Goal: Task Accomplishment & Management: Use online tool/utility

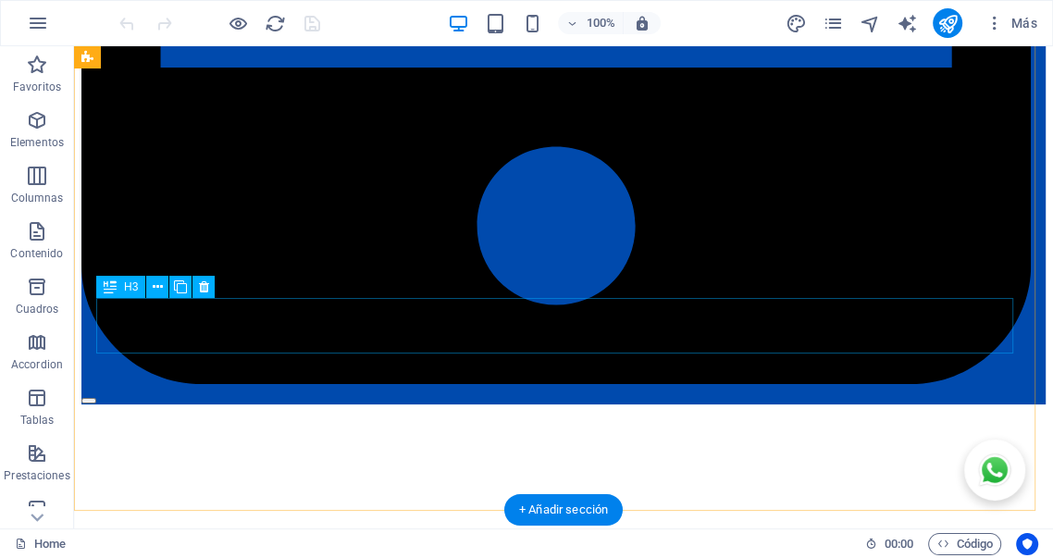
scroll to position [3486, 0]
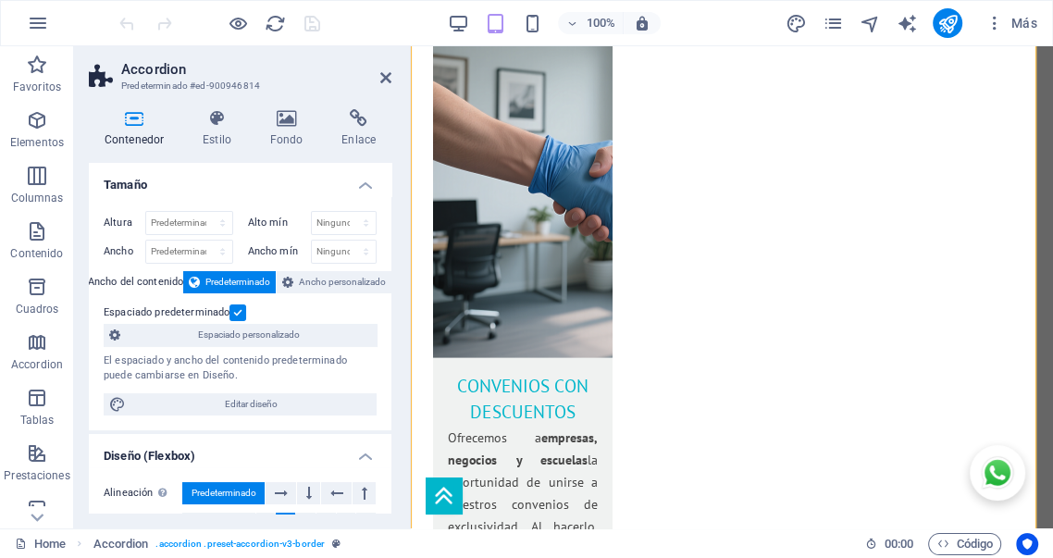
scroll to position [4127, 0]
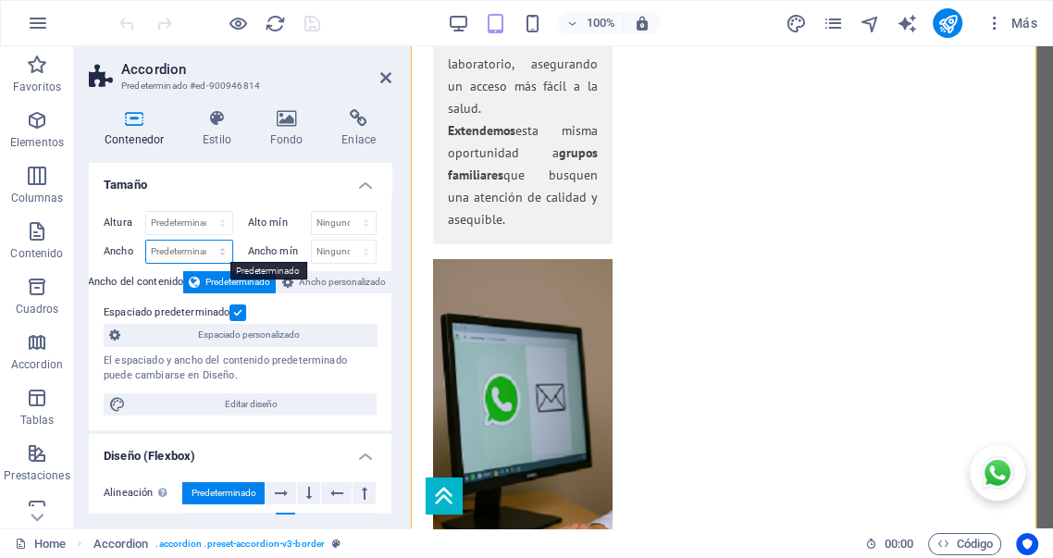
click at [198, 247] on select "Predeterminado px rem % em vh vw" at bounding box center [189, 252] width 86 height 22
select select "%"
click at [204, 241] on select "Predeterminado px rem % em vh vw" at bounding box center [189, 252] width 86 height 22
type input "75"
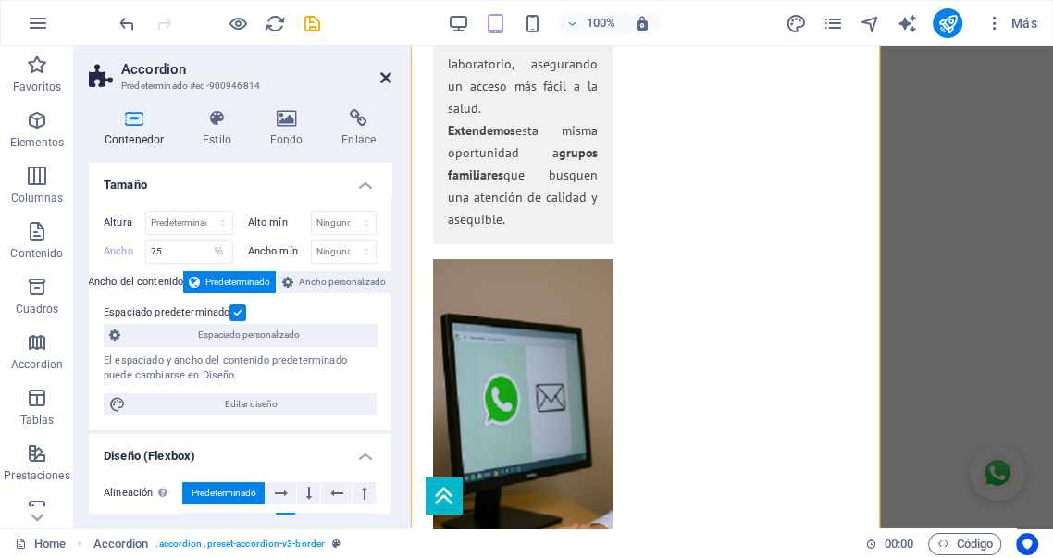
click at [389, 78] on icon at bounding box center [385, 77] width 11 height 15
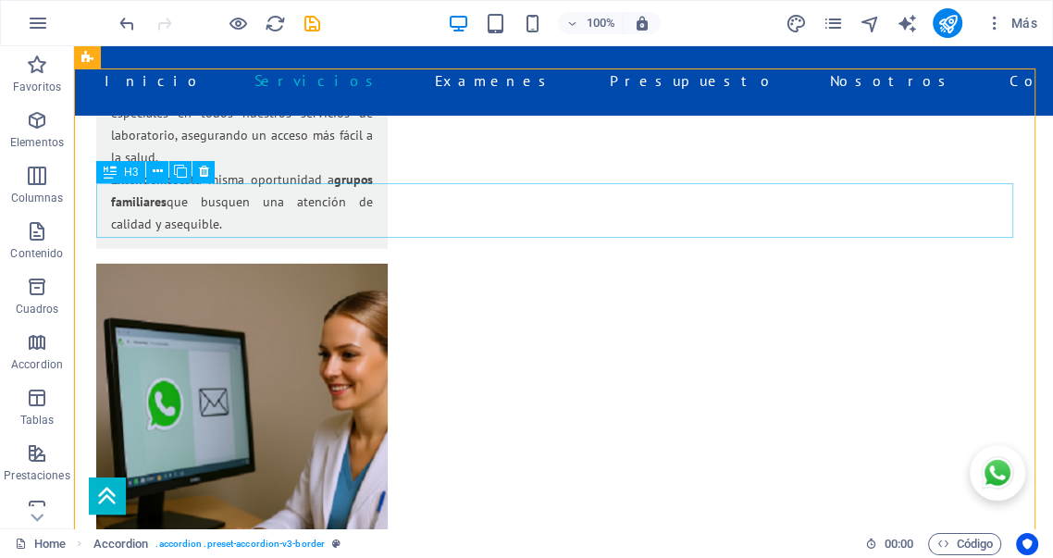
scroll to position [3156, 0]
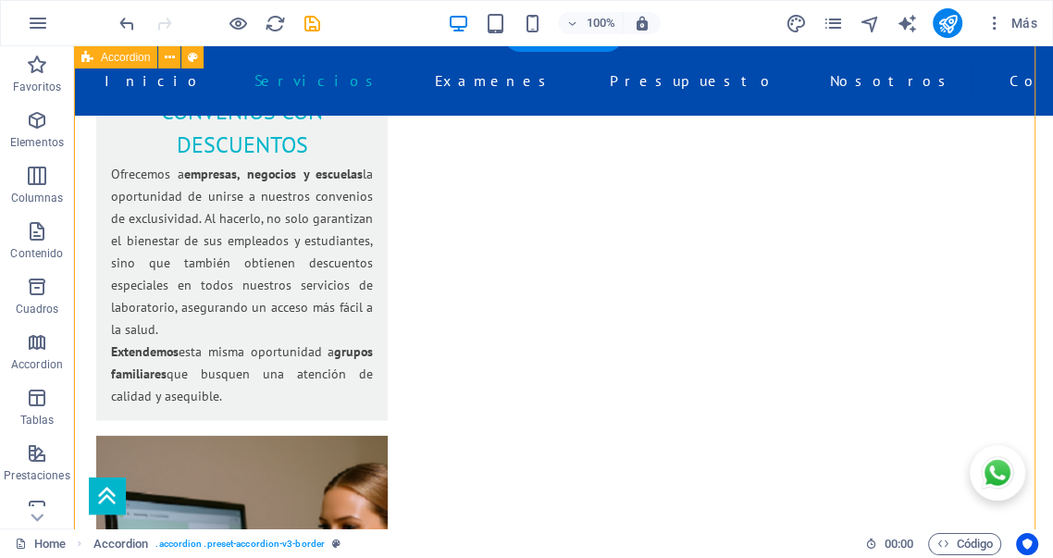
select select "%"
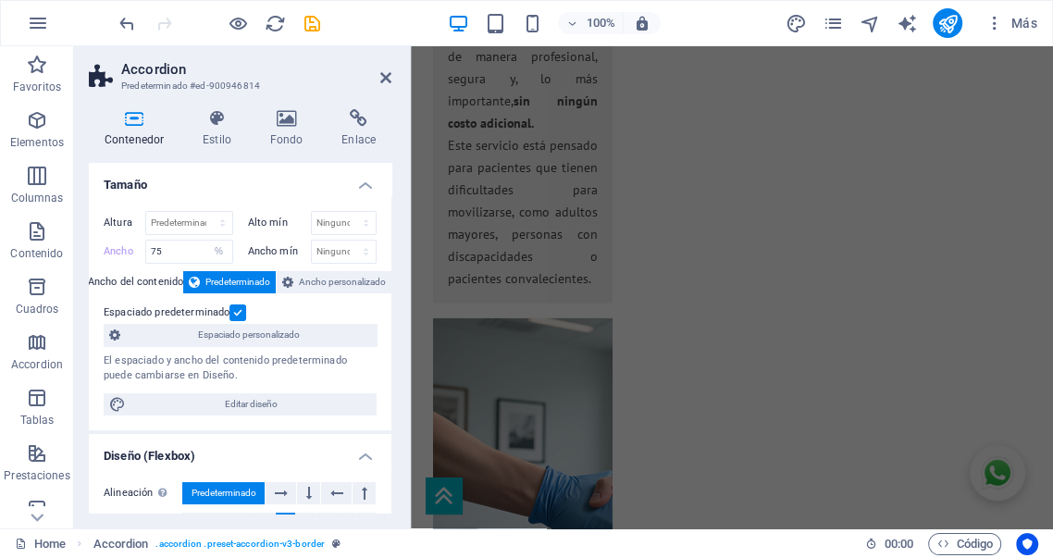
scroll to position [3991, 0]
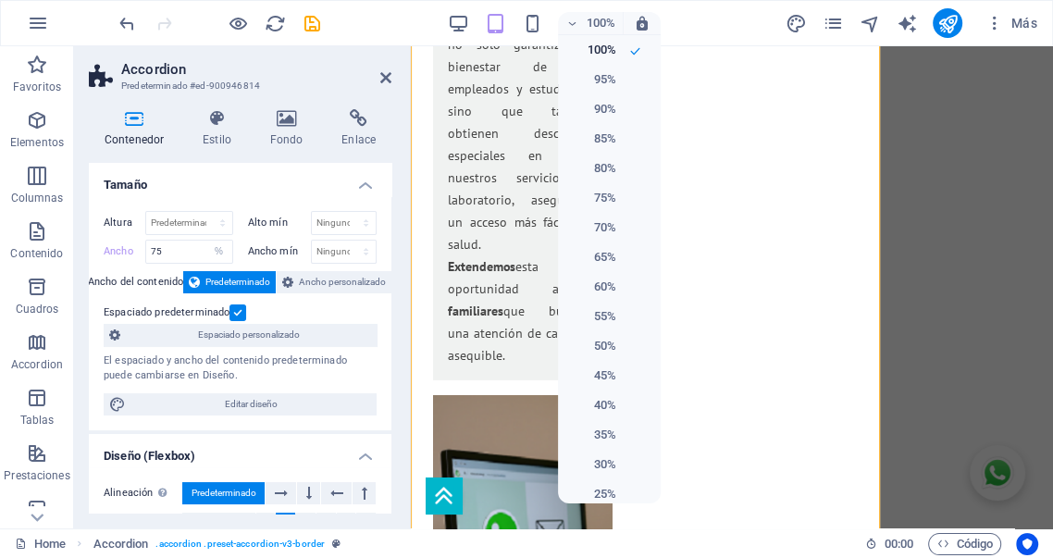
drag, startPoint x: 604, startPoint y: 107, endPoint x: 851, endPoint y: 60, distance: 251.6
click at [605, 107] on h6 "90%" at bounding box center [592, 109] width 47 height 22
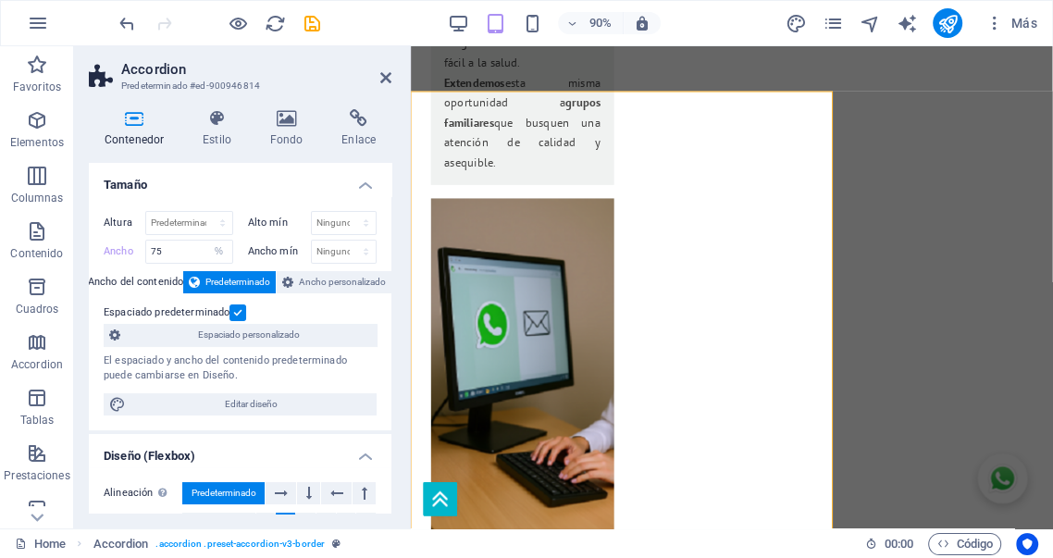
scroll to position [3783, 0]
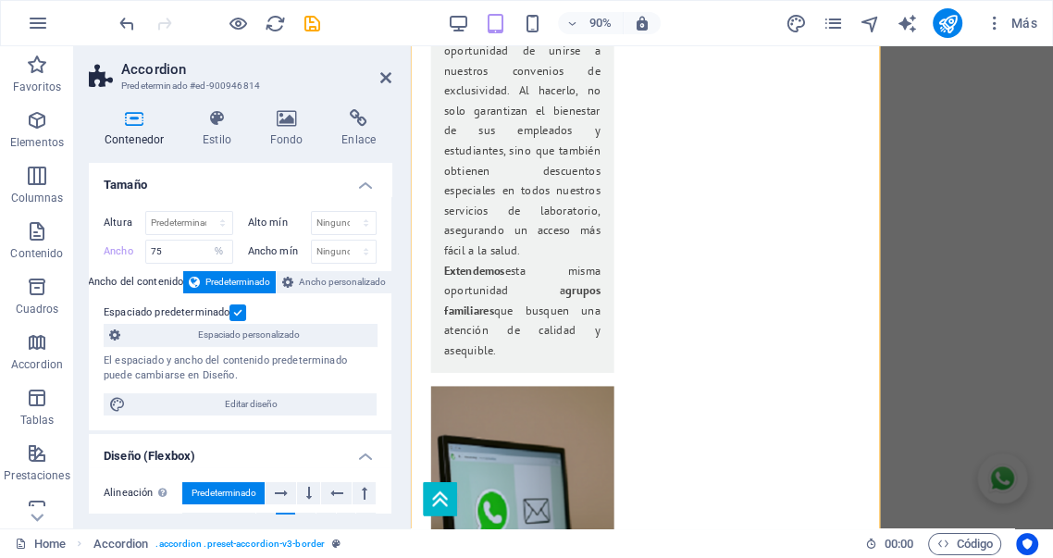
drag, startPoint x: 1436, startPoint y: 46, endPoint x: 834, endPoint y: 150, distance: 611.4
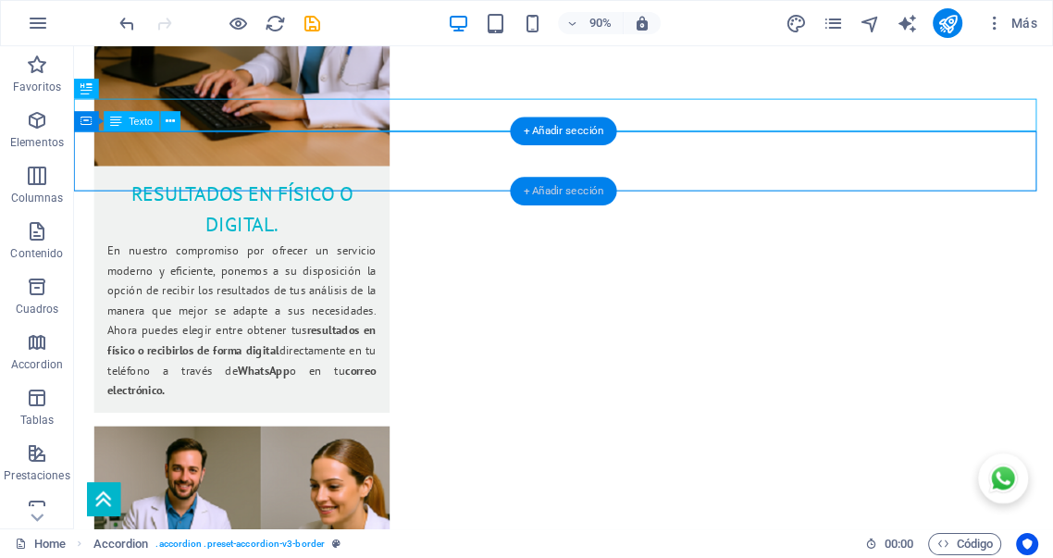
scroll to position [3161, 0]
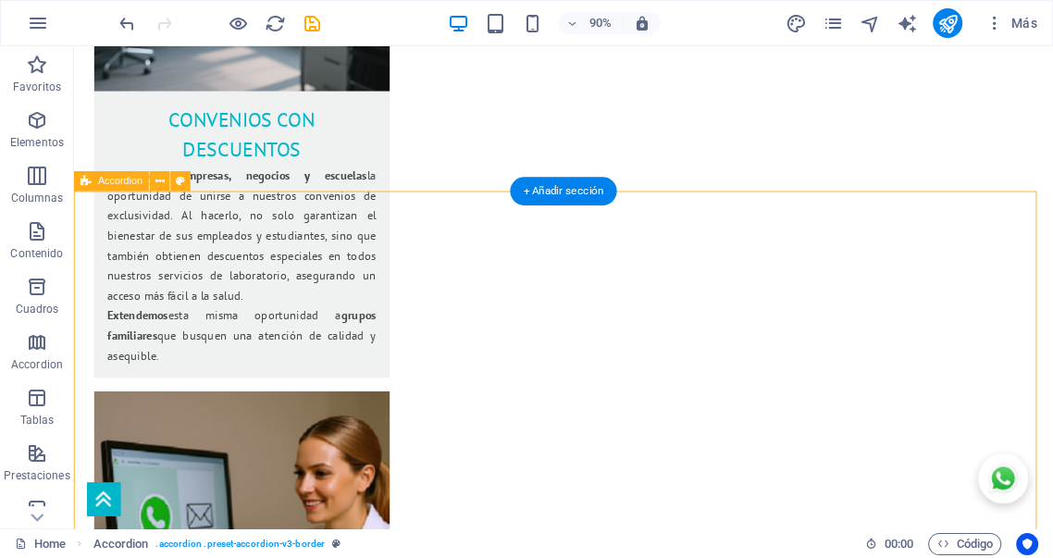
select select "%"
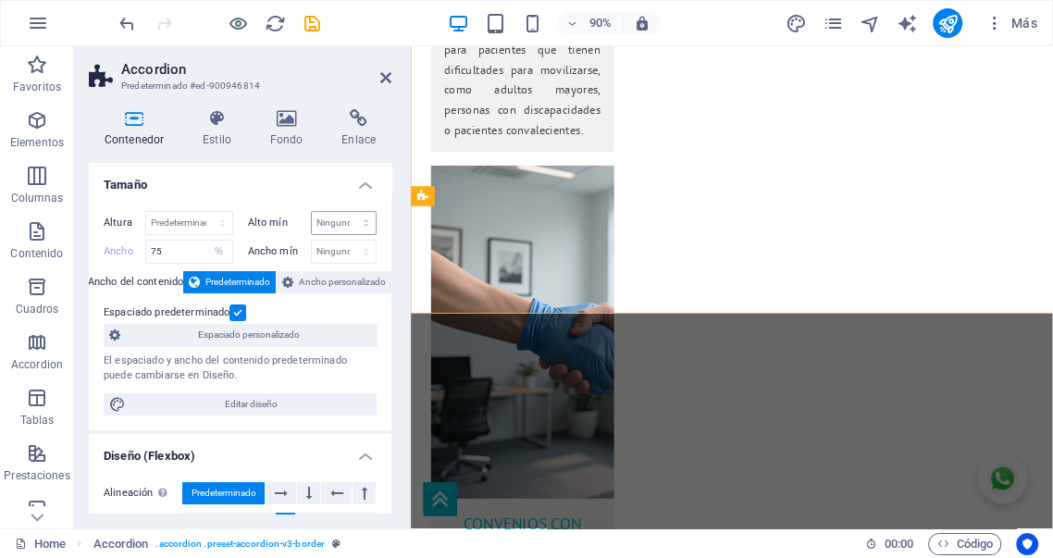
scroll to position [3573, 0]
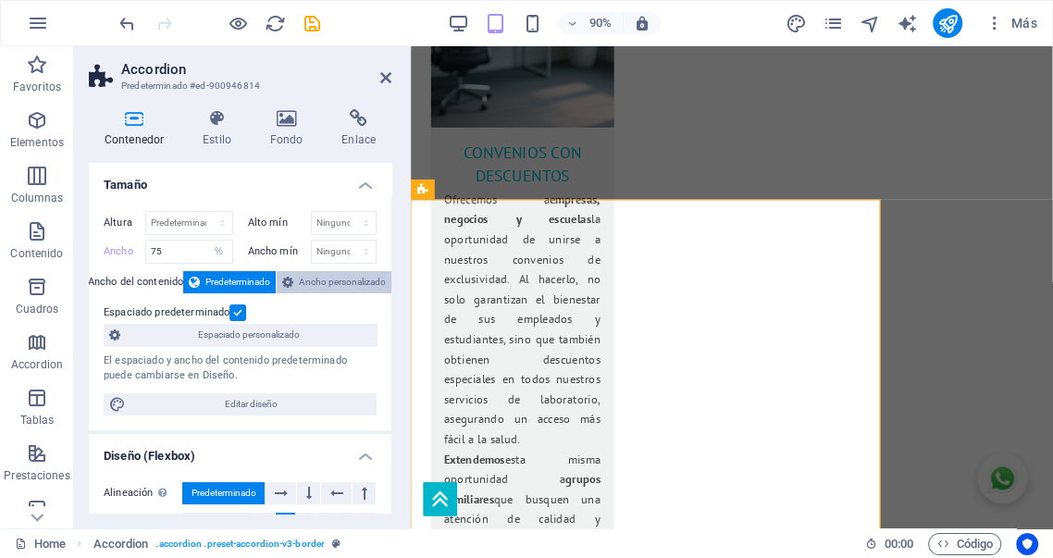
click at [345, 278] on span "Ancho personalizado" at bounding box center [342, 282] width 87 height 22
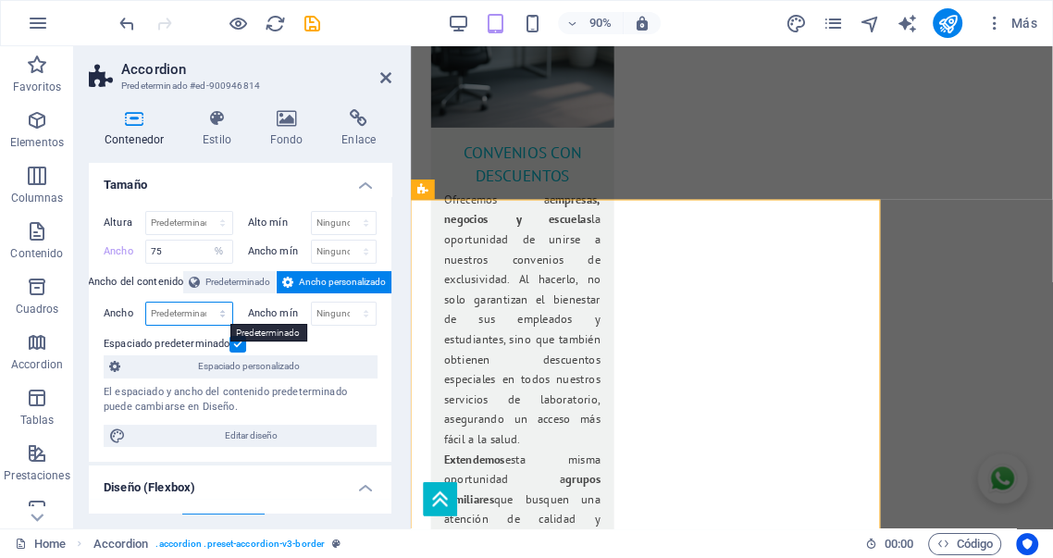
click at [186, 311] on select "Predeterminado px rem % em vh vw" at bounding box center [189, 314] width 86 height 22
select select "%"
click at [204, 303] on select "Predeterminado px rem % em vh vw" at bounding box center [189, 314] width 86 height 22
type input "75"
click at [296, 339] on div "Espaciado predeterminado" at bounding box center [238, 344] width 268 height 22
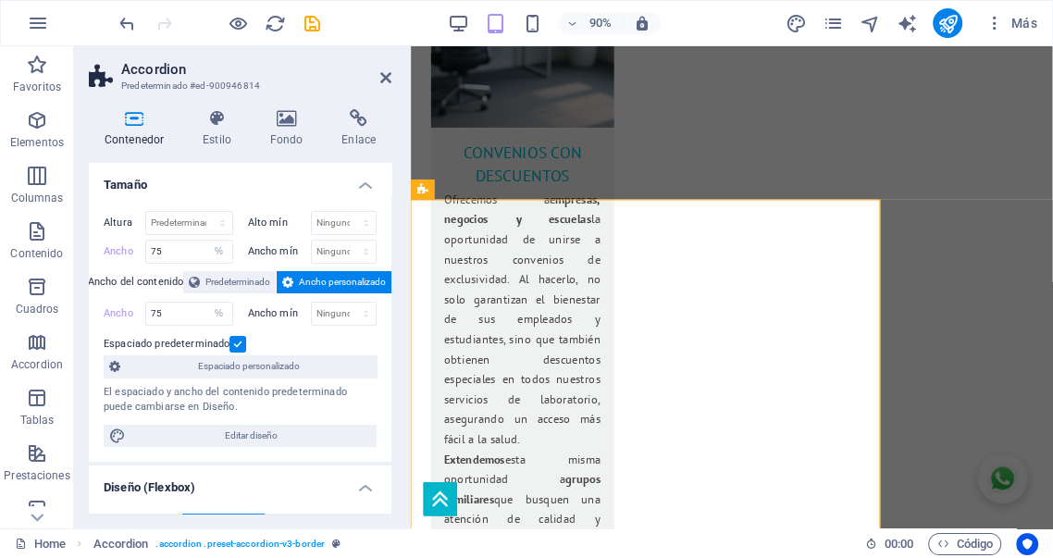
click at [387, 79] on icon at bounding box center [385, 77] width 11 height 15
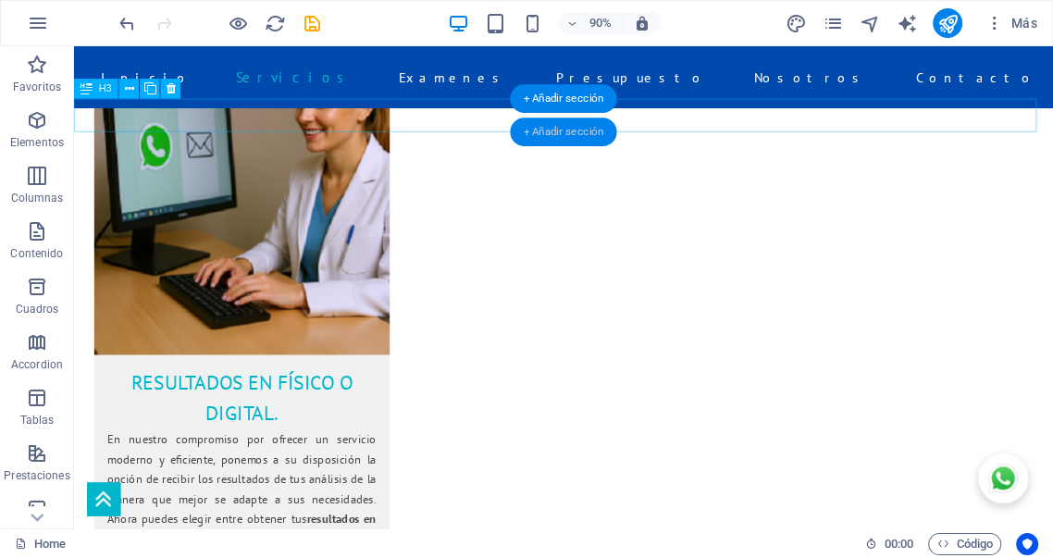
scroll to position [3161, 0]
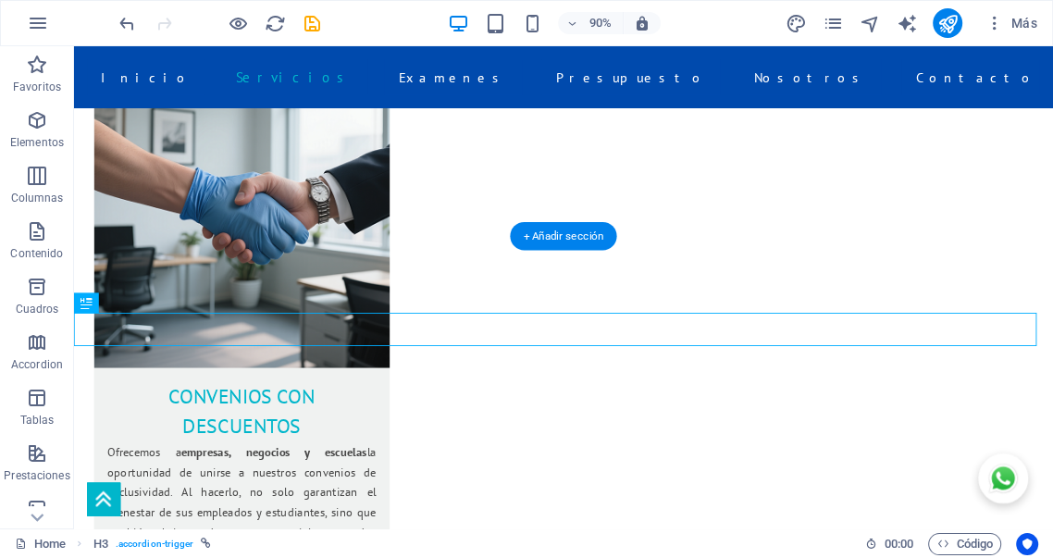
scroll to position [2784, 0]
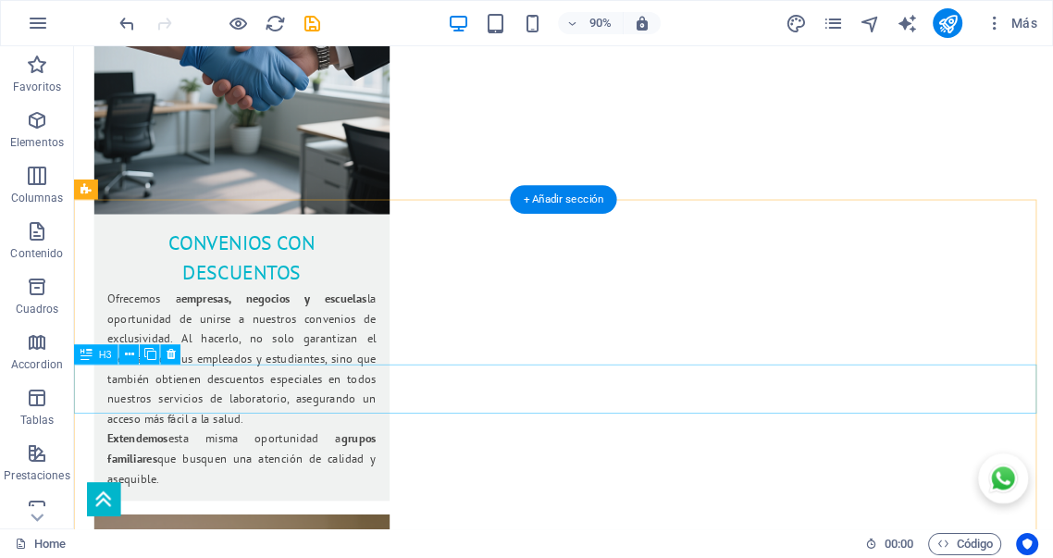
scroll to position [3126, 0]
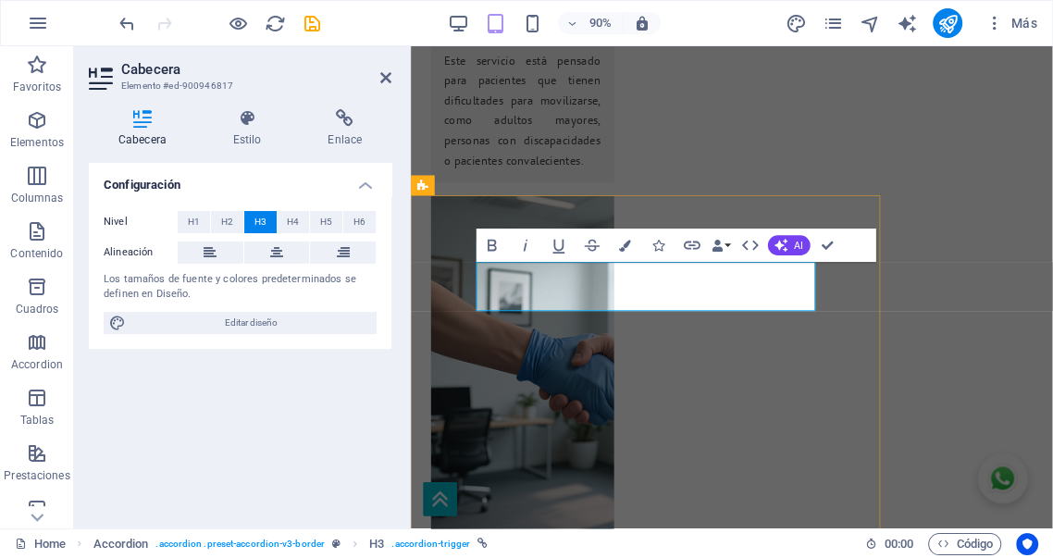
scroll to position [3459, 0]
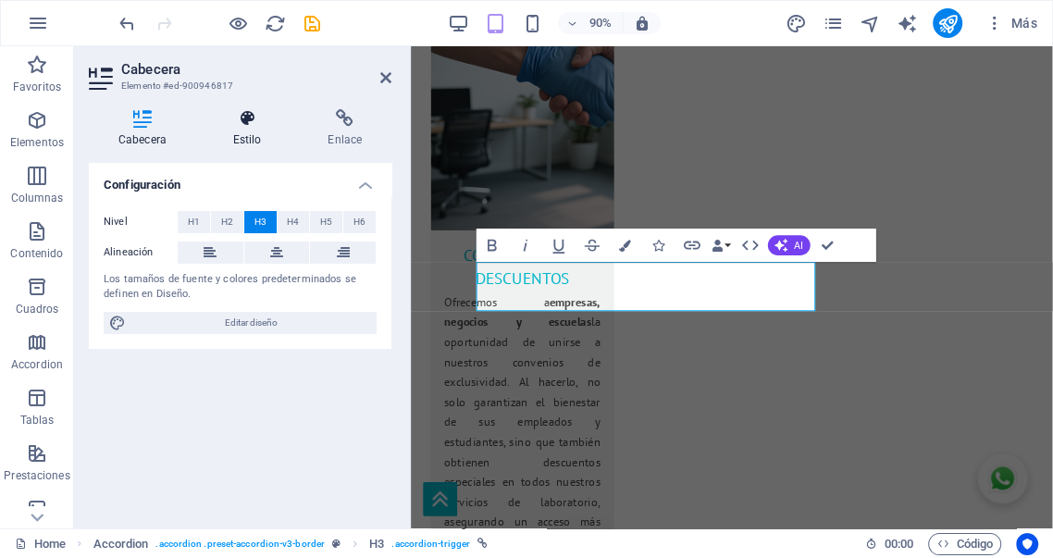
click at [247, 128] on h4 "Estilo" at bounding box center [251, 128] width 95 height 39
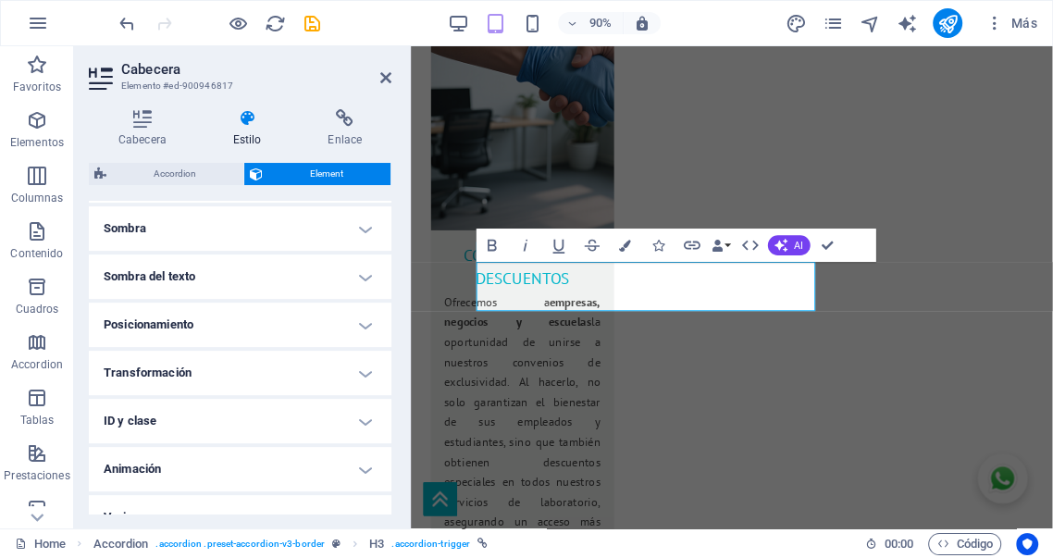
scroll to position [484, 0]
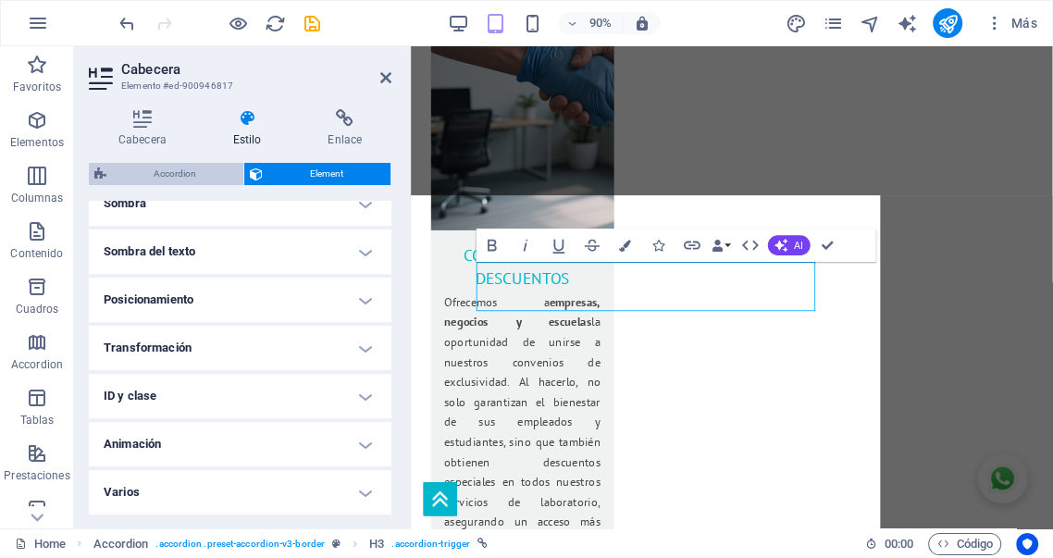
click at [203, 171] on span "Accordion" at bounding box center [175, 174] width 126 height 22
select select "rem"
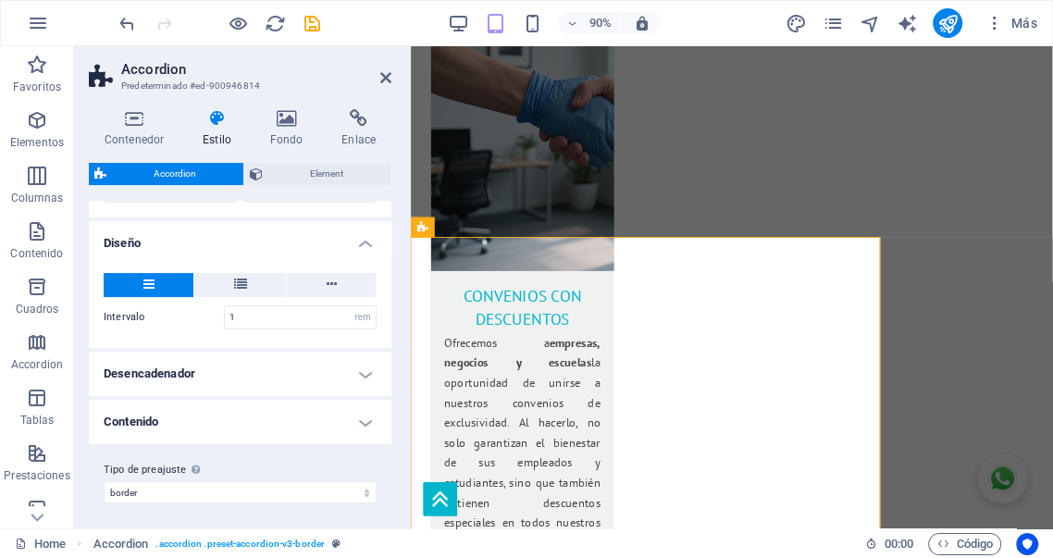
scroll to position [302, 0]
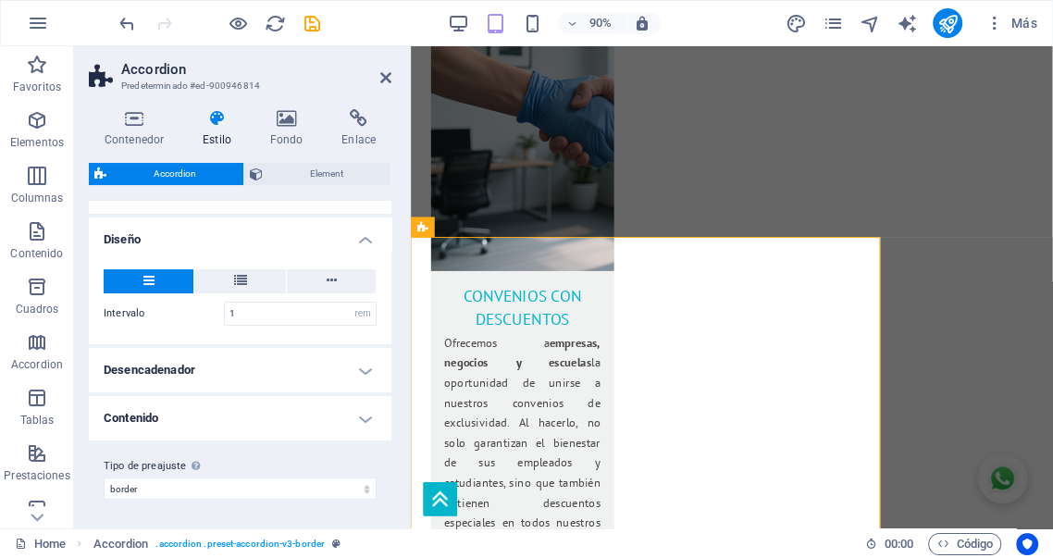
click at [289, 363] on h4 "Desencadenador" at bounding box center [240, 370] width 303 height 44
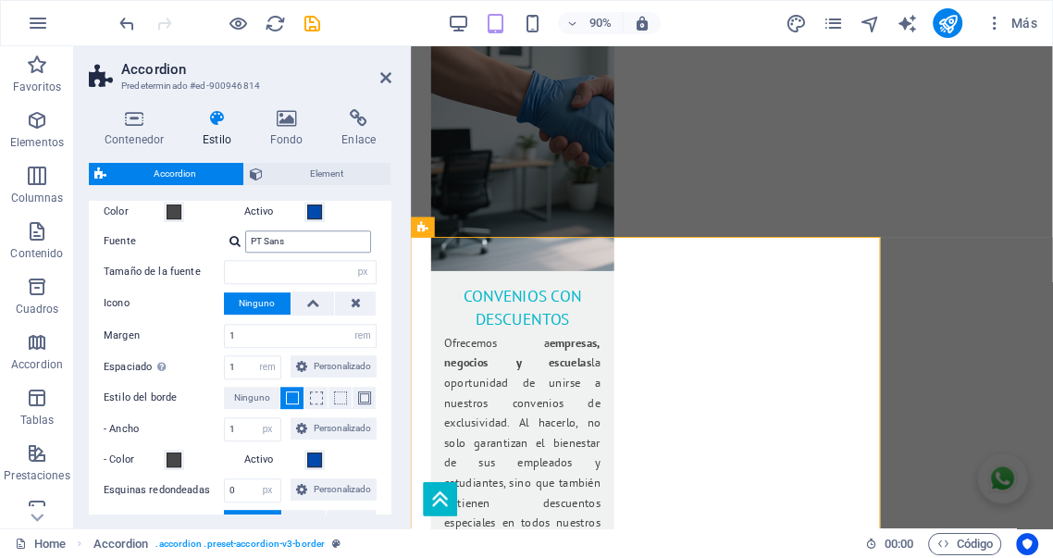
scroll to position [576, 0]
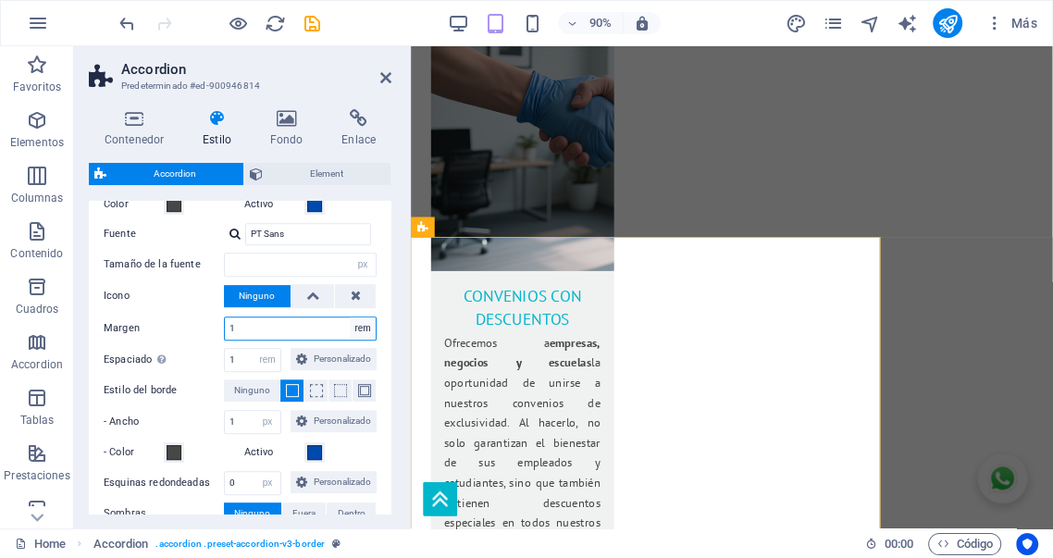
click at [356, 329] on select "px rem % vh vw" at bounding box center [363, 328] width 26 height 22
select select "px"
click at [350, 317] on select "px rem % vh vw" at bounding box center [363, 328] width 26 height 22
type input "25"
click at [166, 325] on div "Margen 25 px rem % vh vw" at bounding box center [240, 329] width 273 height 24
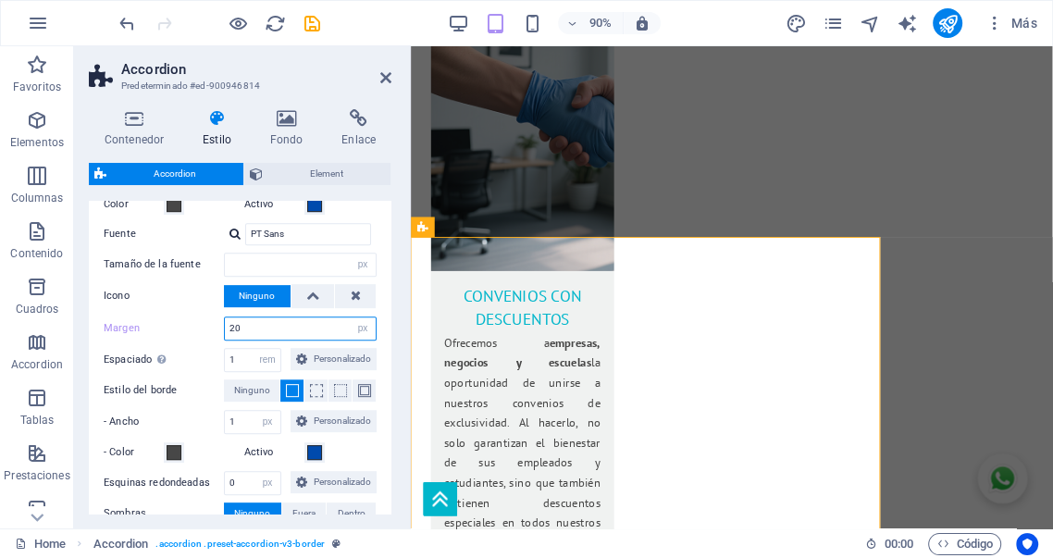
drag, startPoint x: 256, startPoint y: 326, endPoint x: 212, endPoint y: 323, distance: 44.5
click at [212, 323] on div "Margen 20 px rem % vh vw" at bounding box center [240, 329] width 273 height 24
drag, startPoint x: 250, startPoint y: 323, endPoint x: 200, endPoint y: 323, distance: 50.0
click at [203, 323] on div "Margen 15 px rem % vh vw" at bounding box center [240, 329] width 273 height 24
drag, startPoint x: 244, startPoint y: 331, endPoint x: 196, endPoint y: 323, distance: 48.8
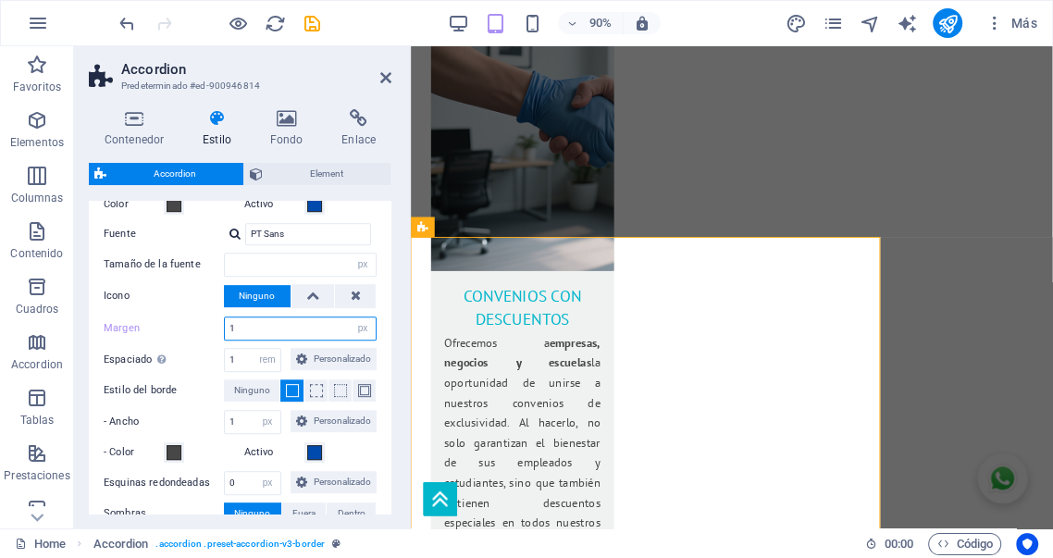
click at [198, 324] on div "Margen 1 px rem % vh vw" at bounding box center [240, 329] width 273 height 24
type input "2"
type input "25"
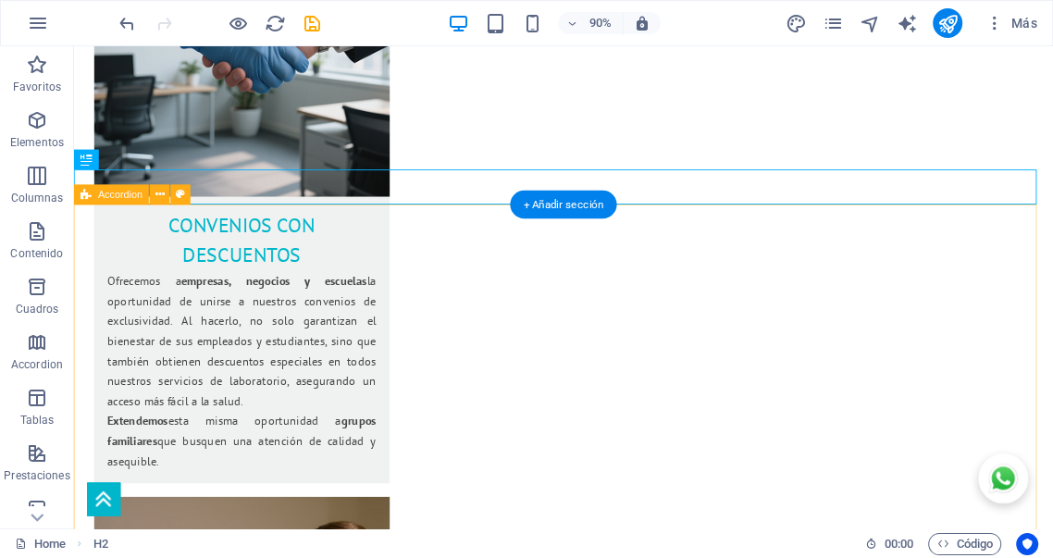
scroll to position [3076, 0]
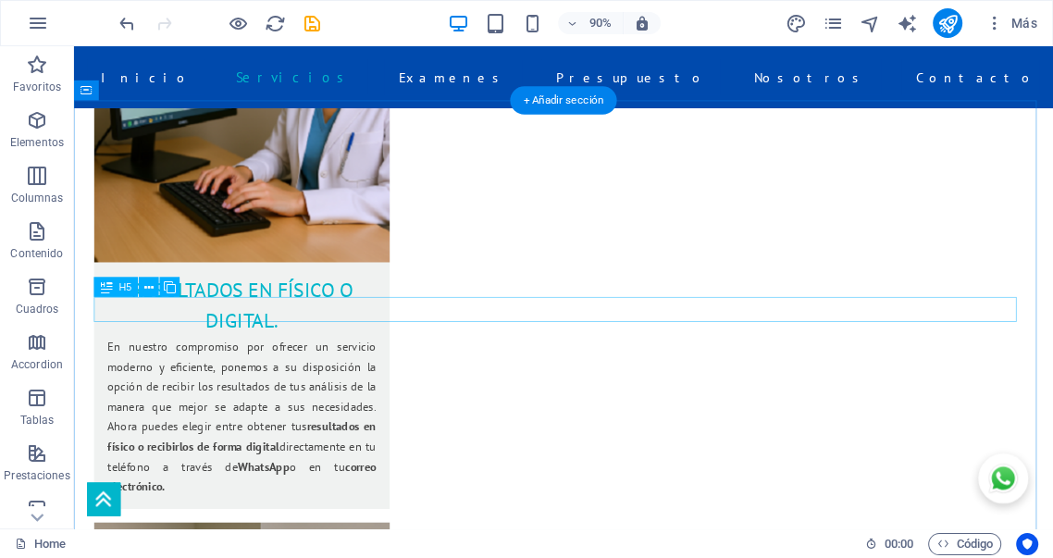
scroll to position [3591, 0]
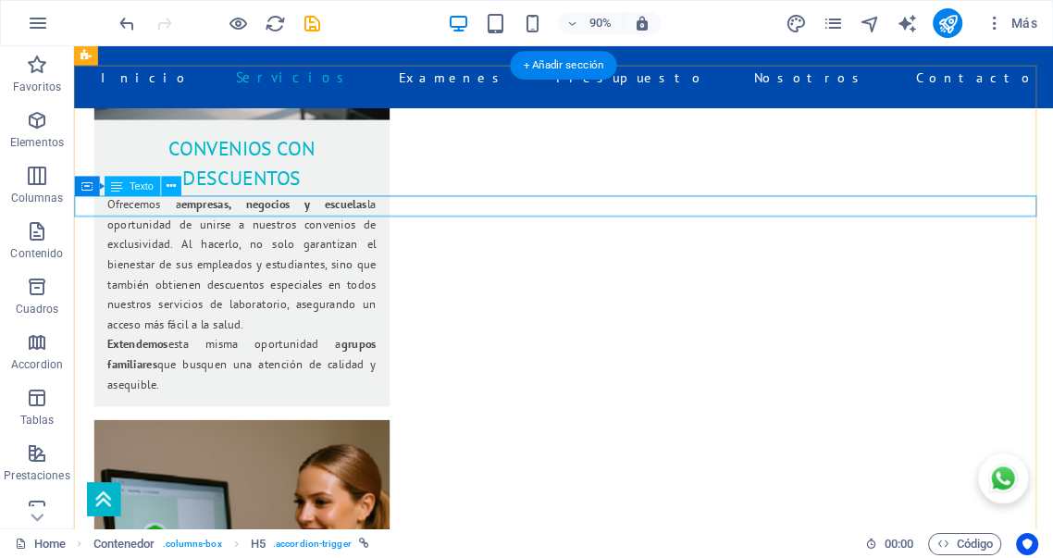
scroll to position [3111, 0]
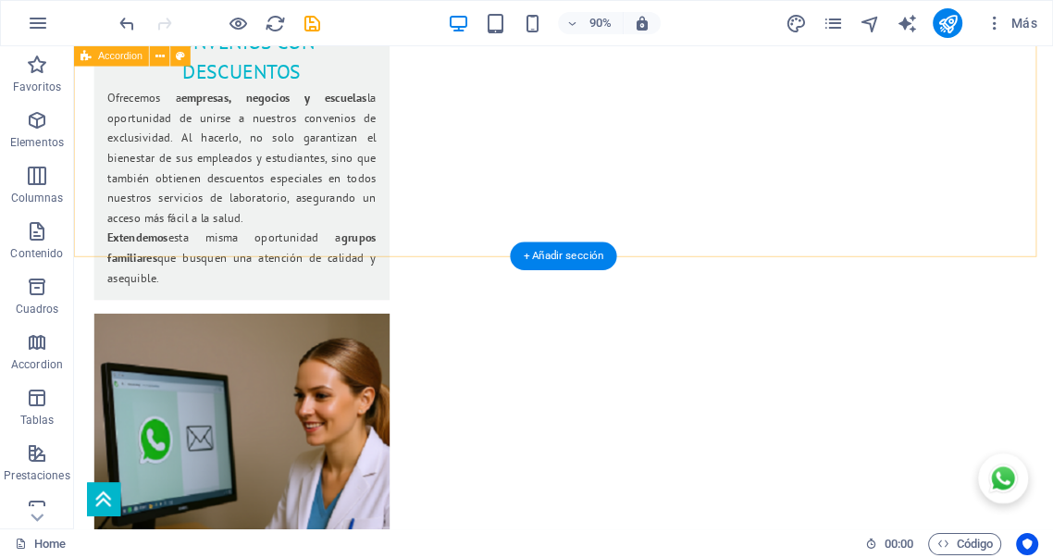
scroll to position [3249, 0]
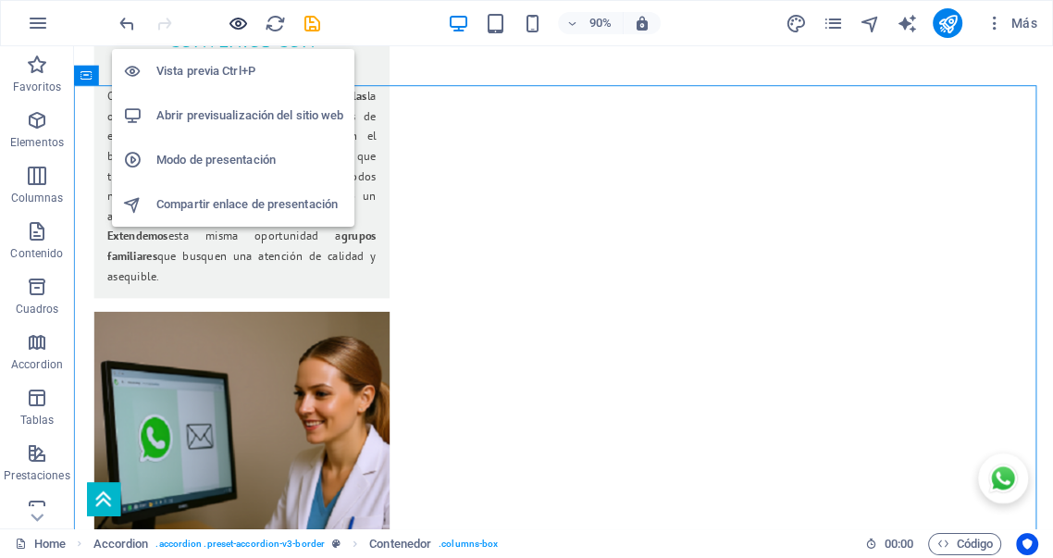
click at [240, 20] on icon "button" at bounding box center [238, 23] width 21 height 21
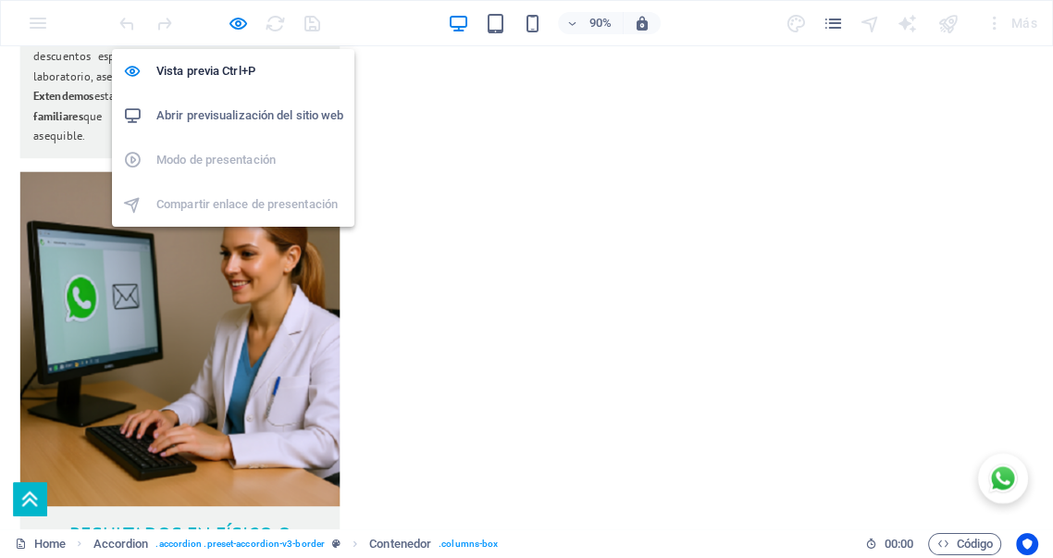
scroll to position [3303, 0]
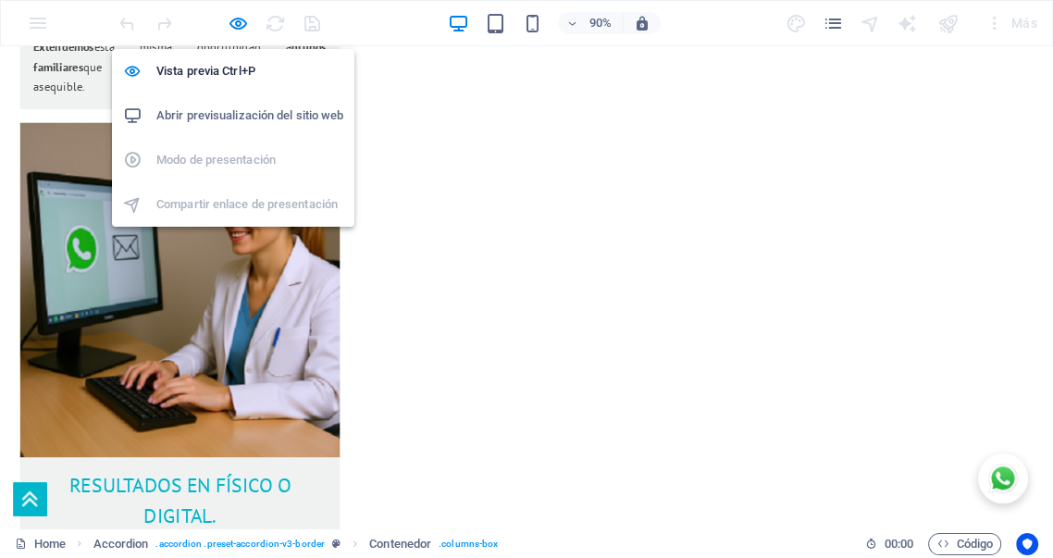
click at [239, 19] on icon "button" at bounding box center [238, 23] width 21 height 21
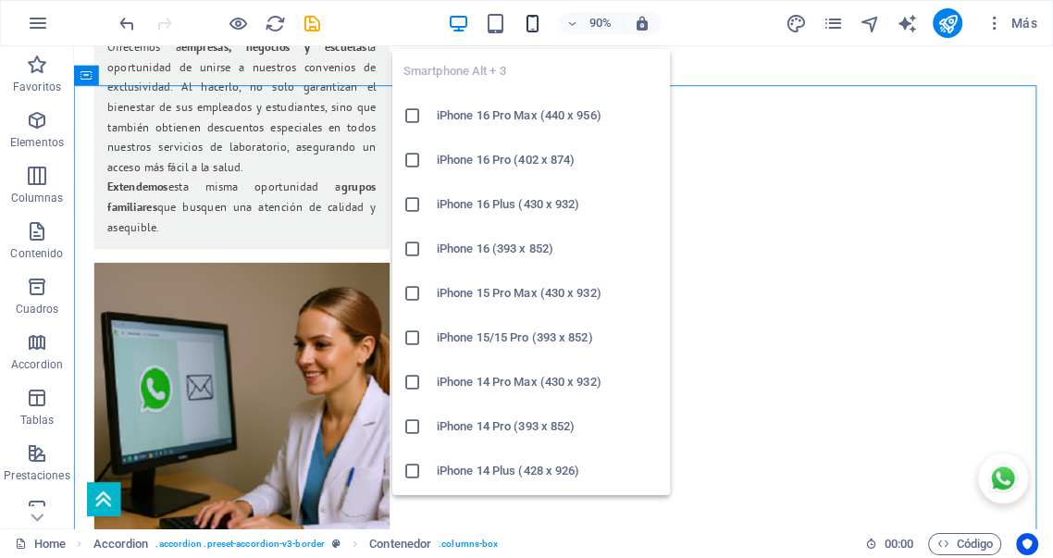
scroll to position [3249, 0]
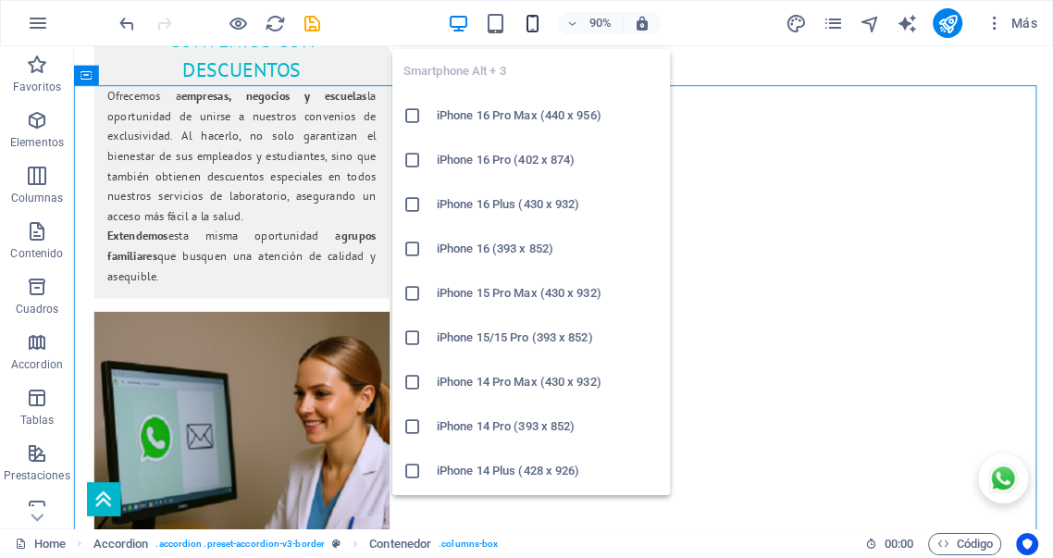
click at [531, 21] on icon "button" at bounding box center [532, 23] width 21 height 21
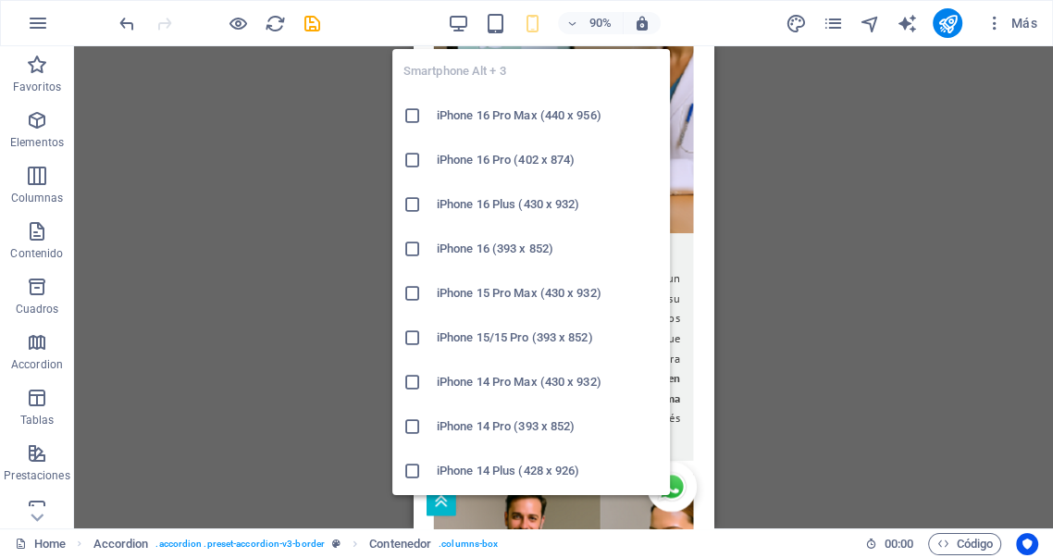
scroll to position [6597, 0]
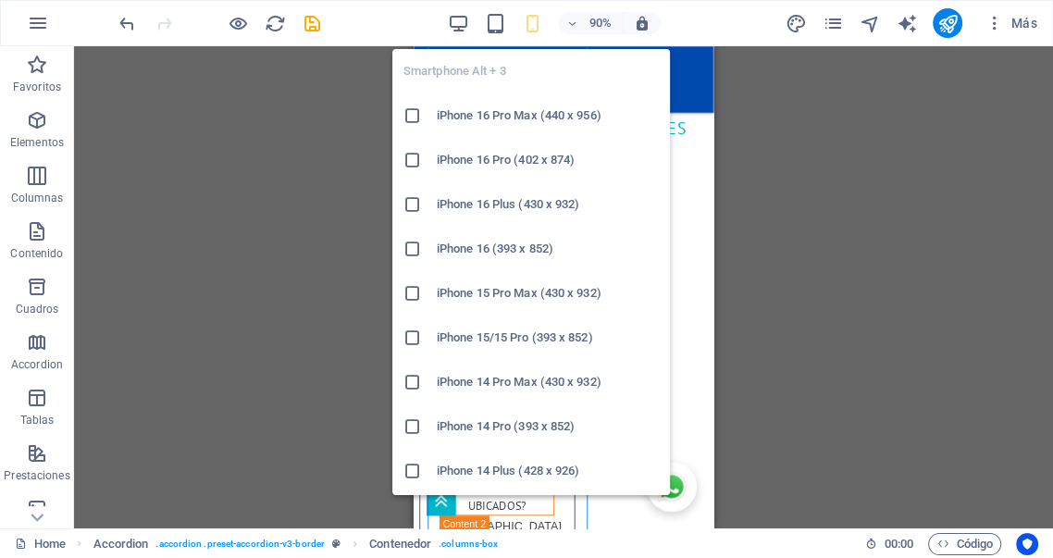
click at [532, 22] on icon "button" at bounding box center [532, 23] width 21 height 21
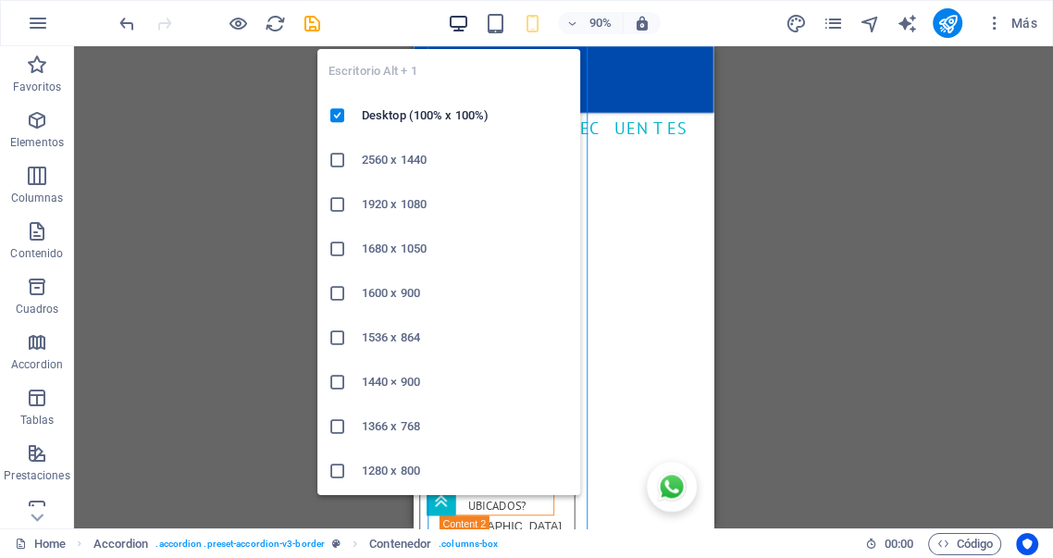
click at [456, 15] on icon "button" at bounding box center [458, 23] width 21 height 21
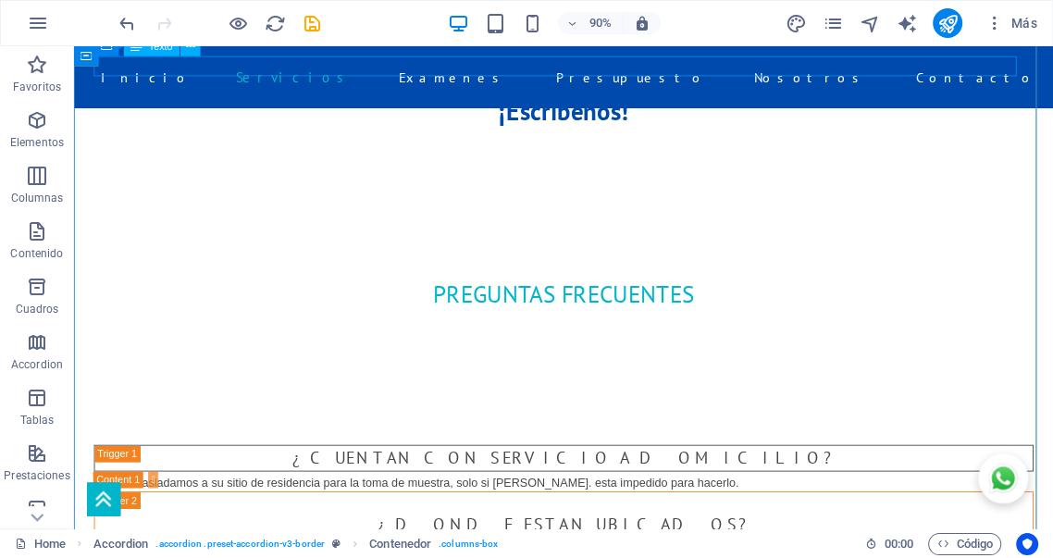
scroll to position [3317, 0]
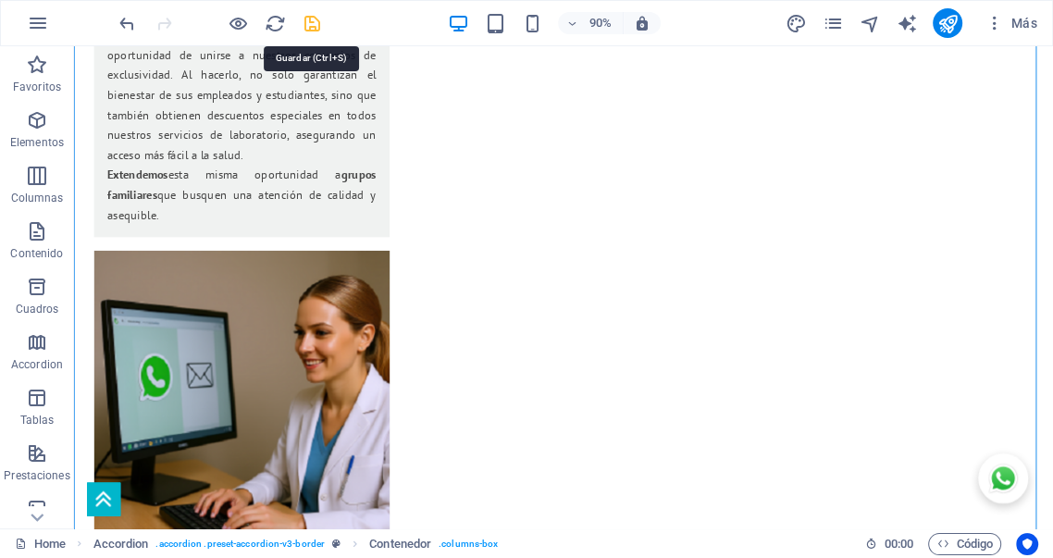
click at [310, 23] on icon "save" at bounding box center [312, 23] width 21 height 21
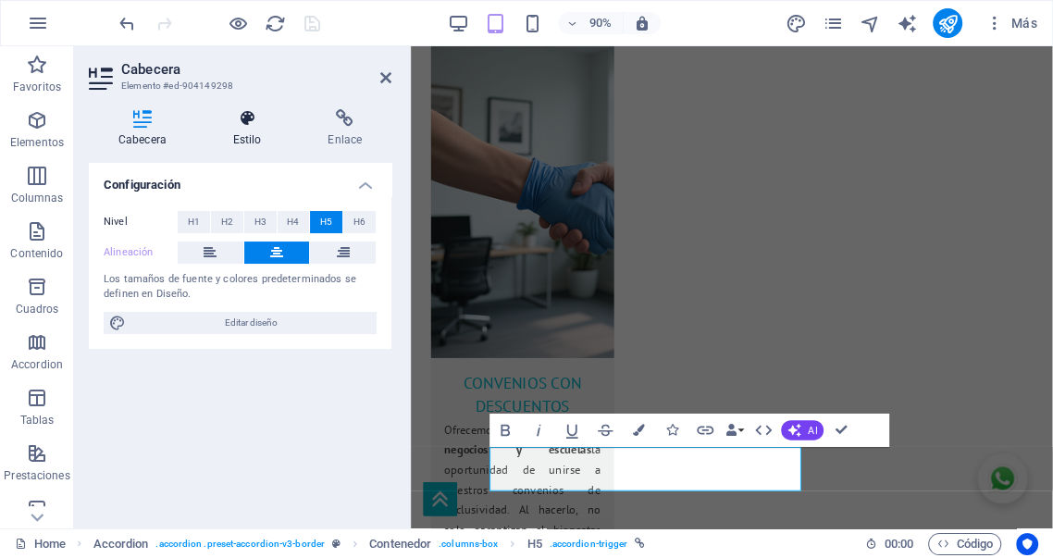
click at [245, 130] on h4 "Estilo" at bounding box center [251, 128] width 95 height 39
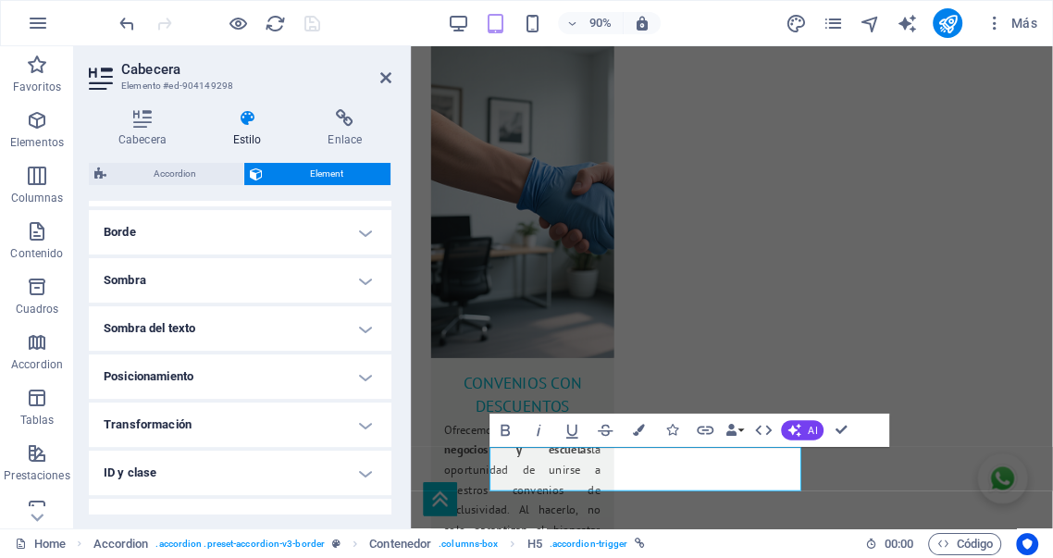
scroll to position [445, 0]
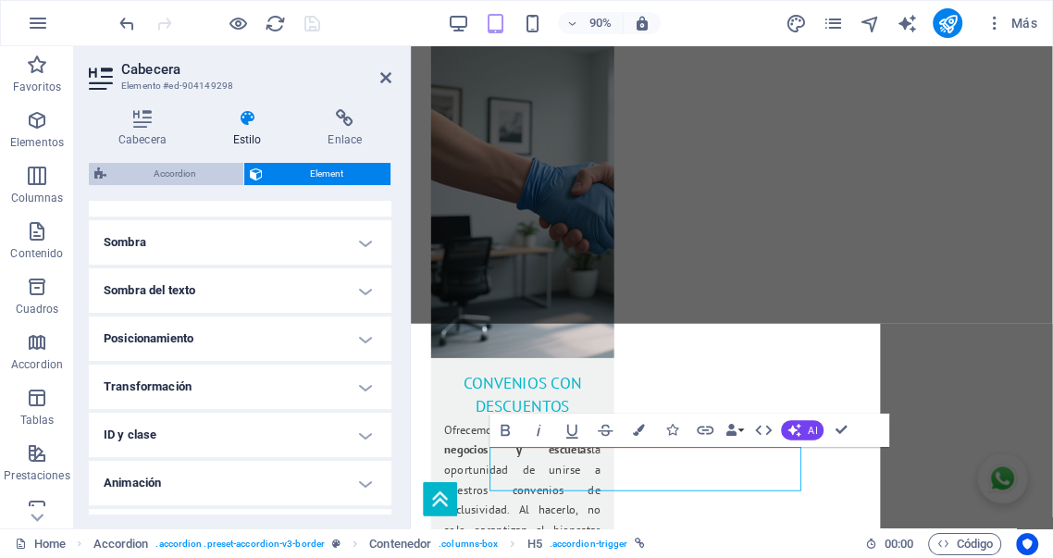
click at [202, 172] on span "Accordion" at bounding box center [175, 174] width 126 height 22
select select "rem"
select select "px"
select select "rem"
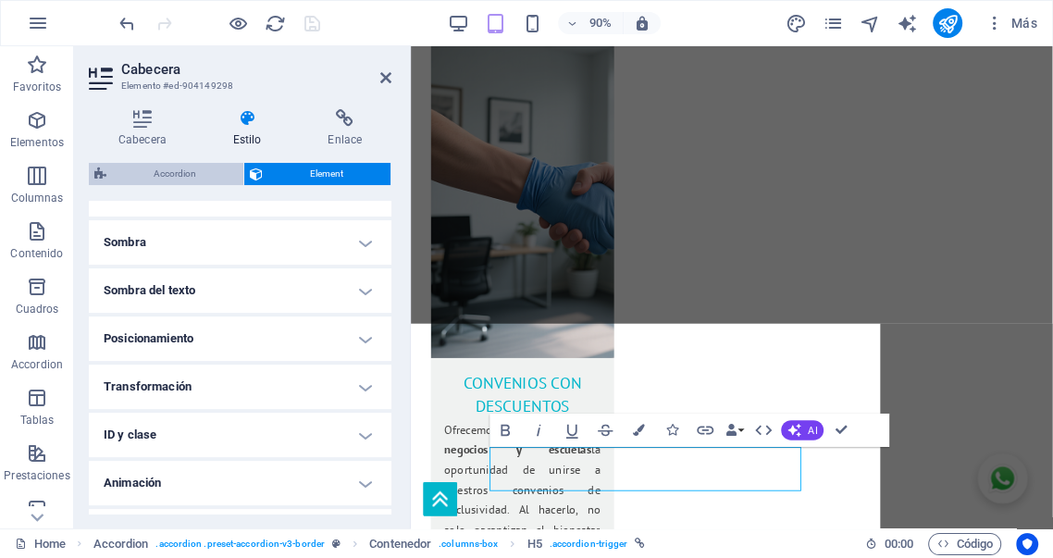
select select "px"
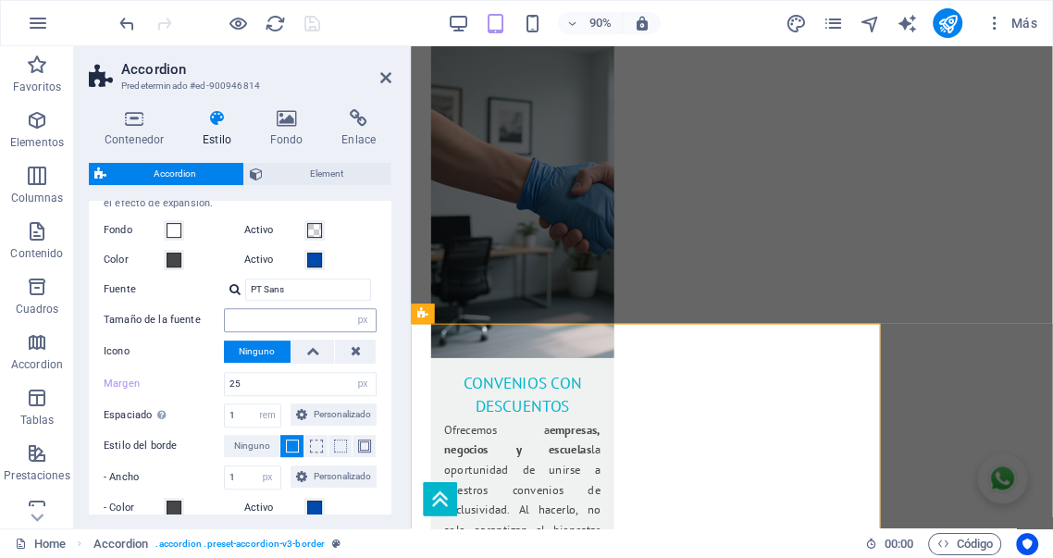
scroll to position [548, 0]
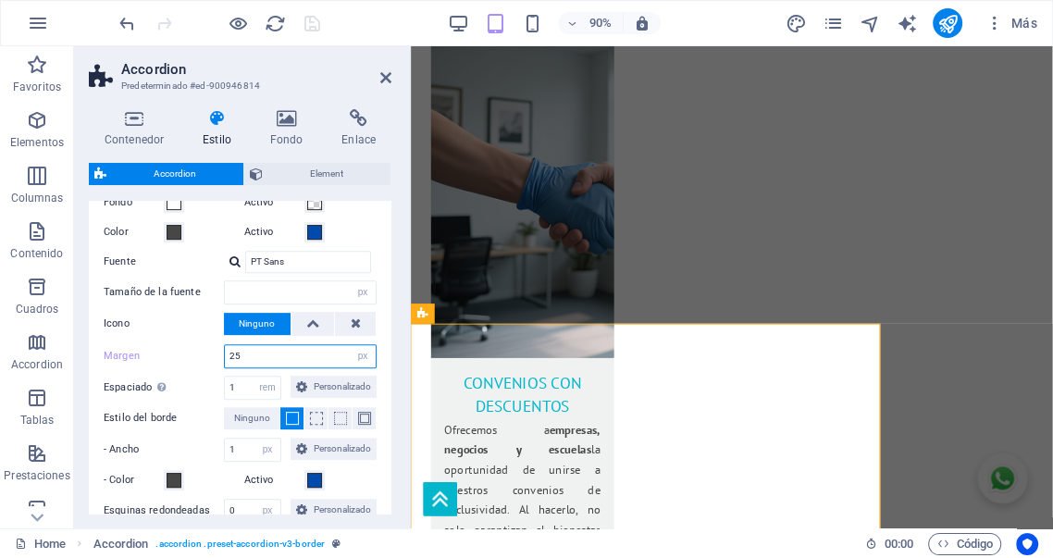
drag, startPoint x: 249, startPoint y: 354, endPoint x: 190, endPoint y: 342, distance: 60.4
click at [190, 344] on div "Margen 25 px rem % vh vw" at bounding box center [240, 356] width 273 height 24
click at [351, 322] on icon at bounding box center [356, 323] width 10 height 22
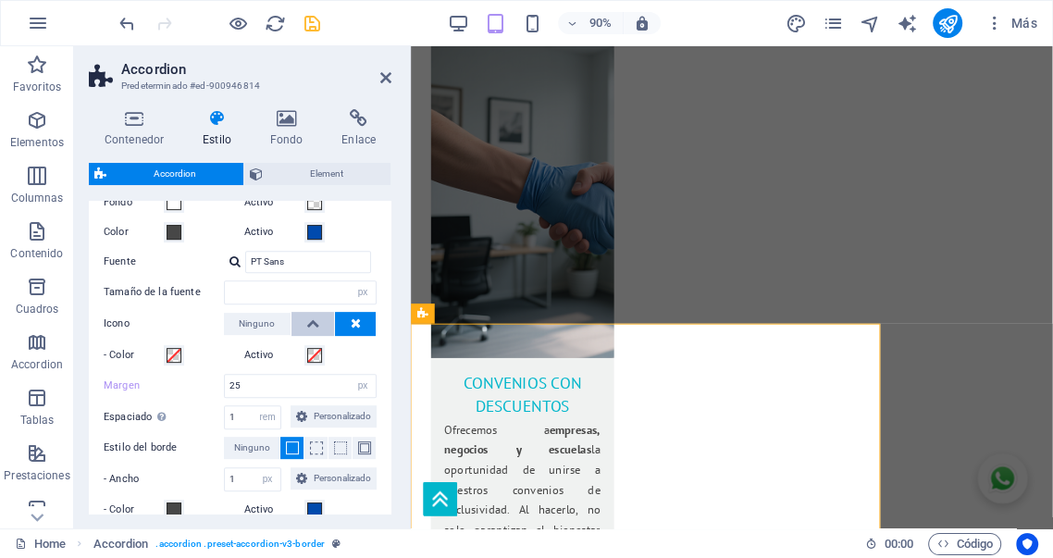
click at [308, 322] on icon at bounding box center [312, 323] width 13 height 22
click at [259, 325] on span "Ninguno" at bounding box center [257, 324] width 36 height 22
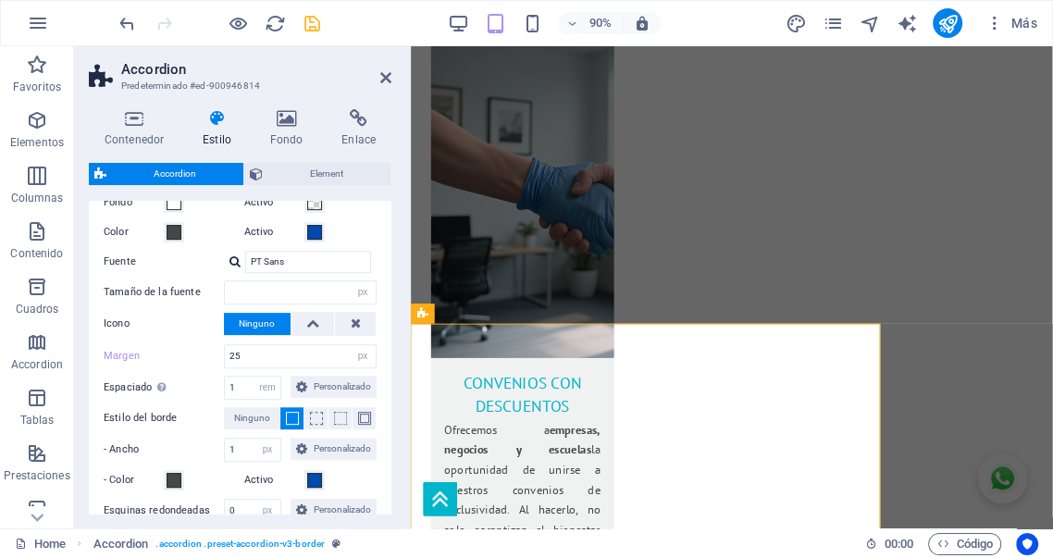
click at [290, 425] on span at bounding box center [292, 418] width 13 height 13
drag, startPoint x: 269, startPoint y: 470, endPoint x: 195, endPoint y: 463, distance: 74.4
click at [195, 462] on div "- Ancho 1 px rem vh vw Personalizado Personalizado" at bounding box center [240, 450] width 273 height 24
click at [165, 461] on label "- Ancho" at bounding box center [164, 450] width 120 height 22
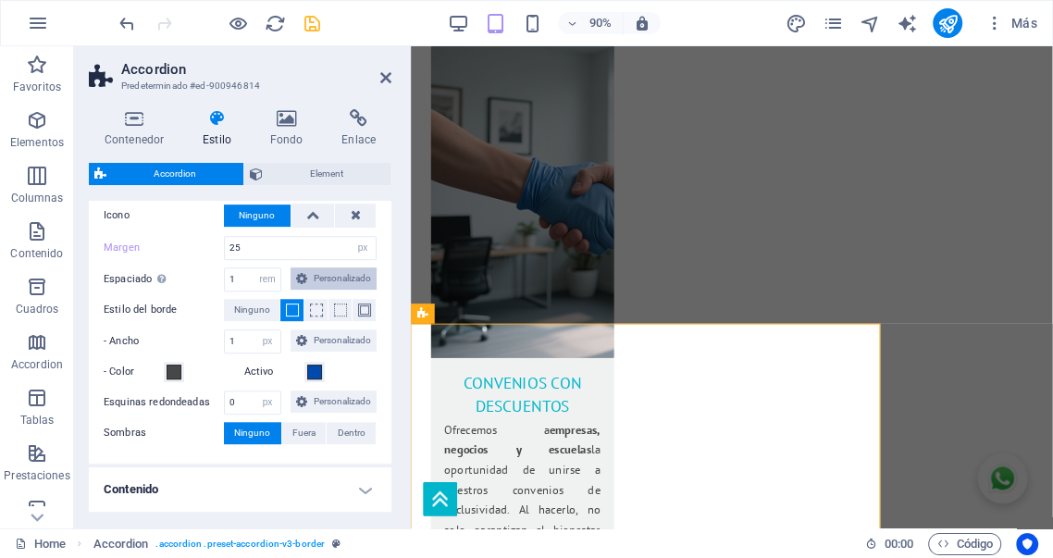
scroll to position [685, 0]
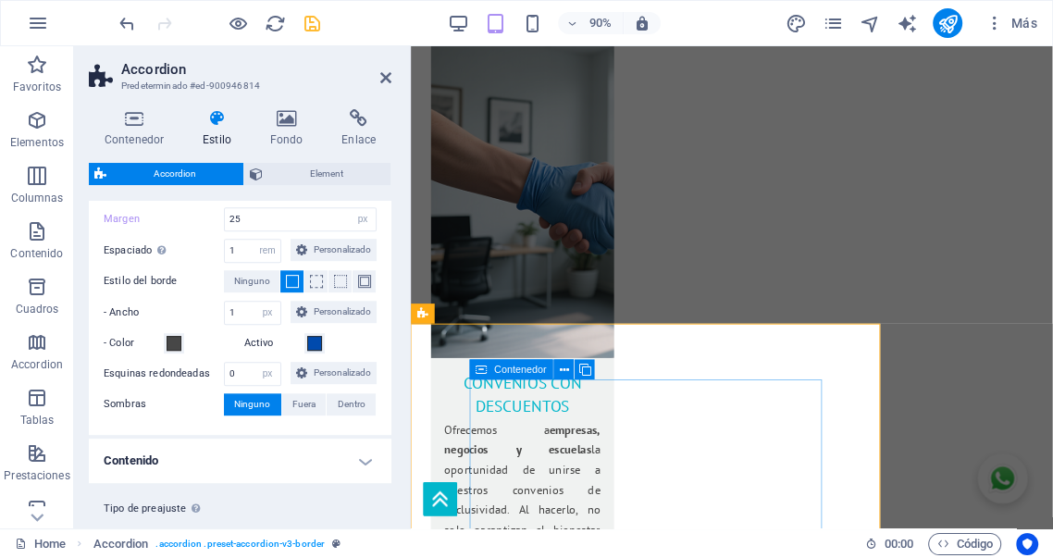
click at [387, 81] on icon at bounding box center [385, 77] width 11 height 15
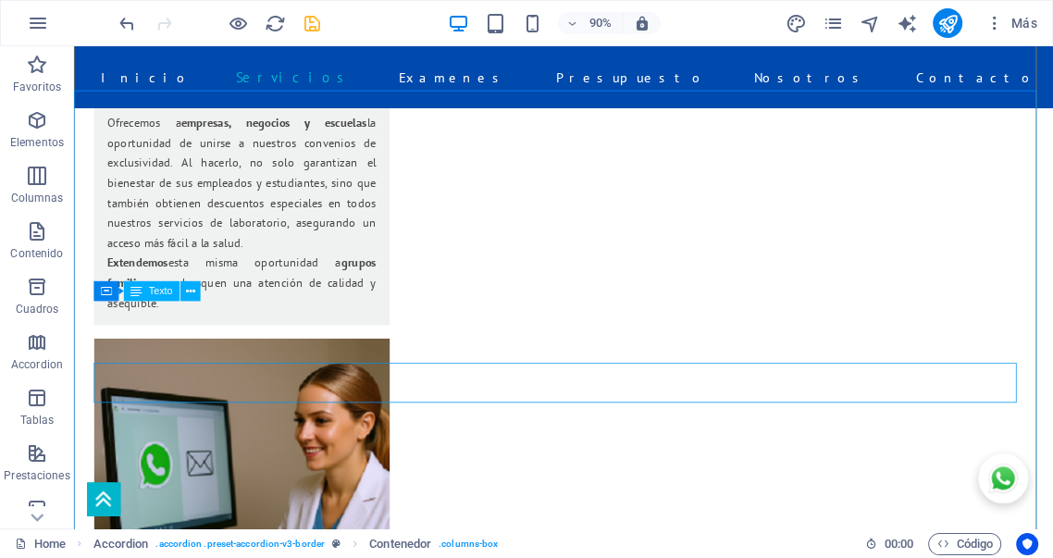
scroll to position [3207, 0]
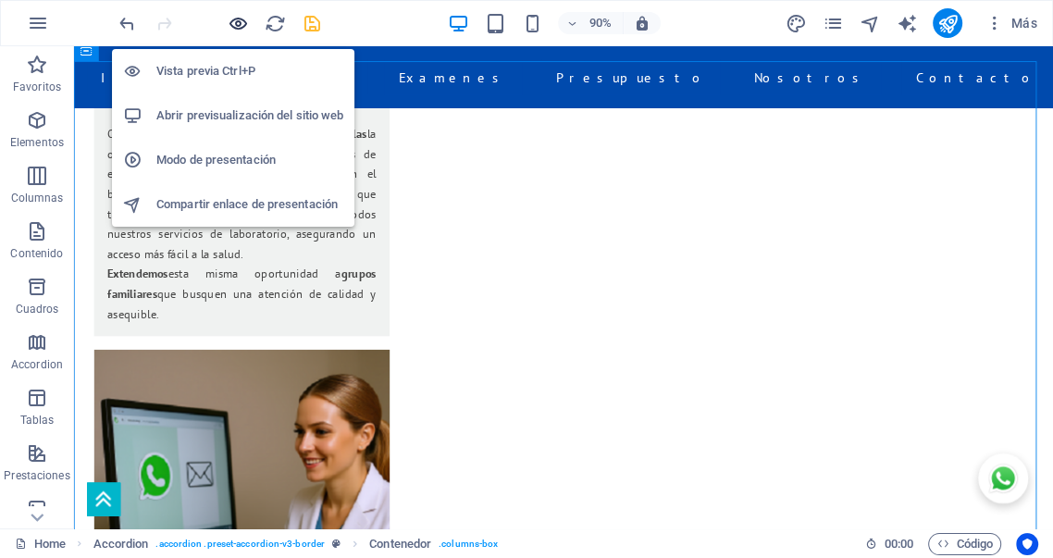
click at [236, 23] on icon "button" at bounding box center [238, 23] width 21 height 21
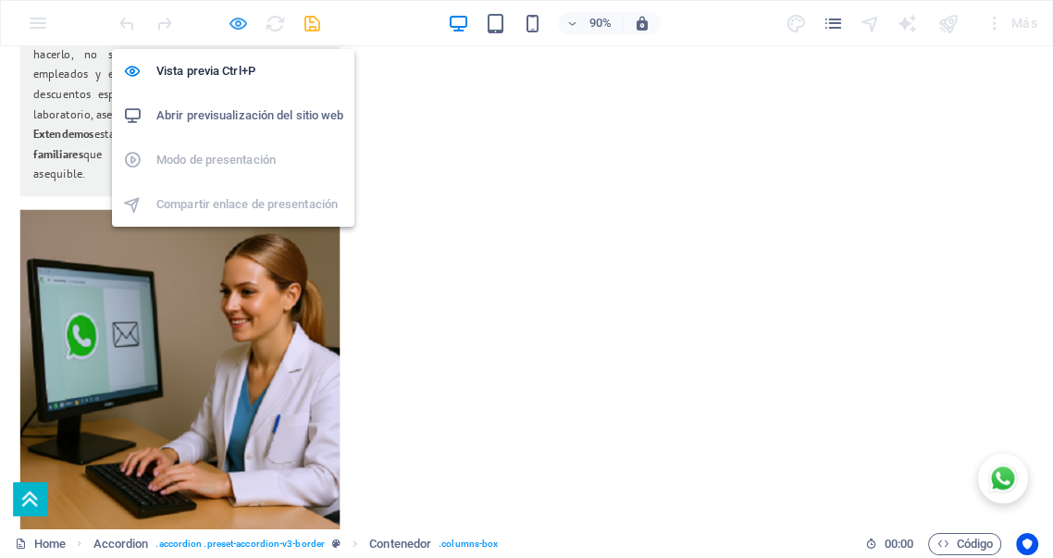
click at [243, 26] on icon "button" at bounding box center [238, 23] width 21 height 21
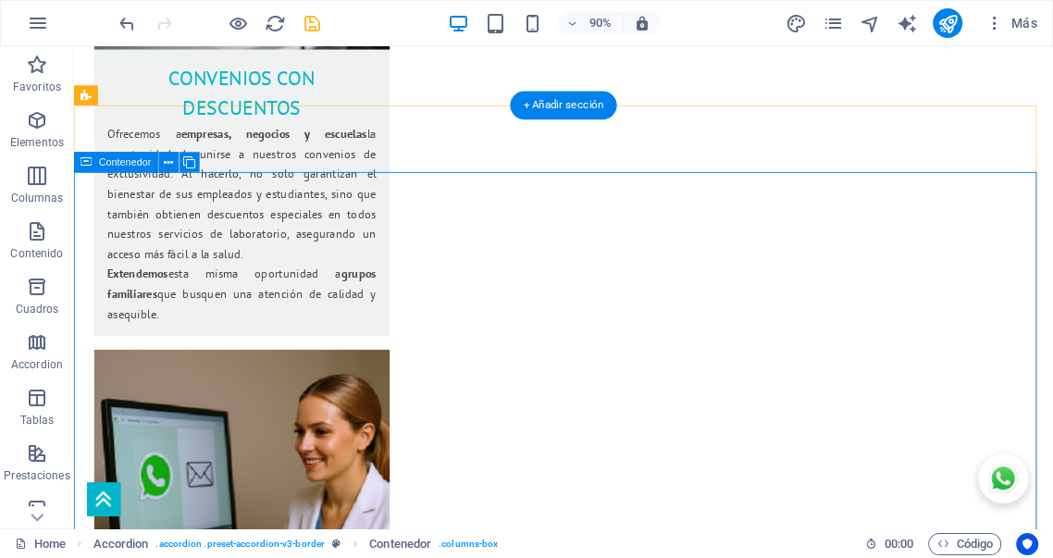
scroll to position [3152, 0]
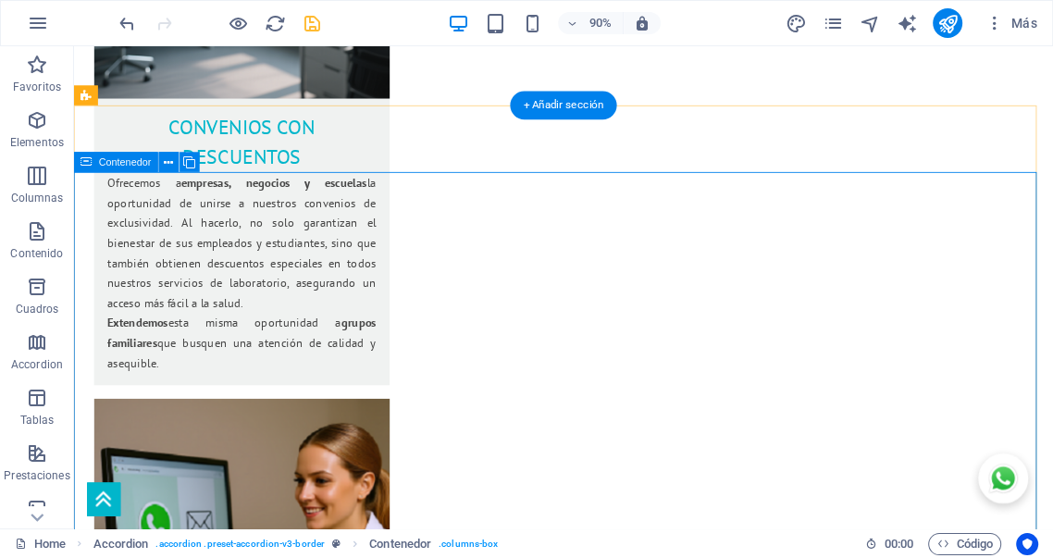
select select "%"
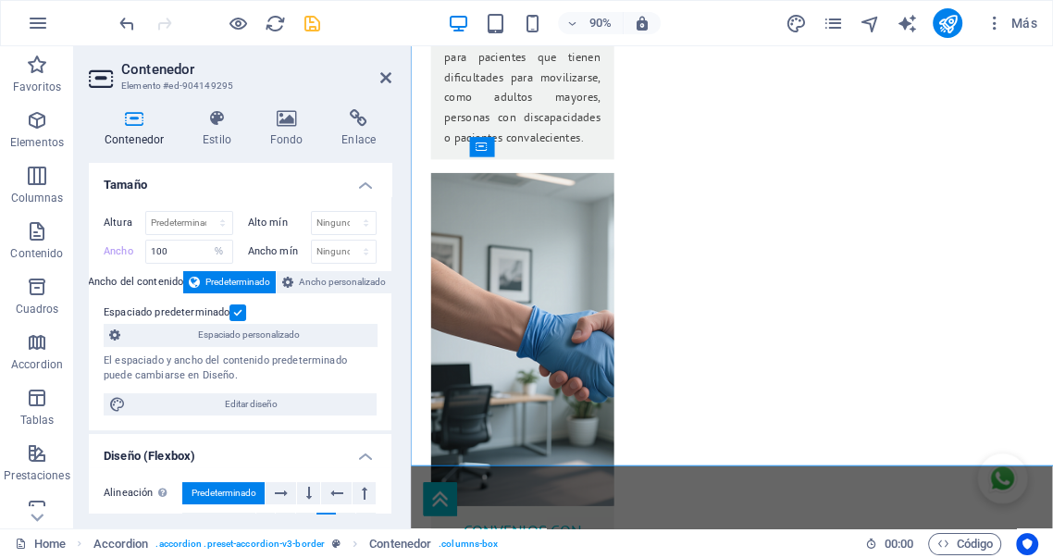
scroll to position [3564, 0]
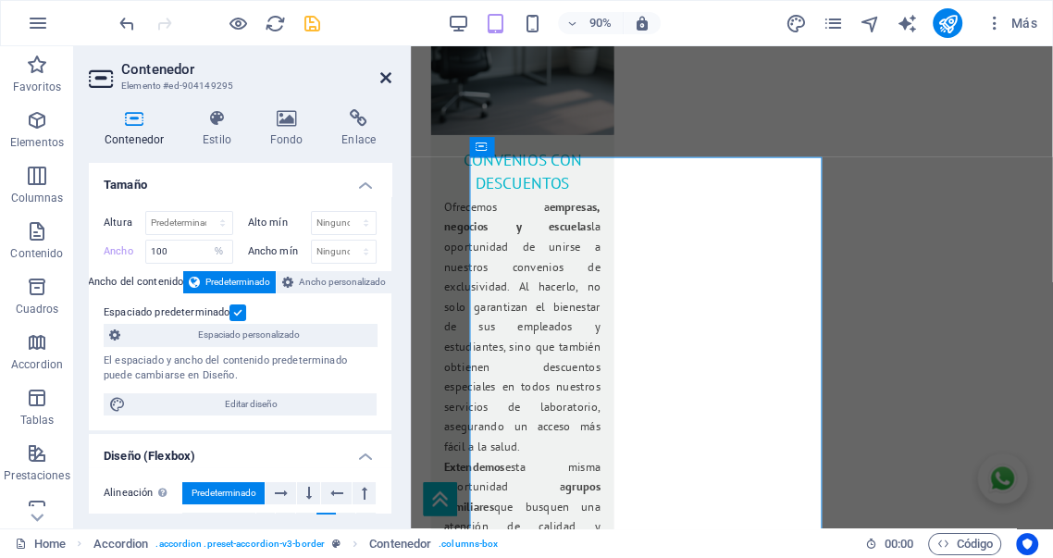
click at [385, 77] on icon at bounding box center [385, 77] width 11 height 15
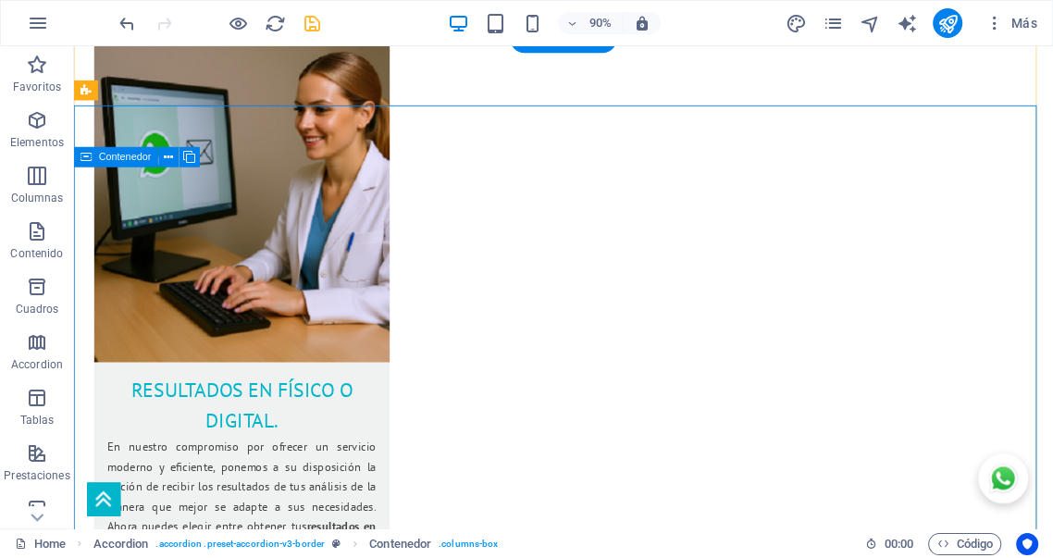
scroll to position [3158, 0]
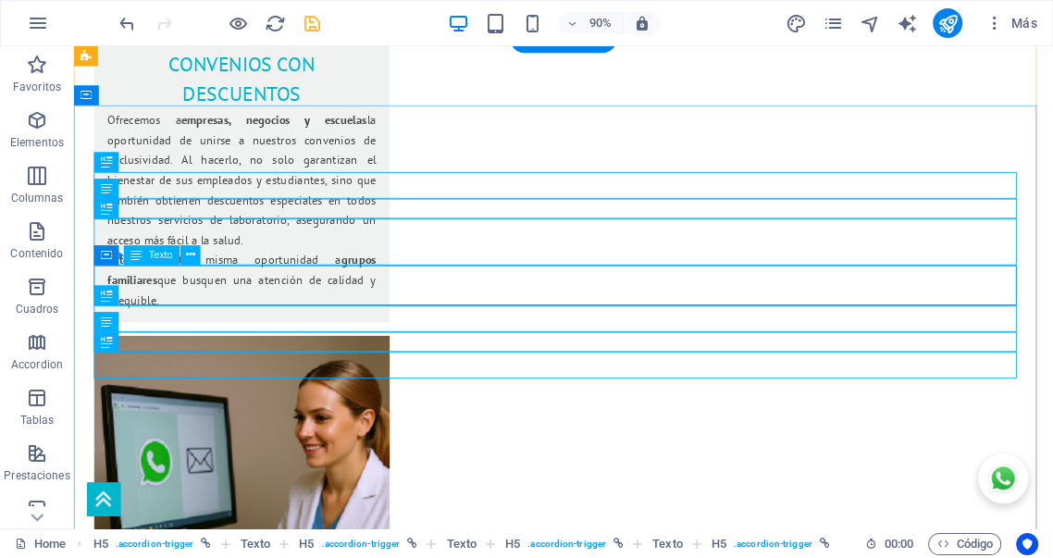
scroll to position [3226, 0]
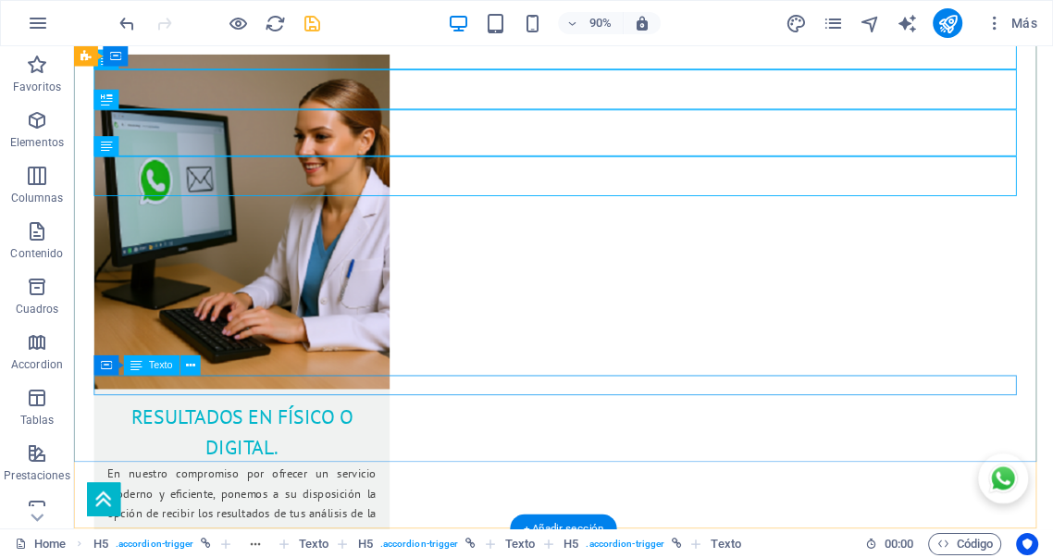
scroll to position [3569, 0]
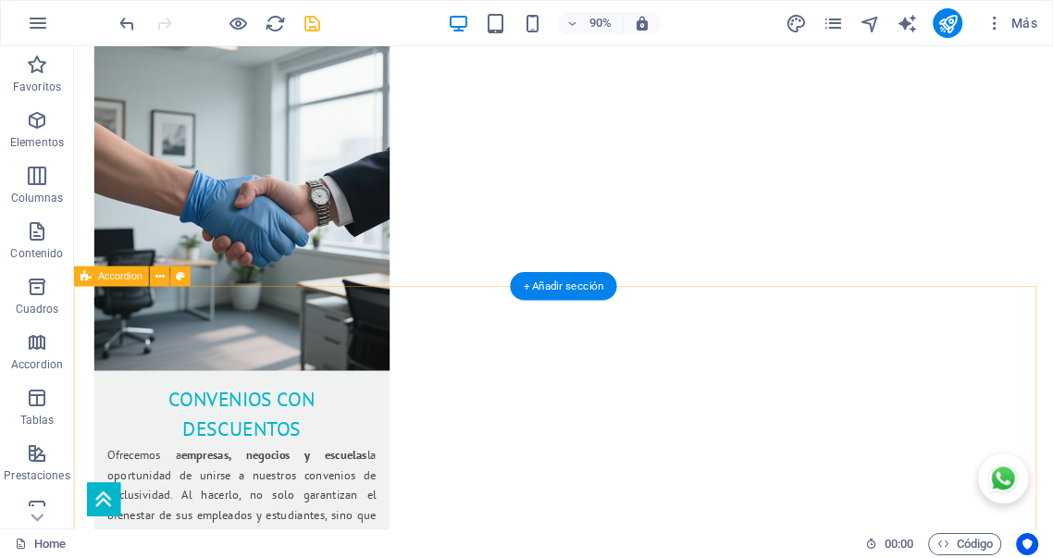
scroll to position [2952, 0]
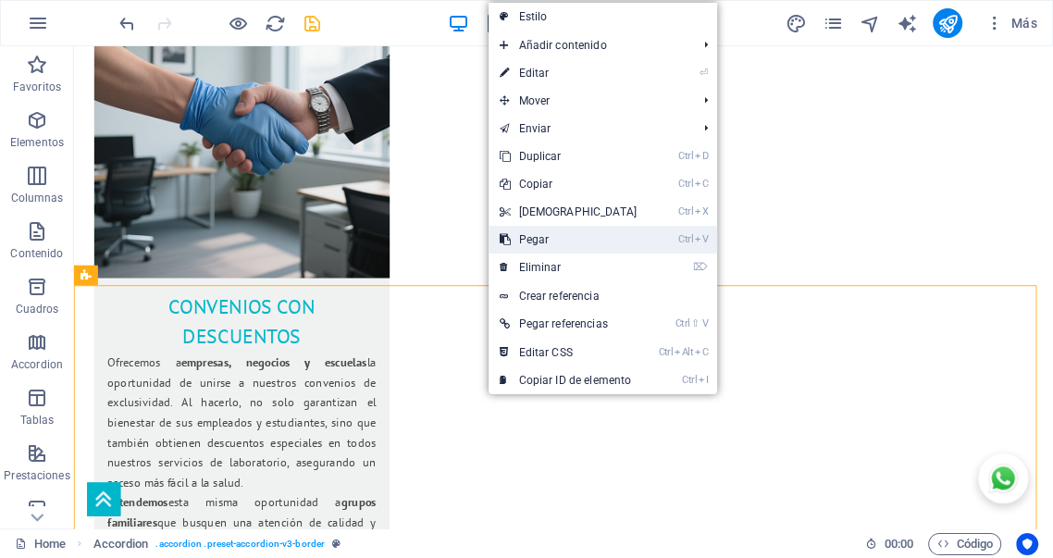
click at [543, 241] on link "Ctrl V Pegar" at bounding box center [568, 240] width 159 height 28
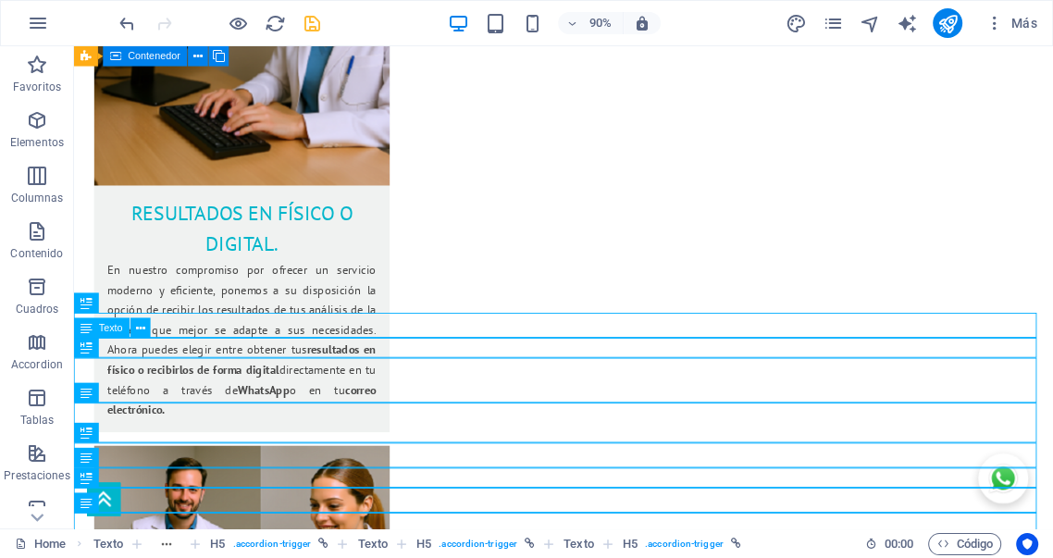
scroll to position [3809, 0]
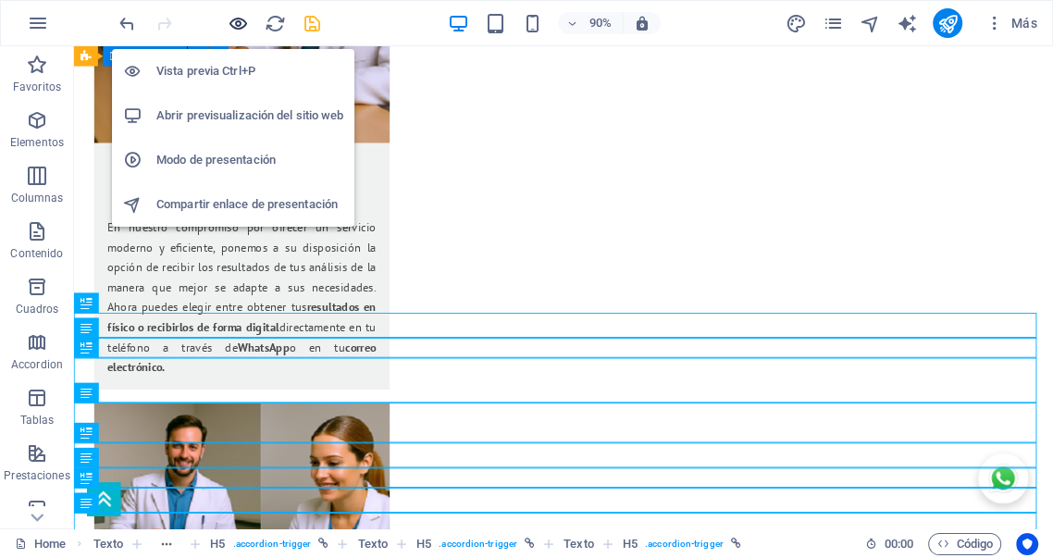
click at [237, 19] on icon "button" at bounding box center [238, 23] width 21 height 21
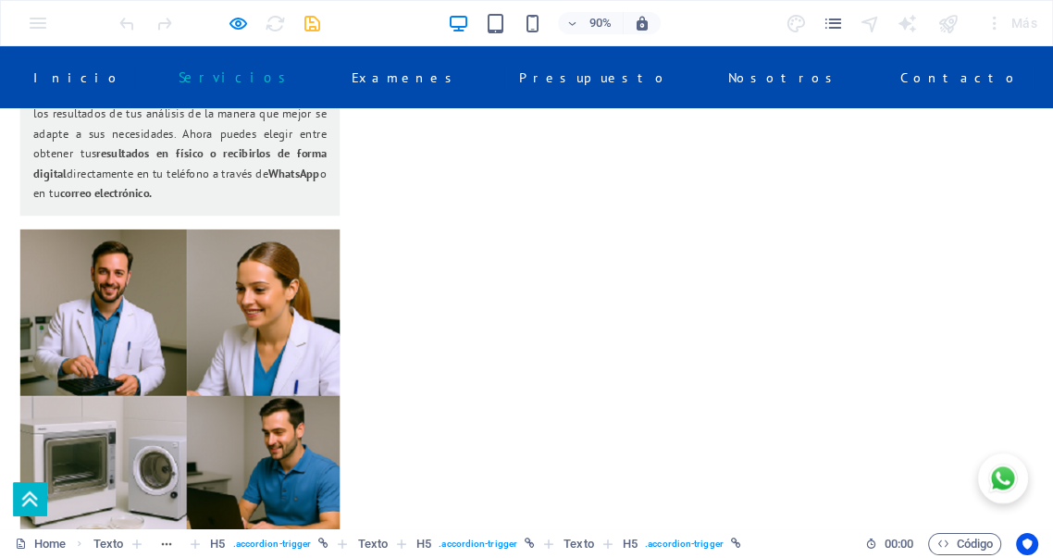
scroll to position [3686, 0]
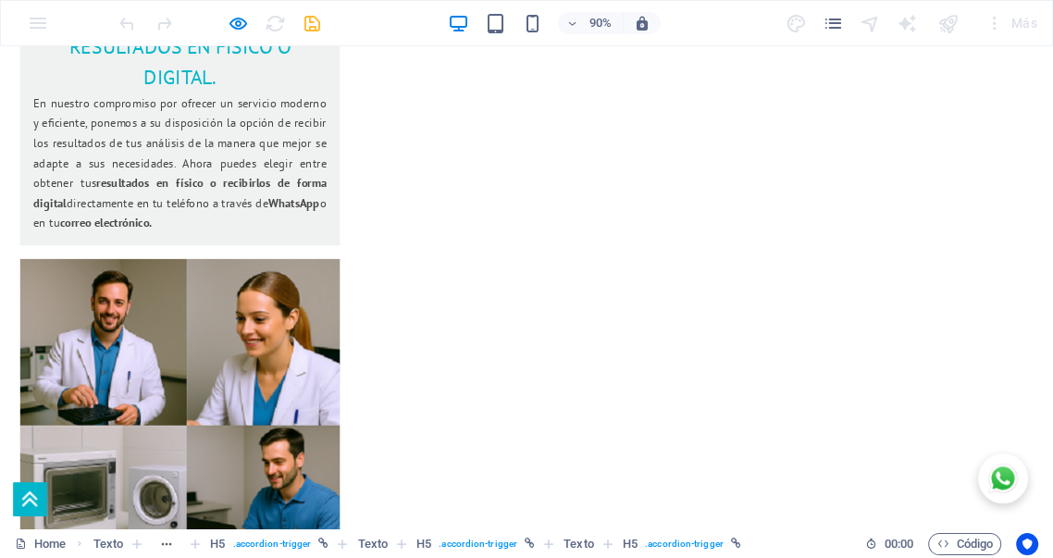
scroll to position [3952, 0]
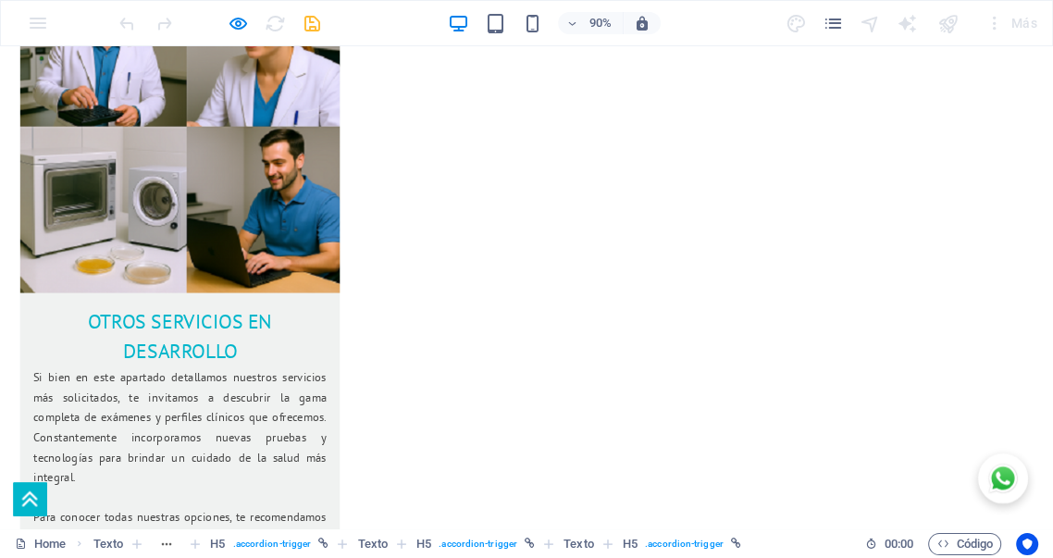
scroll to position [4124, 0]
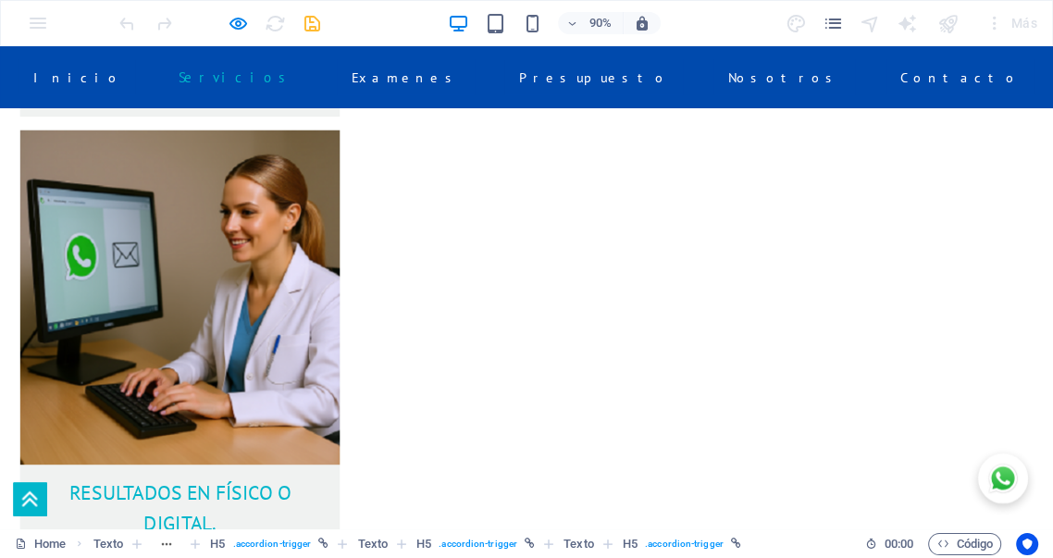
scroll to position [3293, 0]
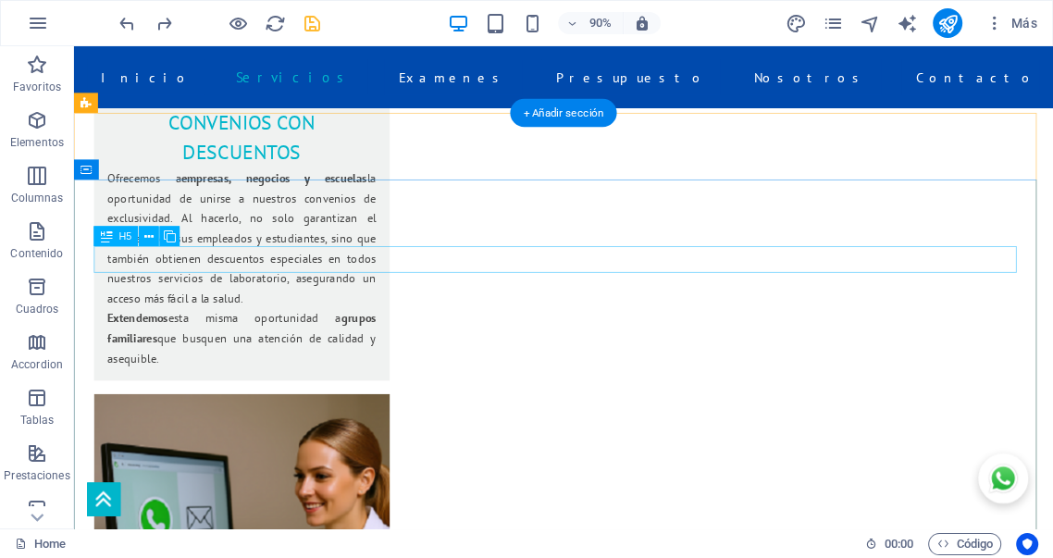
scroll to position [3066, 0]
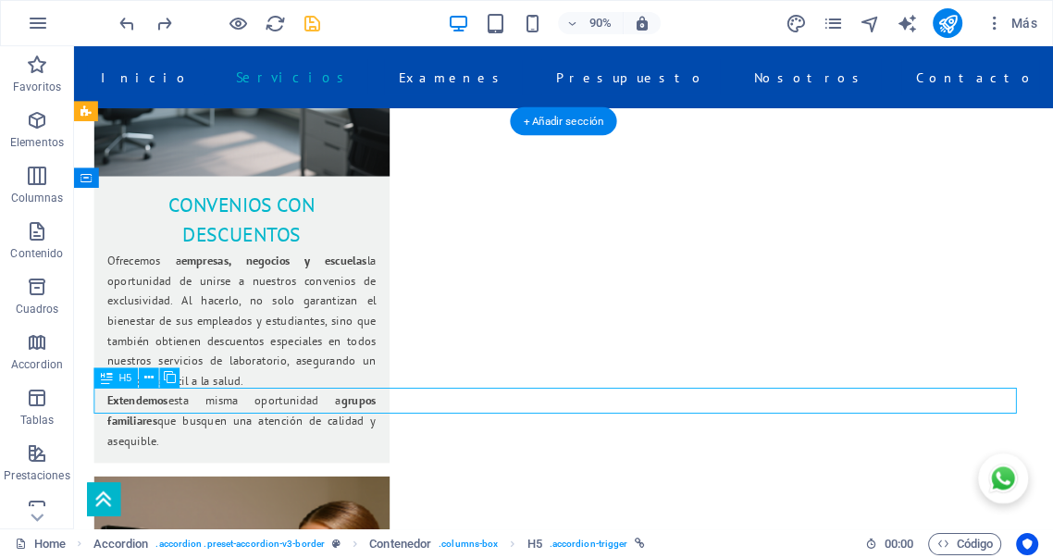
drag, startPoint x: 350, startPoint y: 440, endPoint x: 395, endPoint y: 447, distance: 46.0
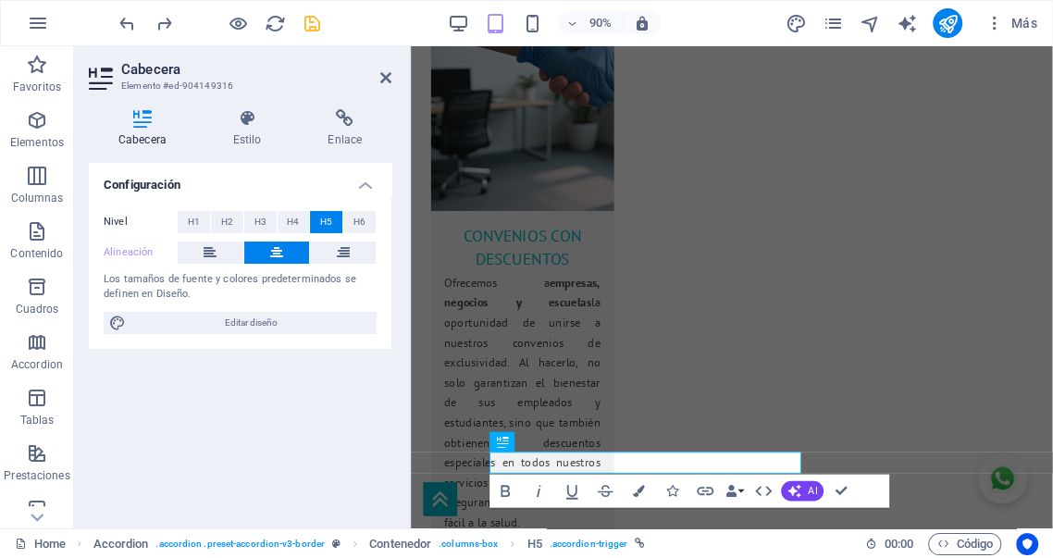
scroll to position [3479, 0]
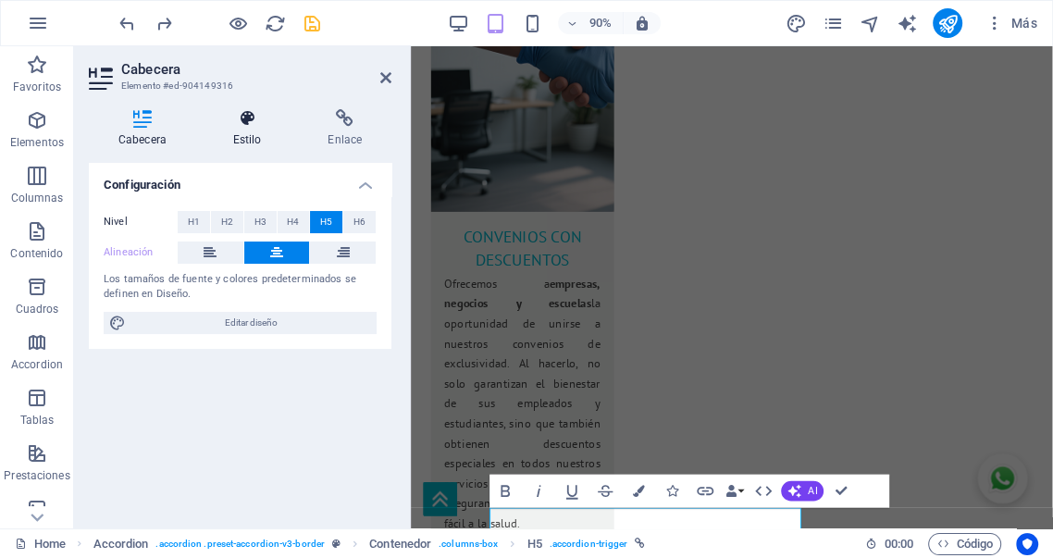
click at [244, 134] on h4 "Estilo" at bounding box center [251, 128] width 95 height 39
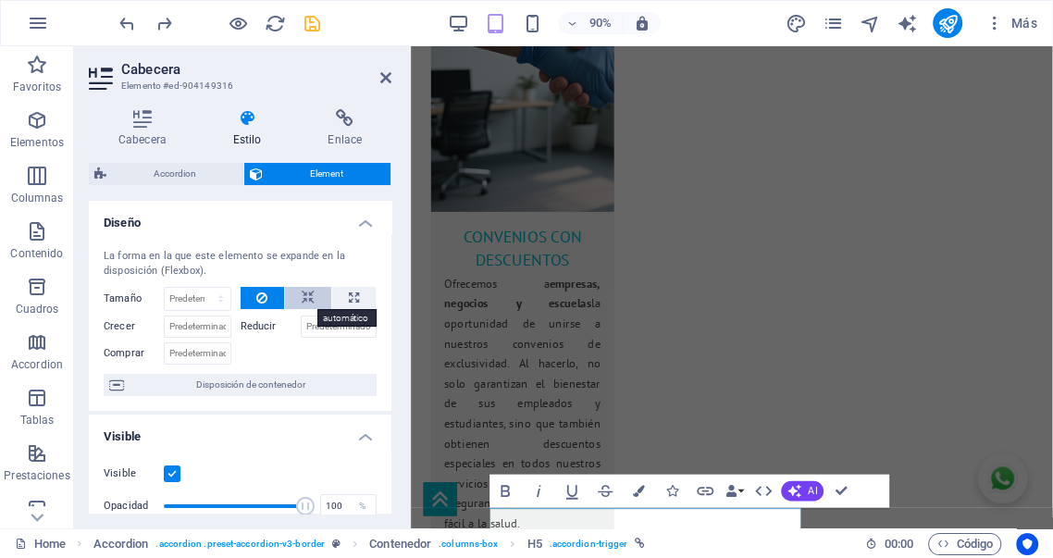
click at [306, 292] on icon at bounding box center [308, 298] width 13 height 22
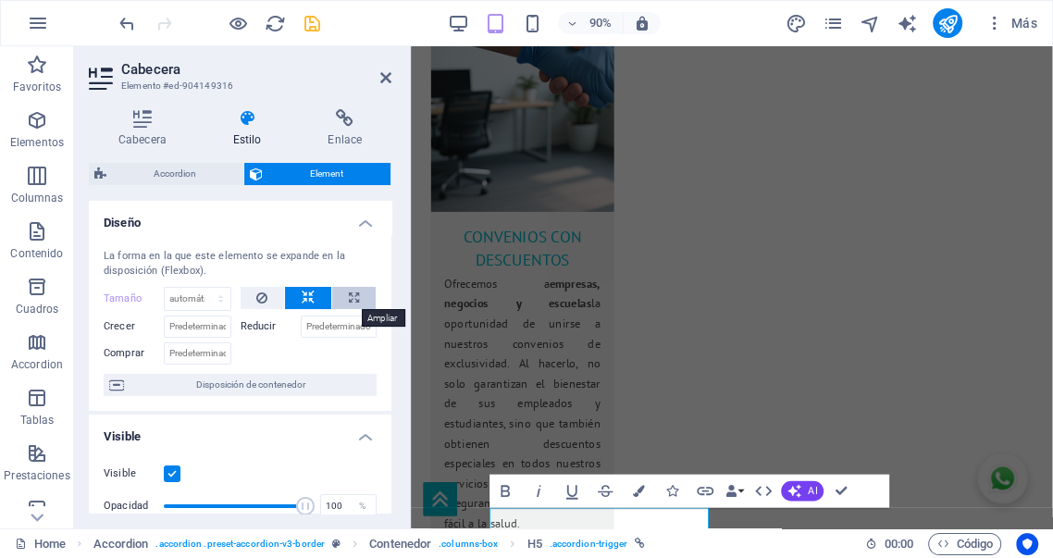
click at [362, 297] on button at bounding box center [353, 298] width 43 height 22
type input "100"
select select "%"
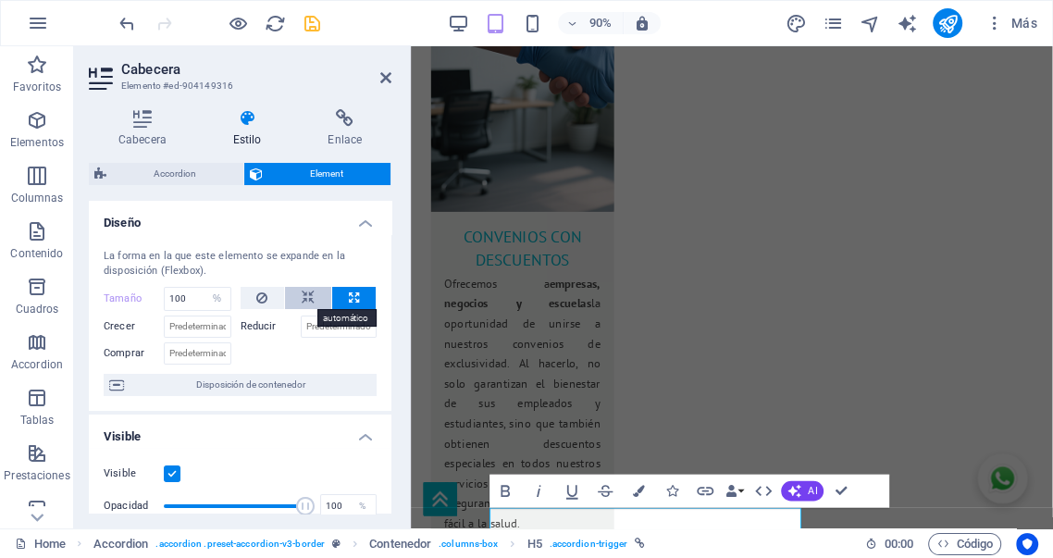
click at [308, 292] on icon at bounding box center [308, 298] width 13 height 22
select select "DISABLED_OPTION_VALUE"
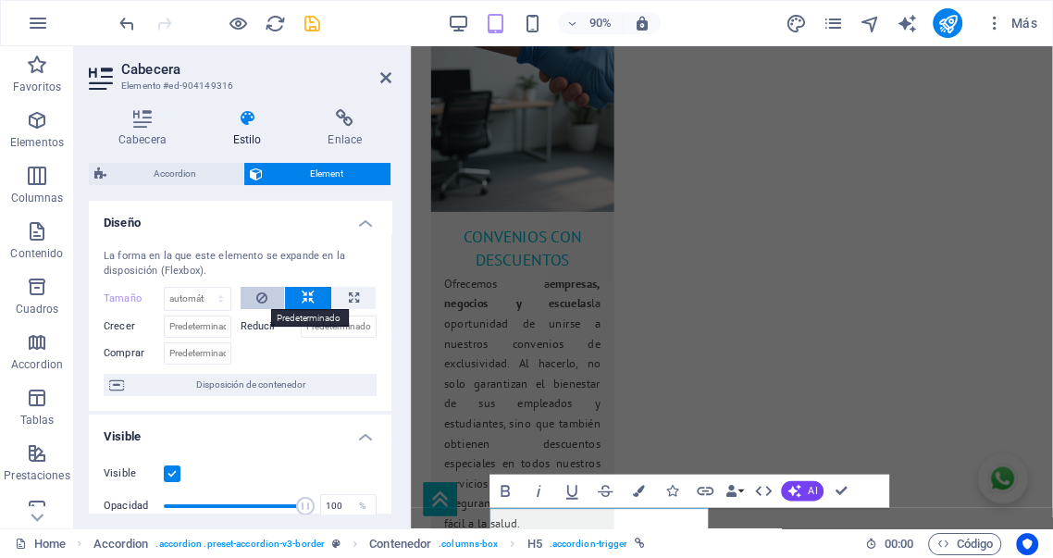
click at [267, 292] on button at bounding box center [263, 298] width 44 height 22
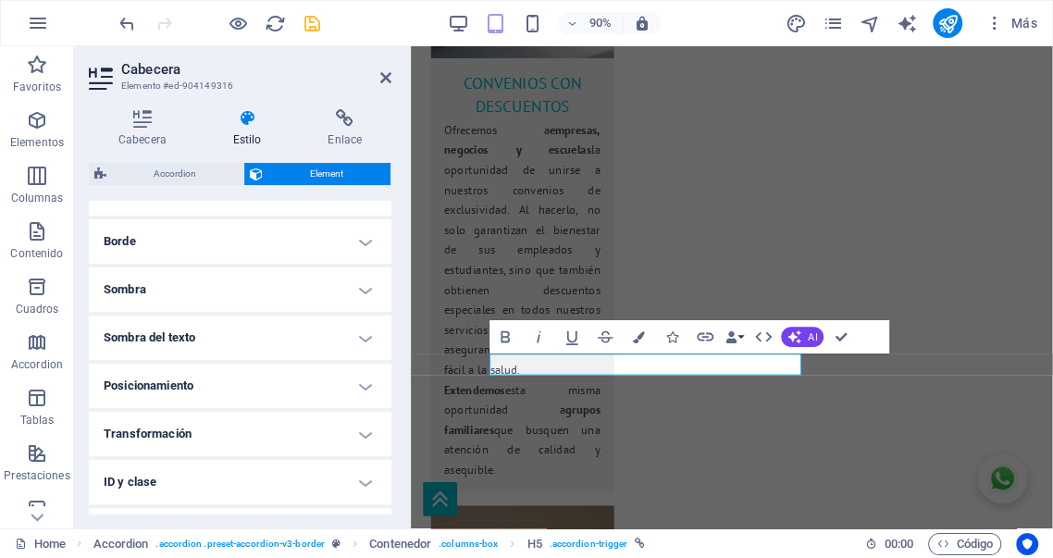
scroll to position [381, 0]
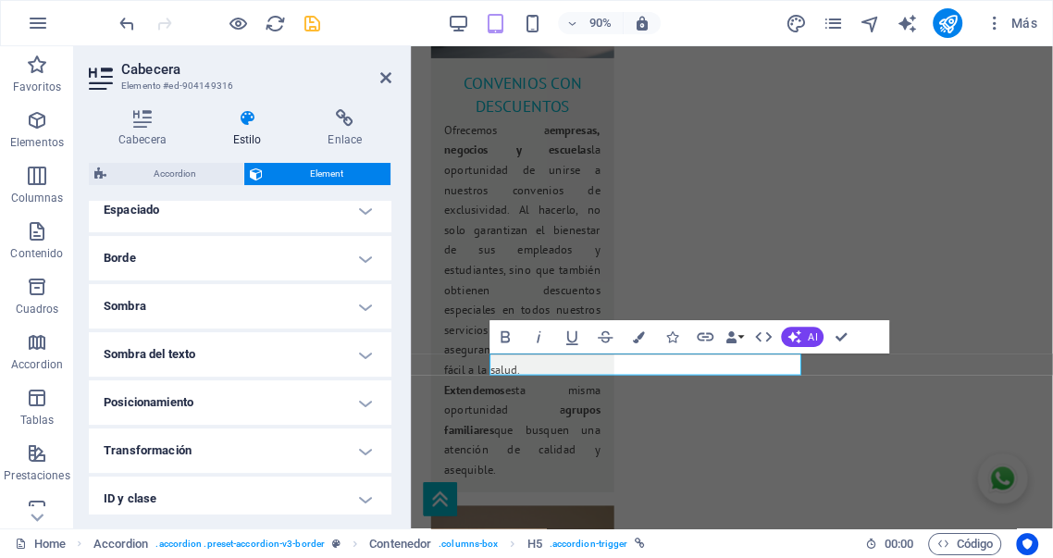
click at [221, 226] on h4 "Espaciado" at bounding box center [240, 210] width 303 height 44
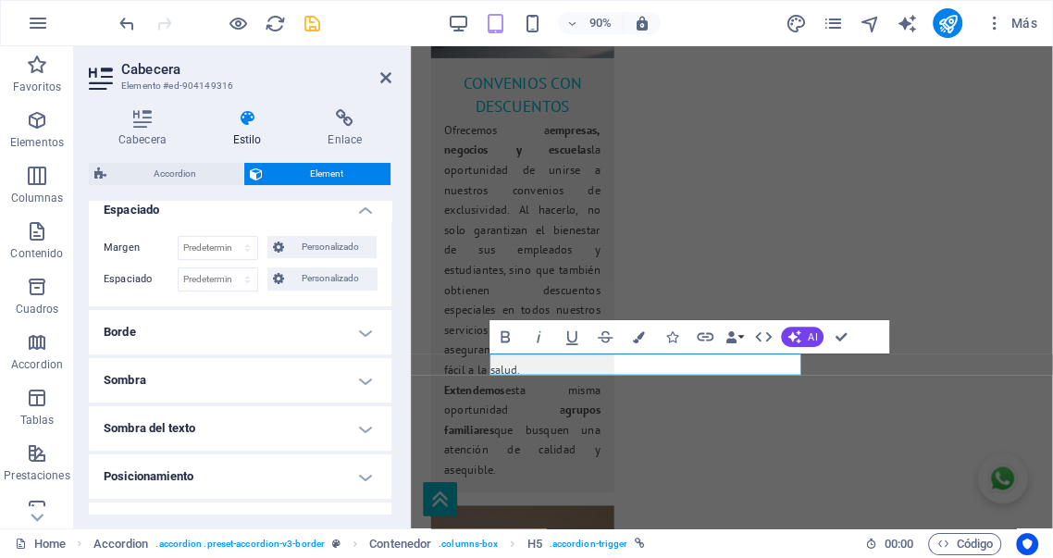
click at [220, 322] on h4 "Borde" at bounding box center [240, 332] width 303 height 44
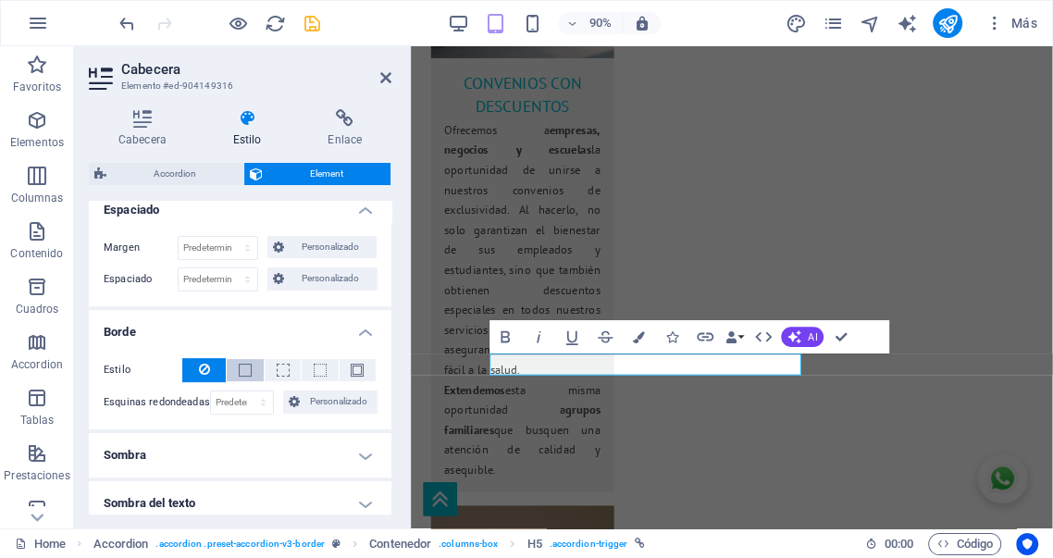
click at [243, 371] on span at bounding box center [245, 370] width 13 height 13
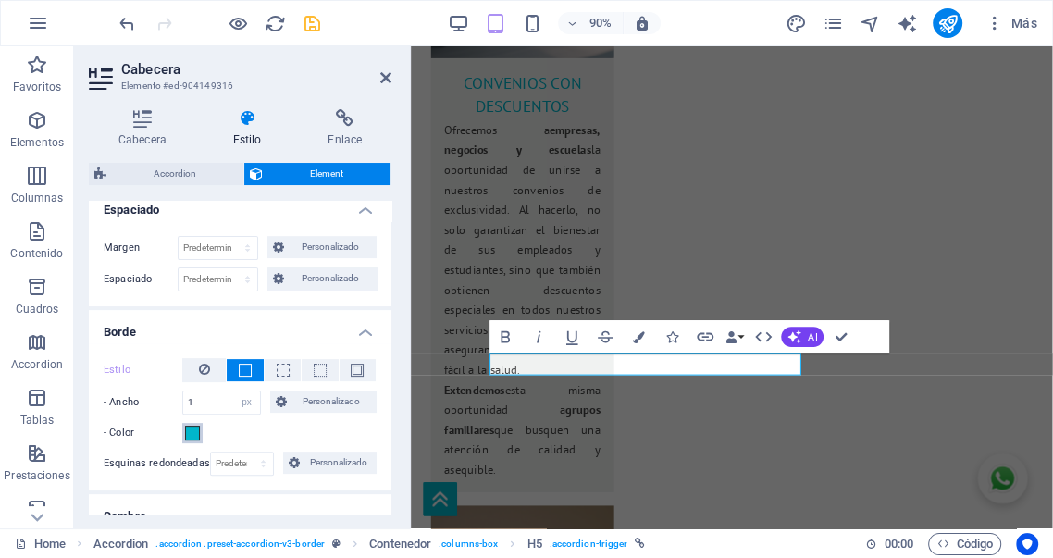
click at [193, 437] on span at bounding box center [192, 433] width 15 height 15
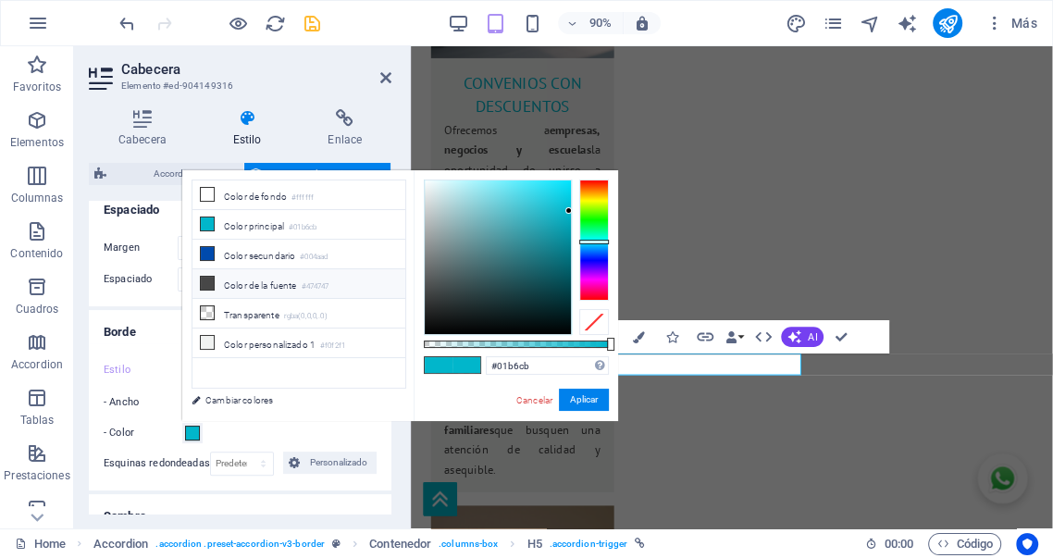
click at [241, 286] on li "Color de la fuente #474747" at bounding box center [299, 284] width 213 height 30
type input "#474747"
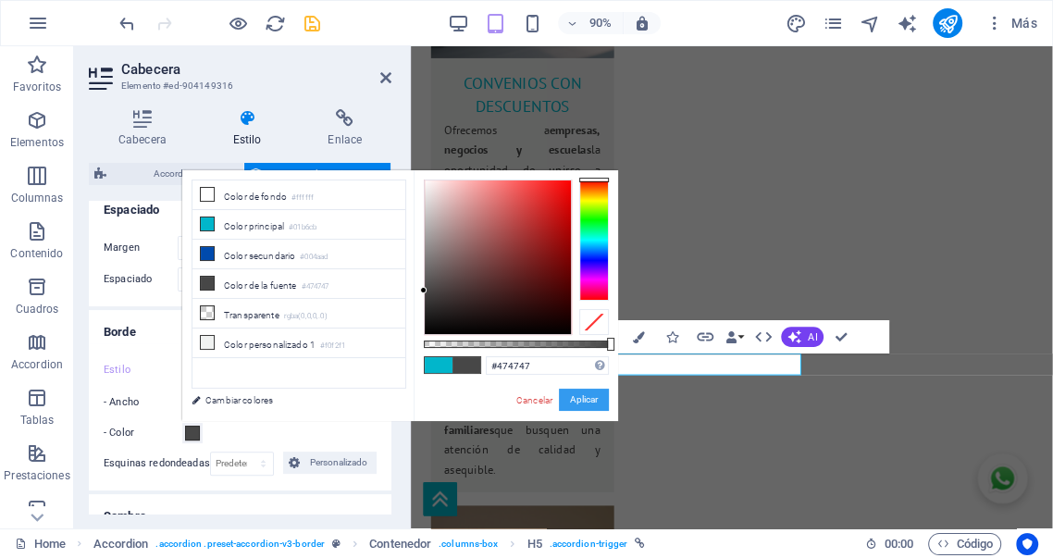
drag, startPoint x: 579, startPoint y: 404, endPoint x: 157, endPoint y: 401, distance: 422.0
click at [580, 404] on button "Aplicar" at bounding box center [584, 400] width 50 height 22
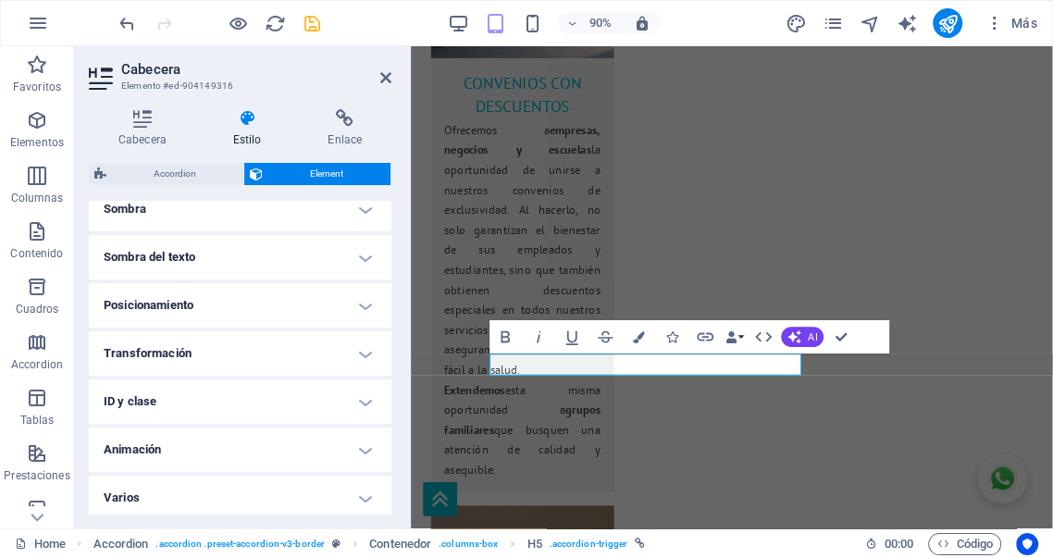
scroll to position [690, 0]
click at [386, 79] on icon at bounding box center [385, 77] width 11 height 15
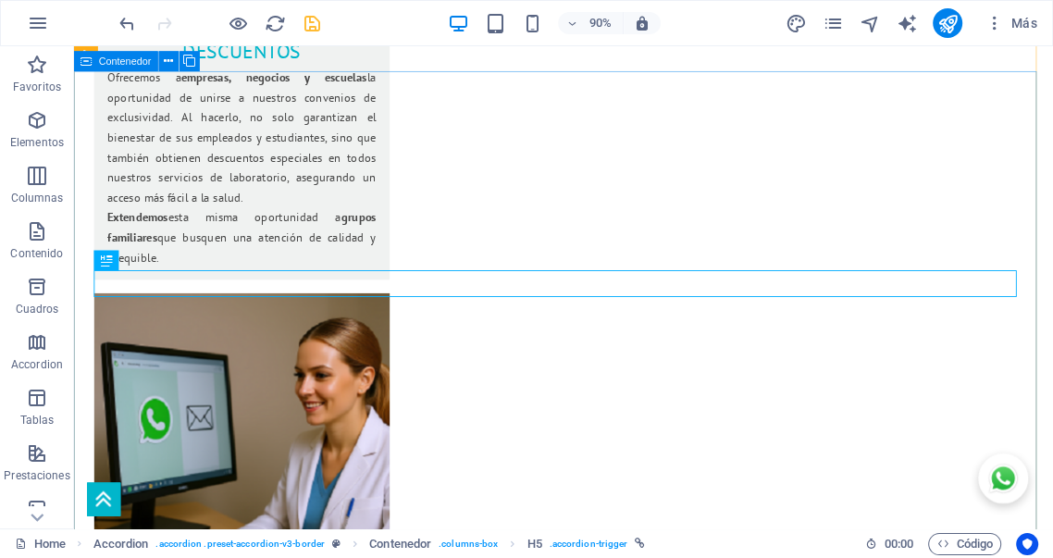
scroll to position [3265, 0]
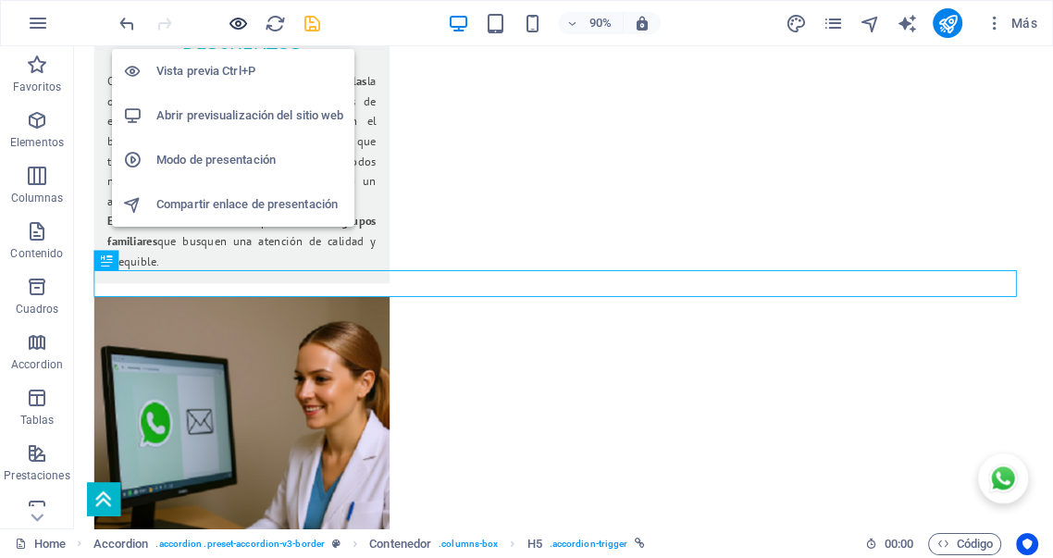
click at [237, 19] on icon "button" at bounding box center [238, 23] width 21 height 21
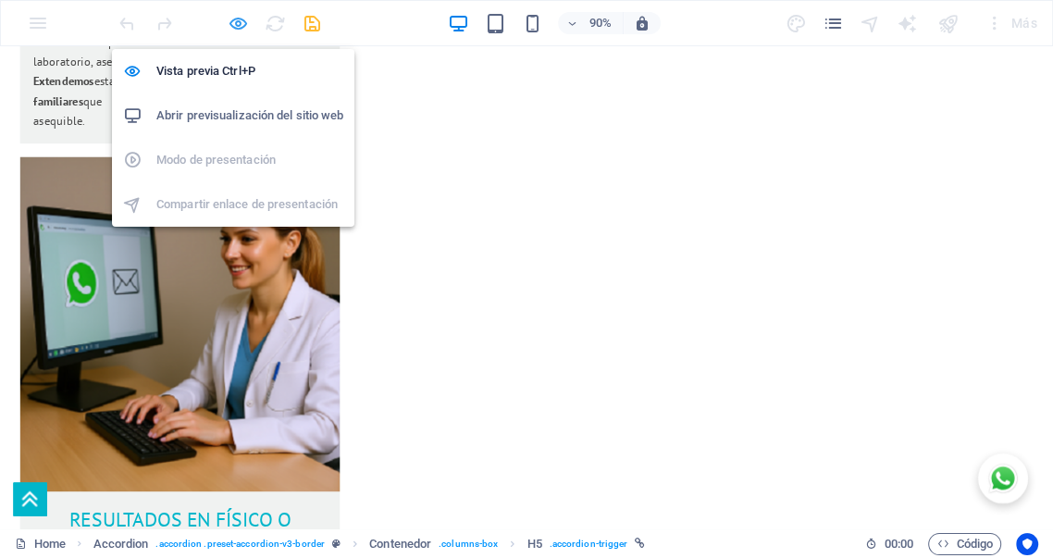
click at [240, 22] on icon "button" at bounding box center [238, 23] width 21 height 21
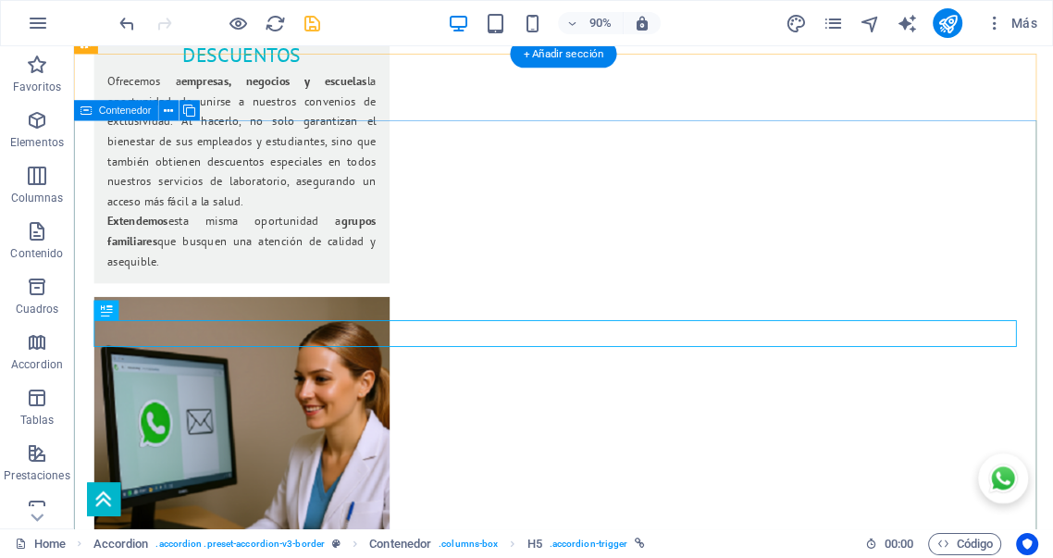
scroll to position [3210, 0]
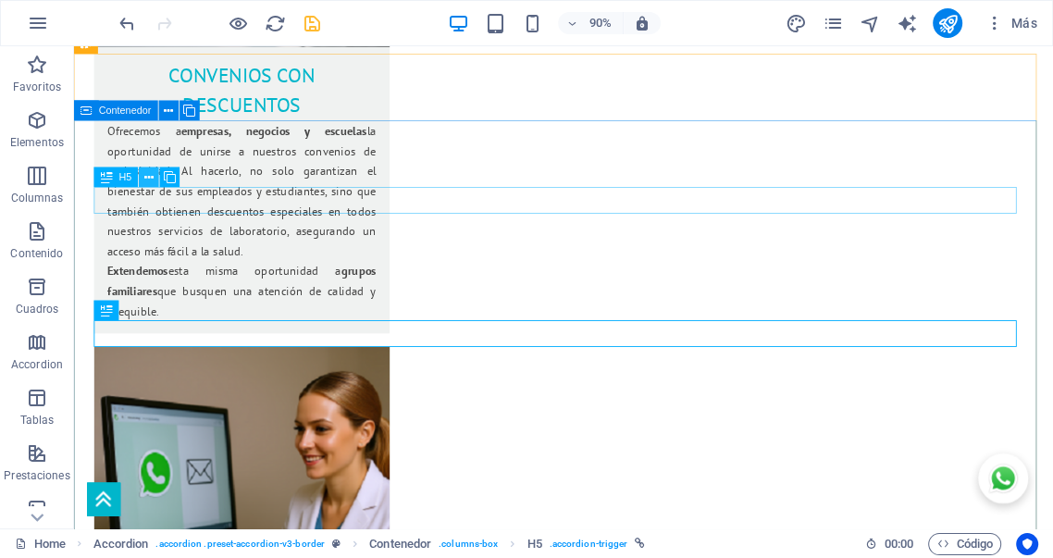
click at [151, 180] on icon at bounding box center [148, 177] width 9 height 18
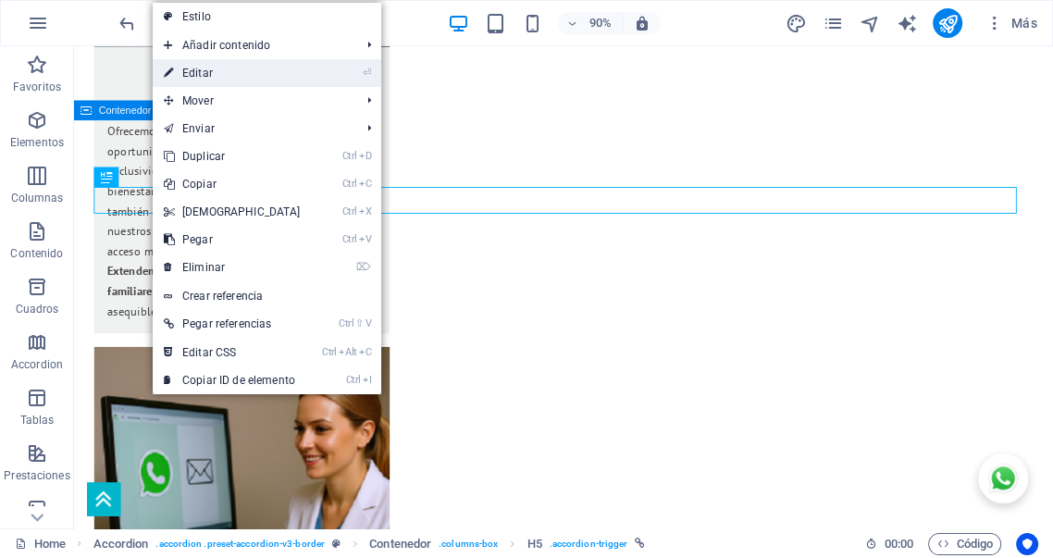
click at [198, 73] on link "⏎ Editar" at bounding box center [232, 73] width 159 height 28
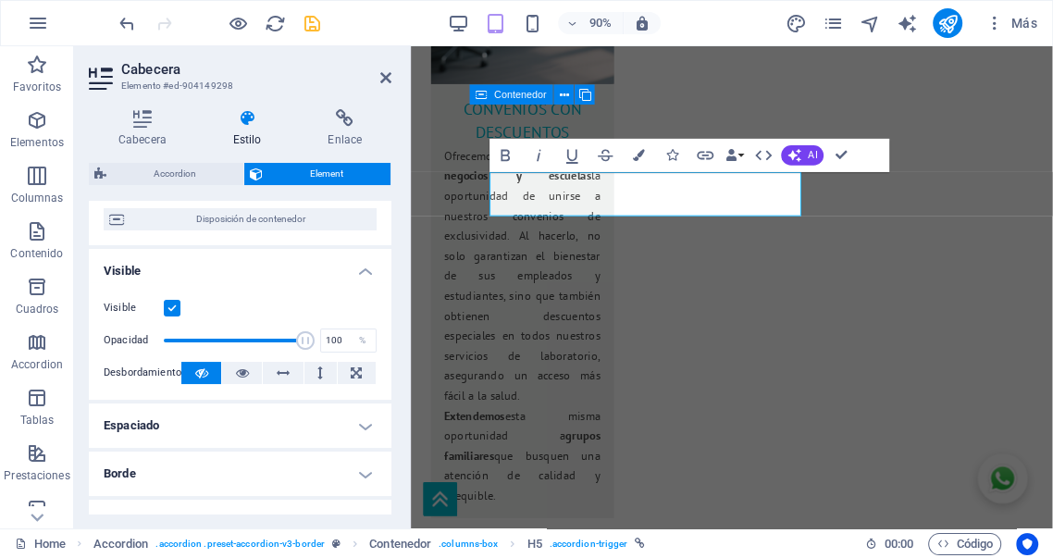
scroll to position [205, 0]
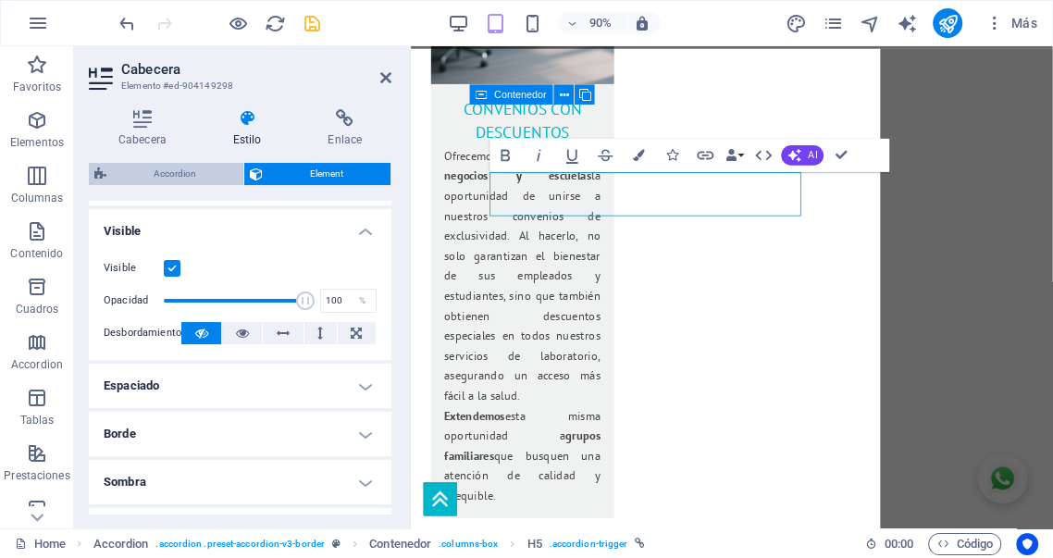
click at [163, 176] on span "Accordion" at bounding box center [175, 174] width 126 height 22
select select "rem"
select select "px"
select select "rem"
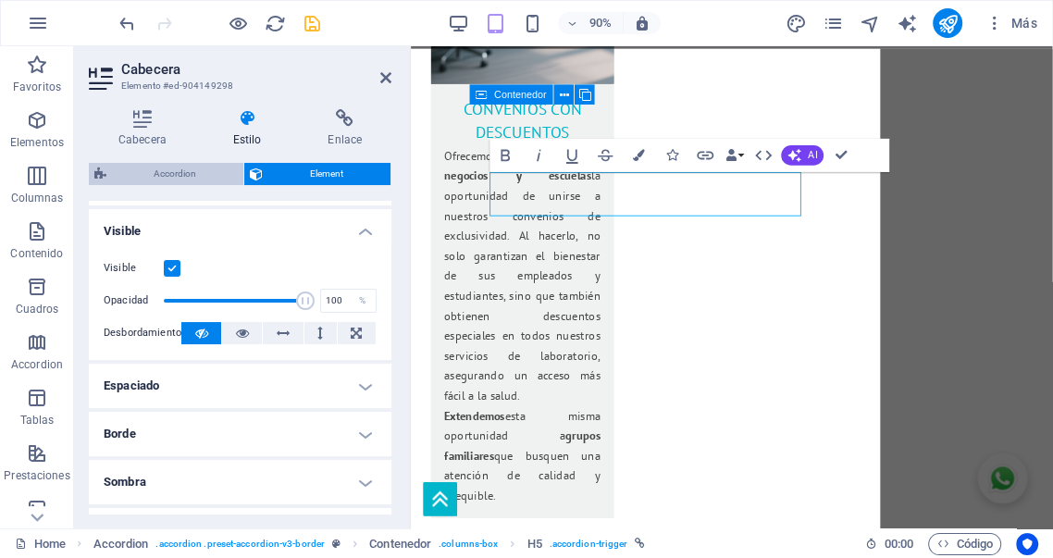
select select "px"
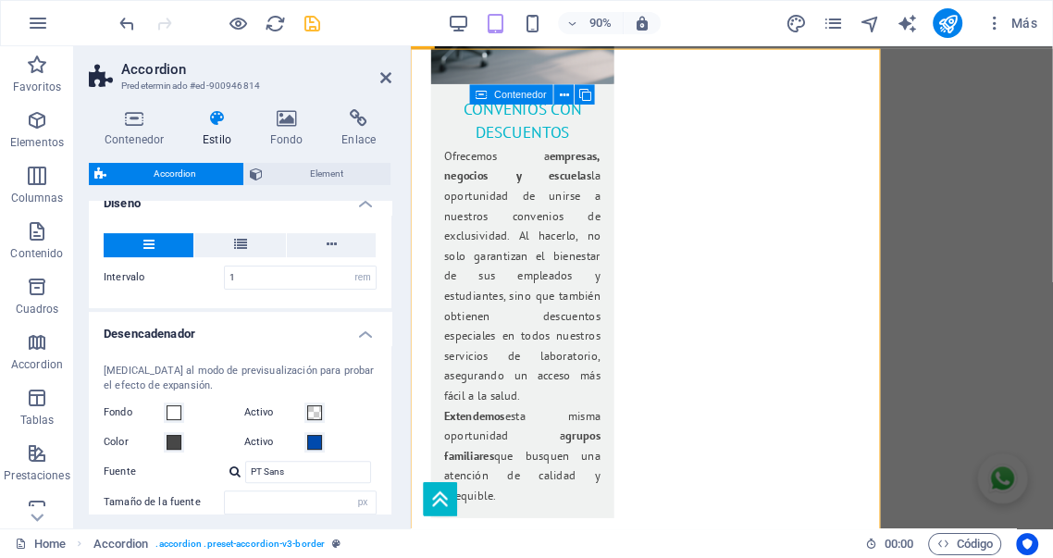
scroll to position [342, 0]
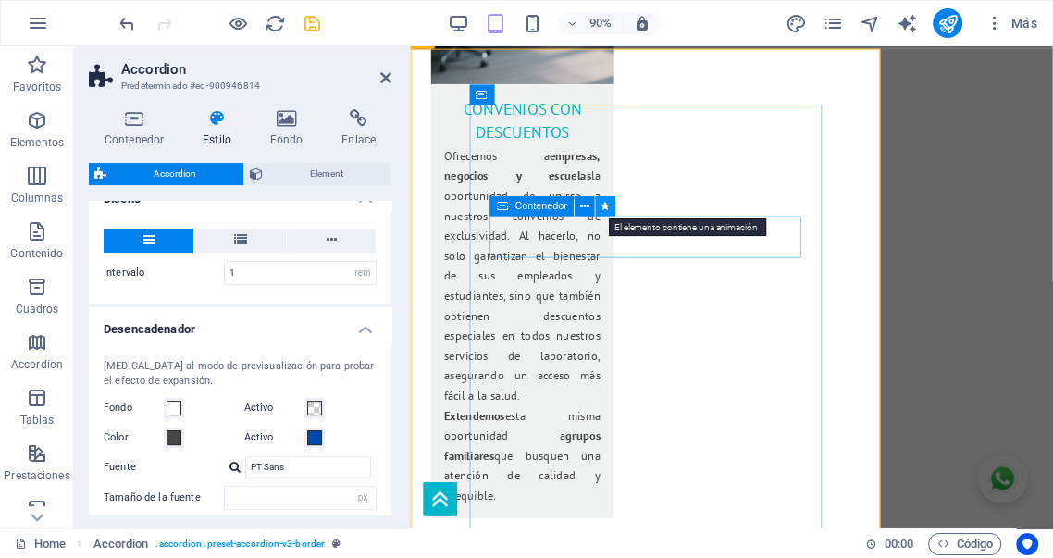
drag, startPoint x: 611, startPoint y: 215, endPoint x: 255, endPoint y: 140, distance: 363.2
click at [611, 215] on button at bounding box center [606, 206] width 20 height 20
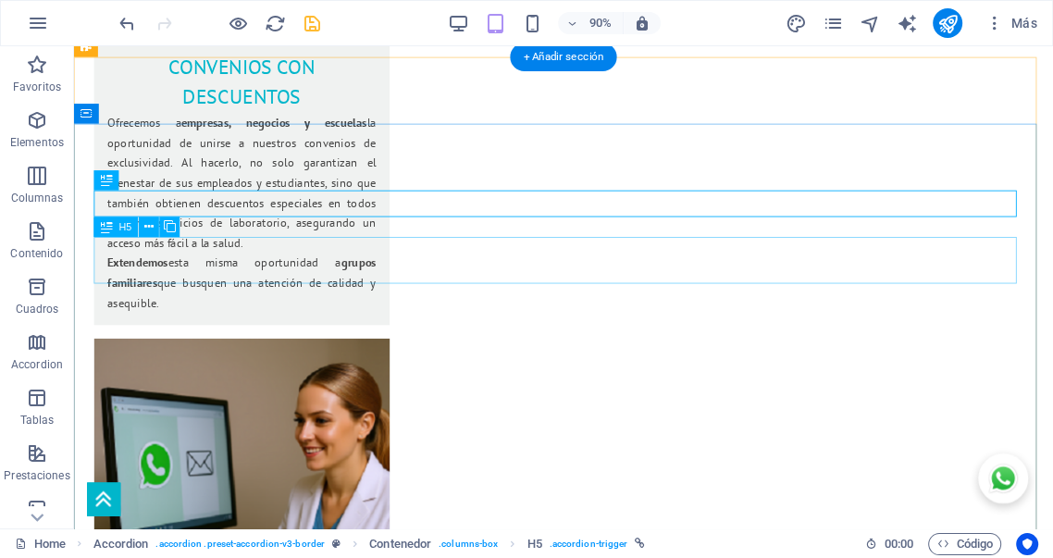
scroll to position [3210, 0]
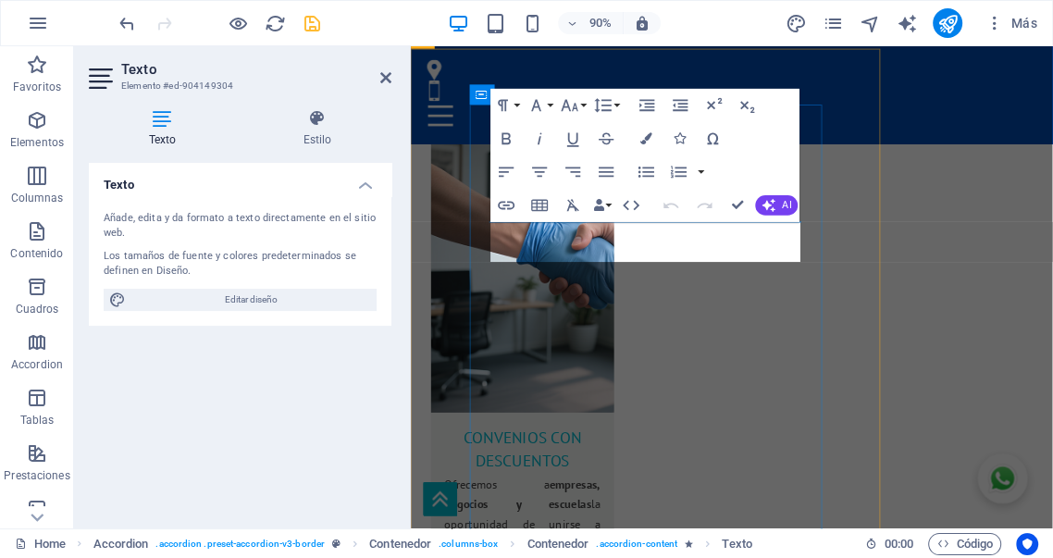
scroll to position [3617, 0]
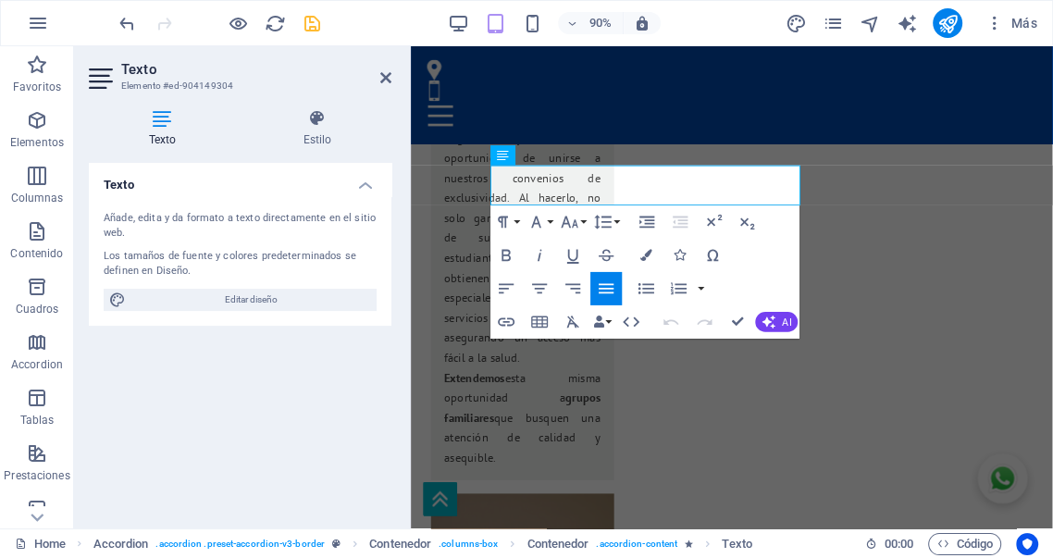
click at [607, 287] on icon "button" at bounding box center [607, 289] width 20 height 20
click at [541, 287] on icon "button" at bounding box center [540, 289] width 20 height 20
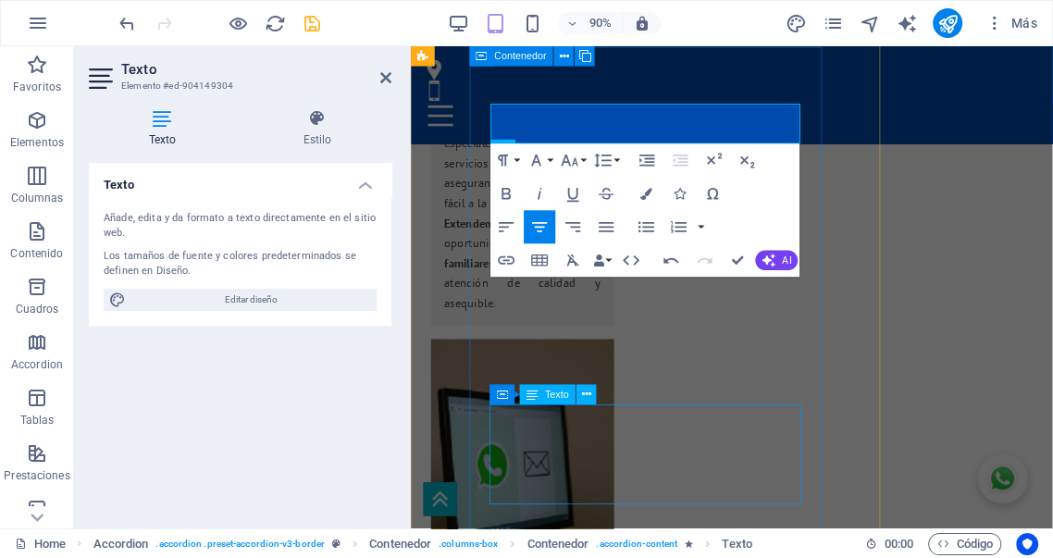
scroll to position [3686, 0]
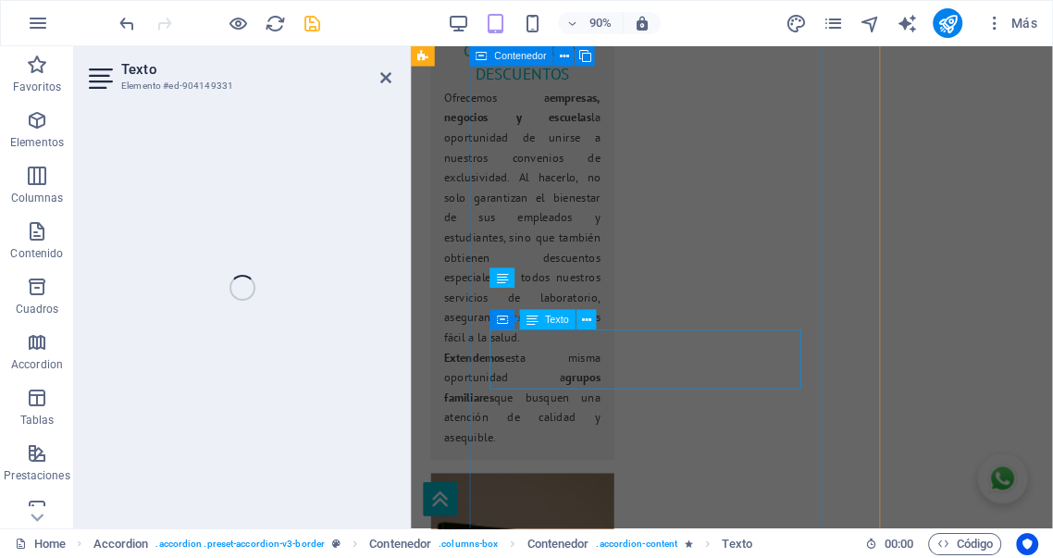
scroll to position [3815, 0]
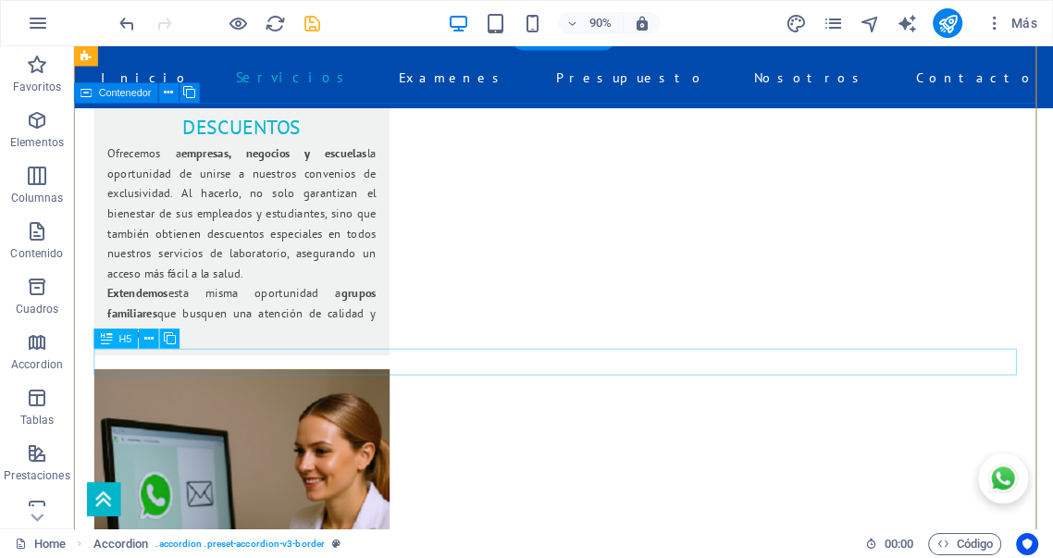
scroll to position [3024, 0]
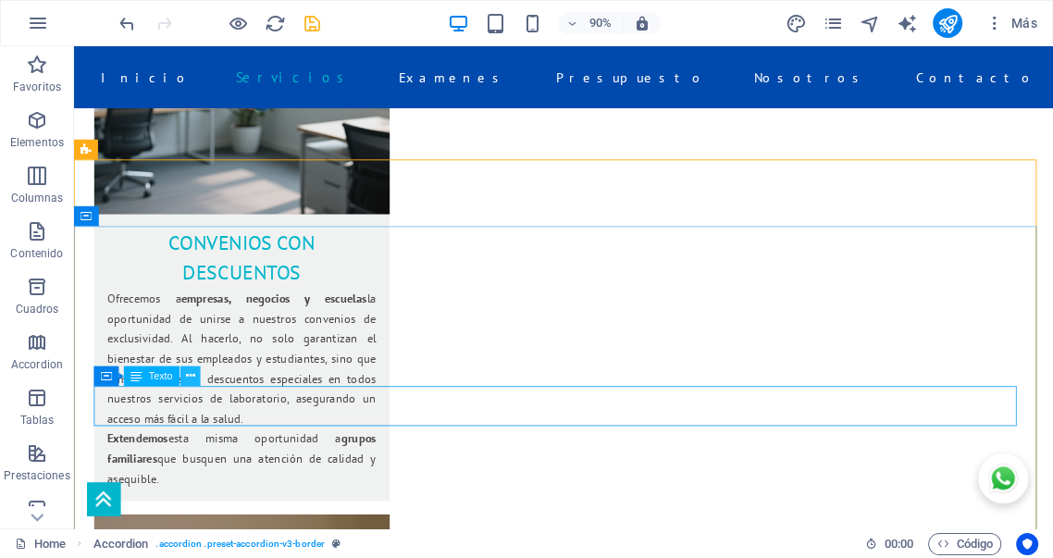
click at [193, 379] on icon at bounding box center [190, 376] width 9 height 18
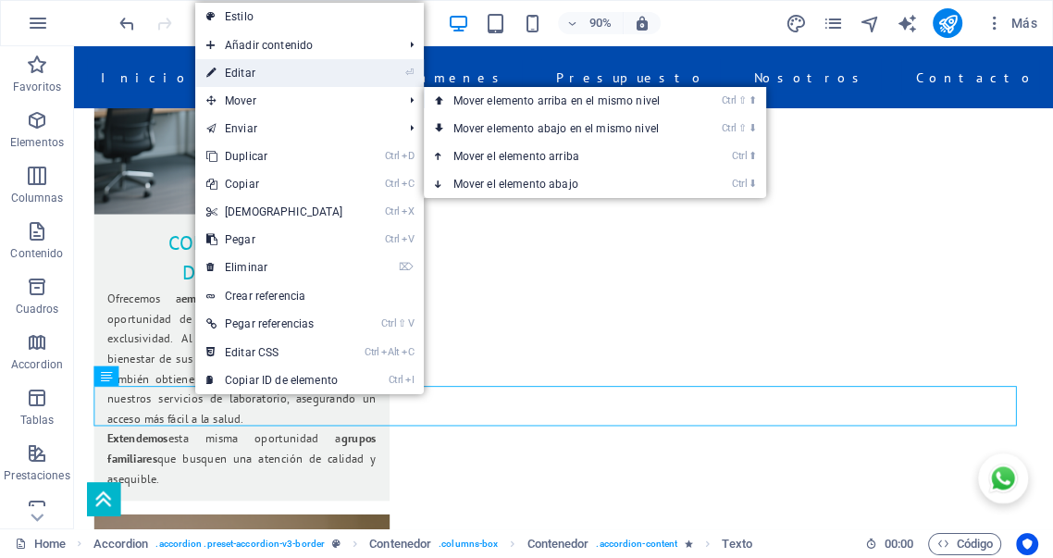
click at [243, 78] on link "⏎ Editar" at bounding box center [274, 73] width 159 height 28
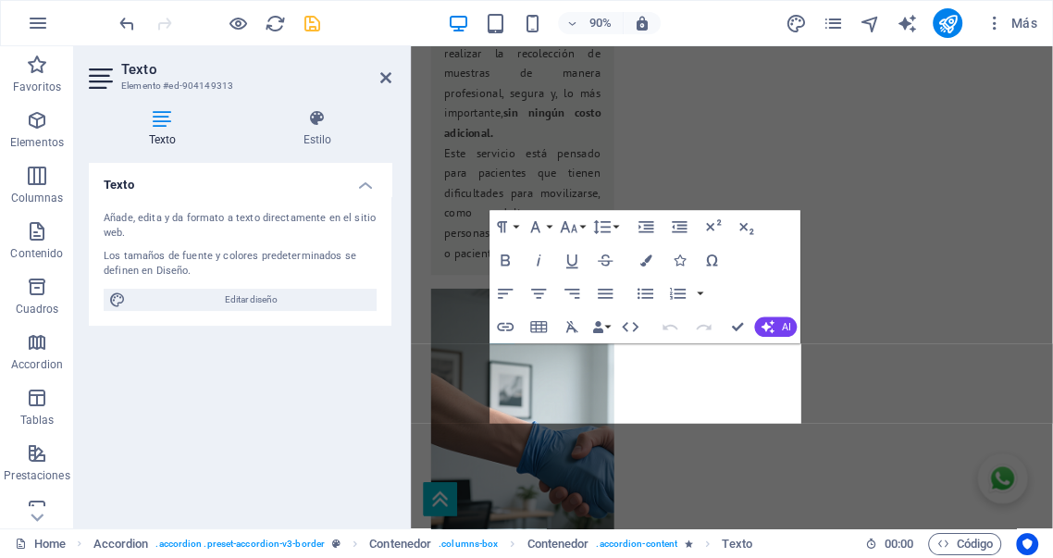
scroll to position [3573, 0]
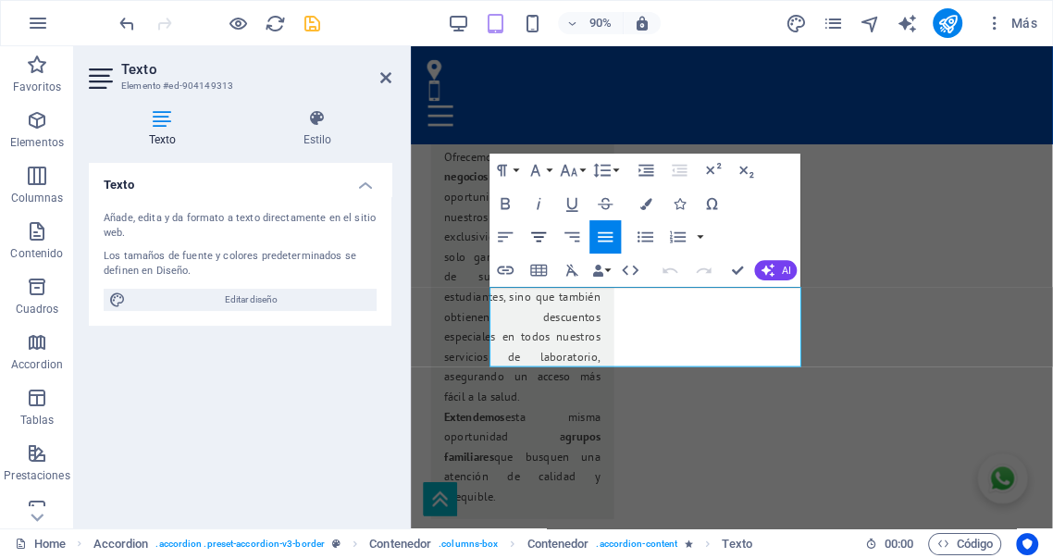
click at [537, 235] on icon "button" at bounding box center [539, 237] width 20 height 20
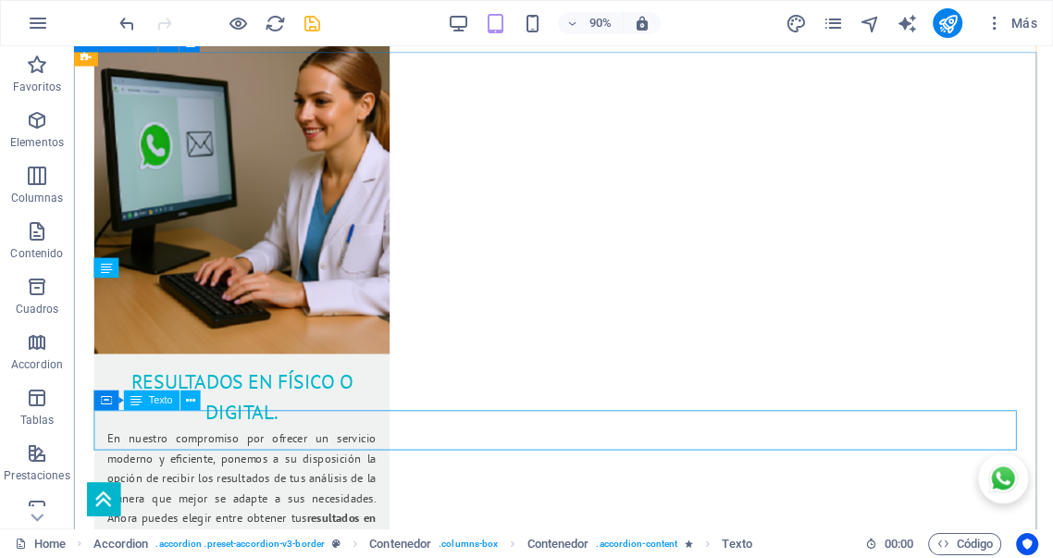
scroll to position [3209, 0]
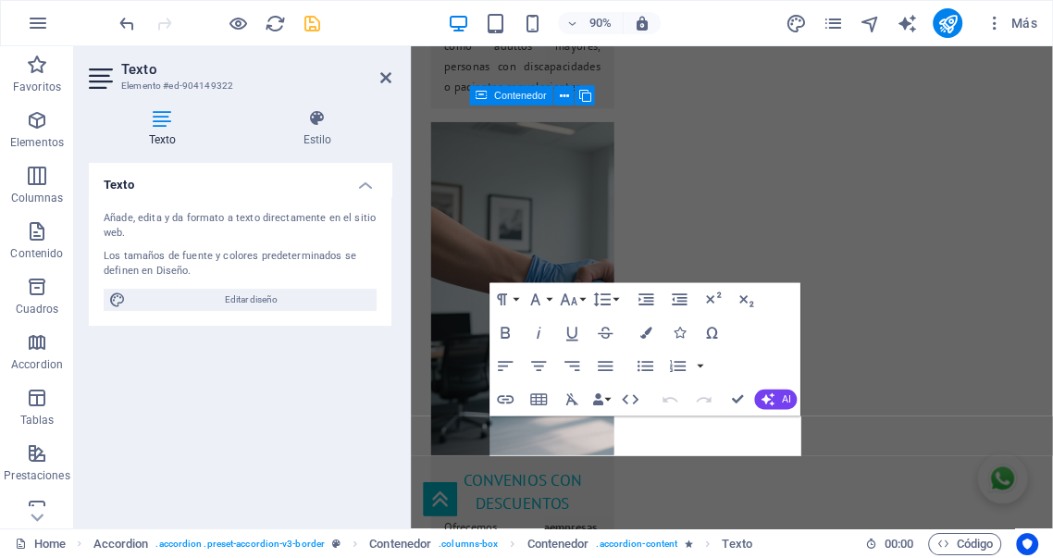
scroll to position [3605, 0]
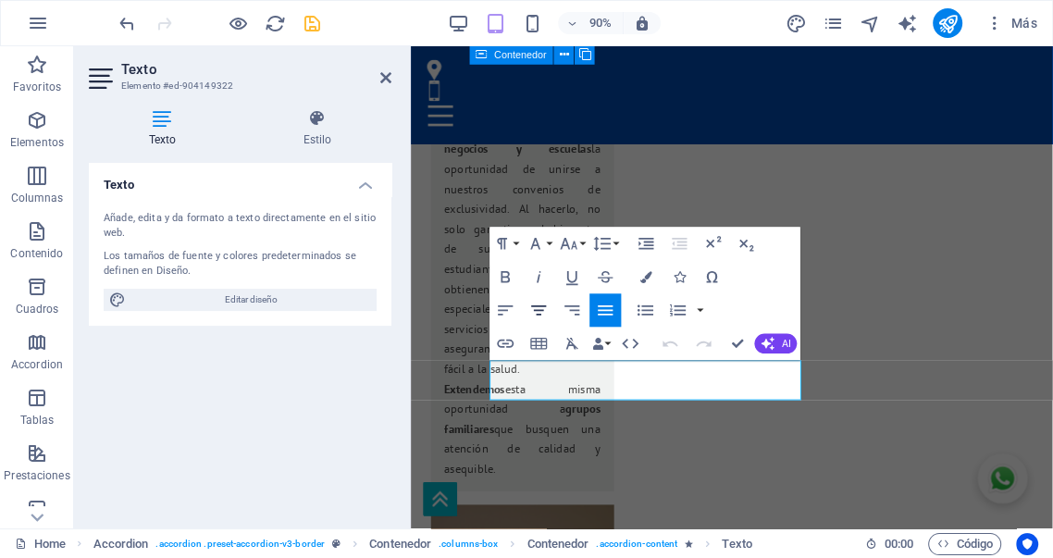
click at [539, 315] on icon "button" at bounding box center [539, 310] width 15 height 10
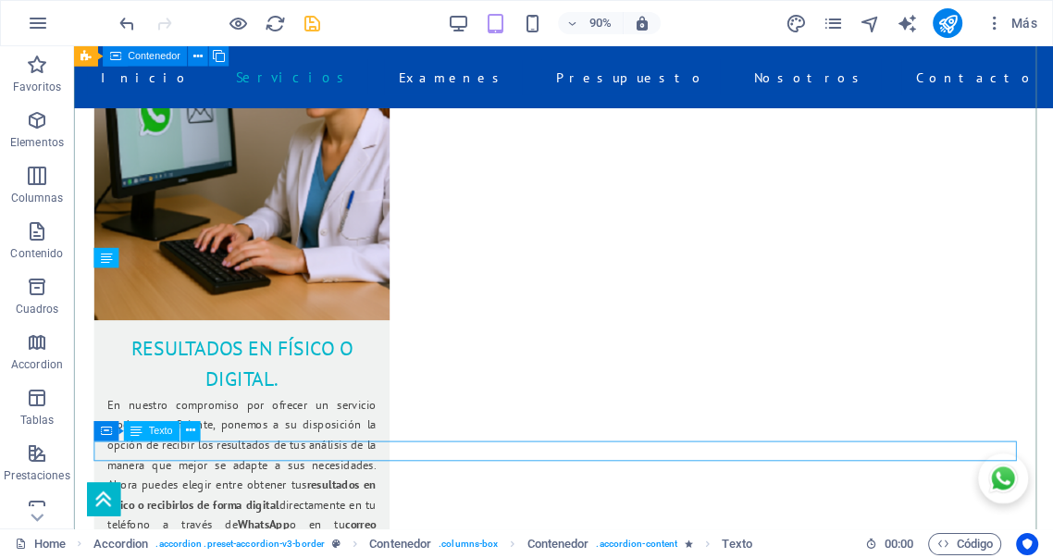
scroll to position [3271, 0]
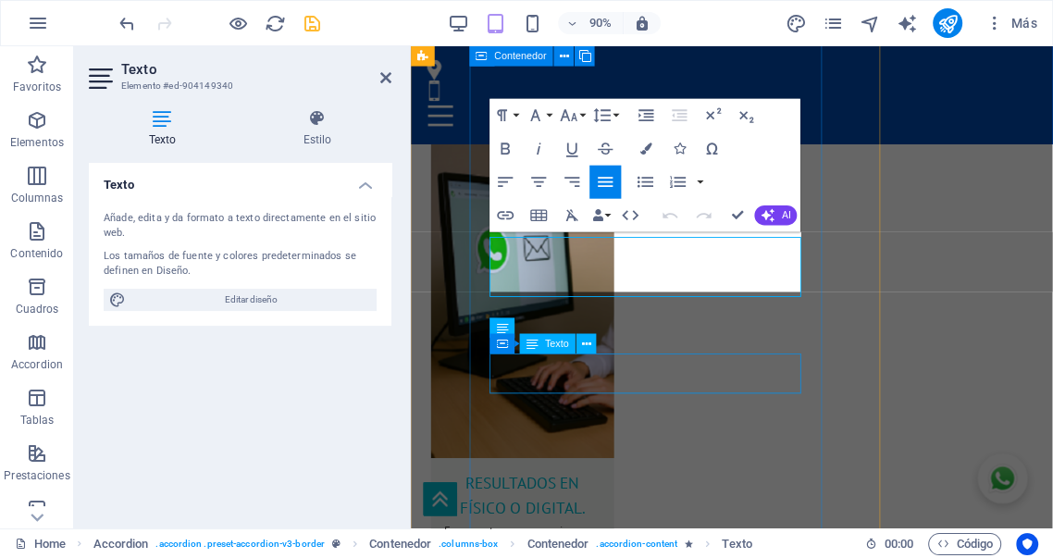
scroll to position [3972, 0]
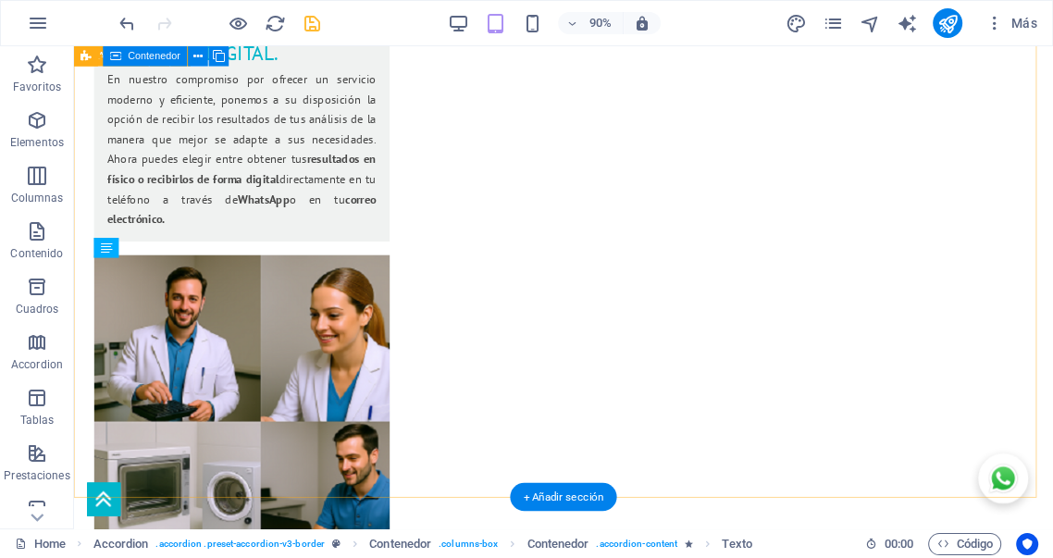
scroll to position [3532, 0]
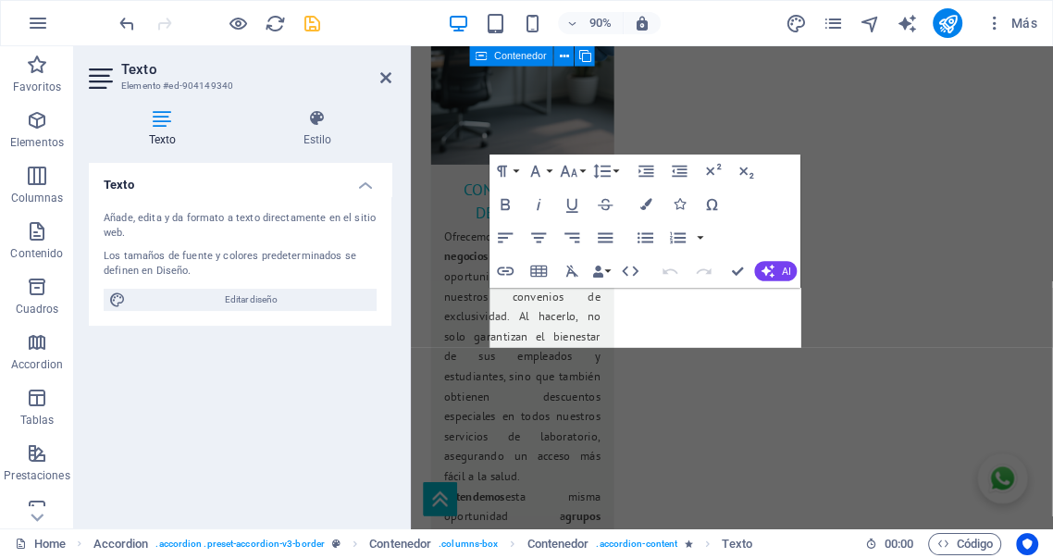
scroll to position [3972, 0]
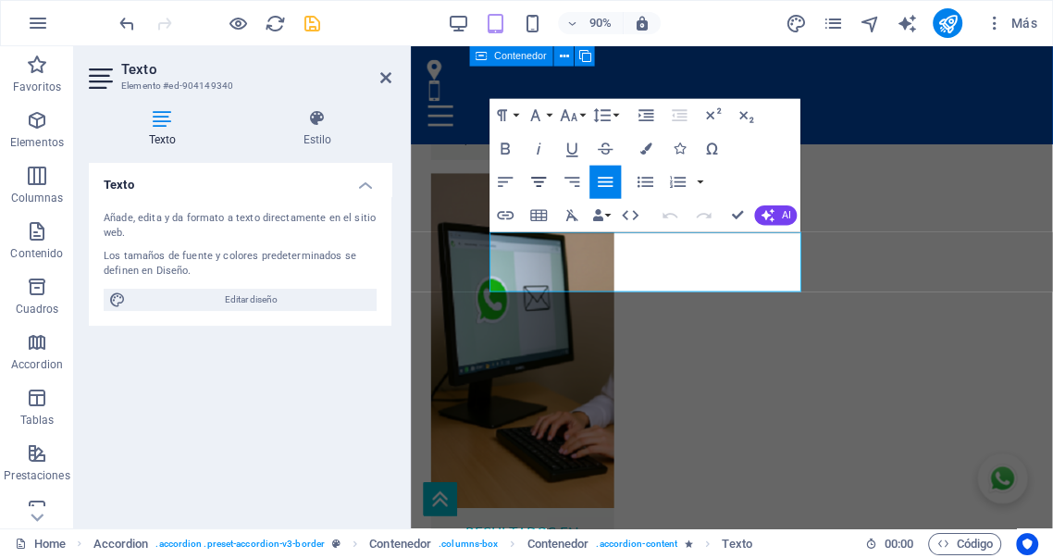
click at [537, 181] on icon "button" at bounding box center [539, 183] width 15 height 10
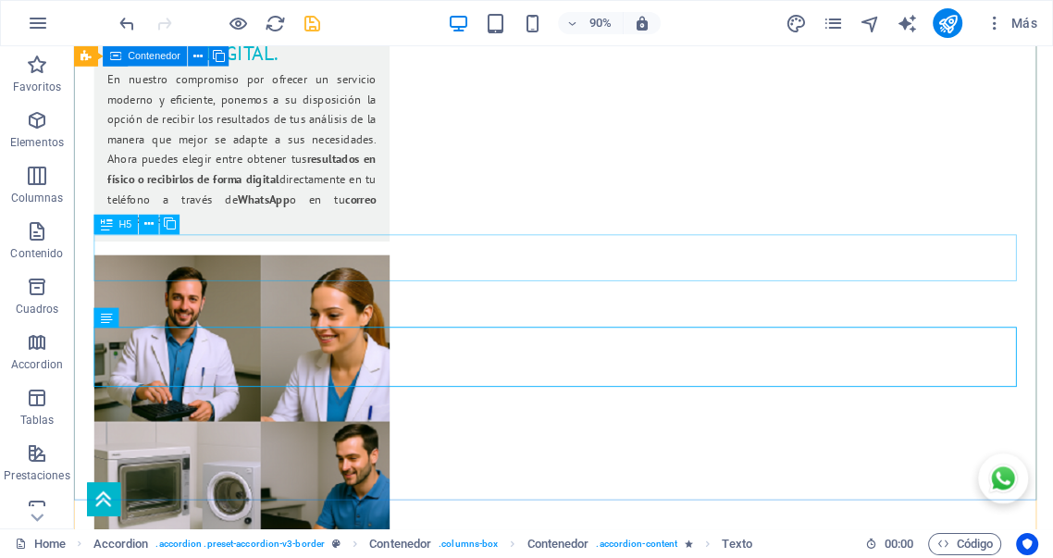
scroll to position [3526, 0]
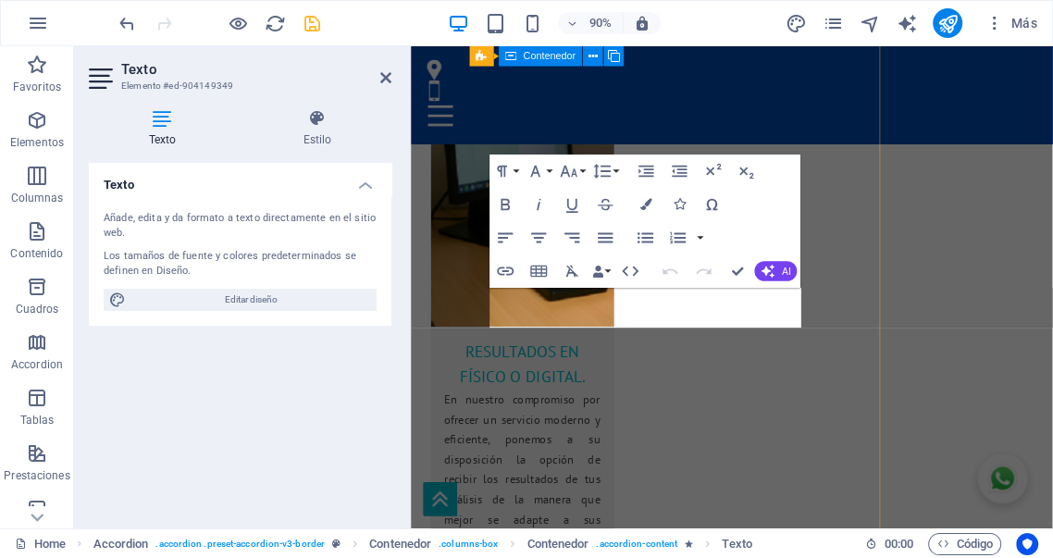
scroll to position [4107, 0]
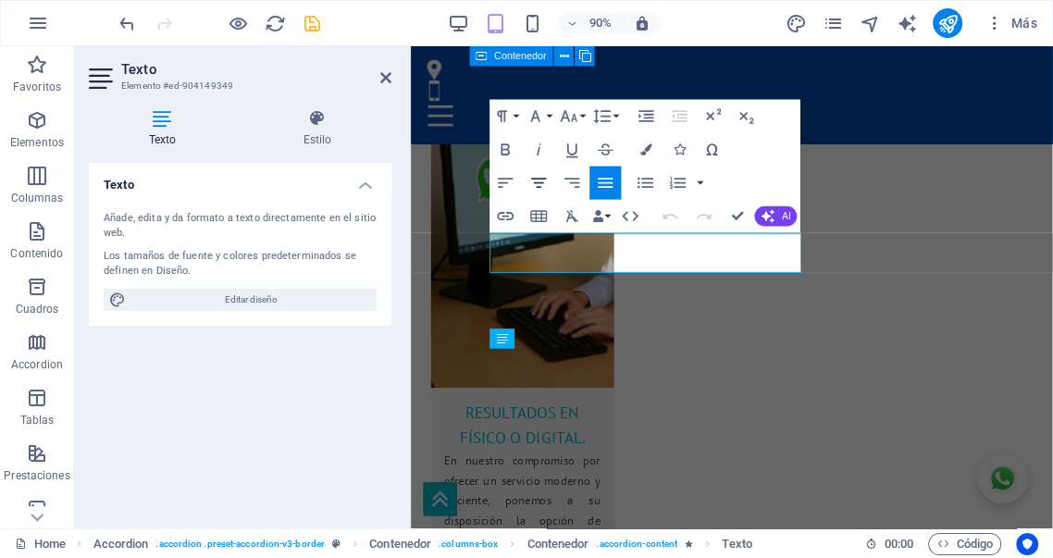
click at [540, 182] on icon "button" at bounding box center [539, 183] width 15 height 10
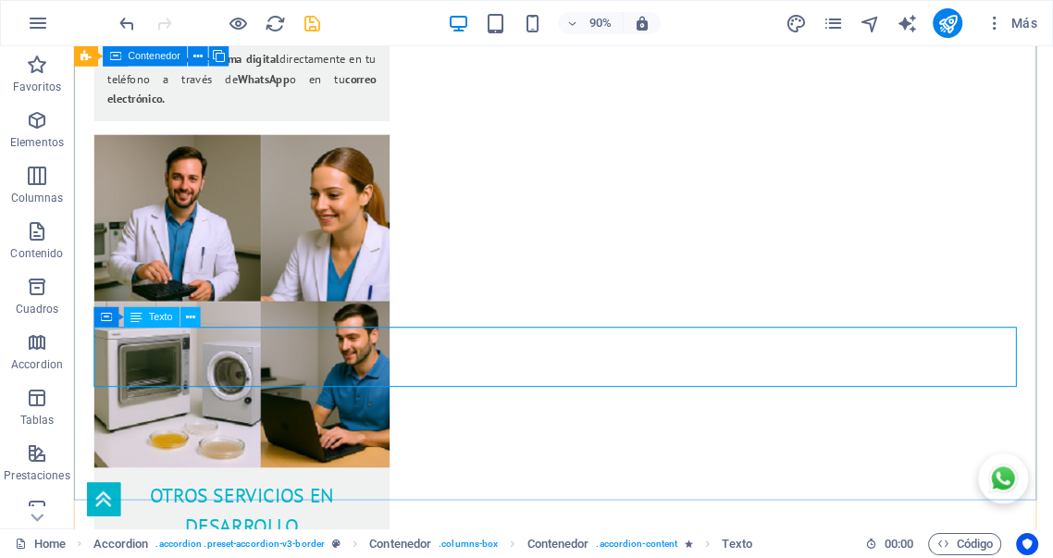
scroll to position [3526, 0]
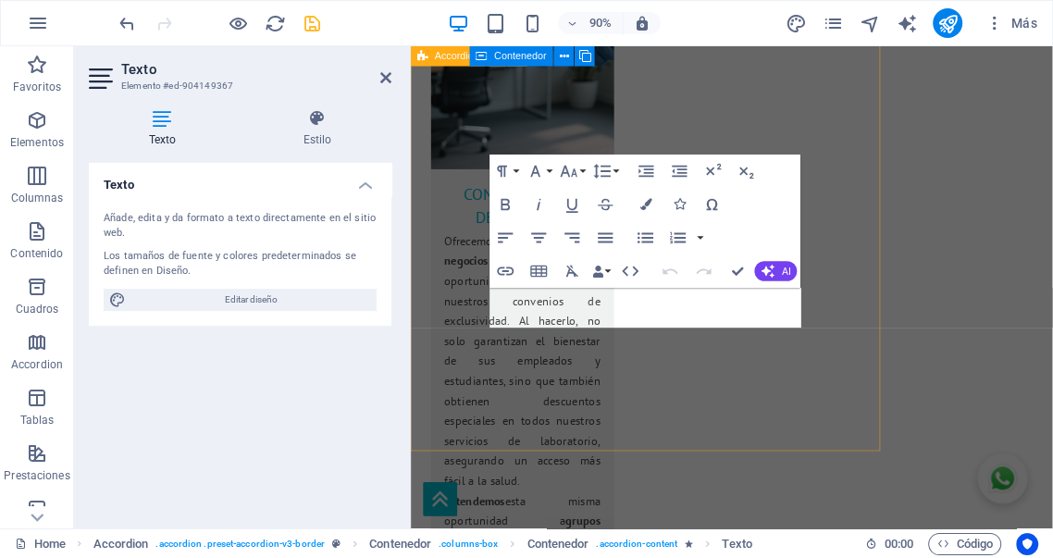
scroll to position [4400, 0]
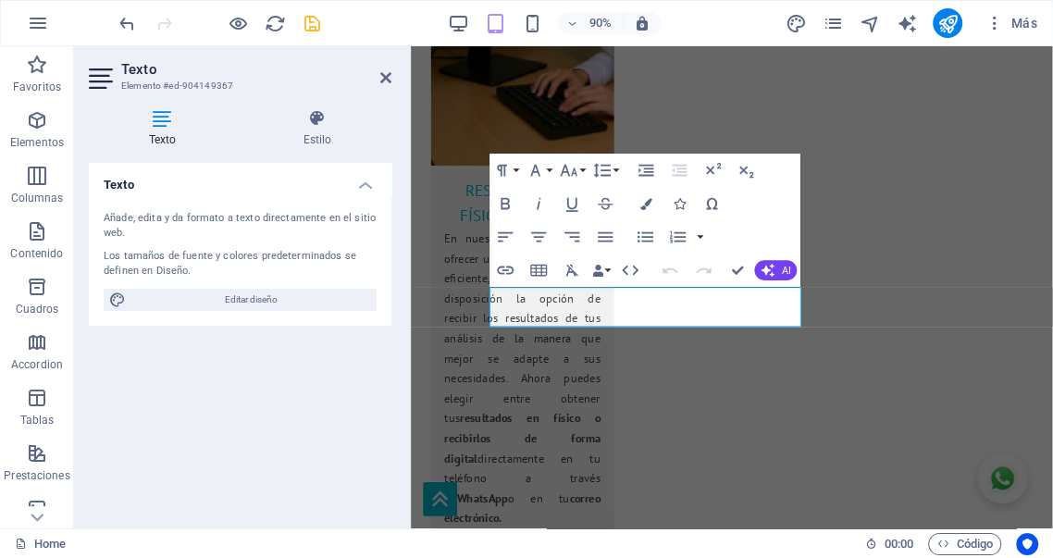
click at [386, 81] on icon at bounding box center [385, 77] width 11 height 15
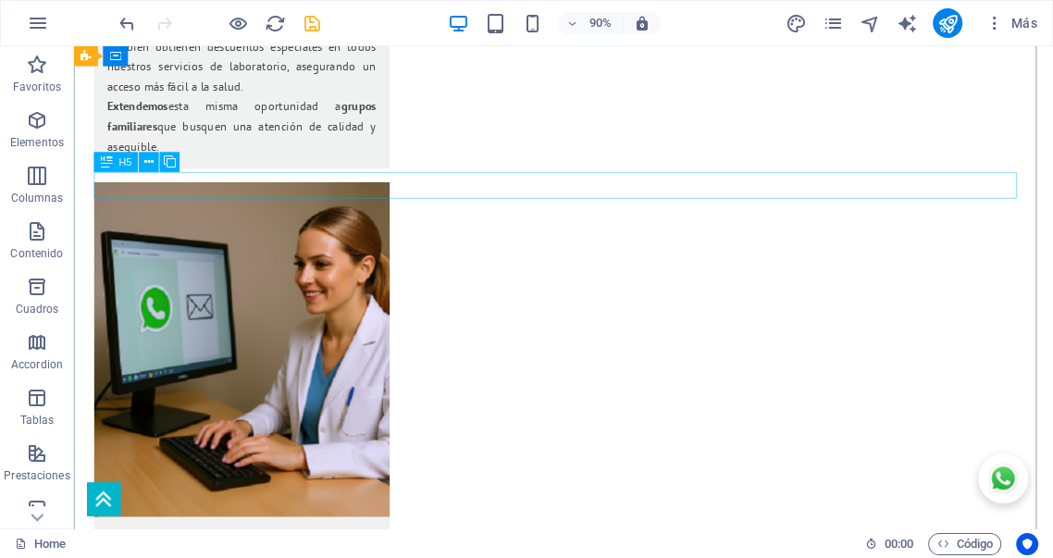
scroll to position [3522, 0]
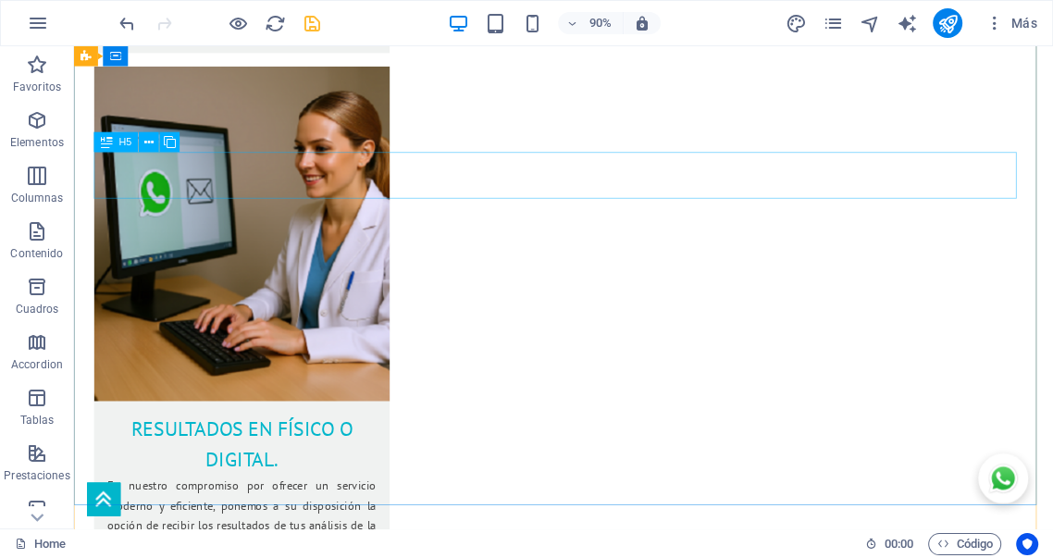
drag, startPoint x: 556, startPoint y: 186, endPoint x: 183, endPoint y: 186, distance: 373.0
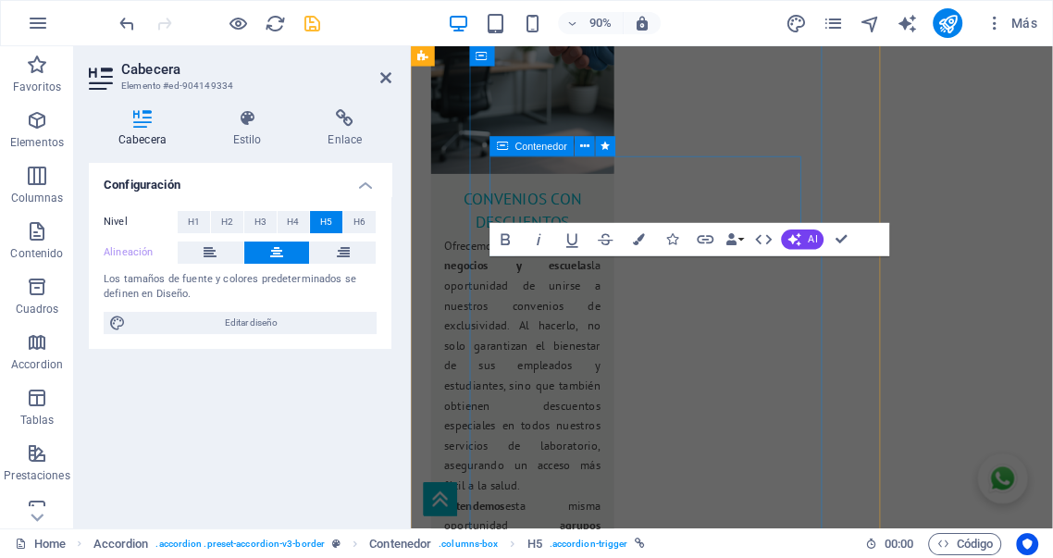
scroll to position [3961, 0]
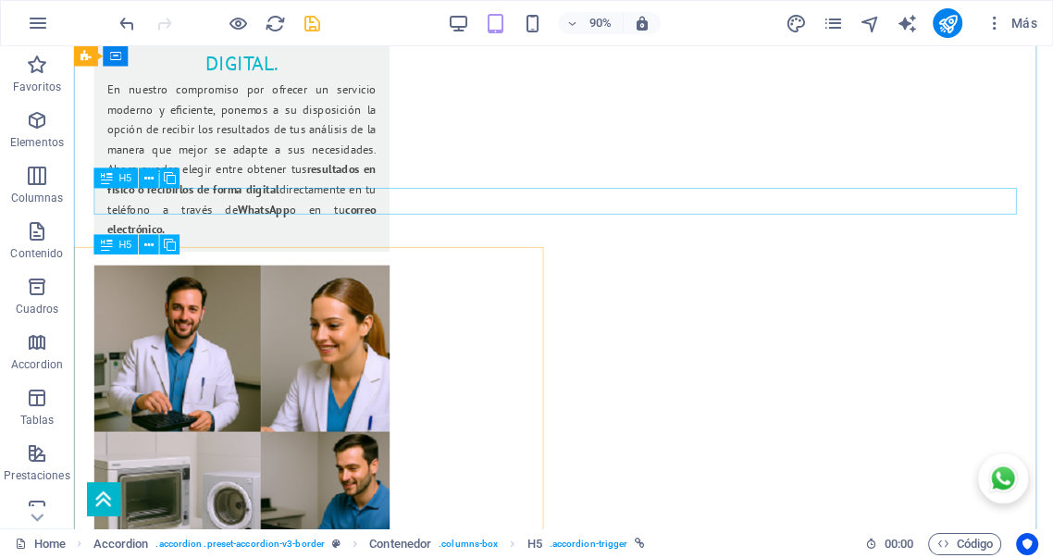
scroll to position [3336, 0]
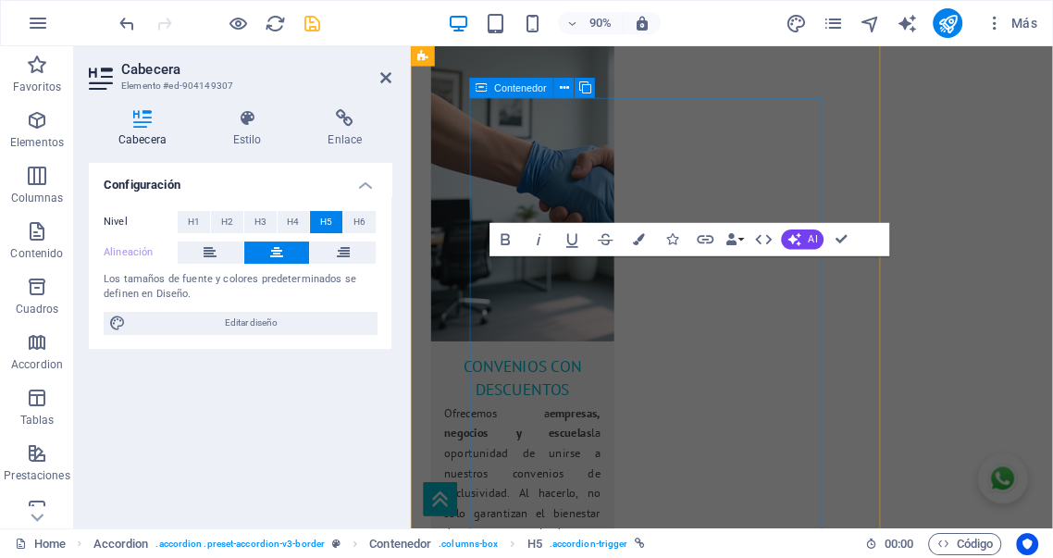
scroll to position [3624, 0]
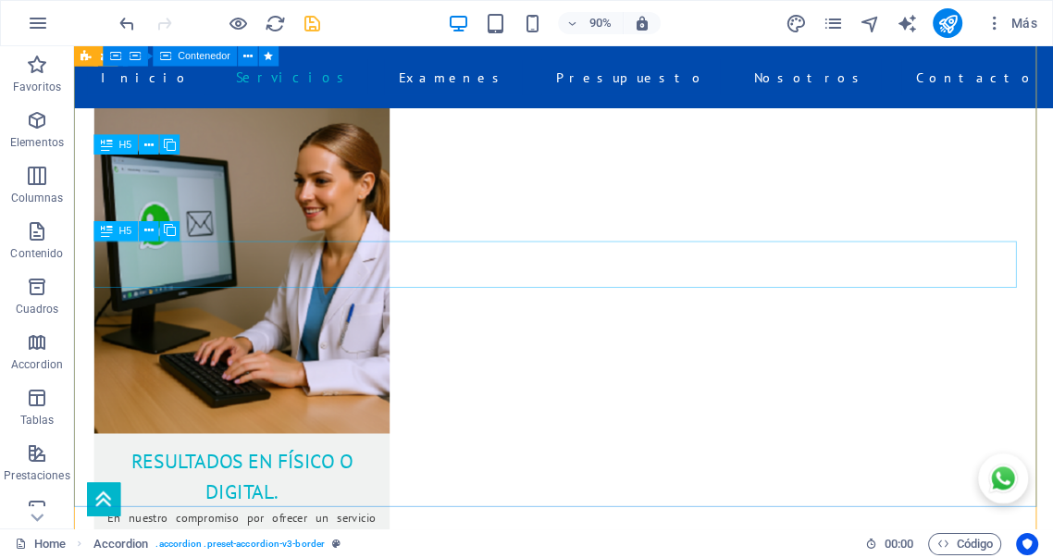
scroll to position [3450, 0]
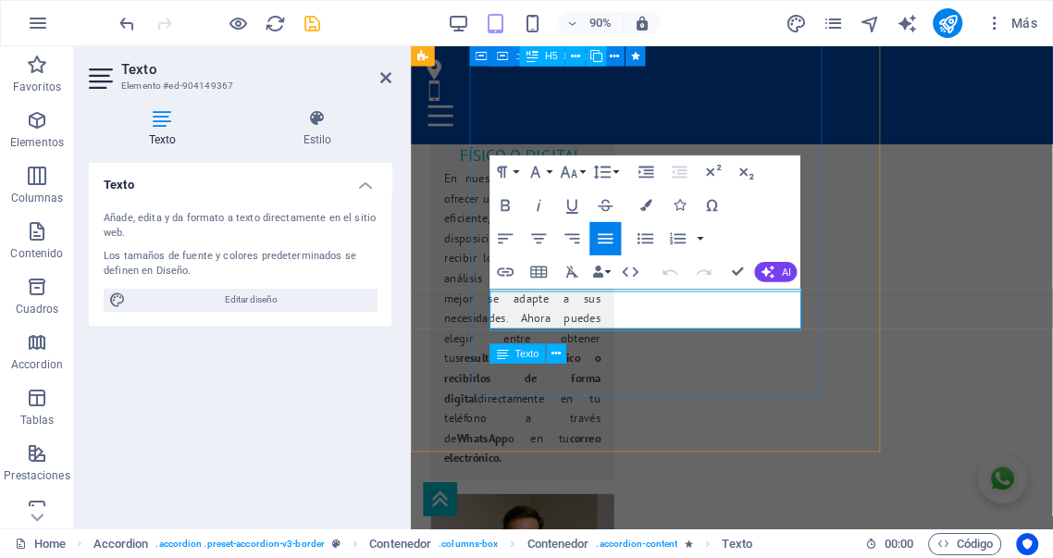
scroll to position [4337, 0]
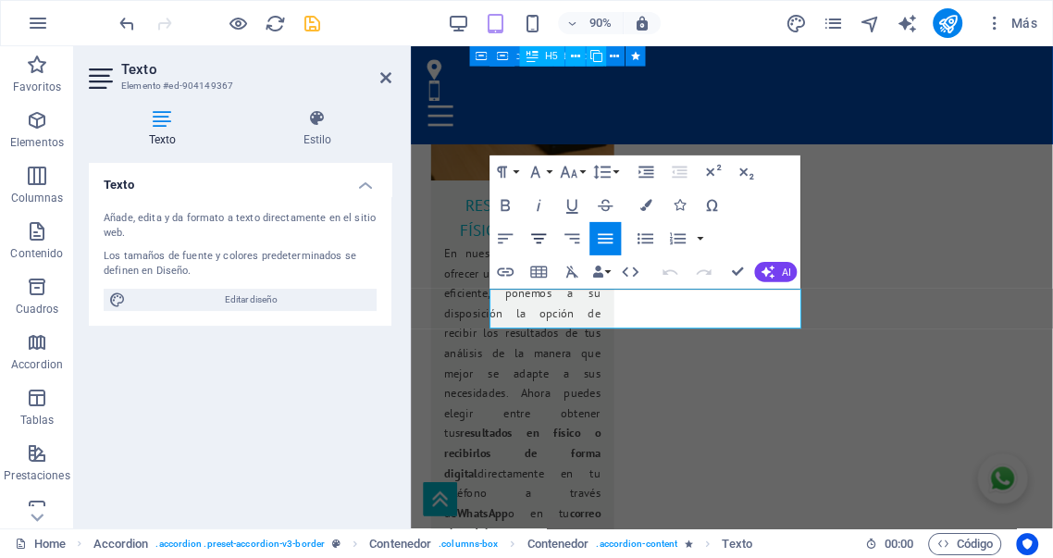
click at [541, 241] on icon "button" at bounding box center [539, 239] width 20 height 20
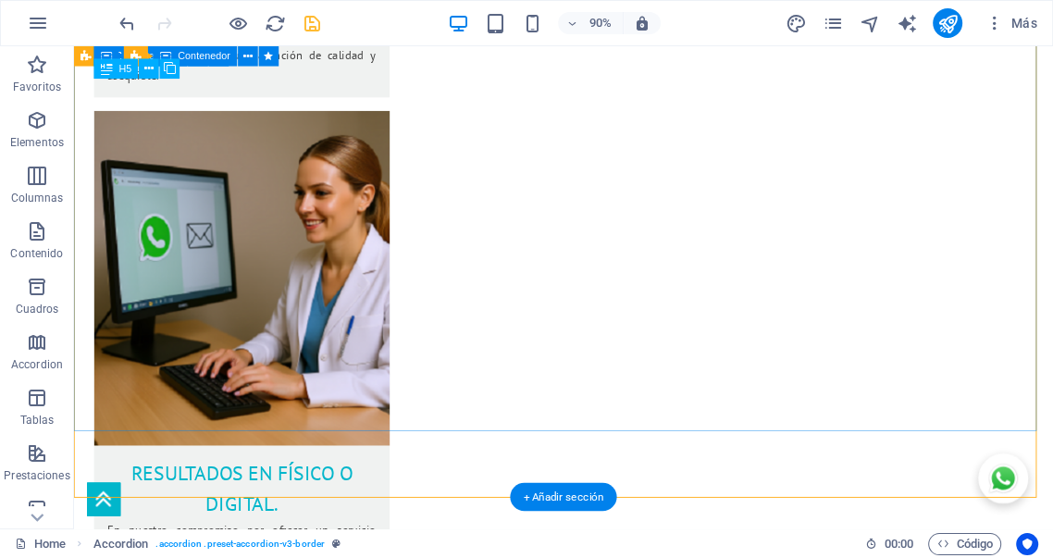
scroll to position [3604, 0]
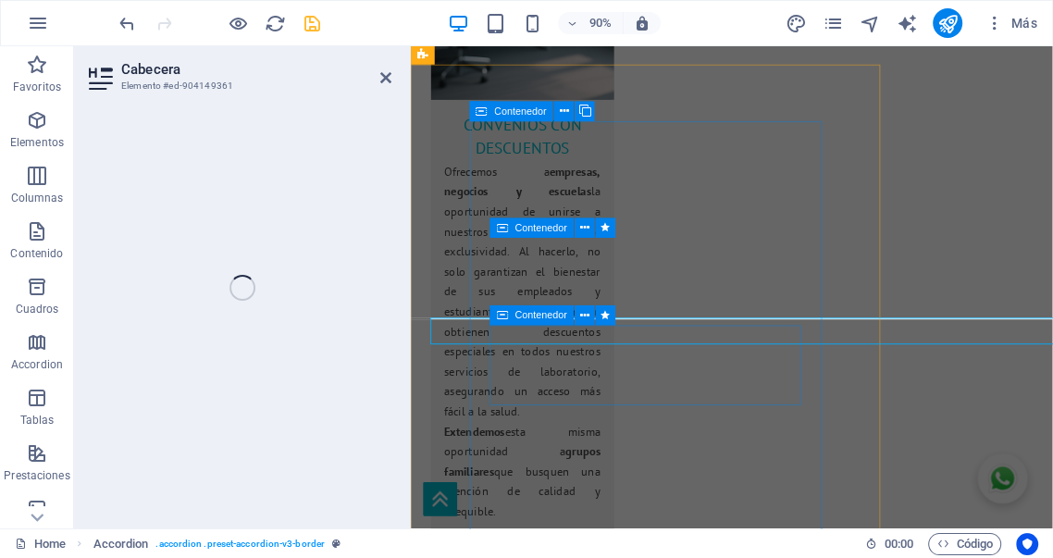
scroll to position [4368, 0]
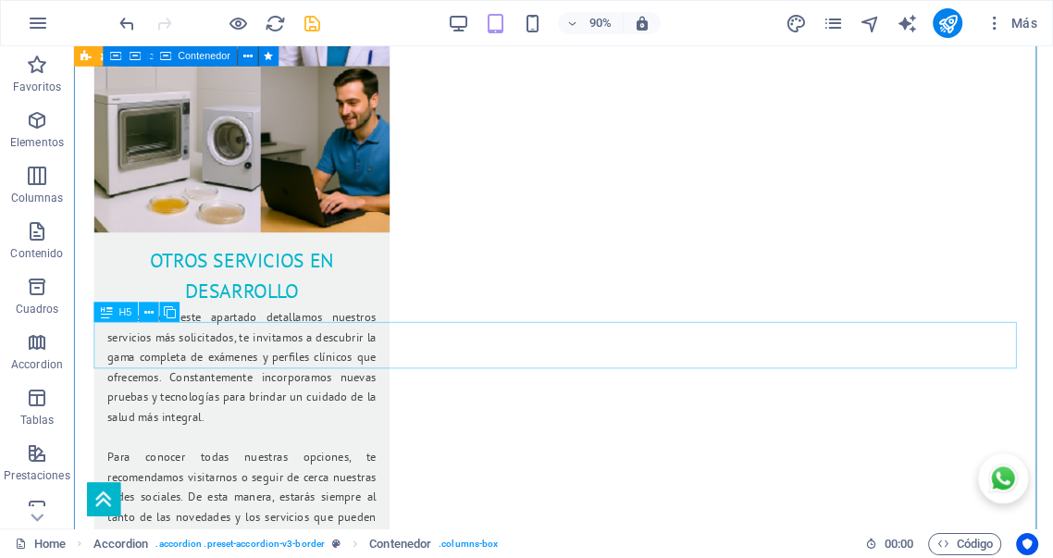
scroll to position [3329, 0]
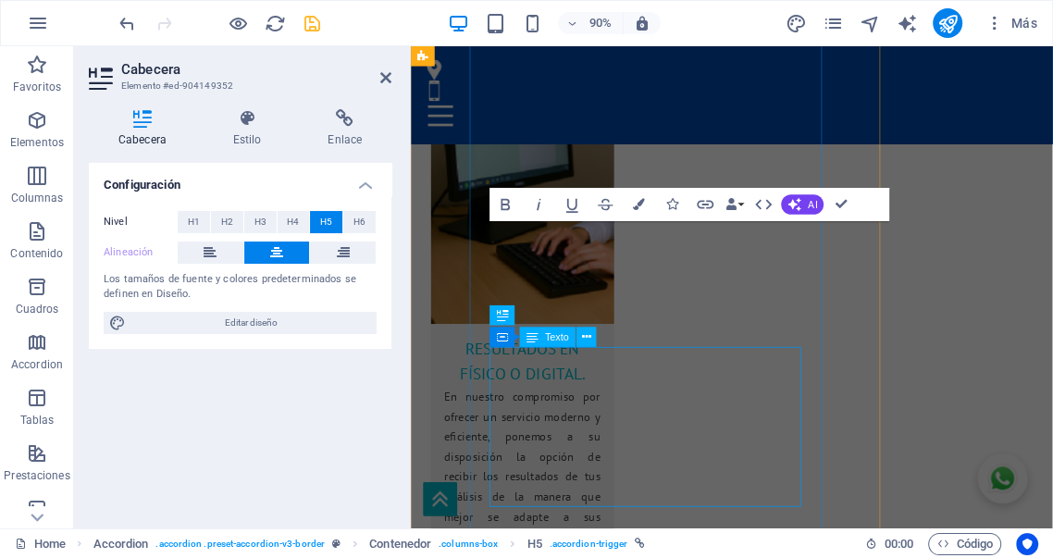
scroll to position [4164, 0]
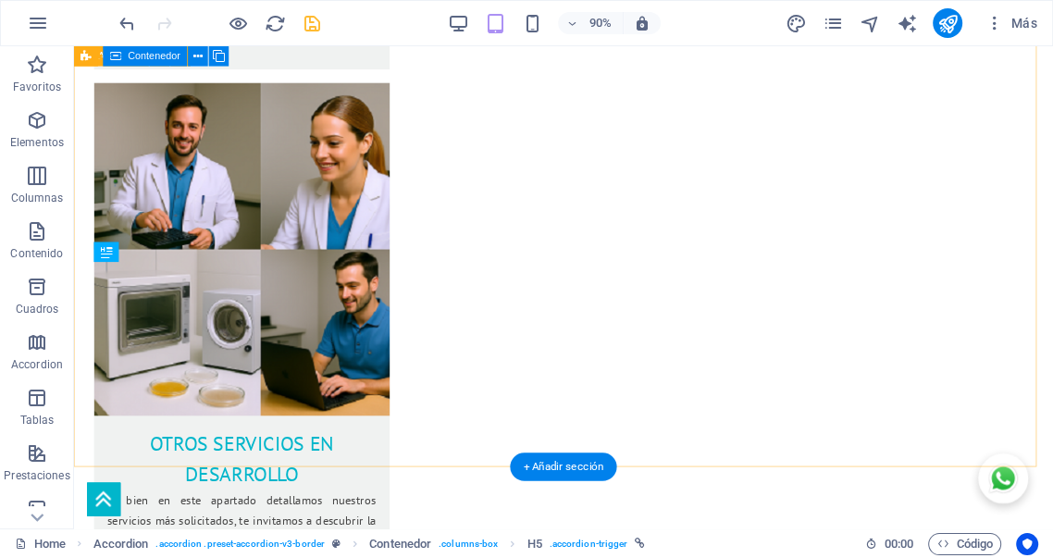
scroll to position [3584, 0]
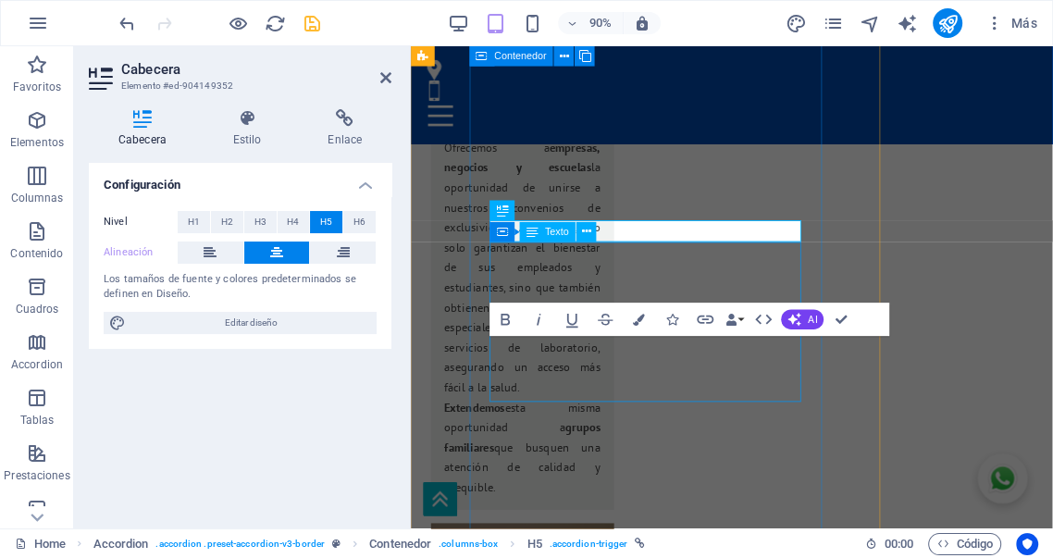
scroll to position [4165, 0]
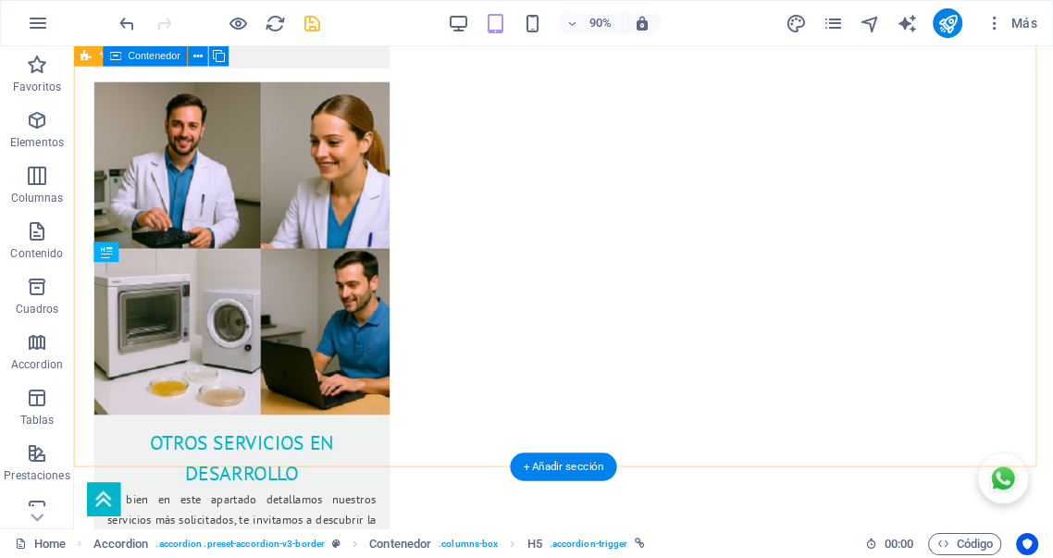
scroll to position [3585, 0]
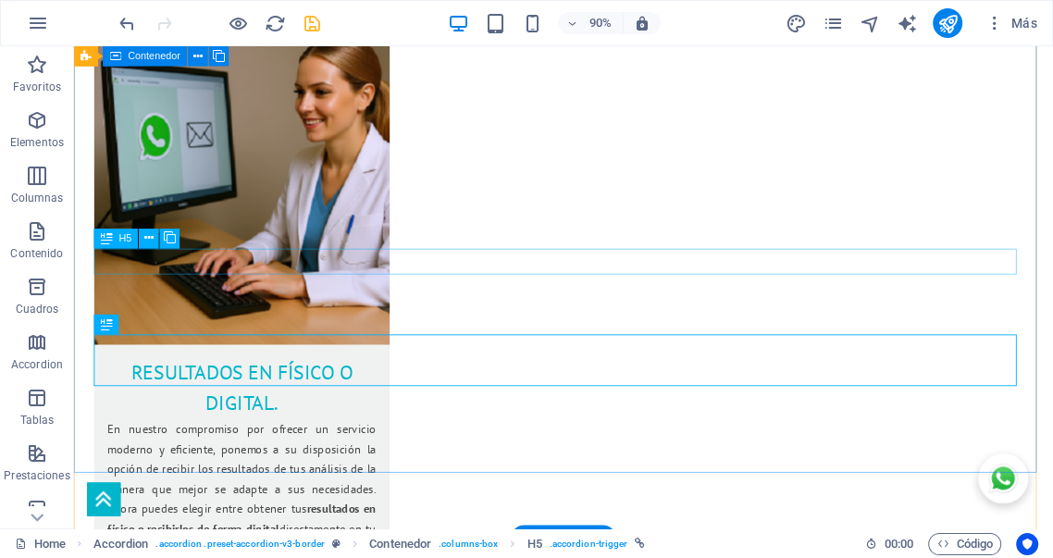
drag, startPoint x: 584, startPoint y: 289, endPoint x: 210, endPoint y: 286, distance: 373.9
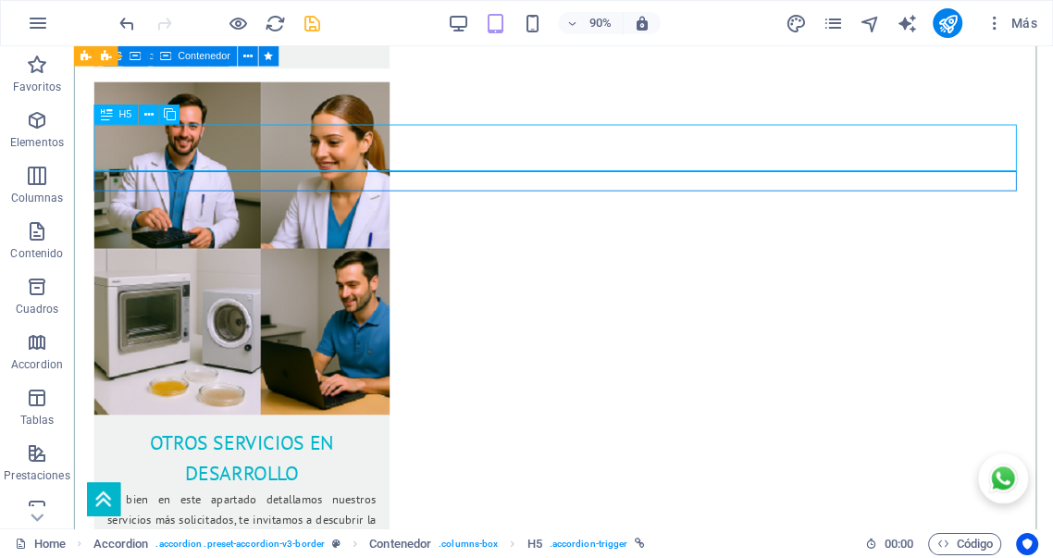
scroll to position [3427, 0]
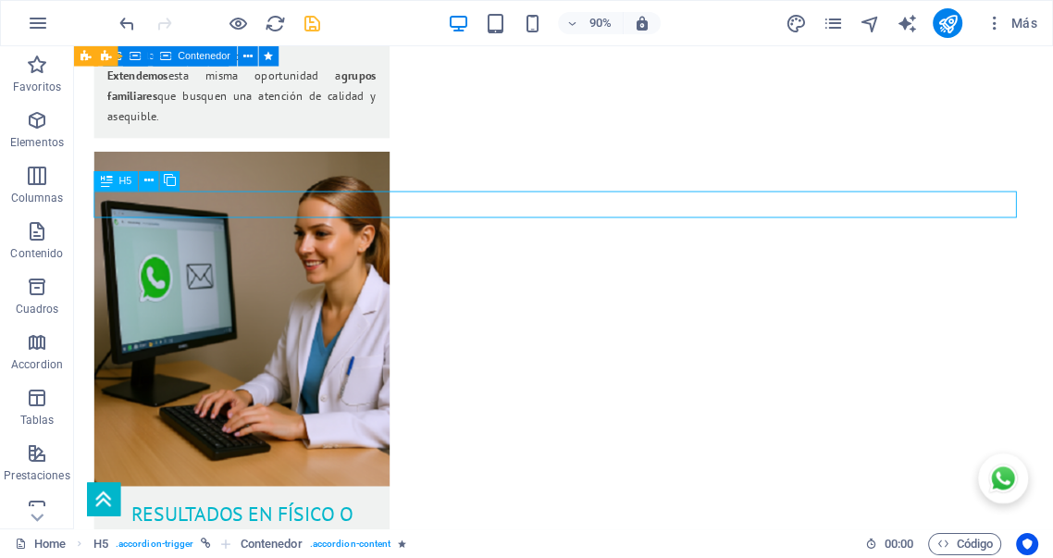
select select "px"
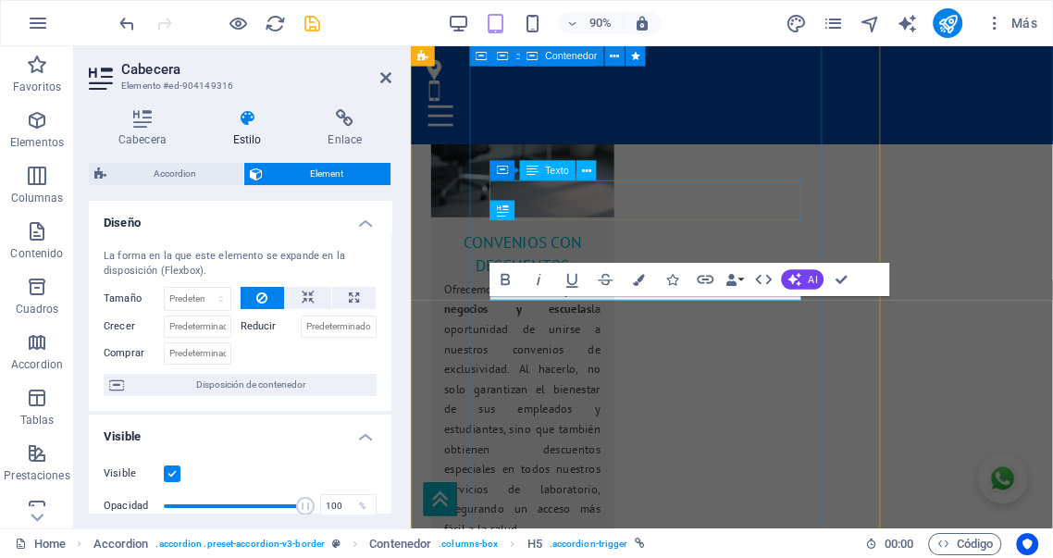
scroll to position [3849, 0]
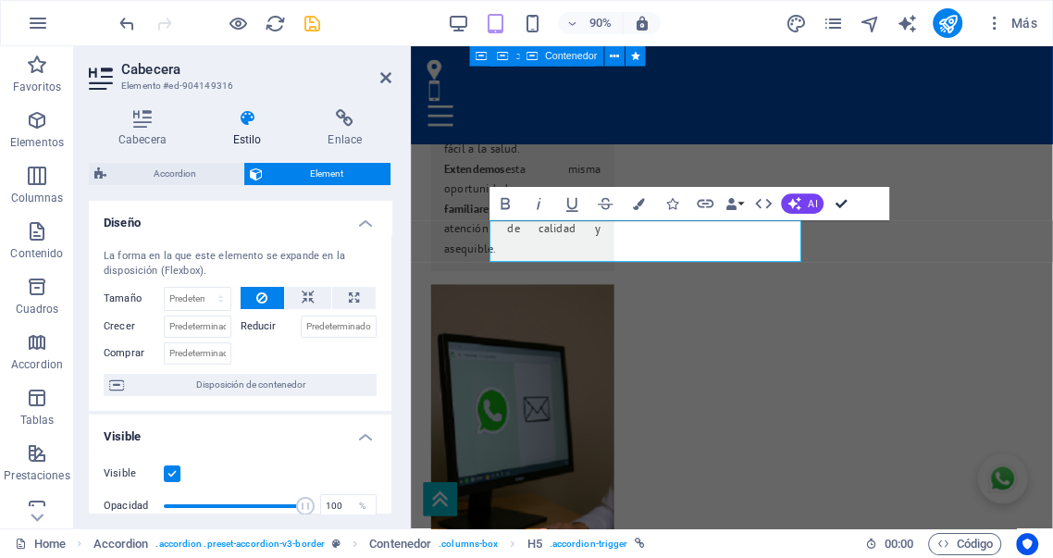
drag, startPoint x: 842, startPoint y: 204, endPoint x: 822, endPoint y: 230, distance: 33.7
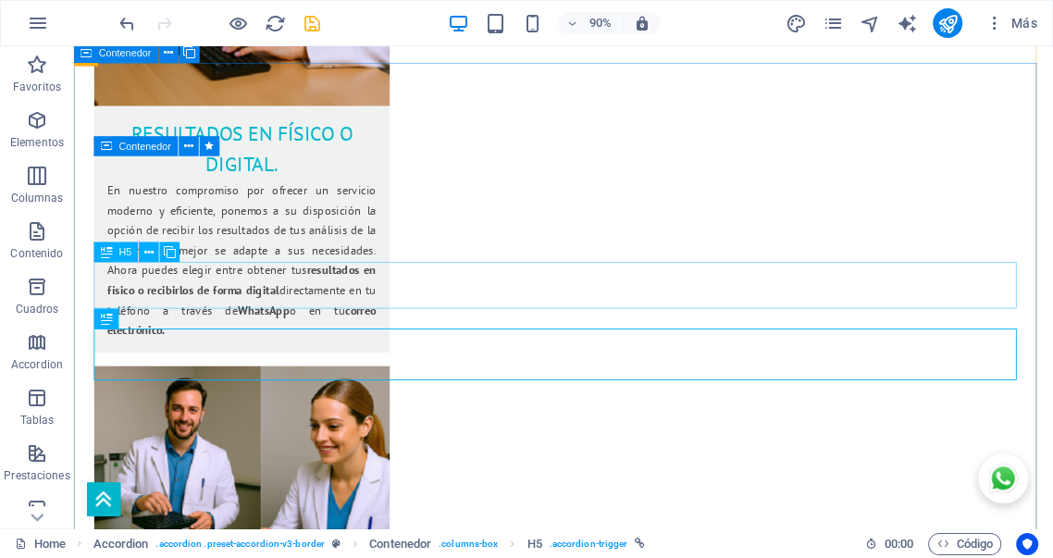
scroll to position [3274, 0]
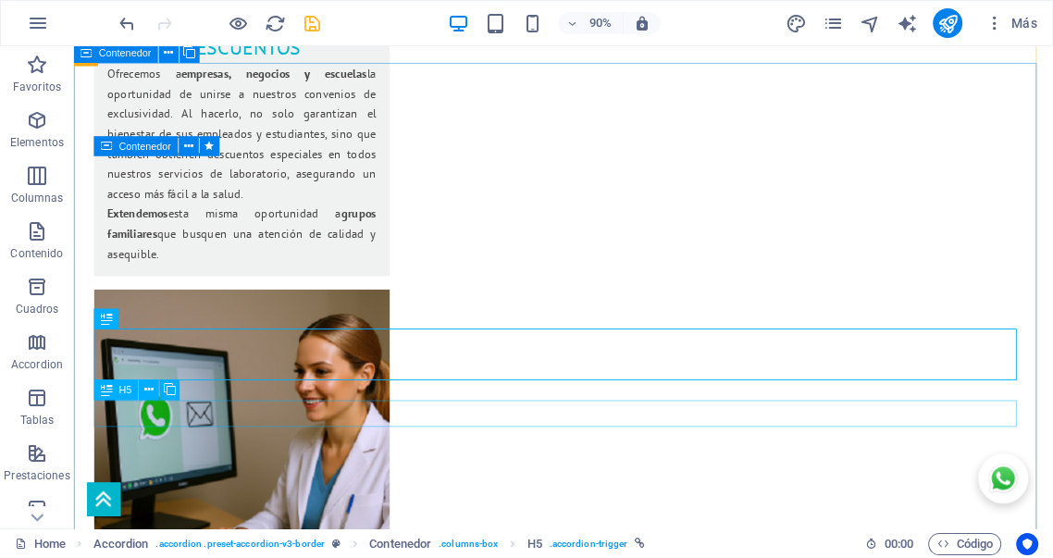
drag, startPoint x: 596, startPoint y: 458, endPoint x: 619, endPoint y: 463, distance: 23.6
drag, startPoint x: 619, startPoint y: 463, endPoint x: 597, endPoint y: 457, distance: 22.9
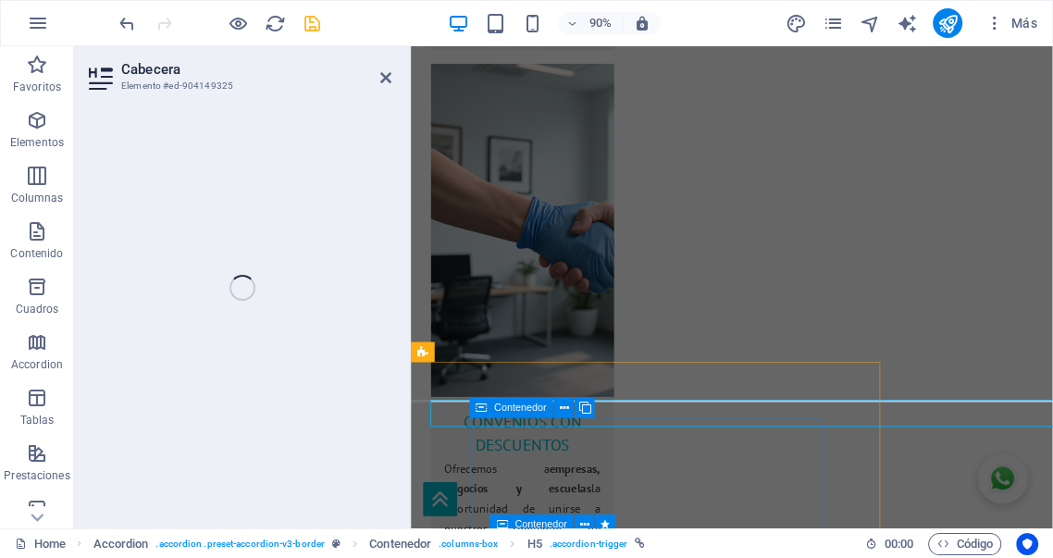
scroll to position [3939, 0]
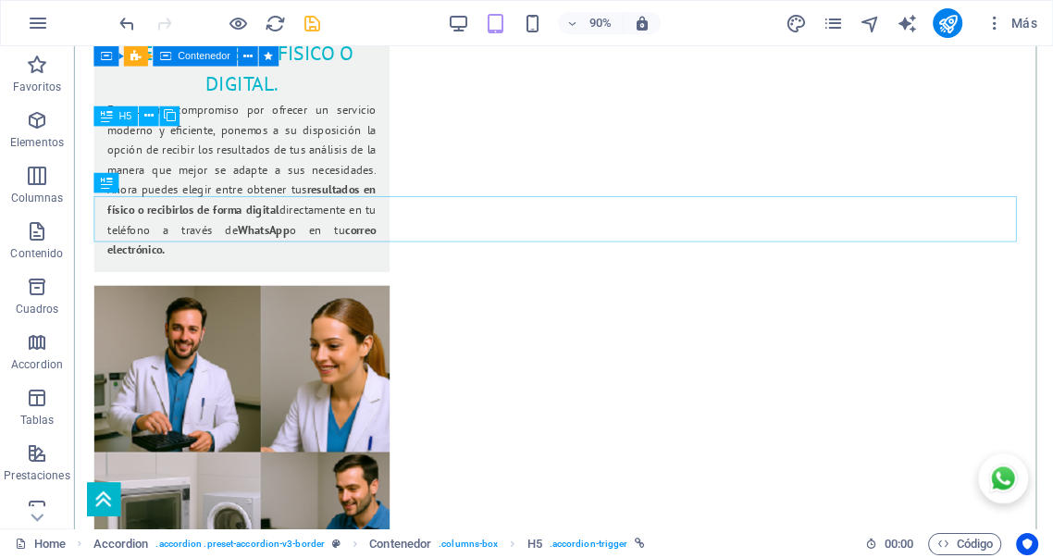
scroll to position [3352, 0]
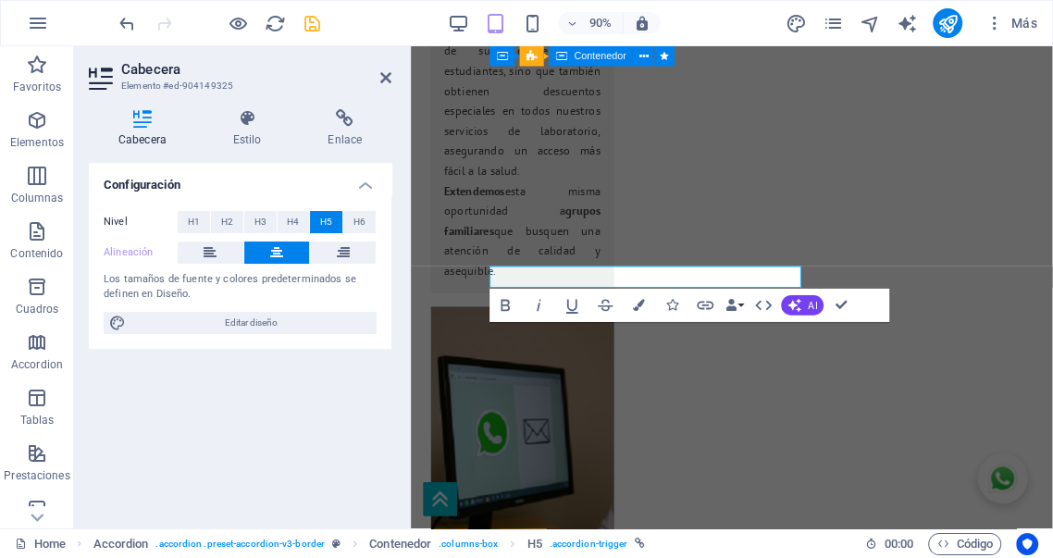
scroll to position [3974, 0]
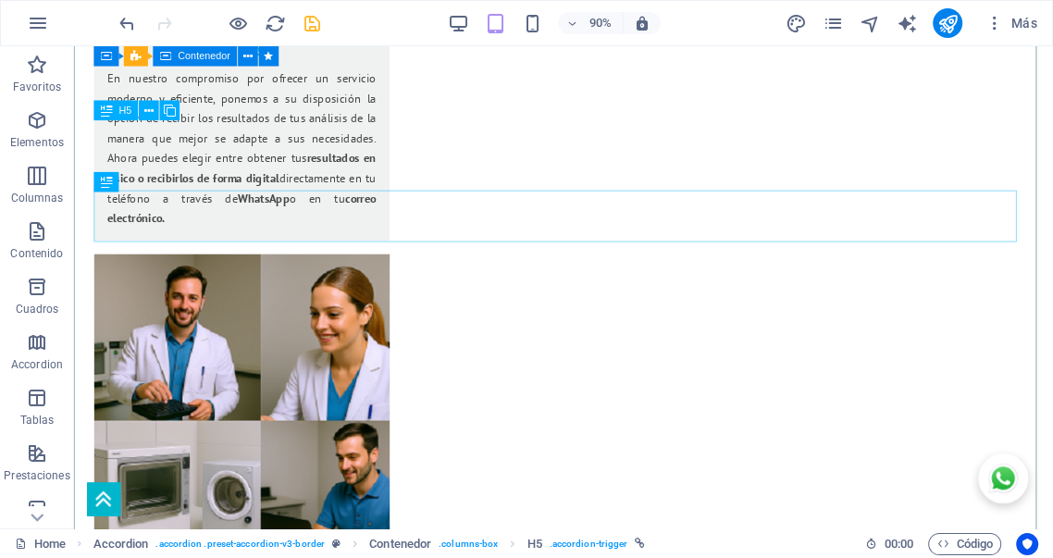
scroll to position [3428, 0]
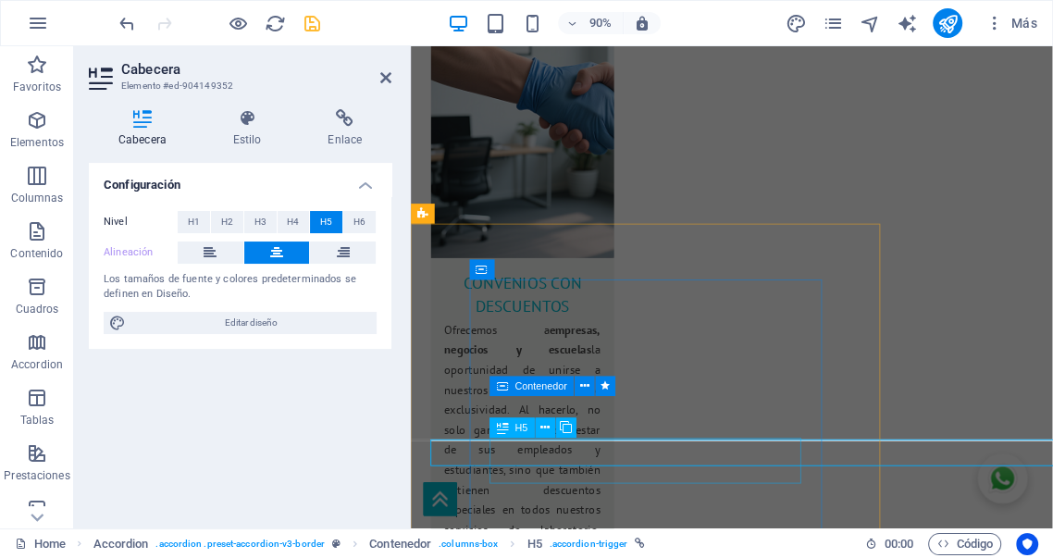
scroll to position [4210, 0]
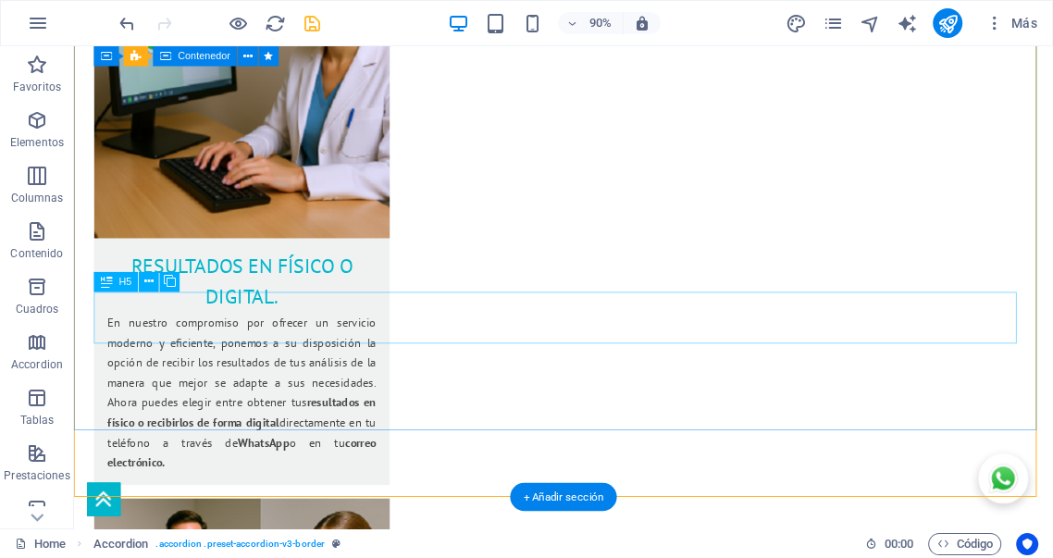
scroll to position [3716, 0]
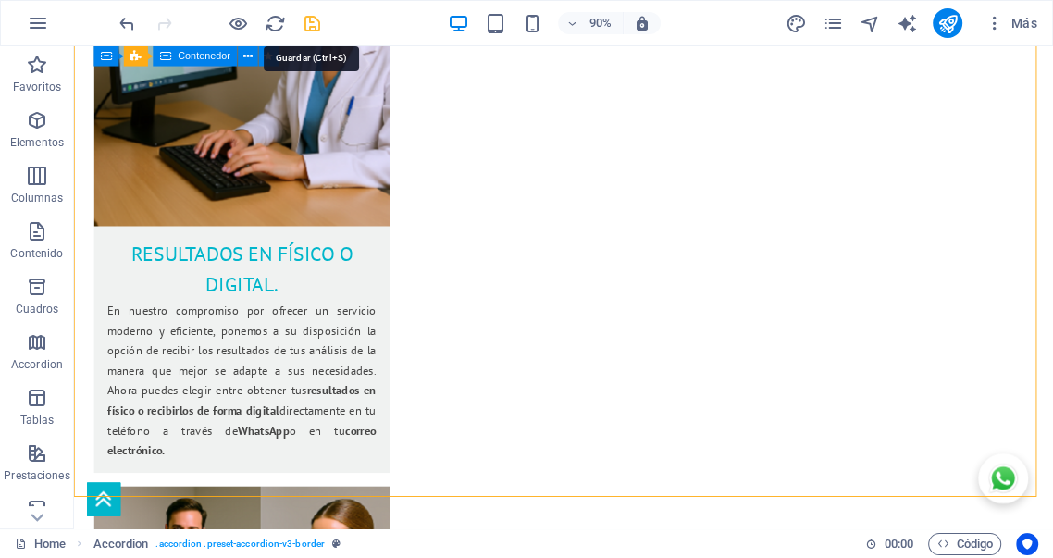
drag, startPoint x: 316, startPoint y: 20, endPoint x: 341, endPoint y: 183, distance: 164.8
click at [316, 20] on icon "save" at bounding box center [312, 23] width 21 height 21
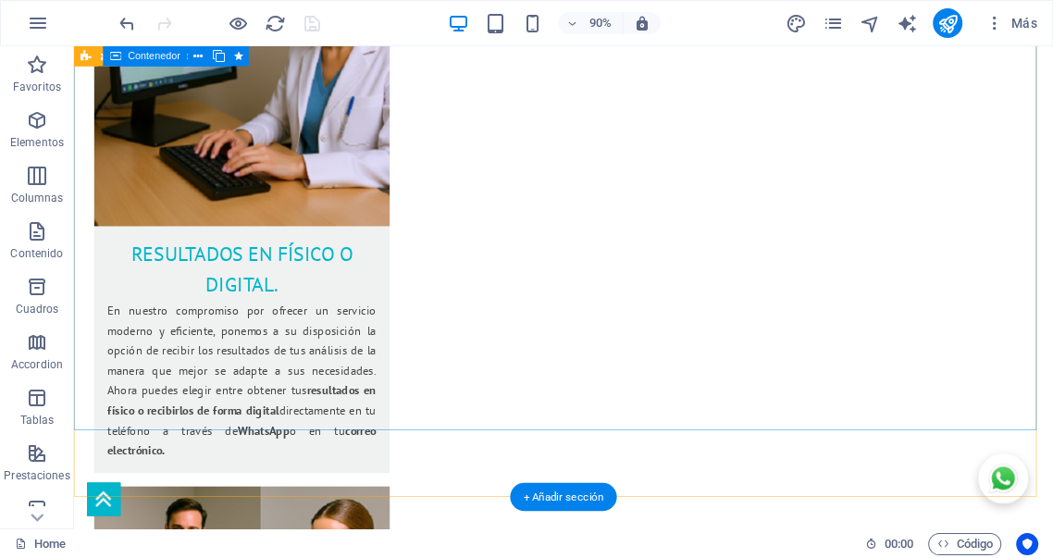
select select "%"
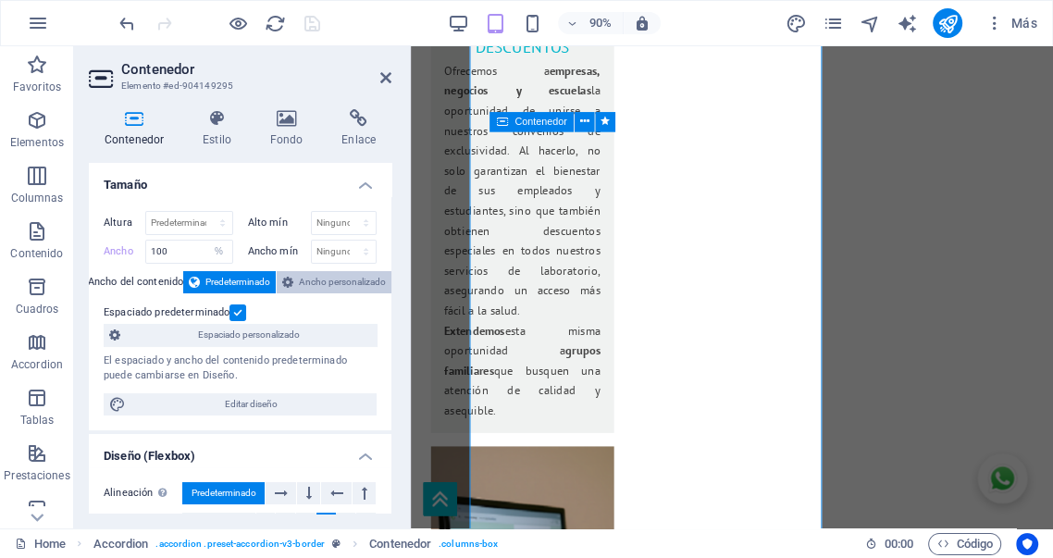
click at [318, 281] on span "Ancho personalizado" at bounding box center [342, 282] width 87 height 22
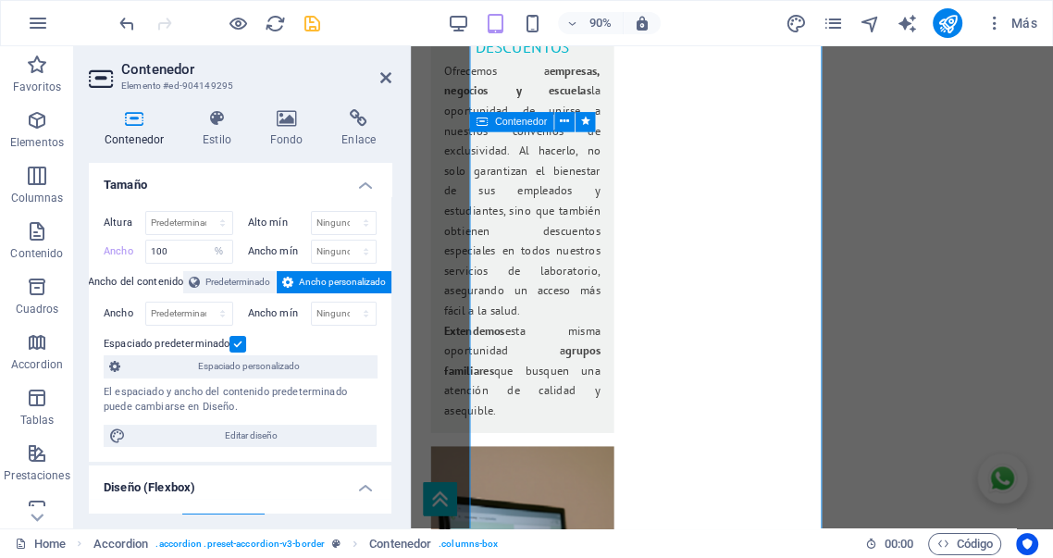
click at [238, 346] on label at bounding box center [238, 344] width 17 height 17
click at [0, 0] on input "Espaciado predeterminado" at bounding box center [0, 0] width 0 height 0
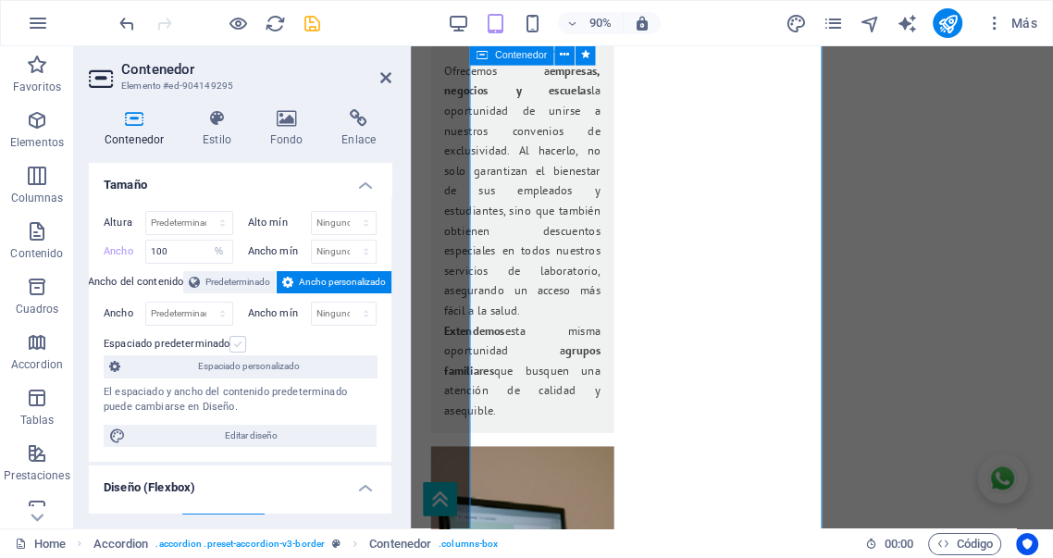
click at [239, 345] on label at bounding box center [238, 344] width 17 height 17
click at [0, 0] on input "Espaciado predeterminado" at bounding box center [0, 0] width 0 height 0
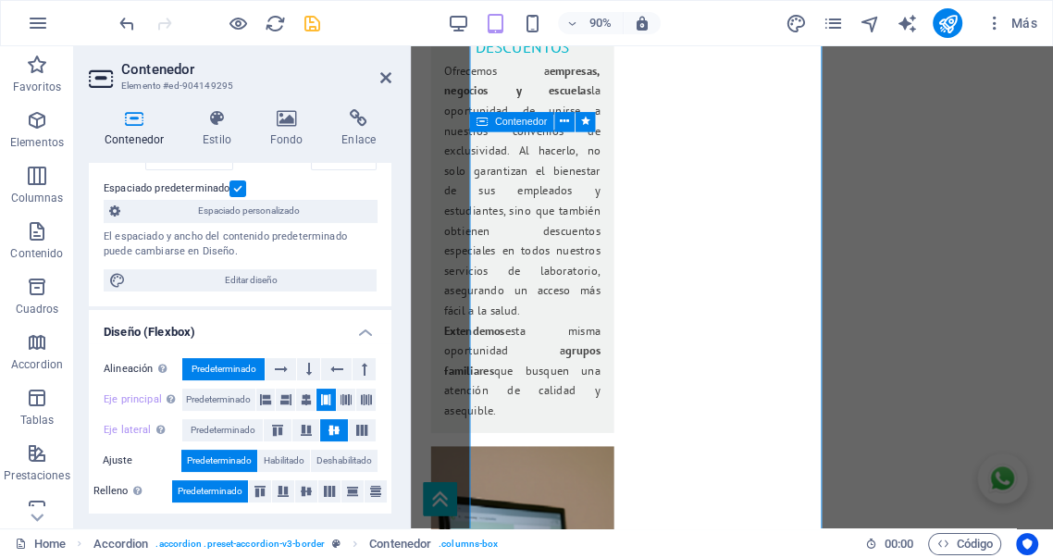
scroll to position [170, 0]
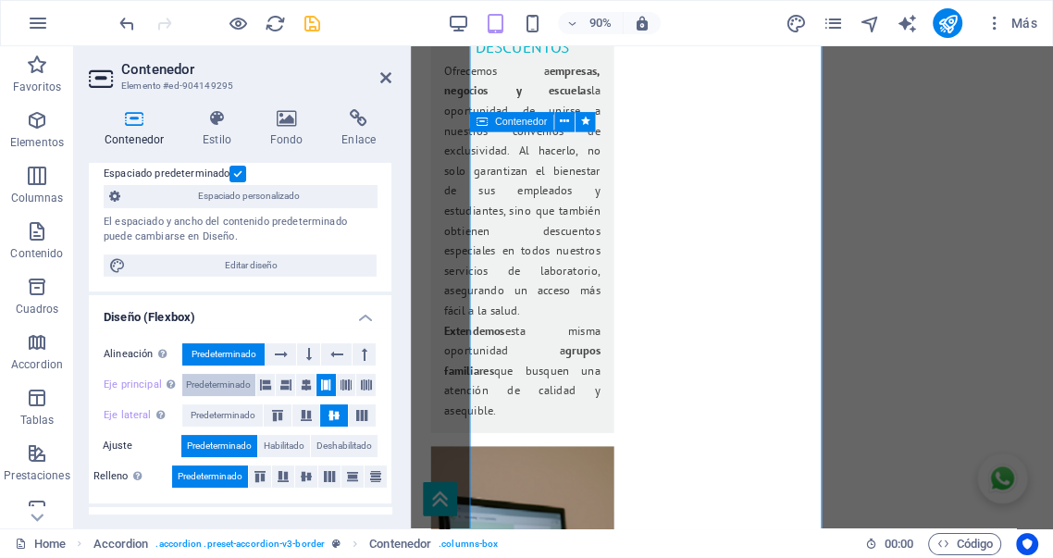
click at [231, 388] on span "Predeterminado" at bounding box center [218, 385] width 65 height 22
click at [230, 414] on span "Predeterminado" at bounding box center [223, 415] width 65 height 22
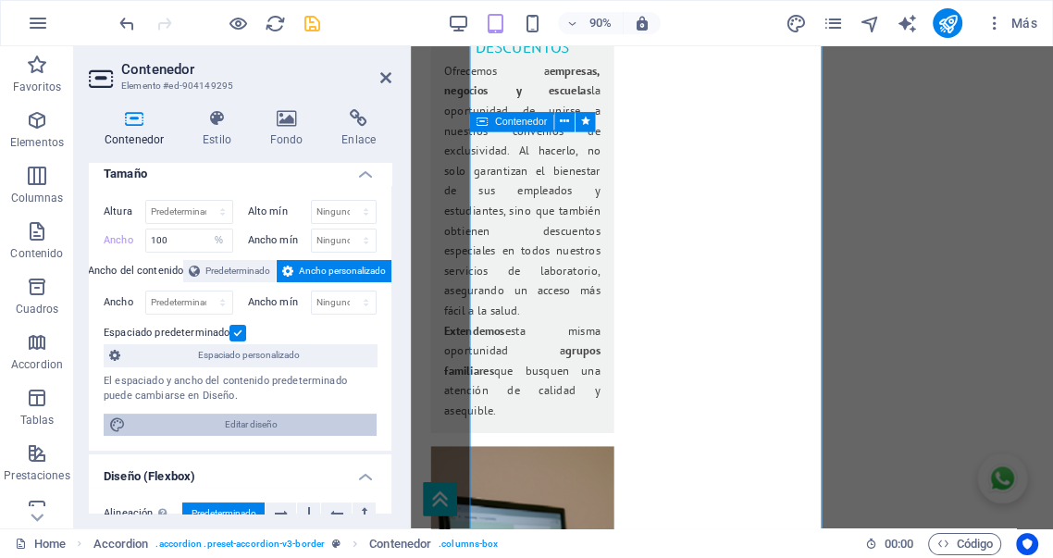
scroll to position [0, 0]
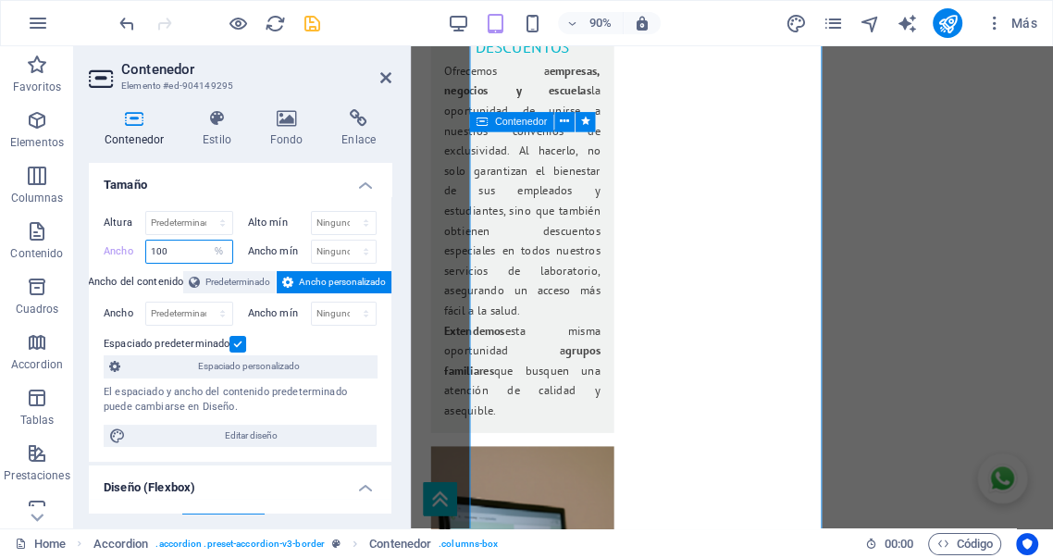
drag, startPoint x: 183, startPoint y: 249, endPoint x: 81, endPoint y: 249, distance: 102.7
click at [81, 249] on div "Contenedor Estilo Fondo Enlace Tamaño Altura Predeterminado px rem % vh vw Alto…" at bounding box center [240, 311] width 332 height 434
type input "75"
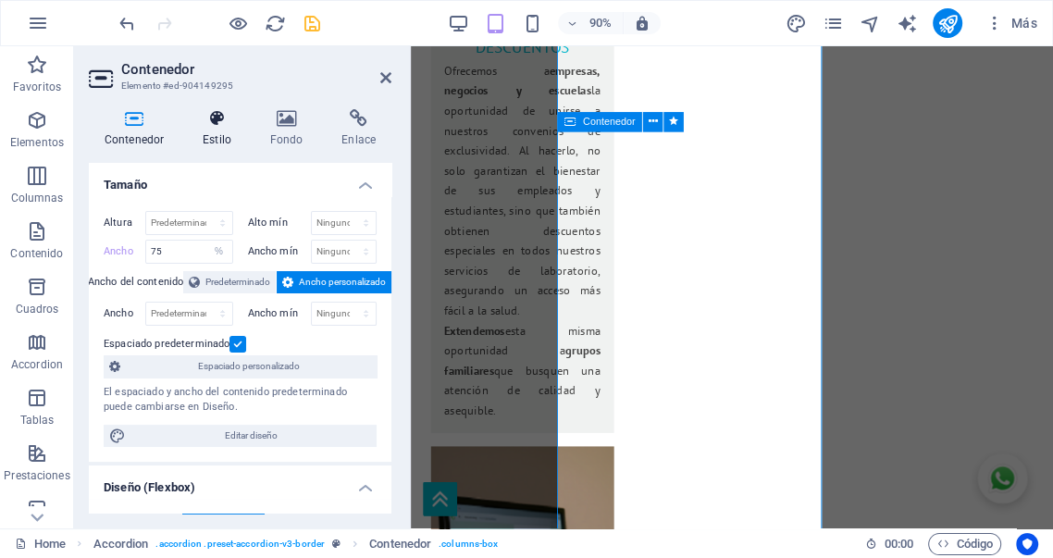
click at [215, 134] on h4 "Estilo" at bounding box center [221, 128] width 68 height 39
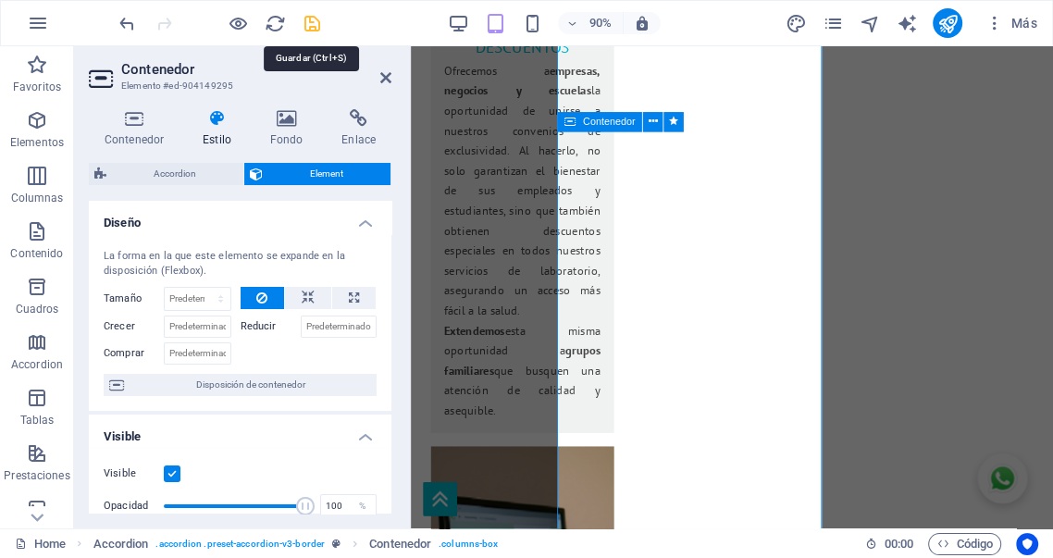
click at [317, 25] on icon "save" at bounding box center [312, 23] width 21 height 21
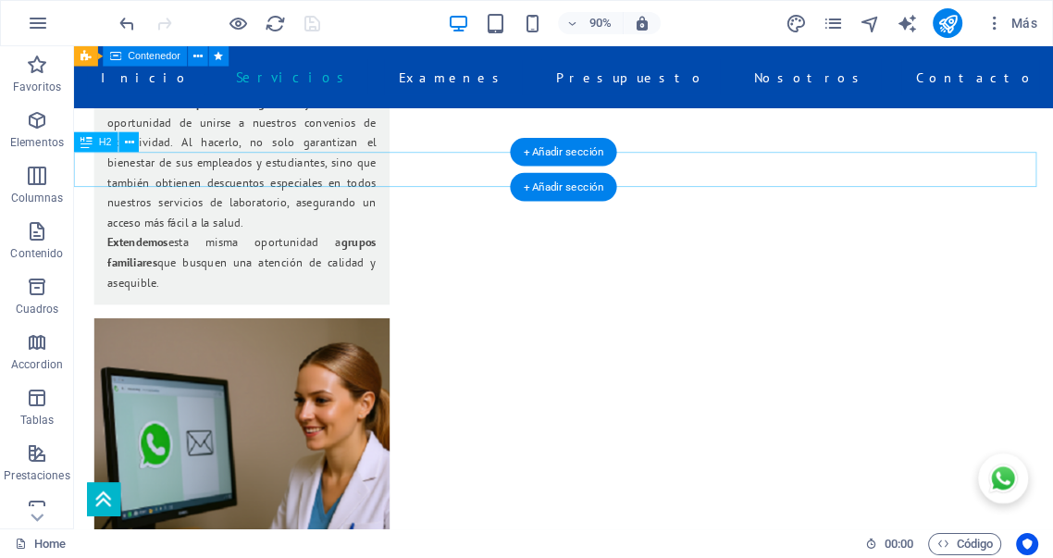
scroll to position [2993, 0]
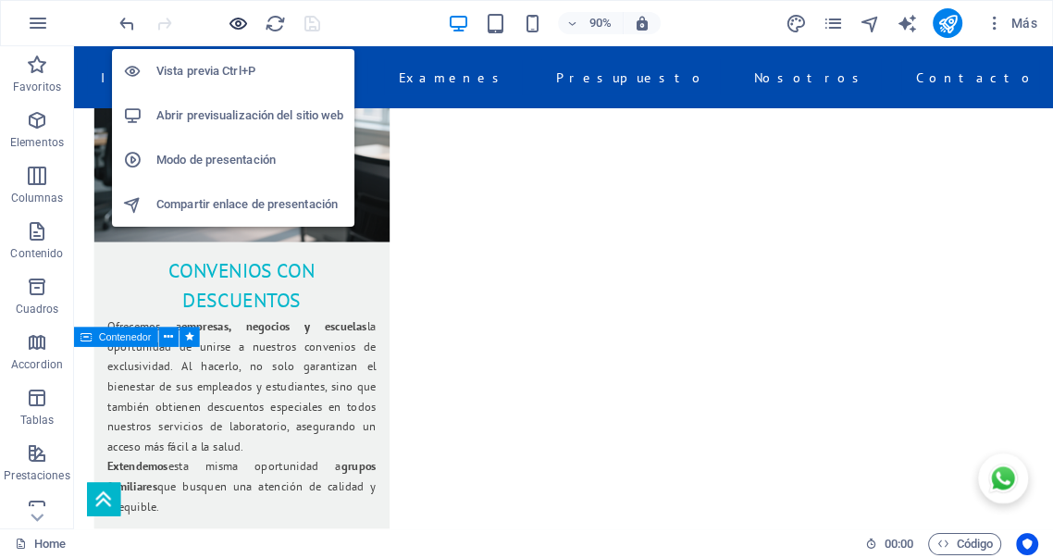
click at [237, 20] on icon "button" at bounding box center [238, 23] width 21 height 21
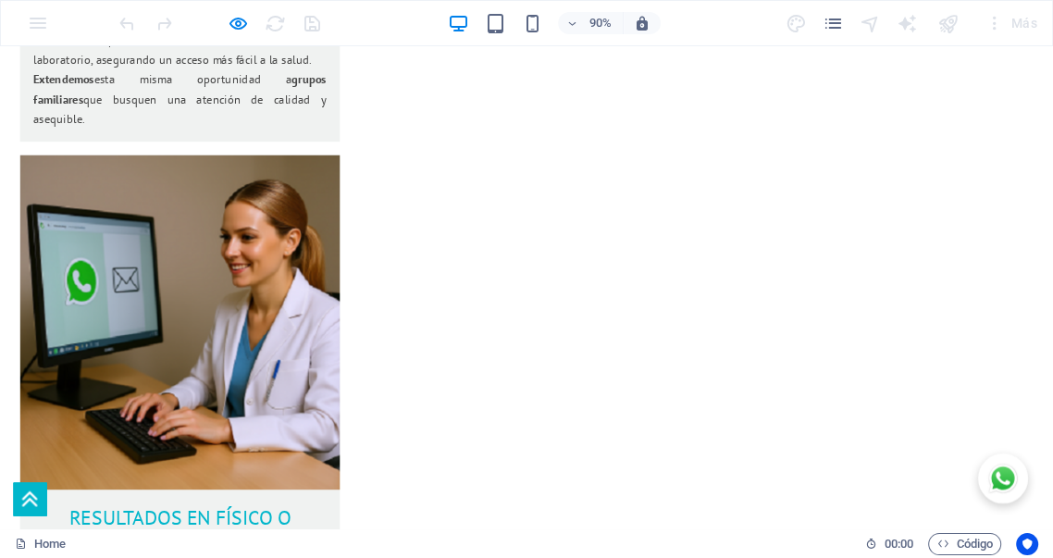
scroll to position [3268, 0]
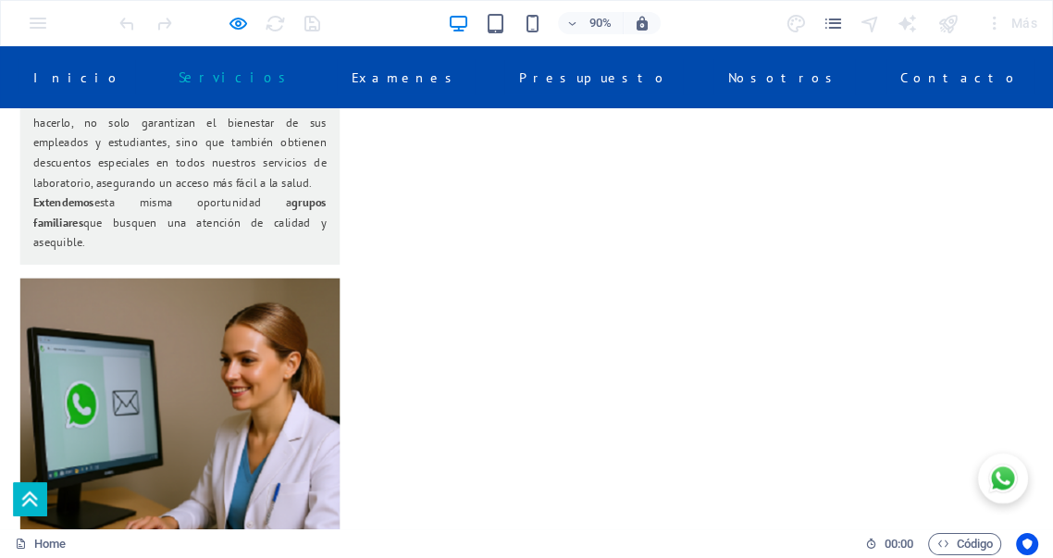
scroll to position [3028, 0]
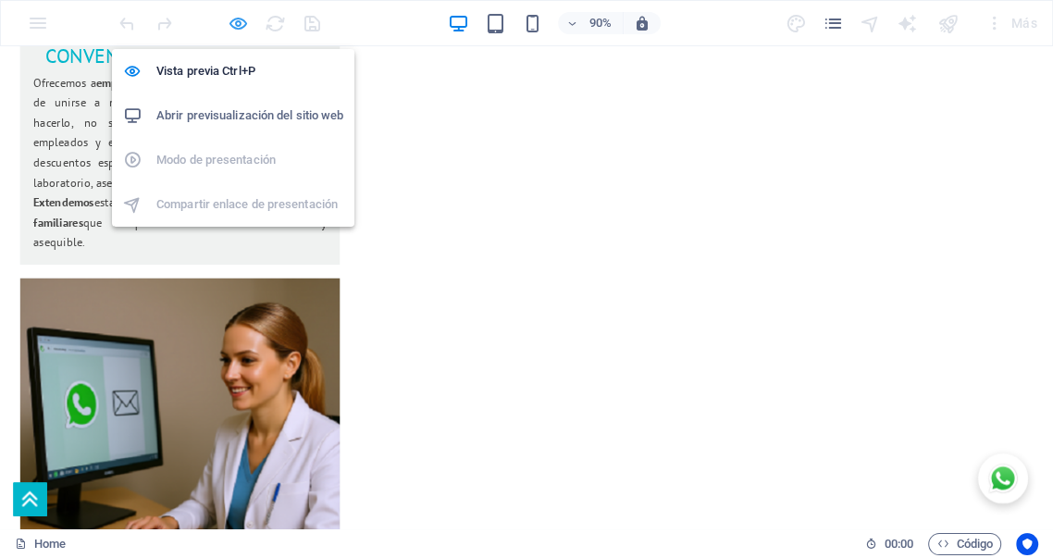
click at [237, 25] on icon "button" at bounding box center [238, 23] width 21 height 21
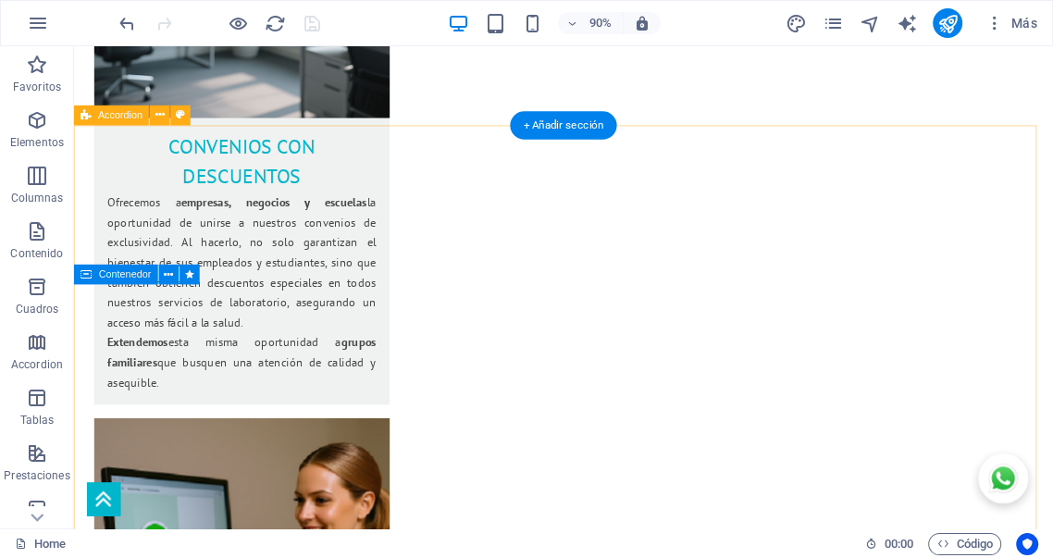
select select "rem"
select select "px"
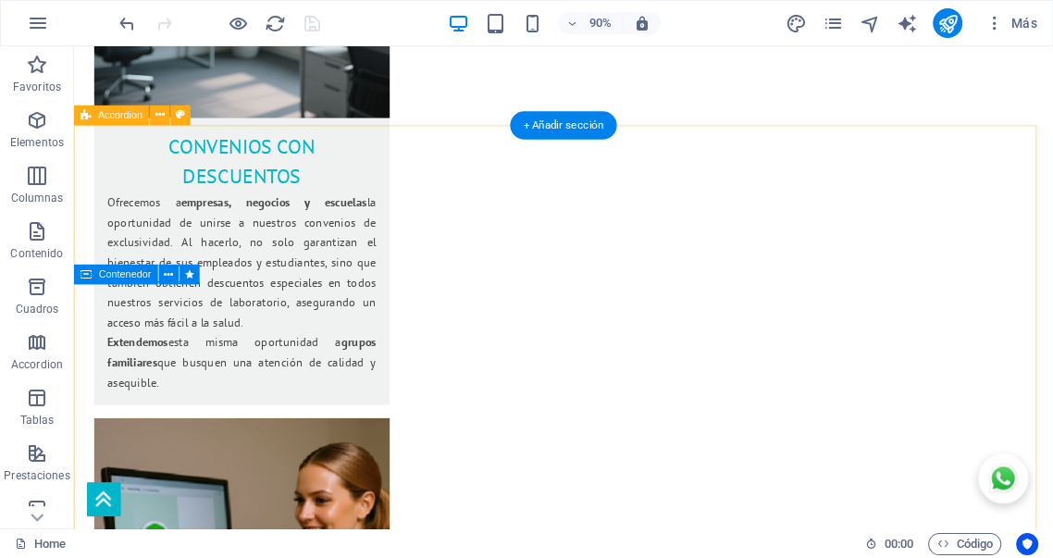
select select "rem"
select select "px"
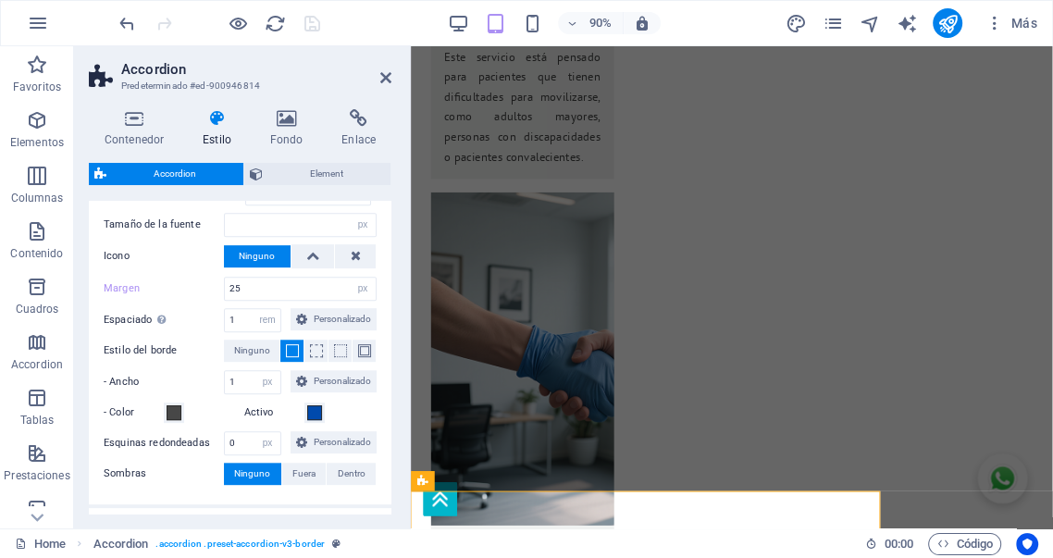
scroll to position [616, 0]
click at [280, 317] on select "px rem % vh vw Personalizado" at bounding box center [268, 319] width 26 height 22
select select "px"
click at [280, 308] on select "px rem % vh vw Personalizado" at bounding box center [268, 319] width 26 height 22
type input "16"
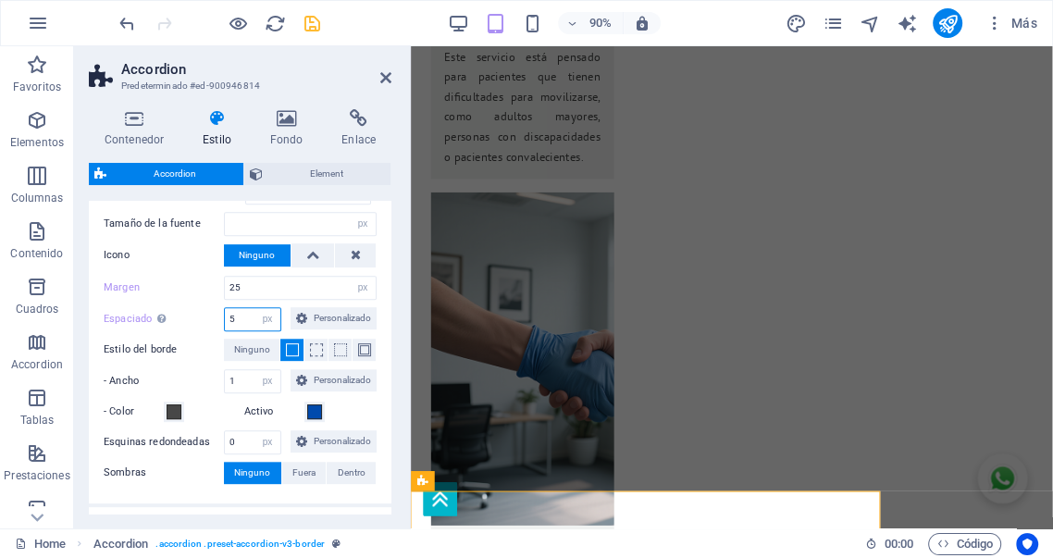
type input "5"
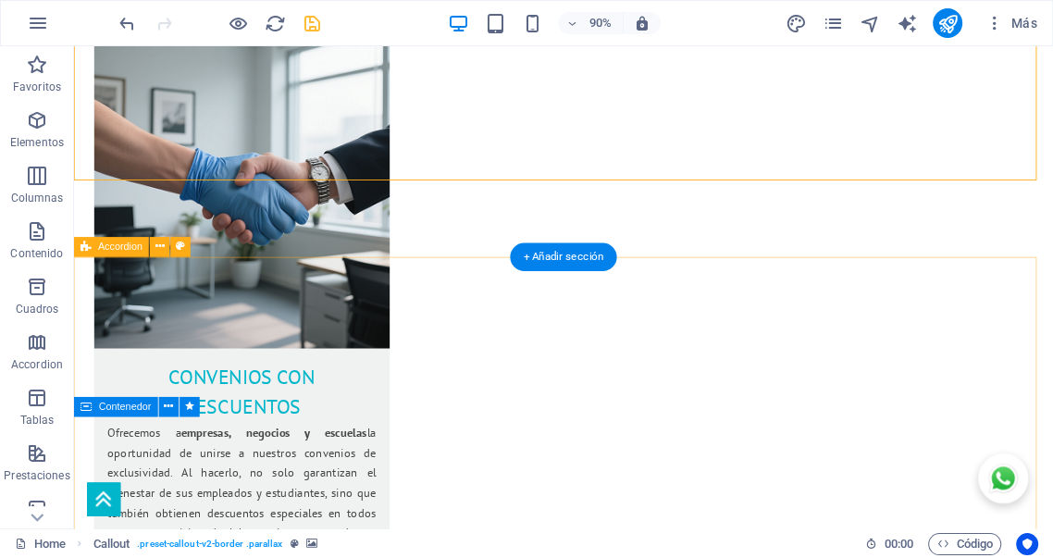
scroll to position [2991, 0]
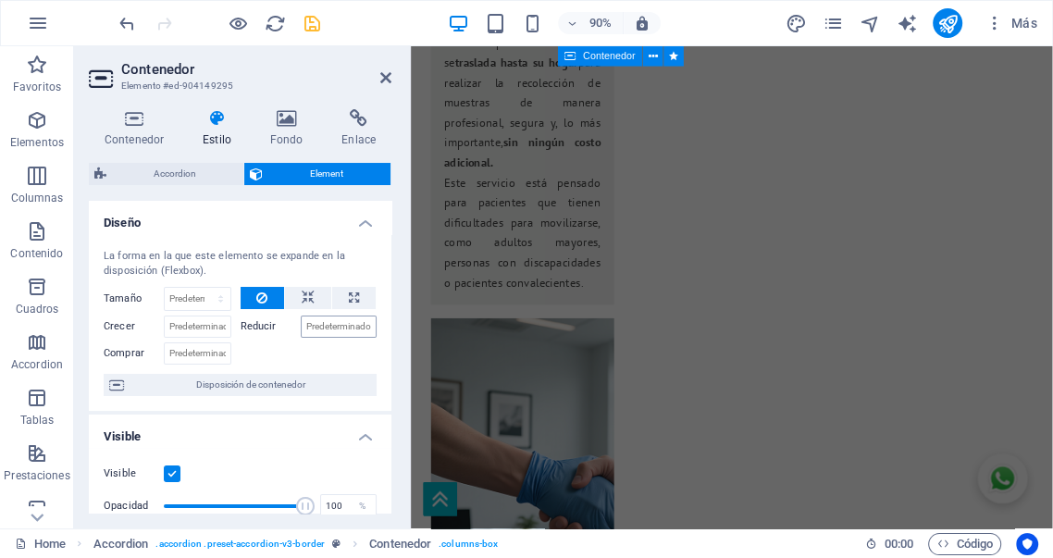
scroll to position [4124, 0]
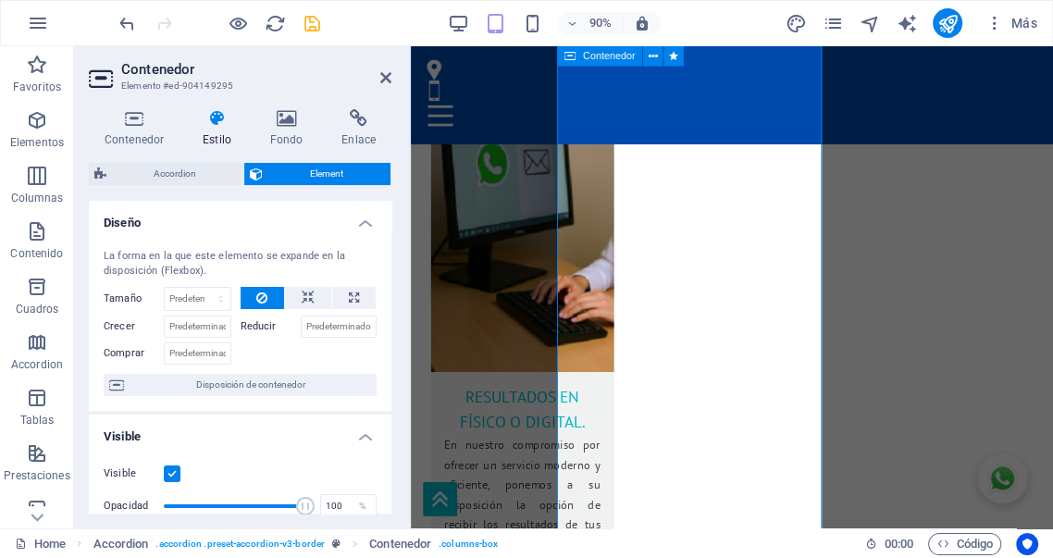
click at [221, 130] on h4 "Estilo" at bounding box center [221, 128] width 68 height 39
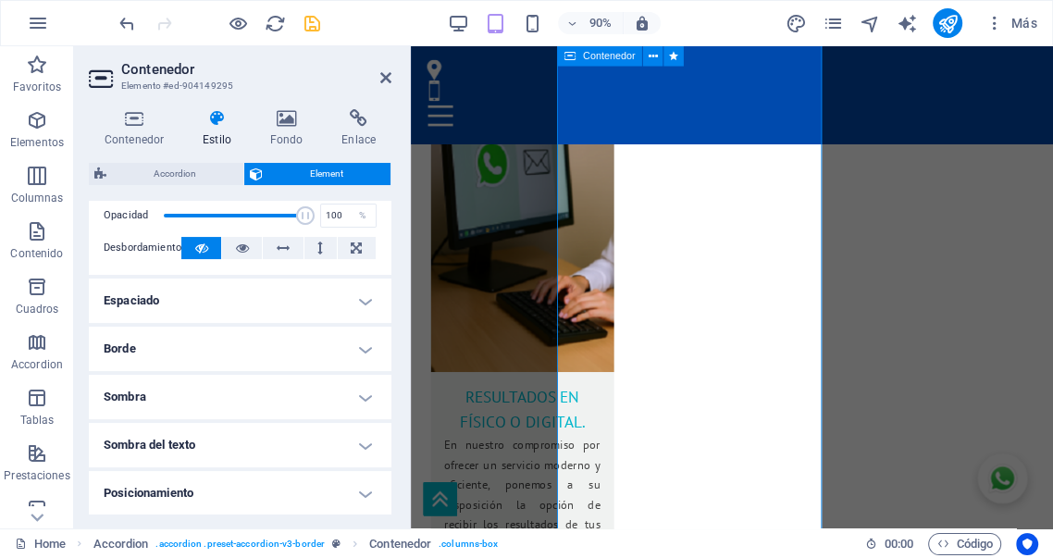
scroll to position [308, 0]
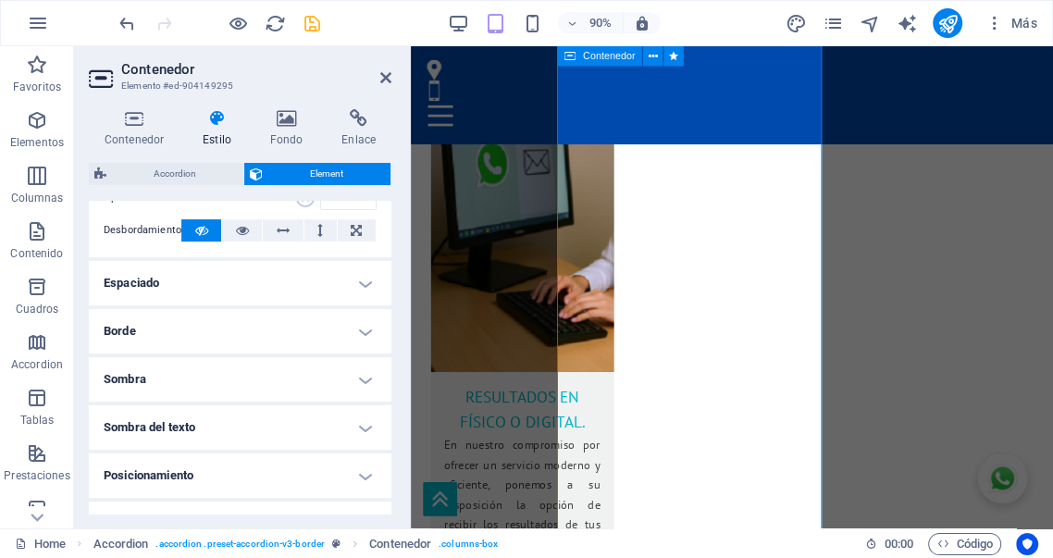
click at [270, 279] on h4 "Espaciado" at bounding box center [240, 283] width 303 height 44
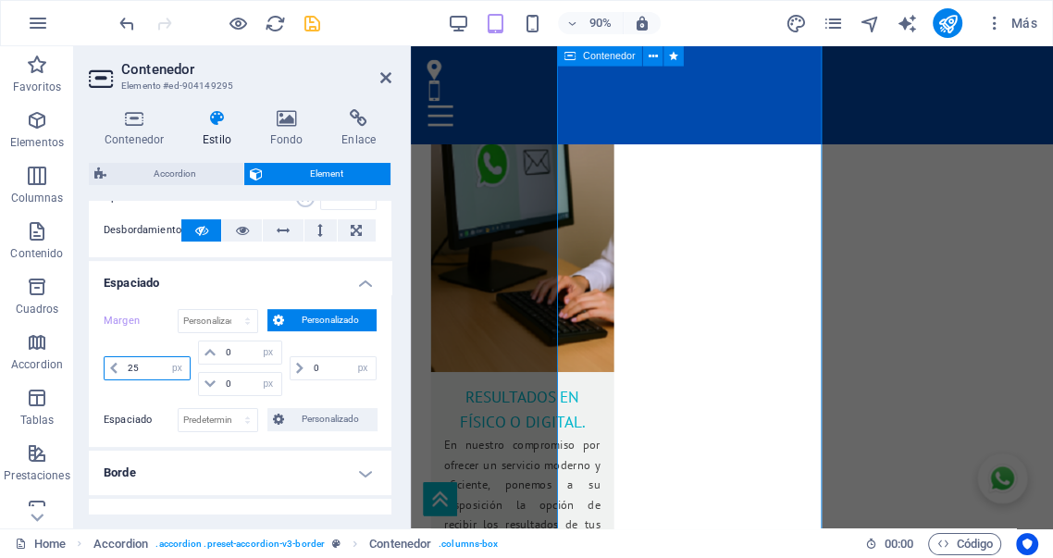
drag, startPoint x: 145, startPoint y: 365, endPoint x: 99, endPoint y: 362, distance: 46.4
click at [99, 362] on div "Margen Predeterminado automático px % rem vw vh Personalizado Personalizado 25 …" at bounding box center [240, 370] width 303 height 153
type input "0"
select select "px"
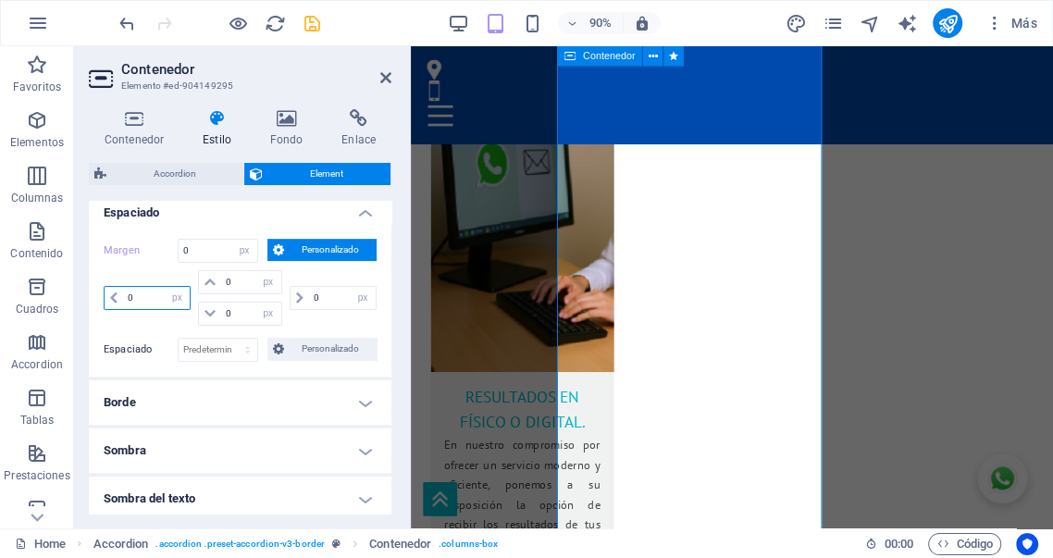
scroll to position [377, 0]
type input "0"
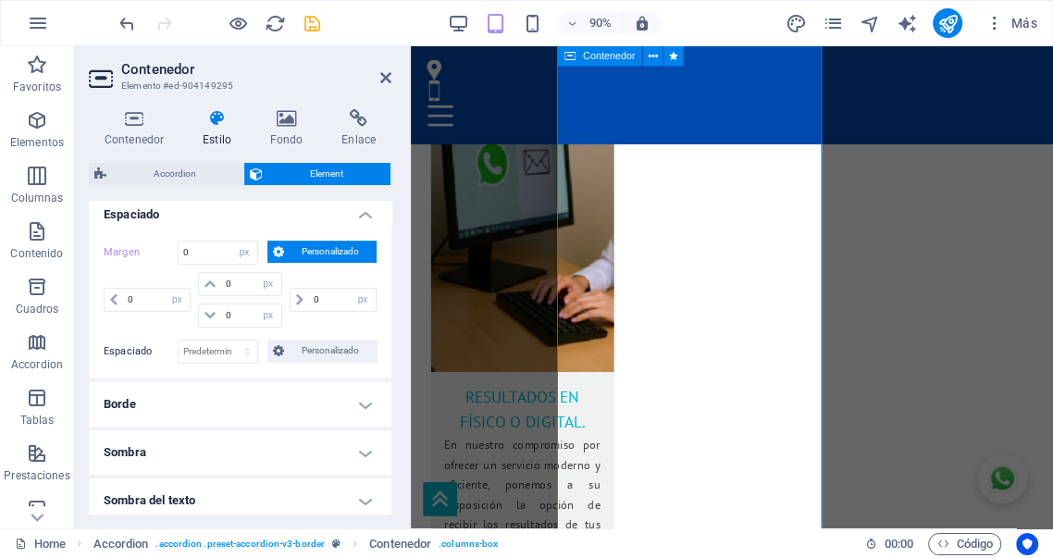
click at [309, 252] on span "Personalizado" at bounding box center [330, 252] width 81 height 22
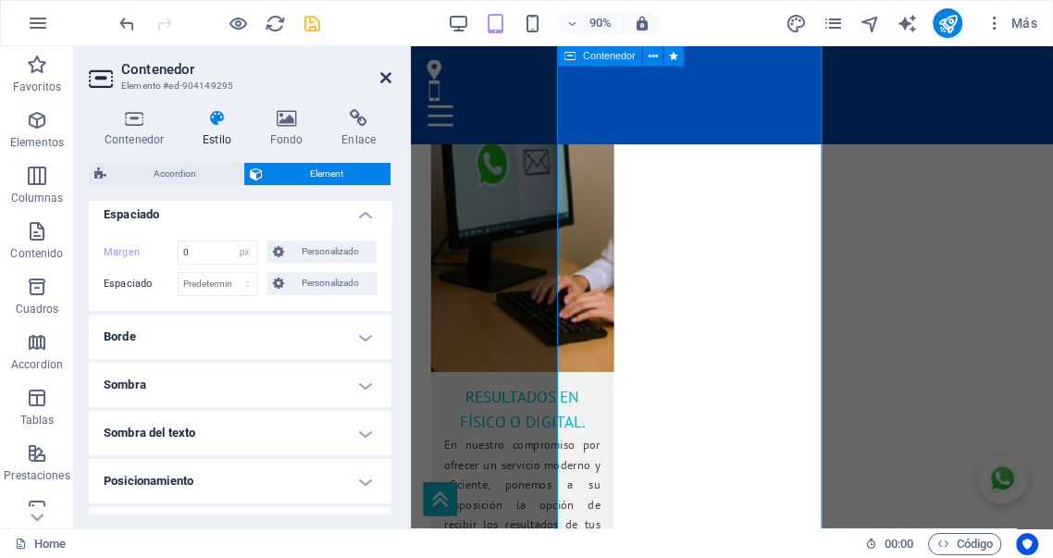
click at [389, 78] on icon at bounding box center [385, 77] width 11 height 15
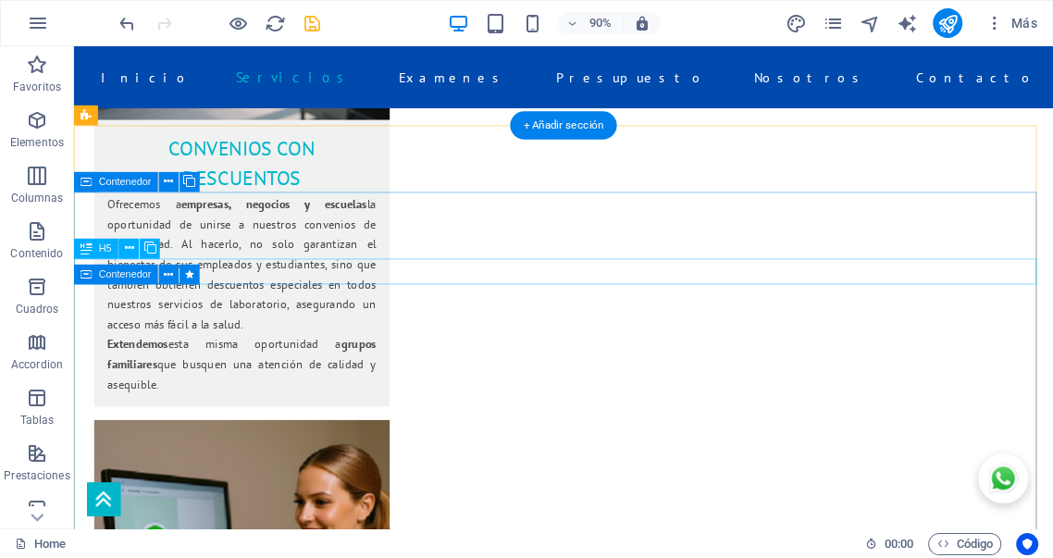
scroll to position [2991, 0]
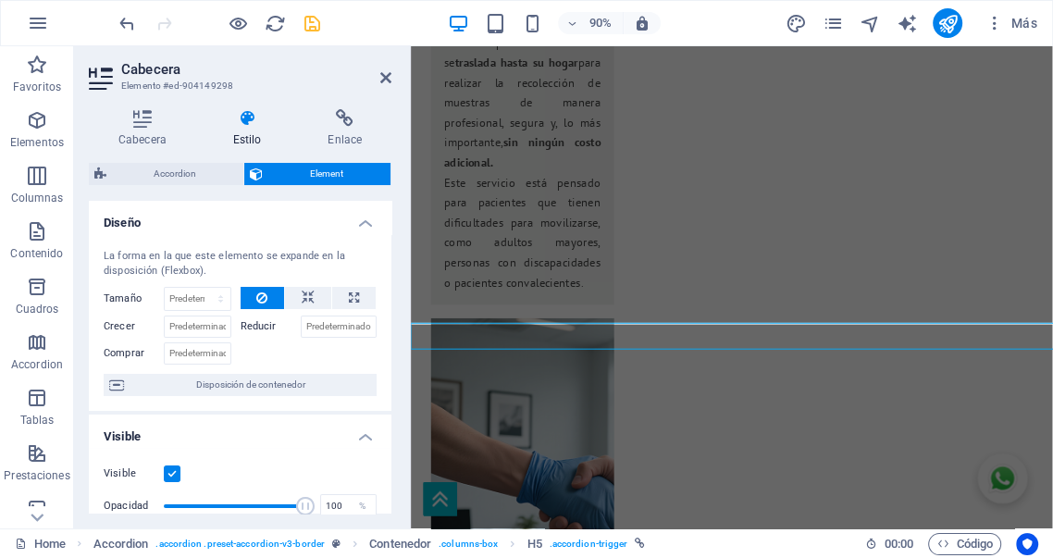
scroll to position [3519, 0]
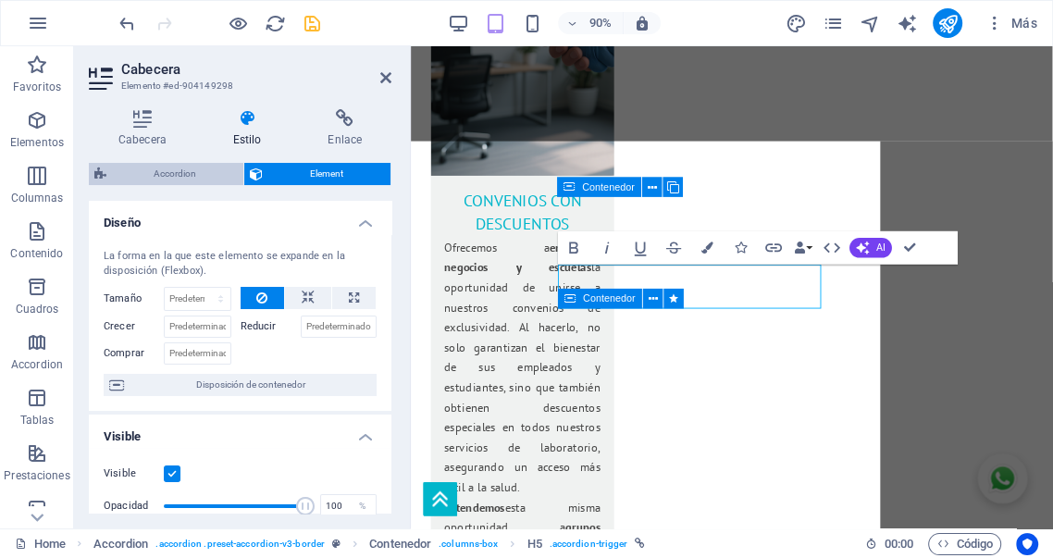
click at [188, 176] on span "Accordion" at bounding box center [175, 174] width 126 height 22
select select "rem"
select select "px"
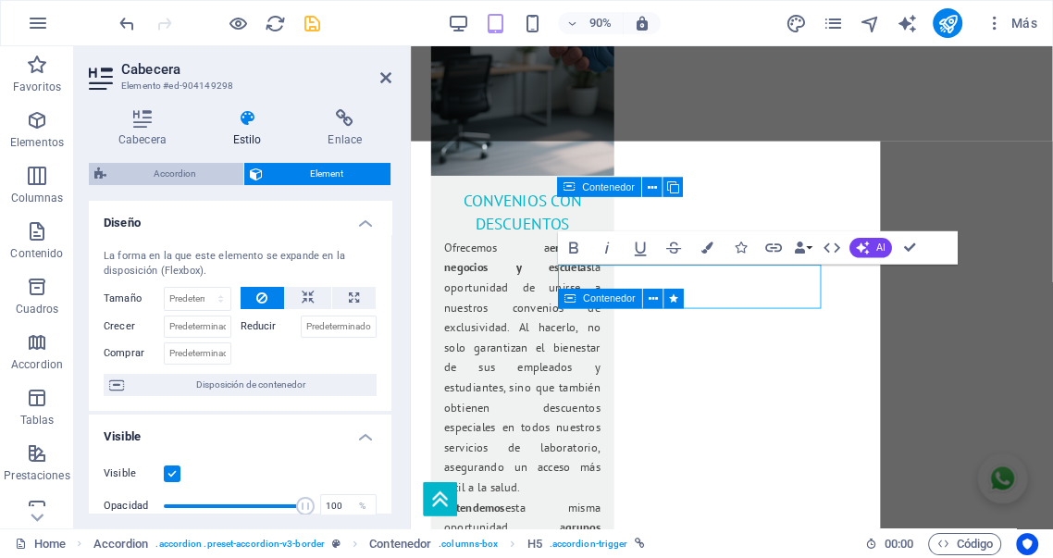
select select "px"
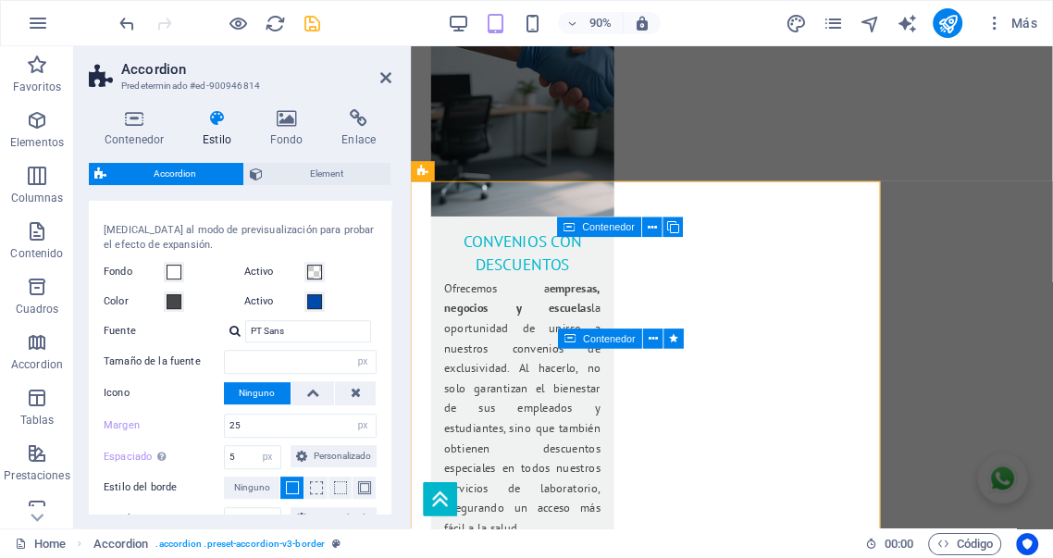
scroll to position [479, 0]
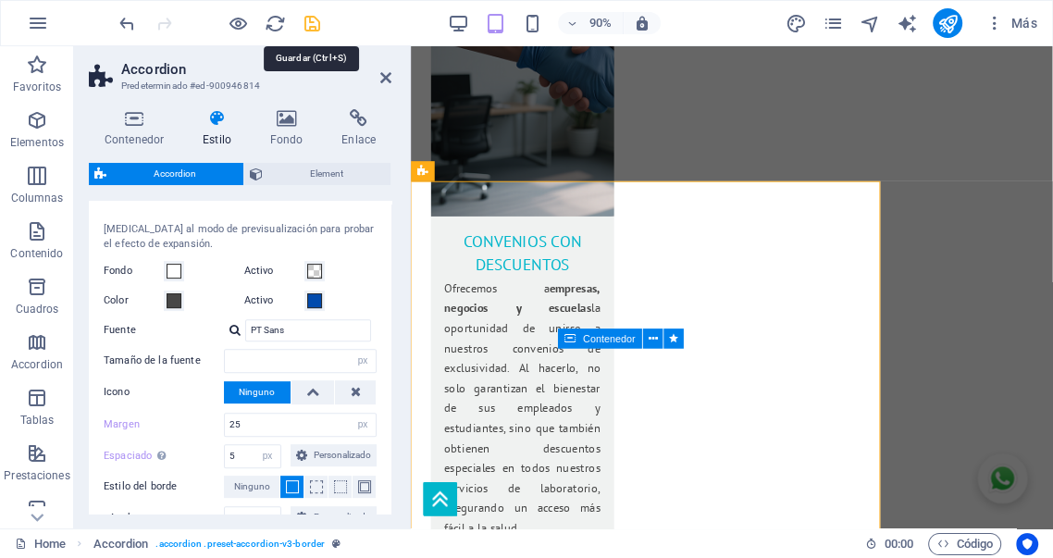
click at [313, 24] on icon "save" at bounding box center [312, 23] width 21 height 21
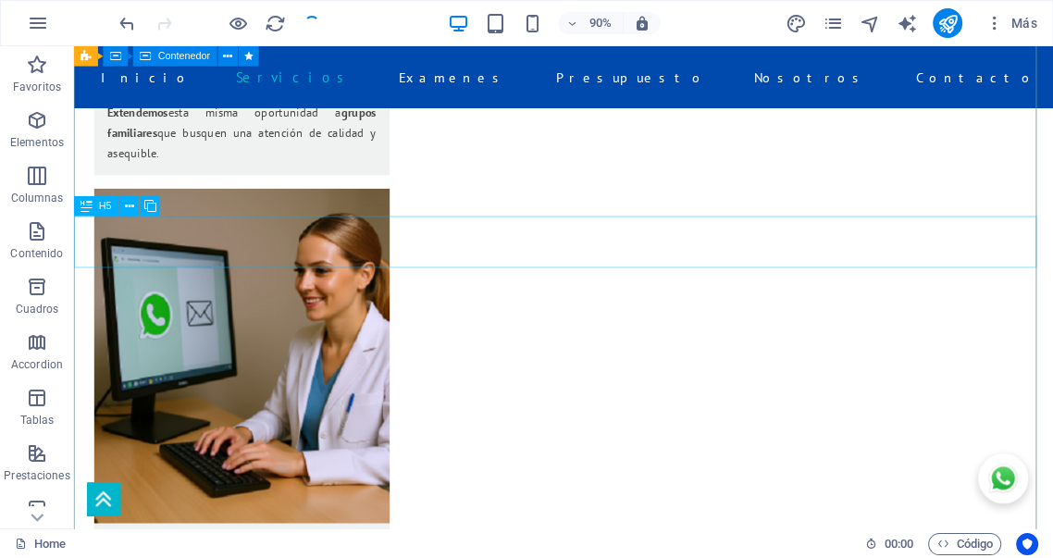
scroll to position [3331, 0]
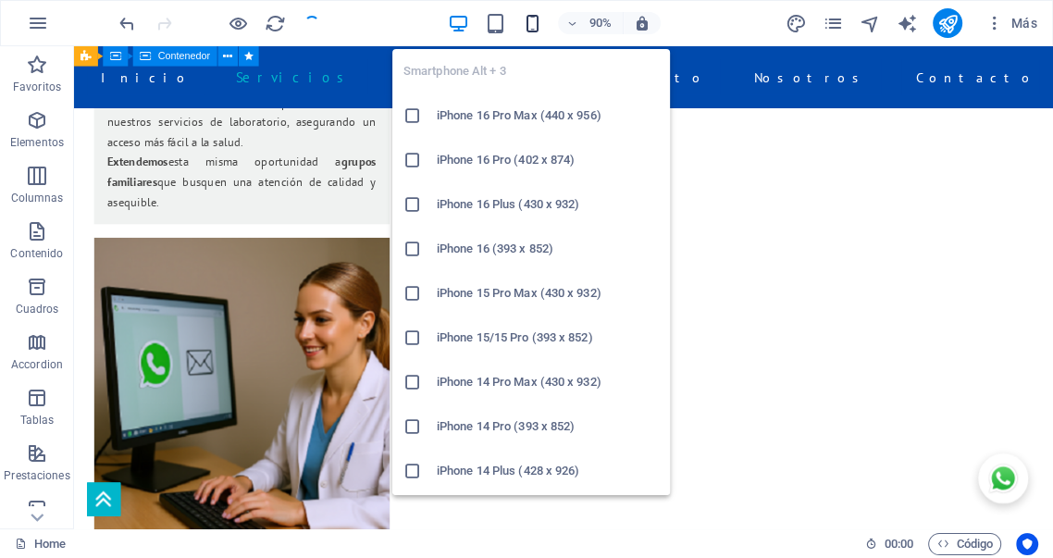
click at [534, 25] on icon "button" at bounding box center [532, 23] width 21 height 21
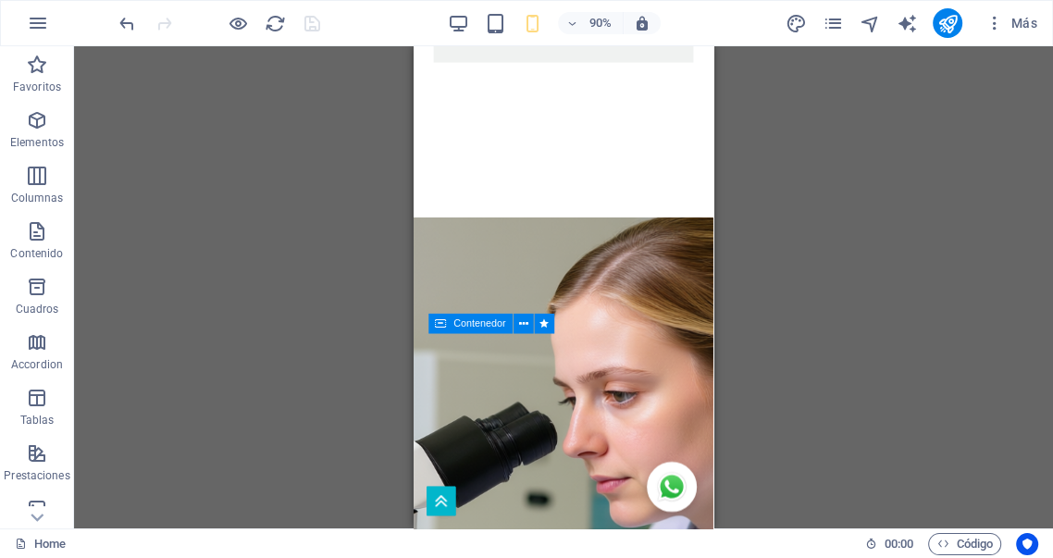
scroll to position [5560, 0]
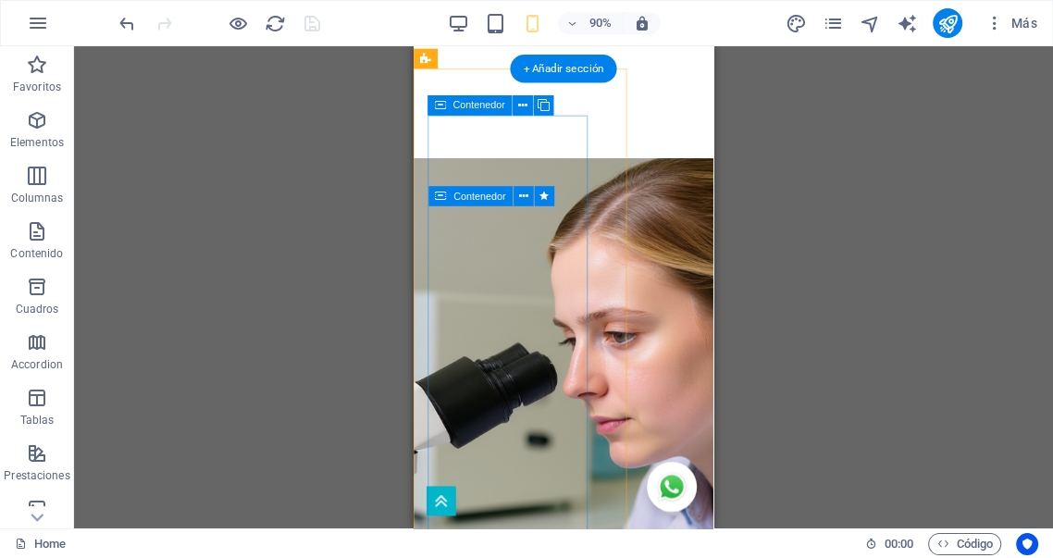
select select "px"
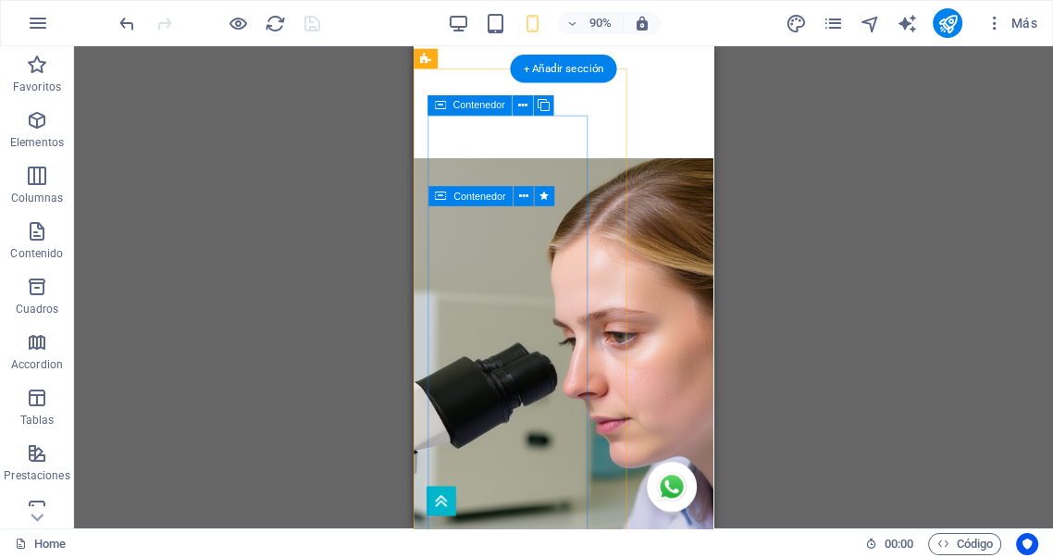
select select "px"
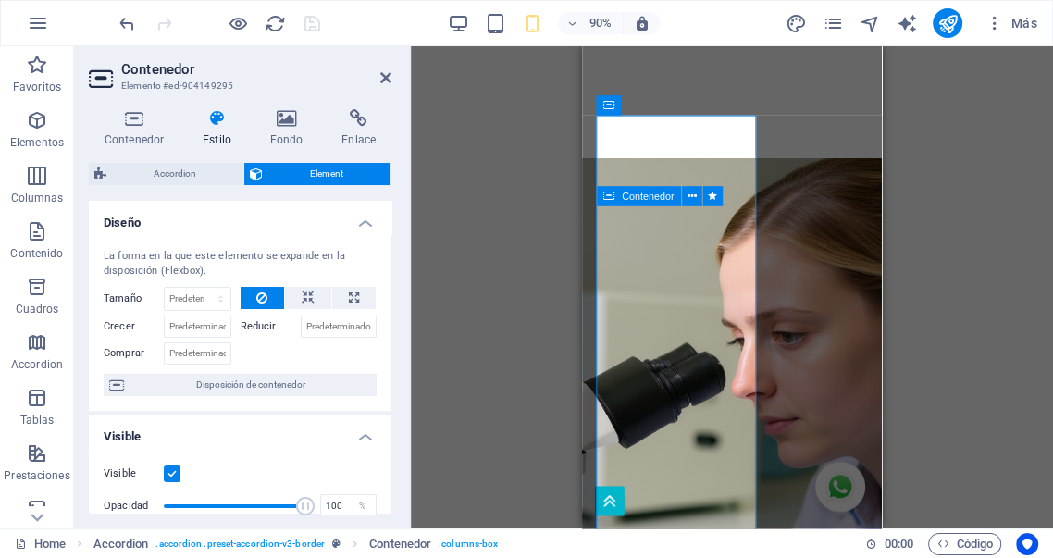
select select "DISABLED_OPTION_VALUE"
type input "15"
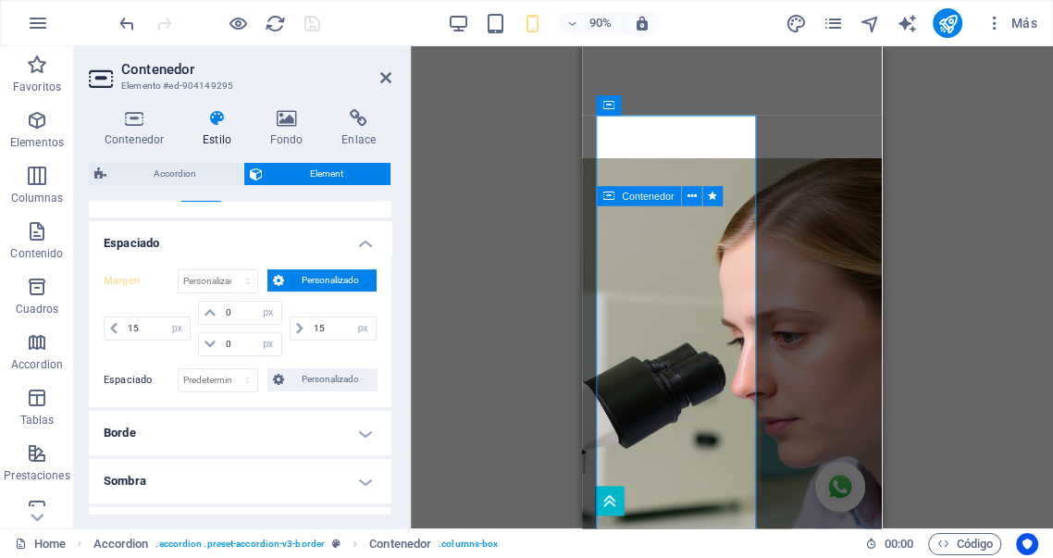
scroll to position [342, 0]
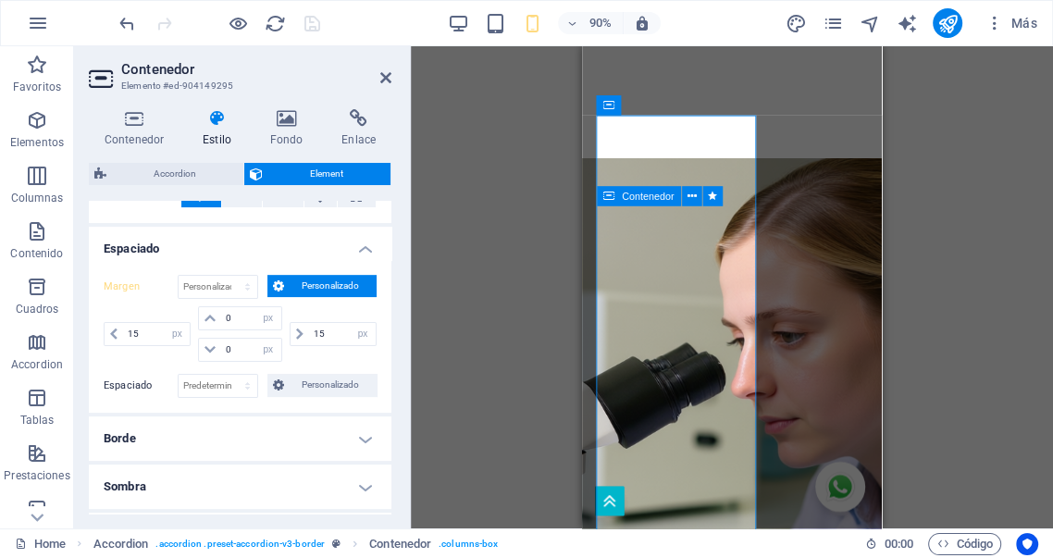
click at [298, 285] on span "Personalizado" at bounding box center [330, 286] width 81 height 22
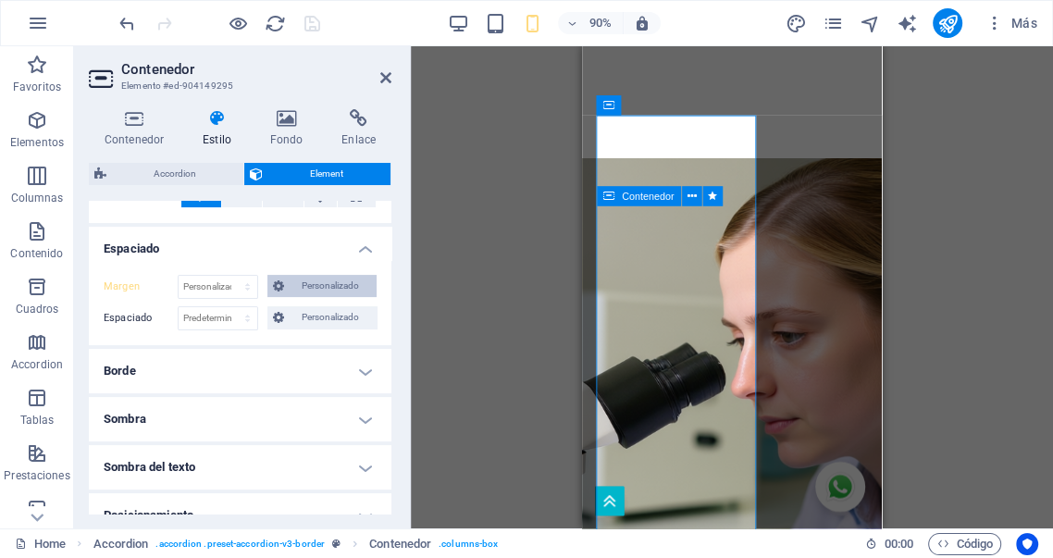
click at [300, 285] on span "Personalizado" at bounding box center [330, 286] width 81 height 22
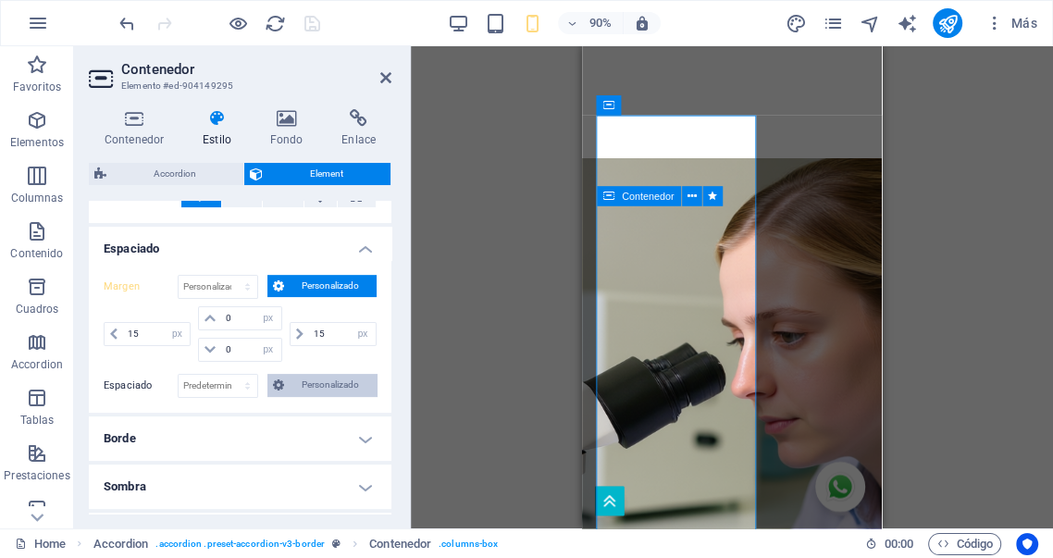
click at [290, 382] on span "Personalizado" at bounding box center [330, 385] width 81 height 22
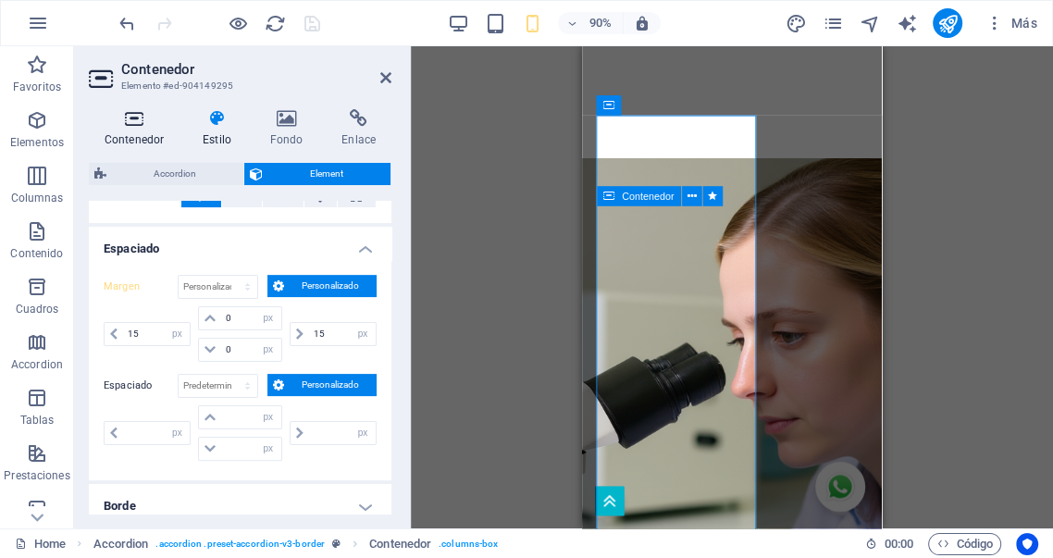
click at [141, 130] on h4 "Contenedor" at bounding box center [138, 128] width 98 height 39
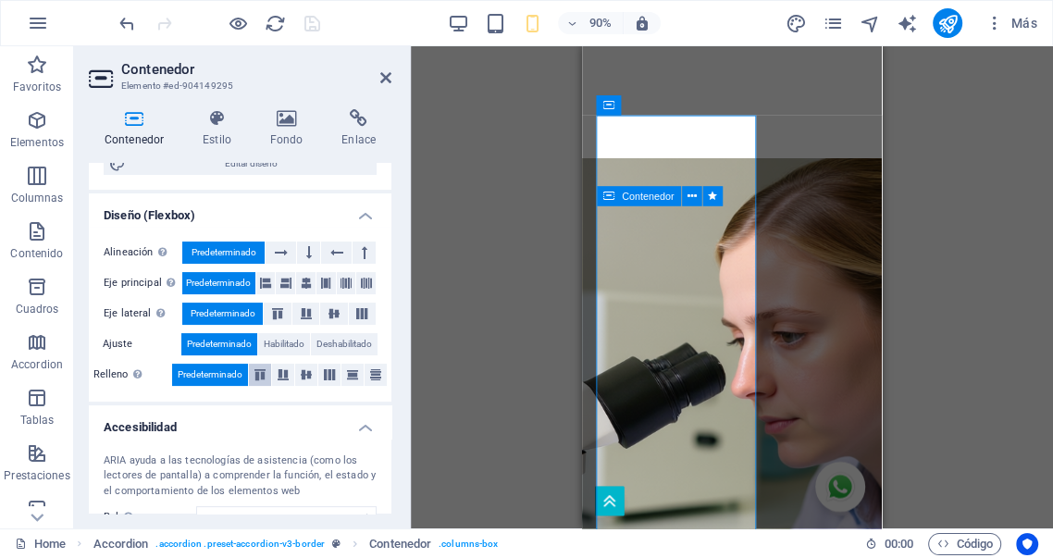
scroll to position [248, 0]
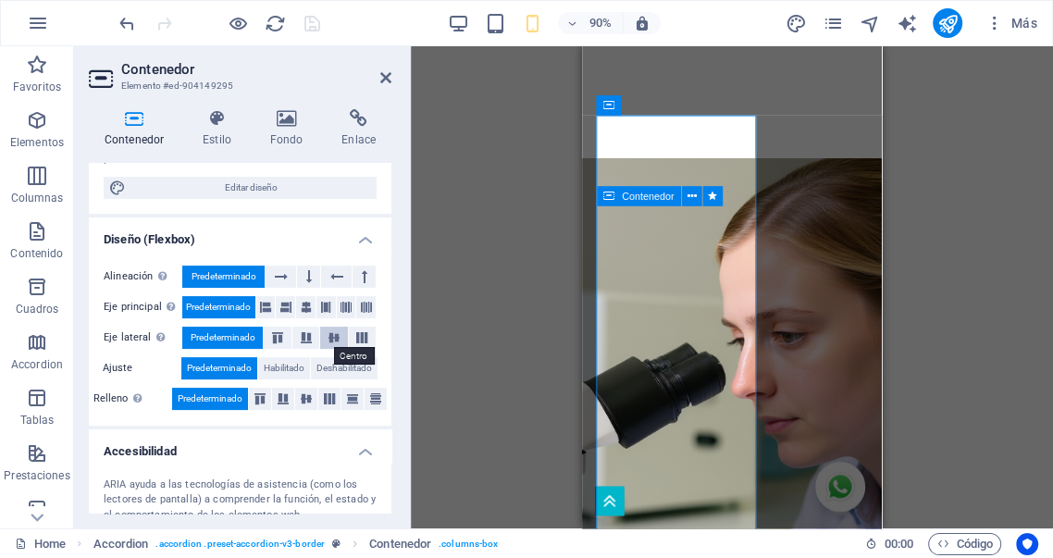
click at [333, 335] on icon at bounding box center [334, 337] width 22 height 11
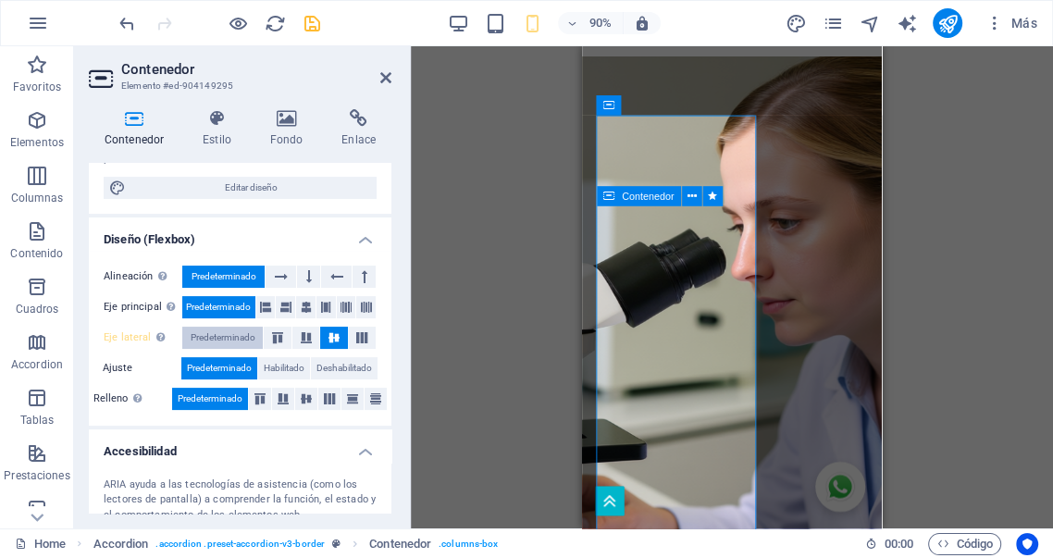
click at [232, 338] on span "Predeterminado" at bounding box center [223, 338] width 65 height 22
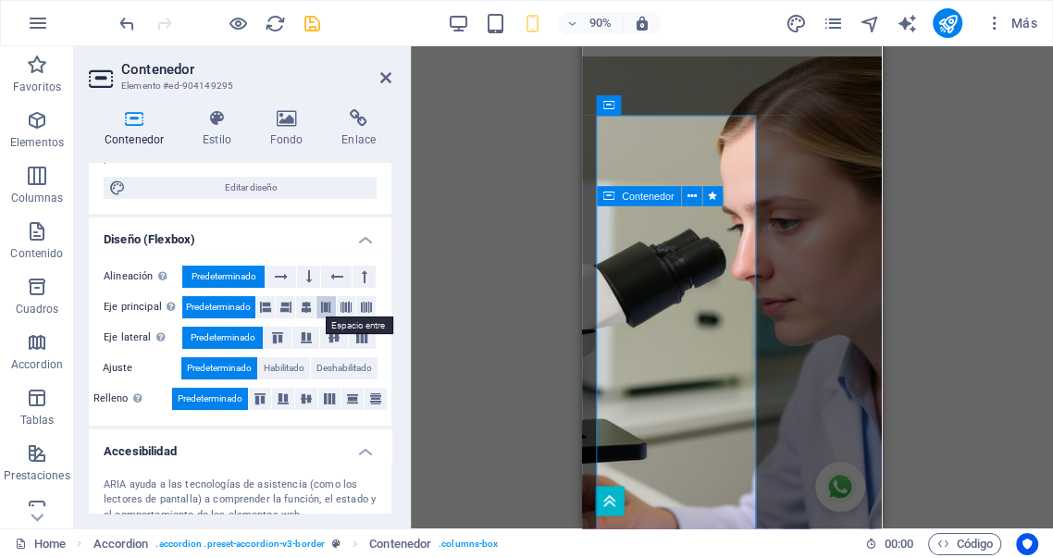
click at [324, 306] on icon at bounding box center [325, 307] width 11 height 22
click at [386, 77] on icon at bounding box center [385, 77] width 11 height 15
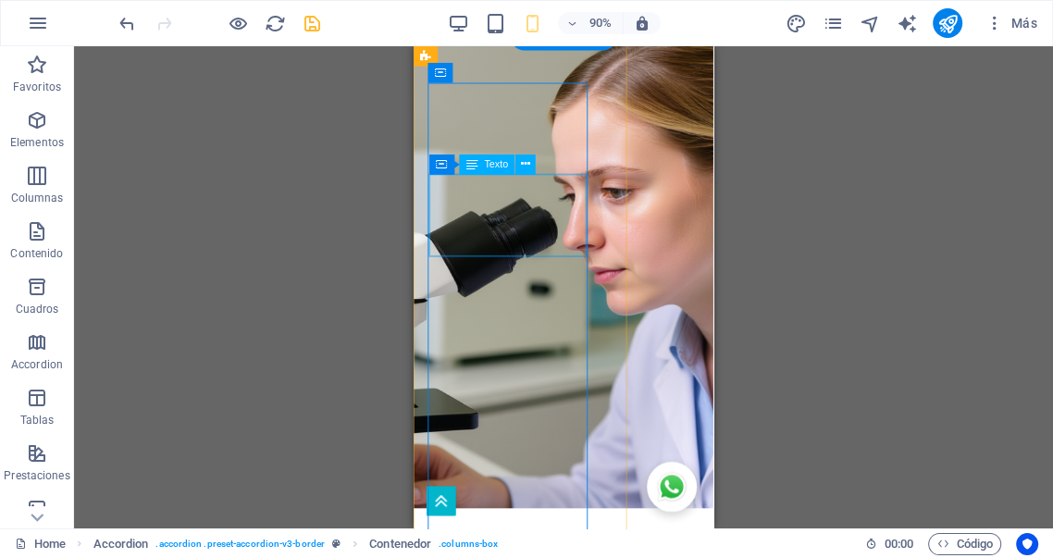
scroll to position [5662, 0]
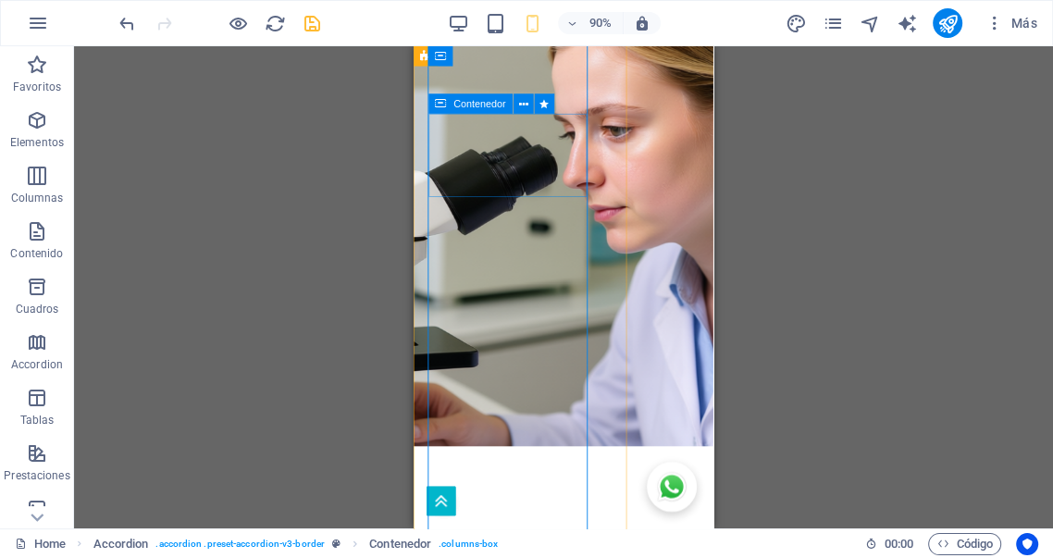
click at [563, 94] on div "Contenedor" at bounding box center [497, 103] width 136 height 21
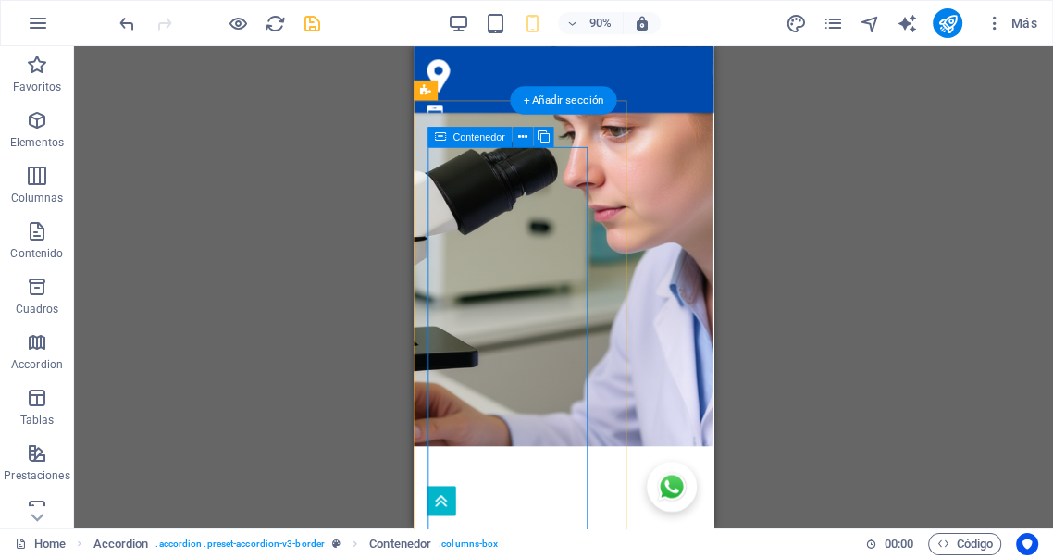
scroll to position [5524, 0]
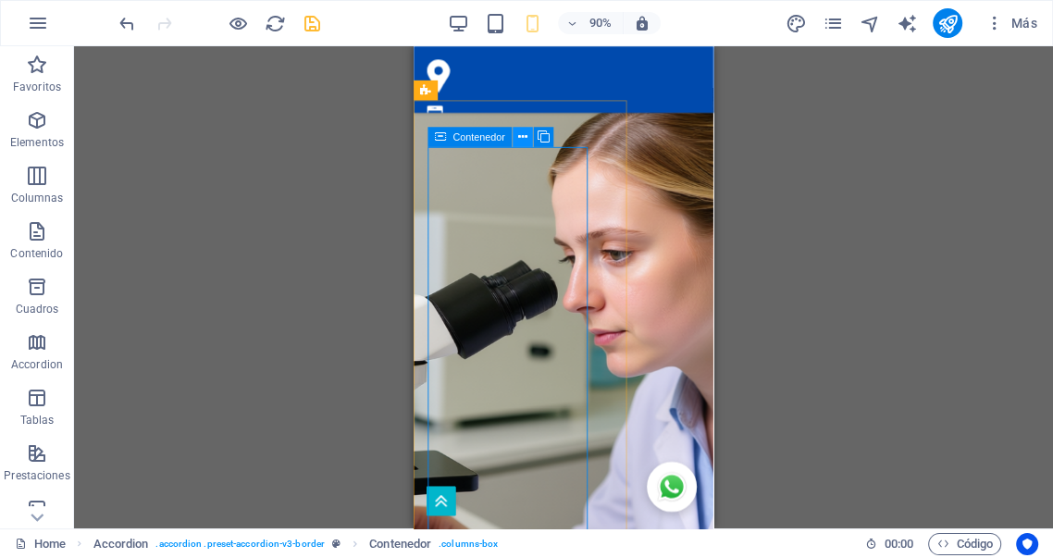
click at [522, 139] on icon at bounding box center [522, 137] width 9 height 18
click at [526, 133] on icon at bounding box center [522, 137] width 9 height 18
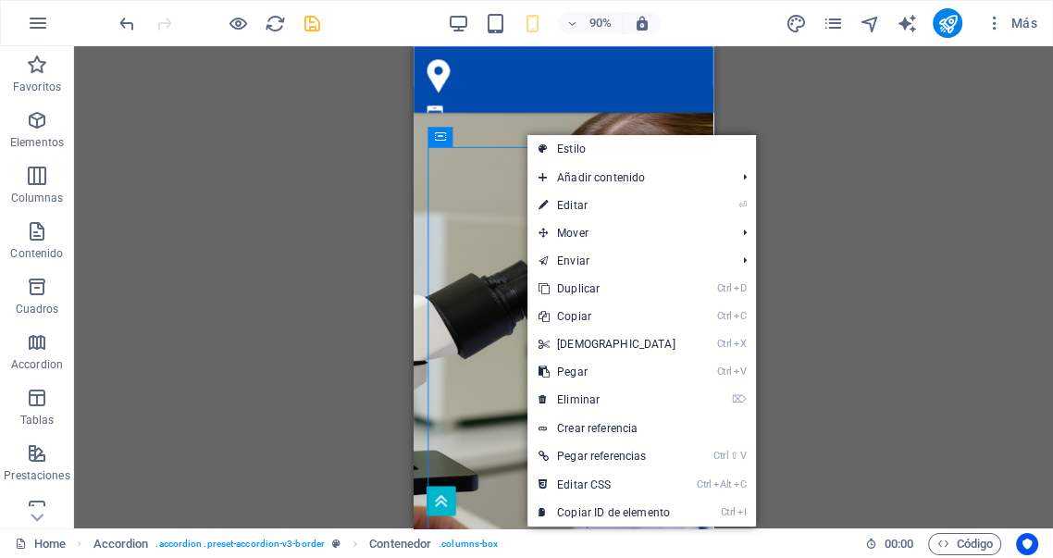
click at [578, 199] on link "⏎ Editar" at bounding box center [607, 206] width 159 height 28
select select "%"
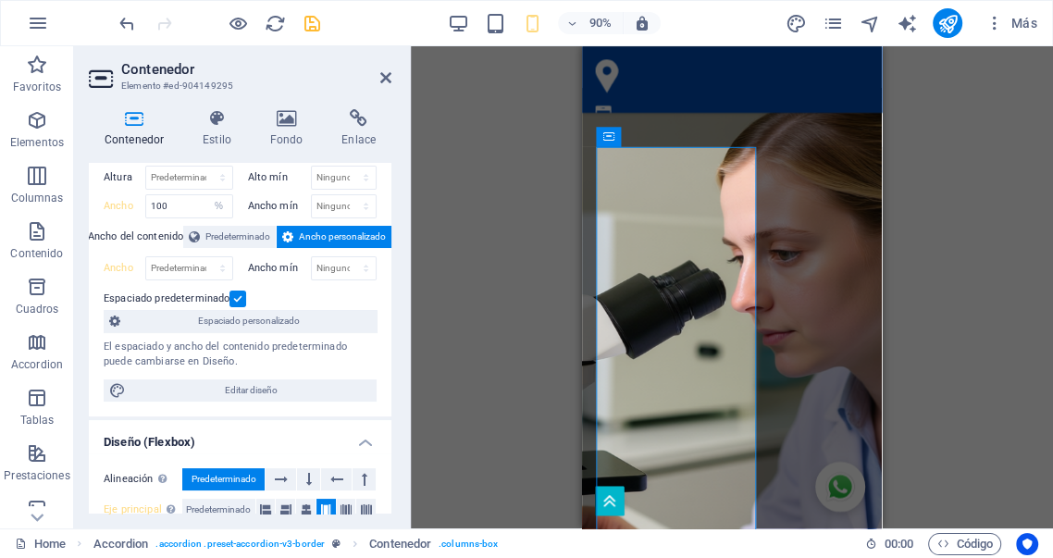
scroll to position [170, 0]
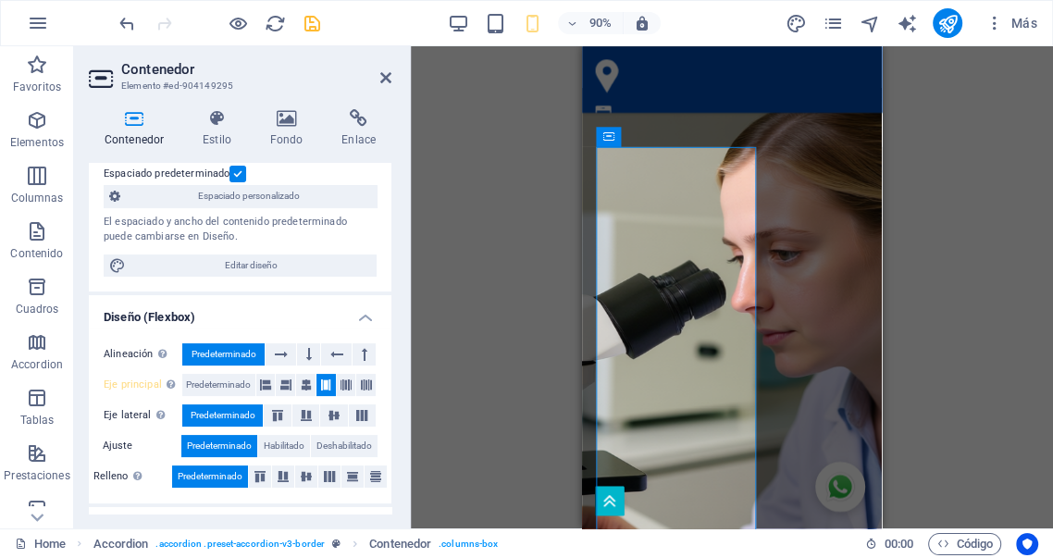
click at [237, 169] on label at bounding box center [238, 174] width 17 height 17
click at [0, 0] on input "Espaciado predeterminado" at bounding box center [0, 0] width 0 height 0
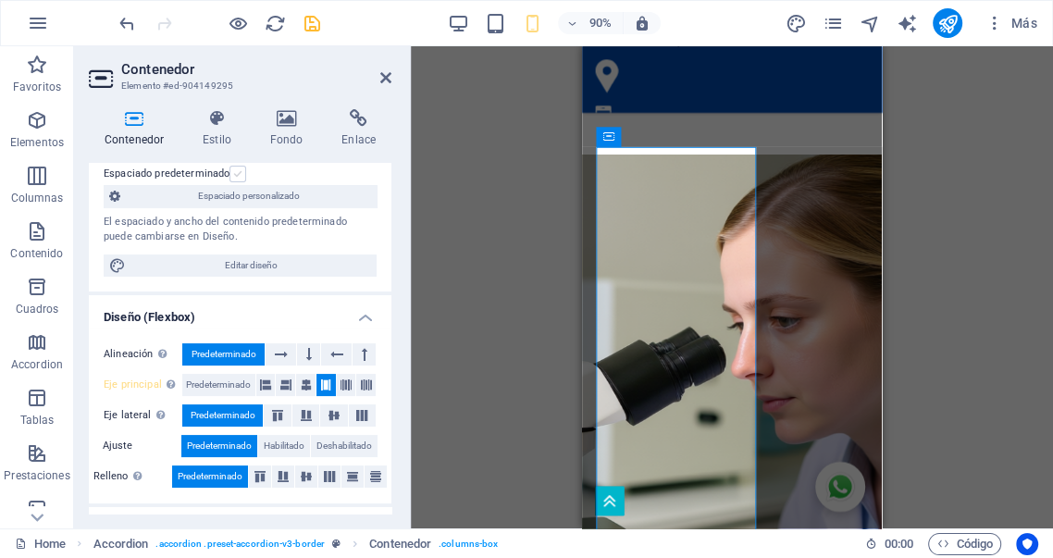
click at [237, 169] on label at bounding box center [238, 174] width 17 height 17
click at [0, 0] on input "Espaciado predeterminado" at bounding box center [0, 0] width 0 height 0
click at [237, 169] on label at bounding box center [238, 174] width 17 height 17
click at [0, 0] on input "Espaciado predeterminado" at bounding box center [0, 0] width 0 height 0
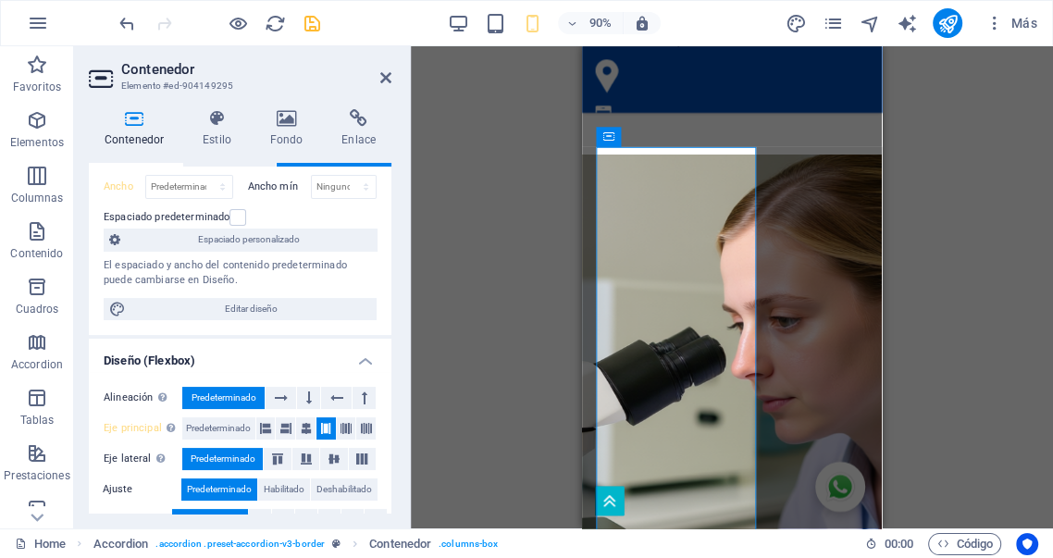
scroll to position [111, 0]
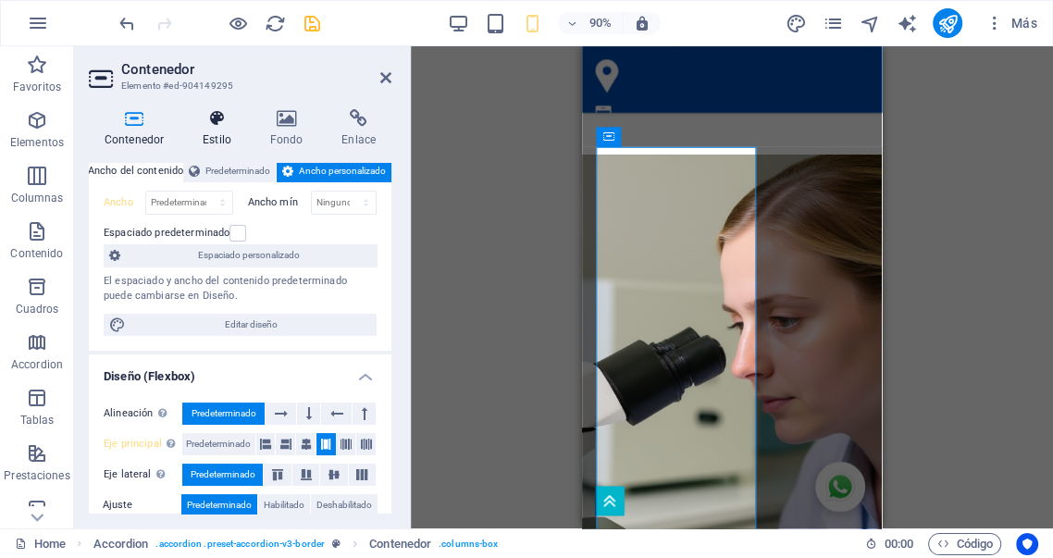
click at [222, 130] on h4 "Estilo" at bounding box center [221, 128] width 68 height 39
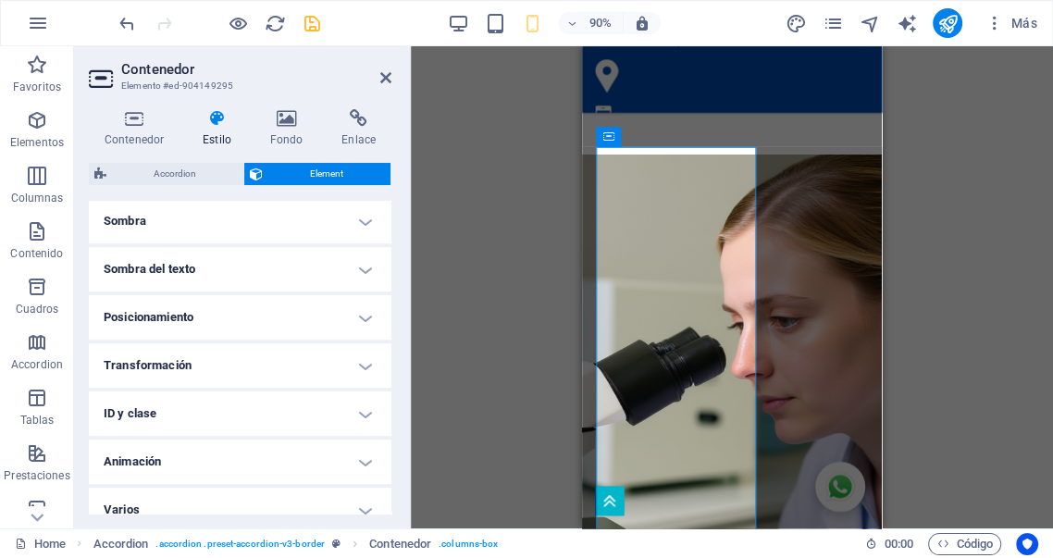
scroll to position [692, 0]
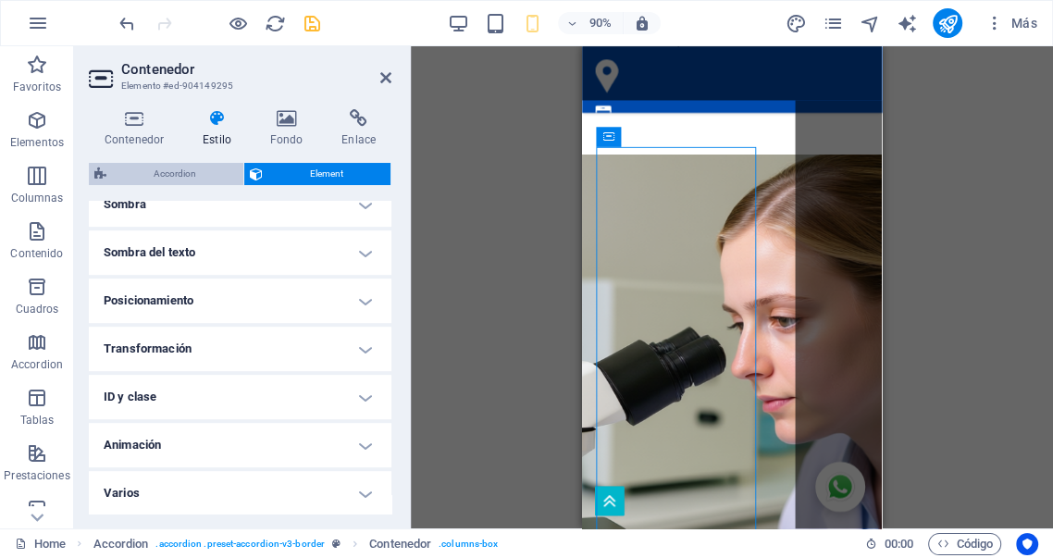
click at [188, 173] on span "Accordion" at bounding box center [175, 174] width 126 height 22
select select "px"
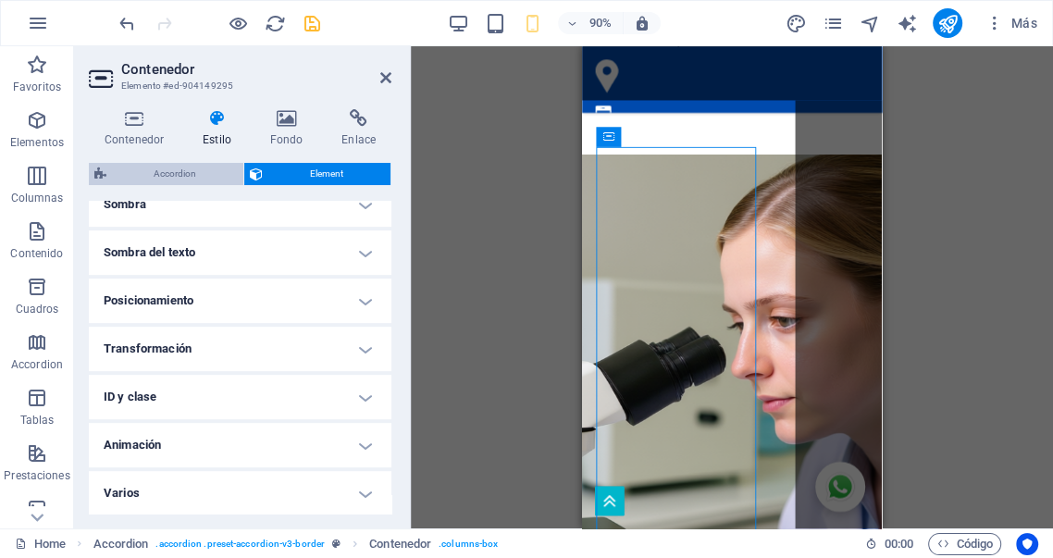
select select "px"
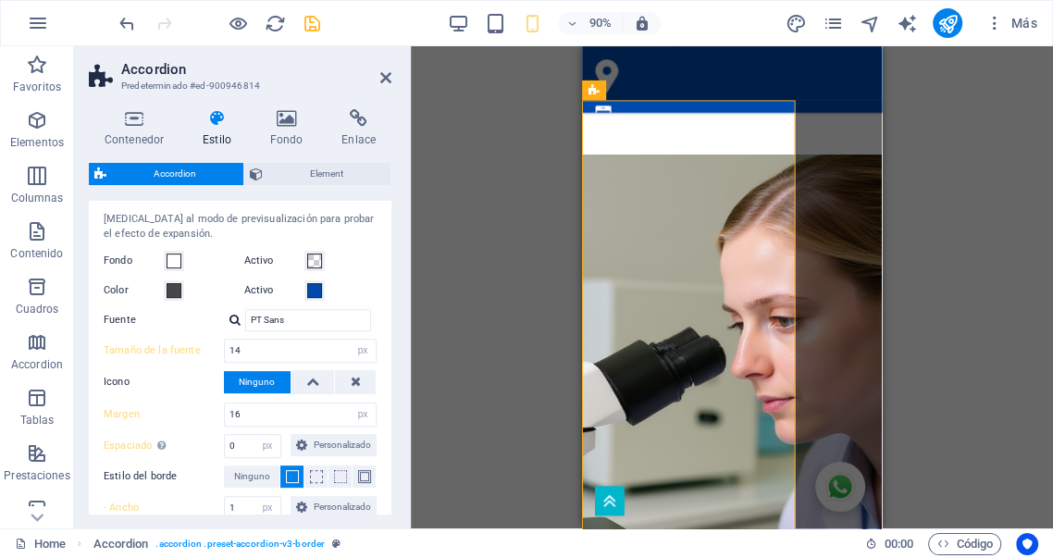
scroll to position [582, 0]
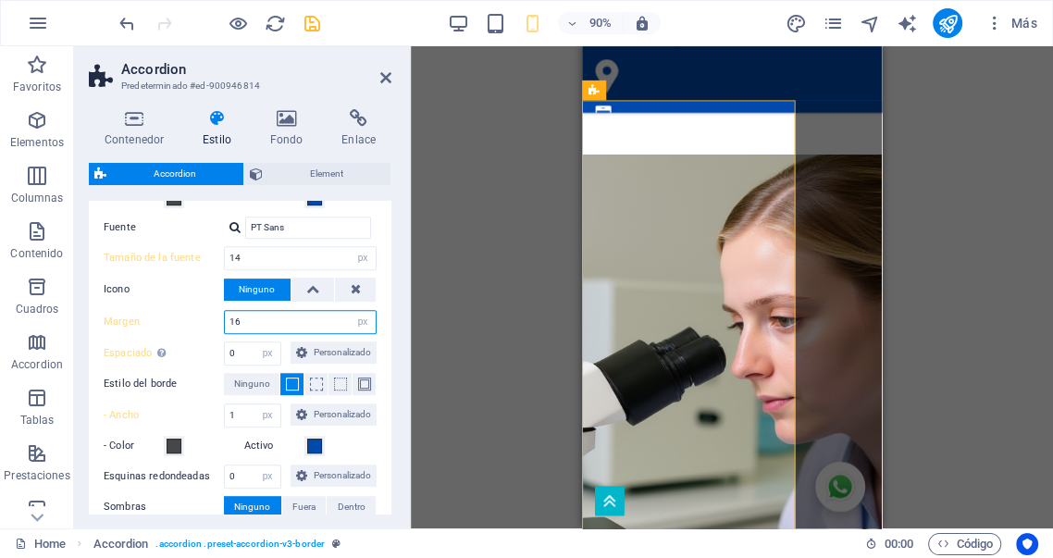
drag, startPoint x: 252, startPoint y: 318, endPoint x: 162, endPoint y: 307, distance: 90.5
click at [162, 310] on div "Margen 16 px rem % vh vw" at bounding box center [240, 322] width 273 height 24
drag, startPoint x: 252, startPoint y: 322, endPoint x: 163, endPoint y: 322, distance: 88.9
click at [163, 322] on div "Margen 10 px rem % vh vw" at bounding box center [240, 322] width 273 height 24
type input "16"
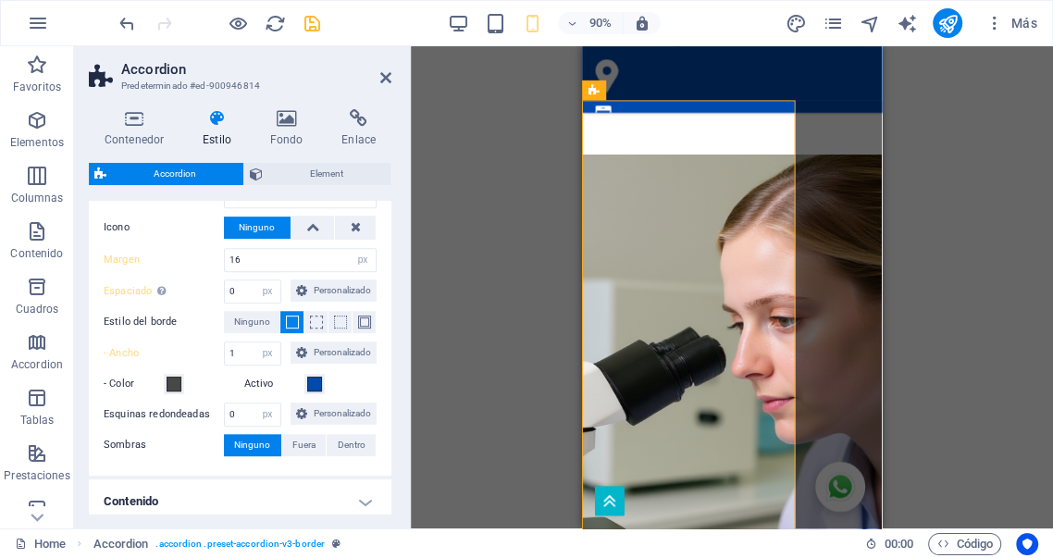
scroll to position [652, 0]
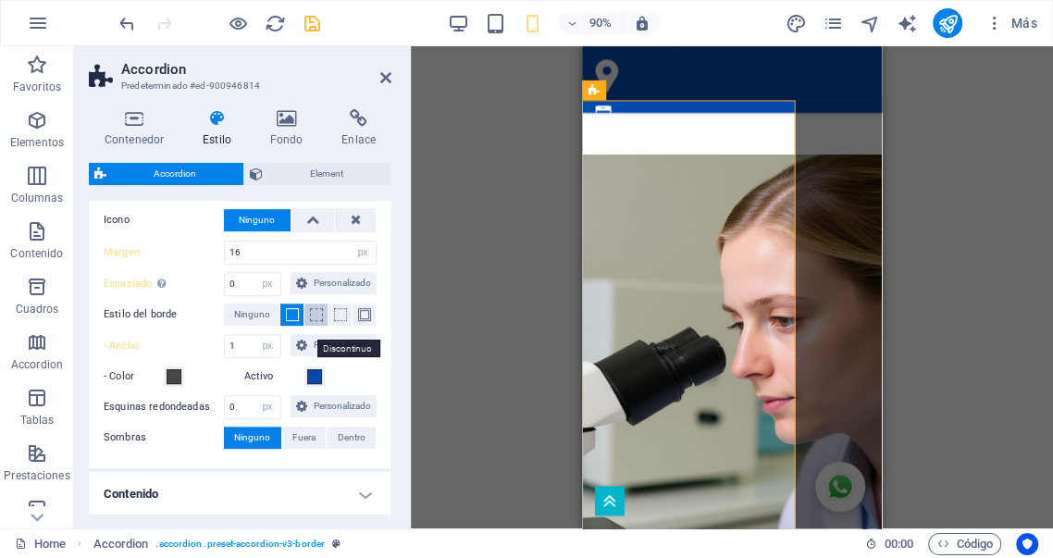
click at [311, 321] on span at bounding box center [316, 314] width 13 height 13
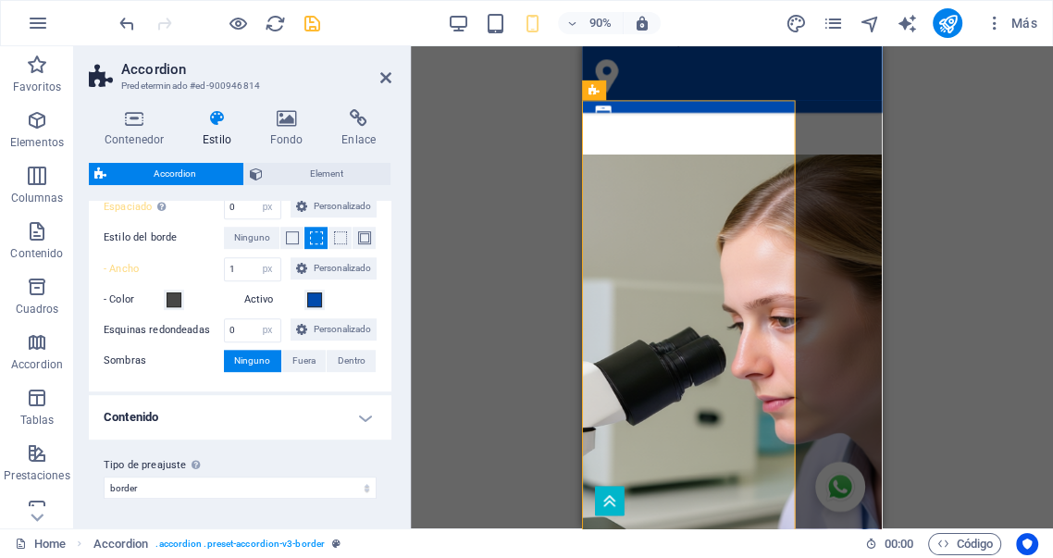
scroll to position [788, 0]
click at [216, 418] on h4 "Contenido" at bounding box center [240, 417] width 303 height 44
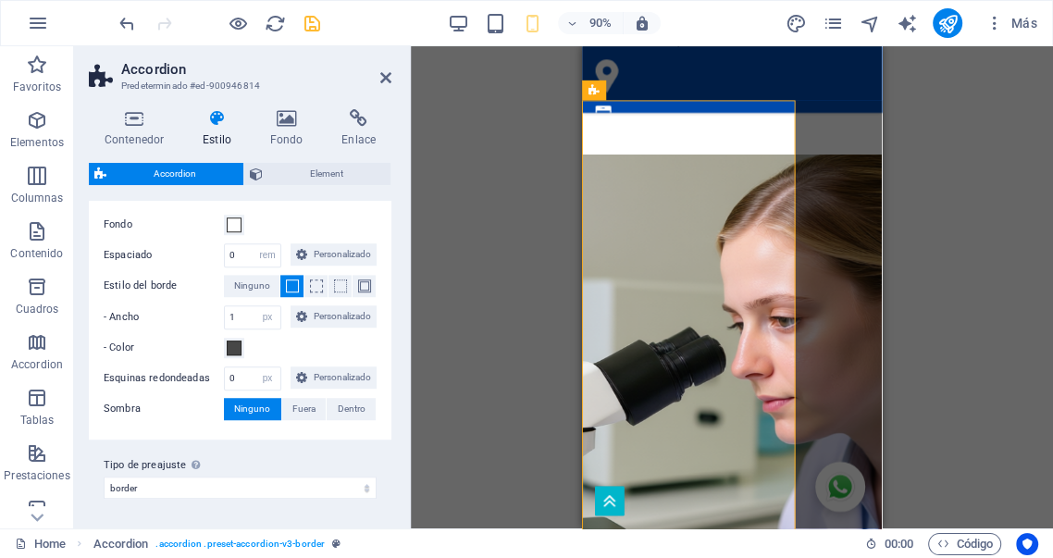
scroll to position [993, 0]
click at [311, 292] on span at bounding box center [316, 286] width 13 height 13
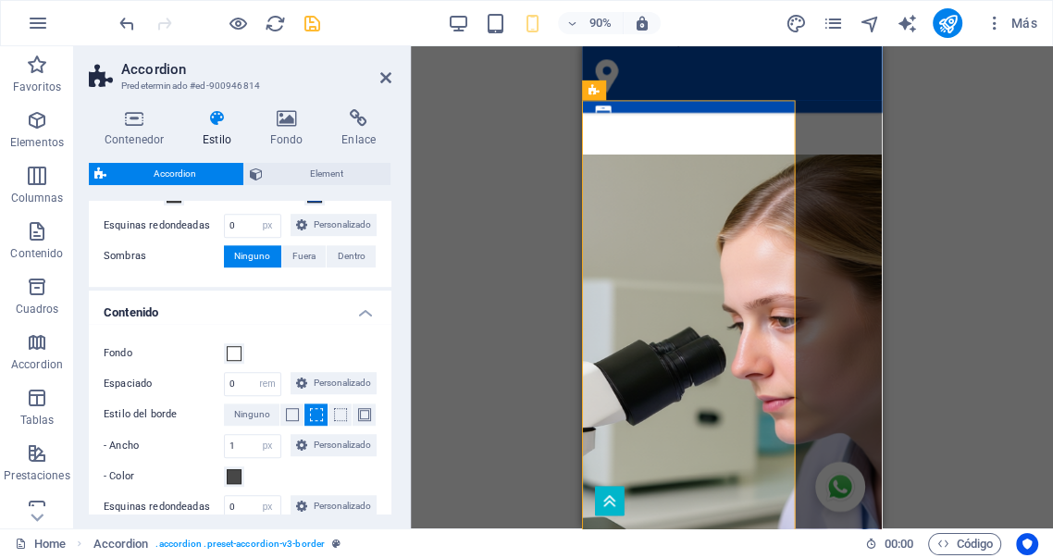
scroll to position [818, 0]
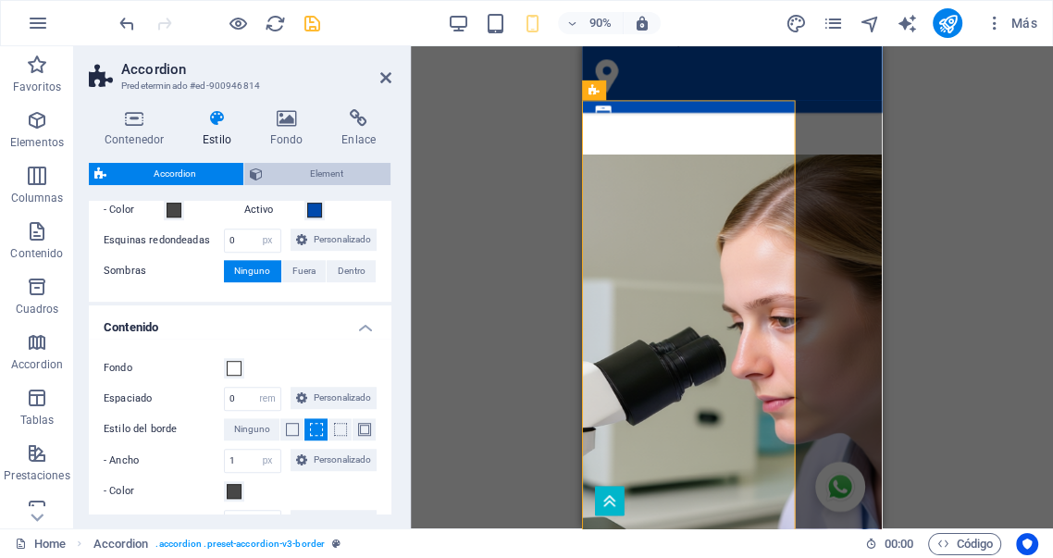
click at [285, 167] on span "Element" at bounding box center [326, 174] width 117 height 22
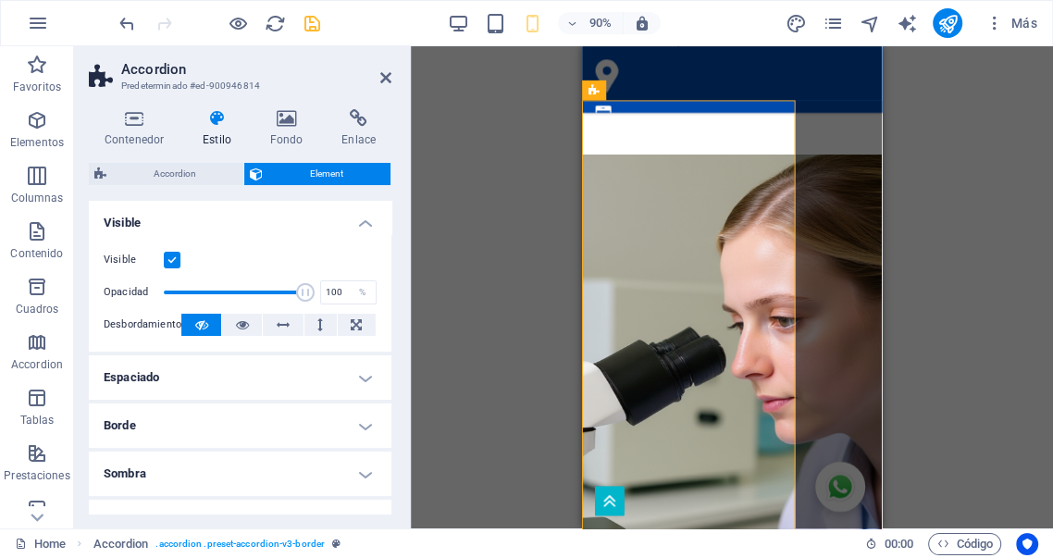
click at [388, 78] on icon at bounding box center [385, 77] width 11 height 15
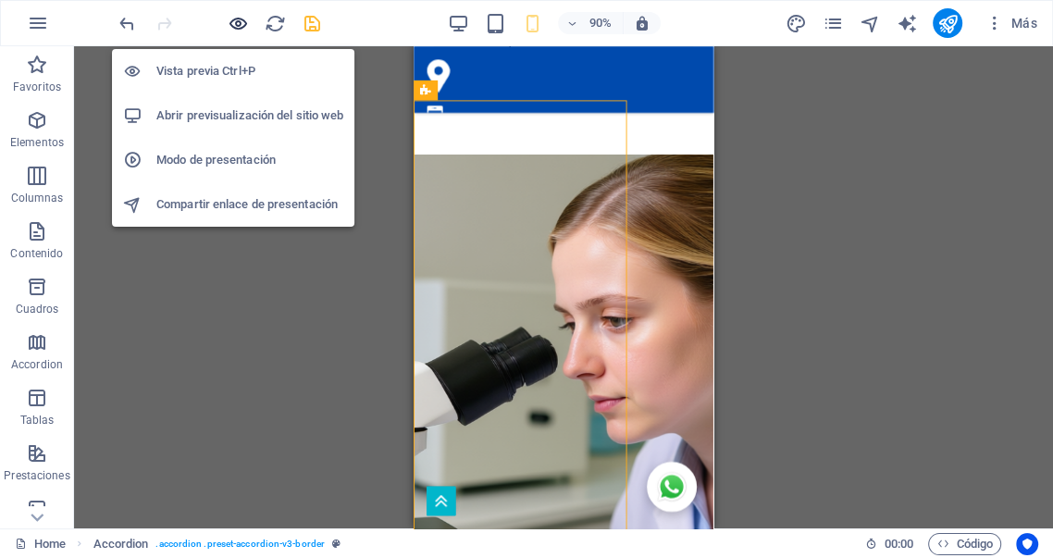
click at [236, 24] on icon "button" at bounding box center [238, 23] width 21 height 21
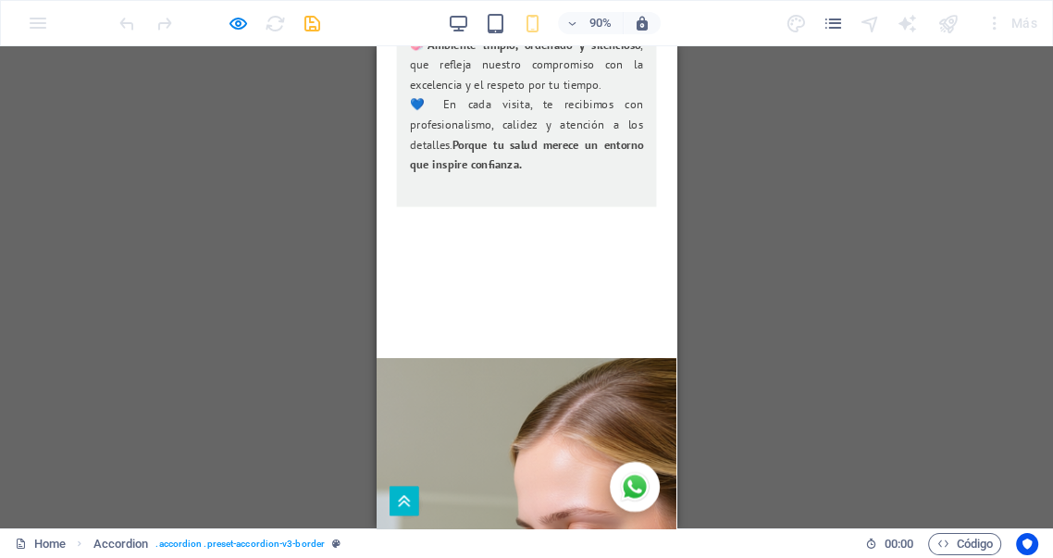
scroll to position [5490, 0]
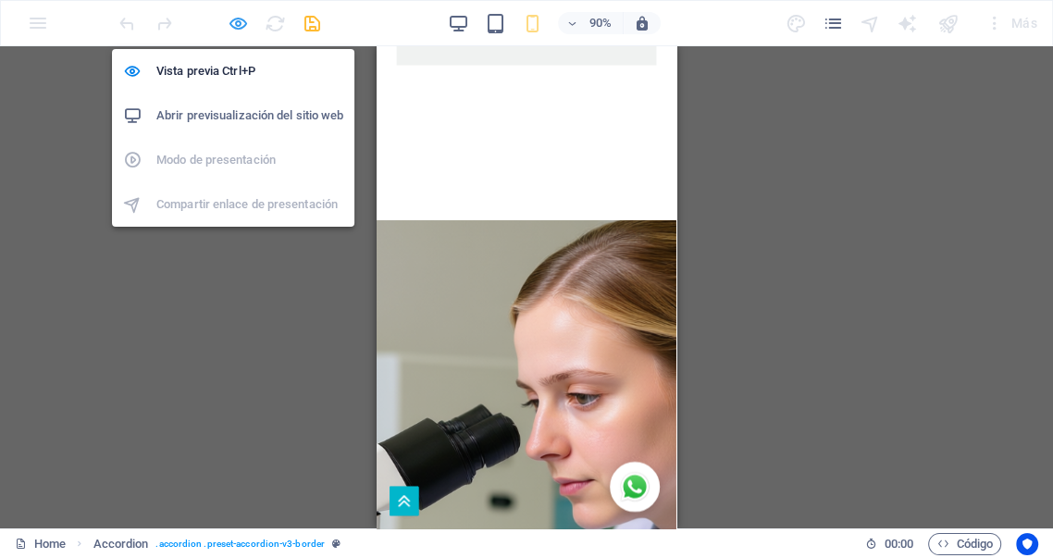
click at [240, 23] on icon "button" at bounding box center [238, 23] width 21 height 21
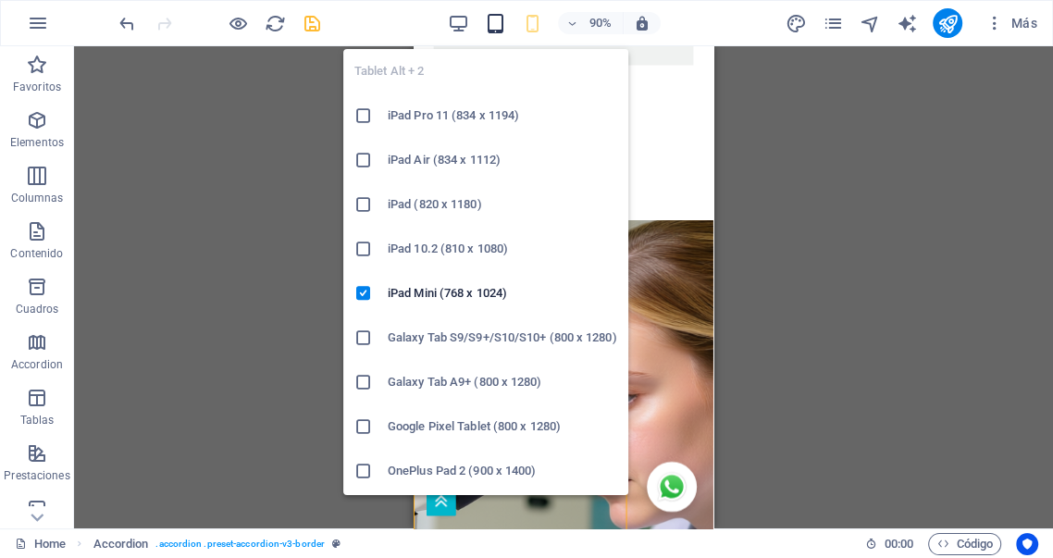
click at [498, 27] on icon "button" at bounding box center [495, 23] width 21 height 21
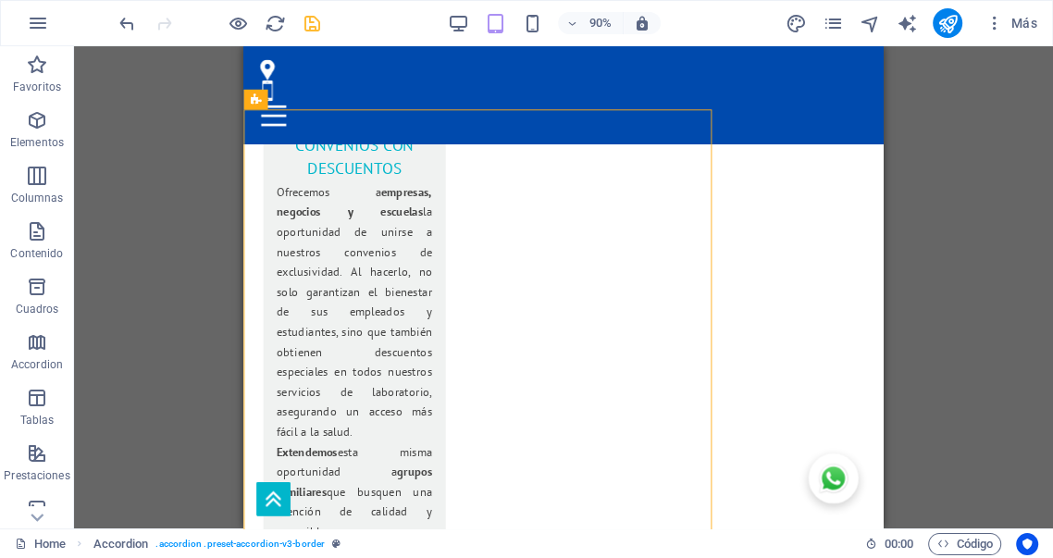
scroll to position [3465, 0]
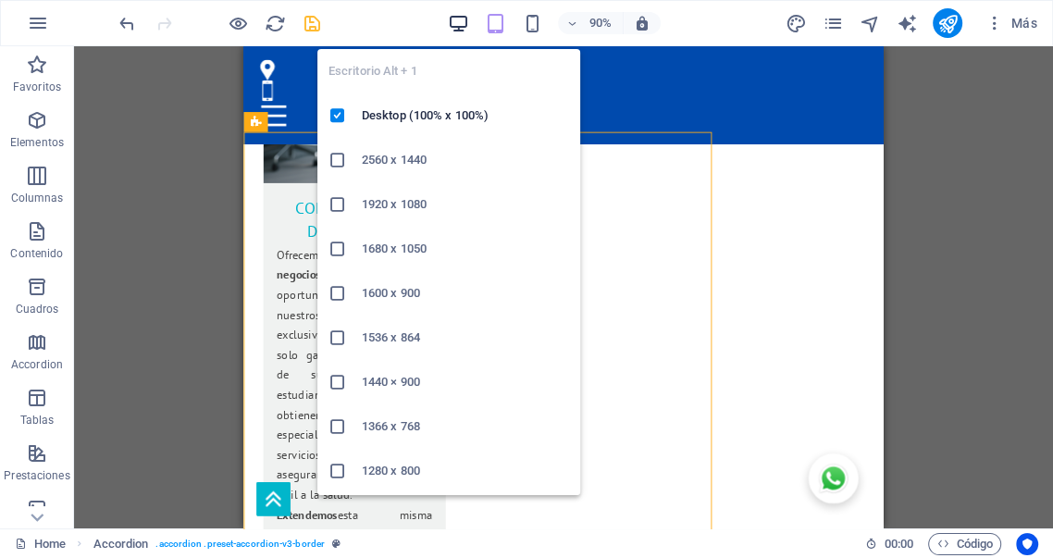
click at [454, 22] on icon "button" at bounding box center [458, 23] width 21 height 21
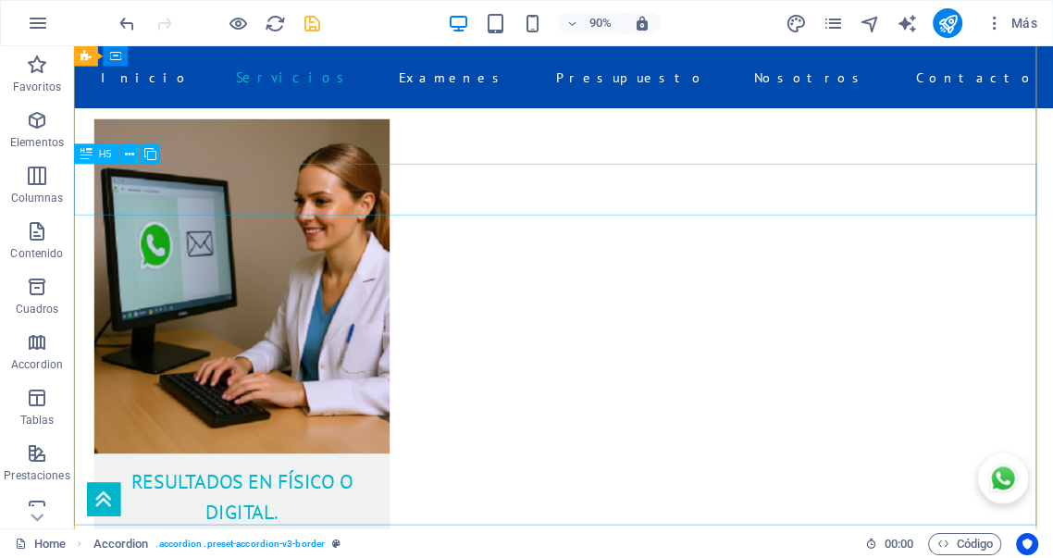
scroll to position [3461, 0]
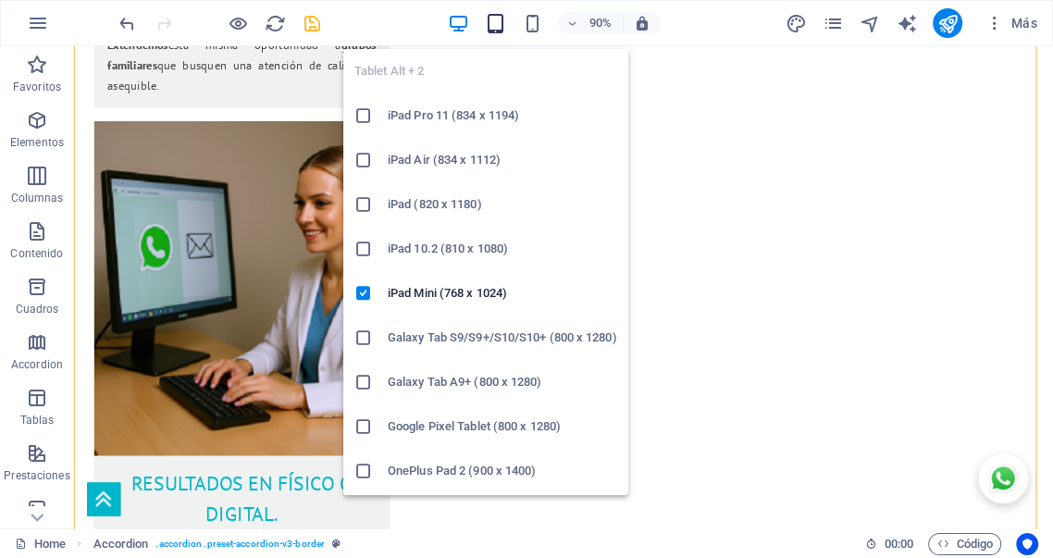
click at [494, 25] on icon "button" at bounding box center [495, 23] width 21 height 21
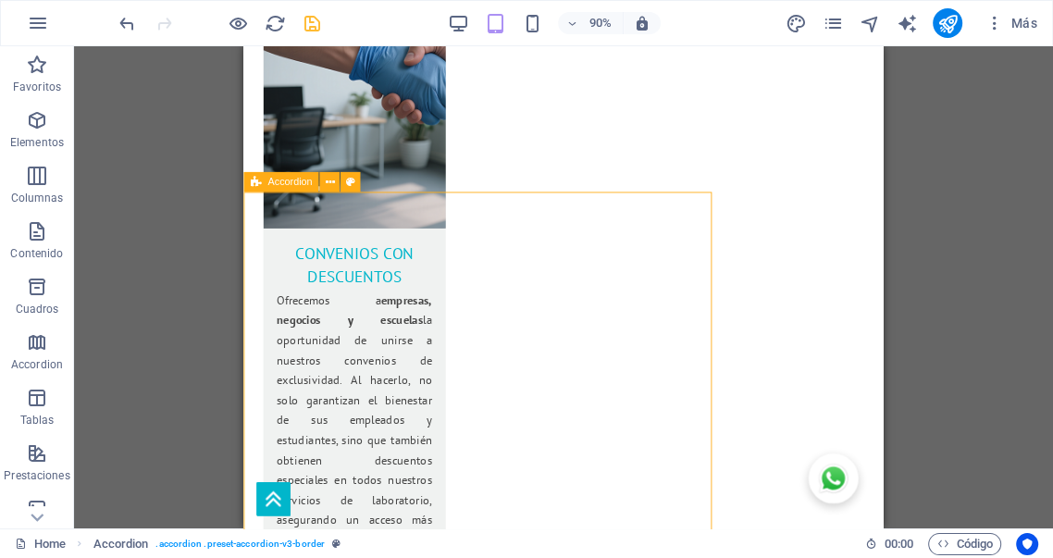
drag, startPoint x: 257, startPoint y: 188, endPoint x: 304, endPoint y: 190, distance: 47.2
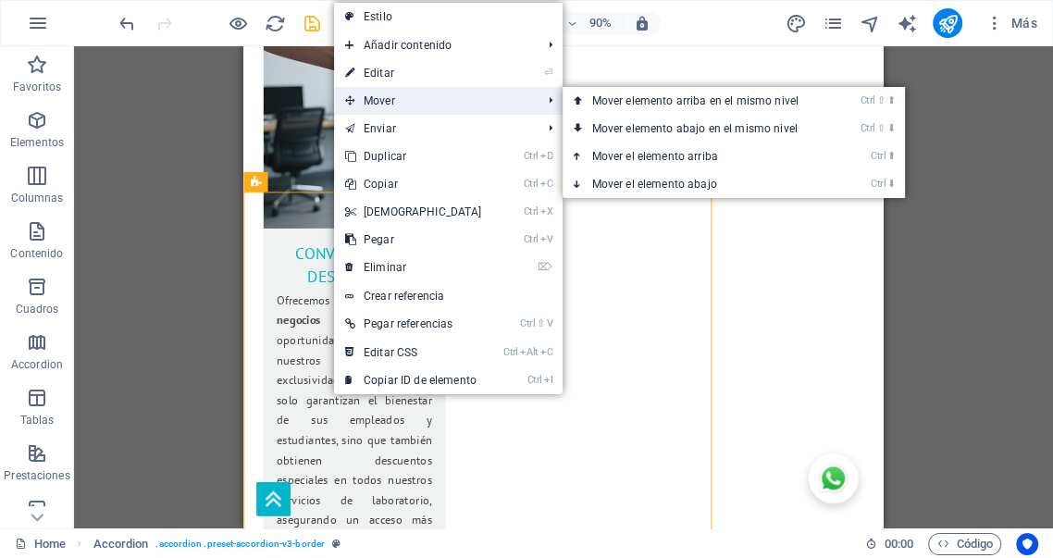
click at [370, 104] on span "Mover" at bounding box center [434, 101] width 201 height 28
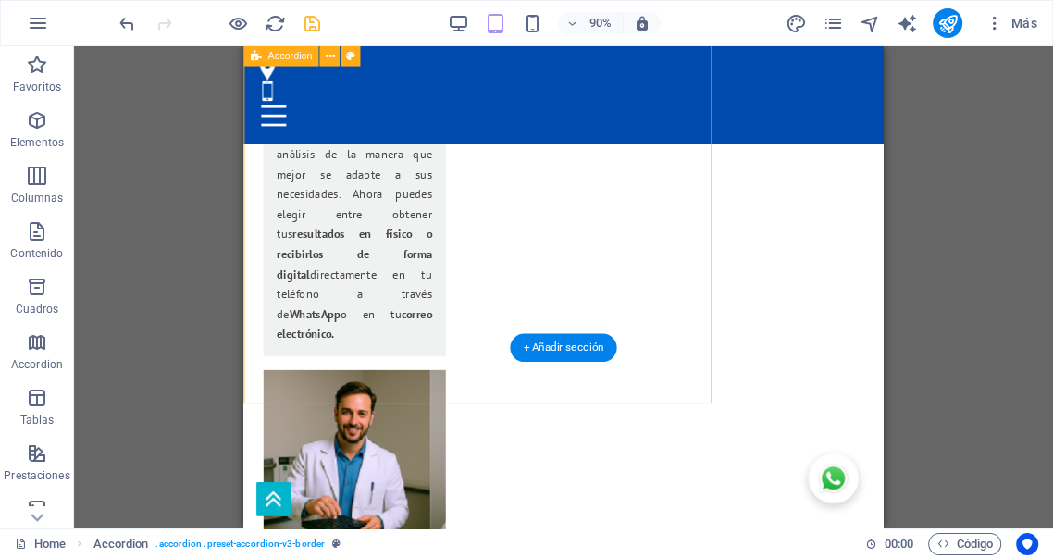
scroll to position [4420, 0]
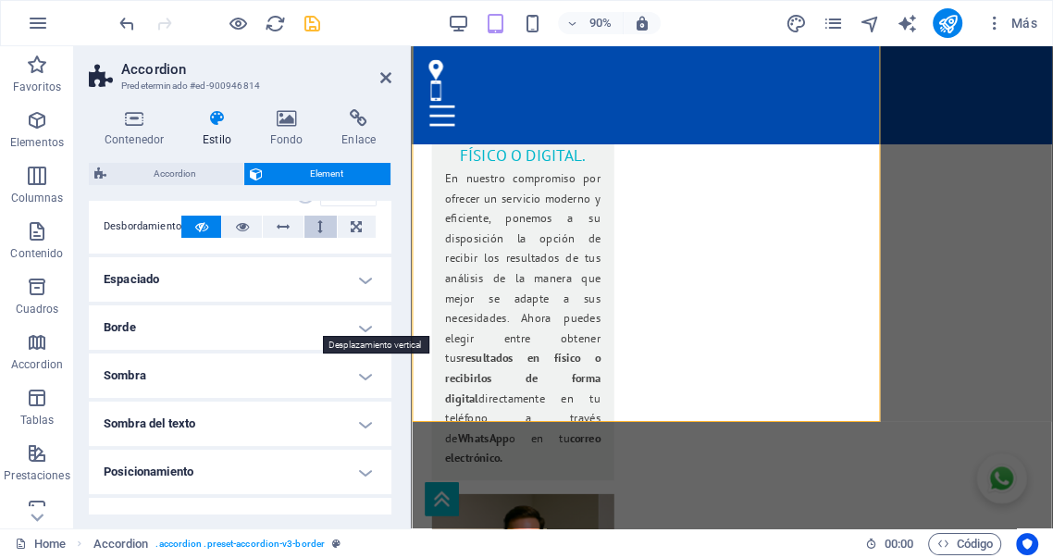
scroll to position [137, 0]
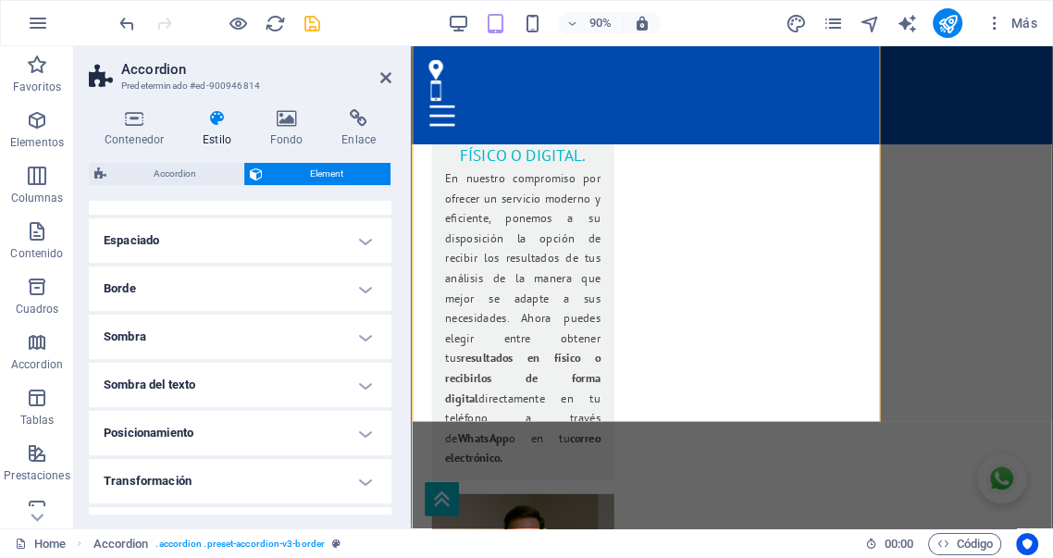
click at [207, 292] on h4 "Borde" at bounding box center [240, 289] width 303 height 44
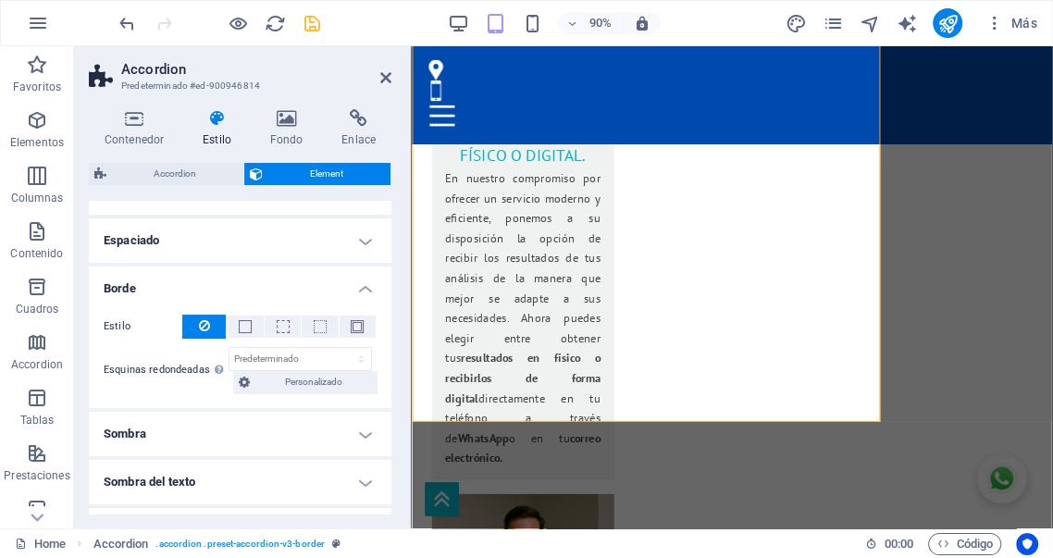
click at [199, 247] on h4 "Espaciado" at bounding box center [240, 240] width 303 height 44
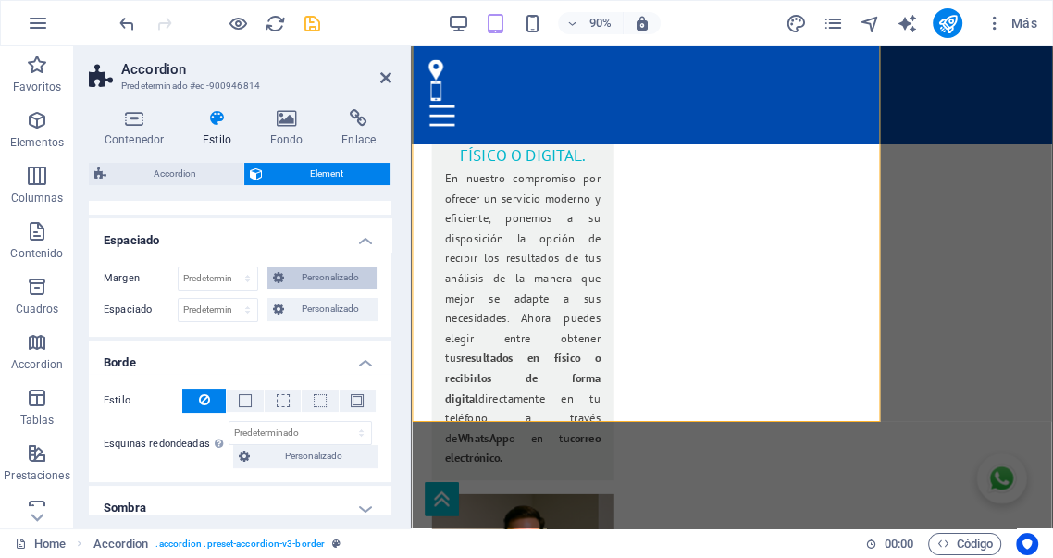
click at [311, 280] on span "Personalizado" at bounding box center [330, 278] width 81 height 22
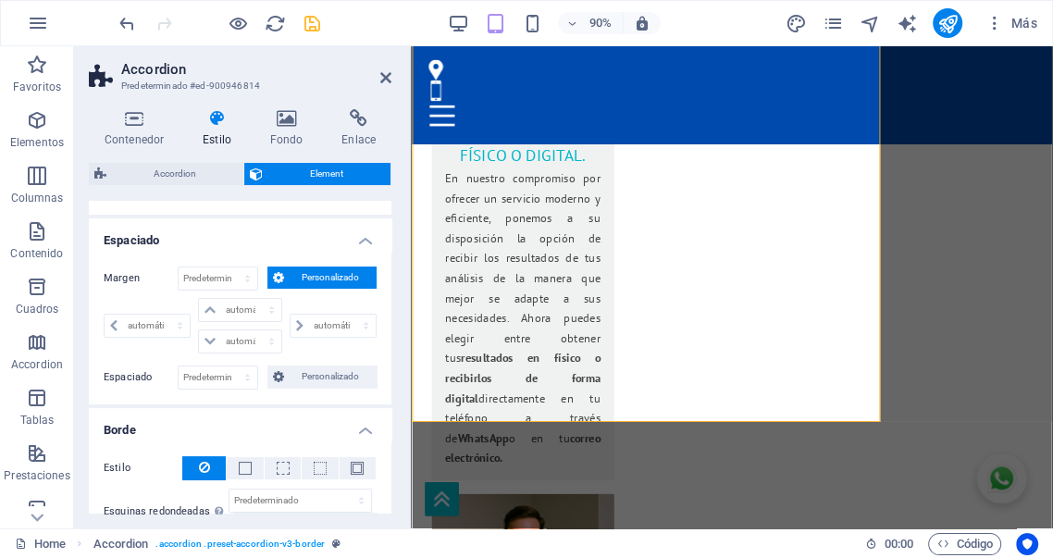
click at [303, 279] on span "Personalizado" at bounding box center [330, 278] width 81 height 22
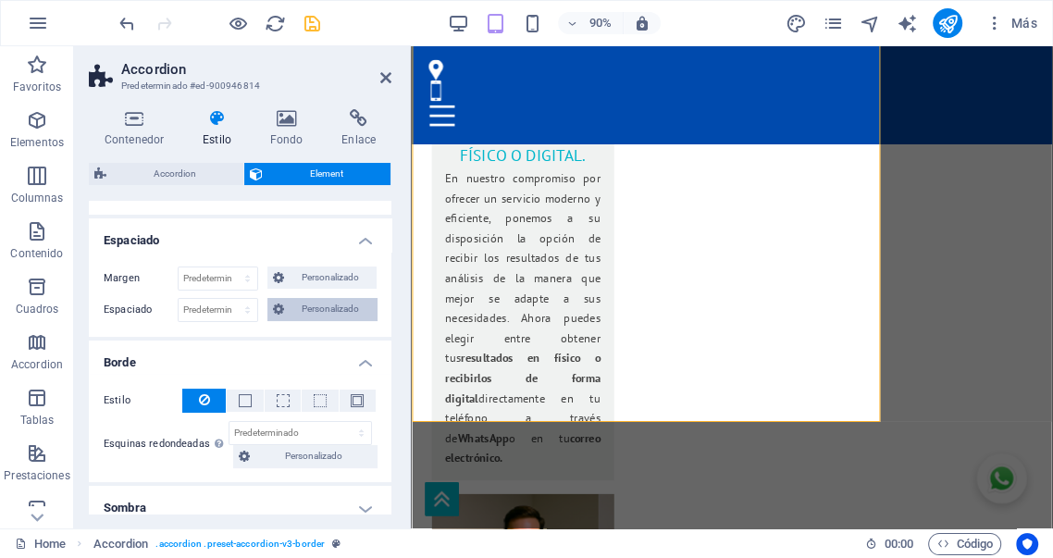
click at [304, 308] on span "Personalizado" at bounding box center [330, 309] width 81 height 22
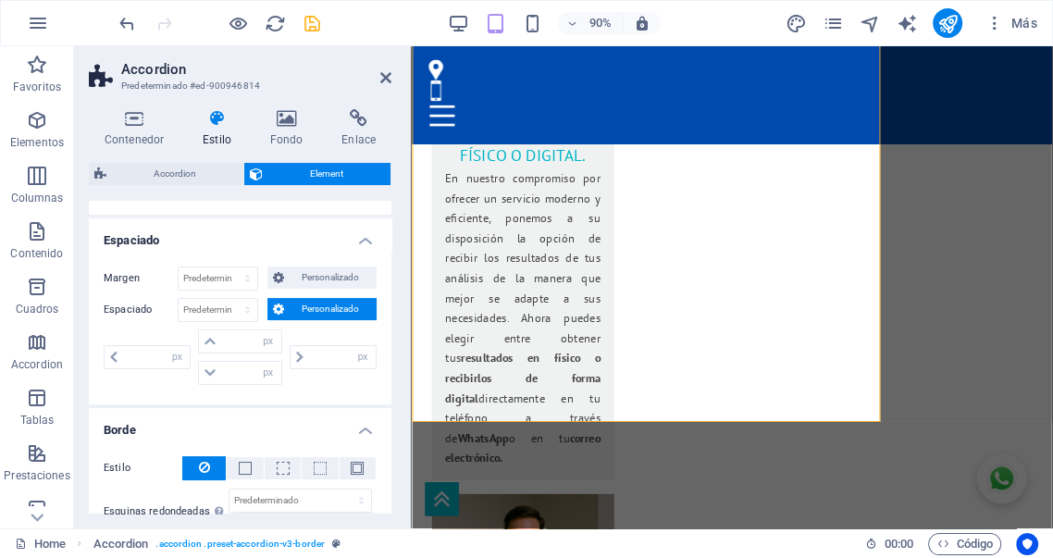
click at [304, 308] on span "Personalizado" at bounding box center [330, 309] width 81 height 22
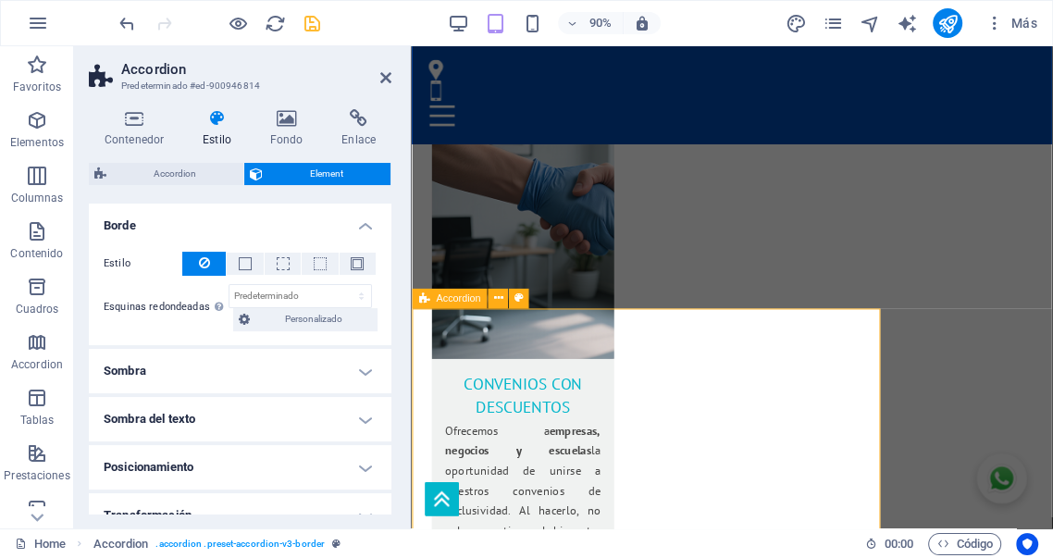
scroll to position [3255, 0]
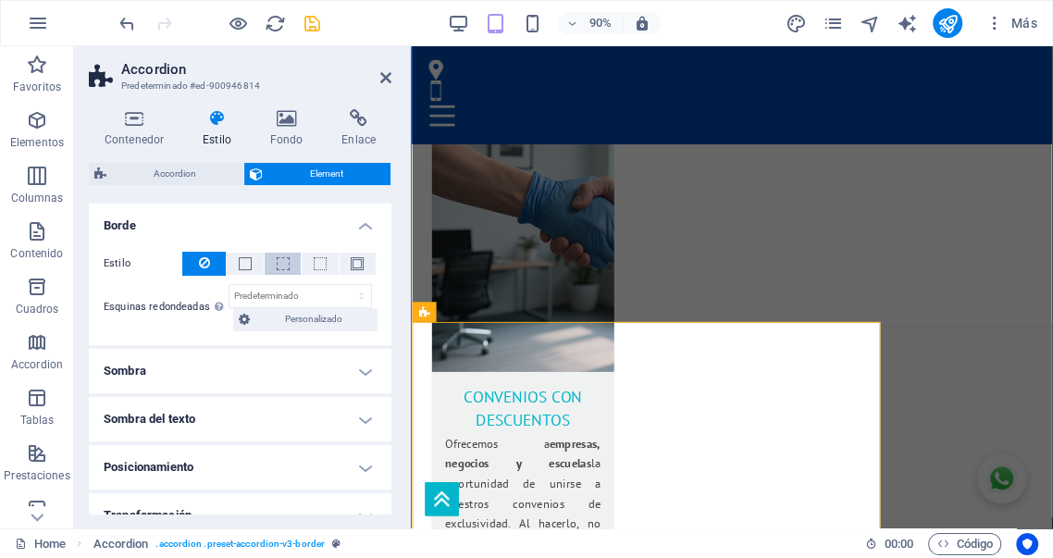
click at [286, 263] on span at bounding box center [283, 263] width 13 height 13
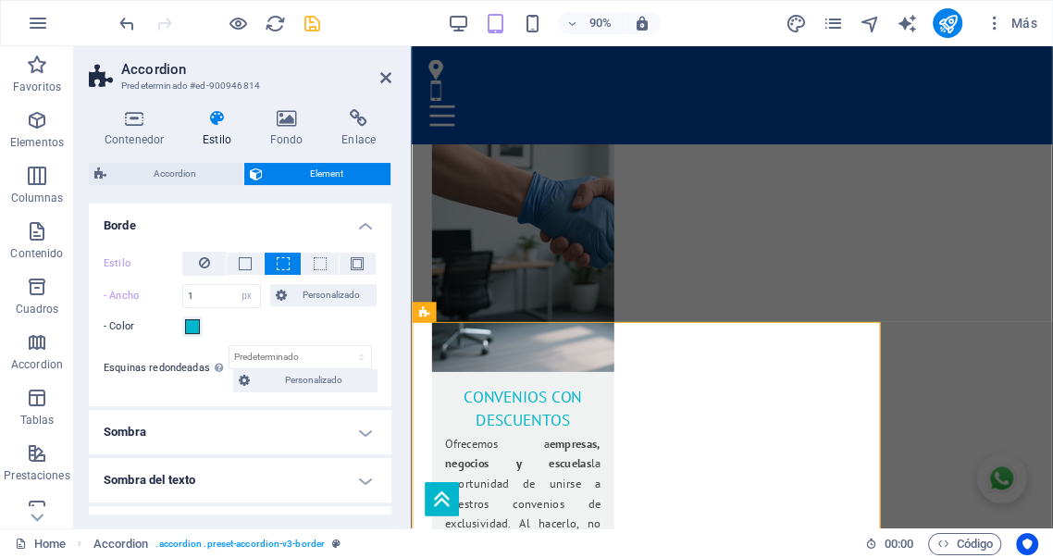
click at [280, 263] on span at bounding box center [283, 263] width 13 height 13
click at [195, 327] on span at bounding box center [192, 326] width 15 height 15
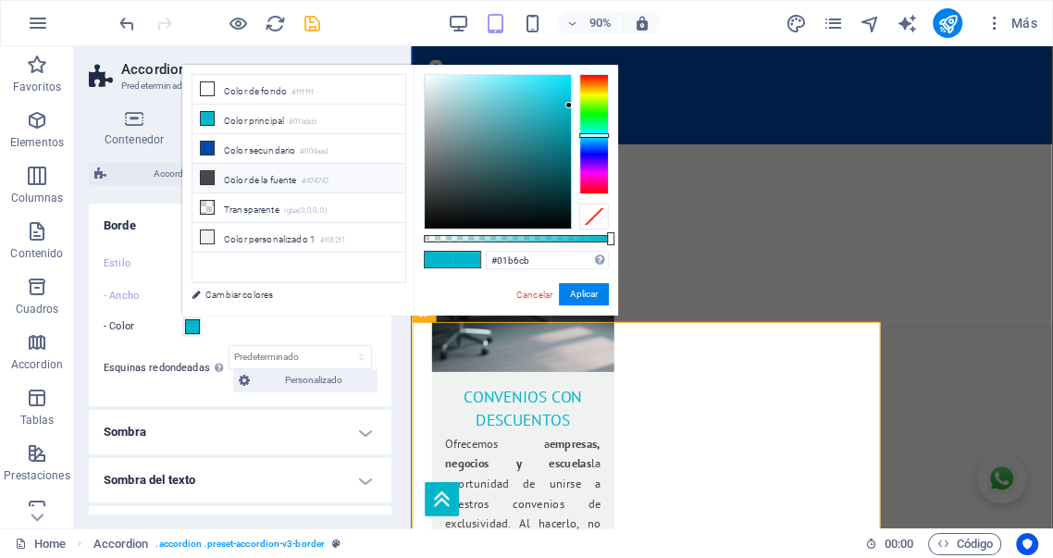
click at [270, 180] on li "Color de la fuente #474747" at bounding box center [299, 179] width 213 height 30
type input "#474747"
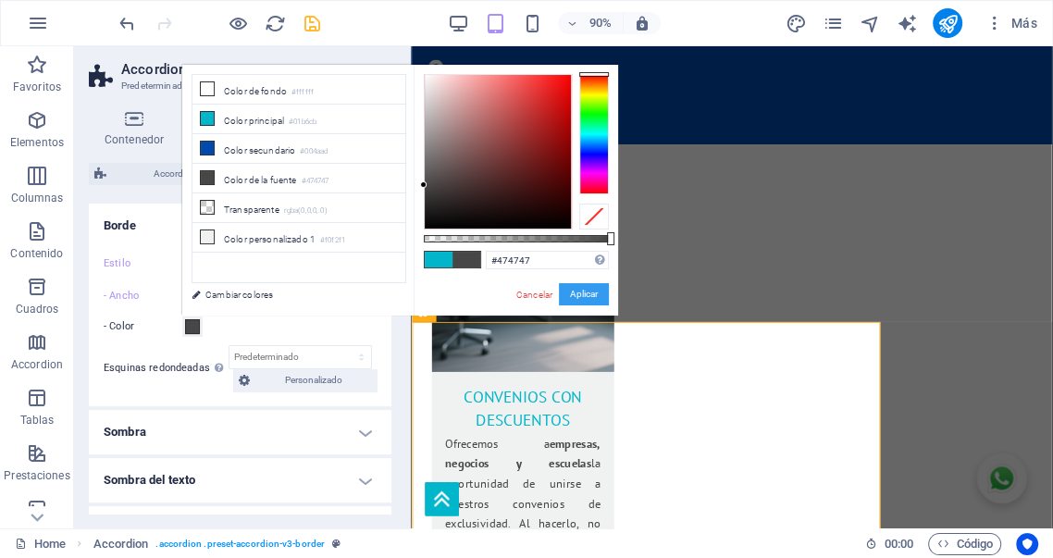
drag, startPoint x: 577, startPoint y: 296, endPoint x: 67, endPoint y: 275, distance: 510.4
click at [577, 296] on button "Aplicar" at bounding box center [584, 294] width 50 height 22
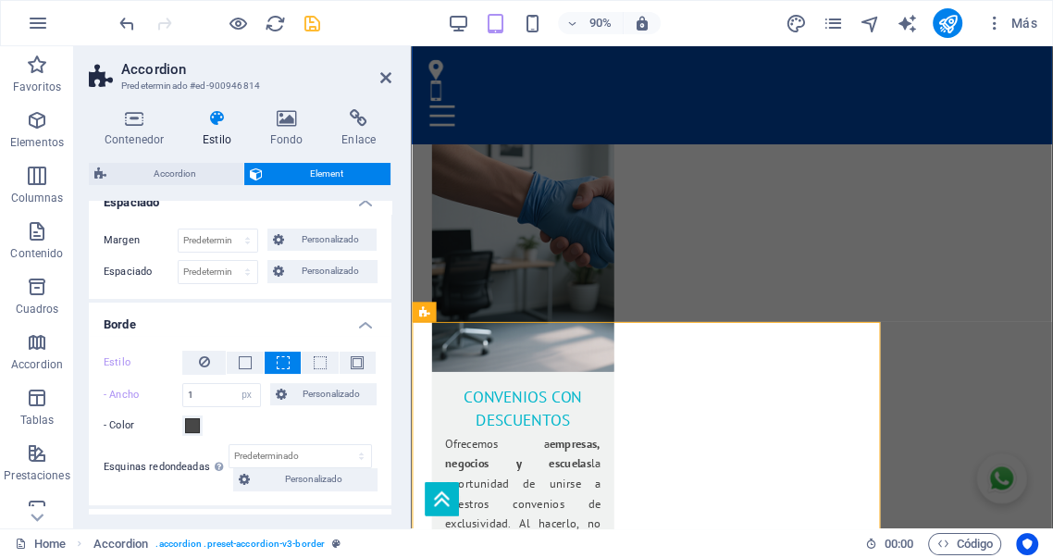
scroll to position [91, 0]
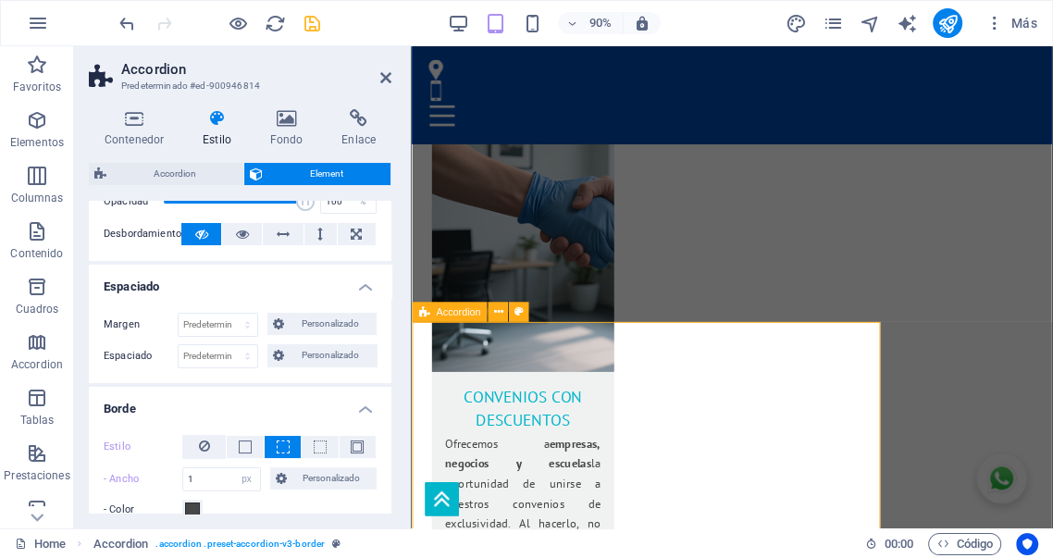
click at [386, 82] on icon at bounding box center [385, 77] width 11 height 15
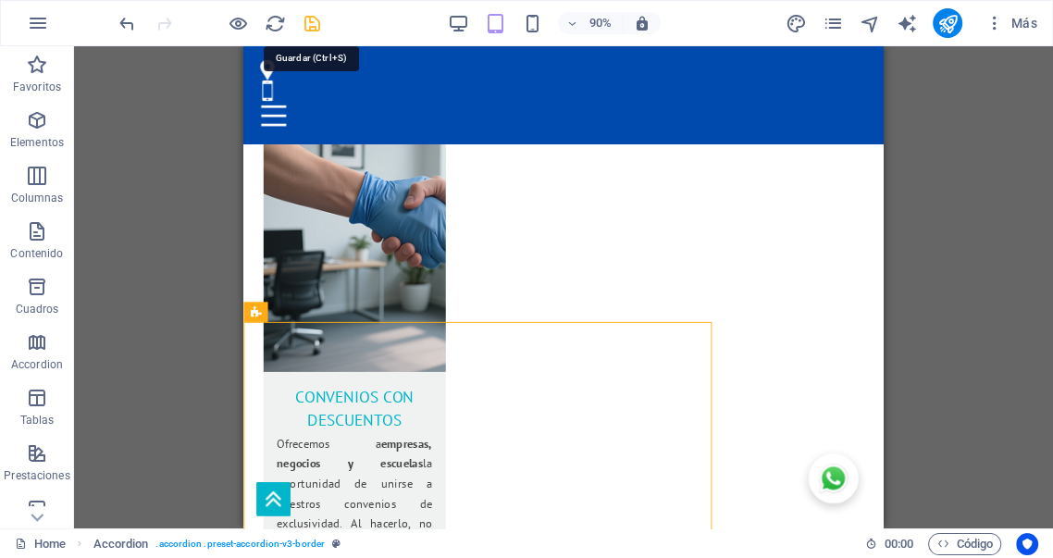
click at [313, 26] on icon "save" at bounding box center [312, 23] width 21 height 21
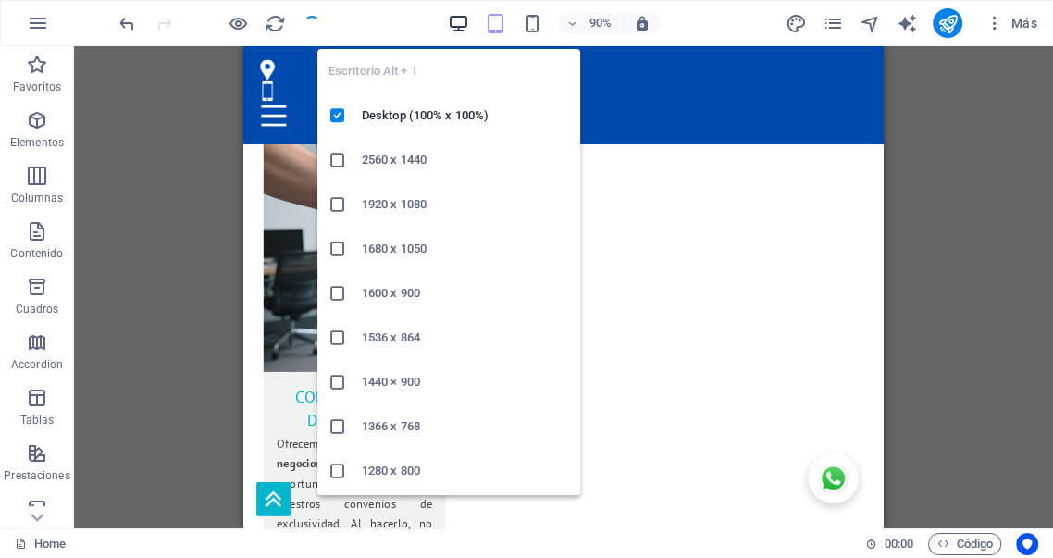
click at [459, 26] on icon "button" at bounding box center [458, 23] width 21 height 21
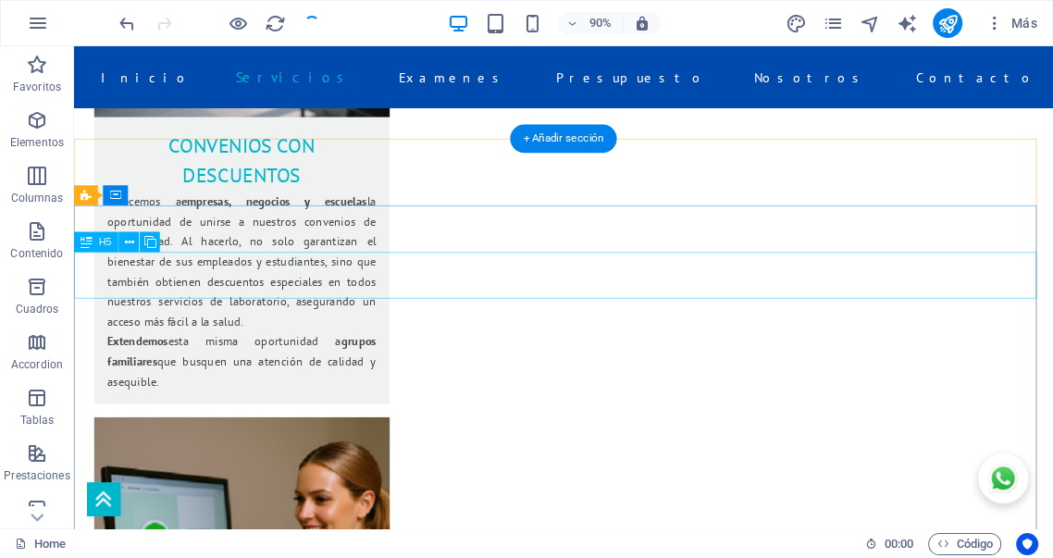
scroll to position [2977, 0]
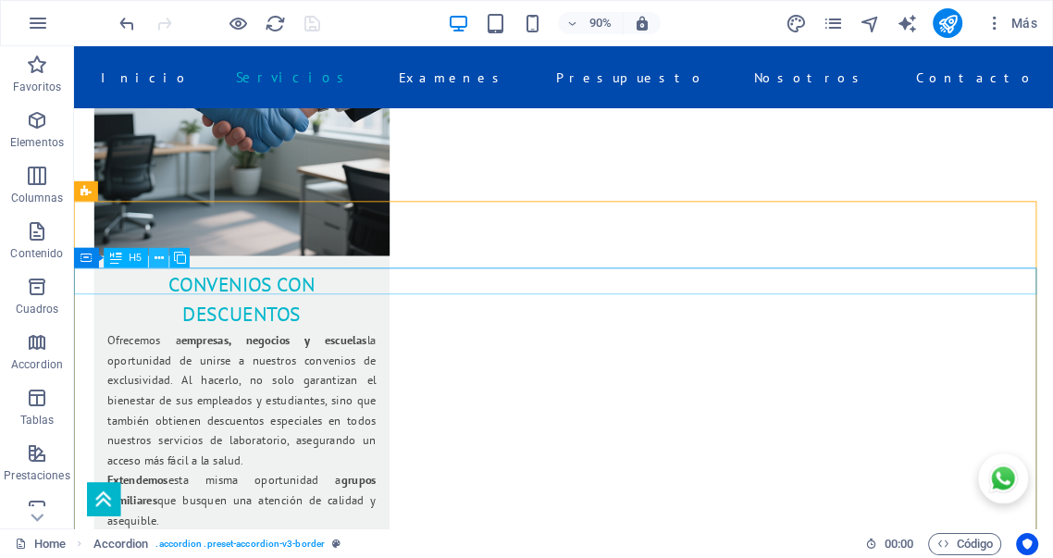
click at [159, 259] on icon at bounding box center [159, 258] width 9 height 18
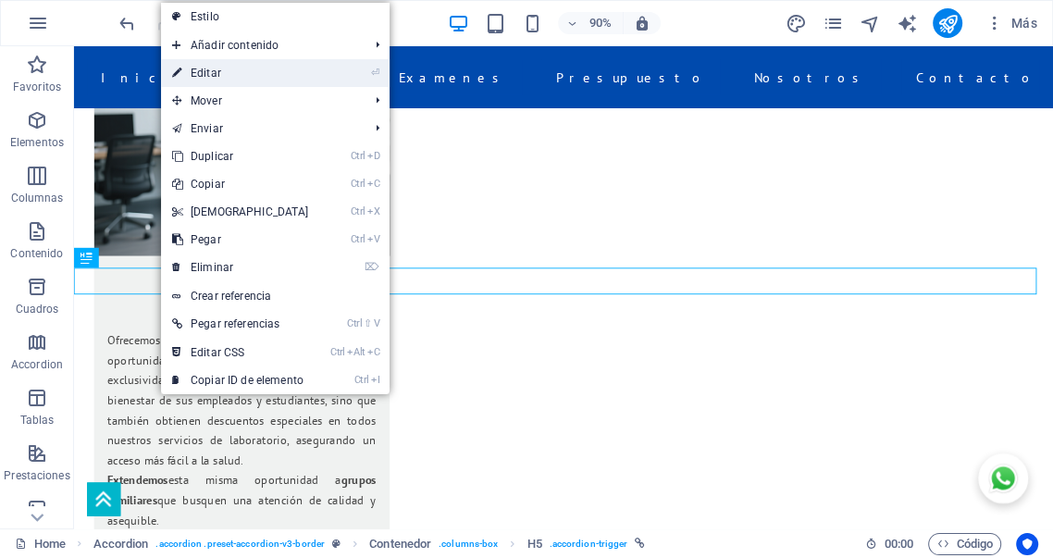
click at [223, 80] on link "⏎ Editar" at bounding box center [240, 73] width 159 height 28
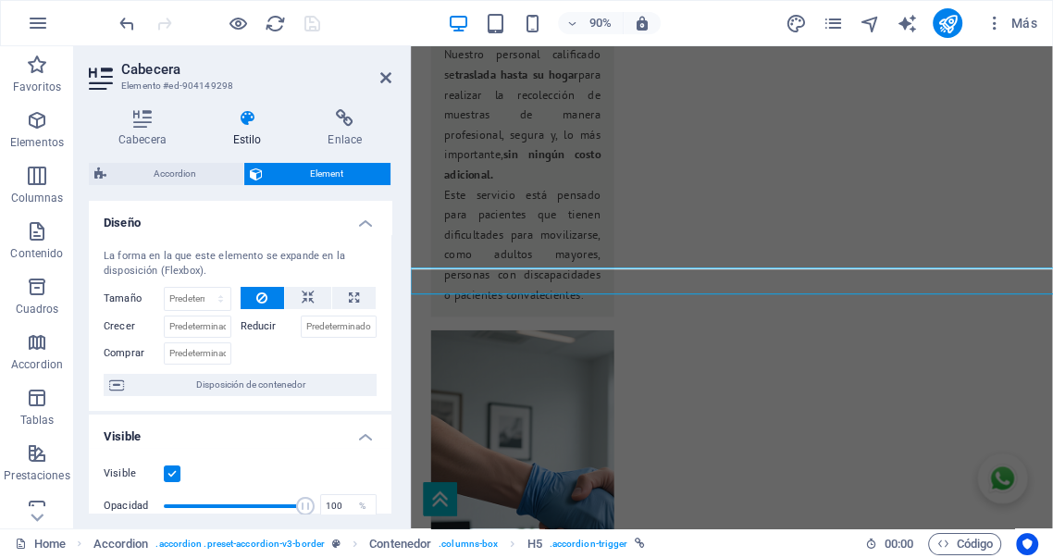
scroll to position [3446, 0]
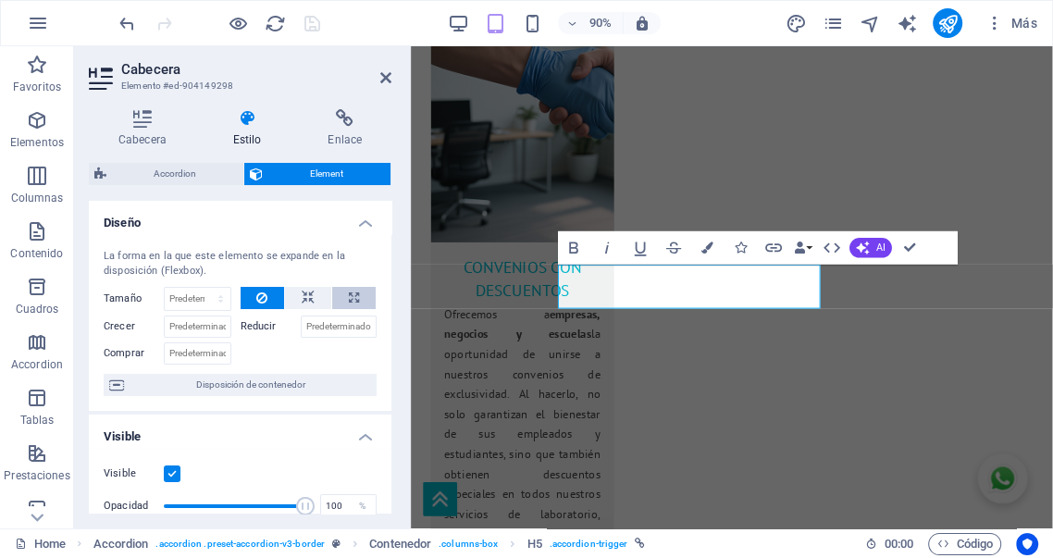
click at [356, 295] on button at bounding box center [353, 298] width 43 height 22
type input "100"
select select "%"
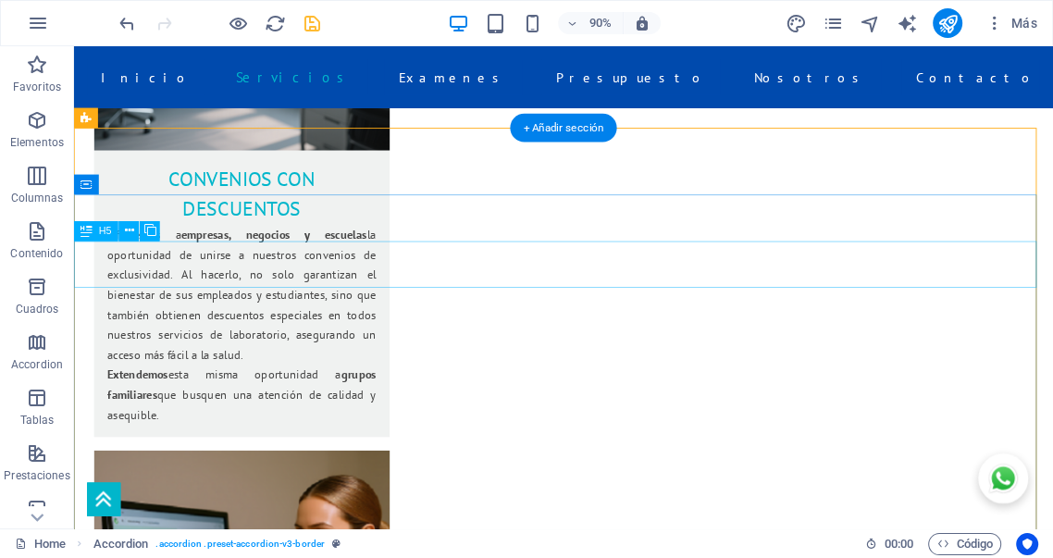
scroll to position [2997, 0]
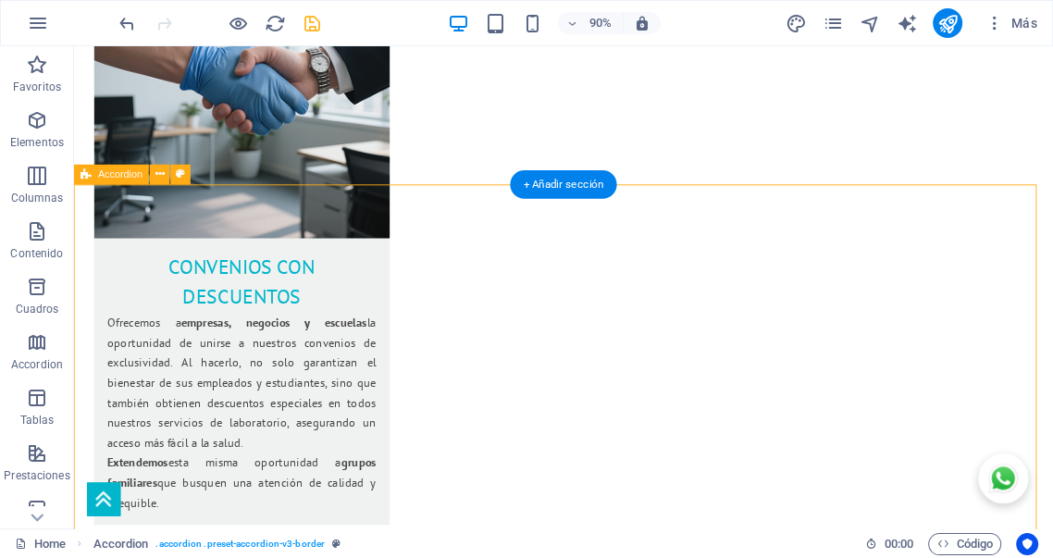
select select "px"
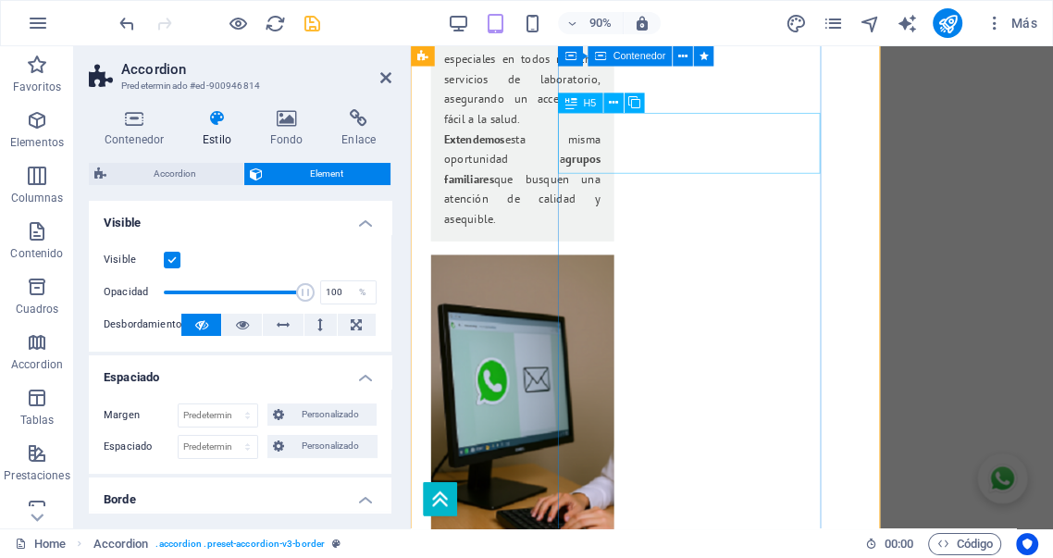
scroll to position [4070, 0]
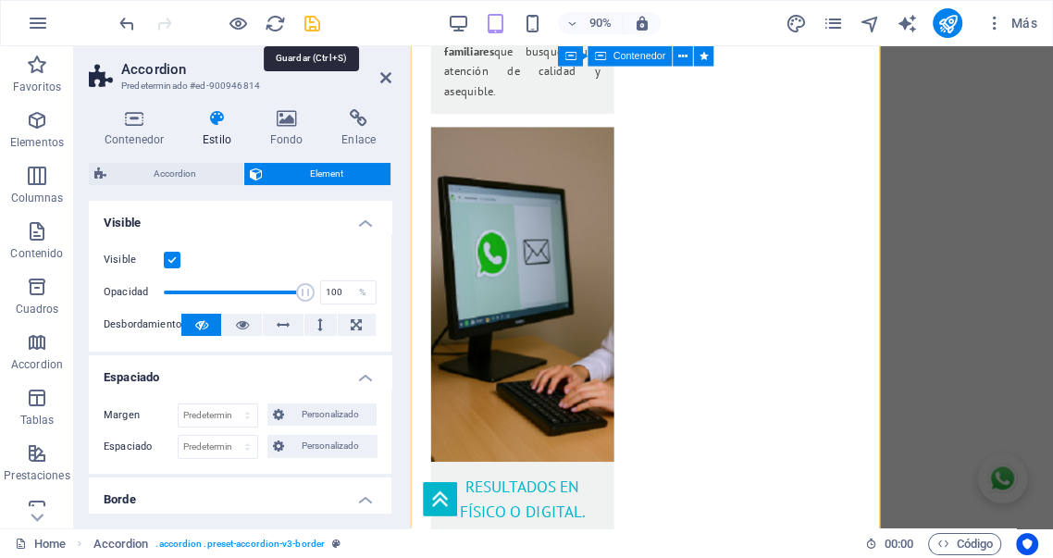
click at [311, 26] on icon "save" at bounding box center [312, 23] width 21 height 21
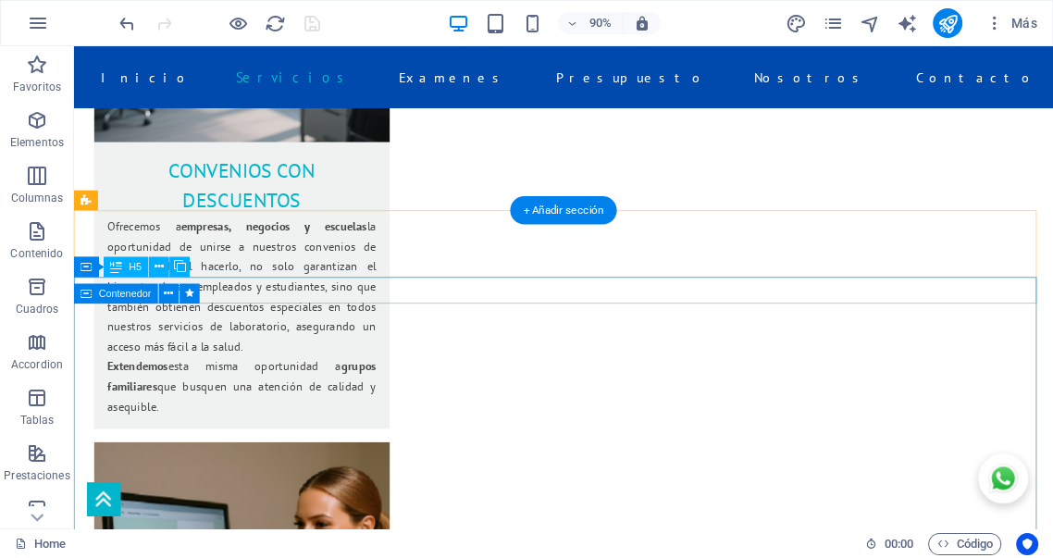
scroll to position [2968, 0]
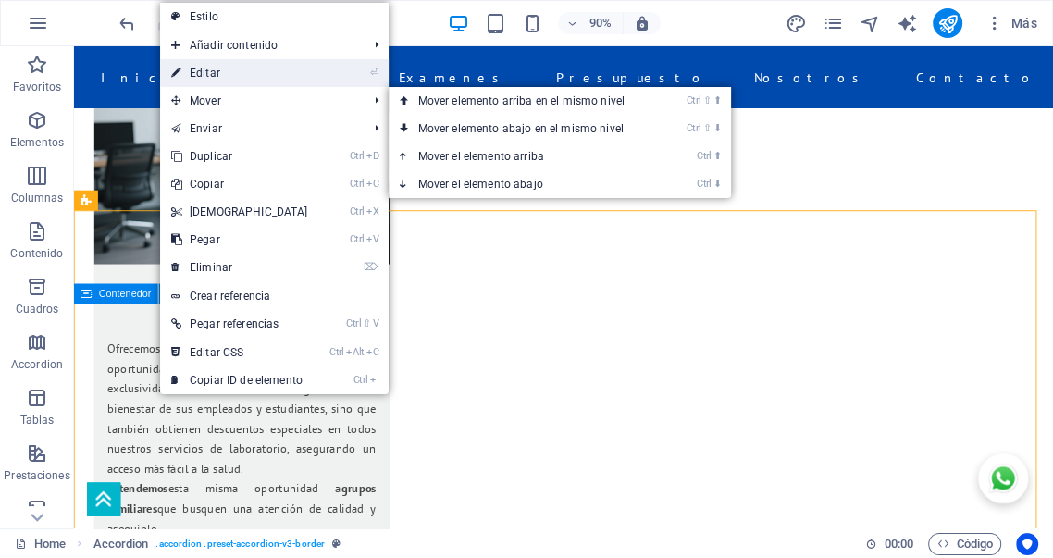
click at [200, 75] on link "⏎ Editar" at bounding box center [239, 73] width 159 height 28
select select "px"
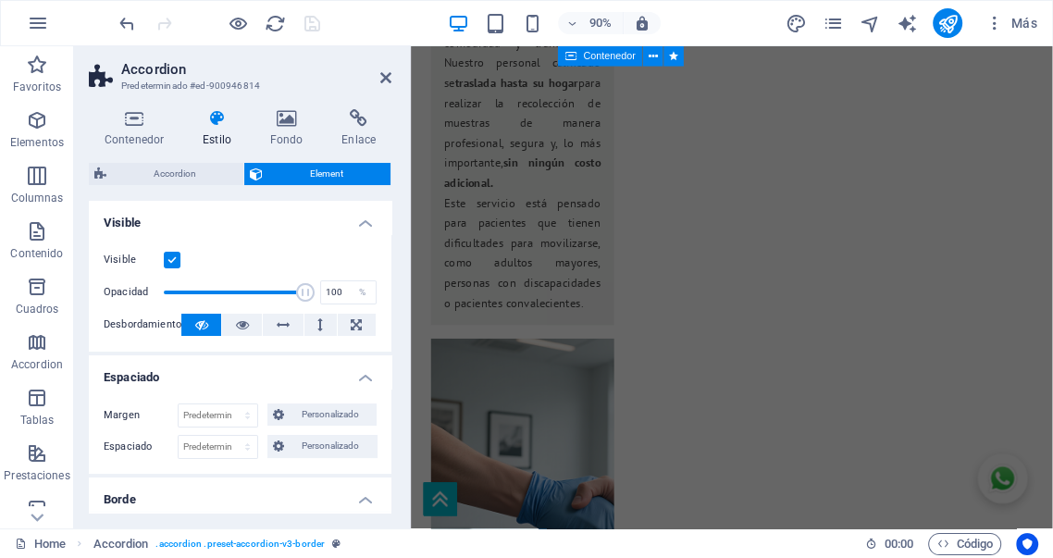
scroll to position [4002, 0]
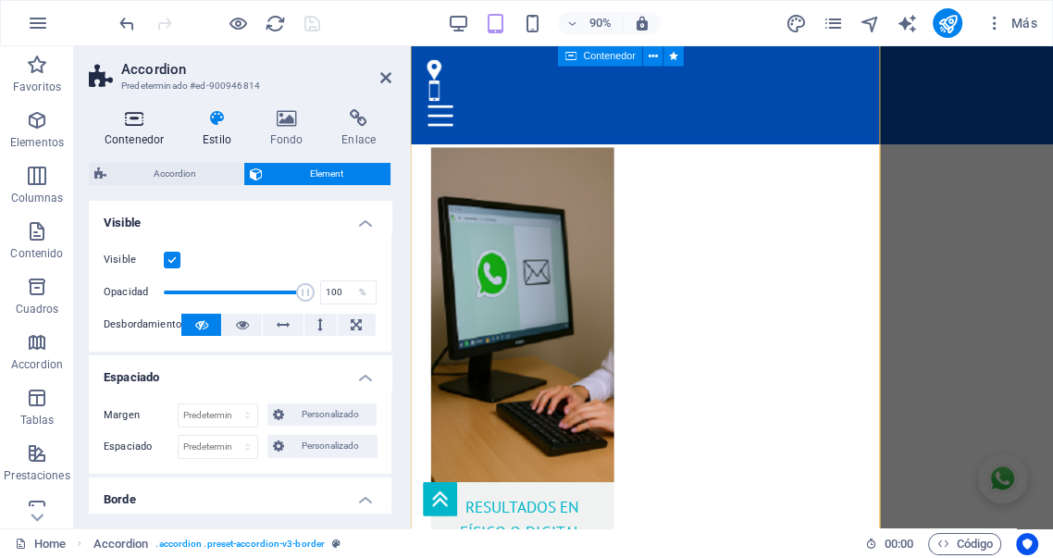
click at [146, 136] on h4 "Contenedor" at bounding box center [138, 128] width 98 height 39
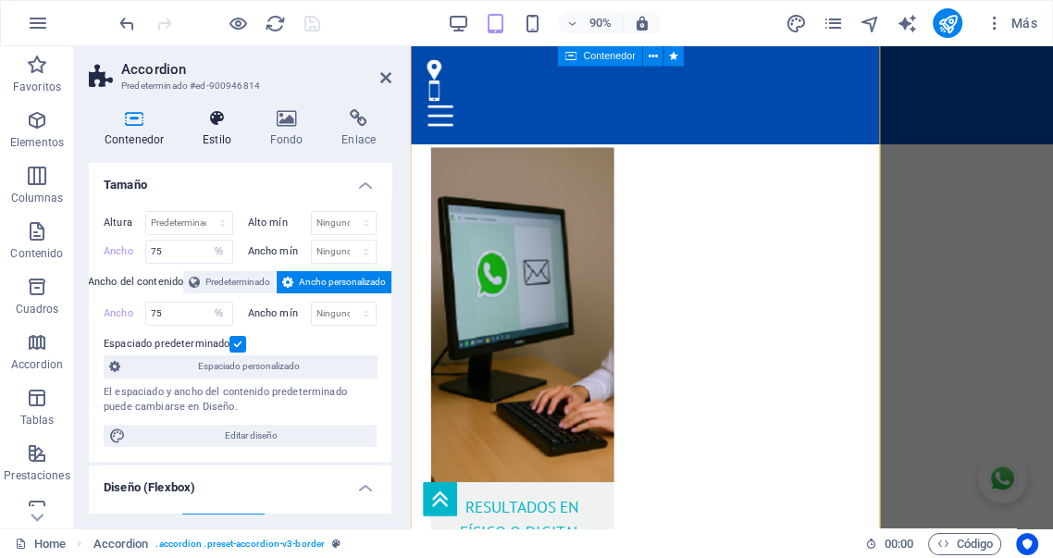
click at [210, 130] on h4 "Estilo" at bounding box center [221, 128] width 68 height 39
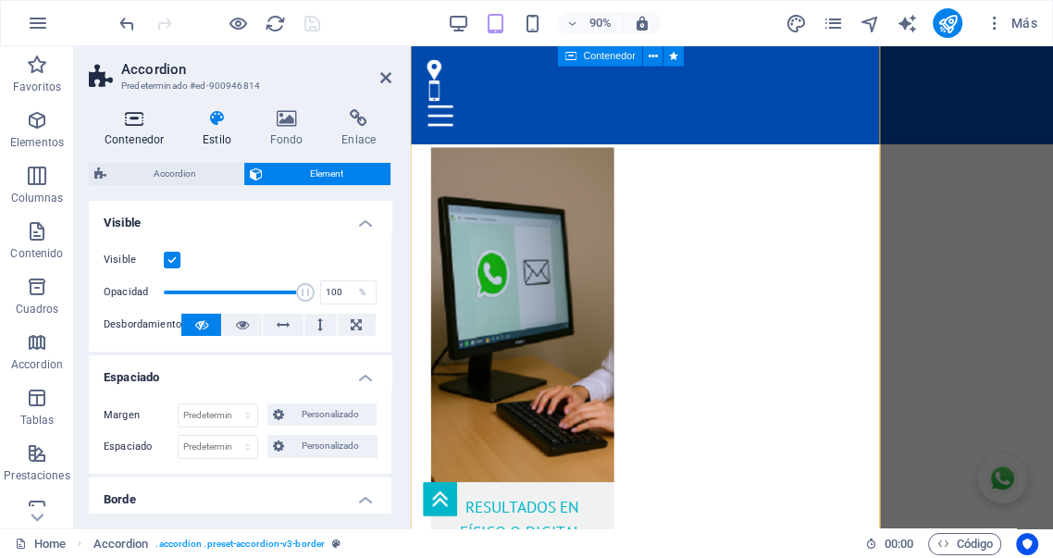
click at [133, 135] on h4 "Contenedor" at bounding box center [138, 128] width 98 height 39
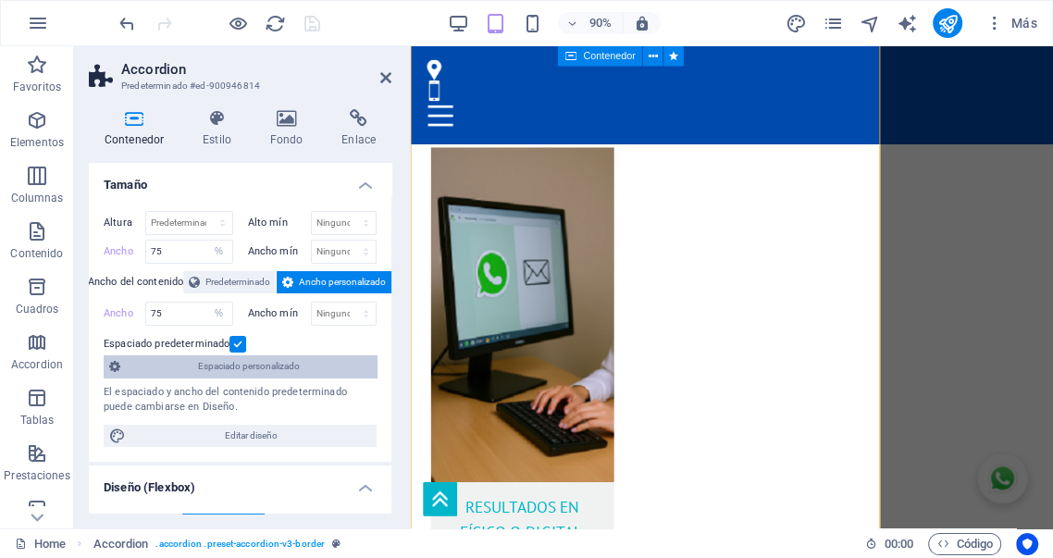
click at [284, 368] on span "Espaciado personalizado" at bounding box center [248, 366] width 245 height 22
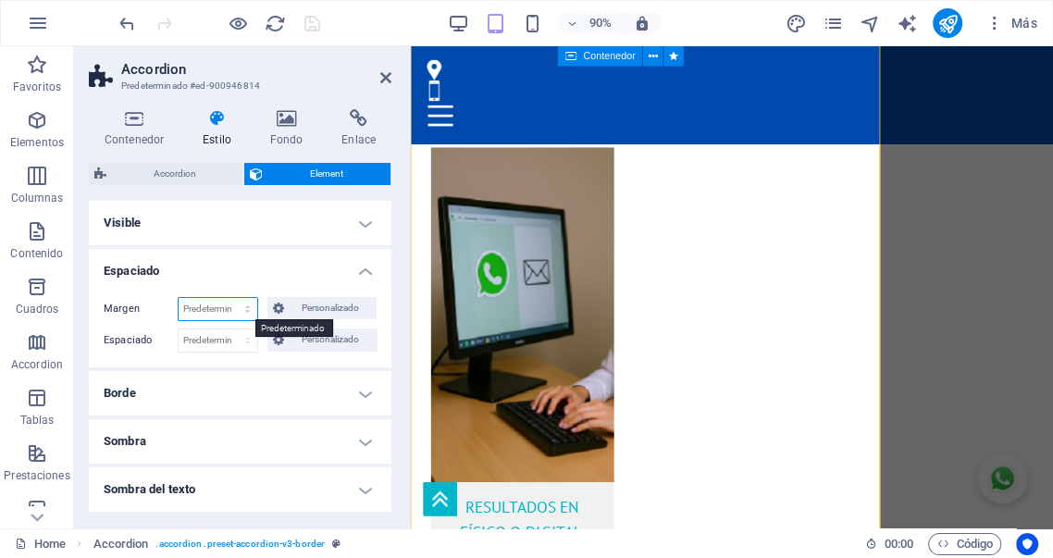
click at [227, 304] on select "Predeterminado automático px % rem vw vh Personalizado" at bounding box center [218, 309] width 79 height 22
click at [196, 174] on span "Accordion" at bounding box center [175, 174] width 126 height 22
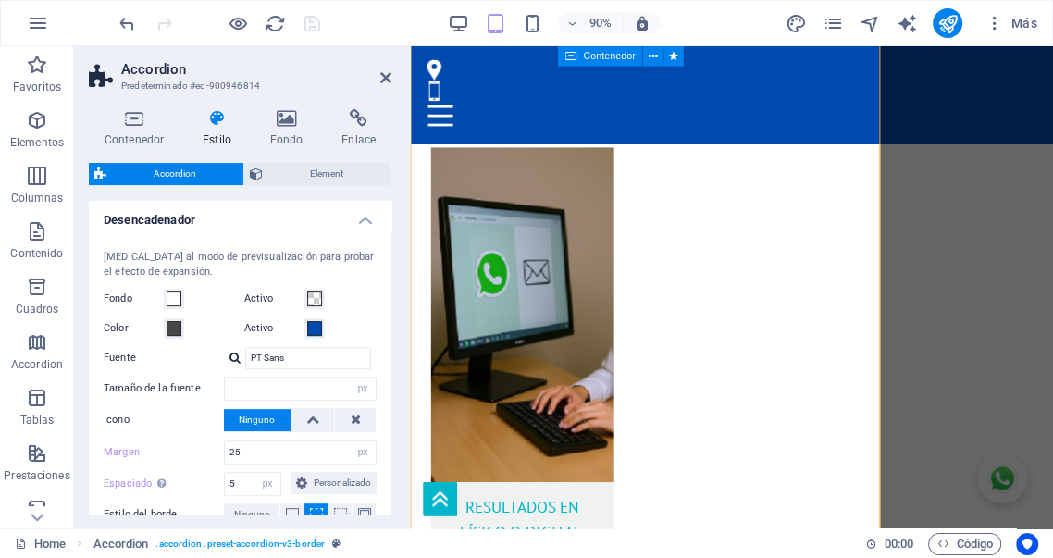
scroll to position [479, 0]
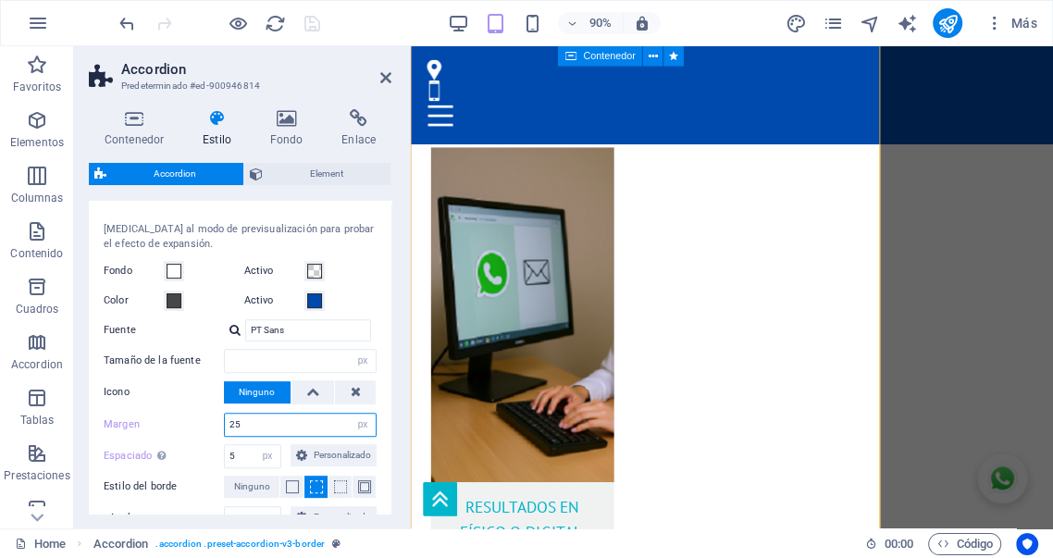
drag, startPoint x: 276, startPoint y: 429, endPoint x: 143, endPoint y: 418, distance: 132.7
click at [148, 418] on div "Margen 25 px rem % vh vw" at bounding box center [240, 425] width 273 height 24
type input "0"
click at [385, 81] on icon at bounding box center [385, 77] width 11 height 15
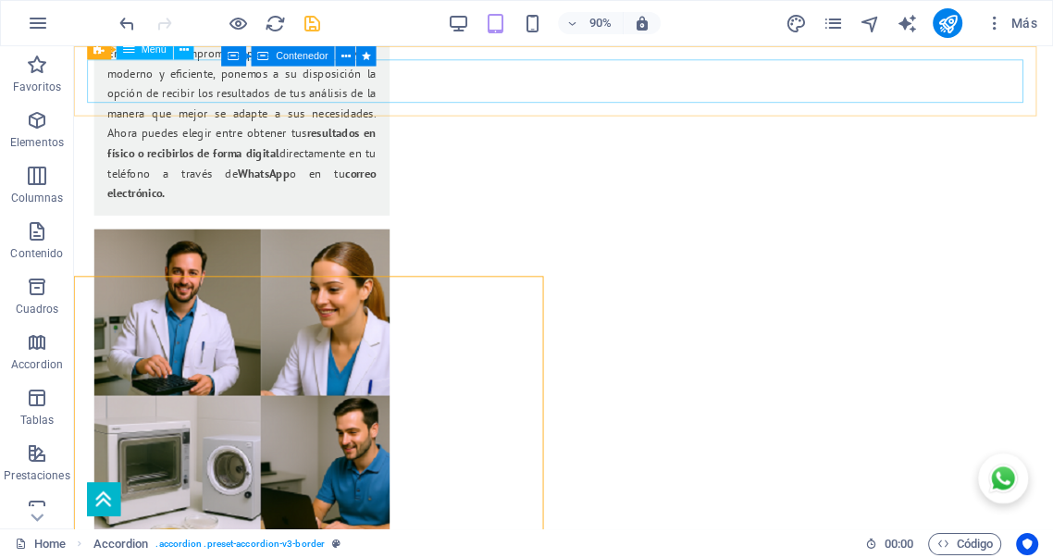
scroll to position [3297, 0]
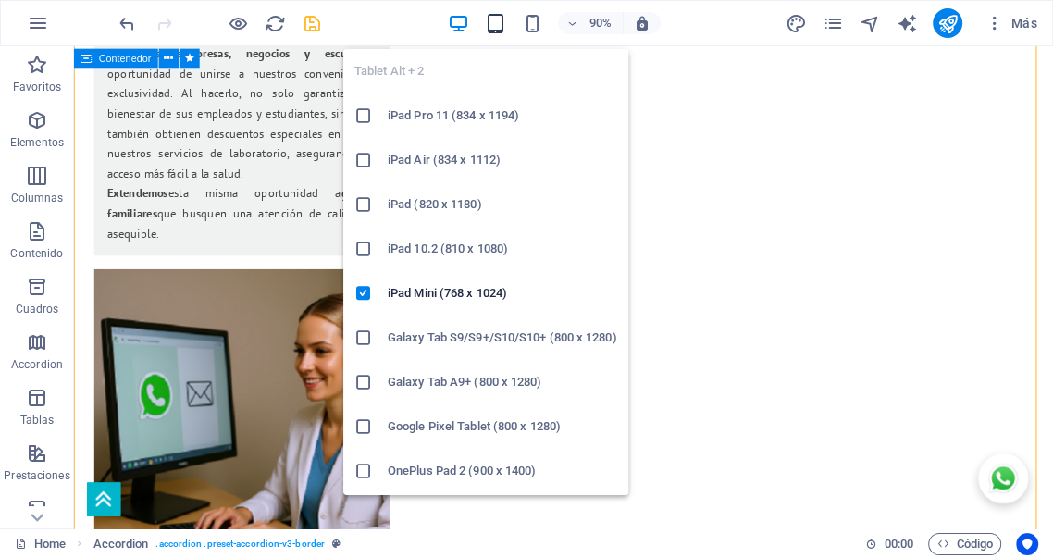
click at [496, 26] on icon "button" at bounding box center [495, 23] width 21 height 21
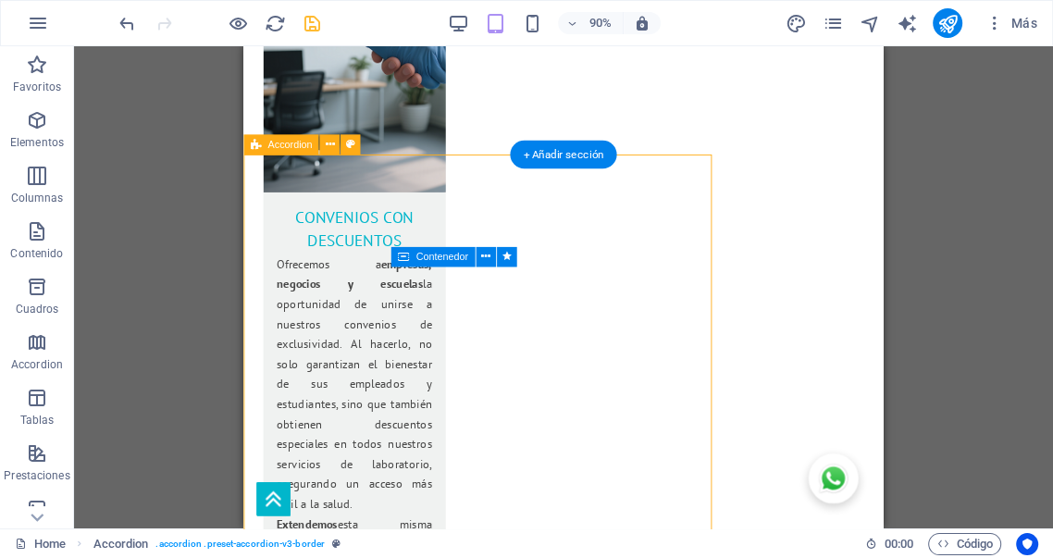
scroll to position [3502, 0]
select select "rem"
select select "px"
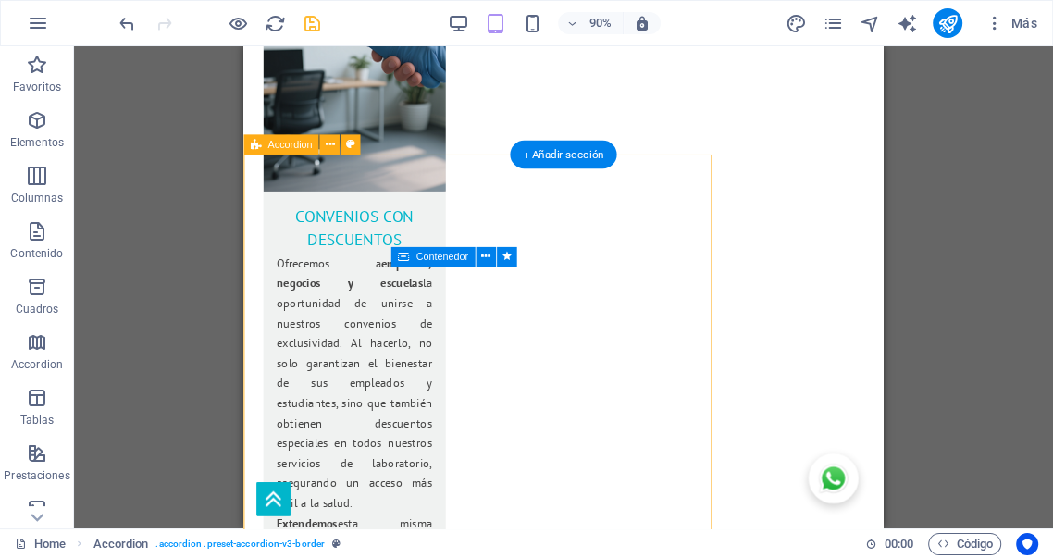
select select "px"
select select "rem"
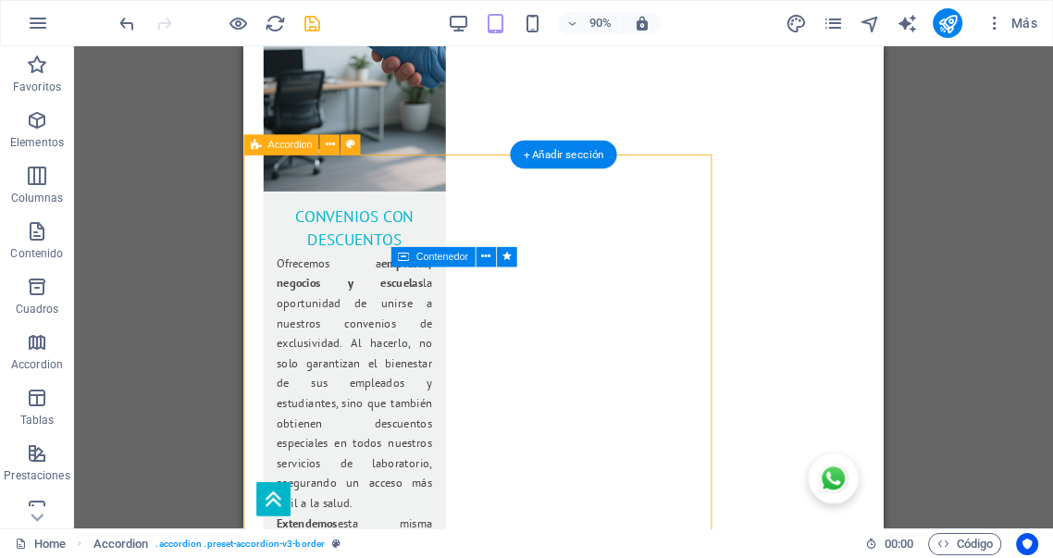
select select "px"
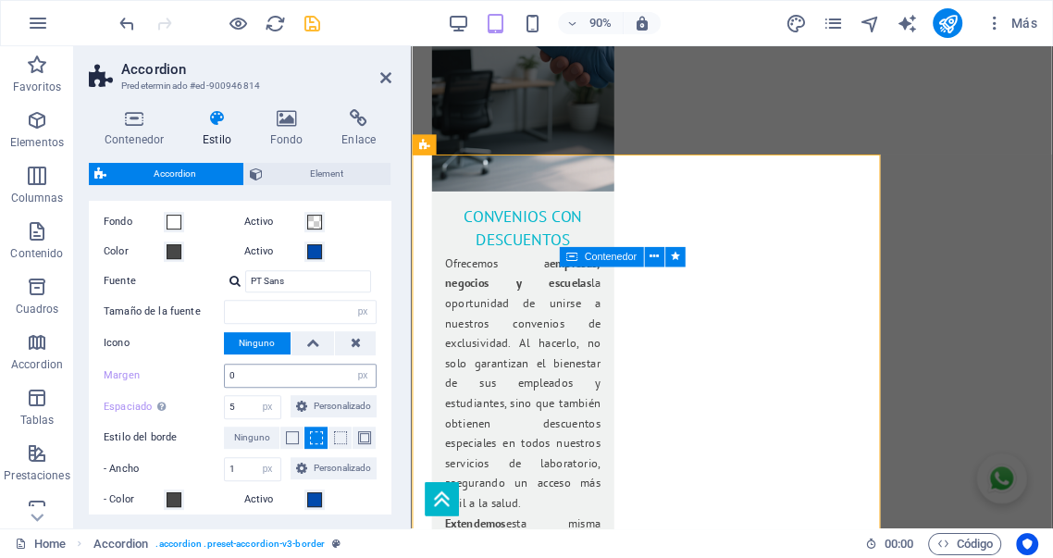
scroll to position [652, 0]
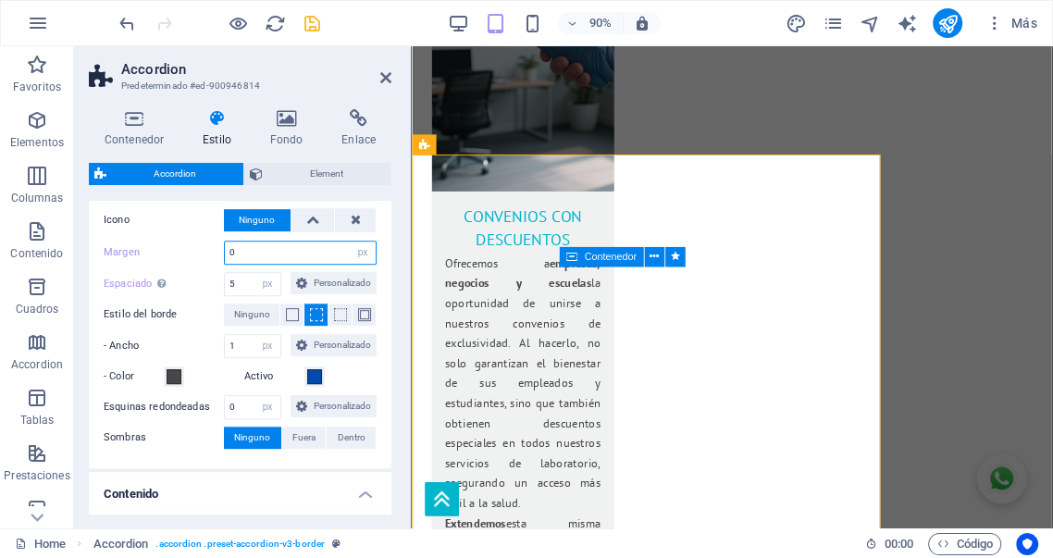
drag, startPoint x: 250, startPoint y: 253, endPoint x: 155, endPoint y: 245, distance: 94.7
click at [165, 246] on div "Margen 0 px rem % vh vw" at bounding box center [240, 253] width 273 height 24
type input "5"
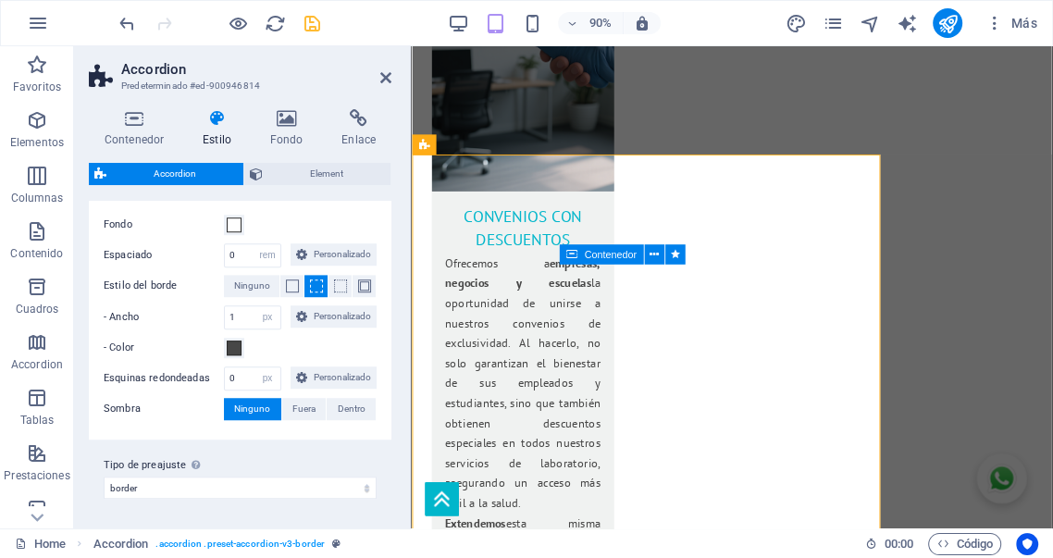
scroll to position [1028, 0]
click at [220, 127] on icon at bounding box center [217, 118] width 60 height 19
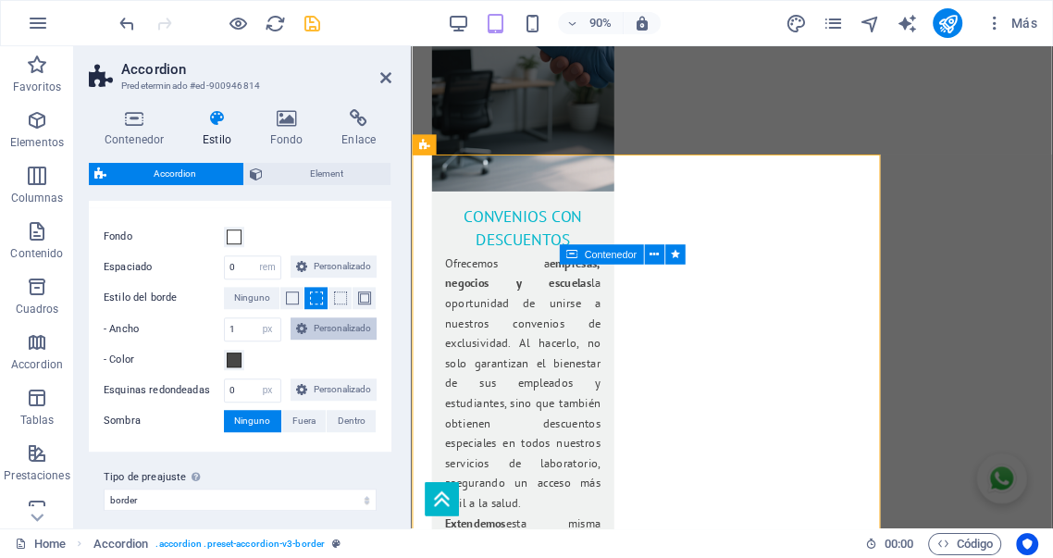
scroll to position [921, 0]
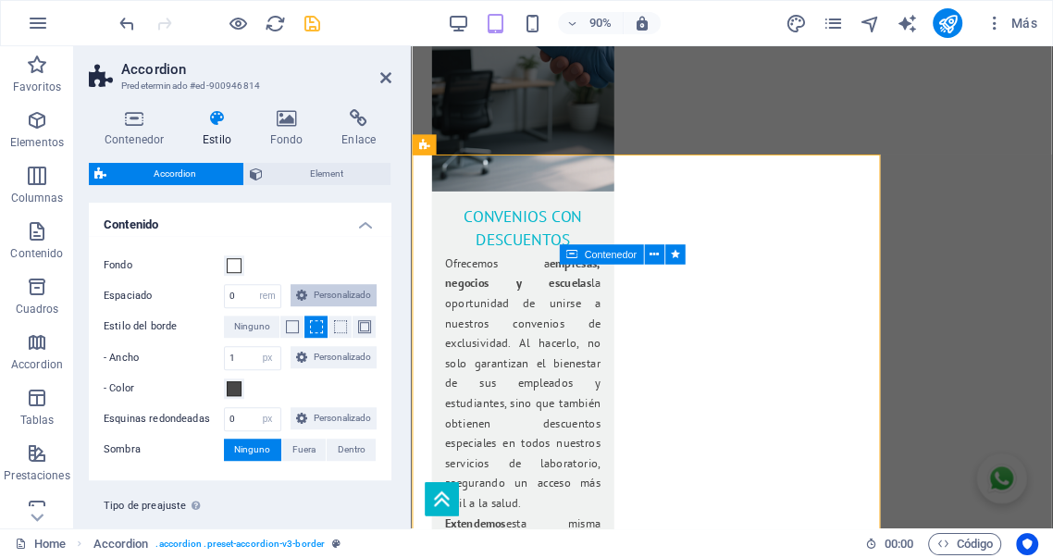
click at [313, 306] on span "Personalizado" at bounding box center [342, 295] width 58 height 22
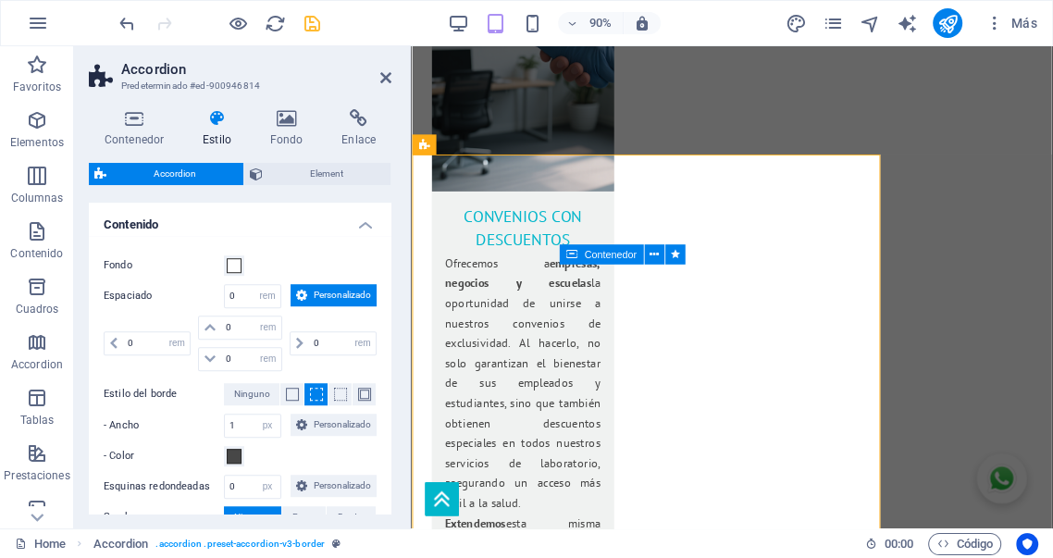
click at [313, 306] on span "Personalizado" at bounding box center [342, 295] width 58 height 22
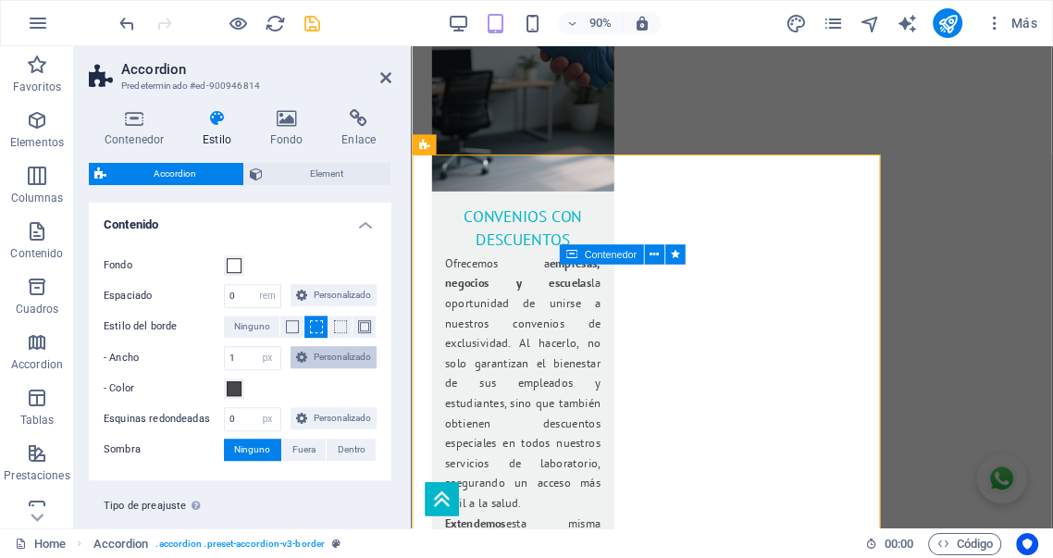
click at [313, 368] on span "Personalizado" at bounding box center [342, 357] width 58 height 22
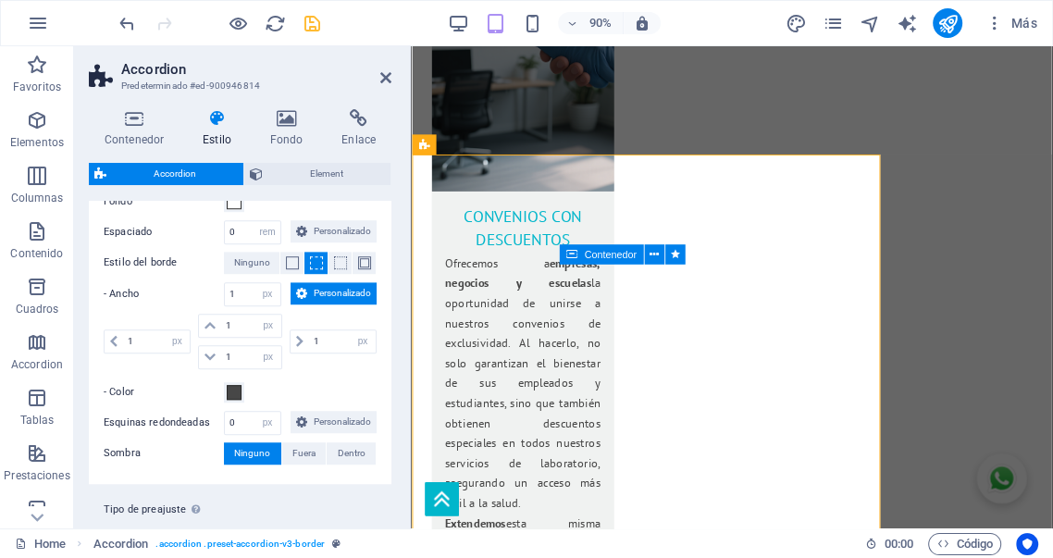
scroll to position [989, 0]
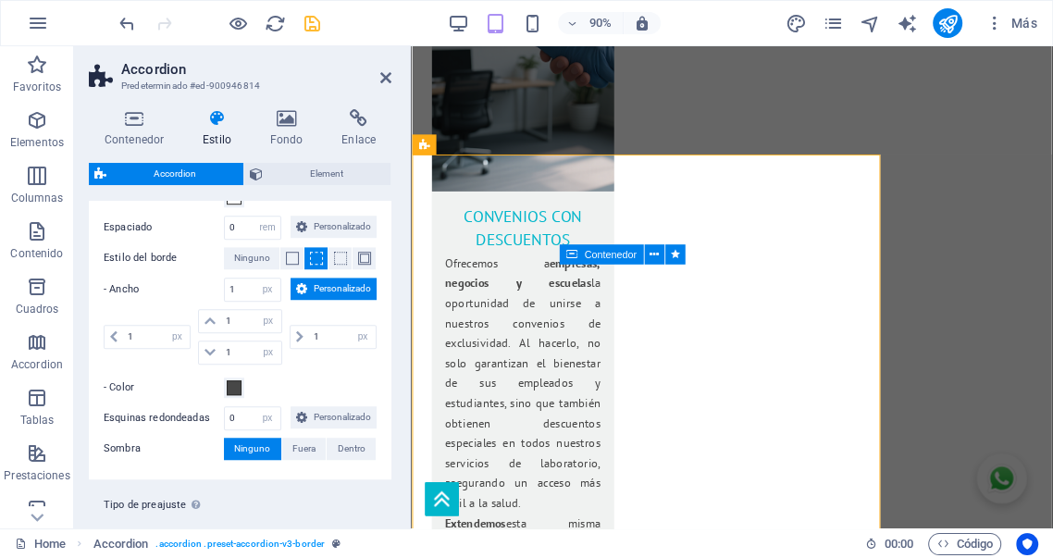
click at [313, 300] on span "Personalizado" at bounding box center [342, 289] width 58 height 22
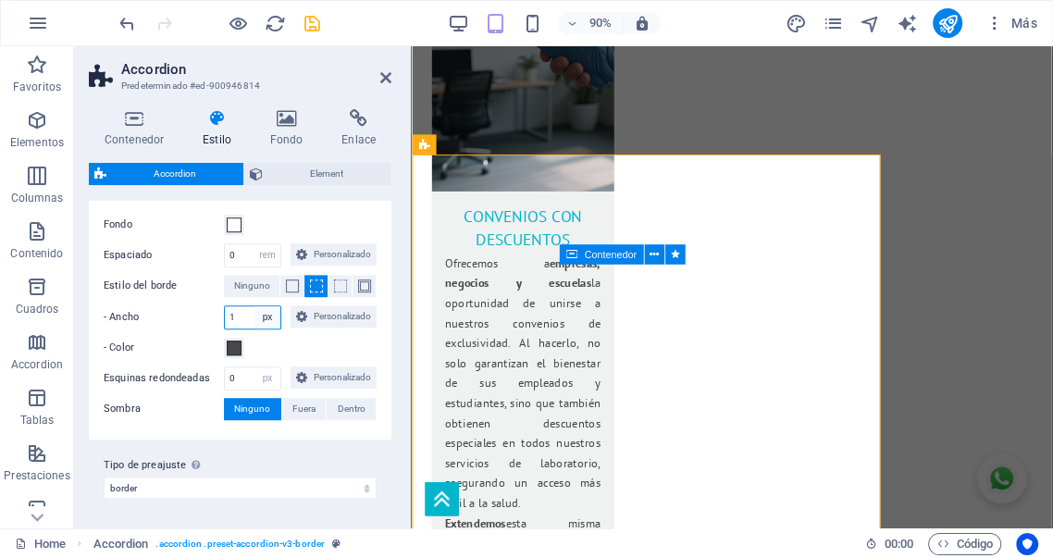
click at [280, 329] on select "px rem vh vw Personalizado" at bounding box center [268, 317] width 26 height 22
click at [251, 329] on input "1" at bounding box center [253, 317] width 56 height 22
drag, startPoint x: 251, startPoint y: 378, endPoint x: 181, endPoint y: 373, distance: 69.6
click at [193, 329] on div "- Ancho 1 px rem vh vw Personalizado Personalizado" at bounding box center [240, 317] width 273 height 24
click at [339, 182] on span "Element" at bounding box center [326, 174] width 117 height 22
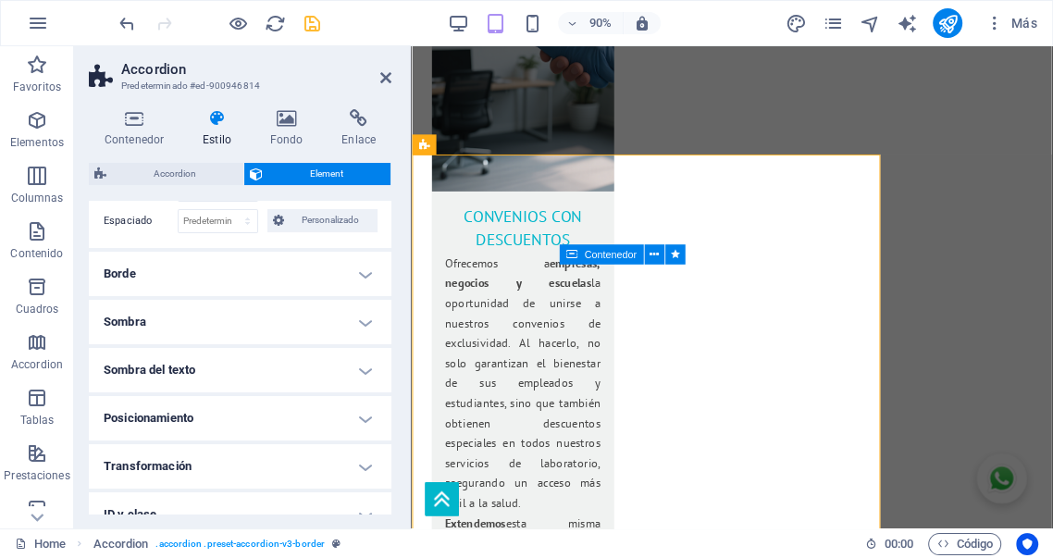
scroll to position [238, 0]
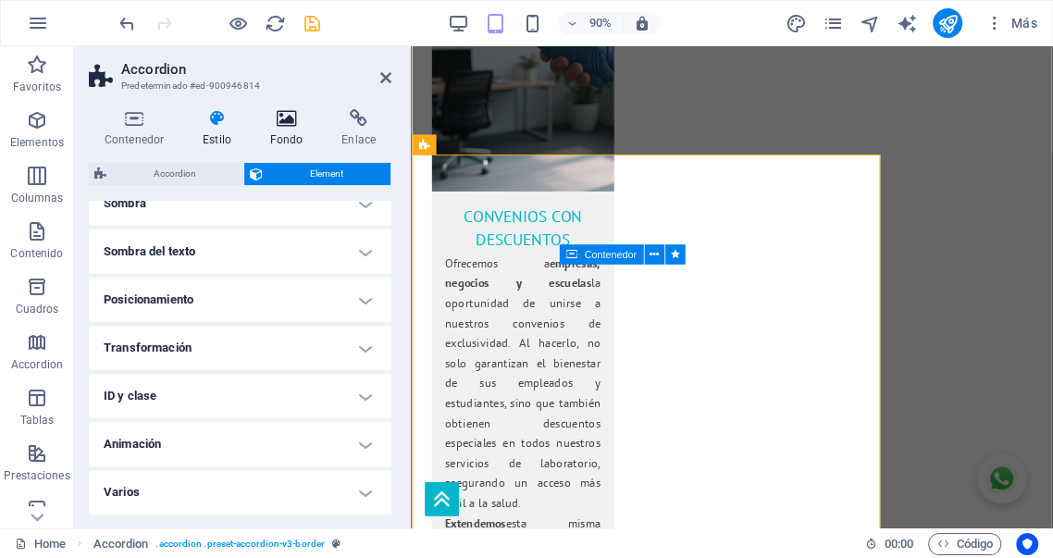
click at [284, 134] on h4 "Fondo" at bounding box center [291, 128] width 72 height 39
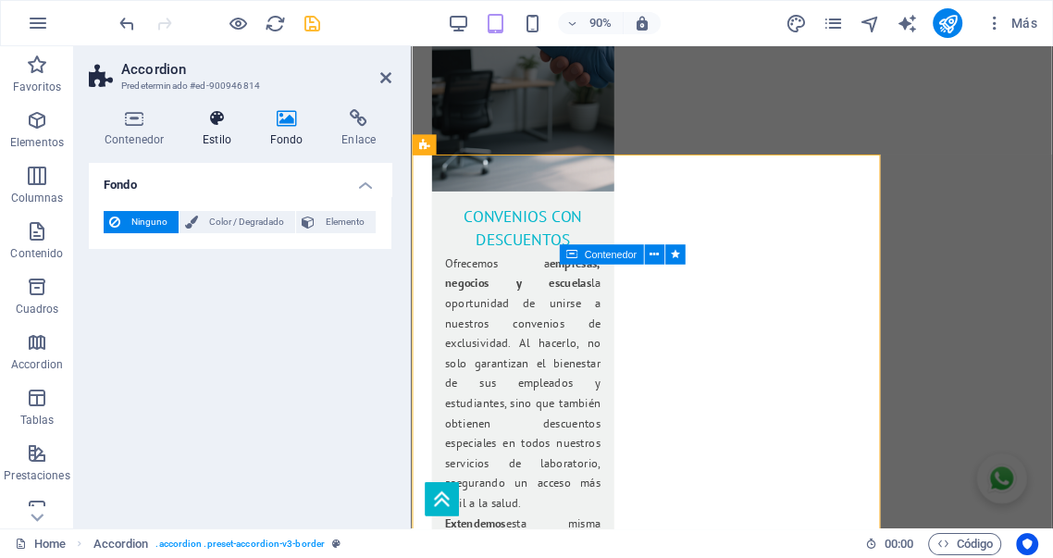
click at [217, 122] on icon at bounding box center [217, 118] width 60 height 19
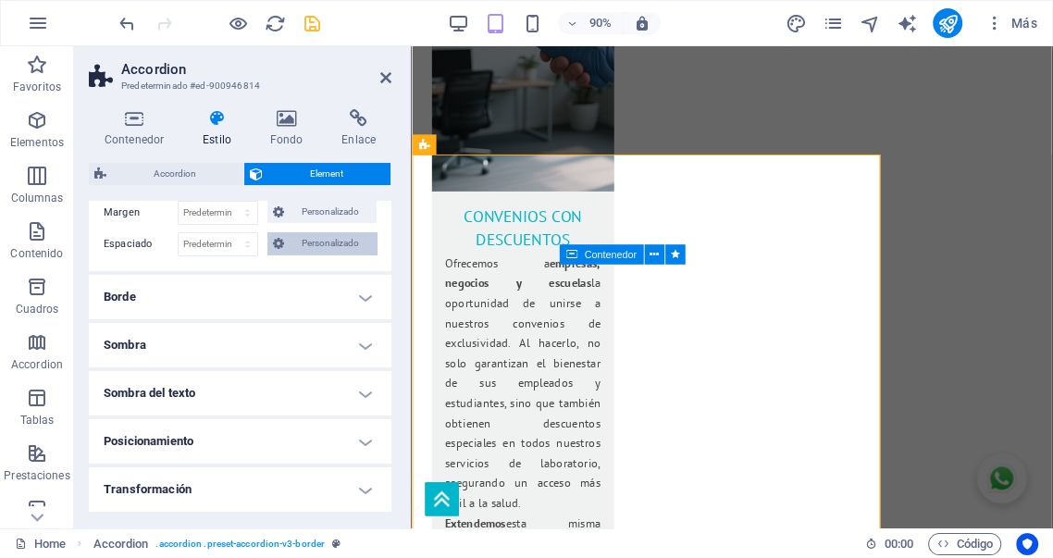
scroll to position [0, 0]
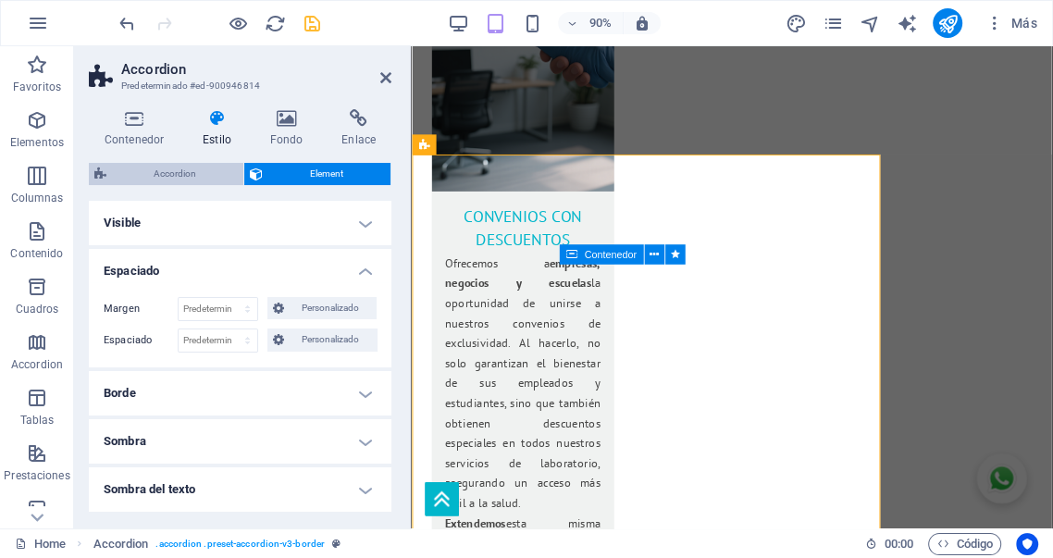
click at [200, 174] on span "Accordion" at bounding box center [175, 174] width 126 height 22
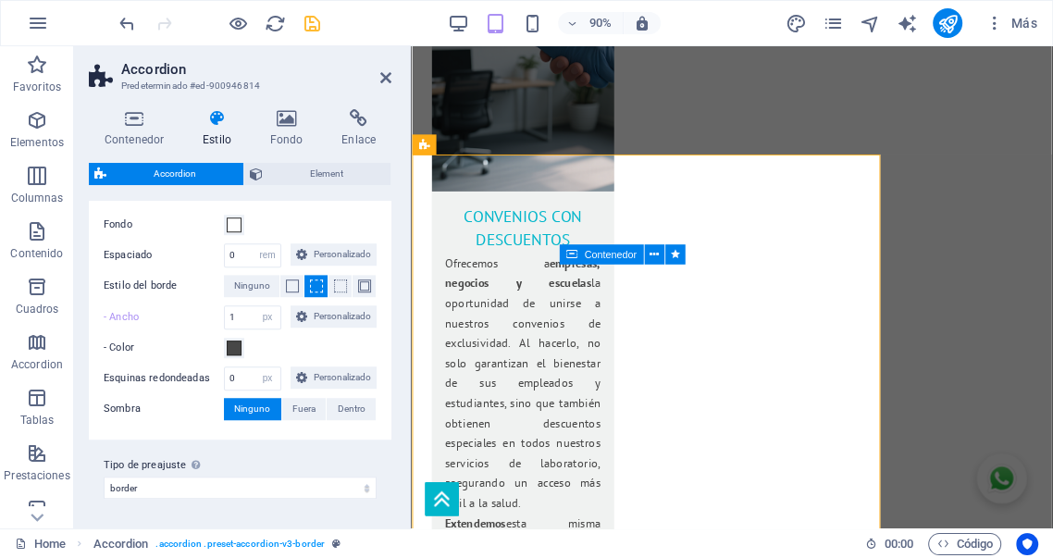
scroll to position [1092, 0]
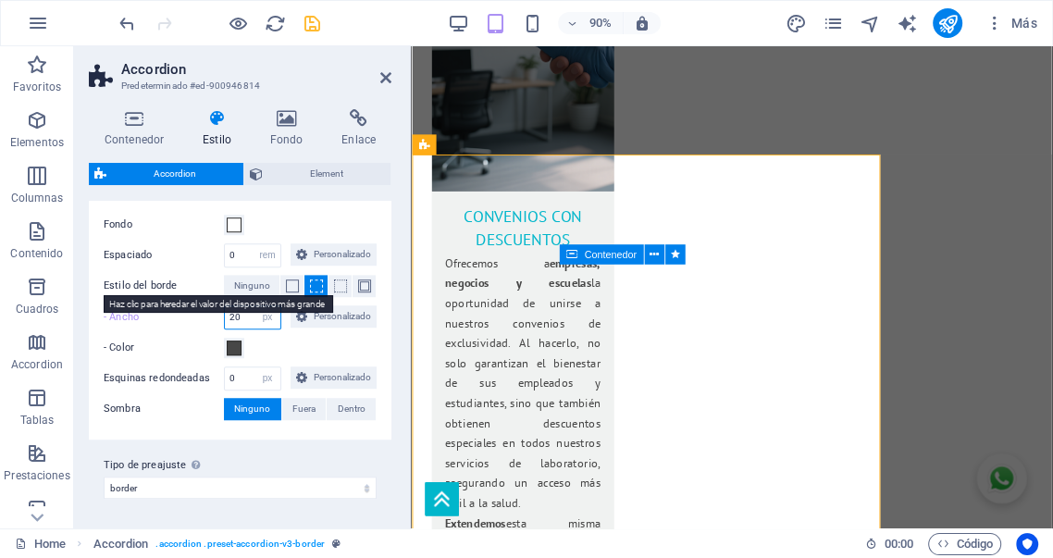
type input "20"
drag, startPoint x: 253, startPoint y: 275, endPoint x: 180, endPoint y: 273, distance: 72.2
click at [181, 305] on div "- Ancho 20 px rem vh vw Personalizado Personalizado" at bounding box center [240, 317] width 273 height 24
type input "1"
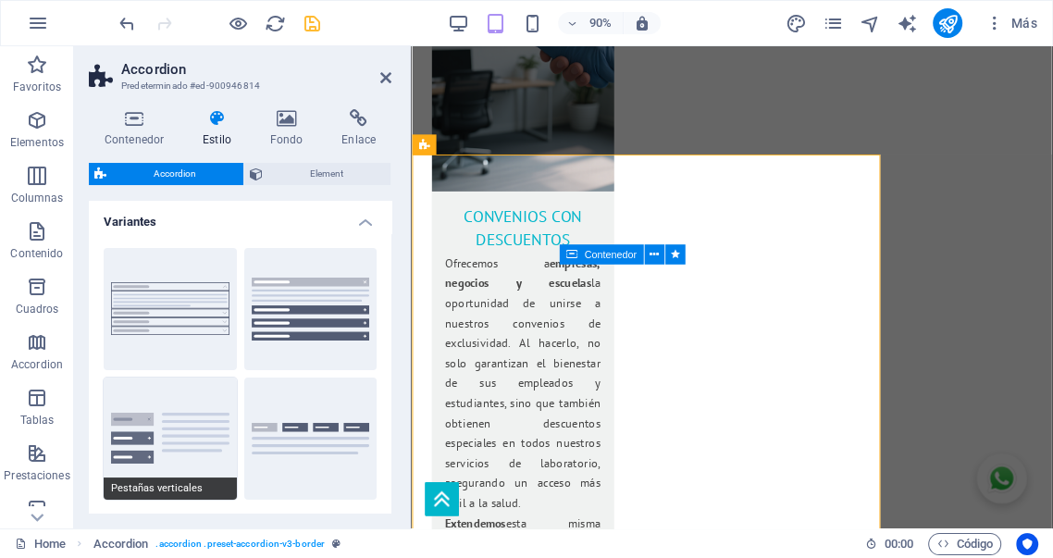
scroll to position [0, 0]
type input "1"
click at [362, 225] on h4 "Variantes" at bounding box center [240, 217] width 303 height 33
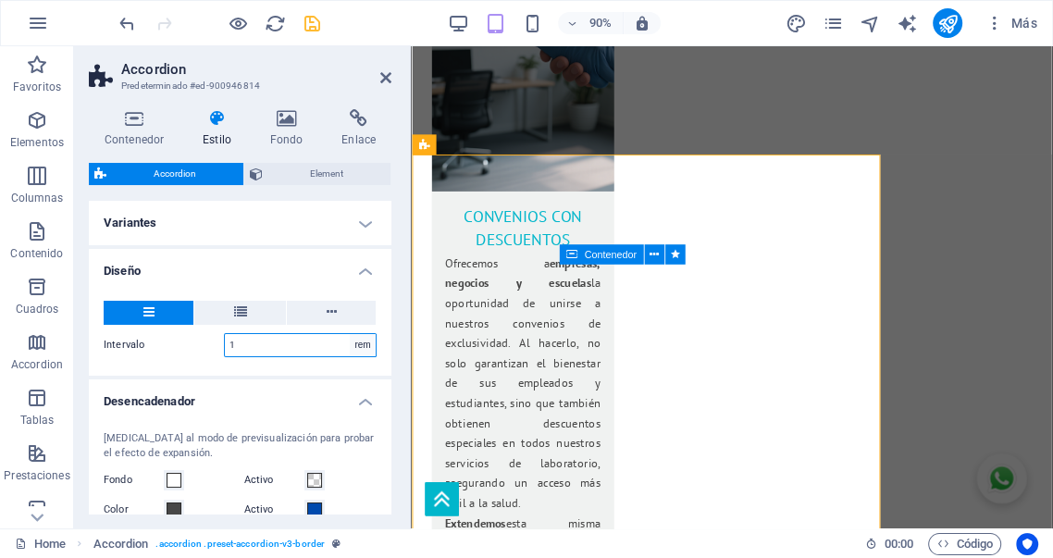
click at [357, 351] on select "px rem % vh vw" at bounding box center [363, 345] width 26 height 22
select select "px"
click at [350, 334] on select "px rem % vh vw" at bounding box center [363, 345] width 26 height 22
type input "16"
type input "0"
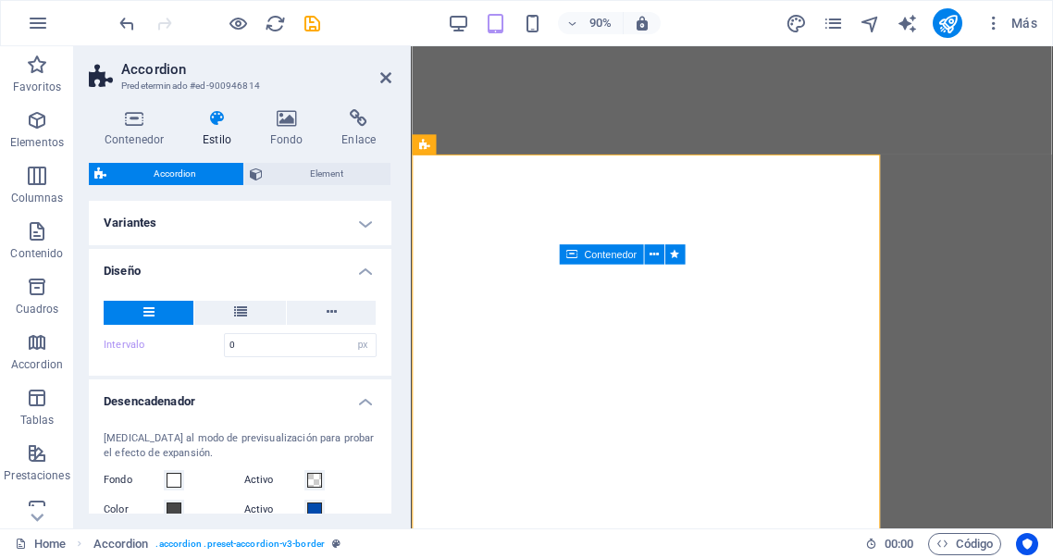
select select "px"
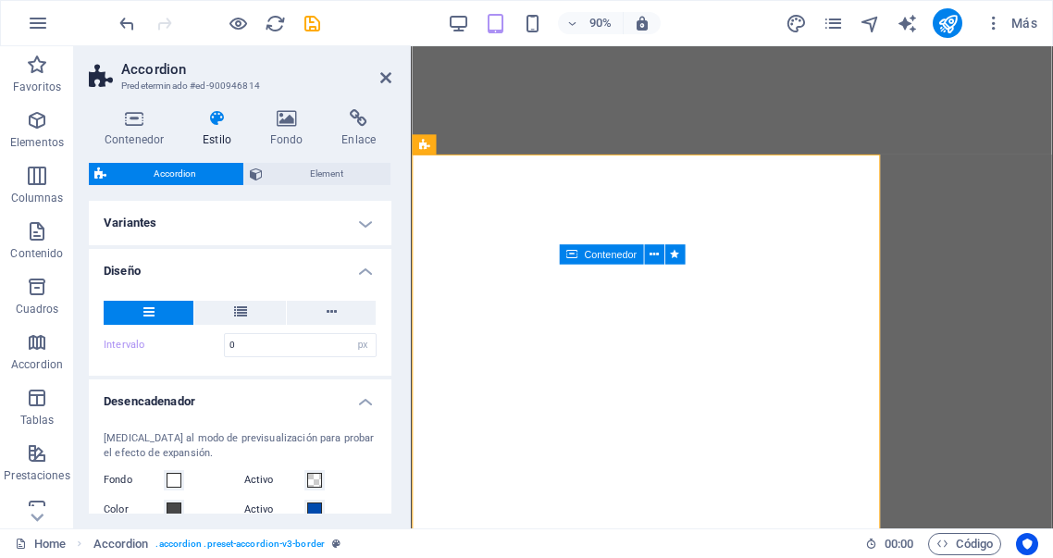
select select "px"
select select "rem"
select select "px"
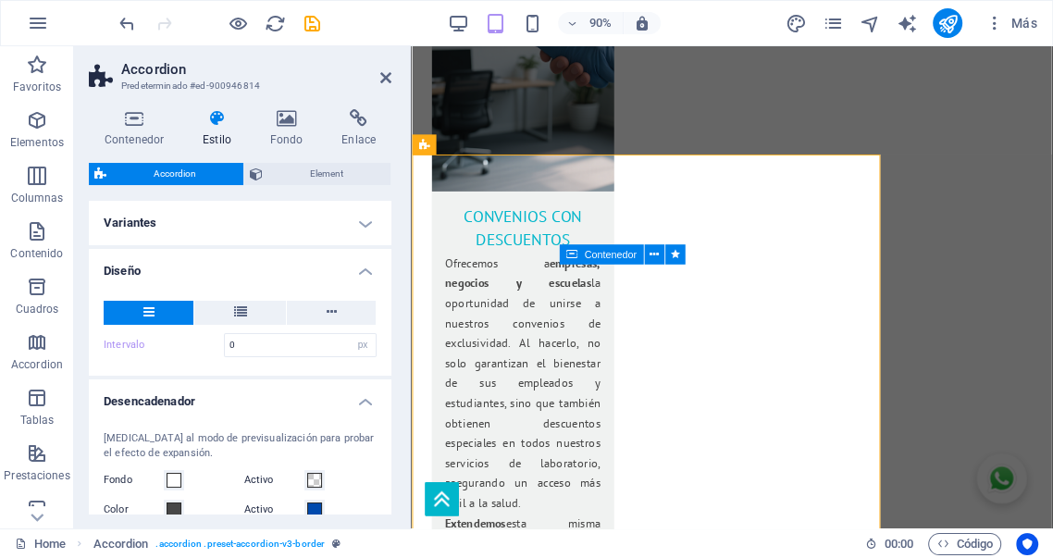
scroll to position [3502, 0]
drag, startPoint x: 246, startPoint y: 347, endPoint x: 168, endPoint y: 338, distance: 79.2
click at [168, 338] on div "Intervalo 0 px rem % vh vw" at bounding box center [240, 345] width 273 height 24
type input "100"
drag, startPoint x: 211, startPoint y: 341, endPoint x: 185, endPoint y: 341, distance: 25.9
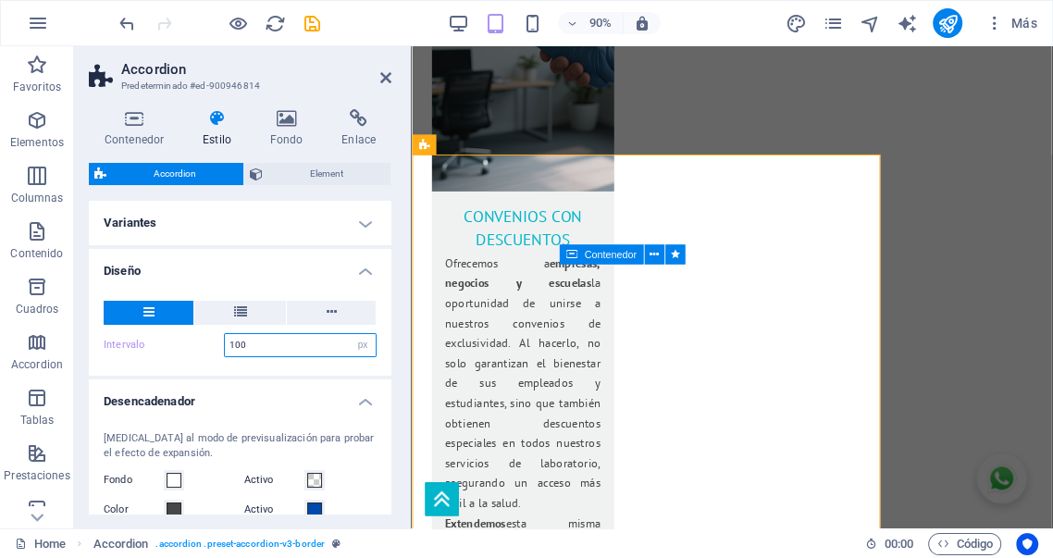
click at [185, 341] on div "Intervalo 100 px rem % vh vw" at bounding box center [240, 345] width 273 height 24
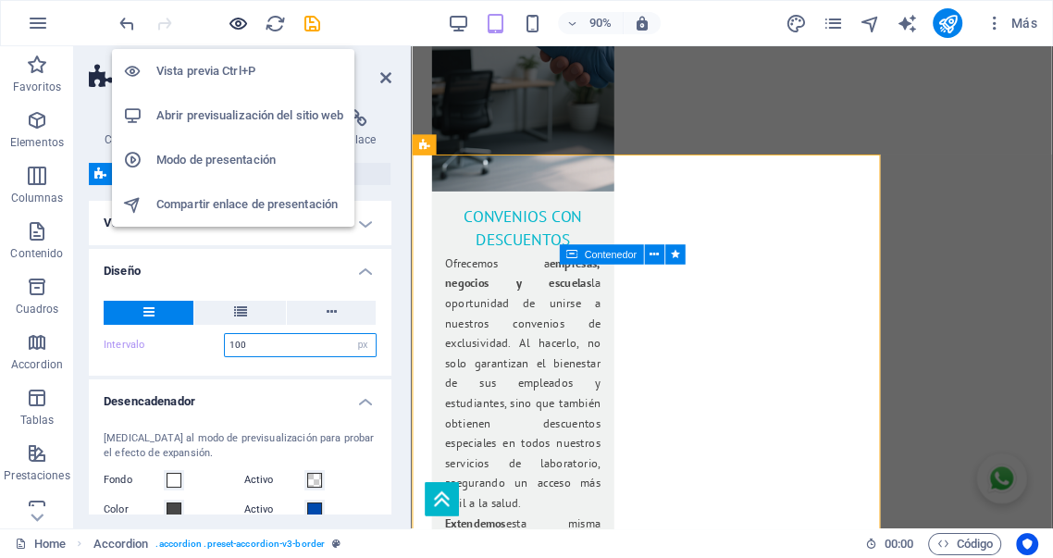
type input "1"
click at [236, 25] on icon "button" at bounding box center [238, 23] width 21 height 21
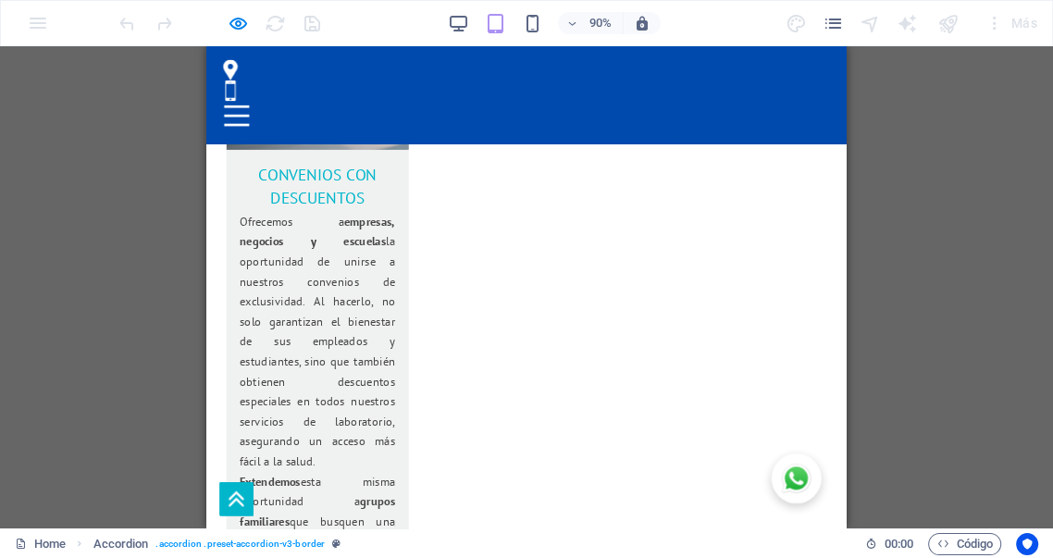
scroll to position [3399, 0]
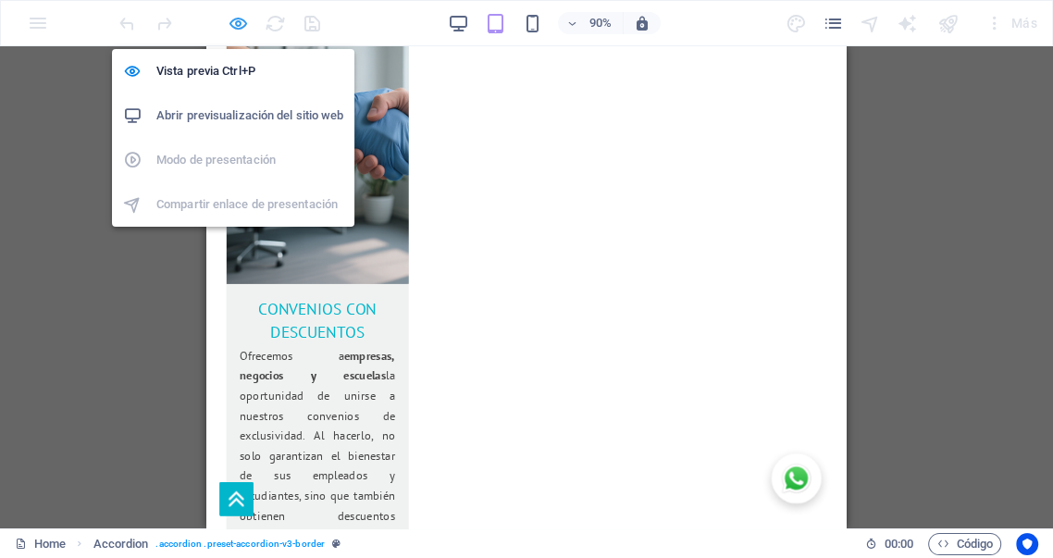
drag, startPoint x: 239, startPoint y: 18, endPoint x: 56, endPoint y: 174, distance: 240.9
click at [239, 18] on icon "button" at bounding box center [238, 23] width 21 height 21
select select "px"
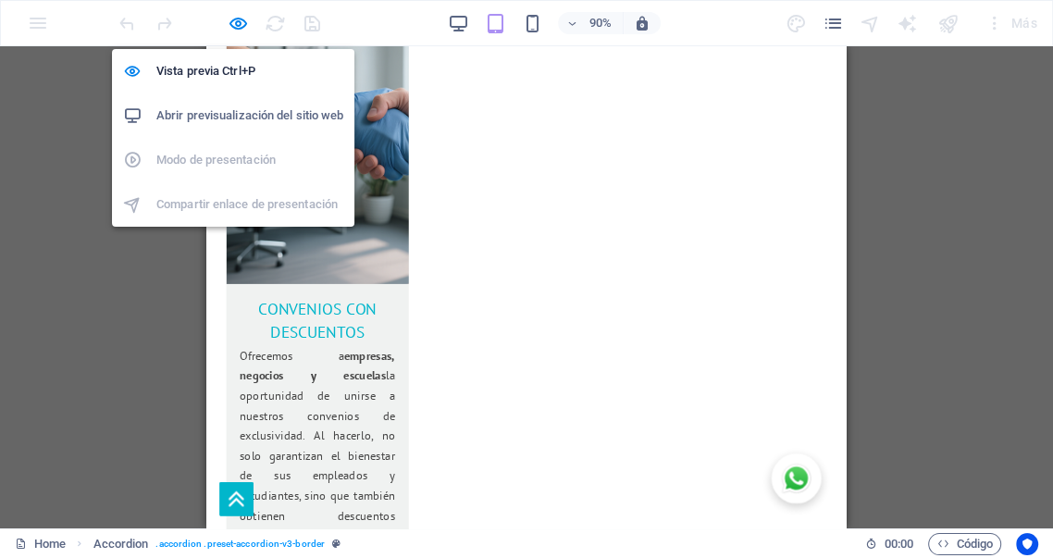
select select "px"
select select "rem"
select select "px"
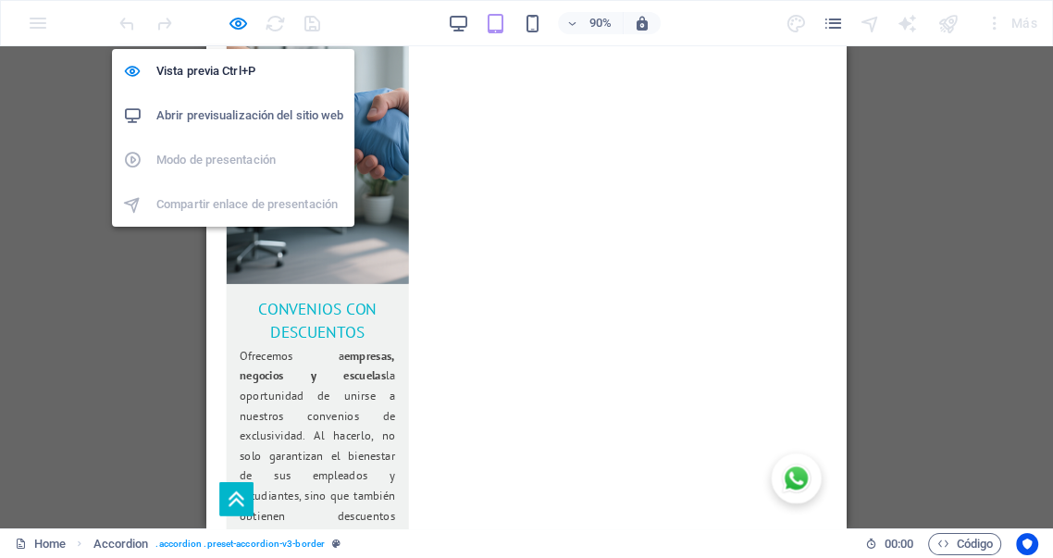
select select "px"
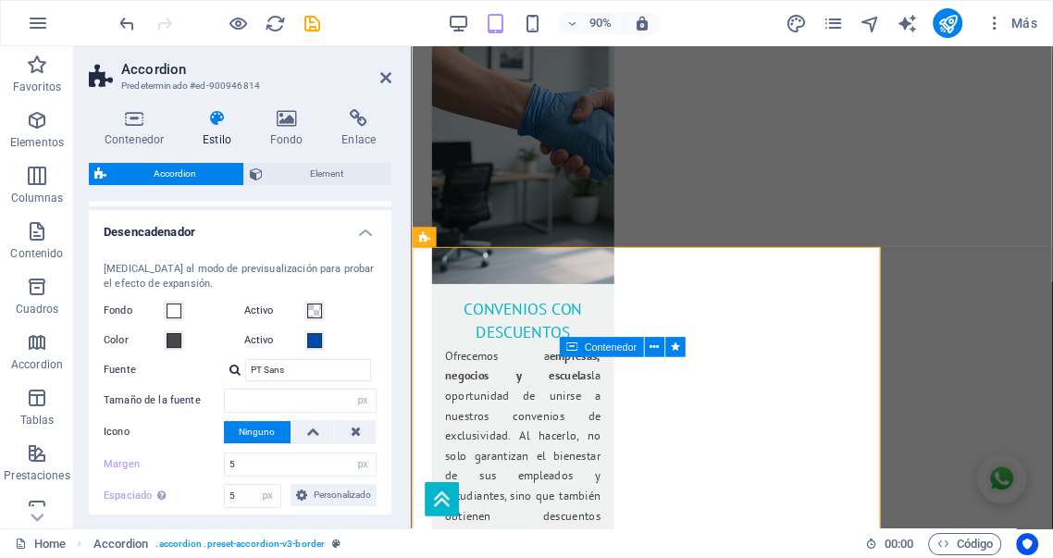
scroll to position [170, 0]
click at [313, 307] on span at bounding box center [314, 310] width 15 height 15
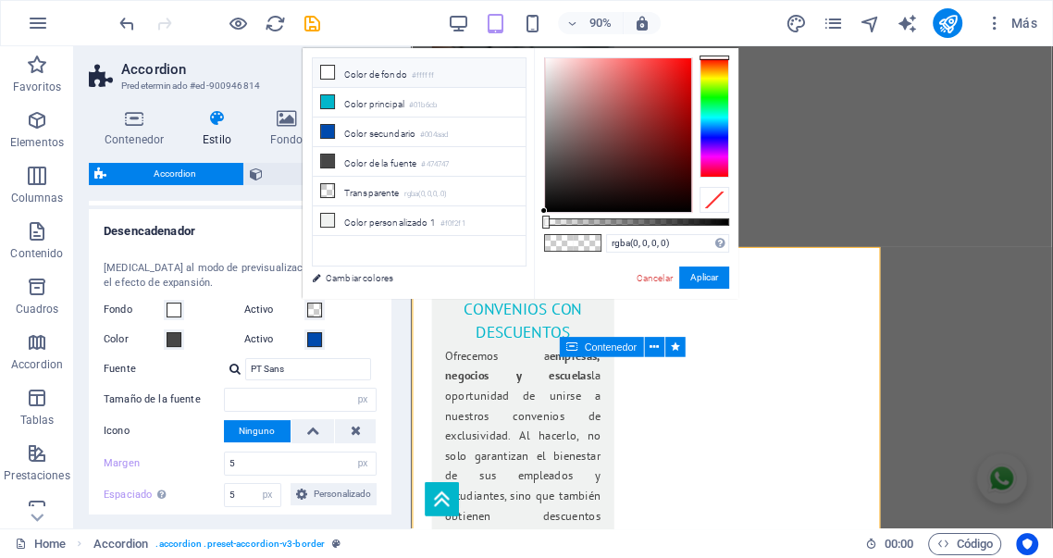
click at [367, 73] on li "Color de fondo #ffffff" at bounding box center [419, 73] width 213 height 30
type input "#ffffff"
click at [692, 273] on button "Aplicar" at bounding box center [704, 278] width 50 height 22
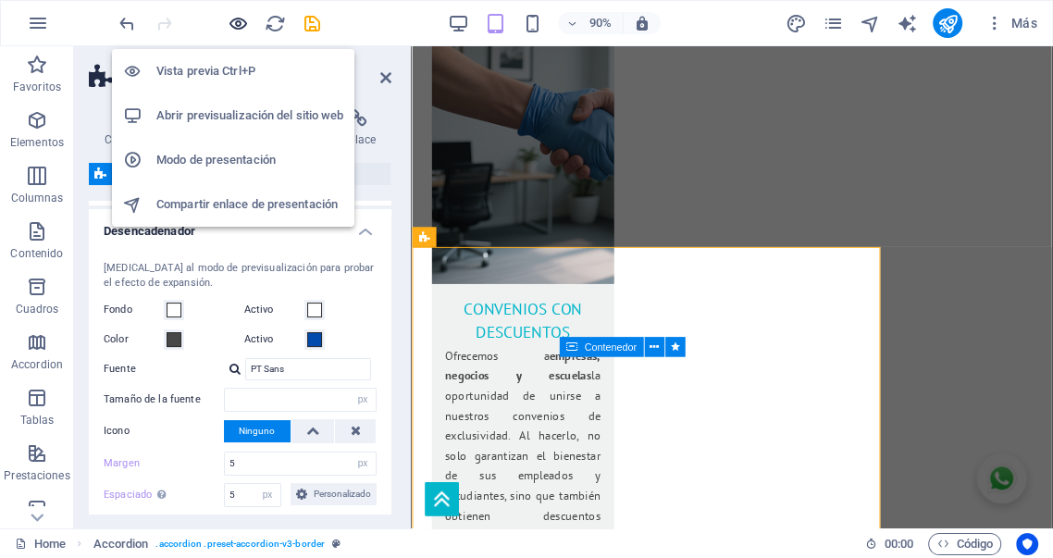
click at [236, 27] on icon "button" at bounding box center [238, 23] width 21 height 21
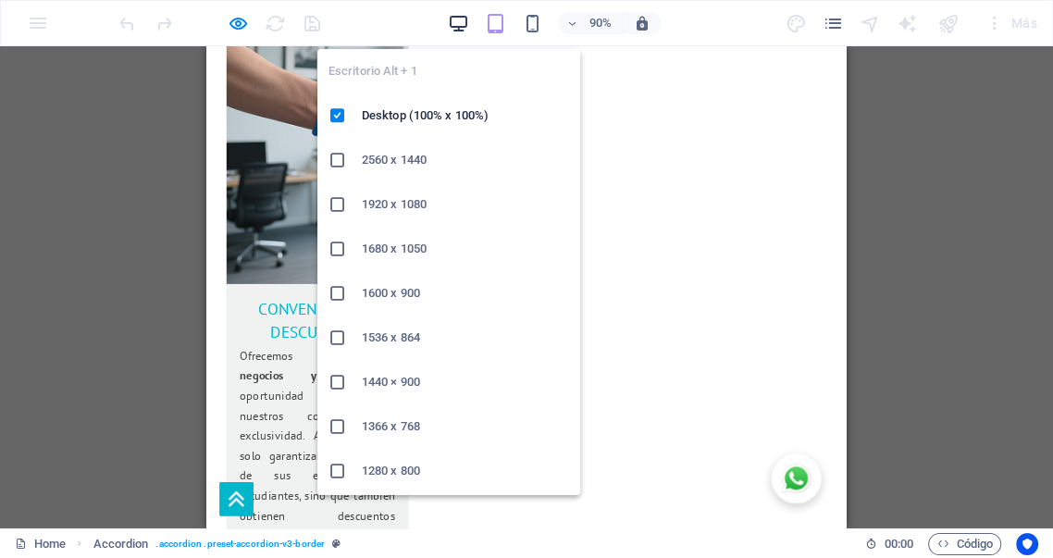
click at [459, 22] on icon "button" at bounding box center [458, 23] width 21 height 21
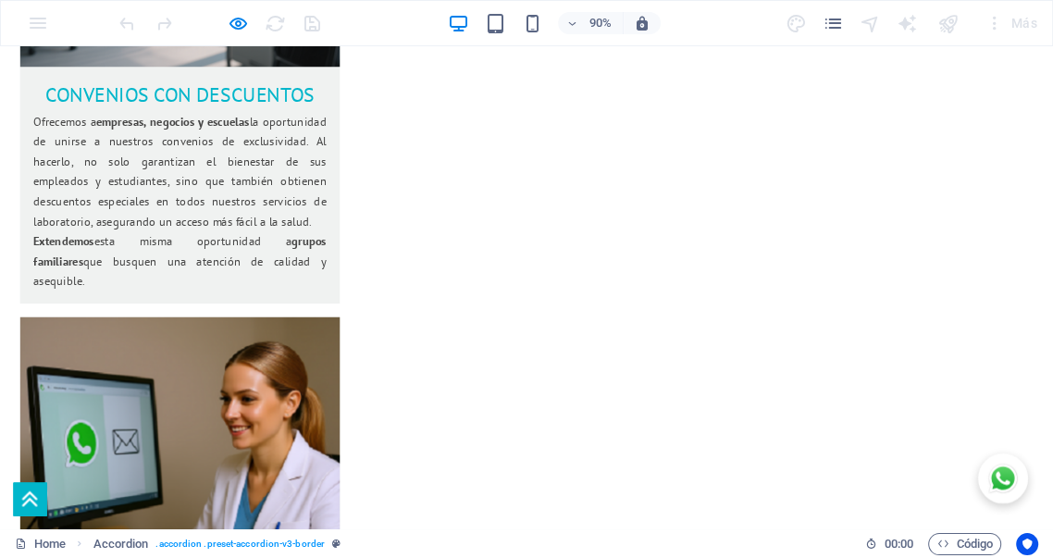
scroll to position [3118, 0]
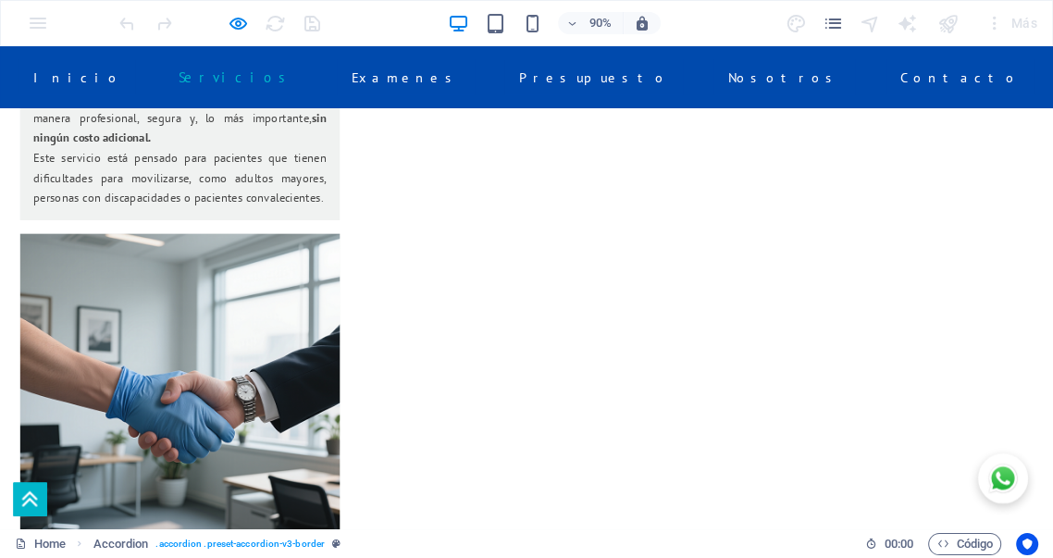
scroll to position [2467, 0]
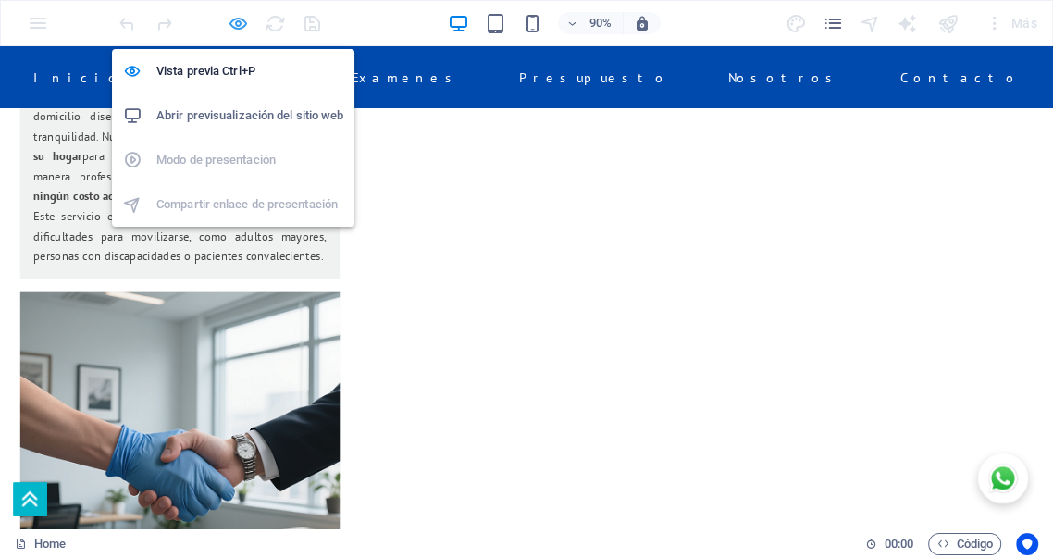
click at [235, 26] on icon "button" at bounding box center [238, 23] width 21 height 21
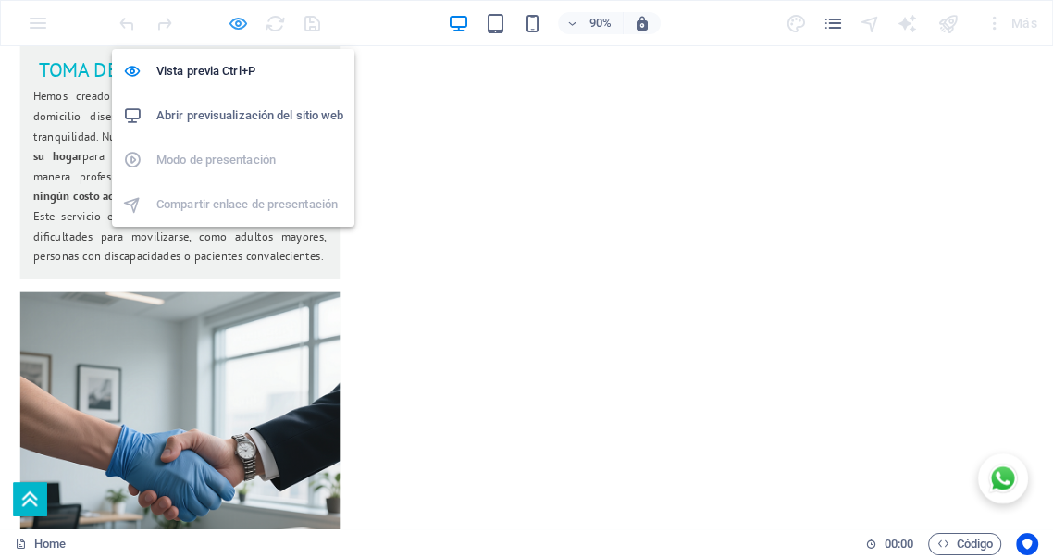
select select "px"
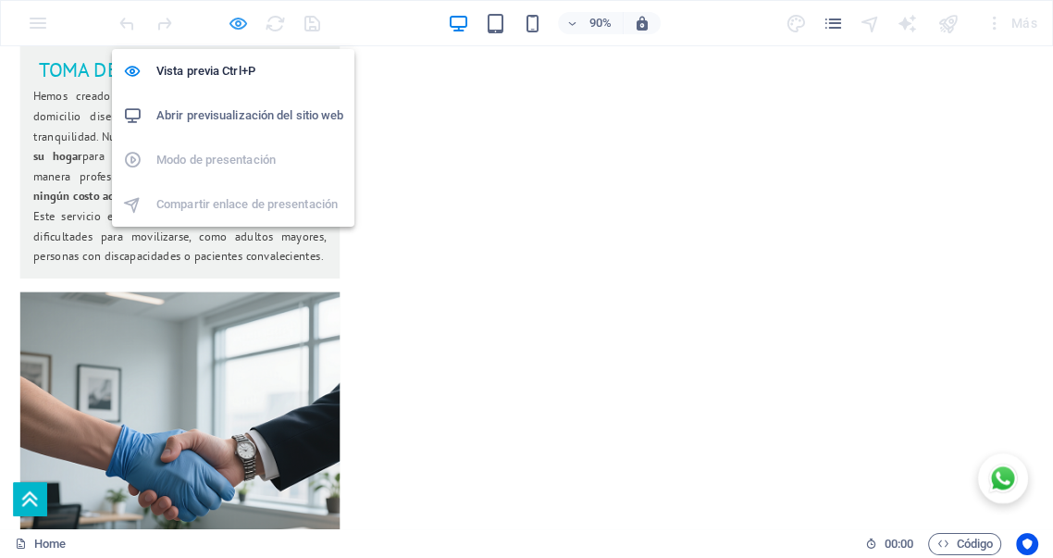
select select "px"
select select "rem"
select select "px"
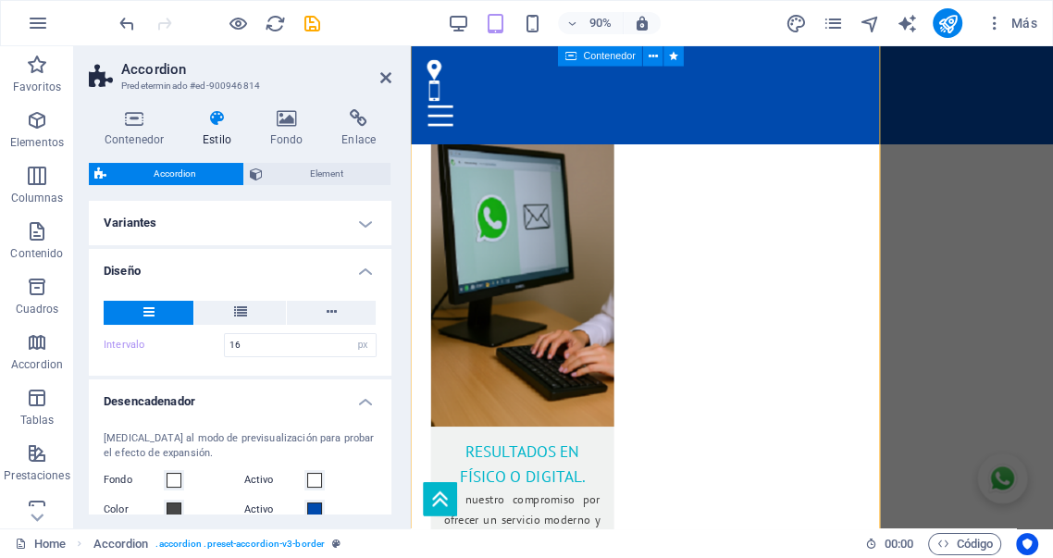
scroll to position [103, 0]
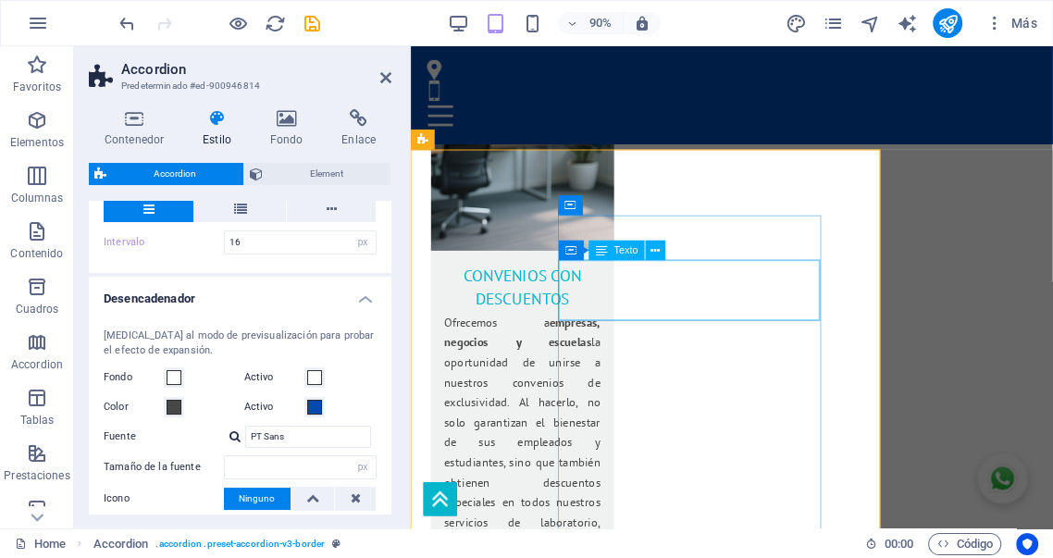
scroll to position [3376, 0]
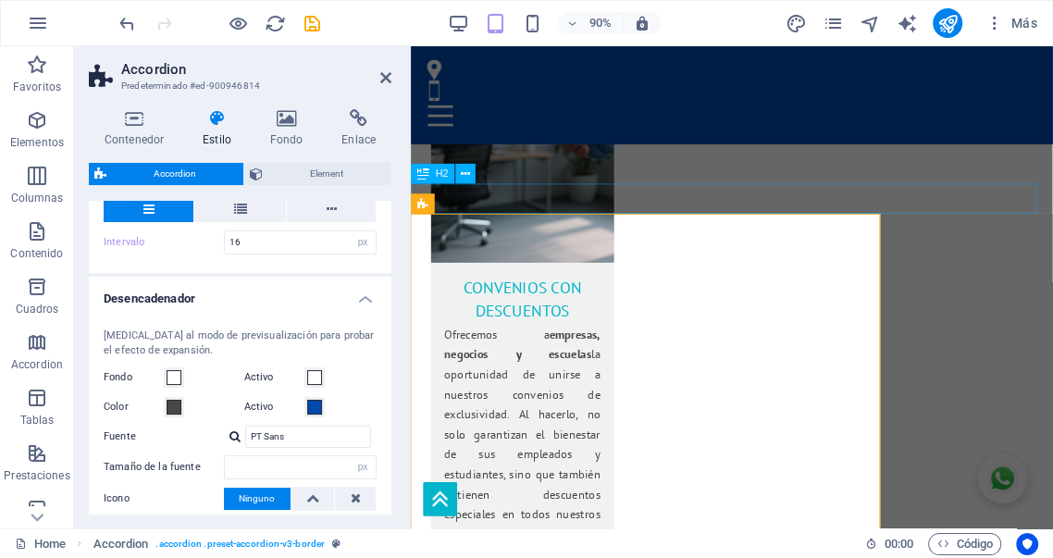
drag, startPoint x: 929, startPoint y: 235, endPoint x: 1004, endPoint y: 211, distance: 78.7
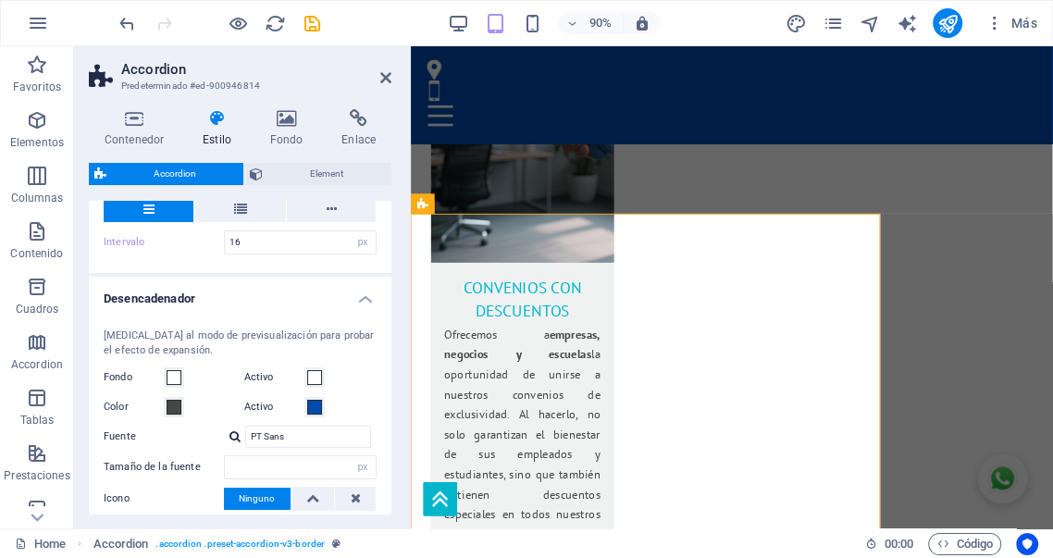
click at [218, 113] on icon at bounding box center [217, 118] width 60 height 19
click at [308, 168] on span "Element" at bounding box center [326, 174] width 117 height 22
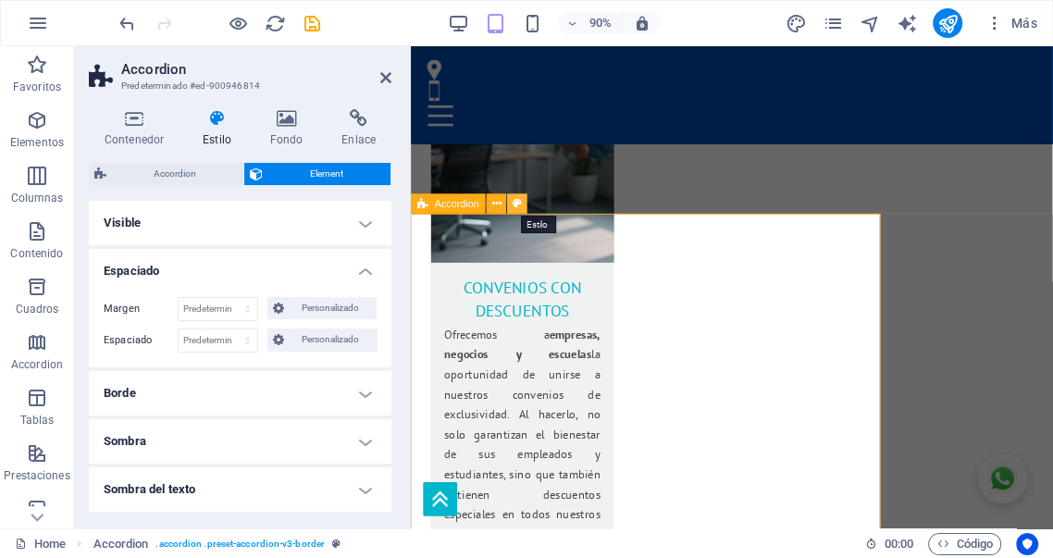
click at [515, 205] on icon at bounding box center [518, 203] width 9 height 18
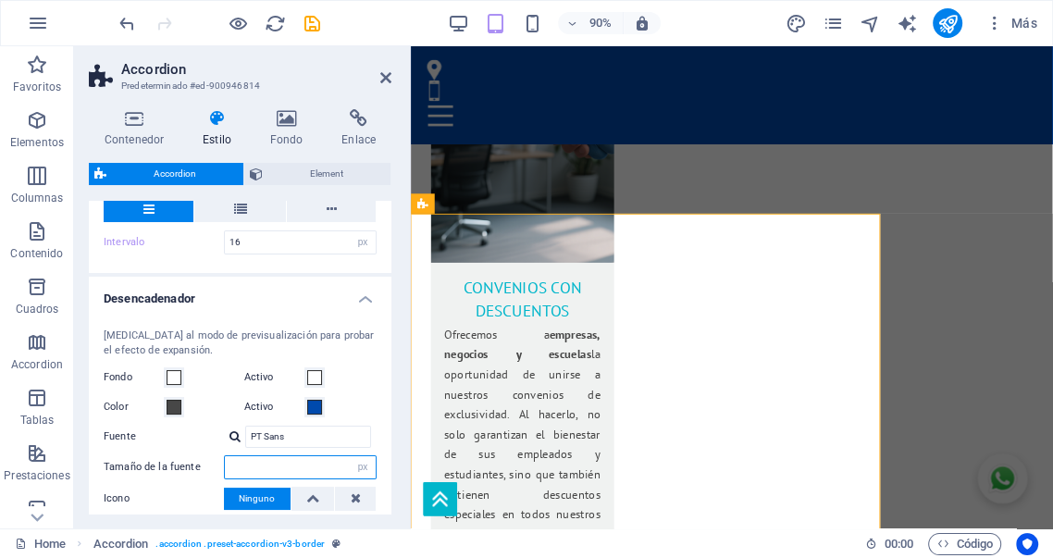
click at [287, 466] on input "number" at bounding box center [300, 467] width 151 height 22
type input "16"
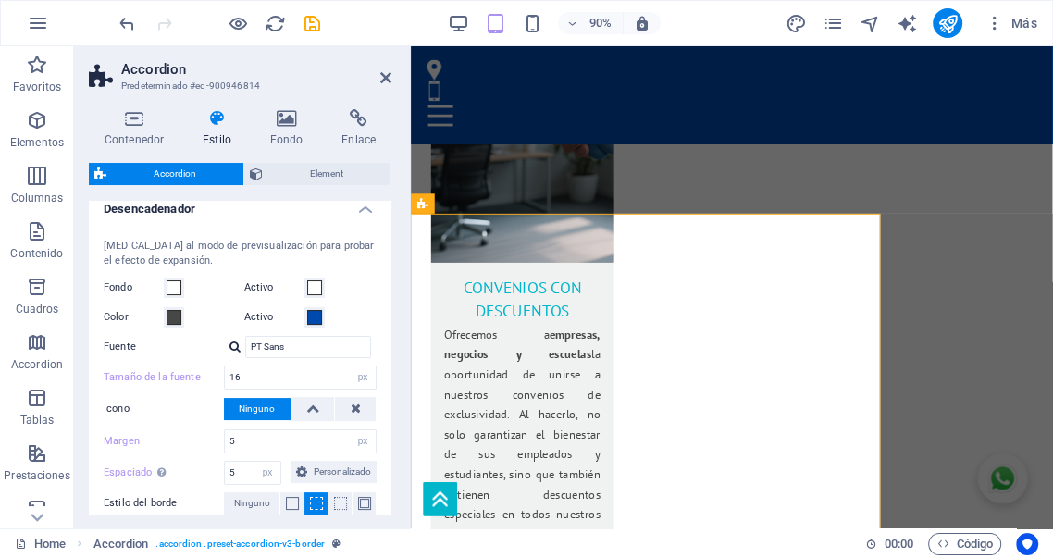
scroll to position [205, 0]
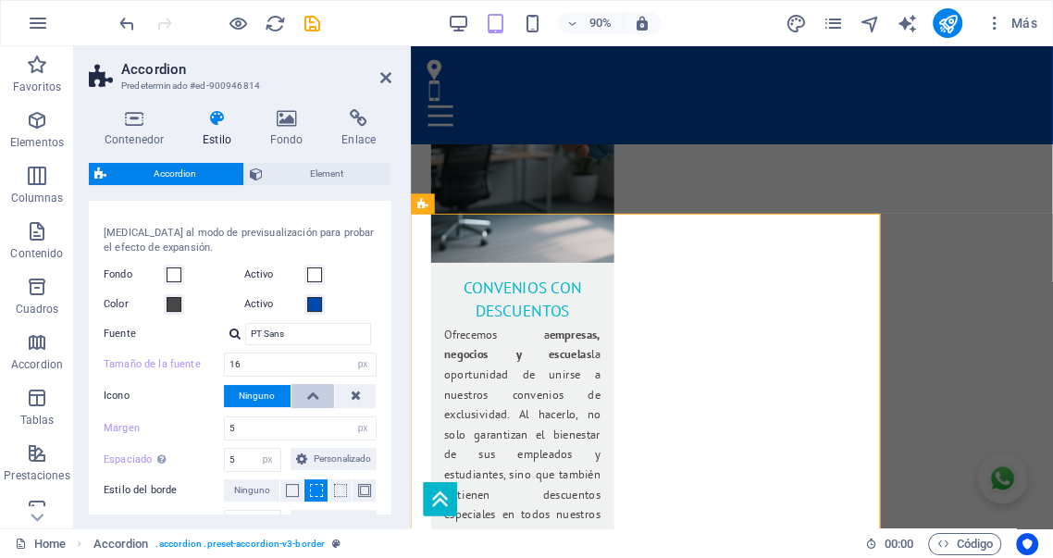
click at [308, 401] on icon at bounding box center [312, 395] width 13 height 22
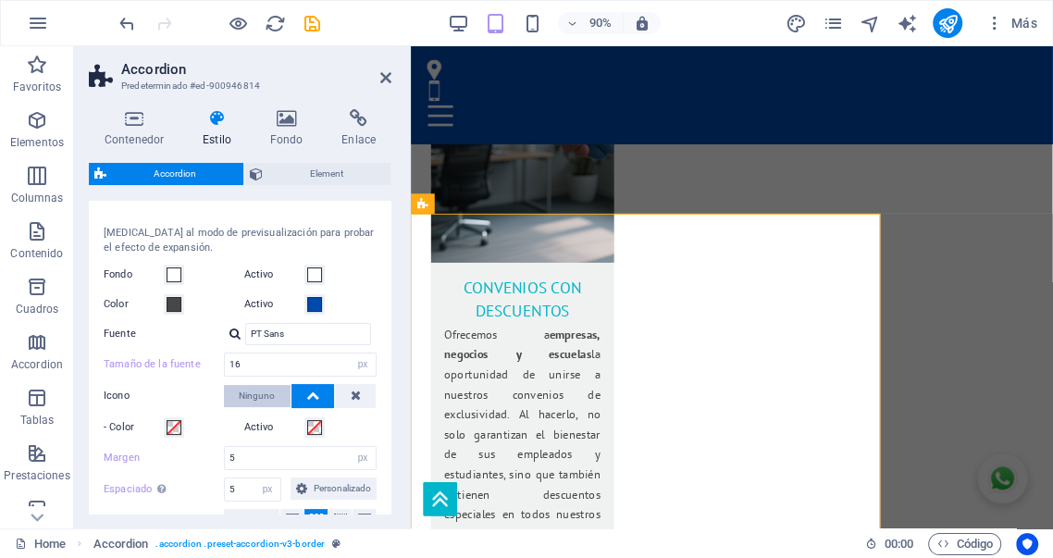
click at [272, 397] on span "Ninguno" at bounding box center [257, 396] width 36 height 22
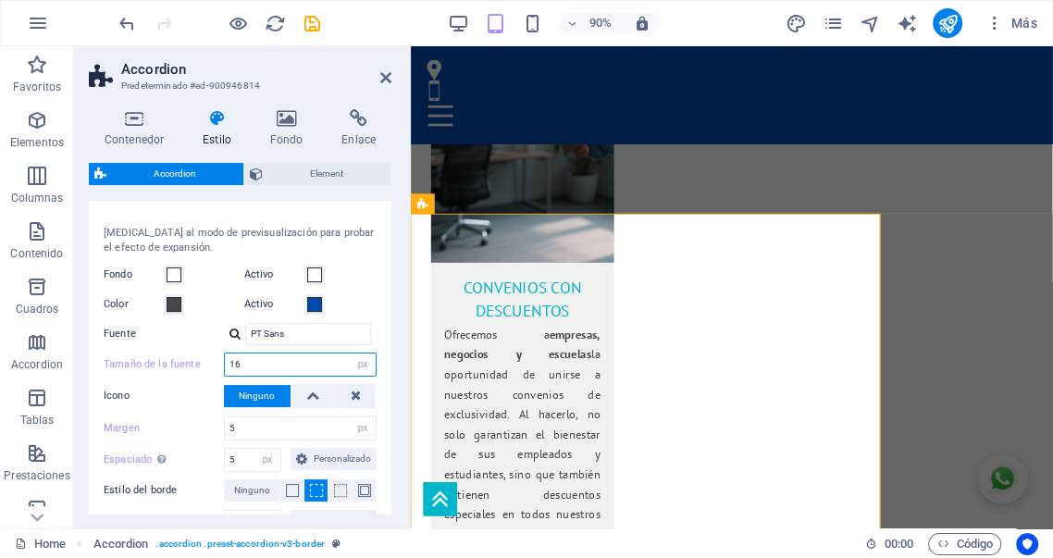
drag, startPoint x: 255, startPoint y: 365, endPoint x: 157, endPoint y: 361, distance: 98.2
click at [159, 363] on div "Tamaño de la fuente 16 px rem vh vw" at bounding box center [240, 365] width 273 height 24
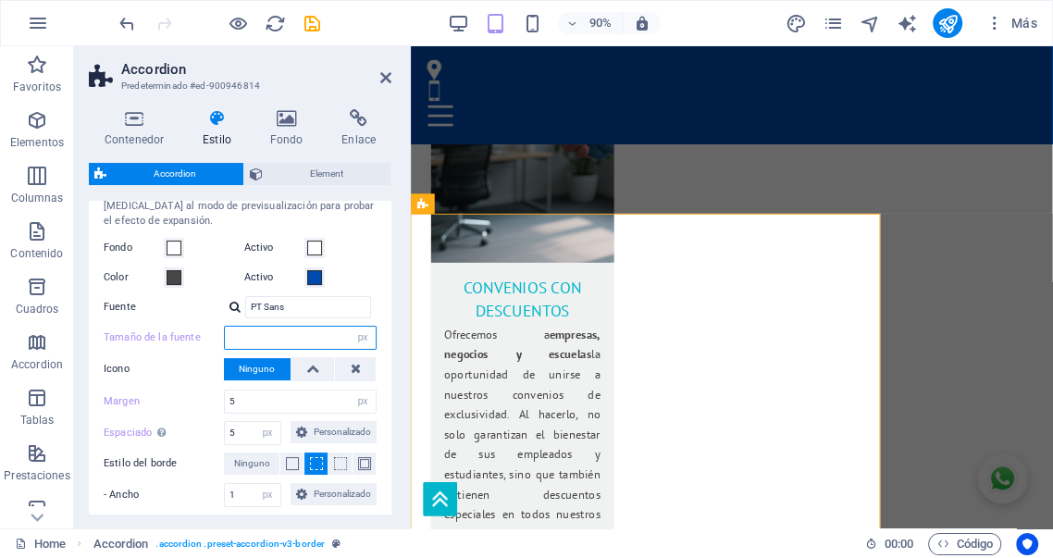
scroll to position [240, 0]
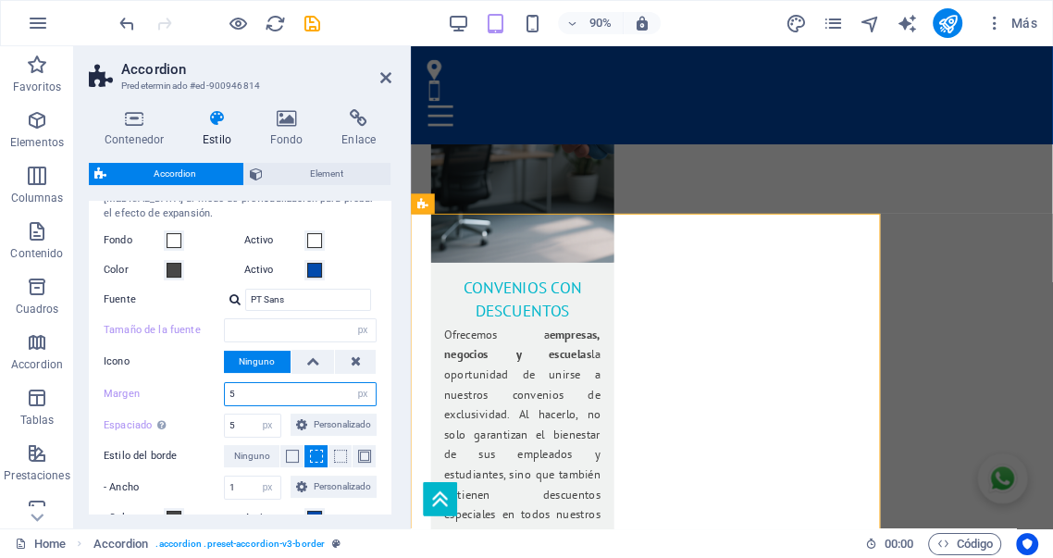
drag, startPoint x: 260, startPoint y: 390, endPoint x: 155, endPoint y: 382, distance: 104.8
click at [161, 382] on div "Margen 5 px rem % vh vw" at bounding box center [240, 394] width 273 height 24
type input "0"
drag, startPoint x: 246, startPoint y: 426, endPoint x: 170, endPoint y: 404, distance: 79.1
click at [178, 405] on div "Cambia al modo de previsualización para probar el efecto de expansión. Fondo Ac…" at bounding box center [240, 391] width 310 height 437
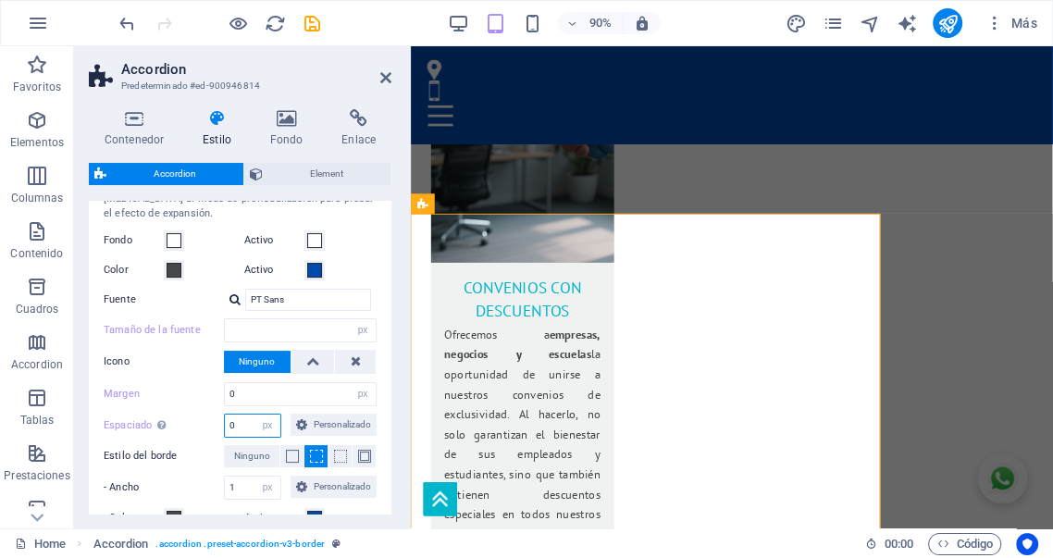
type input "0"
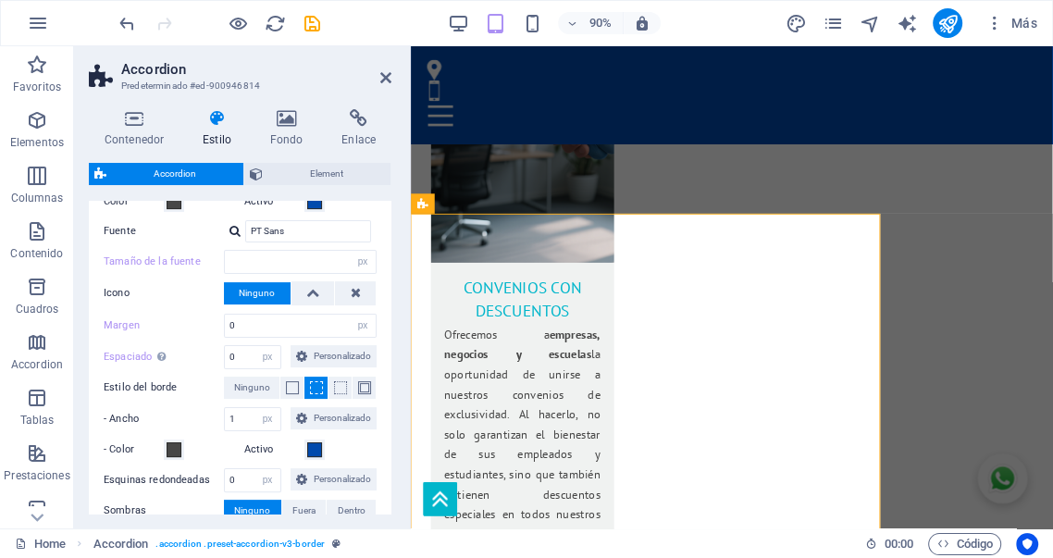
type input "16"
click at [290, 394] on span at bounding box center [292, 387] width 13 height 13
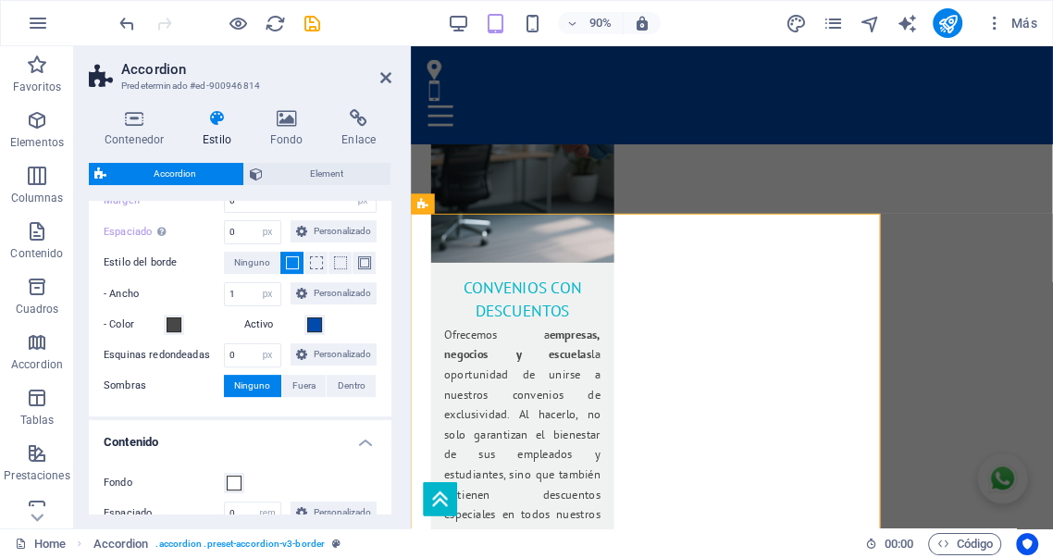
scroll to position [445, 0]
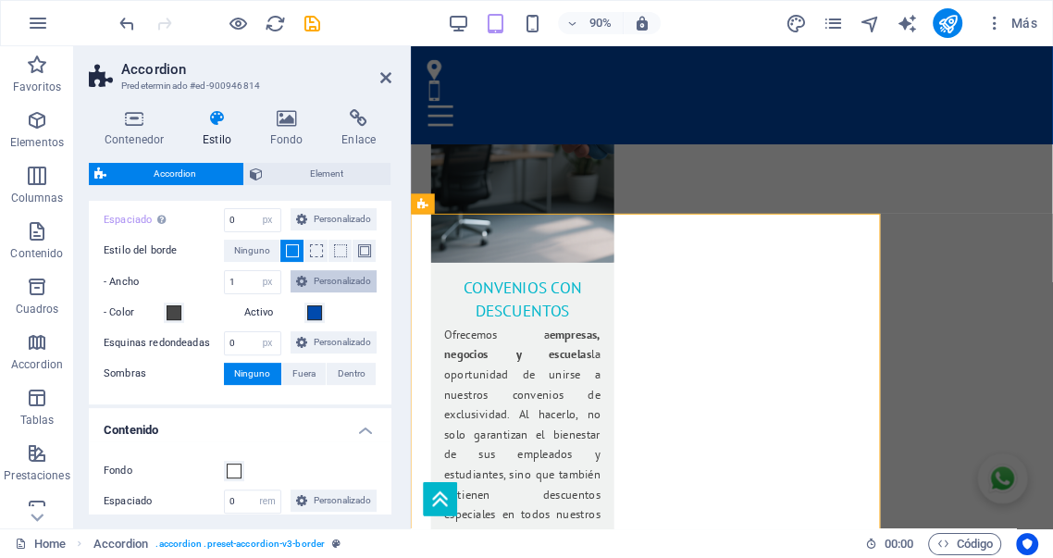
click at [313, 292] on span "Personalizado" at bounding box center [342, 281] width 58 height 22
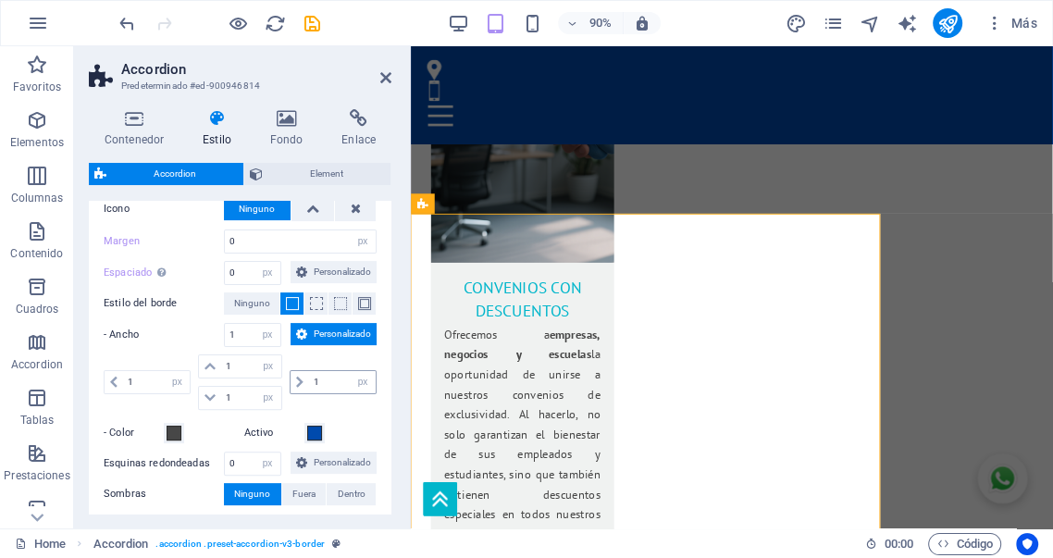
scroll to position [377, 0]
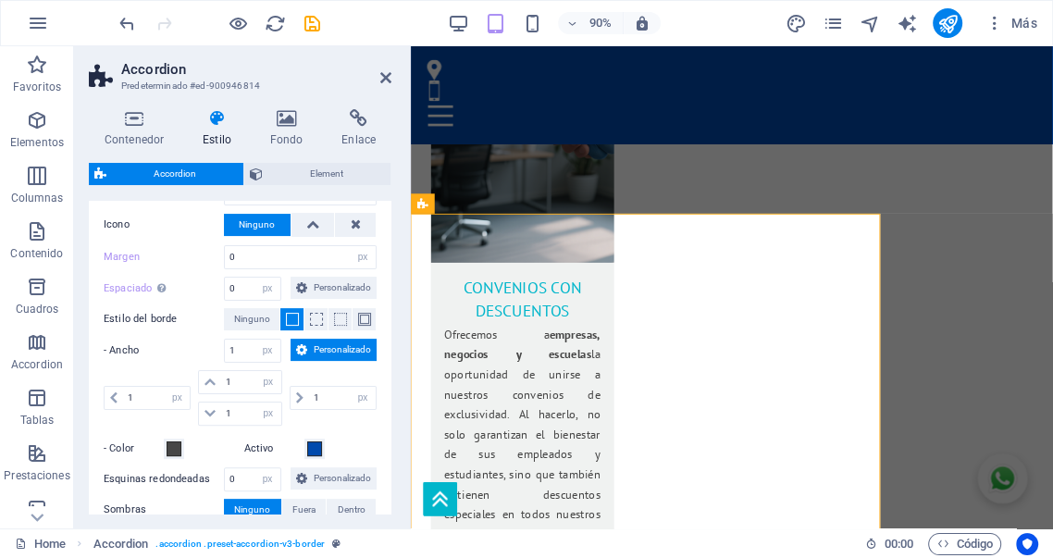
click at [313, 361] on span "Personalizado" at bounding box center [342, 350] width 58 height 22
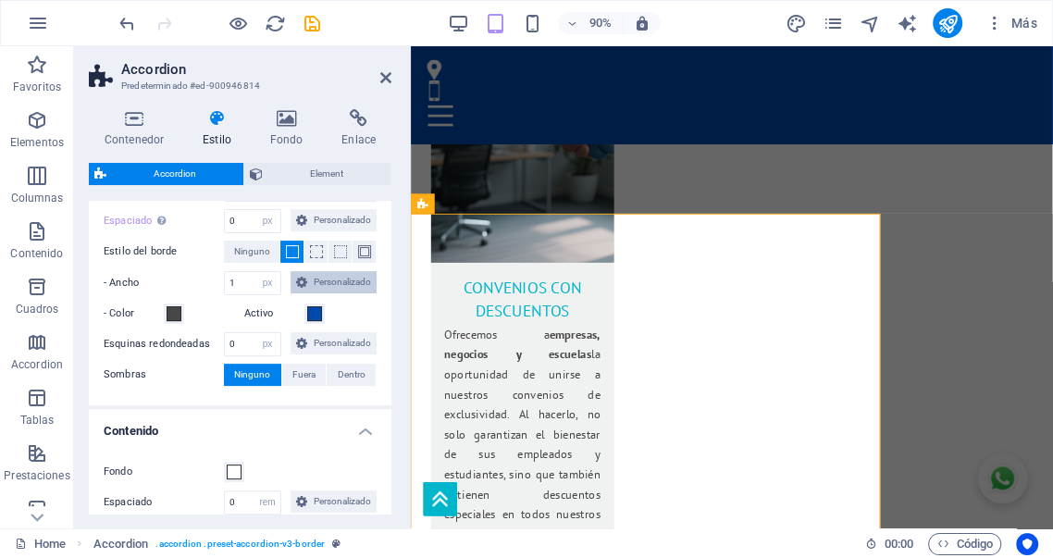
scroll to position [445, 0]
drag, startPoint x: 388, startPoint y: 81, endPoint x: 401, endPoint y: 118, distance: 38.4
click at [388, 81] on icon at bounding box center [385, 77] width 11 height 15
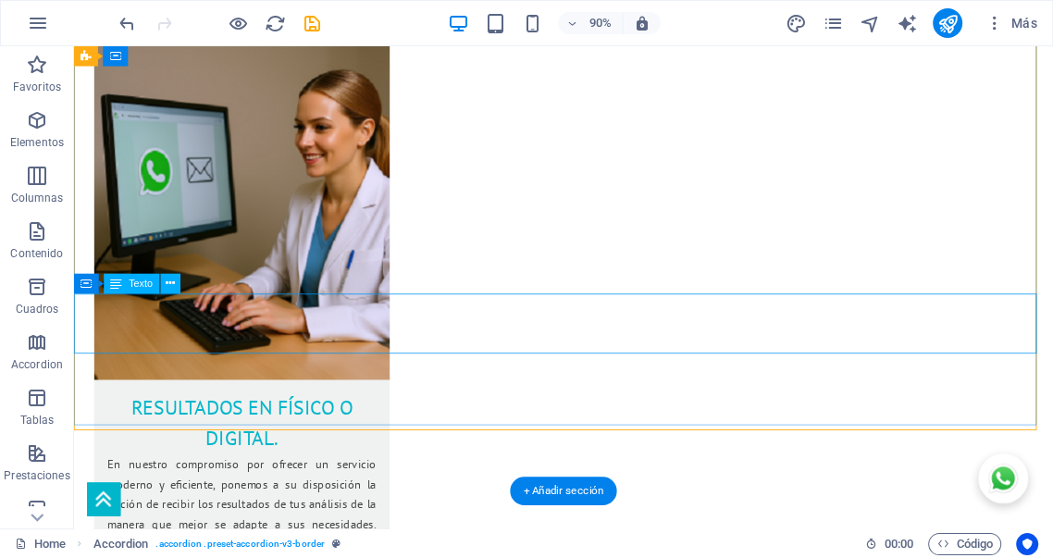
scroll to position [3613, 0]
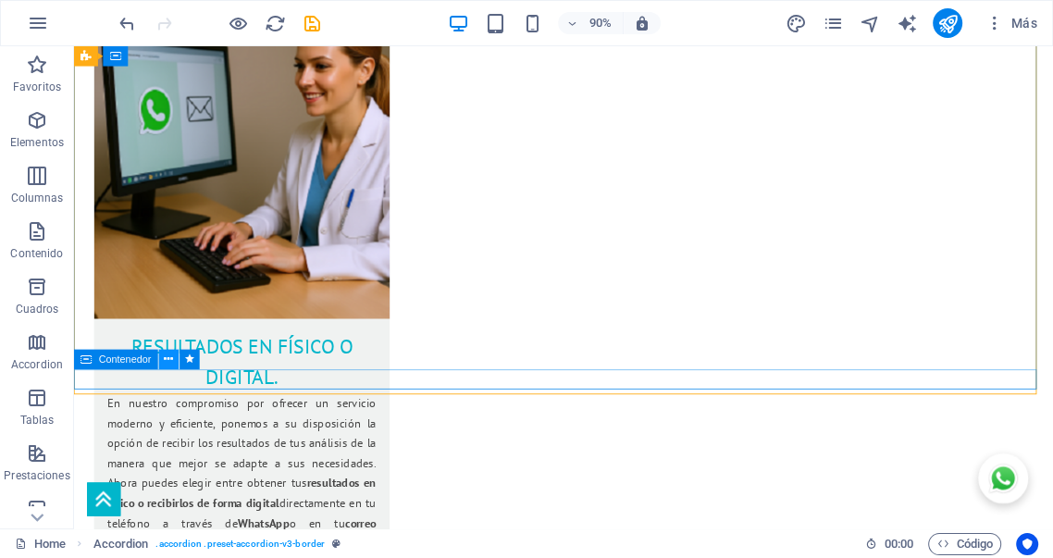
click at [168, 363] on icon at bounding box center [168, 360] width 9 height 18
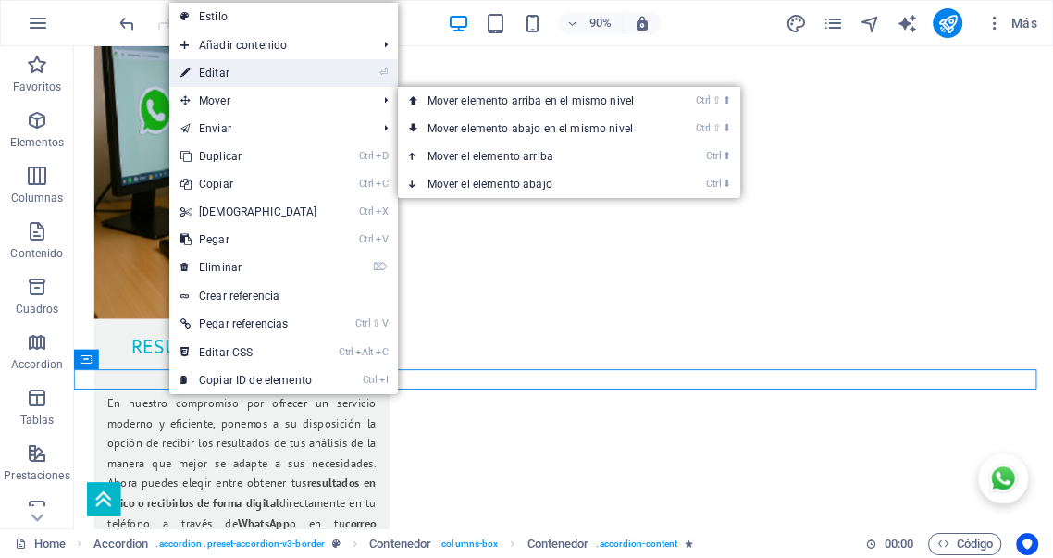
click at [227, 75] on link "⏎ Editar" at bounding box center [248, 73] width 159 height 28
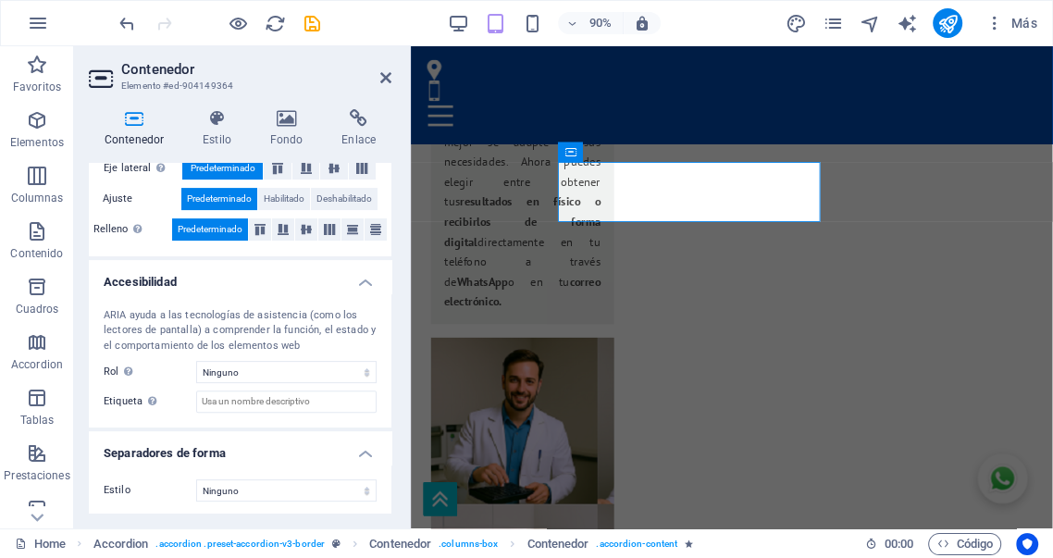
scroll to position [419, 0]
click at [219, 128] on h4 "Estilo" at bounding box center [221, 128] width 68 height 39
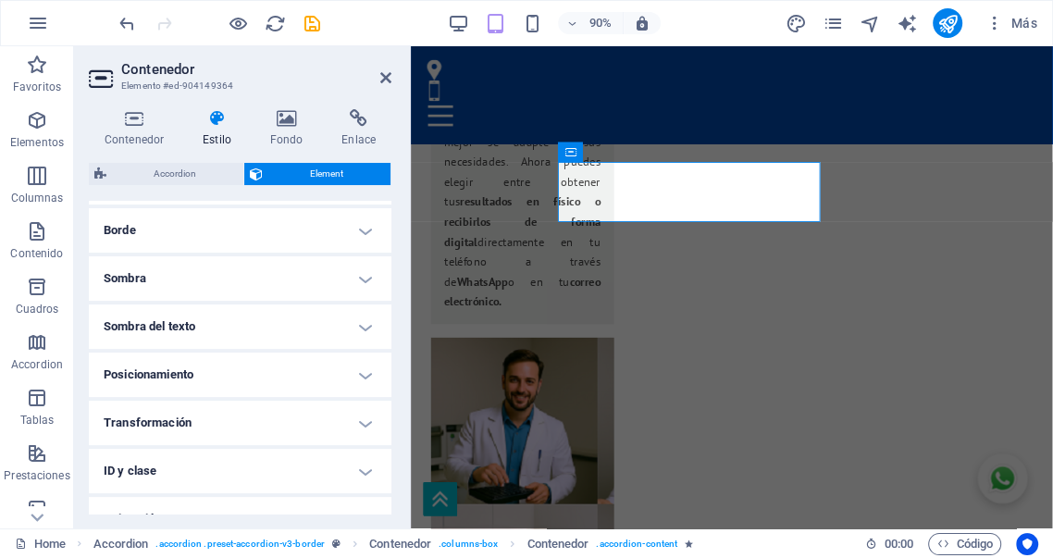
scroll to position [445, 0]
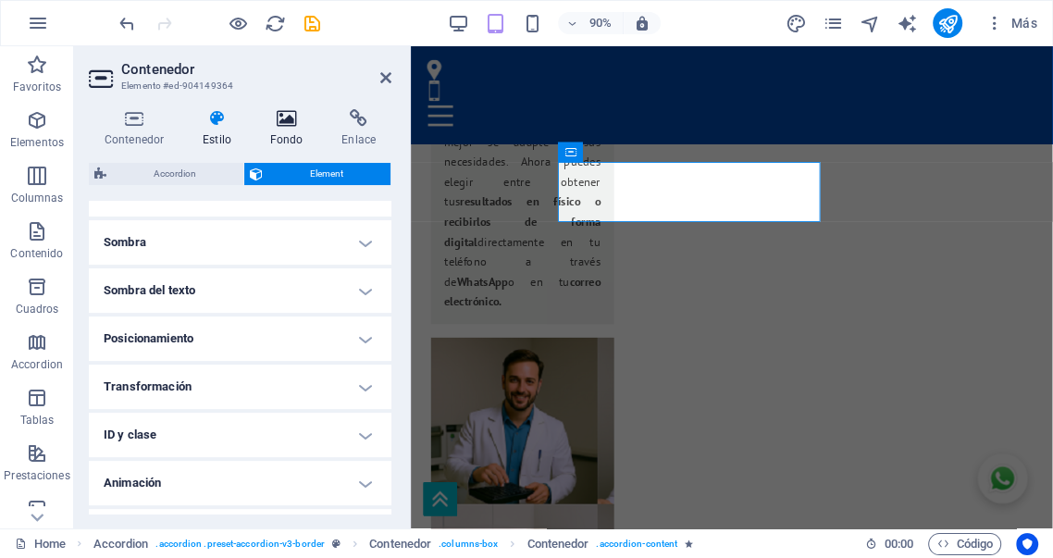
click at [289, 127] on icon at bounding box center [287, 118] width 65 height 19
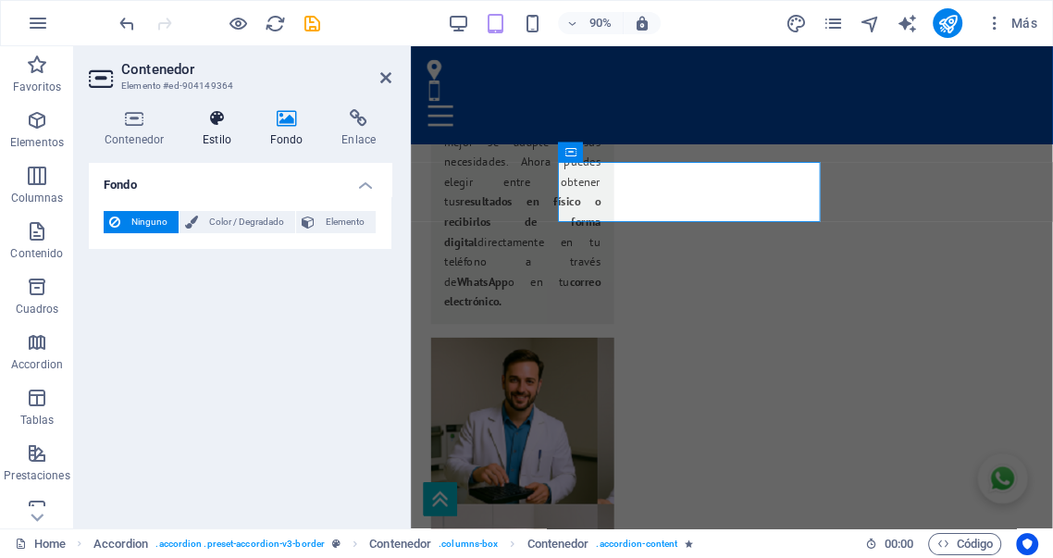
click at [222, 126] on icon at bounding box center [217, 118] width 60 height 19
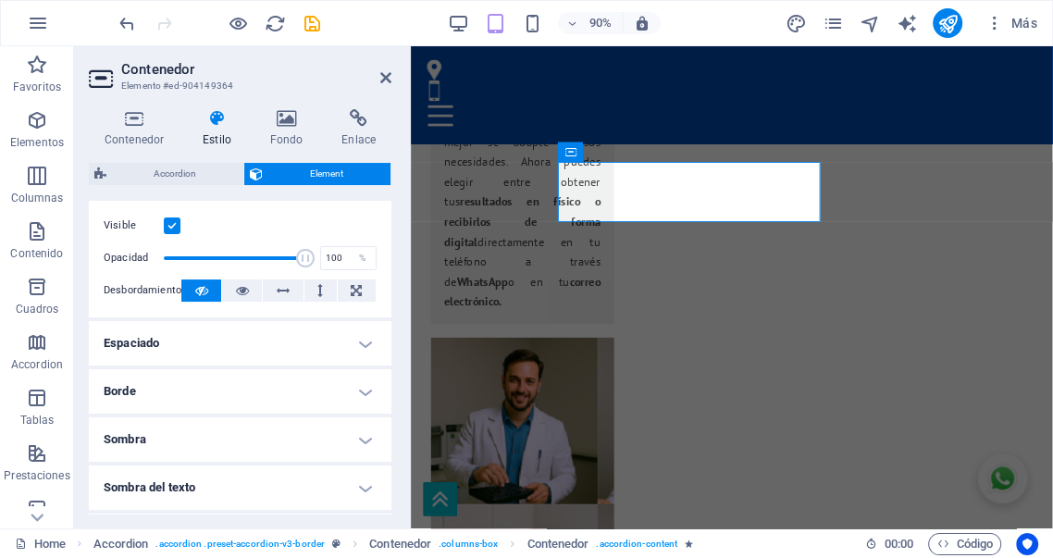
scroll to position [244, 0]
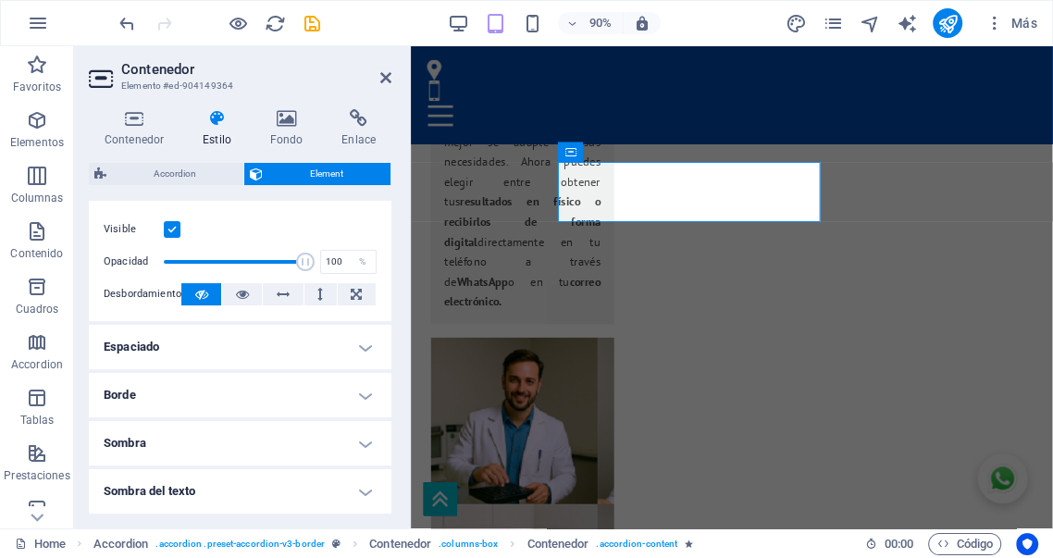
click at [236, 344] on h4 "Espaciado" at bounding box center [240, 347] width 303 height 44
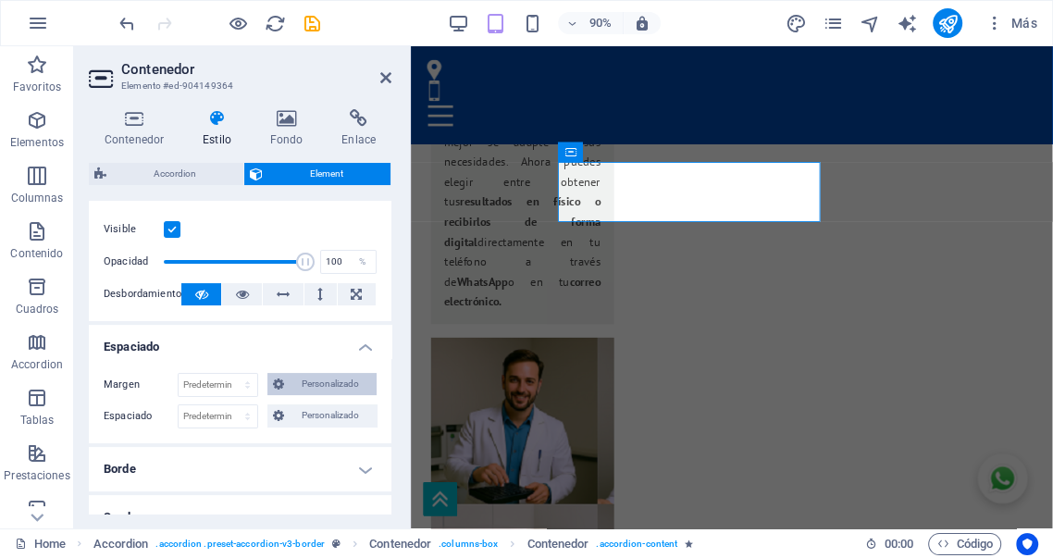
click at [311, 387] on span "Personalizado" at bounding box center [330, 384] width 81 height 22
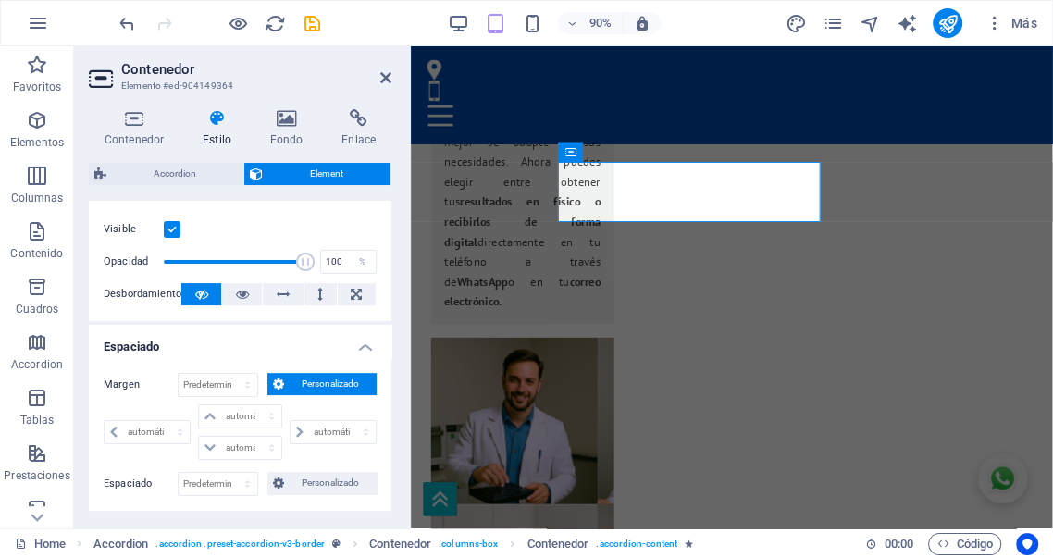
click at [312, 386] on span "Personalizado" at bounding box center [330, 384] width 81 height 22
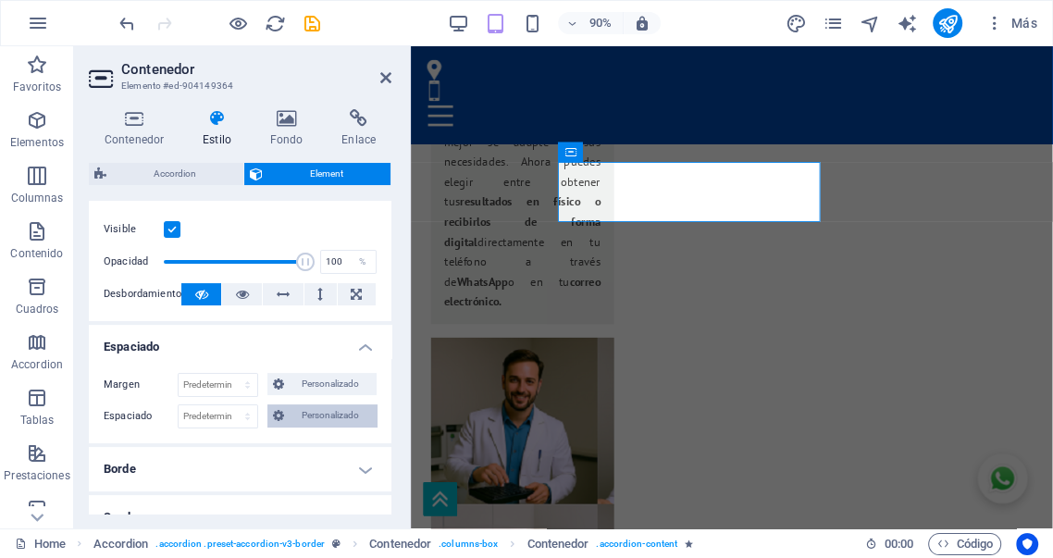
click at [325, 418] on span "Personalizado" at bounding box center [330, 415] width 81 height 22
click at [325, 417] on span "Personalizado" at bounding box center [330, 415] width 81 height 22
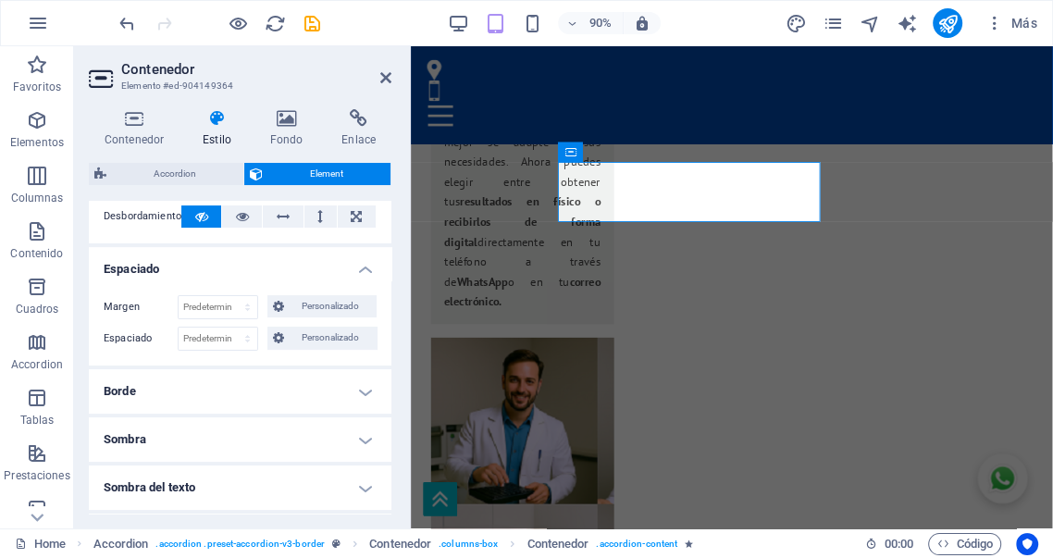
scroll to position [347, 0]
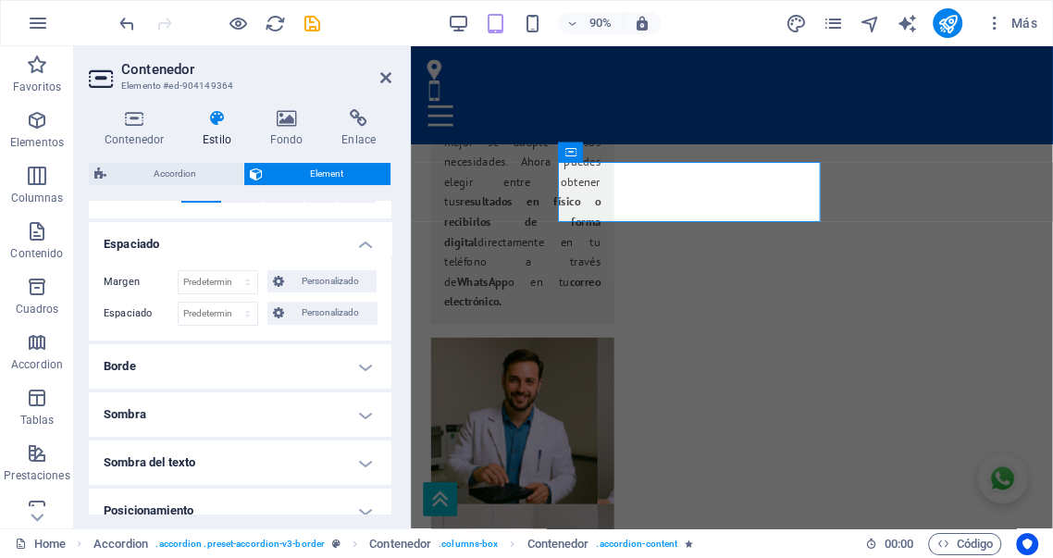
click at [279, 363] on h4 "Borde" at bounding box center [240, 366] width 303 height 44
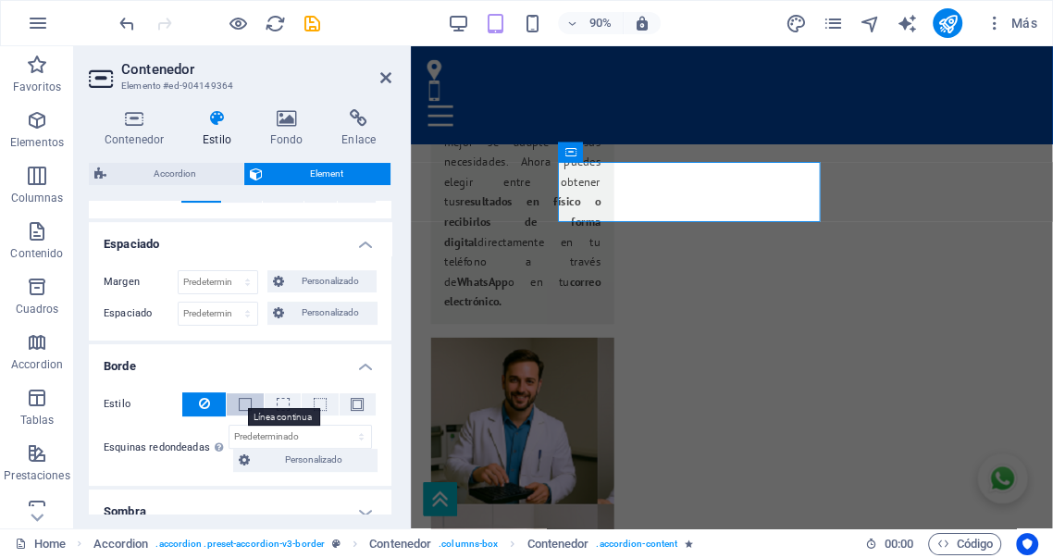
click at [244, 404] on span at bounding box center [245, 404] width 13 height 13
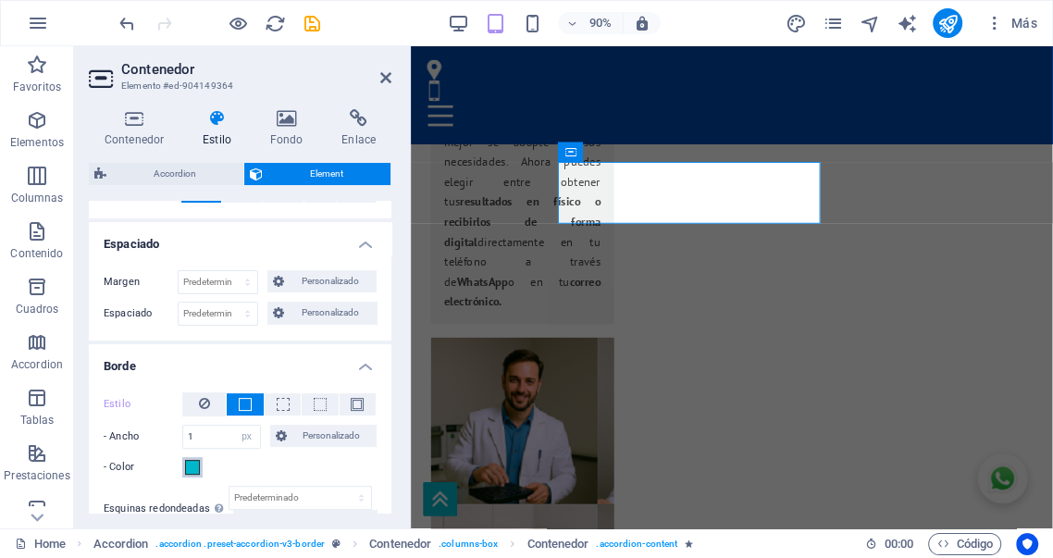
click at [193, 463] on span at bounding box center [192, 467] width 15 height 15
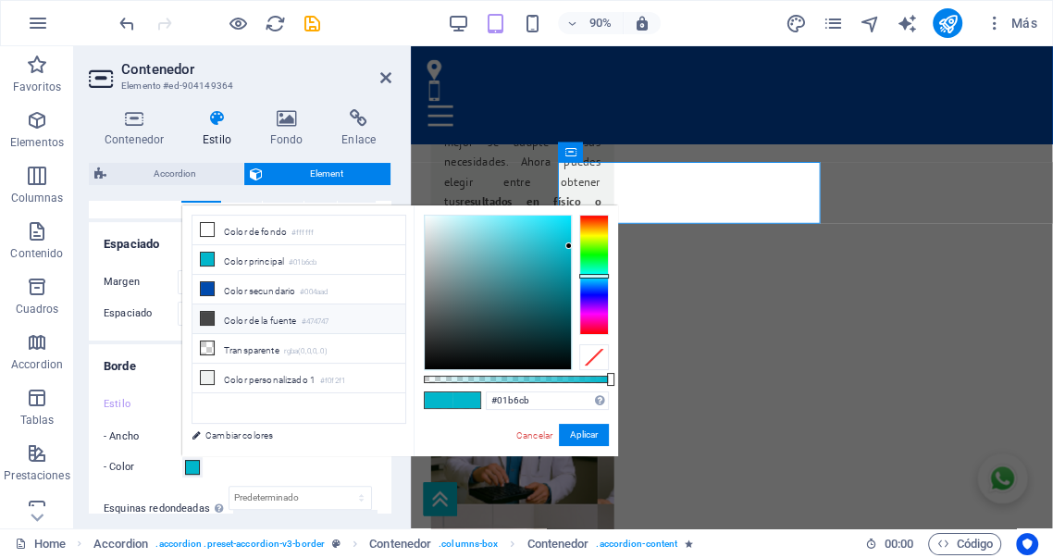
click at [253, 319] on li "Color de la fuente #474747" at bounding box center [299, 319] width 213 height 30
type input "#474747"
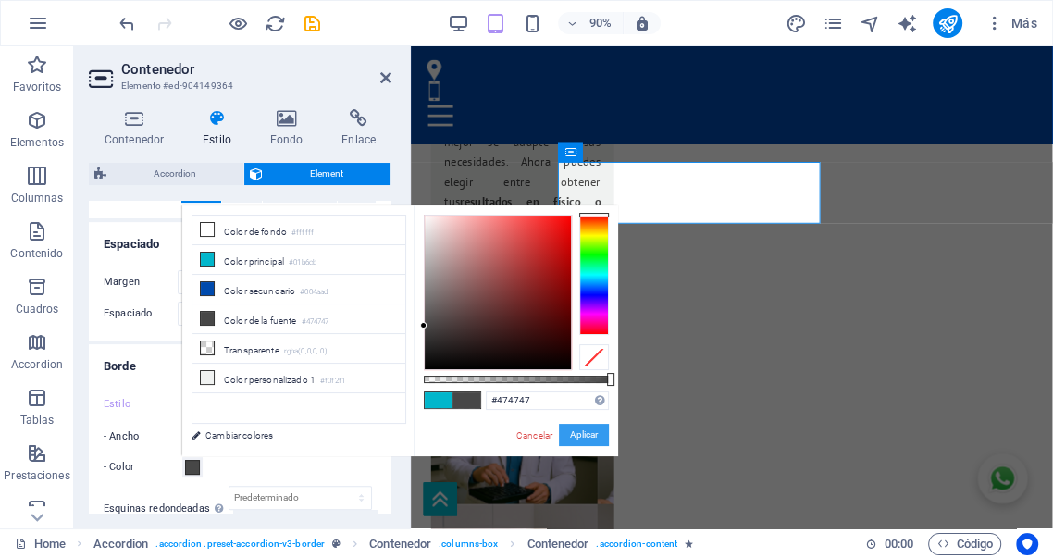
click at [575, 436] on button "Aplicar" at bounding box center [584, 435] width 50 height 22
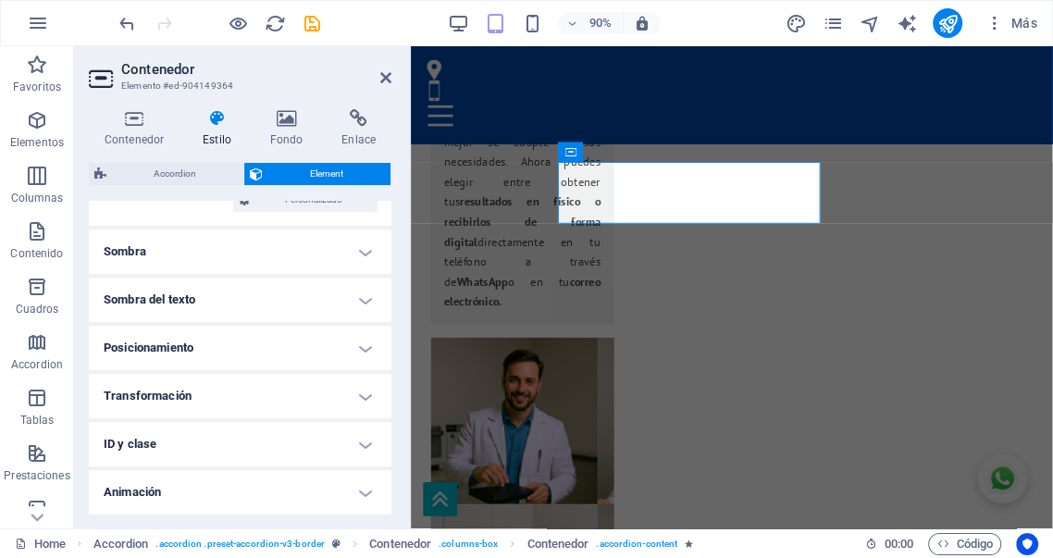
scroll to position [690, 0]
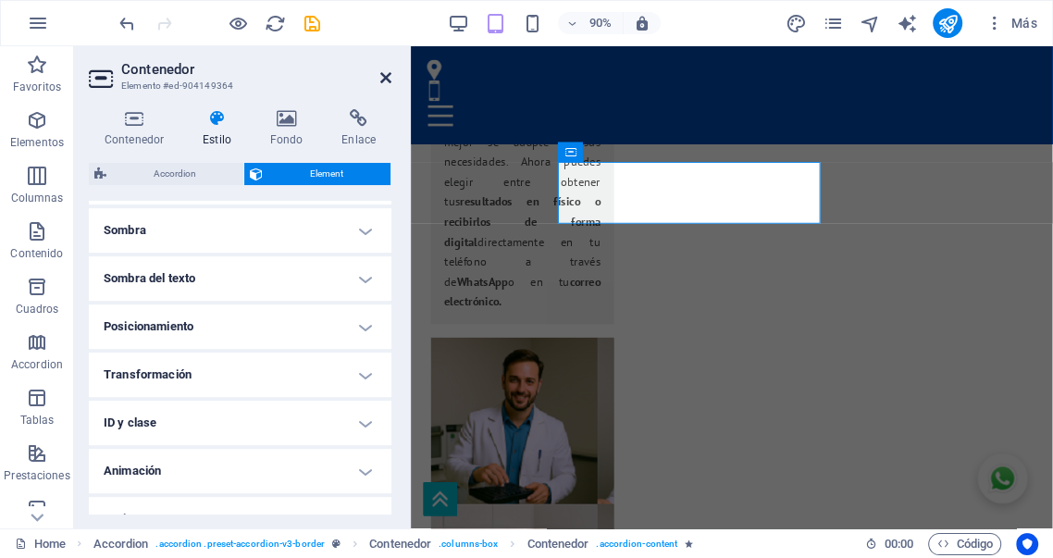
click at [389, 81] on icon at bounding box center [385, 77] width 11 height 15
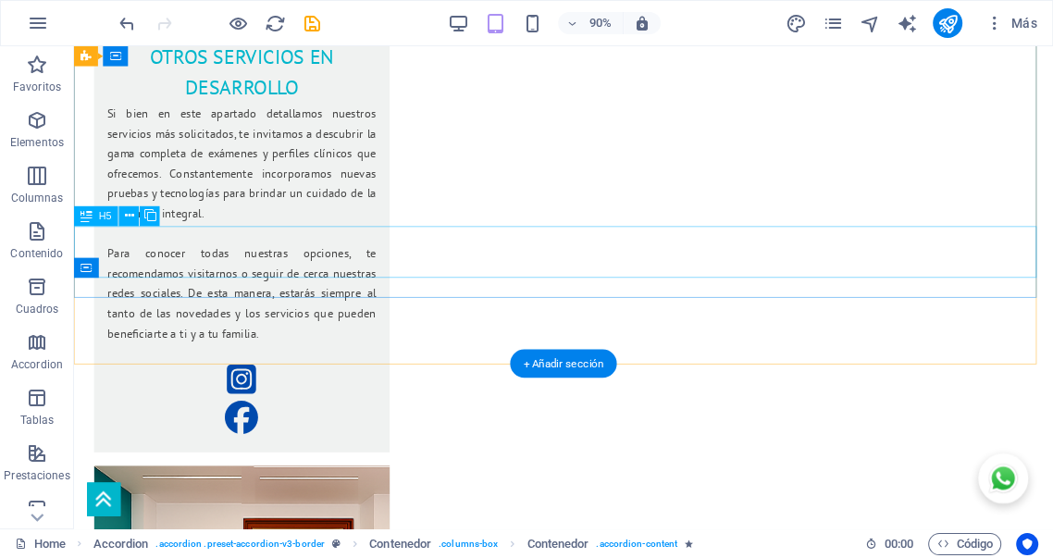
scroll to position [3642, 0]
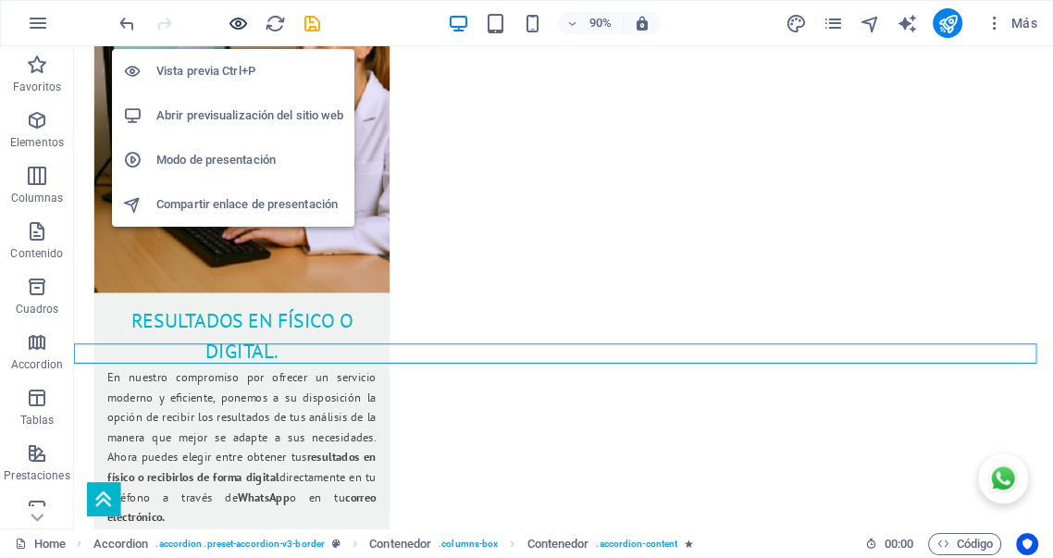
click at [242, 22] on icon "button" at bounding box center [238, 23] width 21 height 21
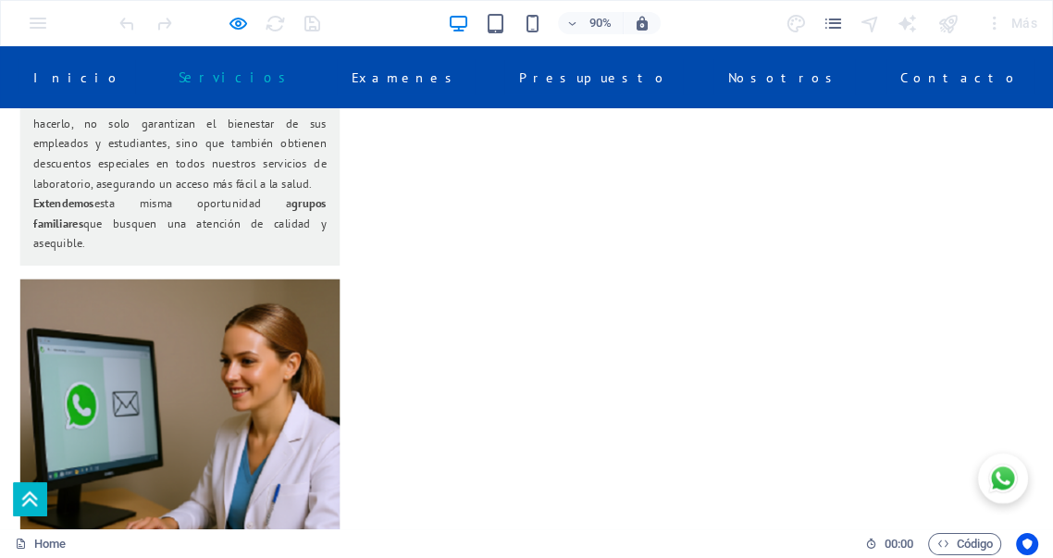
scroll to position [3127, 0]
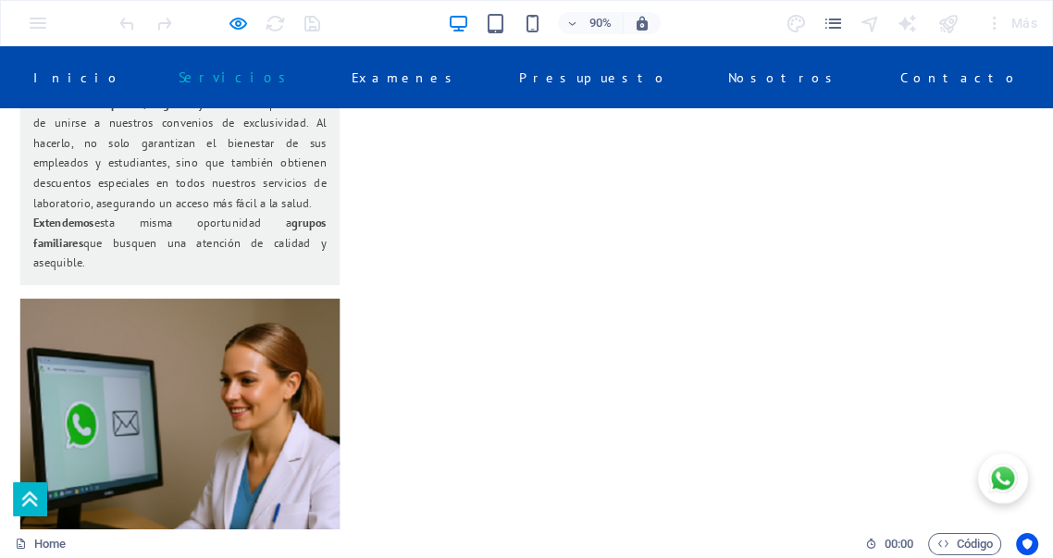
scroll to position [3059, 0]
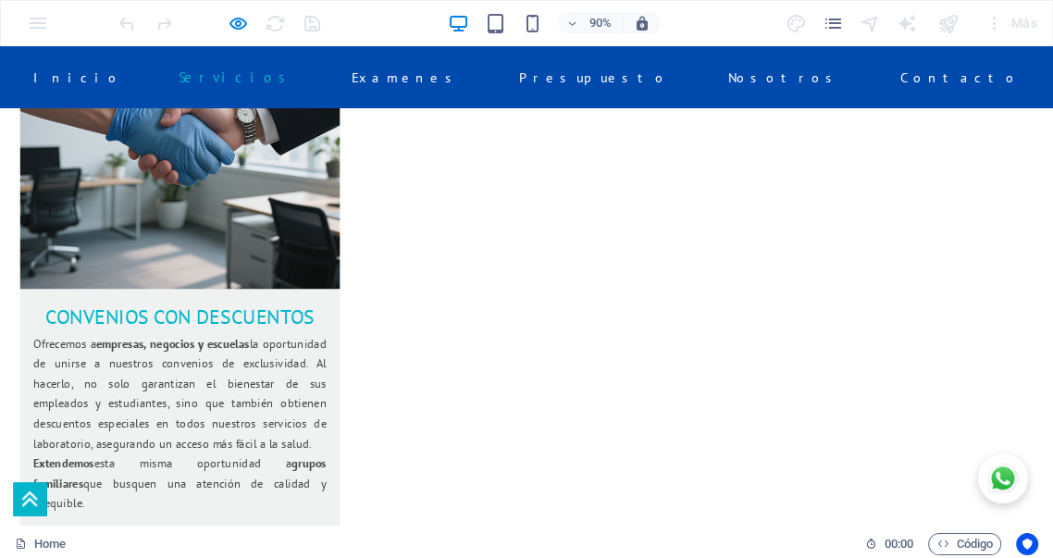
scroll to position [2819, 0]
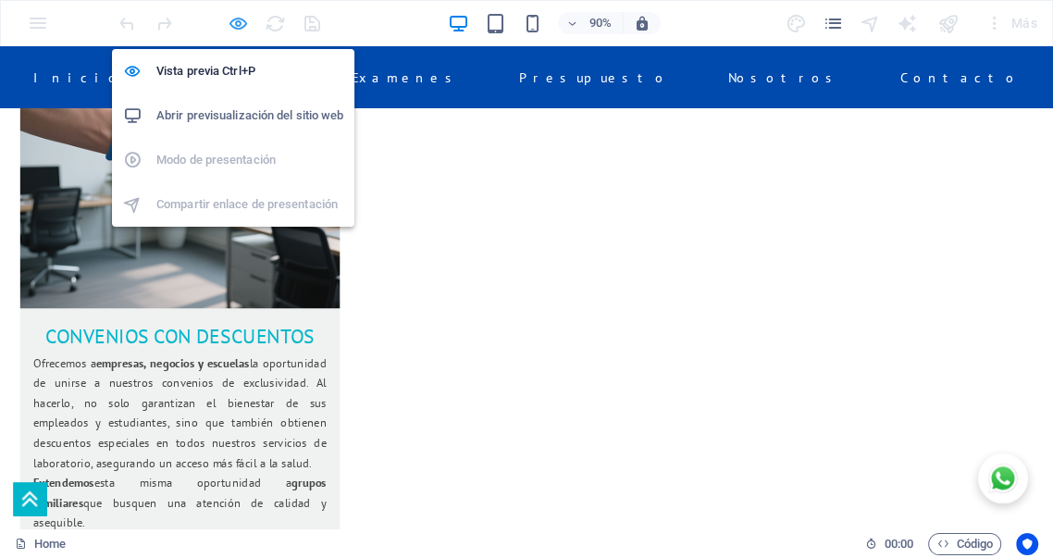
click at [240, 19] on icon "button" at bounding box center [238, 23] width 21 height 21
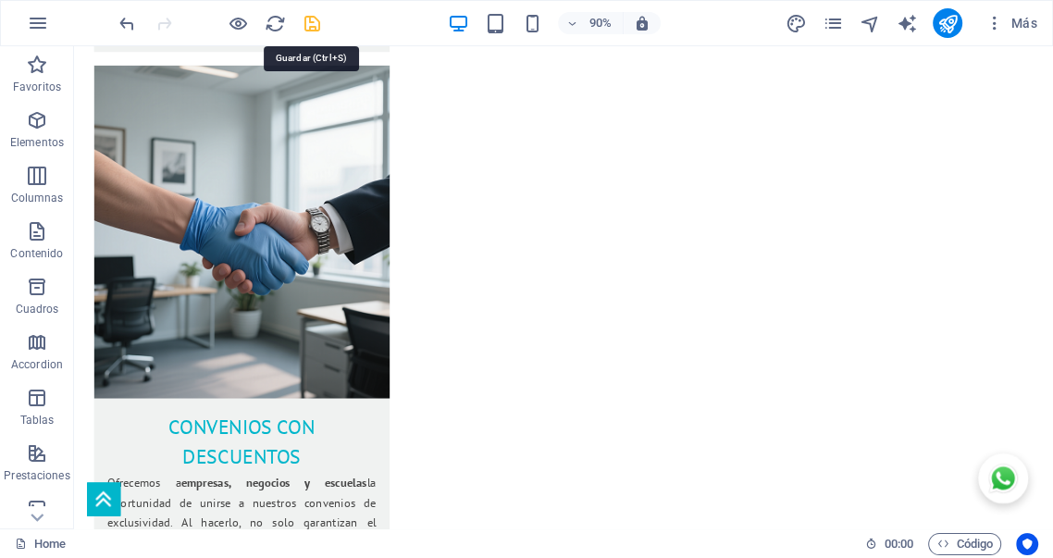
click at [311, 19] on icon "save" at bounding box center [312, 23] width 21 height 21
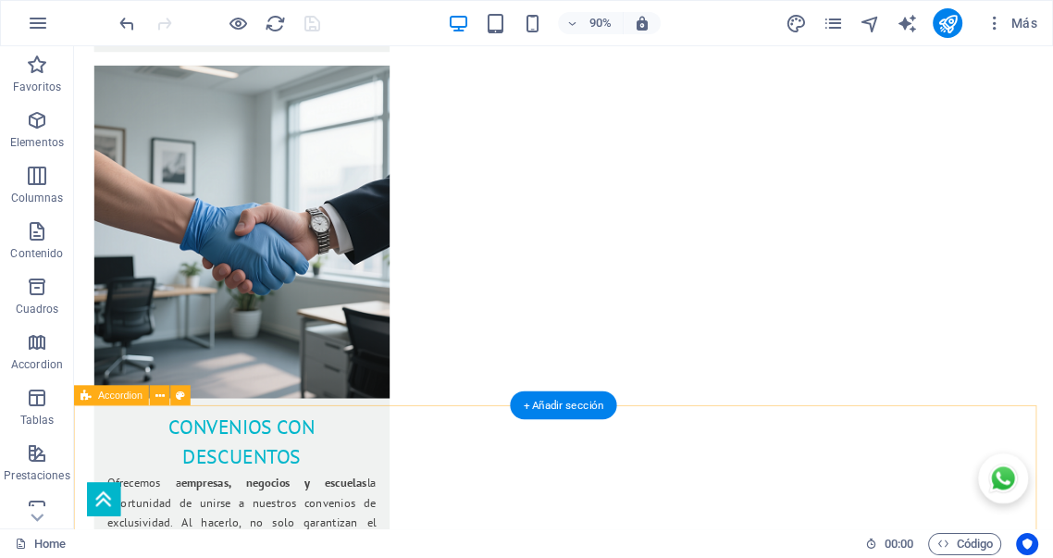
select select "px"
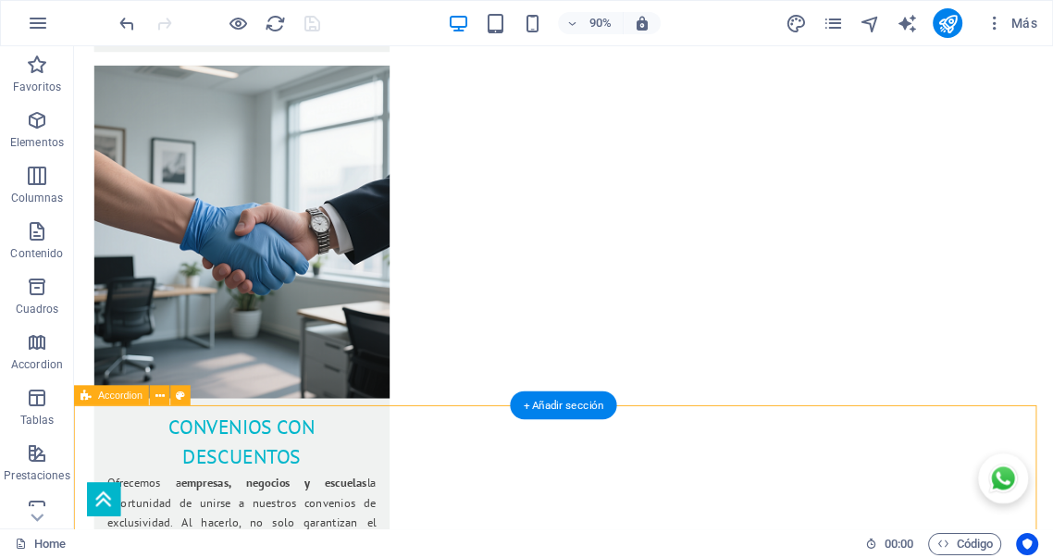
select select "px"
select select "rem"
select select "px"
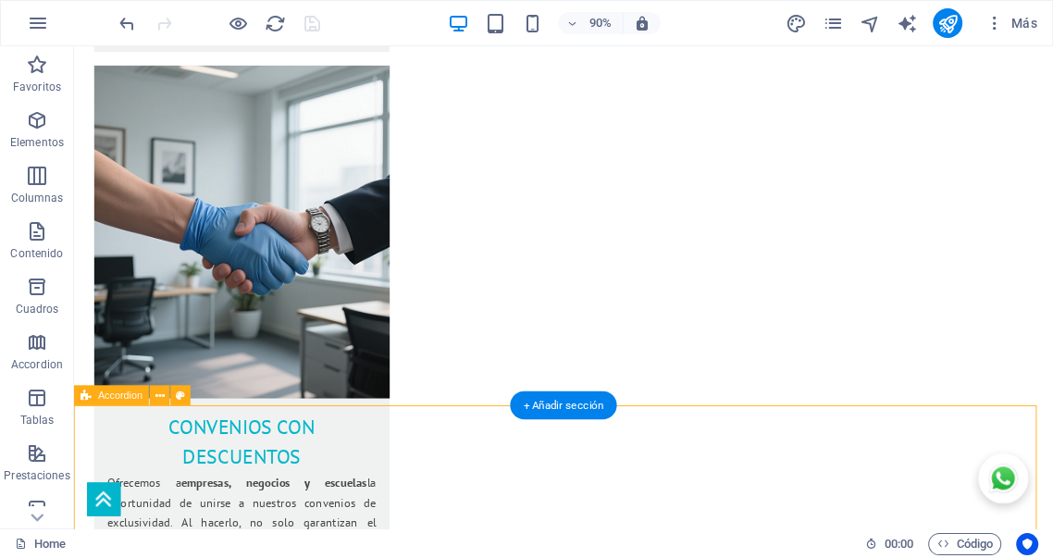
select select "px"
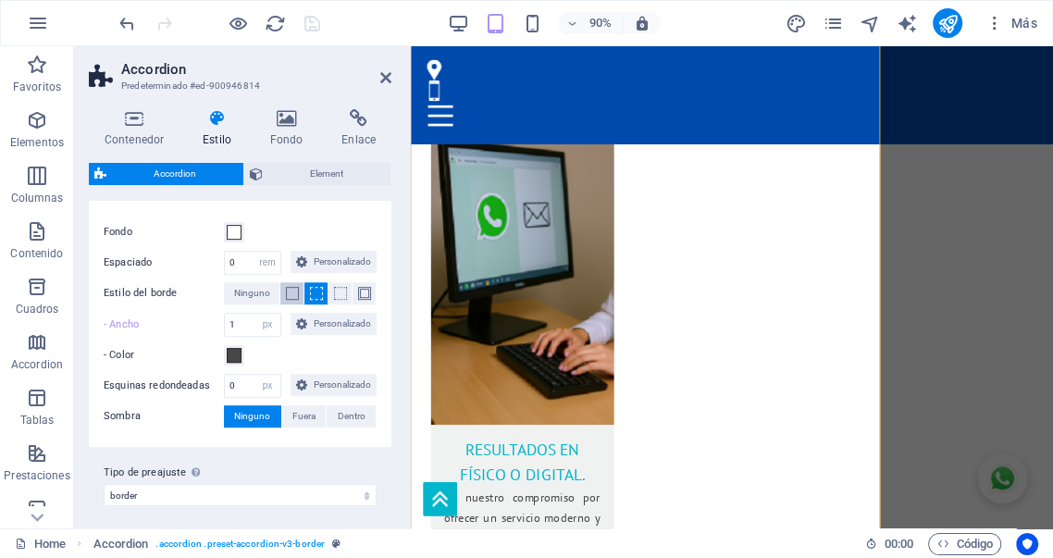
scroll to position [685, 0]
click at [280, 273] on select "px rem % vh vw Personalizado" at bounding box center [268, 262] width 26 height 22
select select "px"
click at [280, 273] on select "px rem % vh vw Personalizado" at bounding box center [268, 262] width 26 height 22
type input "5"
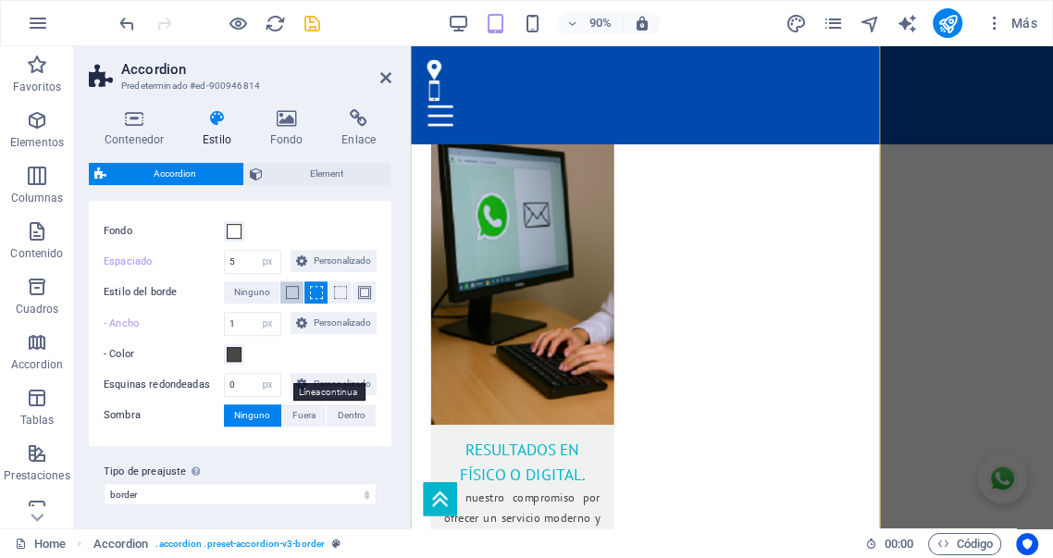
click at [293, 299] on span at bounding box center [292, 292] width 13 height 13
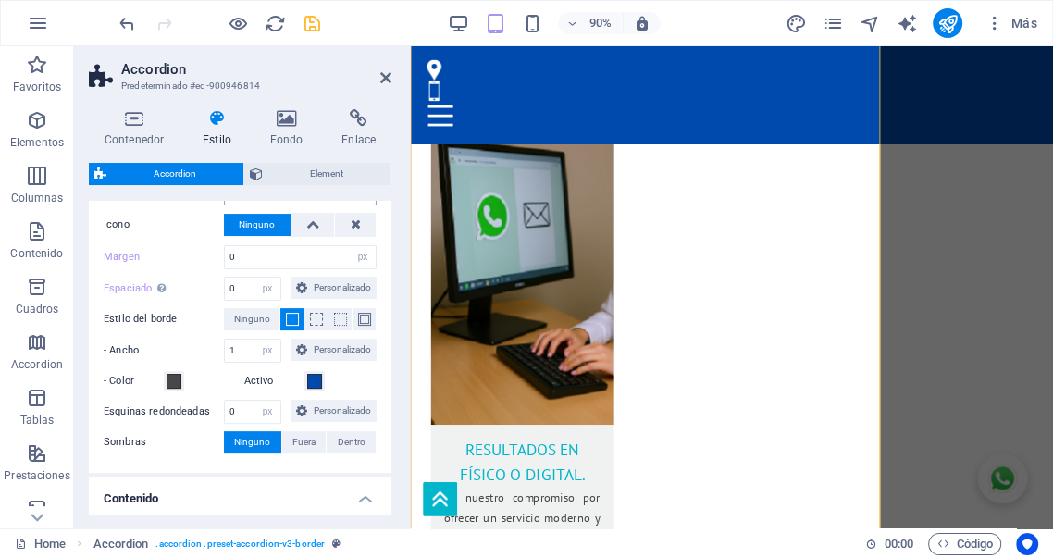
scroll to position [240, 0]
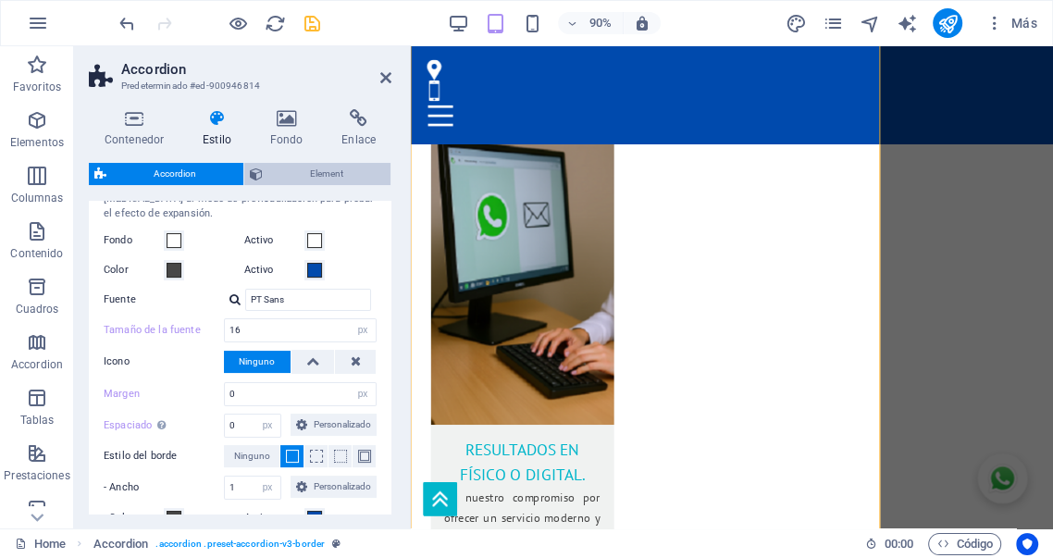
click at [316, 174] on span "Element" at bounding box center [326, 174] width 117 height 22
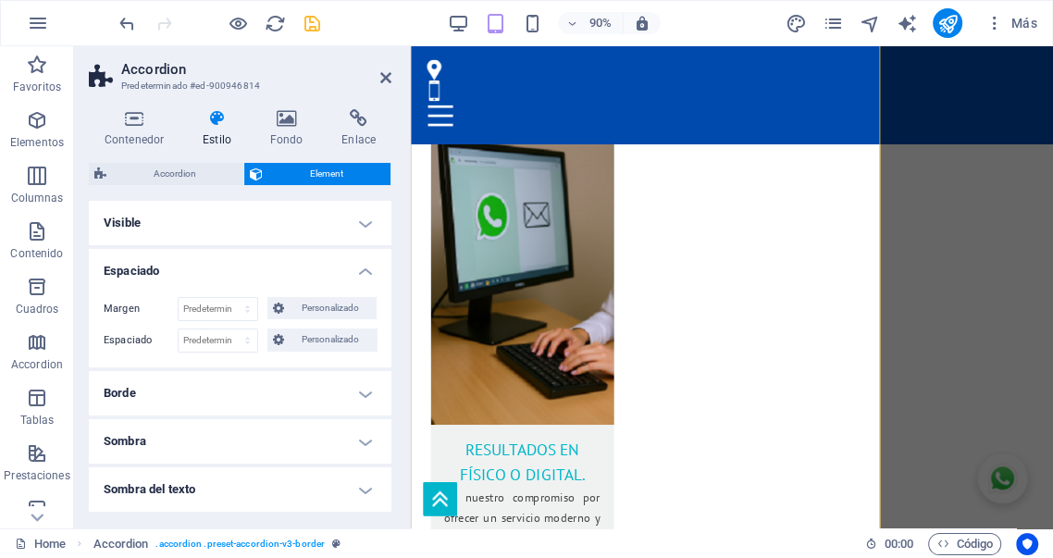
click at [342, 215] on h4 "Visible" at bounding box center [240, 223] width 303 height 44
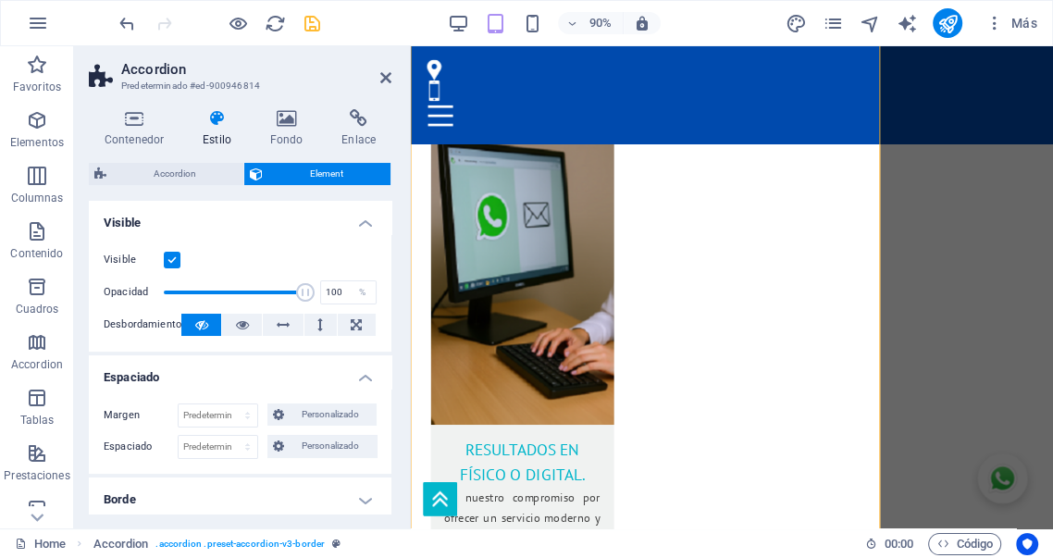
click at [359, 220] on h4 "Visible" at bounding box center [240, 217] width 303 height 33
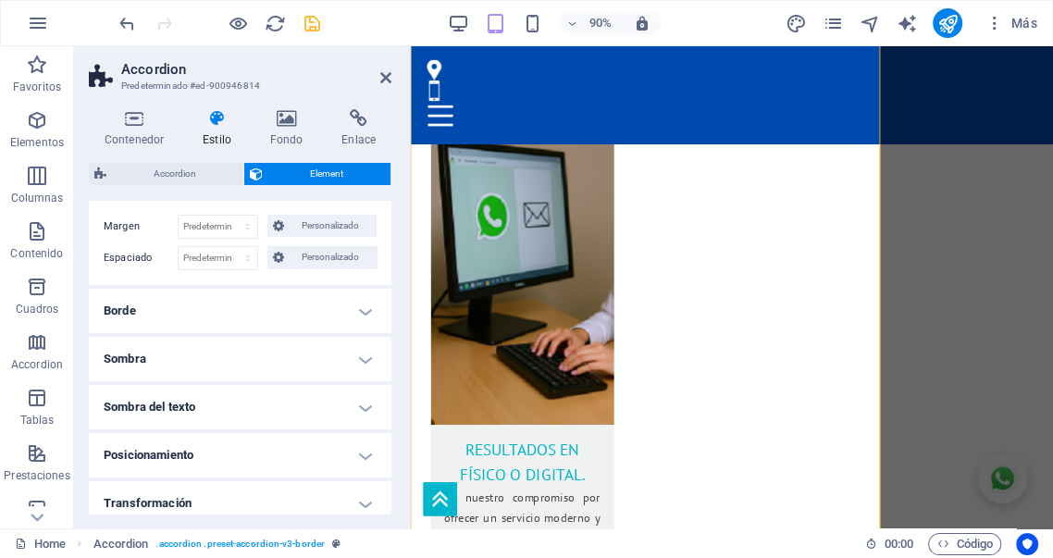
scroll to position [103, 0]
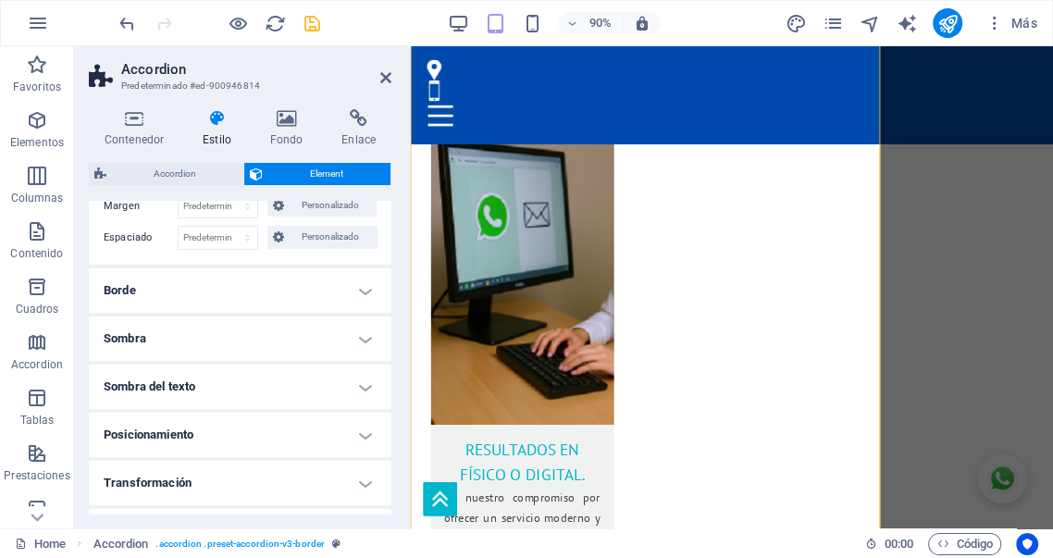
click at [318, 299] on h4 "Borde" at bounding box center [240, 290] width 303 height 44
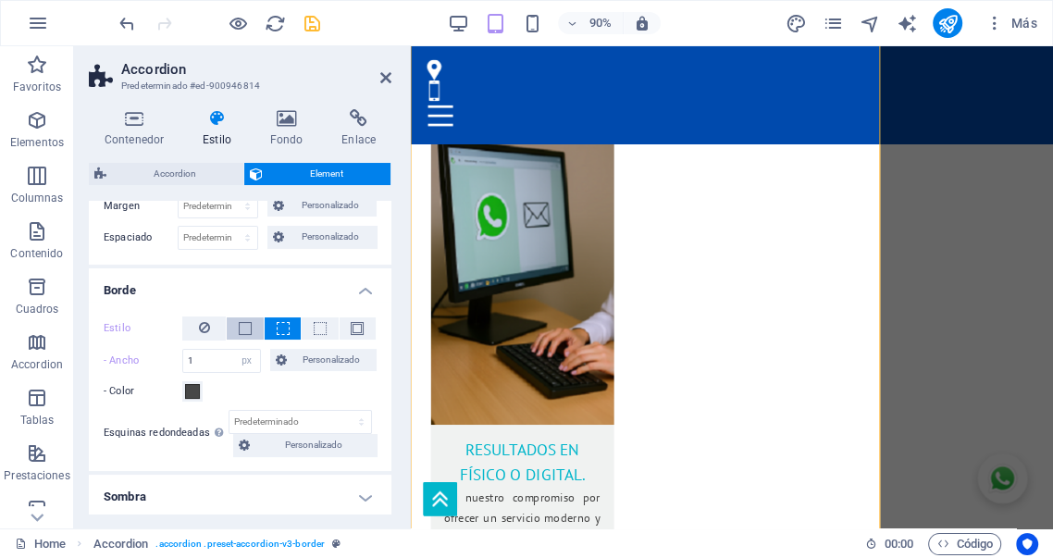
click at [247, 329] on span at bounding box center [245, 328] width 13 height 13
click at [357, 294] on h4 "Borde" at bounding box center [240, 284] width 303 height 33
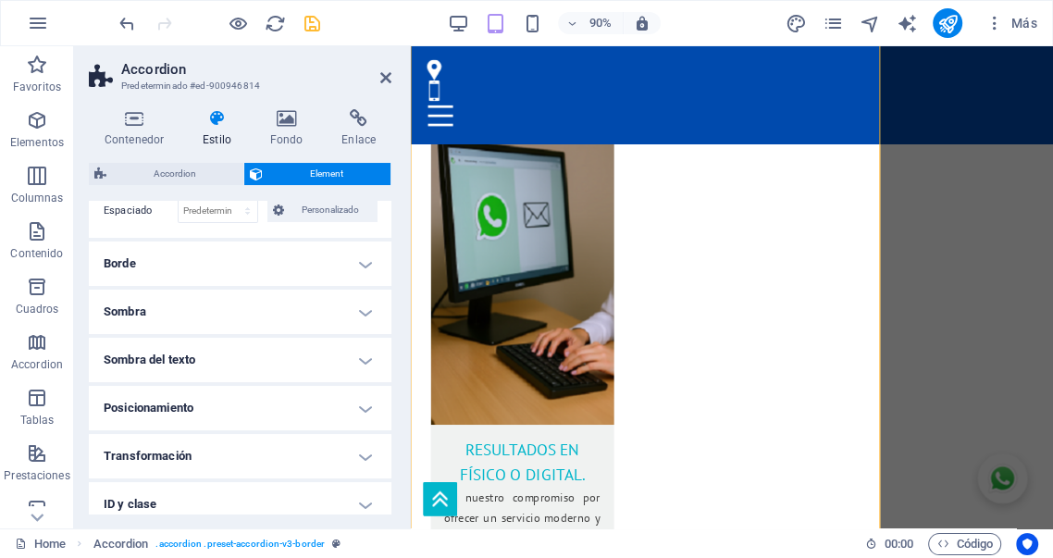
scroll to position [170, 0]
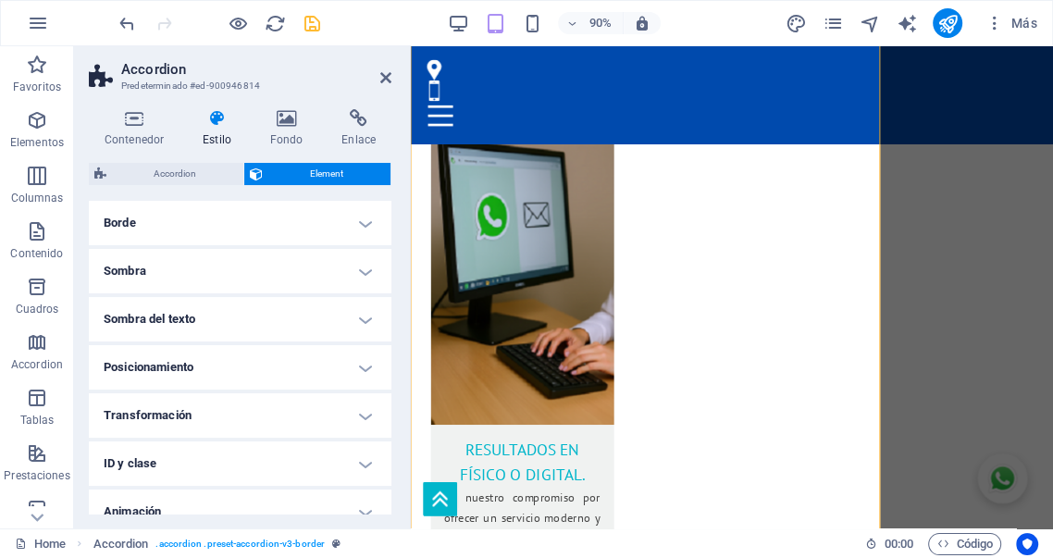
click at [355, 364] on h4 "Posicionamiento" at bounding box center [240, 367] width 303 height 44
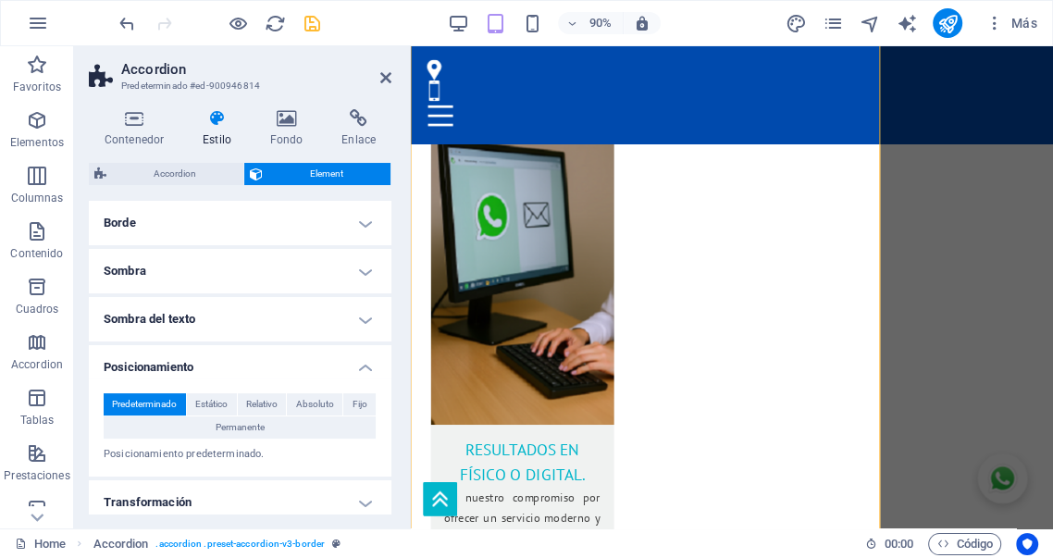
click at [355, 364] on h4 "Posicionamiento" at bounding box center [240, 361] width 303 height 33
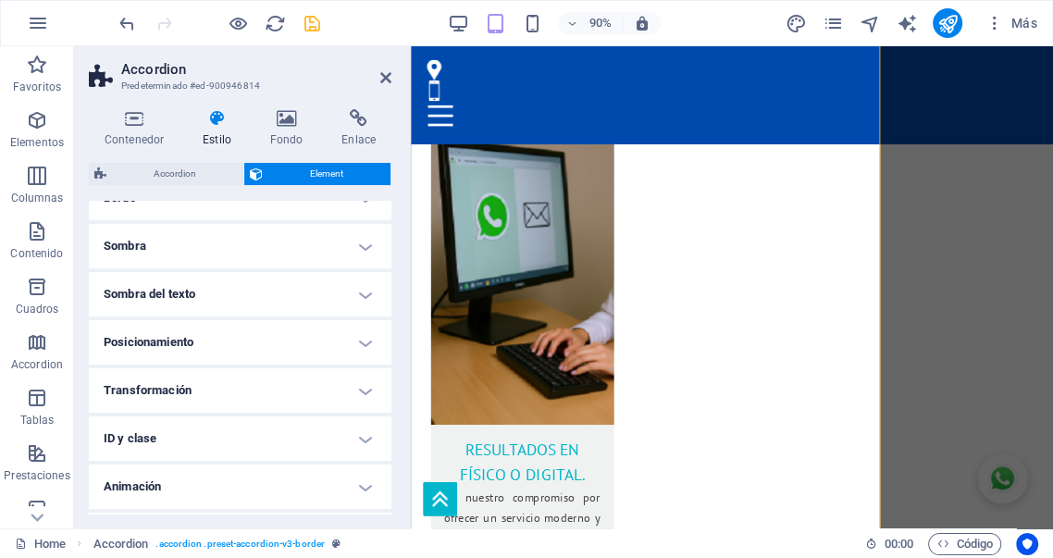
scroll to position [238, 0]
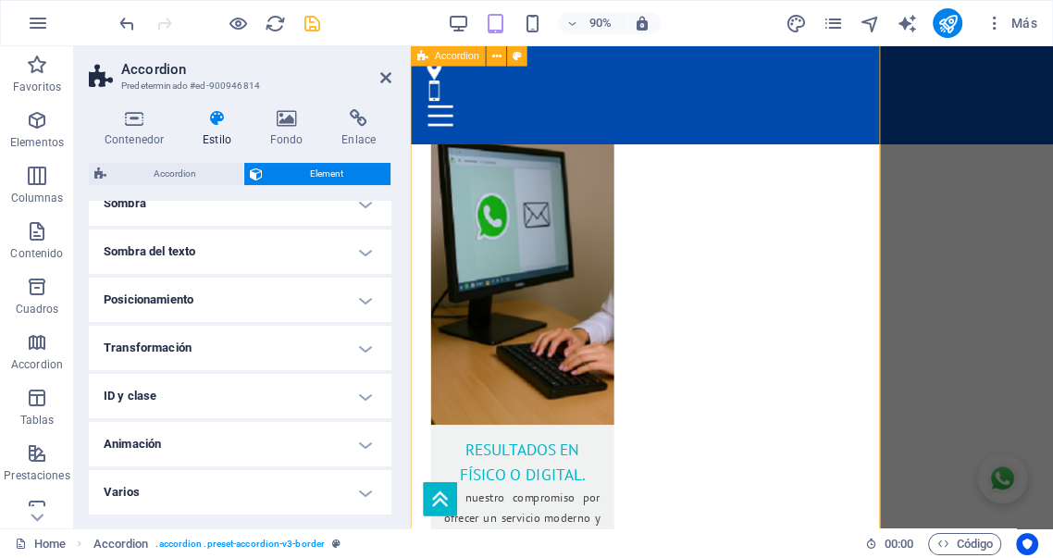
click at [385, 78] on icon at bounding box center [385, 77] width 11 height 15
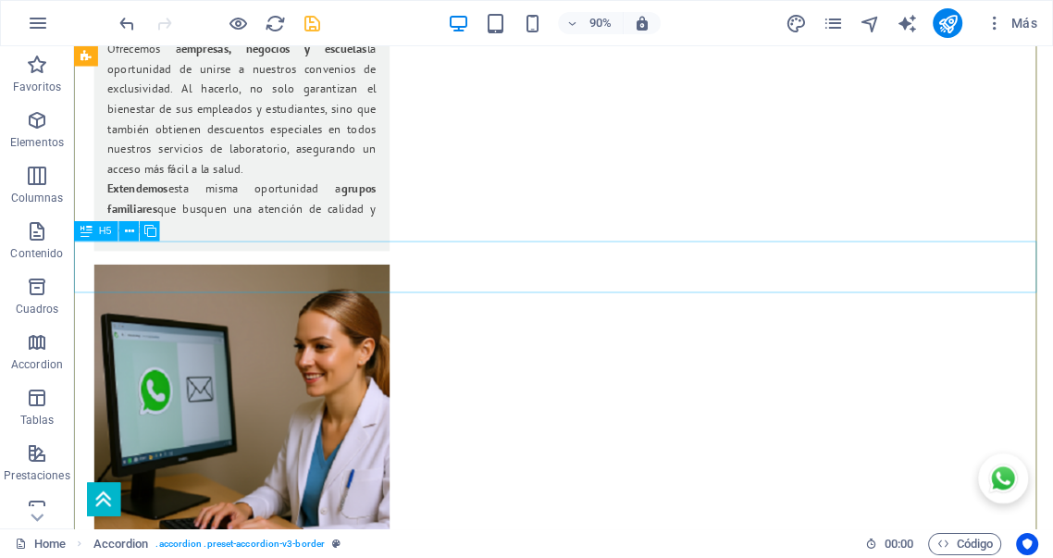
scroll to position [3297, 0]
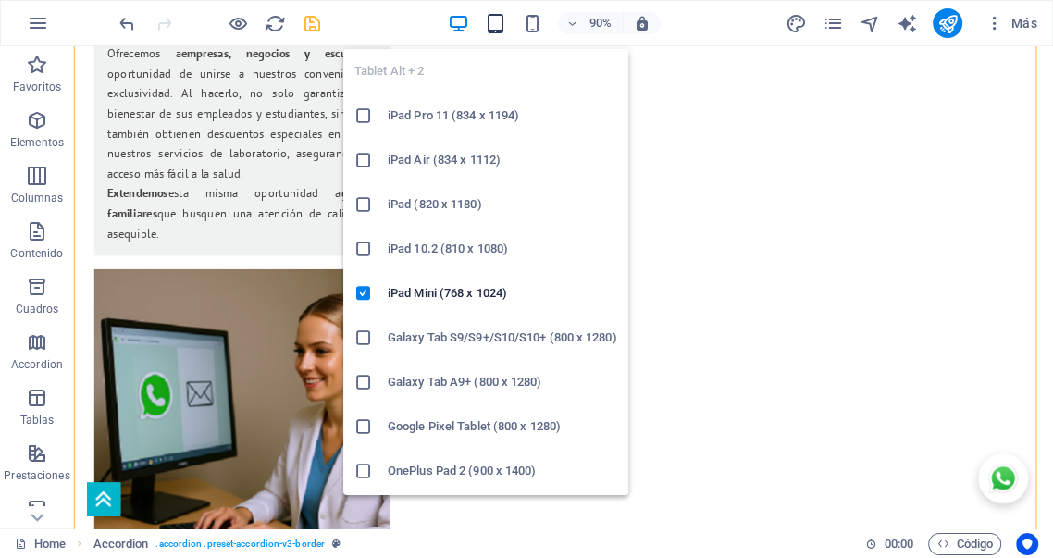
click at [495, 22] on icon "button" at bounding box center [495, 23] width 21 height 21
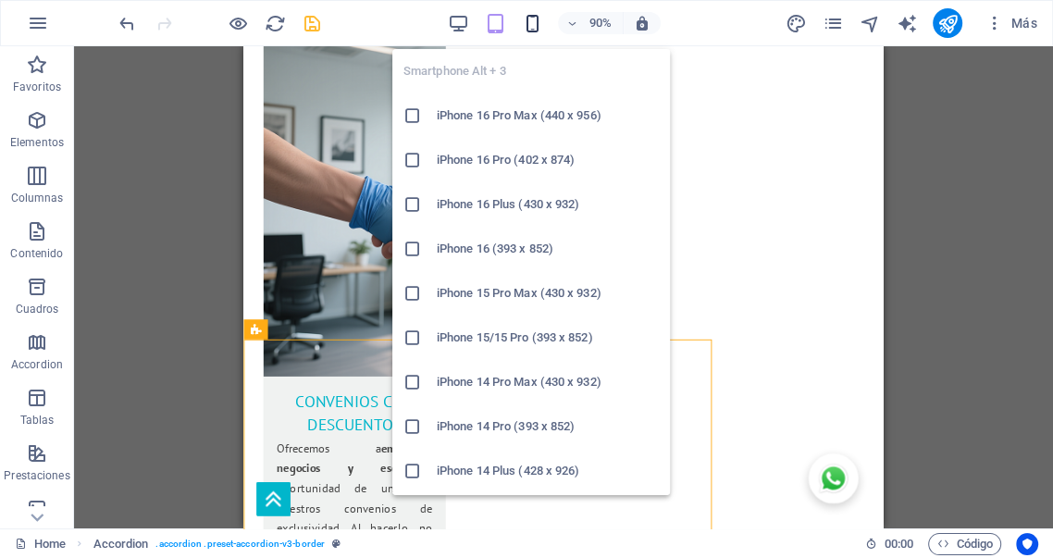
click at [535, 20] on icon "button" at bounding box center [532, 23] width 21 height 21
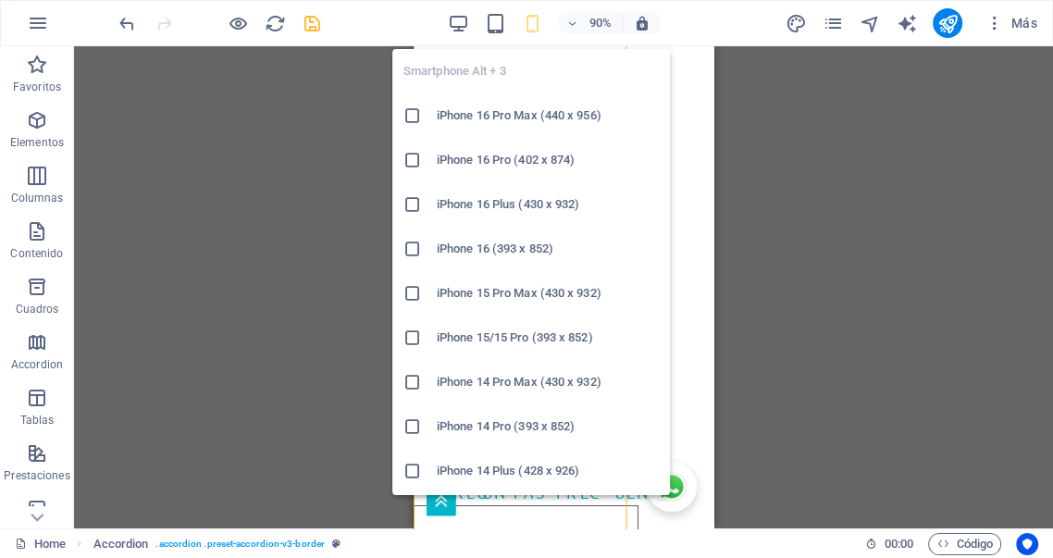
scroll to position [6191, 0]
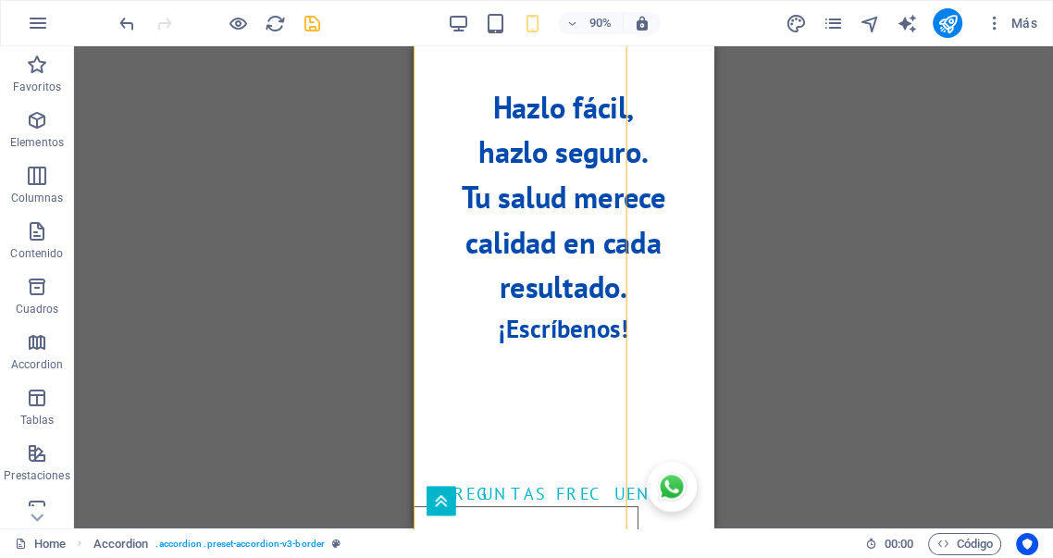
click at [753, 219] on div "Arrastra aquí para reemplazar el contenido existente. Si quieres crear un eleme…" at bounding box center [563, 287] width 979 height 482
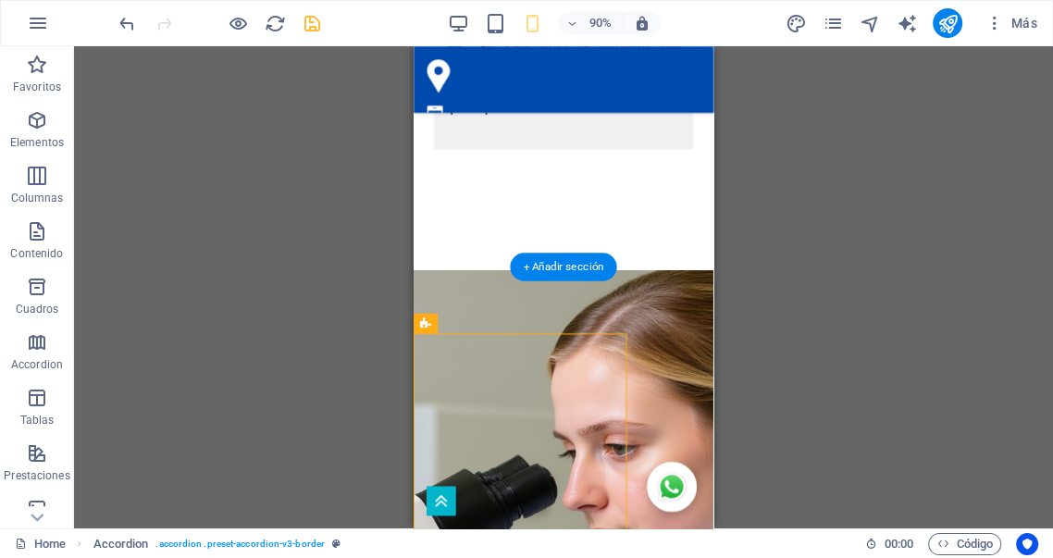
scroll to position [5265, 0]
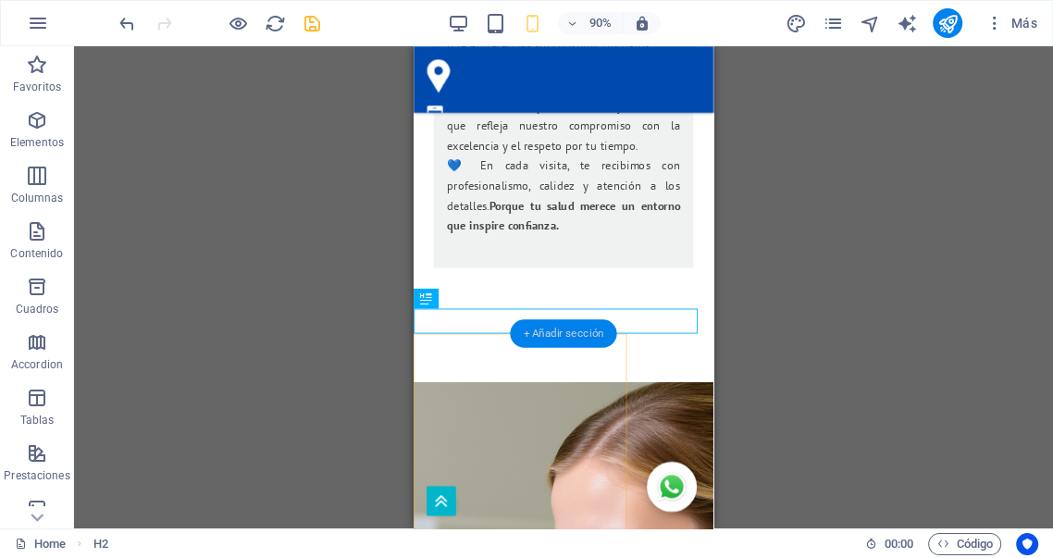
click at [548, 329] on div "+ Añadir sección" at bounding box center [563, 333] width 106 height 29
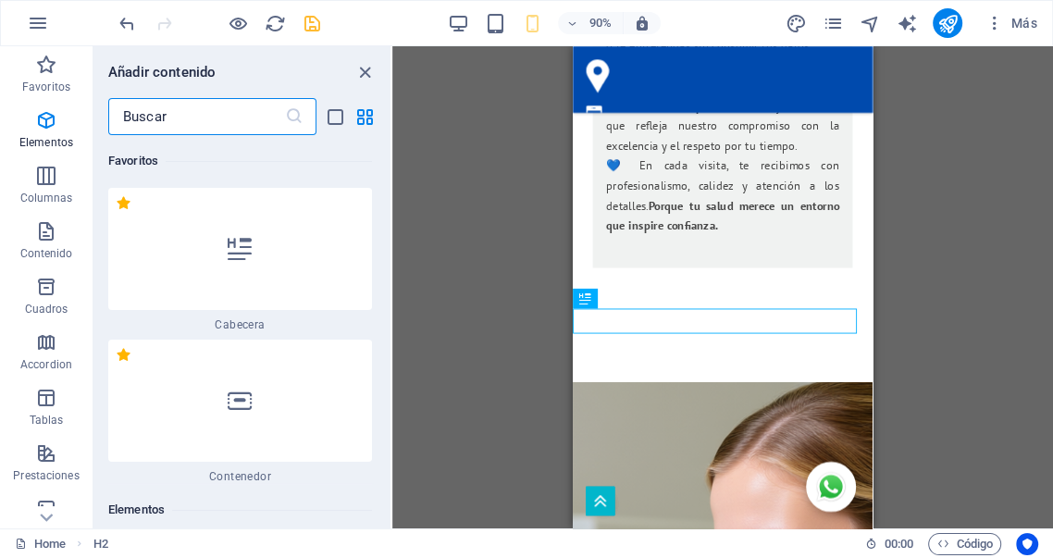
scroll to position [5992, 0]
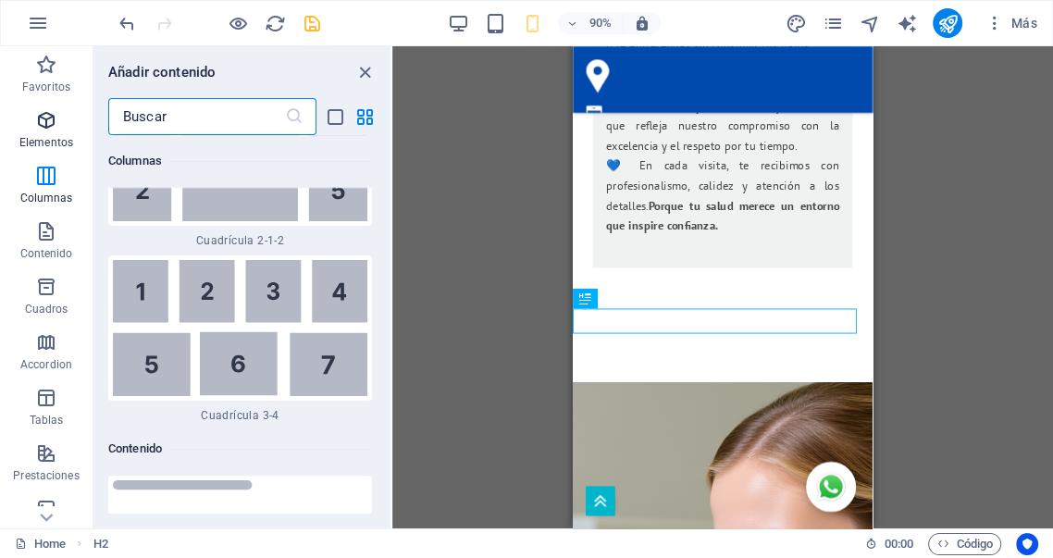
click at [43, 122] on icon "button" at bounding box center [46, 120] width 22 height 22
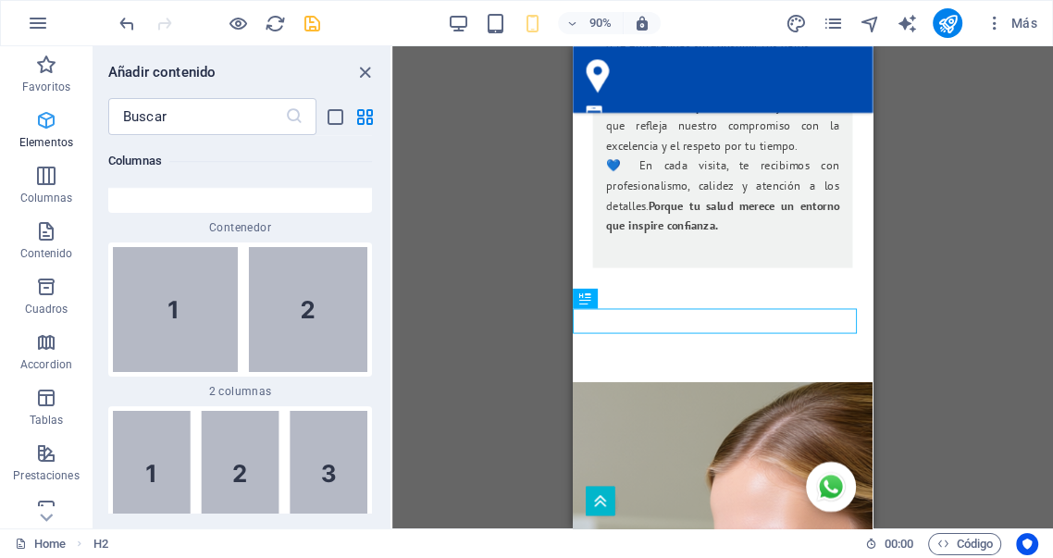
scroll to position [348, 0]
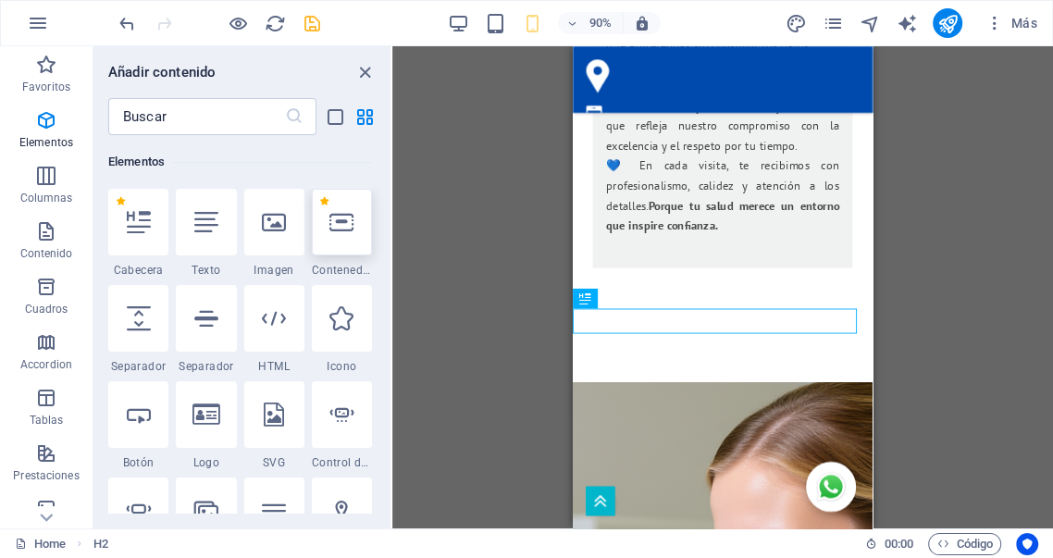
click at [344, 226] on icon at bounding box center [341, 222] width 24 height 24
click at [392, 226] on div "Arrastra aquí para reemplazar el contenido existente. Si quieres crear un eleme…" at bounding box center [722, 287] width 661 height 482
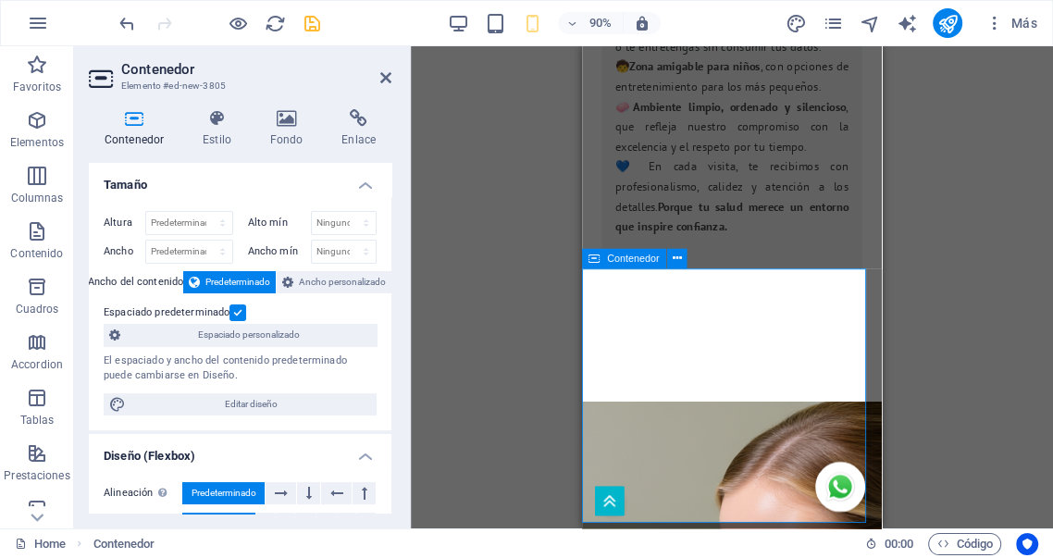
scroll to position [5368, 0]
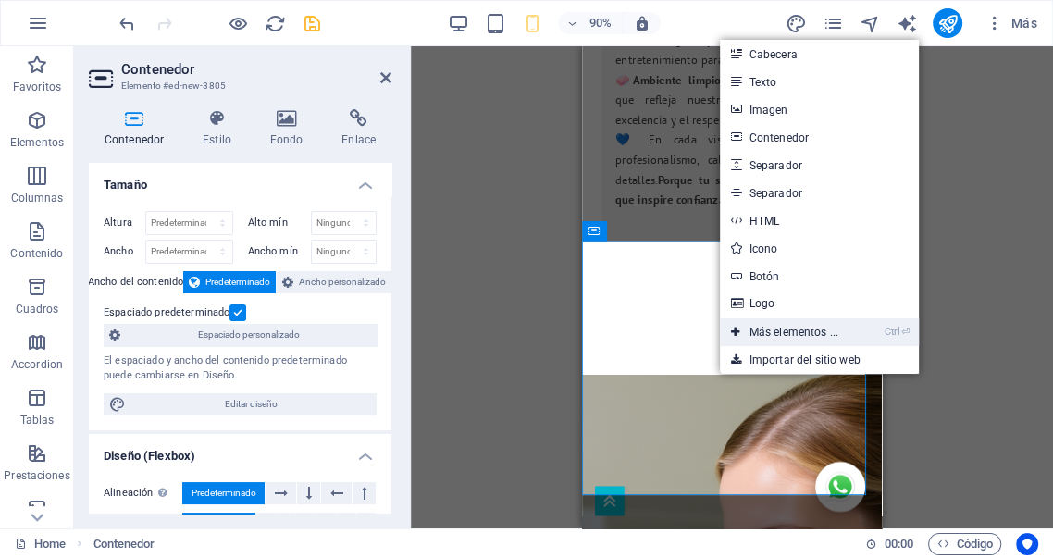
click at [792, 324] on link "Ctrl ⏎ Más elementos ..." at bounding box center [785, 332] width 130 height 28
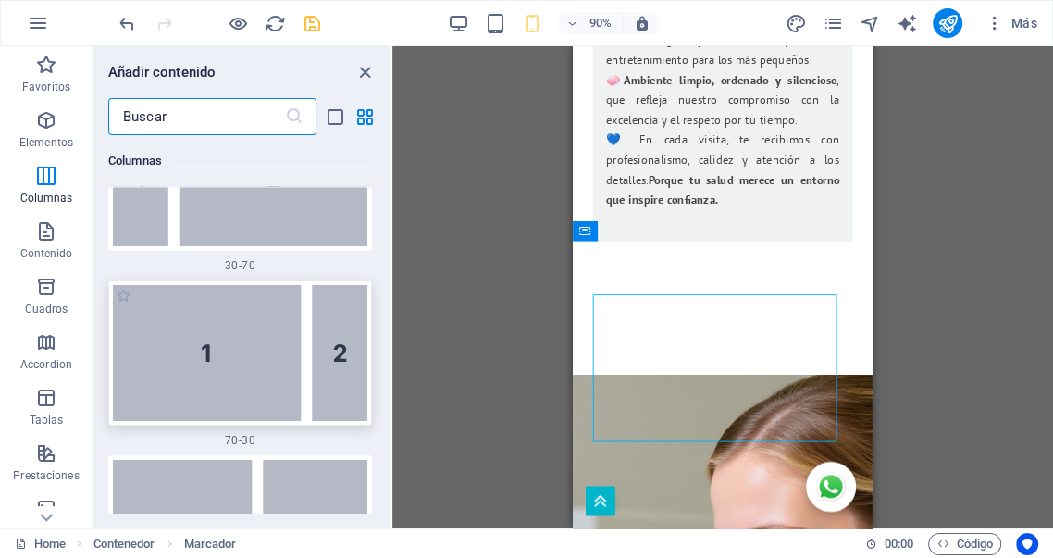
scroll to position [2679, 0]
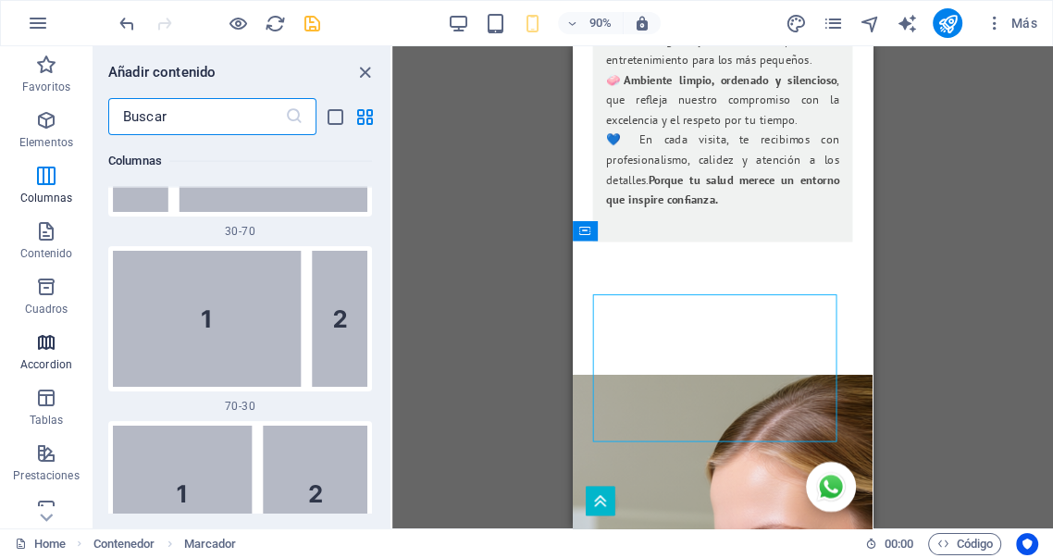
click at [47, 347] on icon "button" at bounding box center [46, 342] width 22 height 22
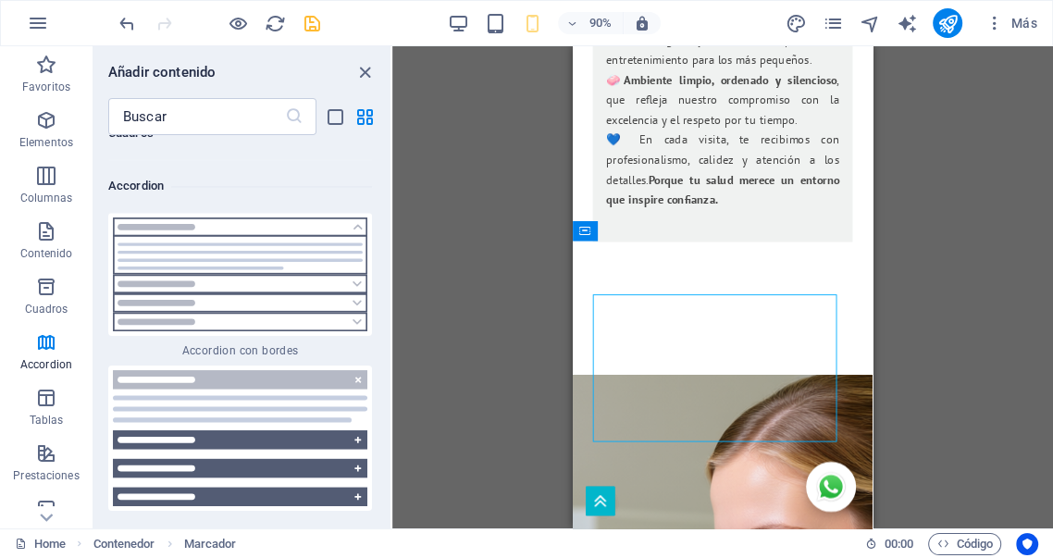
scroll to position [11478, 0]
click at [210, 371] on img at bounding box center [240, 439] width 255 height 136
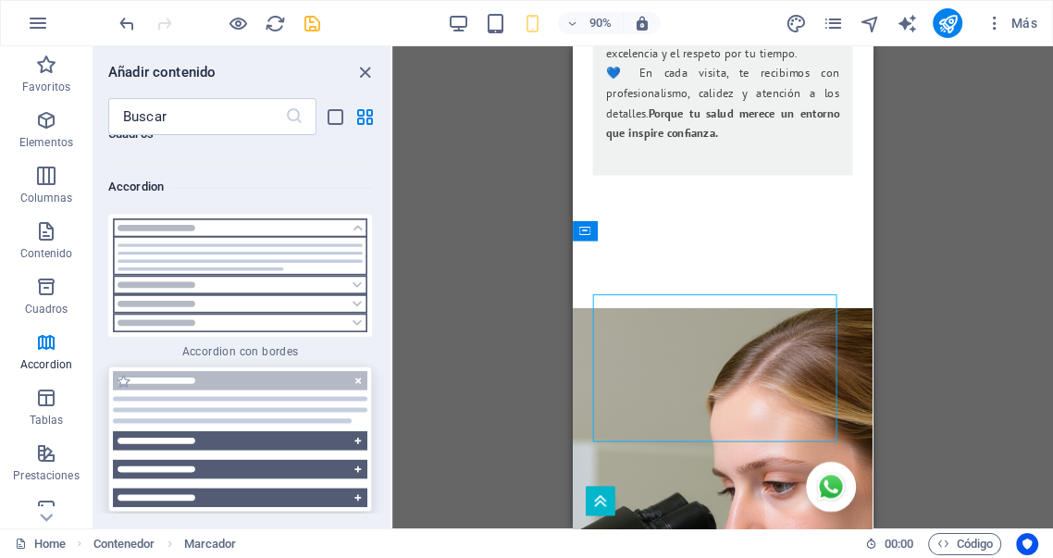
click at [392, 361] on div "Arrastra aquí para reemplazar el contenido existente. Si quieres crear un eleme…" at bounding box center [722, 287] width 661 height 482
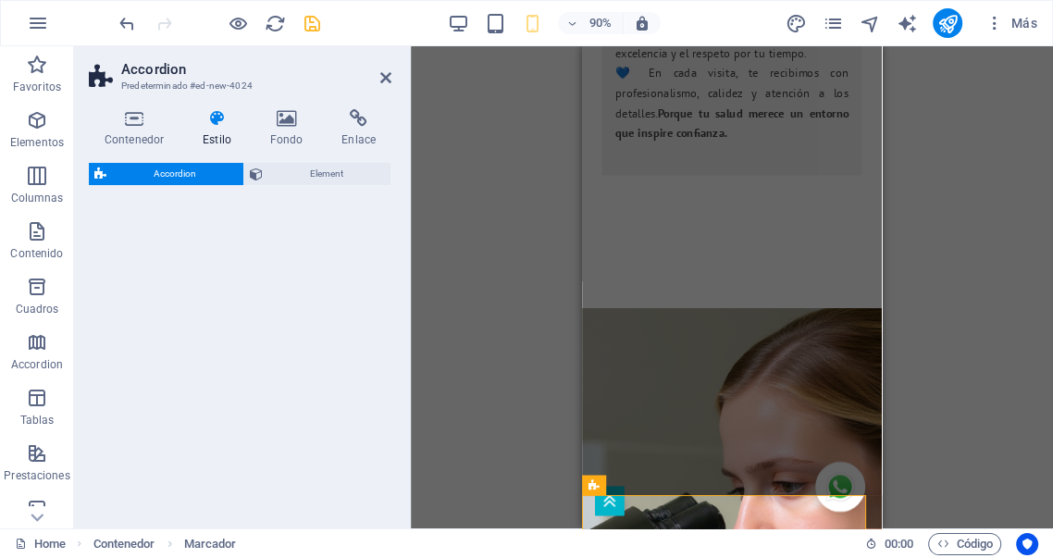
click at [477, 285] on div "Arrastra aquí para reemplazar el contenido existente. Si quieres crear un eleme…" at bounding box center [732, 287] width 642 height 482
select select "rem"
select select "preset-accordion-v3-default"
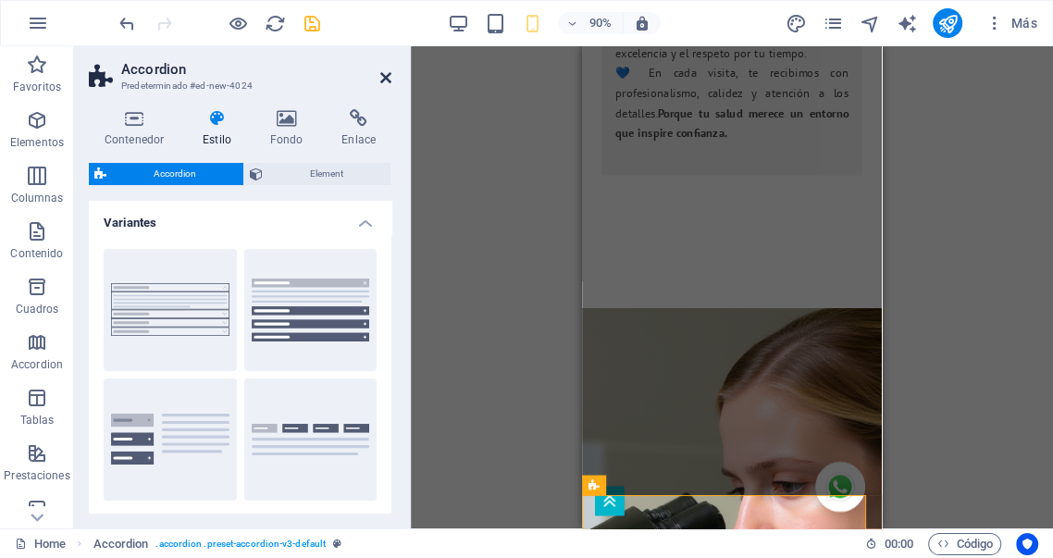
click at [385, 78] on icon at bounding box center [385, 77] width 11 height 15
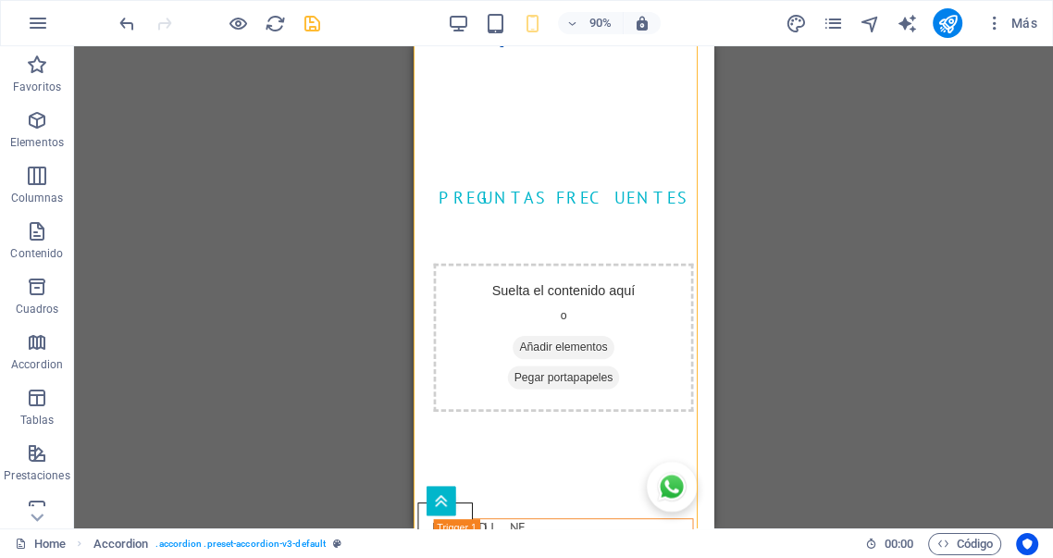
scroll to position [6594, 0]
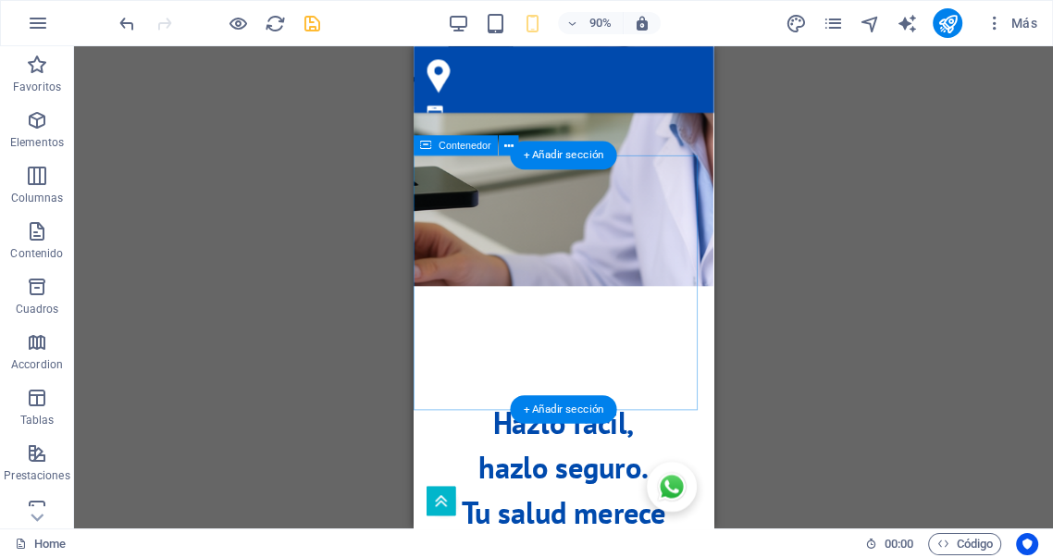
scroll to position [5463, 0]
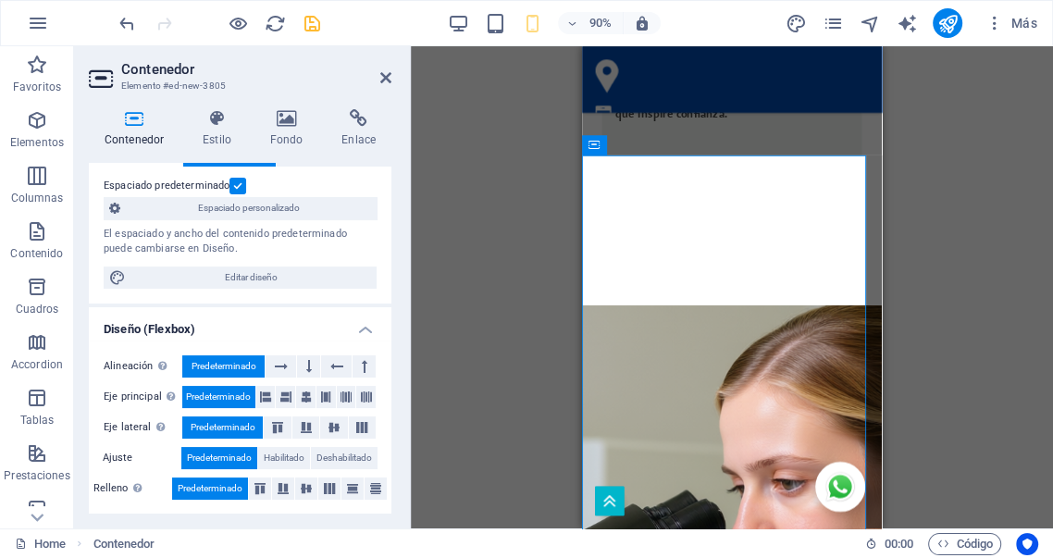
scroll to position [137, 0]
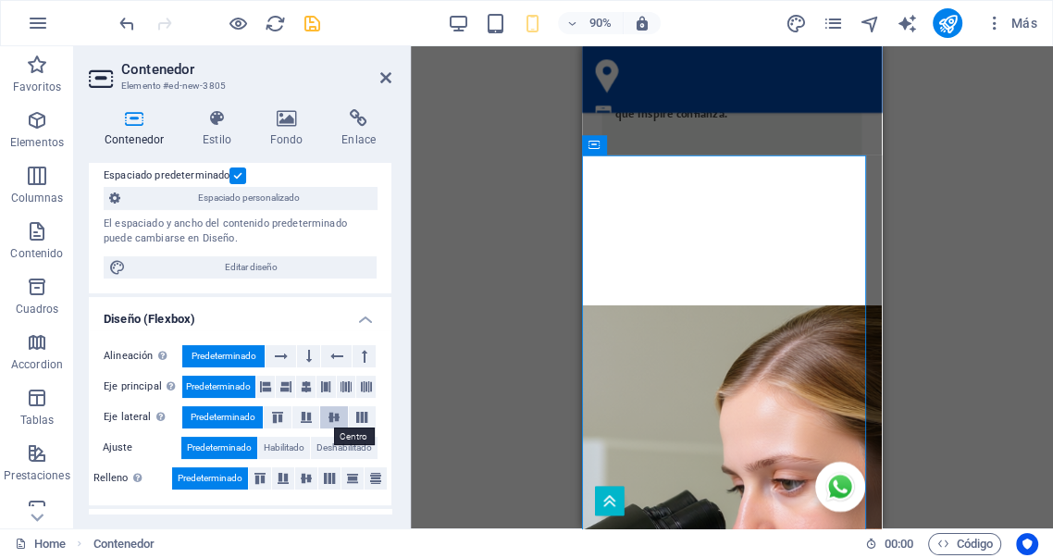
click at [337, 415] on icon at bounding box center [334, 417] width 22 height 11
click at [233, 412] on span "Predeterminado" at bounding box center [223, 417] width 65 height 22
click at [329, 386] on icon at bounding box center [325, 387] width 11 height 22
click at [211, 388] on span "Predeterminado" at bounding box center [218, 387] width 65 height 22
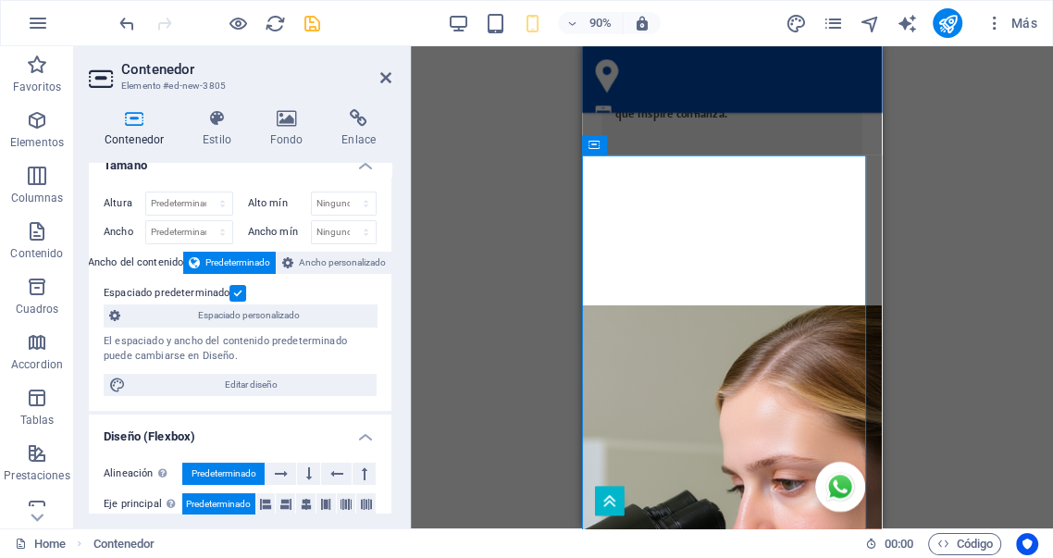
scroll to position [0, 0]
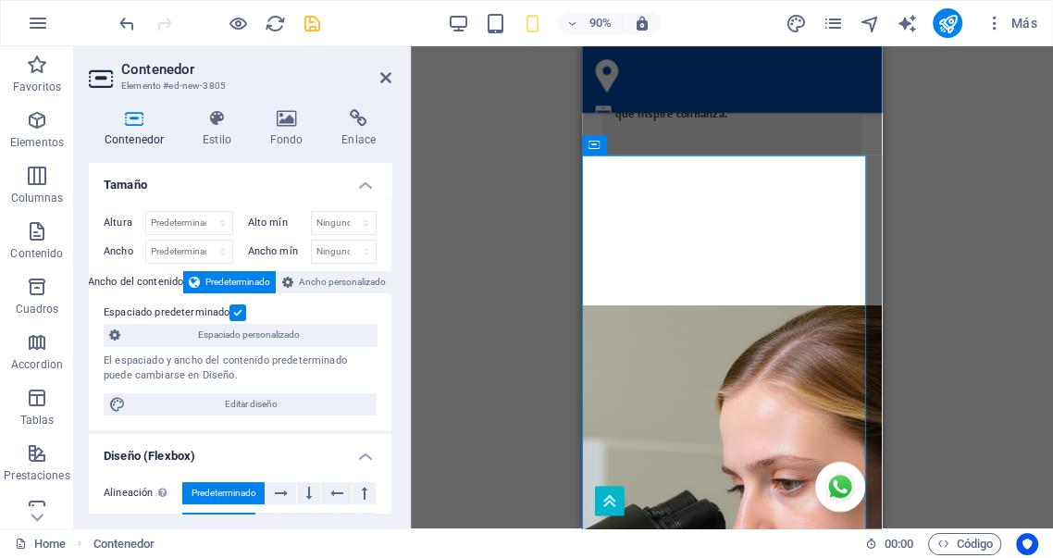
click at [231, 314] on label at bounding box center [238, 312] width 17 height 17
click at [0, 0] on input "Espaciado predeterminado" at bounding box center [0, 0] width 0 height 0
click at [233, 313] on label at bounding box center [238, 312] width 17 height 17
click at [0, 0] on input "Espaciado predeterminado" at bounding box center [0, 0] width 0 height 0
click at [327, 286] on span "Ancho personalizado" at bounding box center [342, 282] width 87 height 22
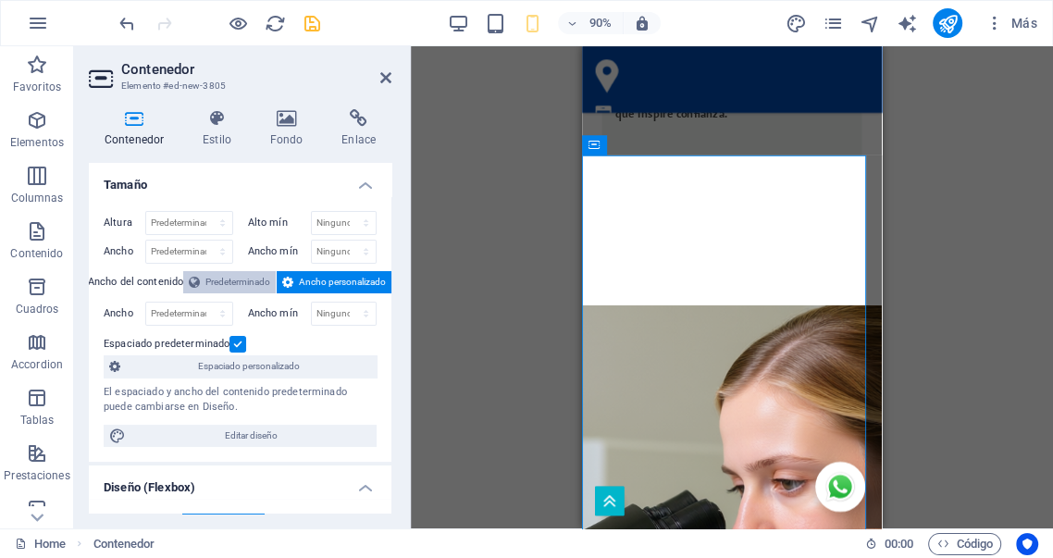
click at [237, 284] on span "Predeterminado" at bounding box center [237, 282] width 65 height 22
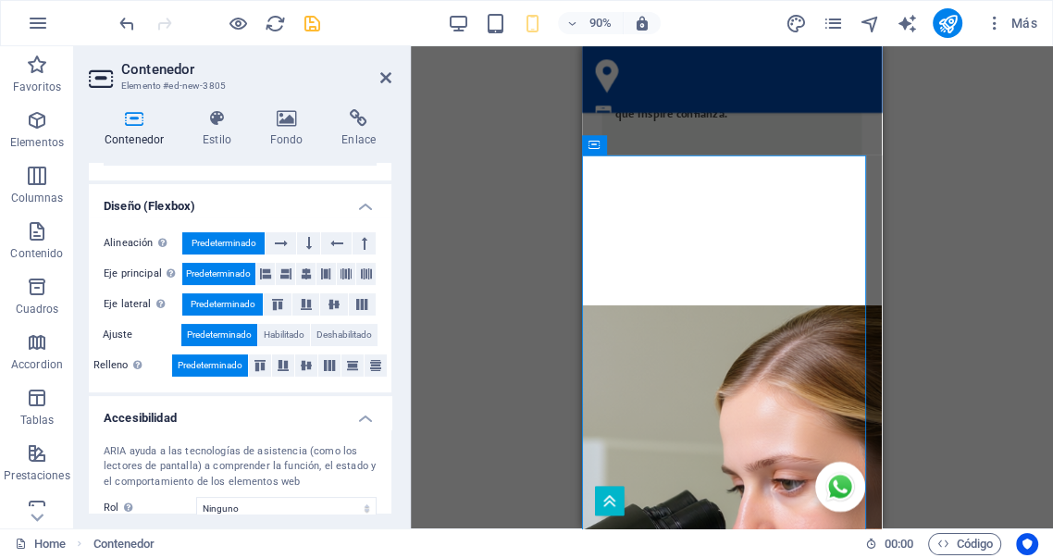
scroll to position [342, 0]
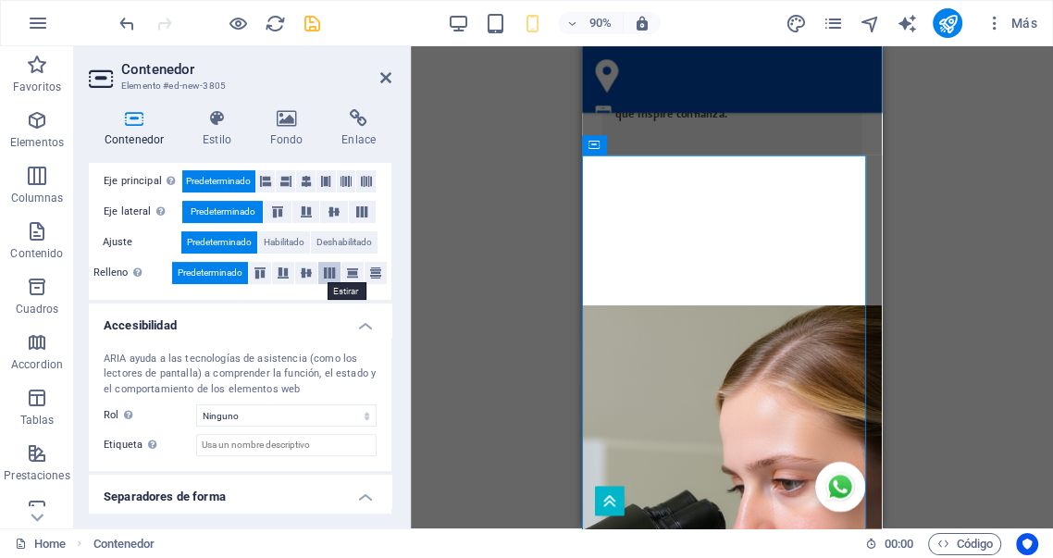
click at [329, 271] on icon at bounding box center [329, 272] width 22 height 11
click at [220, 273] on span "Predeterminado" at bounding box center [210, 273] width 65 height 22
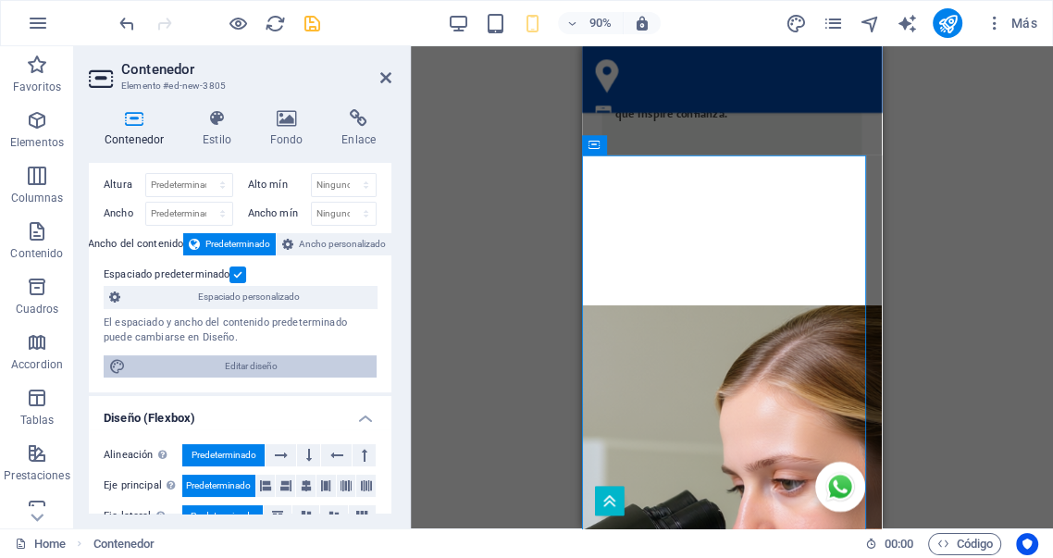
scroll to position [0, 0]
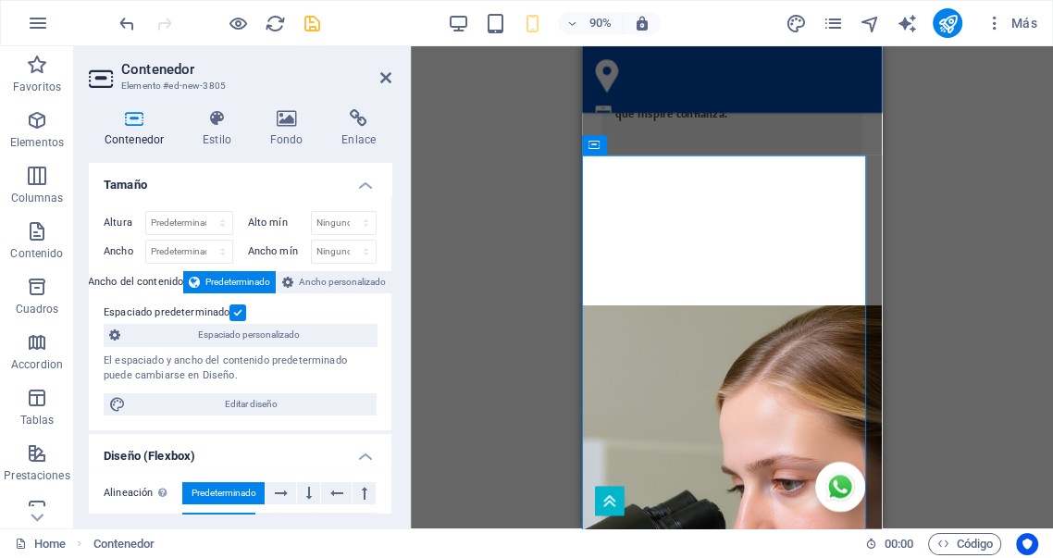
click at [232, 313] on label at bounding box center [238, 312] width 17 height 17
click at [0, 0] on input "Espaciado predeterminado" at bounding box center [0, 0] width 0 height 0
click at [232, 313] on label at bounding box center [238, 312] width 17 height 17
click at [0, 0] on input "Espaciado predeterminado" at bounding box center [0, 0] width 0 height 0
click at [215, 139] on h4 "Estilo" at bounding box center [221, 128] width 68 height 39
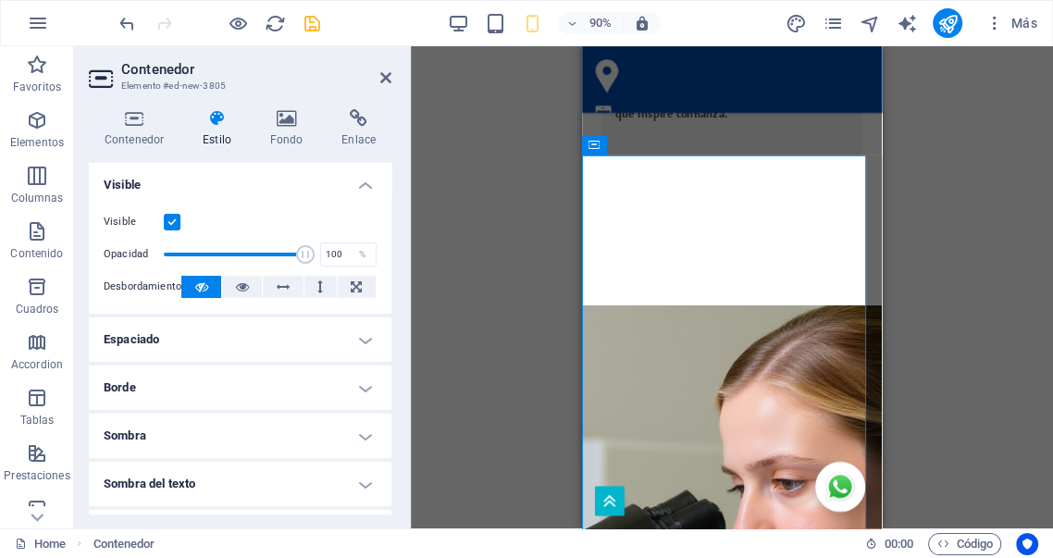
click at [355, 341] on h4 "Espaciado" at bounding box center [240, 339] width 303 height 44
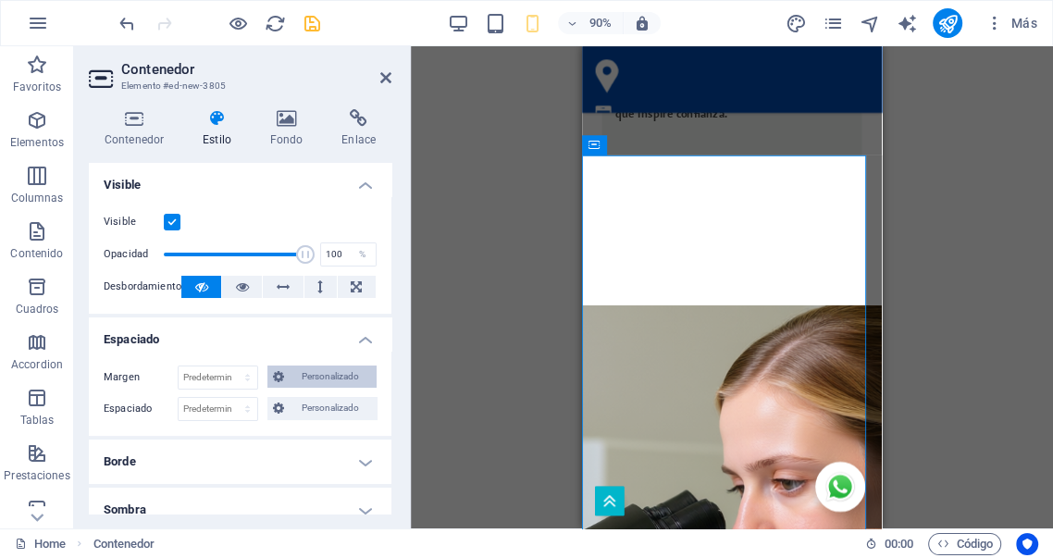
click at [314, 377] on span "Personalizado" at bounding box center [330, 377] width 81 height 22
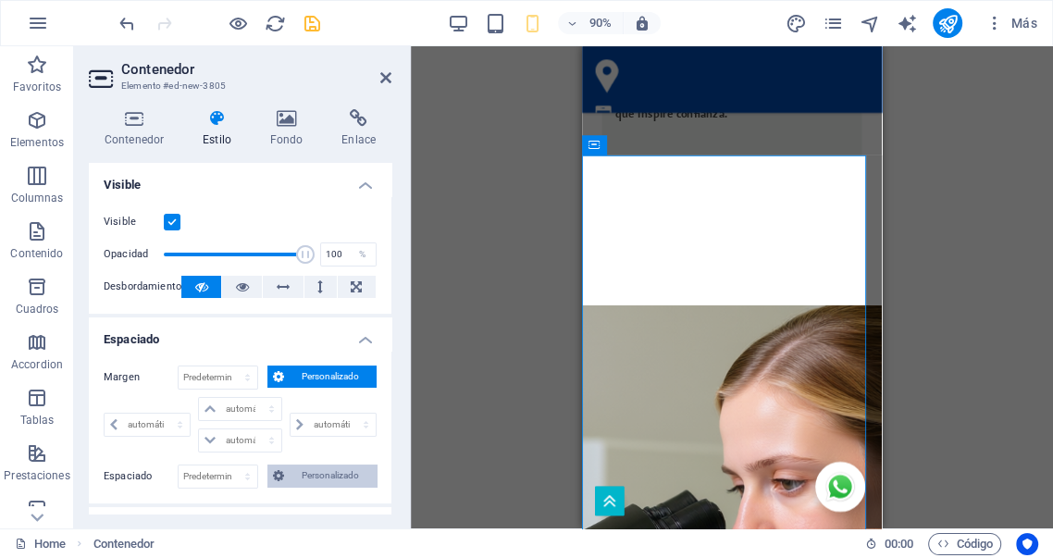
click at [314, 478] on span "Personalizado" at bounding box center [330, 476] width 81 height 22
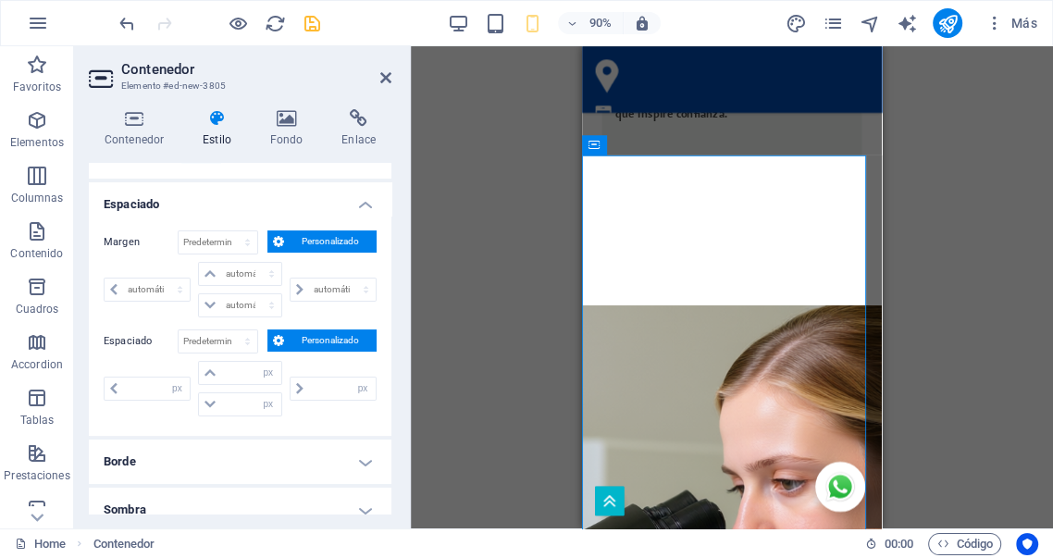
scroll to position [137, 0]
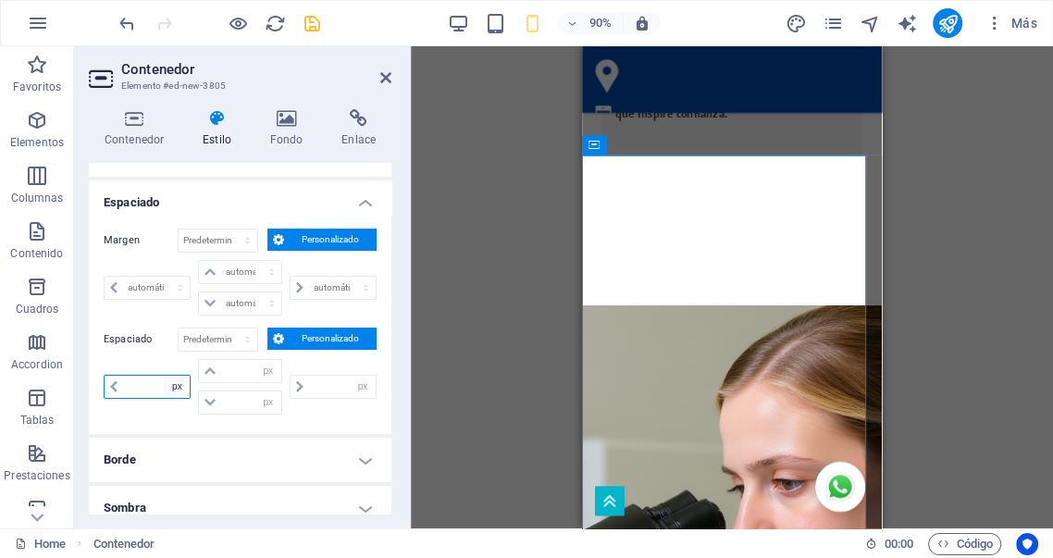
click at [176, 386] on select "px rem % vh vw" at bounding box center [177, 387] width 26 height 22
click at [178, 387] on select "px rem % vh vw" at bounding box center [177, 387] width 26 height 22
click at [178, 292] on select "automático px % rem vw vh" at bounding box center [147, 288] width 85 height 22
select select "px"
click at [163, 277] on select "automático px % rem vw vh" at bounding box center [147, 288] width 85 height 22
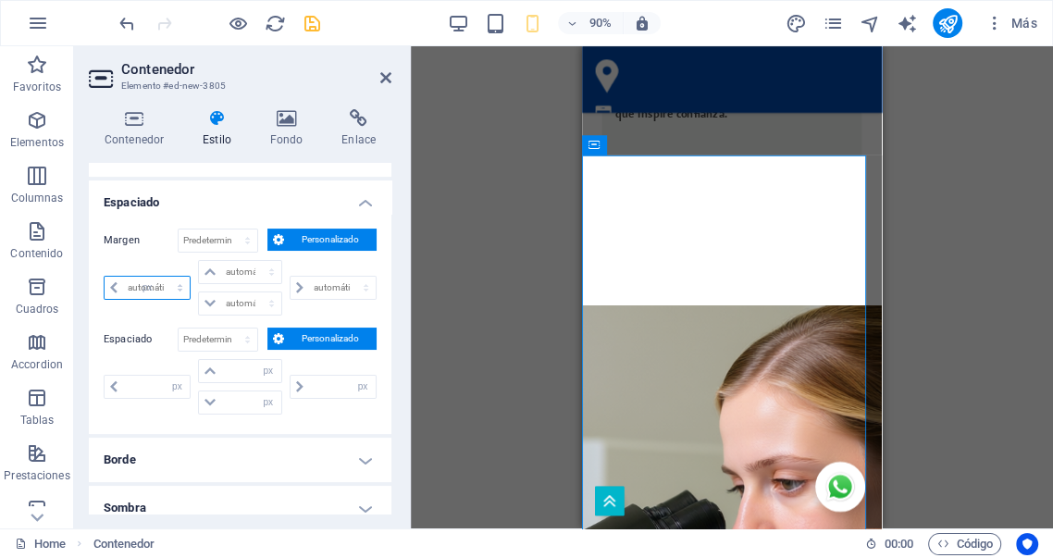
type input "0"
select select "px"
type input "0"
select select "px"
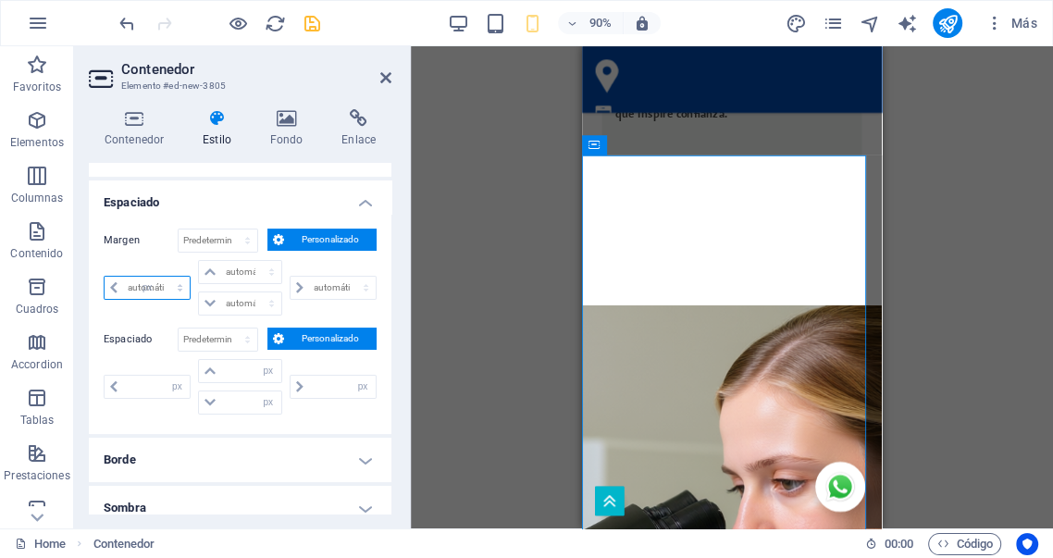
type input "0"
select select "px"
type input "0"
select select "px"
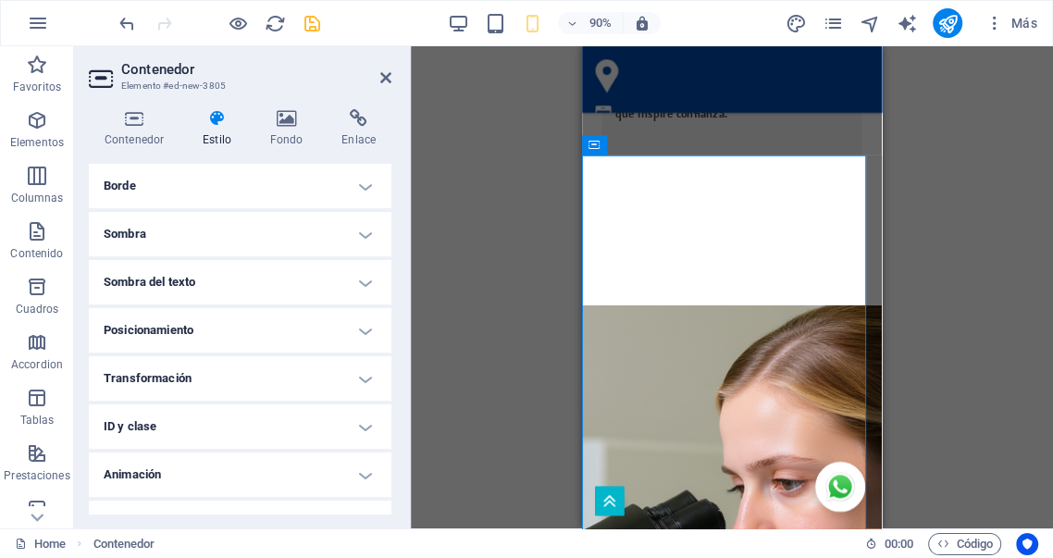
scroll to position [441, 0]
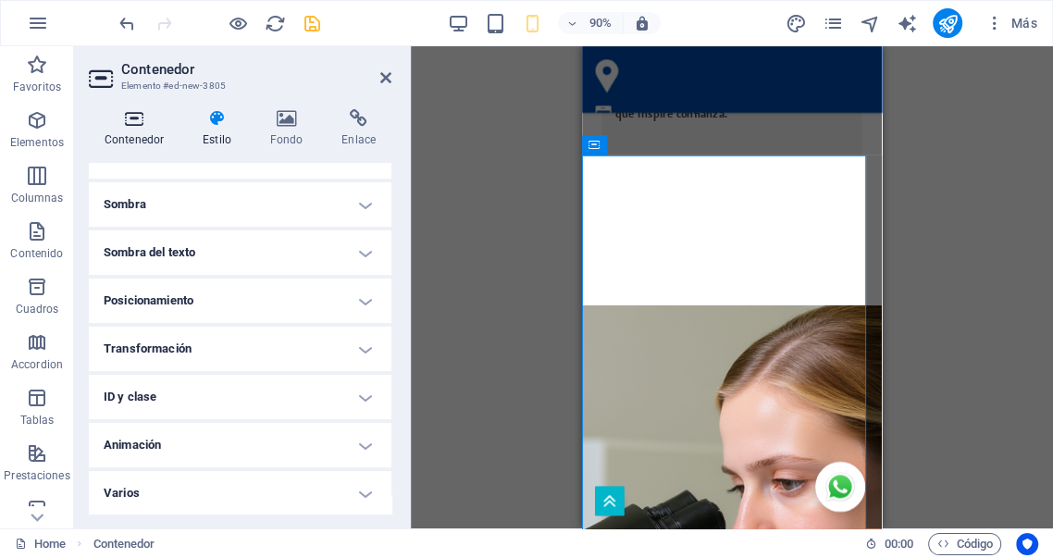
click at [130, 130] on h4 "Contenedor" at bounding box center [138, 128] width 98 height 39
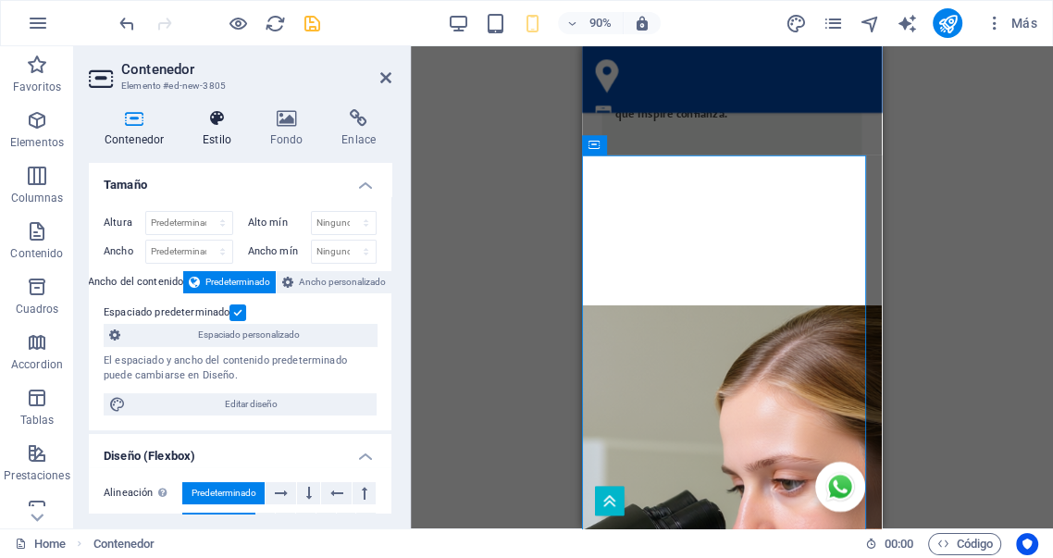
click at [215, 131] on h4 "Estilo" at bounding box center [221, 128] width 68 height 39
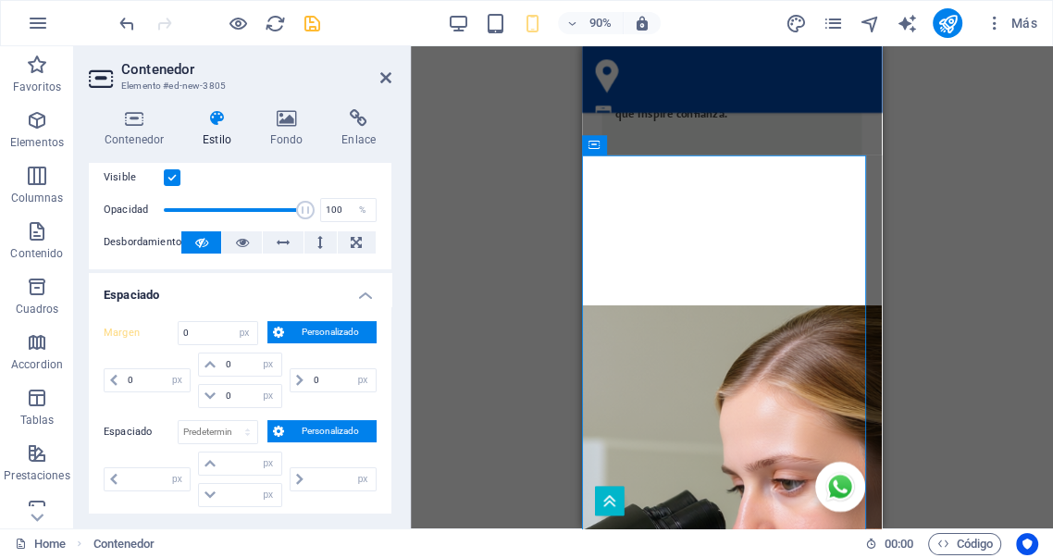
scroll to position [0, 0]
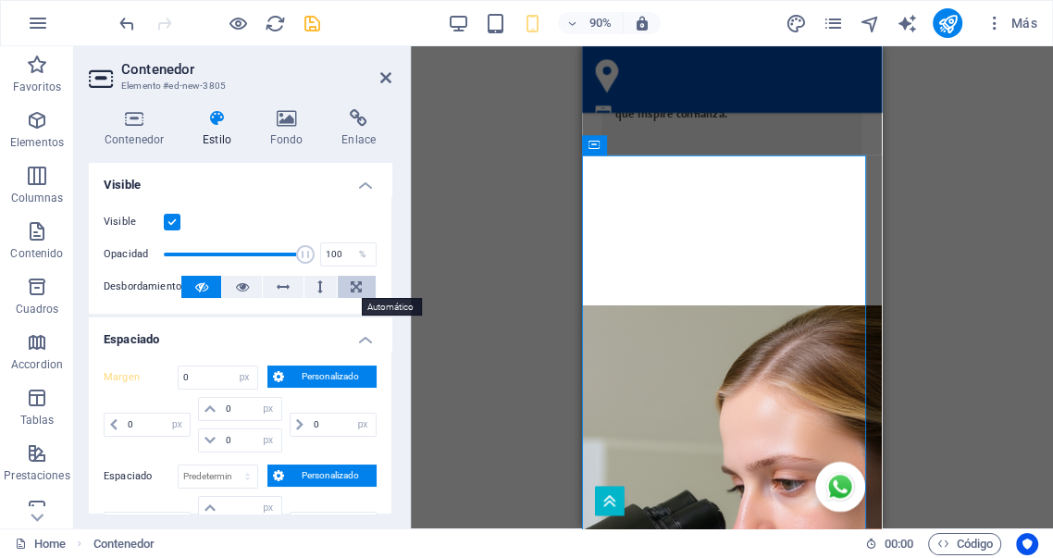
click at [351, 286] on icon at bounding box center [356, 287] width 11 height 22
click at [318, 286] on icon at bounding box center [320, 287] width 6 height 22
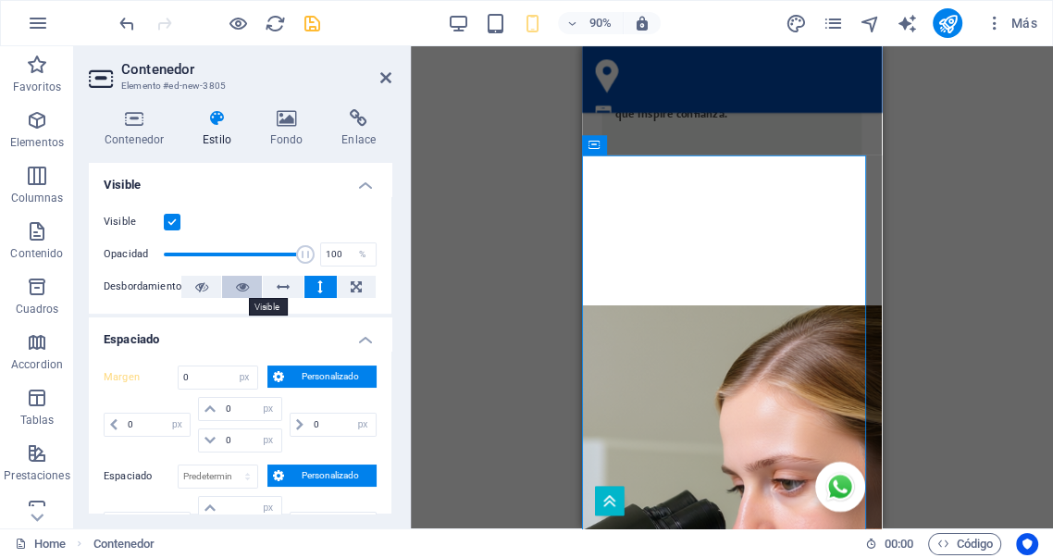
click at [243, 290] on icon at bounding box center [242, 287] width 13 height 22
click at [200, 286] on icon at bounding box center [201, 287] width 13 height 22
click at [170, 224] on label at bounding box center [172, 222] width 17 height 17
click at [0, 0] on input "Visible" at bounding box center [0, 0] width 0 height 0
click at [170, 224] on label at bounding box center [172, 222] width 17 height 17
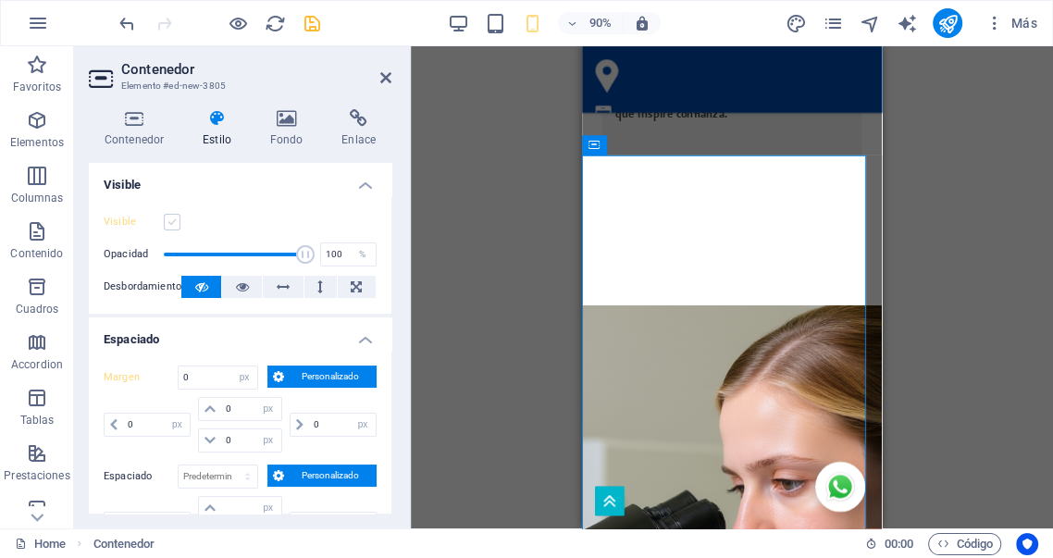
click at [0, 0] on input "Visible" at bounding box center [0, 0] width 0 height 0
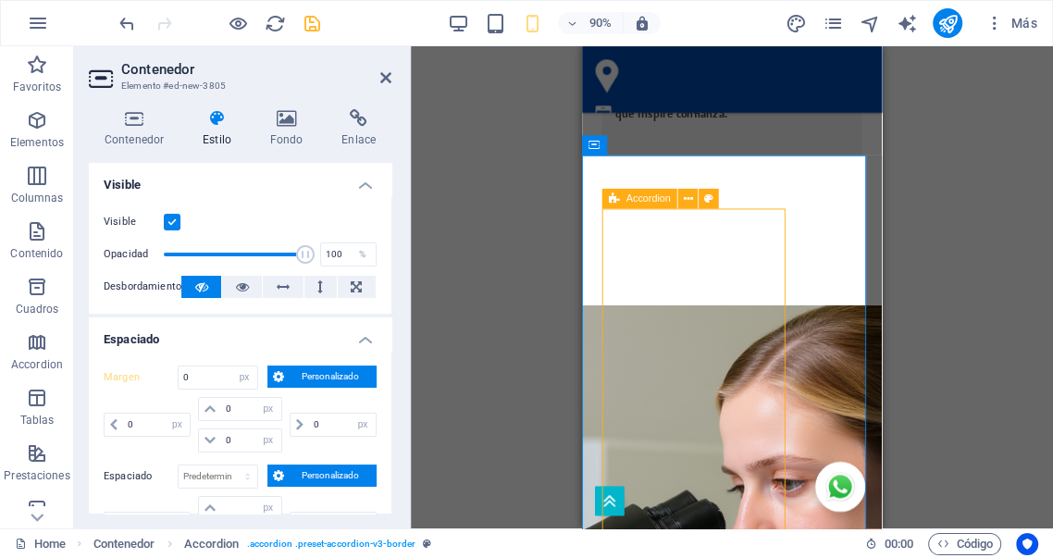
select select "%"
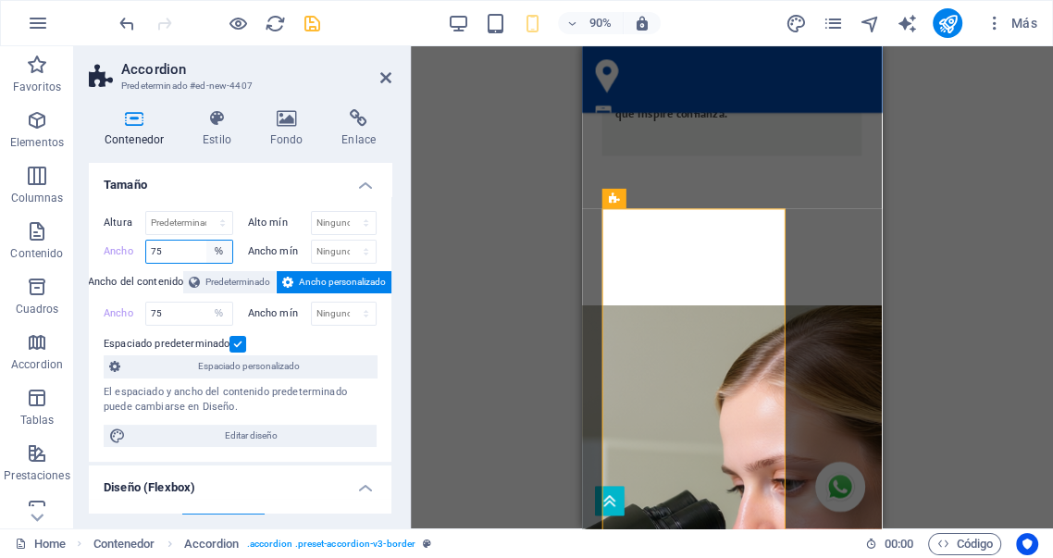
click at [217, 253] on select "Predeterminado px rem % em vh vw" at bounding box center [219, 252] width 26 height 22
select select "default"
click at [206, 241] on select "Predeterminado px rem % em vh vw" at bounding box center [219, 252] width 26 height 22
type input "75"
select select "%"
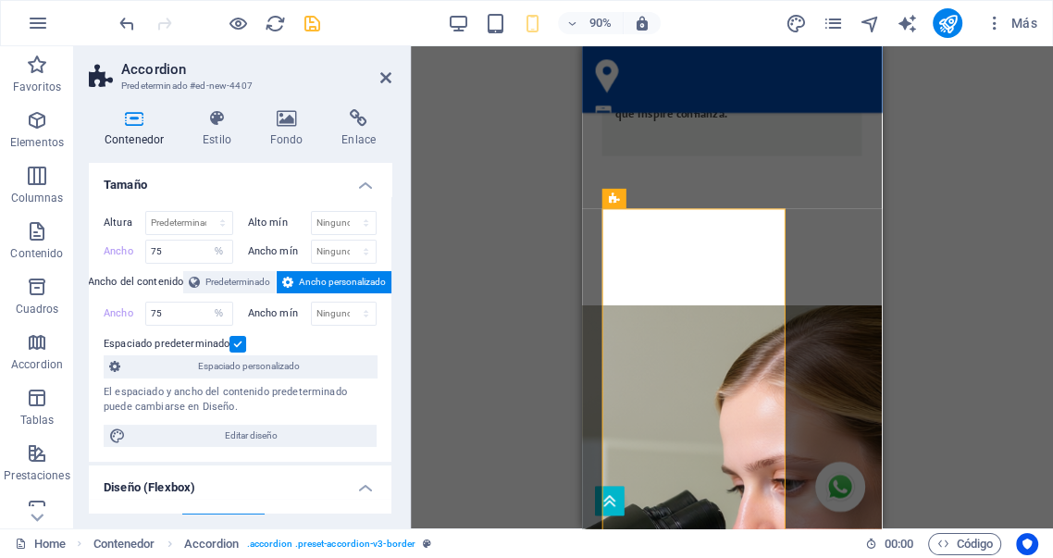
click at [126, 255] on label "Ancho" at bounding box center [125, 251] width 42 height 10
click at [126, 250] on label "Ancho" at bounding box center [125, 251] width 42 height 10
click at [202, 254] on input "75" at bounding box center [189, 252] width 86 height 22
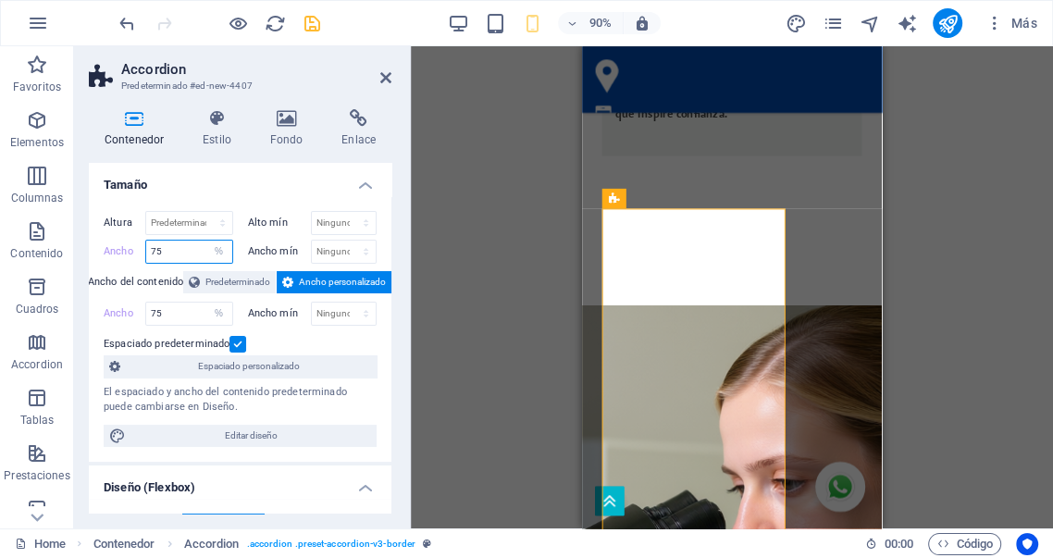
drag, startPoint x: 178, startPoint y: 251, endPoint x: 112, endPoint y: 249, distance: 65.7
click at [112, 249] on div "Ancho 75 Predeterminado px rem % em vh vw" at bounding box center [169, 252] width 130 height 24
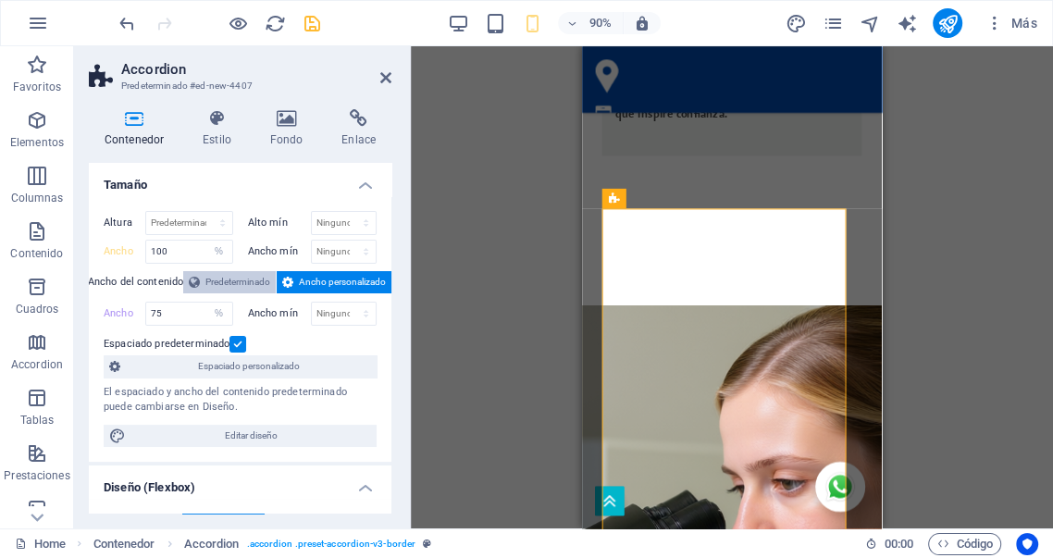
click at [226, 286] on span "Predeterminado" at bounding box center [237, 282] width 65 height 22
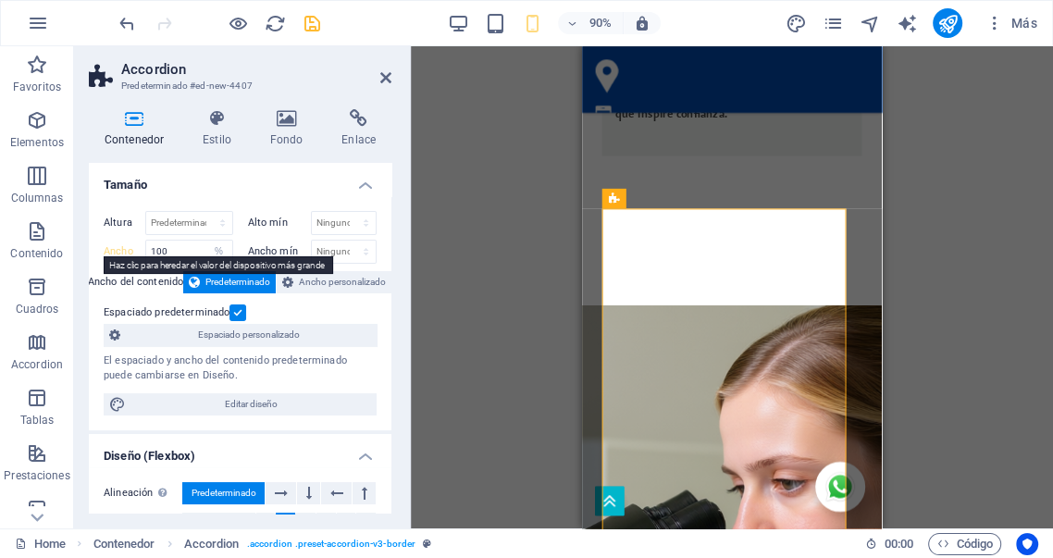
click at [120, 252] on label "Ancho" at bounding box center [125, 251] width 42 height 10
type input "75"
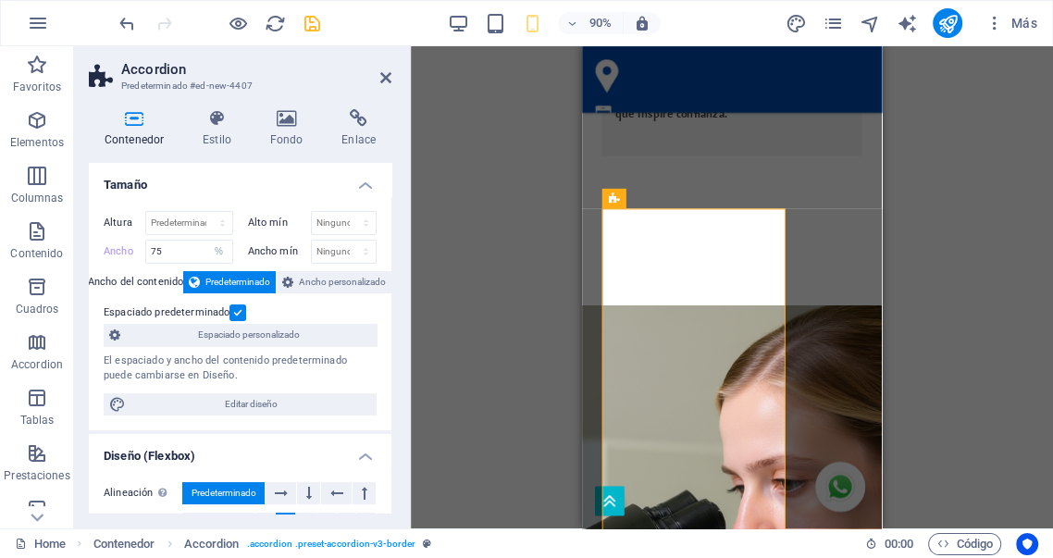
click at [120, 252] on label "Ancho" at bounding box center [125, 251] width 42 height 10
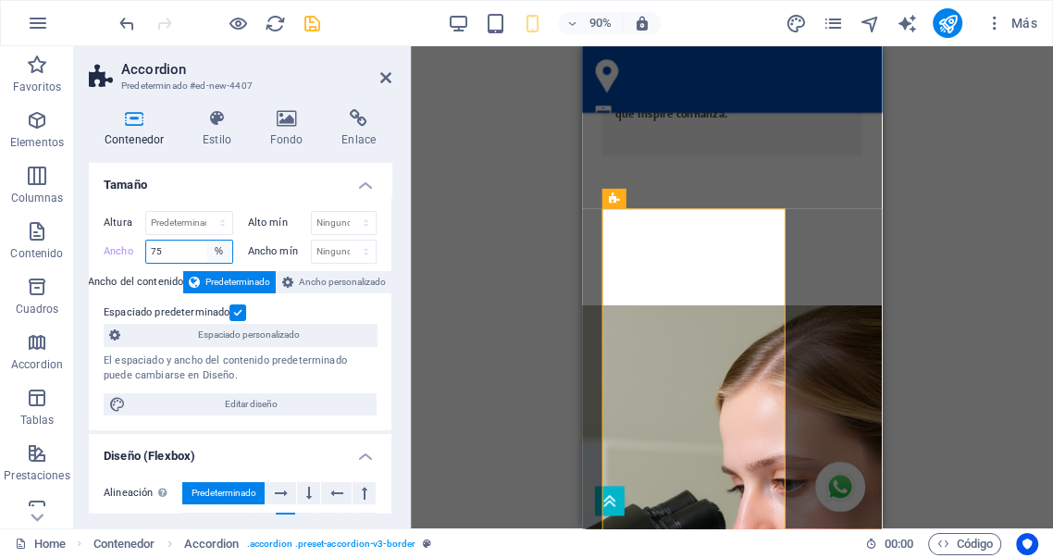
click at [219, 250] on select "Predeterminado px rem % em vh vw" at bounding box center [219, 252] width 26 height 22
select select "rem"
click at [206, 241] on select "Predeterminado px rem % em vh vw" at bounding box center [219, 252] width 26 height 22
type input "13.75"
click at [225, 255] on select "Predeterminado px rem % em vh vw" at bounding box center [219, 252] width 26 height 22
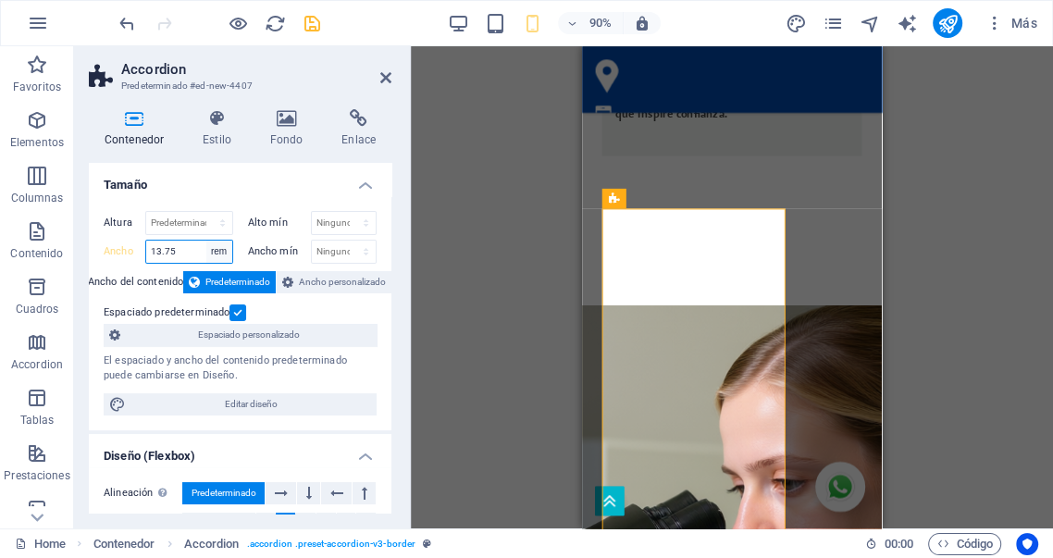
select select "default"
click at [206, 241] on select "Predeterminado px rem % em vh vw" at bounding box center [219, 252] width 26 height 22
type input "13.75"
select select "rem"
click at [235, 309] on label at bounding box center [238, 312] width 17 height 17
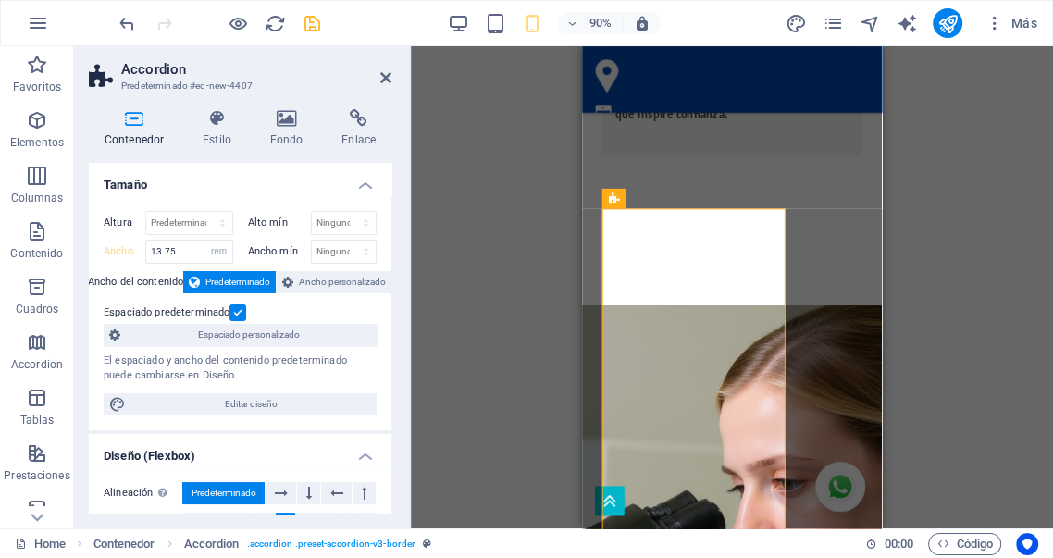
click at [0, 0] on input "Espaciado predeterminado" at bounding box center [0, 0] width 0 height 0
click at [235, 309] on label at bounding box center [238, 312] width 17 height 17
click at [0, 0] on input "Espaciado predeterminado" at bounding box center [0, 0] width 0 height 0
click at [235, 309] on label at bounding box center [238, 312] width 17 height 17
click at [0, 0] on input "Espaciado predeterminado" at bounding box center [0, 0] width 0 height 0
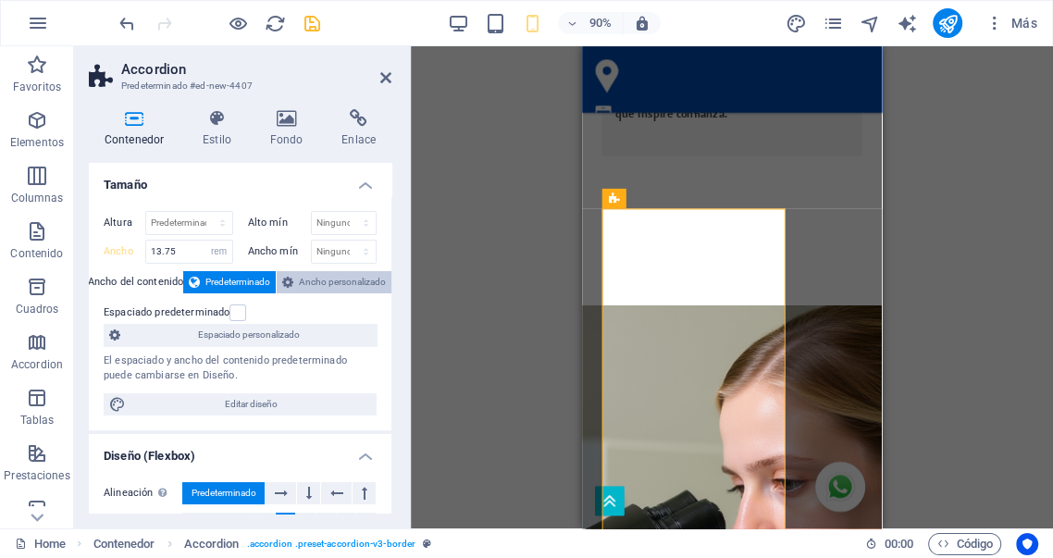
click at [311, 280] on span "Ancho personalizado" at bounding box center [342, 282] width 87 height 22
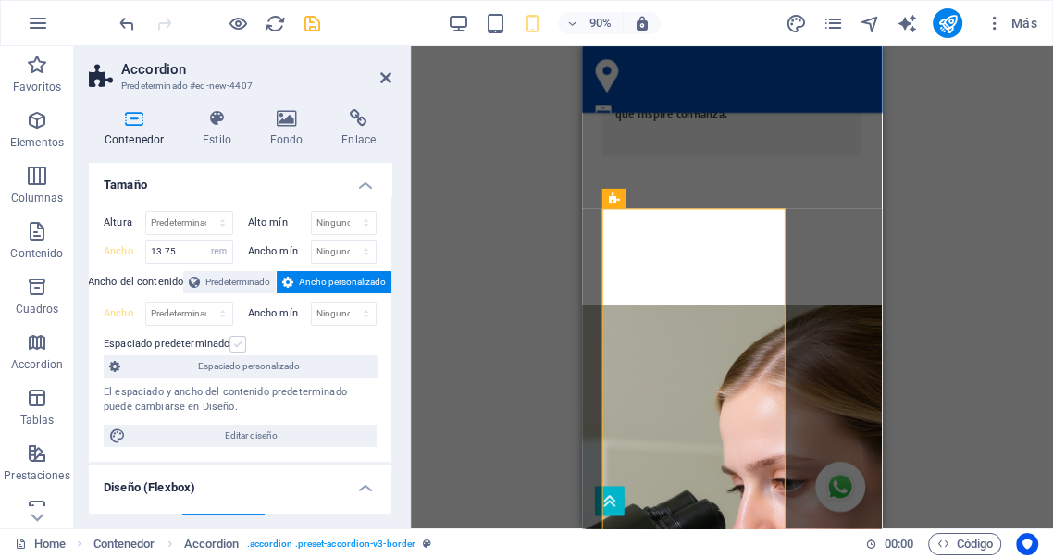
click at [237, 347] on label at bounding box center [238, 344] width 17 height 17
click at [0, 0] on input "Espaciado predeterminado" at bounding box center [0, 0] width 0 height 0
click at [236, 342] on label at bounding box center [238, 344] width 17 height 17
click at [0, 0] on input "Espaciado predeterminado" at bounding box center [0, 0] width 0 height 0
click at [235, 341] on label at bounding box center [238, 344] width 17 height 17
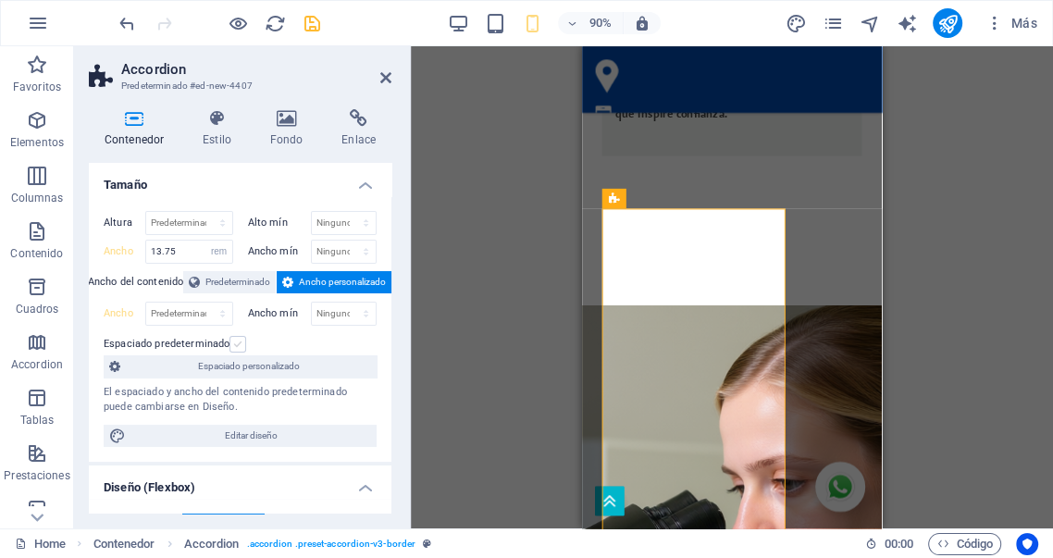
click at [0, 0] on input "Espaciado predeterminado" at bounding box center [0, 0] width 0 height 0
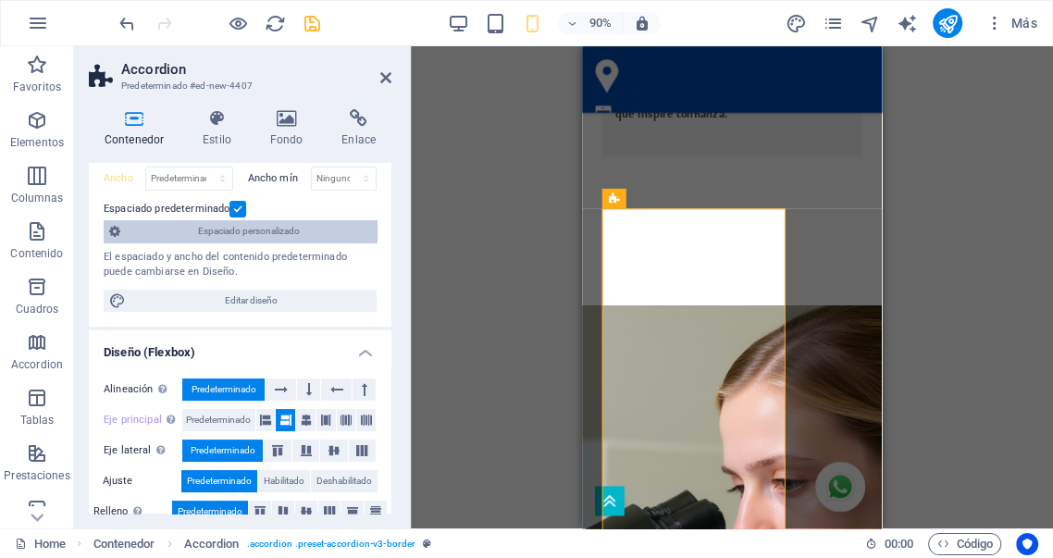
scroll to position [137, 0]
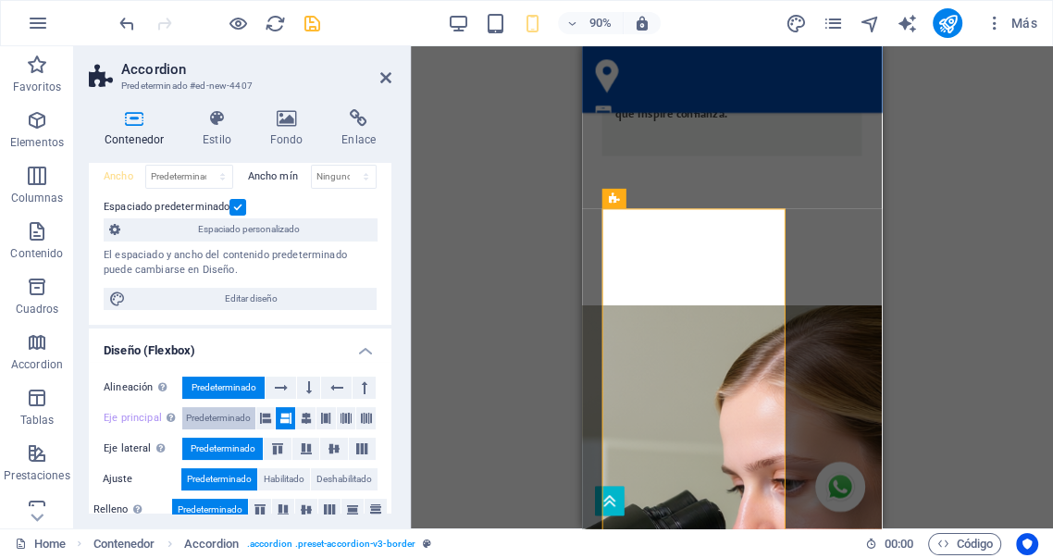
click at [229, 416] on span "Predeterminado" at bounding box center [218, 418] width 65 height 22
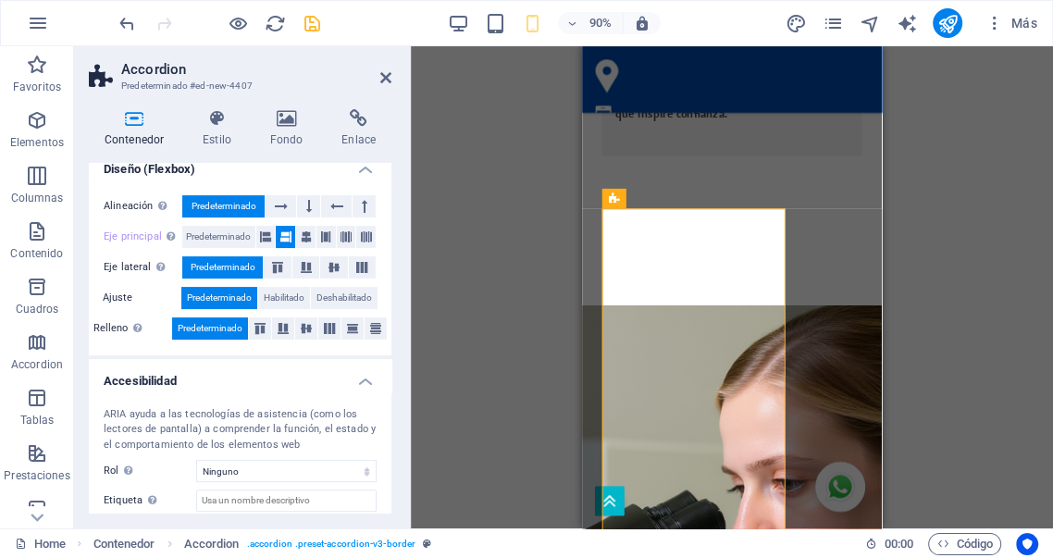
scroll to position [342, 0]
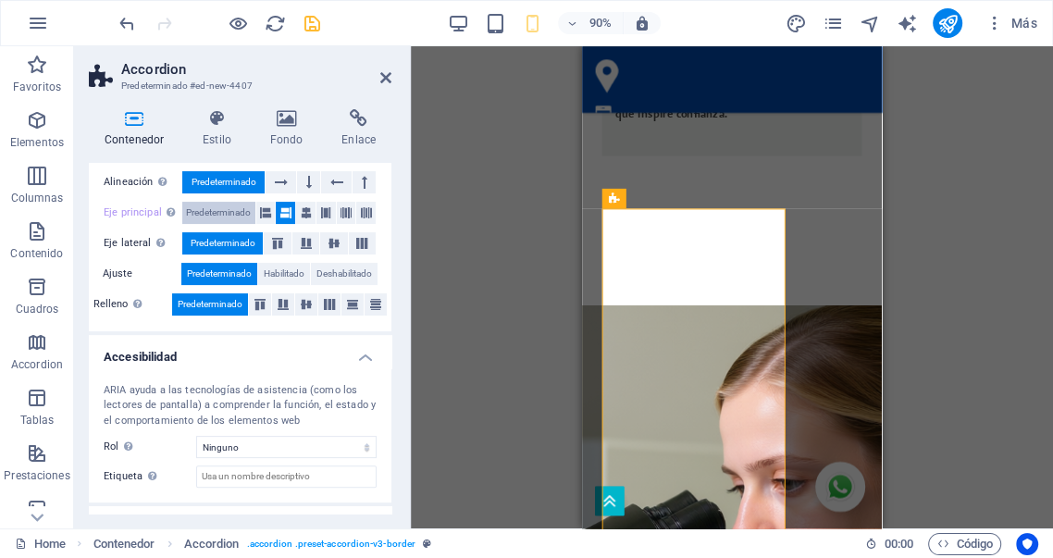
click at [225, 205] on span "Predeterminado" at bounding box center [218, 213] width 65 height 22
click at [139, 213] on label "Eje principal Determina la forma en la que los elementos deberían comportarse p…" at bounding box center [143, 213] width 79 height 22
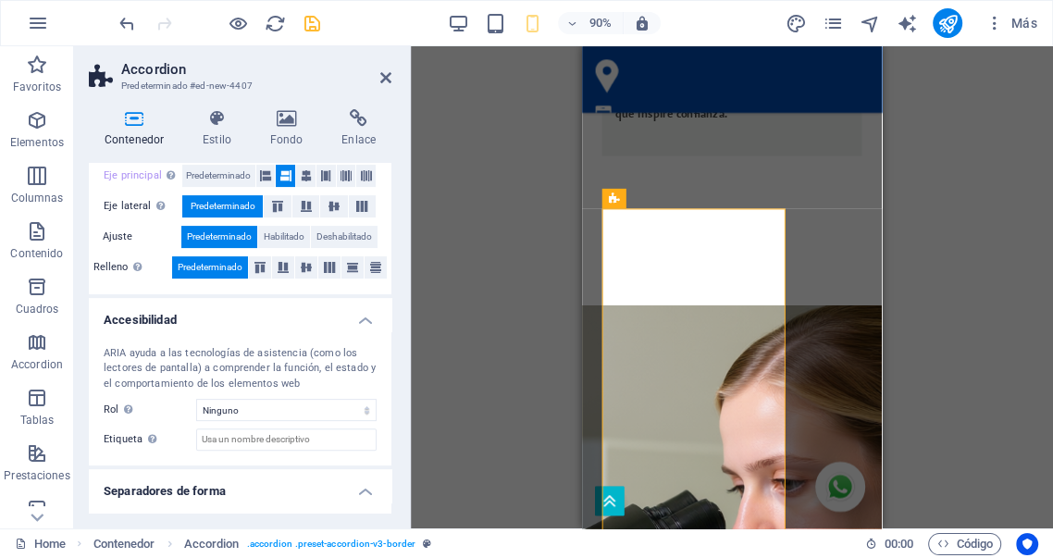
scroll to position [419, 0]
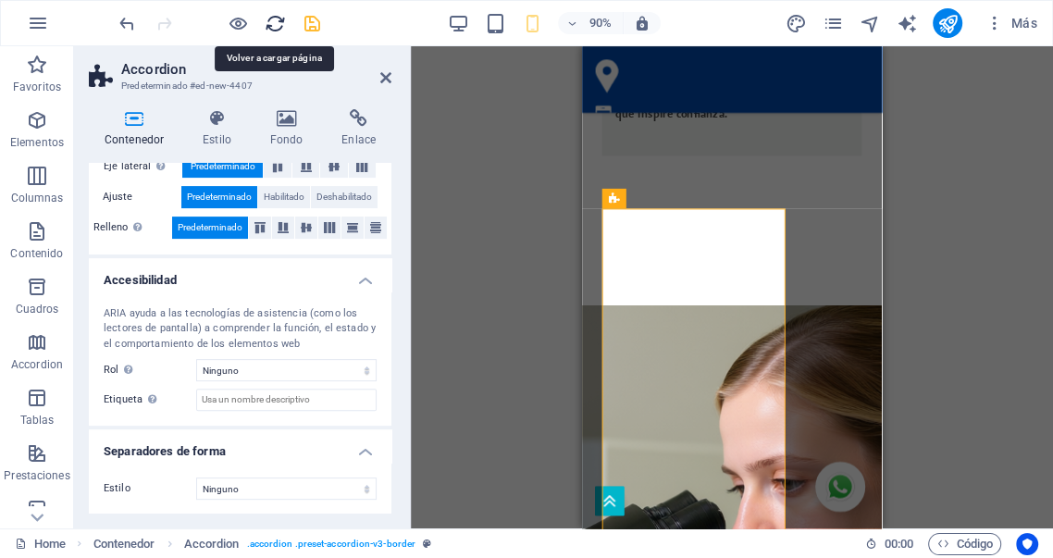
drag, startPoint x: 227, startPoint y: 63, endPoint x: 279, endPoint y: 21, distance: 66.5
click at [279, 21] on icon "reload" at bounding box center [275, 23] width 21 height 21
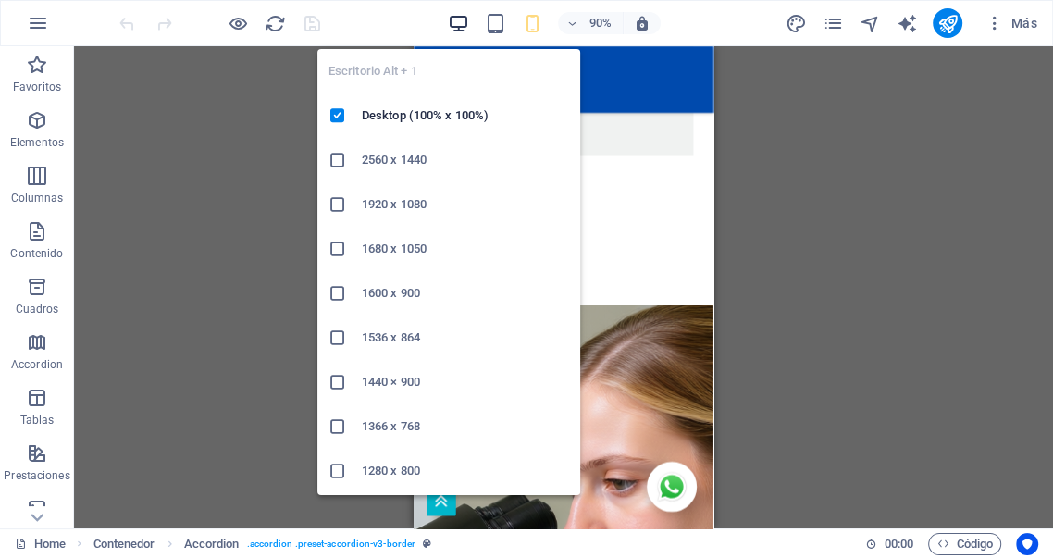
click at [458, 19] on icon "button" at bounding box center [458, 23] width 21 height 21
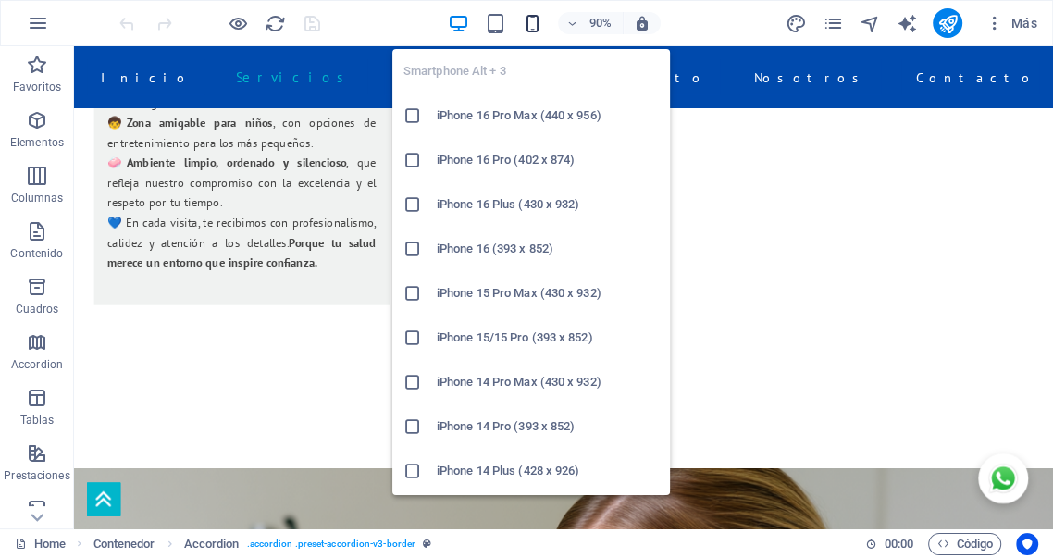
click at [535, 25] on icon "button" at bounding box center [532, 23] width 21 height 21
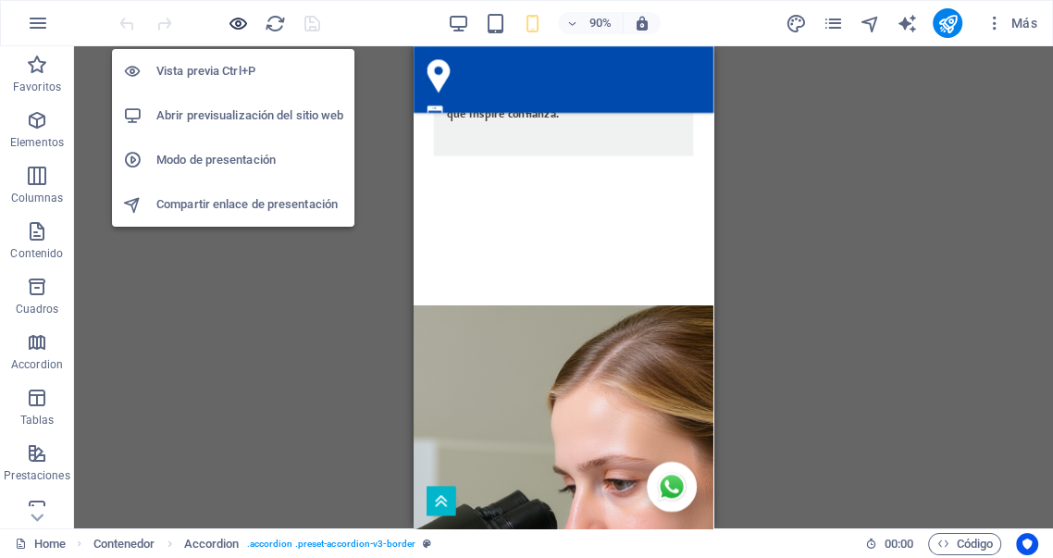
click at [236, 24] on icon "button" at bounding box center [238, 23] width 21 height 21
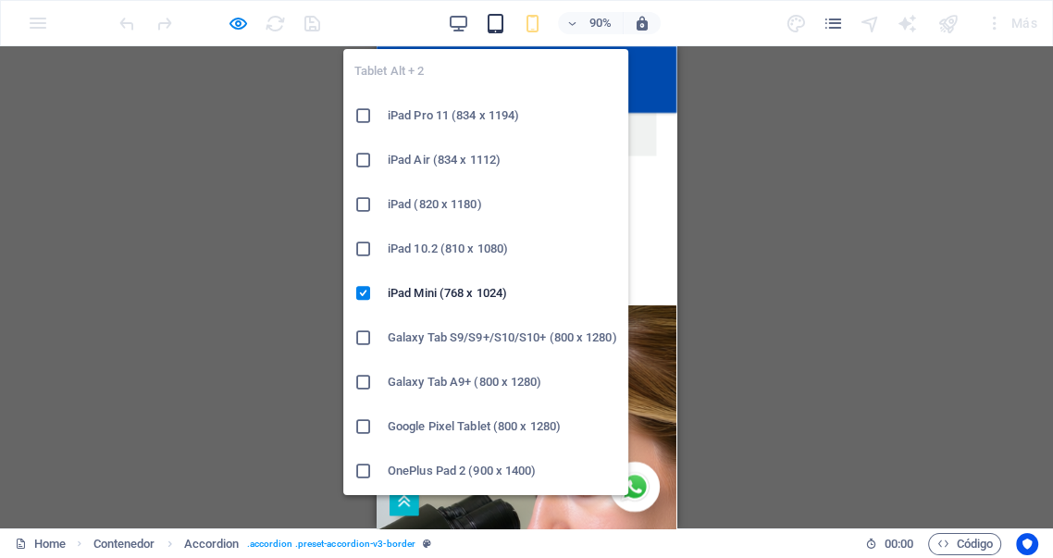
click at [493, 24] on icon "button" at bounding box center [495, 23] width 21 height 21
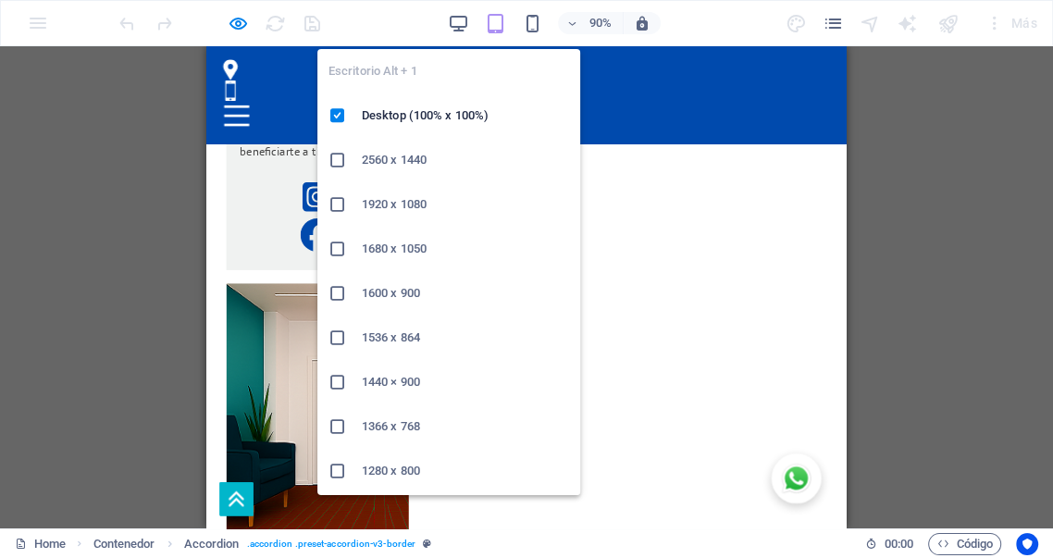
drag, startPoint x: 454, startPoint y: 22, endPoint x: 390, endPoint y: 201, distance: 190.0
click at [455, 22] on icon "button" at bounding box center [458, 23] width 21 height 21
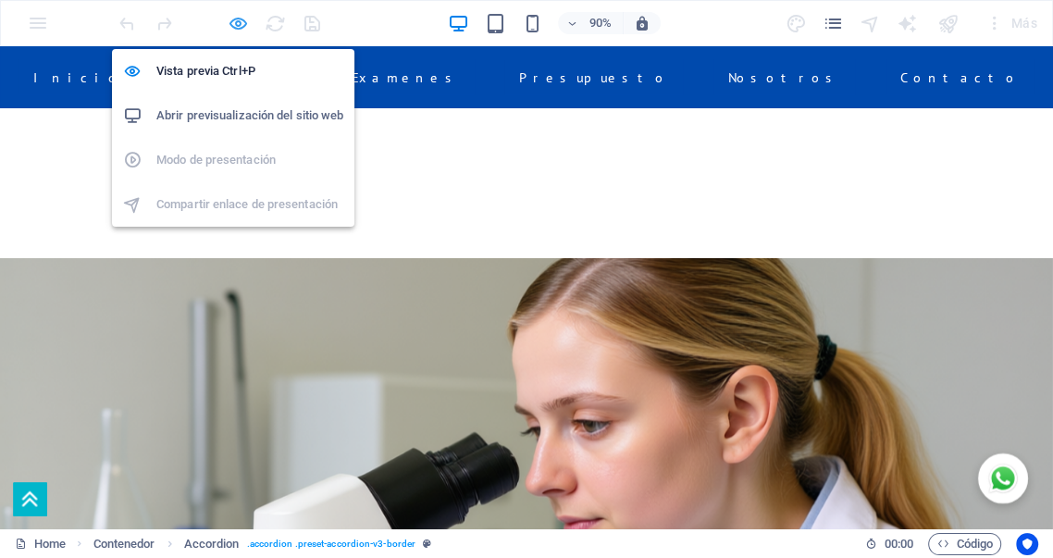
click at [237, 26] on icon "button" at bounding box center [238, 23] width 21 height 21
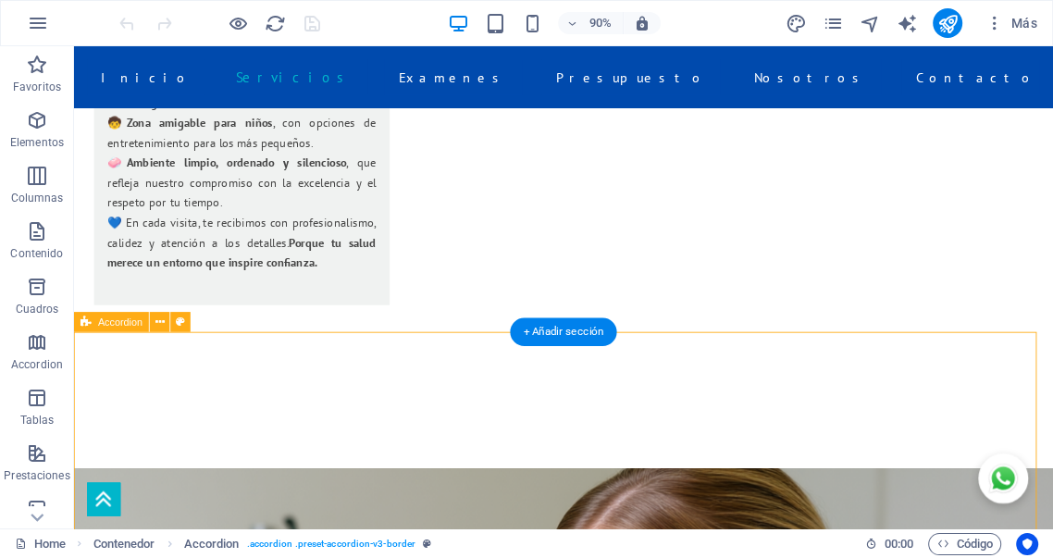
select select "%"
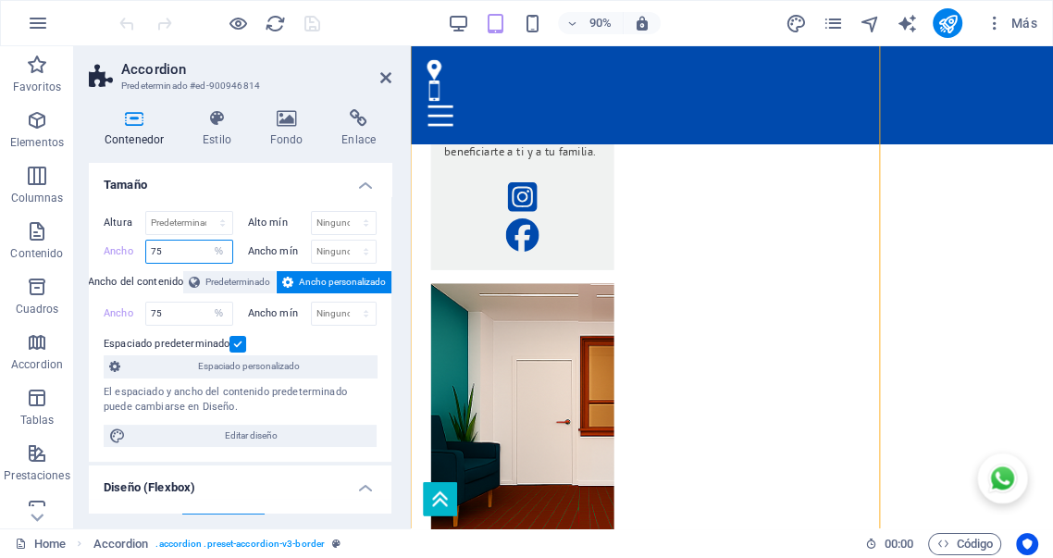
drag, startPoint x: 181, startPoint y: 254, endPoint x: 77, endPoint y: 232, distance: 106.7
click at [79, 240] on div "Contenedor Estilo Fondo Enlace Tamaño Altura Predeterminado px rem % vh vw Alto…" at bounding box center [240, 311] width 332 height 434
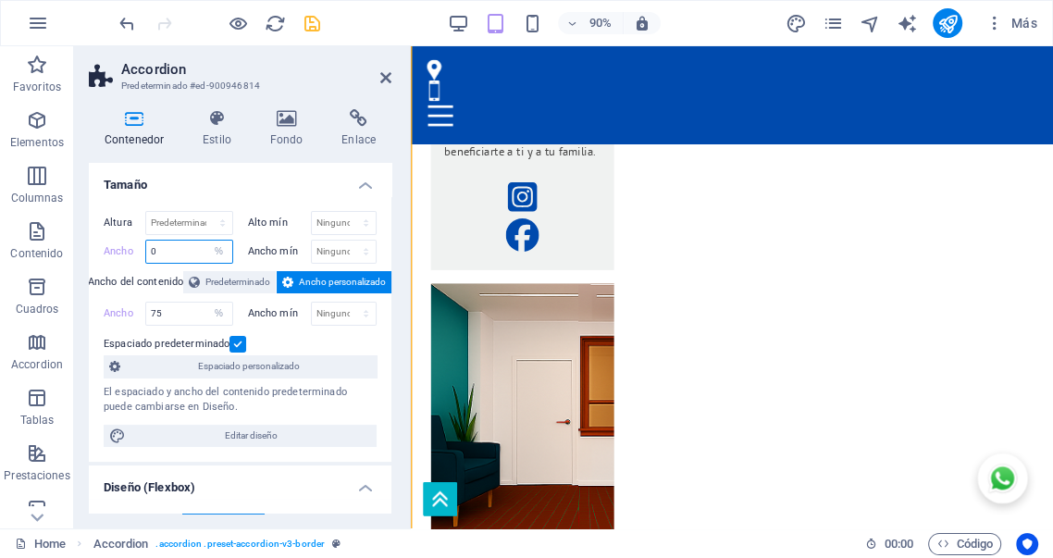
drag, startPoint x: 172, startPoint y: 252, endPoint x: 83, endPoint y: 235, distance: 90.4
click at [83, 235] on div "Contenedor Estilo Fondo Enlace Tamaño Altura Predeterminado px rem % vh vw Alto…" at bounding box center [240, 311] width 332 height 434
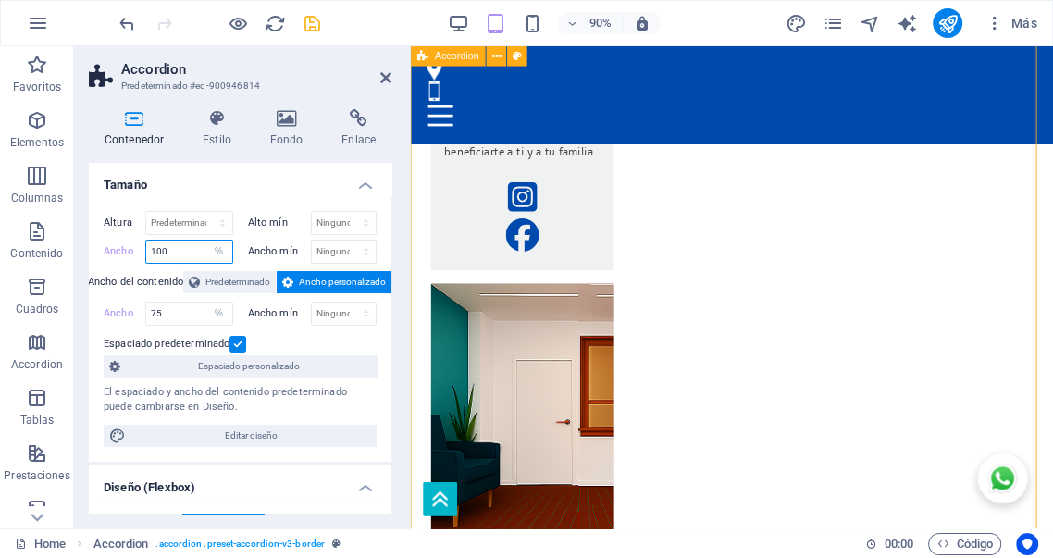
type input "100"
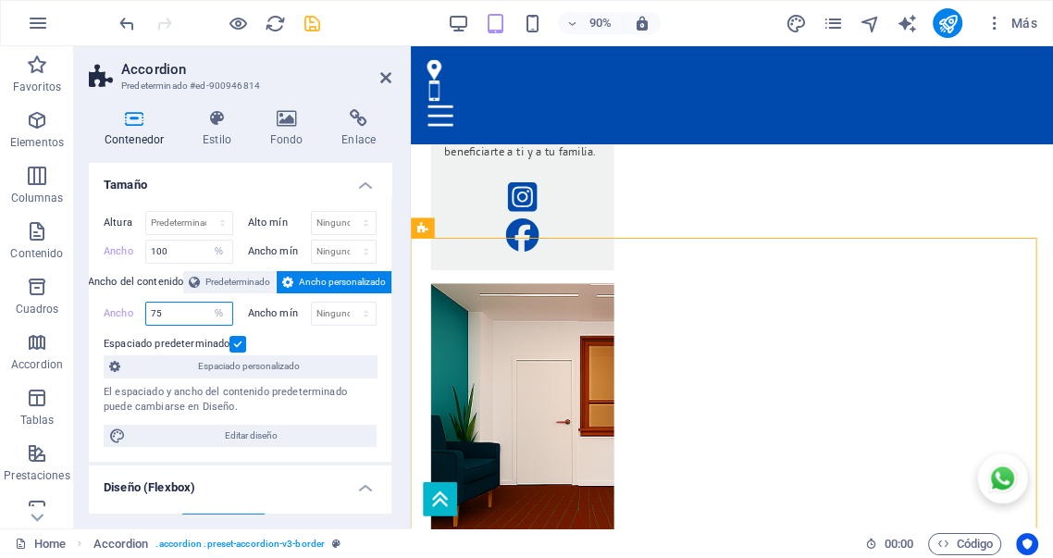
drag, startPoint x: 177, startPoint y: 315, endPoint x: 105, endPoint y: 308, distance: 72.5
click at [104, 313] on div "Ancho 75 Predeterminado px rem % em vh vw" at bounding box center [169, 314] width 130 height 24
click at [252, 283] on span "Predeterminado" at bounding box center [237, 282] width 65 height 22
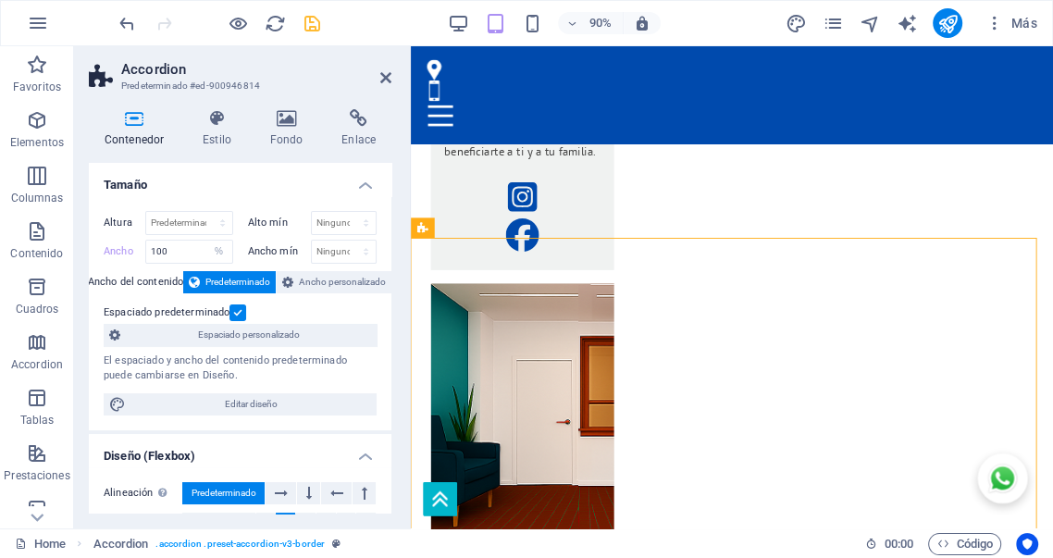
click at [114, 253] on label "Ancho" at bounding box center [125, 251] width 42 height 10
select select "DISABLED_OPTION_VALUE"
click at [237, 314] on label at bounding box center [238, 312] width 17 height 17
click at [0, 0] on input "Espaciado predeterminado" at bounding box center [0, 0] width 0 height 0
click at [237, 314] on label at bounding box center [238, 312] width 17 height 17
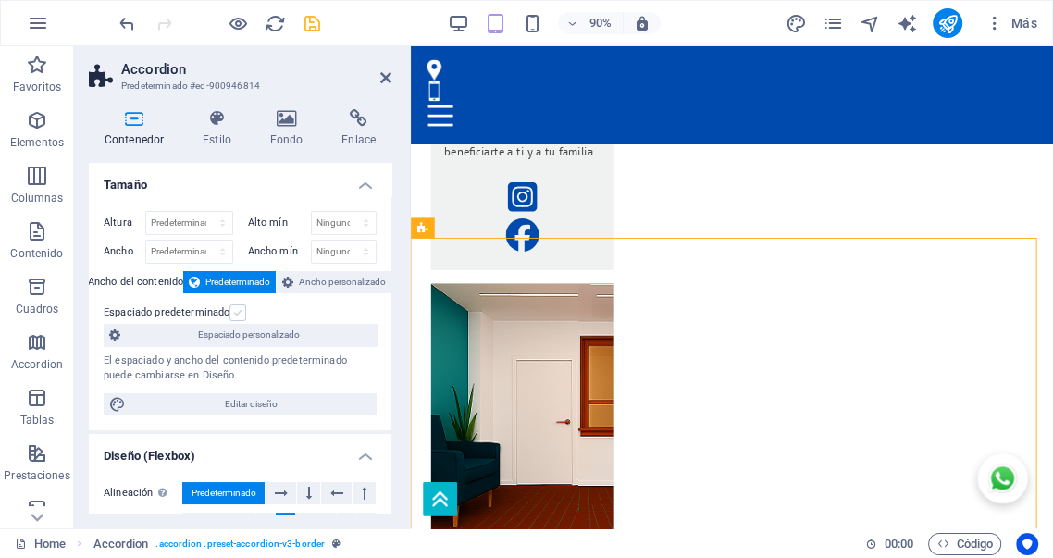
click at [0, 0] on input "Espaciado predeterminado" at bounding box center [0, 0] width 0 height 0
click at [237, 314] on label at bounding box center [238, 312] width 17 height 17
click at [0, 0] on input "Espaciado predeterminado" at bounding box center [0, 0] width 0 height 0
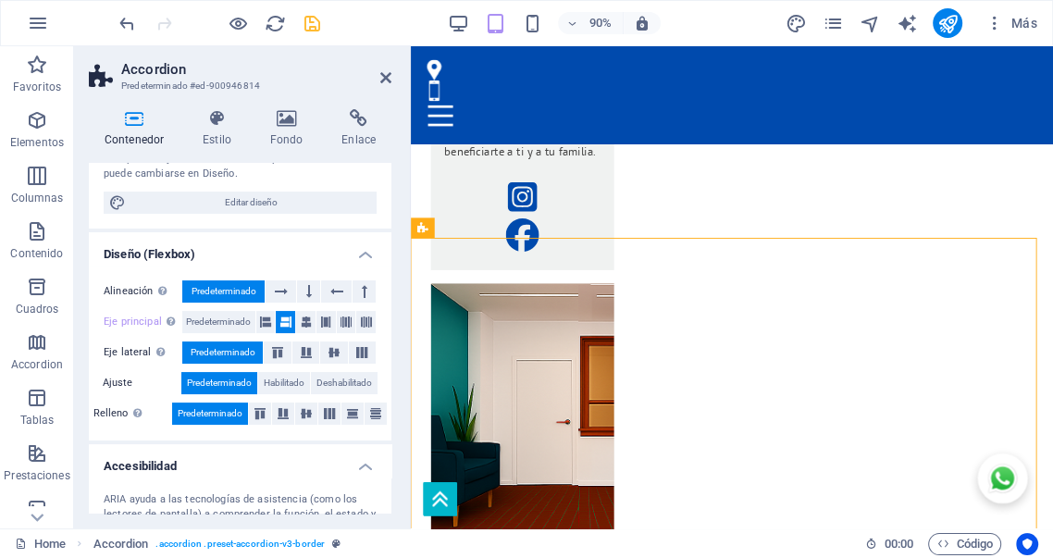
scroll to position [205, 0]
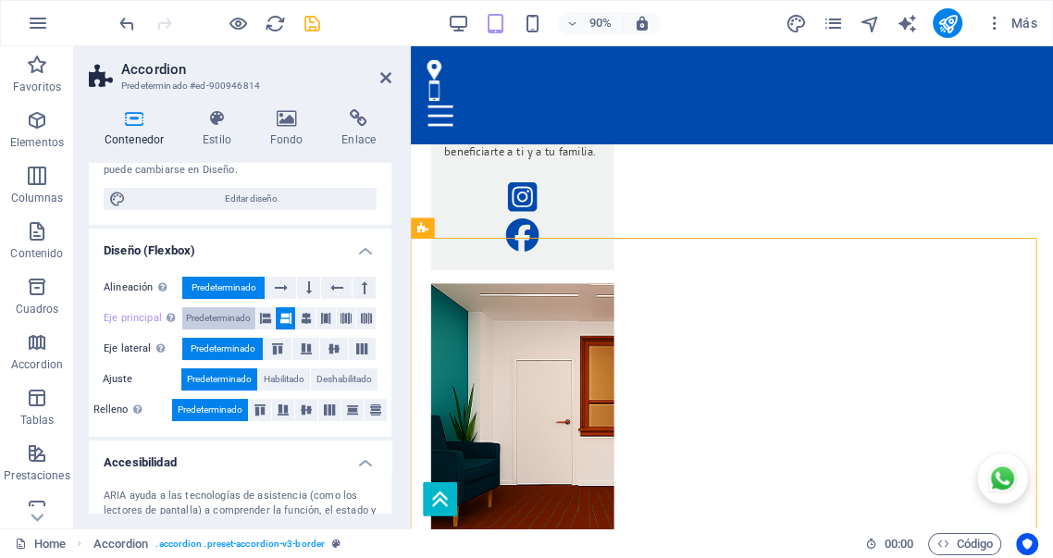
click at [222, 322] on span "Predeterminado" at bounding box center [218, 318] width 65 height 22
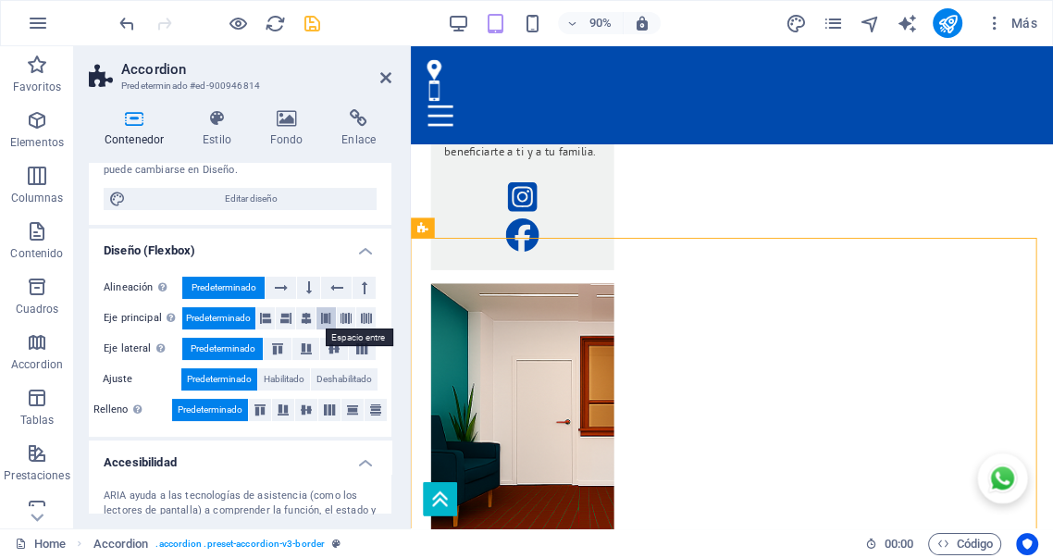
click at [325, 317] on icon at bounding box center [325, 318] width 11 height 22
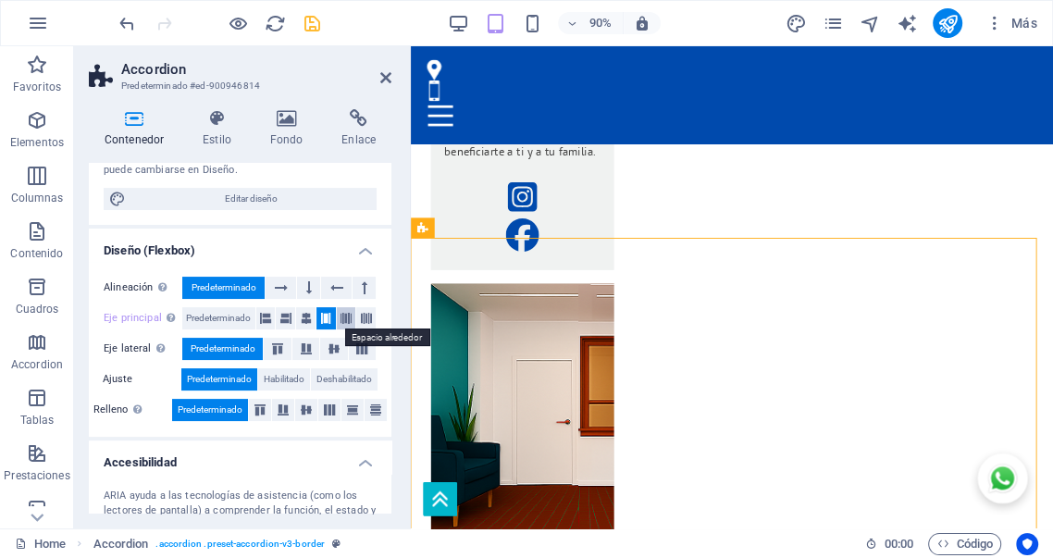
click at [343, 317] on icon at bounding box center [346, 318] width 11 height 22
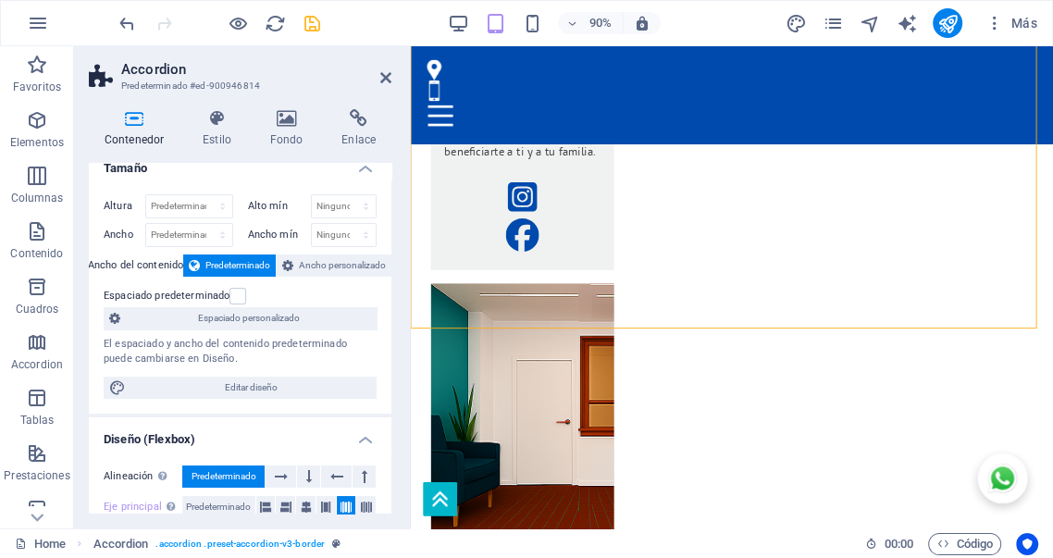
scroll to position [0, 0]
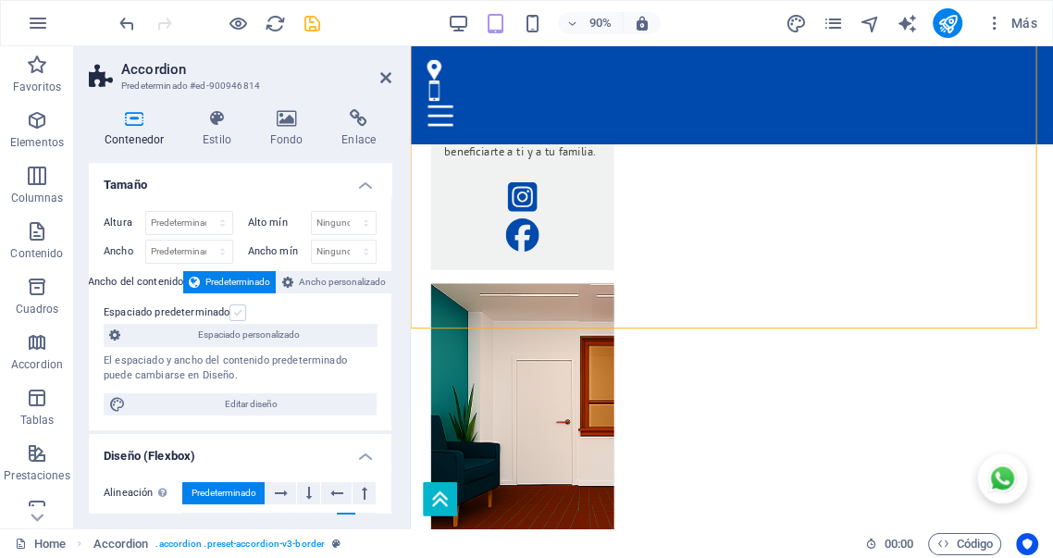
click at [239, 312] on label at bounding box center [238, 312] width 17 height 17
click at [0, 0] on input "Espaciado predeterminado" at bounding box center [0, 0] width 0 height 0
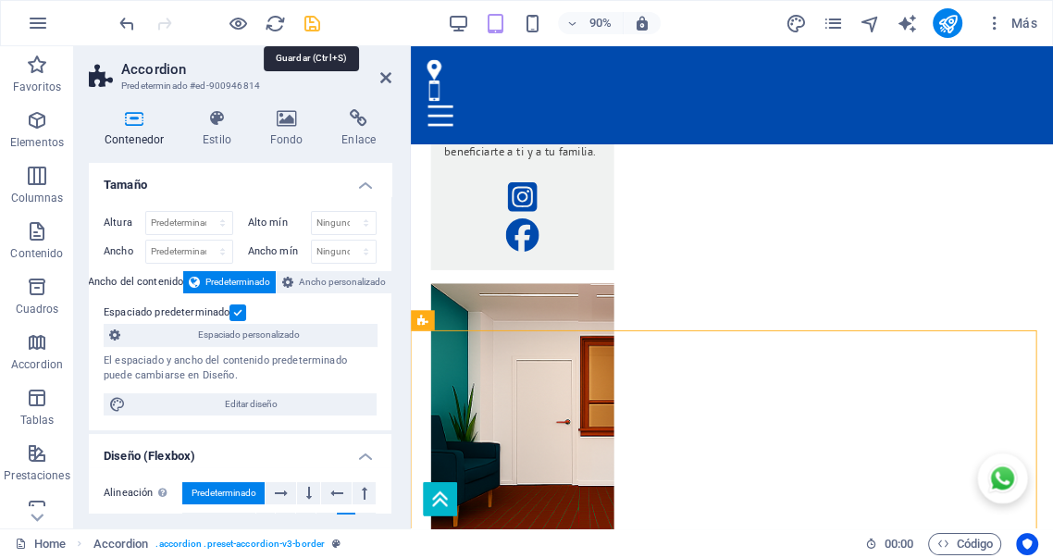
click at [313, 27] on icon "save" at bounding box center [312, 23] width 21 height 21
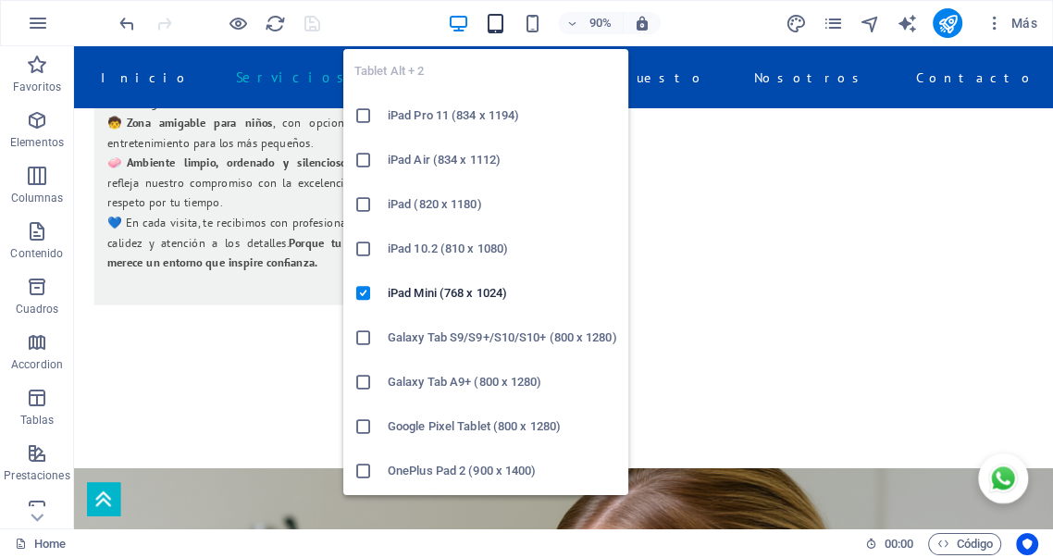
click at [496, 20] on icon "button" at bounding box center [495, 23] width 21 height 21
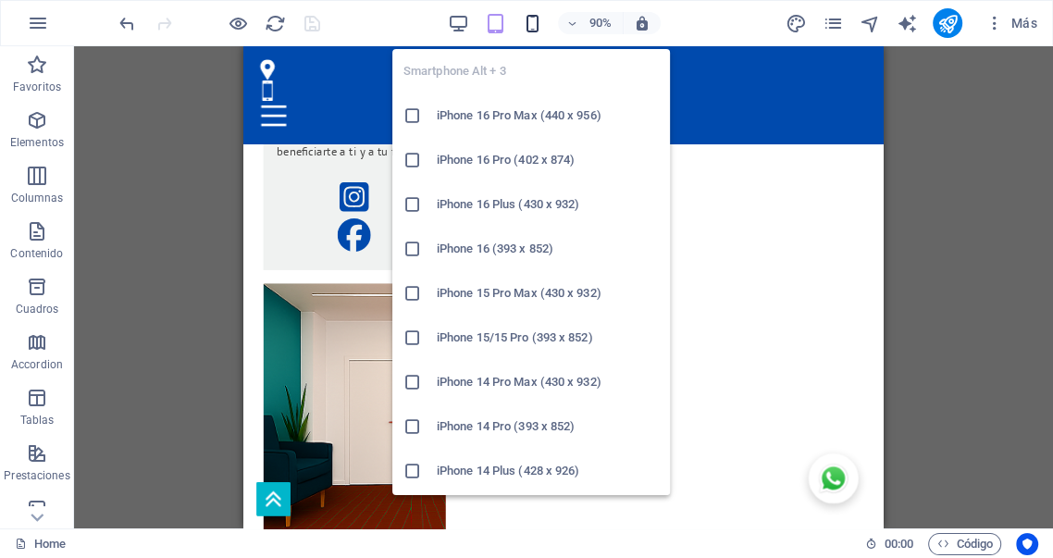
click at [536, 21] on icon "button" at bounding box center [532, 23] width 21 height 21
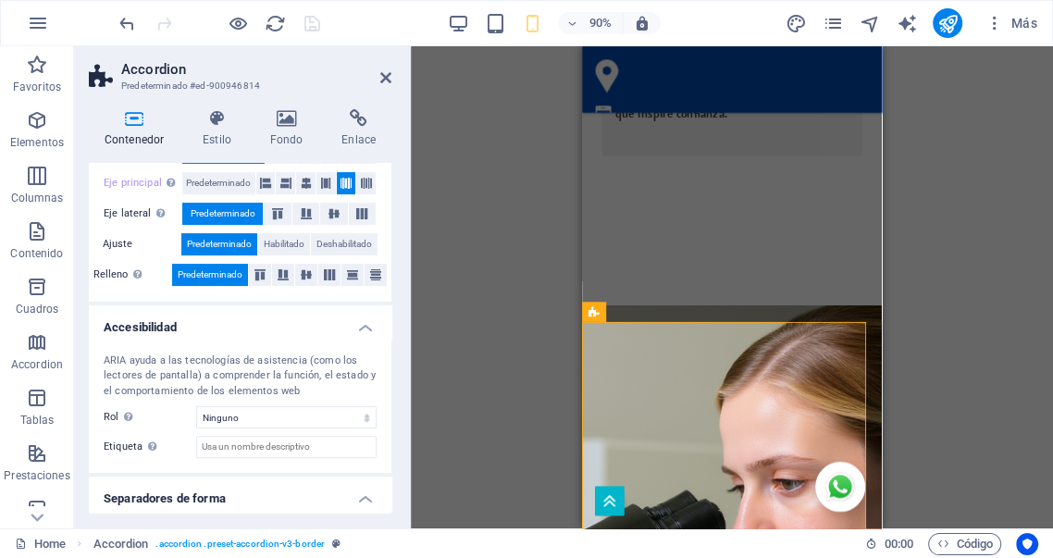
scroll to position [388, 0]
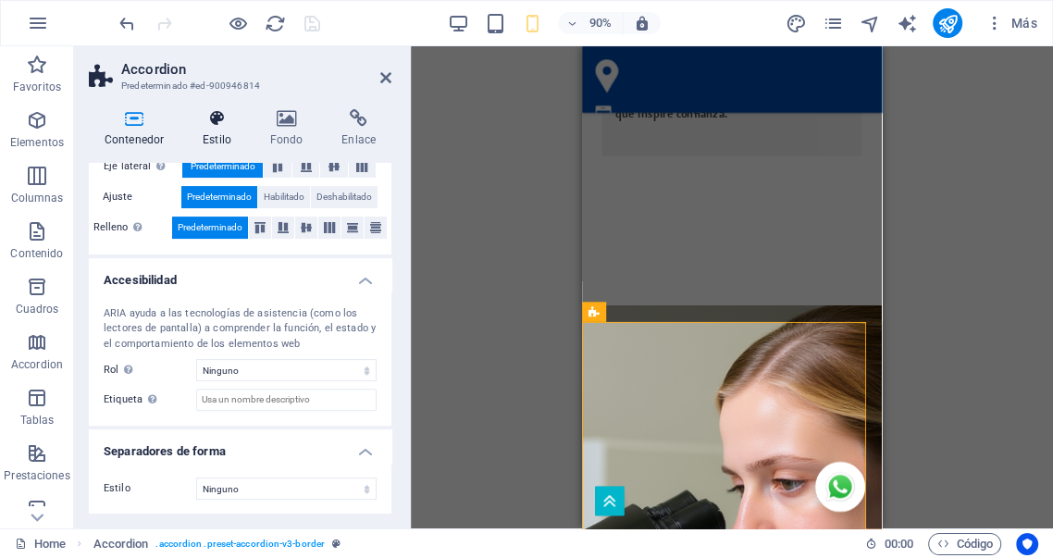
click at [219, 128] on h4 "Estilo" at bounding box center [221, 128] width 68 height 39
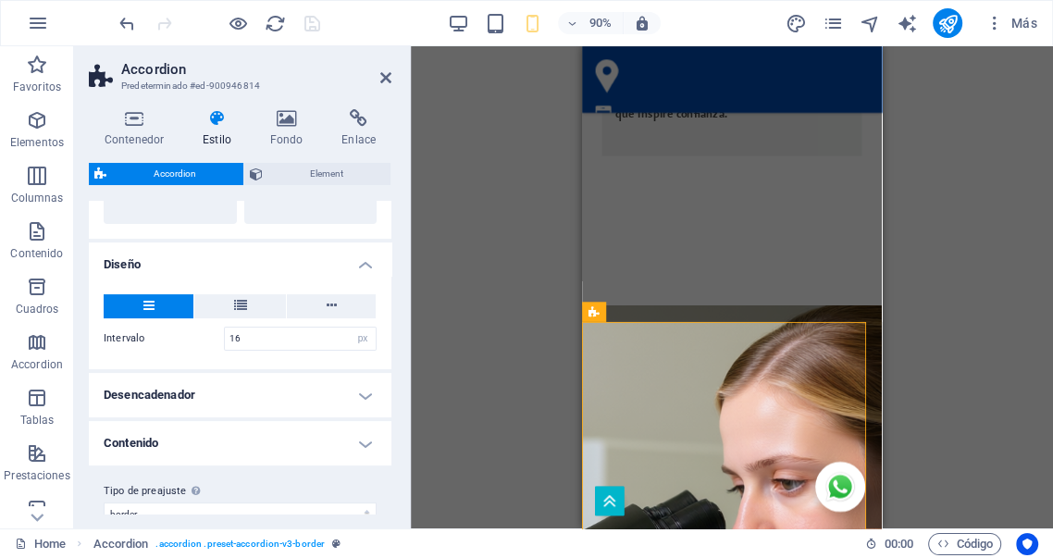
scroll to position [302, 0]
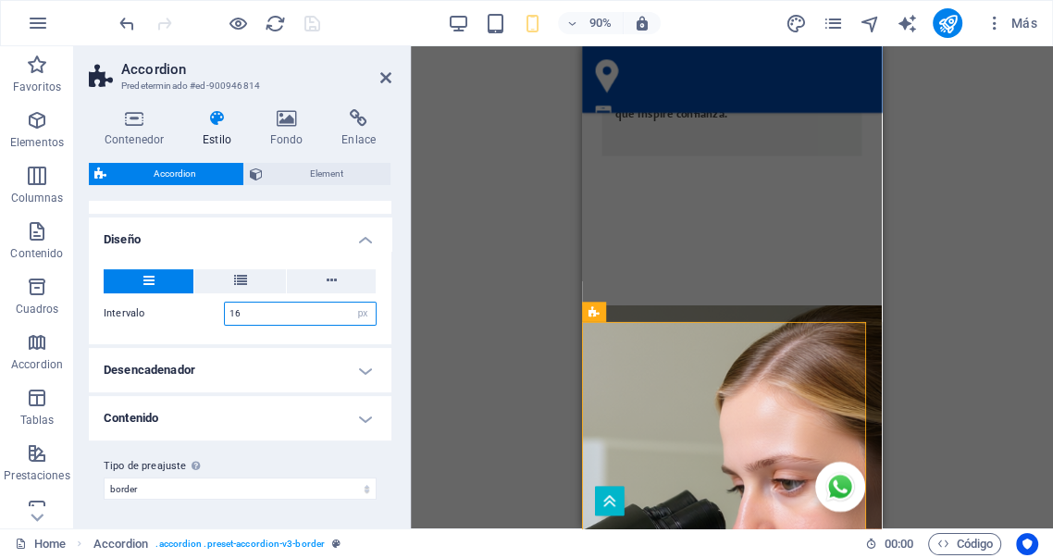
drag, startPoint x: 255, startPoint y: 310, endPoint x: 184, endPoint y: 308, distance: 70.4
click at [183, 309] on div "Intervalo 16 px rem % vh vw" at bounding box center [240, 314] width 273 height 24
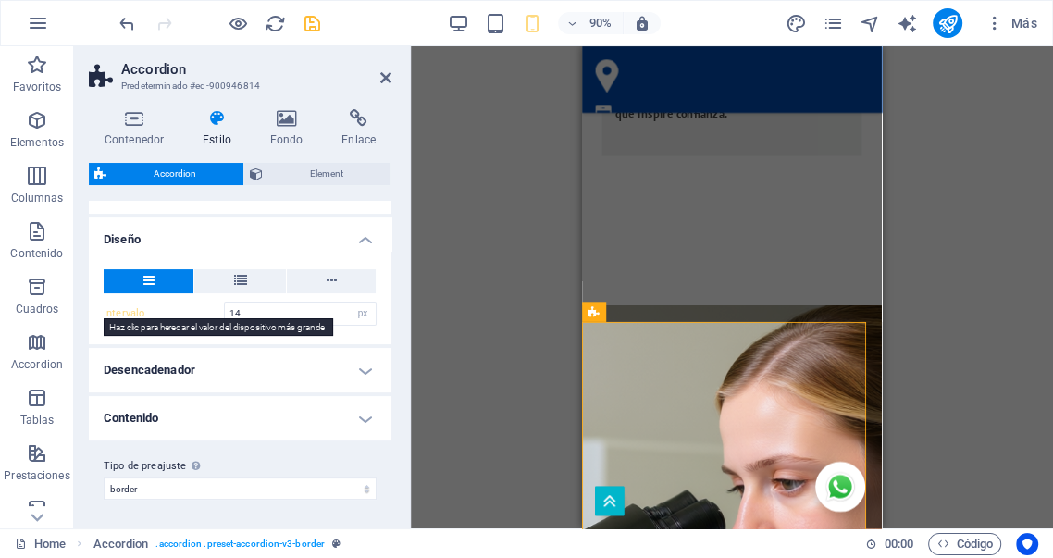
drag, startPoint x: 127, startPoint y: 311, endPoint x: 124, endPoint y: 327, distance: 16.0
click at [128, 311] on label "Intervalo" at bounding box center [164, 313] width 120 height 10
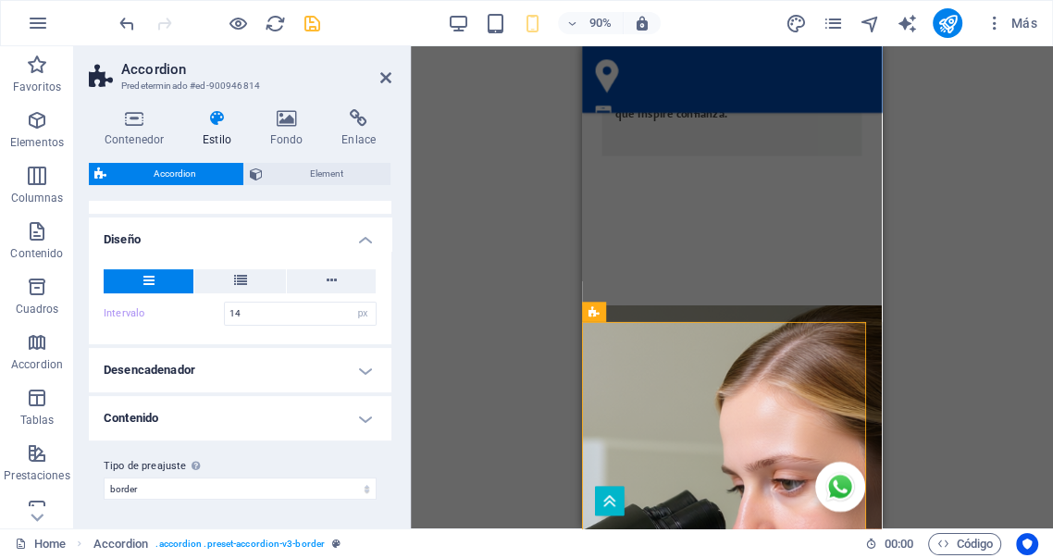
type input "16"
click at [232, 418] on h4 "Contenido" at bounding box center [240, 418] width 303 height 44
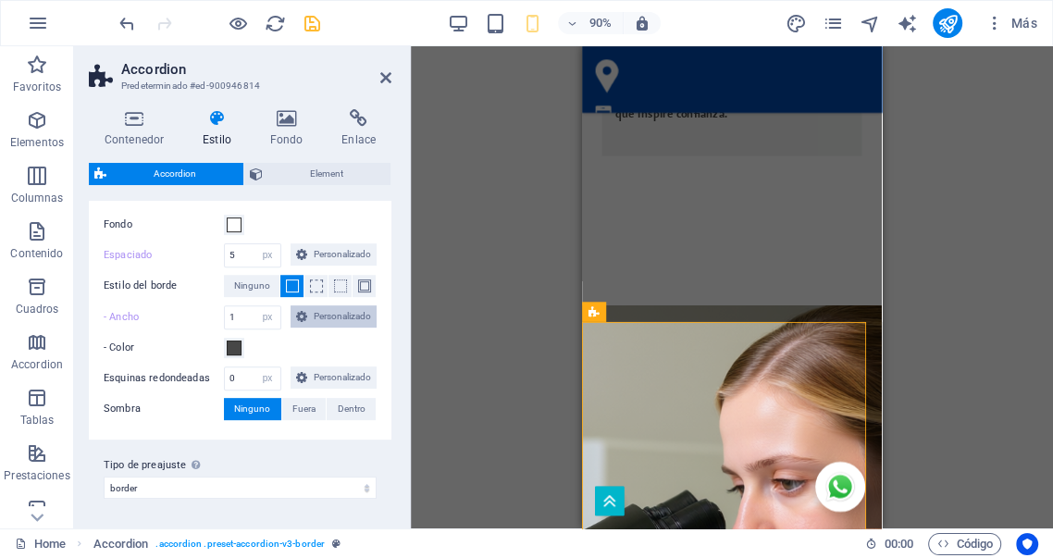
scroll to position [533, 0]
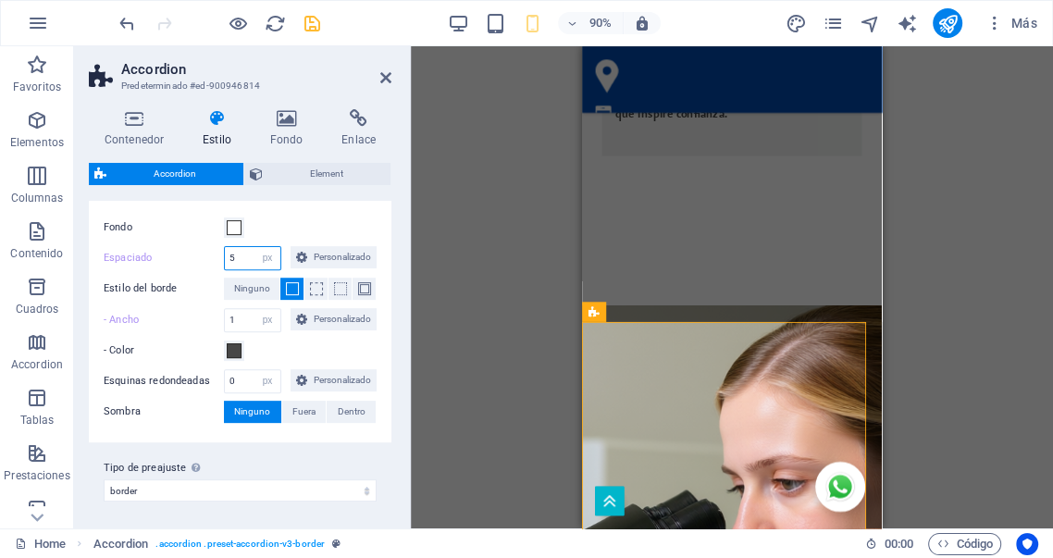
drag, startPoint x: 247, startPoint y: 255, endPoint x: 201, endPoint y: 255, distance: 46.3
click at [201, 255] on div "Espaciado 5 px rem % vh vw Personalizado Personalizado" at bounding box center [240, 258] width 273 height 24
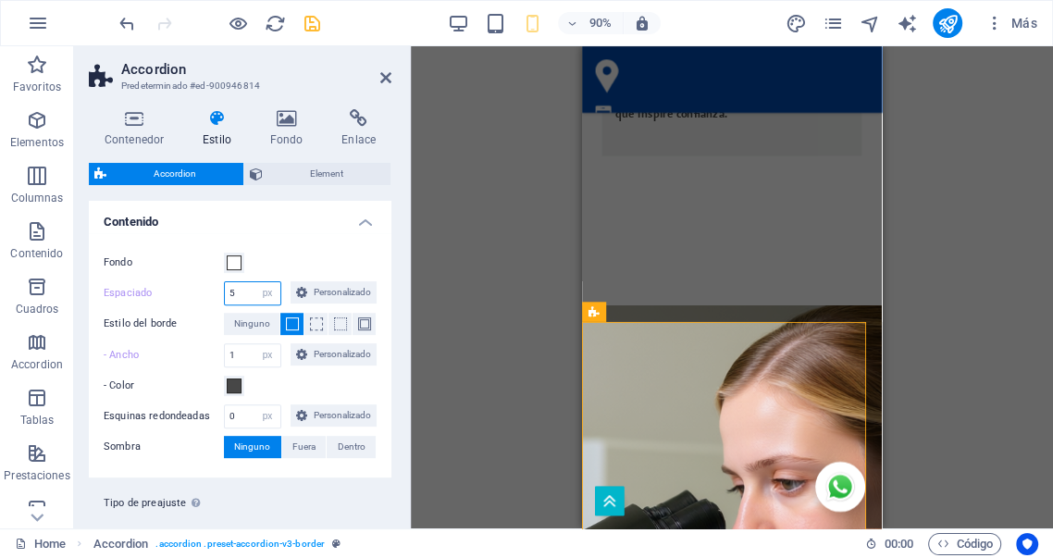
scroll to position [464, 0]
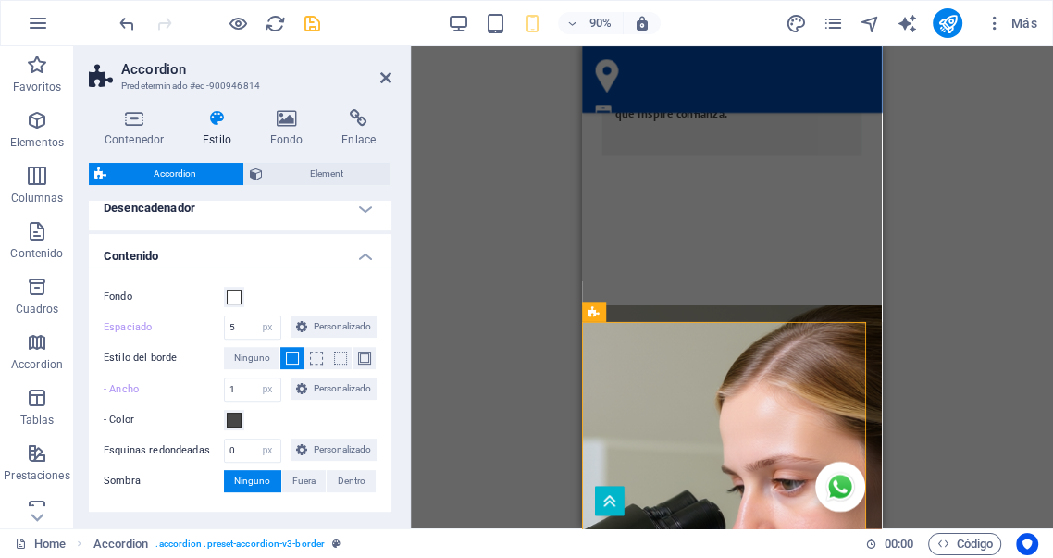
click at [361, 256] on h4 "Contenido" at bounding box center [240, 250] width 303 height 33
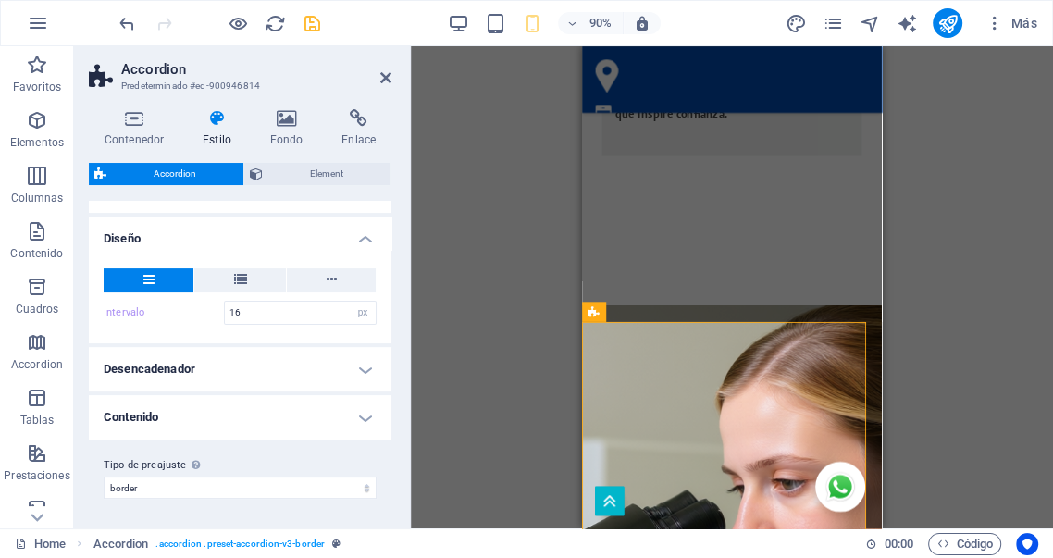
scroll to position [303, 0]
click at [308, 23] on icon "save" at bounding box center [312, 23] width 21 height 21
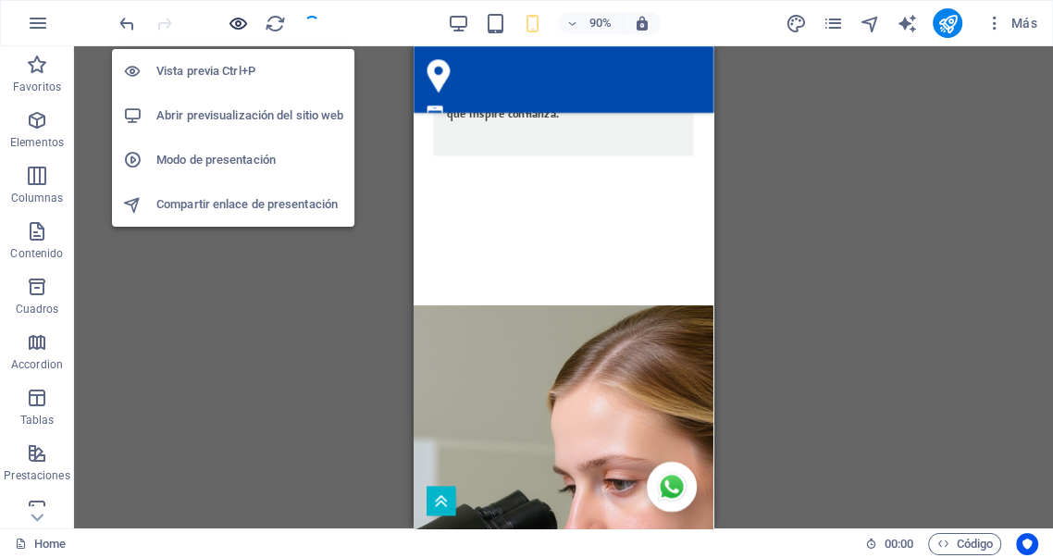
click at [239, 25] on icon "button" at bounding box center [238, 23] width 21 height 21
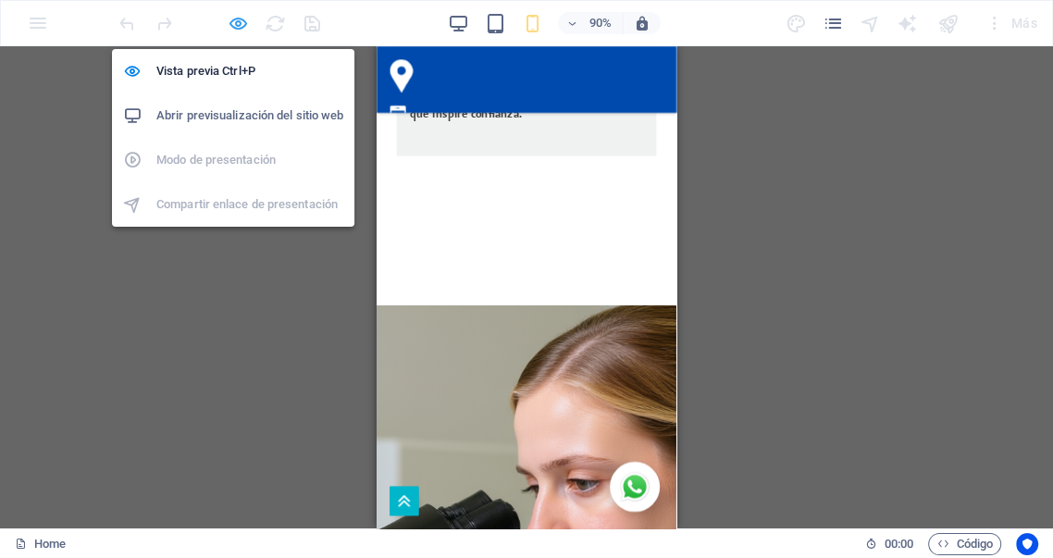
click at [235, 19] on icon "button" at bounding box center [238, 23] width 21 height 21
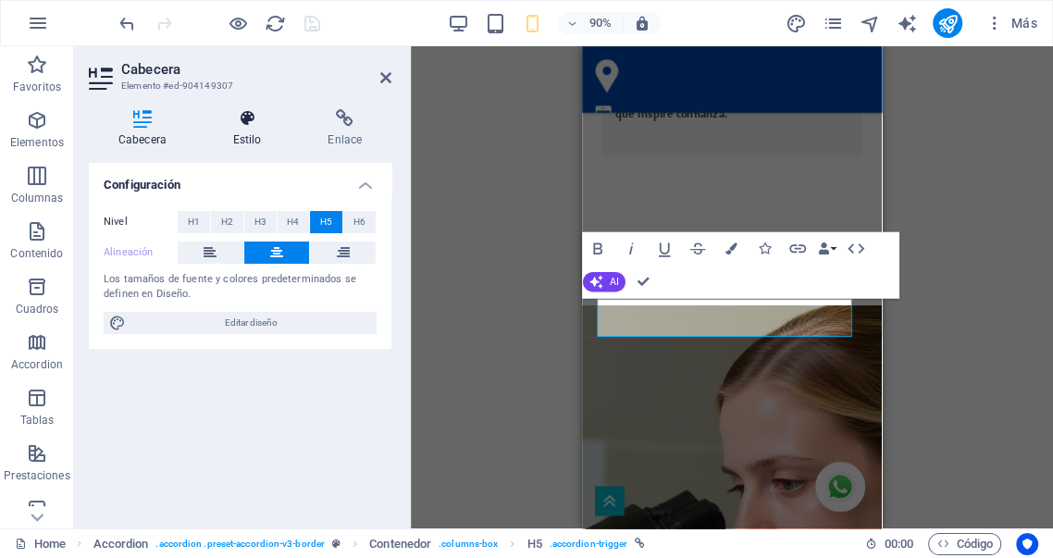
click at [243, 138] on h4 "Estilo" at bounding box center [251, 128] width 95 height 39
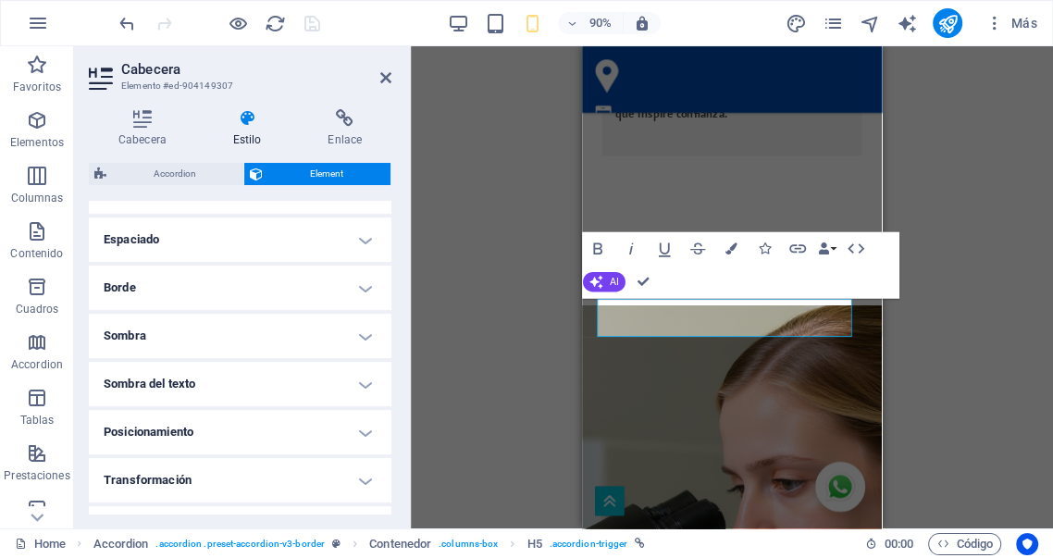
scroll to position [347, 0]
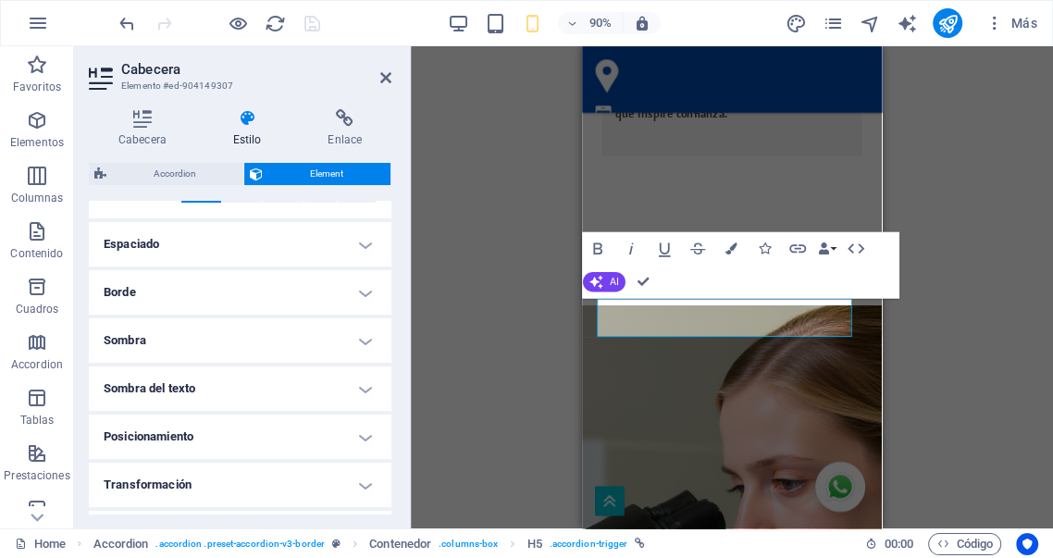
click at [234, 303] on h4 "Borde" at bounding box center [240, 292] width 303 height 44
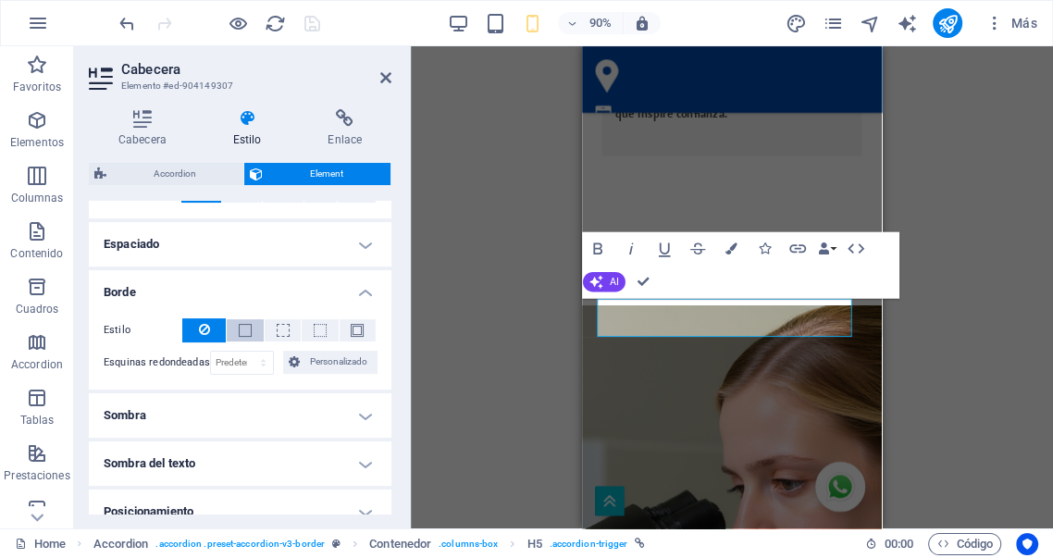
click at [244, 331] on span at bounding box center [245, 330] width 13 height 13
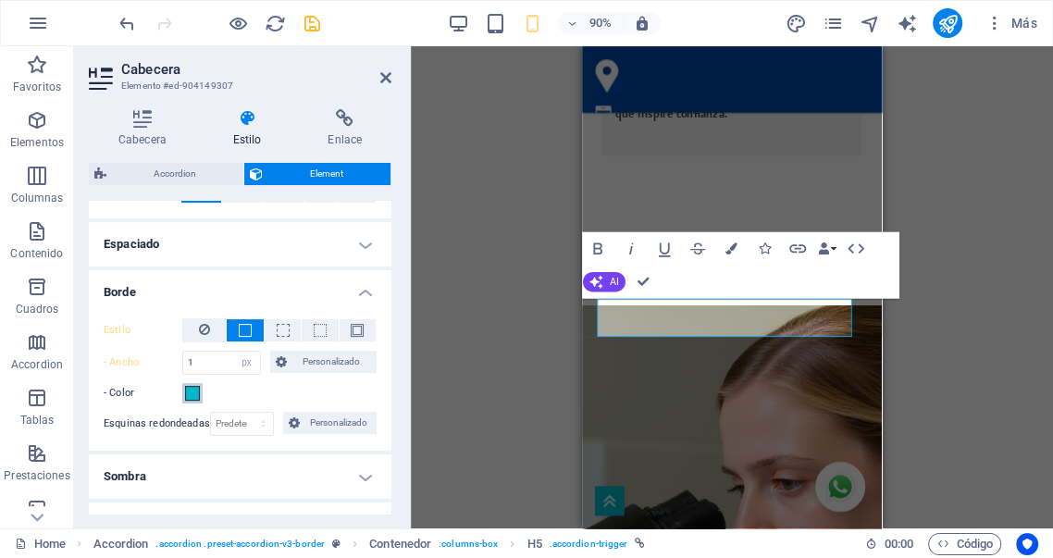
click at [193, 391] on span at bounding box center [192, 393] width 15 height 15
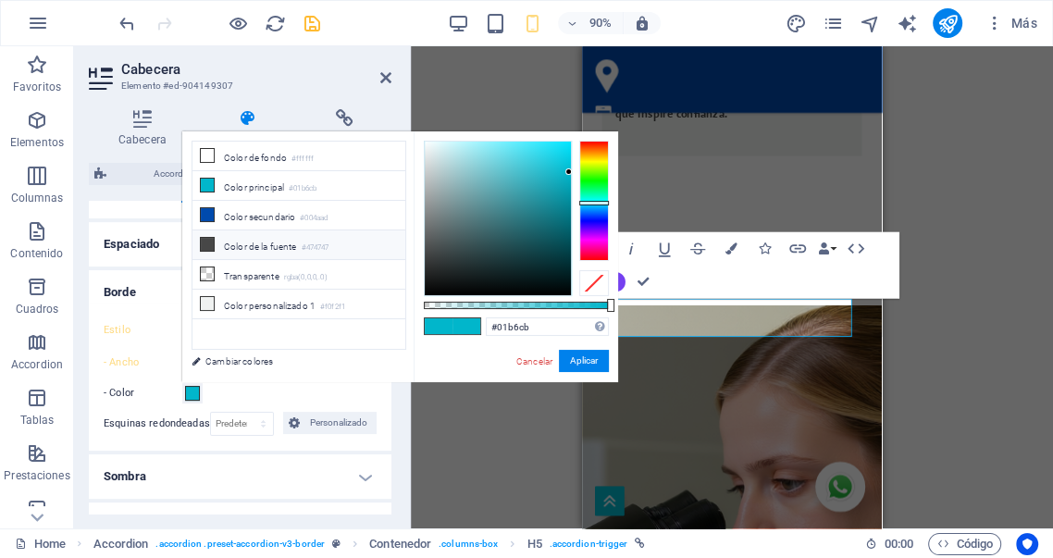
click at [242, 245] on li "Color de la fuente #474747" at bounding box center [299, 245] width 213 height 30
type input "#474747"
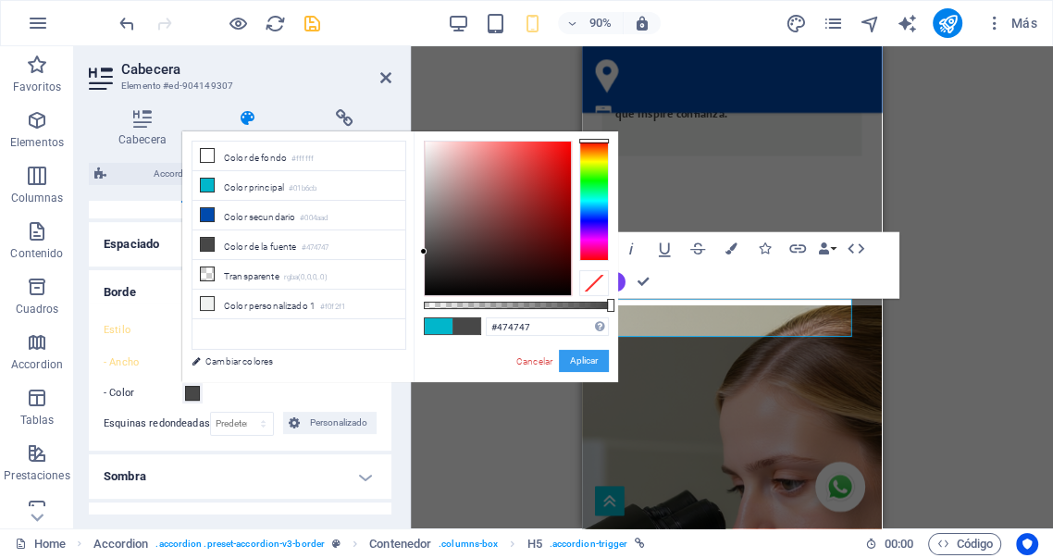
click at [585, 359] on button "Aplicar" at bounding box center [584, 361] width 50 height 22
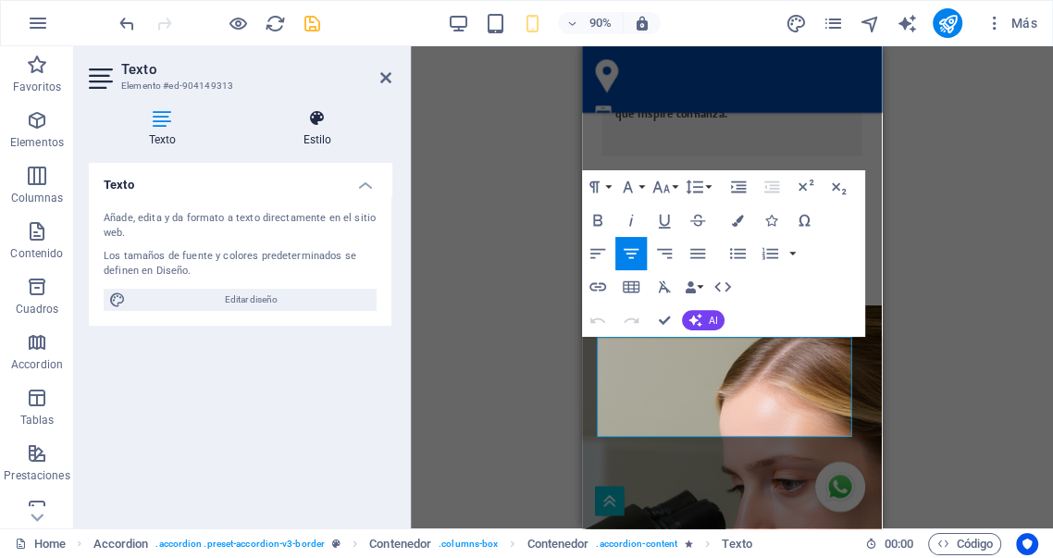
click at [315, 124] on icon at bounding box center [317, 118] width 148 height 19
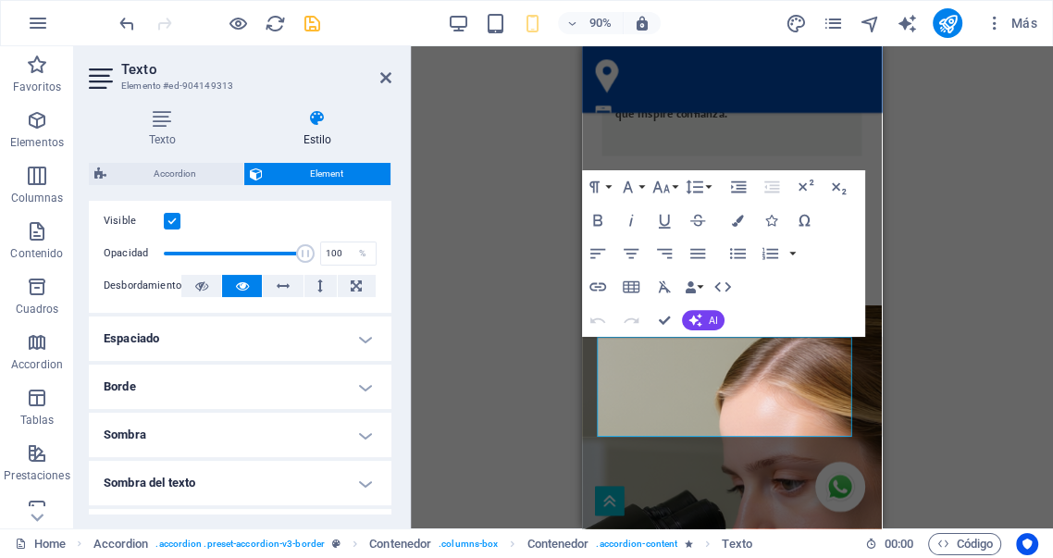
scroll to position [274, 0]
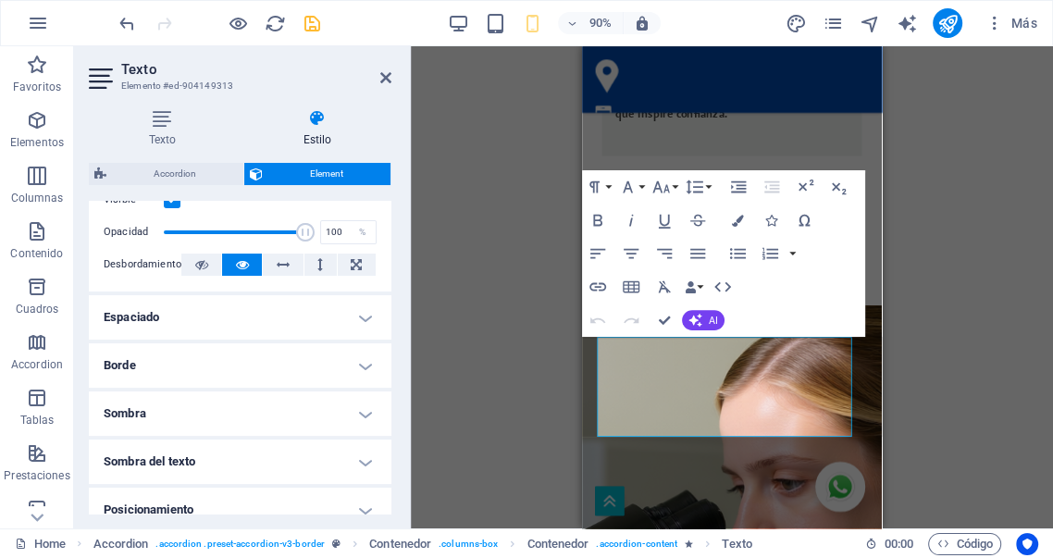
click at [296, 366] on h4 "Borde" at bounding box center [240, 365] width 303 height 44
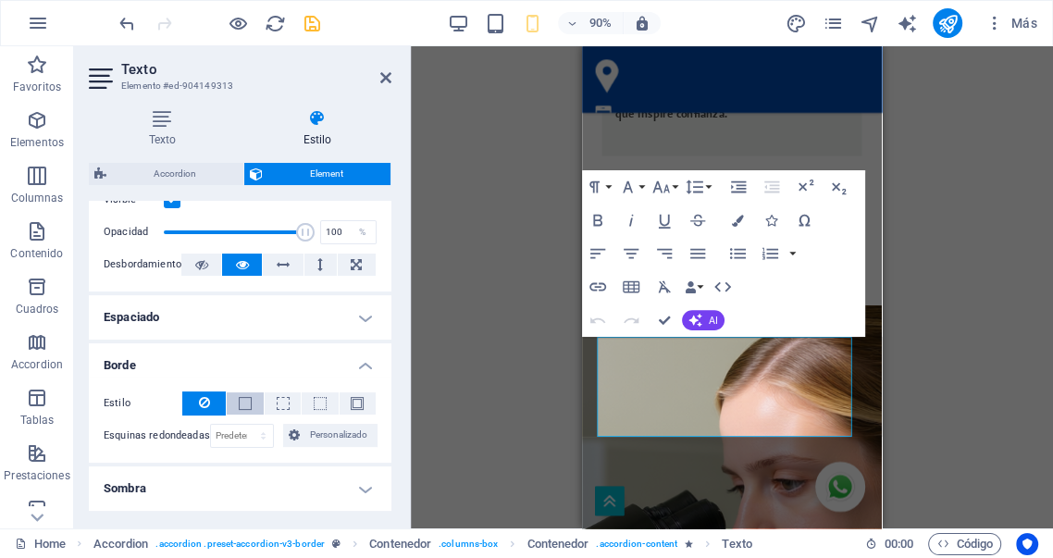
click at [244, 404] on span at bounding box center [245, 403] width 13 height 13
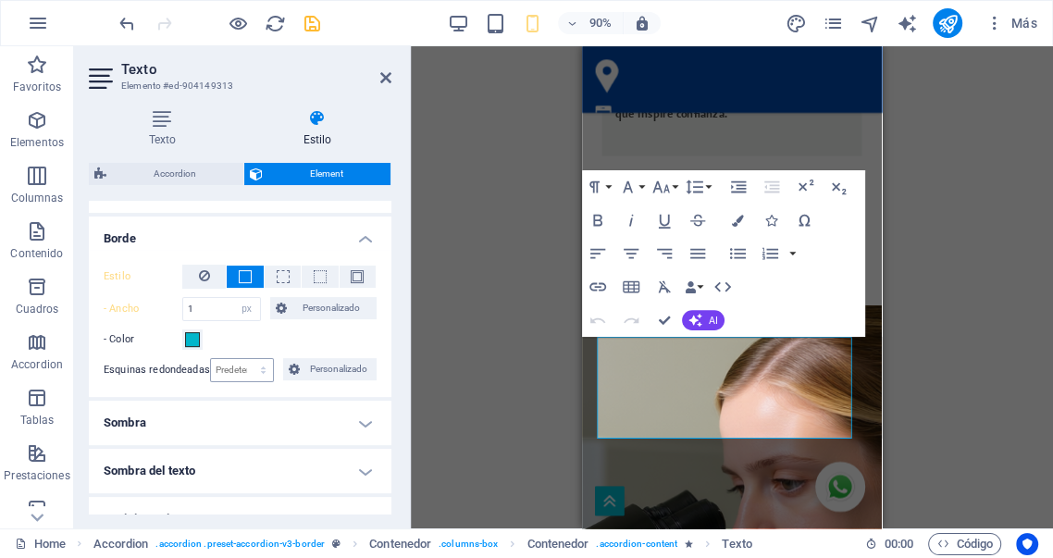
scroll to position [411, 0]
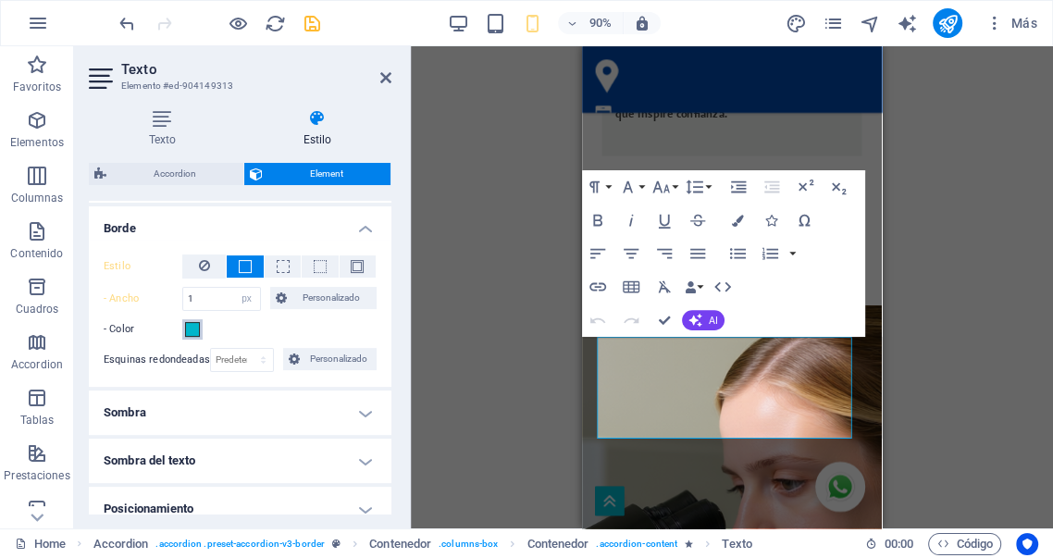
click at [193, 332] on span at bounding box center [192, 329] width 15 height 15
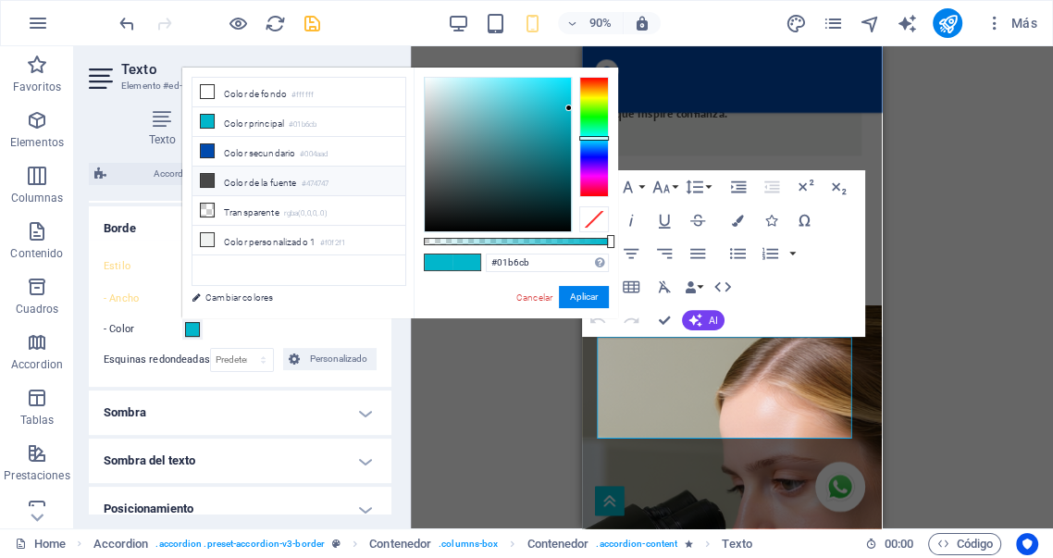
click at [244, 179] on li "Color de la fuente #474747" at bounding box center [299, 182] width 213 height 30
type input "#474747"
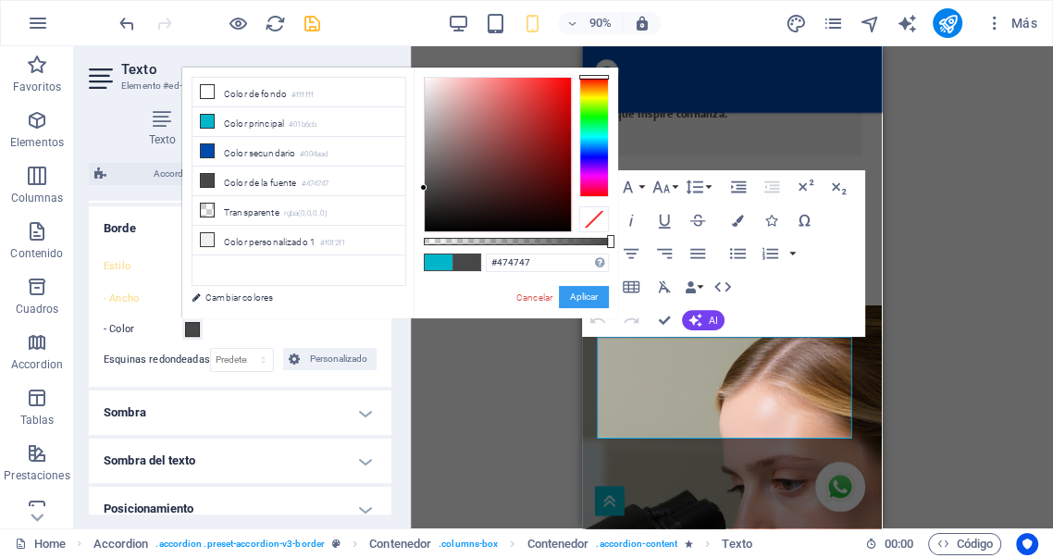
click at [578, 298] on button "Aplicar" at bounding box center [584, 297] width 50 height 22
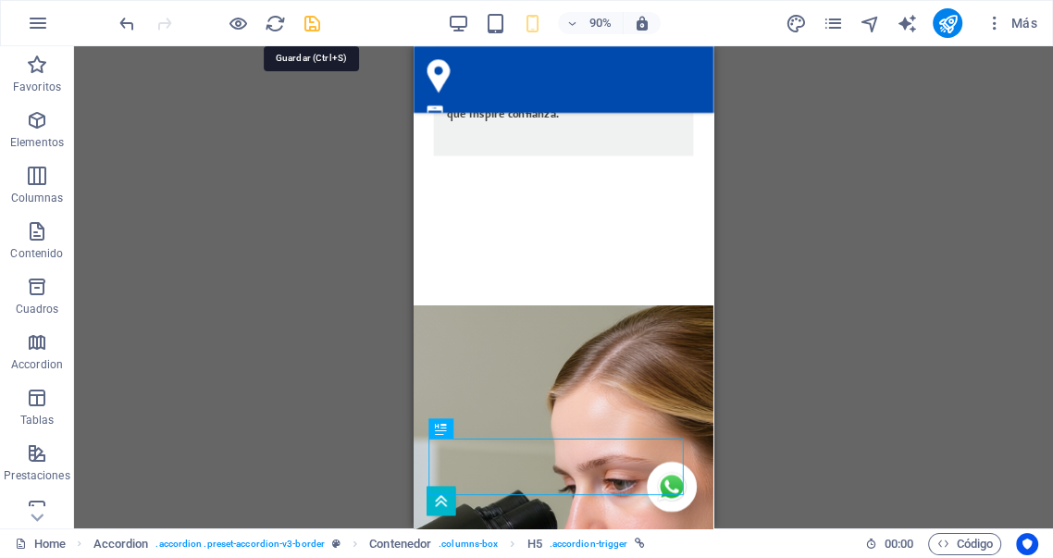
click at [312, 26] on icon "save" at bounding box center [312, 23] width 21 height 21
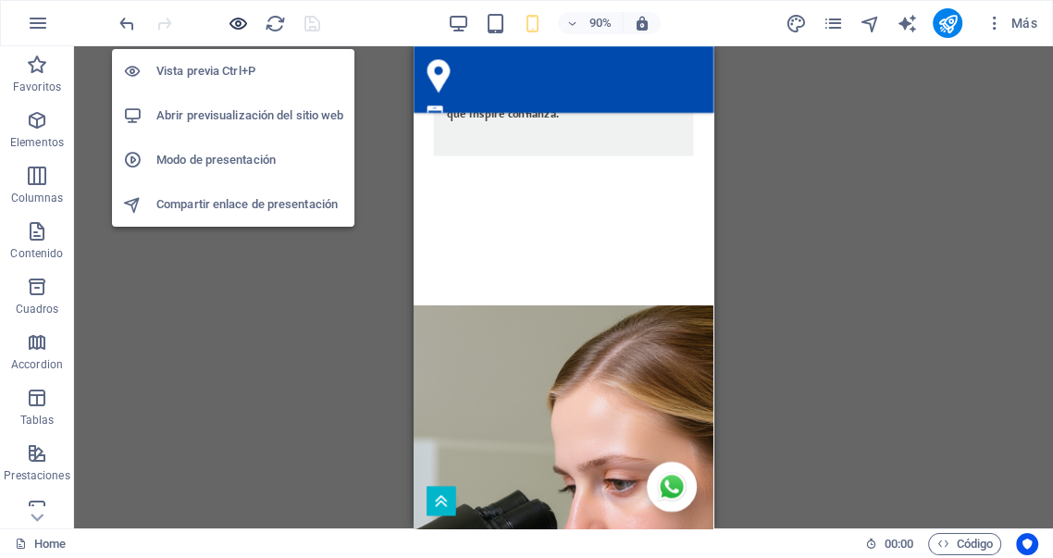
click at [242, 27] on icon "button" at bounding box center [238, 23] width 21 height 21
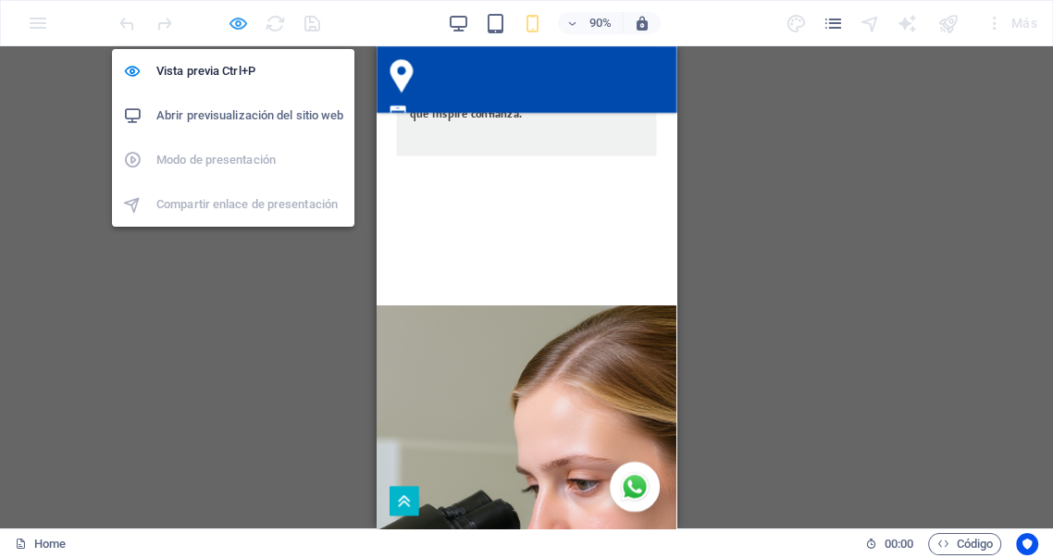
click at [242, 26] on icon "button" at bounding box center [238, 23] width 21 height 21
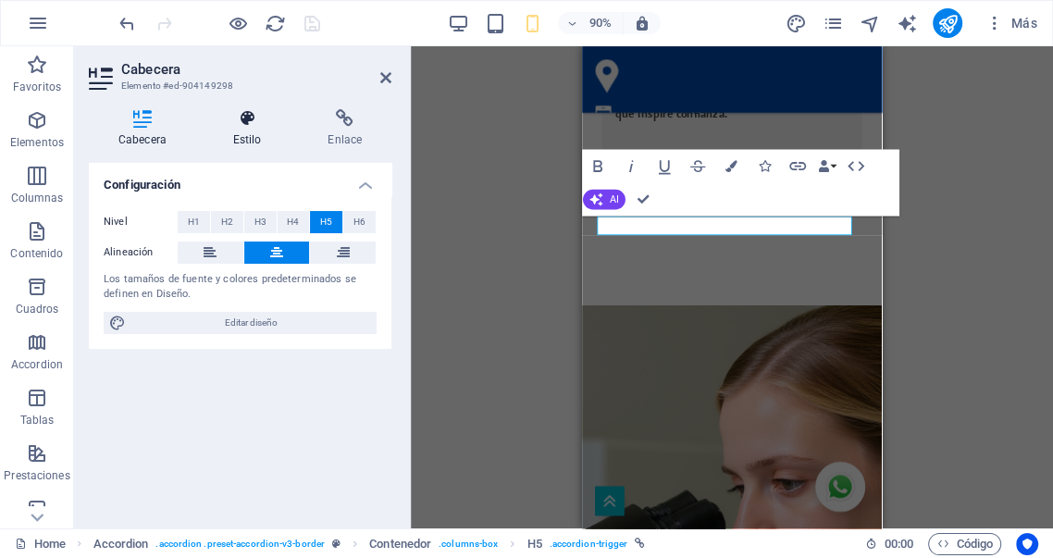
click at [254, 130] on h4 "Estilo" at bounding box center [251, 128] width 95 height 39
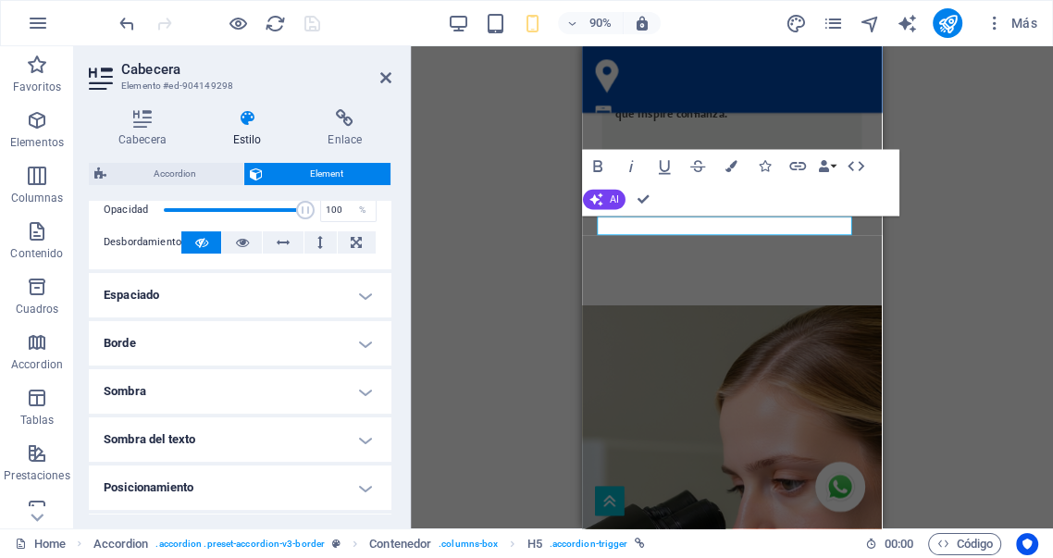
scroll to position [308, 0]
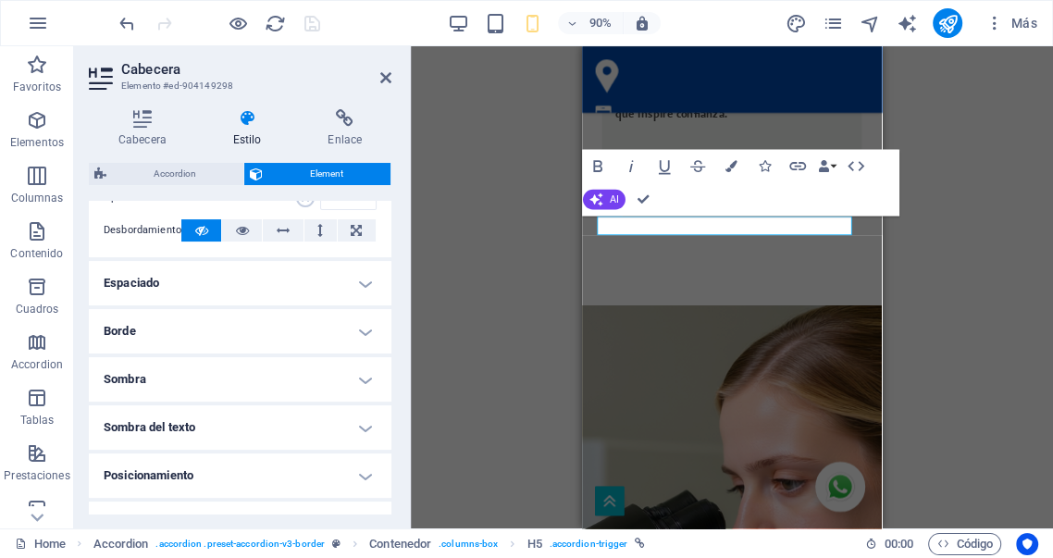
click at [245, 340] on h4 "Borde" at bounding box center [240, 331] width 303 height 44
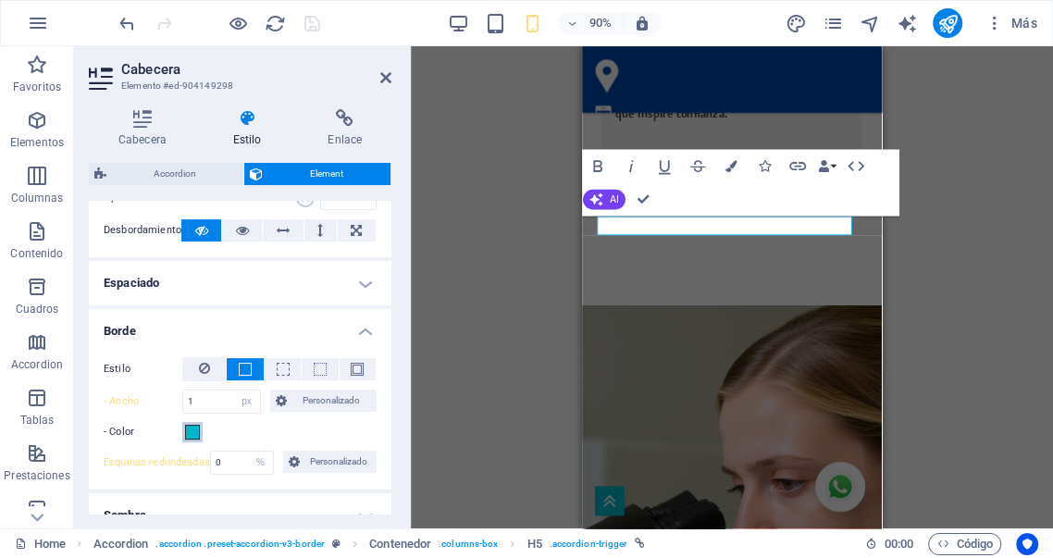
click at [190, 434] on span at bounding box center [192, 432] width 15 height 15
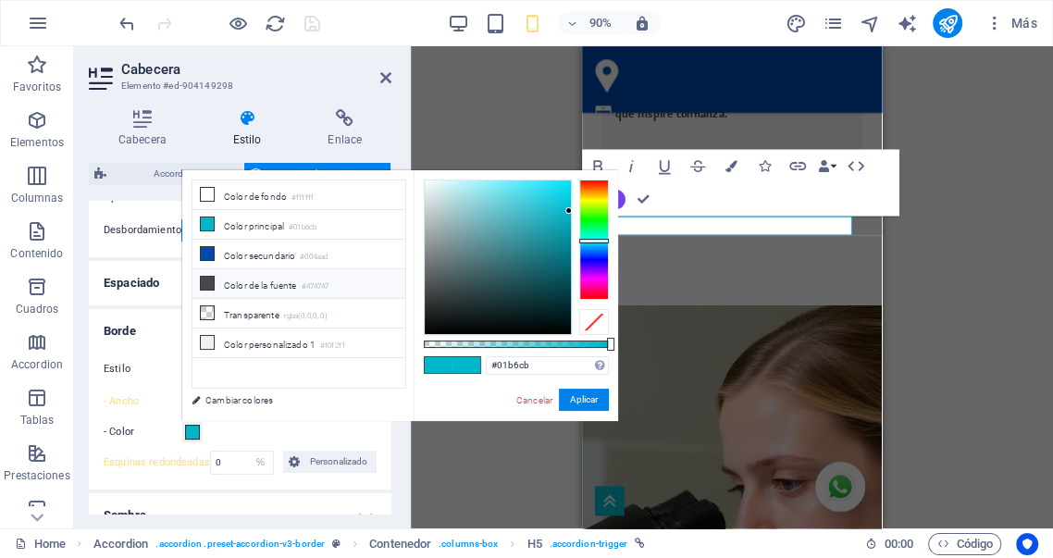
click at [252, 285] on li "Color de la fuente #474747" at bounding box center [299, 284] width 213 height 30
type input "#474747"
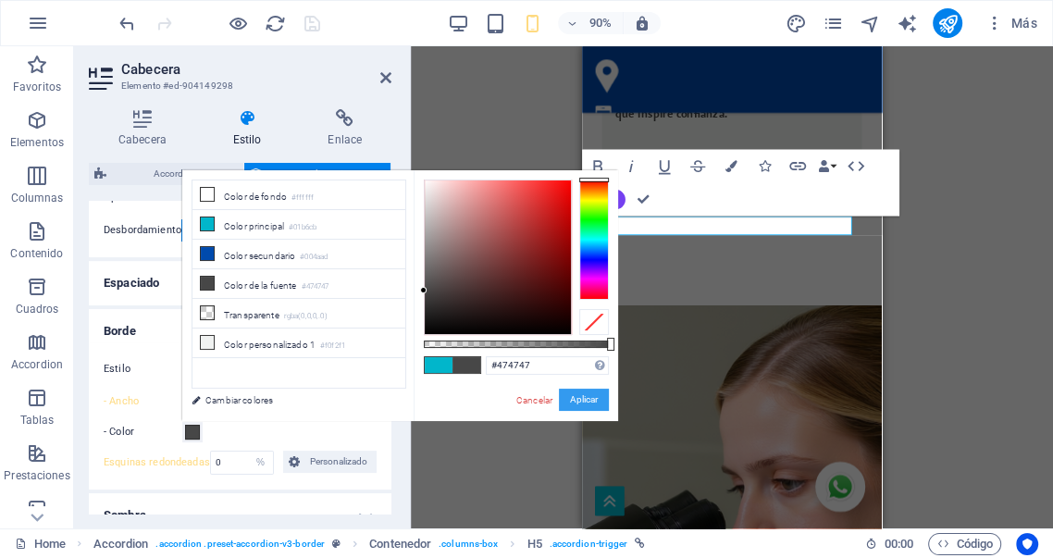
click at [589, 401] on button "Aplicar" at bounding box center [584, 400] width 50 height 22
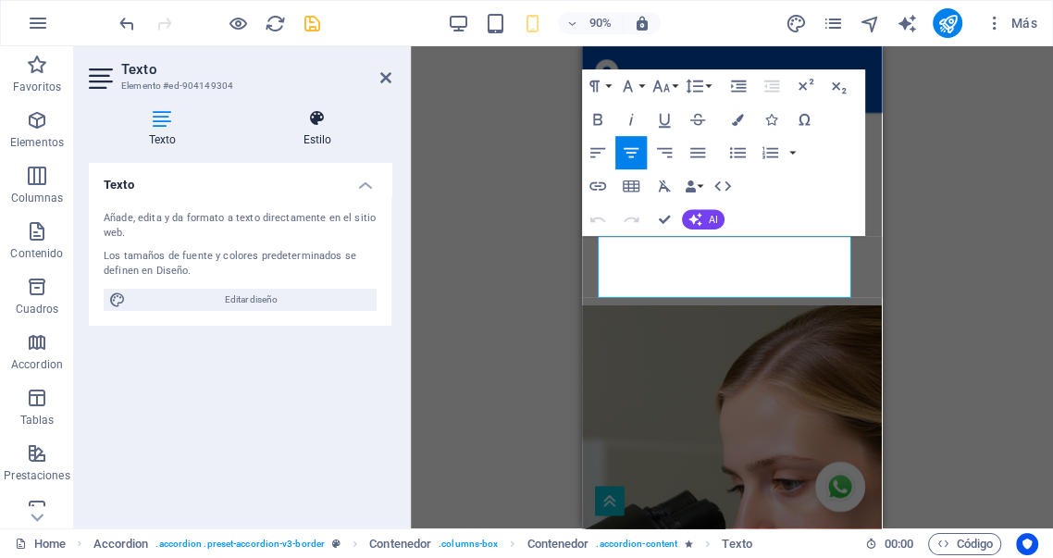
click at [326, 130] on h4 "Estilo" at bounding box center [317, 128] width 148 height 39
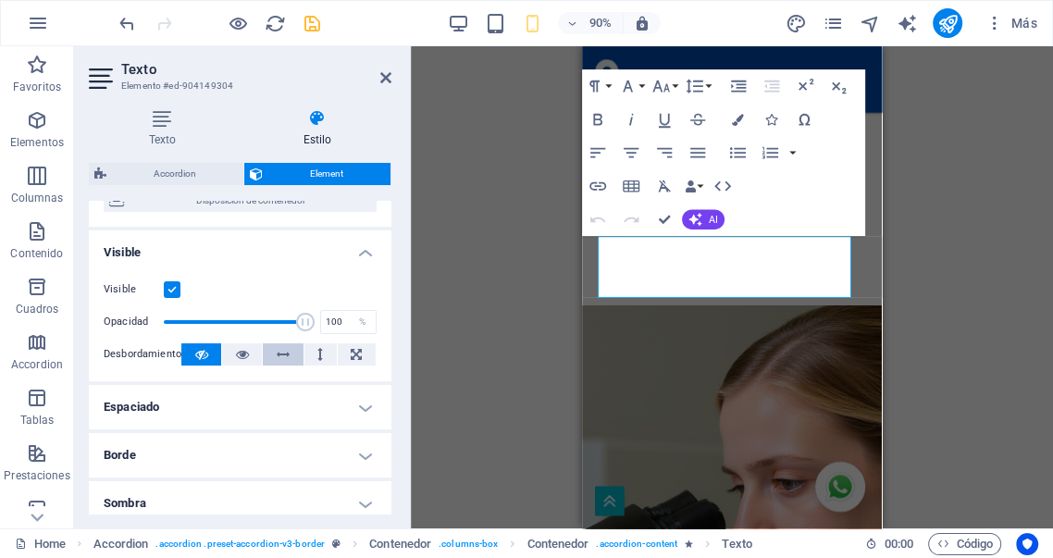
scroll to position [274, 0]
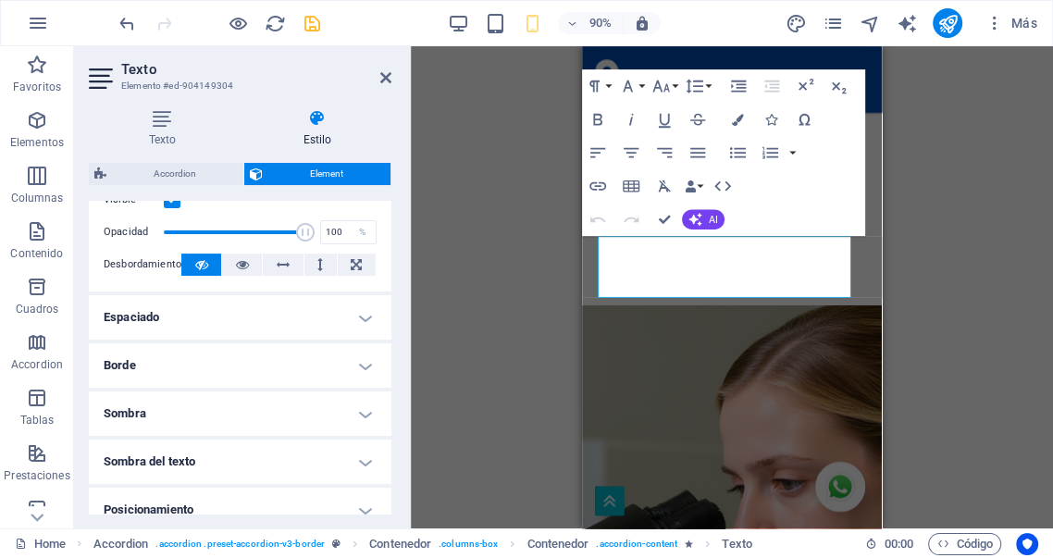
click at [266, 365] on h4 "Borde" at bounding box center [240, 365] width 303 height 44
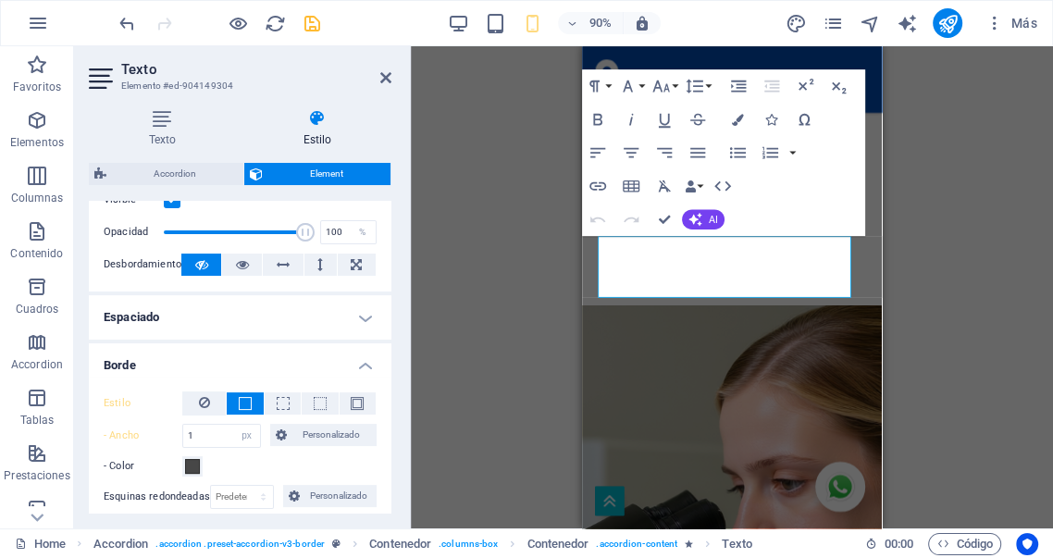
click at [1005, 206] on div "Separador Contenedor Contenedor Imagen Contenedor Separador Barra de menús Menú…" at bounding box center [732, 287] width 642 height 482
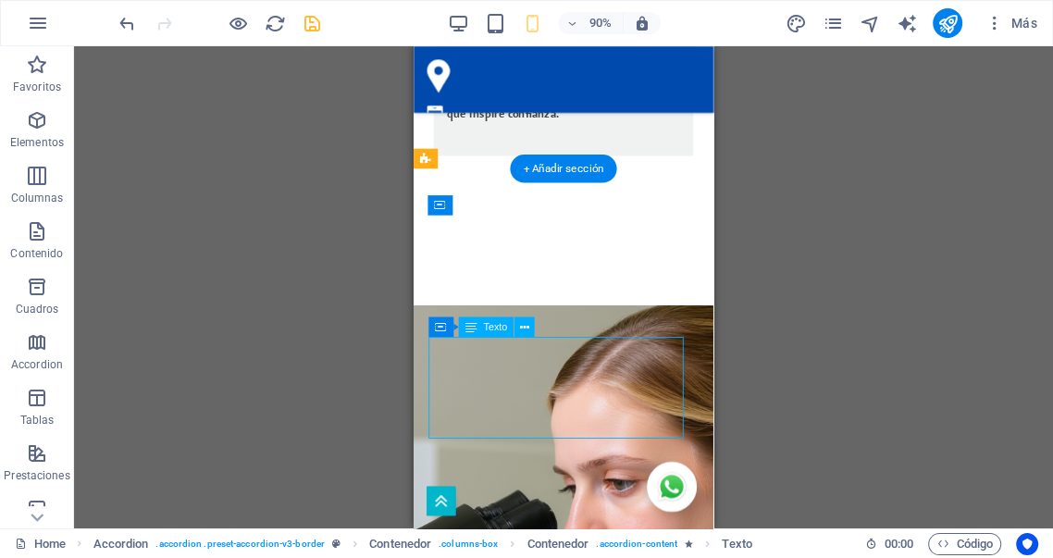
select select "px"
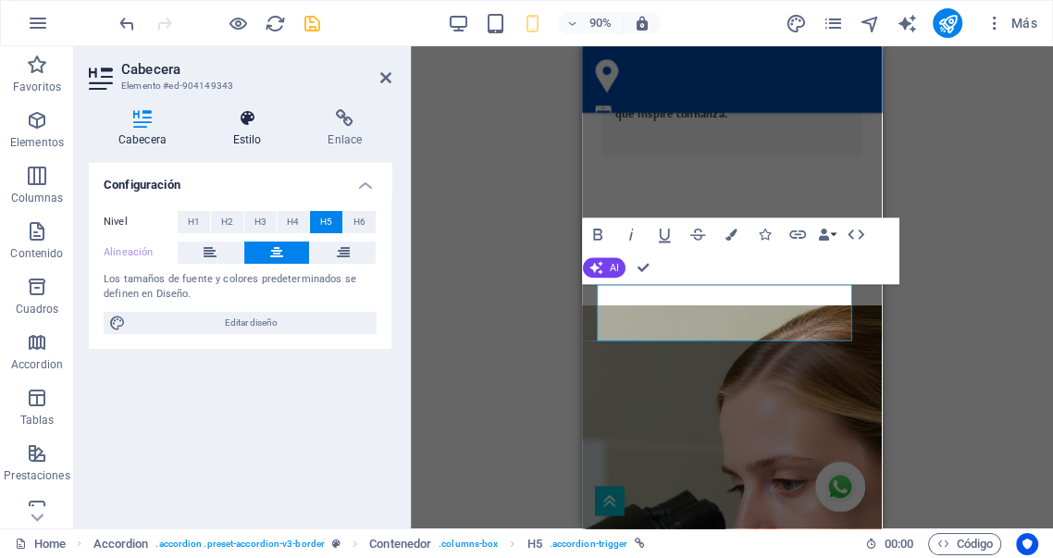
click at [246, 123] on icon at bounding box center [248, 118] width 88 height 19
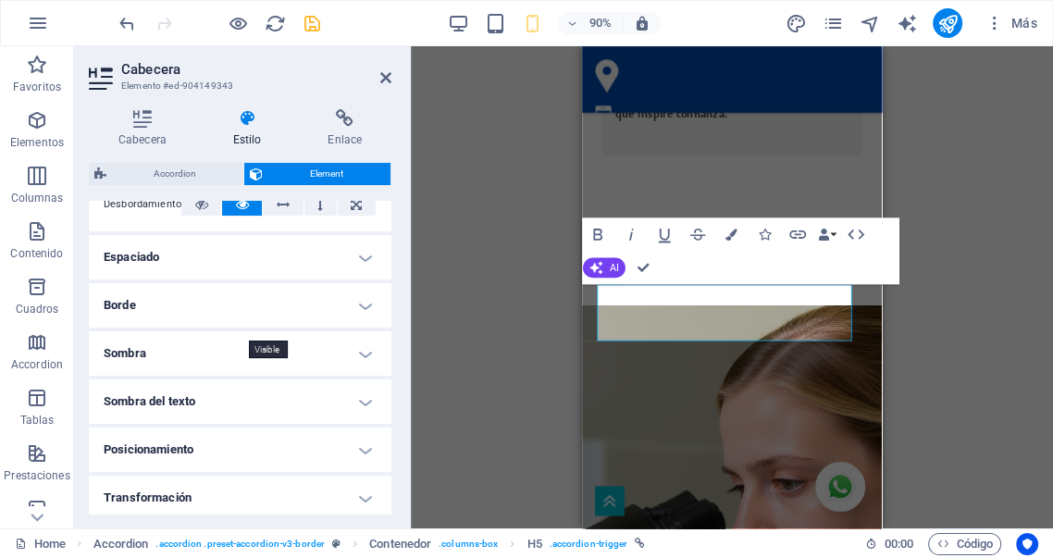
scroll to position [342, 0]
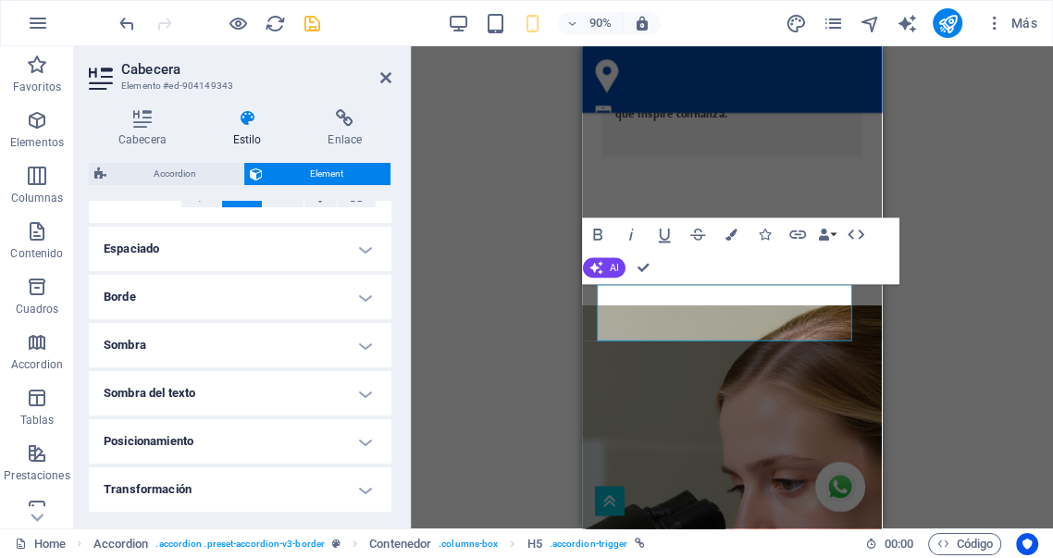
click at [189, 294] on h4 "Borde" at bounding box center [240, 297] width 303 height 44
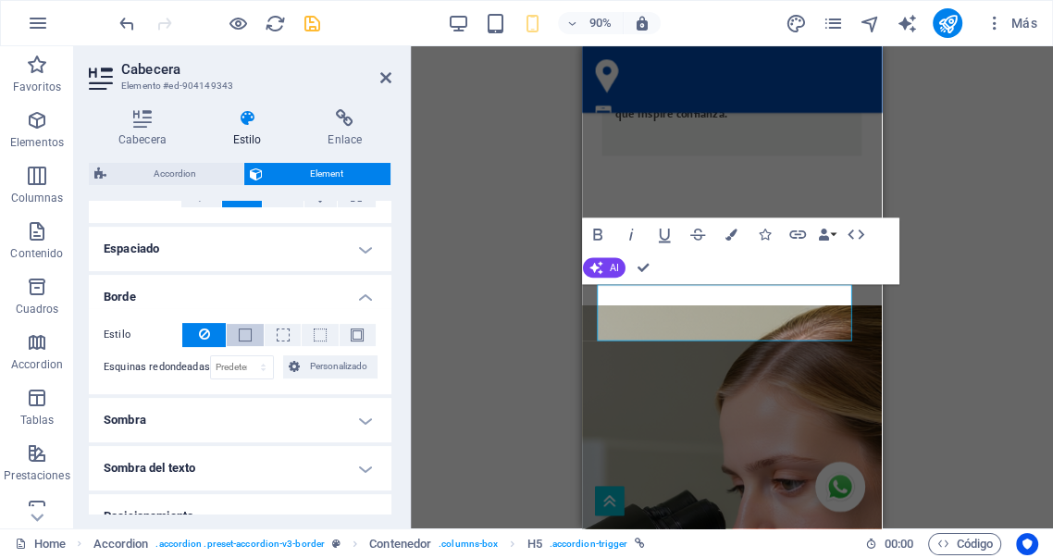
click at [240, 335] on span at bounding box center [245, 335] width 13 height 13
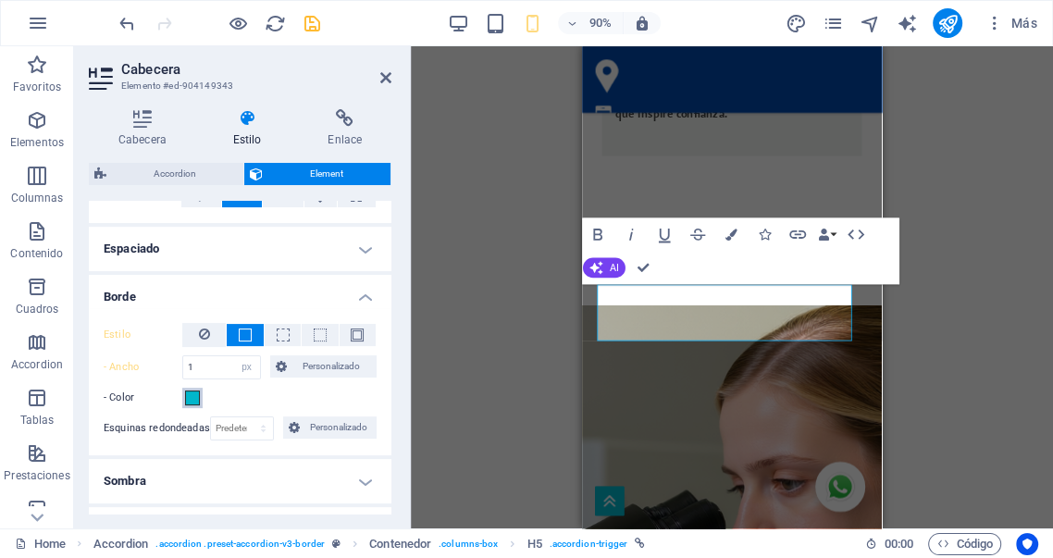
click at [193, 400] on span at bounding box center [192, 398] width 15 height 15
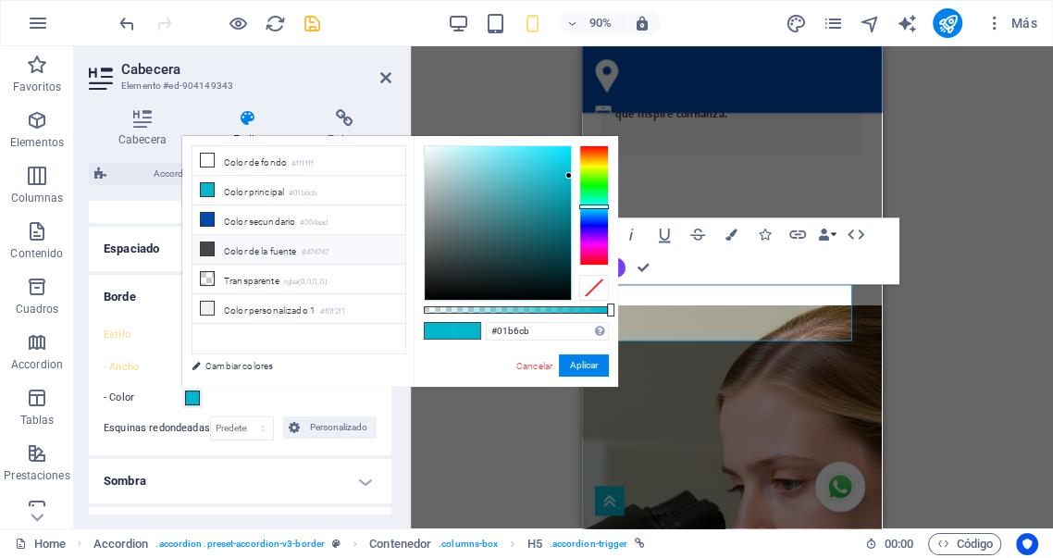
click at [245, 253] on li "Color de la fuente #474747" at bounding box center [299, 250] width 213 height 30
type input "#474747"
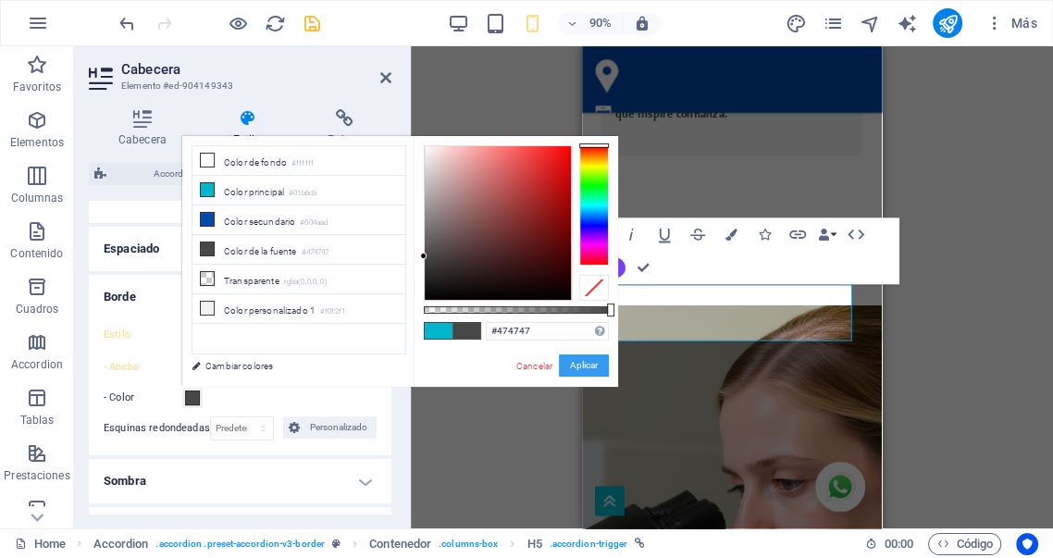
drag, startPoint x: 578, startPoint y: 364, endPoint x: 602, endPoint y: 364, distance: 23.1
click at [602, 364] on button "Aplicar" at bounding box center [584, 365] width 50 height 22
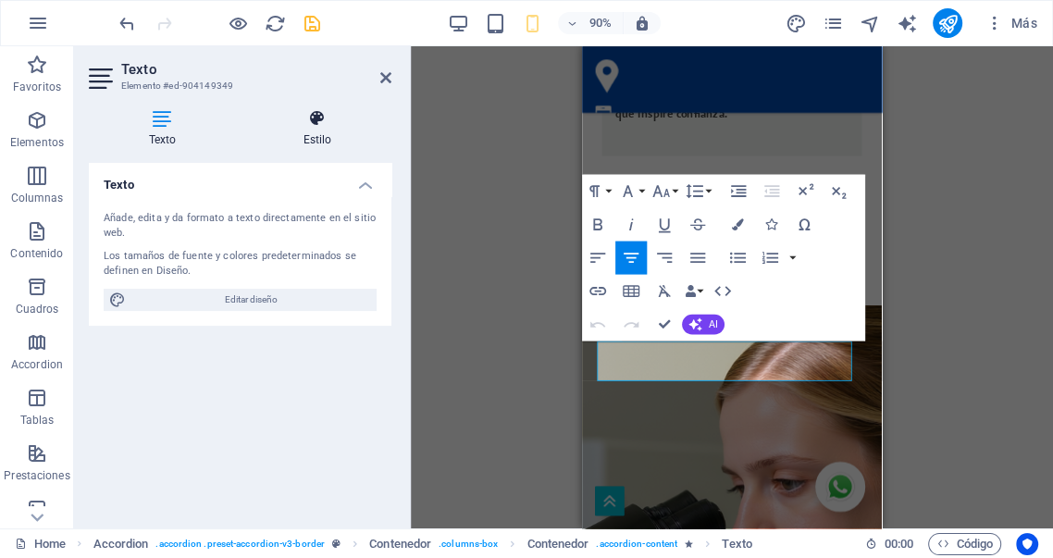
click at [314, 132] on h4 "Estilo" at bounding box center [317, 128] width 148 height 39
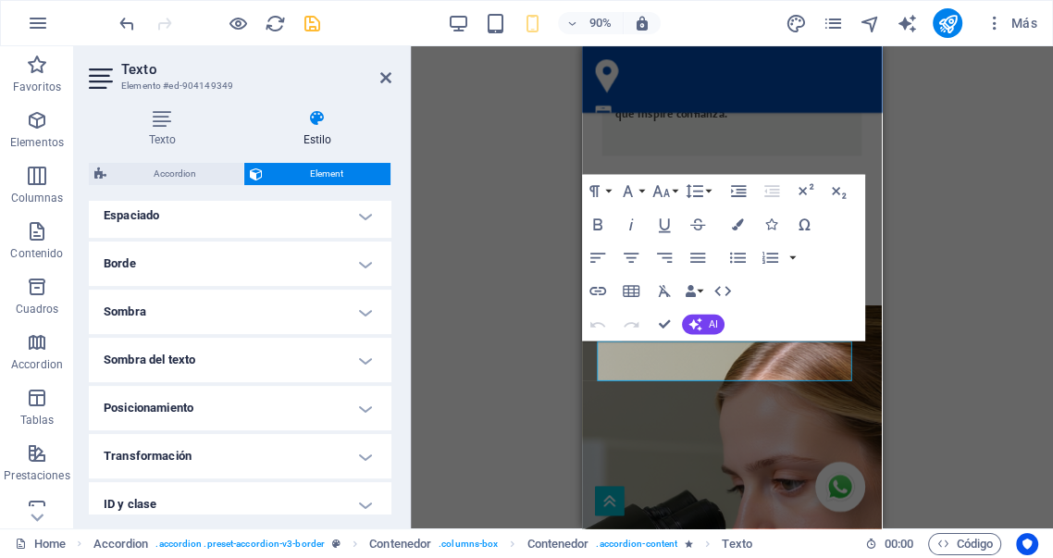
scroll to position [377, 0]
click at [229, 263] on h4 "Borde" at bounding box center [240, 263] width 303 height 44
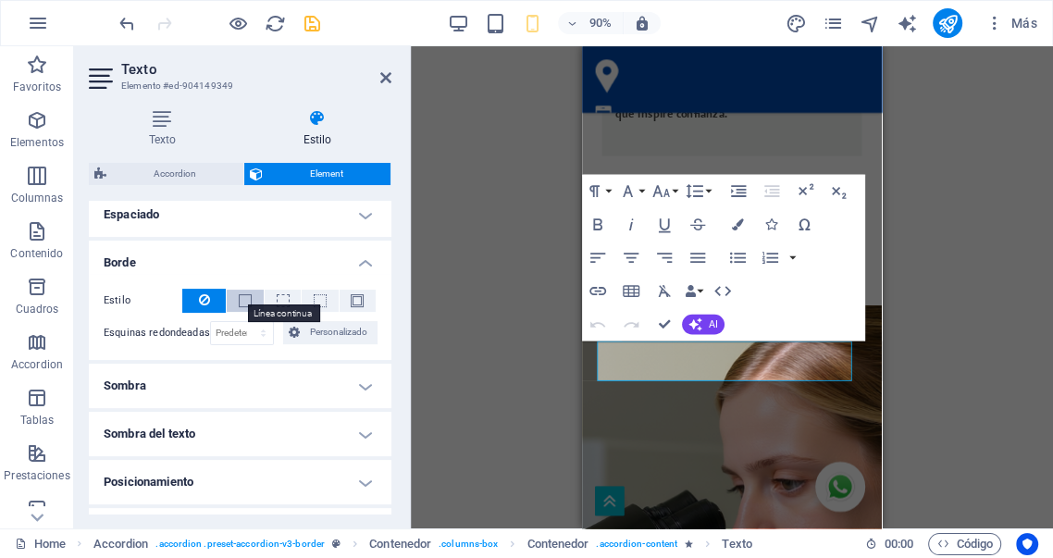
click at [242, 304] on span at bounding box center [245, 300] width 13 height 13
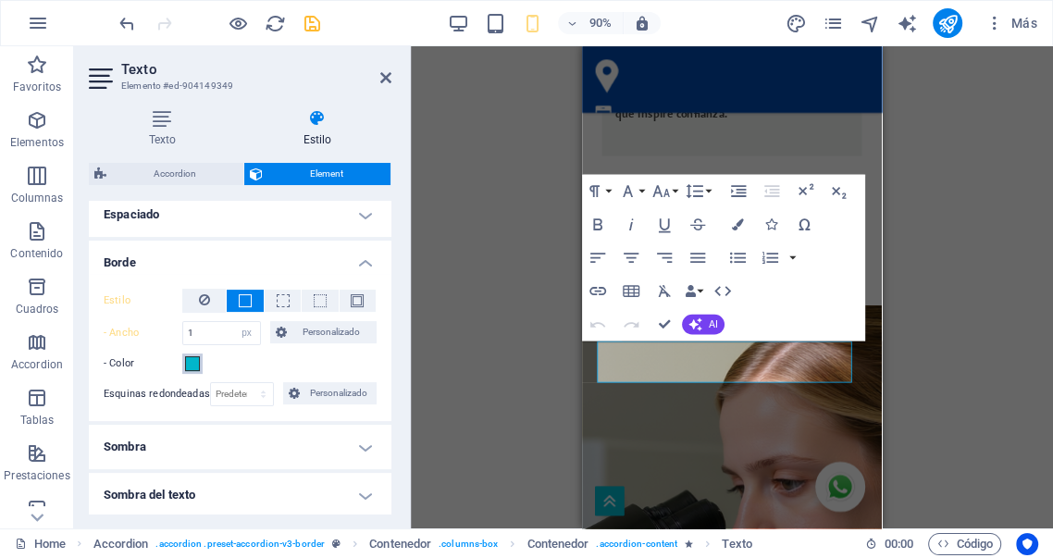
click at [193, 366] on span at bounding box center [192, 363] width 15 height 15
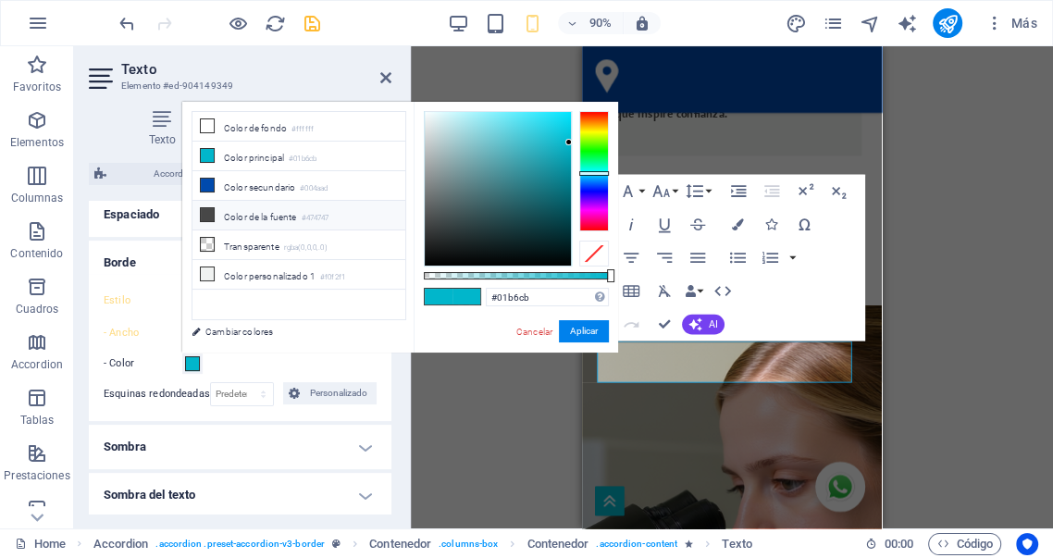
click at [255, 216] on li "Color de la fuente #474747" at bounding box center [299, 216] width 213 height 30
type input "#474747"
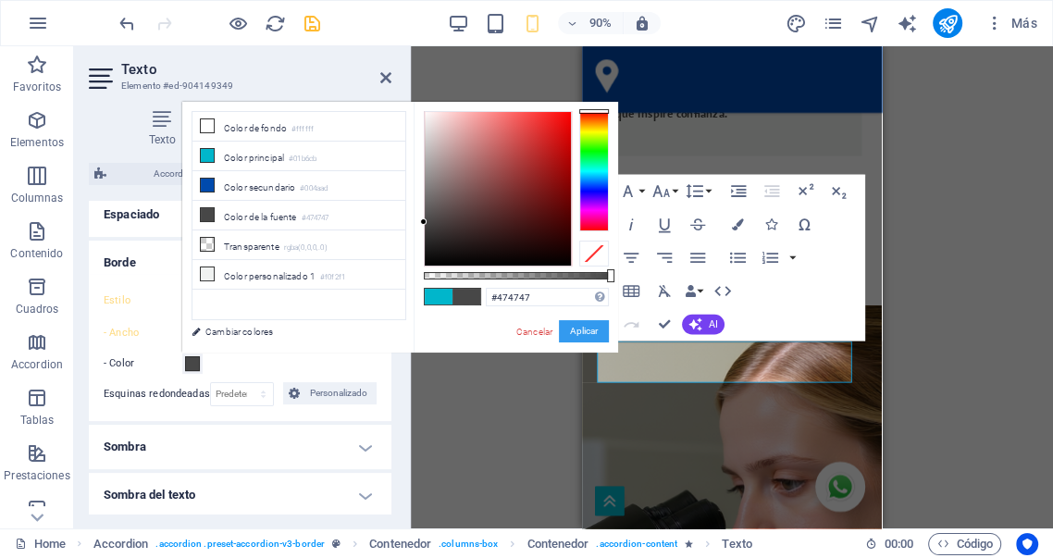
click at [578, 329] on button "Aplicar" at bounding box center [584, 331] width 50 height 22
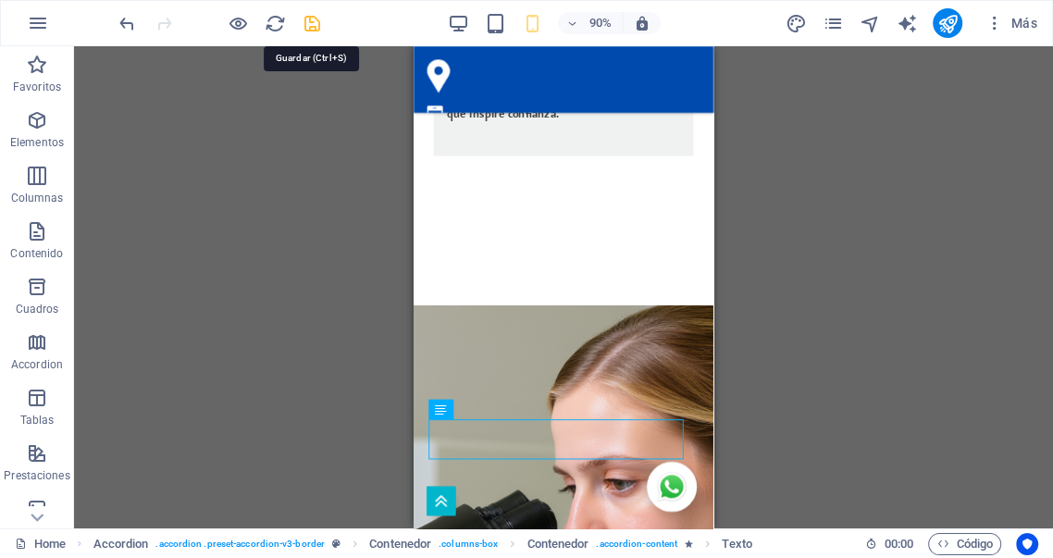
click at [310, 19] on icon "save" at bounding box center [312, 23] width 21 height 21
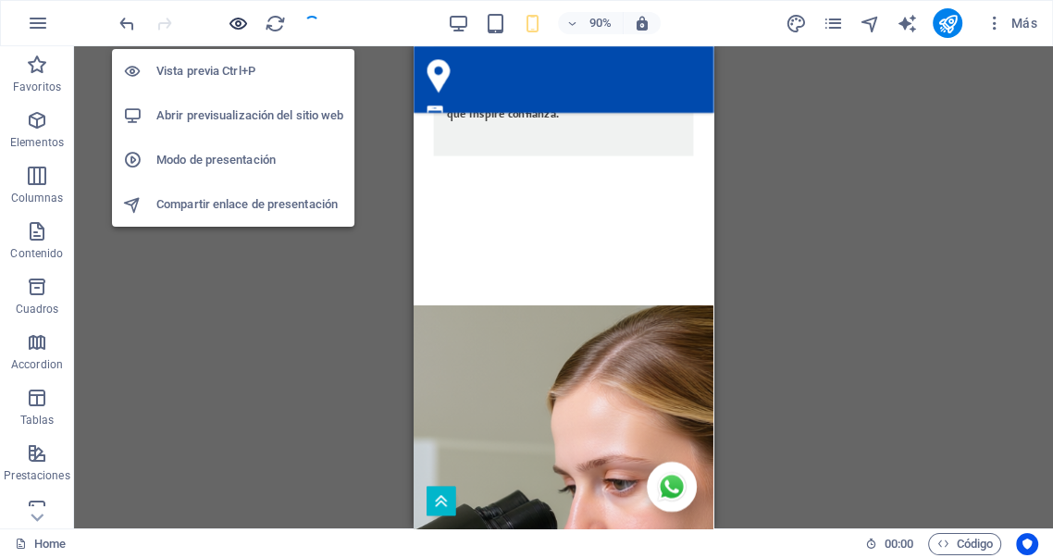
click at [240, 26] on icon "button" at bounding box center [238, 23] width 21 height 21
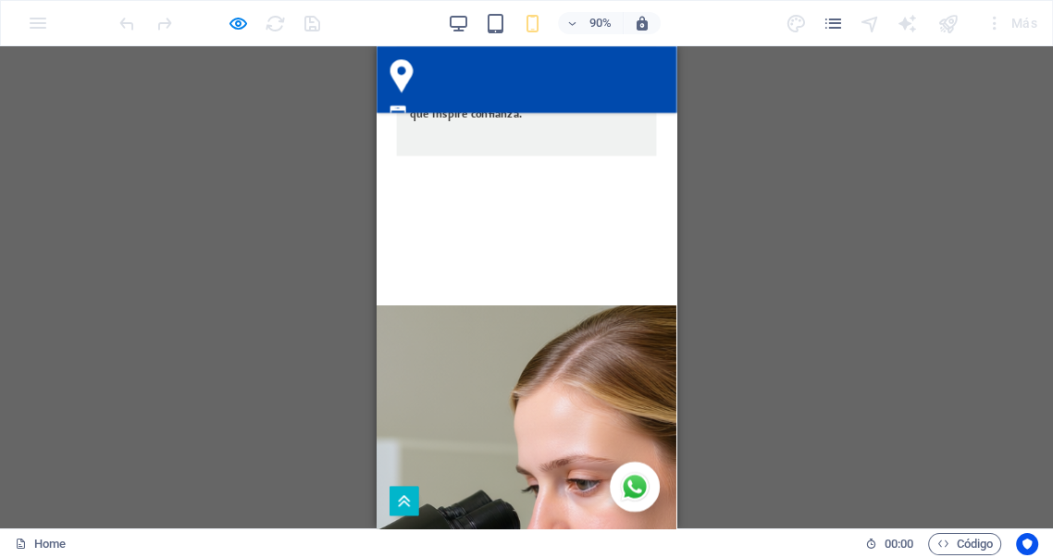
click at [224, 300] on div "Separador Contenedor Contenedor Imagen Contenedor Separador Barra de menús Menú…" at bounding box center [526, 287] width 1053 height 482
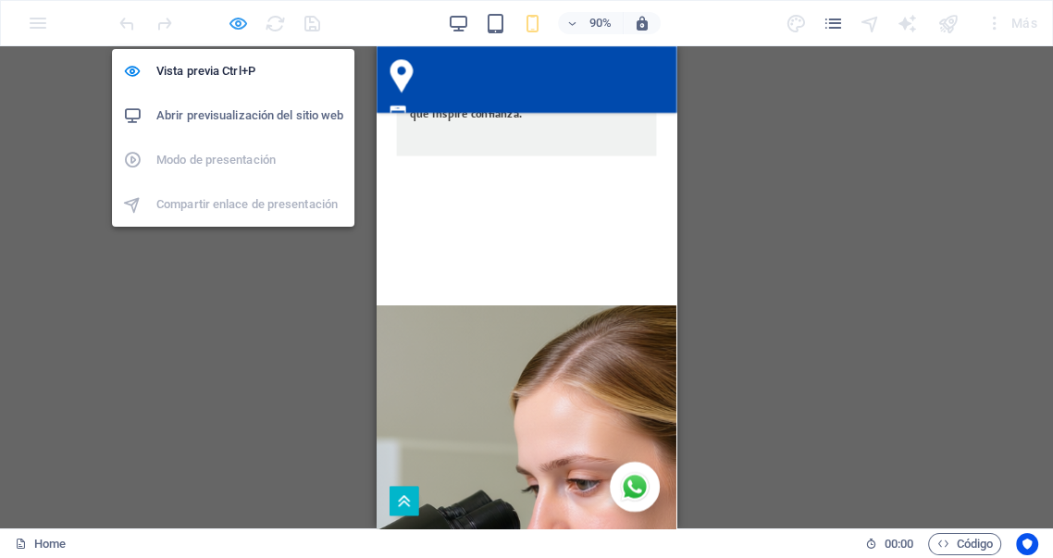
click at [238, 28] on icon "button" at bounding box center [238, 23] width 21 height 21
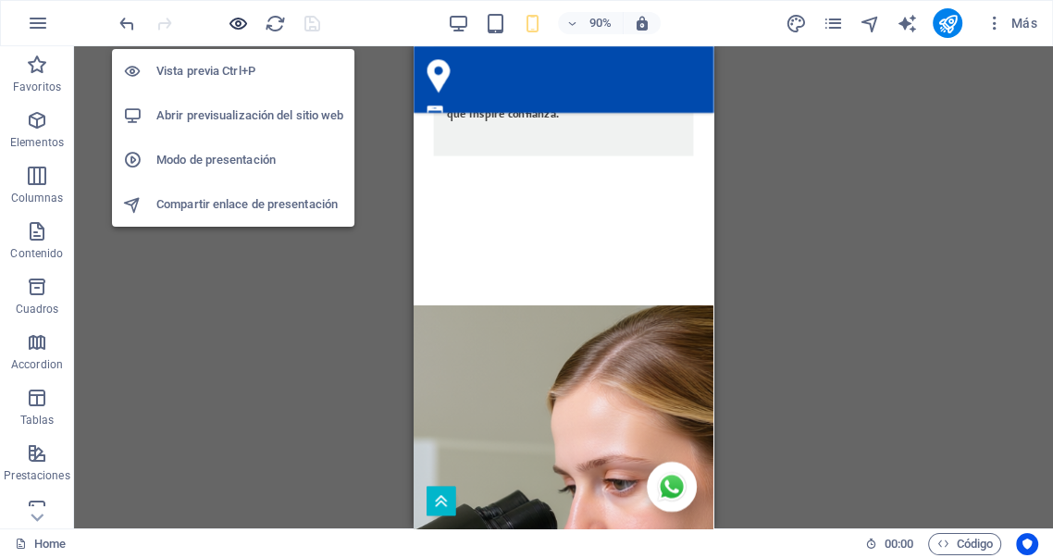
click at [242, 27] on icon "button" at bounding box center [238, 23] width 21 height 21
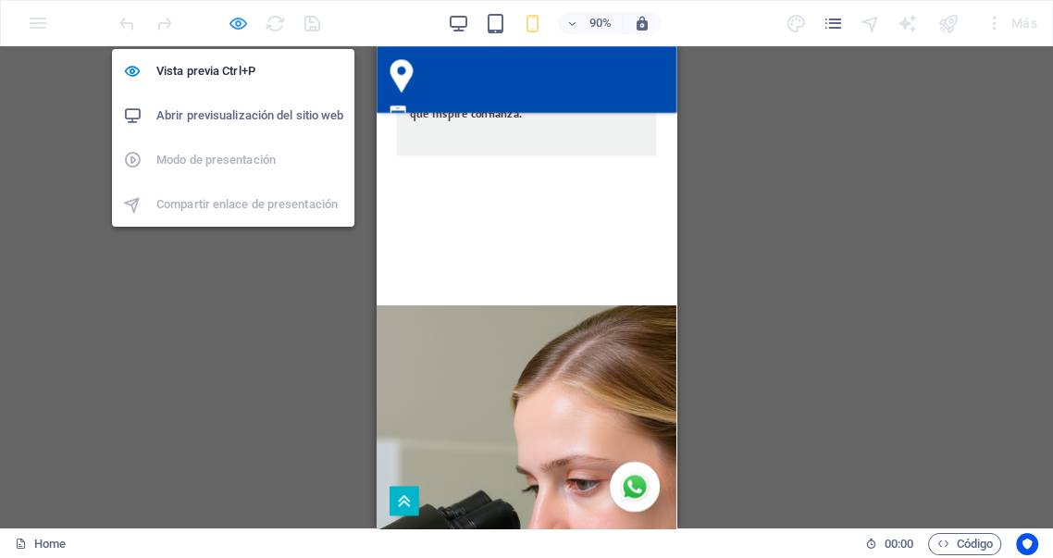
click at [238, 21] on icon "button" at bounding box center [238, 23] width 21 height 21
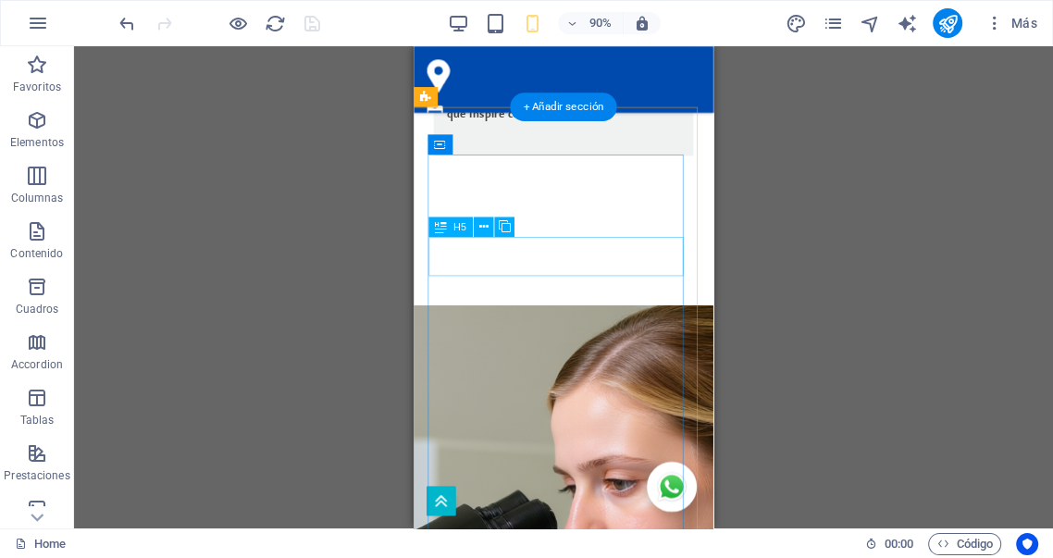
select select "px"
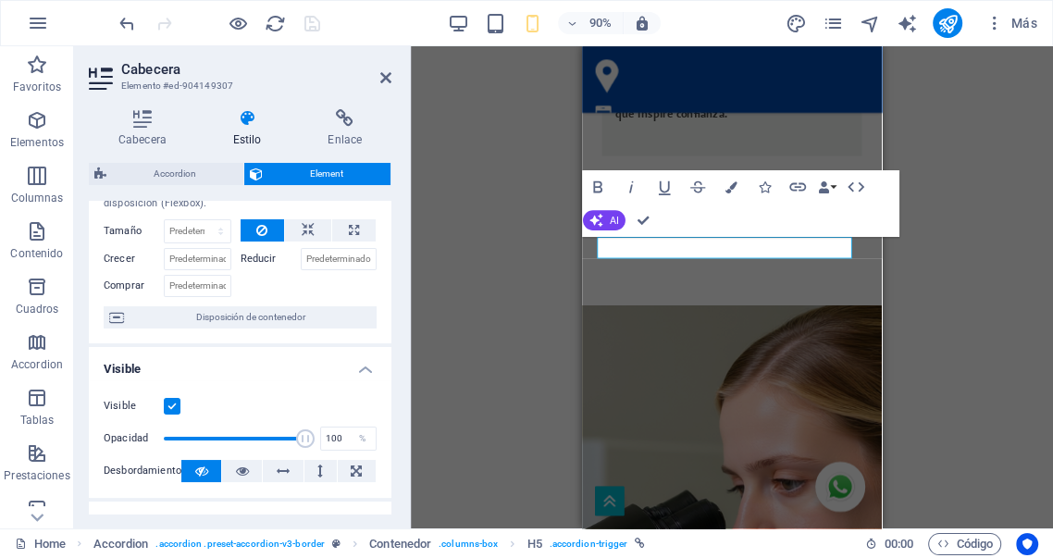
scroll to position [0, 0]
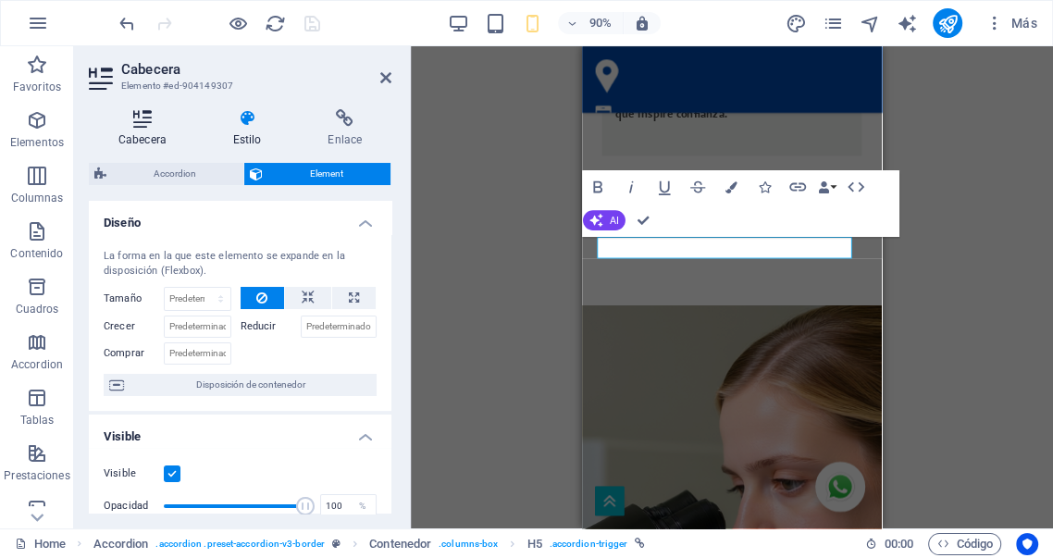
click at [148, 127] on icon at bounding box center [142, 118] width 107 height 19
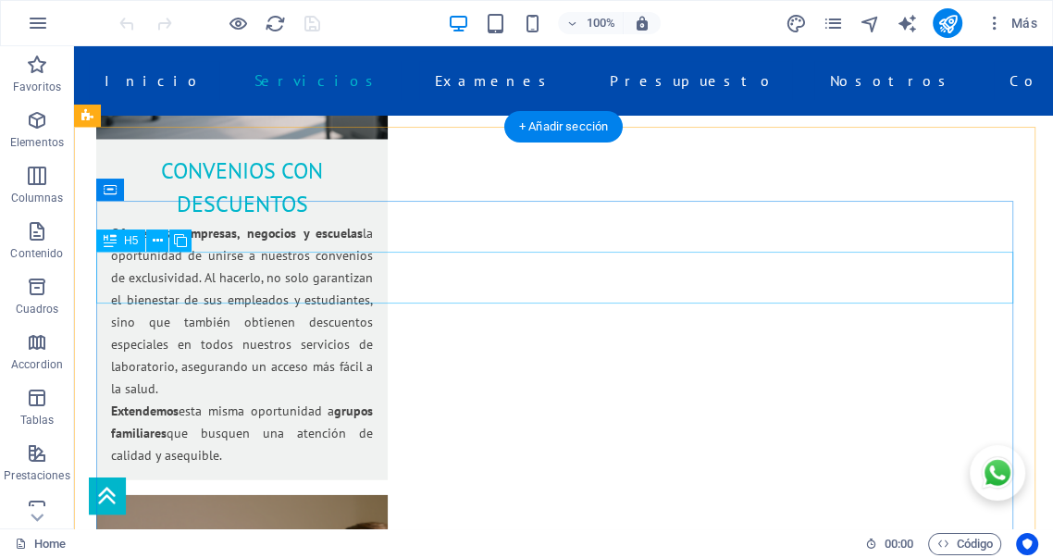
scroll to position [3065, 0]
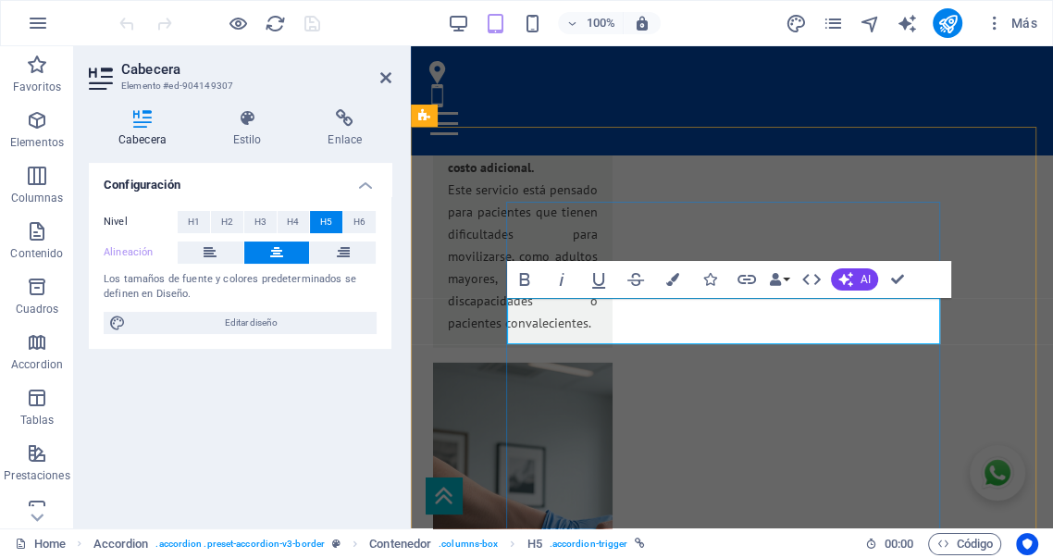
scroll to position [3689, 0]
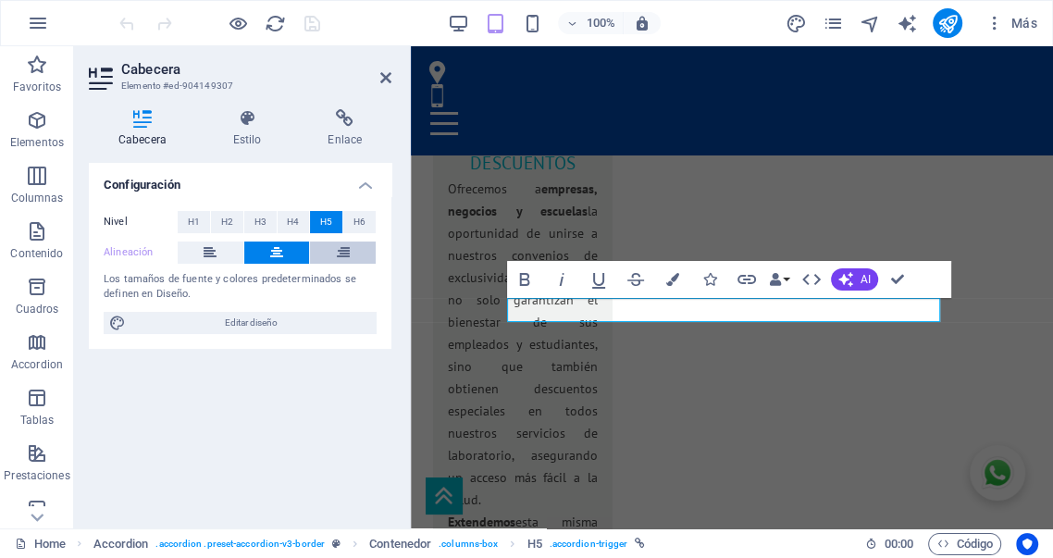
click at [348, 251] on icon at bounding box center [343, 253] width 13 height 22
click at [292, 255] on button at bounding box center [277, 253] width 66 height 22
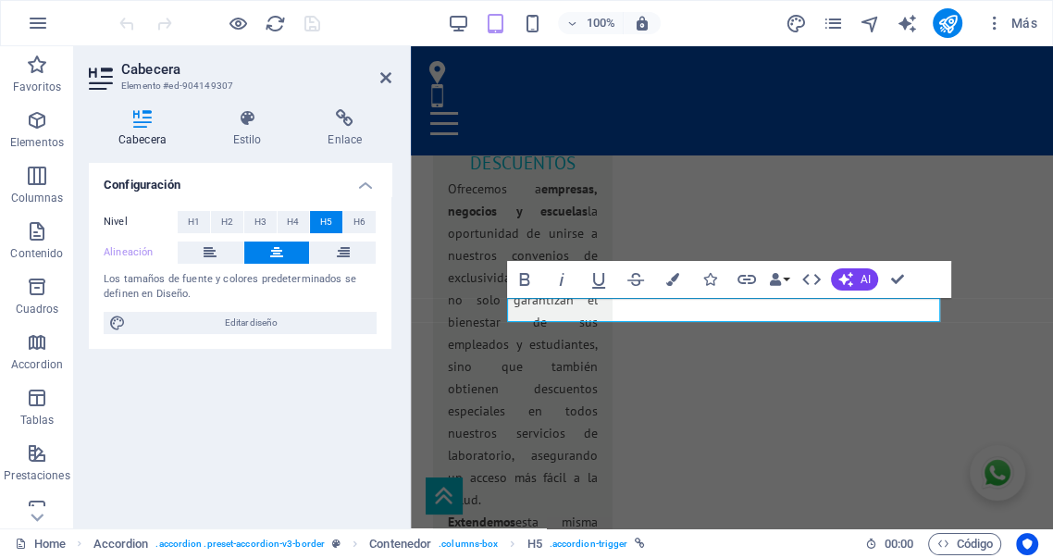
click at [459, 23] on icon "button" at bounding box center [458, 23] width 21 height 21
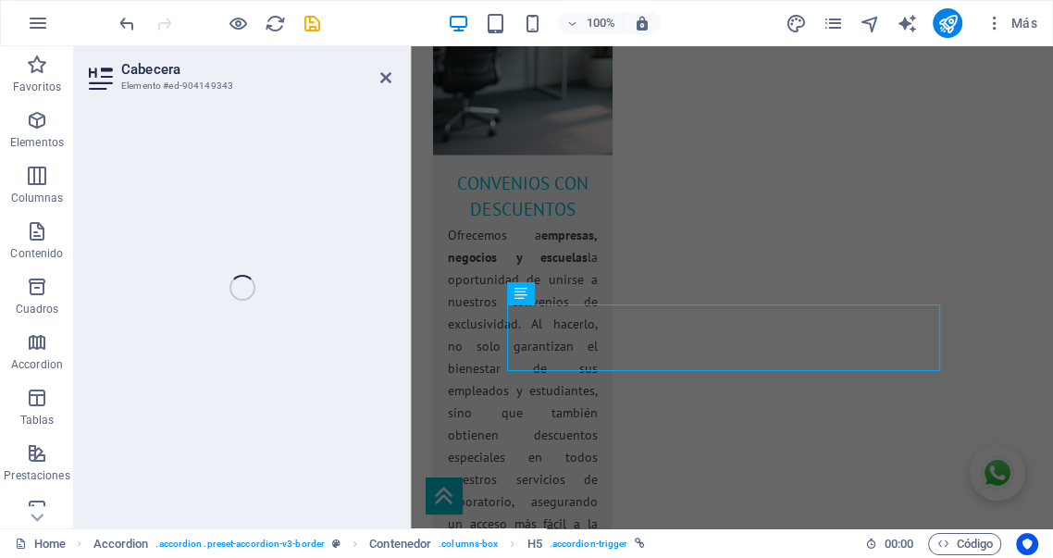
scroll to position [3707, 0]
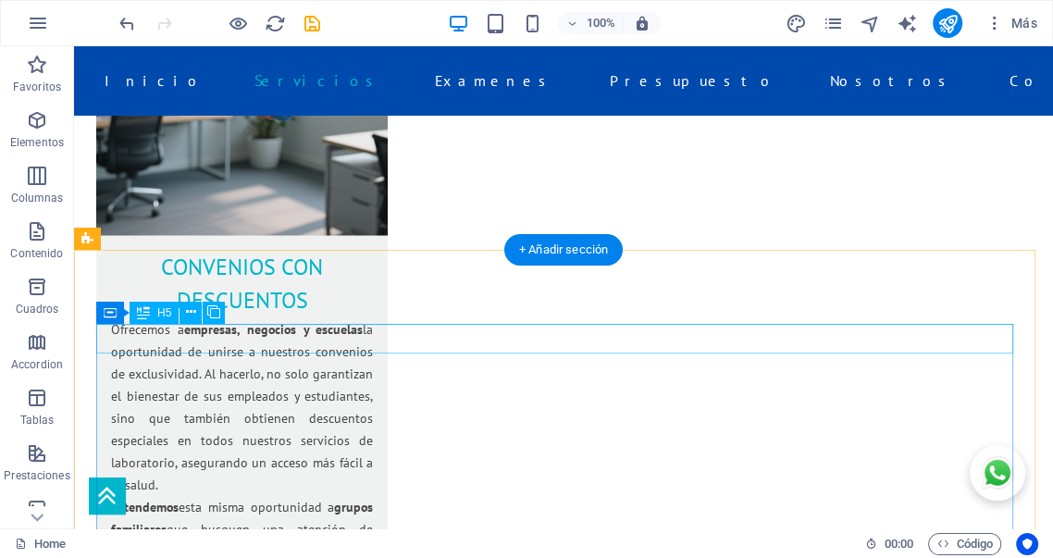
scroll to position [2942, 0]
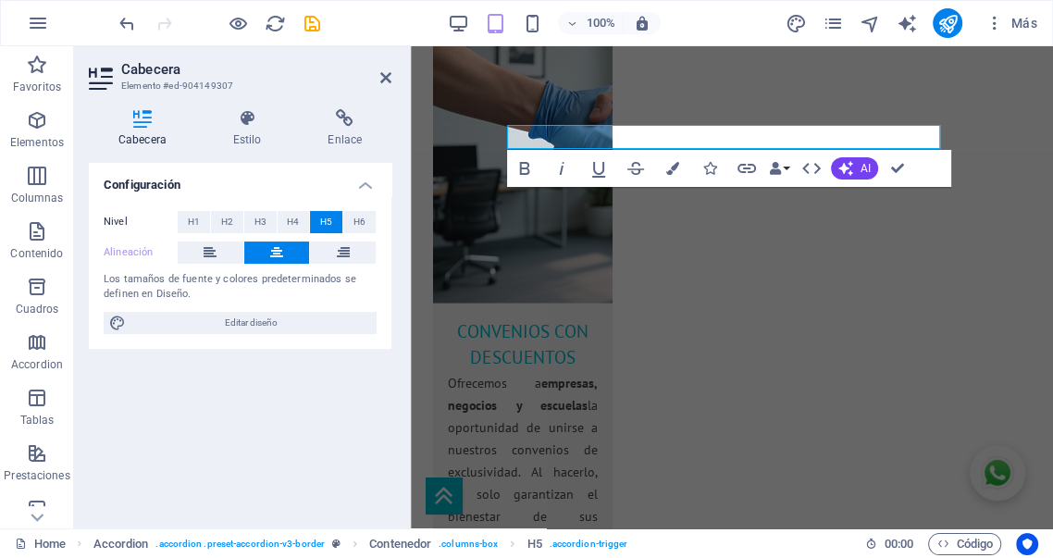
scroll to position [3885, 0]
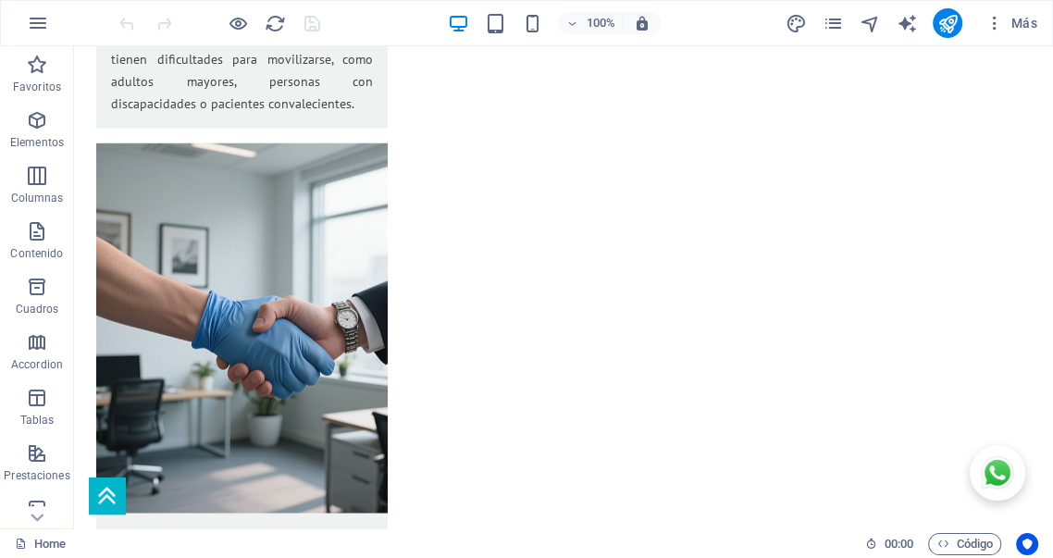
scroll to position [3145, 0]
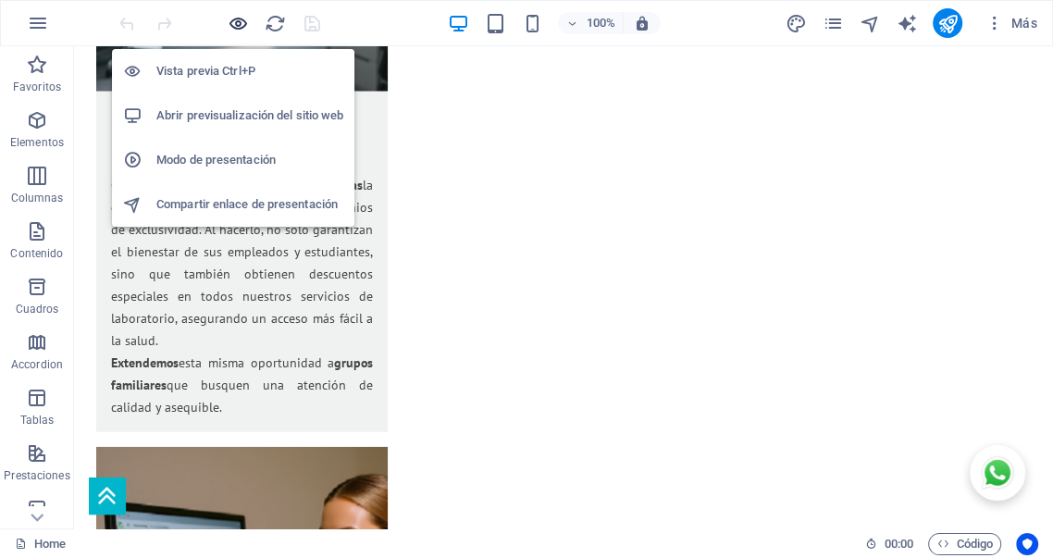
click at [237, 23] on icon "button" at bounding box center [238, 23] width 21 height 21
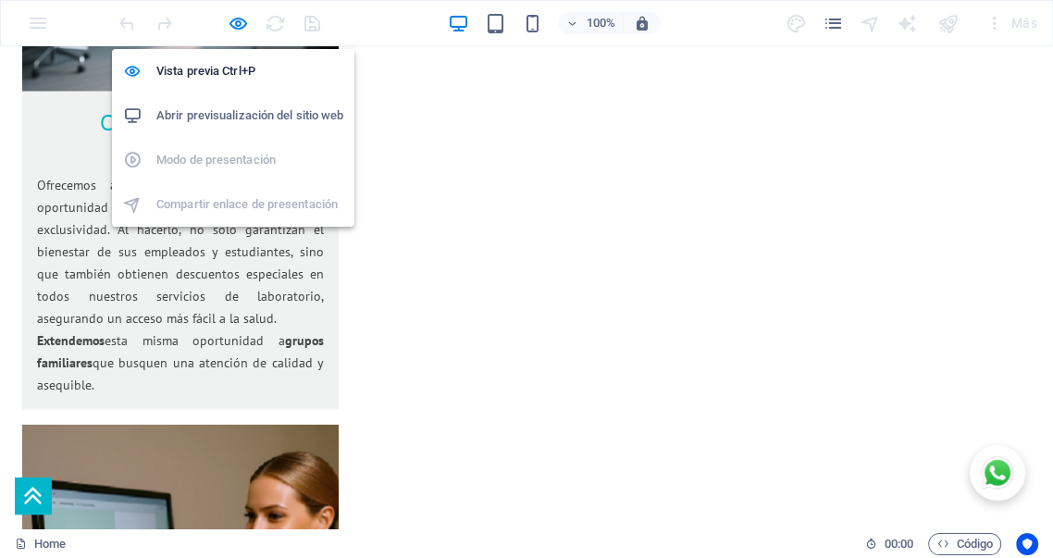
scroll to position [3172, 0]
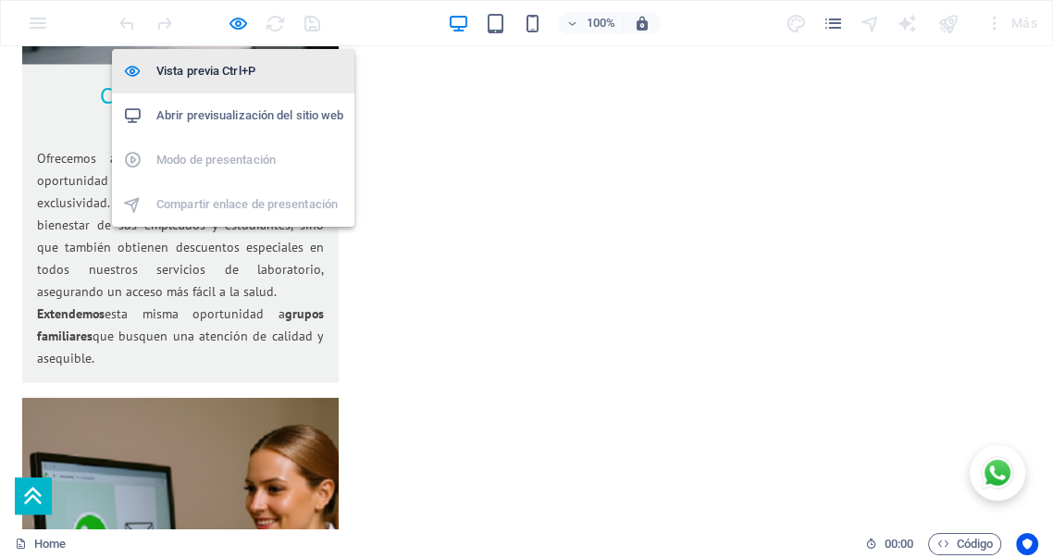
click at [239, 23] on icon "button" at bounding box center [238, 23] width 21 height 21
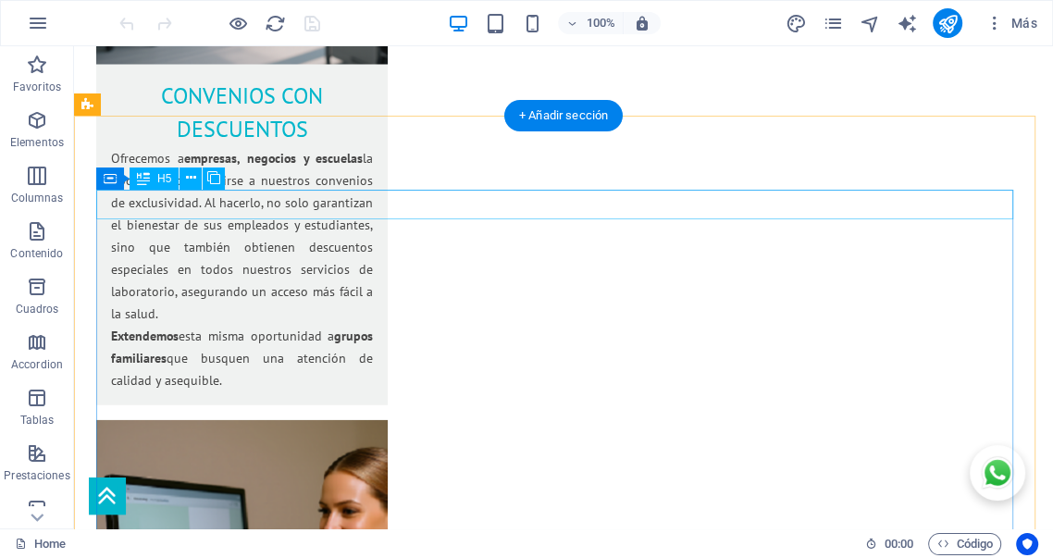
scroll to position [3145, 0]
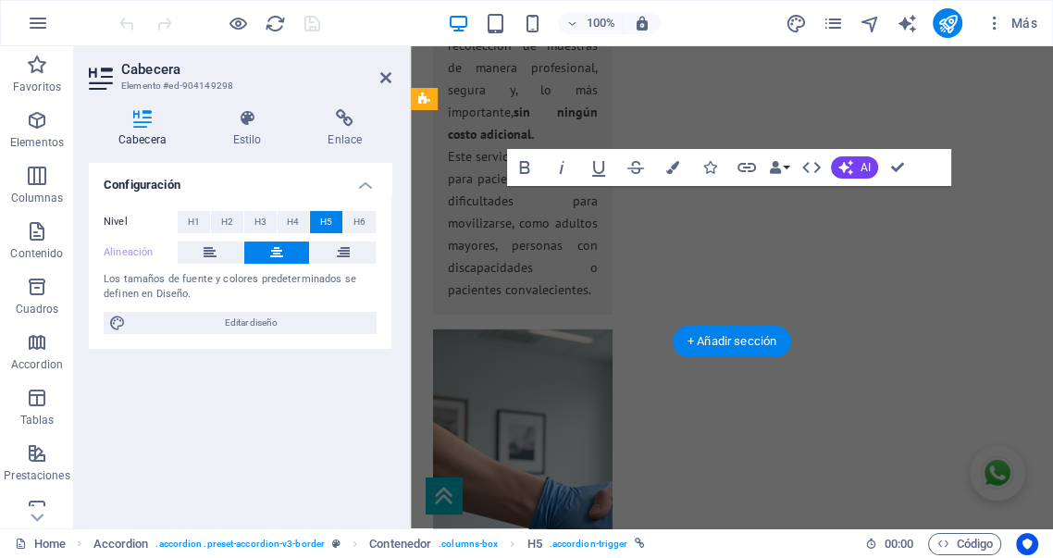
scroll to position [3769, 0]
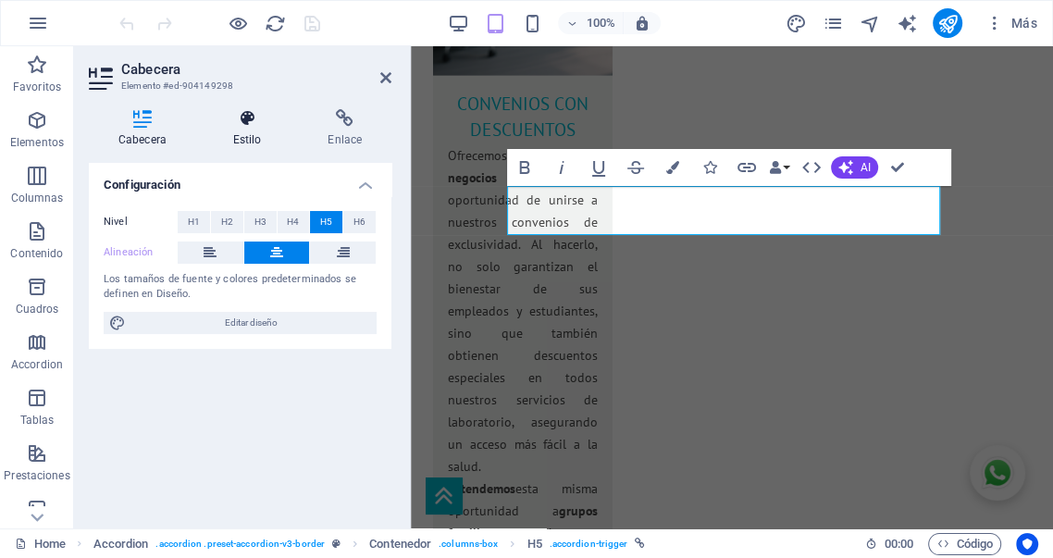
click at [249, 132] on h4 "Estilo" at bounding box center [251, 128] width 95 height 39
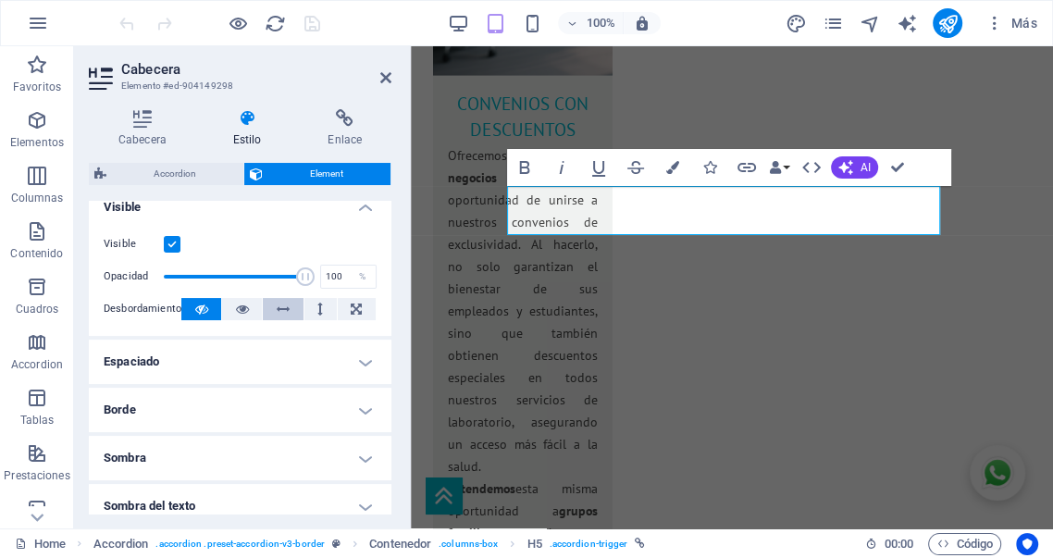
scroll to position [240, 0]
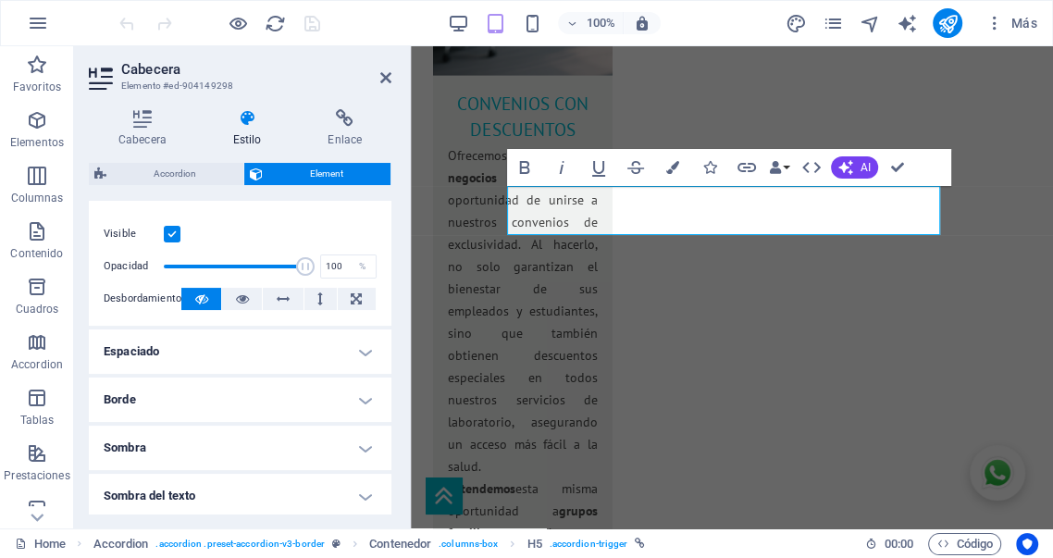
click at [211, 396] on h4 "Borde" at bounding box center [240, 400] width 303 height 44
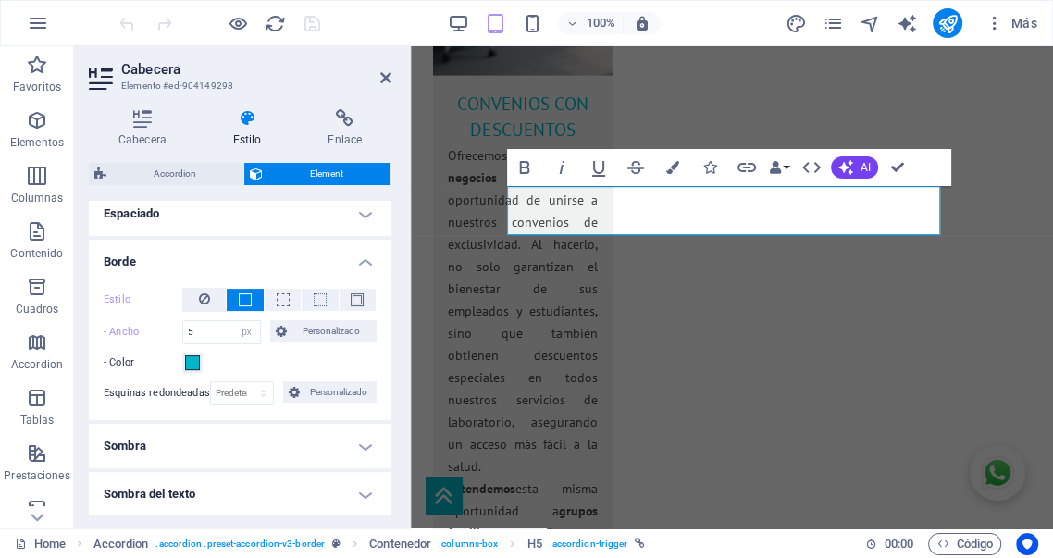
scroll to position [411, 0]
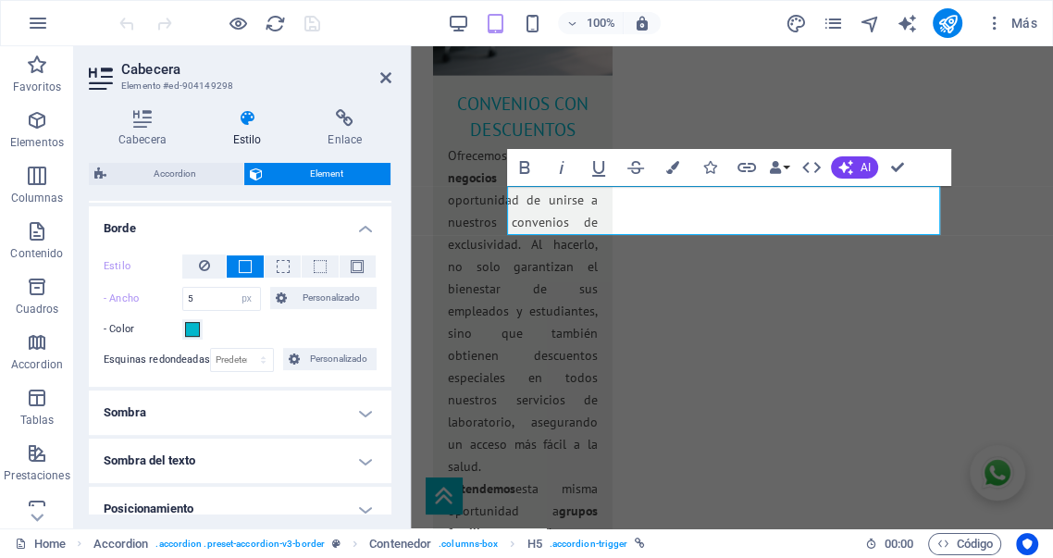
click at [248, 269] on span at bounding box center [245, 266] width 13 height 13
drag, startPoint x: 205, startPoint y: 297, endPoint x: 143, endPoint y: 290, distance: 62.5
click at [143, 290] on div "- Ancho 5 automático px rem % vh vw Personalizado Personalizado" at bounding box center [240, 299] width 273 height 24
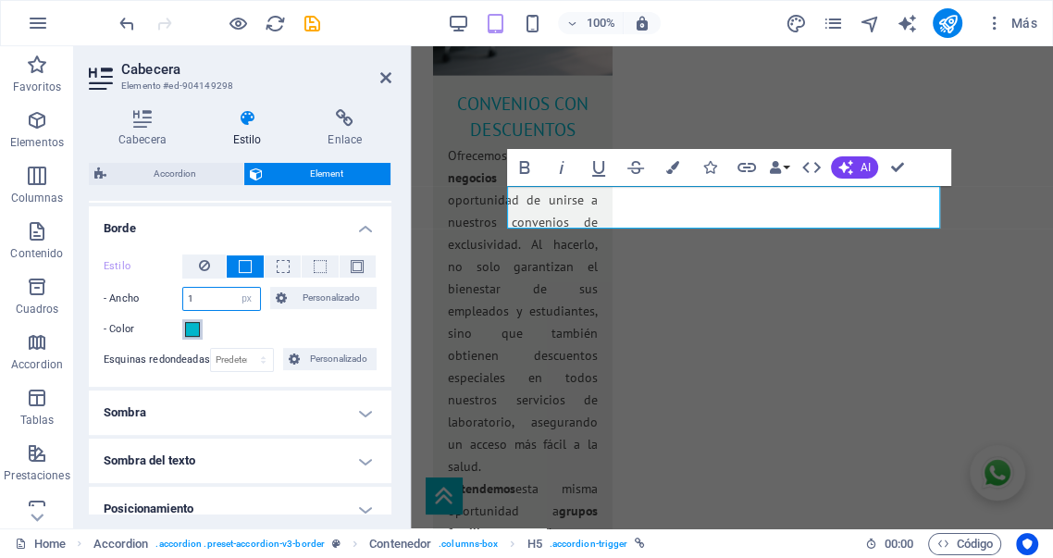
type input "1"
click at [193, 333] on span at bounding box center [192, 329] width 15 height 15
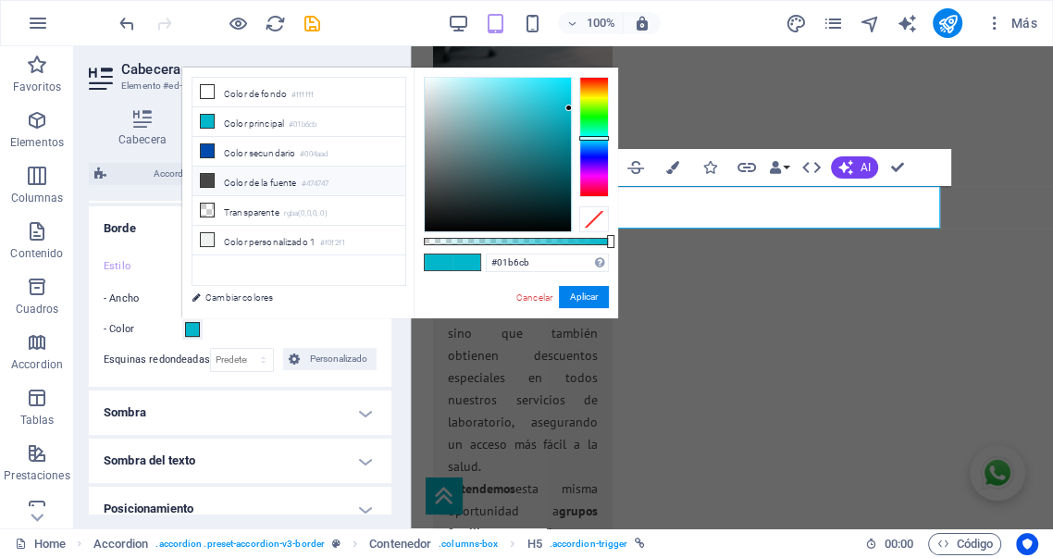
click at [247, 179] on li "Color de la fuente #474747" at bounding box center [299, 182] width 213 height 30
type input "#474747"
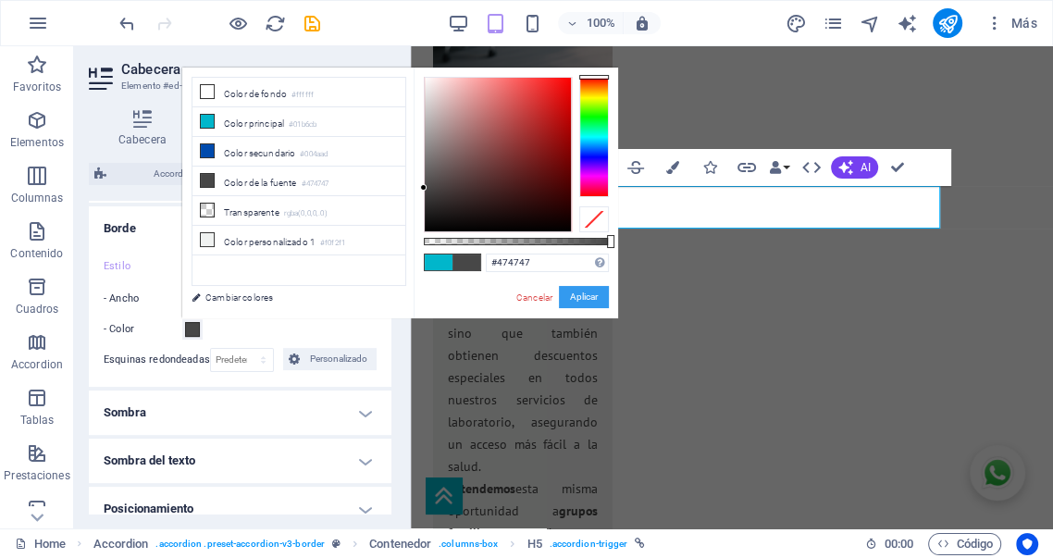
click at [585, 302] on button "Aplicar" at bounding box center [584, 297] width 50 height 22
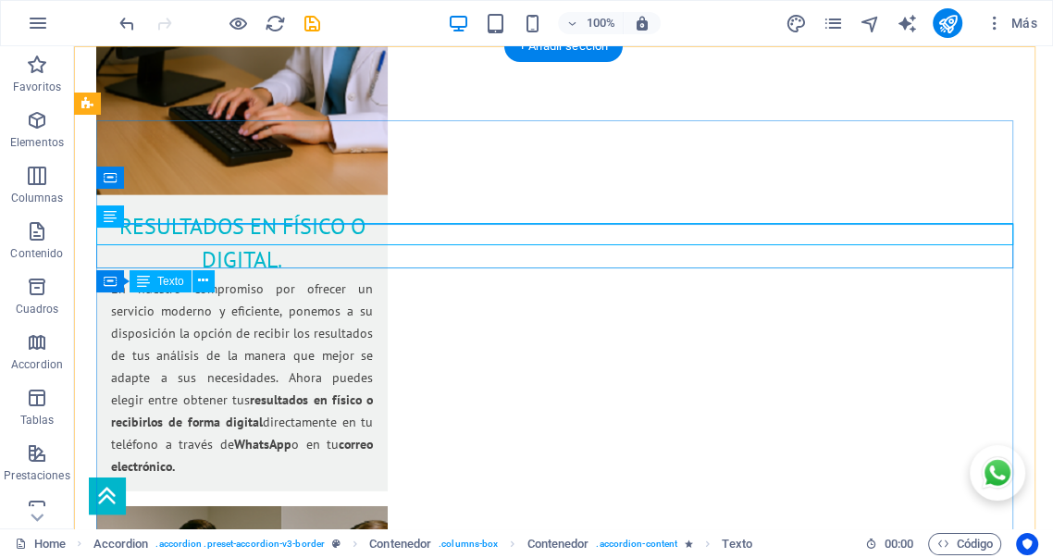
scroll to position [3146, 0]
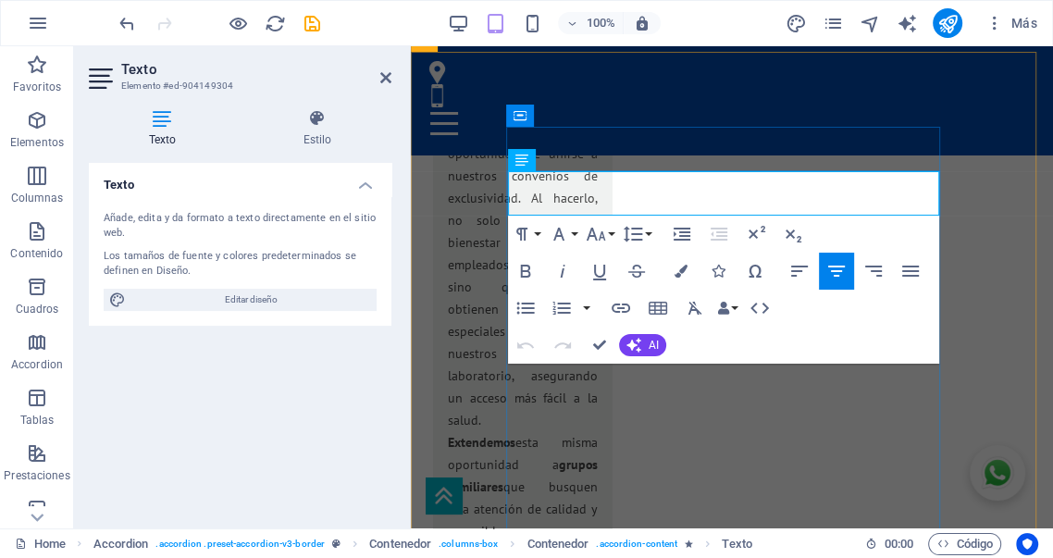
scroll to position [3764, 0]
click at [315, 130] on h4 "Estilo" at bounding box center [317, 128] width 148 height 39
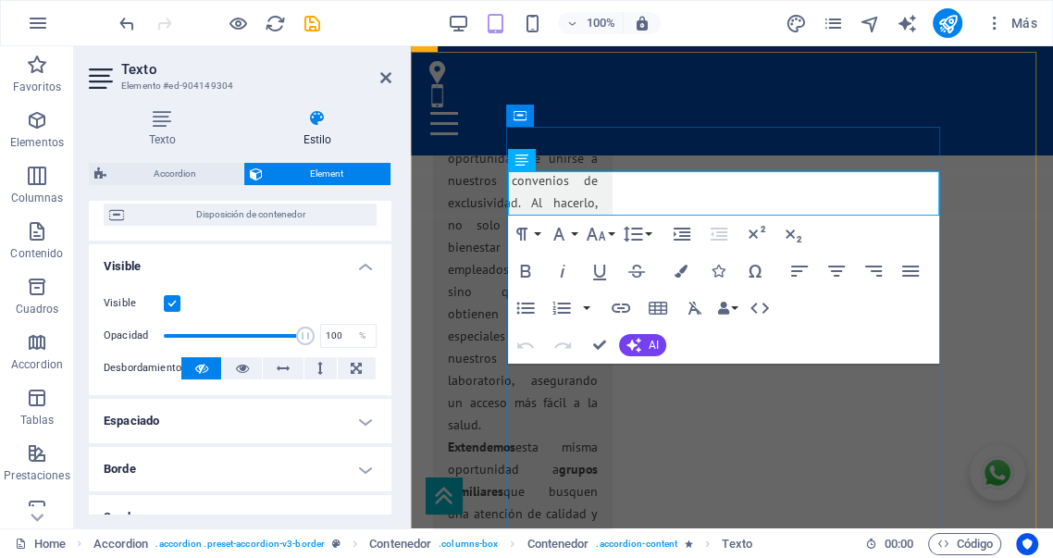
scroll to position [274, 0]
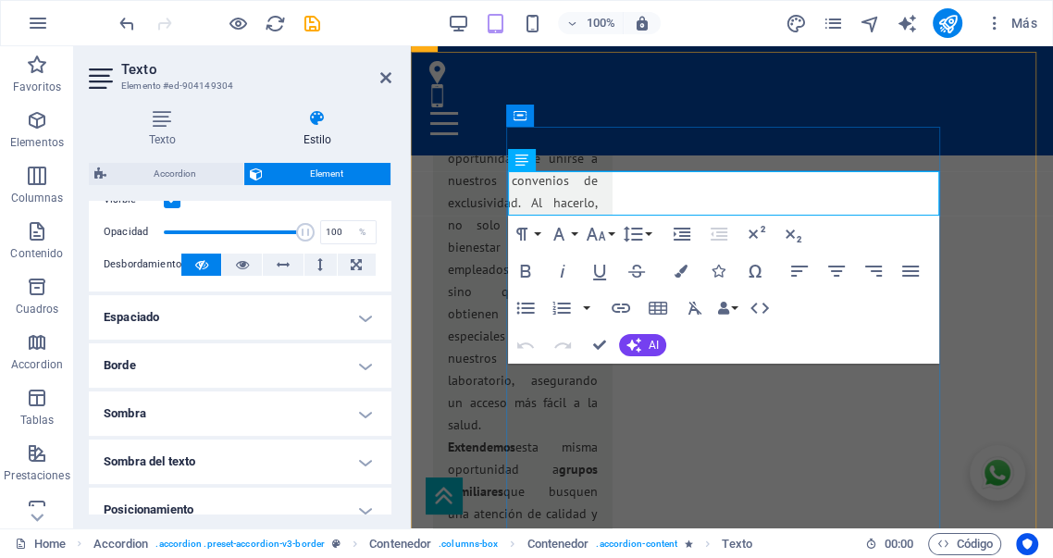
click at [218, 366] on h4 "Borde" at bounding box center [240, 365] width 303 height 44
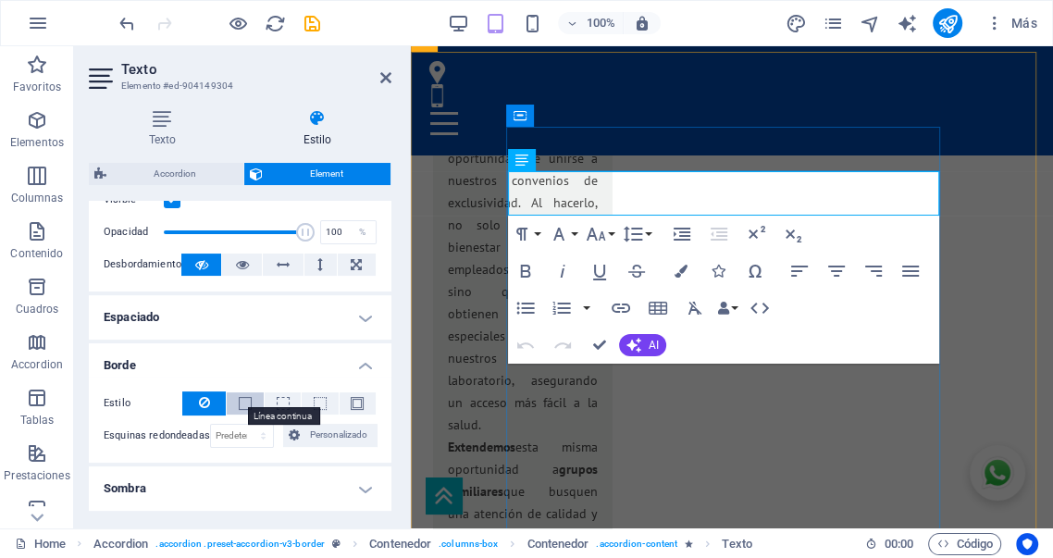
click at [246, 404] on span at bounding box center [245, 403] width 13 height 13
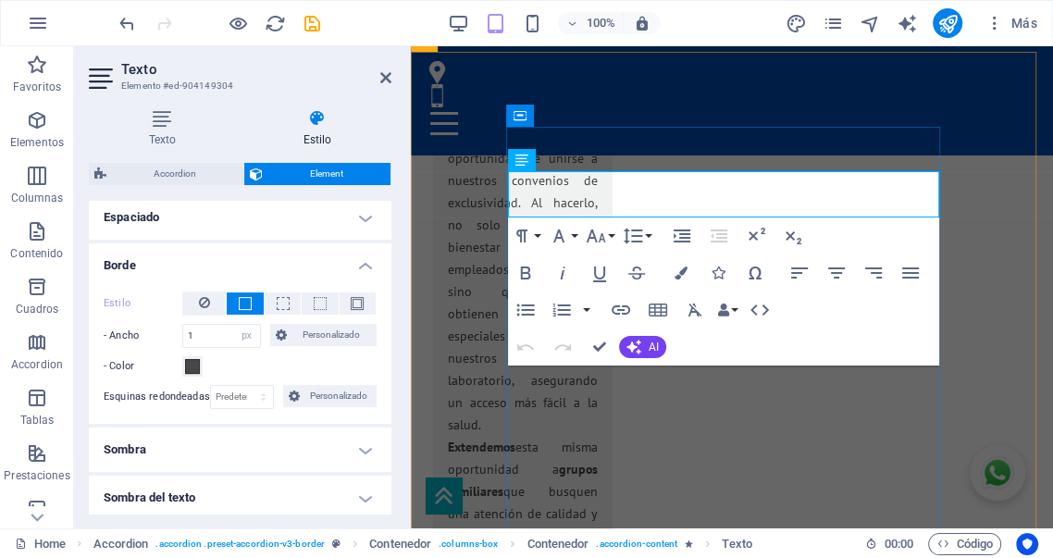
scroll to position [377, 0]
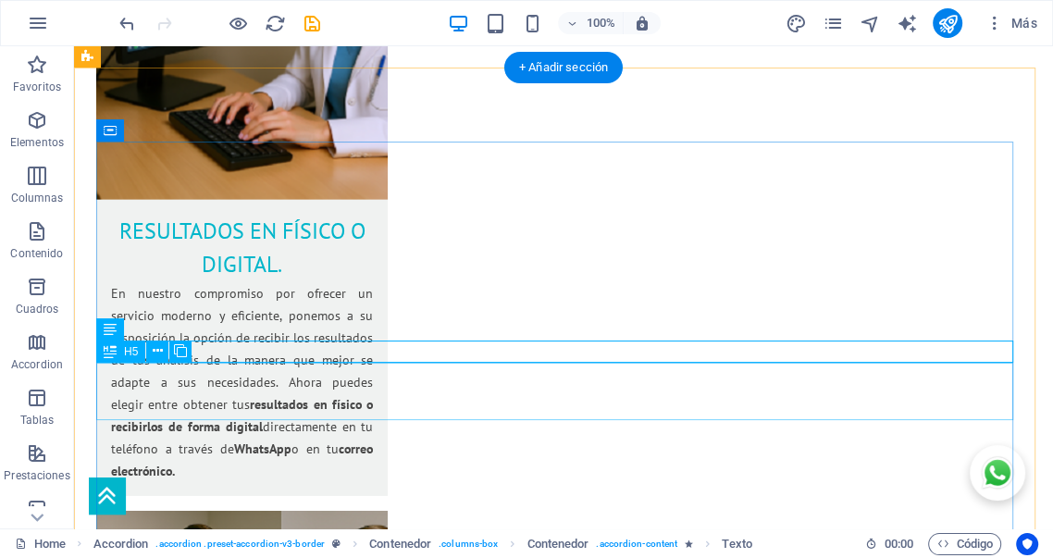
scroll to position [3125, 0]
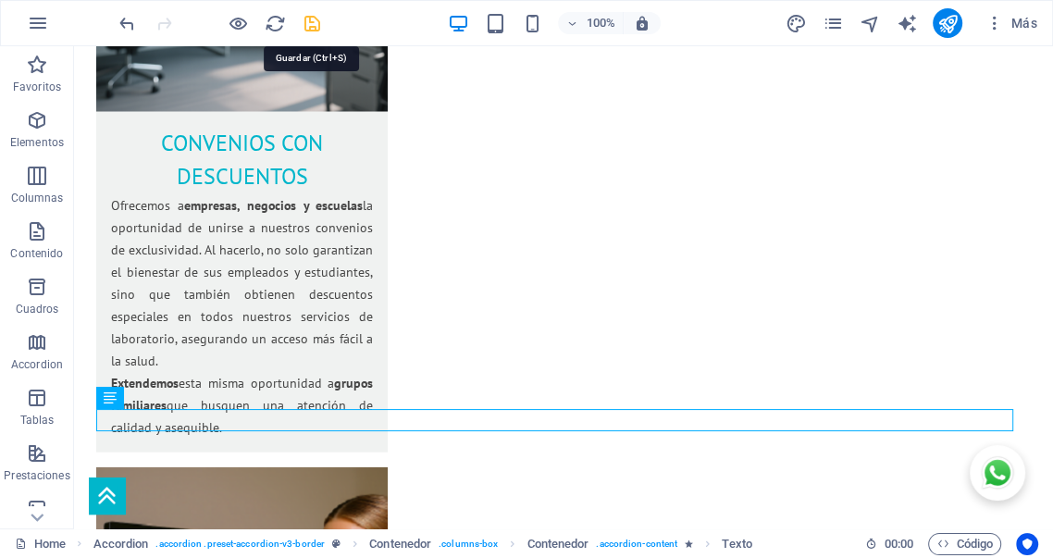
click at [315, 23] on icon "save" at bounding box center [312, 23] width 21 height 21
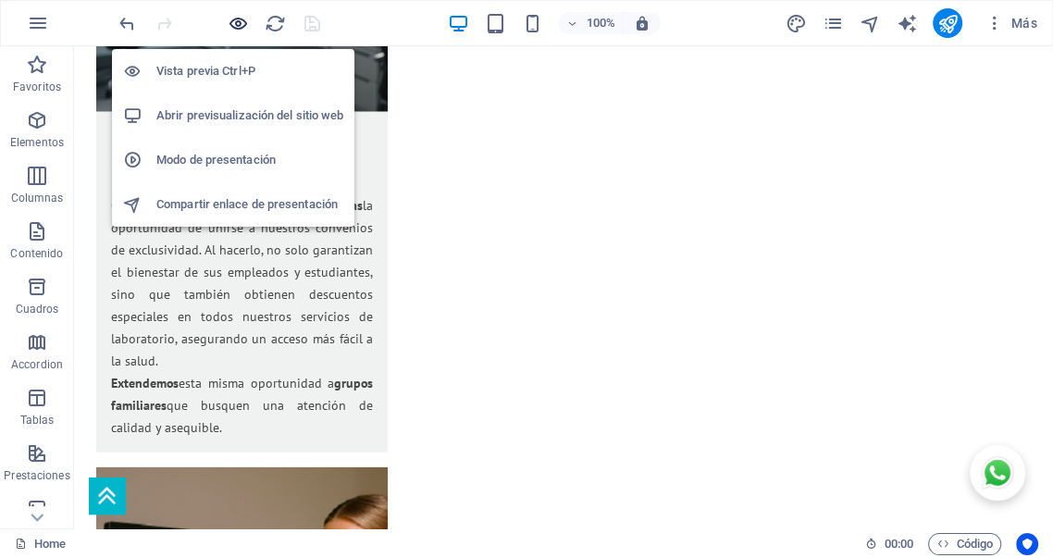
click at [237, 22] on icon "button" at bounding box center [238, 23] width 21 height 21
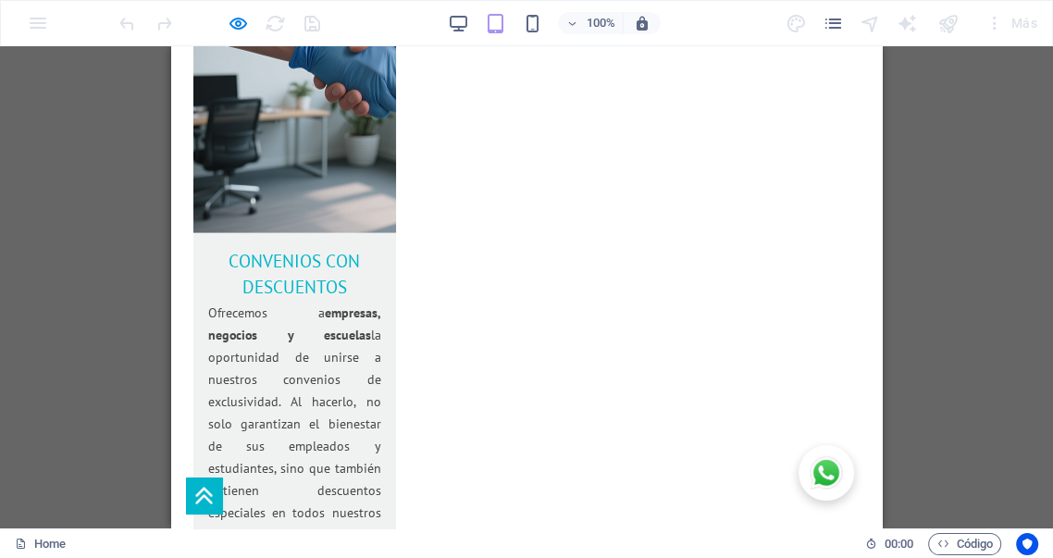
scroll to position [3536, 0]
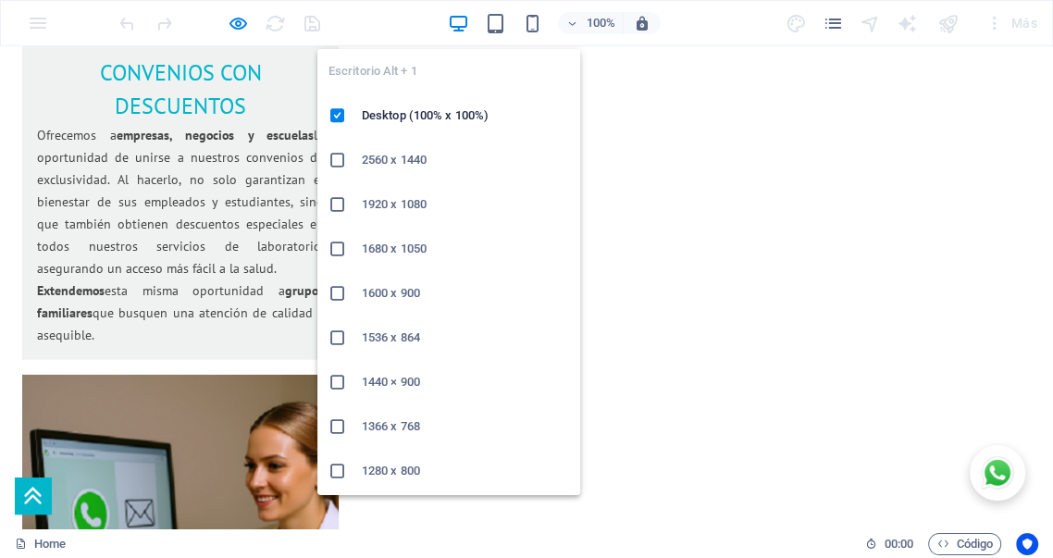
scroll to position [3193, 0]
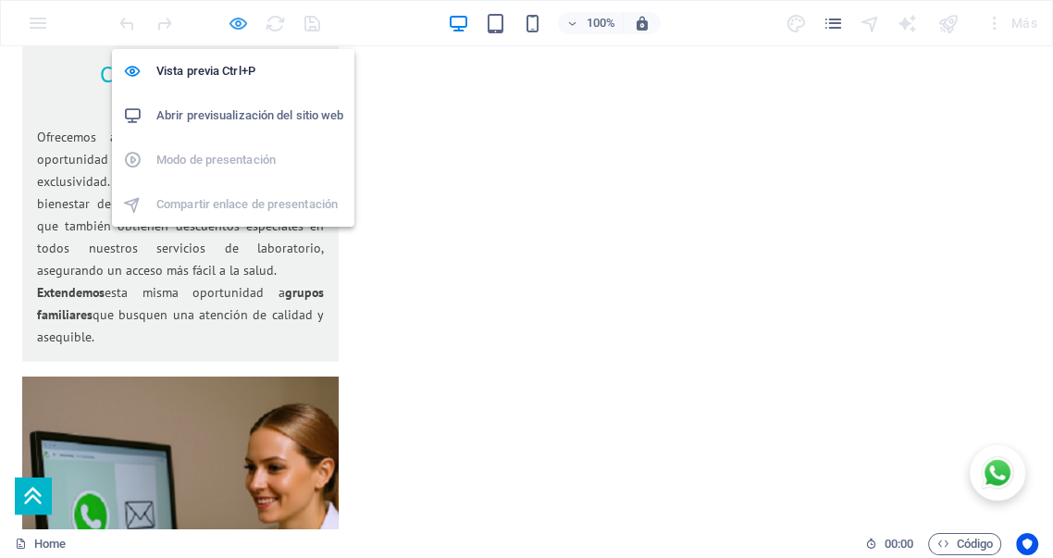
drag, startPoint x: 244, startPoint y: 25, endPoint x: 364, endPoint y: 150, distance: 172.8
click at [244, 25] on icon "button" at bounding box center [238, 23] width 21 height 21
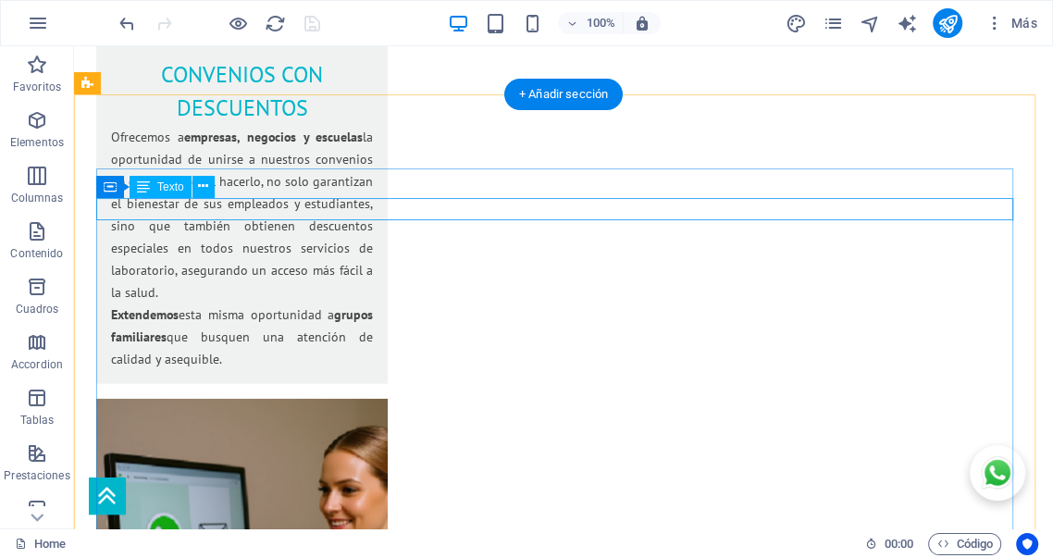
scroll to position [3166, 0]
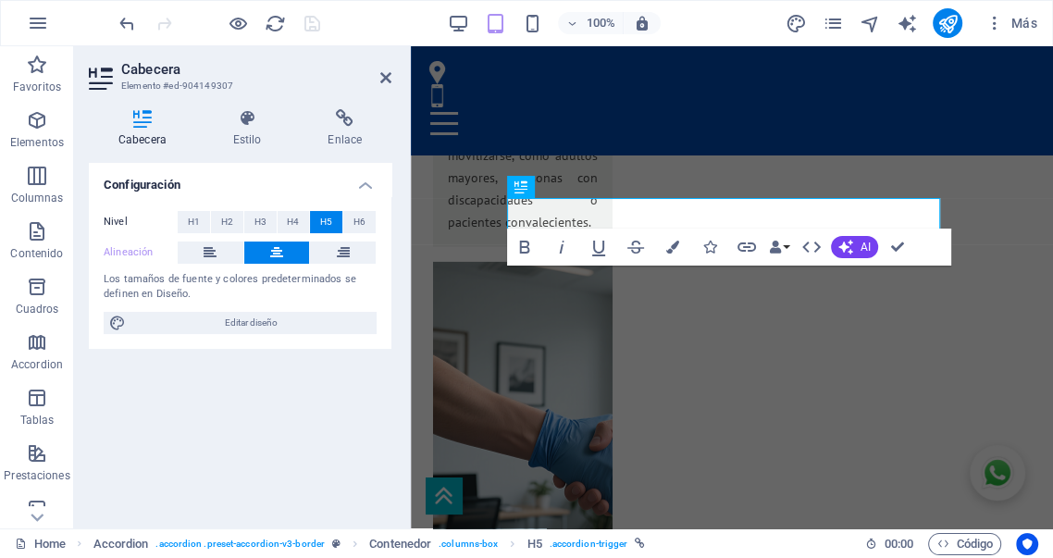
scroll to position [3784, 0]
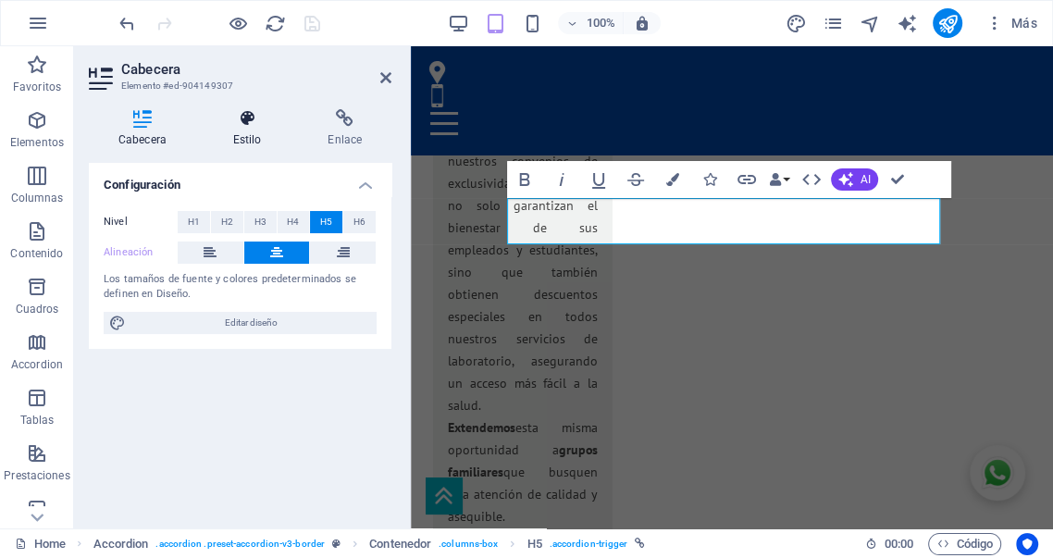
click at [246, 131] on h4 "Estilo" at bounding box center [251, 128] width 95 height 39
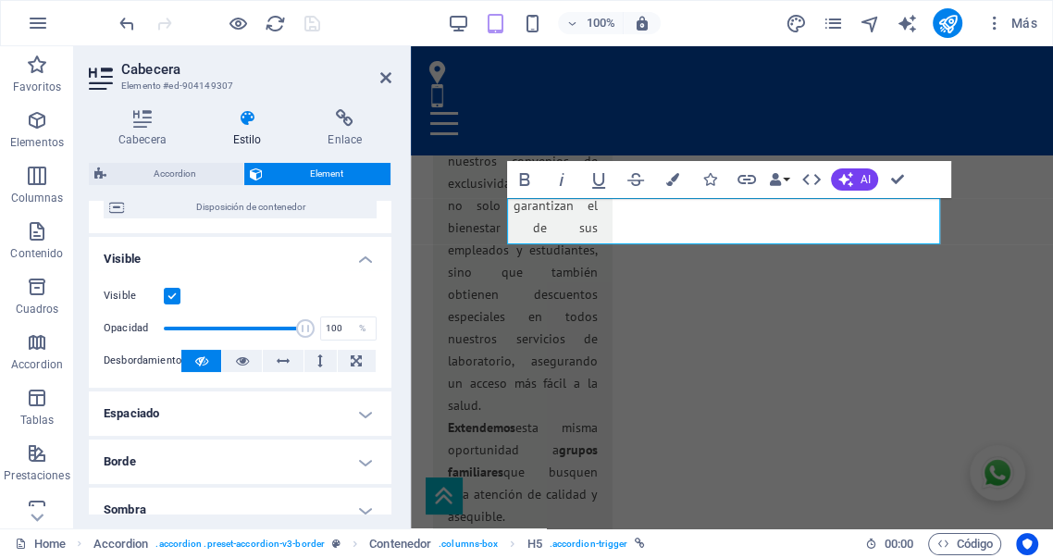
scroll to position [205, 0]
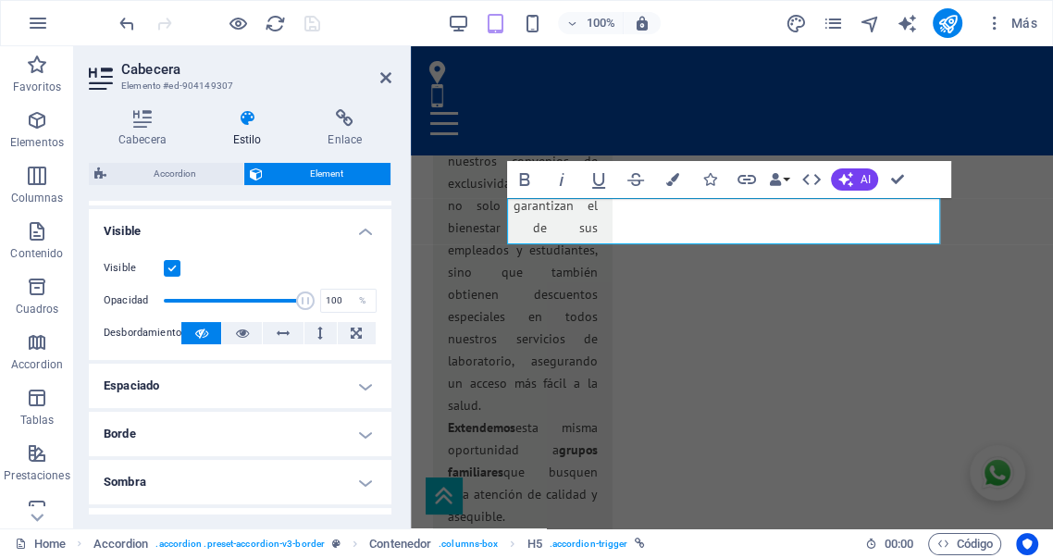
click at [257, 384] on h4 "Espaciado" at bounding box center [240, 386] width 303 height 44
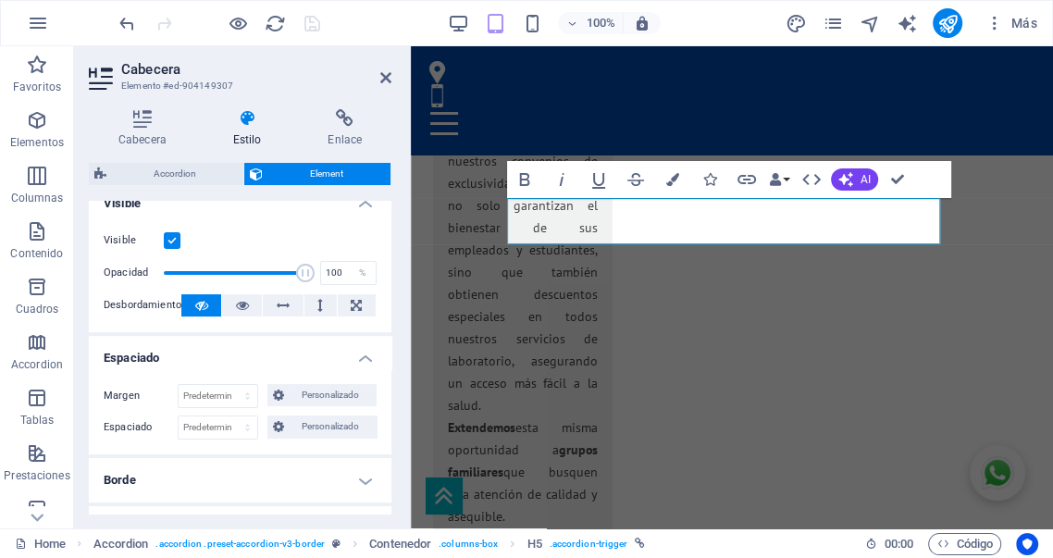
scroll to position [308, 0]
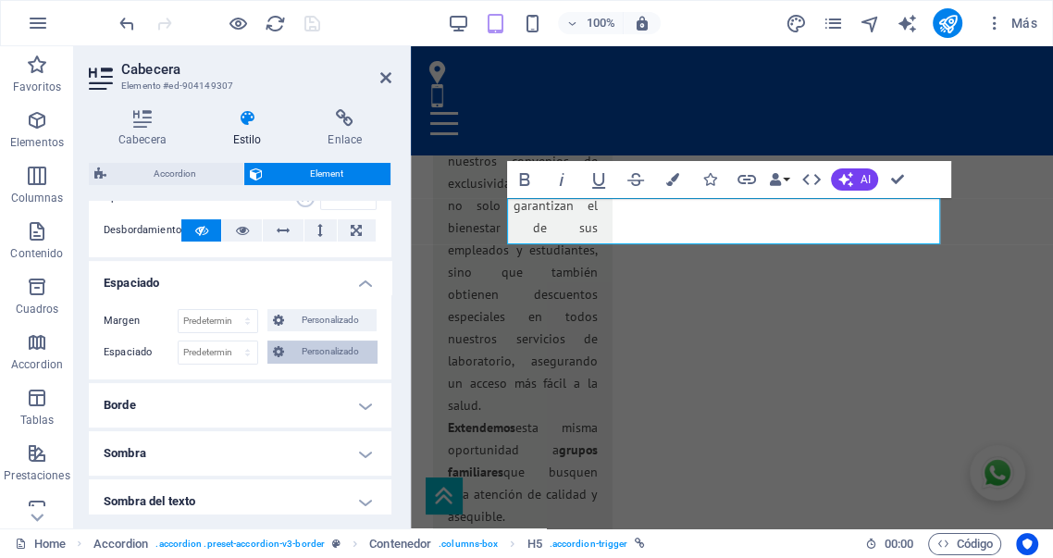
click at [321, 353] on span "Personalizado" at bounding box center [330, 352] width 81 height 22
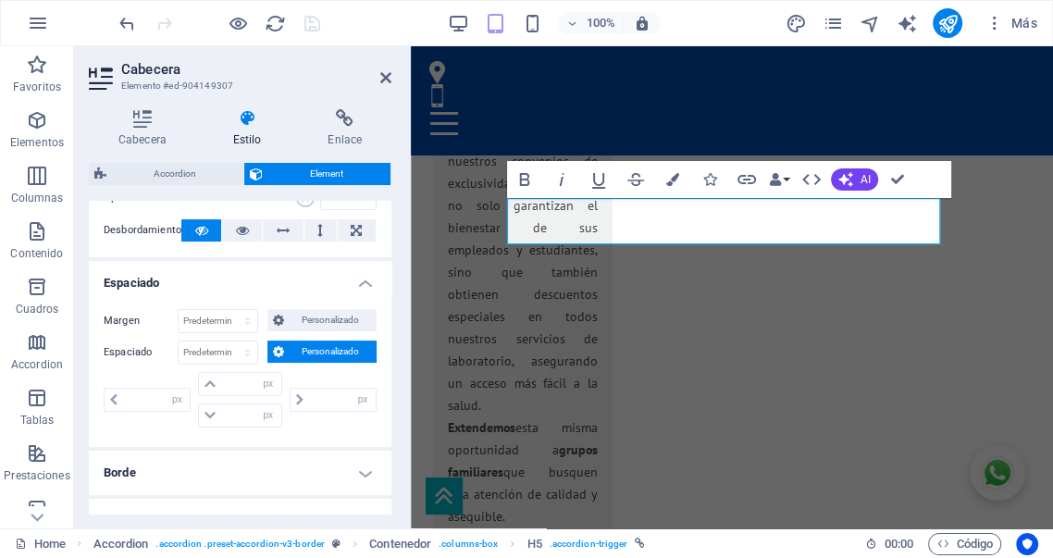
click at [322, 353] on span "Personalizado" at bounding box center [330, 352] width 81 height 22
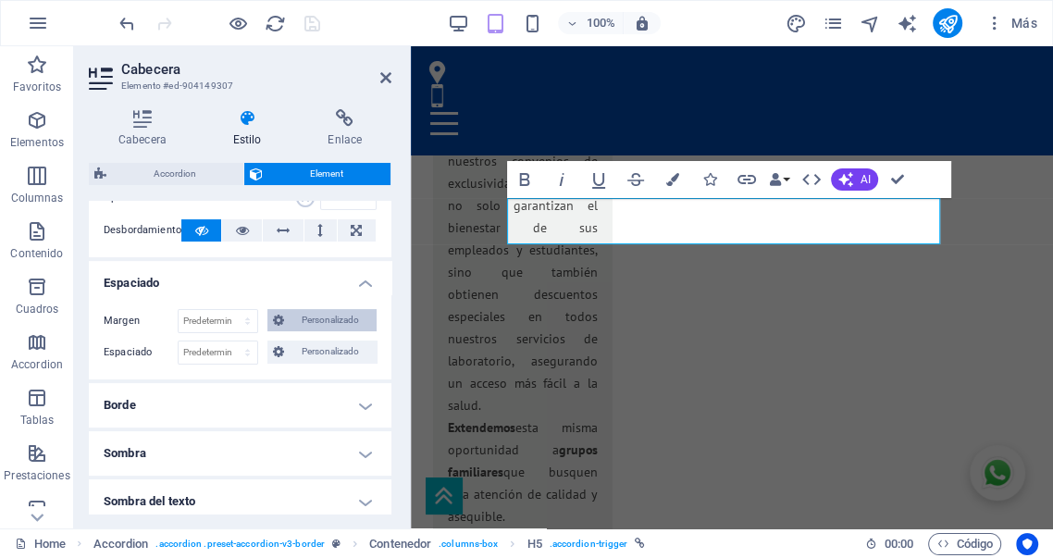
click at [328, 322] on span "Personalizado" at bounding box center [330, 320] width 81 height 22
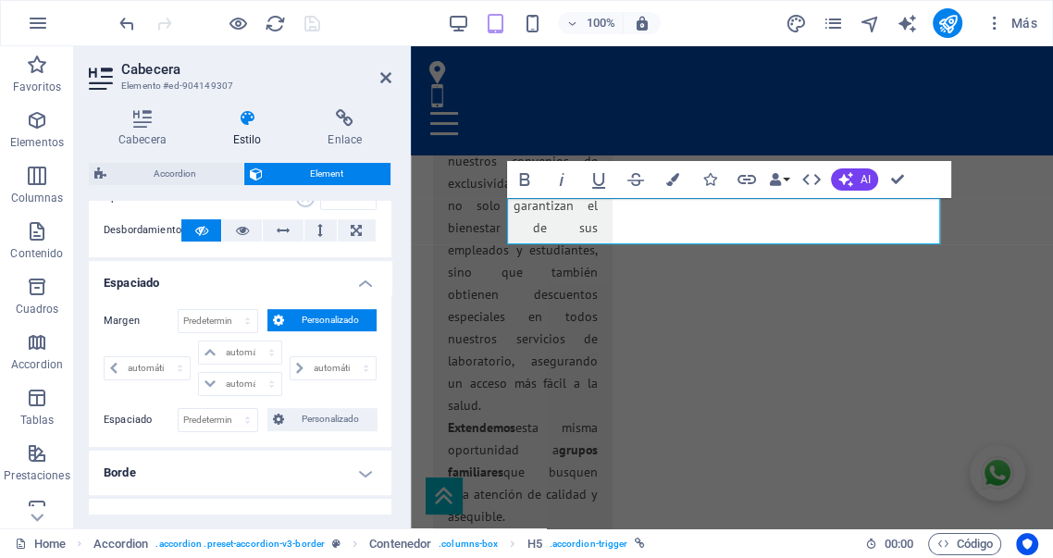
click at [321, 323] on span "Personalizado" at bounding box center [330, 320] width 81 height 22
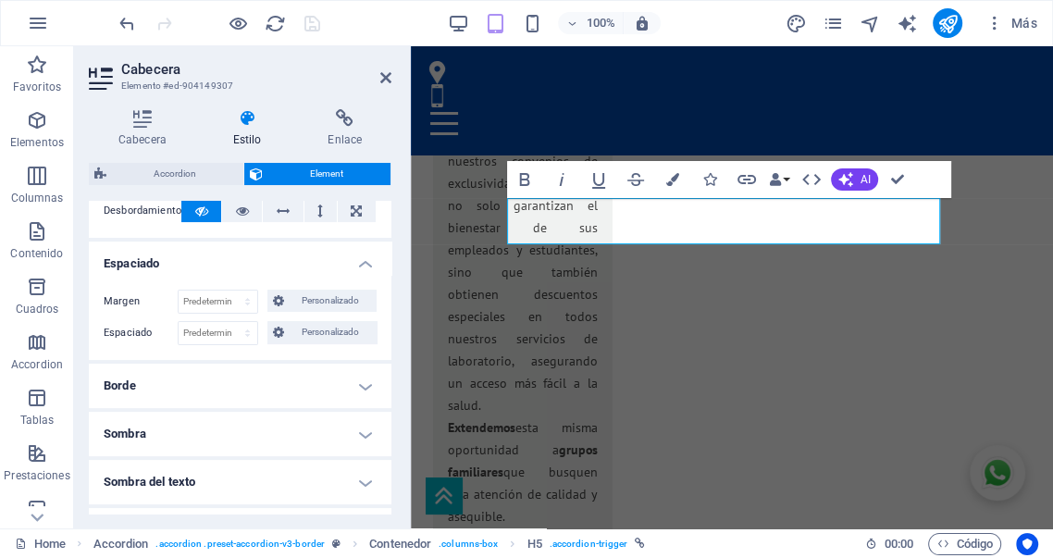
scroll to position [411, 0]
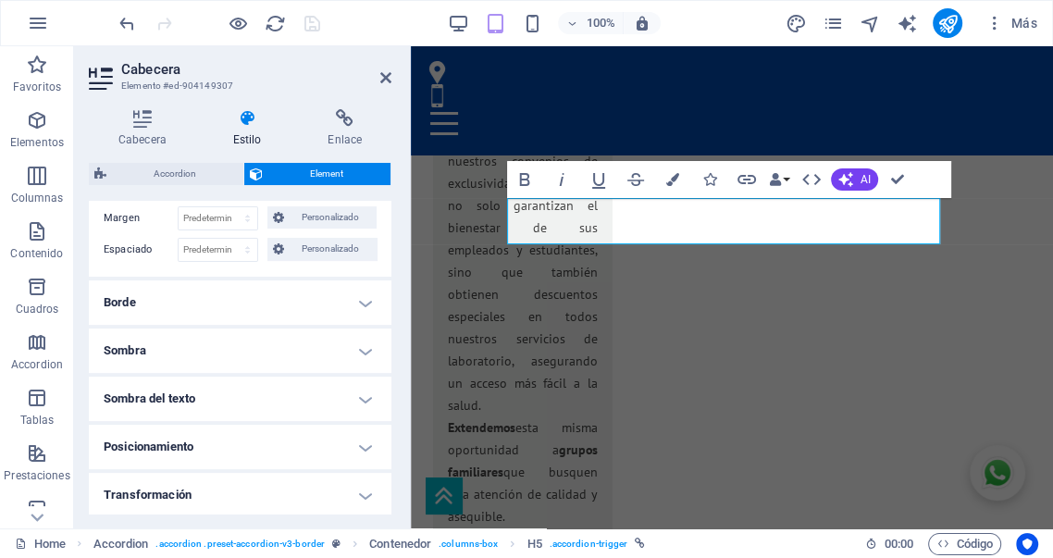
click at [253, 304] on h4 "Borde" at bounding box center [240, 302] width 303 height 44
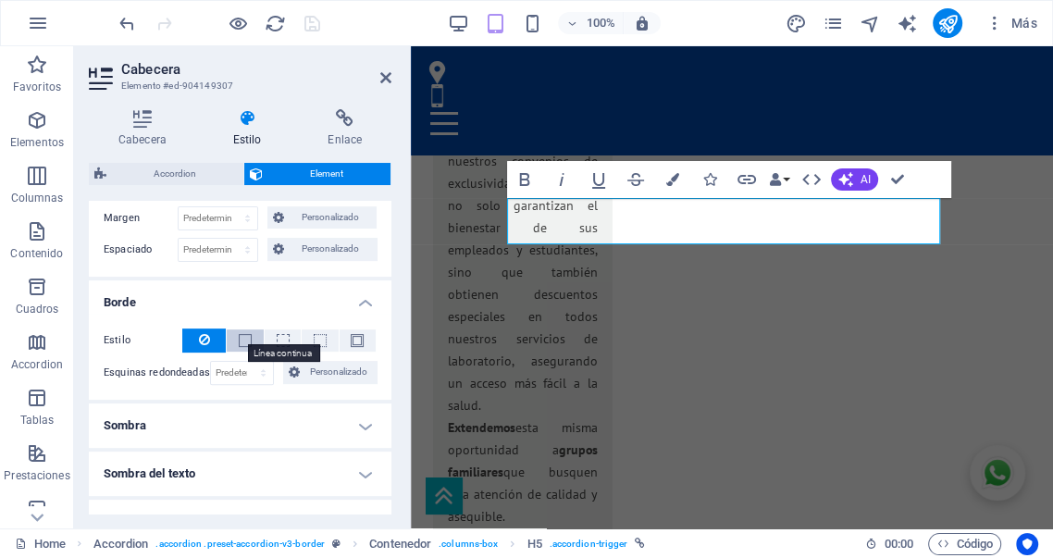
click at [243, 340] on span at bounding box center [245, 340] width 13 height 13
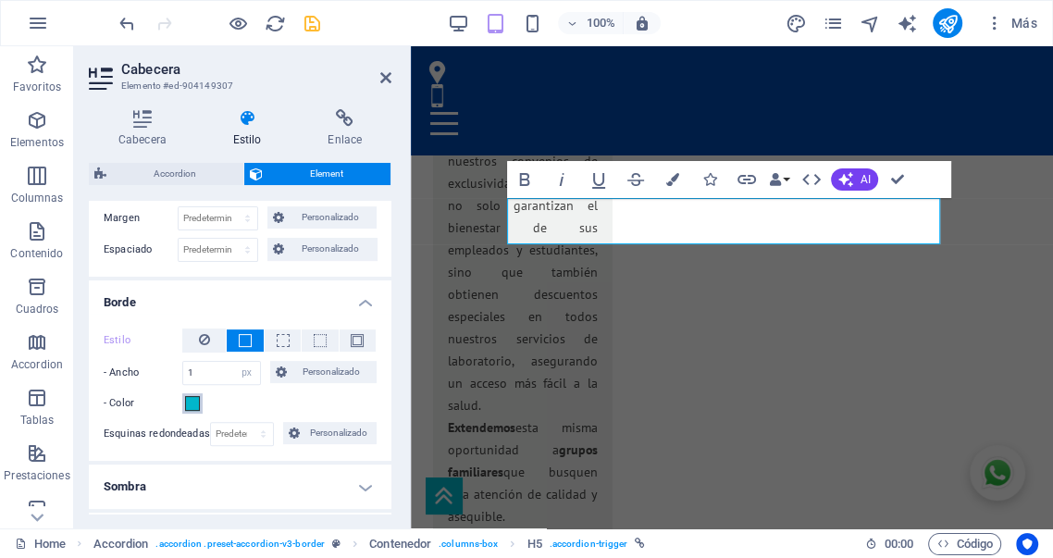
click at [194, 402] on span at bounding box center [192, 403] width 15 height 15
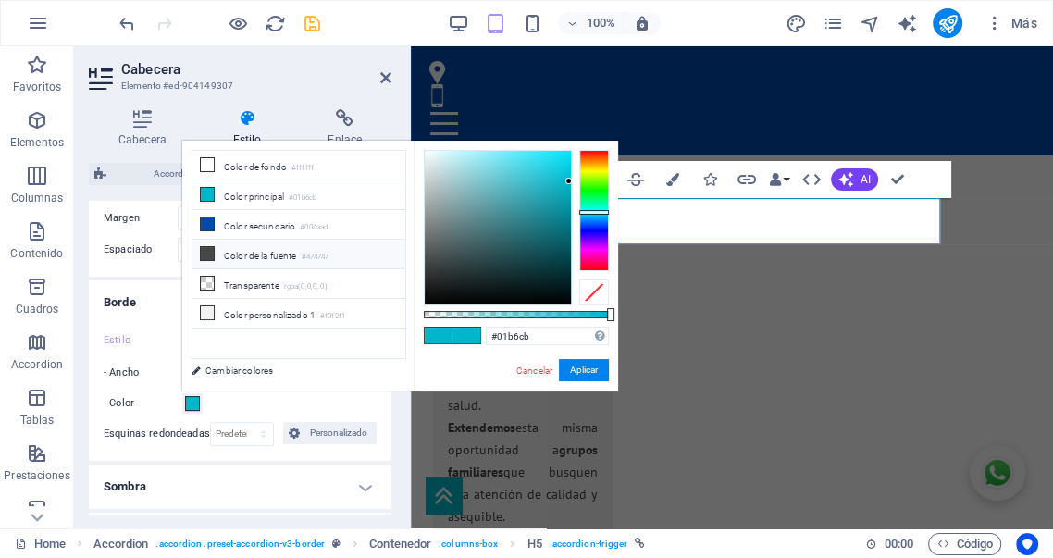
click at [244, 250] on li "Color de la fuente #474747" at bounding box center [299, 255] width 213 height 30
type input "#474747"
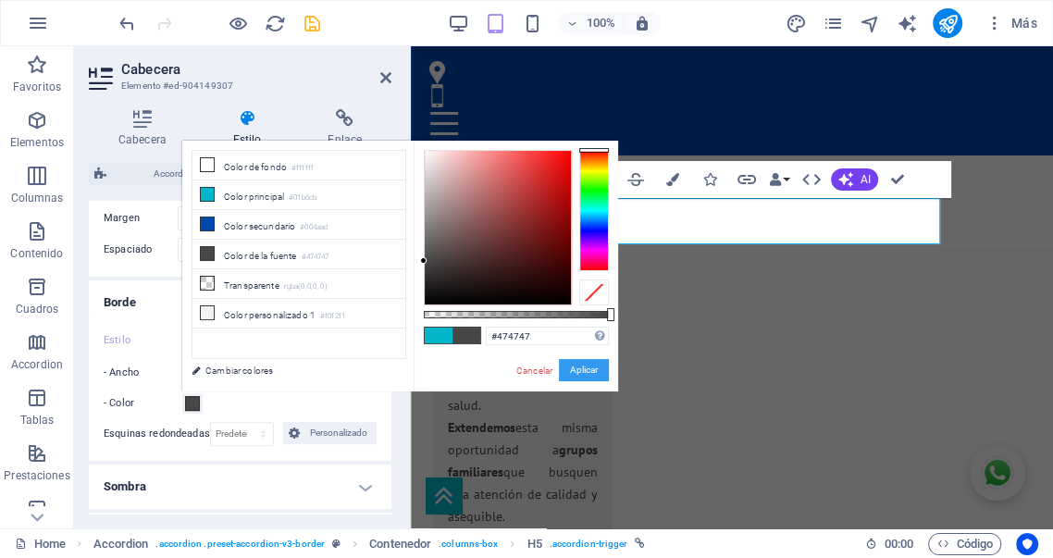
click at [578, 369] on button "Aplicar" at bounding box center [584, 370] width 50 height 22
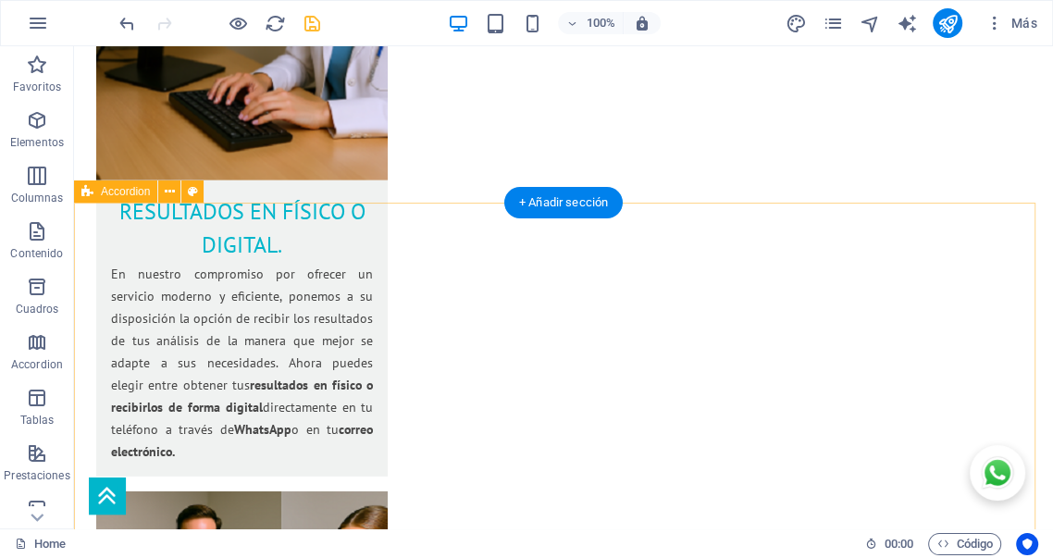
scroll to position [3058, 0]
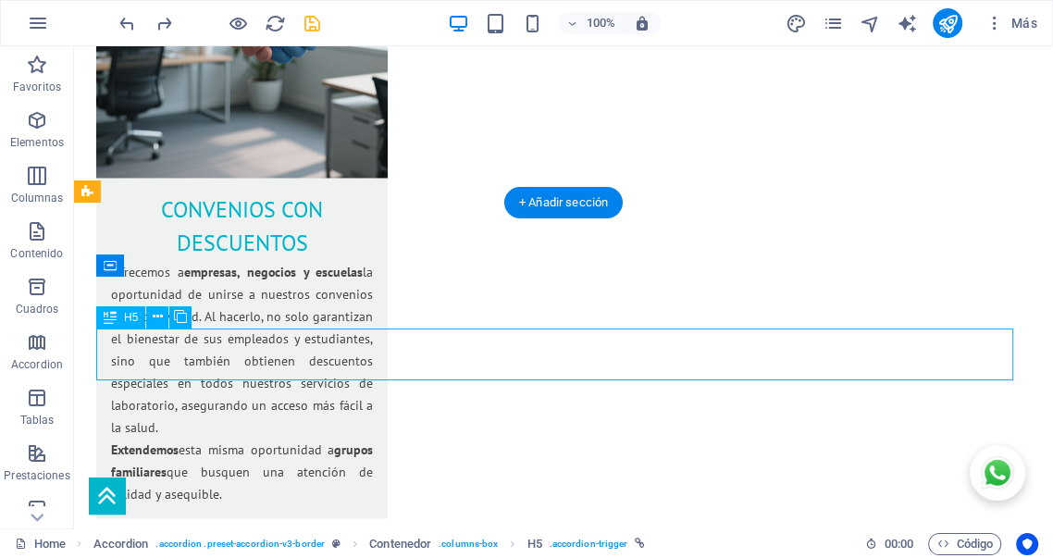
select select "px"
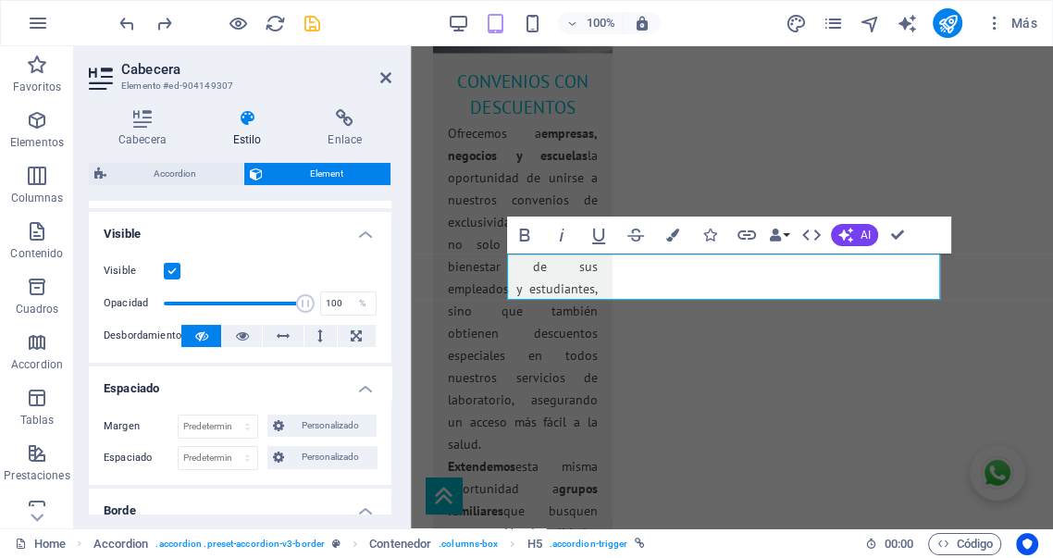
scroll to position [308, 0]
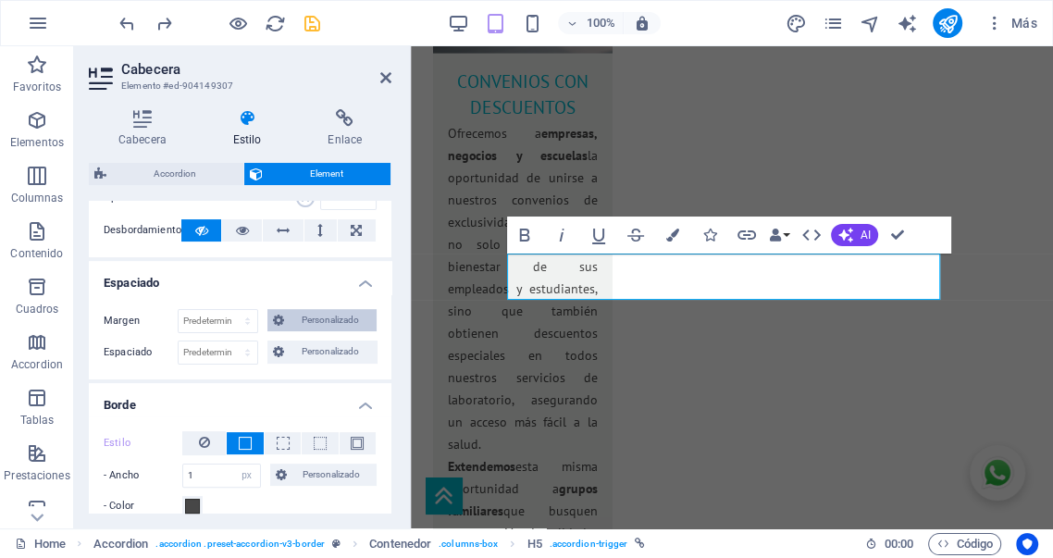
click at [330, 327] on span "Personalizado" at bounding box center [330, 320] width 81 height 22
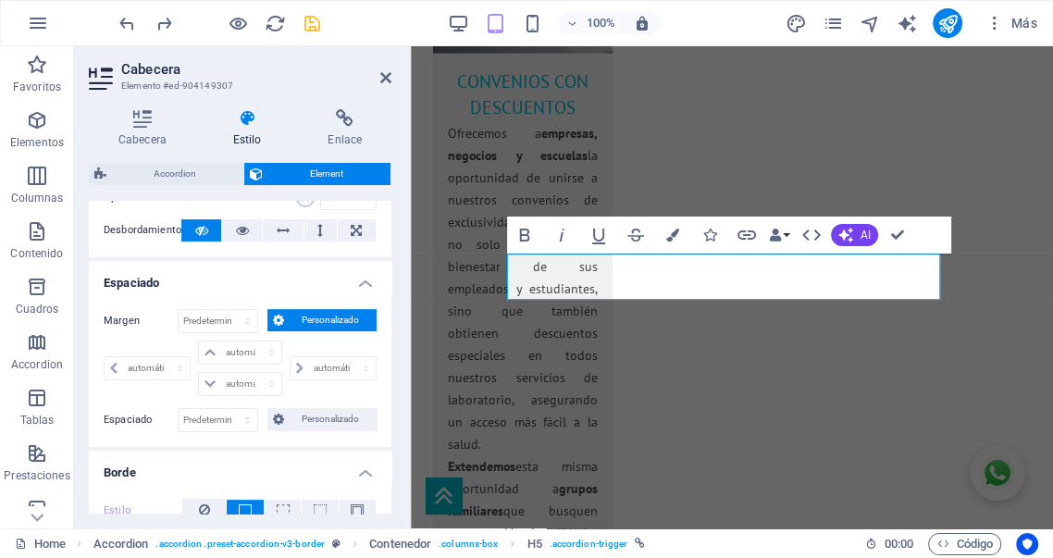
click at [329, 321] on span "Personalizado" at bounding box center [330, 320] width 81 height 22
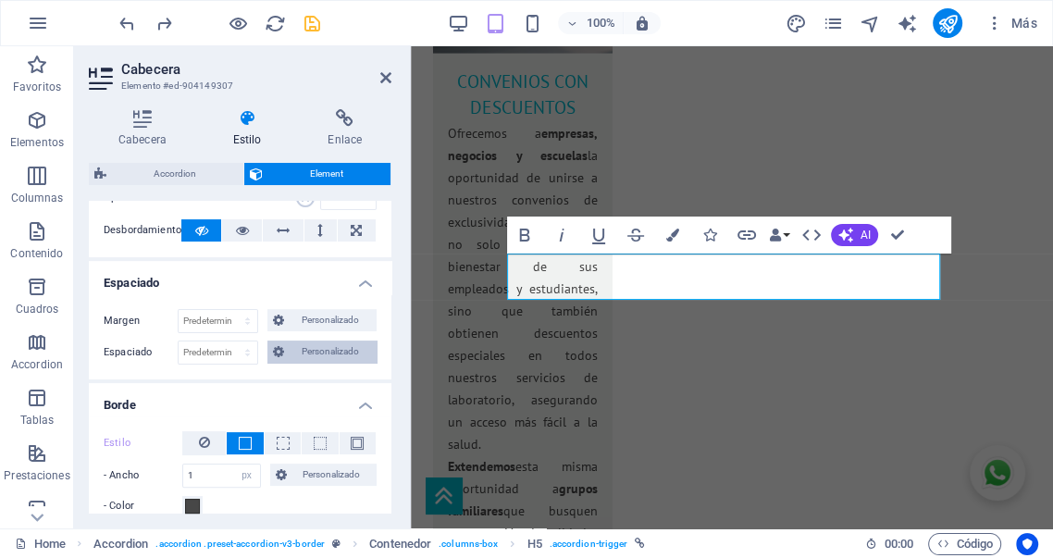
click at [323, 351] on span "Personalizado" at bounding box center [330, 352] width 81 height 22
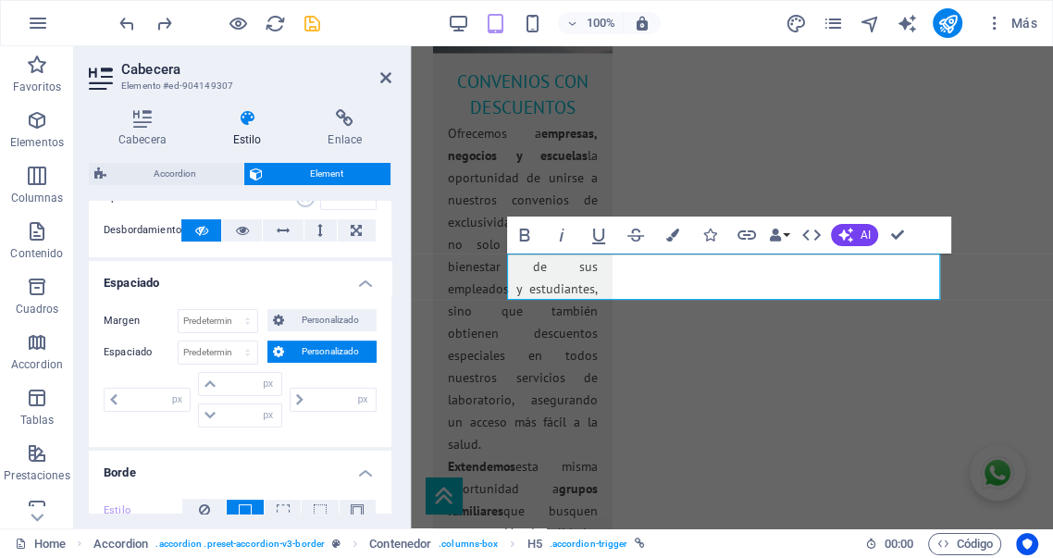
click at [329, 350] on span "Personalizado" at bounding box center [330, 352] width 81 height 22
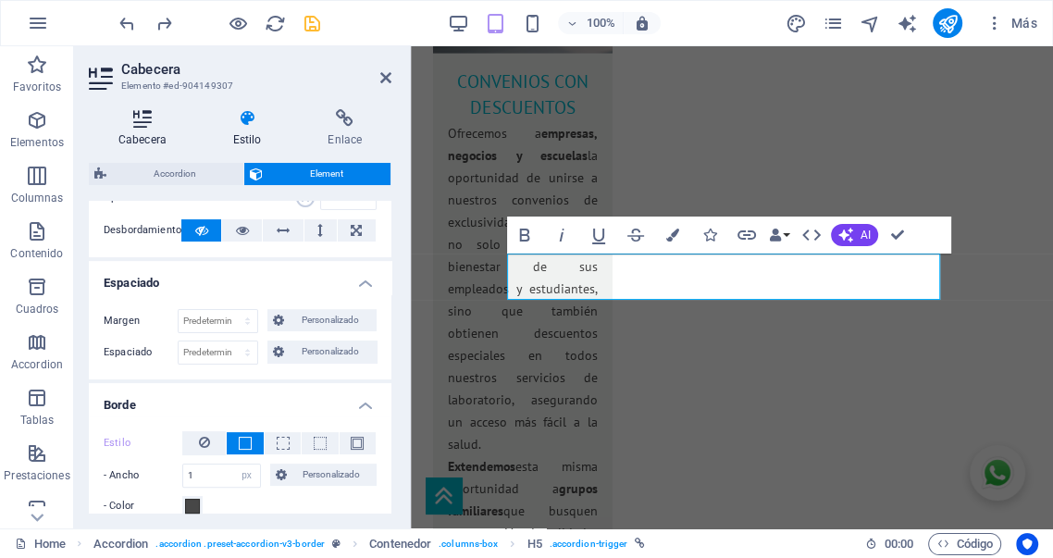
click at [142, 136] on h4 "Cabecera" at bounding box center [146, 128] width 115 height 39
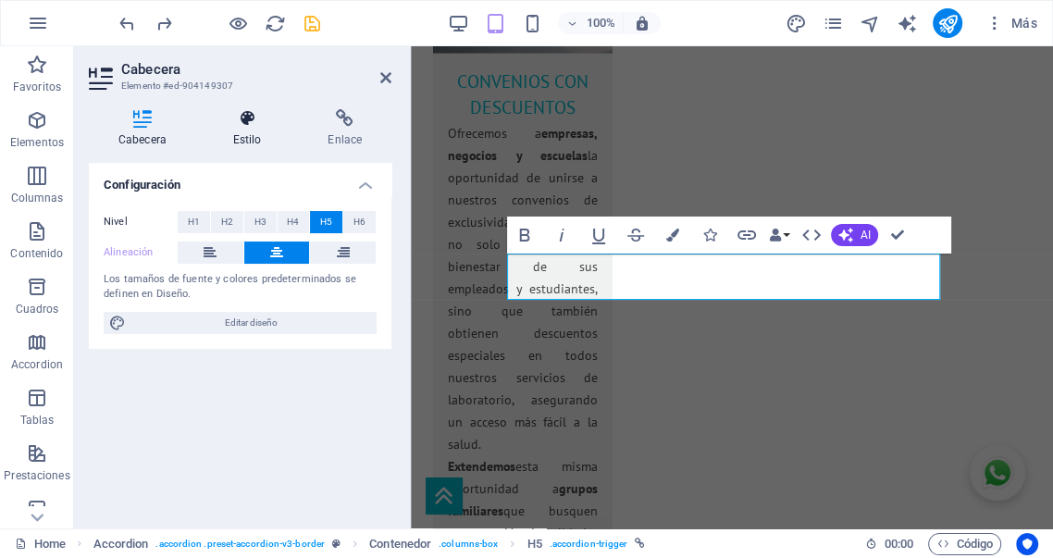
click at [244, 130] on h4 "Estilo" at bounding box center [251, 128] width 95 height 39
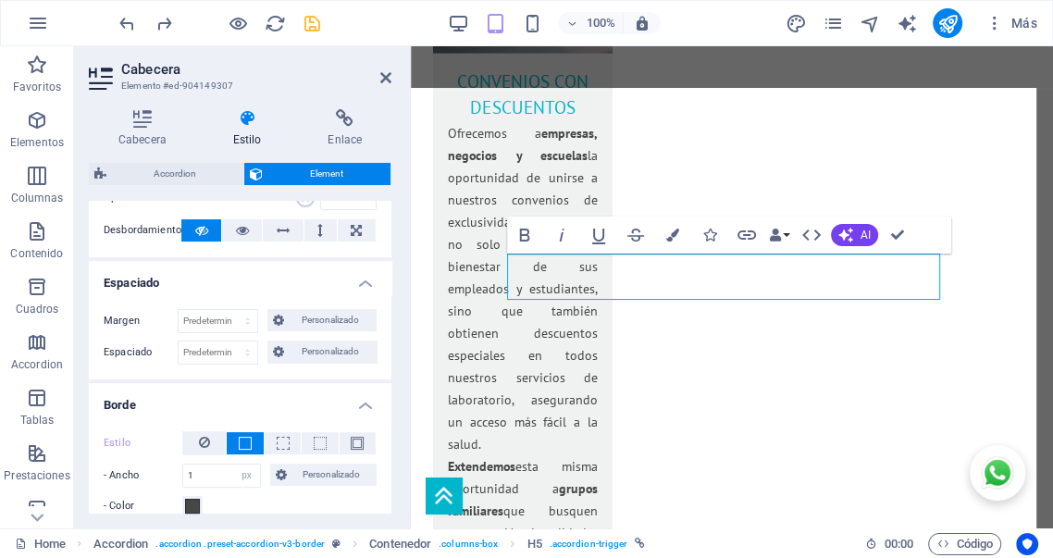
click at [193, 178] on span "Accordion" at bounding box center [175, 174] width 126 height 22
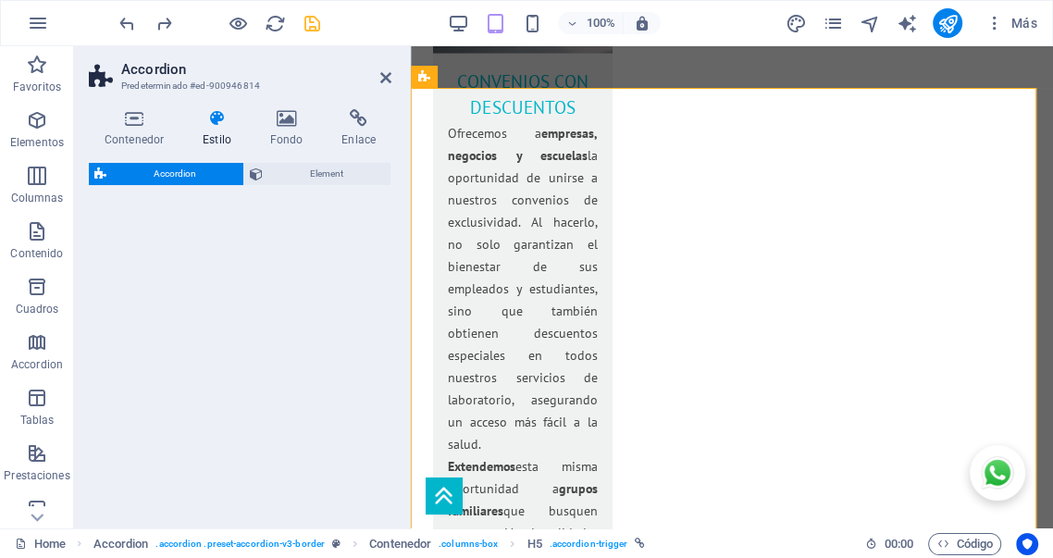
select select "px"
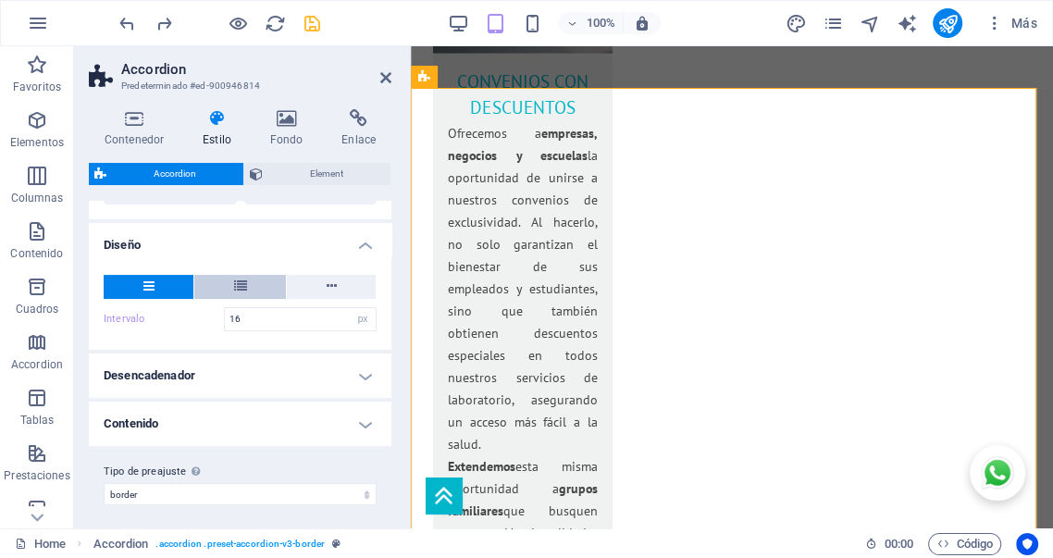
scroll to position [302, 0]
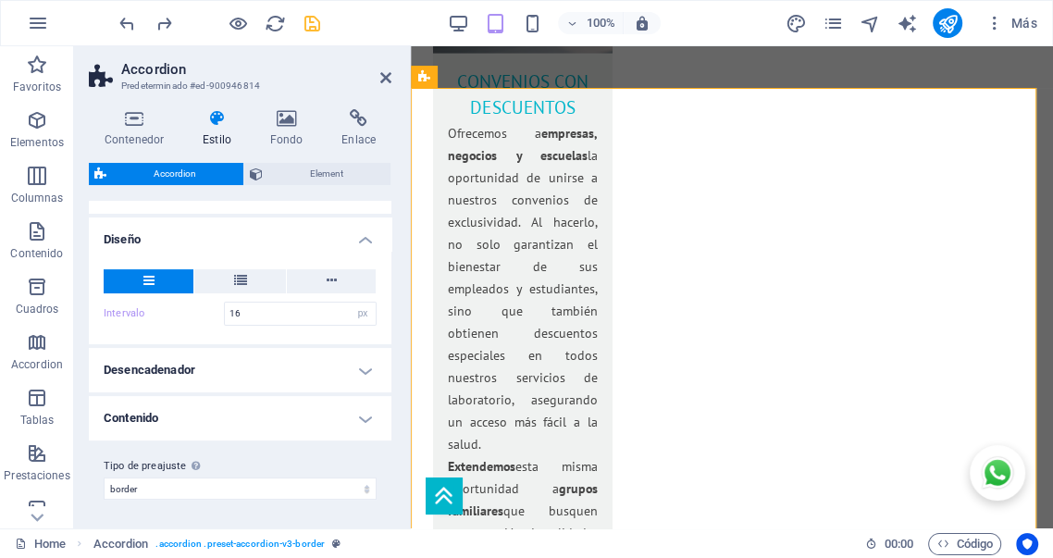
click at [326, 363] on h4 "Desencadenador" at bounding box center [240, 370] width 303 height 44
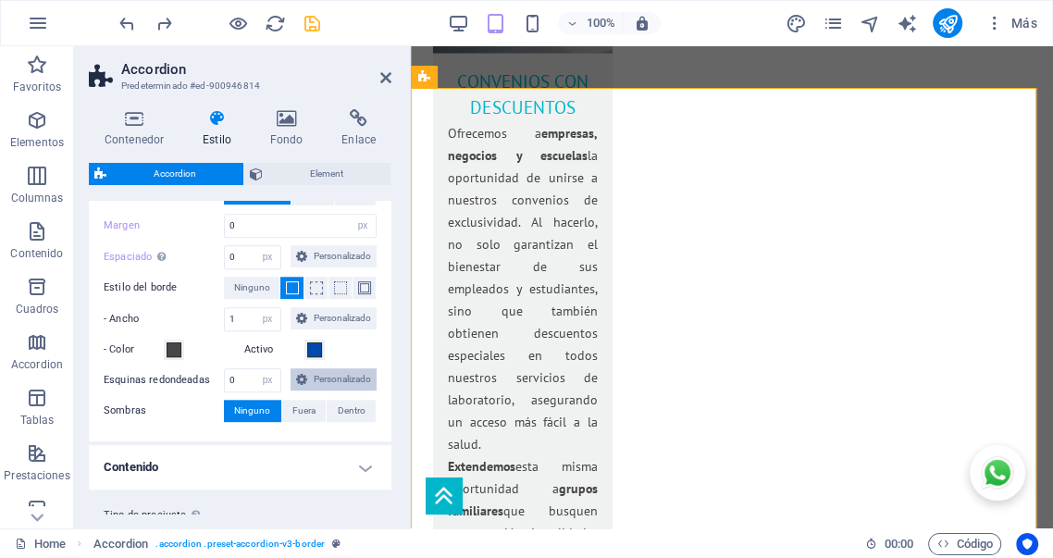
scroll to position [792, 0]
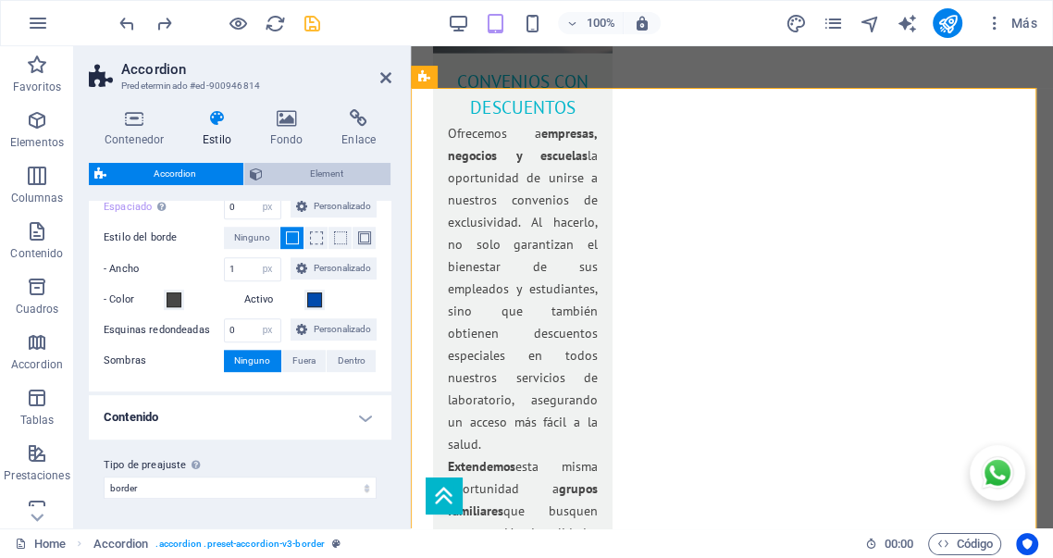
click at [334, 171] on span "Element" at bounding box center [326, 174] width 117 height 22
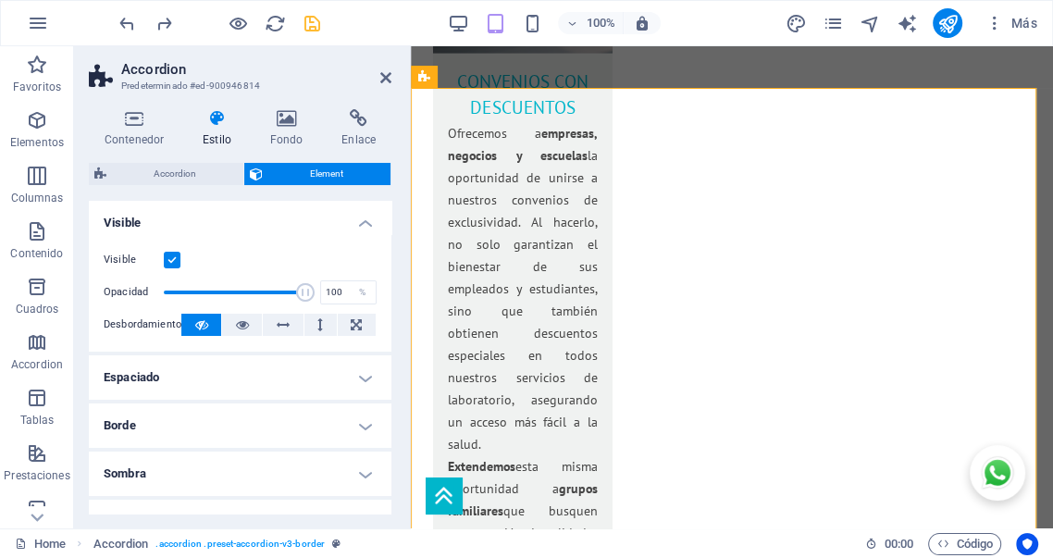
click at [274, 424] on h4 "Borde" at bounding box center [240, 426] width 303 height 44
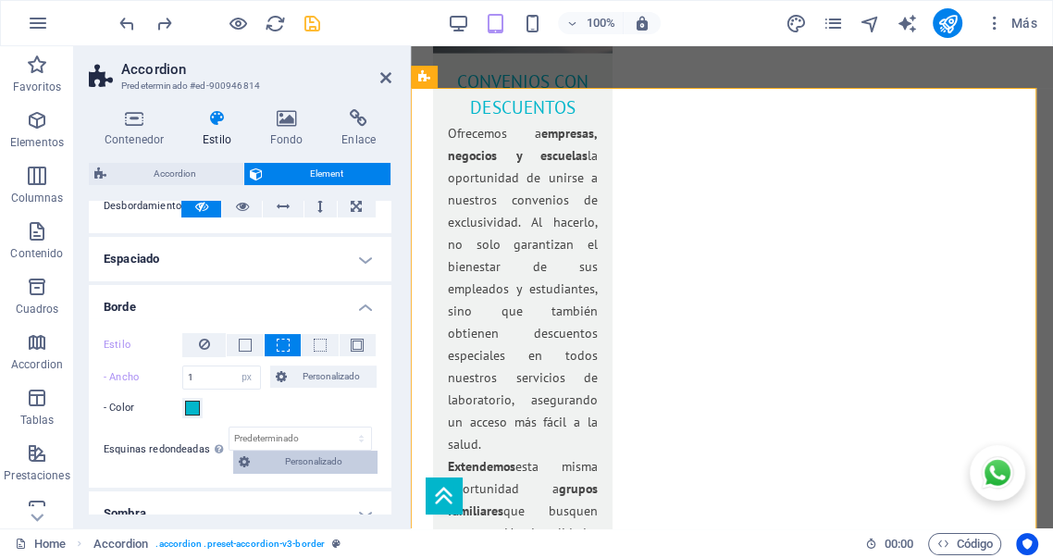
scroll to position [170, 0]
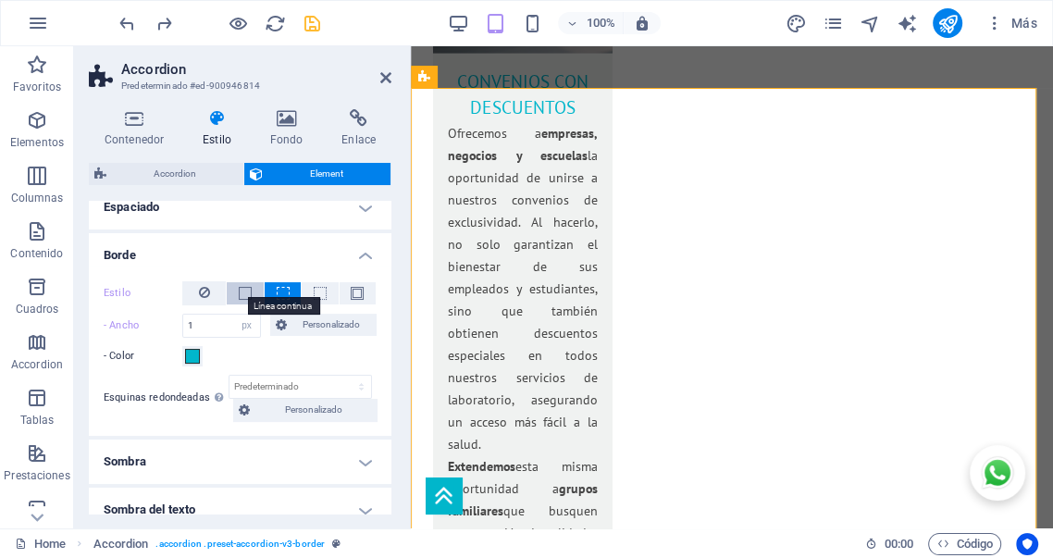
click at [244, 287] on span at bounding box center [245, 293] width 13 height 13
click at [193, 358] on span at bounding box center [192, 356] width 15 height 15
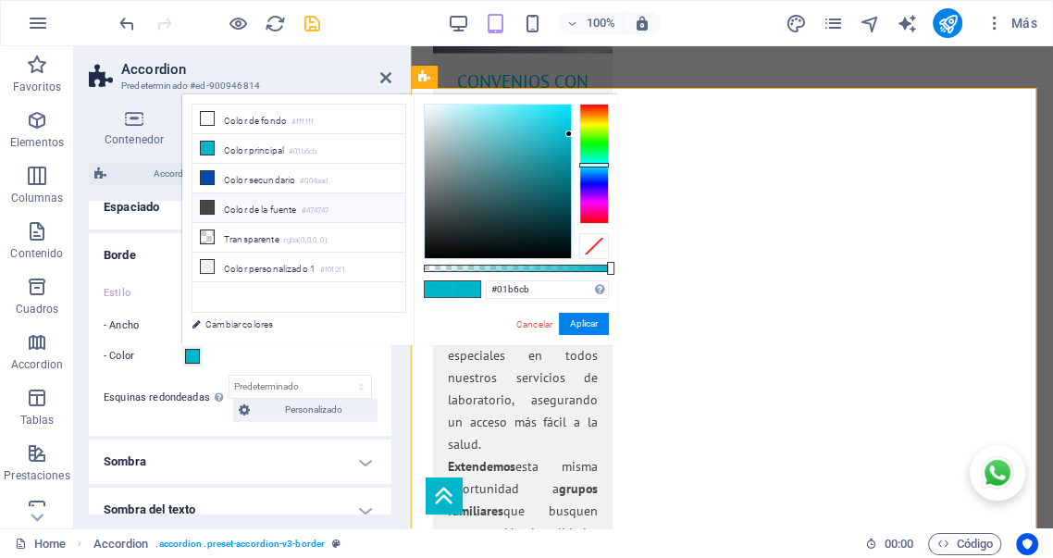
click at [252, 203] on li "Color de la fuente #474747" at bounding box center [299, 208] width 213 height 30
type input "#474747"
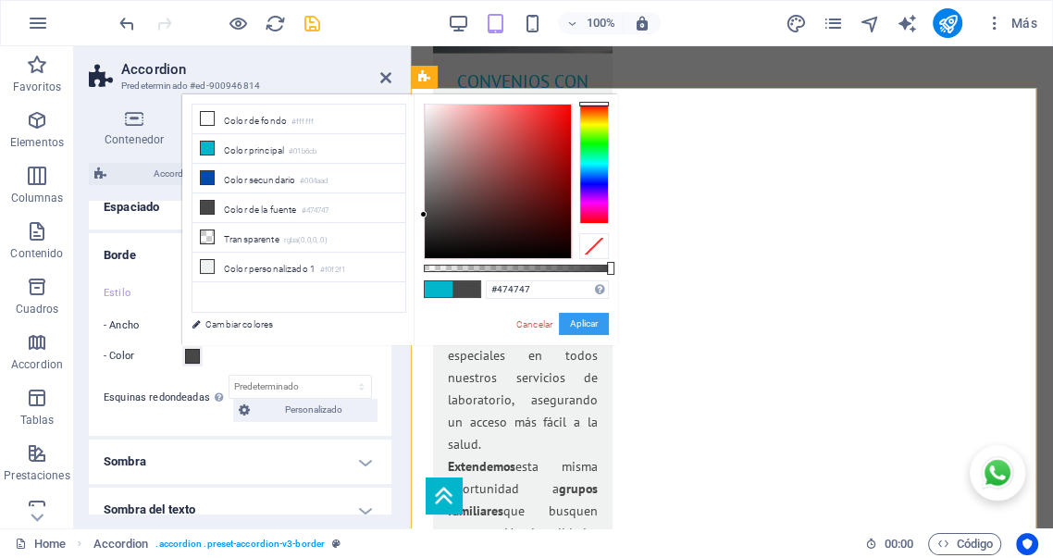
click at [576, 321] on button "Aplicar" at bounding box center [584, 324] width 50 height 22
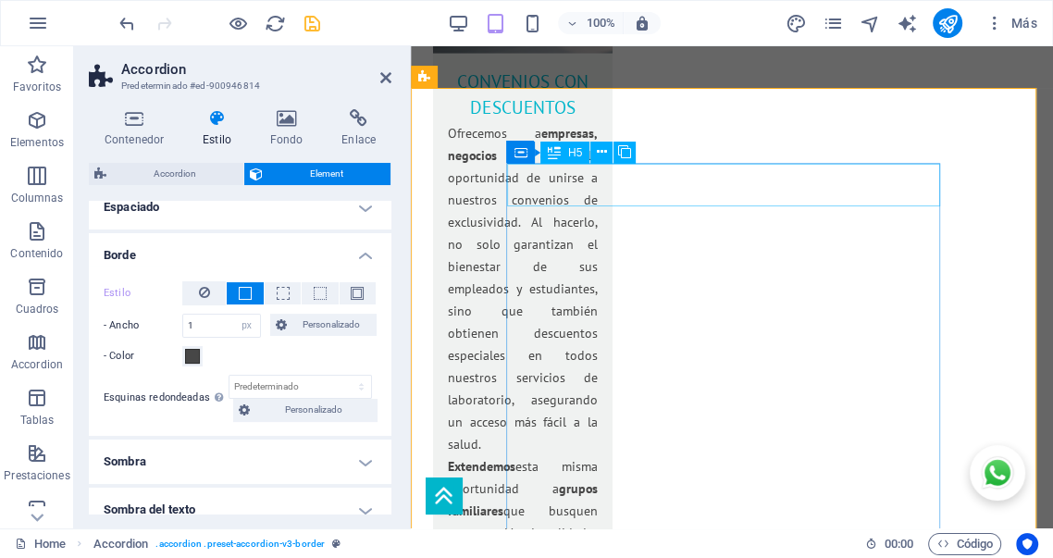
select select "%"
select select "px"
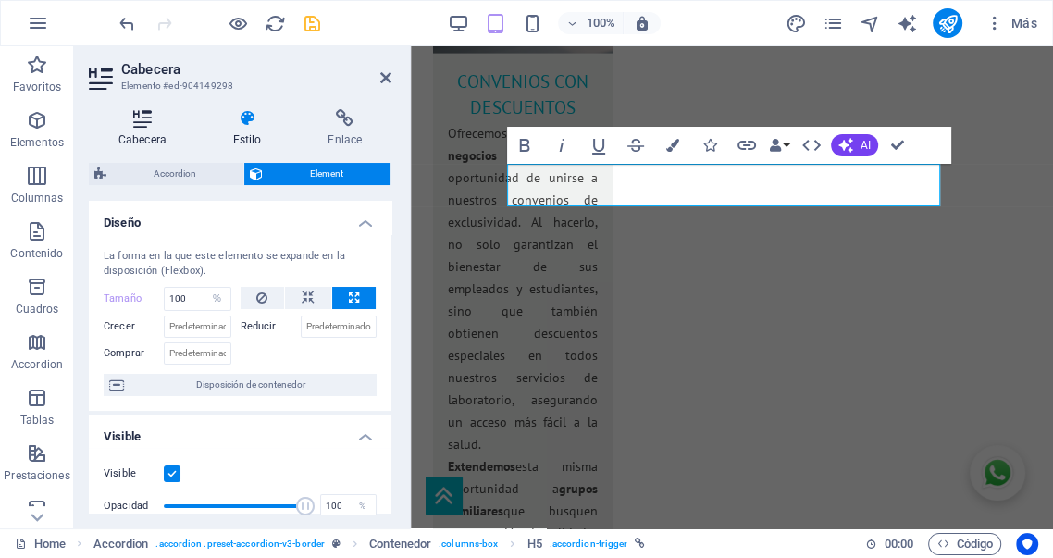
click at [150, 128] on h4 "Cabecera" at bounding box center [146, 128] width 115 height 39
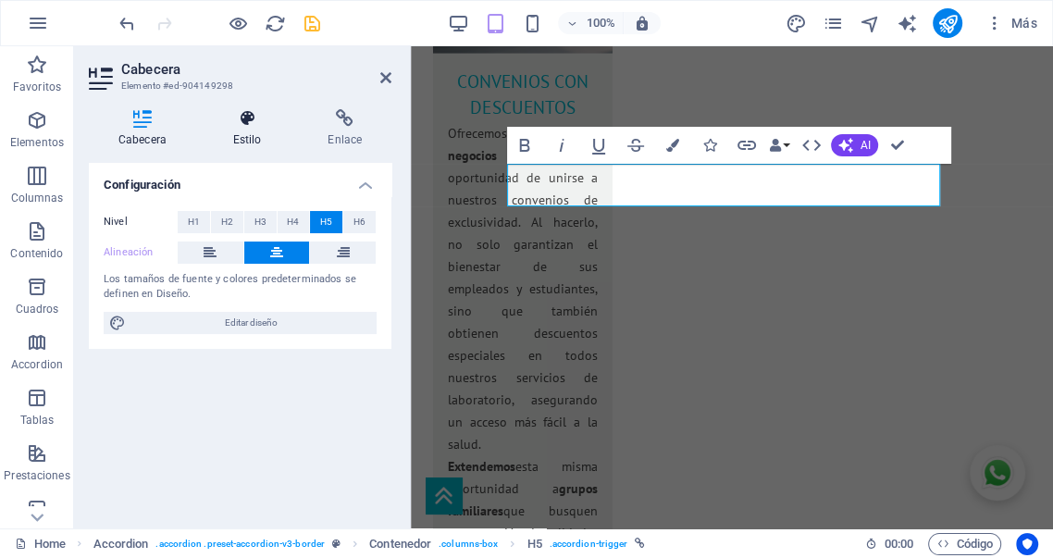
click at [244, 125] on icon at bounding box center [248, 118] width 88 height 19
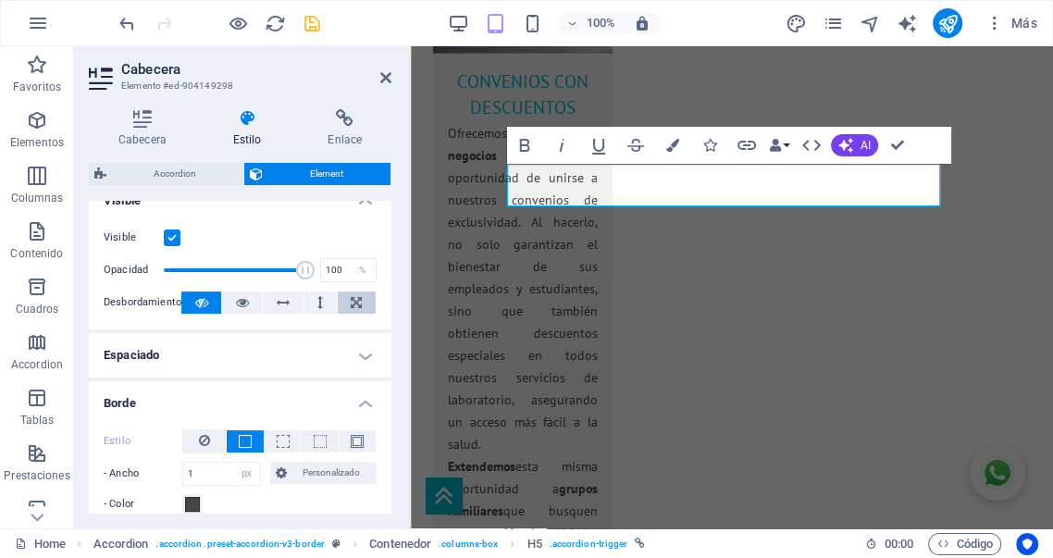
scroll to position [342, 0]
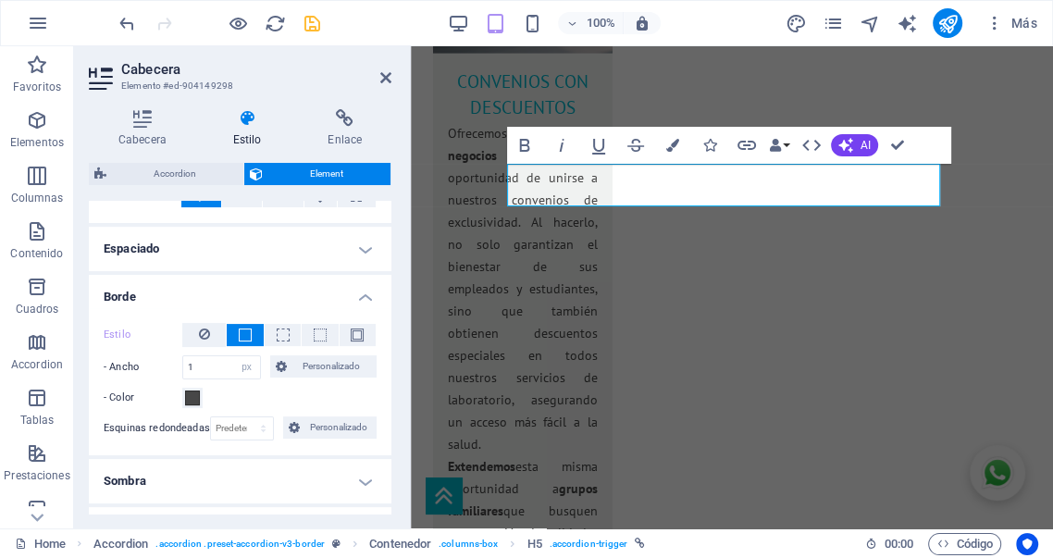
click at [337, 256] on h4 "Espaciado" at bounding box center [240, 249] width 303 height 44
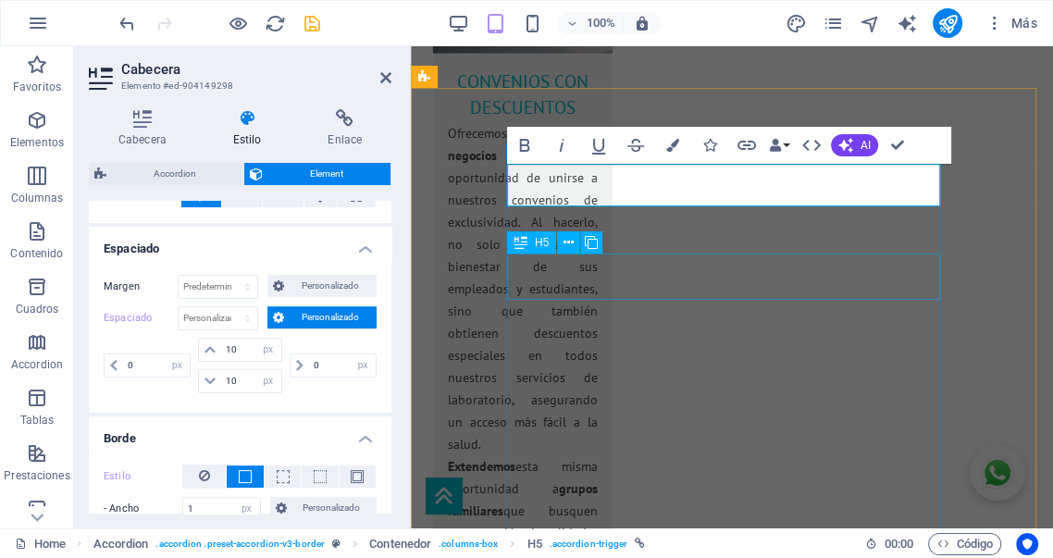
select select "px"
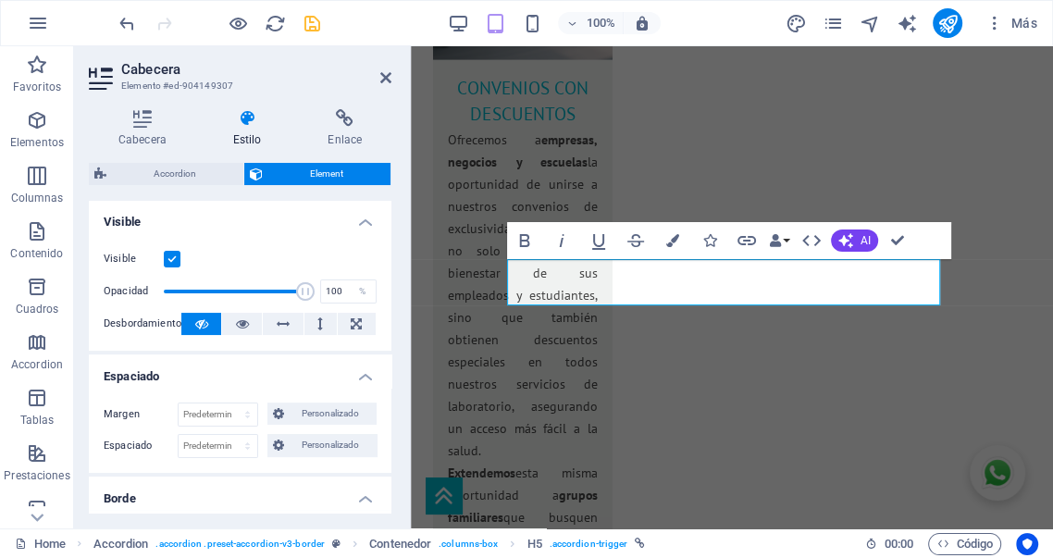
scroll to position [274, 0]
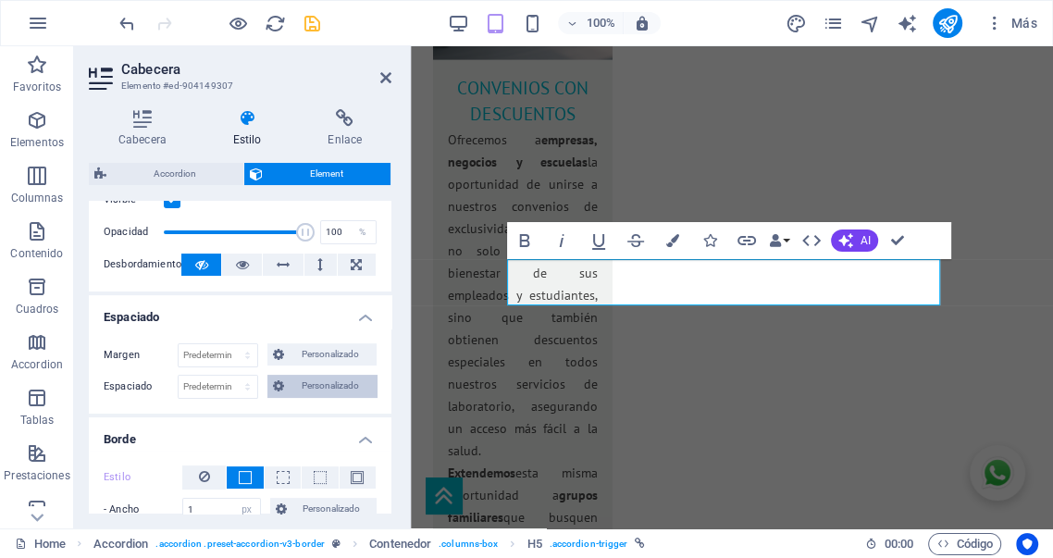
click at [311, 385] on span "Personalizado" at bounding box center [330, 386] width 81 height 22
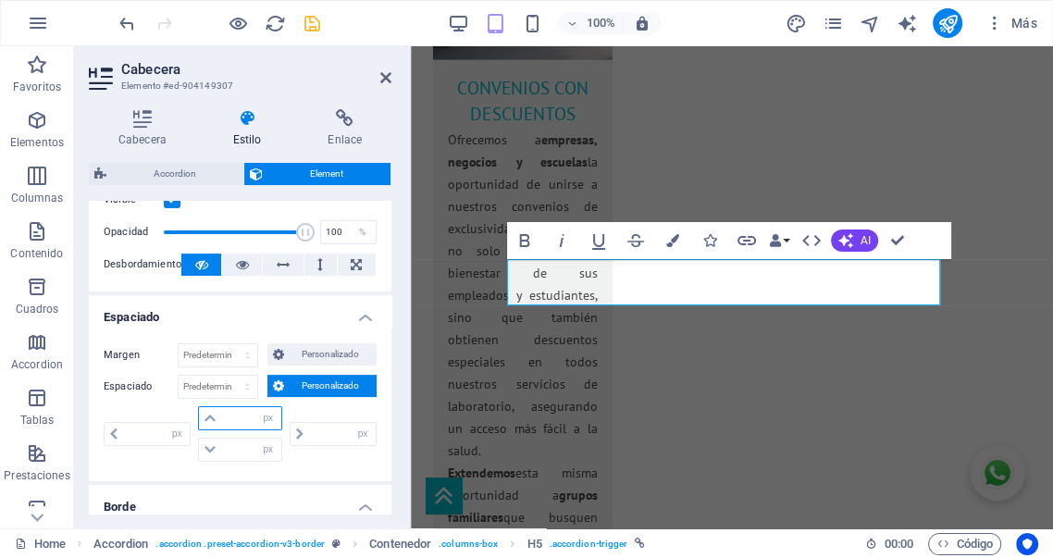
click at [240, 416] on input "number" at bounding box center [250, 418] width 59 height 22
type input "10"
type input "0"
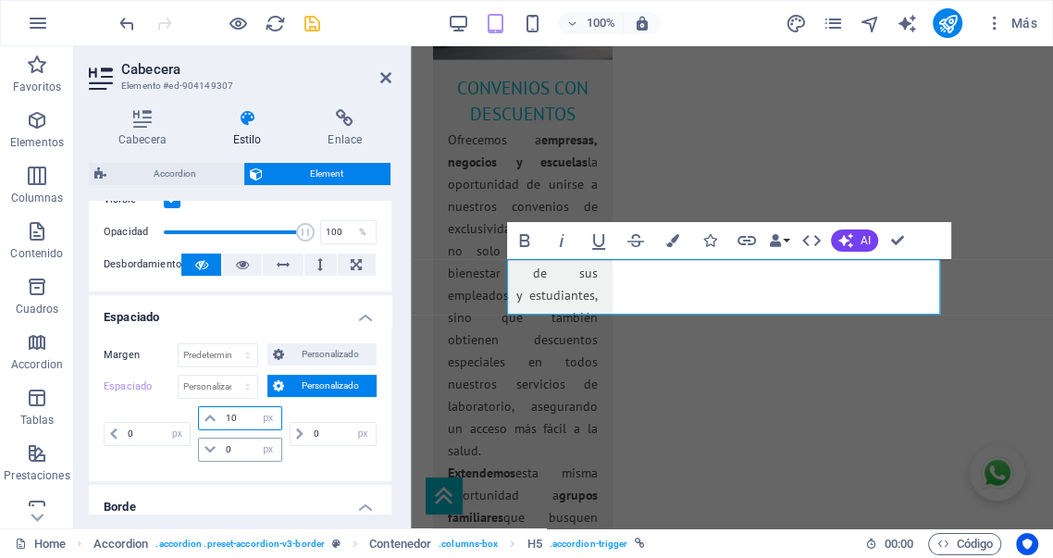
type input "10"
drag, startPoint x: 237, startPoint y: 449, endPoint x: 201, endPoint y: 440, distance: 37.3
click at [201, 443] on div "0 px rem % vh vw" at bounding box center [239, 450] width 83 height 24
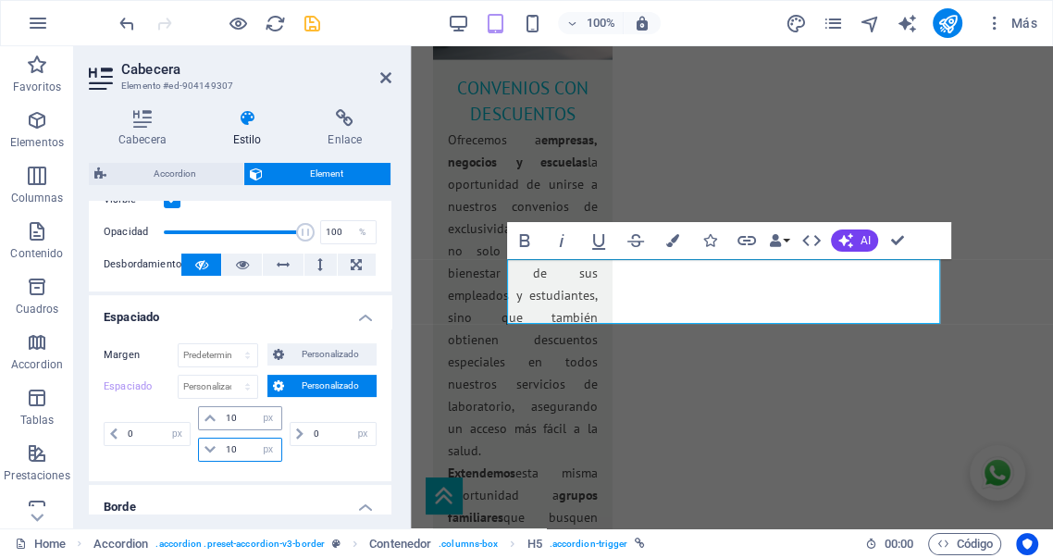
type input "10"
click at [242, 419] on input "10" at bounding box center [250, 418] width 59 height 22
type input "1"
type input "0"
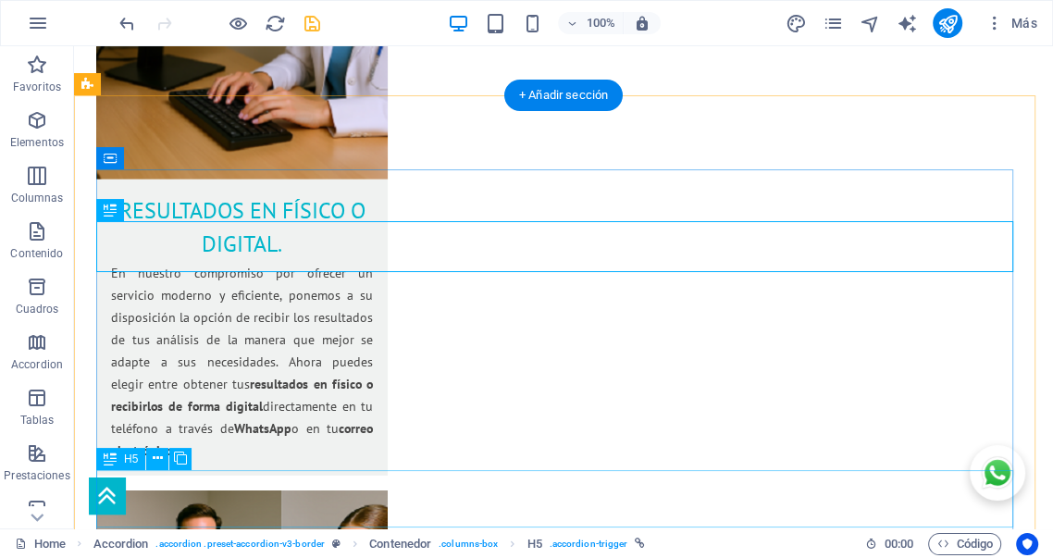
scroll to position [3165, 0]
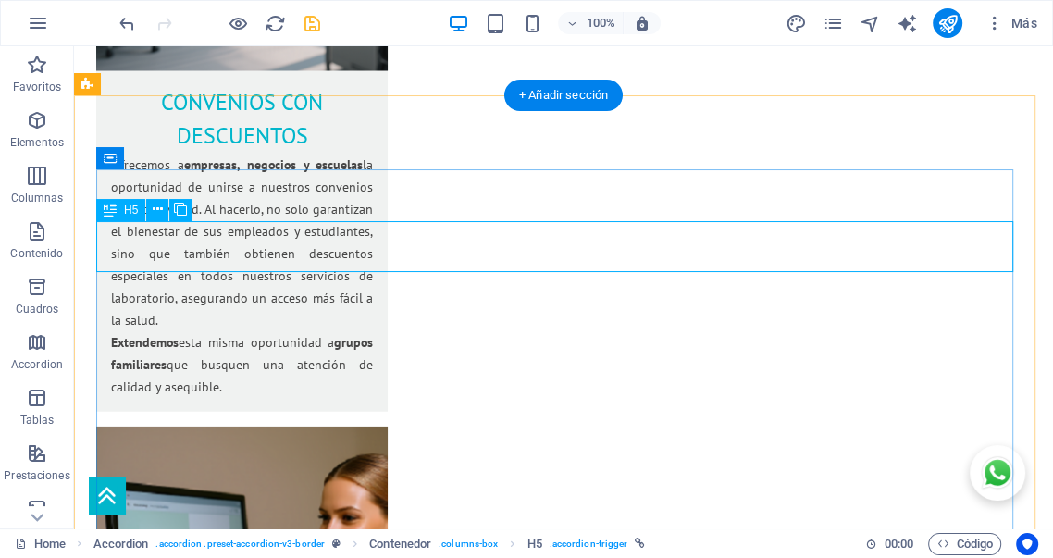
select select "px"
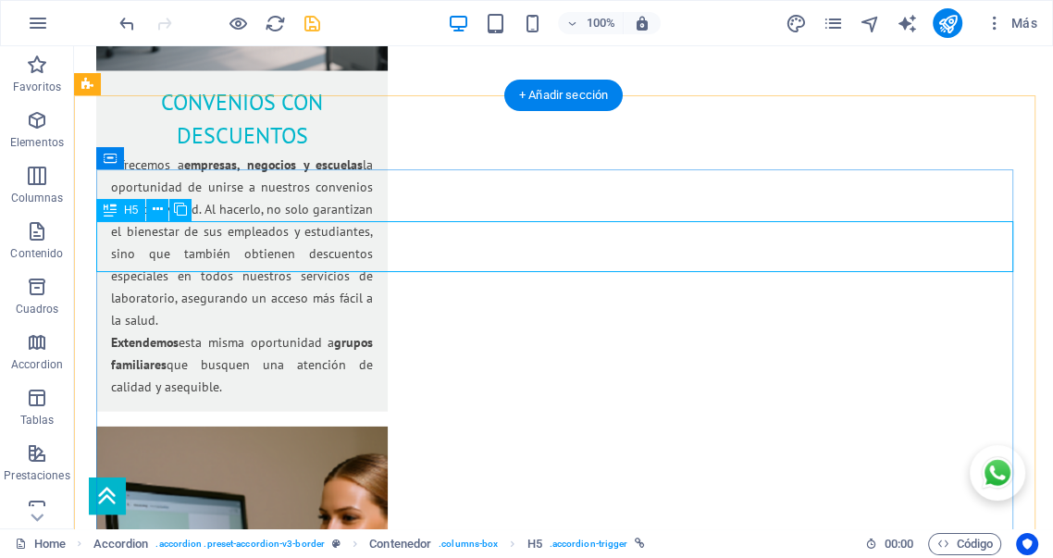
select select "px"
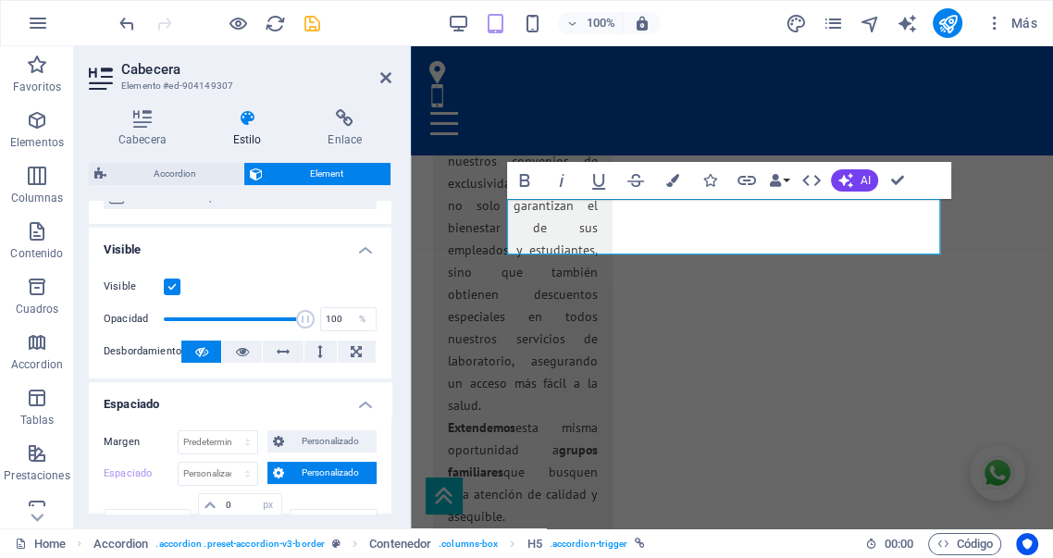
scroll to position [308, 0]
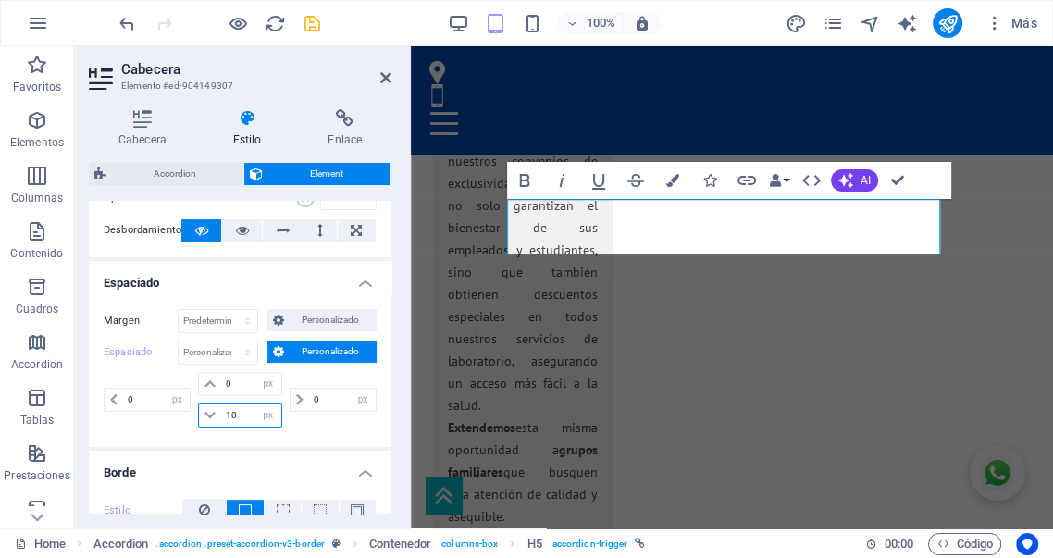
drag, startPoint x: 248, startPoint y: 411, endPoint x: 210, endPoint y: 410, distance: 38.0
click at [211, 410] on div "10 px rem % vh vw" at bounding box center [239, 416] width 83 height 24
type input "0"
select select "px"
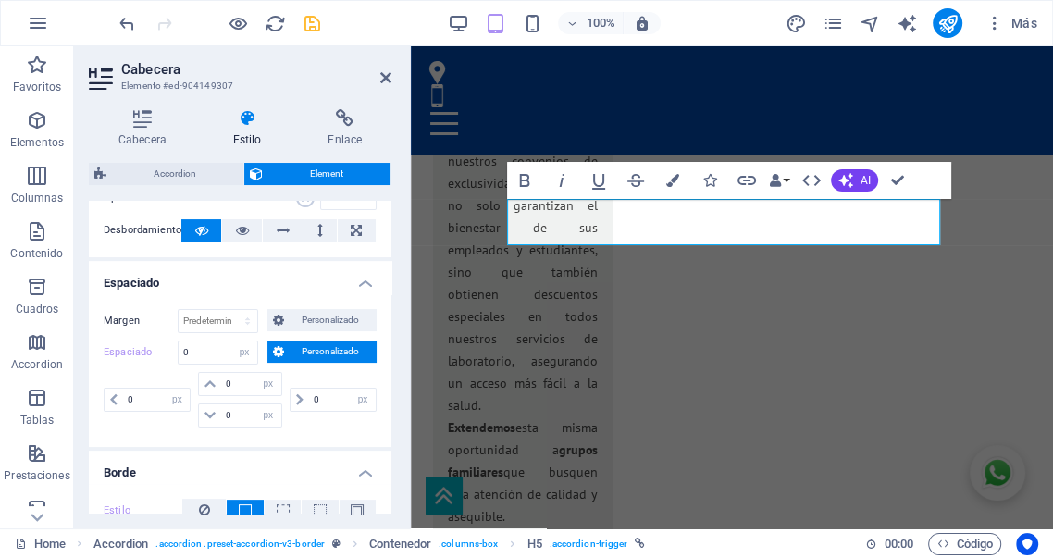
click at [308, 349] on span "Personalizado" at bounding box center [330, 352] width 81 height 22
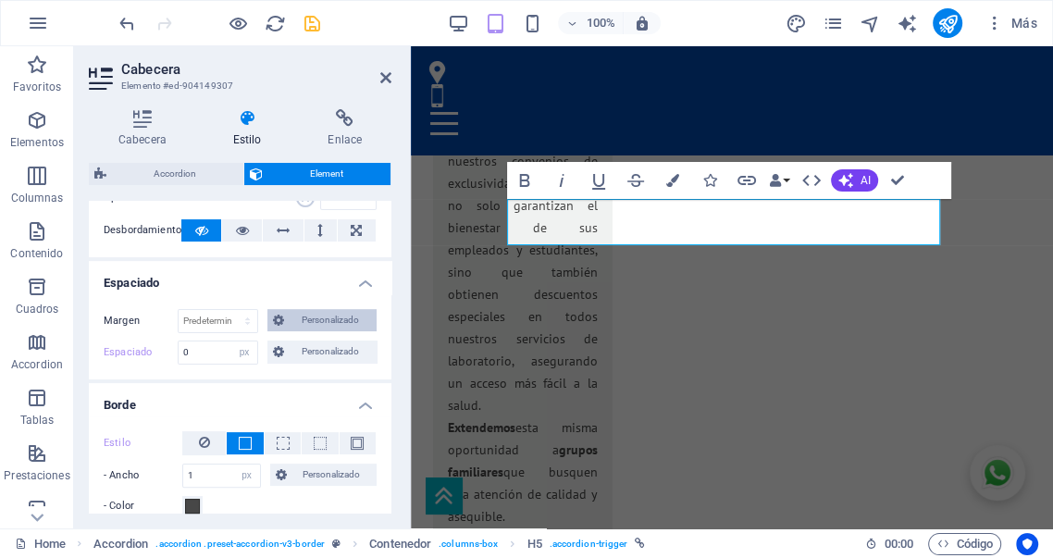
click at [314, 317] on span "Personalizado" at bounding box center [330, 320] width 81 height 22
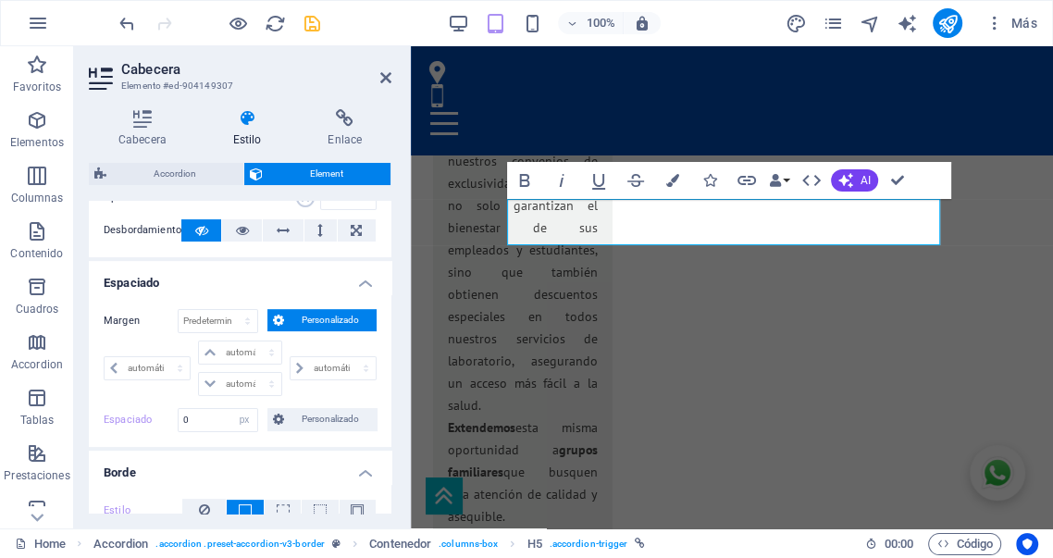
click at [314, 317] on span "Personalizado" at bounding box center [330, 320] width 81 height 22
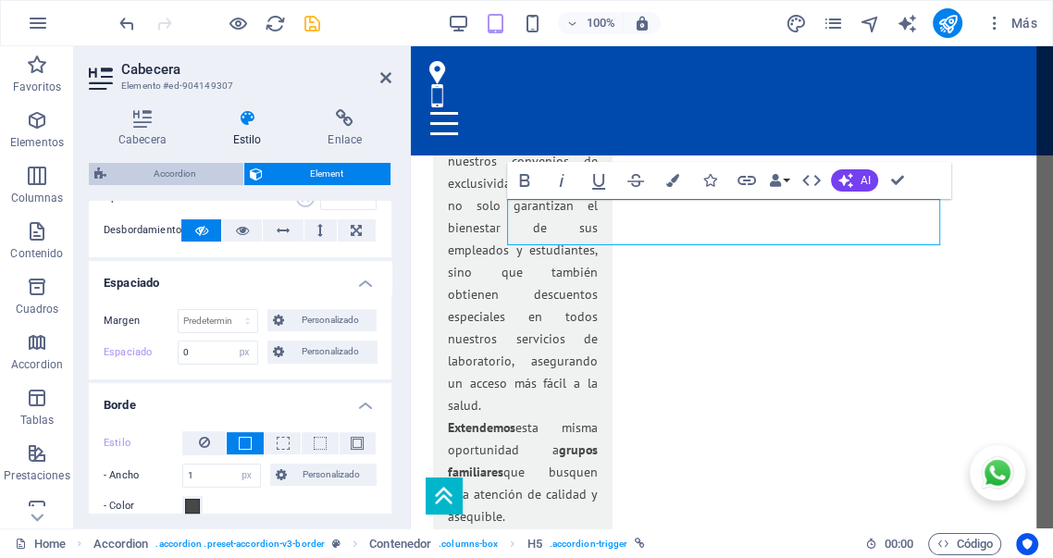
click at [177, 175] on span "Accordion" at bounding box center [175, 174] width 126 height 22
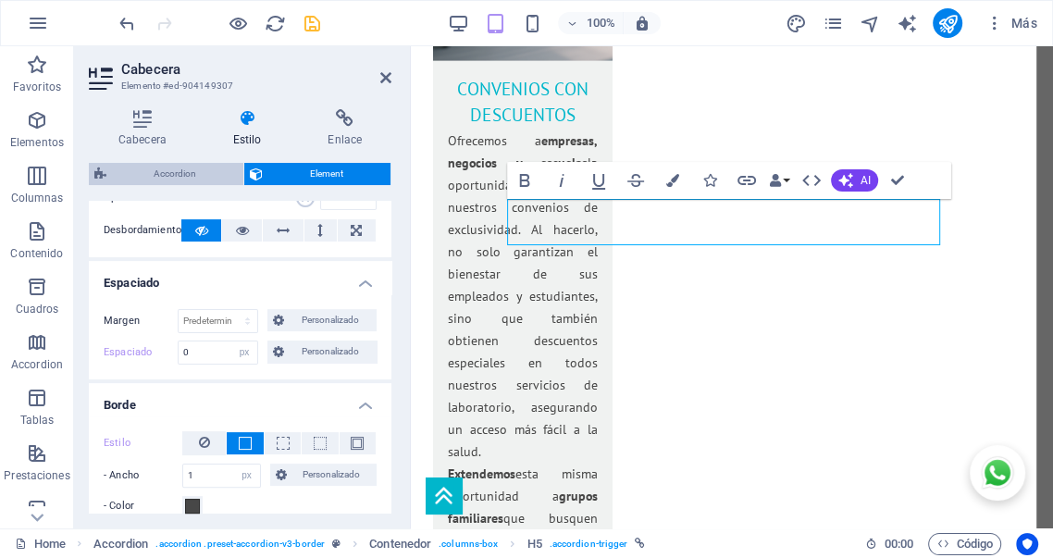
select select "px"
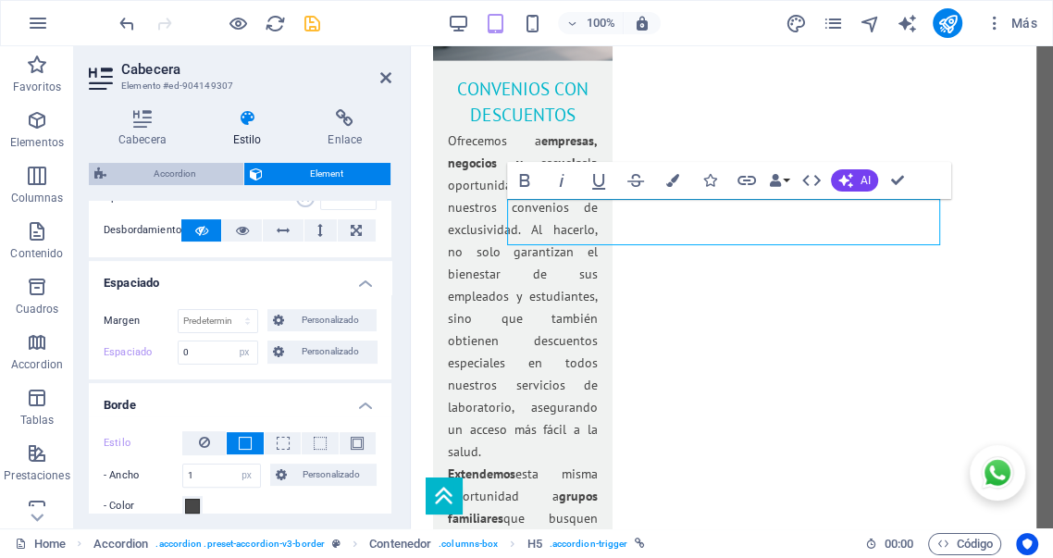
select select "px"
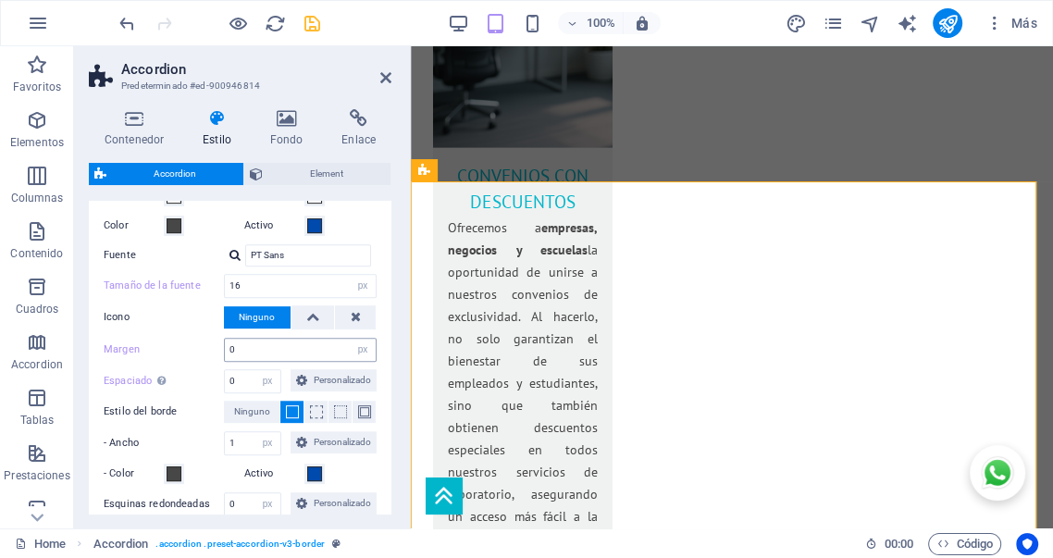
scroll to position [616, 0]
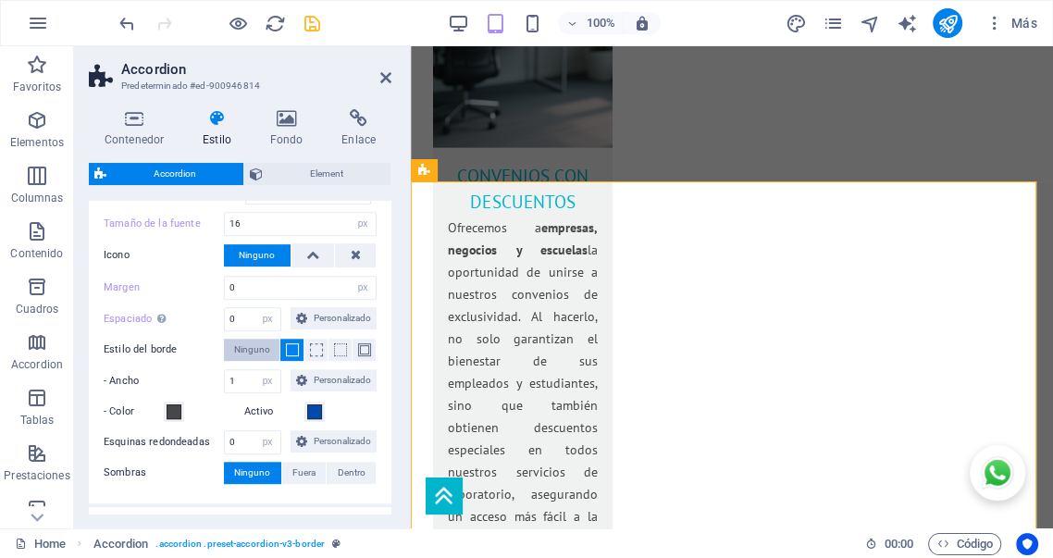
click at [255, 361] on span "Ninguno" at bounding box center [252, 350] width 36 height 22
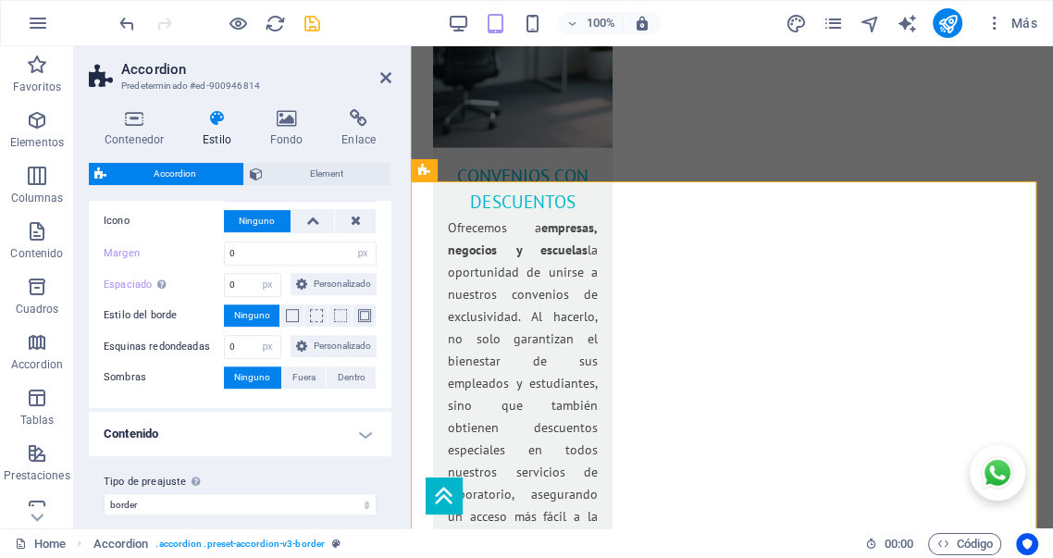
scroll to position [710, 0]
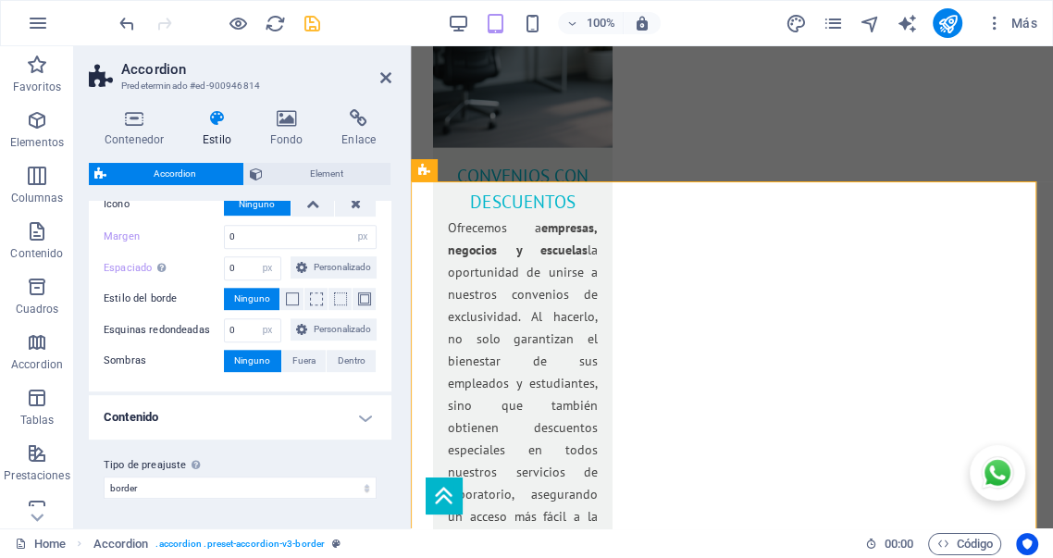
click at [310, 407] on h4 "Contenido" at bounding box center [240, 417] width 303 height 44
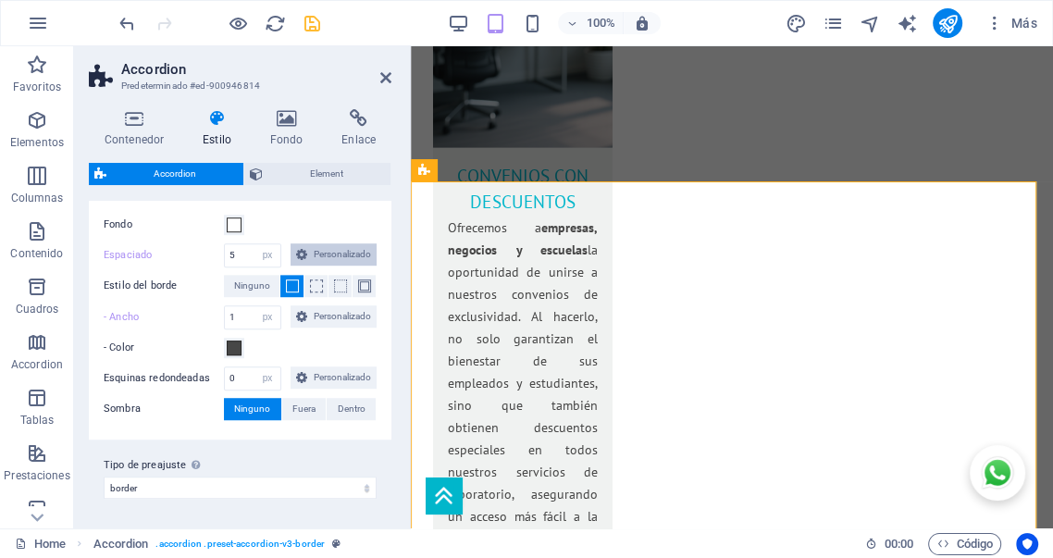
scroll to position [950, 0]
drag, startPoint x: 260, startPoint y: 299, endPoint x: 247, endPoint y: 399, distance: 100.8
click at [260, 297] on span "Ninguno" at bounding box center [252, 286] width 36 height 22
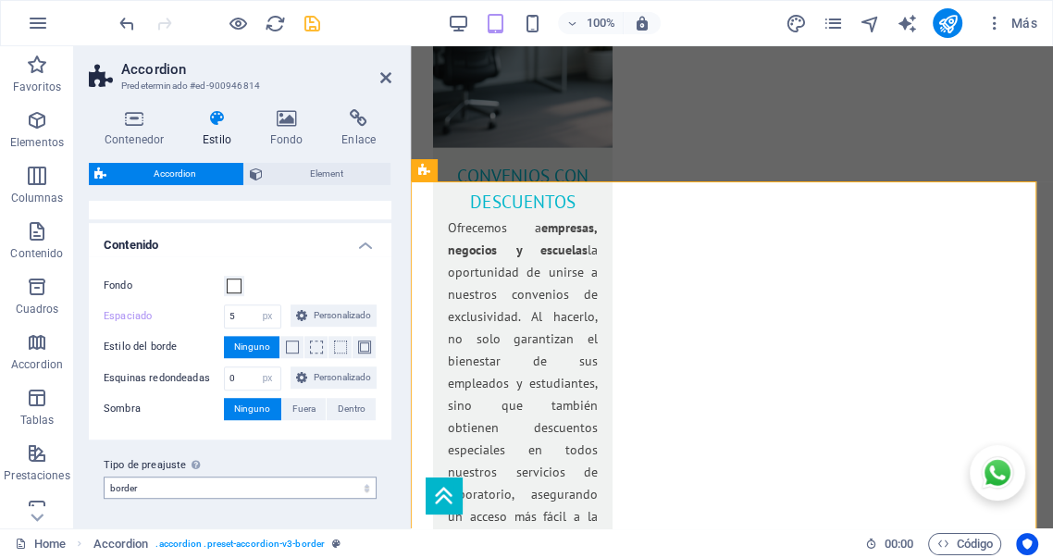
scroll to position [926, 0]
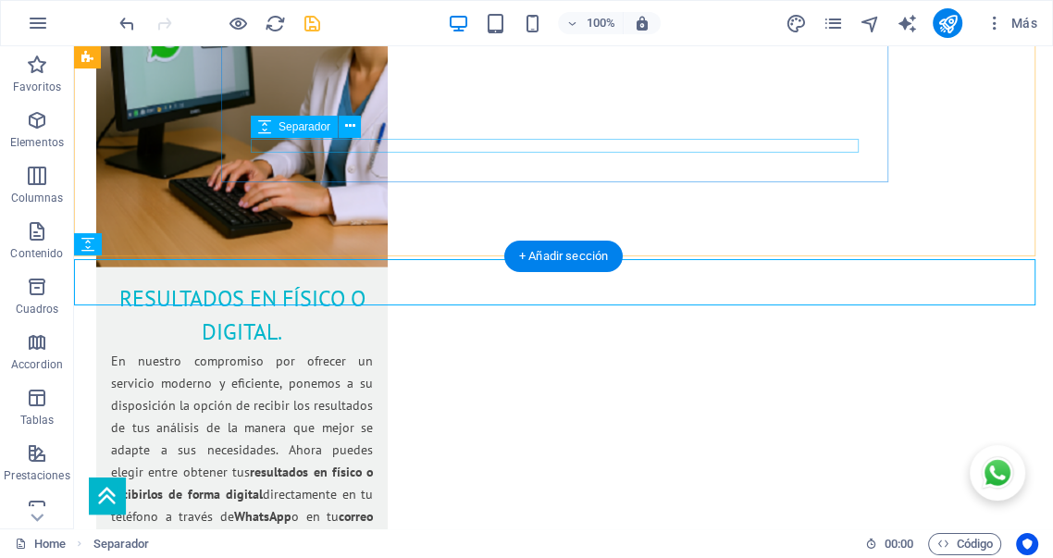
scroll to position [2920, 0]
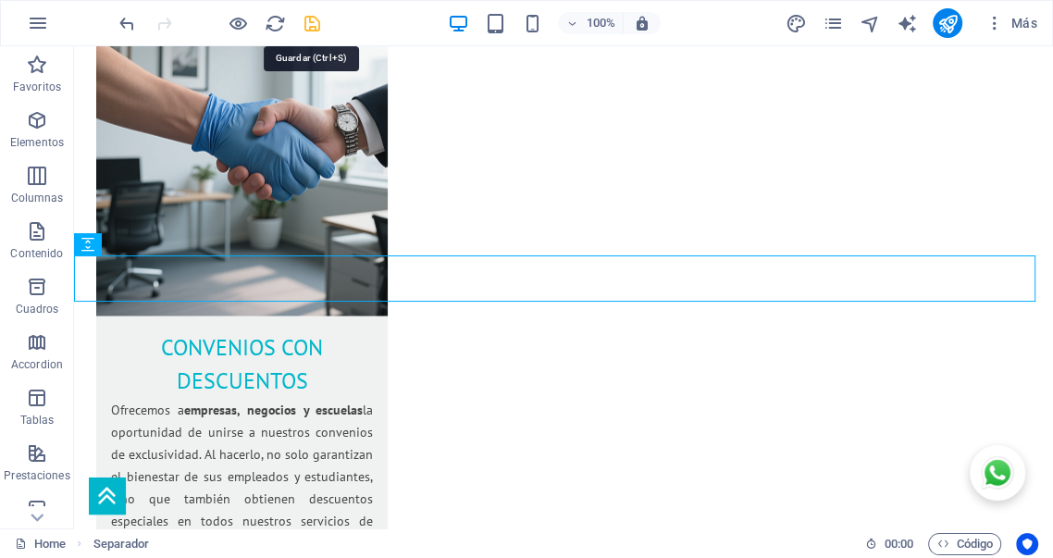
click at [313, 23] on icon "save" at bounding box center [312, 23] width 21 height 21
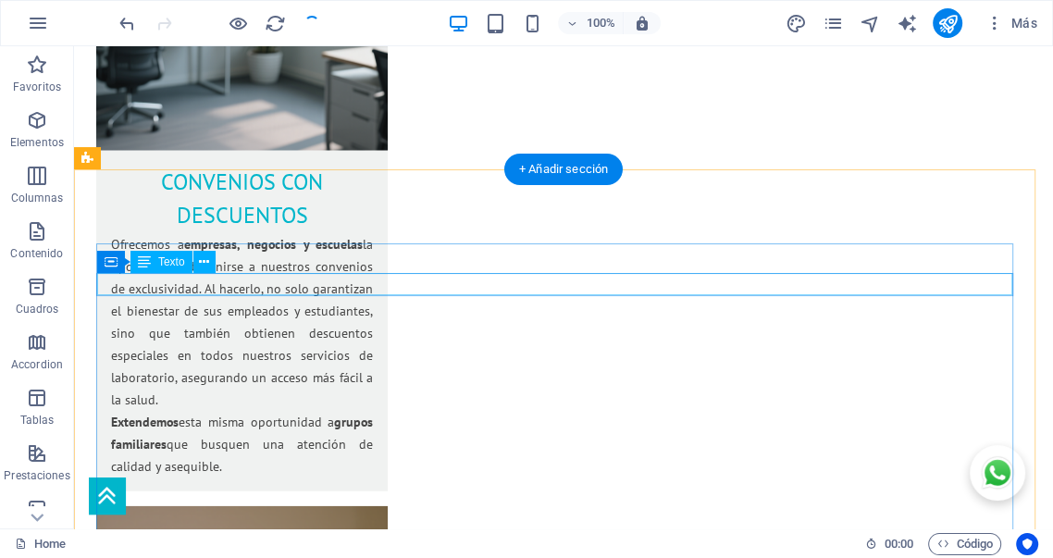
scroll to position [3091, 0]
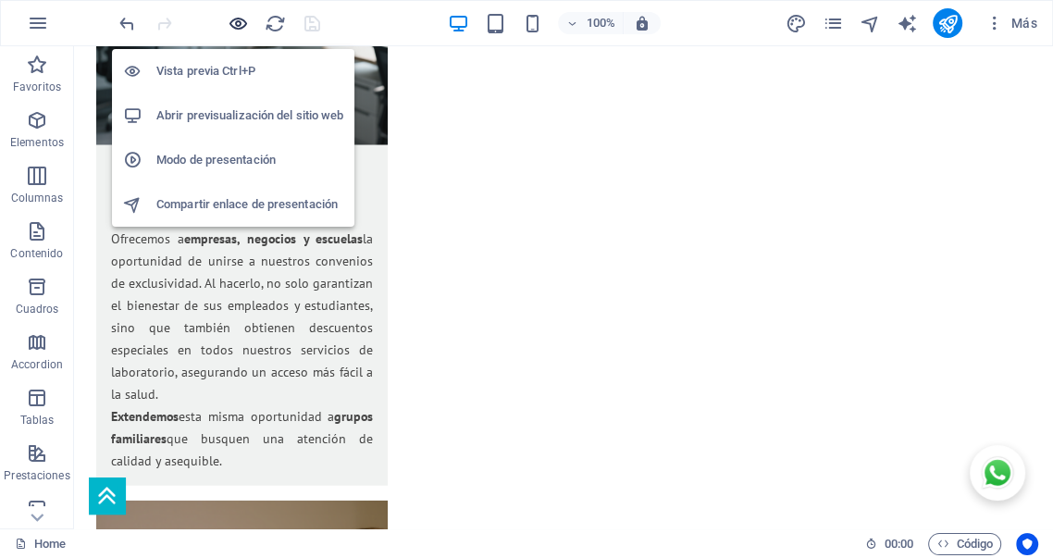
click at [239, 24] on icon "button" at bounding box center [238, 23] width 21 height 21
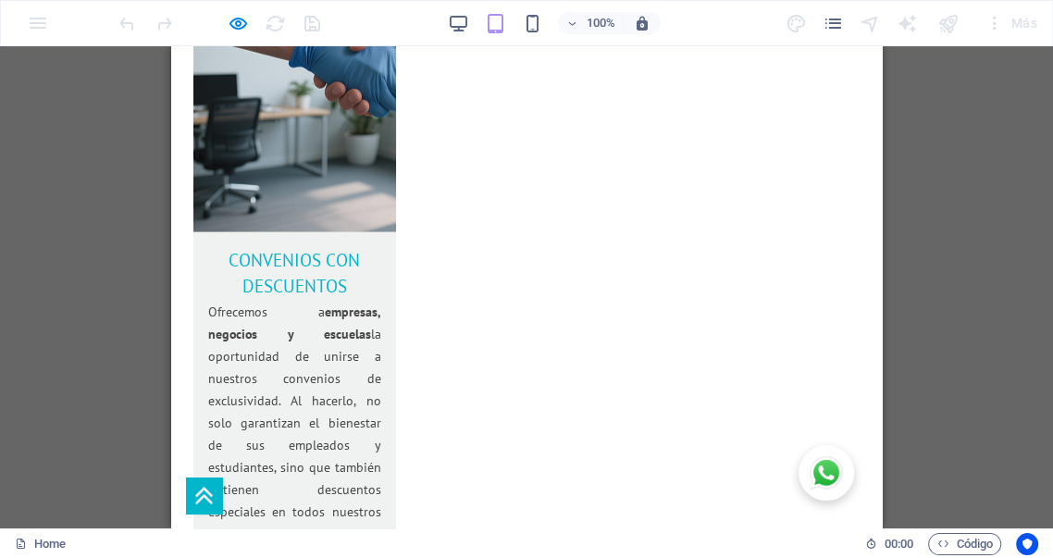
scroll to position [3572, 0]
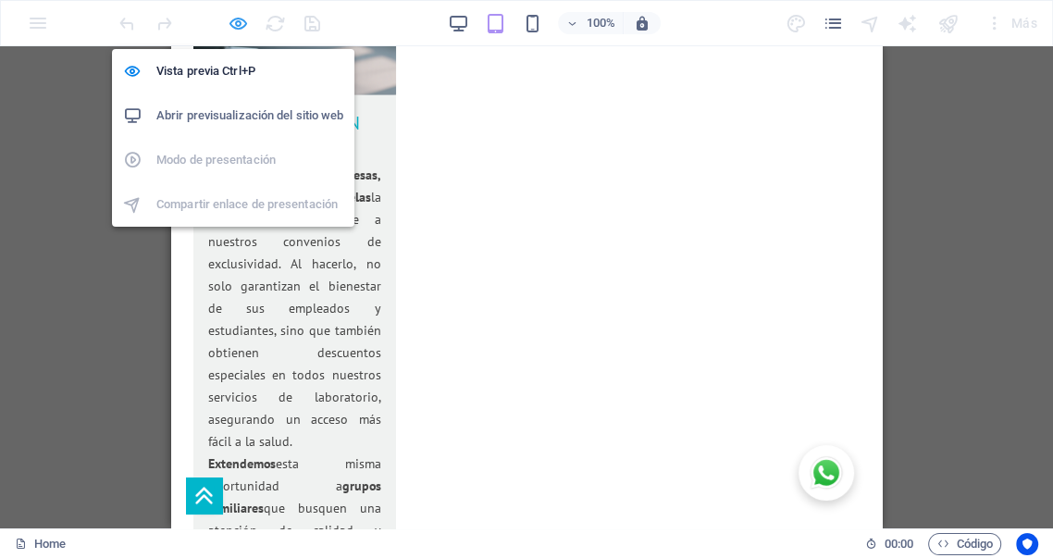
drag, startPoint x: 239, startPoint y: 24, endPoint x: 177, endPoint y: 130, distance: 123.2
click at [238, 24] on icon "button" at bounding box center [238, 23] width 21 height 21
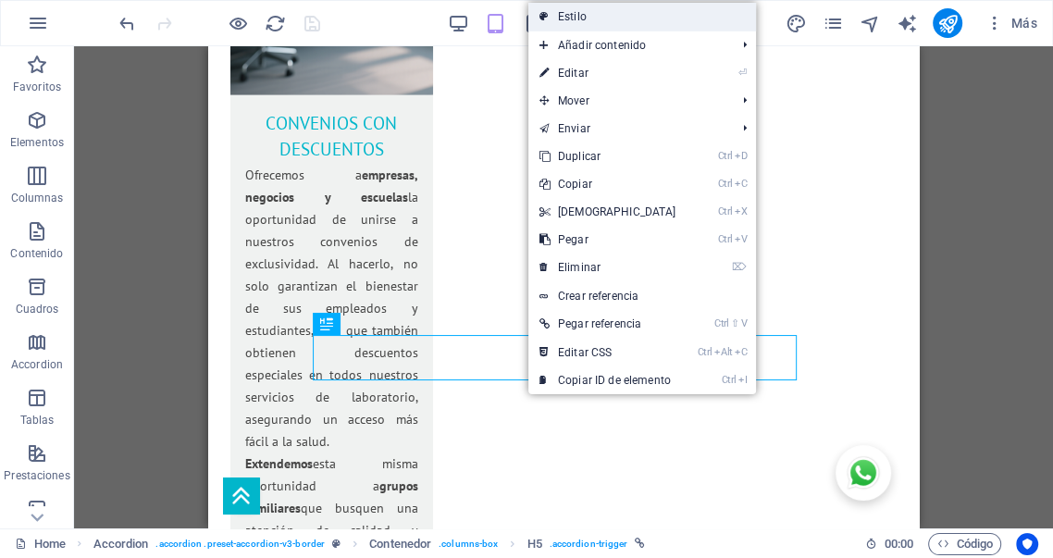
click at [575, 23] on link "Estilo" at bounding box center [642, 17] width 229 height 28
select select "px"
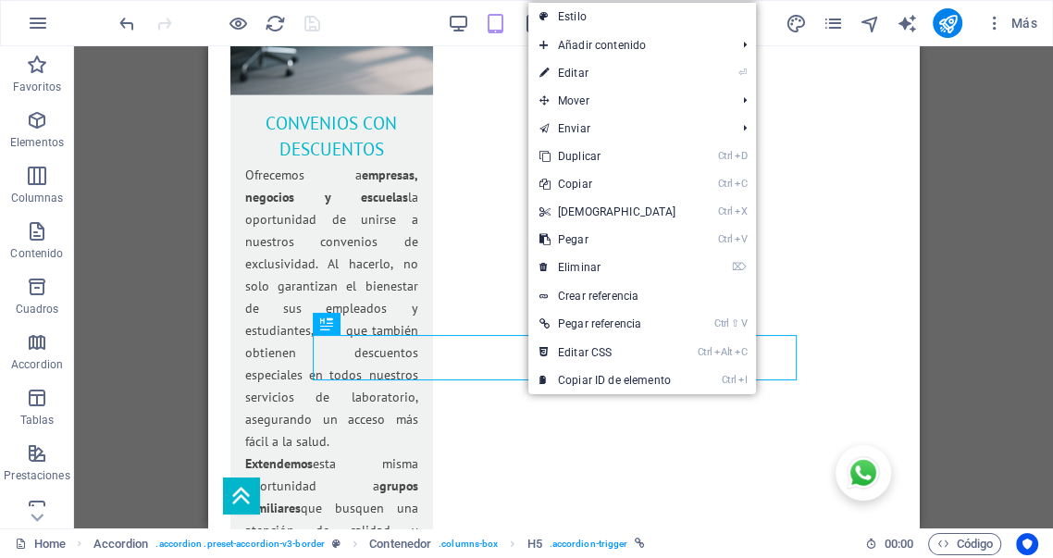
select select "px"
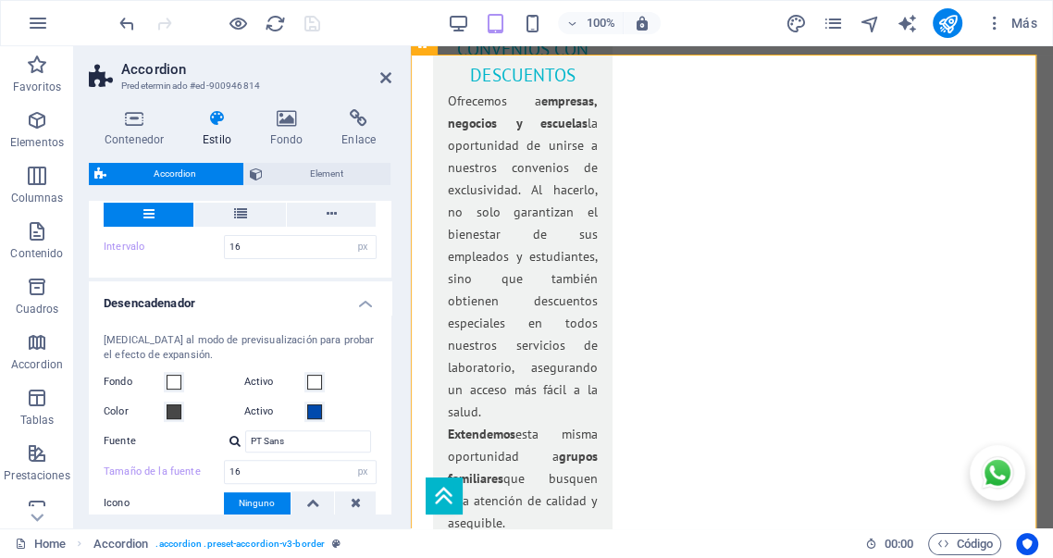
scroll to position [411, 0]
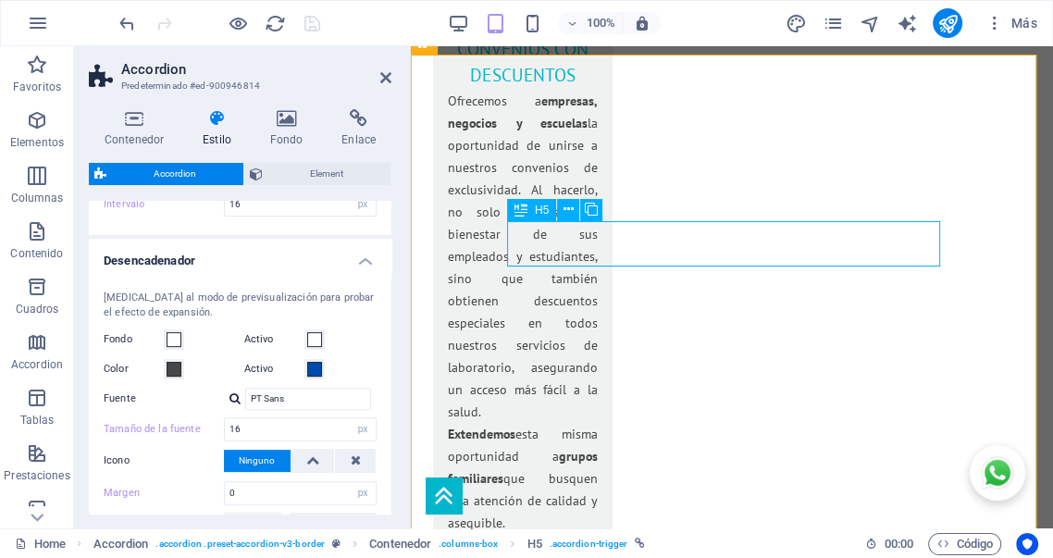
select select "px"
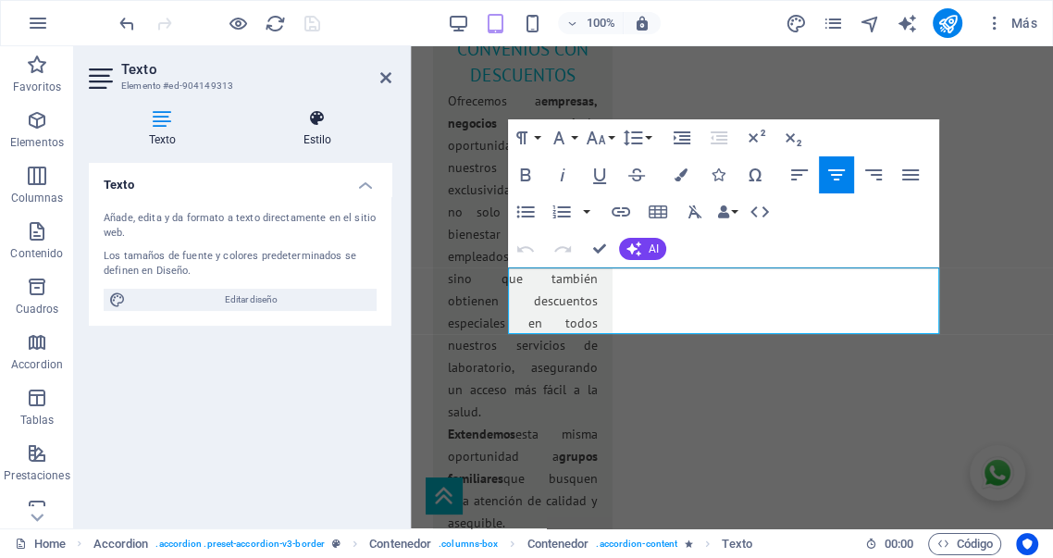
click at [329, 118] on icon at bounding box center [317, 118] width 148 height 19
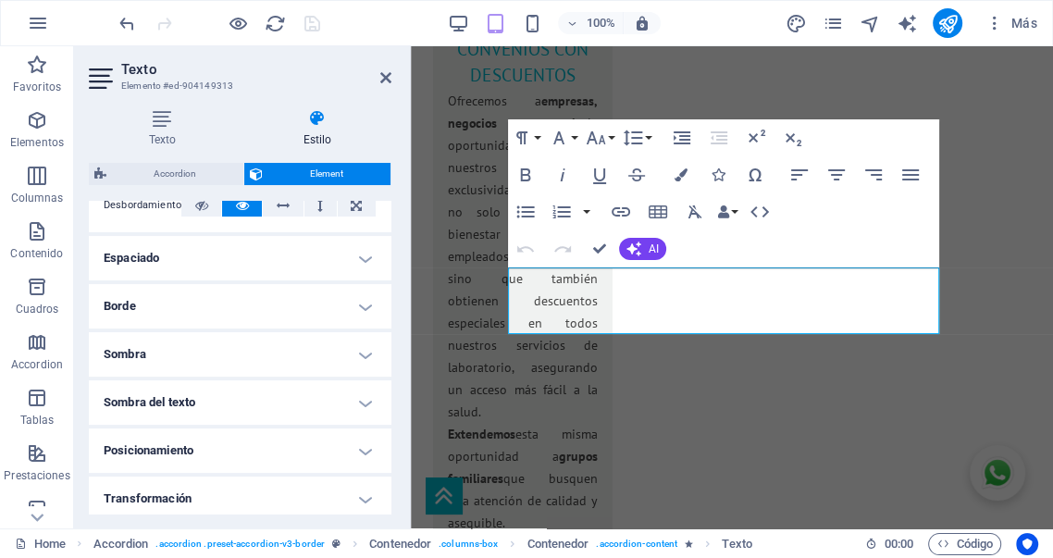
scroll to position [342, 0]
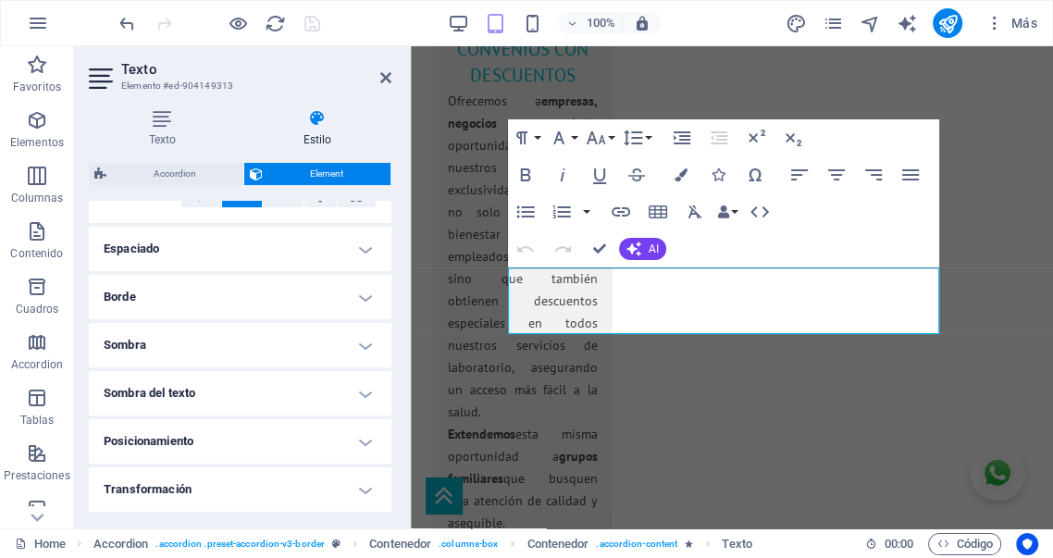
click at [255, 297] on h4 "Borde" at bounding box center [240, 297] width 303 height 44
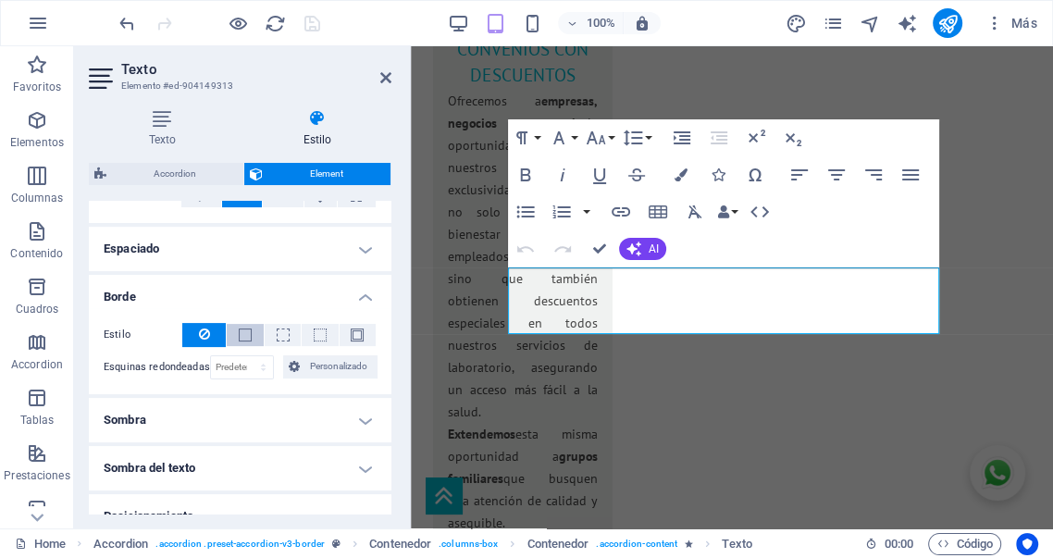
click at [242, 332] on span at bounding box center [245, 335] width 13 height 13
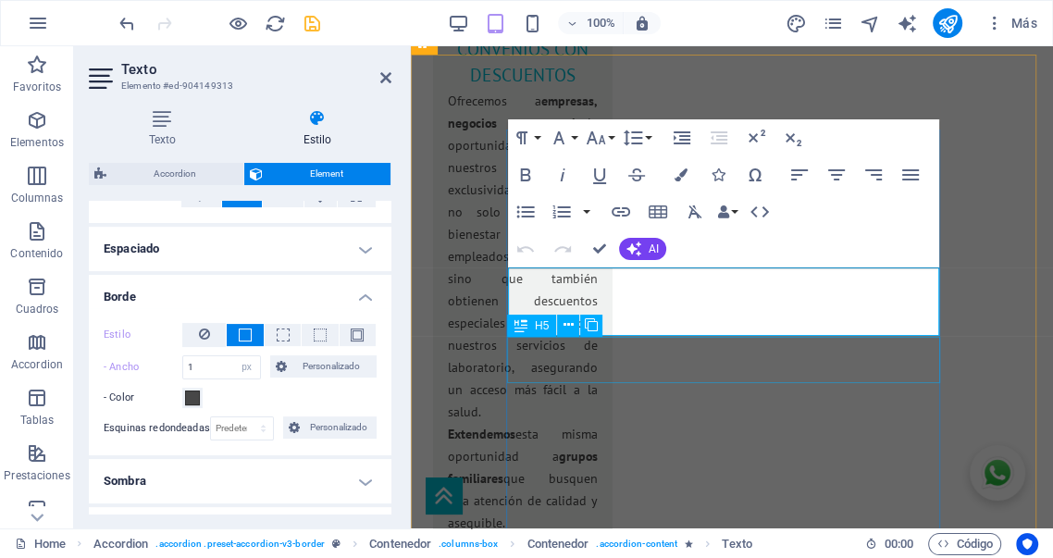
drag, startPoint x: 694, startPoint y: 367, endPoint x: 752, endPoint y: 415, distance: 75.6
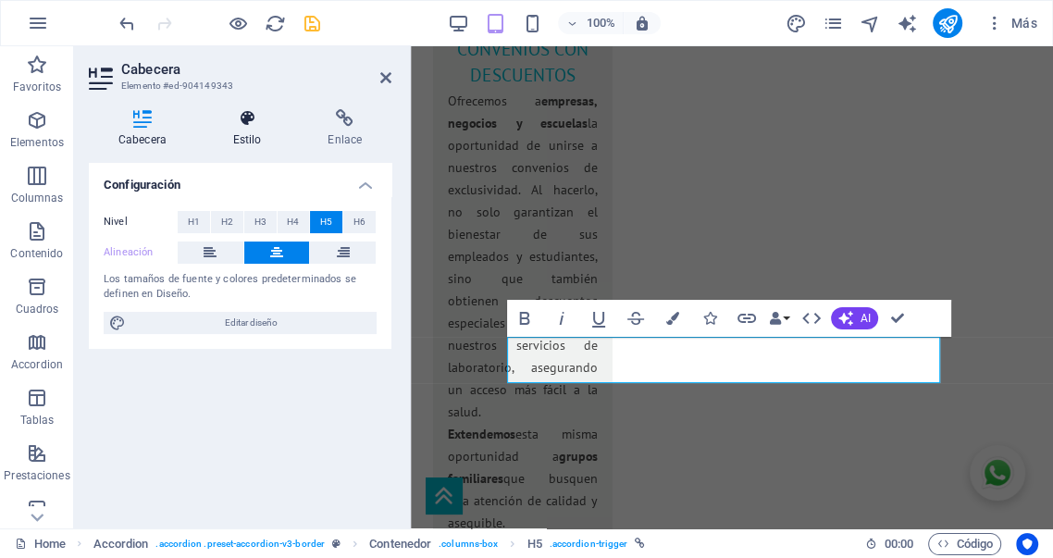
click at [249, 134] on h4 "Estilo" at bounding box center [251, 128] width 95 height 39
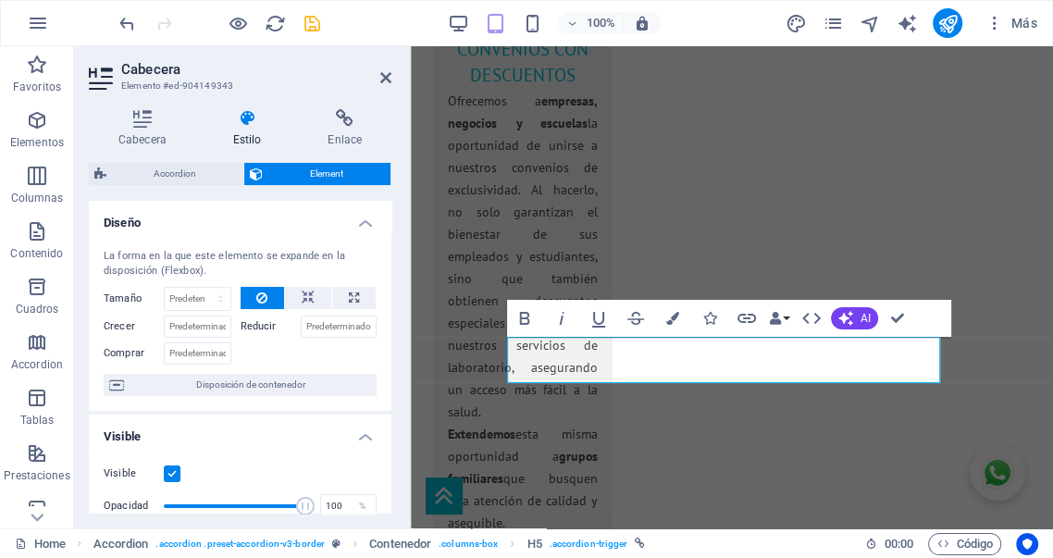
click at [250, 124] on icon at bounding box center [248, 118] width 88 height 19
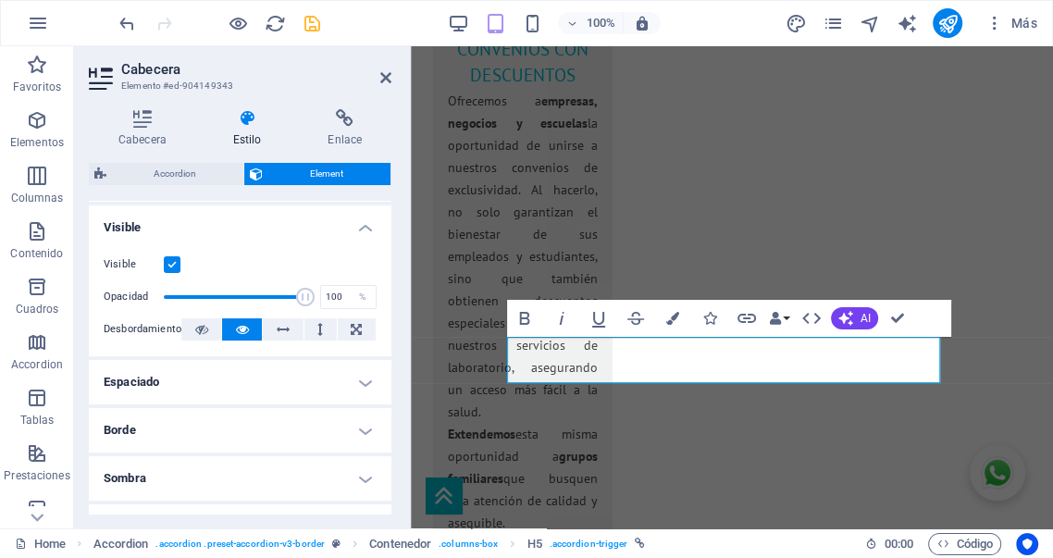
scroll to position [308, 0]
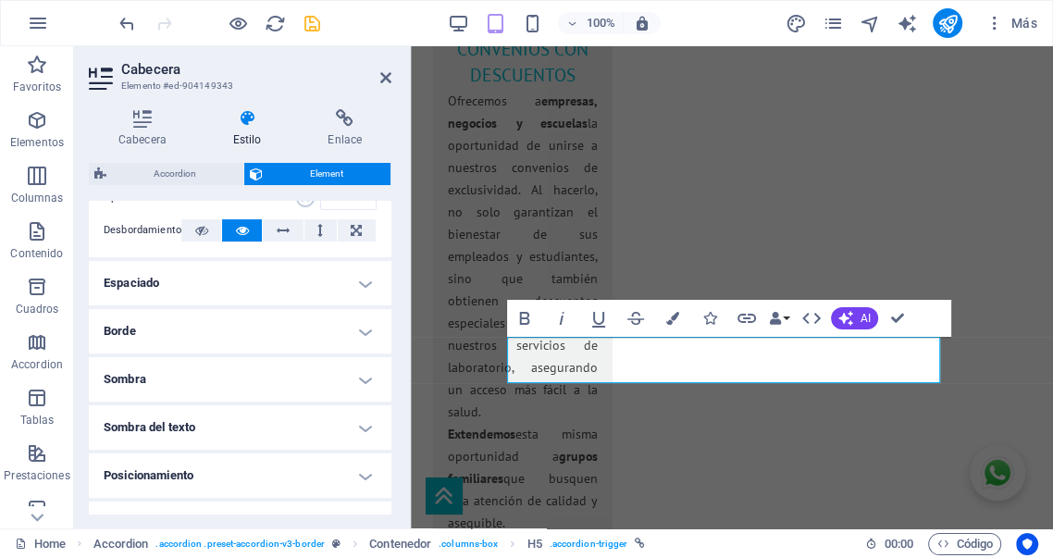
click at [252, 340] on h4 "Borde" at bounding box center [240, 331] width 303 height 44
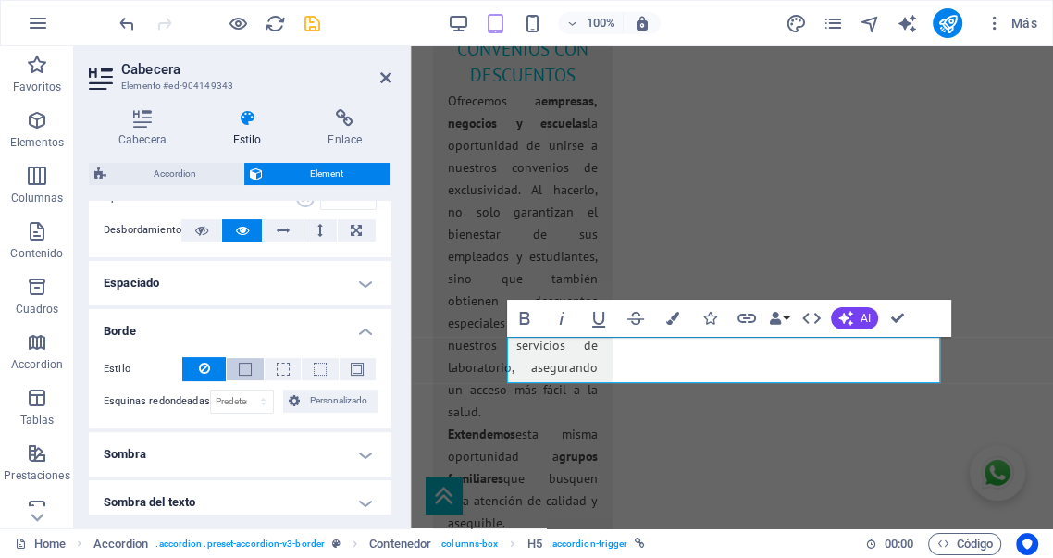
click at [247, 372] on span at bounding box center [245, 369] width 13 height 13
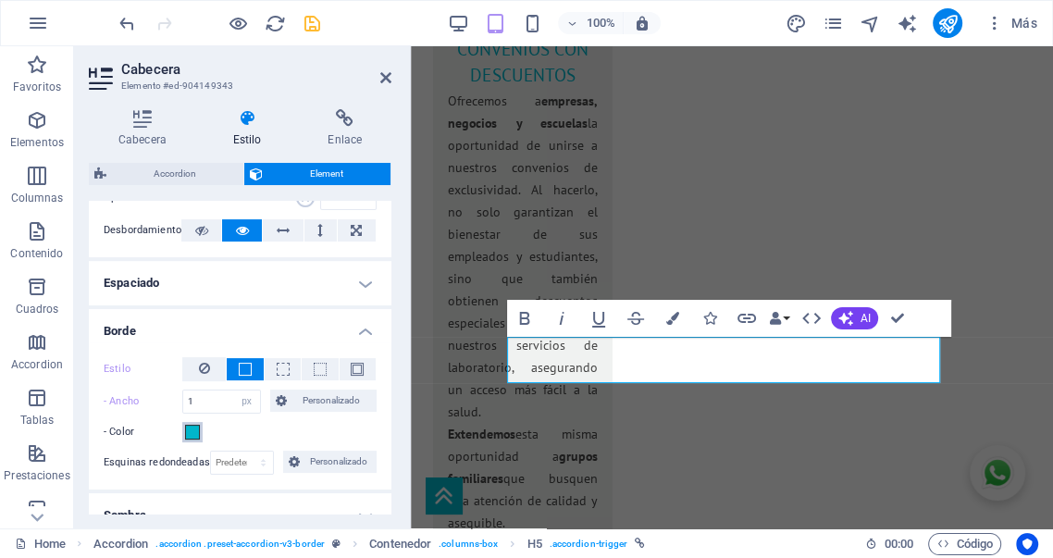
click at [193, 430] on span at bounding box center [192, 432] width 15 height 15
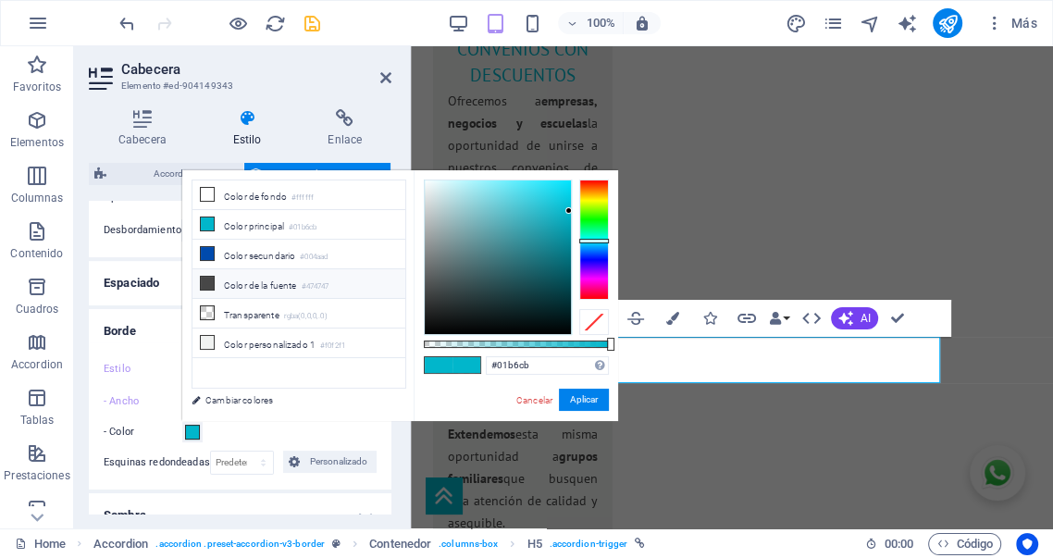
click at [252, 285] on li "Color de la fuente #474747" at bounding box center [299, 284] width 213 height 30
type input "#474747"
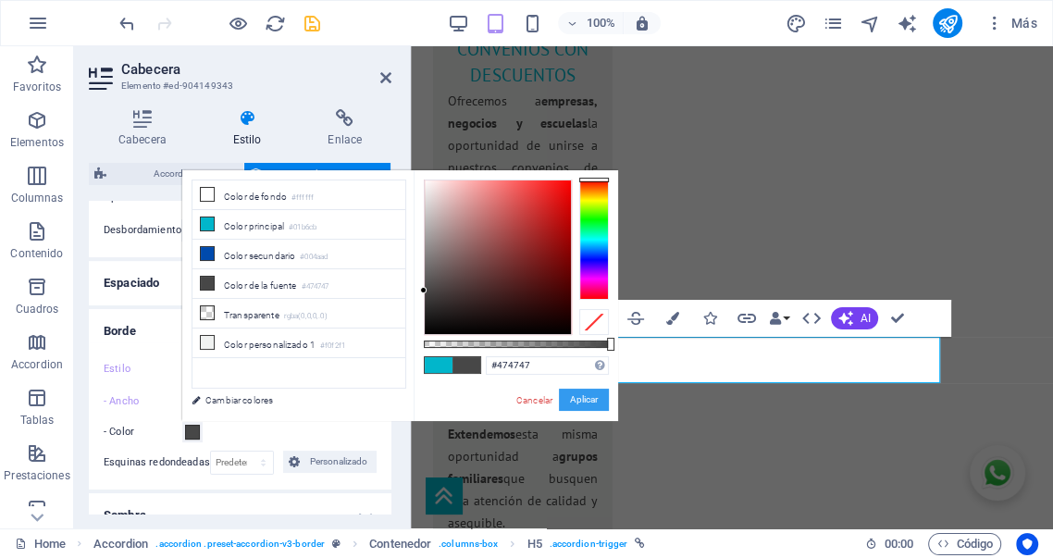
drag, startPoint x: 578, startPoint y: 404, endPoint x: 164, endPoint y: 353, distance: 417.7
click at [578, 404] on button "Aplicar" at bounding box center [584, 400] width 50 height 22
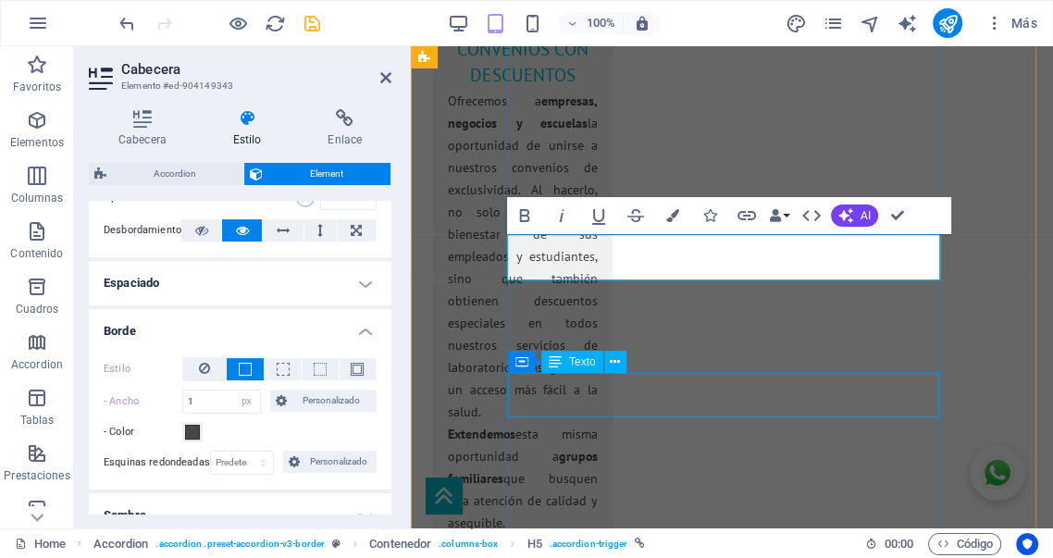
scroll to position [3926, 0]
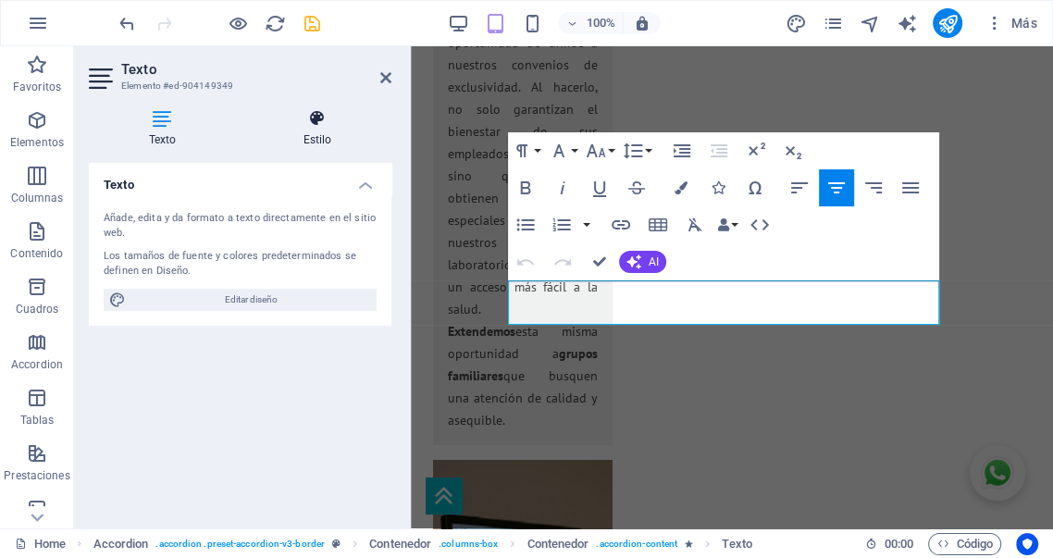
click at [315, 136] on h4 "Estilo" at bounding box center [317, 128] width 148 height 39
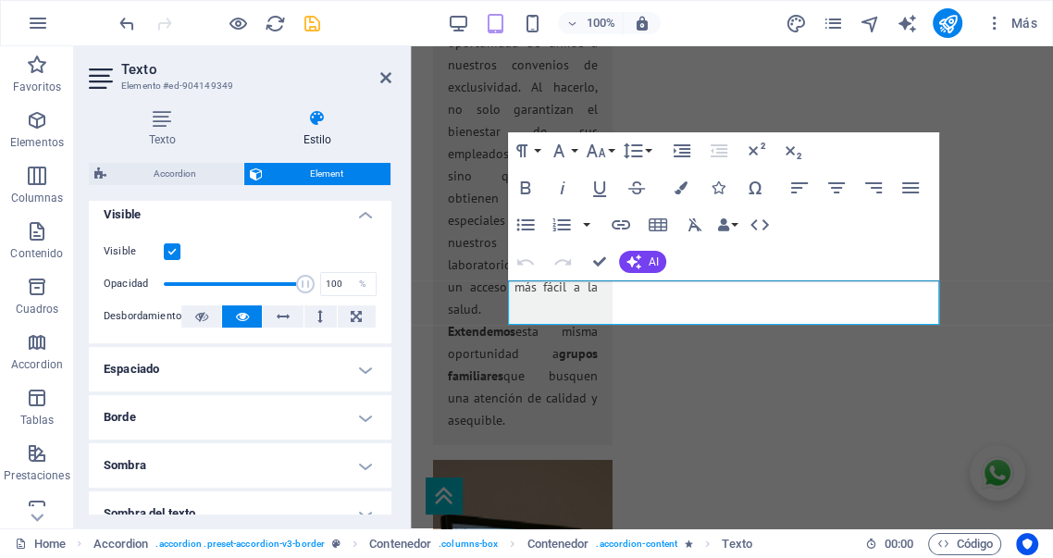
scroll to position [308, 0]
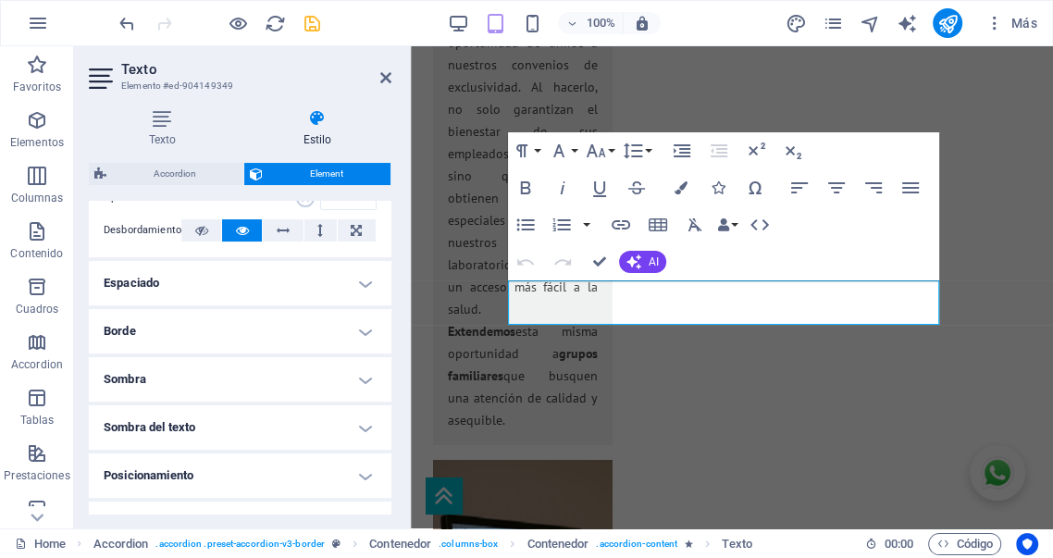
click at [231, 333] on h4 "Borde" at bounding box center [240, 331] width 303 height 44
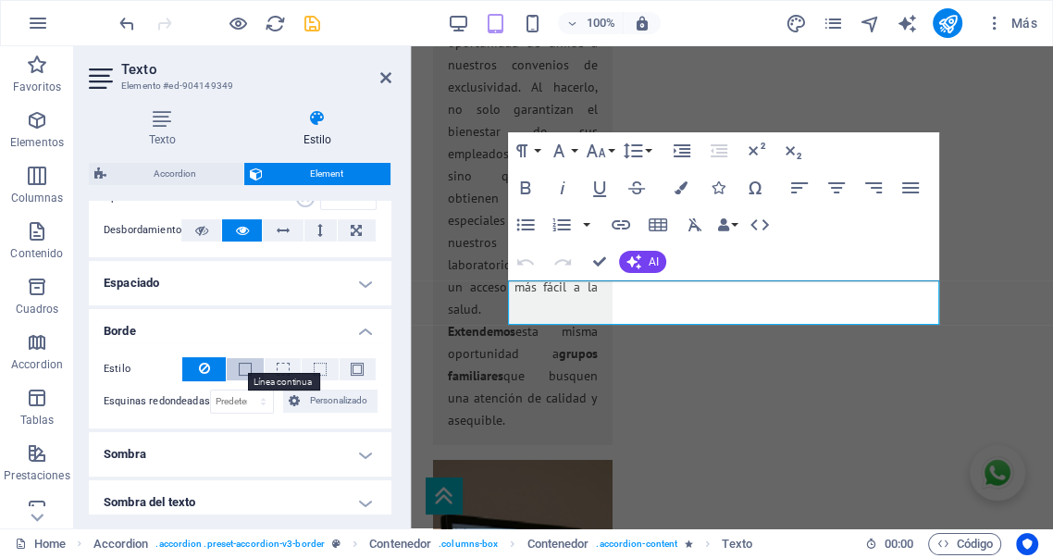
click at [243, 371] on span at bounding box center [245, 369] width 13 height 13
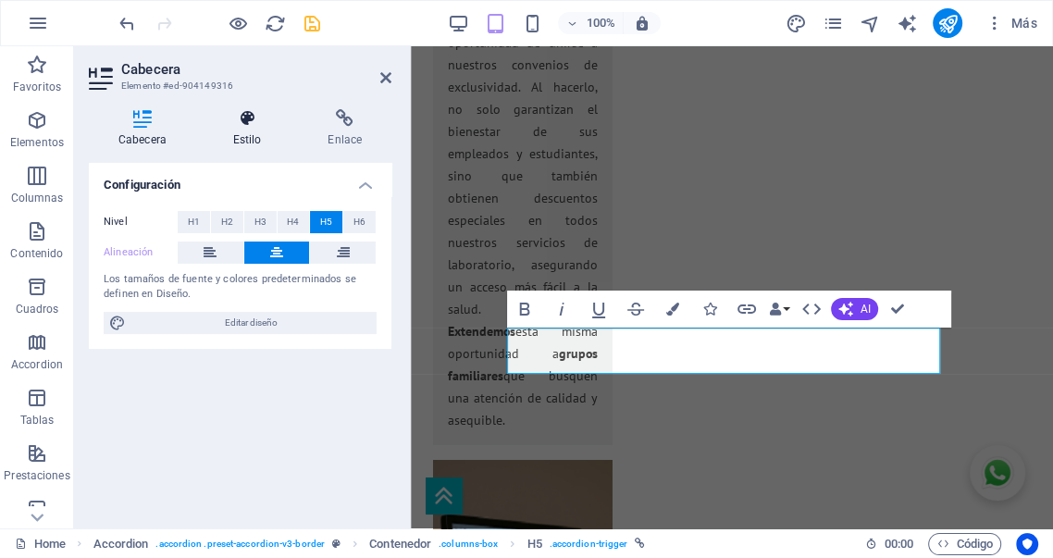
click at [244, 133] on h4 "Estilo" at bounding box center [251, 128] width 95 height 39
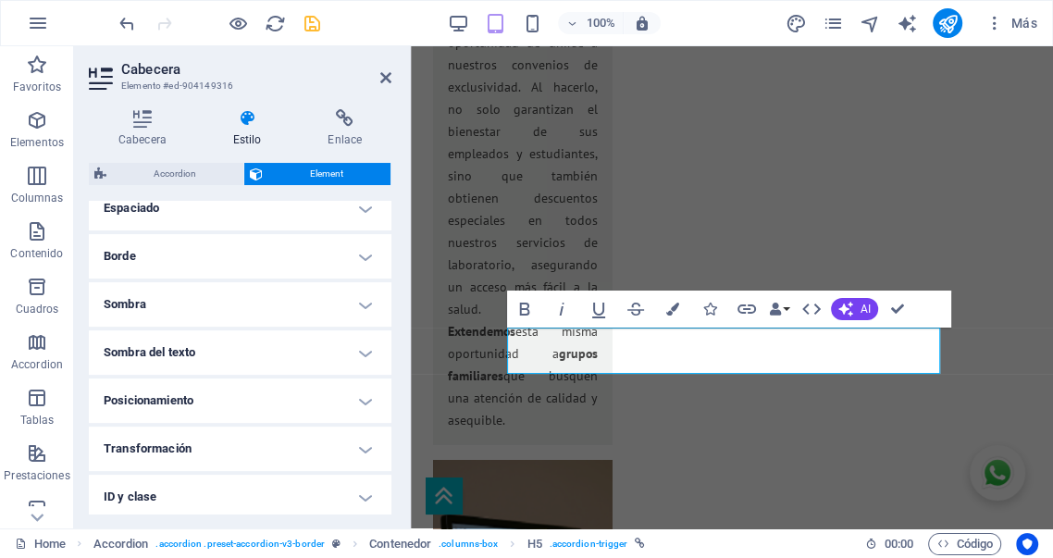
scroll to position [342, 0]
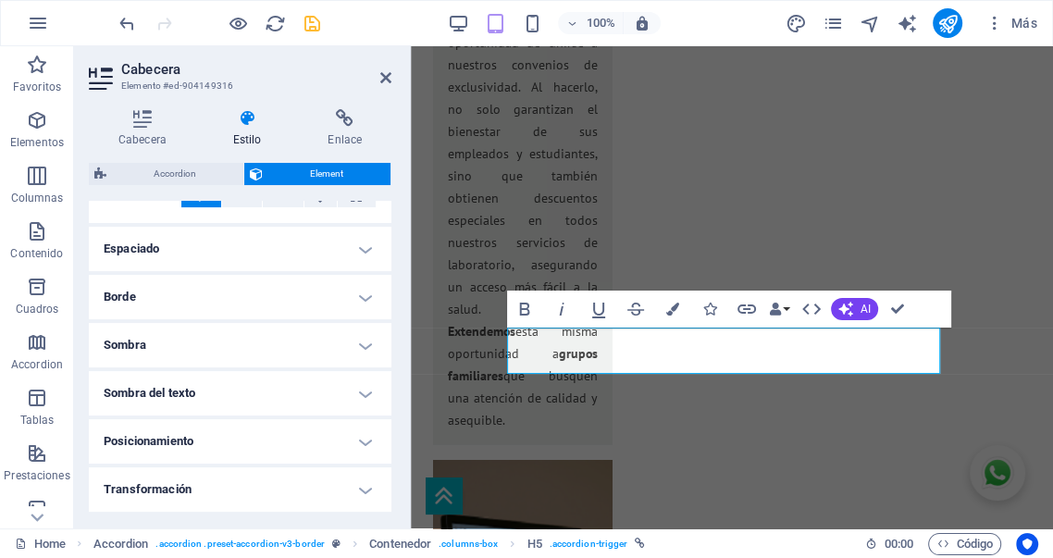
click at [243, 303] on h4 "Borde" at bounding box center [240, 297] width 303 height 44
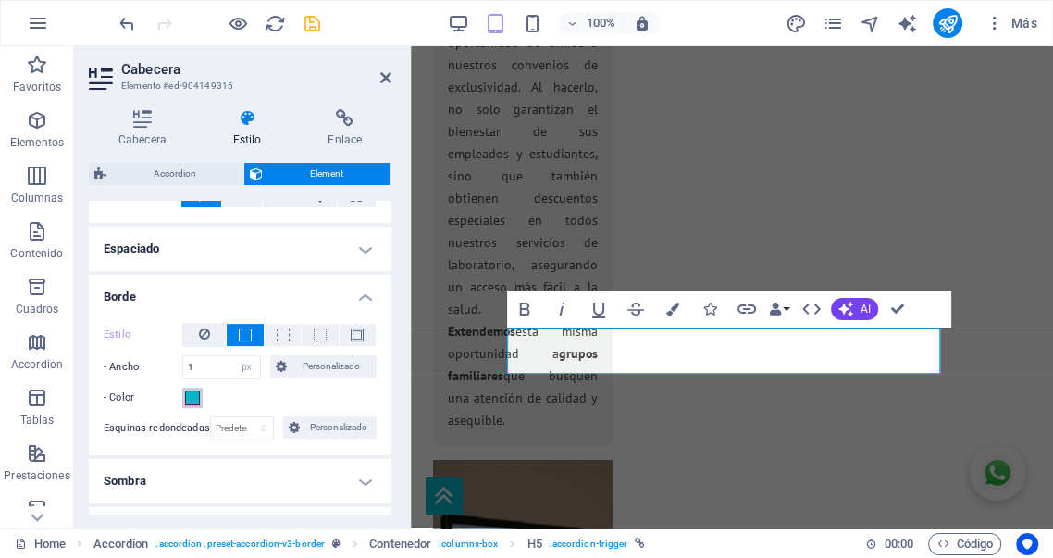
click at [195, 399] on span at bounding box center [192, 398] width 15 height 15
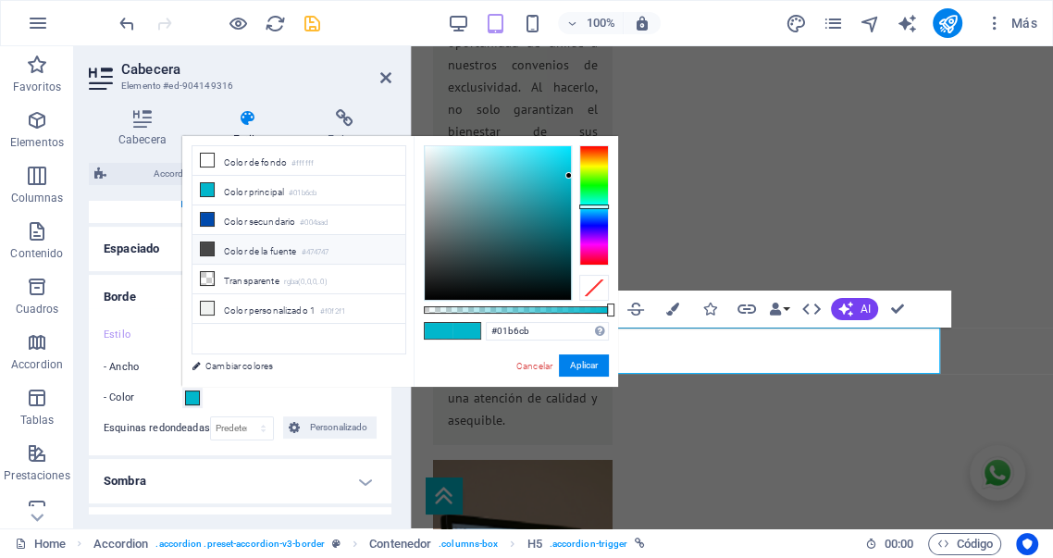
click at [244, 248] on li "Color de la fuente #474747" at bounding box center [299, 250] width 213 height 30
type input "#474747"
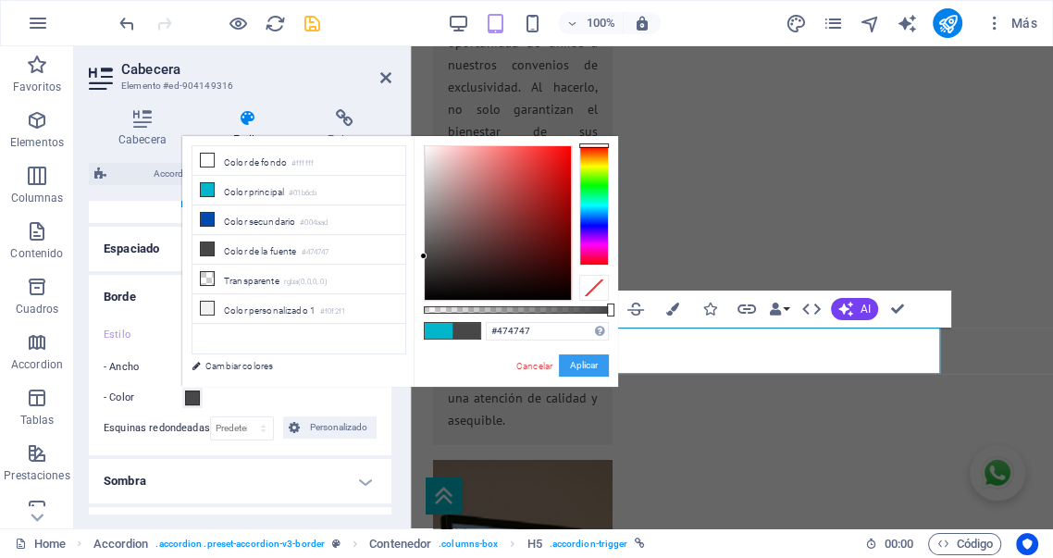
click at [586, 366] on button "Aplicar" at bounding box center [584, 365] width 50 height 22
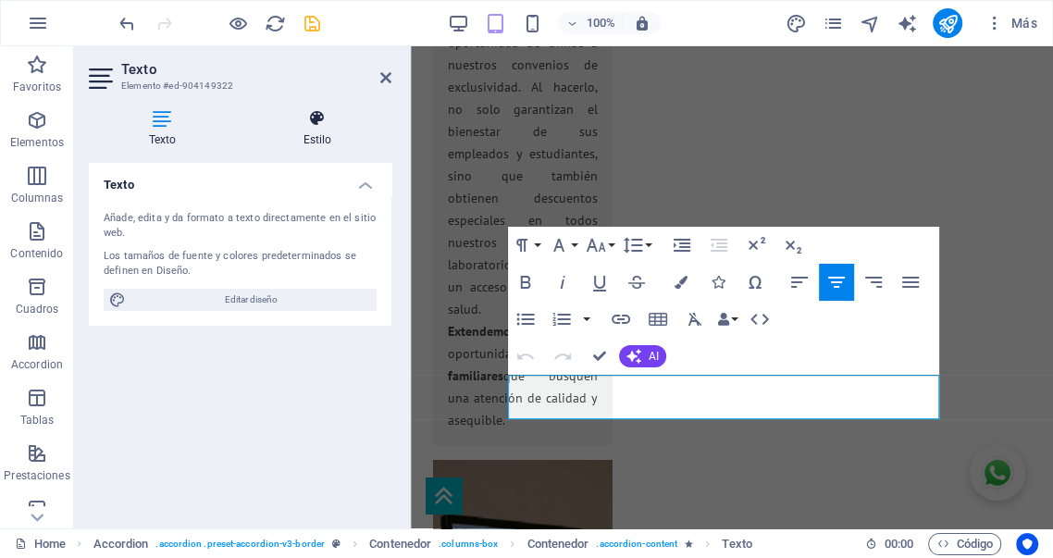
click at [320, 139] on h4 "Estilo" at bounding box center [317, 128] width 148 height 39
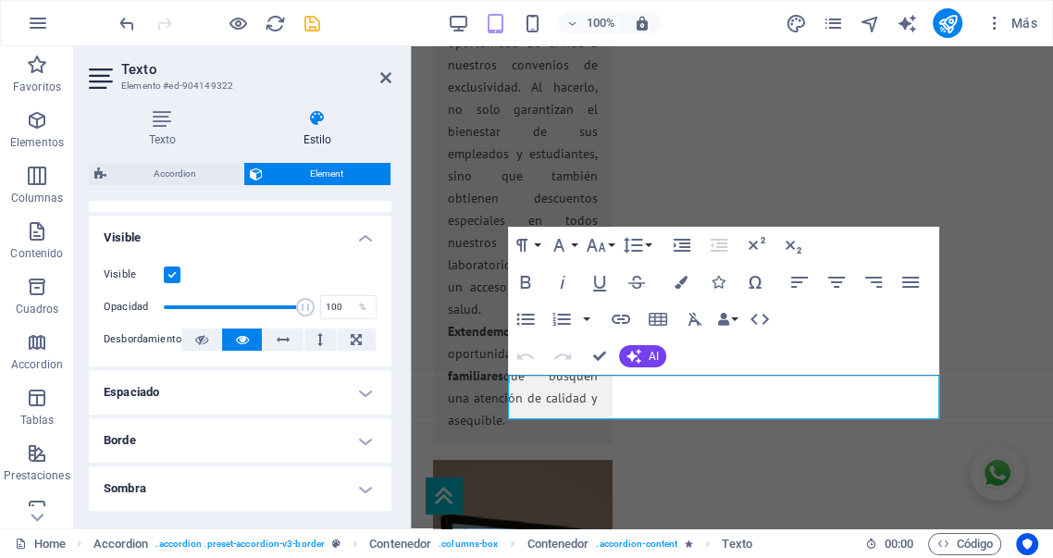
scroll to position [205, 0]
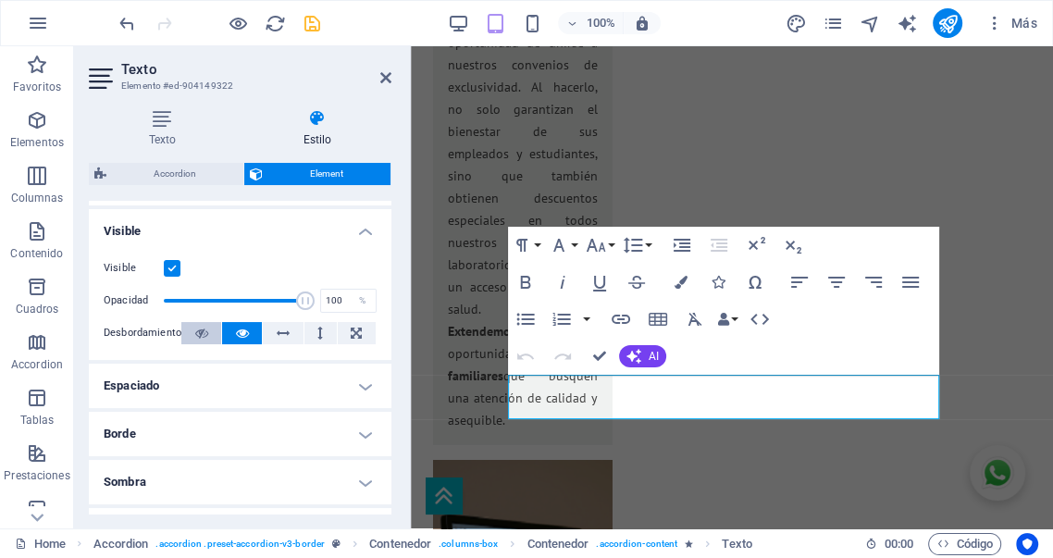
click at [205, 340] on icon at bounding box center [201, 333] width 13 height 22
click at [264, 426] on h4 "Borde" at bounding box center [240, 434] width 303 height 44
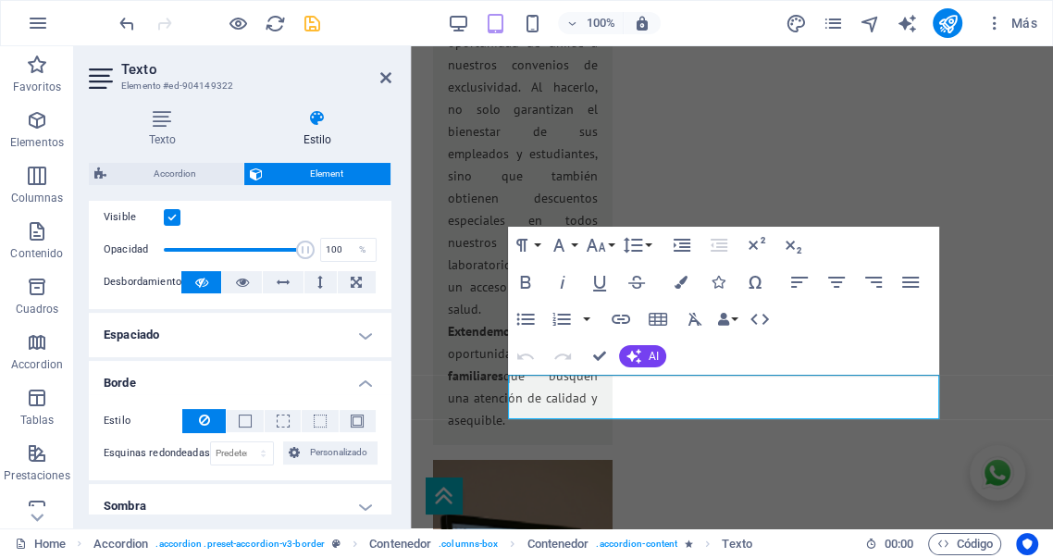
scroll to position [308, 0]
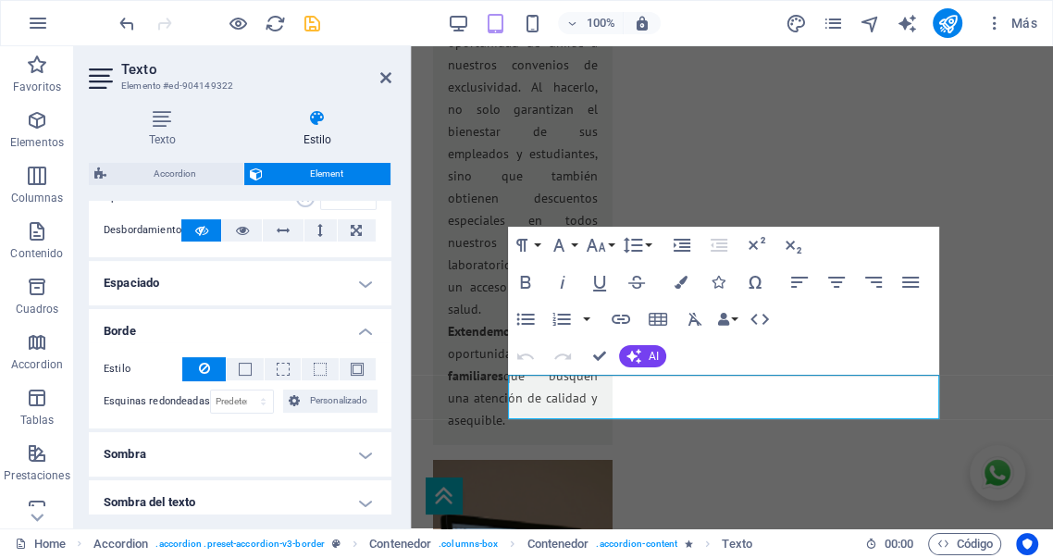
click at [247, 374] on span at bounding box center [245, 369] width 13 height 13
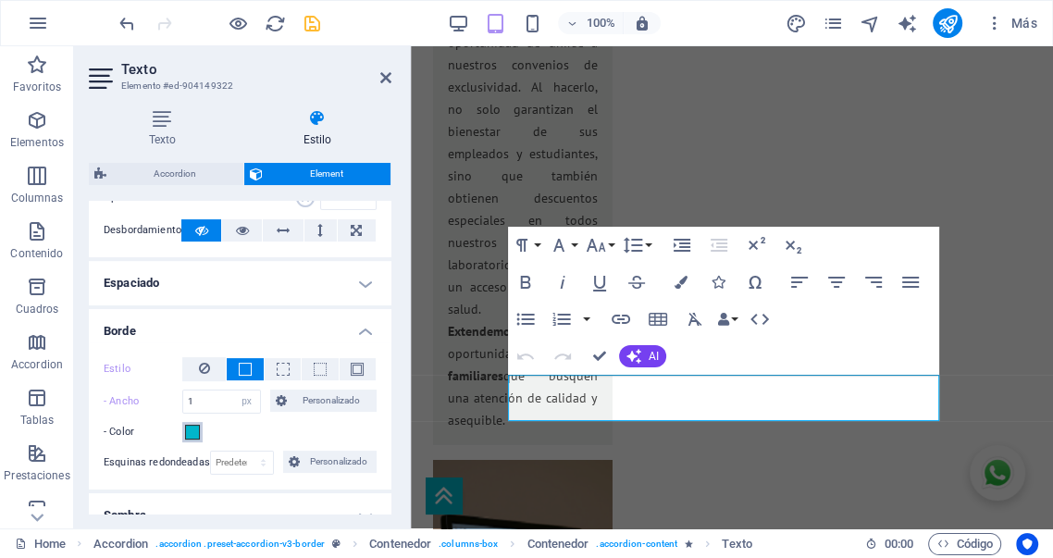
click at [194, 438] on span at bounding box center [192, 432] width 15 height 15
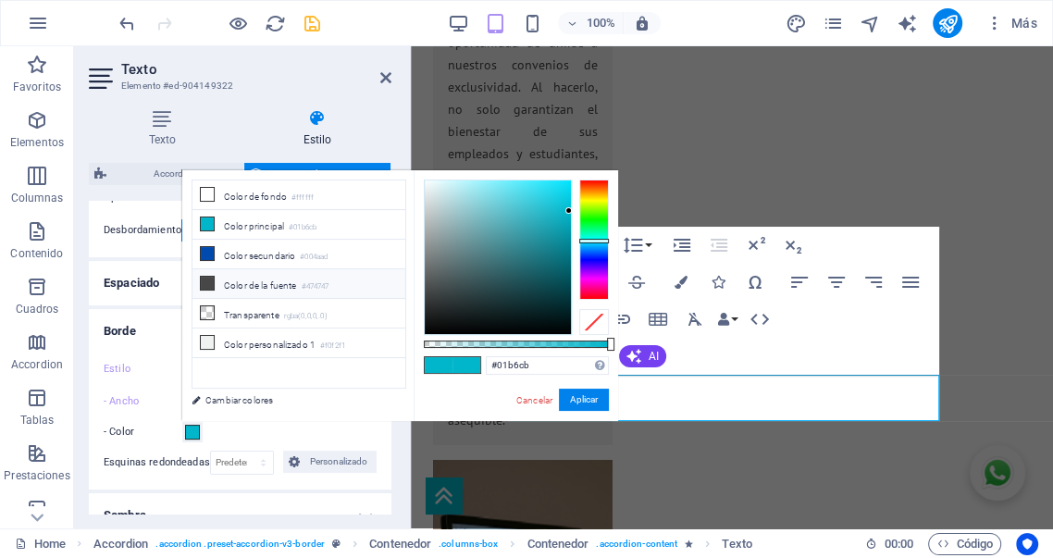
click at [255, 284] on li "Color de la fuente #474747" at bounding box center [299, 284] width 213 height 30
type input "#474747"
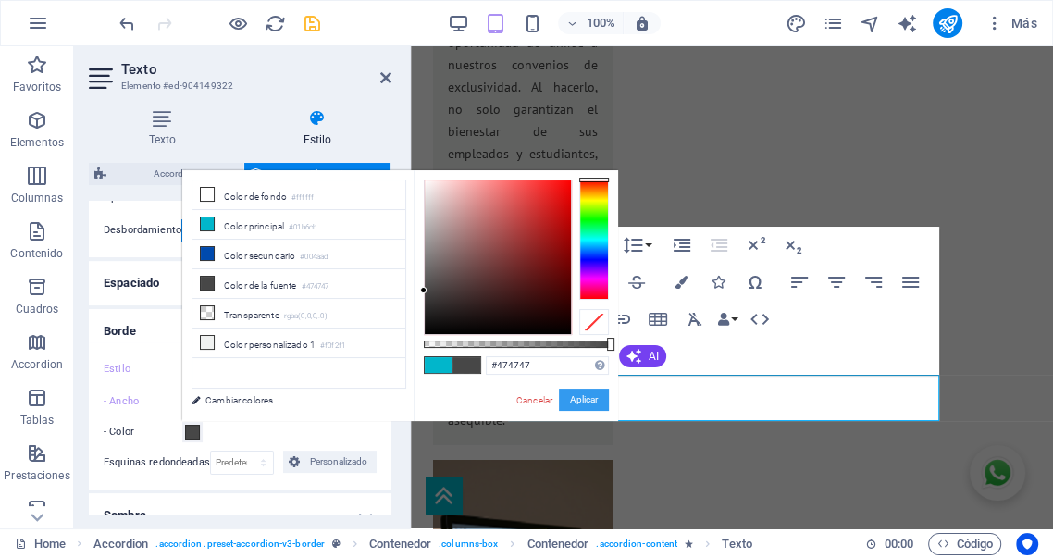
click at [581, 404] on button "Aplicar" at bounding box center [584, 400] width 50 height 22
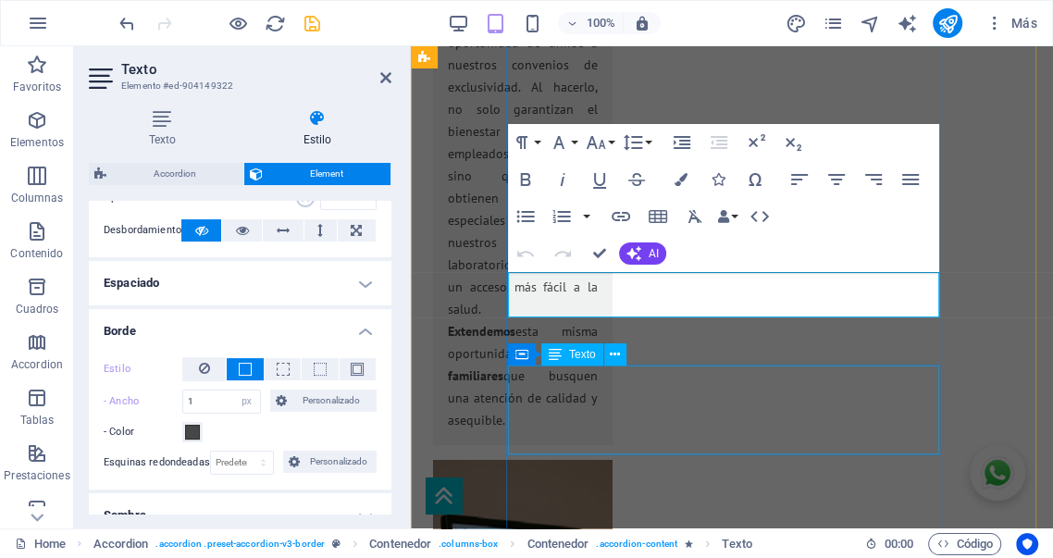
scroll to position [4029, 0]
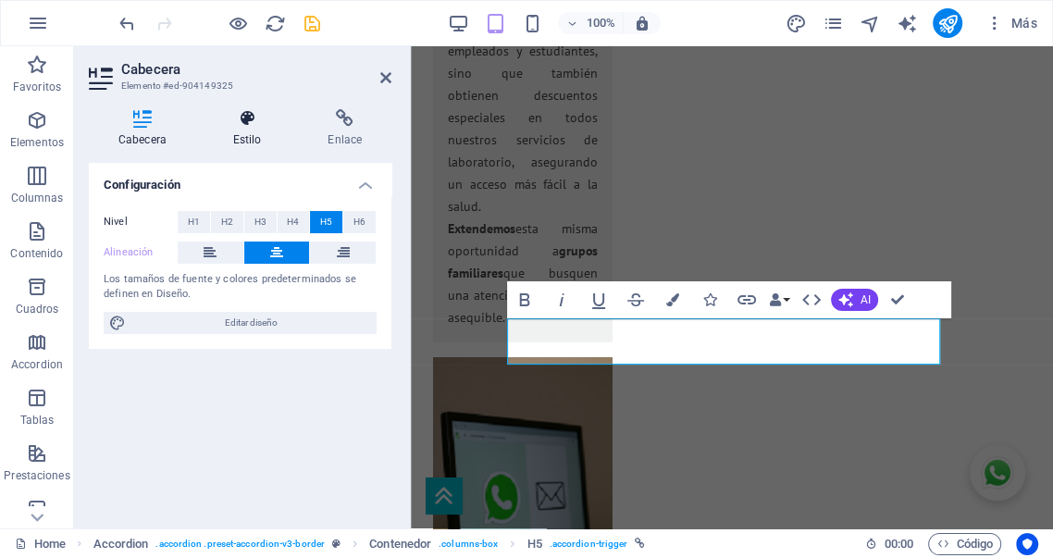
click at [253, 130] on h4 "Estilo" at bounding box center [251, 128] width 95 height 39
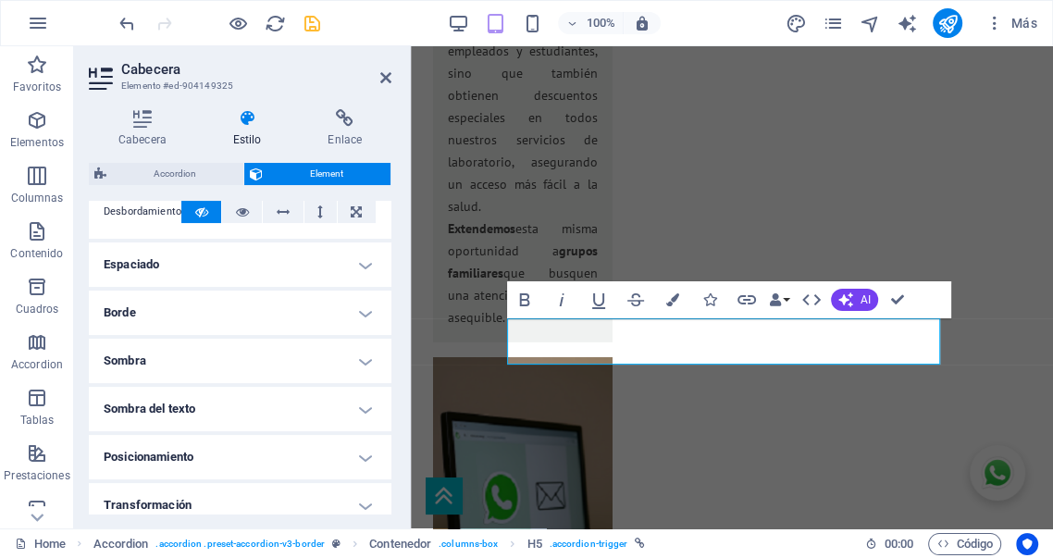
scroll to position [342, 0]
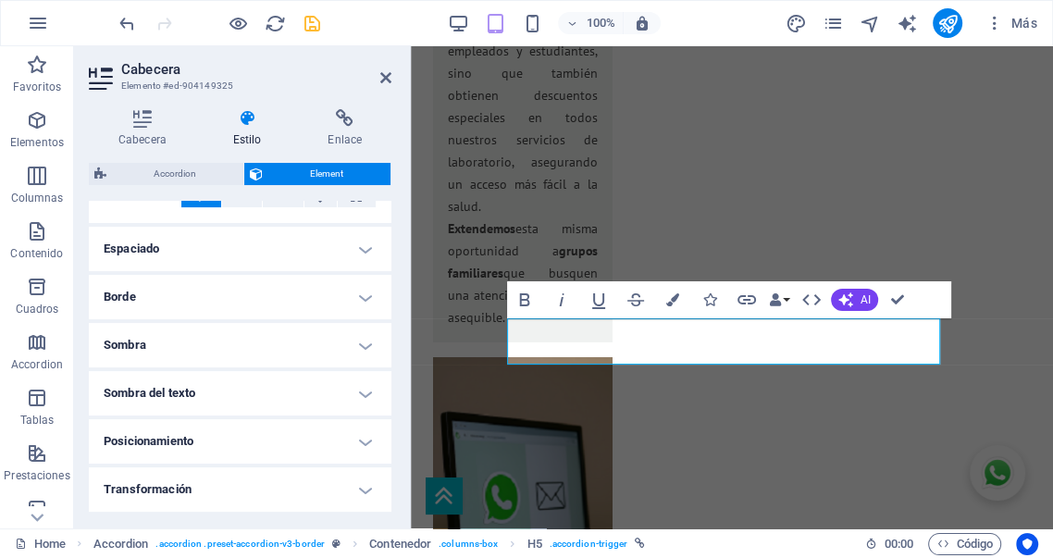
click at [230, 311] on h4 "Borde" at bounding box center [240, 297] width 303 height 44
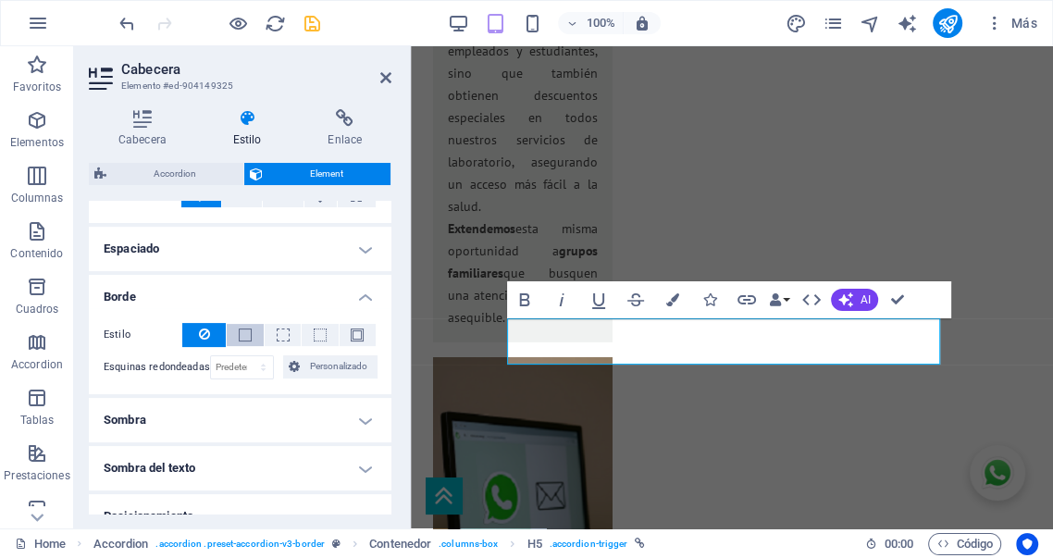
click at [241, 335] on span at bounding box center [245, 335] width 13 height 13
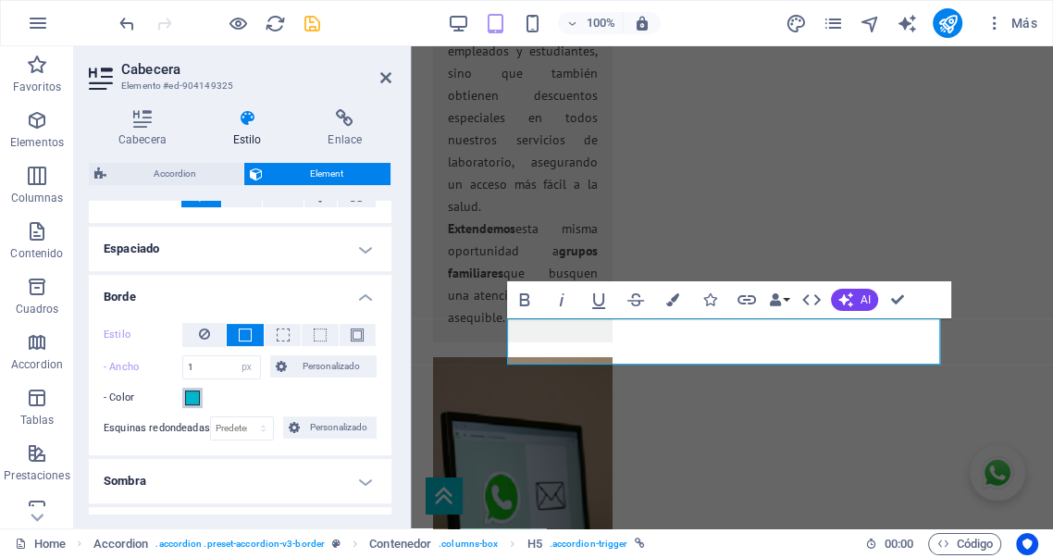
click at [193, 396] on span at bounding box center [192, 398] width 15 height 15
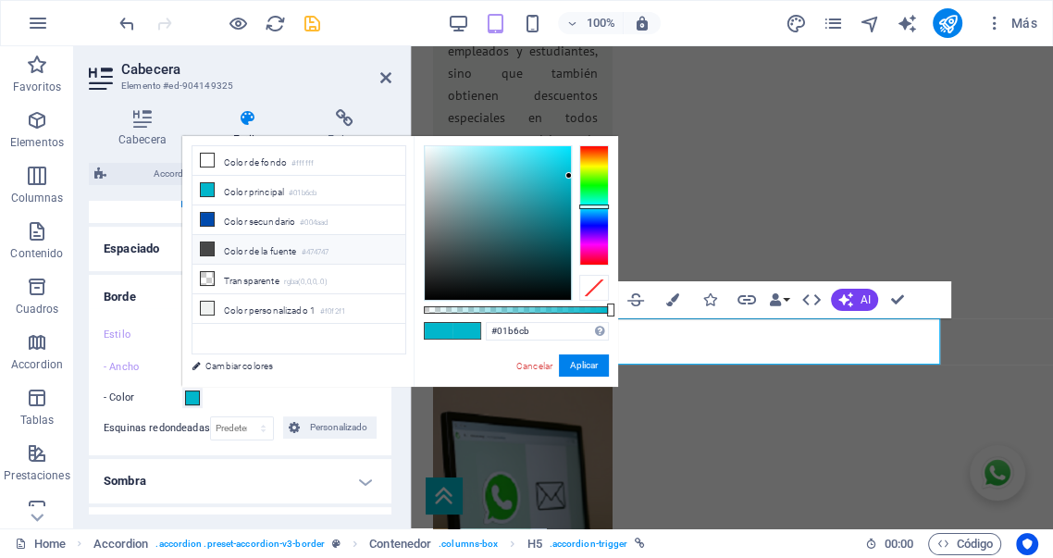
click at [251, 251] on li "Color de la fuente #474747" at bounding box center [299, 250] width 213 height 30
type input "#474747"
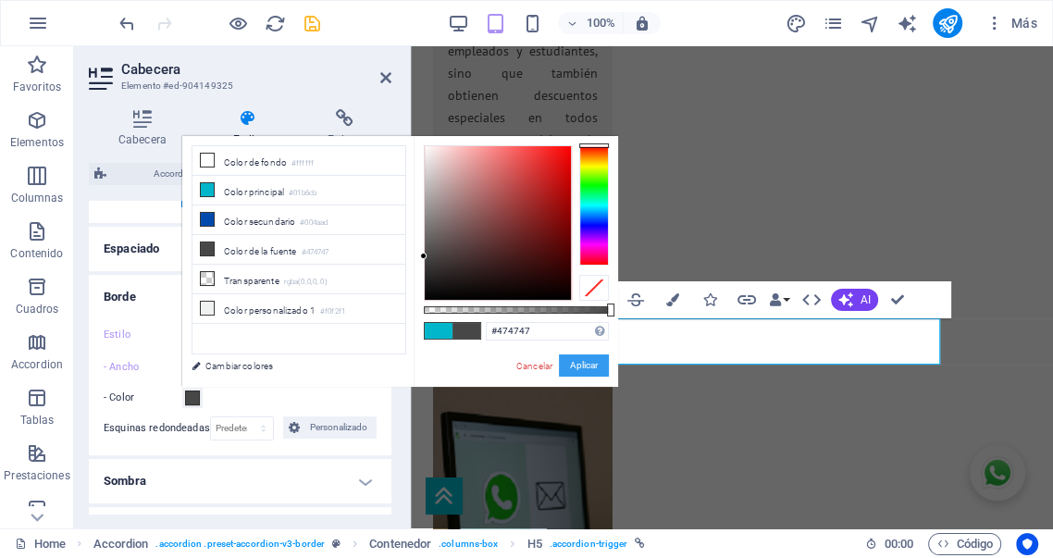
click at [584, 362] on button "Aplicar" at bounding box center [584, 365] width 50 height 22
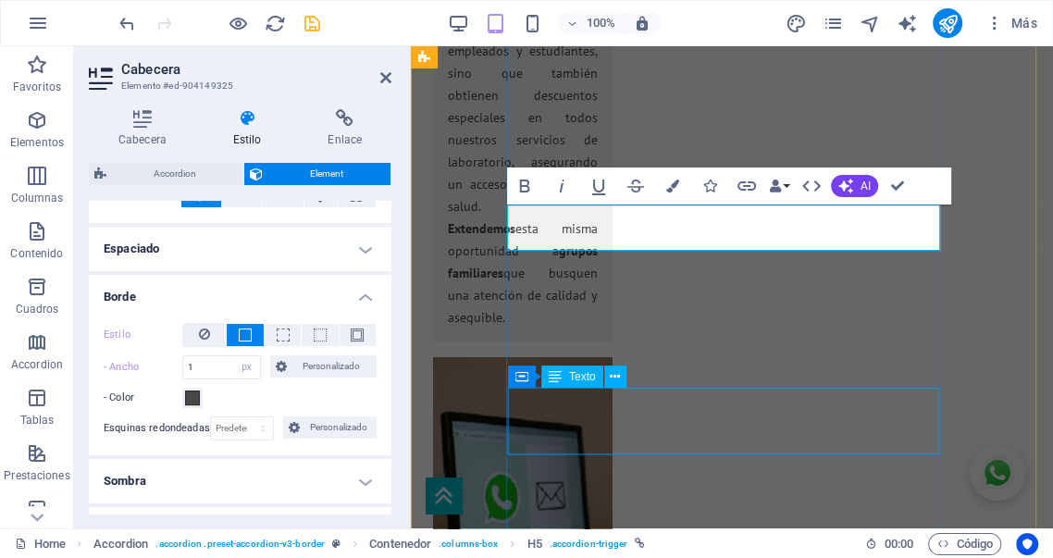
scroll to position [4166, 0]
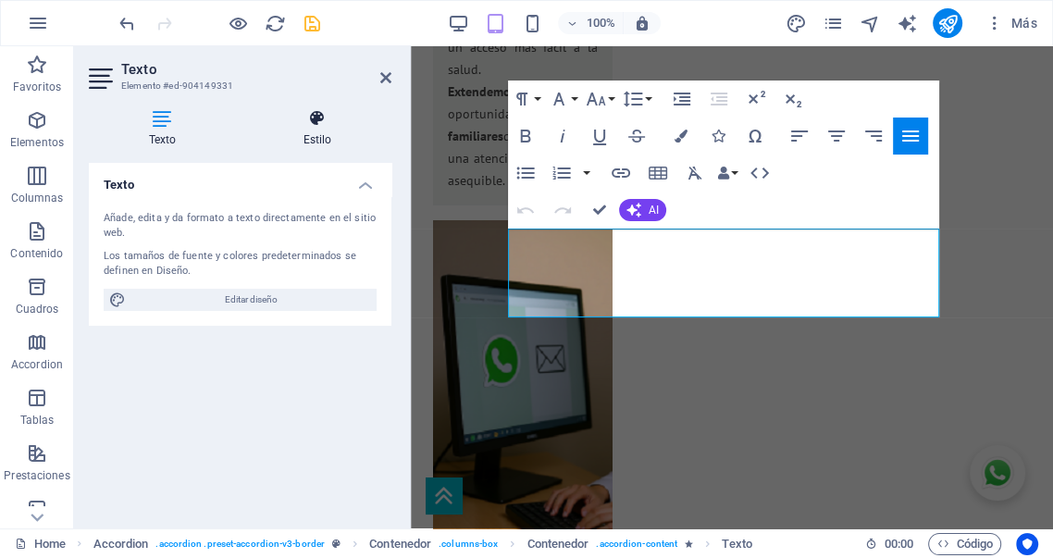
click at [318, 143] on h4 "Estilo" at bounding box center [317, 128] width 148 height 39
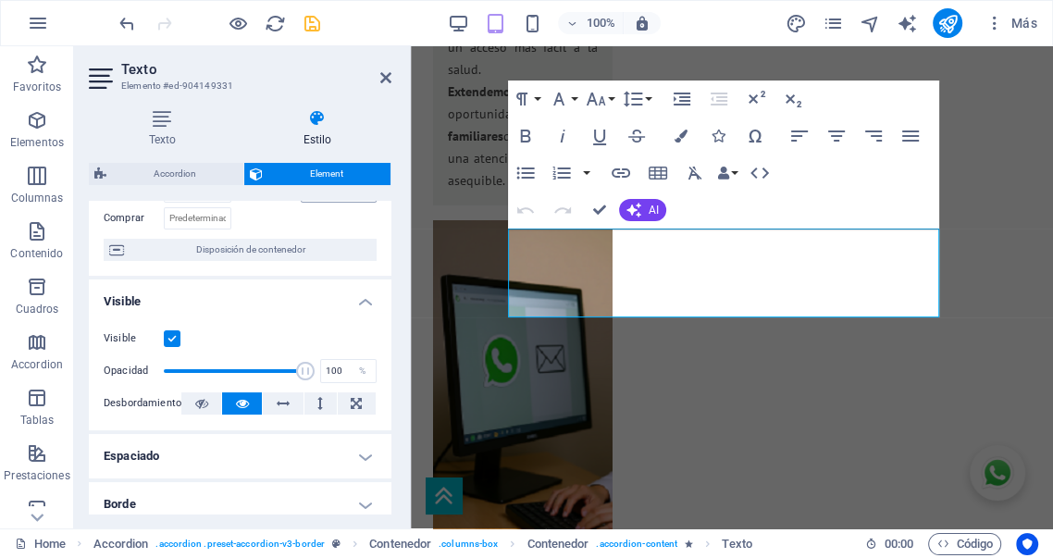
scroll to position [137, 0]
click at [196, 401] on icon at bounding box center [201, 402] width 13 height 22
click at [209, 492] on h4 "Borde" at bounding box center [240, 502] width 303 height 44
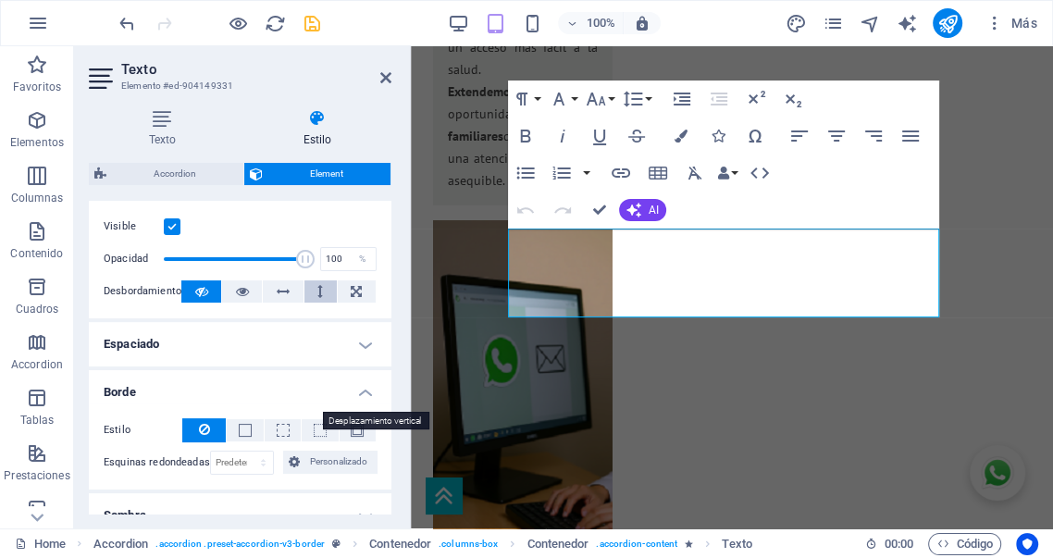
scroll to position [274, 0]
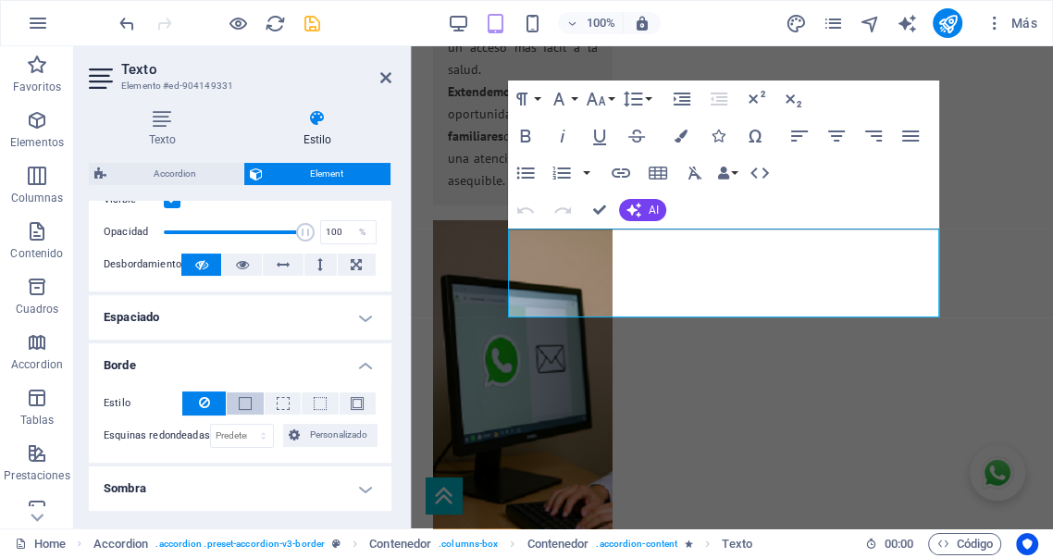
click at [244, 405] on span at bounding box center [245, 403] width 13 height 13
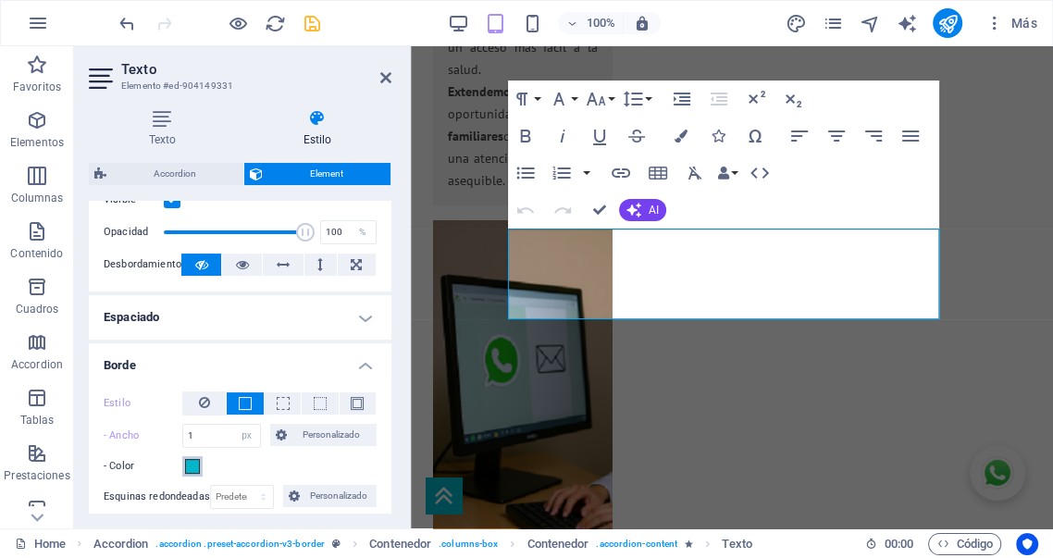
click at [191, 466] on span at bounding box center [192, 466] width 15 height 15
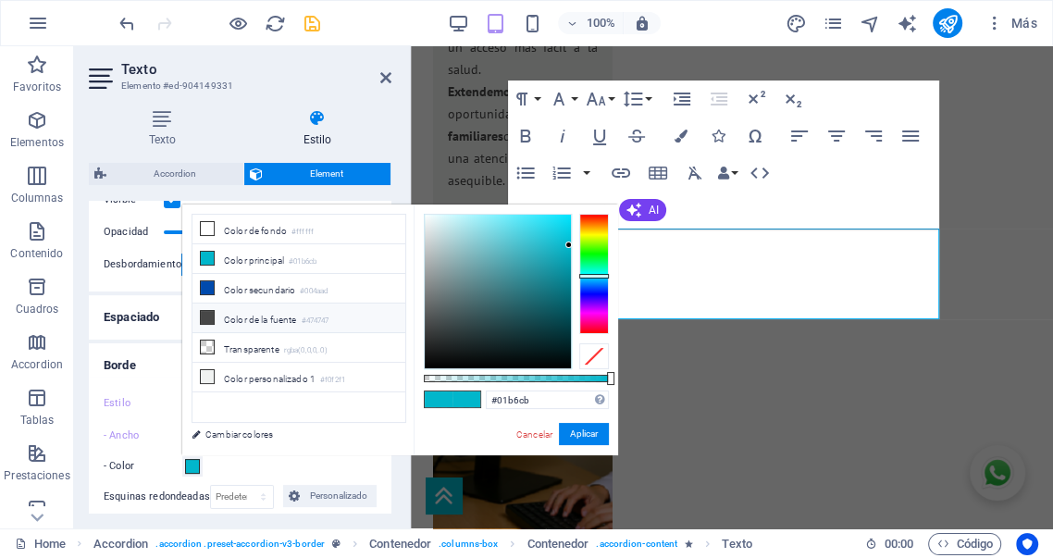
click at [244, 321] on li "Color de la fuente #474747" at bounding box center [299, 319] width 213 height 30
type input "#474747"
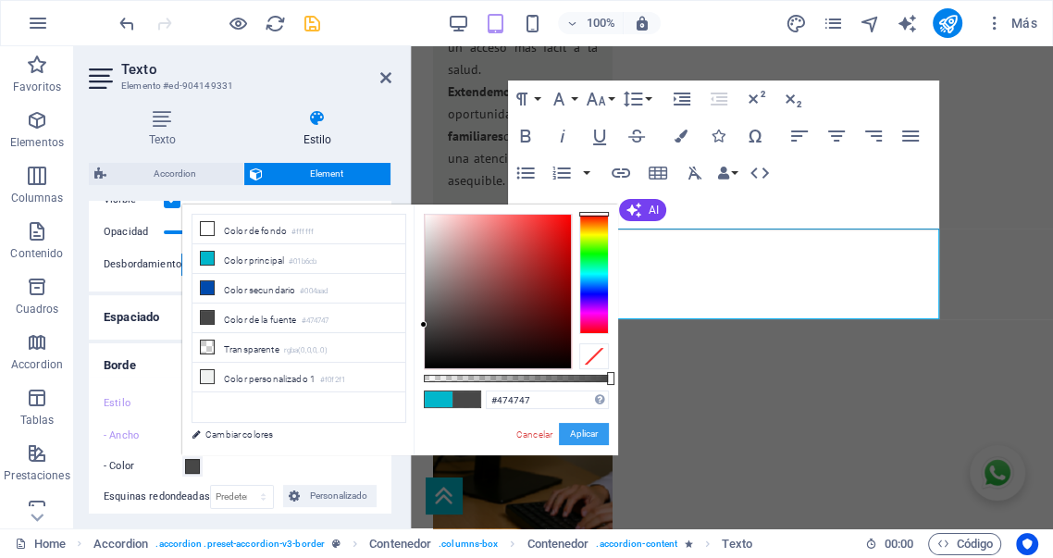
click at [575, 435] on button "Aplicar" at bounding box center [584, 434] width 50 height 22
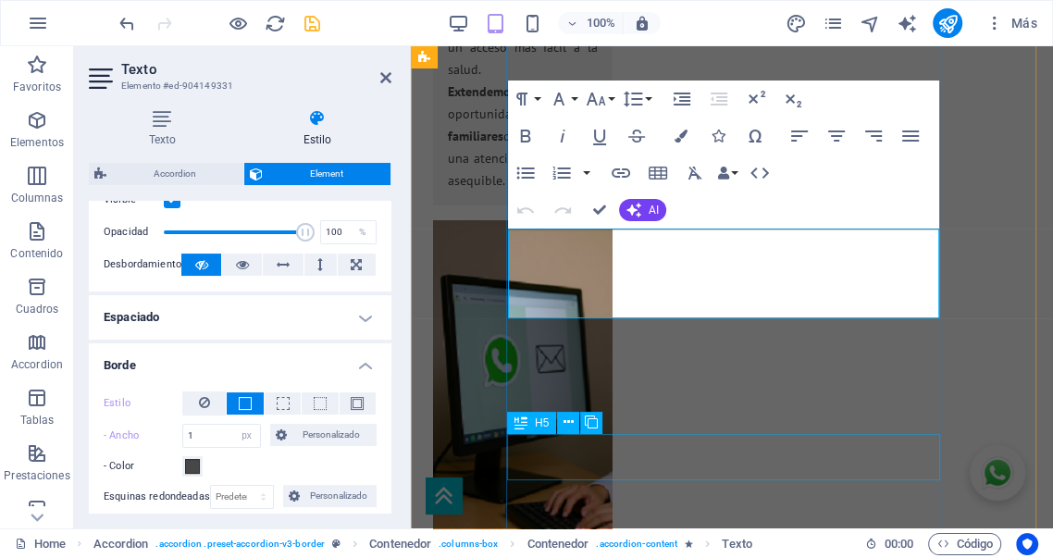
scroll to position [4200, 0]
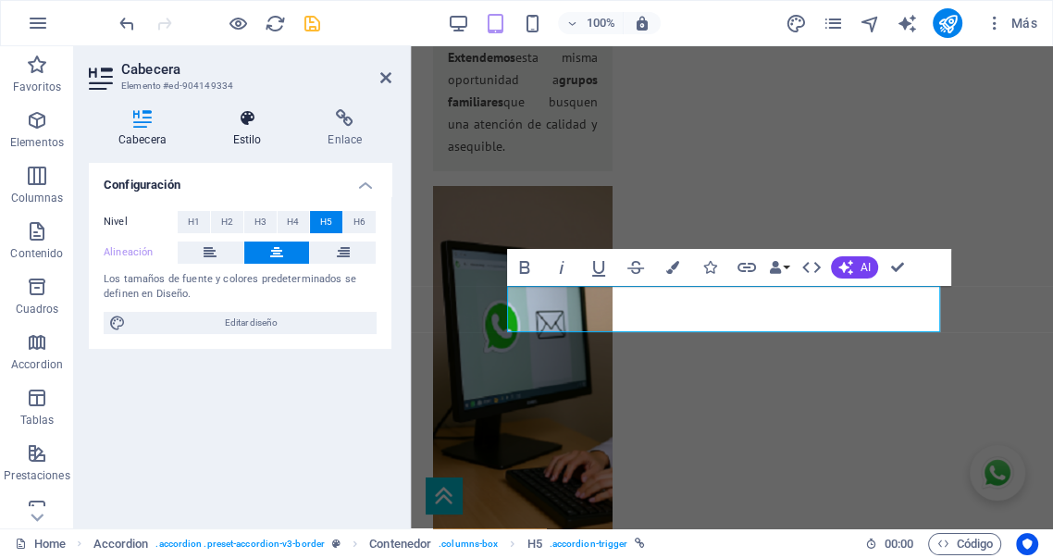
click at [237, 130] on h4 "Estilo" at bounding box center [251, 128] width 95 height 39
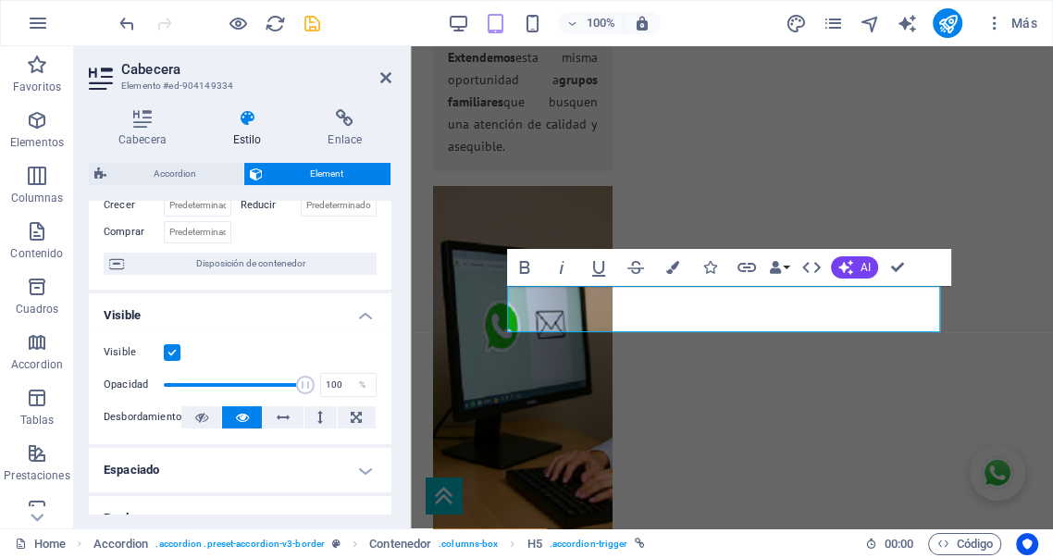
scroll to position [103, 0]
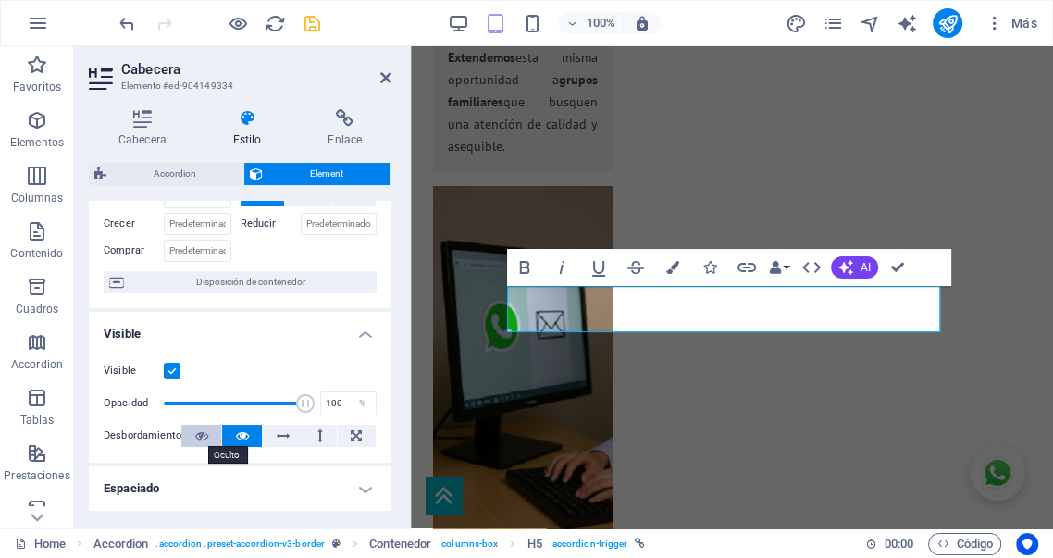
click at [200, 430] on icon at bounding box center [201, 436] width 13 height 22
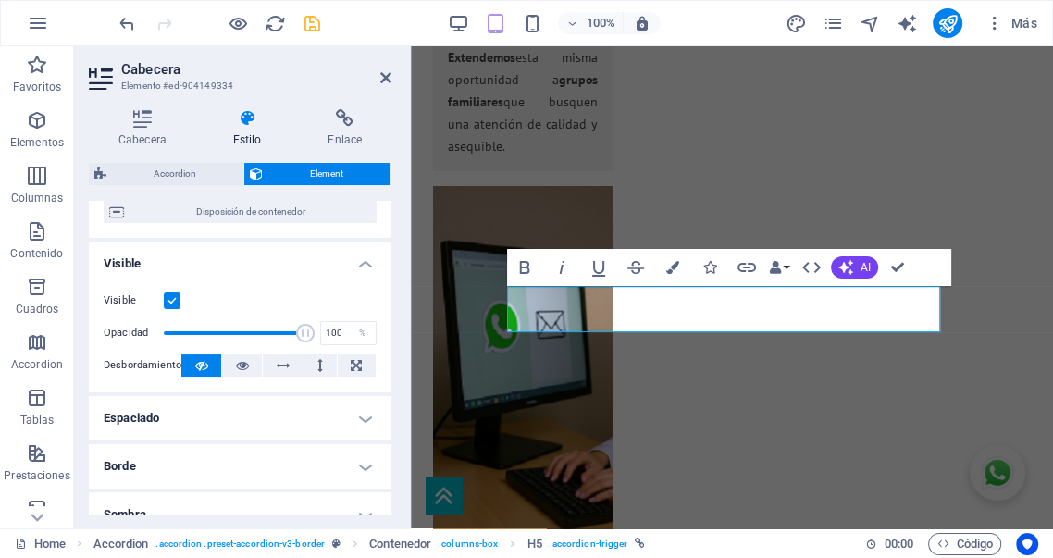
scroll to position [205, 0]
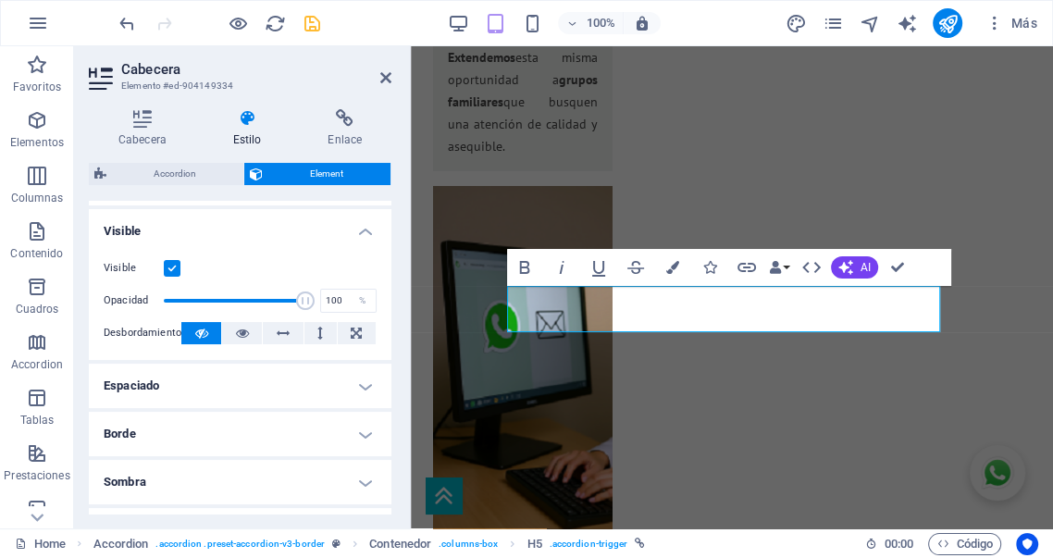
click at [235, 433] on h4 "Borde" at bounding box center [240, 434] width 303 height 44
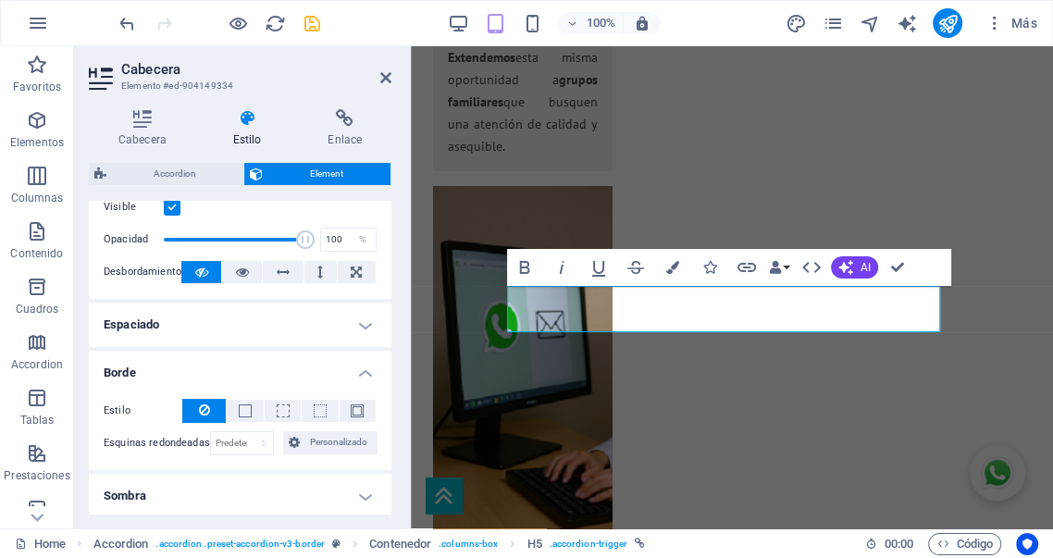
scroll to position [274, 0]
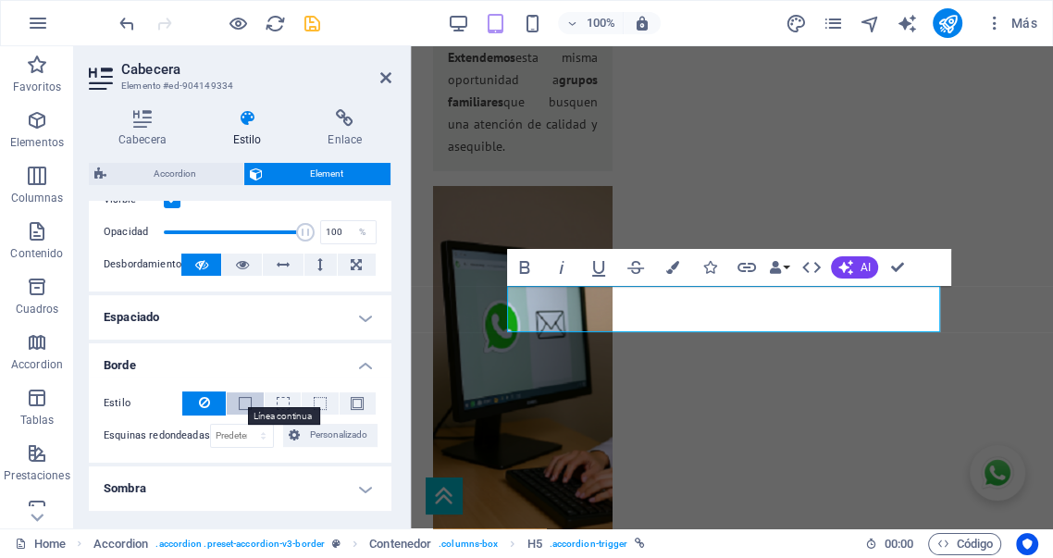
click at [240, 405] on span at bounding box center [245, 403] width 13 height 13
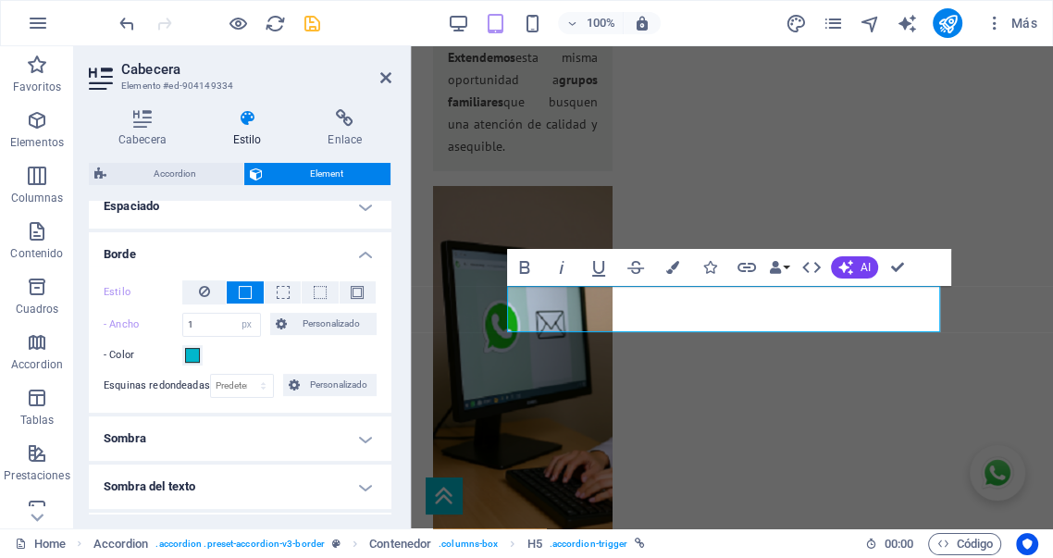
scroll to position [411, 0]
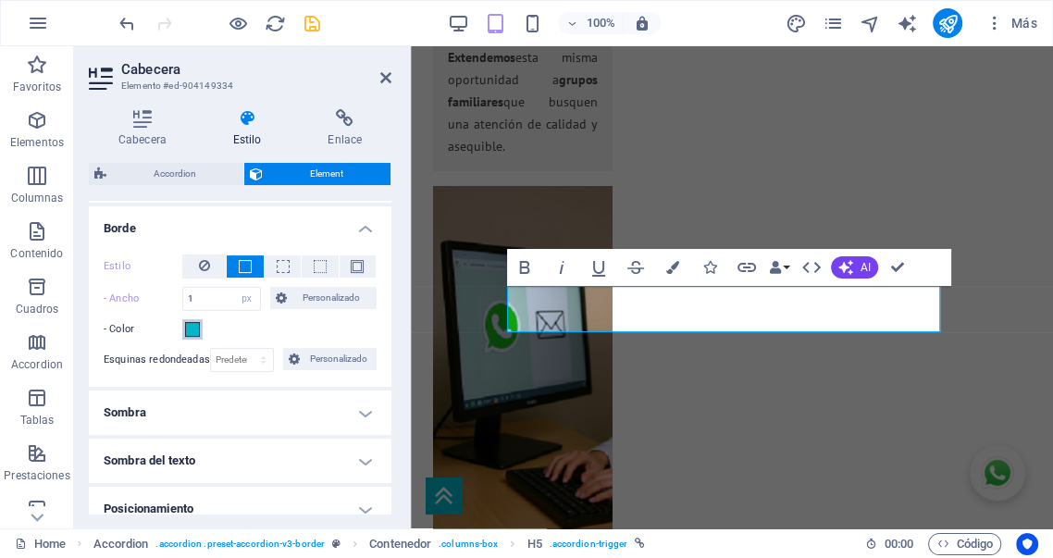
click at [193, 329] on span at bounding box center [192, 329] width 15 height 15
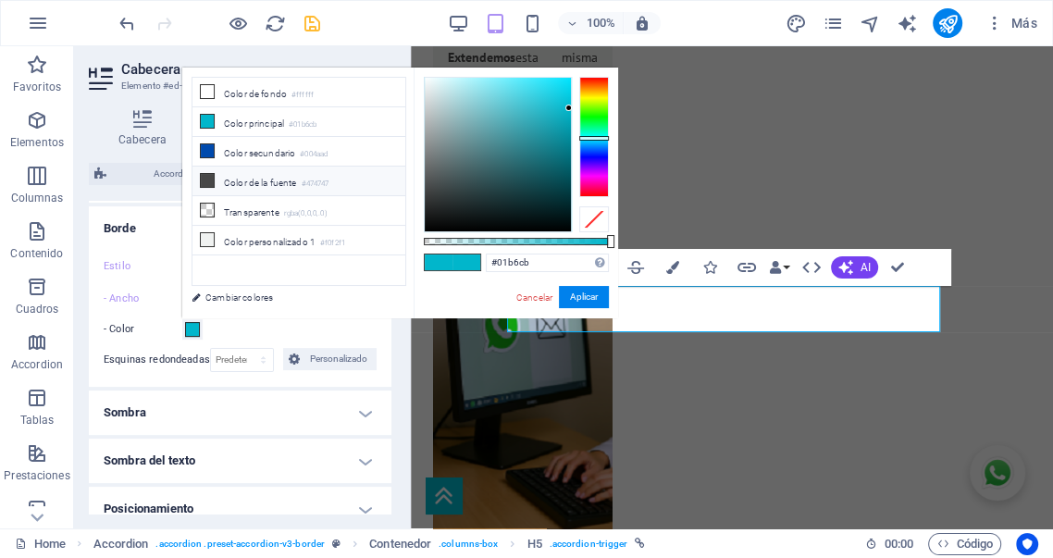
click at [250, 180] on li "Color de la fuente #474747" at bounding box center [299, 182] width 213 height 30
type input "#474747"
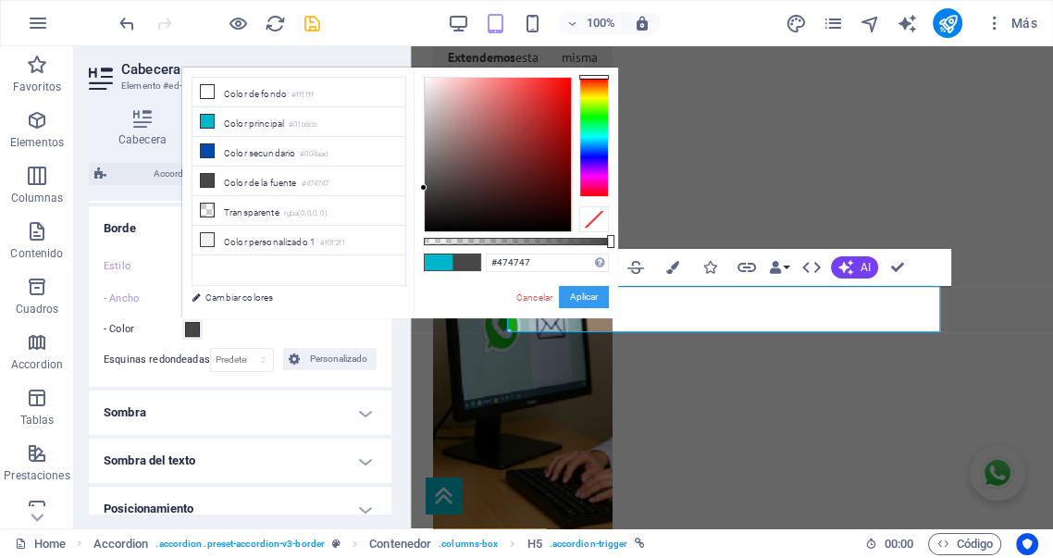
drag, startPoint x: 571, startPoint y: 298, endPoint x: 162, endPoint y: 252, distance: 411.7
click at [572, 298] on button "Aplicar" at bounding box center [584, 297] width 50 height 22
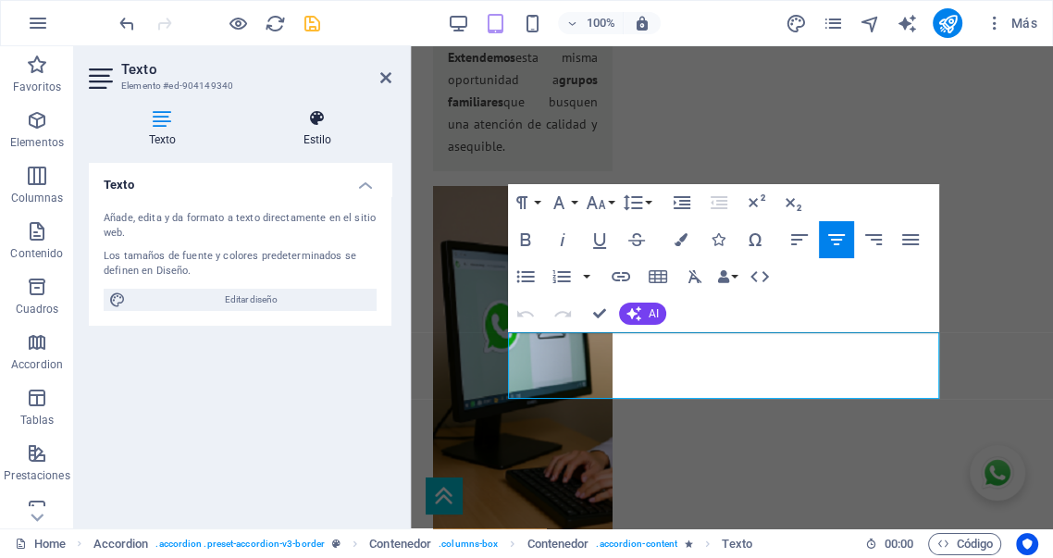
click at [312, 137] on h4 "Estilo" at bounding box center [317, 128] width 148 height 39
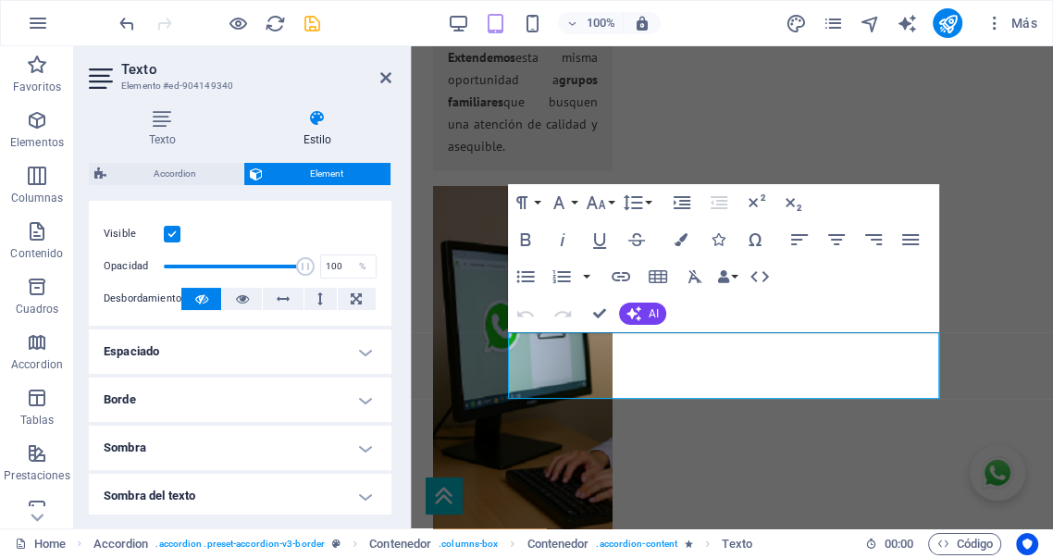
scroll to position [274, 0]
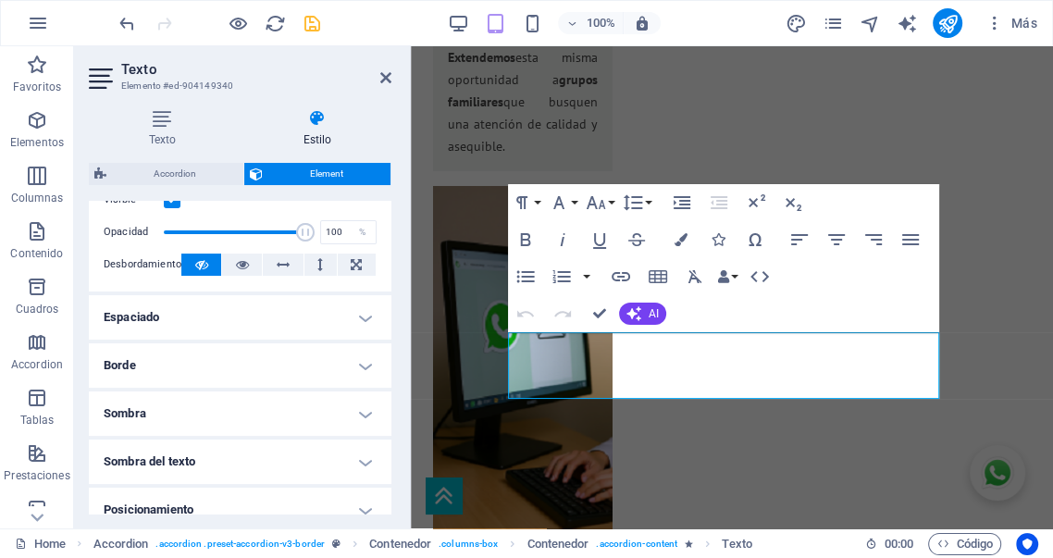
click at [255, 358] on h4 "Borde" at bounding box center [240, 365] width 303 height 44
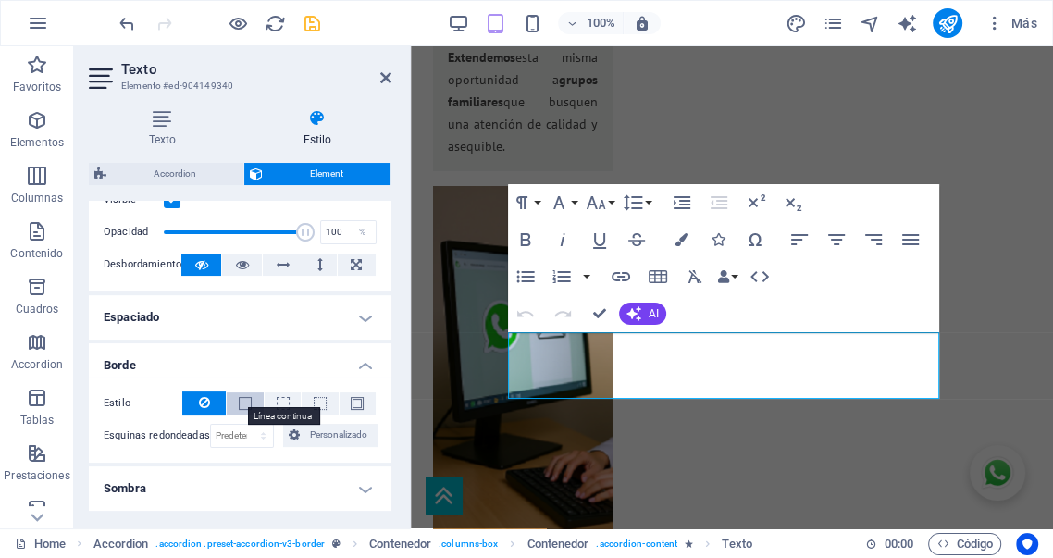
click at [242, 404] on span at bounding box center [245, 403] width 13 height 13
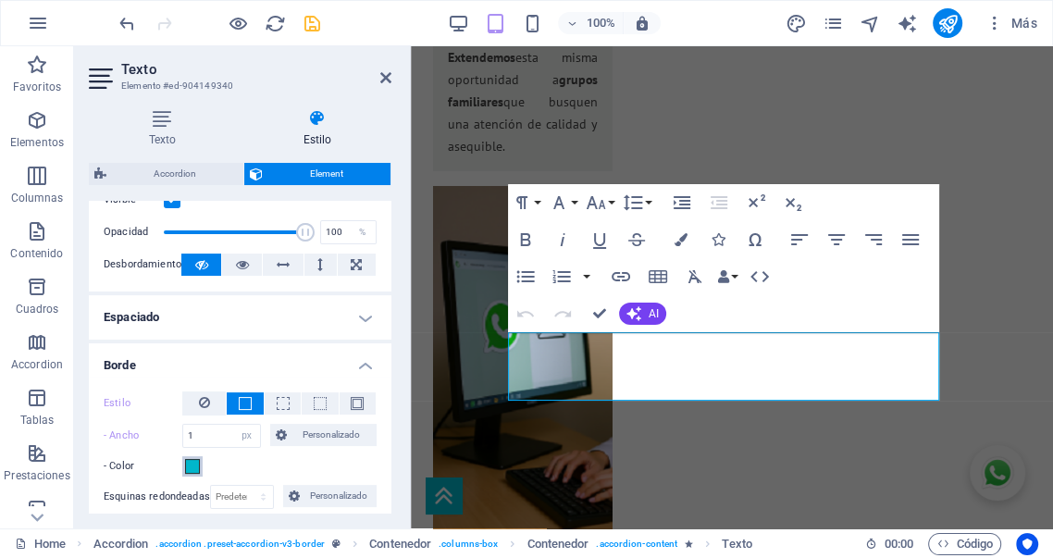
click at [193, 468] on span at bounding box center [192, 466] width 15 height 15
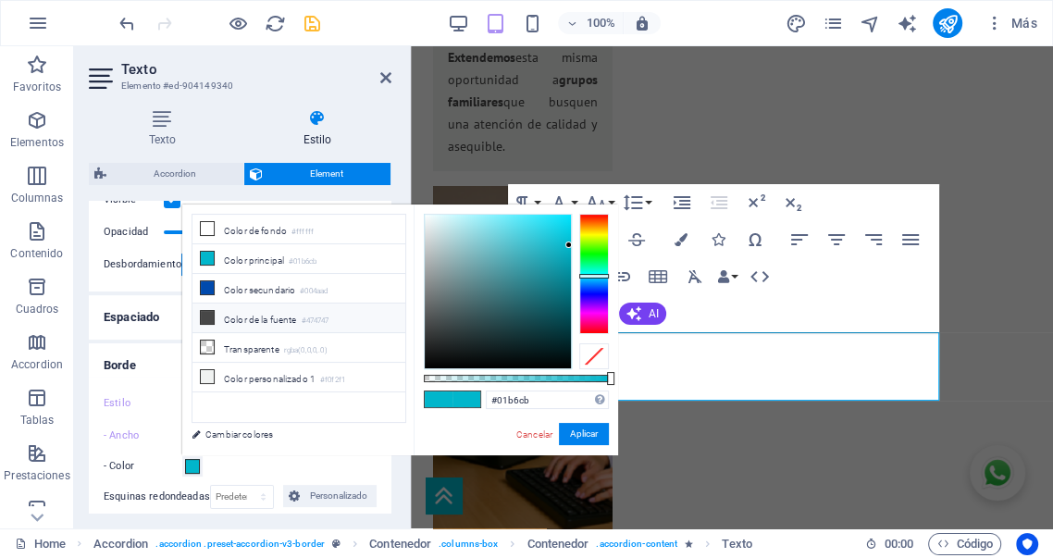
click at [238, 313] on li "Color de la fuente #474747" at bounding box center [299, 319] width 213 height 30
type input "#474747"
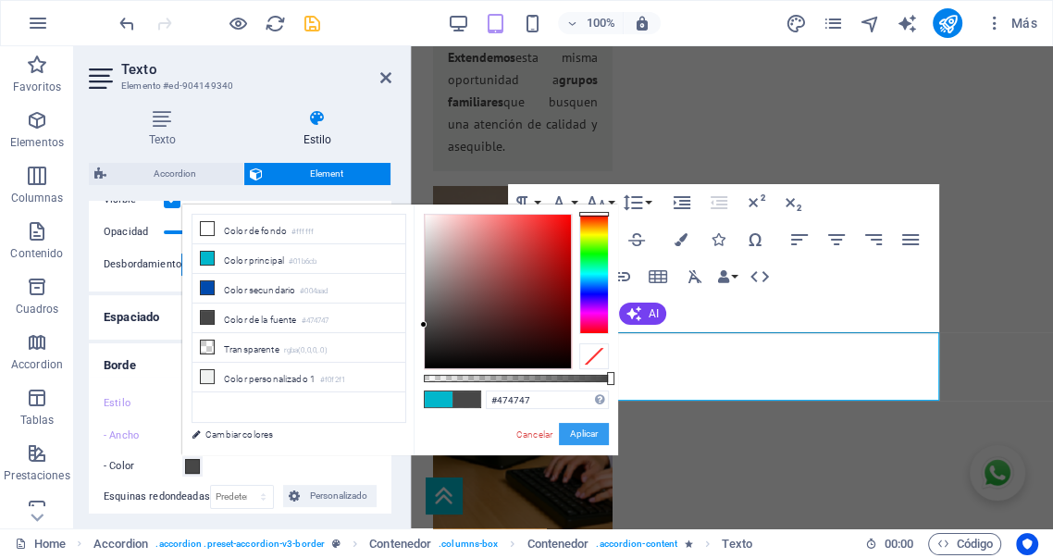
click at [572, 429] on button "Aplicar" at bounding box center [584, 434] width 50 height 22
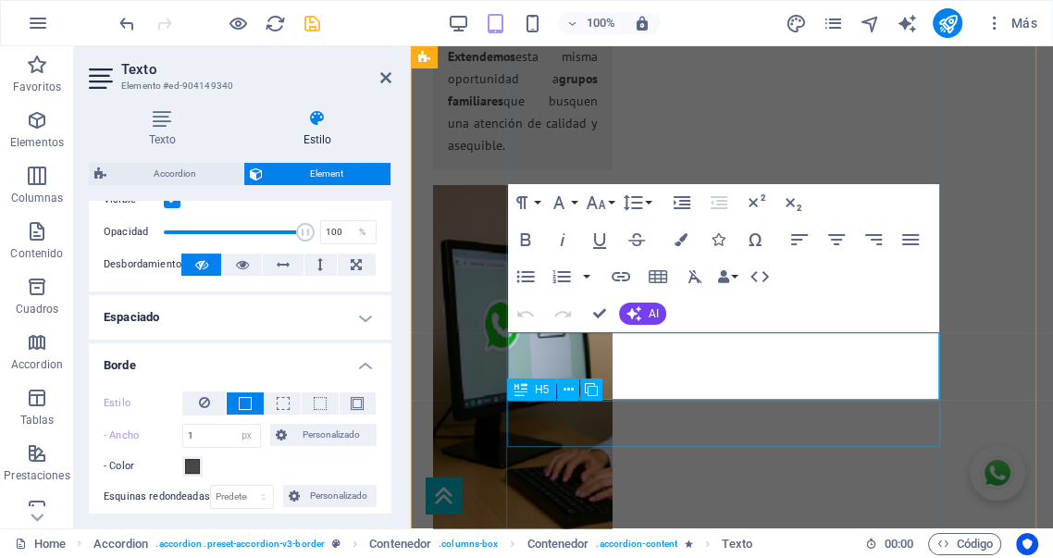
scroll to position [4235, 0]
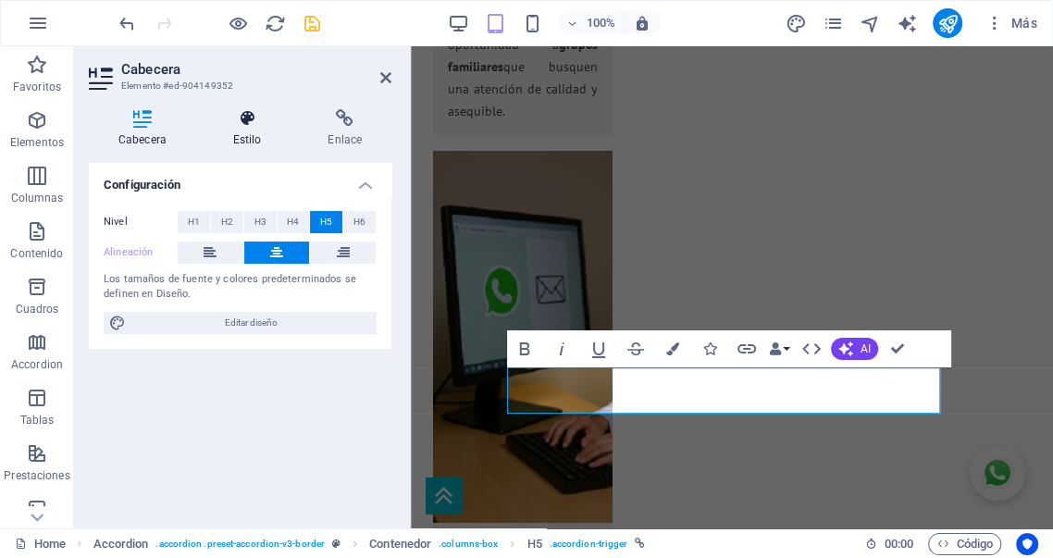
click at [248, 132] on h4 "Estilo" at bounding box center [251, 128] width 95 height 39
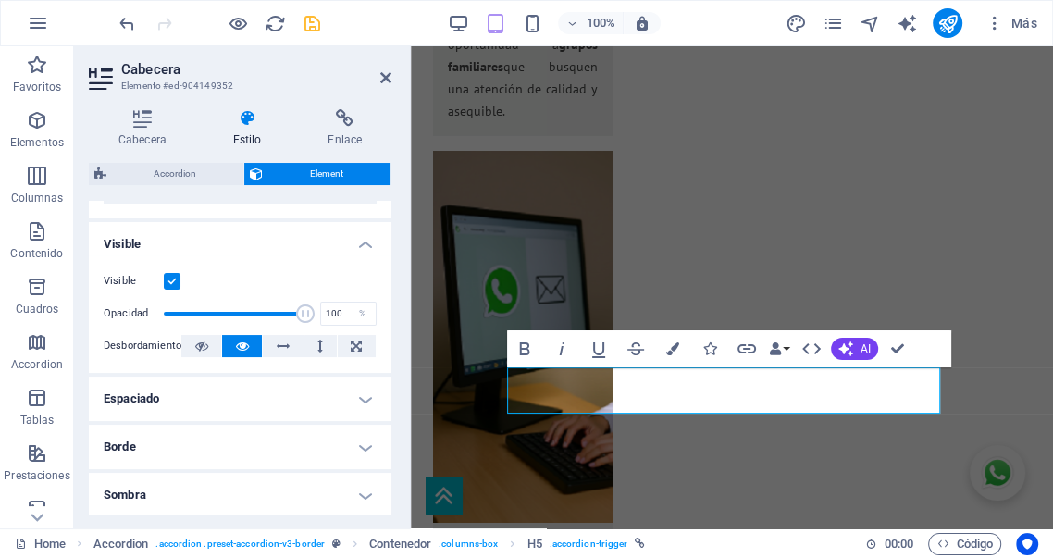
scroll to position [205, 0]
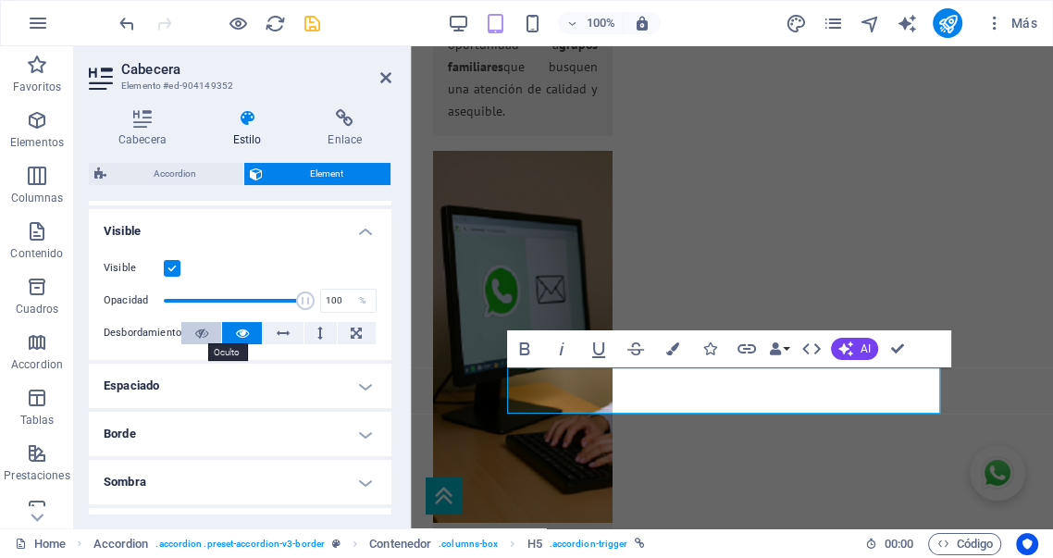
click at [198, 330] on icon at bounding box center [201, 333] width 13 height 22
click at [200, 418] on h4 "Borde" at bounding box center [240, 434] width 303 height 44
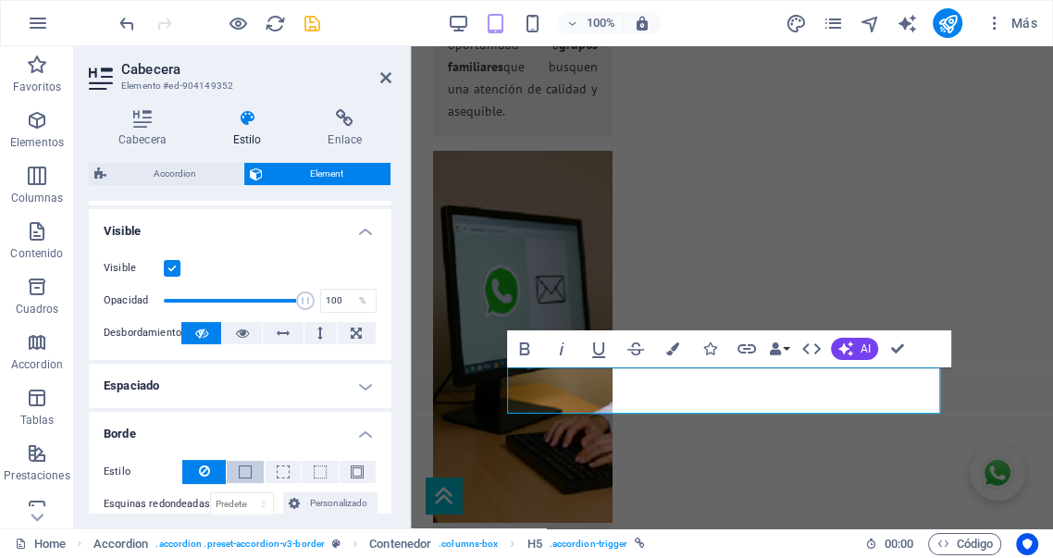
click at [243, 472] on span at bounding box center [245, 472] width 13 height 13
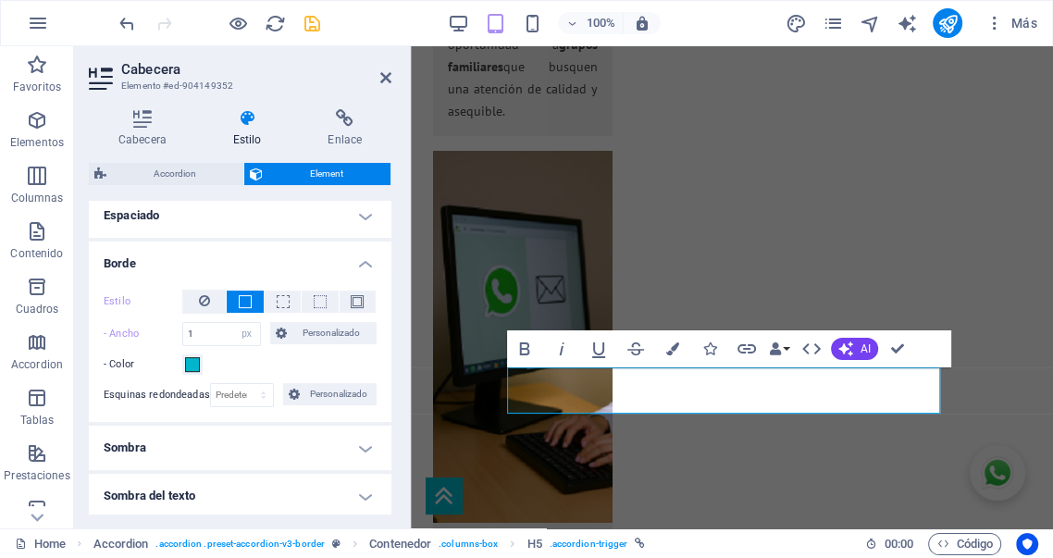
scroll to position [377, 0]
click at [197, 360] on span at bounding box center [192, 363] width 15 height 15
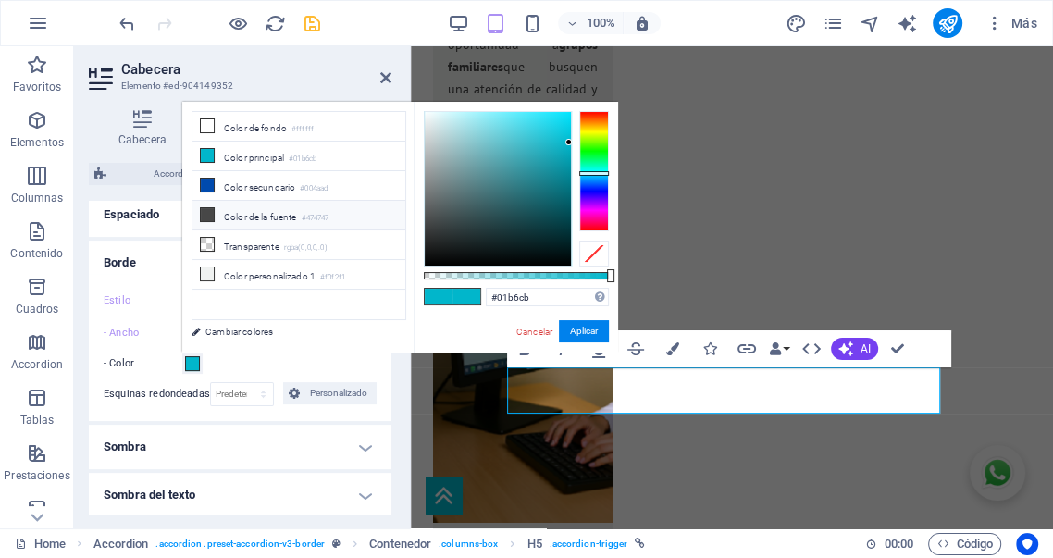
click at [252, 217] on li "Color de la fuente #474747" at bounding box center [299, 216] width 213 height 30
type input "#474747"
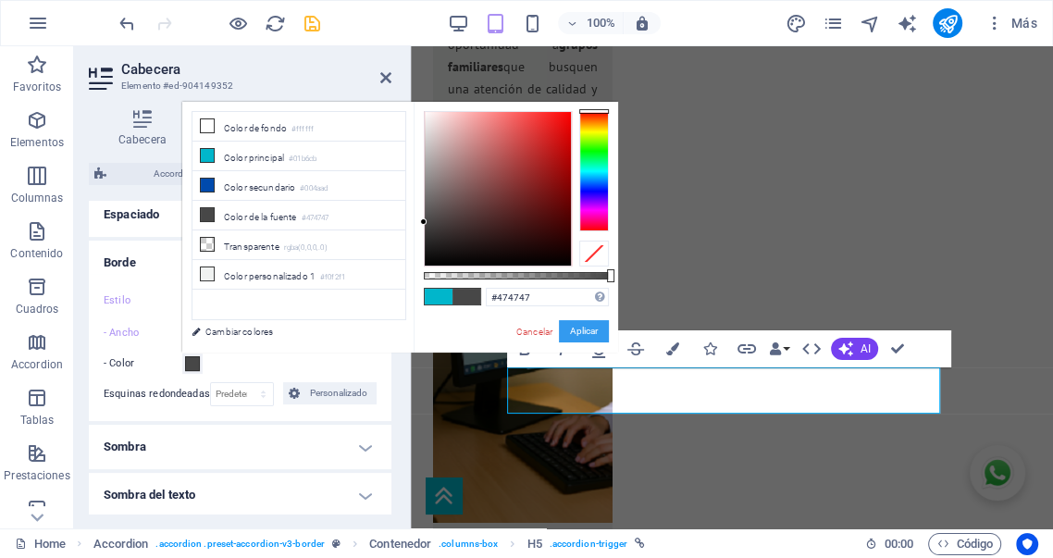
click at [585, 329] on button "Aplicar" at bounding box center [584, 331] width 50 height 22
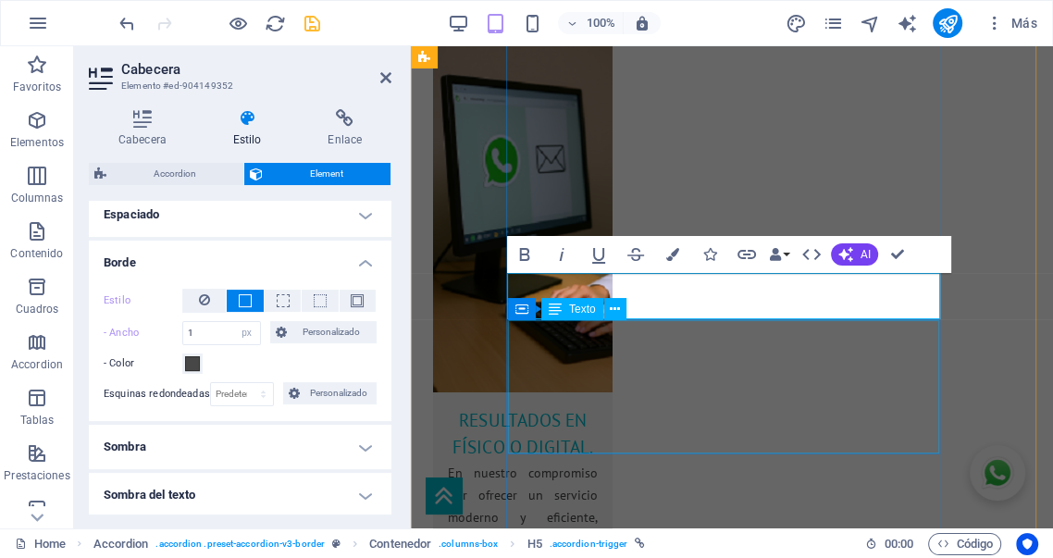
scroll to position [4371, 0]
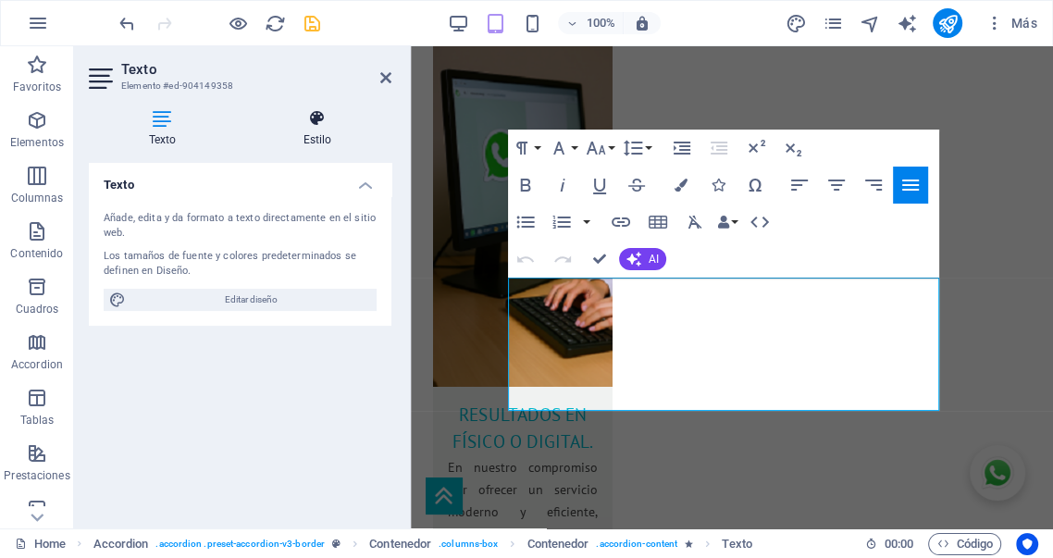
click at [317, 124] on icon at bounding box center [317, 118] width 148 height 19
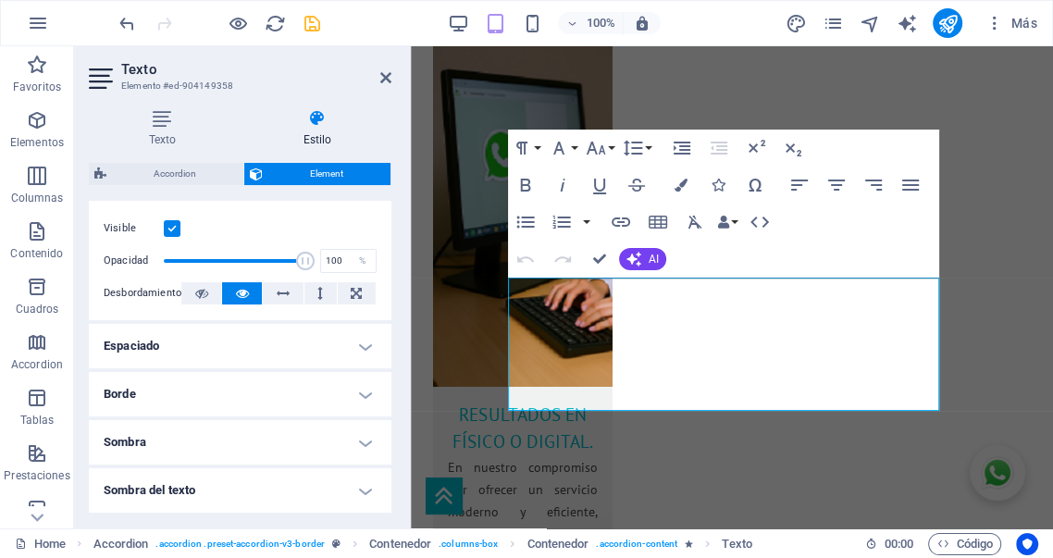
scroll to position [274, 0]
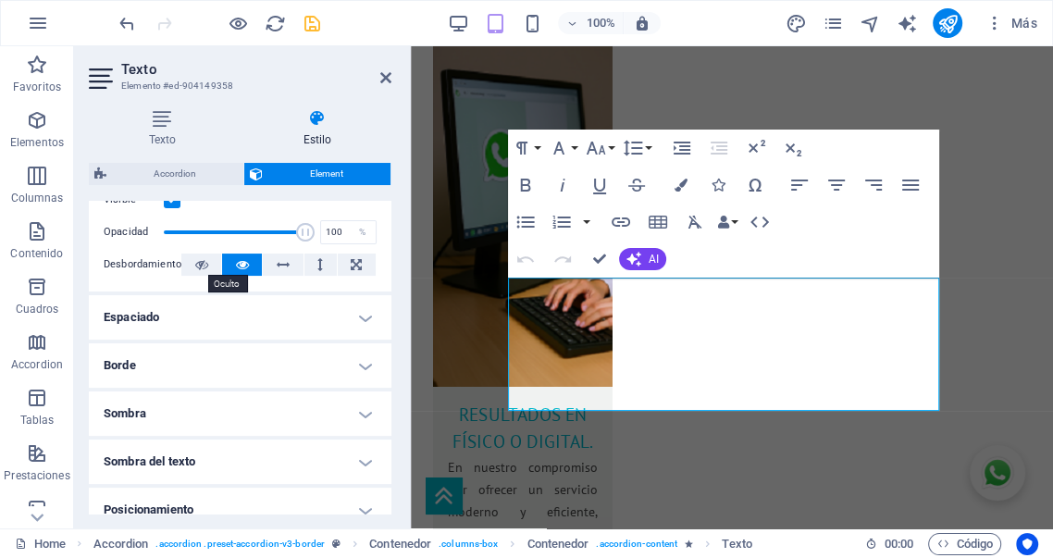
click at [202, 264] on icon at bounding box center [201, 265] width 13 height 22
click at [214, 366] on h4 "Borde" at bounding box center [240, 365] width 303 height 44
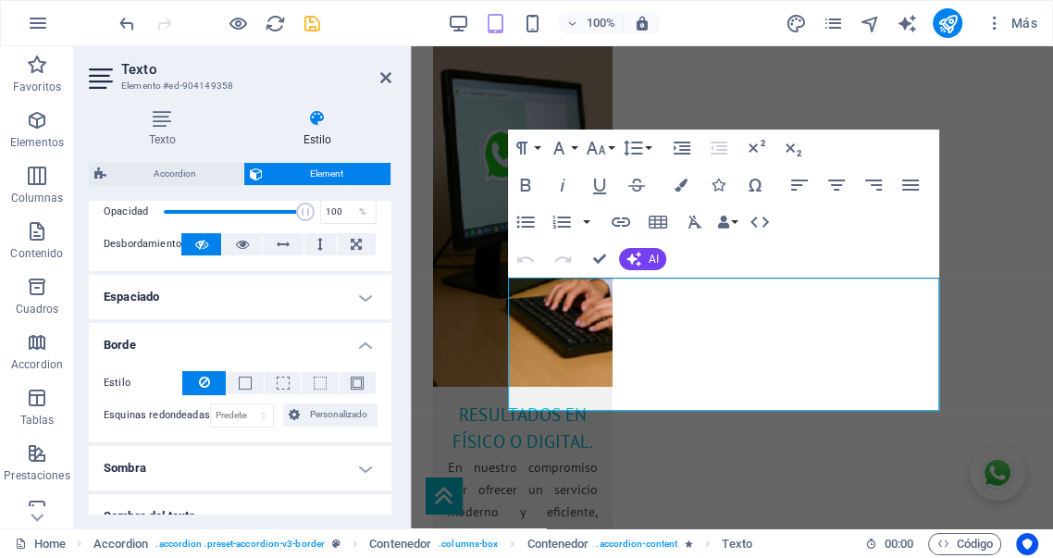
scroll to position [342, 0]
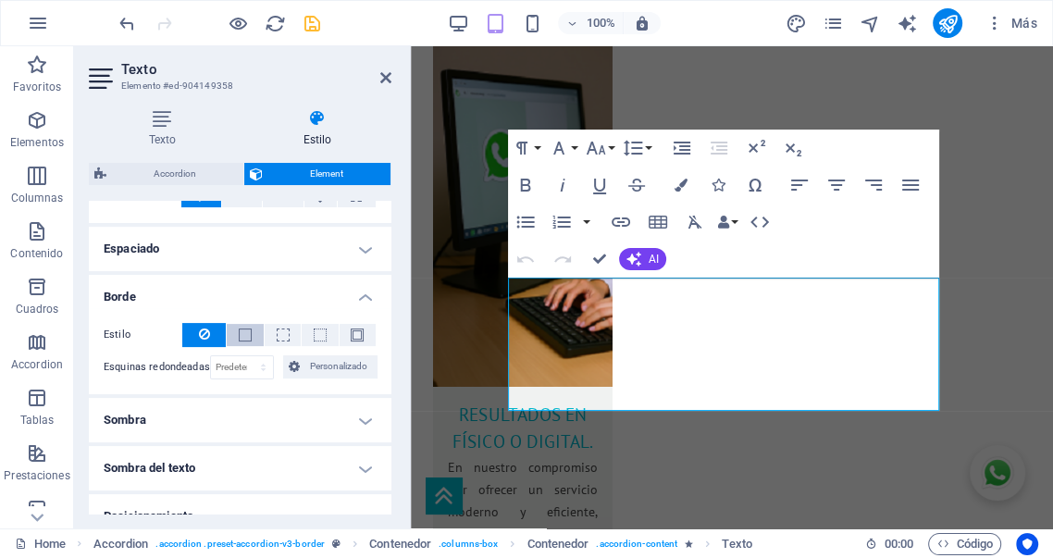
click at [242, 338] on span at bounding box center [245, 335] width 13 height 13
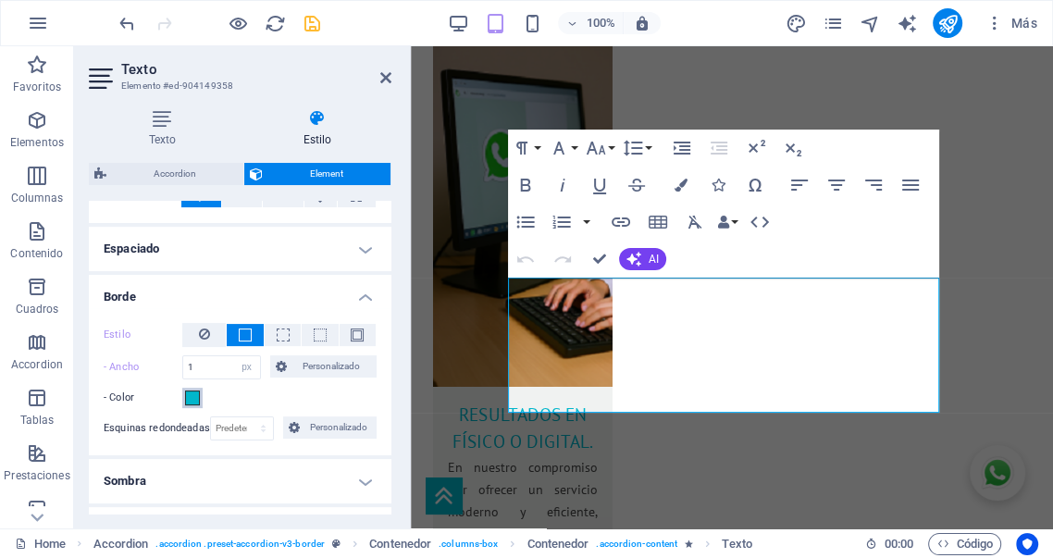
click at [198, 398] on span at bounding box center [192, 398] width 15 height 15
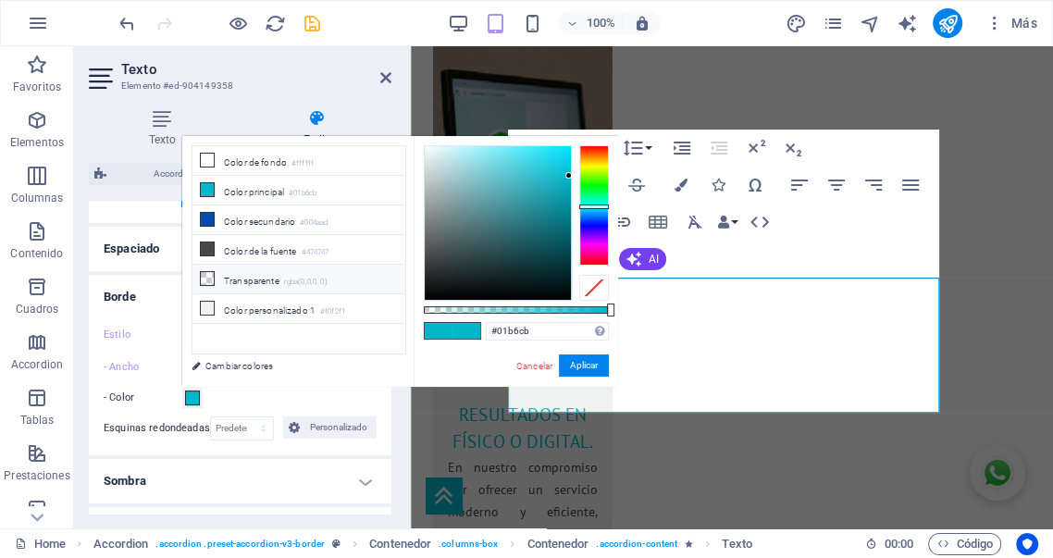
drag, startPoint x: 244, startPoint y: 250, endPoint x: 299, endPoint y: 264, distance: 56.3
click at [245, 249] on li "Color de la fuente #474747" at bounding box center [299, 250] width 213 height 30
type input "#474747"
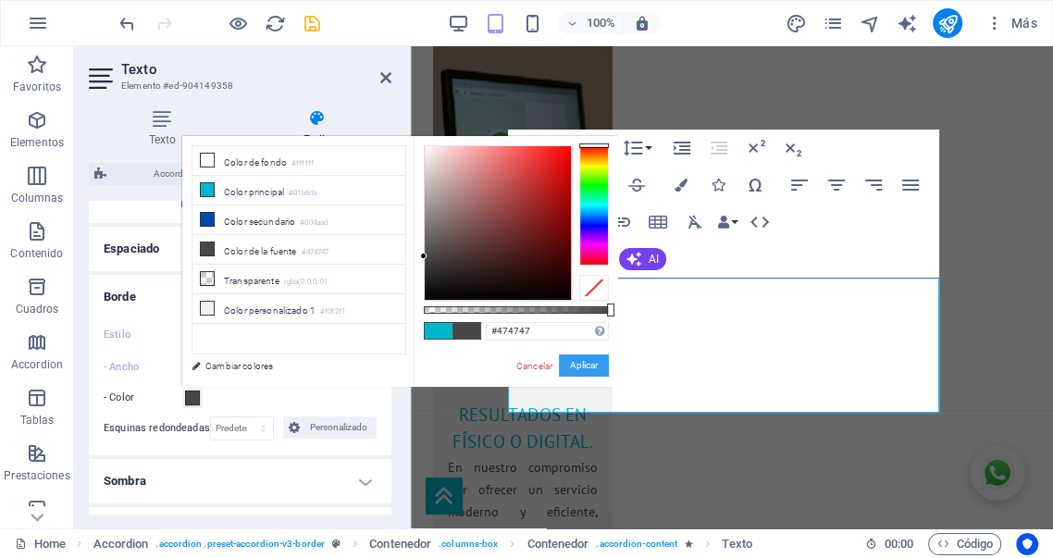
click at [590, 365] on button "Aplicar" at bounding box center [584, 365] width 50 height 22
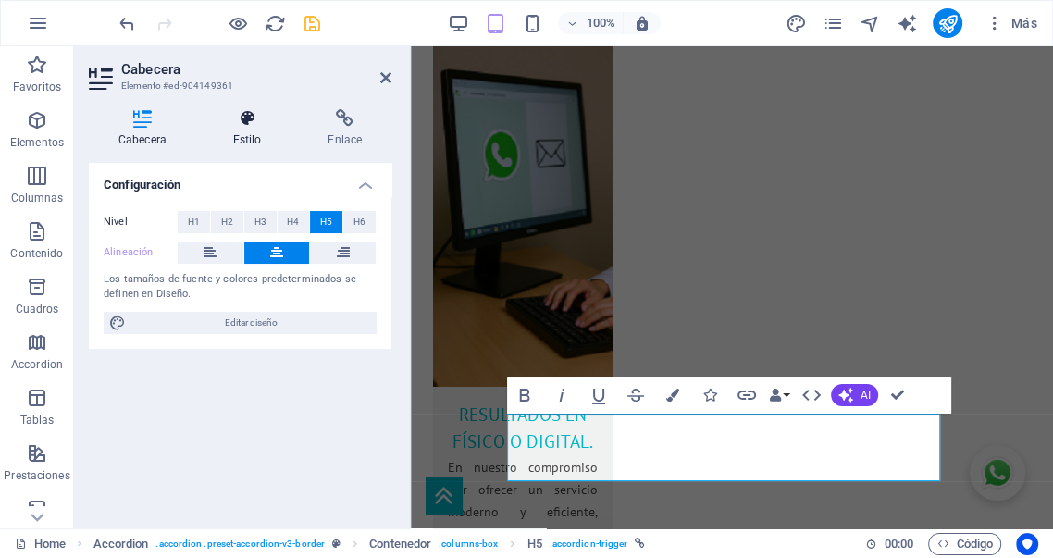
click at [246, 136] on h4 "Estilo" at bounding box center [251, 128] width 95 height 39
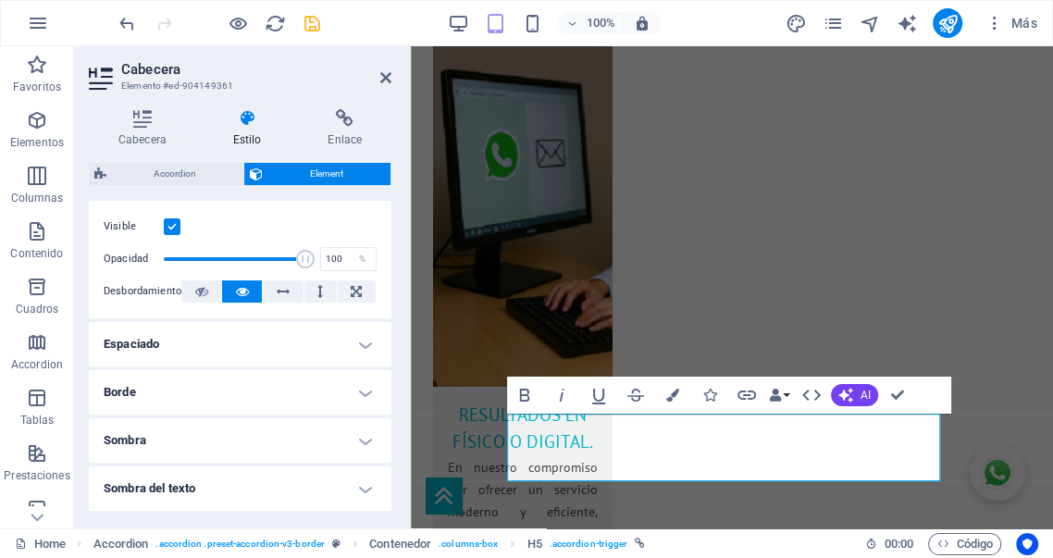
scroll to position [274, 0]
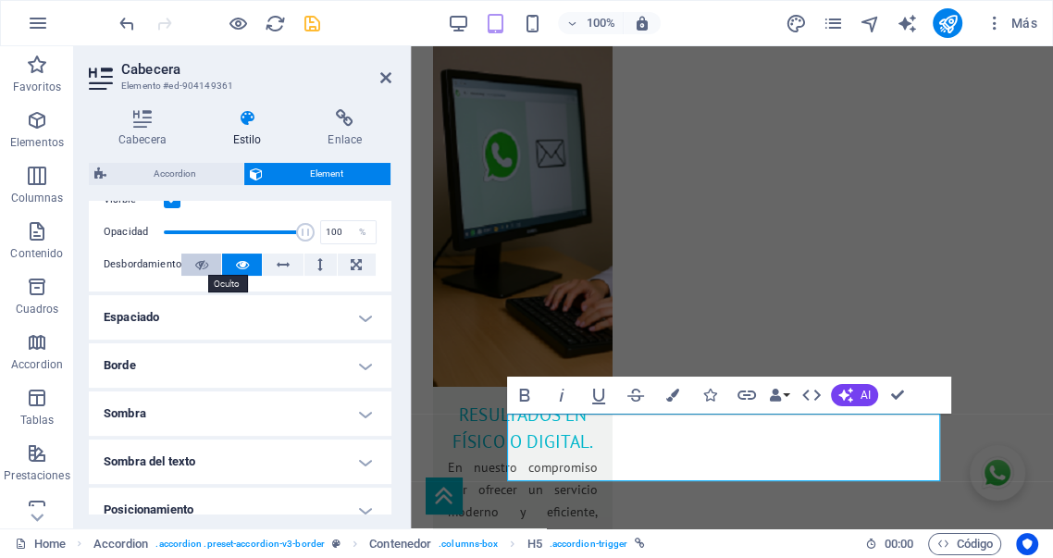
click at [196, 258] on icon at bounding box center [201, 265] width 13 height 22
click at [180, 357] on h4 "Borde" at bounding box center [240, 365] width 303 height 44
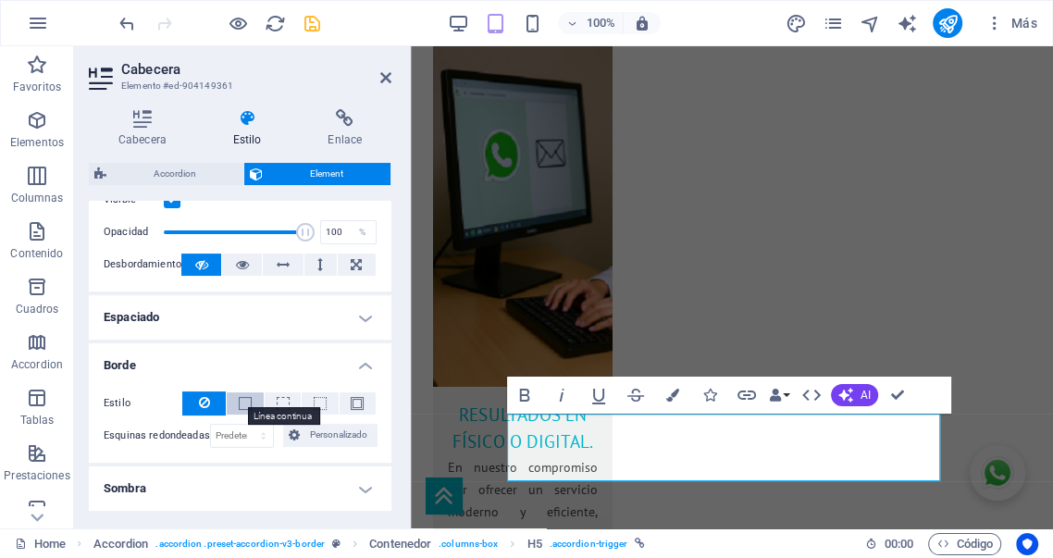
click at [248, 401] on span at bounding box center [245, 403] width 13 height 13
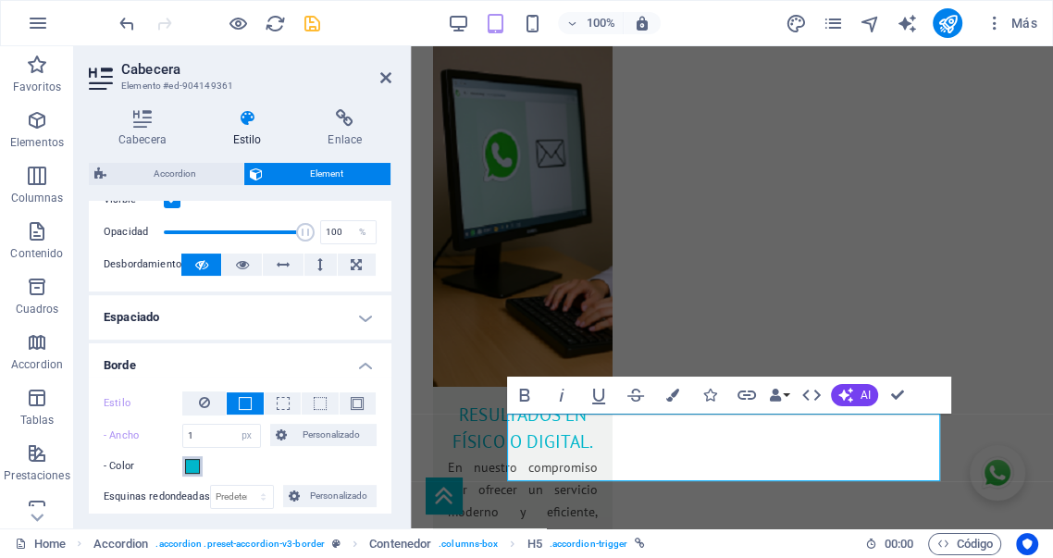
click at [193, 466] on span at bounding box center [192, 466] width 15 height 15
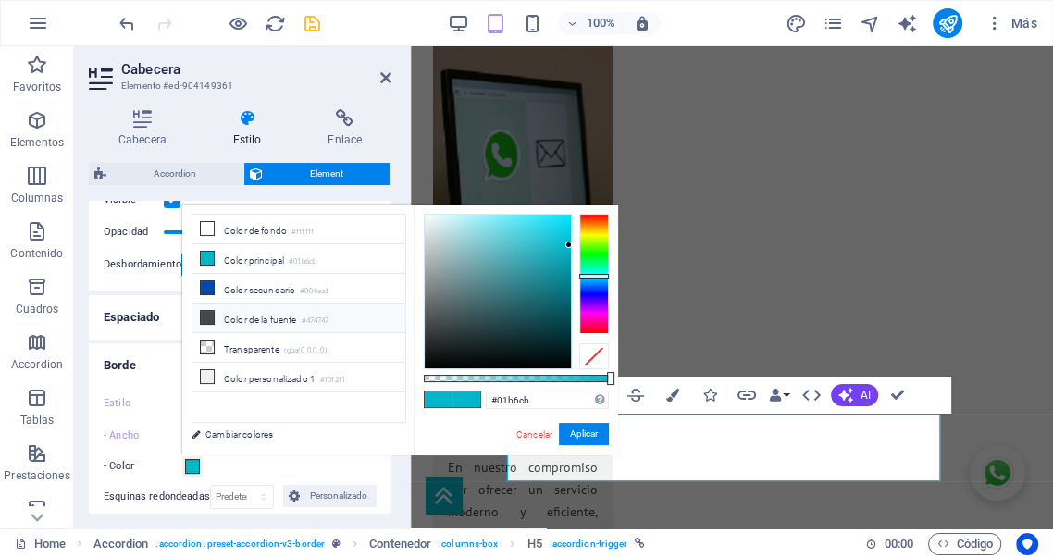
click at [252, 313] on li "Color de la fuente #474747" at bounding box center [299, 319] width 213 height 30
type input "#474747"
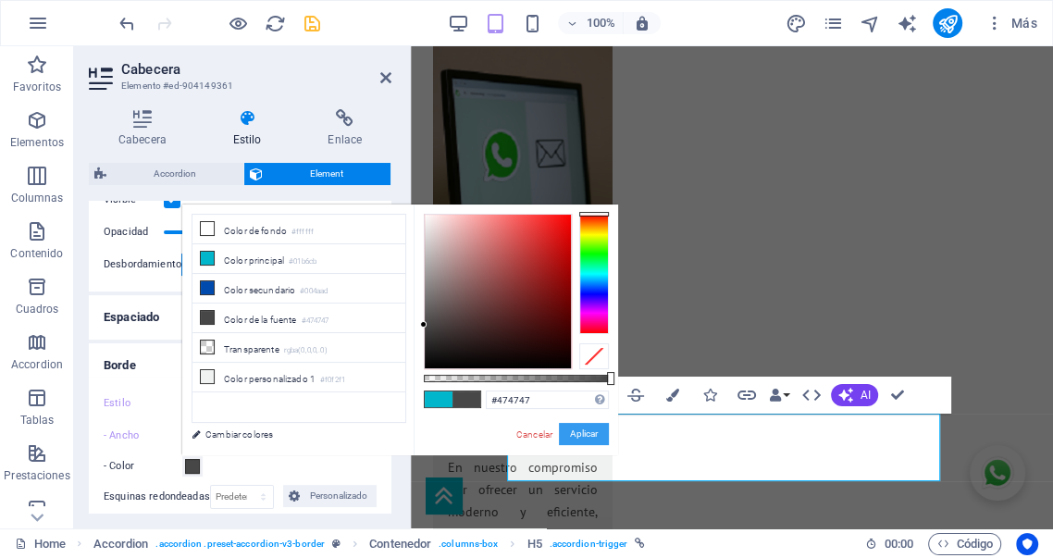
click at [590, 431] on button "Aplicar" at bounding box center [584, 434] width 50 height 22
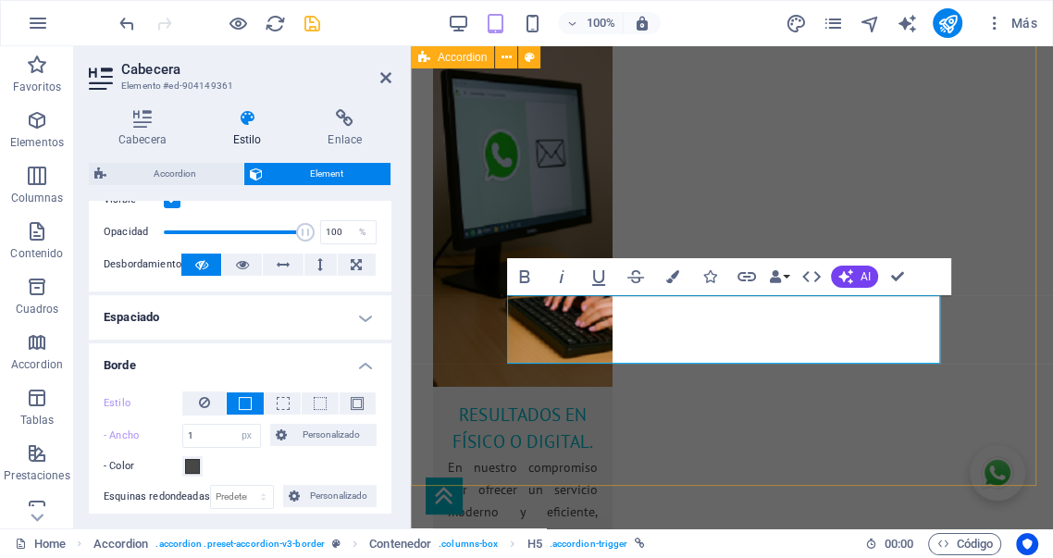
scroll to position [4509, 0]
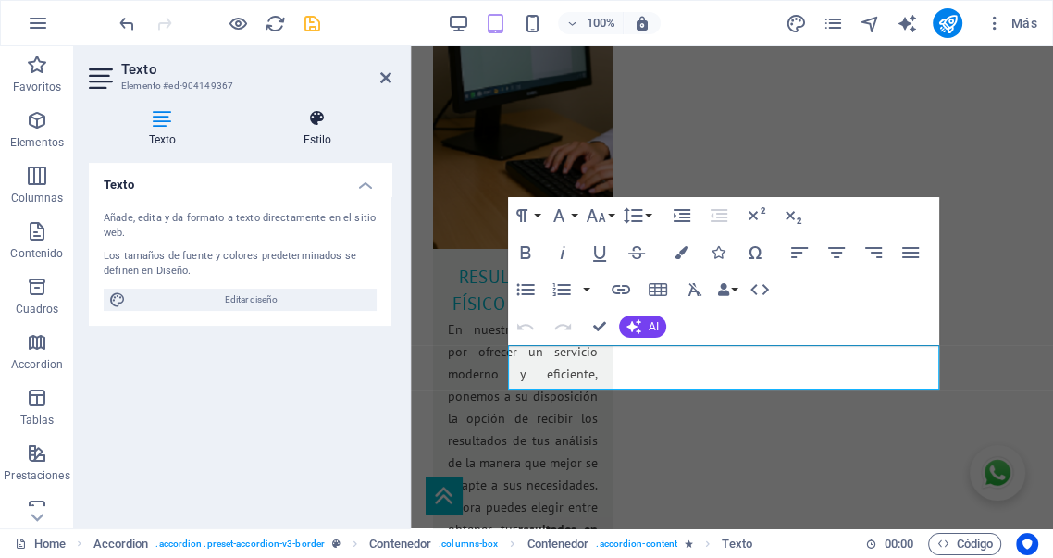
click at [318, 136] on h4 "Estilo" at bounding box center [317, 128] width 148 height 39
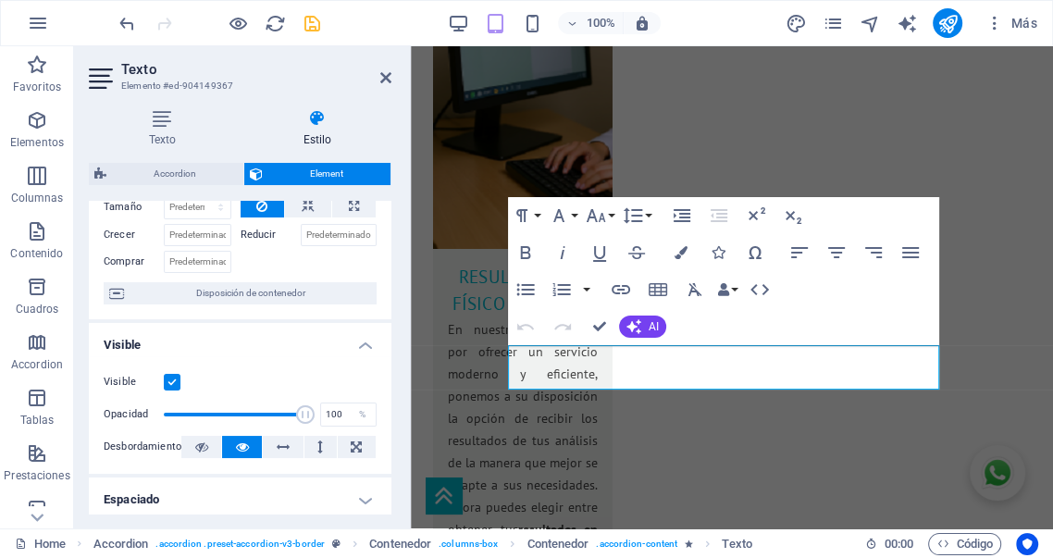
scroll to position [103, 0]
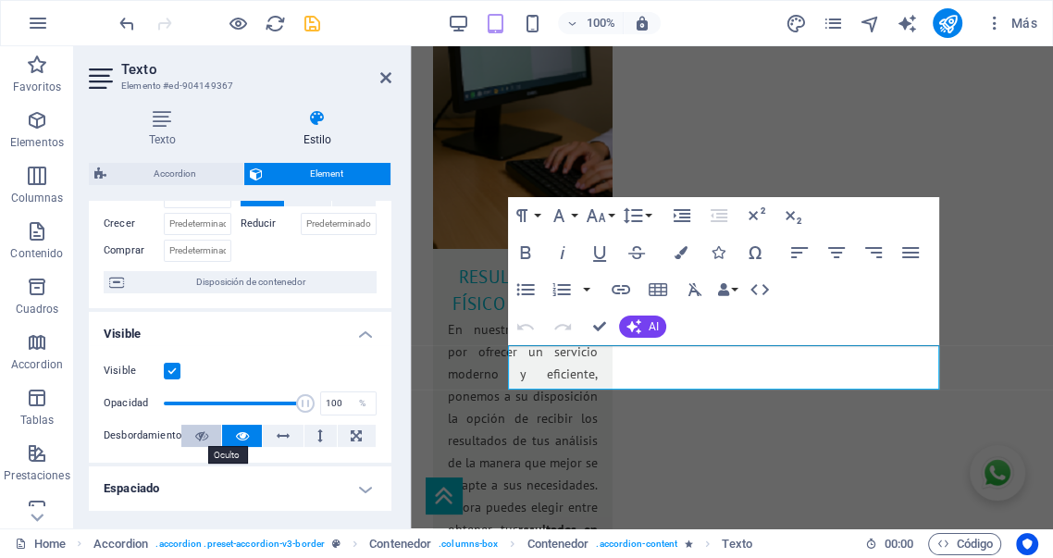
click at [201, 429] on icon at bounding box center [201, 436] width 13 height 22
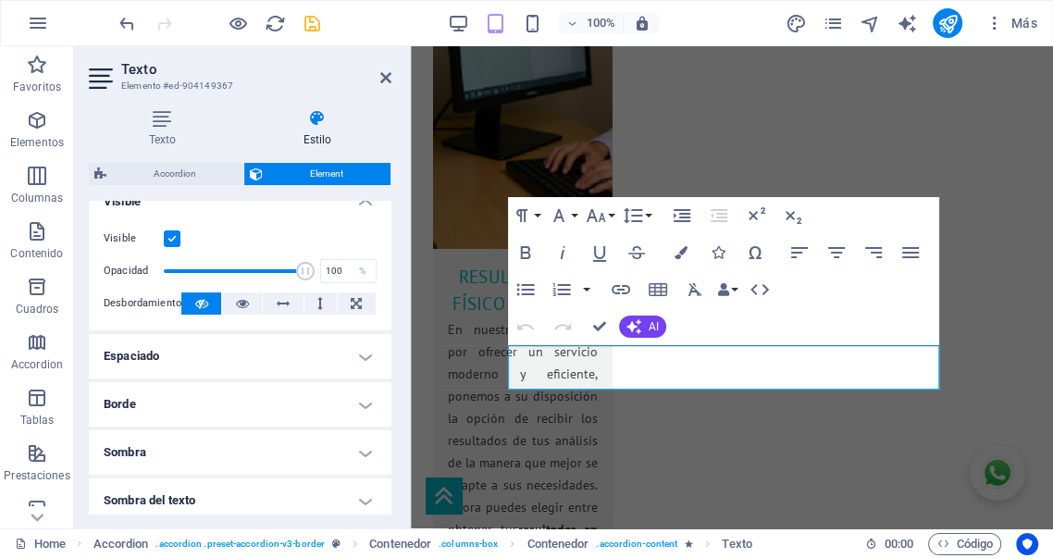
scroll to position [274, 0]
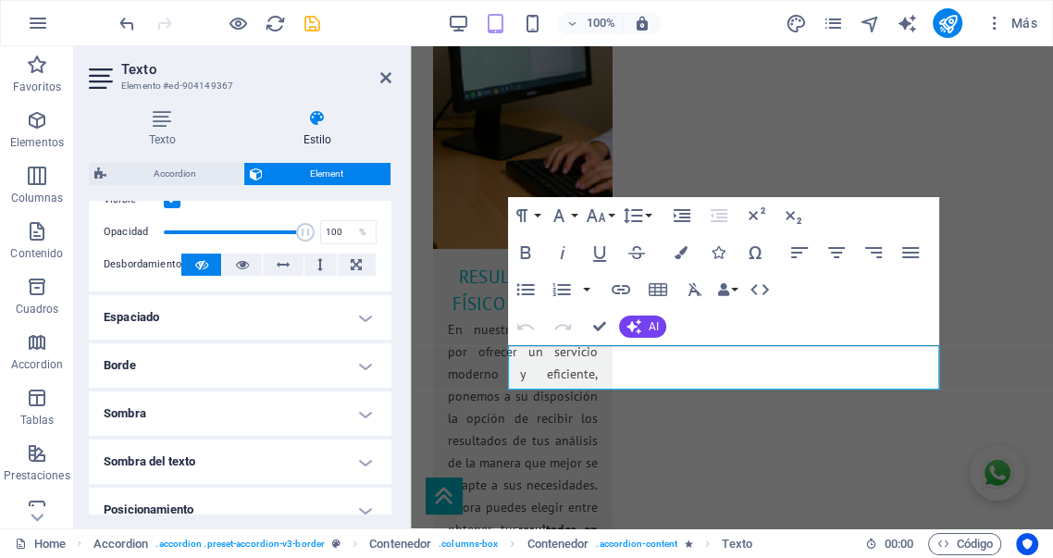
click at [266, 381] on h4 "Borde" at bounding box center [240, 365] width 303 height 44
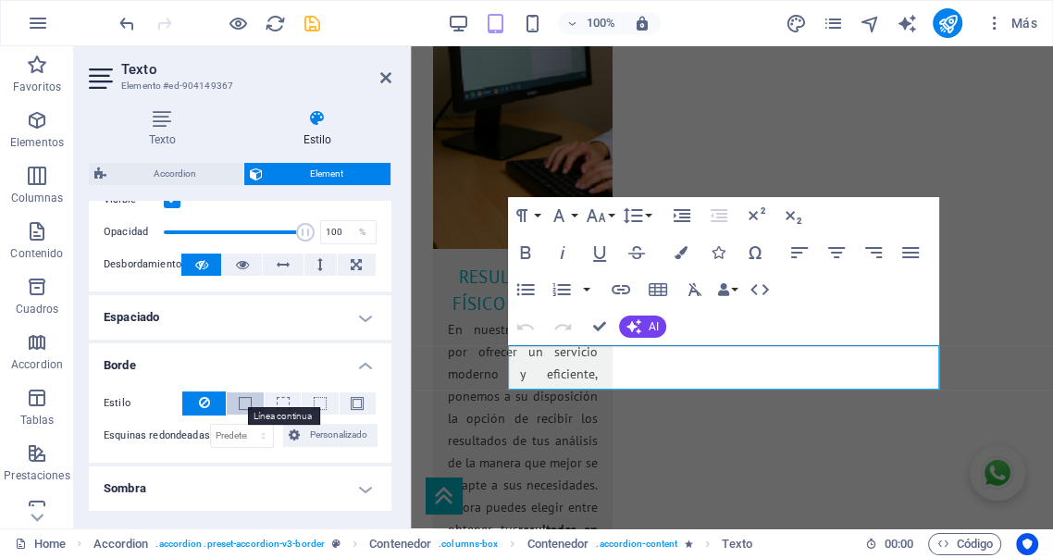
click at [242, 403] on span at bounding box center [245, 403] width 13 height 13
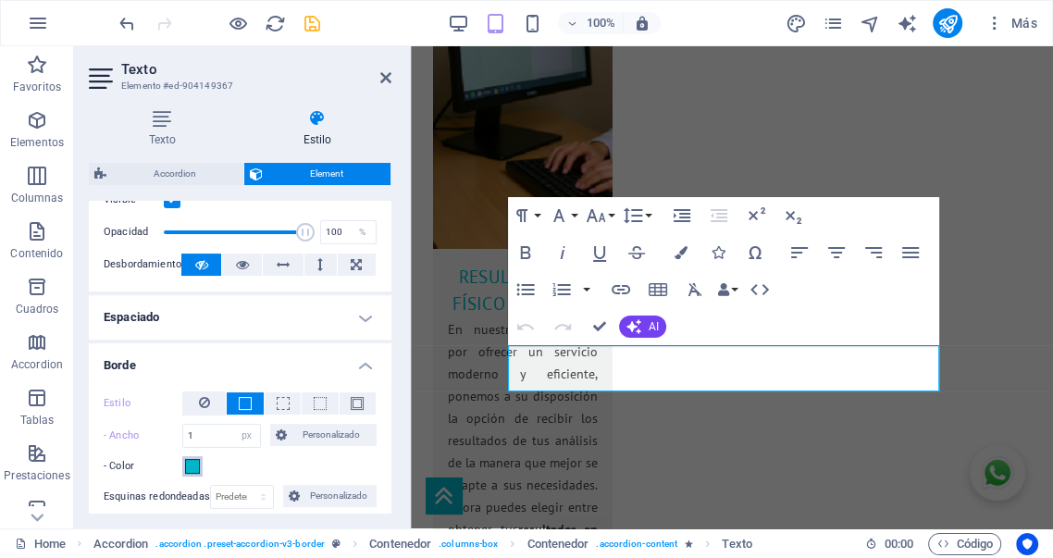
click at [193, 463] on span at bounding box center [192, 466] width 15 height 15
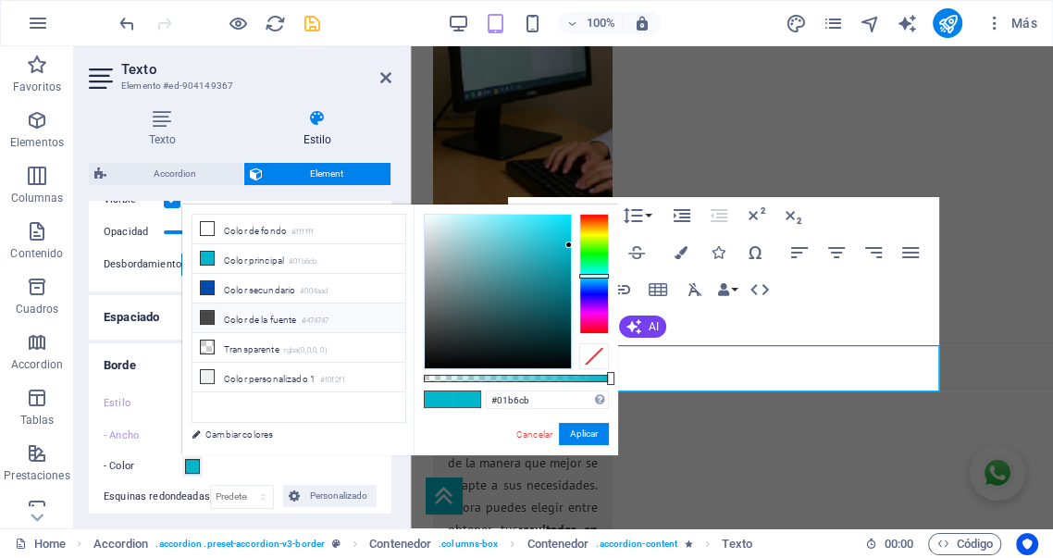
click at [245, 317] on li "Color de la fuente #474747" at bounding box center [299, 319] width 213 height 30
type input "#474747"
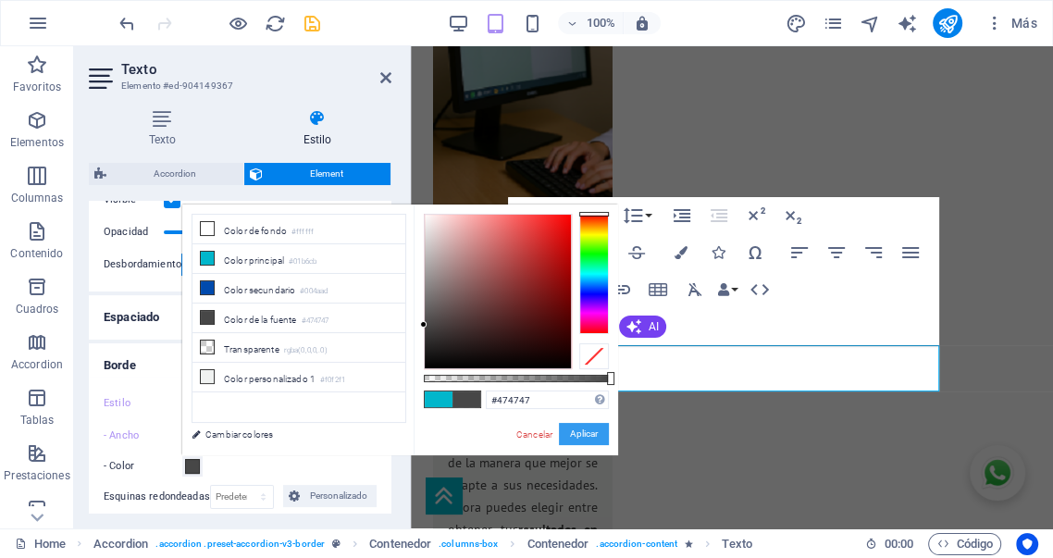
click at [590, 433] on button "Aplicar" at bounding box center [584, 434] width 50 height 22
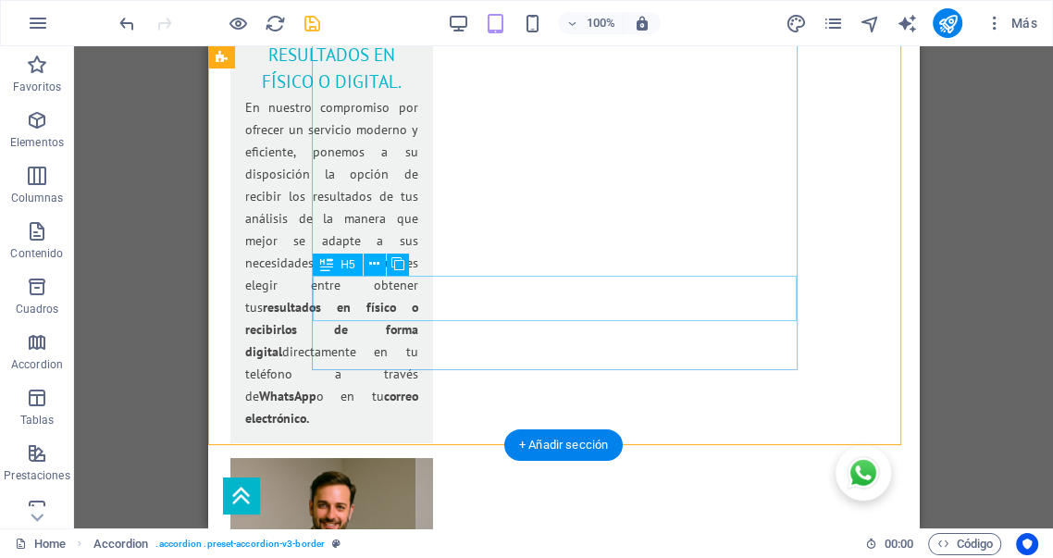
scroll to position [4235, 0]
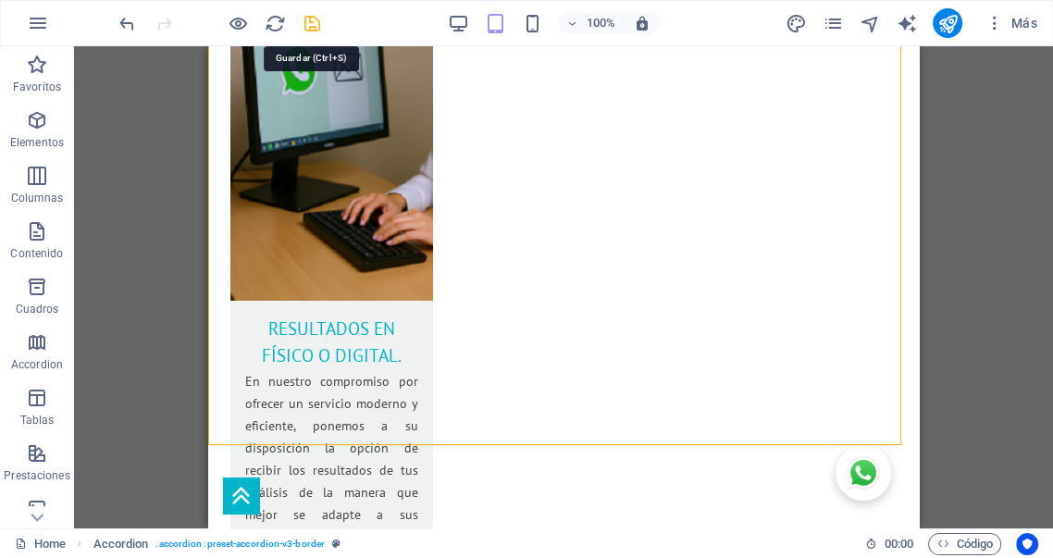
click at [311, 25] on icon "save" at bounding box center [312, 23] width 21 height 21
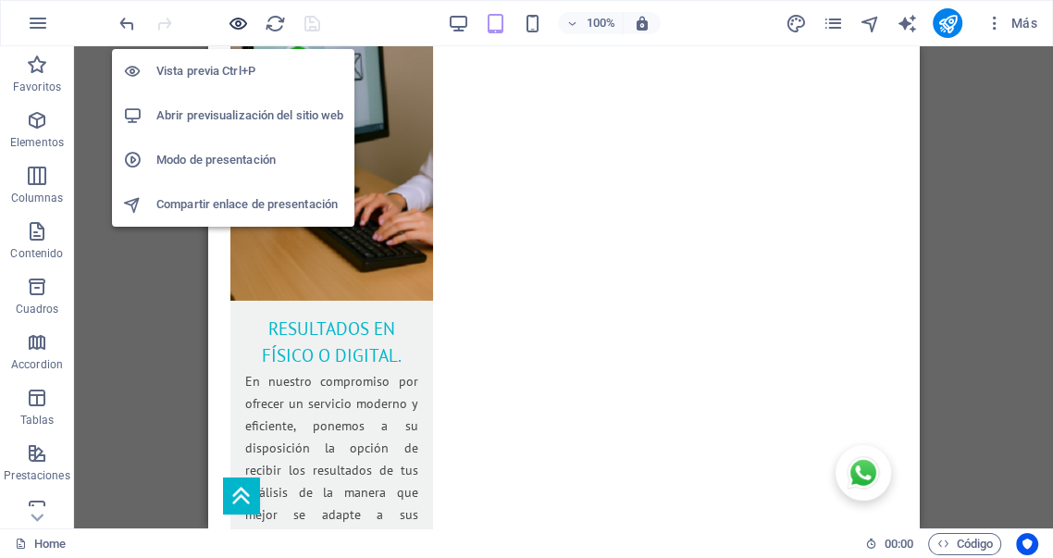
click at [238, 21] on icon "button" at bounding box center [238, 23] width 21 height 21
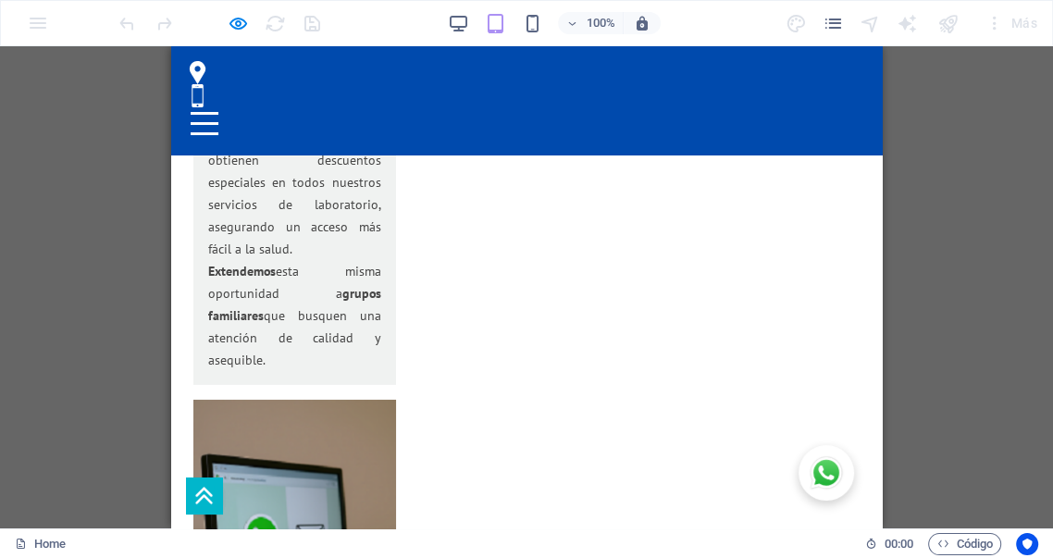
scroll to position [3656, 0]
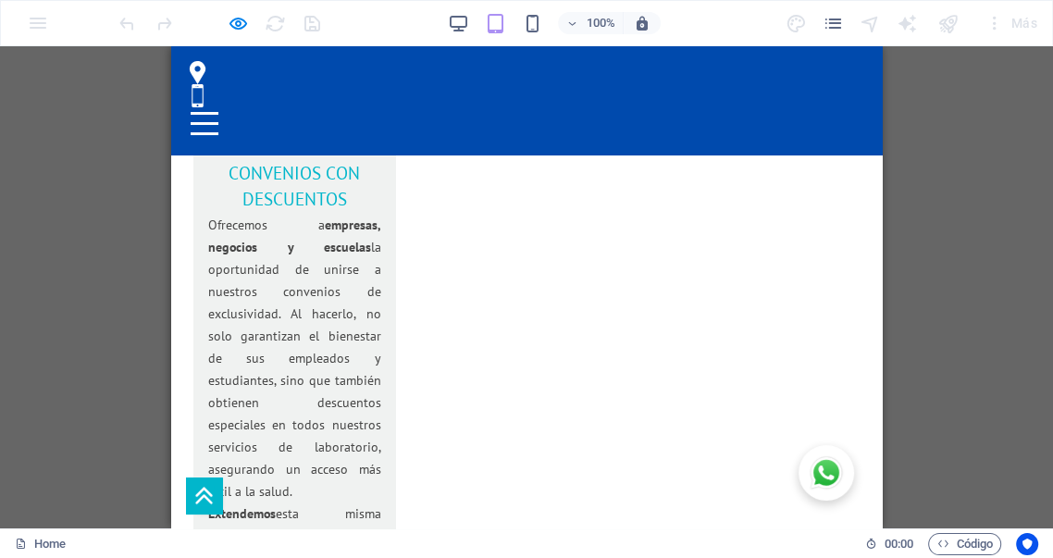
scroll to position [3450, 0]
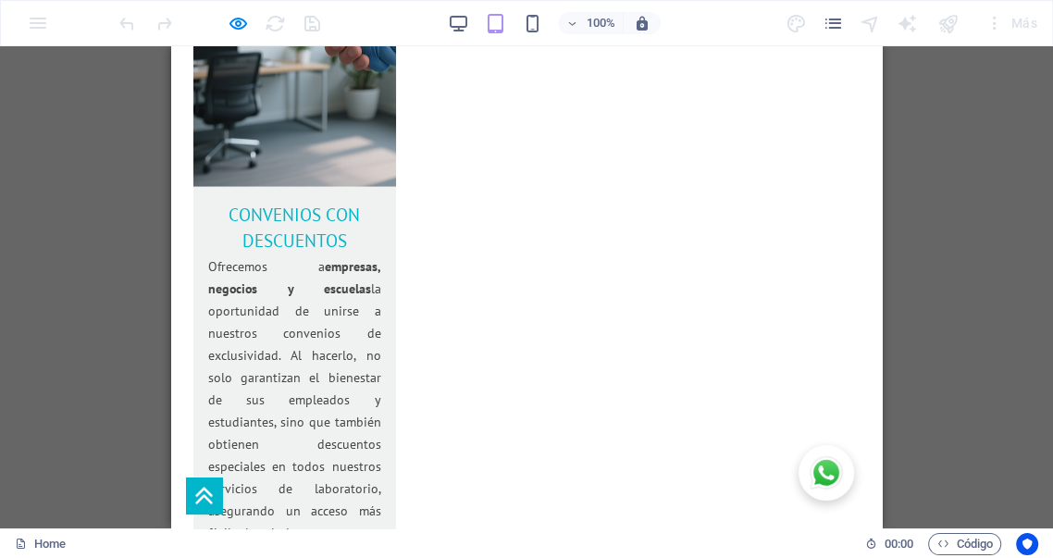
scroll to position [3485, 0]
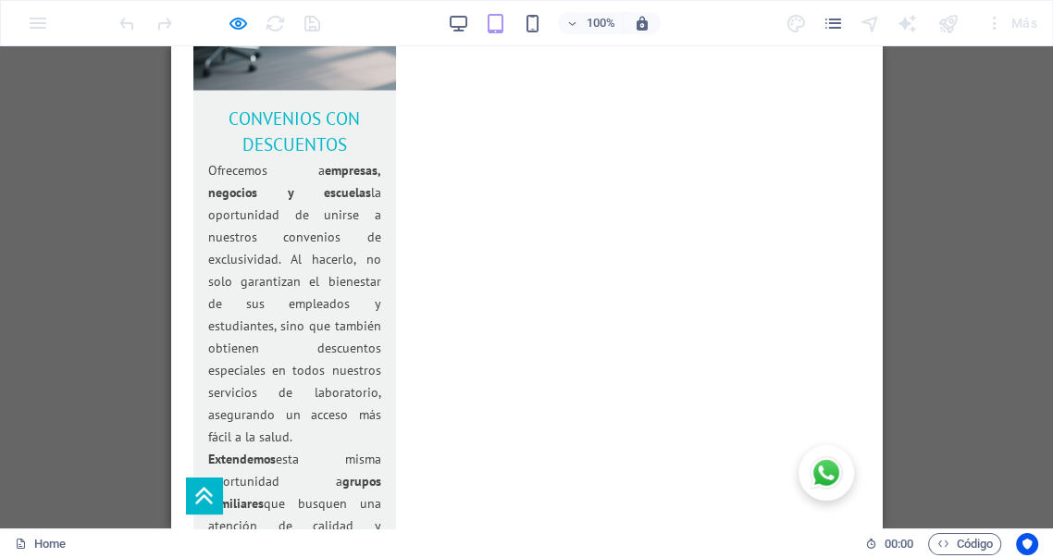
scroll to position [3587, 0]
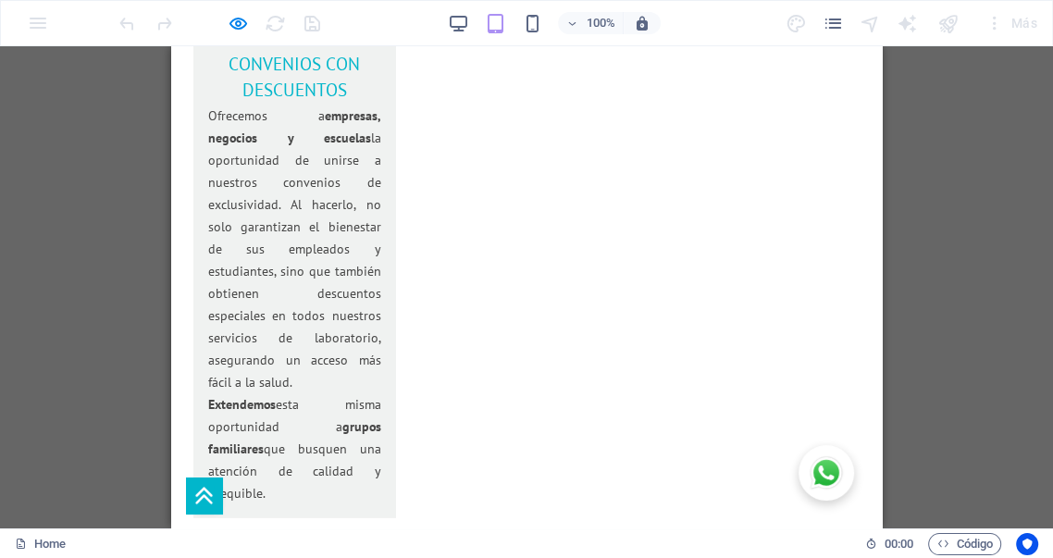
scroll to position [3690, 0]
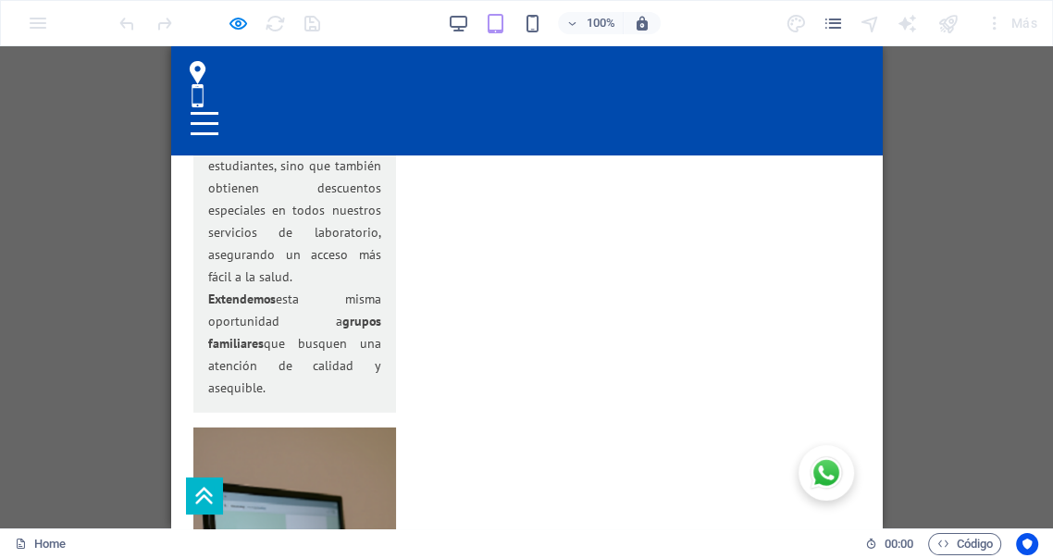
scroll to position [3656, 0]
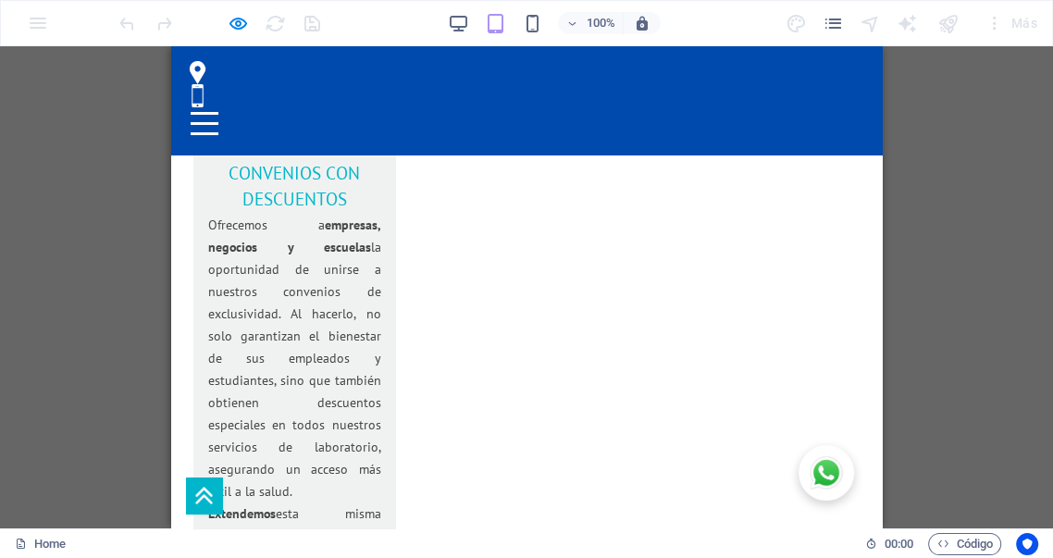
scroll to position [3416, 0]
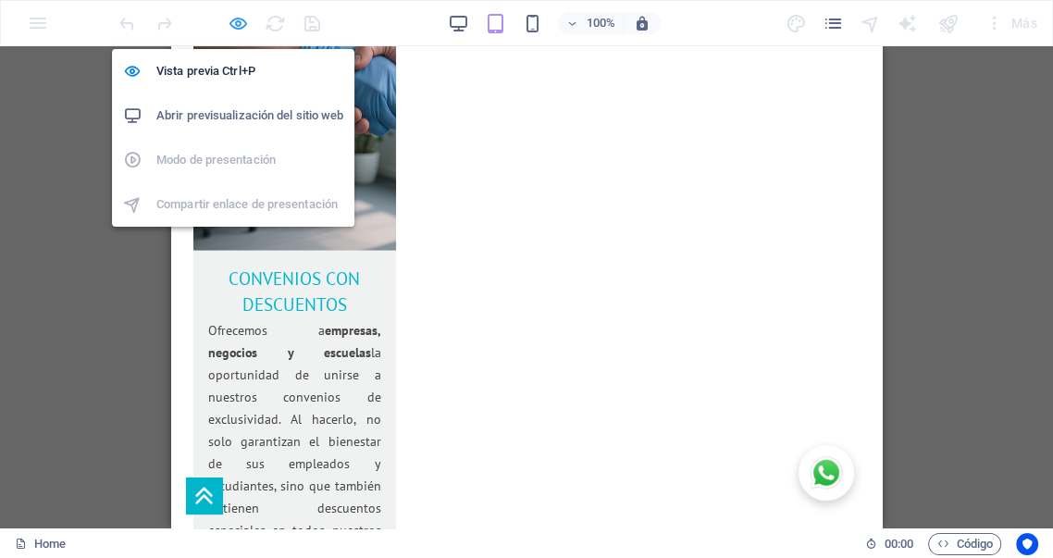
click at [237, 26] on icon "button" at bounding box center [238, 23] width 21 height 21
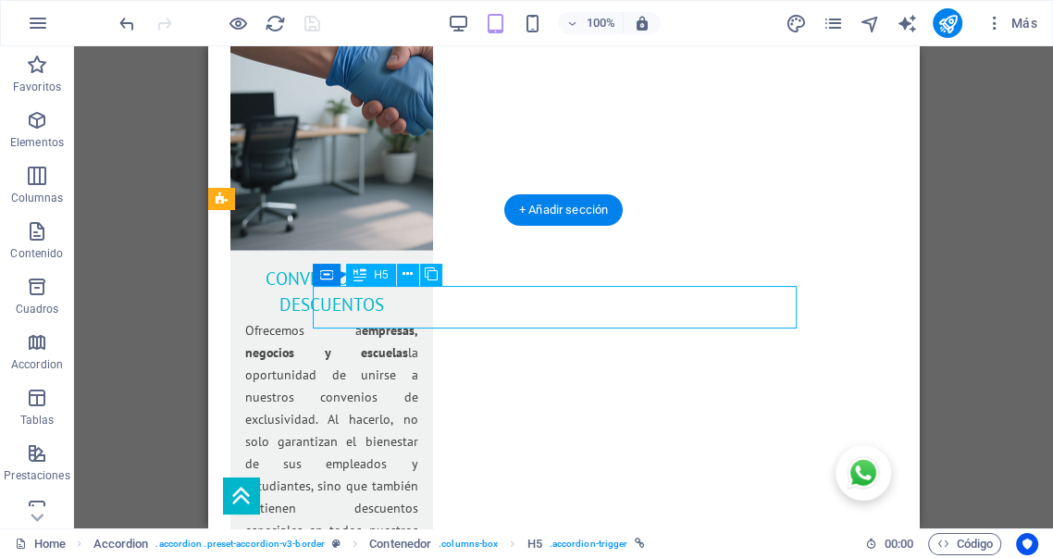
select select "%"
select select "px"
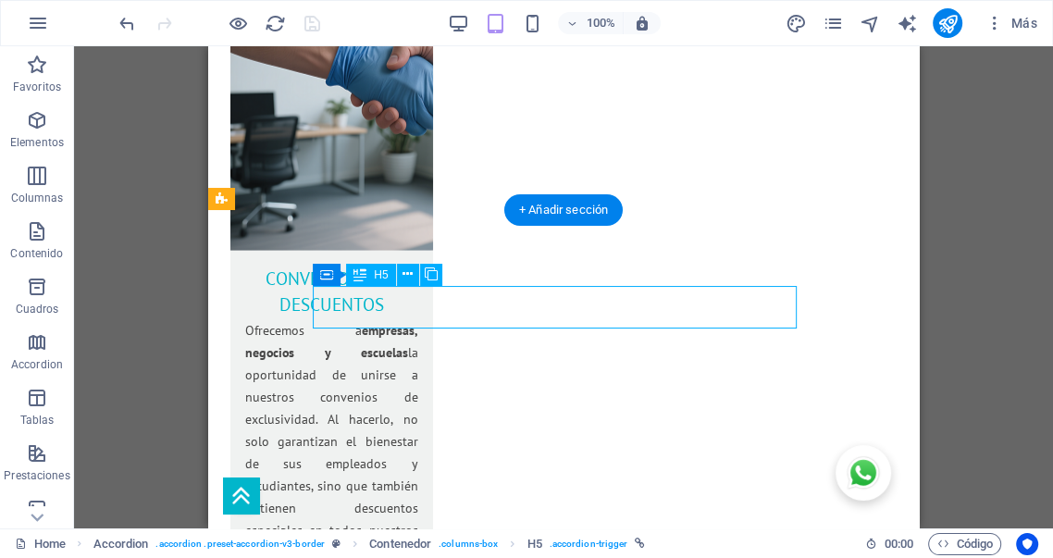
select select "px"
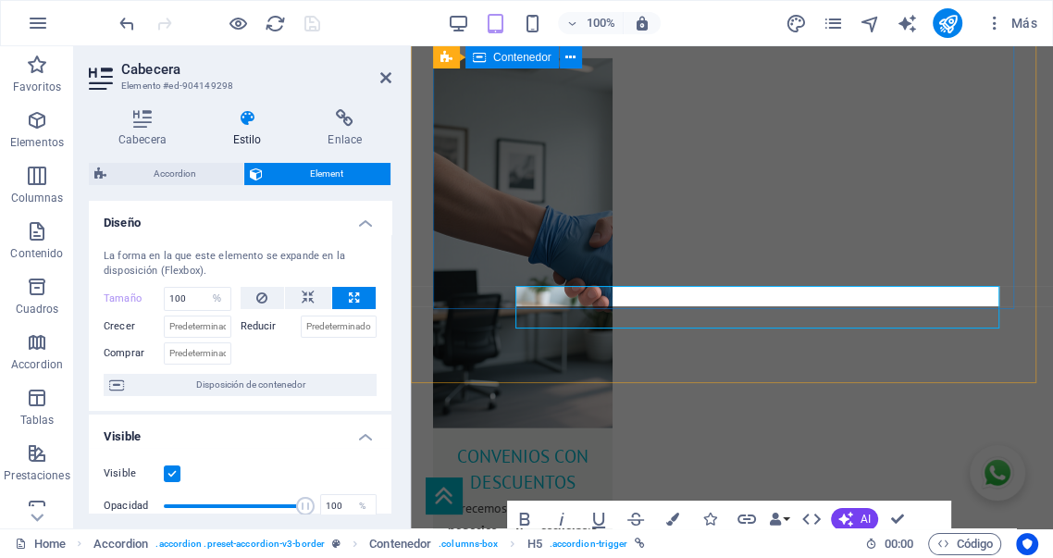
scroll to position [3687, 0]
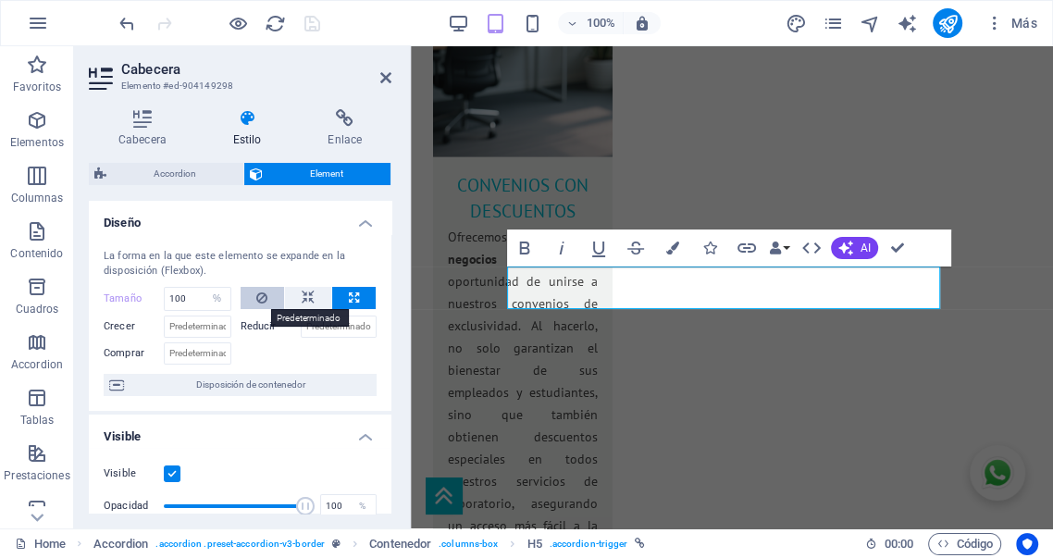
click at [259, 299] on icon at bounding box center [261, 298] width 11 height 22
select select "DISABLED_OPTION_VALUE"
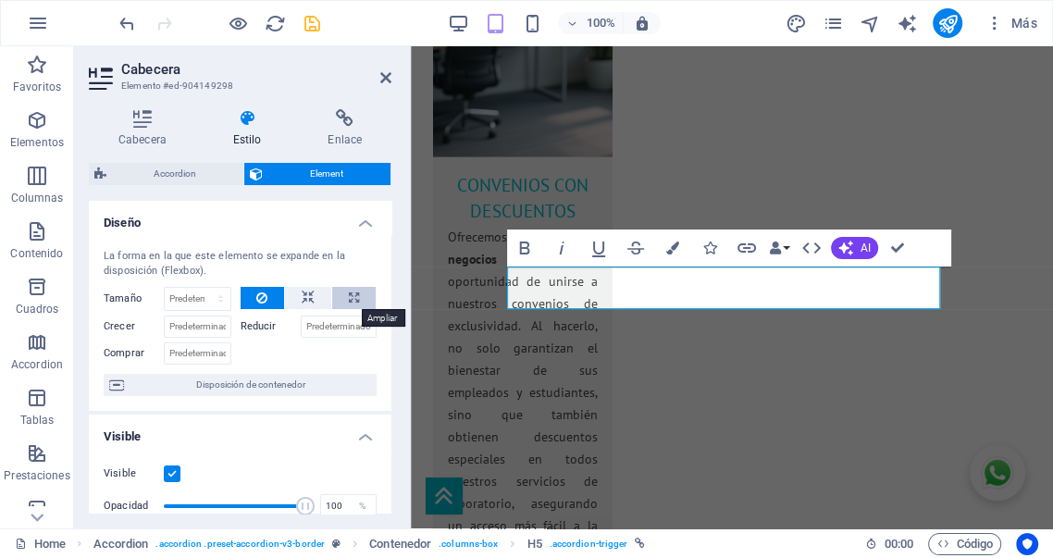
click at [349, 298] on icon at bounding box center [354, 298] width 10 height 22
type input "100"
select select "%"
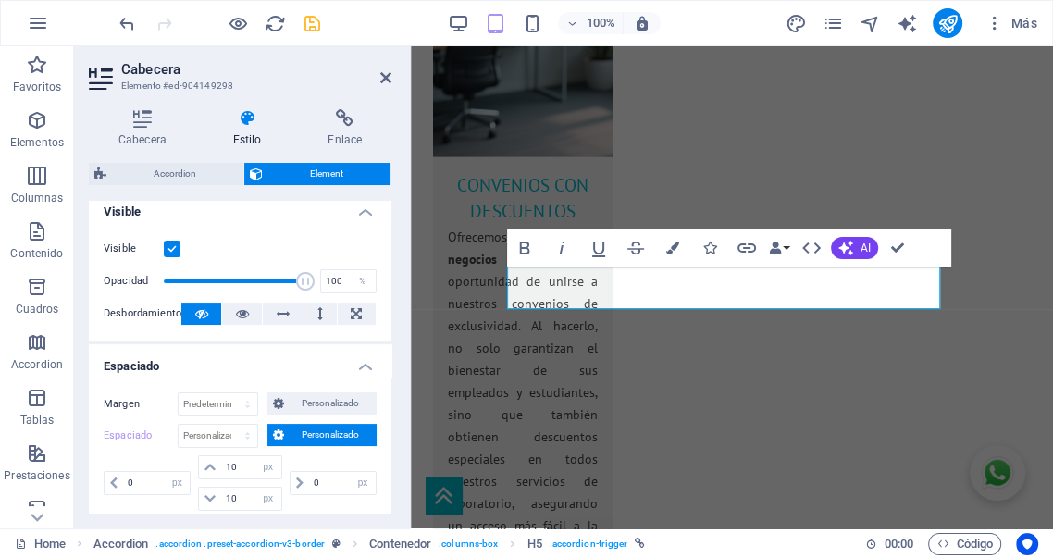
scroll to position [274, 0]
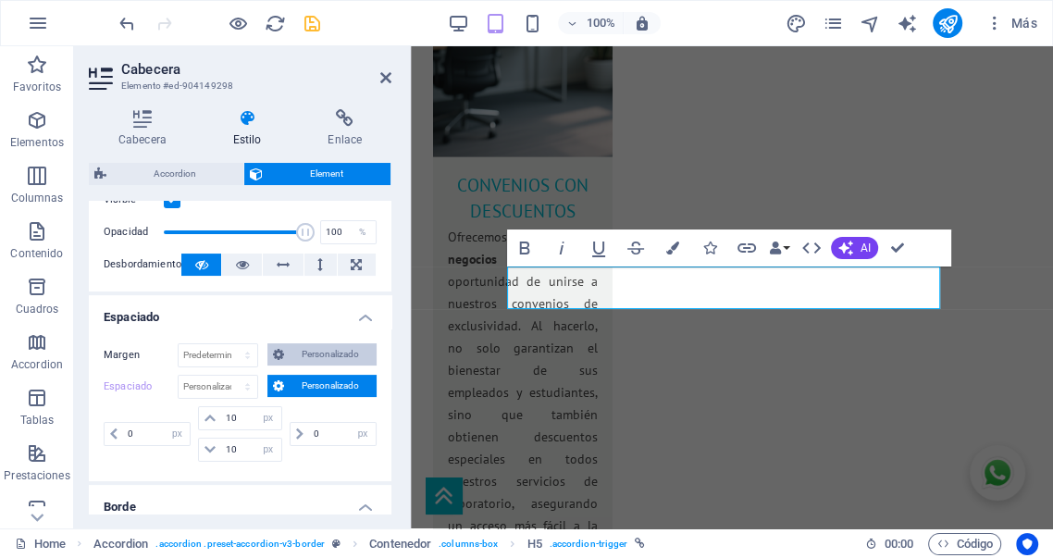
click at [321, 353] on span "Personalizado" at bounding box center [330, 354] width 81 height 22
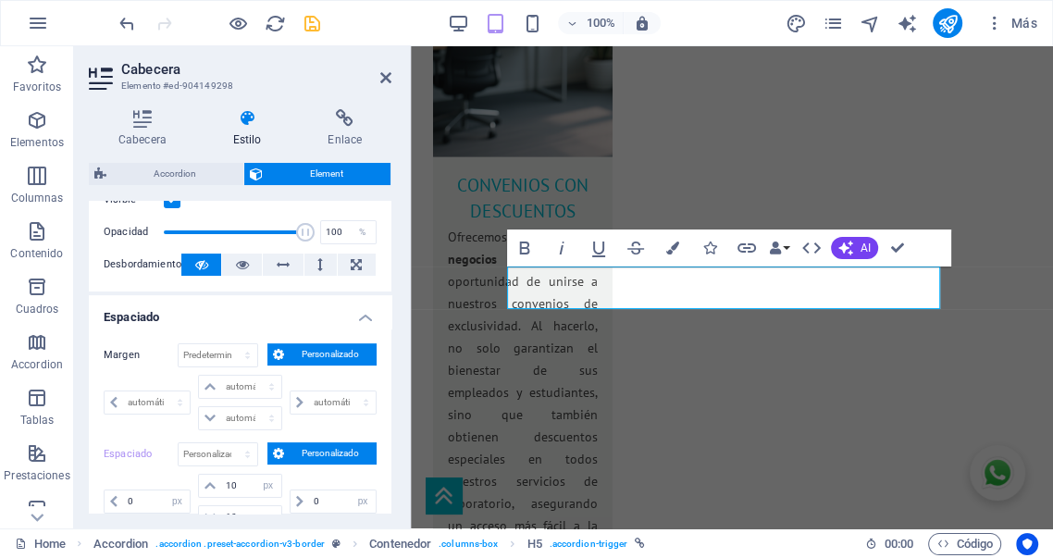
click at [322, 352] on span "Personalizado" at bounding box center [330, 354] width 81 height 22
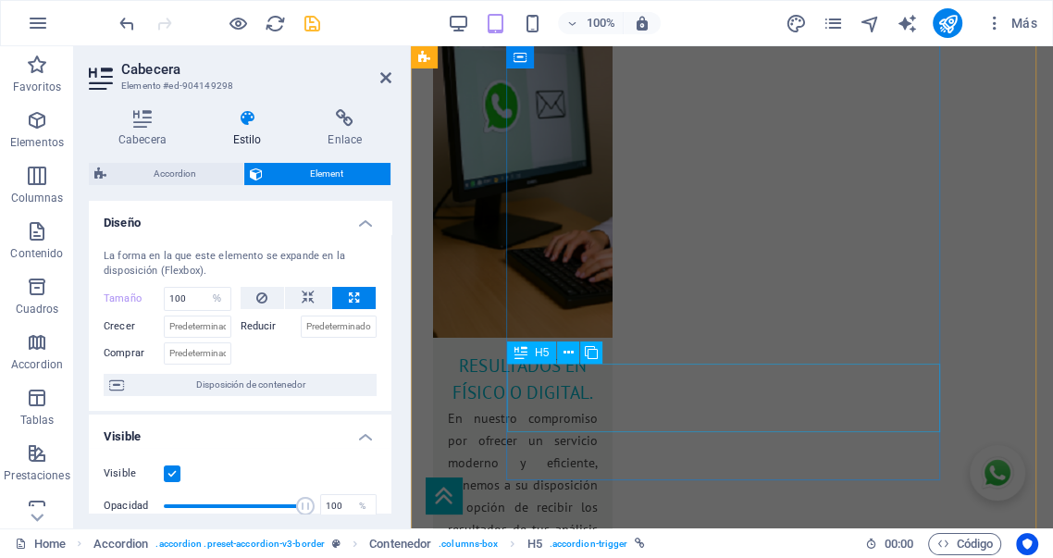
scroll to position [4442, 0]
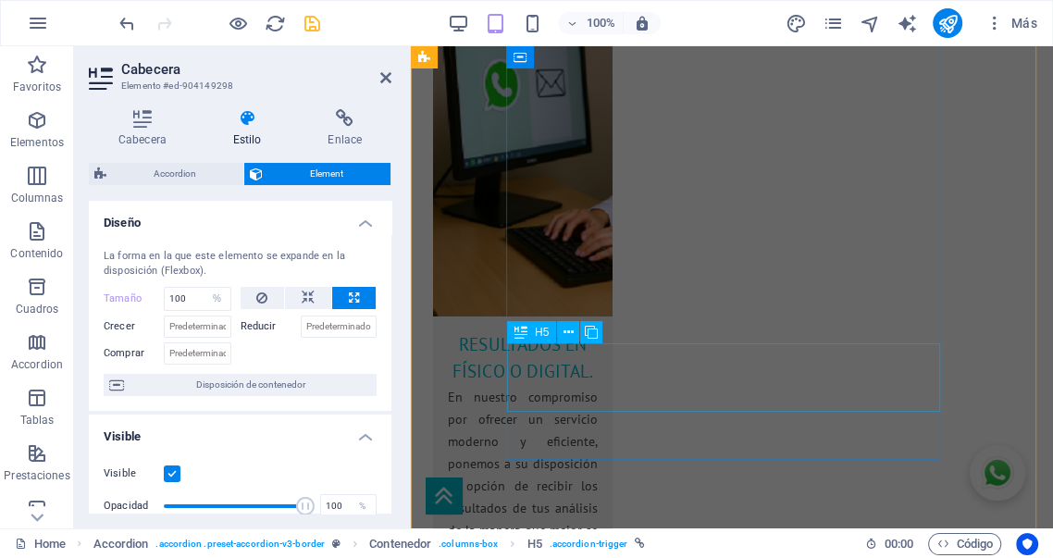
select select "px"
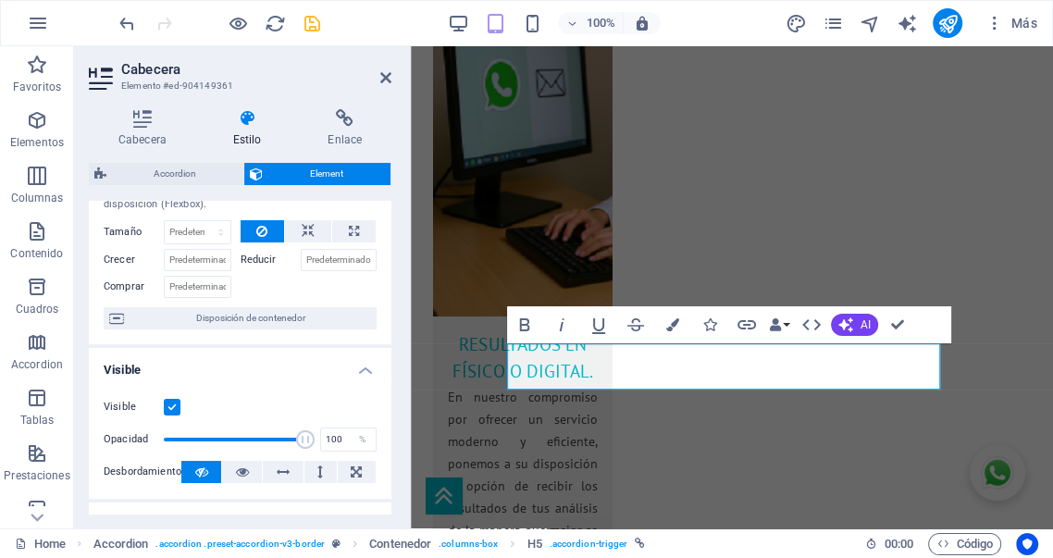
scroll to position [0, 0]
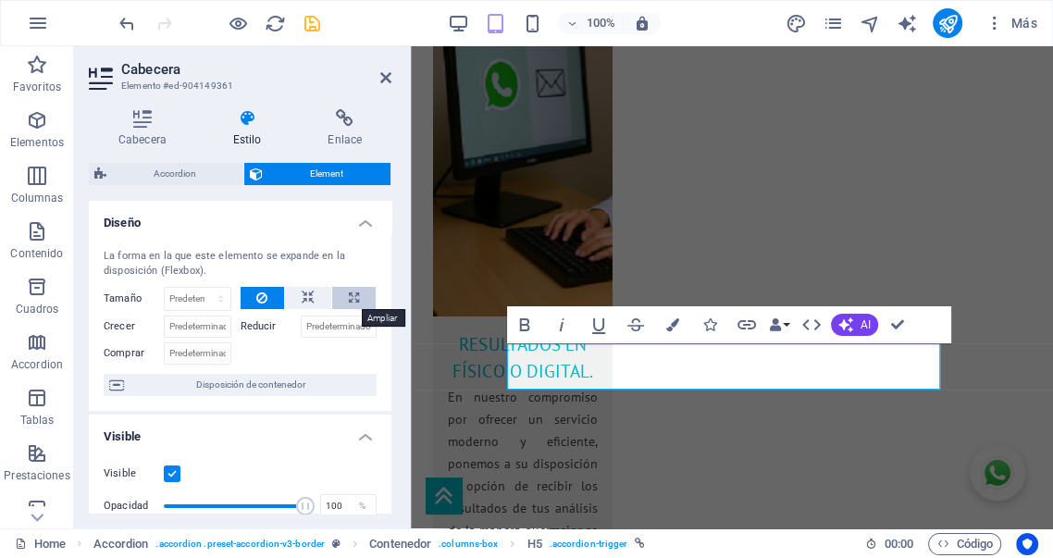
click at [354, 295] on icon at bounding box center [354, 298] width 10 height 22
type input "100"
select select "%"
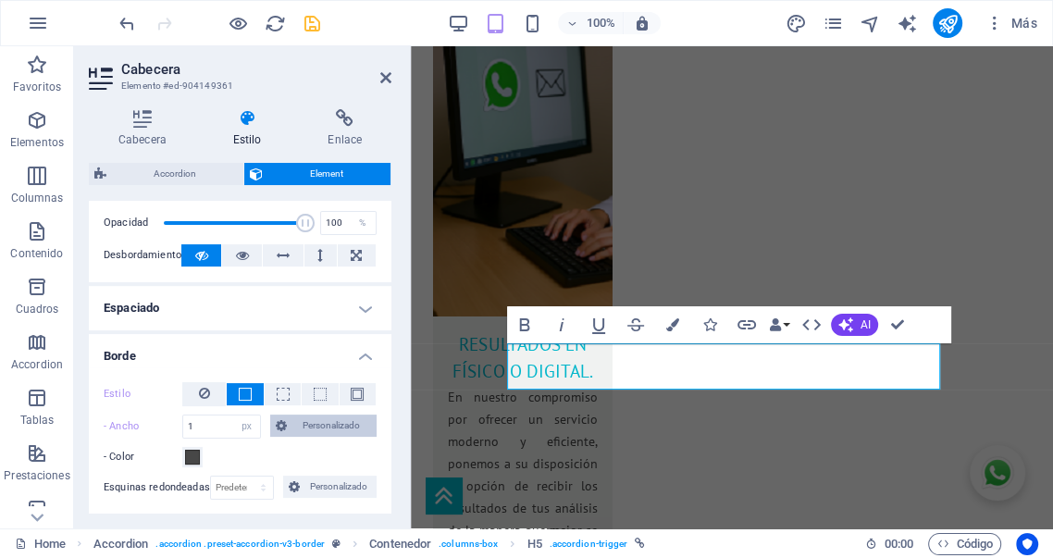
scroll to position [274, 0]
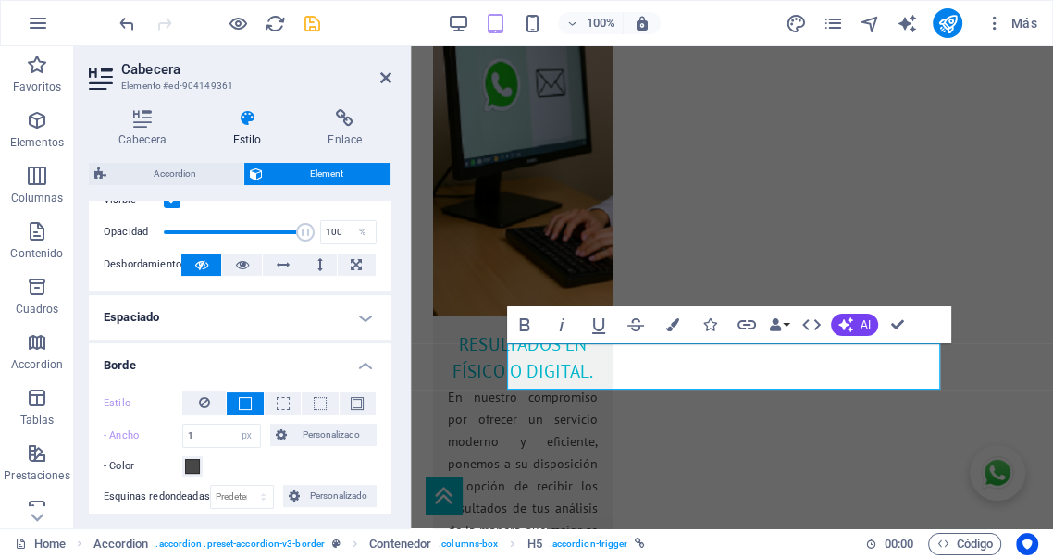
click at [315, 318] on h4 "Espaciado" at bounding box center [240, 317] width 303 height 44
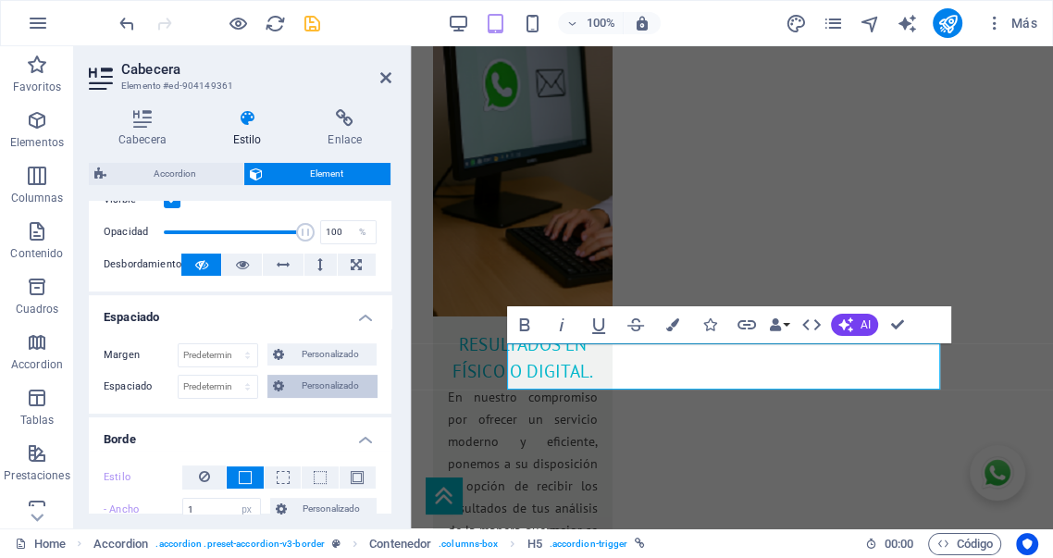
click at [332, 384] on span "Personalizado" at bounding box center [330, 386] width 81 height 22
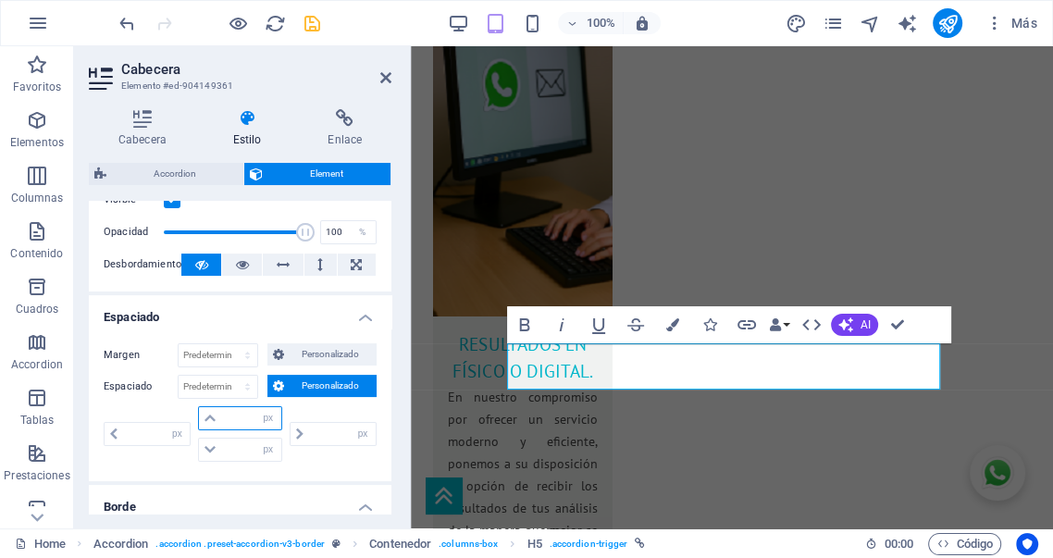
click at [237, 418] on input "number" at bounding box center [250, 418] width 59 height 22
type input "10"
type input "0"
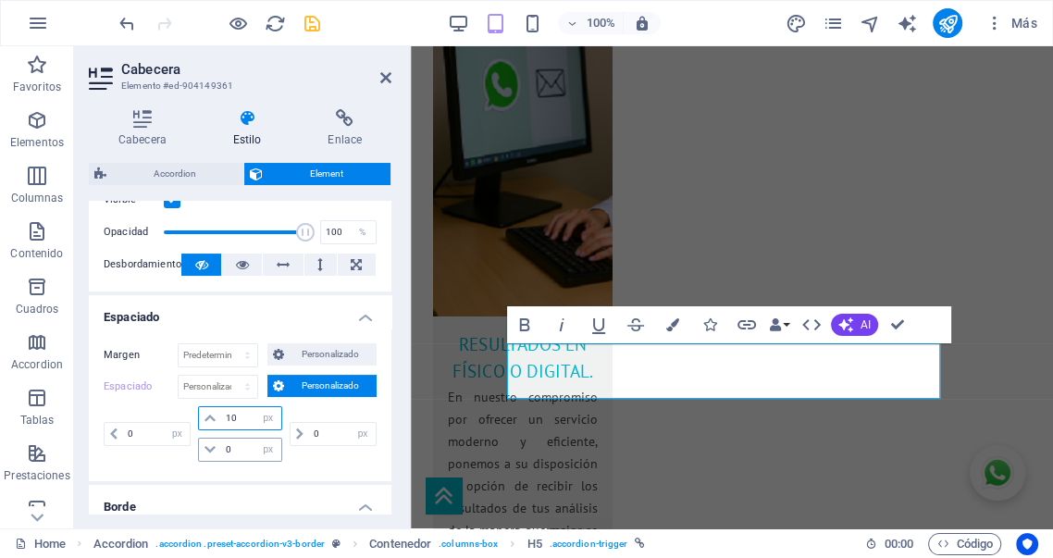
type input "10"
click at [239, 452] on input "0" at bounding box center [250, 450] width 59 height 22
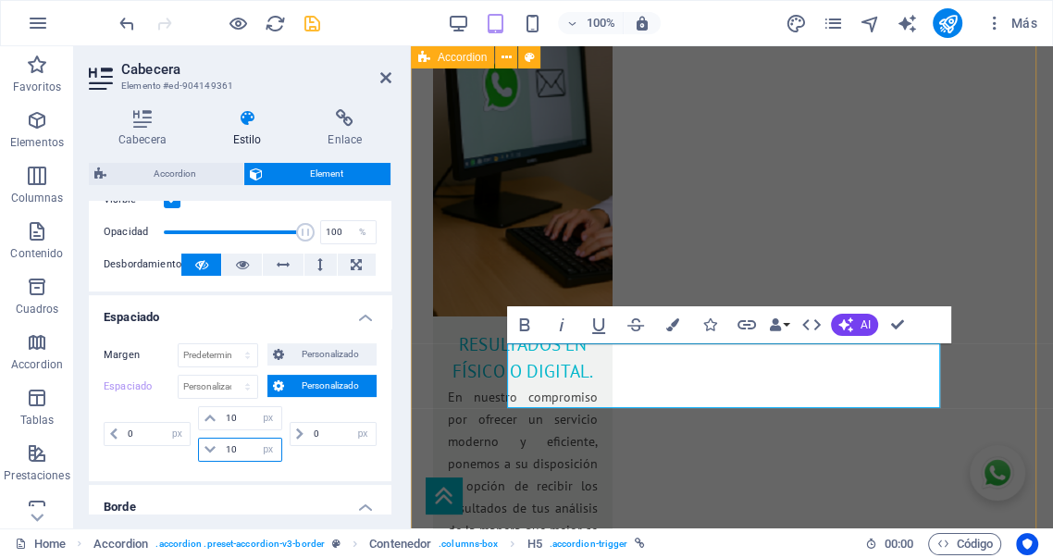
type input "10"
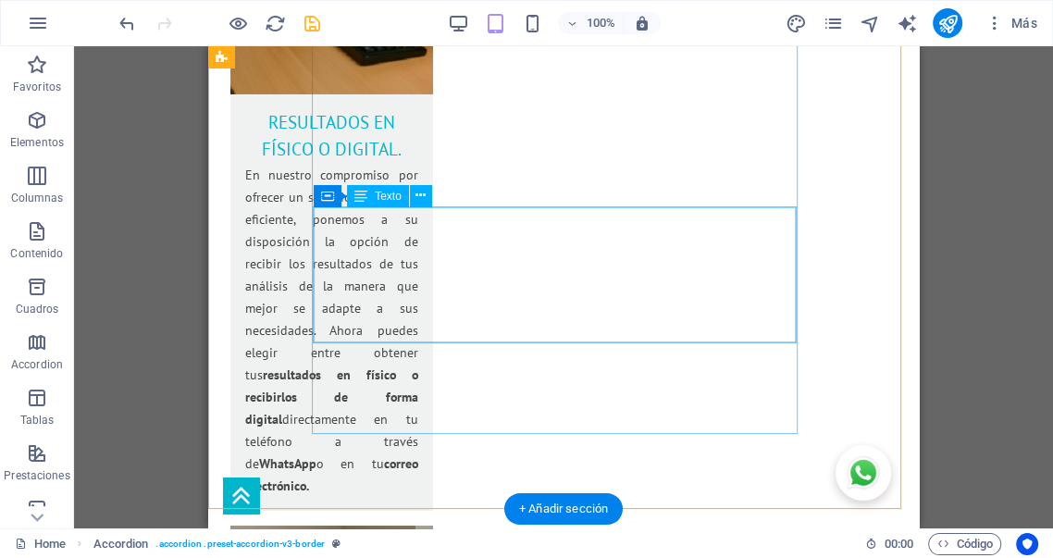
scroll to position [4168, 0]
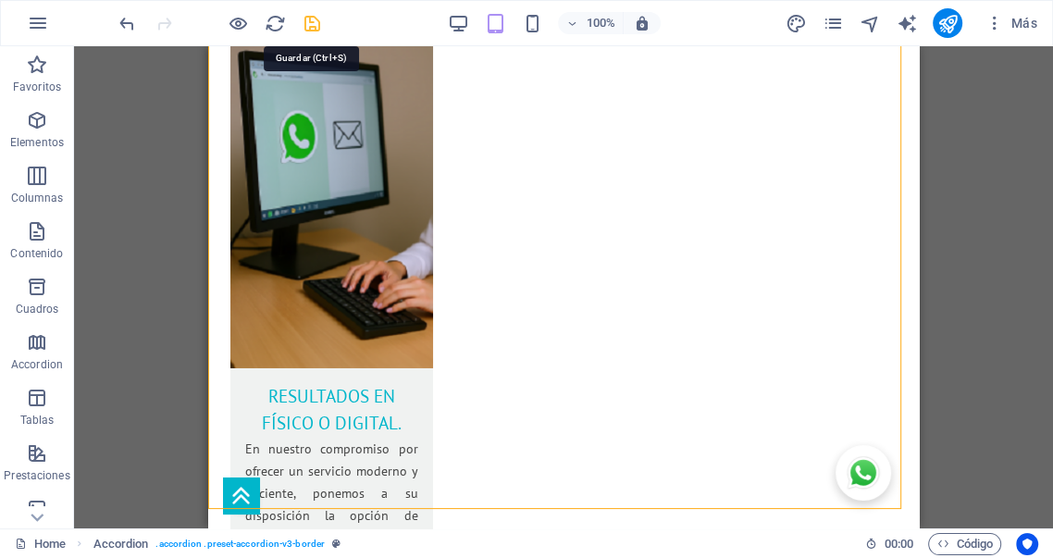
click at [313, 28] on icon "save" at bounding box center [312, 23] width 21 height 21
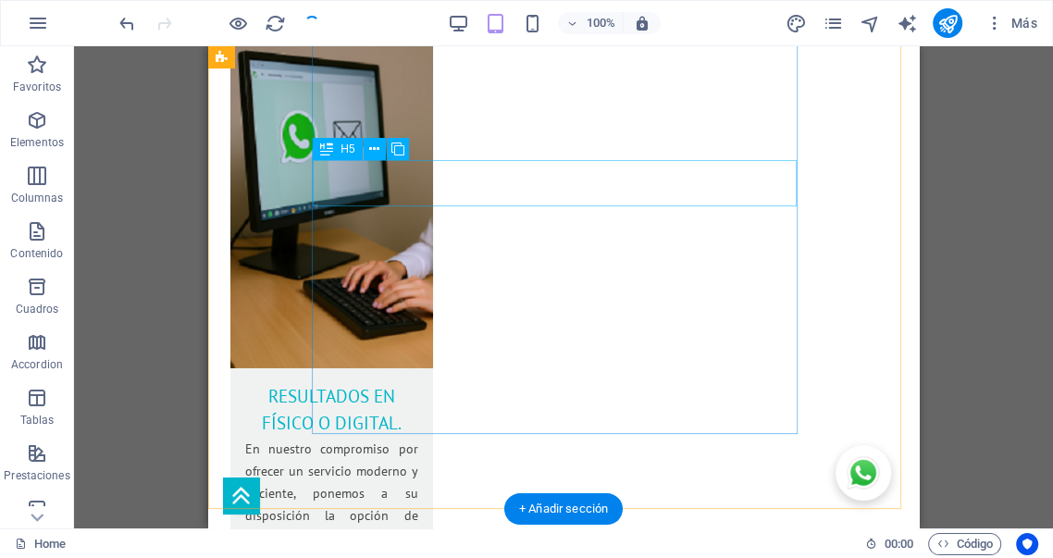
select select "px"
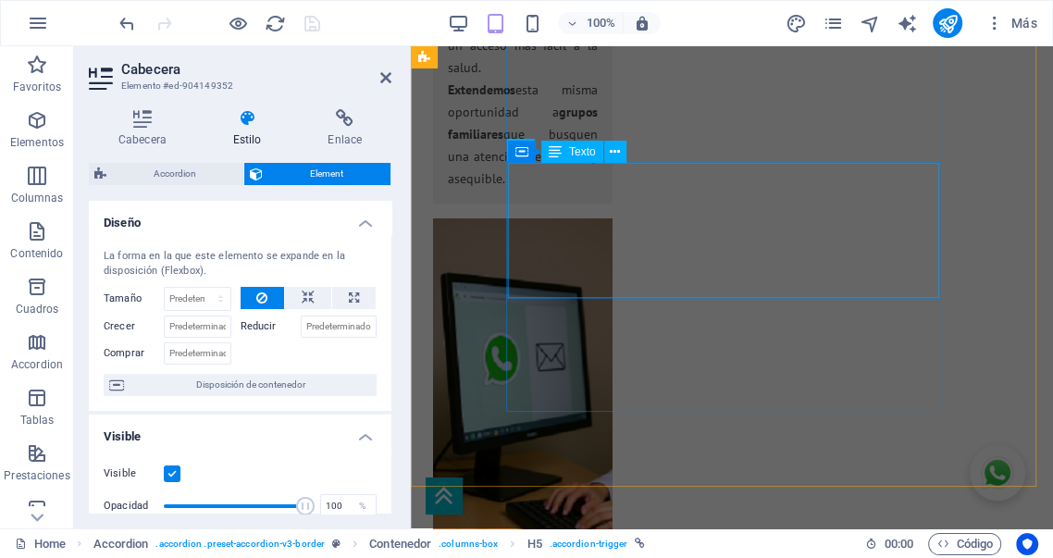
scroll to position [4442, 0]
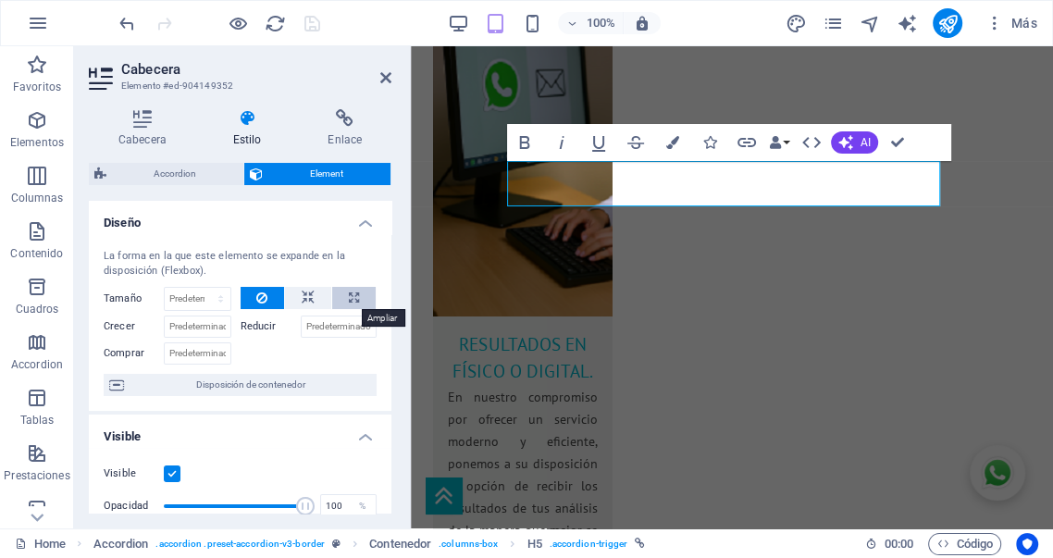
click at [349, 296] on icon at bounding box center [354, 298] width 10 height 22
type input "100"
select select "%"
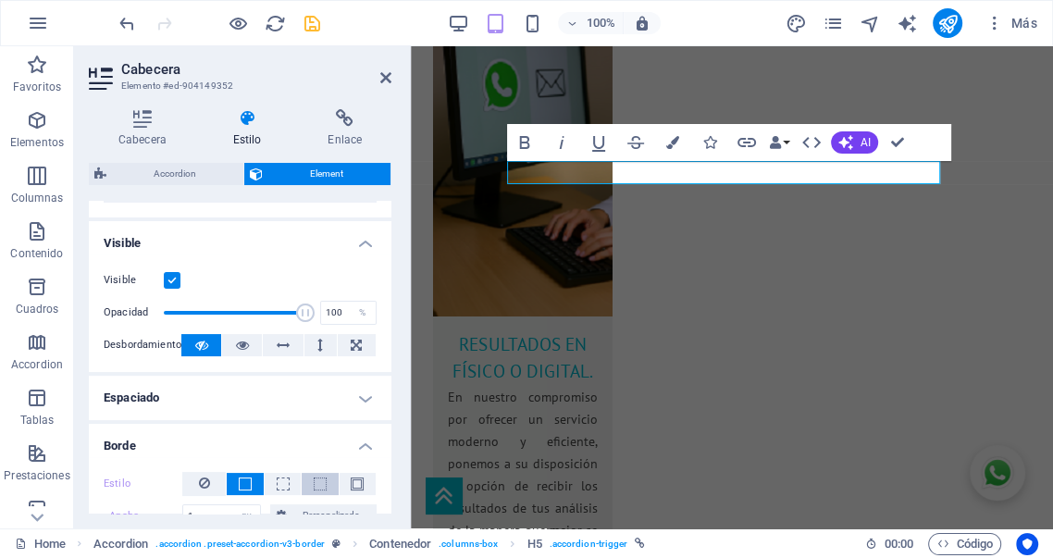
scroll to position [240, 0]
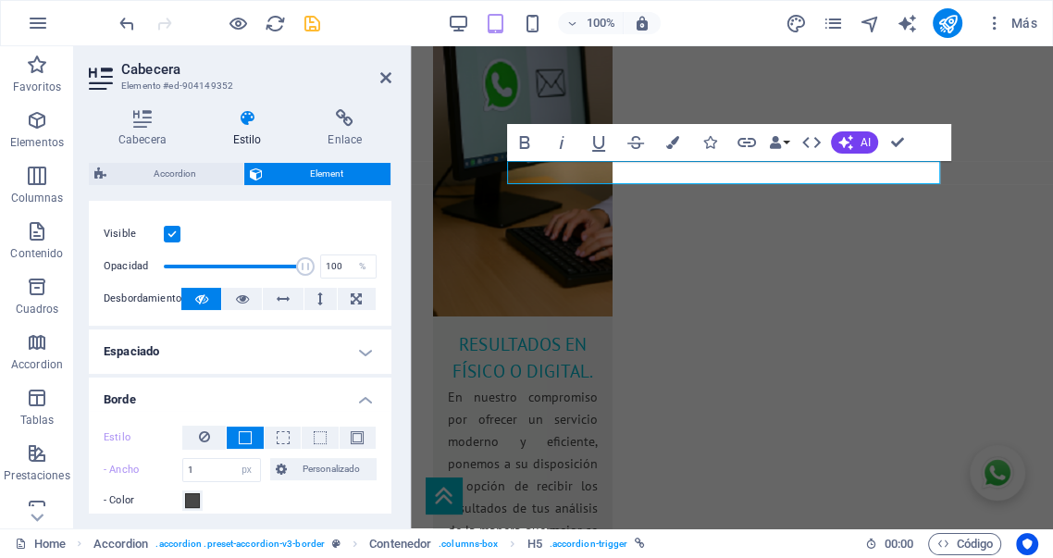
click at [320, 359] on h4 "Espaciado" at bounding box center [240, 351] width 303 height 44
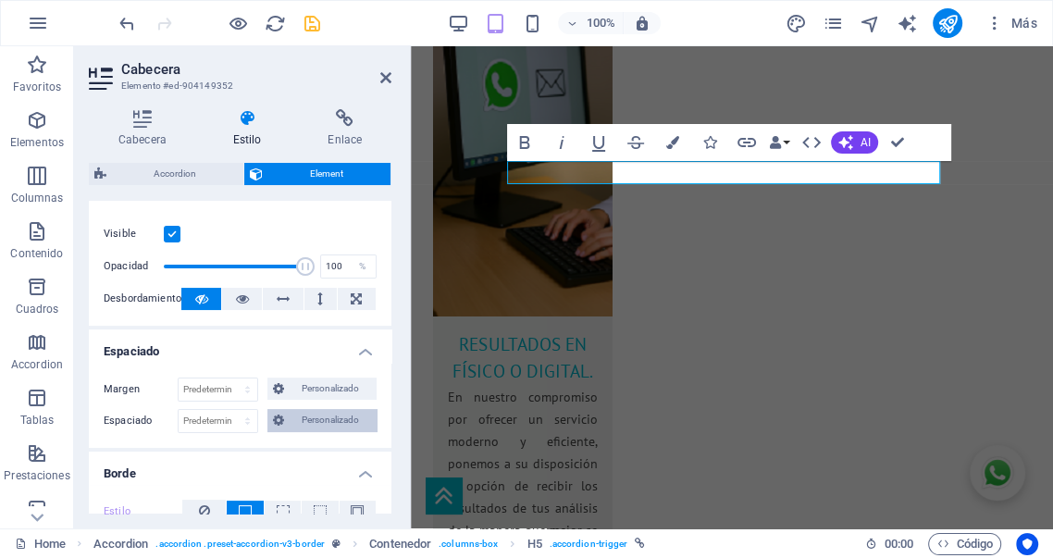
click at [317, 416] on span "Personalizado" at bounding box center [330, 420] width 81 height 22
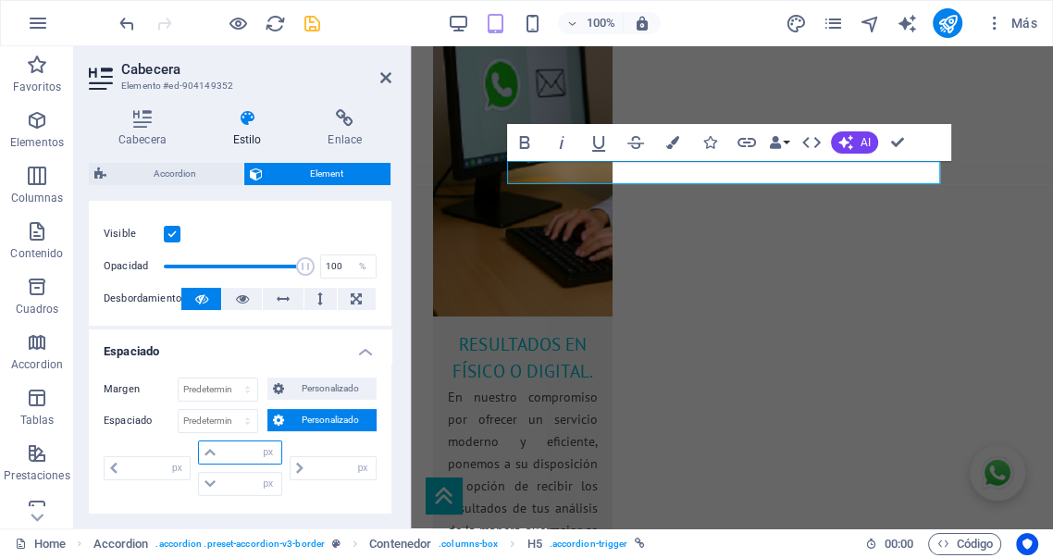
click at [231, 454] on input "number" at bounding box center [250, 452] width 59 height 22
type input "10"
type input "0"
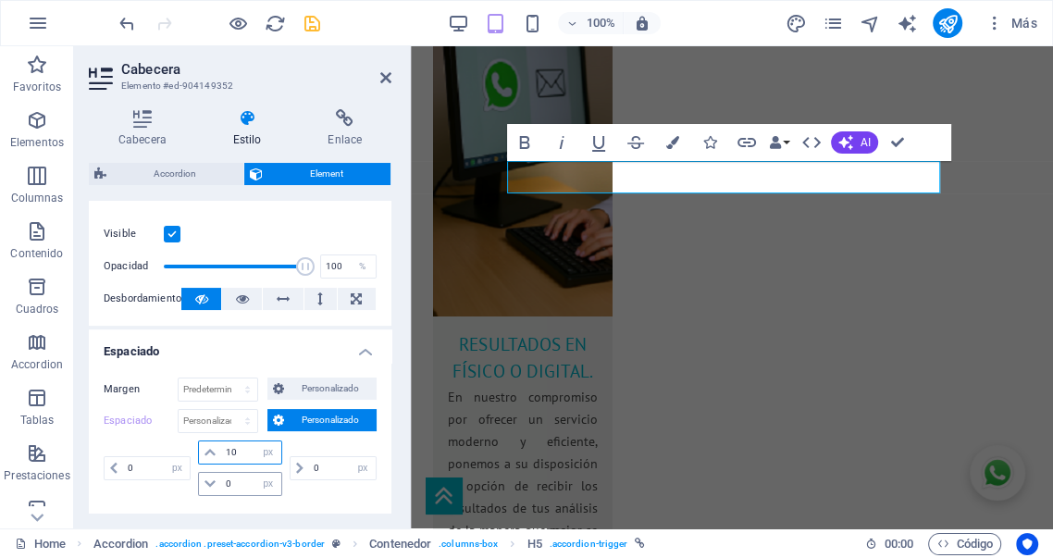
type input "10"
click at [242, 481] on input "0" at bounding box center [250, 484] width 59 height 22
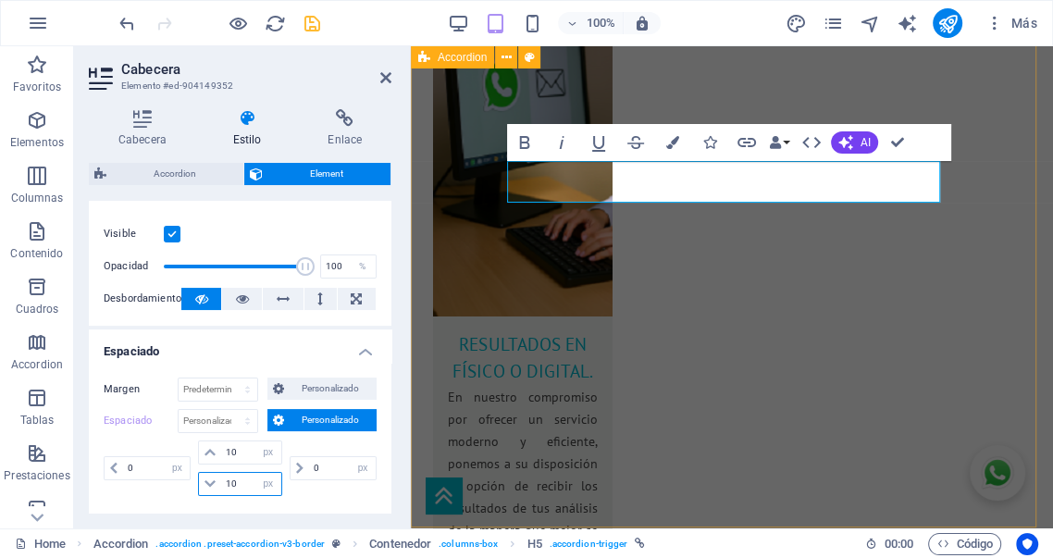
type input "10"
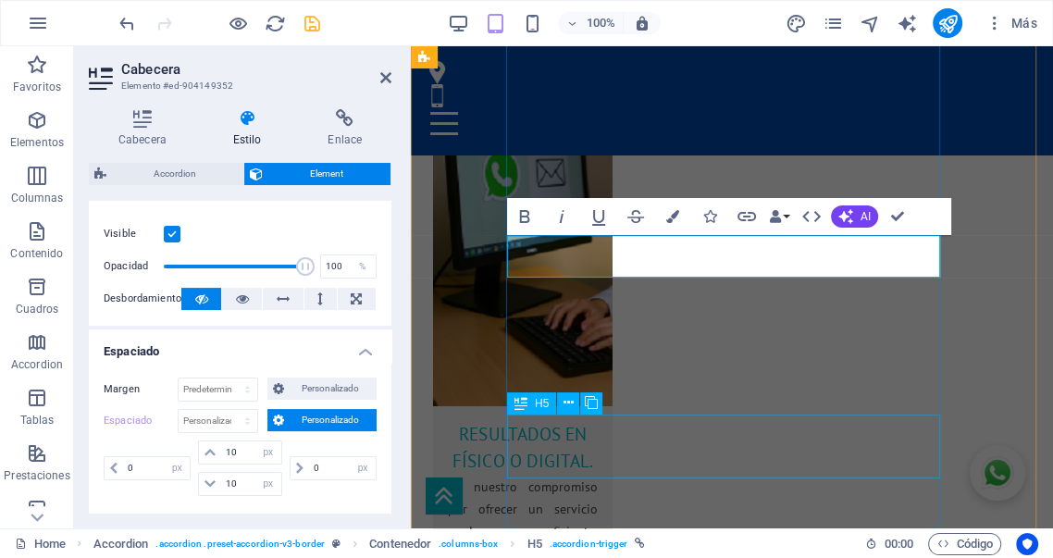
scroll to position [4305, 0]
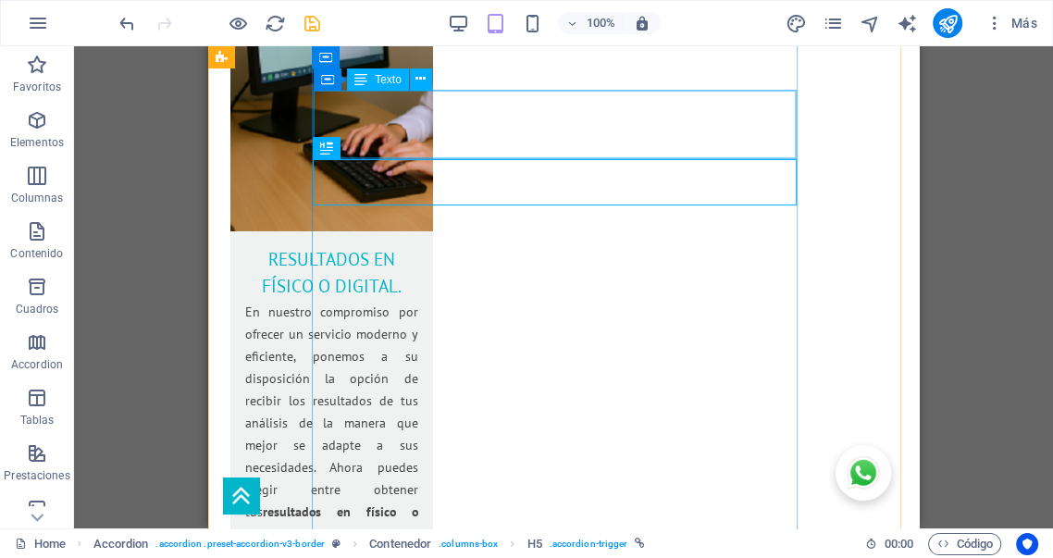
scroll to position [4052, 0]
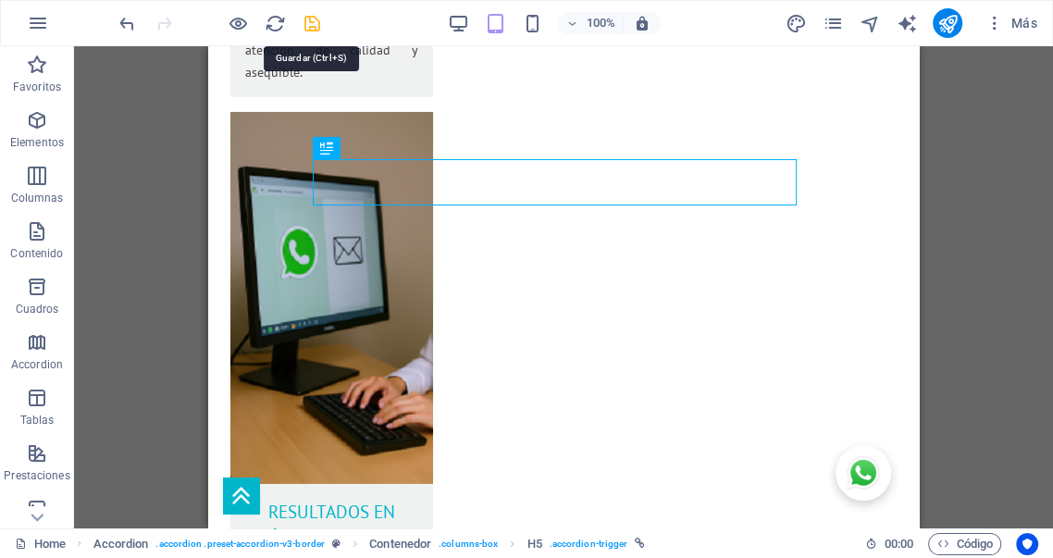
drag, startPoint x: 310, startPoint y: 20, endPoint x: 155, endPoint y: 103, distance: 176.0
click at [310, 20] on icon "save" at bounding box center [312, 23] width 21 height 21
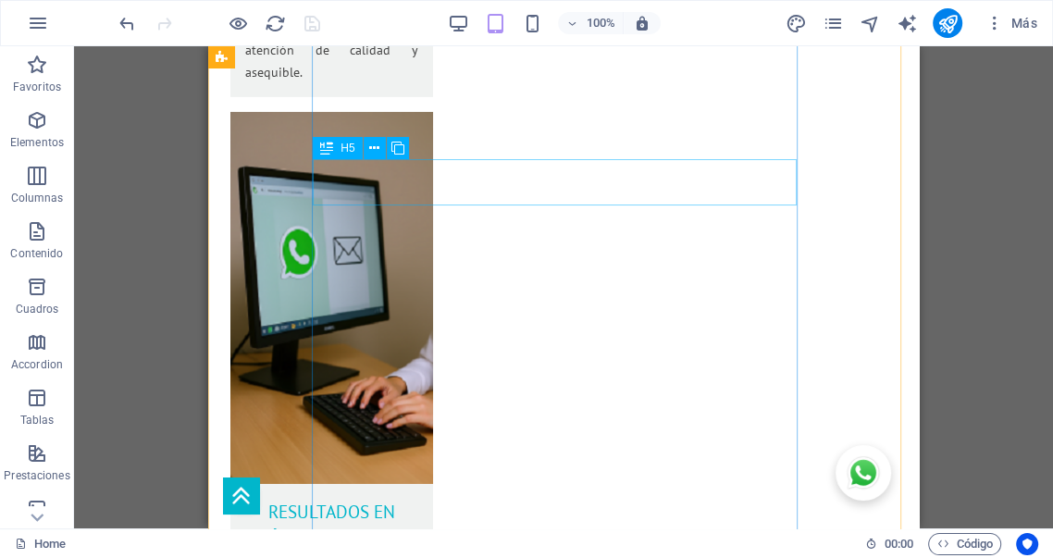
select select "px"
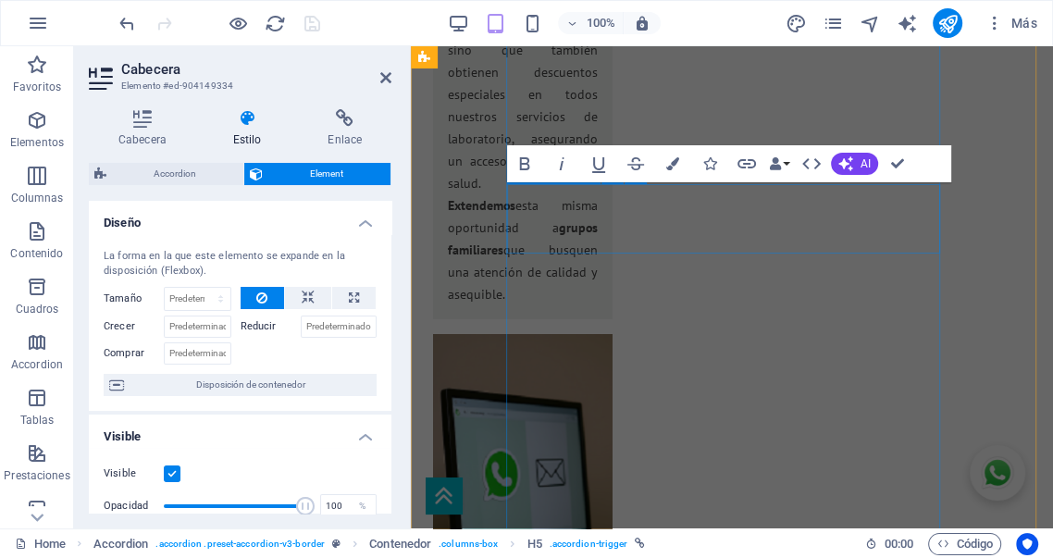
scroll to position [4304, 0]
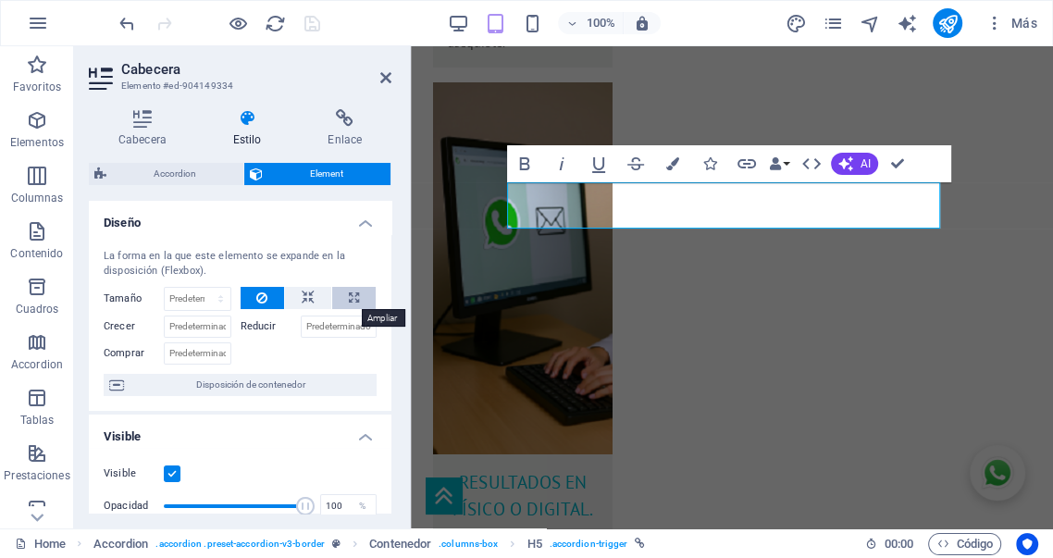
drag, startPoint x: 345, startPoint y: 295, endPoint x: 355, endPoint y: 292, distance: 10.6
click at [349, 295] on icon at bounding box center [354, 298] width 10 height 22
type input "100"
select select "%"
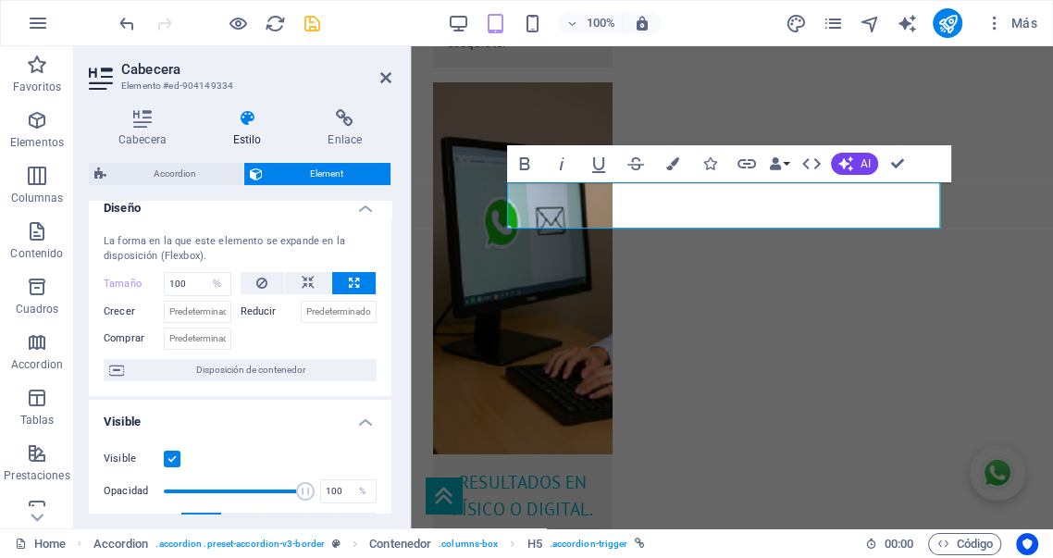
scroll to position [0, 0]
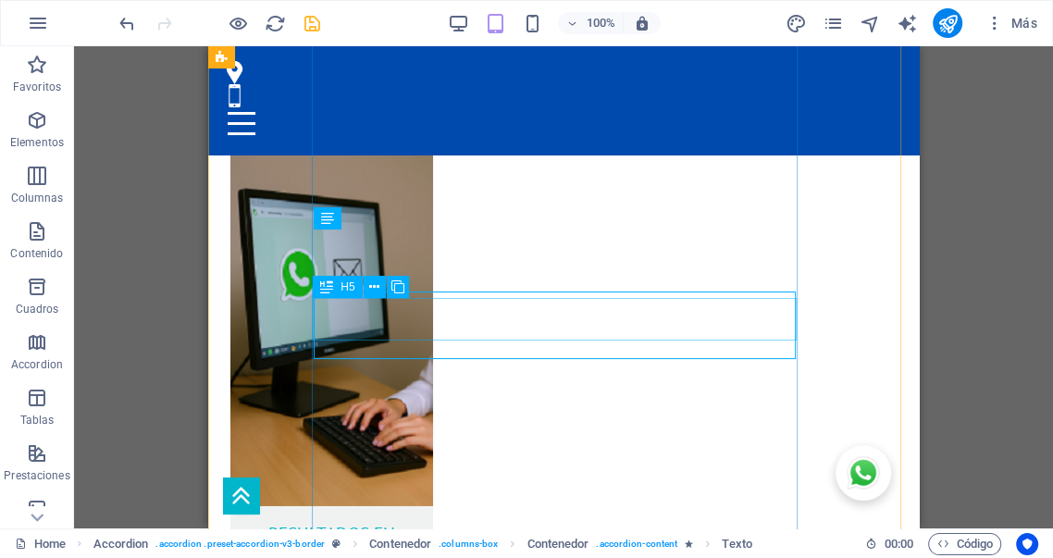
scroll to position [3949, 0]
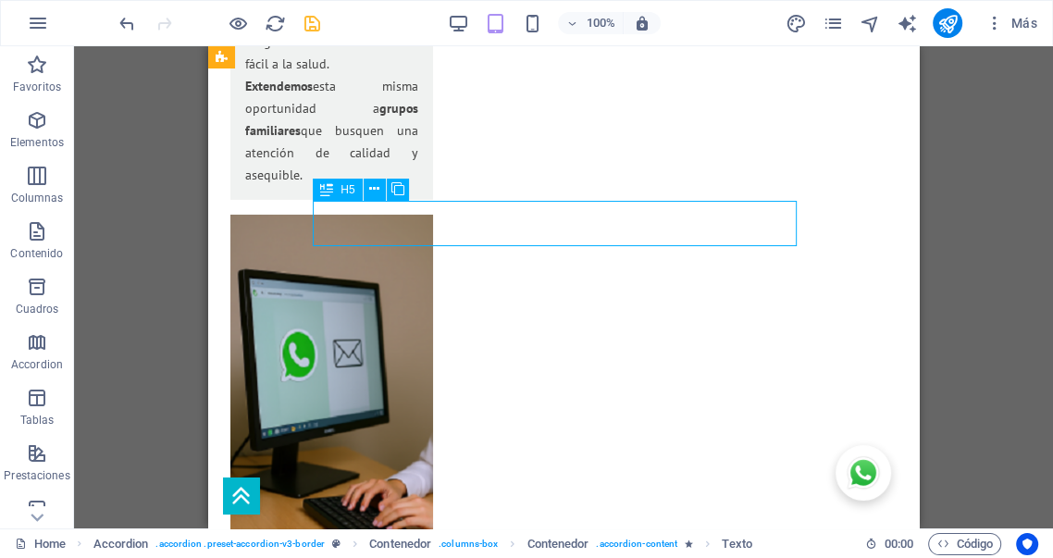
select select "%"
select select "px"
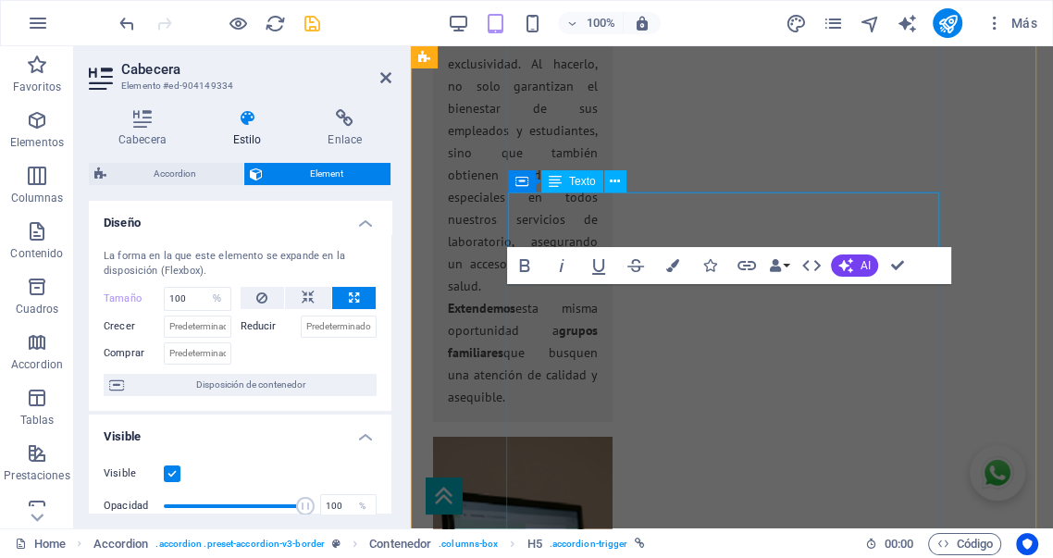
scroll to position [4202, 0]
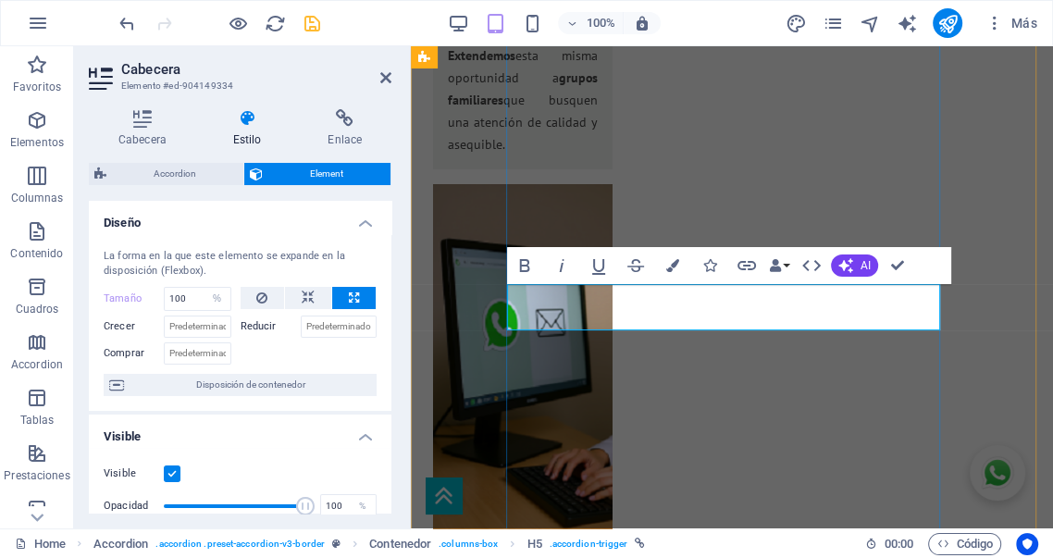
drag, startPoint x: 747, startPoint y: 295, endPoint x: 690, endPoint y: 292, distance: 57.4
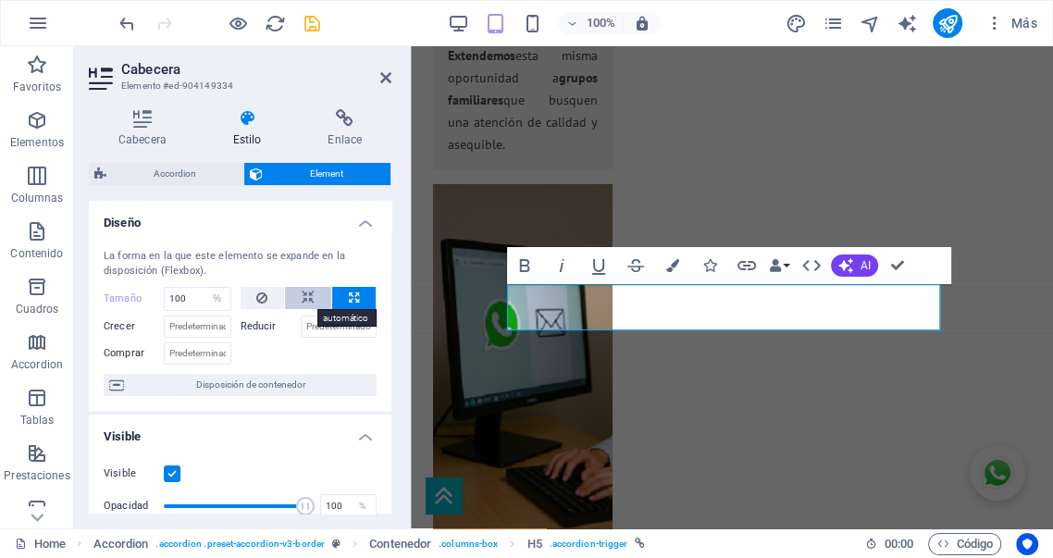
click at [305, 302] on icon at bounding box center [308, 298] width 13 height 22
select select "DISABLED_OPTION_VALUE"
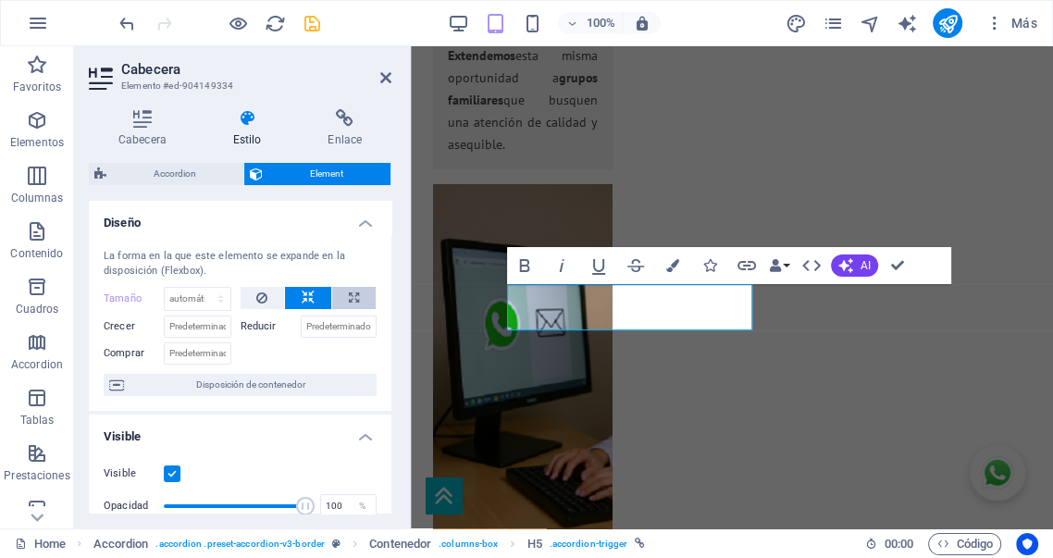
click at [353, 300] on icon at bounding box center [354, 298] width 10 height 22
type input "100"
select select "%"
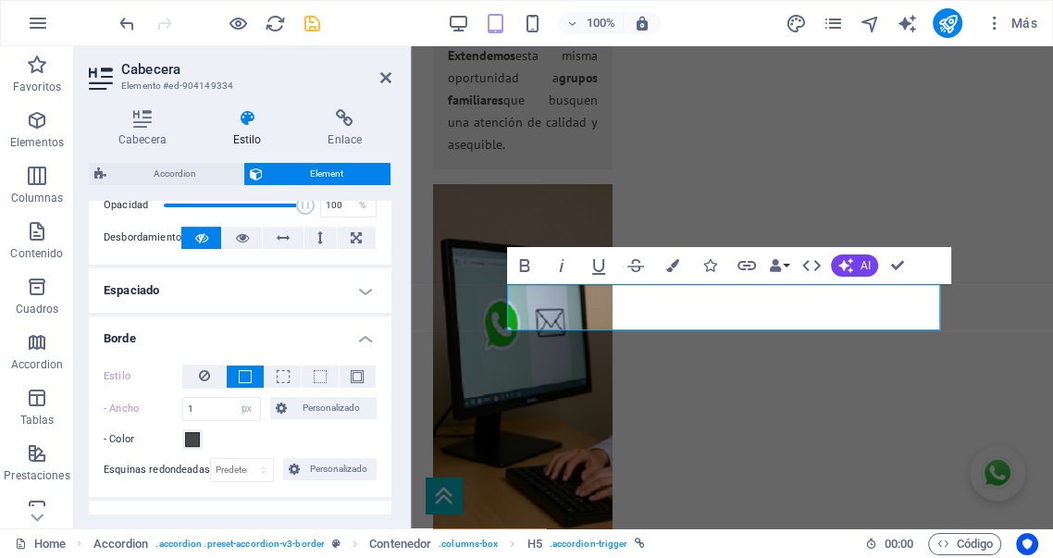
scroll to position [308, 0]
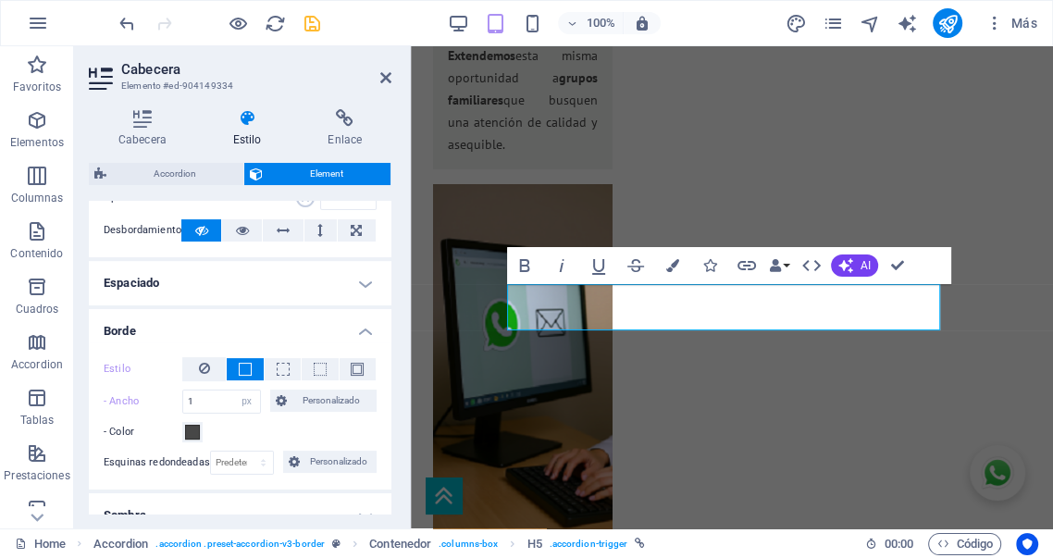
click at [230, 283] on h4 "Espaciado" at bounding box center [240, 283] width 303 height 44
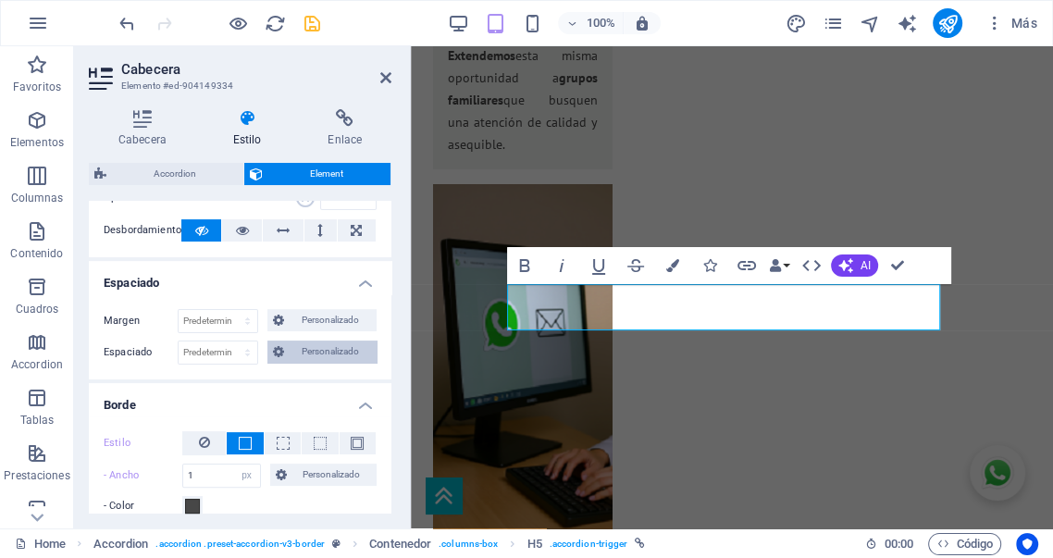
click at [318, 351] on span "Personalizado" at bounding box center [330, 352] width 81 height 22
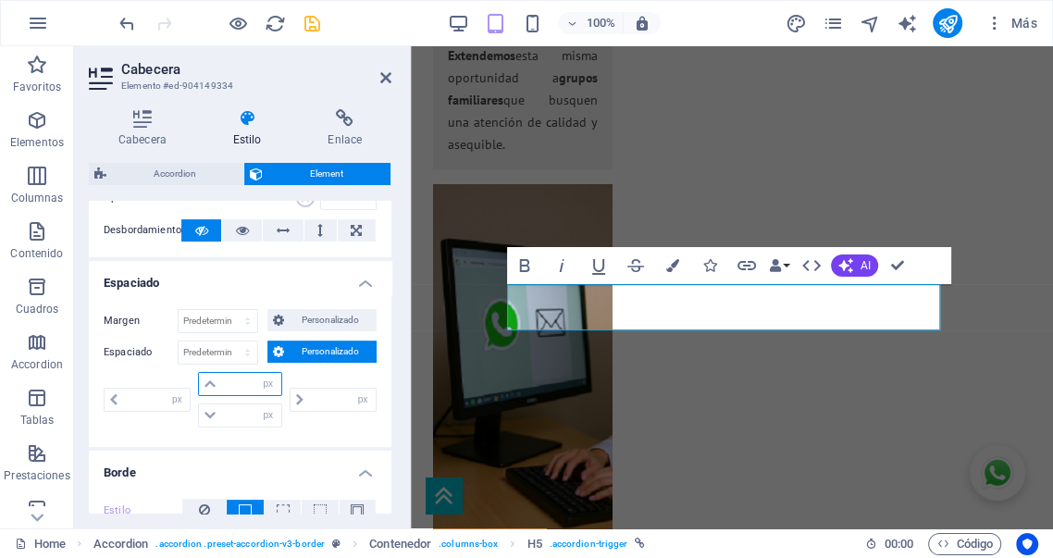
click at [233, 381] on input "number" at bounding box center [250, 384] width 59 height 22
type input "10"
click at [239, 413] on input "number" at bounding box center [250, 415] width 59 height 22
type input "0"
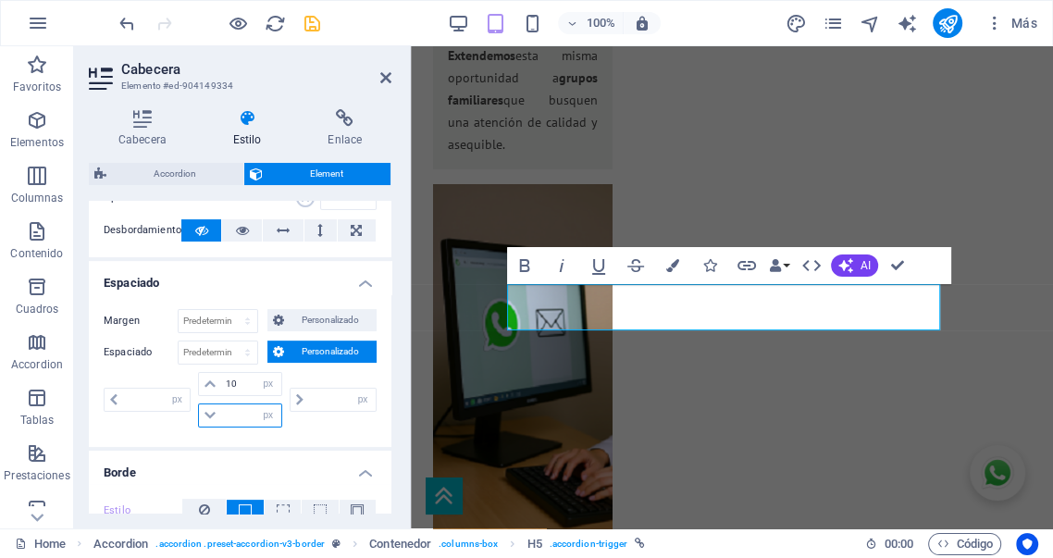
type input "0"
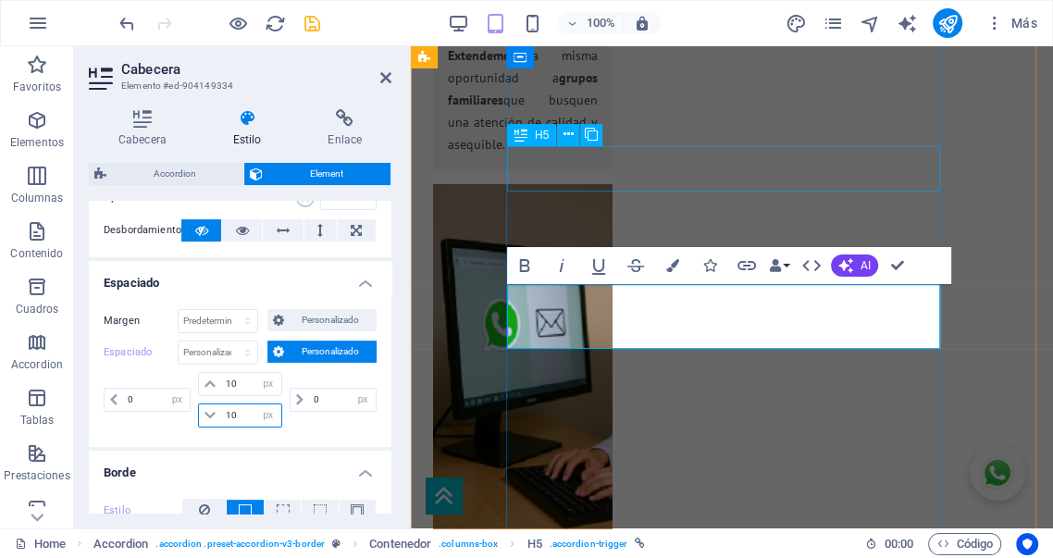
type input "10"
select select "px"
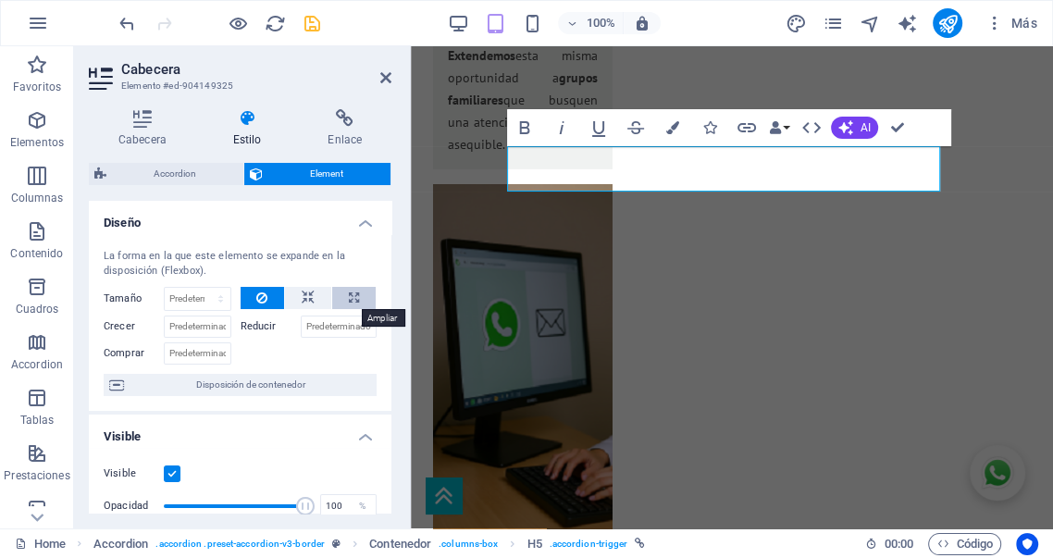
click at [366, 300] on button at bounding box center [353, 298] width 43 height 22
type input "100"
select select "%"
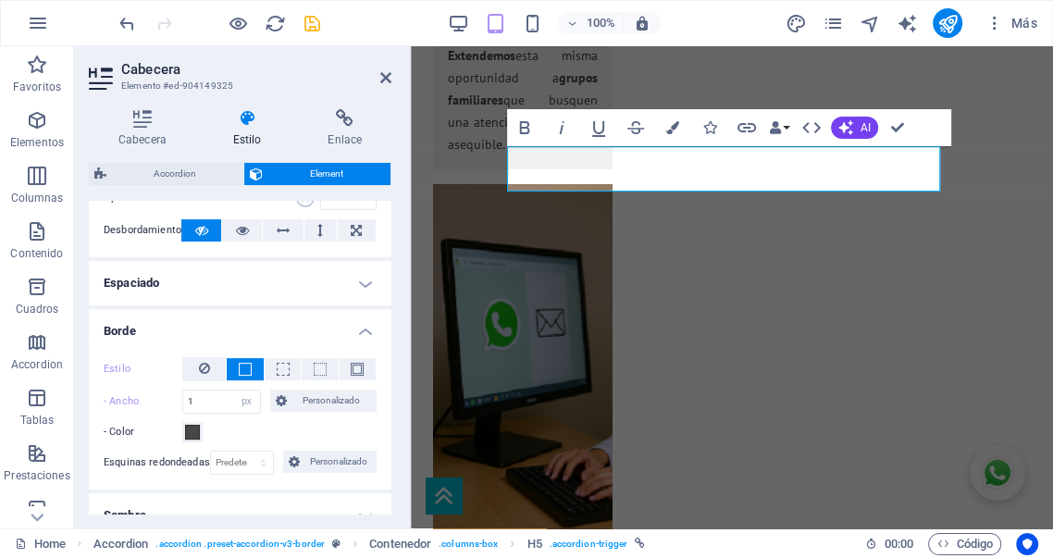
click at [321, 287] on h4 "Espaciado" at bounding box center [240, 283] width 303 height 44
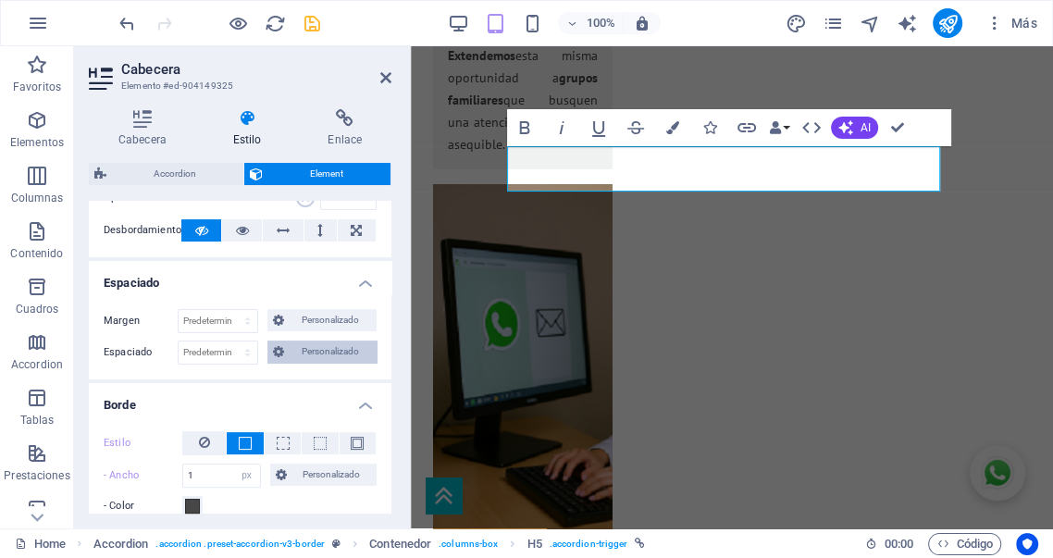
click at [329, 353] on span "Personalizado" at bounding box center [330, 352] width 81 height 22
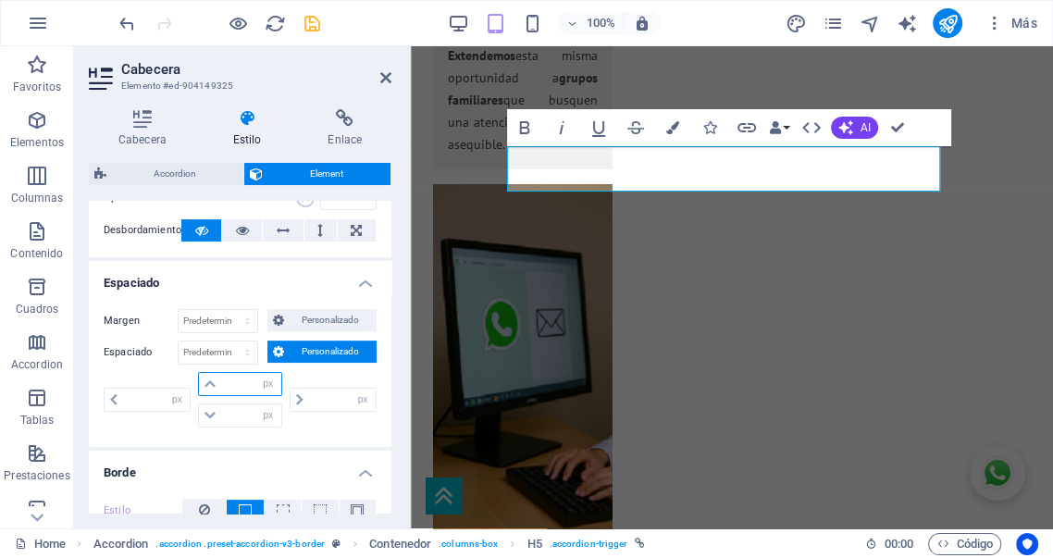
click at [238, 382] on input "number" at bounding box center [250, 384] width 59 height 22
type input "10"
type input "0"
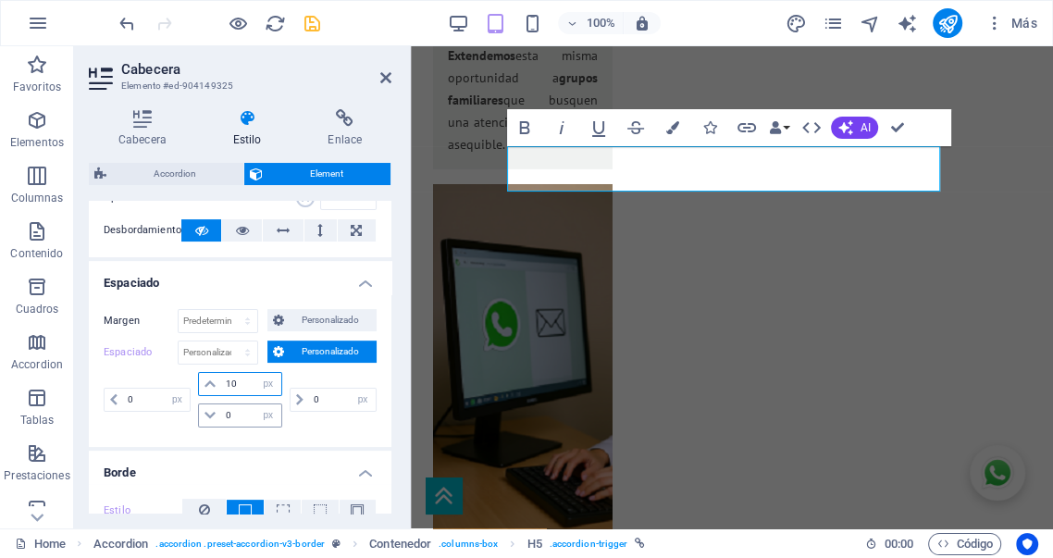
type input "10"
click at [235, 414] on input "0" at bounding box center [250, 415] width 59 height 22
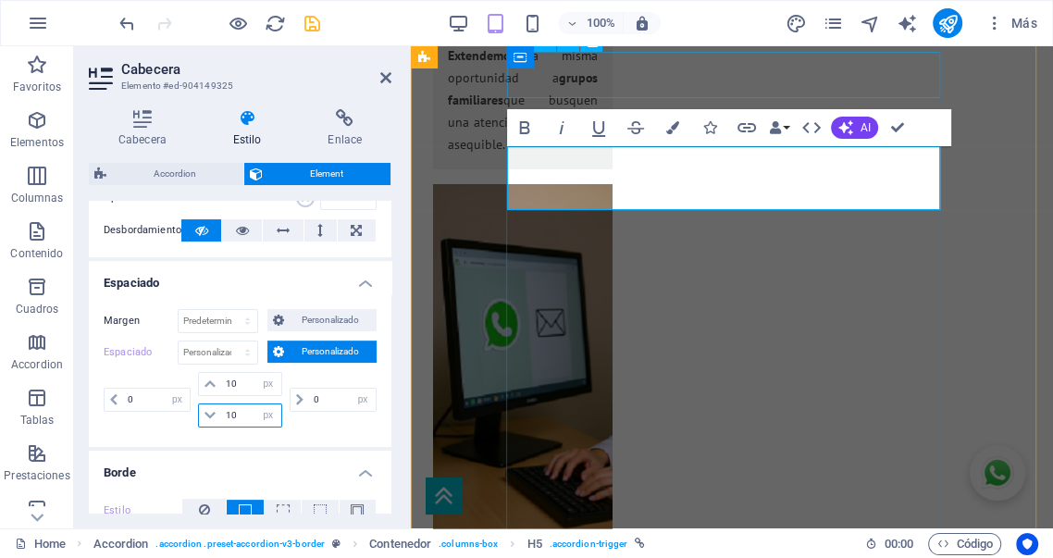
type input "10"
select select "px"
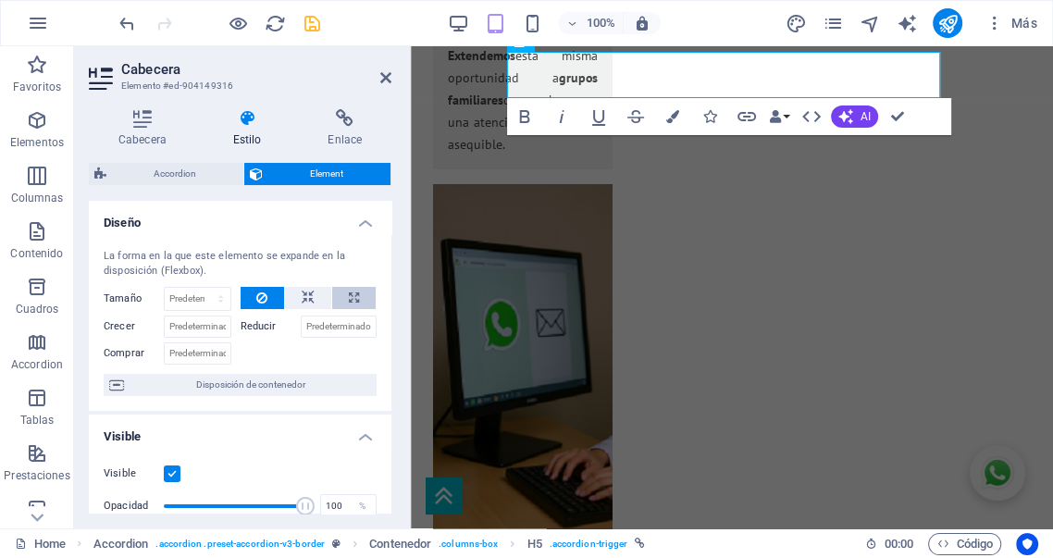
click at [350, 293] on icon at bounding box center [354, 298] width 10 height 22
type input "100"
select select "%"
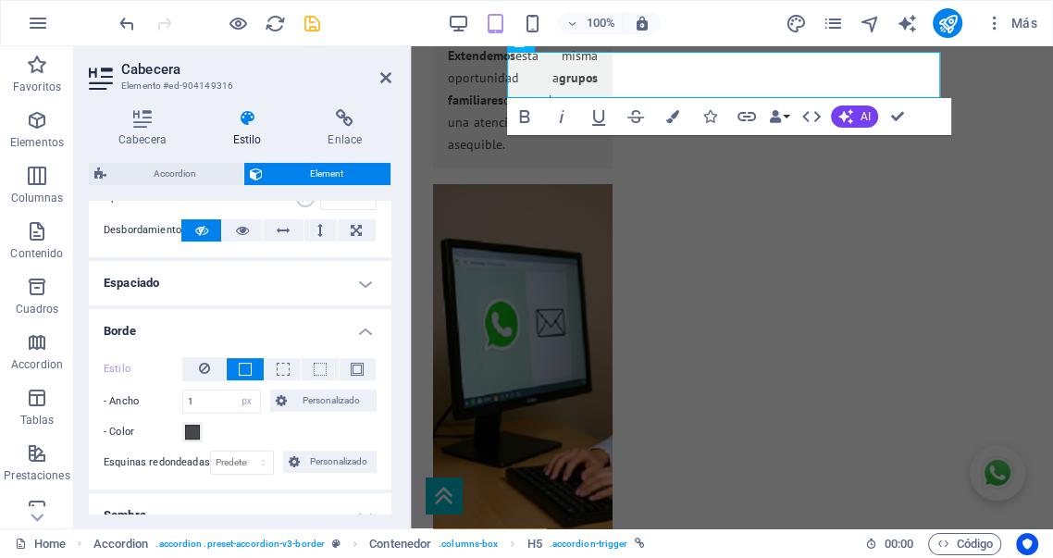
click at [220, 281] on h4 "Espaciado" at bounding box center [240, 283] width 303 height 44
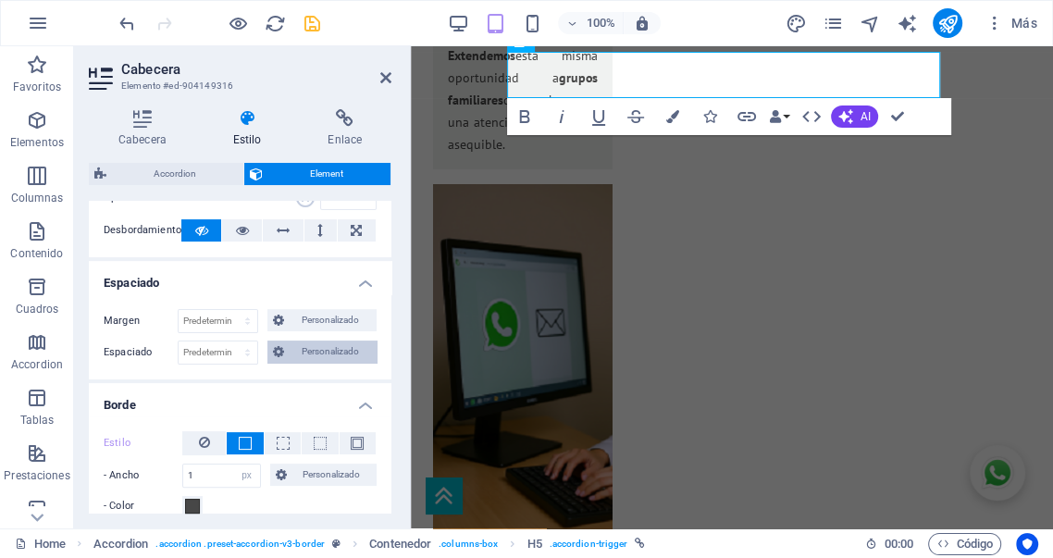
click at [319, 351] on span "Personalizado" at bounding box center [330, 352] width 81 height 22
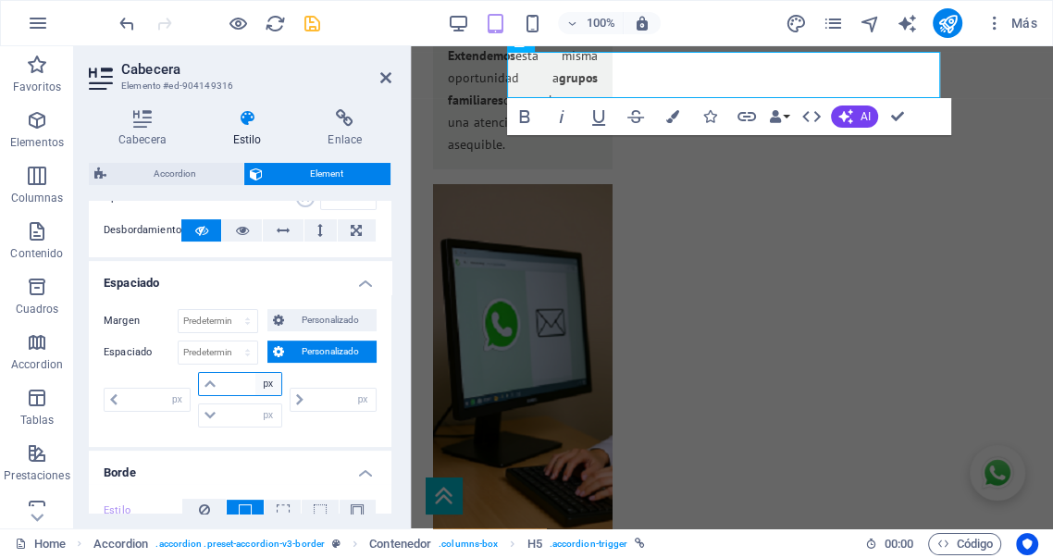
click at [255, 377] on select "px rem % vh vw" at bounding box center [268, 384] width 26 height 22
click at [243, 382] on input "number" at bounding box center [250, 384] width 59 height 22
type input "10"
click at [234, 418] on input "number" at bounding box center [250, 415] width 59 height 22
type input "0"
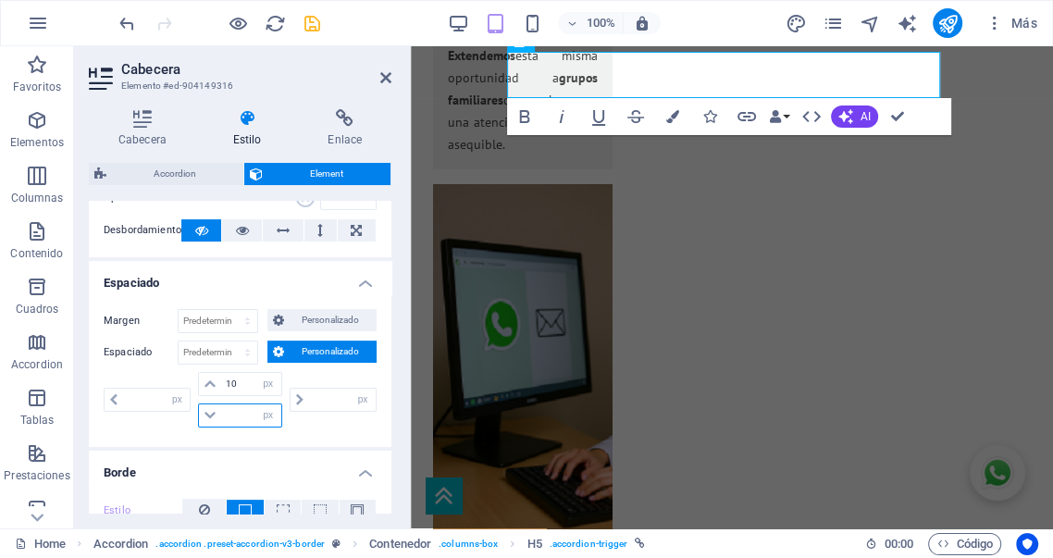
type input "0"
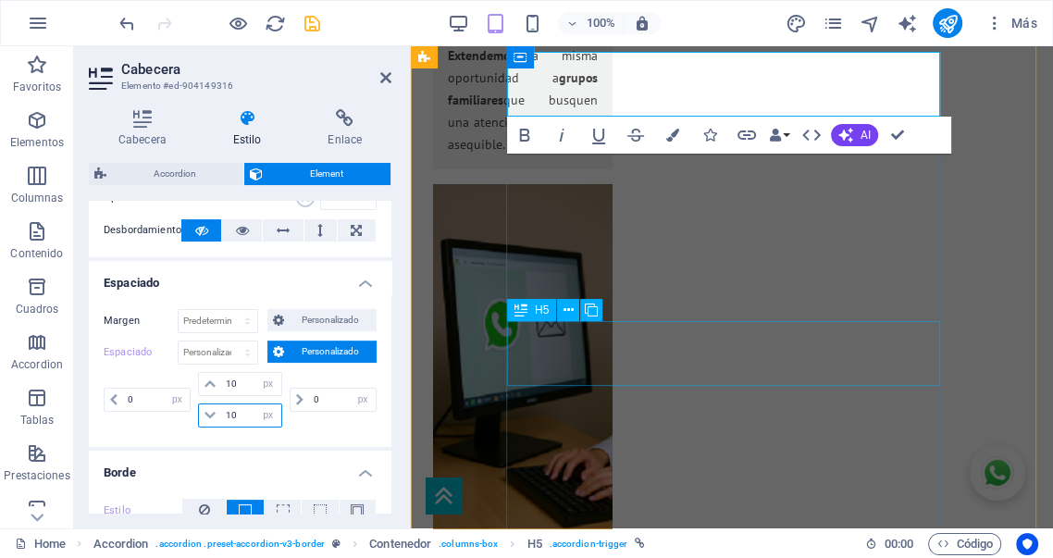
type input "10"
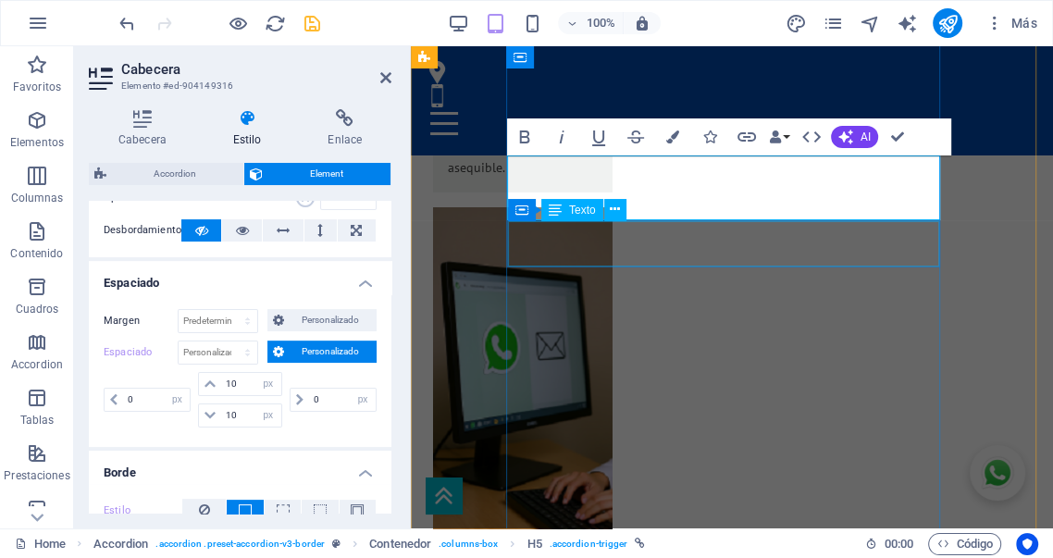
scroll to position [4030, 0]
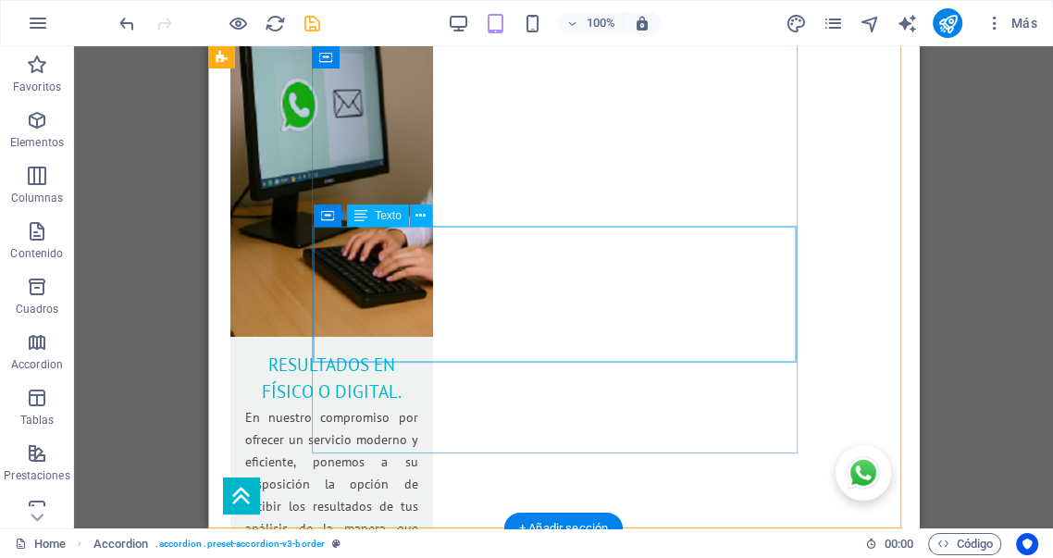
scroll to position [4257, 0]
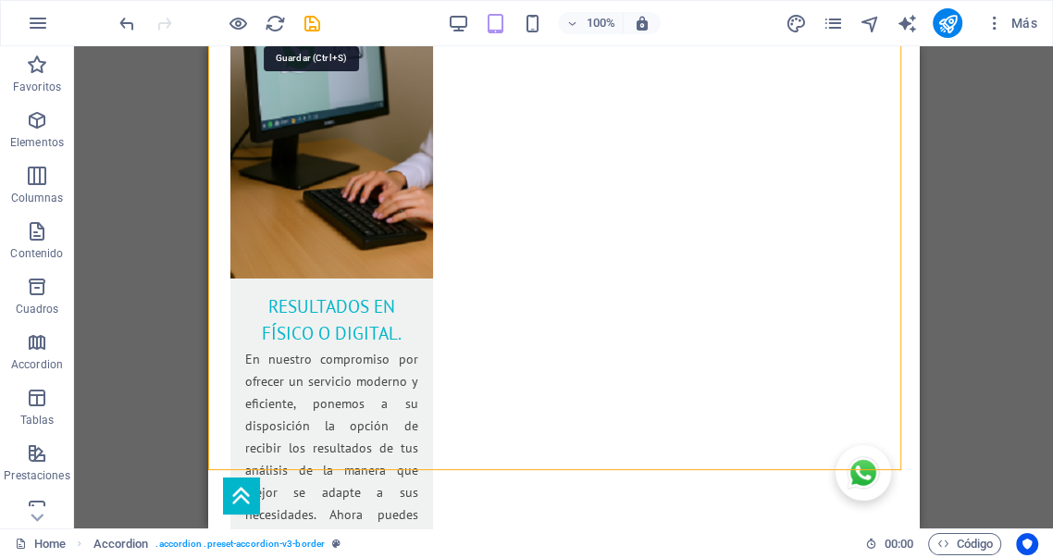
click at [315, 22] on icon "save" at bounding box center [312, 23] width 21 height 21
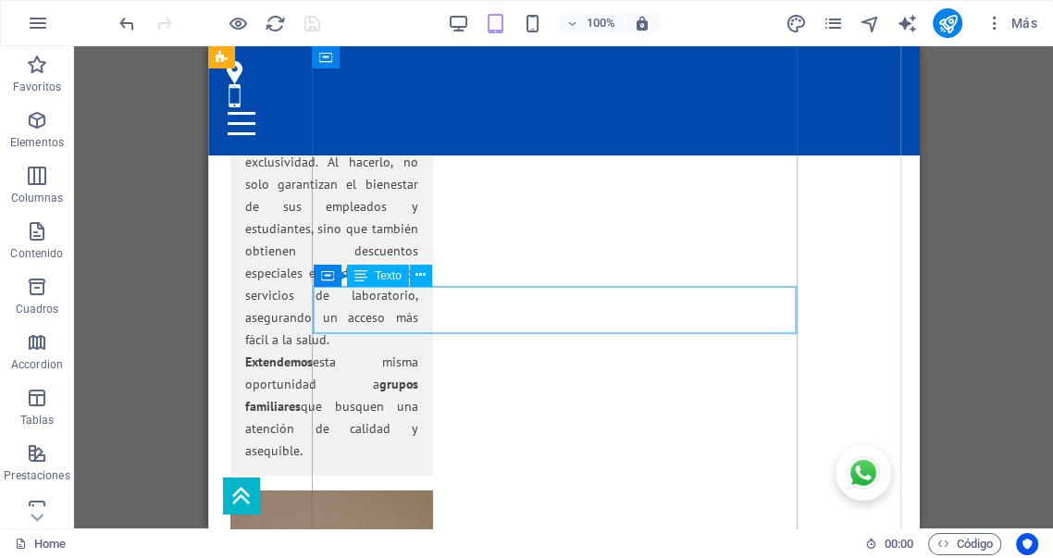
scroll to position [3606, 0]
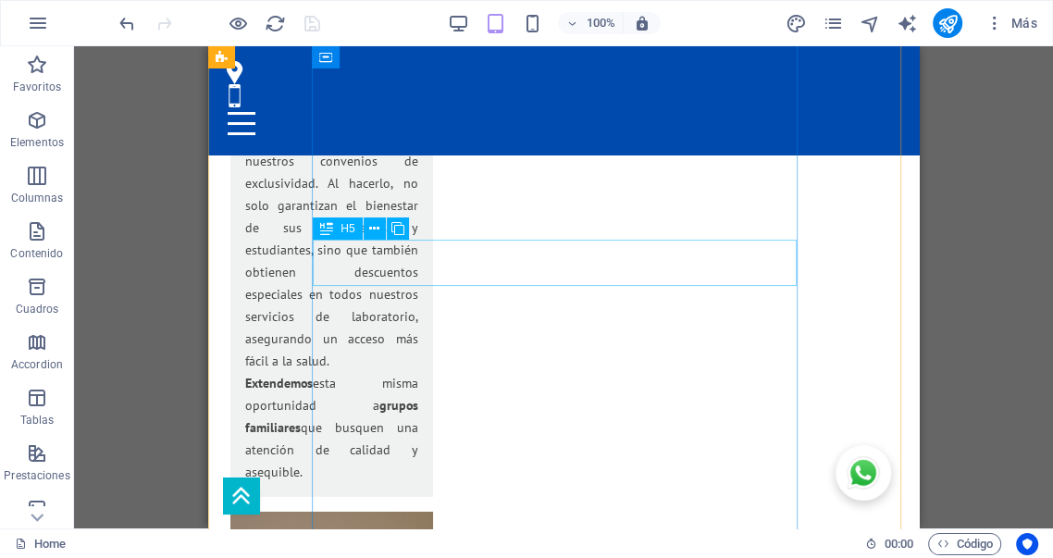
select select "px"
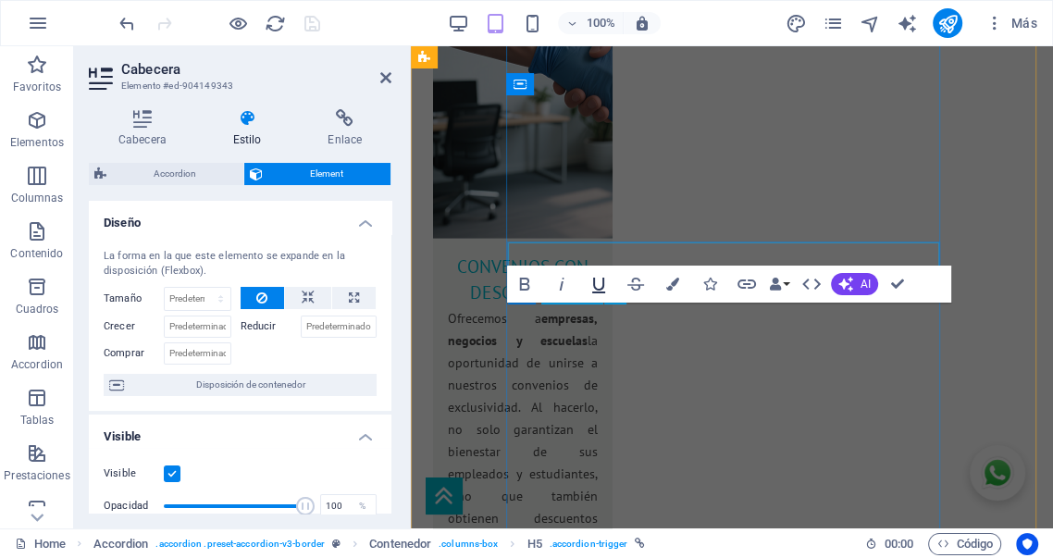
scroll to position [3858, 0]
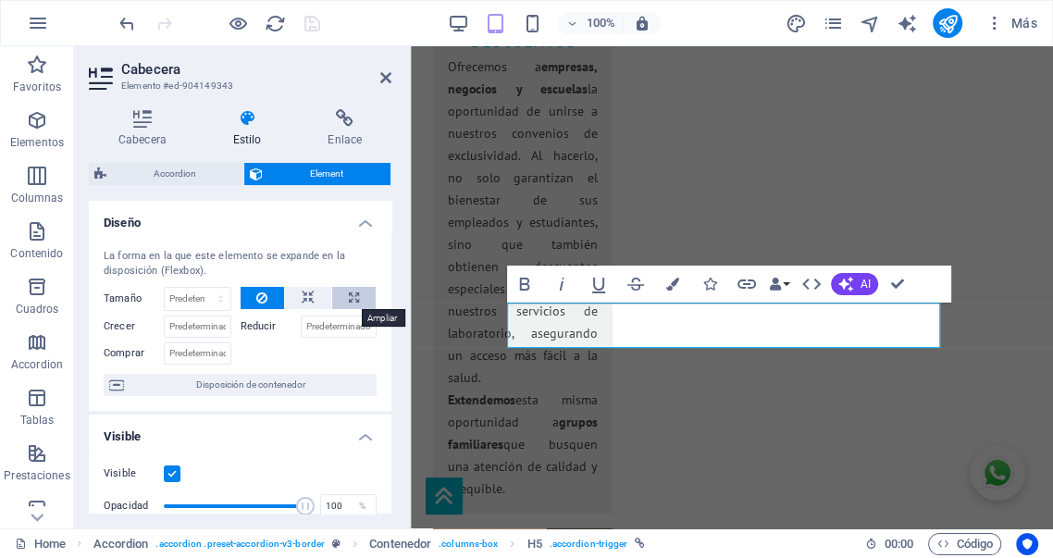
click at [357, 299] on button at bounding box center [353, 298] width 43 height 22
type input "100"
select select "%"
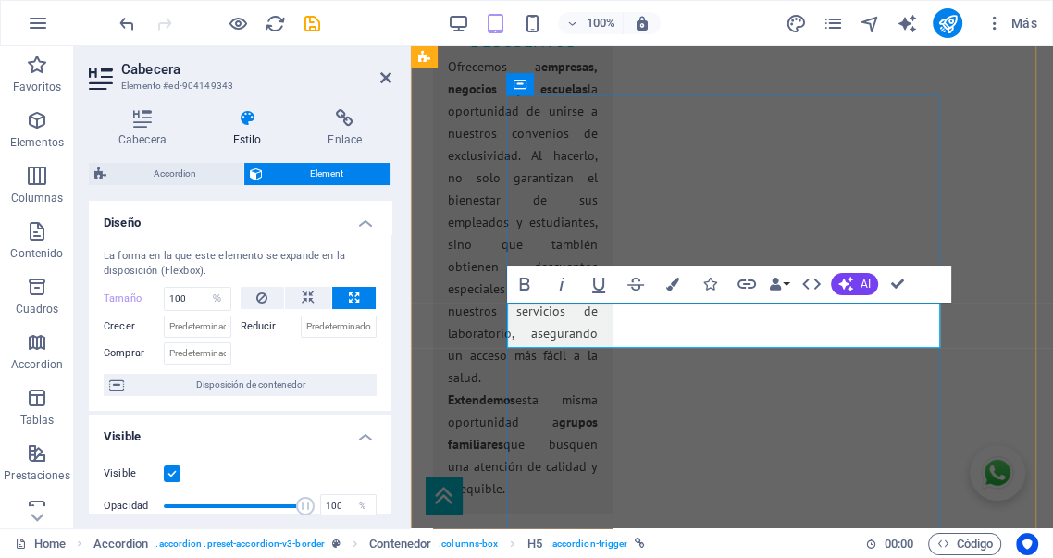
drag, startPoint x: 541, startPoint y: 338, endPoint x: 531, endPoint y: 304, distance: 35.7
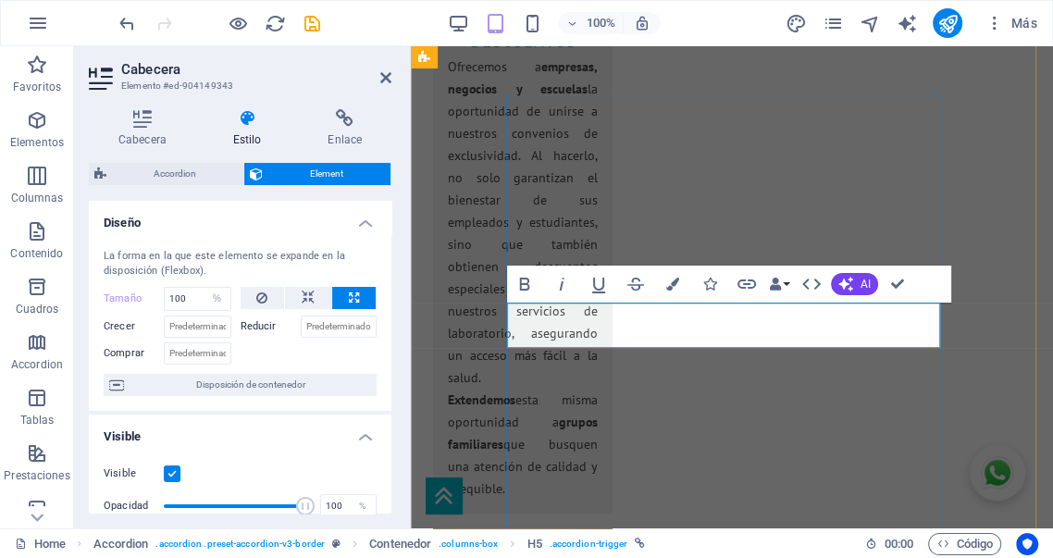
drag, startPoint x: 753, startPoint y: 315, endPoint x: 725, endPoint y: 314, distance: 28.7
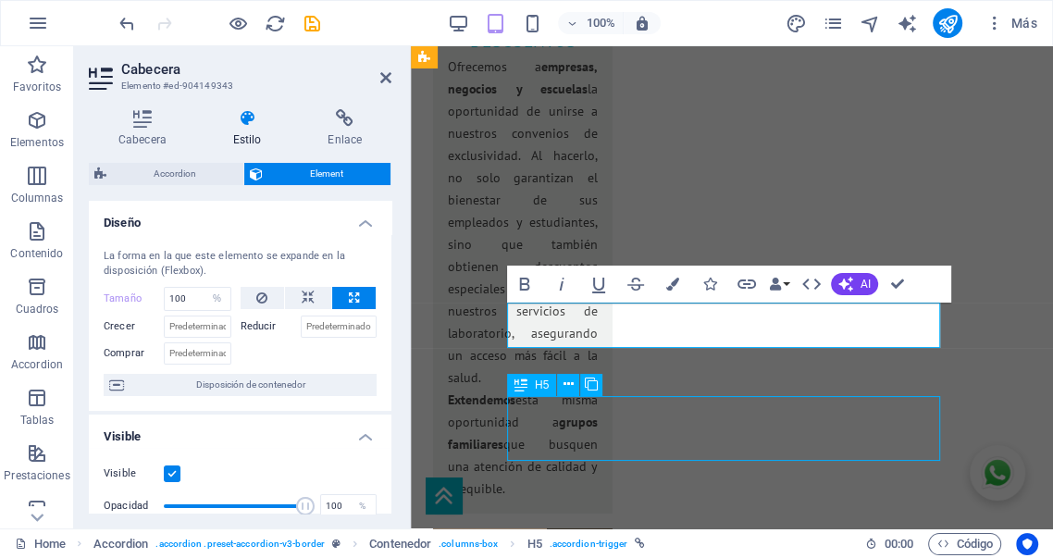
scroll to position [3606, 0]
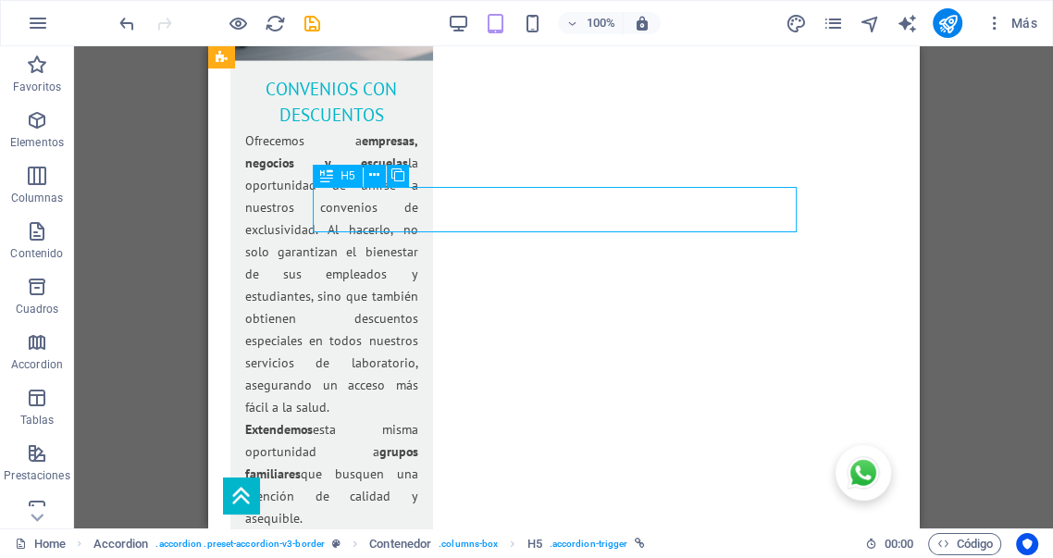
select select "px"
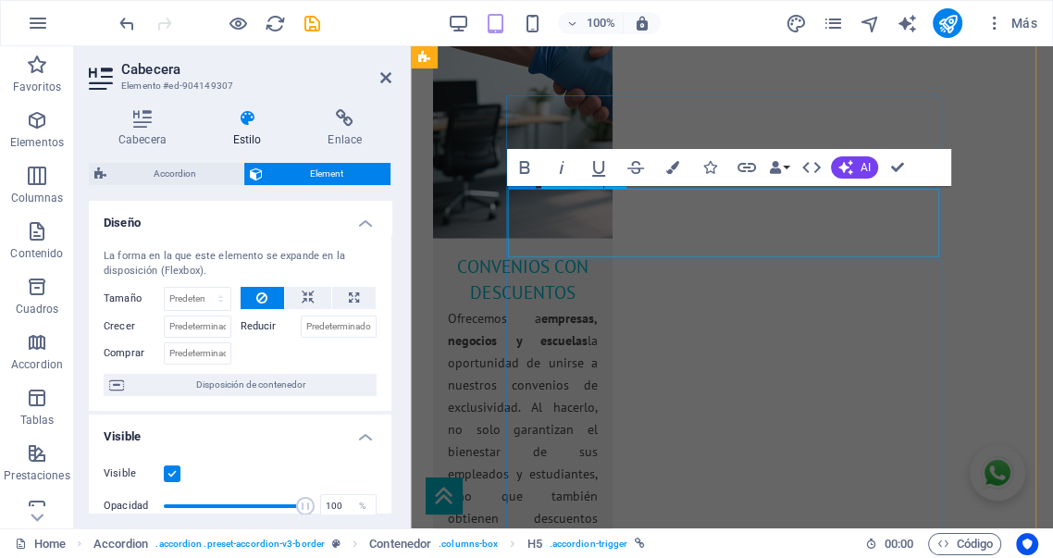
scroll to position [3858, 0]
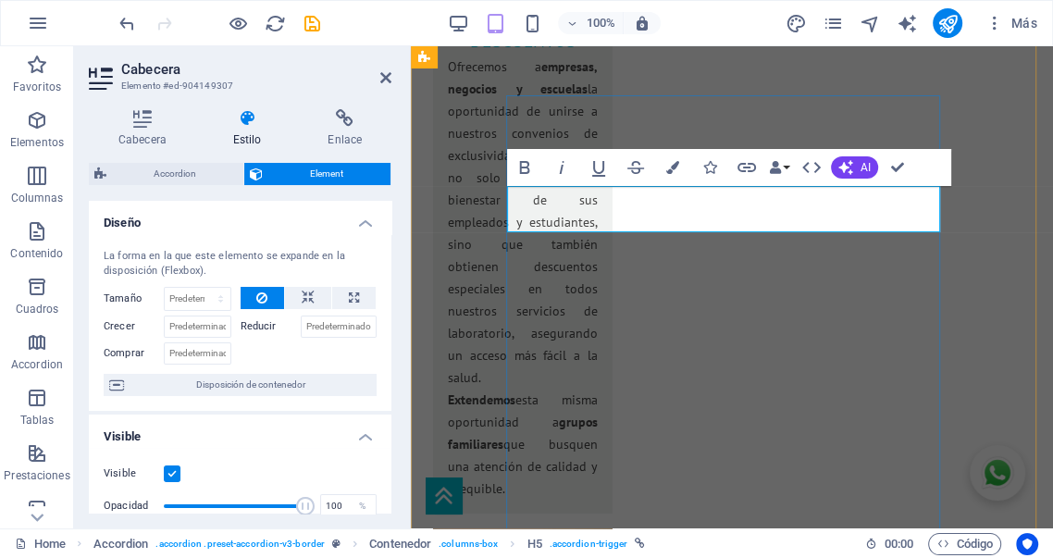
click at [355, 294] on icon at bounding box center [354, 298] width 10 height 22
type input "100"
select select "%"
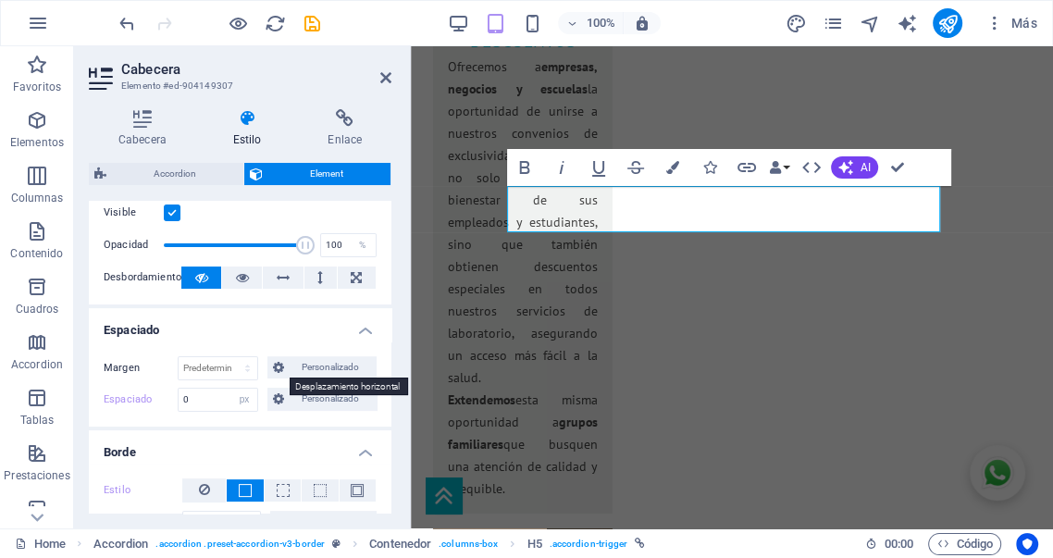
scroll to position [274, 0]
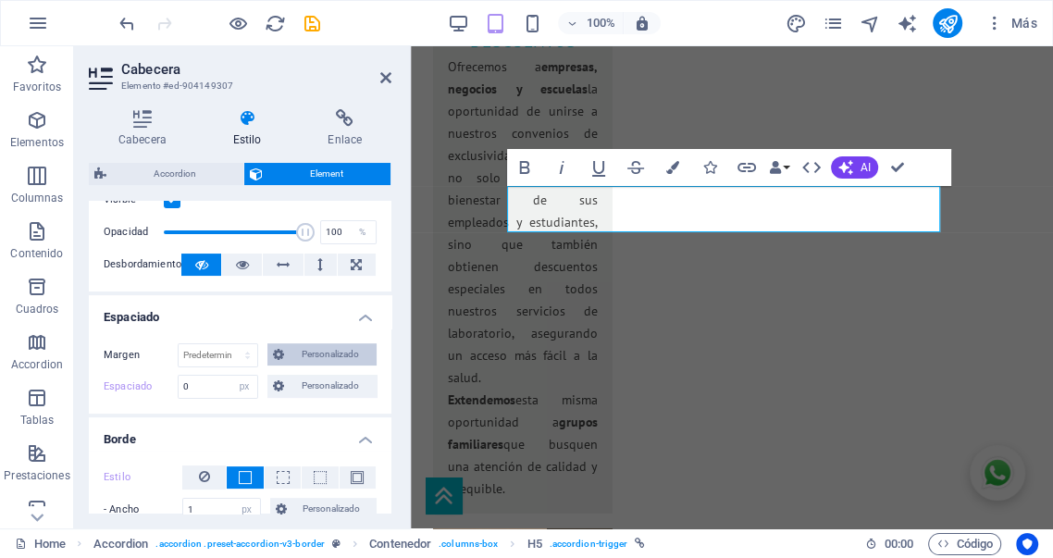
click at [323, 353] on span "Personalizado" at bounding box center [330, 354] width 81 height 22
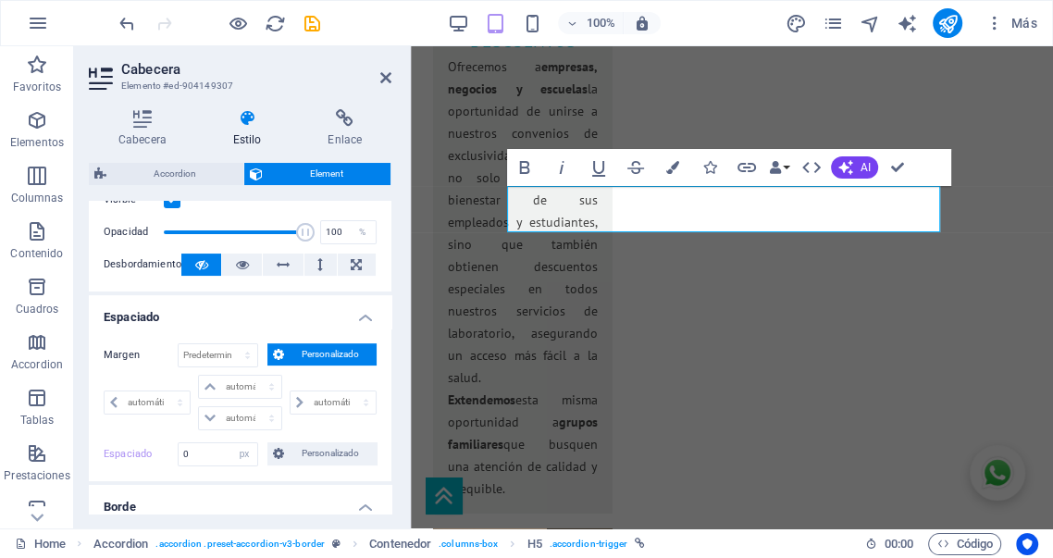
click at [323, 353] on span "Personalizado" at bounding box center [330, 354] width 81 height 22
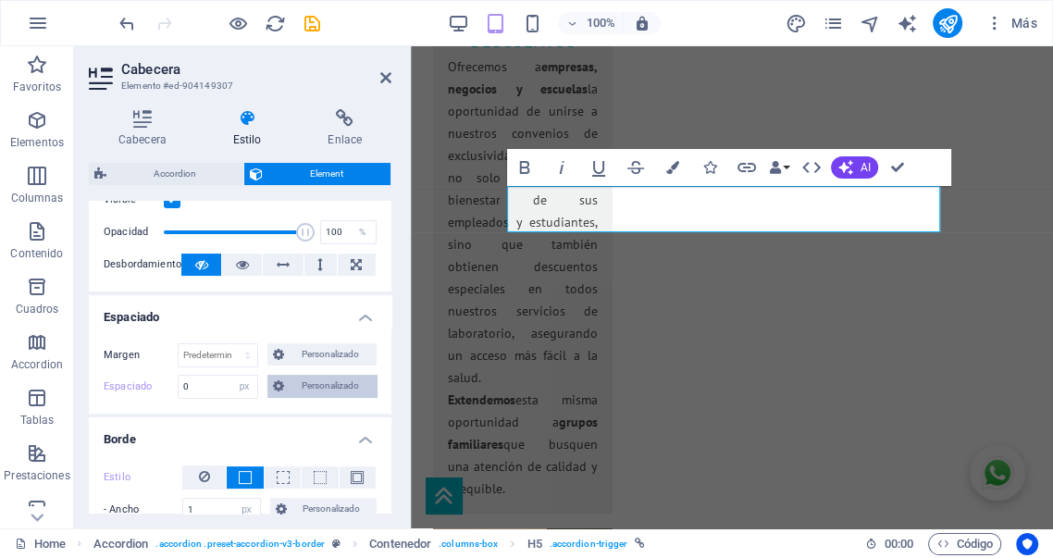
click at [326, 389] on span "Personalizado" at bounding box center [330, 386] width 81 height 22
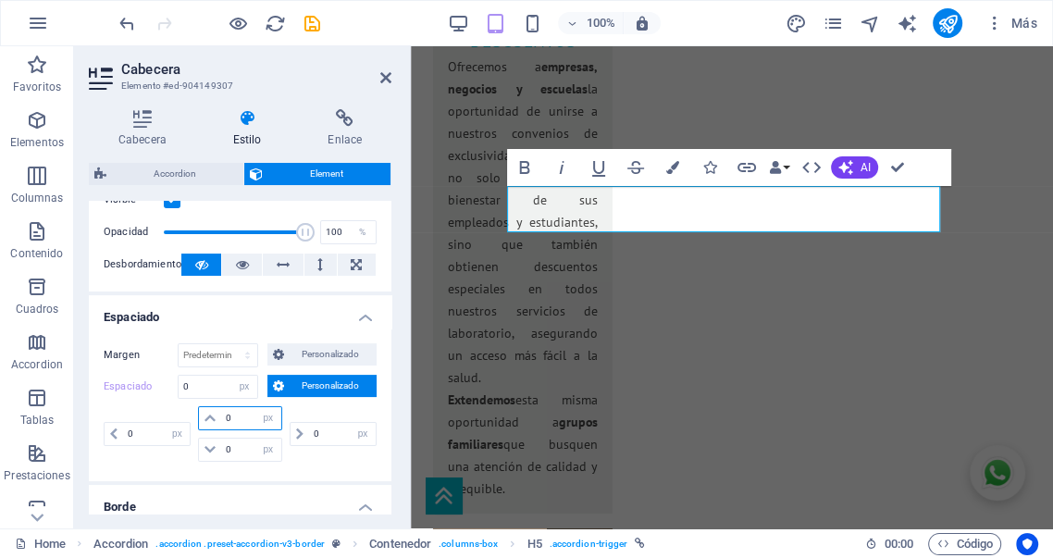
click at [206, 416] on div "0 px rem % vh vw" at bounding box center [239, 418] width 83 height 24
type input "10"
select select "DISABLED_OPTION_VALUE"
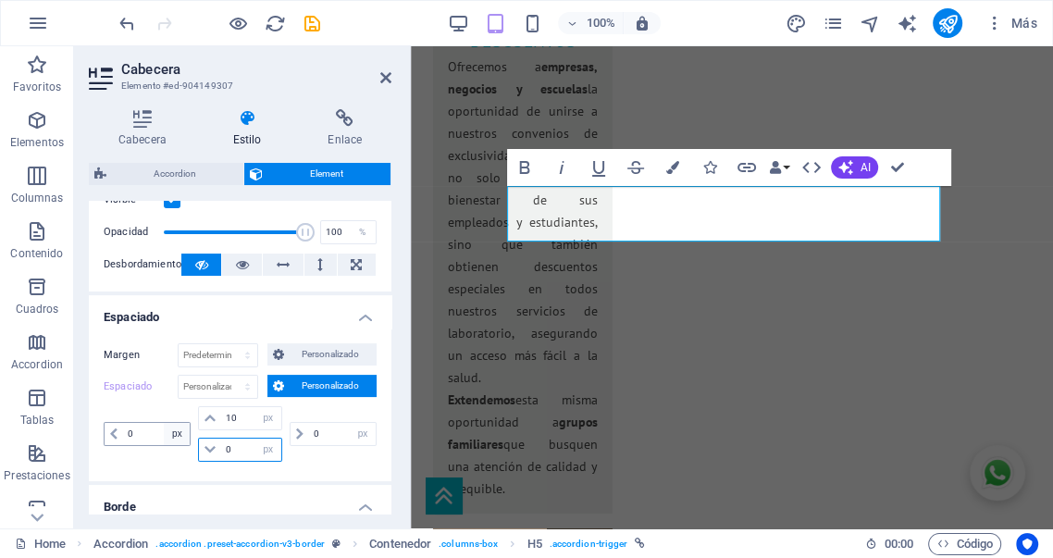
drag, startPoint x: 243, startPoint y: 447, endPoint x: 177, endPoint y: 434, distance: 67.9
click at [186, 440] on div "0 px rem % vh vw 10 px rem % vh vw 0 px rem % vh vw 0 px rem % vh vw" at bounding box center [240, 434] width 273 height 56
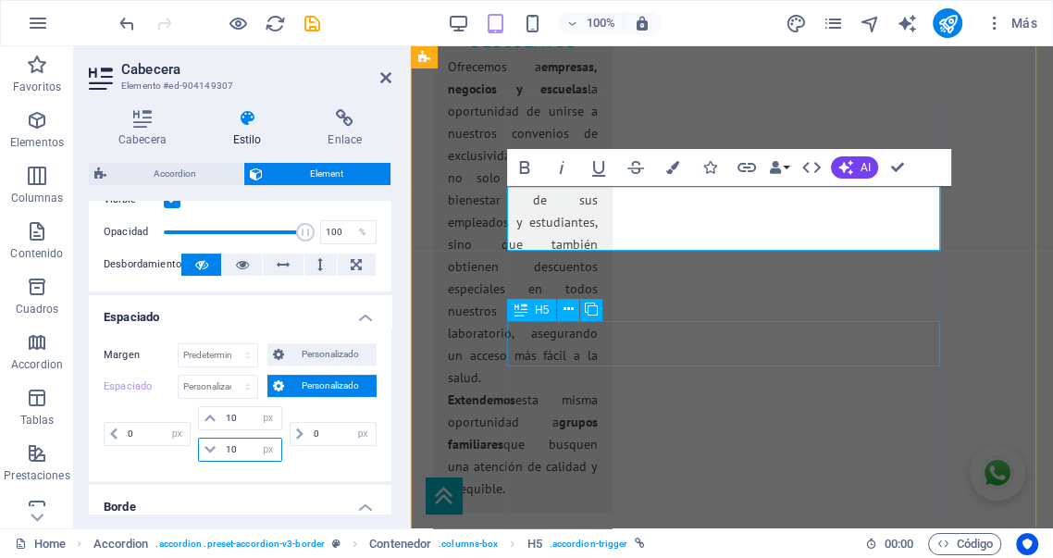
type input "10"
select select "%"
select select "px"
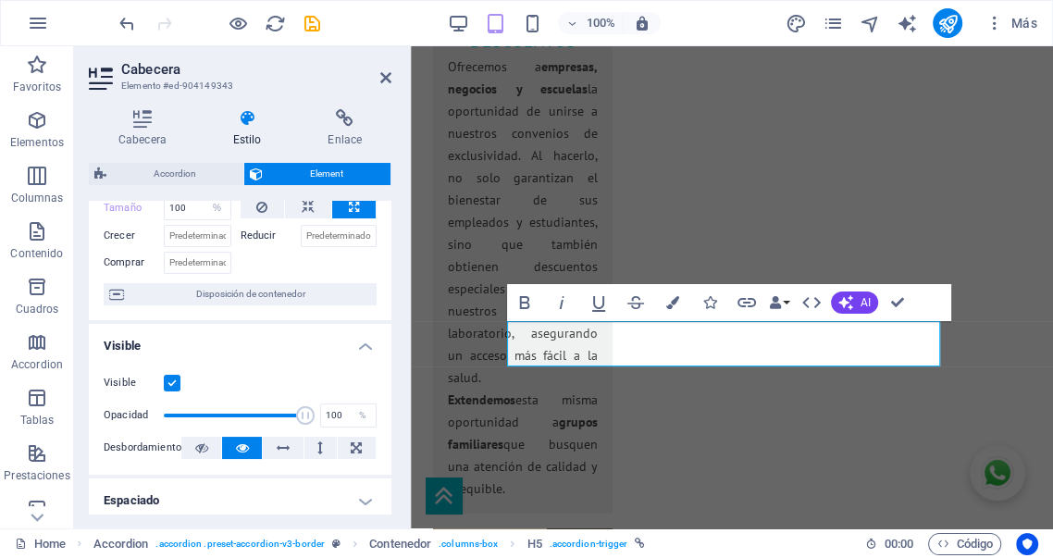
scroll to position [103, 0]
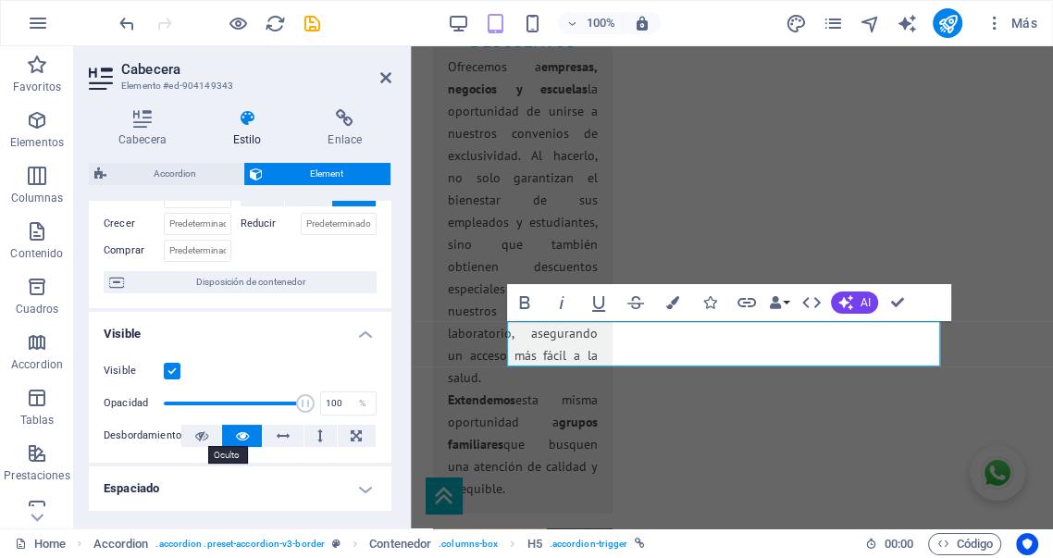
drag, startPoint x: 203, startPoint y: 433, endPoint x: 259, endPoint y: 409, distance: 61.4
click at [201, 433] on icon at bounding box center [201, 436] width 13 height 22
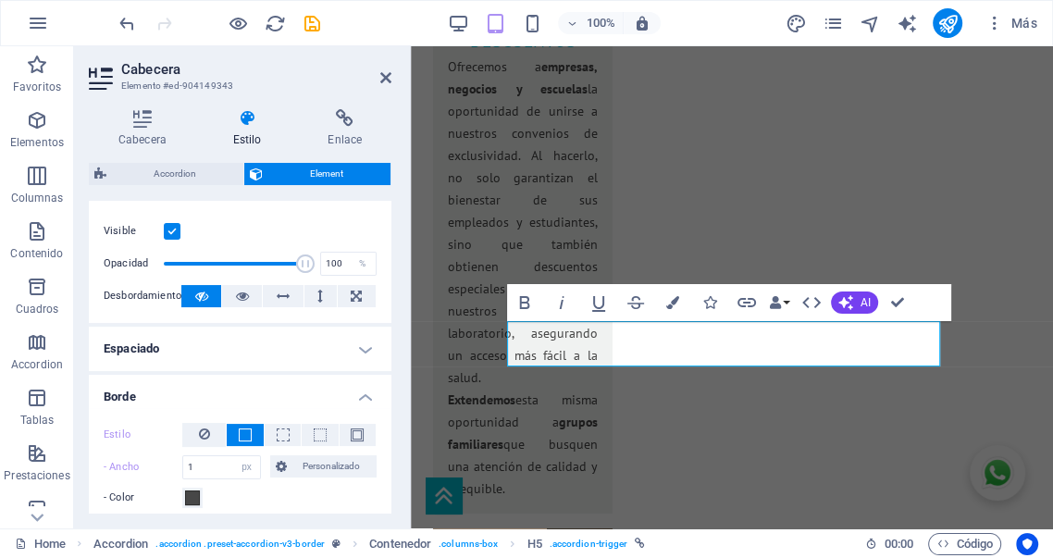
scroll to position [205, 0]
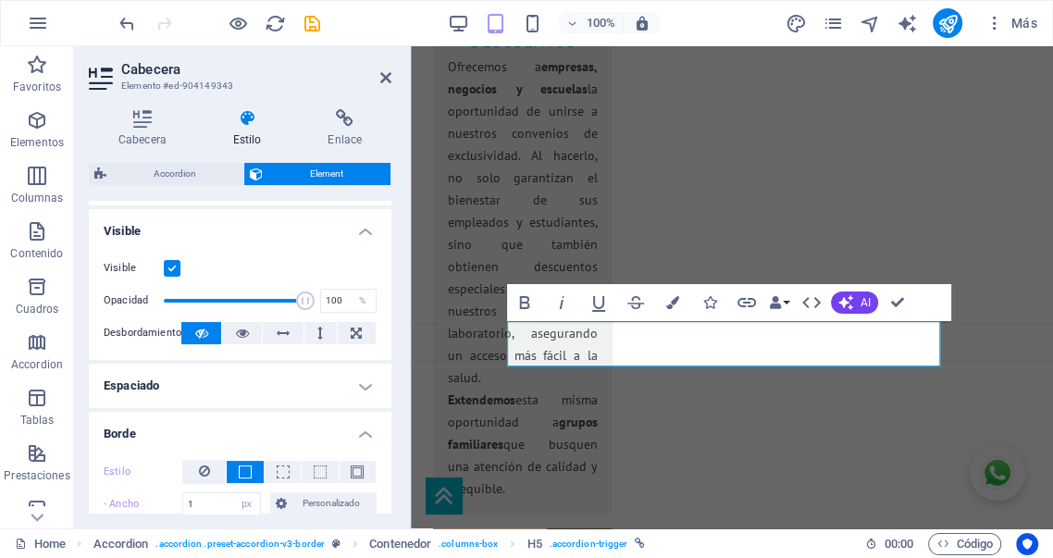
click at [280, 378] on h4 "Espaciado" at bounding box center [240, 386] width 303 height 44
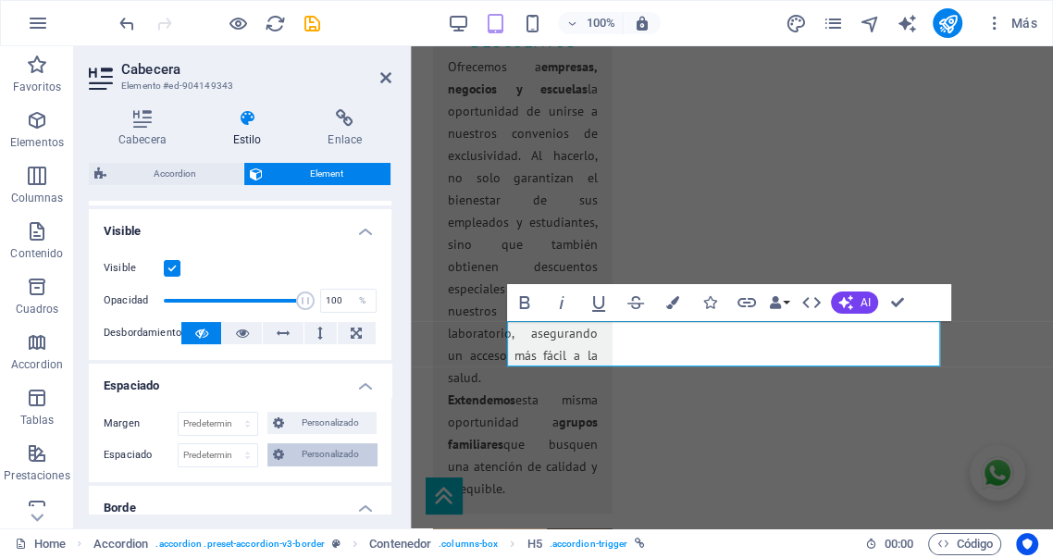
click at [311, 455] on span "Personalizado" at bounding box center [330, 454] width 81 height 22
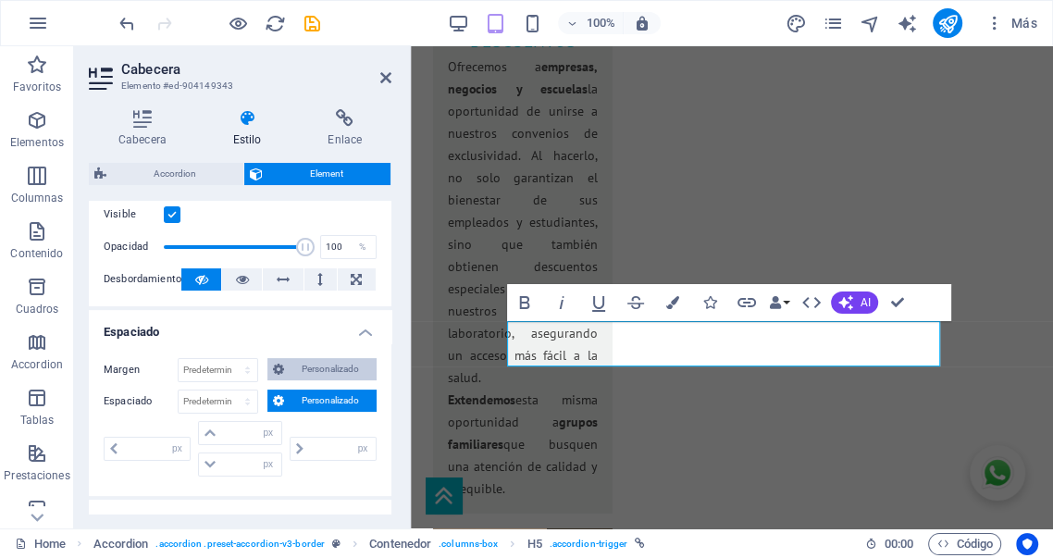
scroll to position [274, 0]
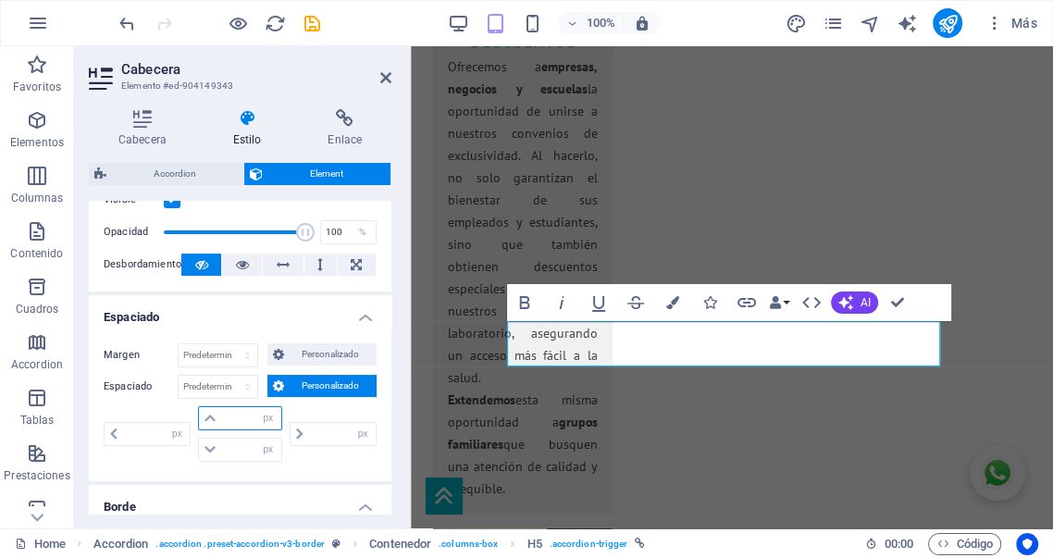
click at [240, 416] on input "number" at bounding box center [250, 418] width 59 height 22
type input "10"
click at [240, 448] on input "number" at bounding box center [250, 450] width 59 height 22
type input "0"
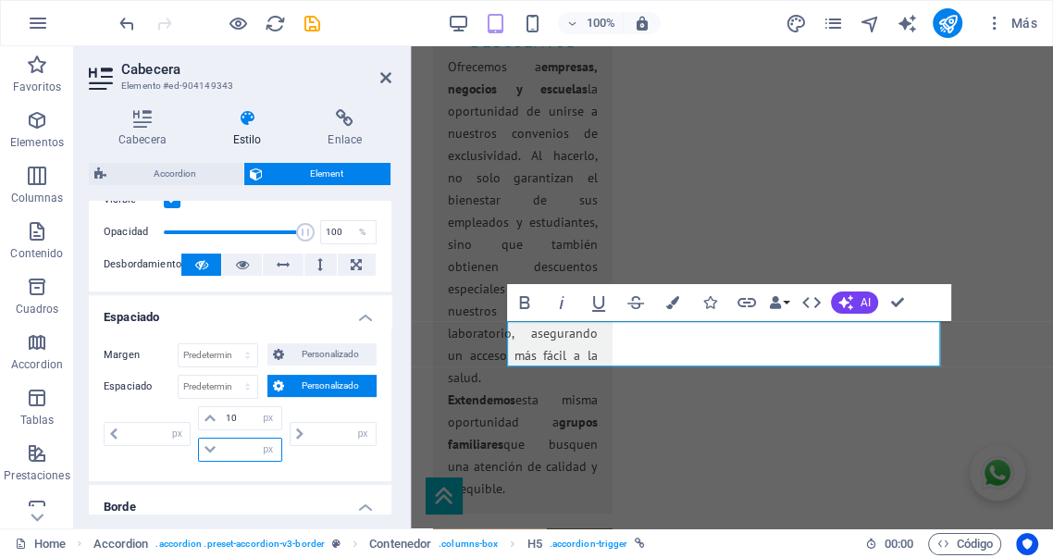
type input "0"
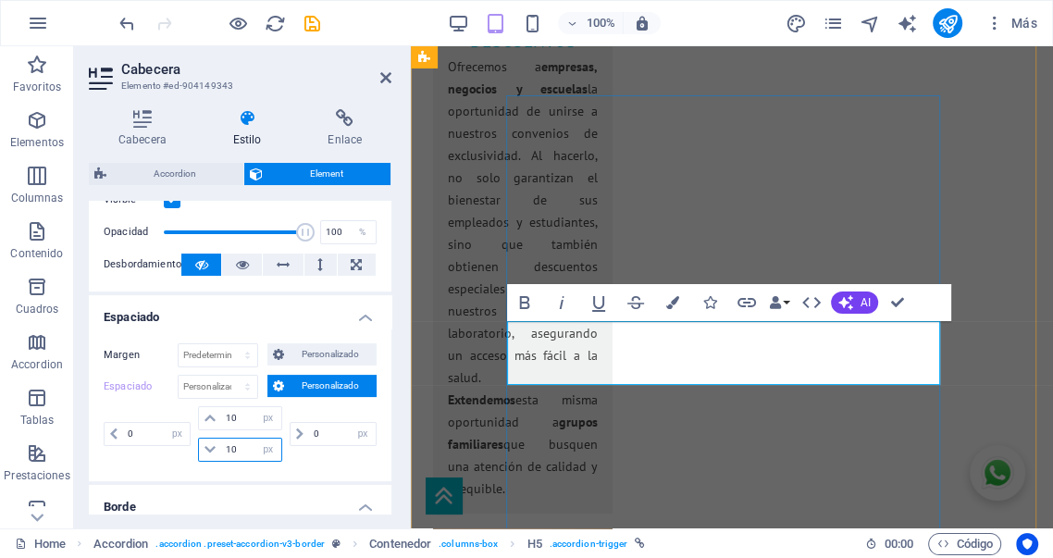
type input "10"
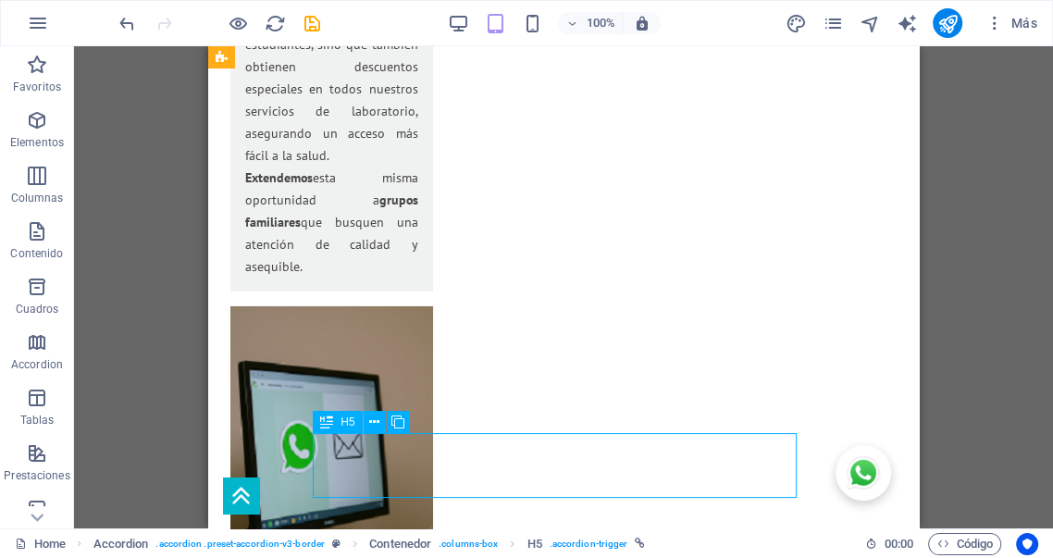
scroll to position [3606, 0]
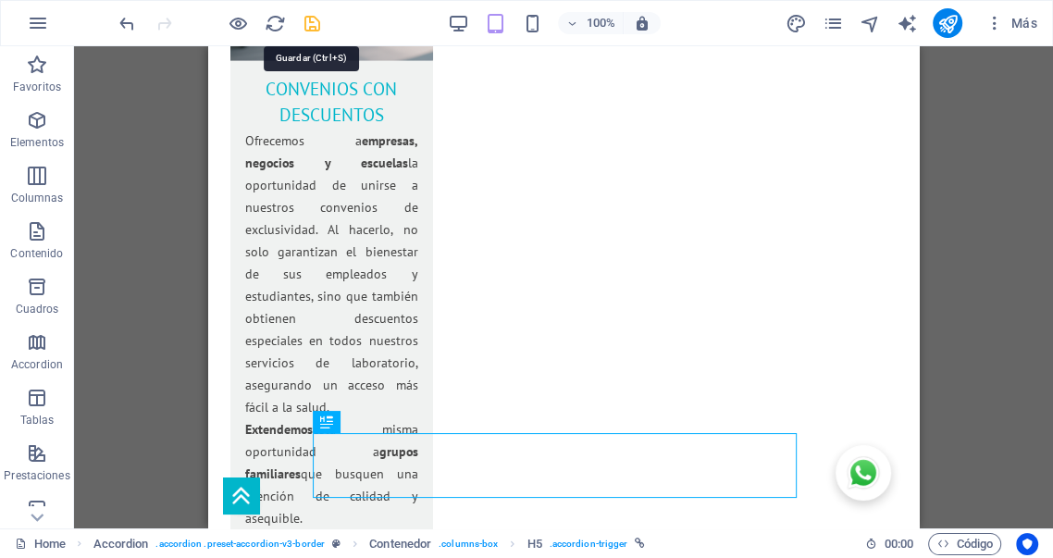
click at [312, 20] on icon "save" at bounding box center [312, 23] width 21 height 21
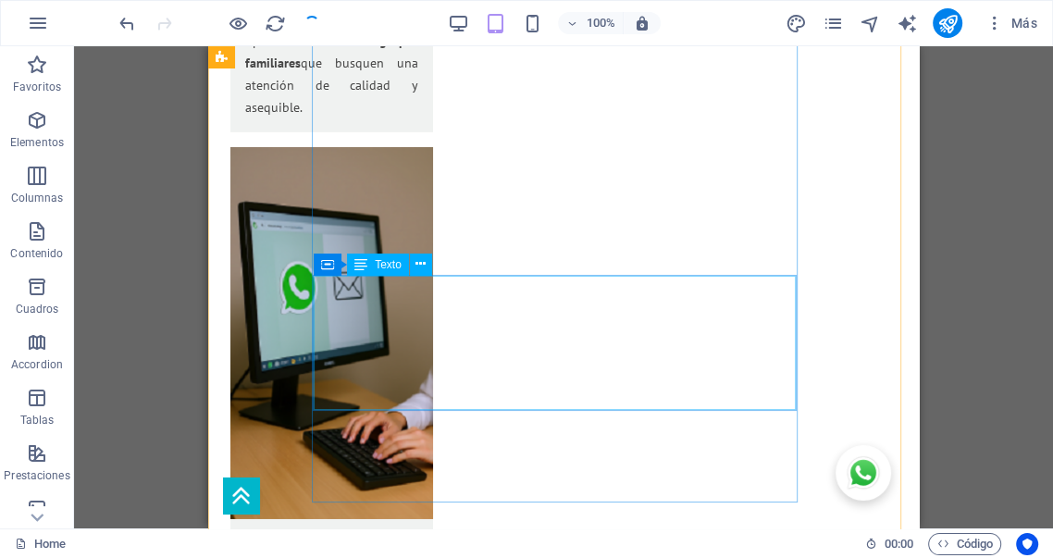
scroll to position [4188, 0]
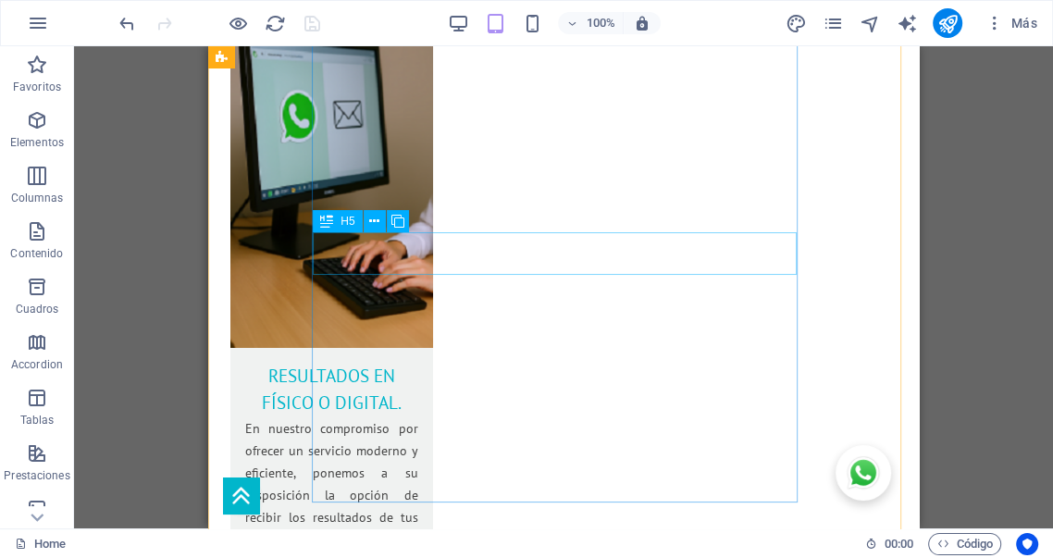
select select "%"
select select "px"
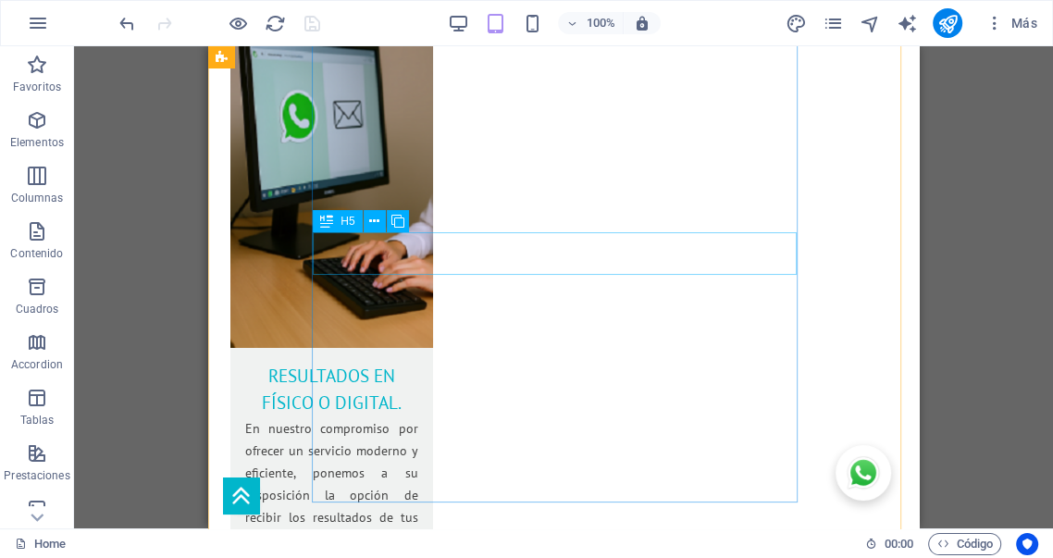
select select "px"
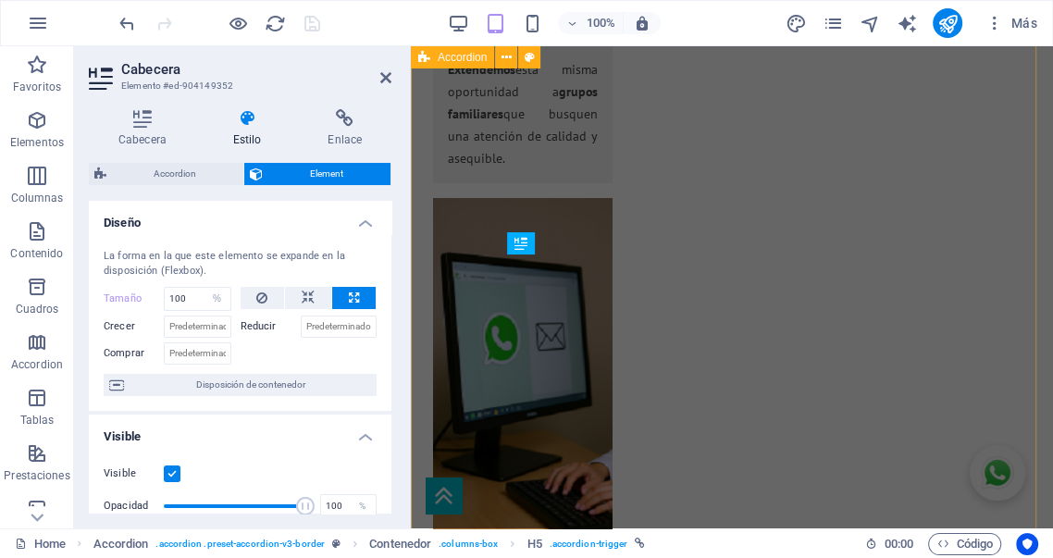
scroll to position [4440, 0]
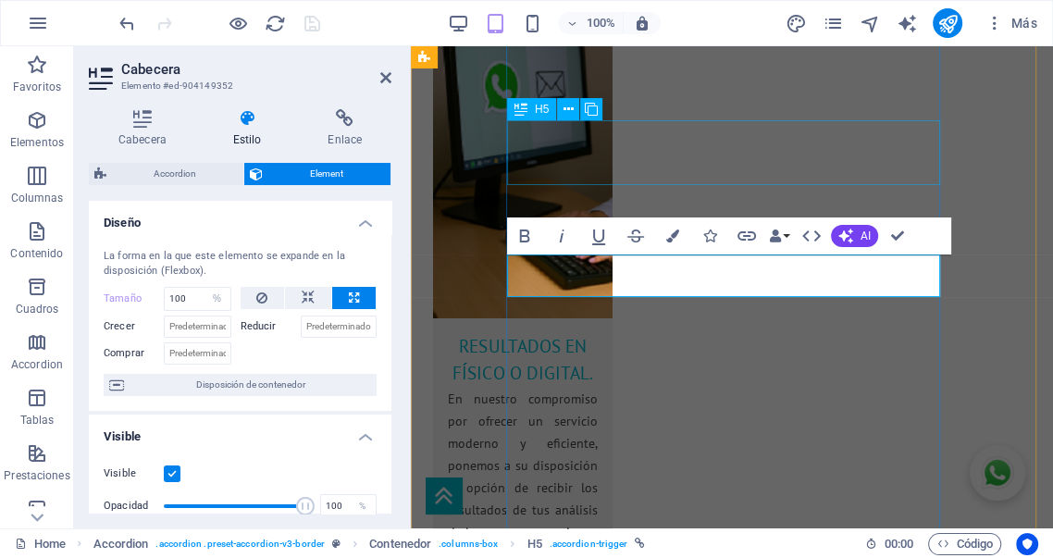
select select "%"
select select "px"
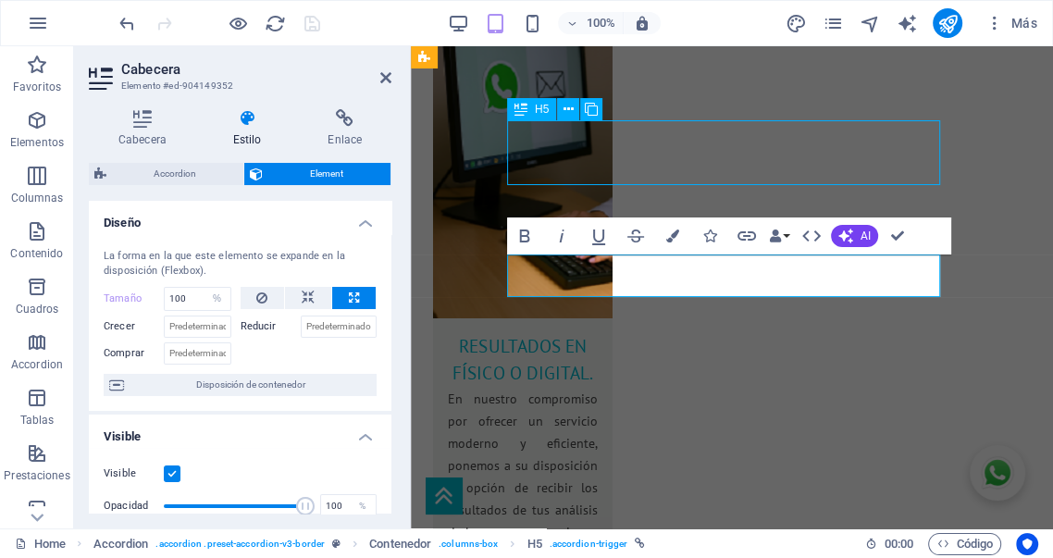
select select "px"
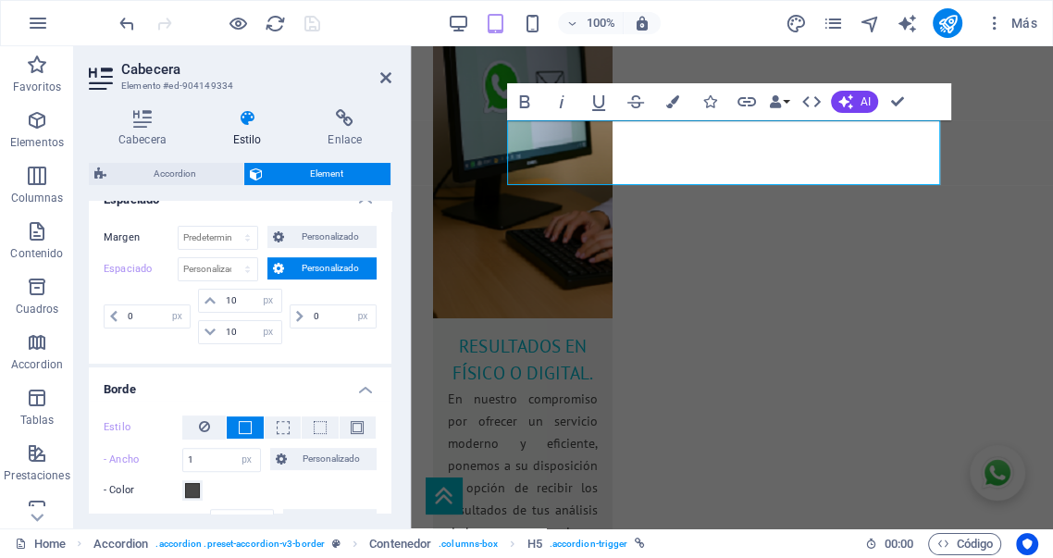
scroll to position [377, 0]
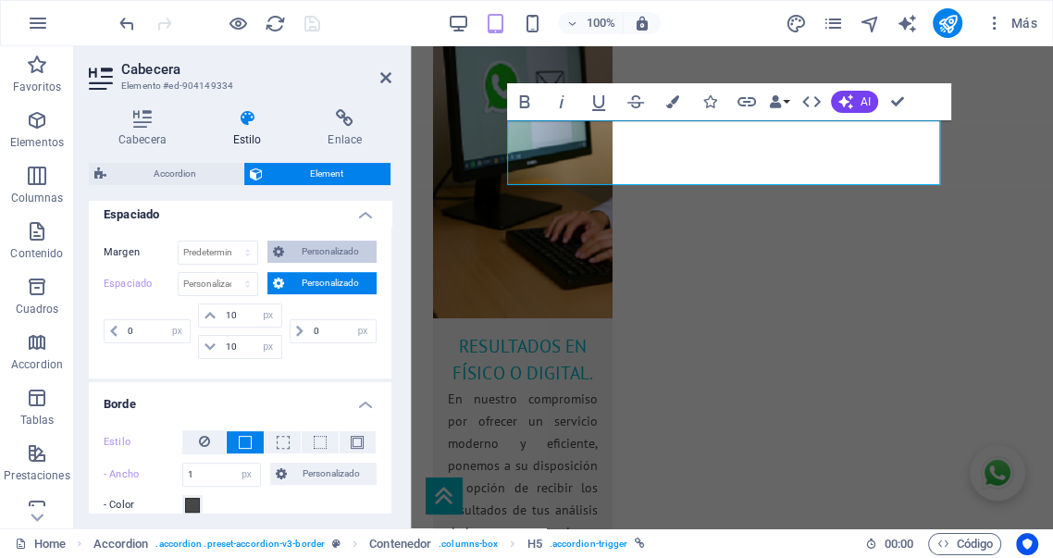
click at [319, 249] on span "Personalizado" at bounding box center [330, 252] width 81 height 22
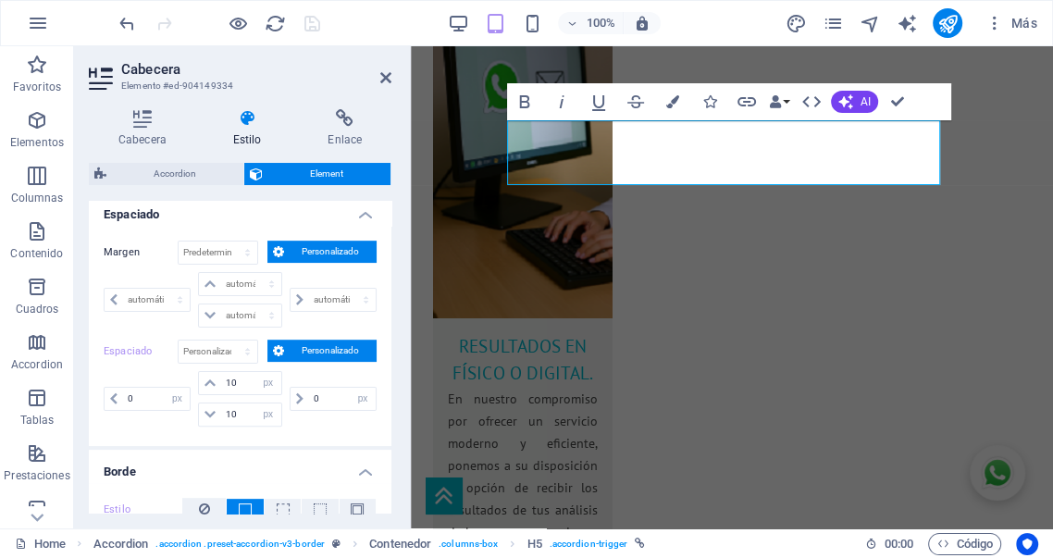
click at [319, 249] on span "Personalizado" at bounding box center [330, 252] width 81 height 22
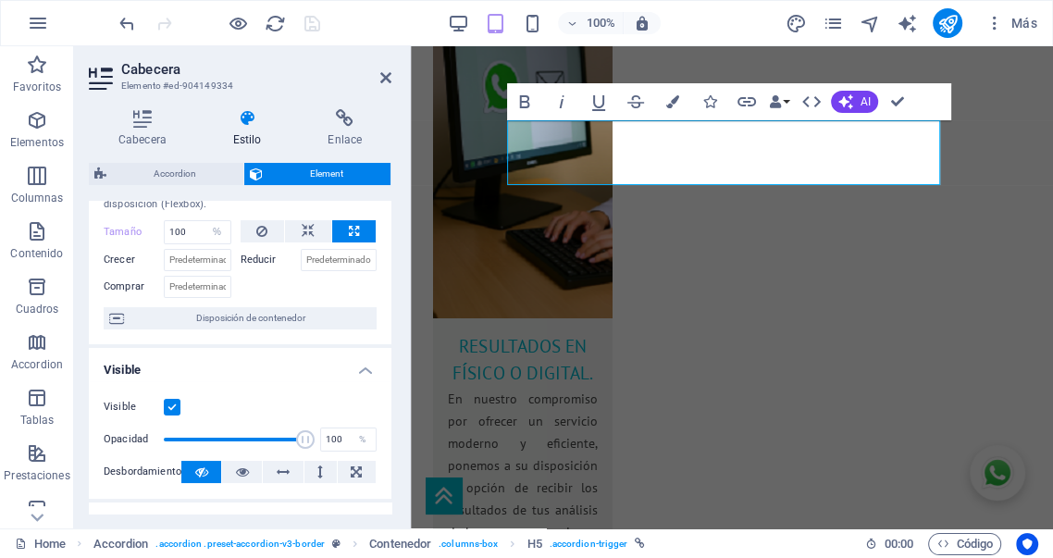
scroll to position [0, 0]
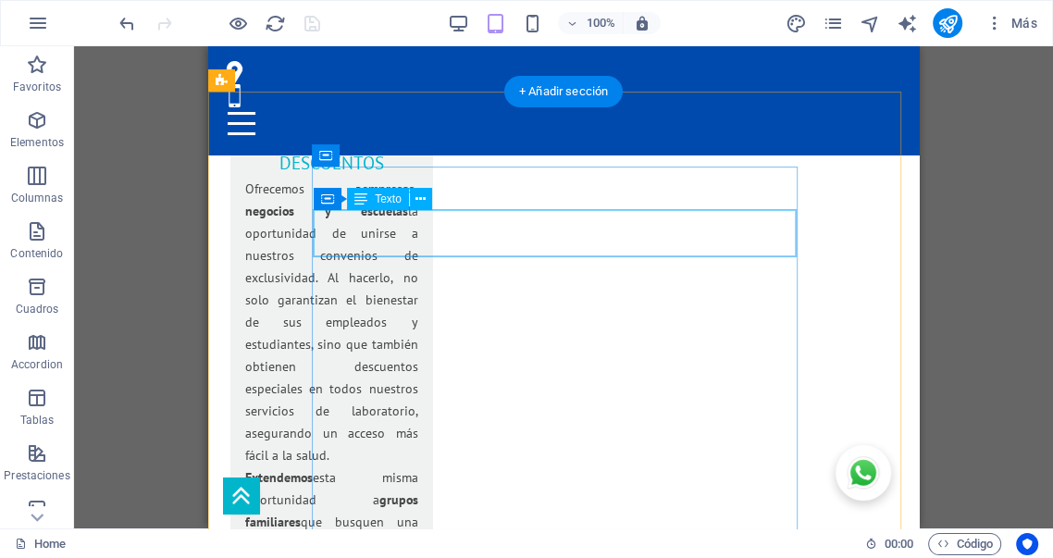
scroll to position [3399, 0]
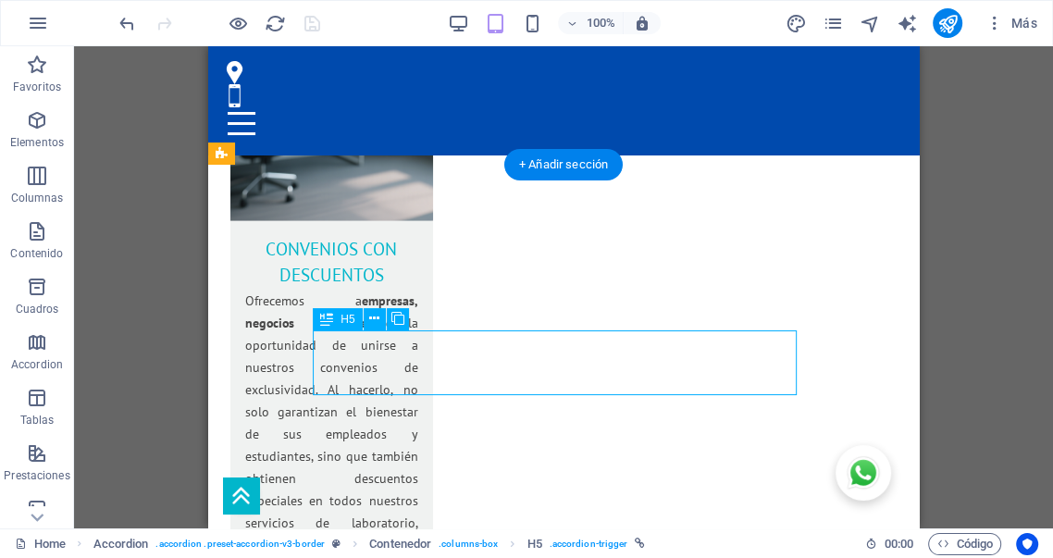
select select "%"
select select "px"
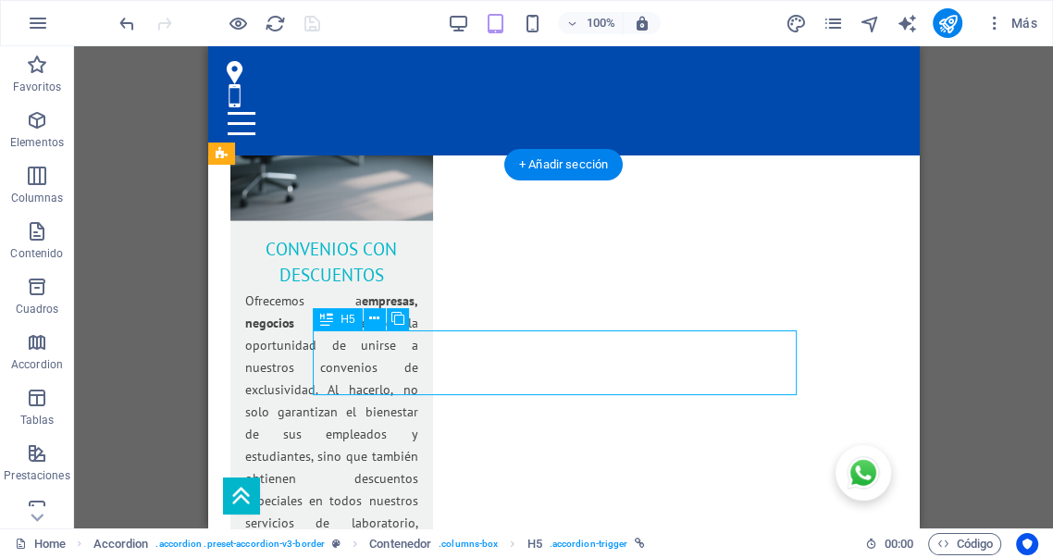
select select "px"
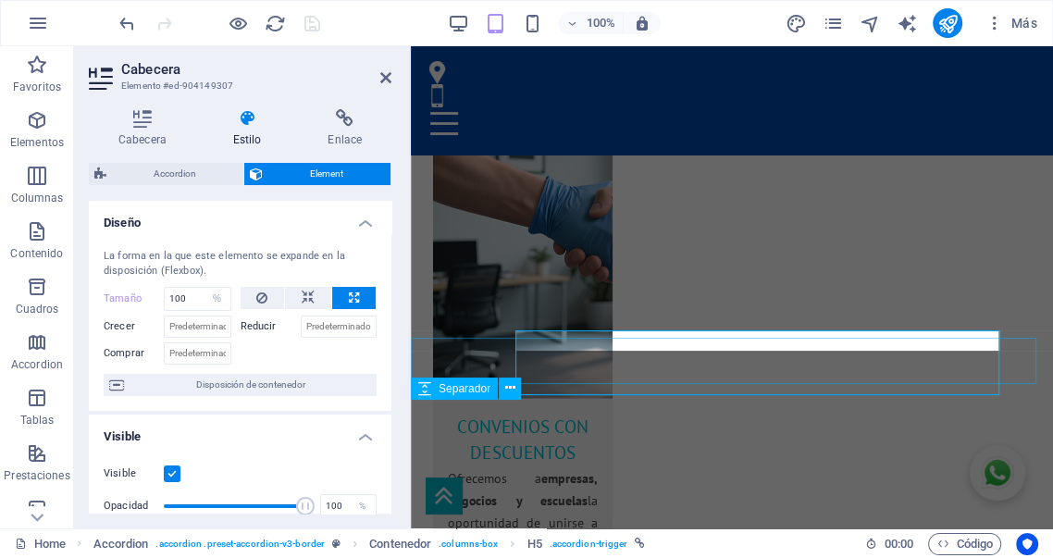
scroll to position [3800, 0]
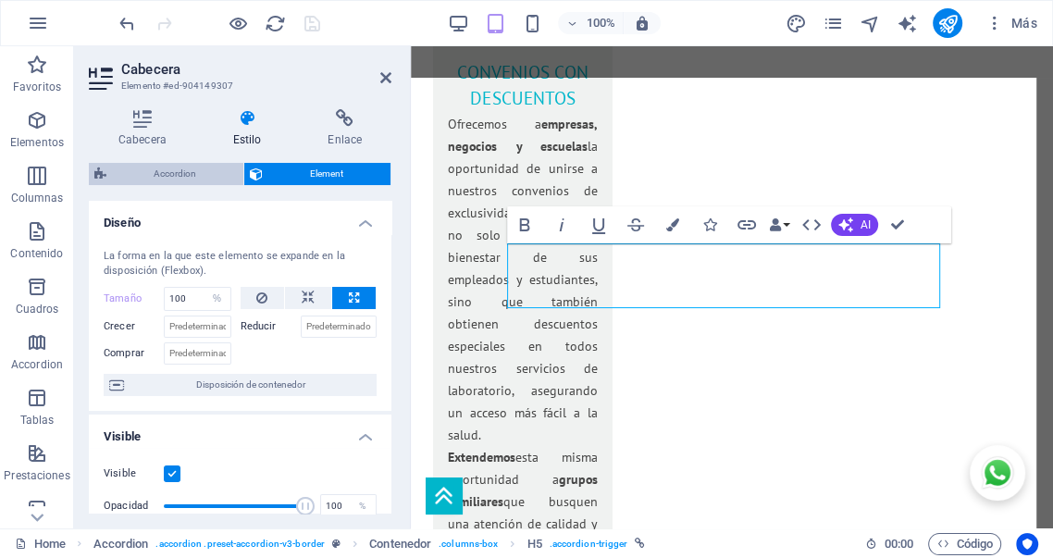
click at [170, 172] on span "Accordion" at bounding box center [175, 174] width 126 height 22
select select "px"
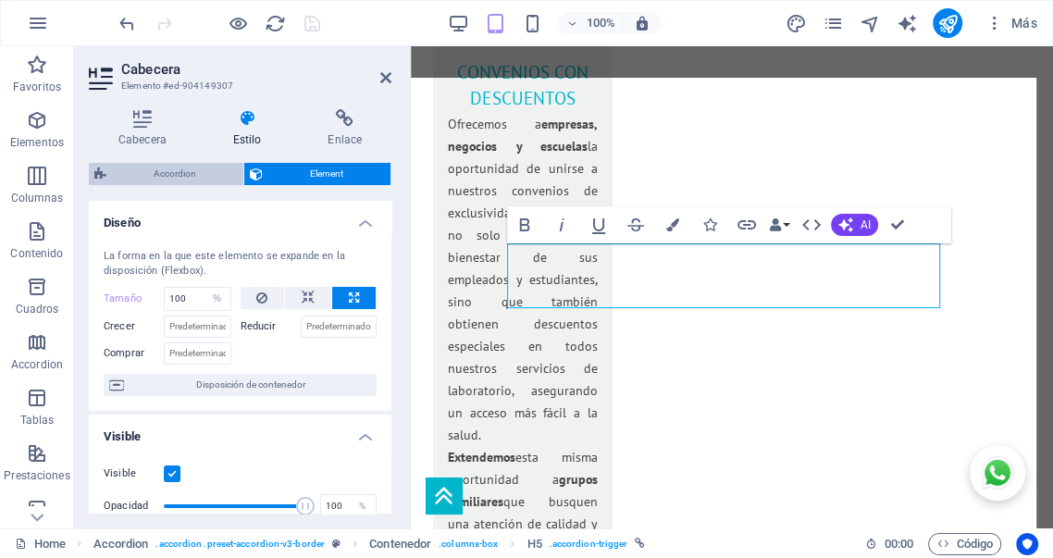
select select "px"
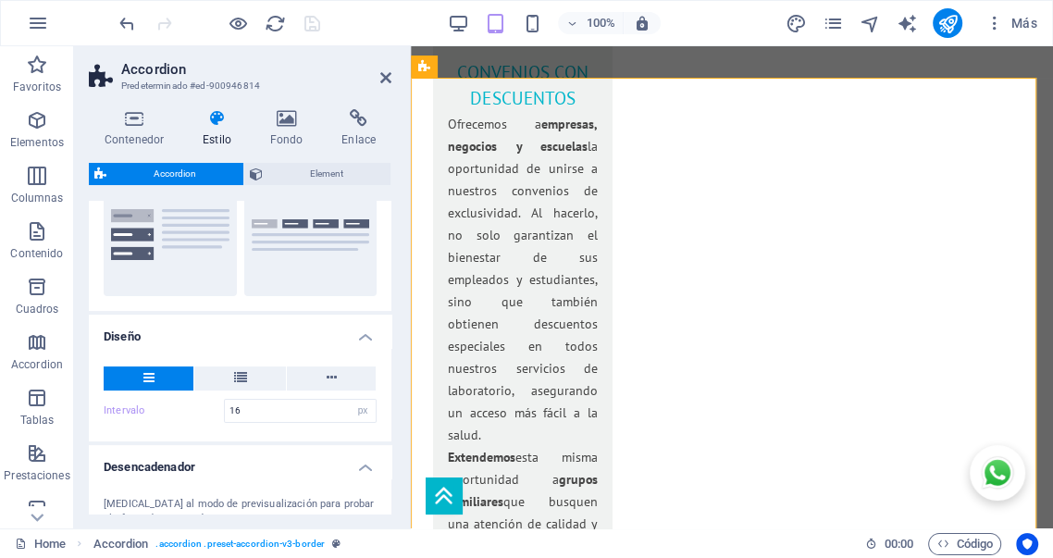
scroll to position [206, 0]
click at [285, 125] on icon at bounding box center [287, 118] width 65 height 19
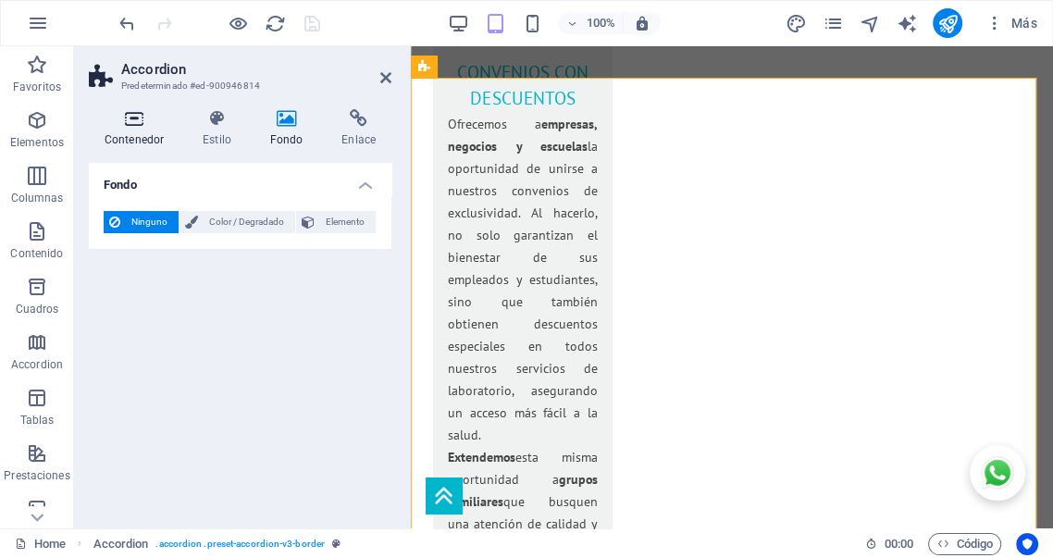
click at [143, 130] on h4 "Contenedor" at bounding box center [138, 128] width 98 height 39
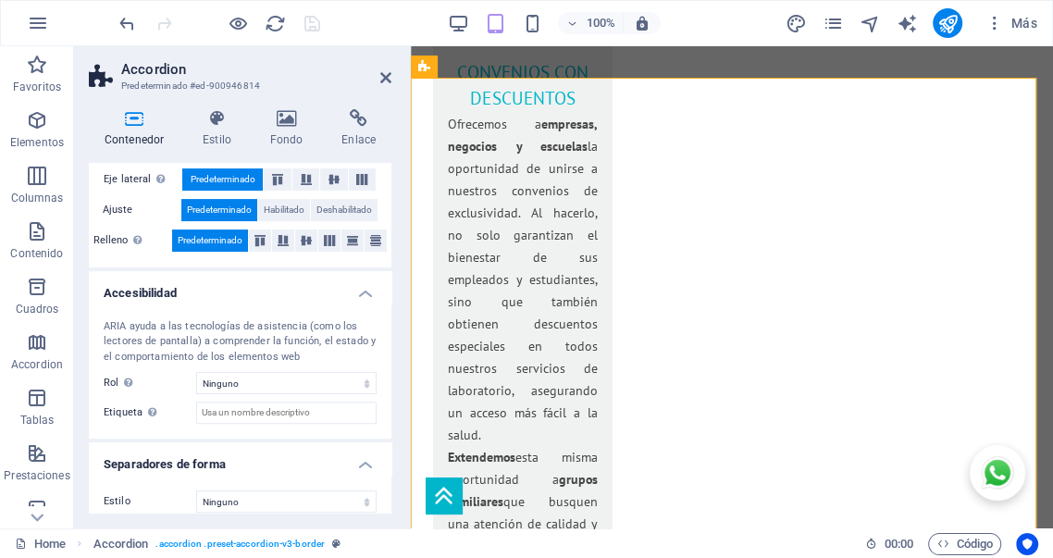
scroll to position [388, 0]
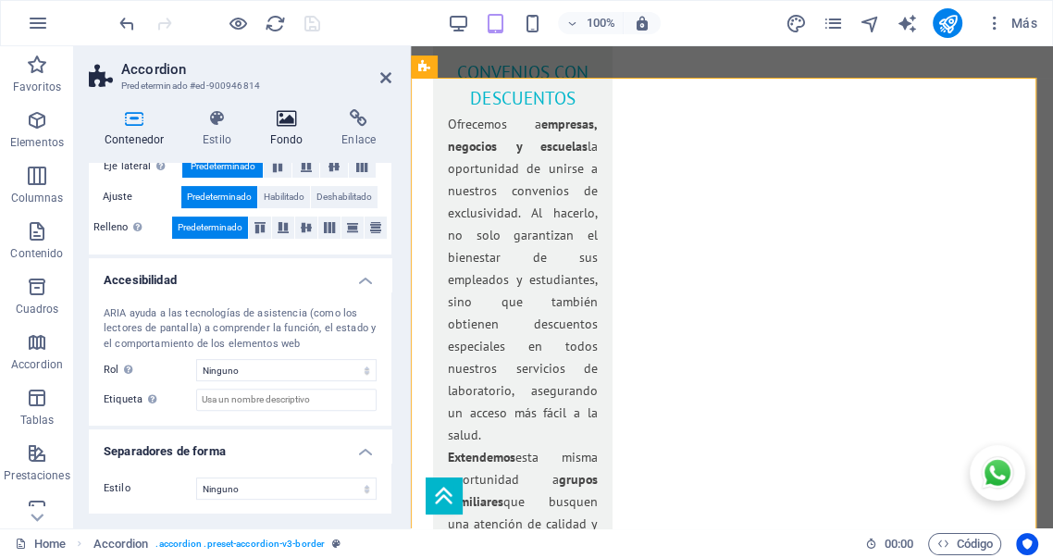
click at [285, 129] on h4 "Fondo" at bounding box center [291, 128] width 72 height 39
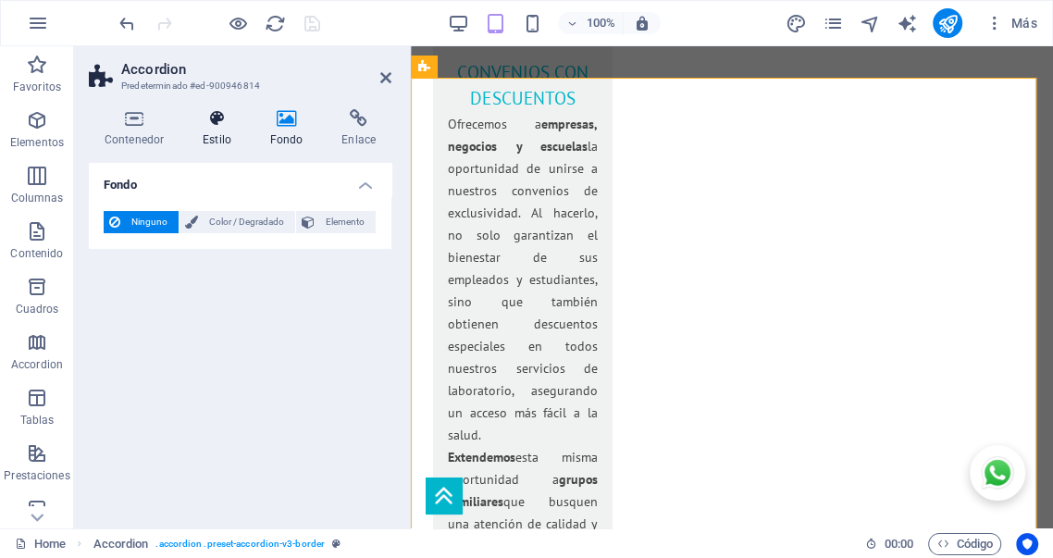
click at [221, 123] on icon at bounding box center [217, 118] width 60 height 19
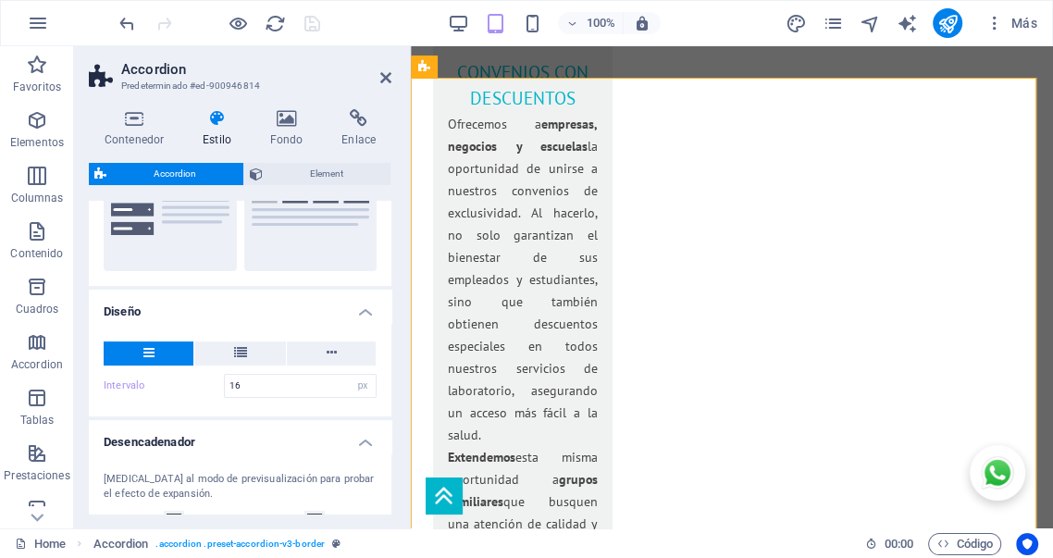
scroll to position [343, 0]
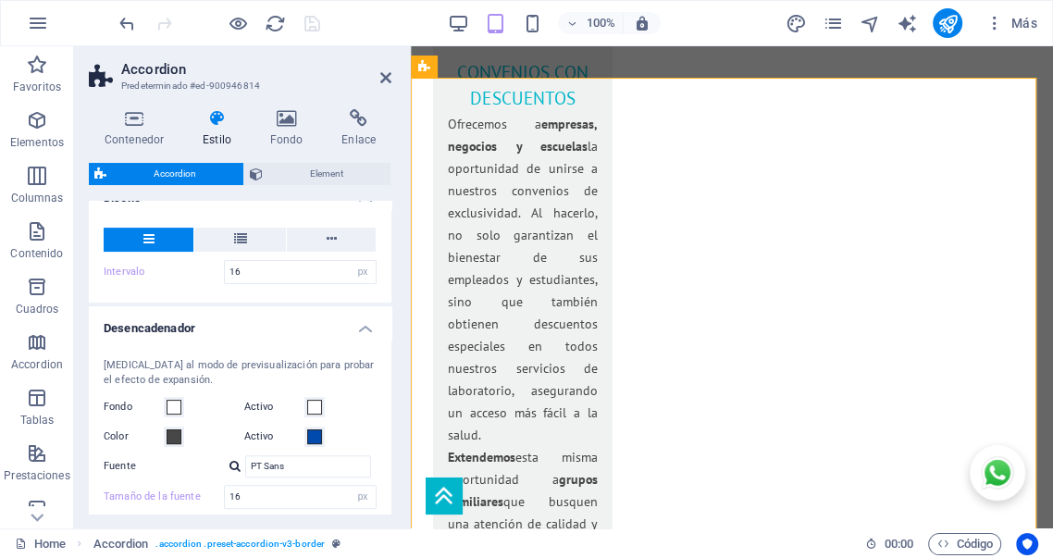
click at [356, 329] on h4 "Desencadenador" at bounding box center [240, 322] width 303 height 33
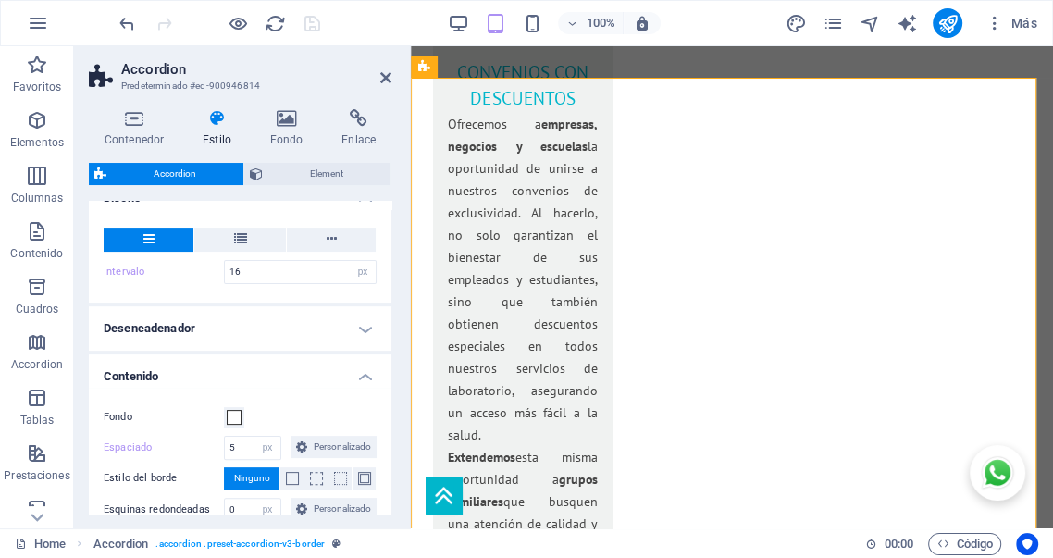
click at [358, 374] on h4 "Contenido" at bounding box center [240, 370] width 303 height 33
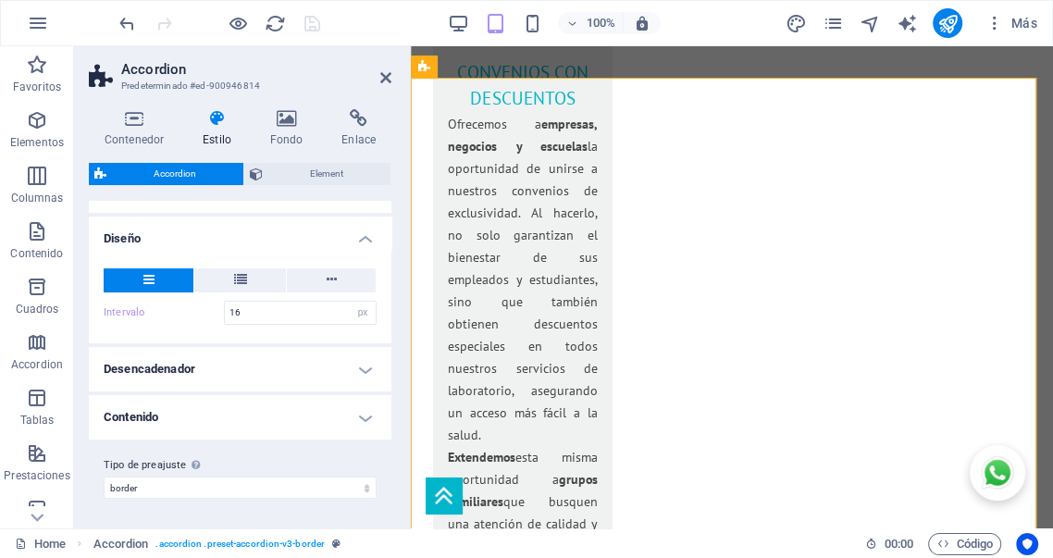
click at [363, 419] on h4 "Contenido" at bounding box center [240, 417] width 303 height 44
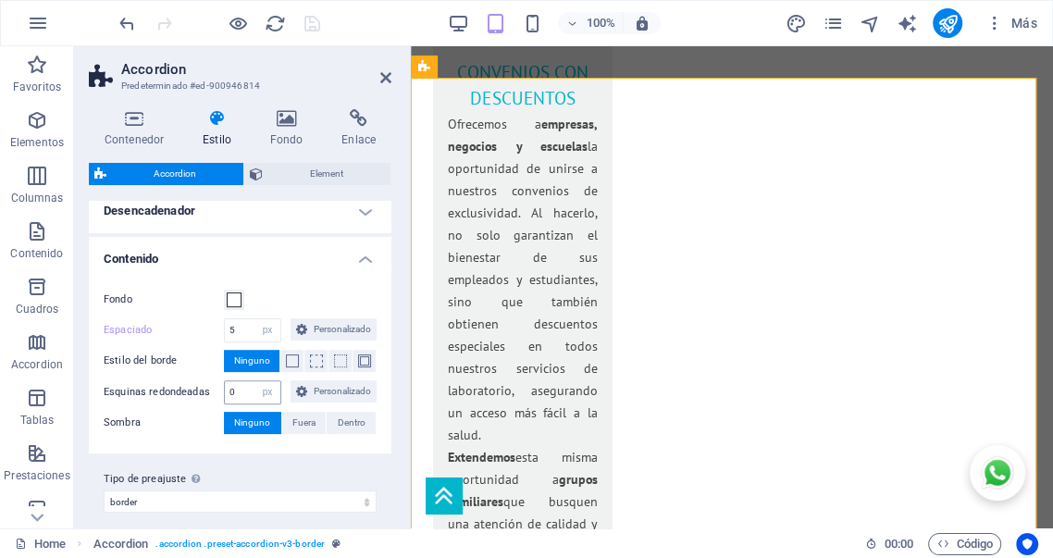
scroll to position [450, 0]
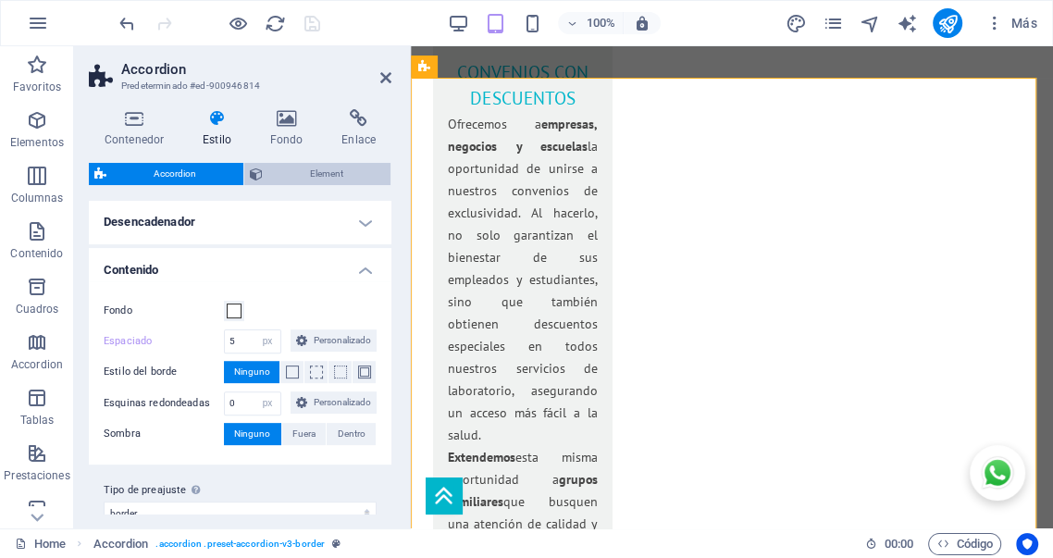
click at [329, 174] on span "Element" at bounding box center [326, 174] width 117 height 22
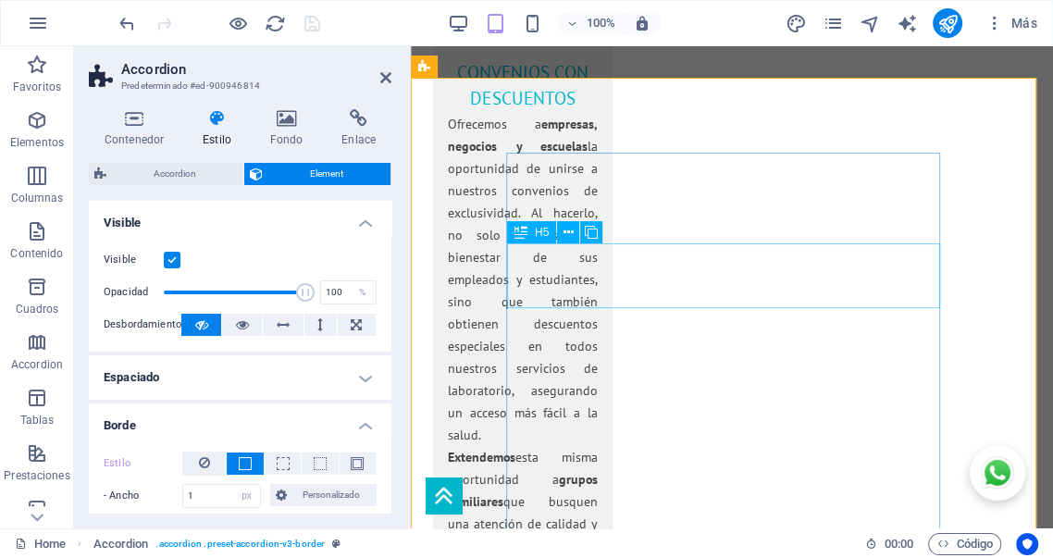
select select "%"
select select "px"
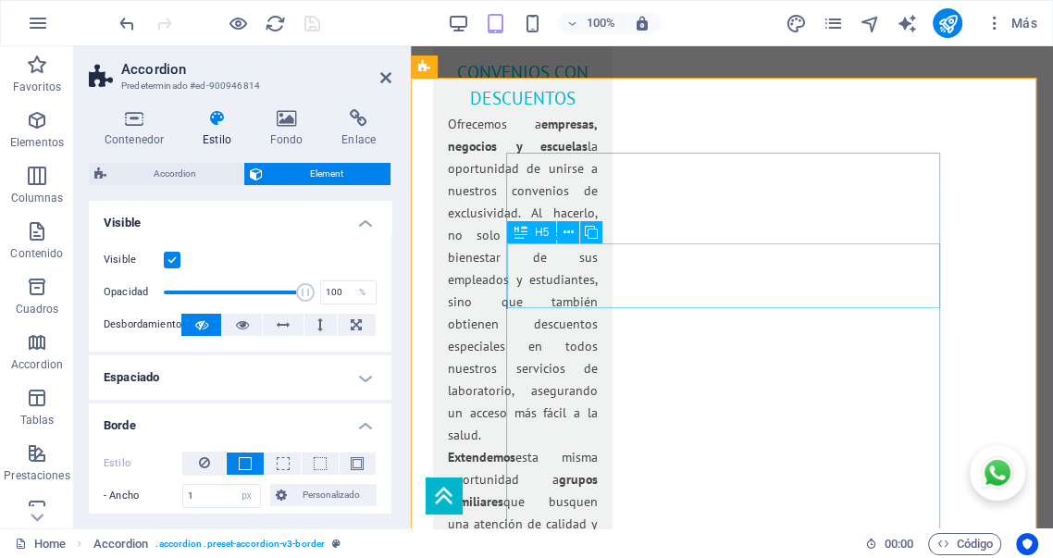
select select "px"
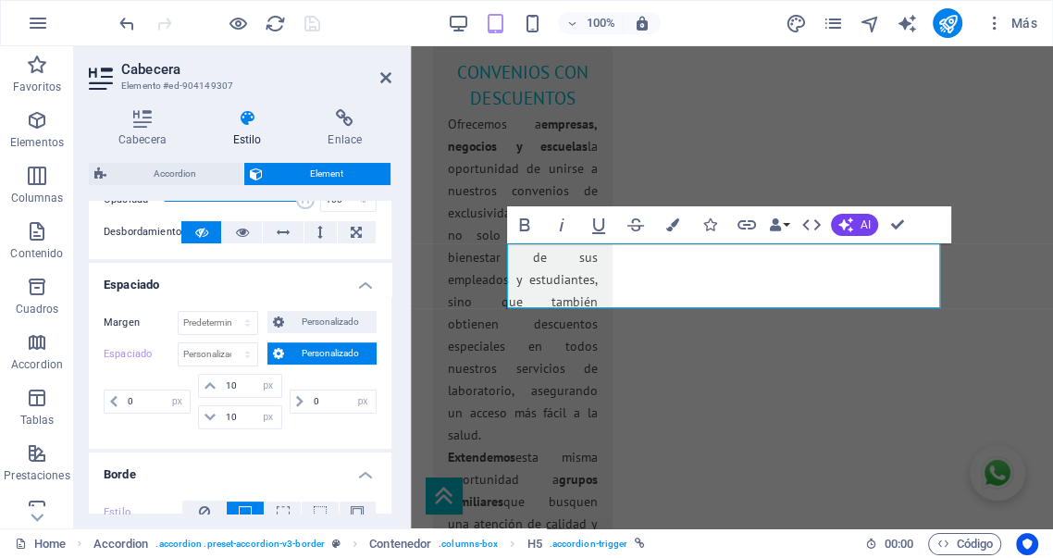
scroll to position [308, 0]
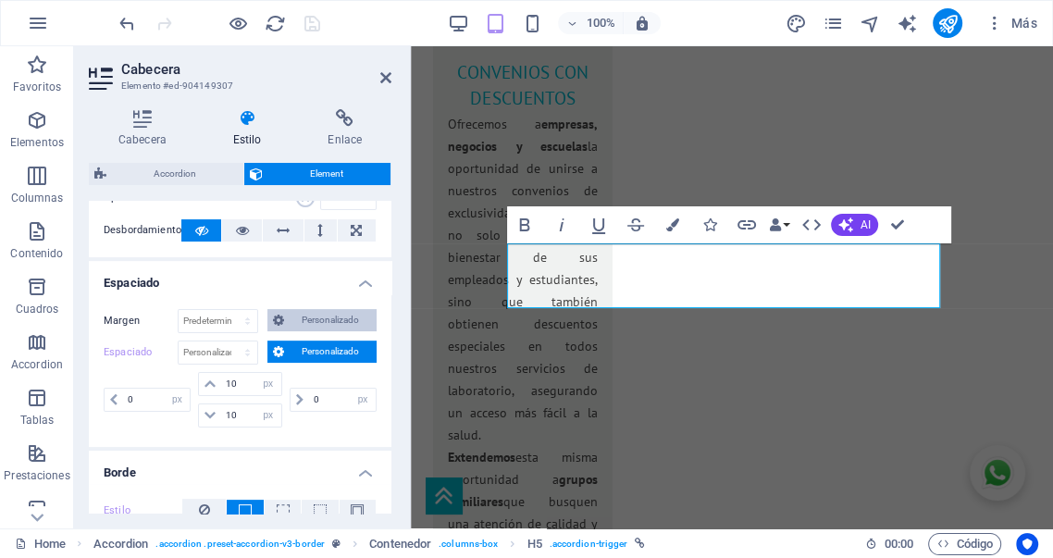
click at [293, 327] on span "Personalizado" at bounding box center [330, 320] width 81 height 22
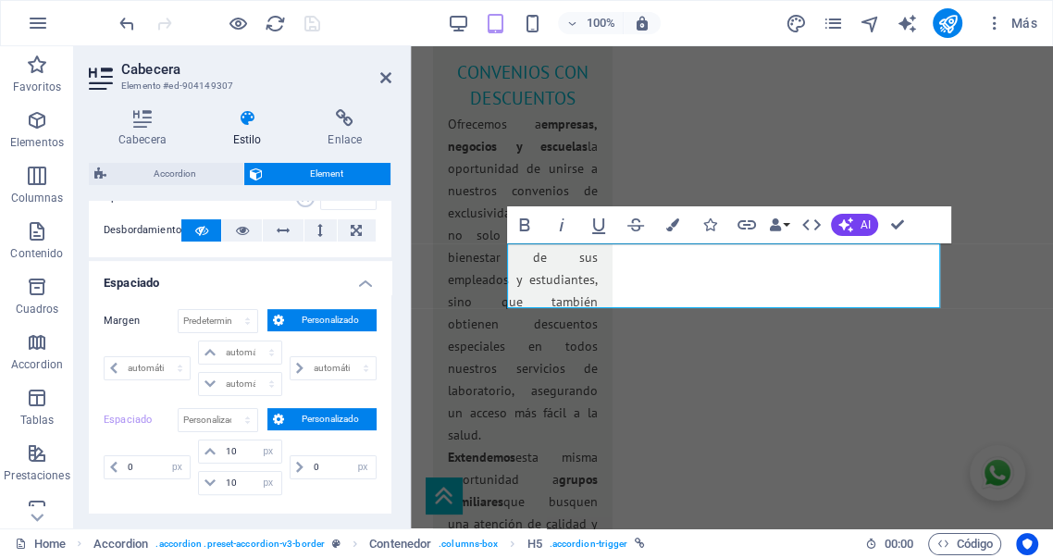
click at [296, 323] on span "Personalizado" at bounding box center [330, 320] width 81 height 22
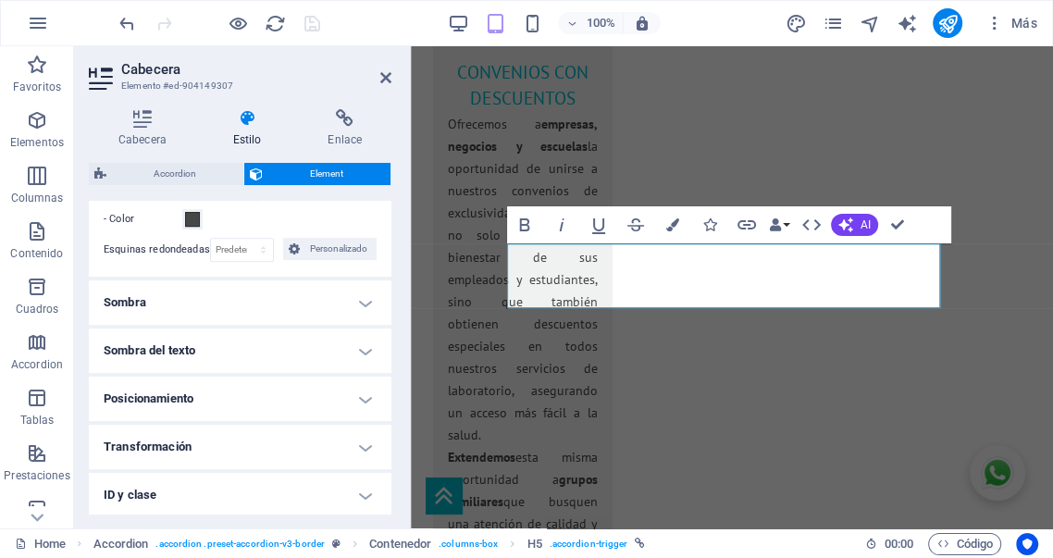
scroll to position [685, 0]
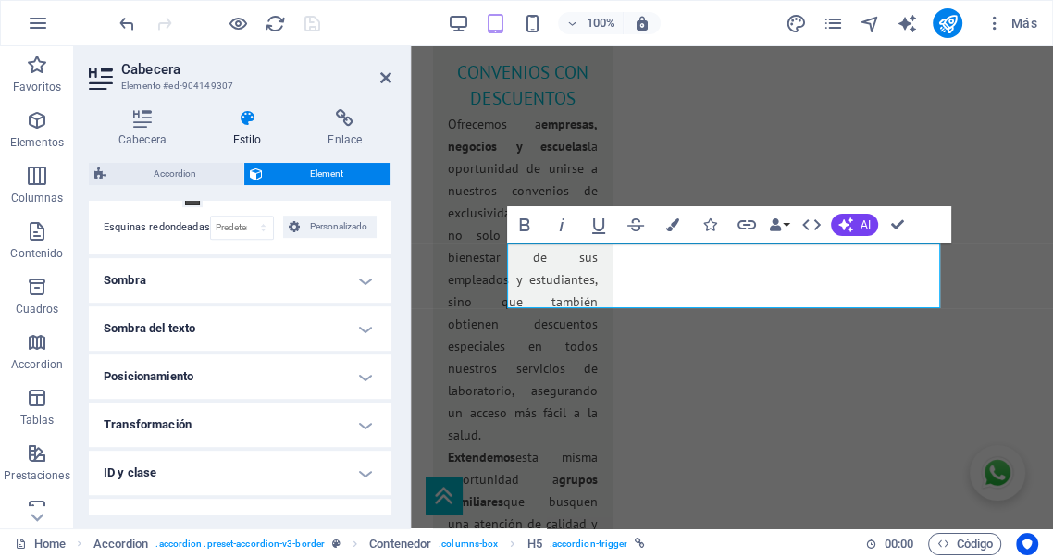
click at [321, 366] on h4 "Posicionamiento" at bounding box center [240, 376] width 303 height 44
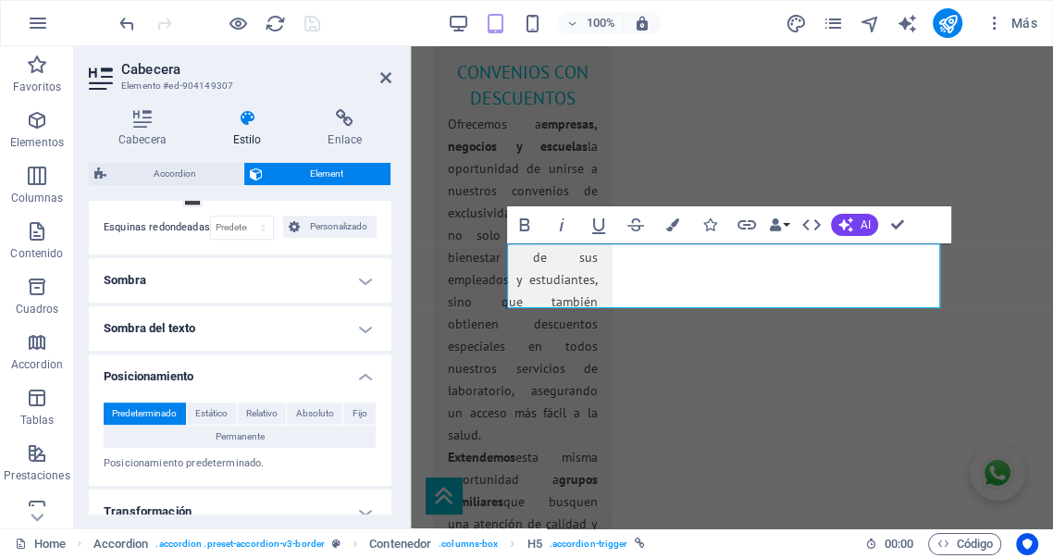
click at [321, 366] on h4 "Posicionamiento" at bounding box center [240, 370] width 303 height 33
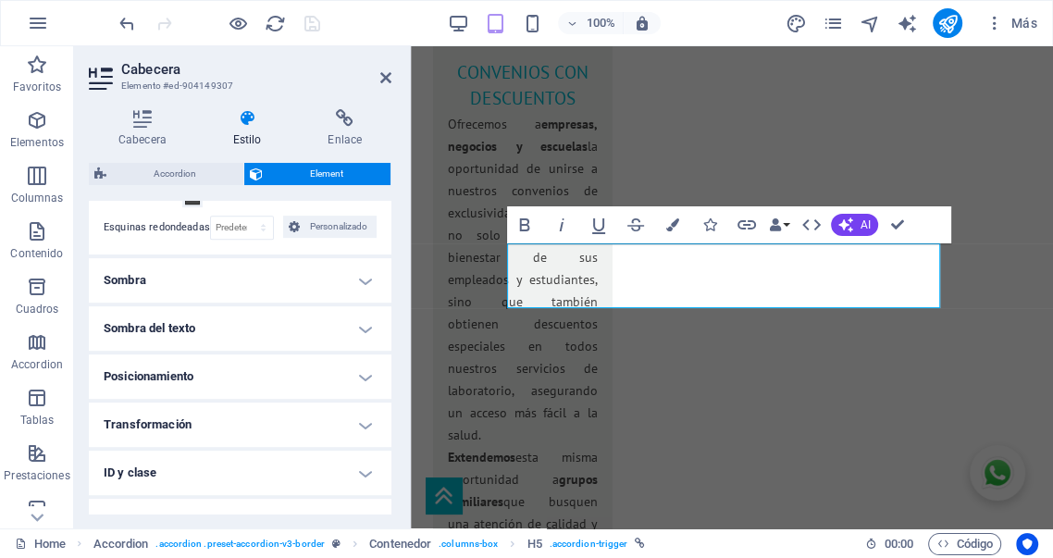
click at [320, 326] on h4 "Sombra del texto" at bounding box center [240, 328] width 303 height 44
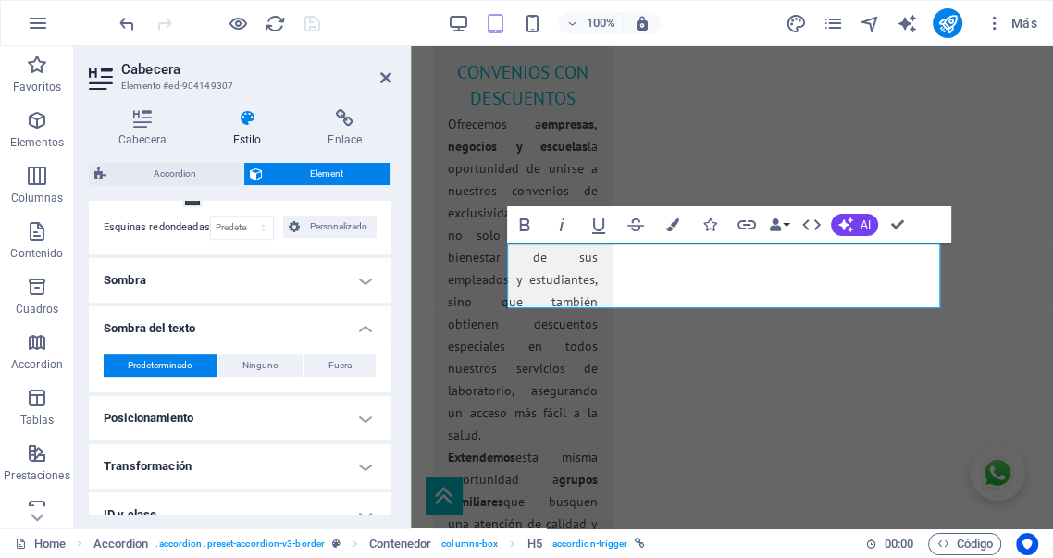
click at [311, 284] on h4 "Sombra" at bounding box center [240, 280] width 303 height 44
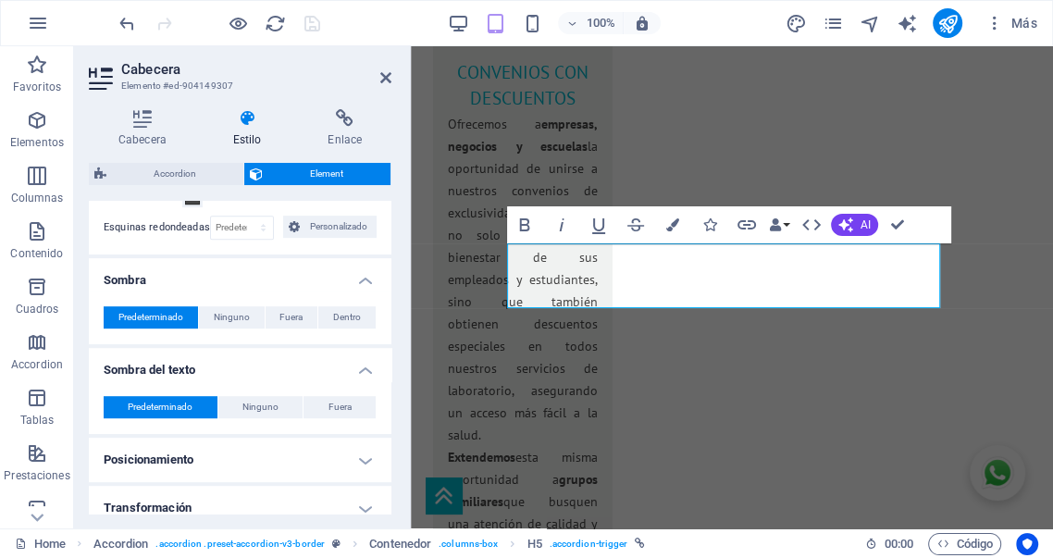
click at [311, 284] on h4 "Sombra" at bounding box center [240, 274] width 303 height 33
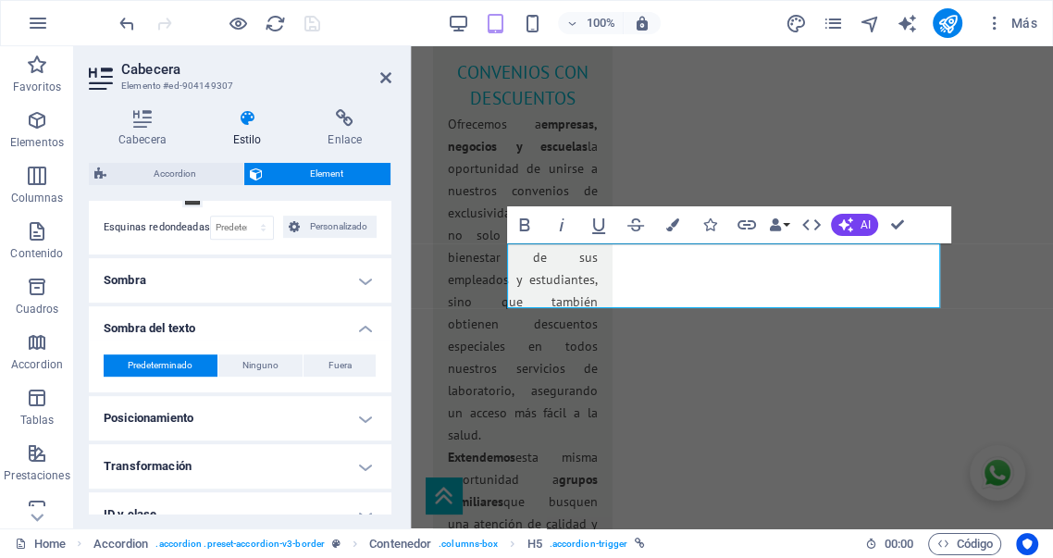
click at [320, 329] on h4 "Sombra del texto" at bounding box center [240, 322] width 303 height 33
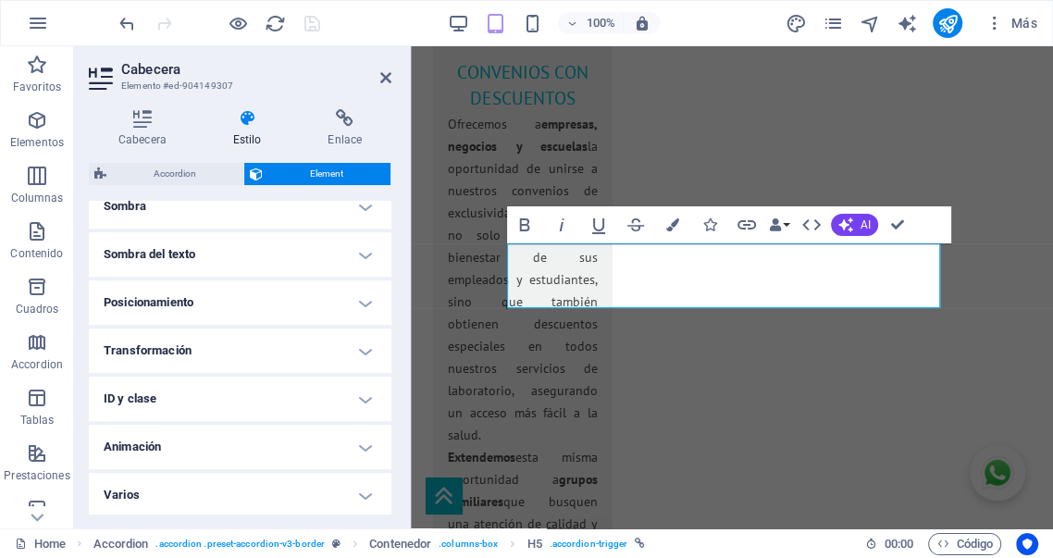
scroll to position [761, 0]
click at [313, 344] on h4 "Transformación" at bounding box center [240, 349] width 303 height 44
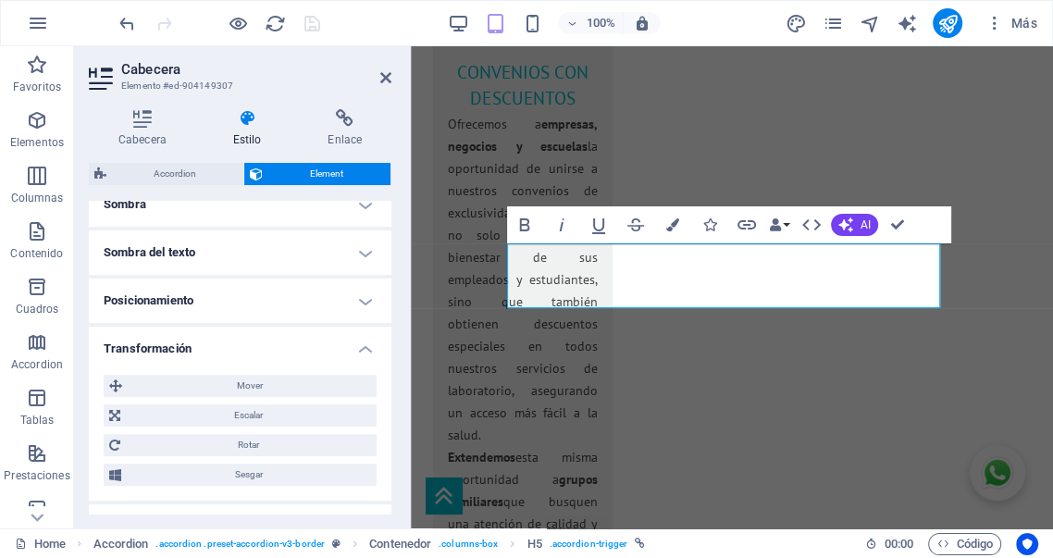
click at [313, 344] on h4 "Transformación" at bounding box center [240, 343] width 303 height 33
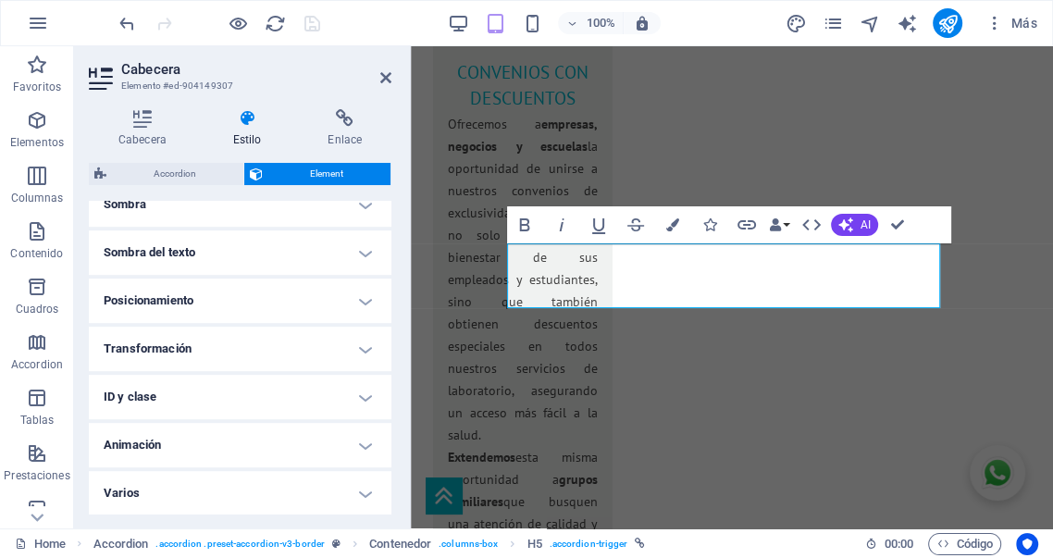
click at [313, 389] on h4 "ID y clase" at bounding box center [240, 397] width 303 height 44
click at [313, 389] on h4 "ID y clase" at bounding box center [240, 391] width 303 height 33
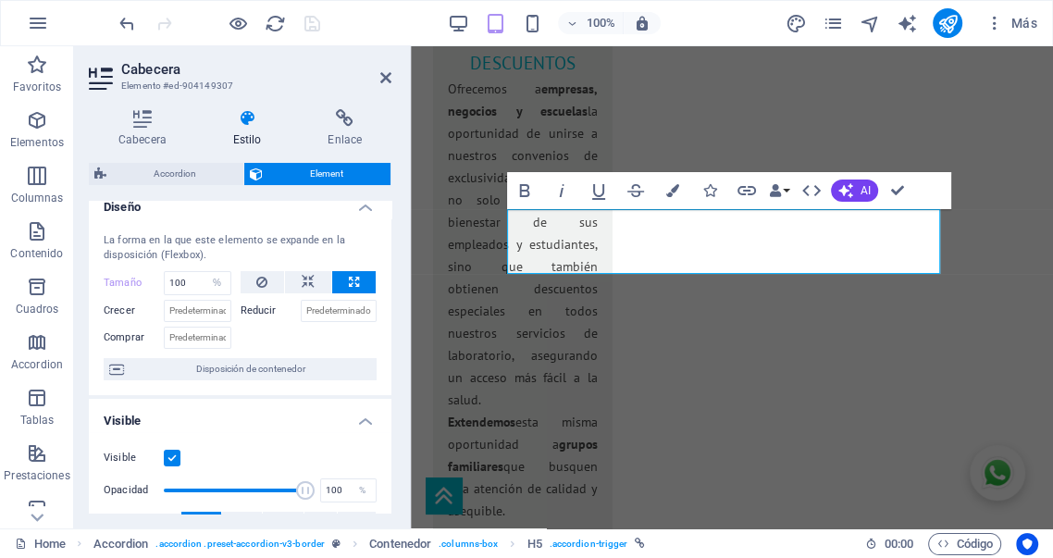
scroll to position [0, 0]
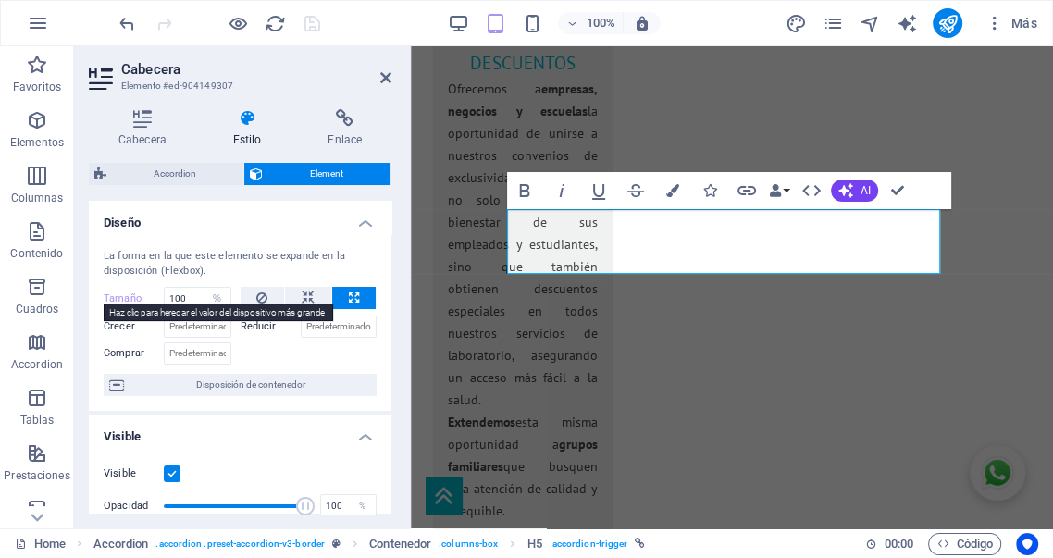
click at [126, 300] on label "Tamaño" at bounding box center [134, 298] width 60 height 10
select select "DISABLED_OPTION_VALUE"
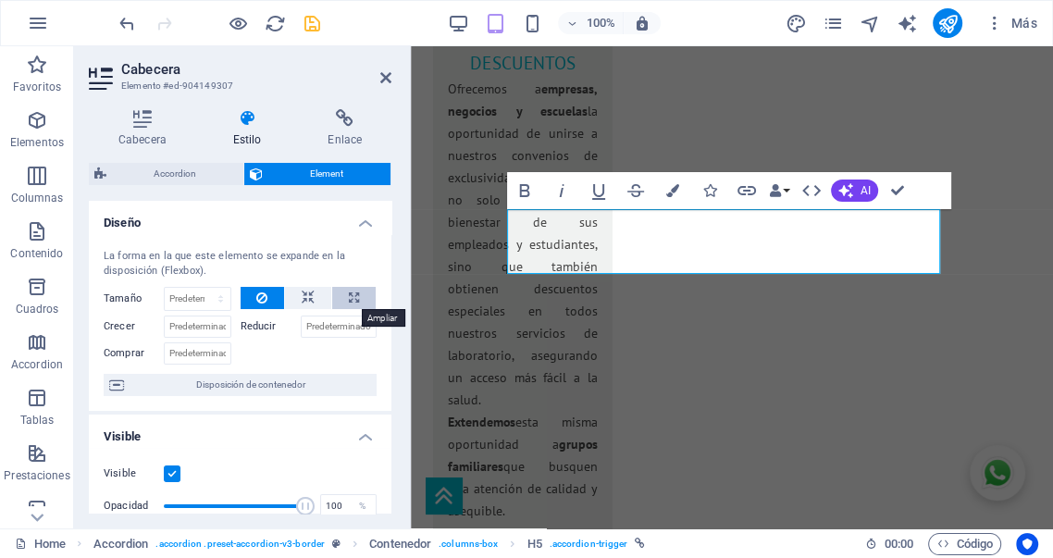
click at [349, 295] on icon at bounding box center [354, 298] width 10 height 22
type input "100"
select select "%"
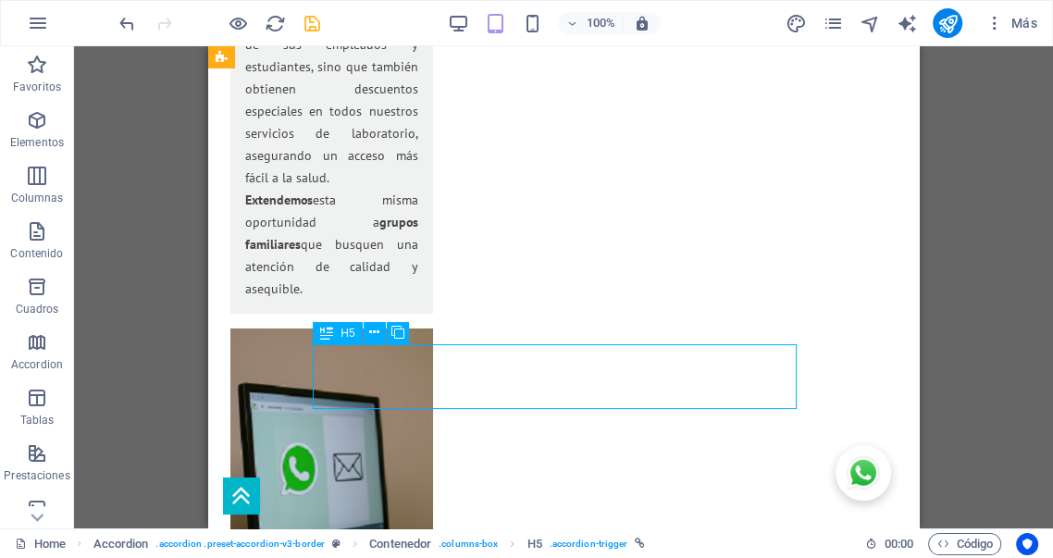
scroll to position [3583, 0]
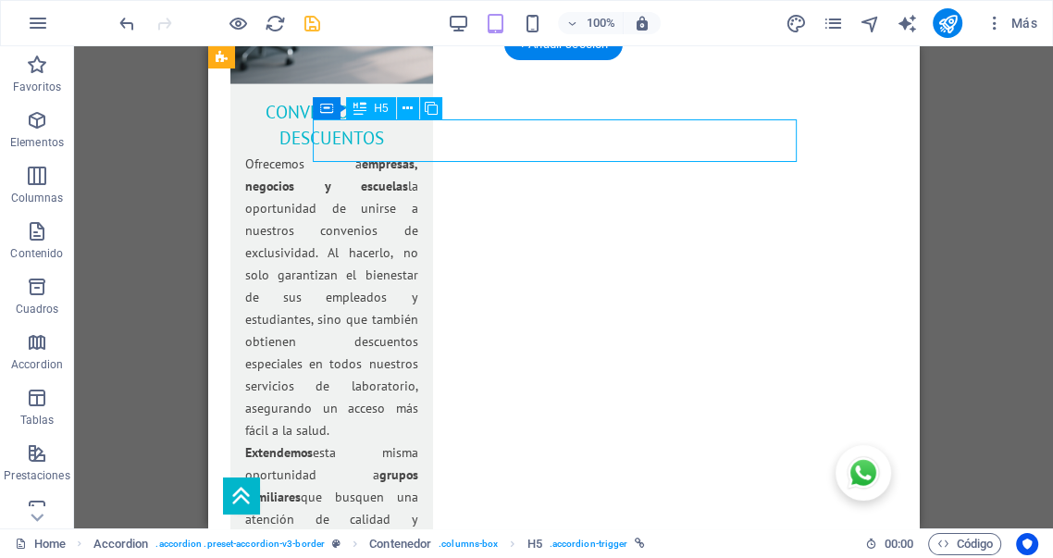
select select "%"
select select "px"
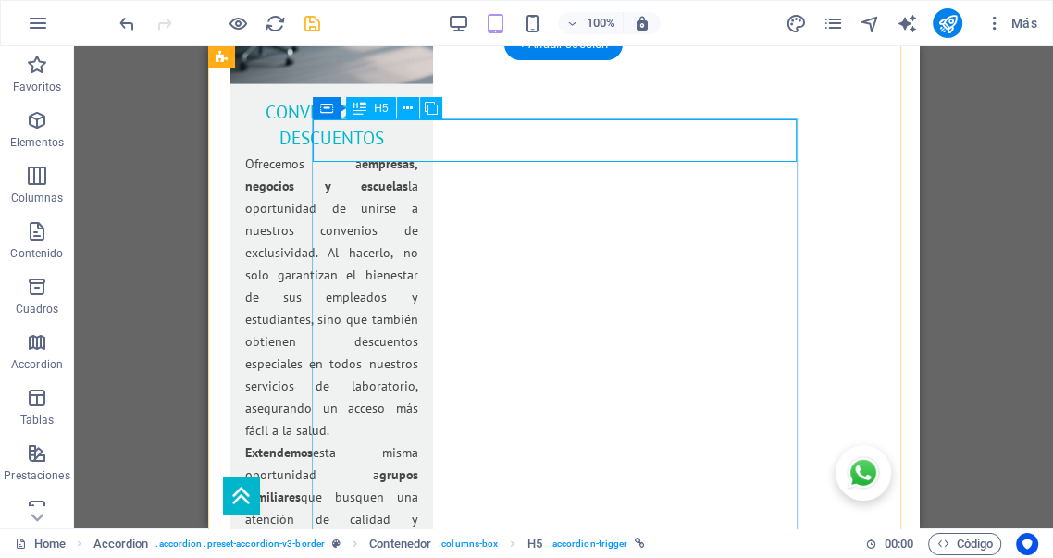
select select "px"
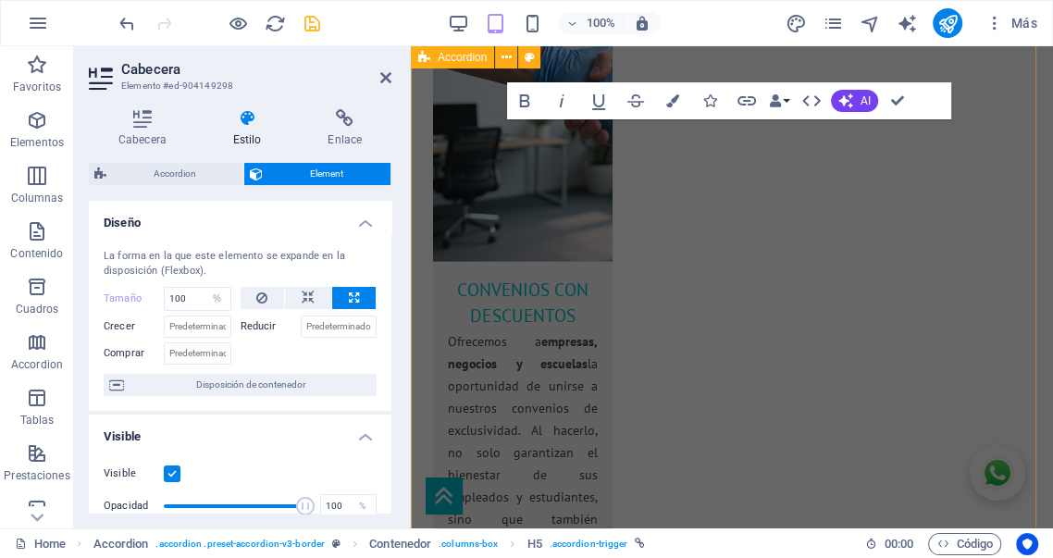
scroll to position [3835, 0]
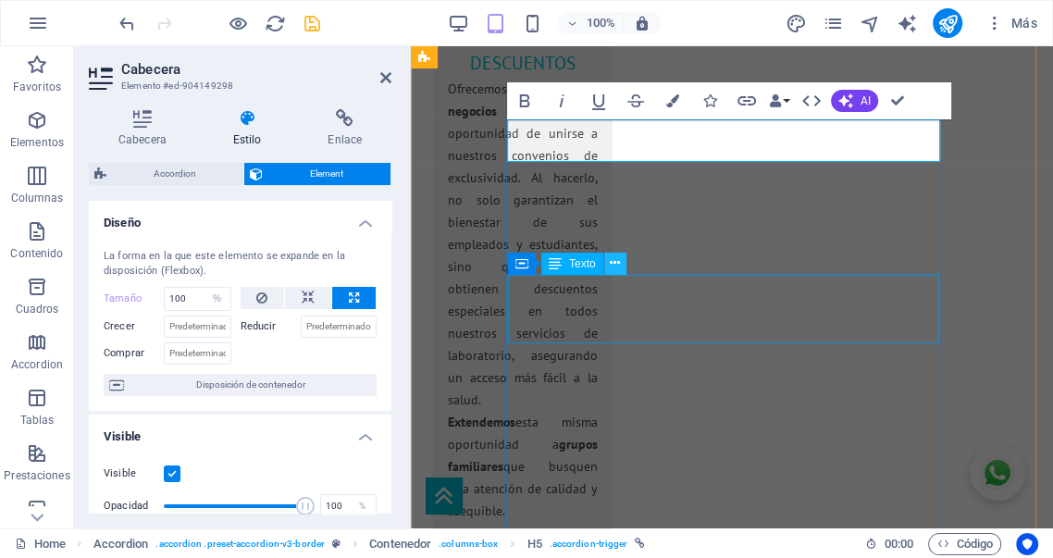
click at [621, 256] on button at bounding box center [615, 264] width 22 height 22
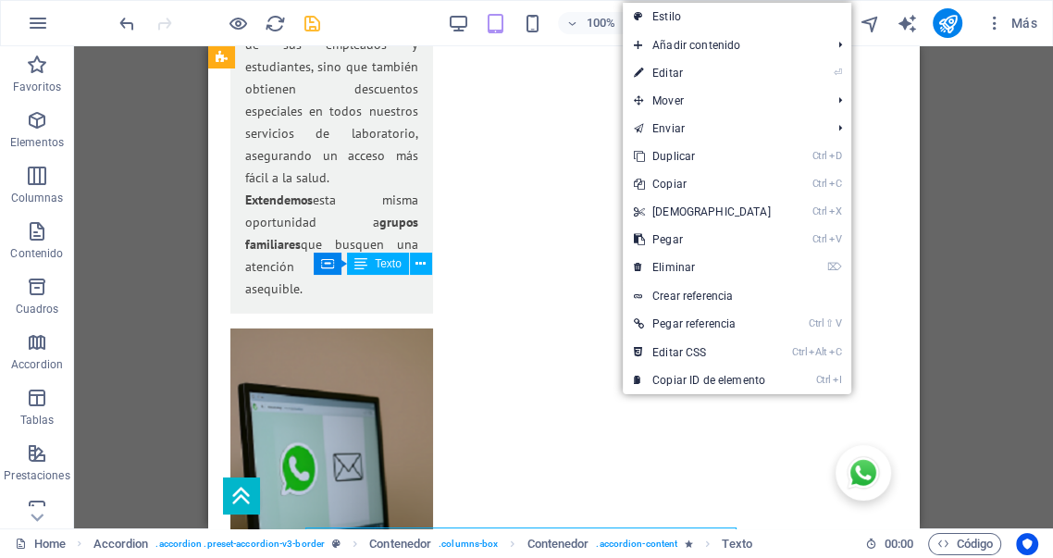
scroll to position [3583, 0]
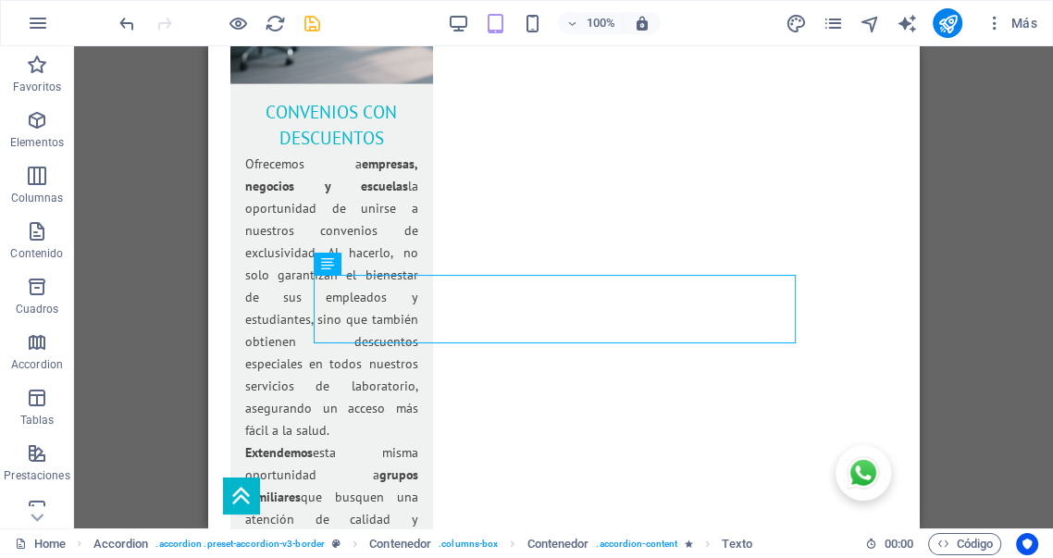
click at [313, 24] on icon "save" at bounding box center [312, 23] width 21 height 21
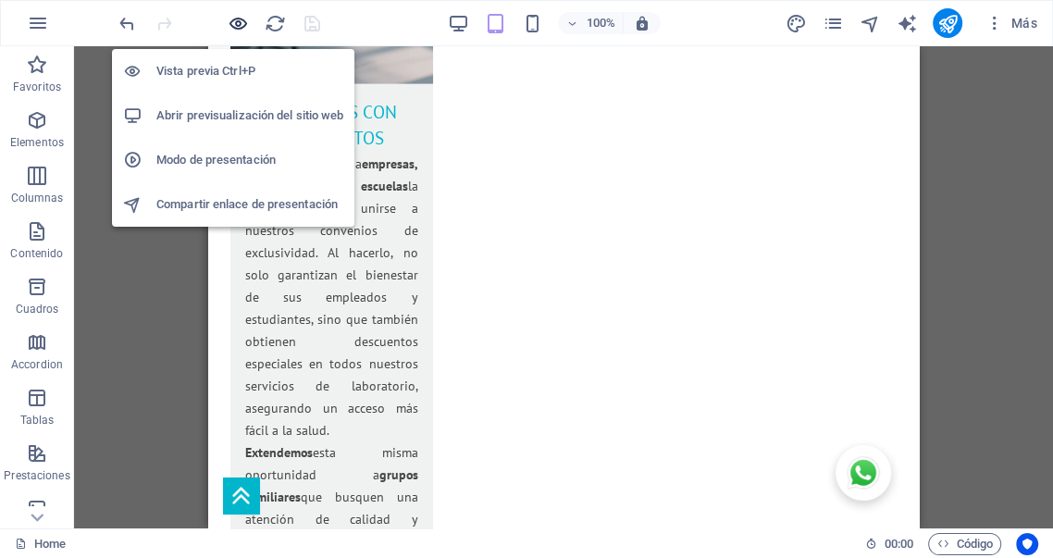
click at [242, 24] on icon "button" at bounding box center [238, 23] width 21 height 21
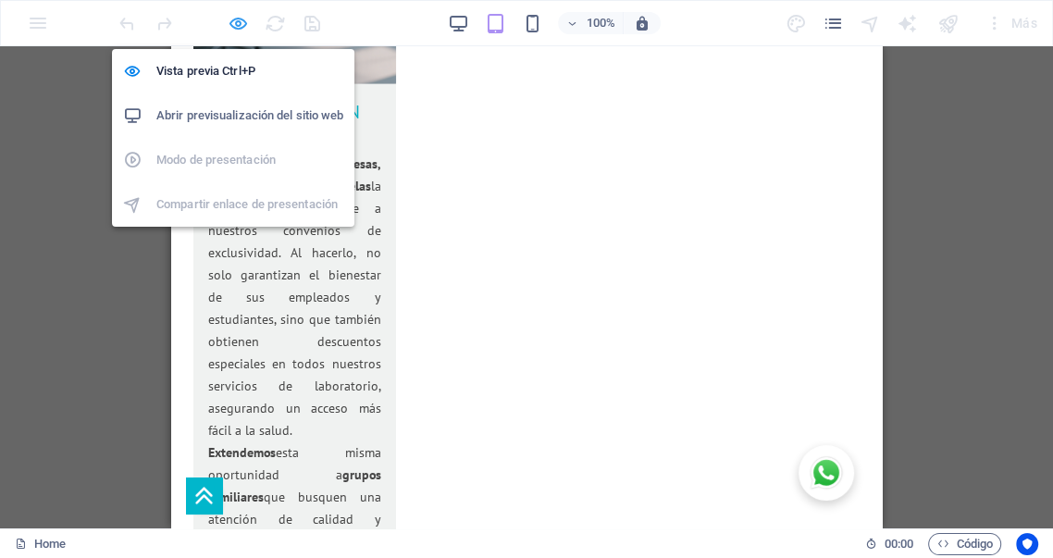
click at [236, 23] on icon "button" at bounding box center [238, 23] width 21 height 21
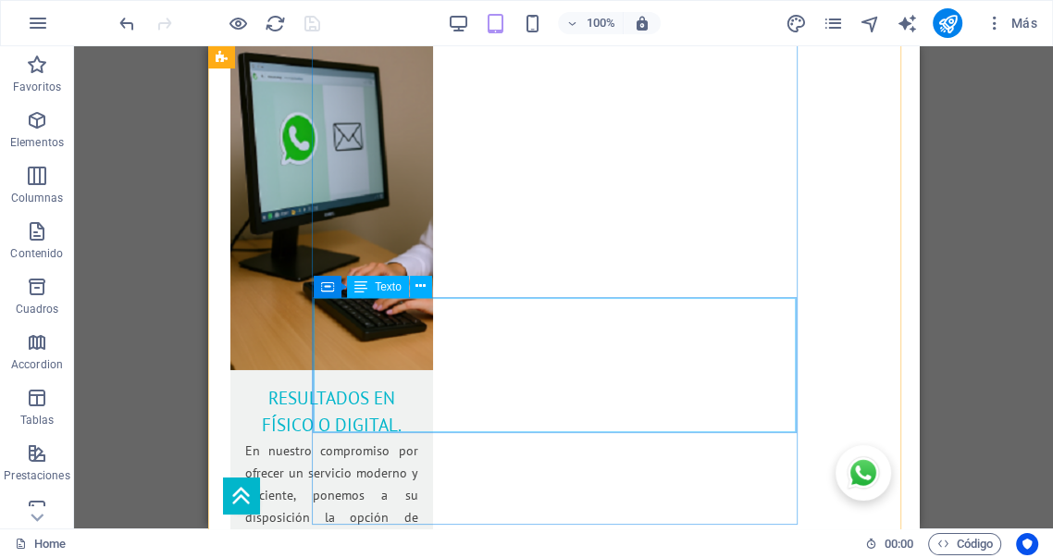
scroll to position [4268, 0]
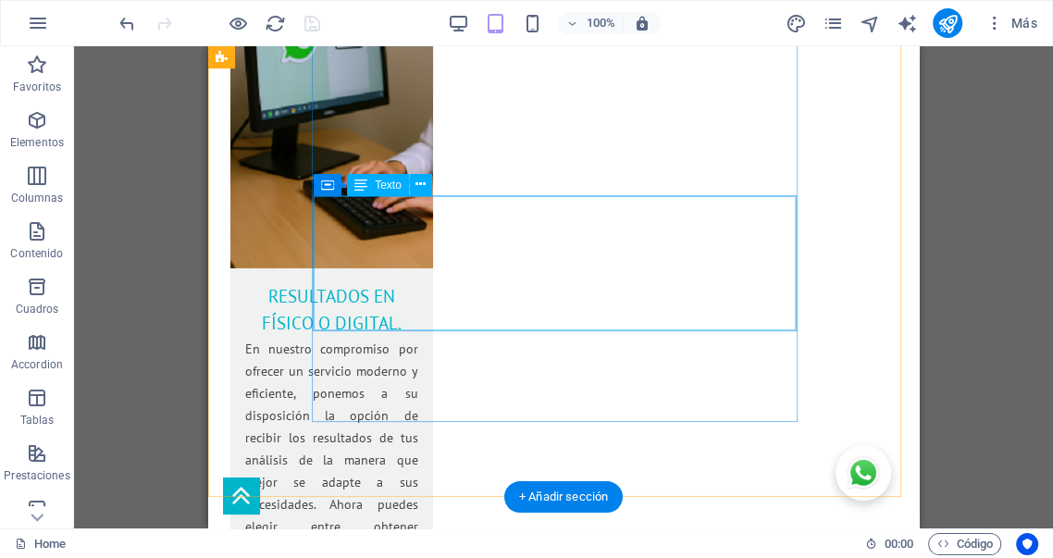
select select "px"
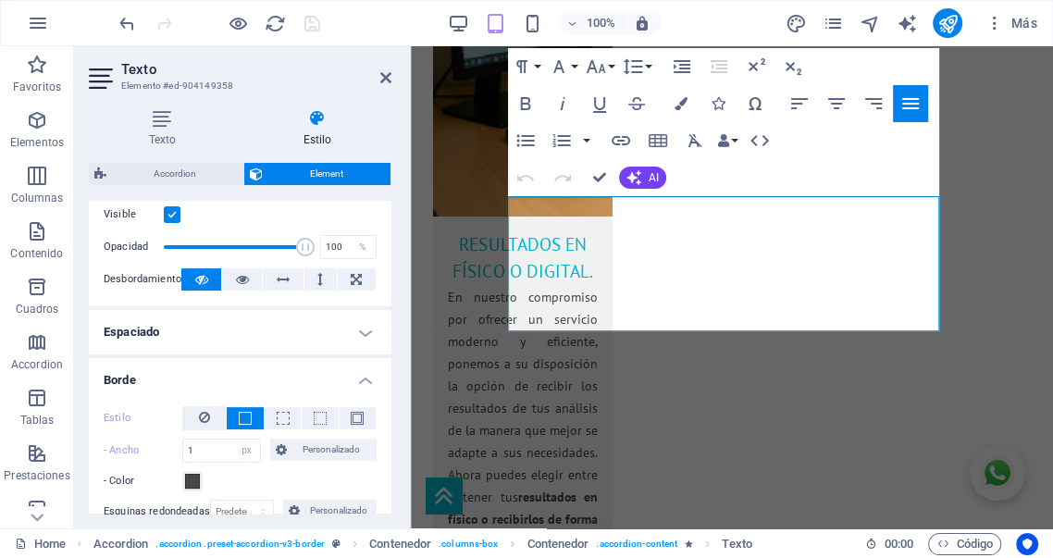
scroll to position [274, 0]
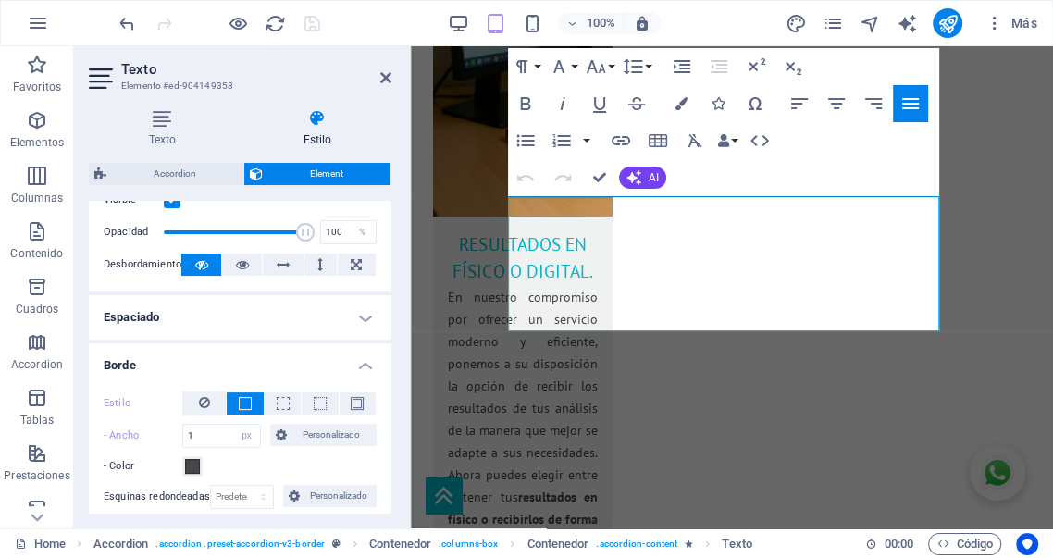
click at [285, 317] on h4 "Espaciado" at bounding box center [240, 317] width 303 height 44
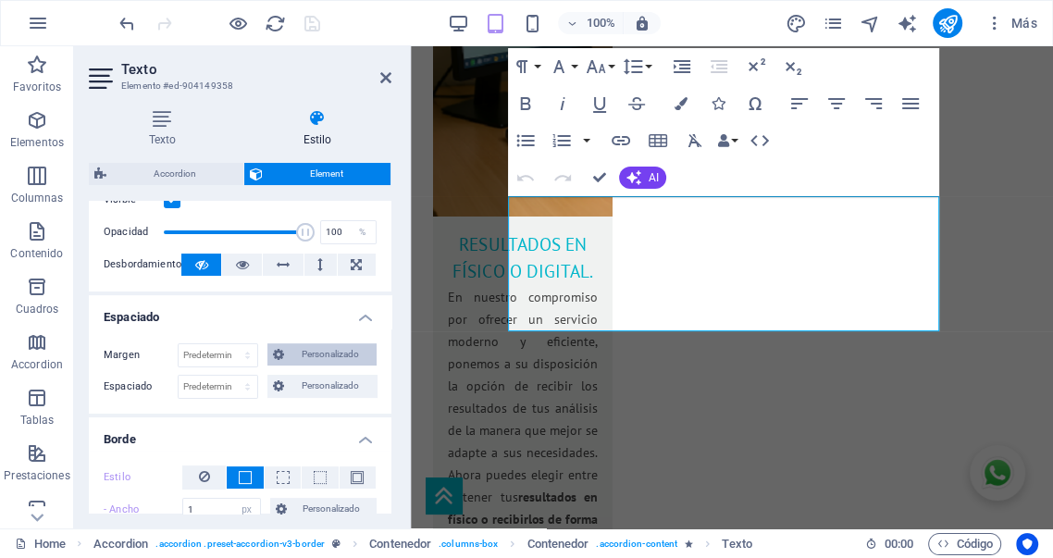
click at [311, 354] on span "Personalizado" at bounding box center [330, 354] width 81 height 22
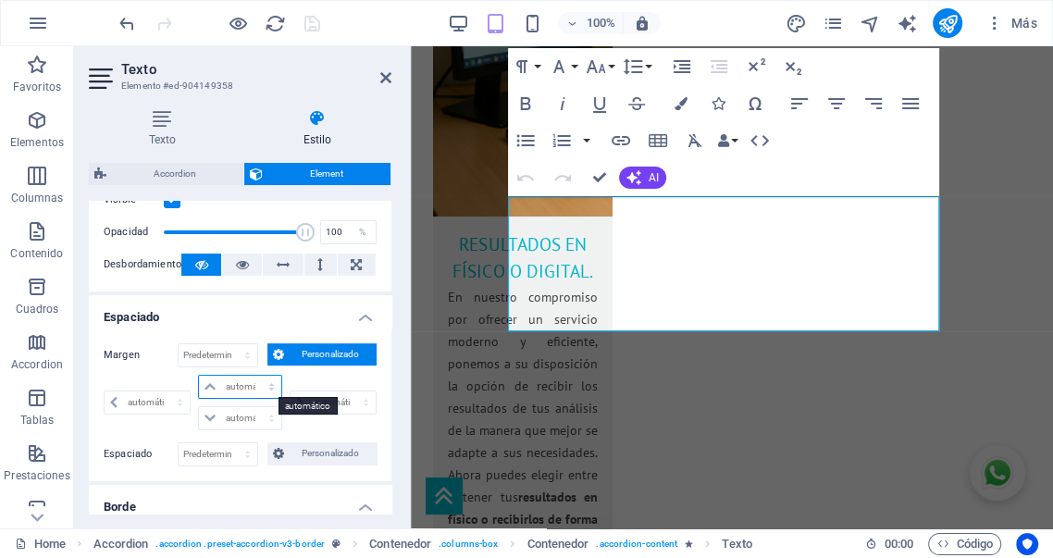
click at [268, 387] on select "automático px % rem vw vh" at bounding box center [239, 387] width 81 height 22
select select "px"
click at [253, 376] on select "automático px % rem vw vh" at bounding box center [239, 387] width 81 height 22
type input "0"
select select "px"
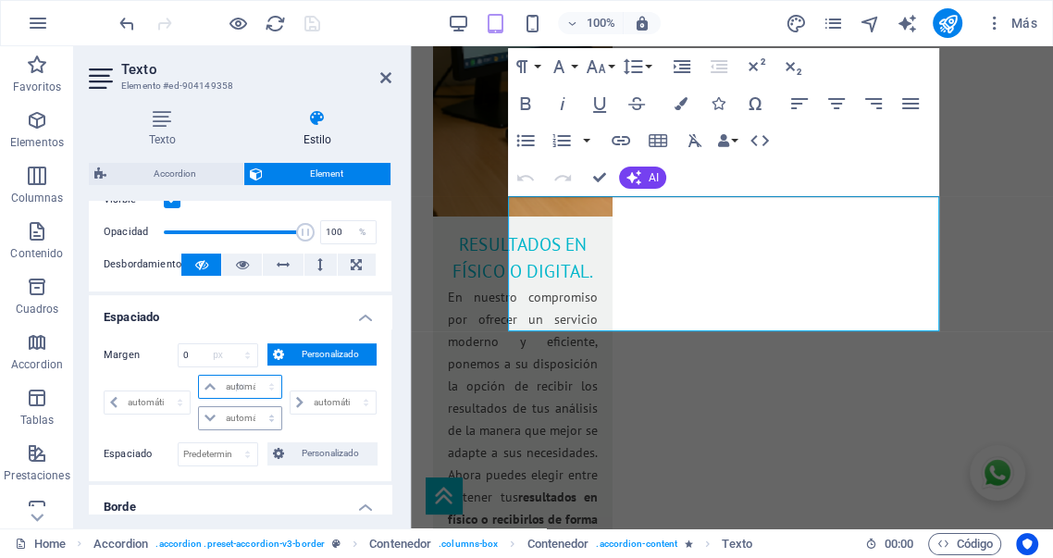
type input "0"
select select "px"
type input "0"
select select "px"
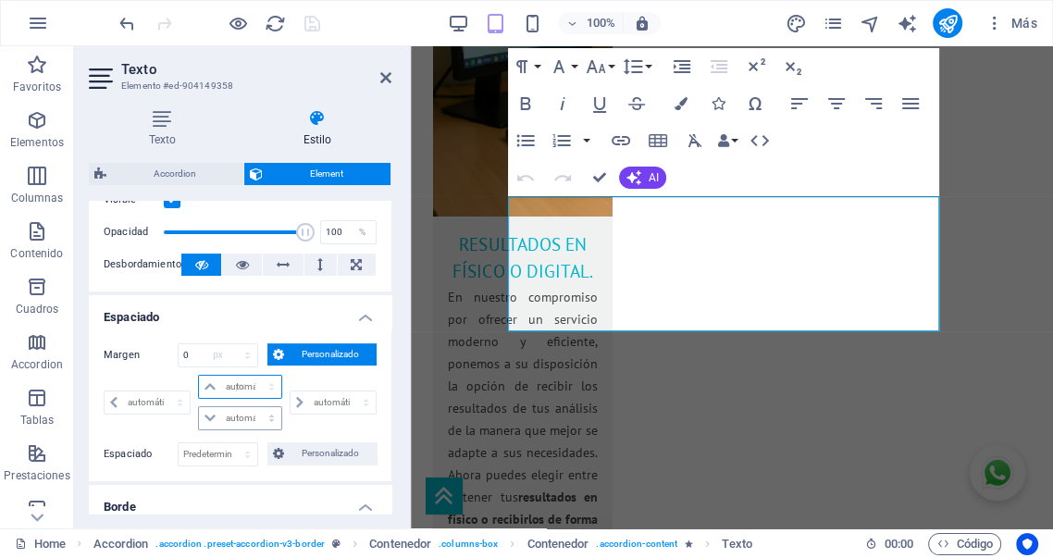
type input "0"
select select "px"
drag, startPoint x: 196, startPoint y: 356, endPoint x: 148, endPoint y: 353, distance: 48.3
click at [148, 353] on div "Margen 0 Predeterminado automático px % rem vw vh Personalizado Personalizado" at bounding box center [240, 355] width 273 height 24
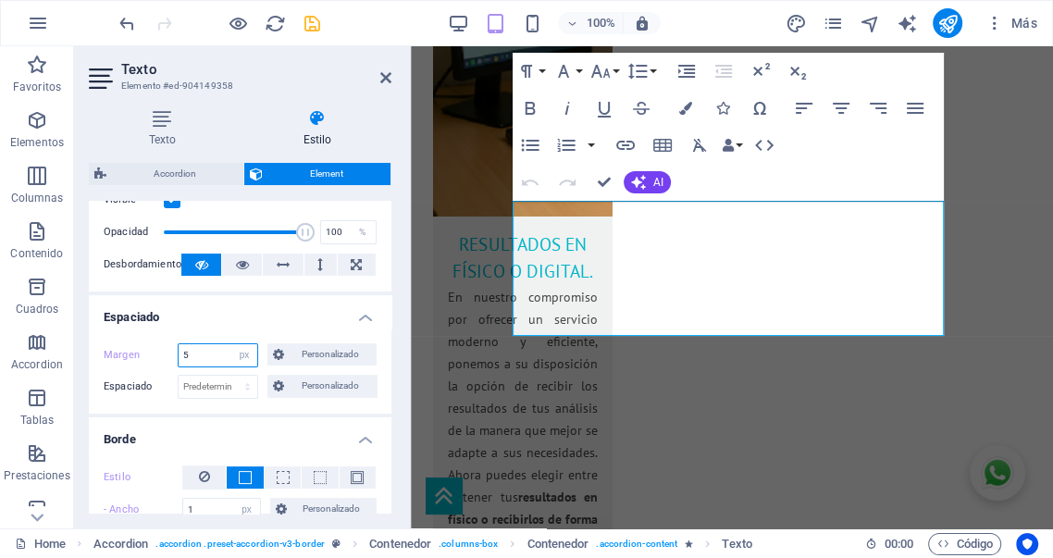
drag, startPoint x: 219, startPoint y: 355, endPoint x: 147, endPoint y: 349, distance: 72.5
click at [148, 349] on div "Margen 5 Predeterminado automático px % rem vw vh Personalizado Personalizado" at bounding box center [240, 355] width 273 height 24
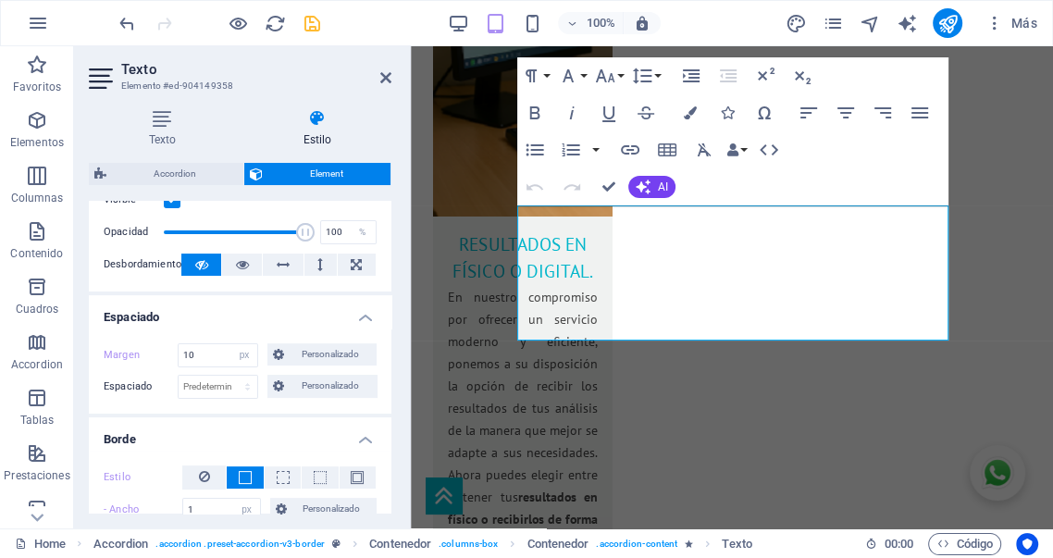
type input "0"
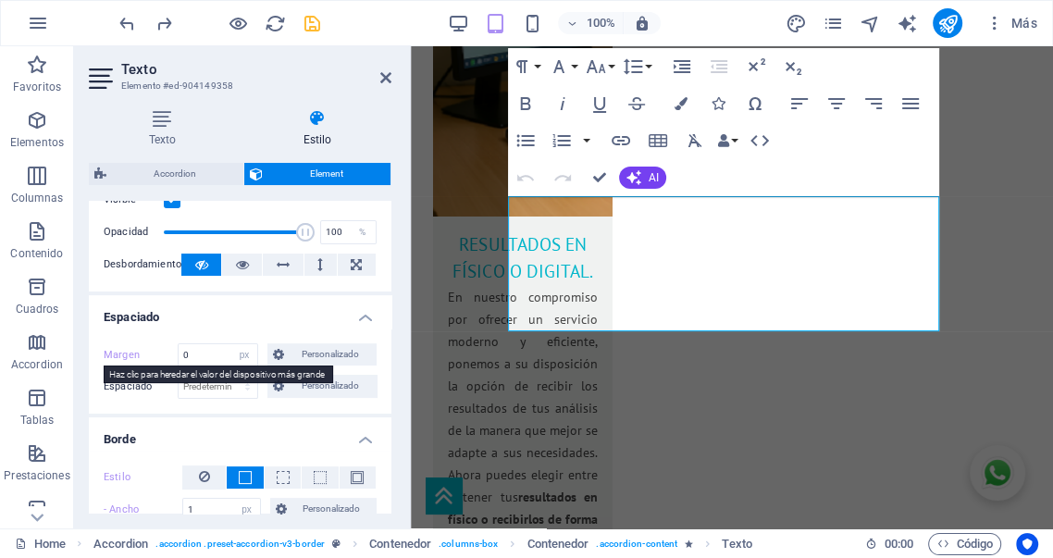
click at [126, 354] on label "Margen" at bounding box center [141, 355] width 74 height 22
select select "DISABLED_OPTION_VALUE"
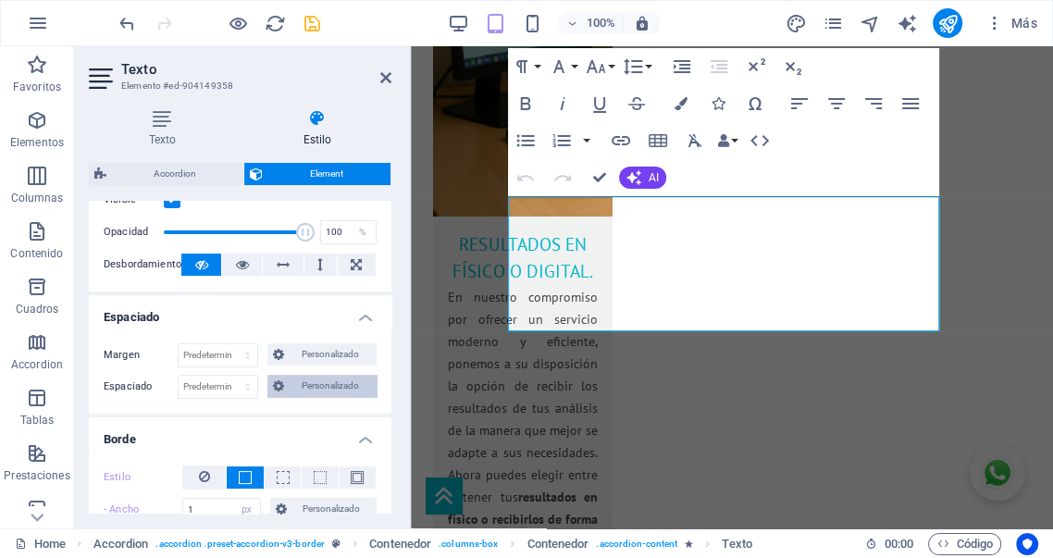
click at [312, 382] on span "Personalizado" at bounding box center [330, 386] width 81 height 22
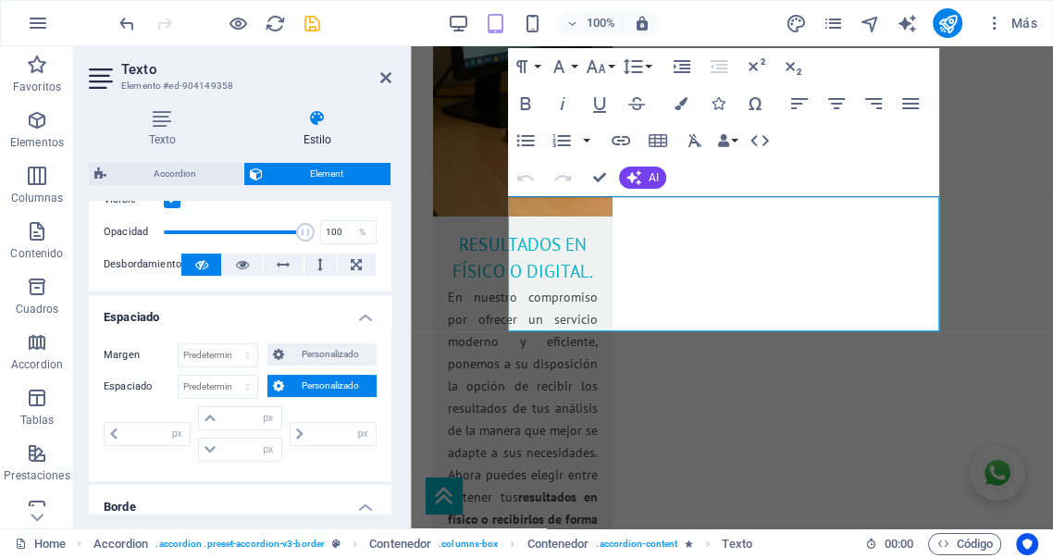
click at [317, 379] on span "Personalizado" at bounding box center [330, 386] width 81 height 22
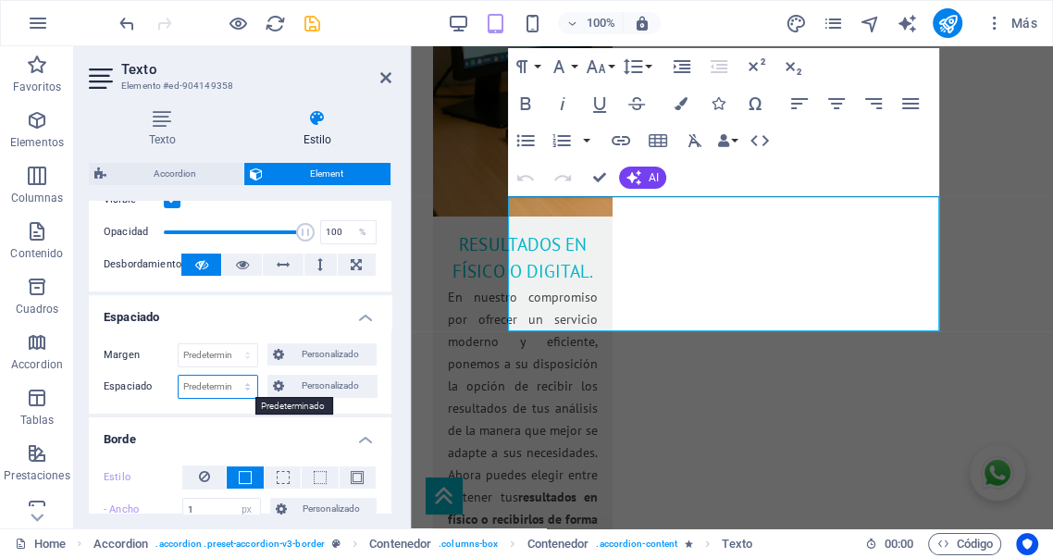
click at [207, 381] on select "Predeterminado px rem % vh vw Personalizado" at bounding box center [218, 387] width 79 height 22
select select "px"
click at [230, 376] on select "Predeterminado px rem % vh vw Personalizado" at bounding box center [218, 387] width 79 height 22
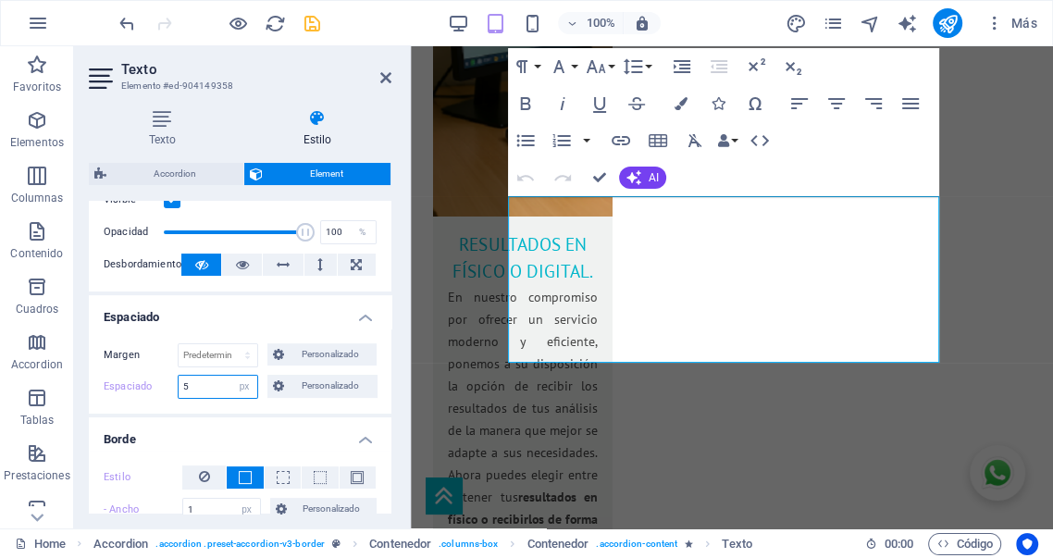
drag, startPoint x: 217, startPoint y: 387, endPoint x: 130, endPoint y: 384, distance: 87.0
click at [132, 385] on div "Espaciado 5 Predeterminado px rem % vh vw Personalizado Personalizado" at bounding box center [240, 387] width 273 height 24
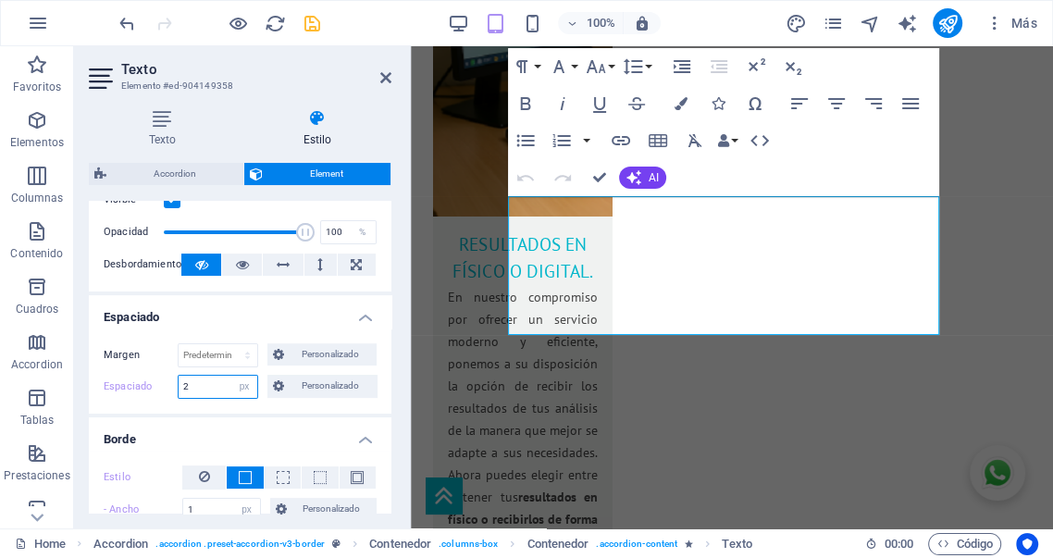
drag, startPoint x: 200, startPoint y: 389, endPoint x: 149, endPoint y: 387, distance: 50.9
click at [149, 387] on div "Espaciado 2 Predeterminado px rem % vh vw Personalizado Personalizado" at bounding box center [240, 387] width 273 height 24
drag, startPoint x: 197, startPoint y: 390, endPoint x: 96, endPoint y: 377, distance: 101.7
click at [102, 379] on div "Margen Predeterminado automático px % rem vw vh Personalizado Personalizado aut…" at bounding box center [240, 371] width 303 height 85
type input "0"
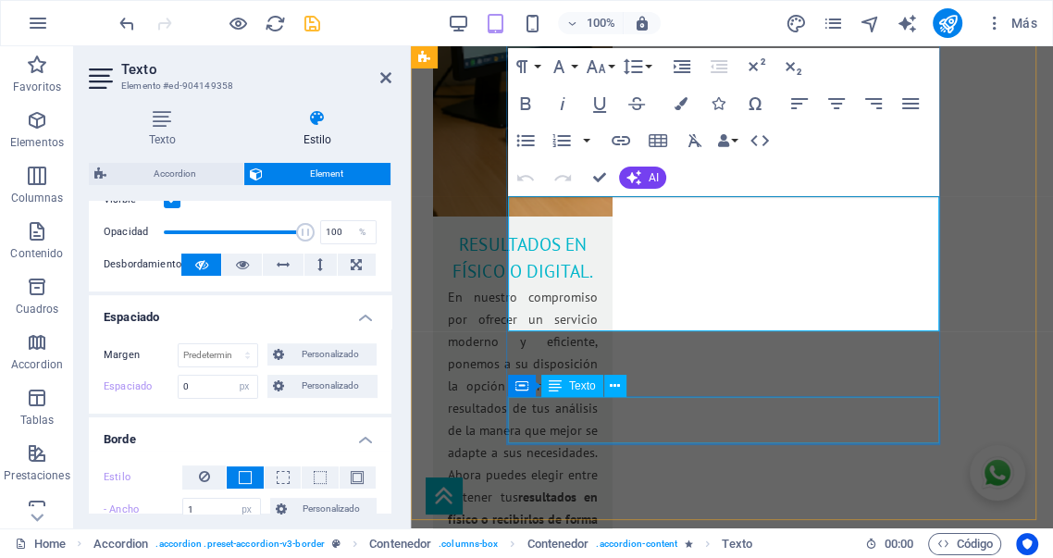
select select "px"
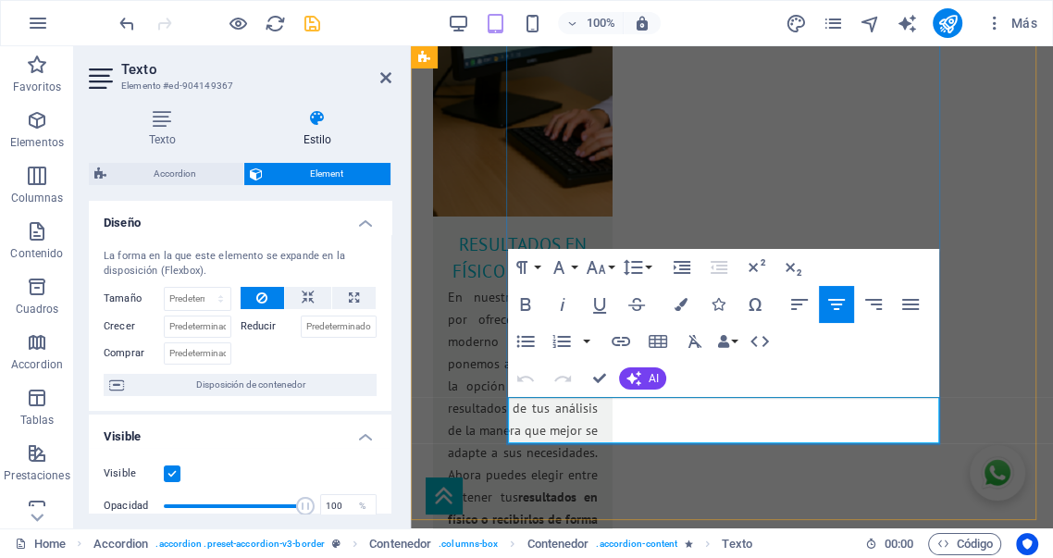
drag, startPoint x: 644, startPoint y: 416, endPoint x: 722, endPoint y: 411, distance: 77.9
click at [598, 270] on icon "button" at bounding box center [596, 267] width 22 height 22
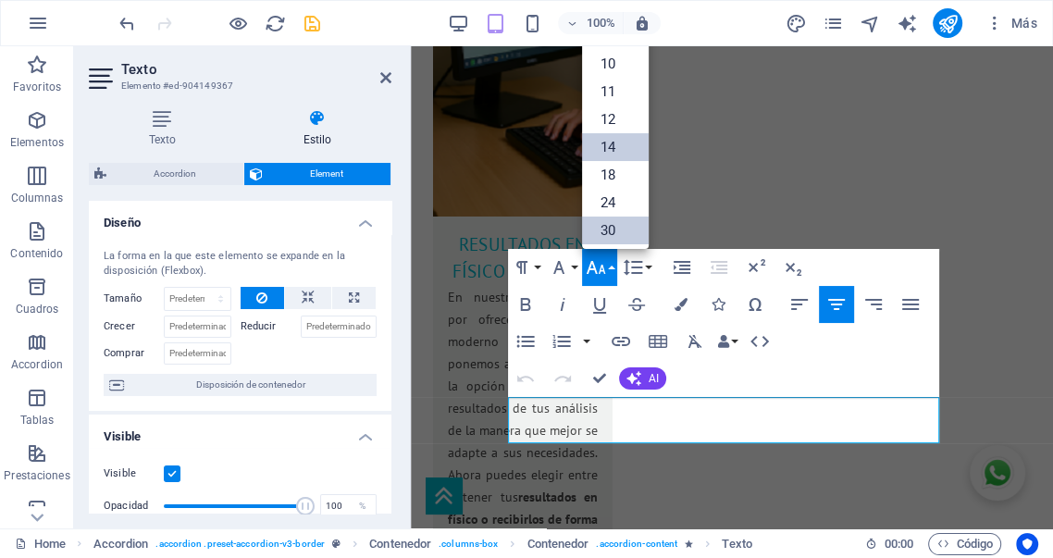
scroll to position [0, 0]
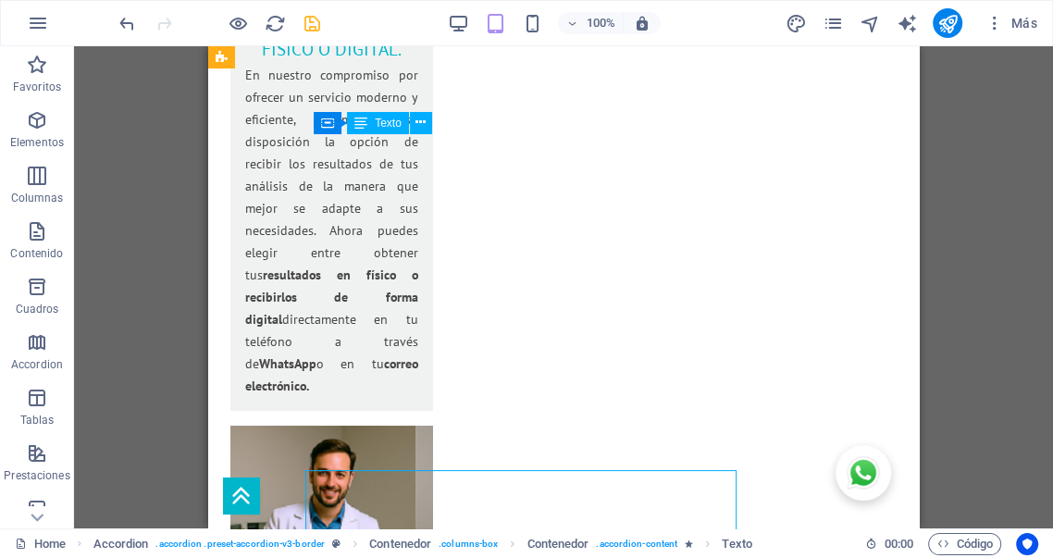
scroll to position [4268, 0]
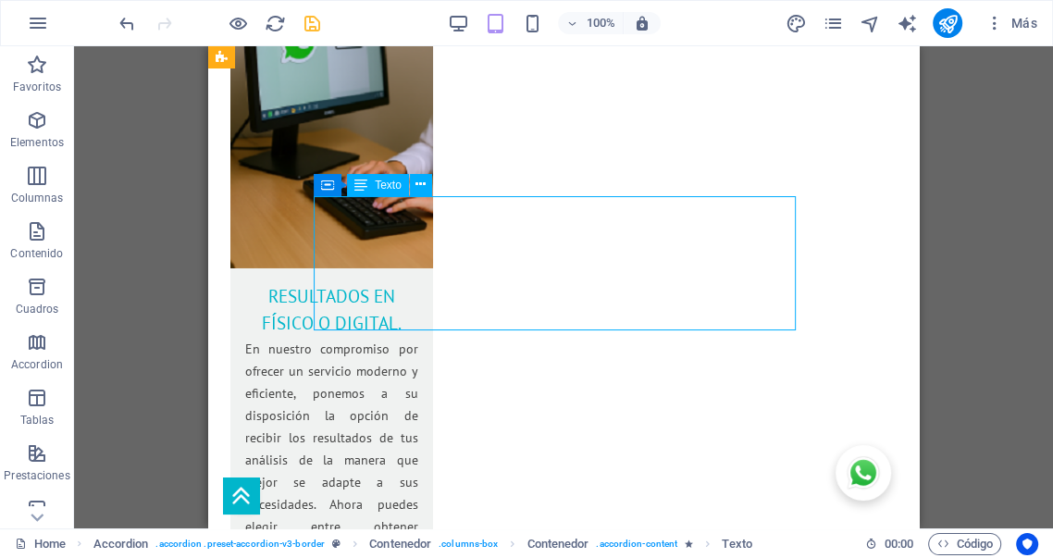
select select "px"
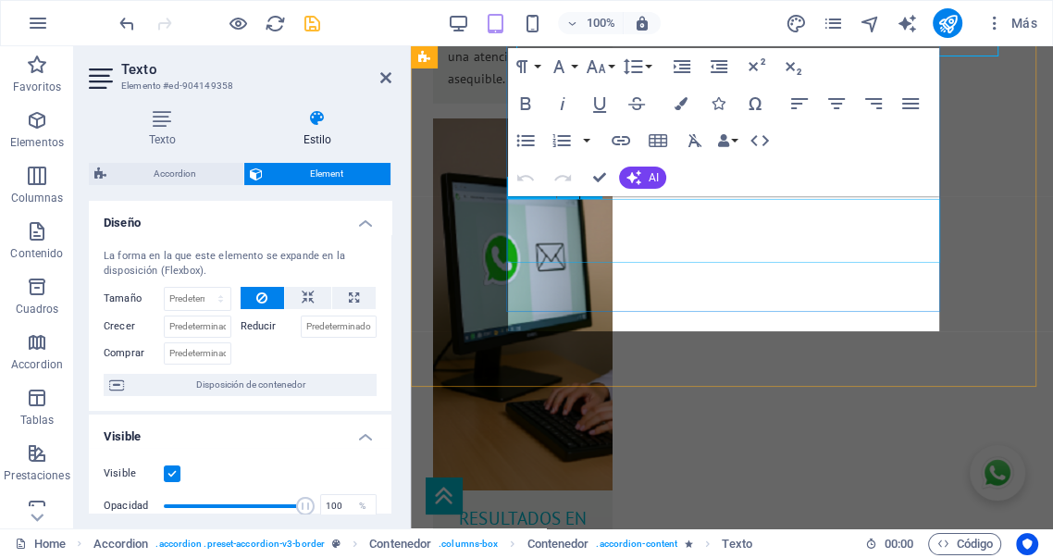
scroll to position [4542, 0]
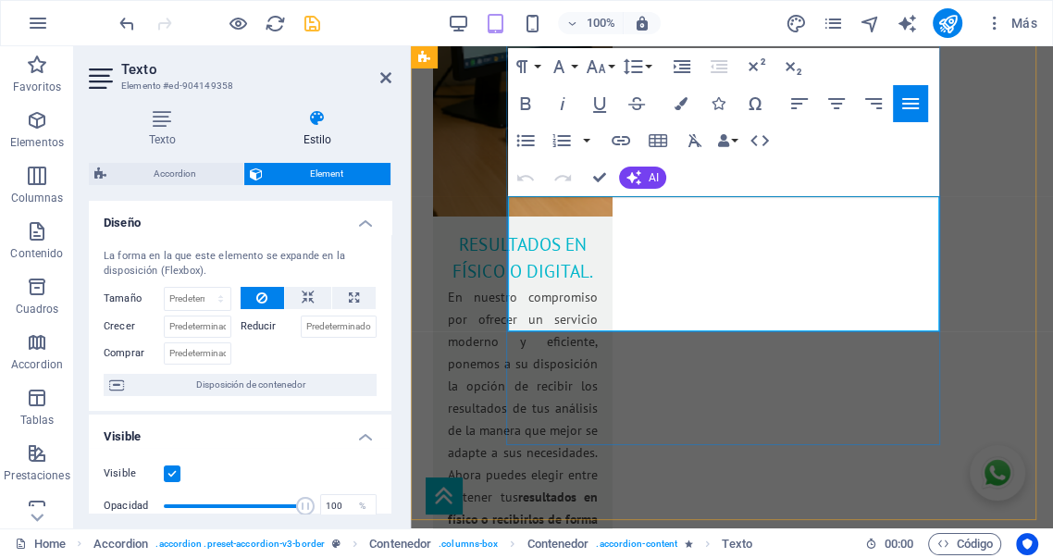
drag, startPoint x: 609, startPoint y: 233, endPoint x: 727, endPoint y: 222, distance: 118.1
click at [595, 74] on icon "button" at bounding box center [596, 67] width 22 height 22
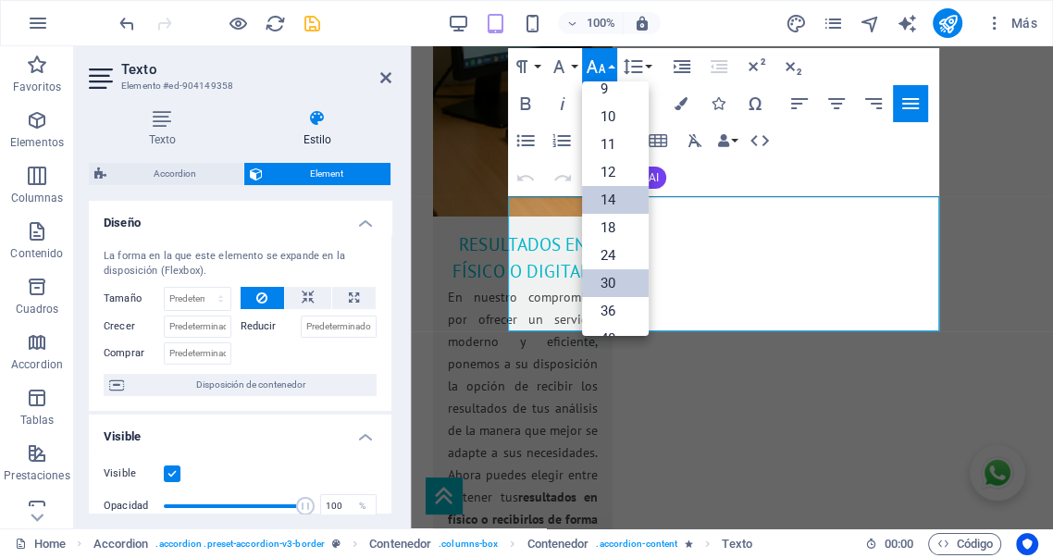
scroll to position [0, 0]
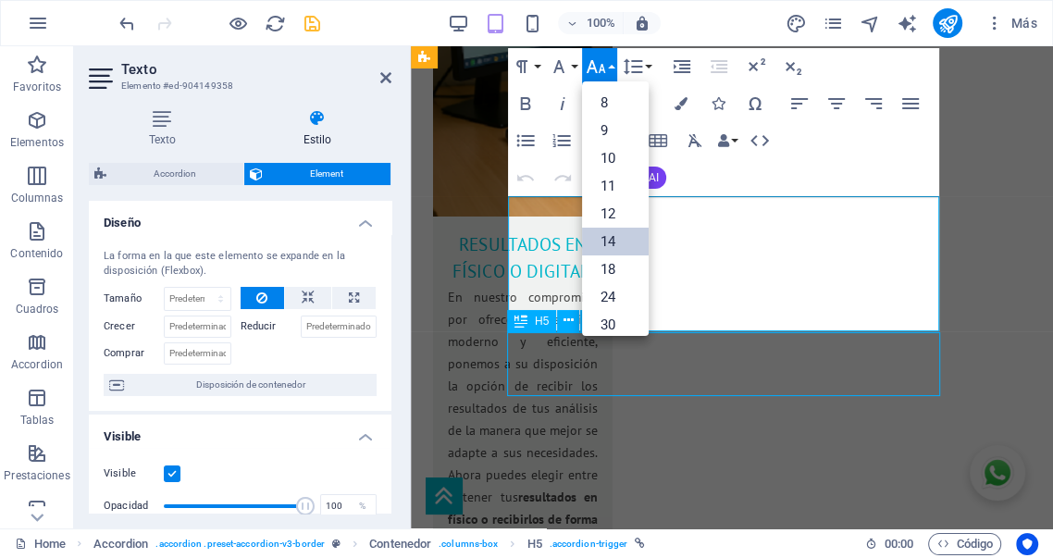
scroll to position [4268, 0]
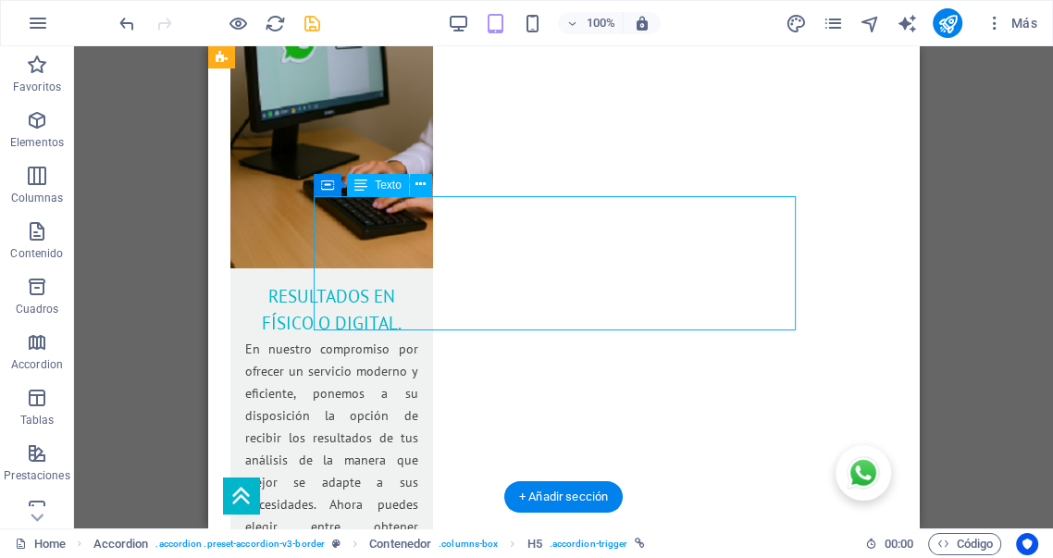
select select "px"
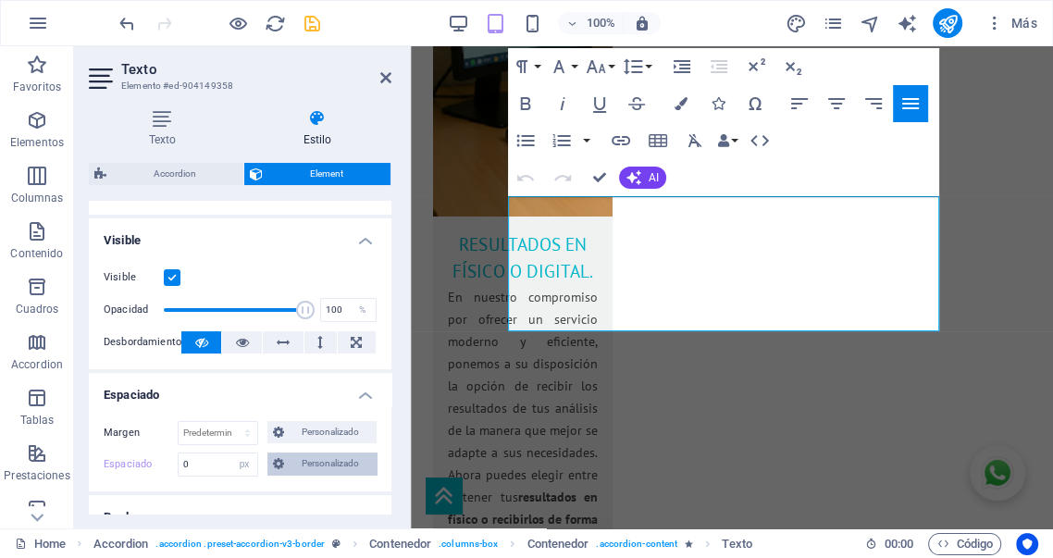
scroll to position [274, 0]
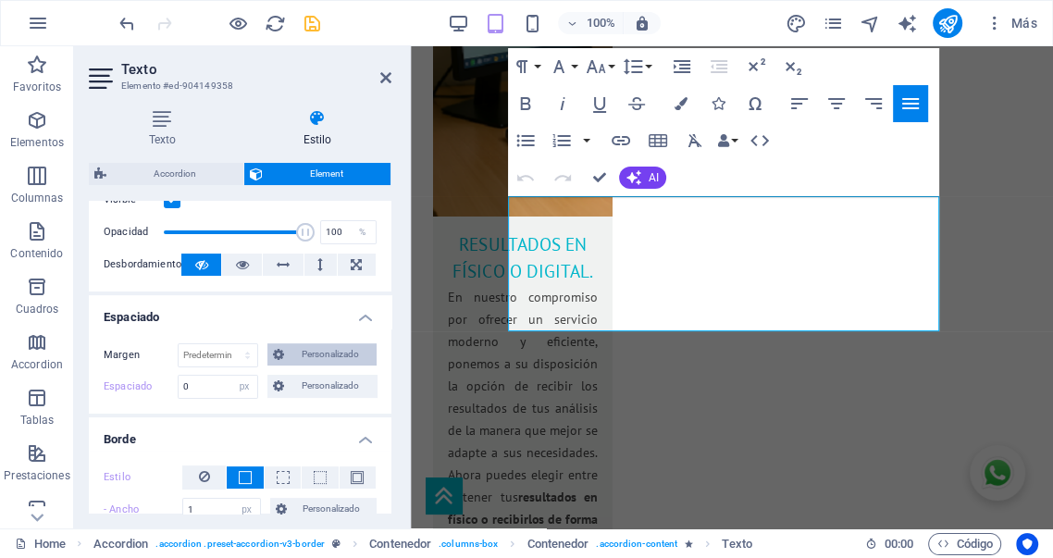
click at [328, 356] on span "Personalizado" at bounding box center [330, 354] width 81 height 22
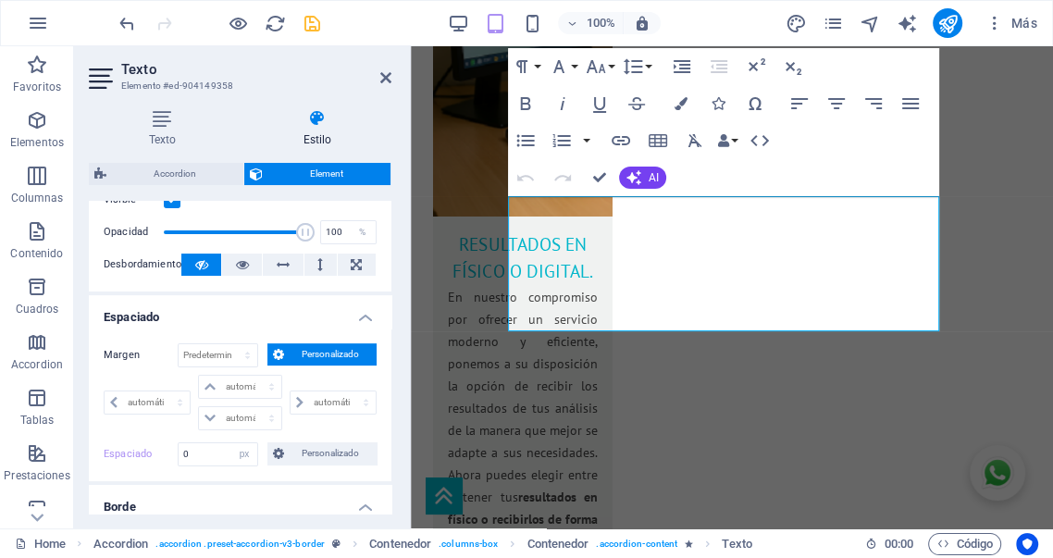
click at [331, 354] on span "Personalizado" at bounding box center [330, 354] width 81 height 22
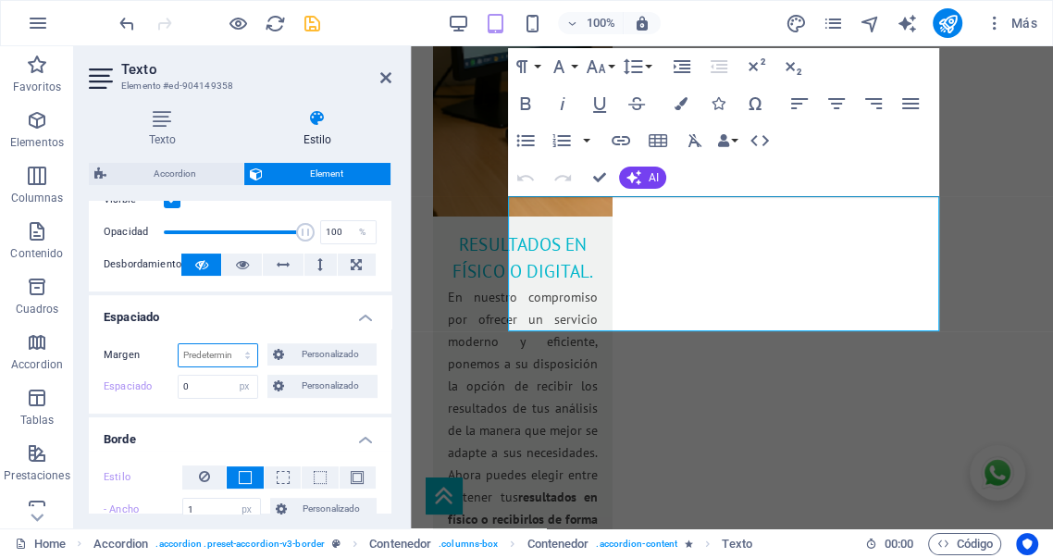
click at [211, 354] on select "Predeterminado automático px % rem vw vh Personalizado" at bounding box center [218, 355] width 79 height 22
select select "px"
click at [230, 344] on select "Predeterminado automático px % rem vw vh Personalizado" at bounding box center [218, 355] width 79 height 22
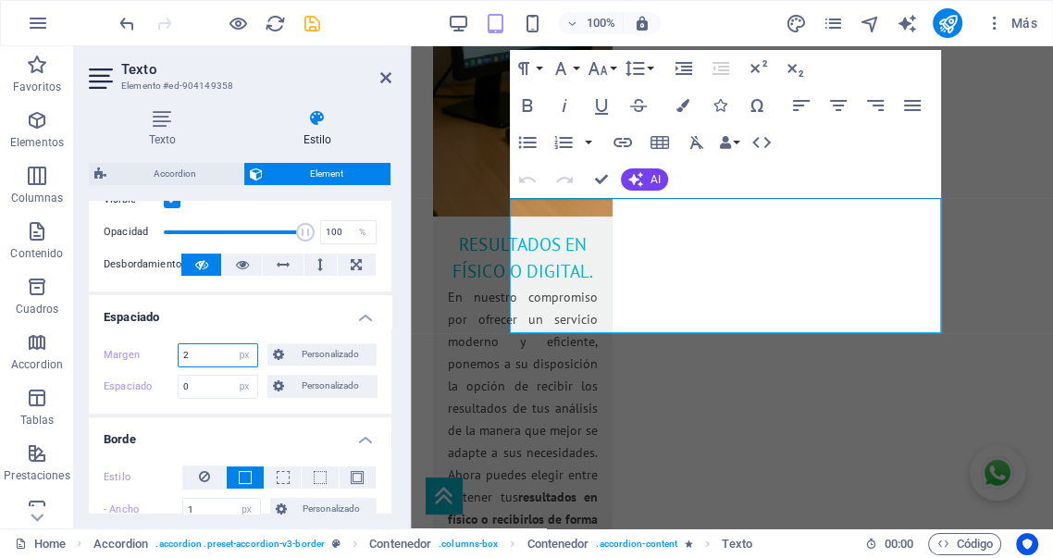
click at [145, 353] on div "Margen 2 Predeterminado automático px % rem vw vh Personalizado Personalizado" at bounding box center [240, 355] width 273 height 24
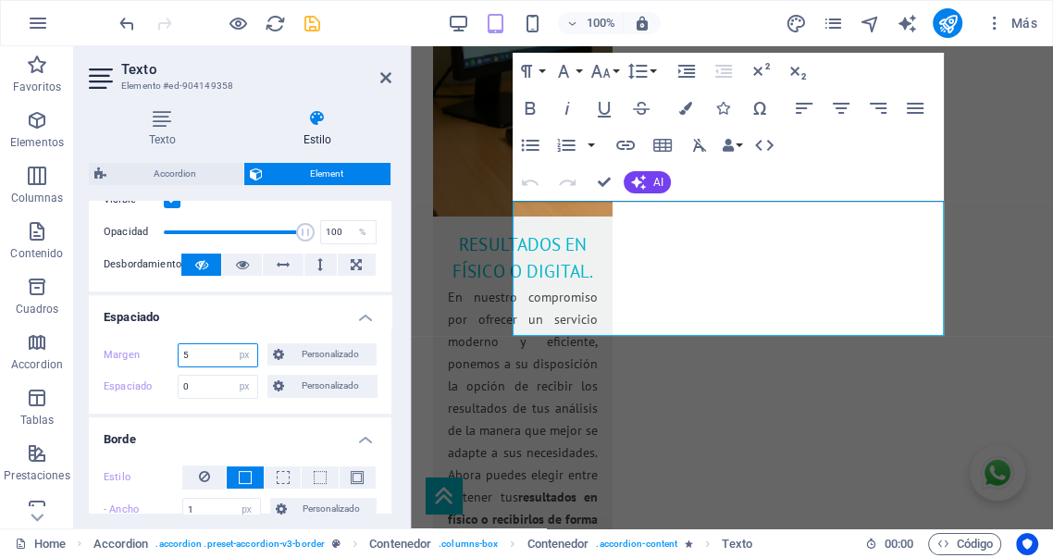
drag, startPoint x: 211, startPoint y: 350, endPoint x: 129, endPoint y: 350, distance: 82.4
click at [129, 350] on div "Margen 5 Predeterminado automático px % rem vw vh Personalizado Personalizado" at bounding box center [240, 355] width 273 height 24
type input "20"
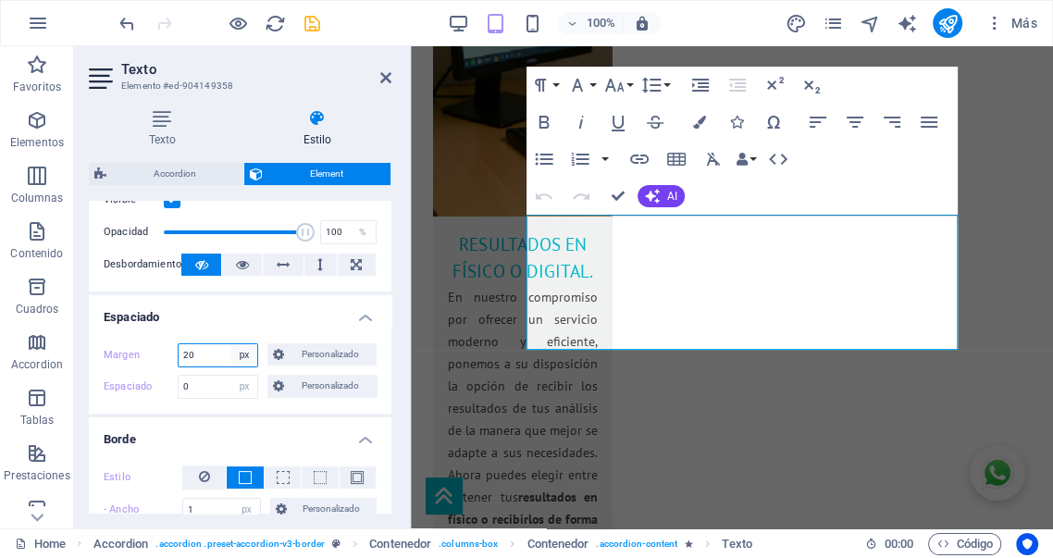
click at [244, 359] on select "Predeterminado automático px % rem vw vh Personalizado" at bounding box center [244, 355] width 26 height 22
select select "default"
click at [231, 344] on select "Predeterminado automático px % rem vw vh Personalizado" at bounding box center [244, 355] width 26 height 22
select select "DISABLED_OPTION_VALUE"
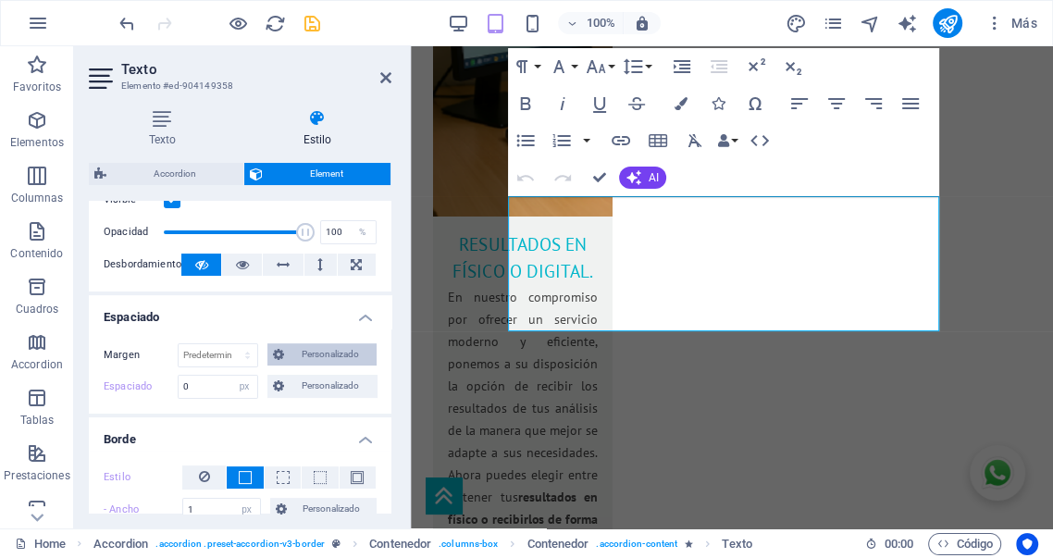
click at [318, 356] on span "Personalizado" at bounding box center [330, 354] width 81 height 22
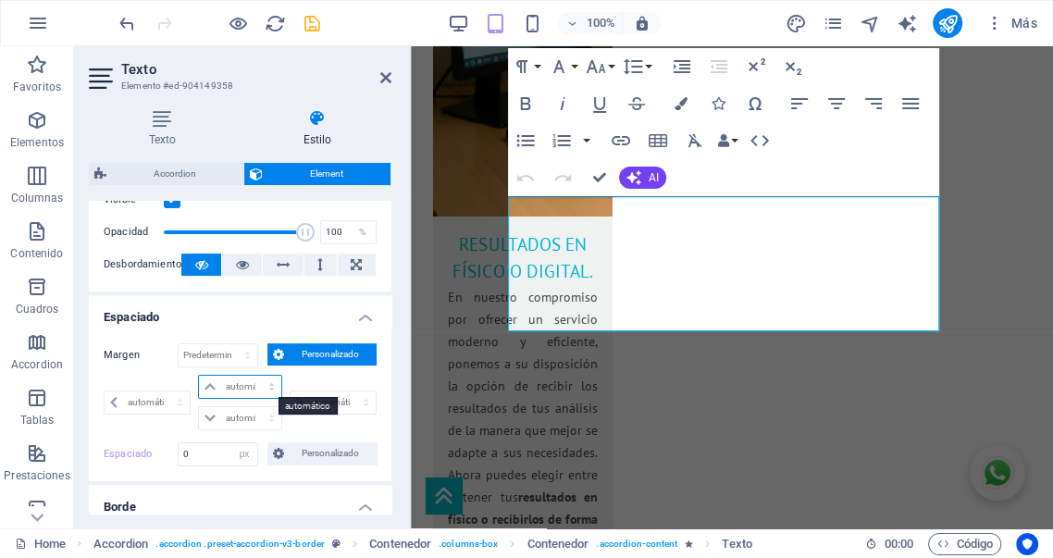
click at [267, 387] on select "automático px % rem vw vh" at bounding box center [239, 387] width 81 height 22
select select "px"
click at [253, 376] on select "automático px % rem vw vh" at bounding box center [239, 387] width 81 height 22
type input "0"
select select "px"
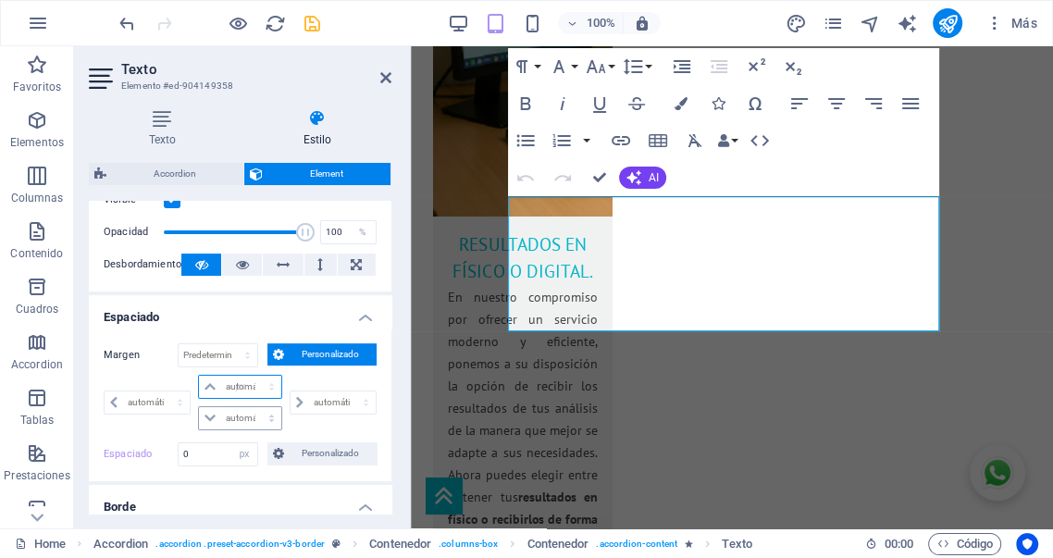
type input "0"
select select "px"
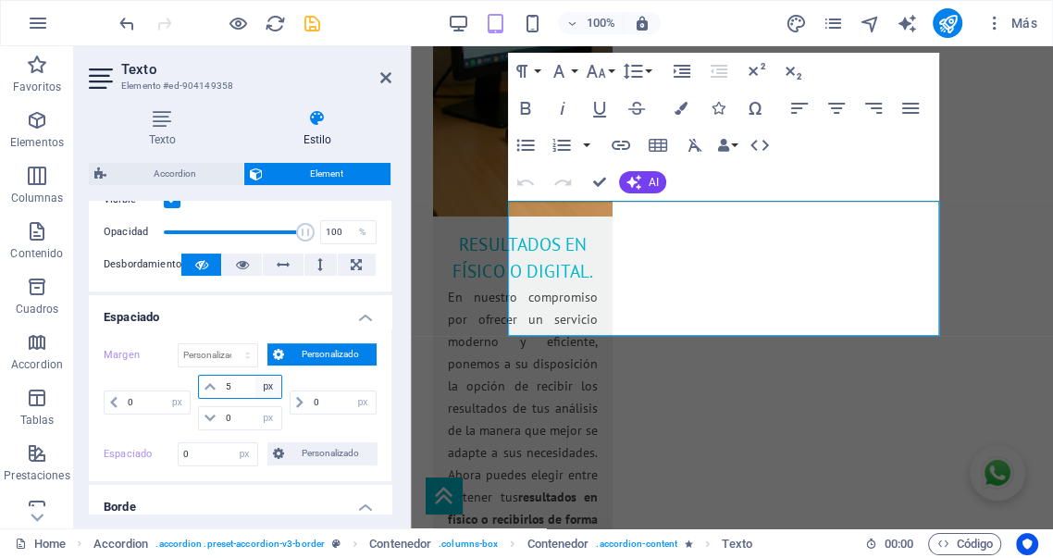
click at [265, 388] on select "automático px % rem vw vh" at bounding box center [268, 387] width 26 height 22
drag, startPoint x: 247, startPoint y: 389, endPoint x: 194, endPoint y: 389, distance: 52.8
click at [194, 389] on div "5 automático px % rem vw vh 0 automático px % rem vw vh" at bounding box center [239, 403] width 91 height 56
click at [317, 362] on span "Personalizado" at bounding box center [330, 354] width 81 height 22
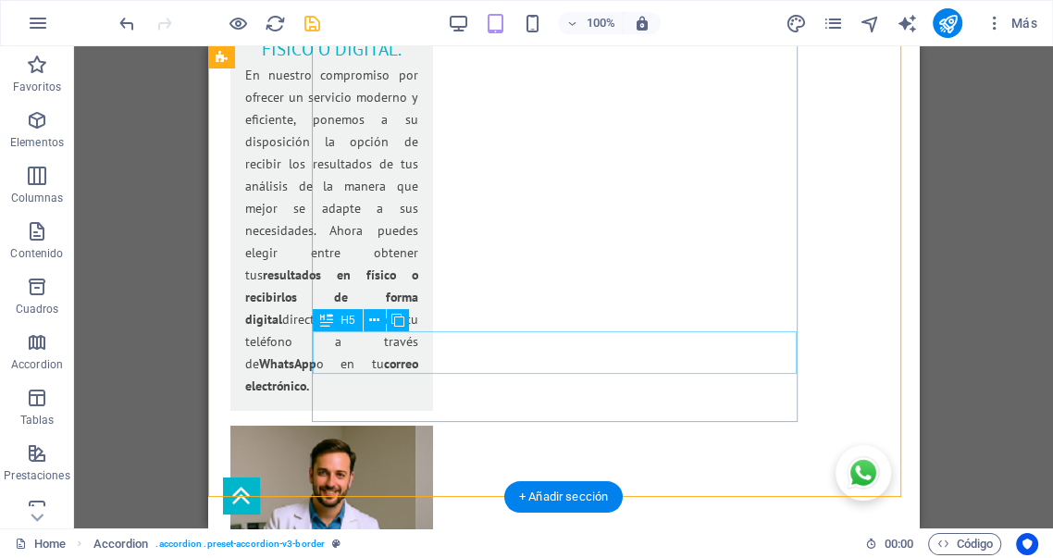
scroll to position [4268, 0]
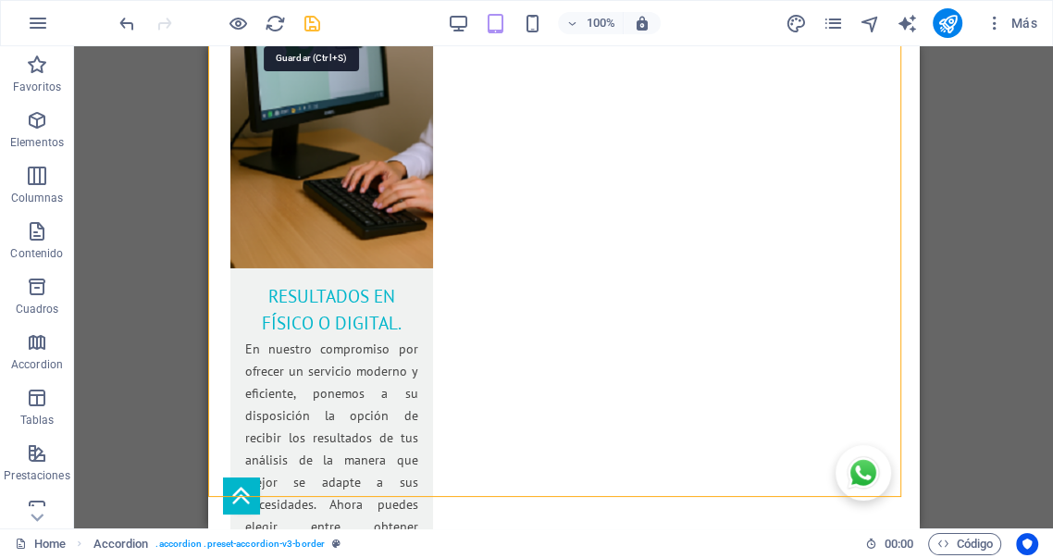
click at [314, 27] on icon "save" at bounding box center [312, 23] width 21 height 21
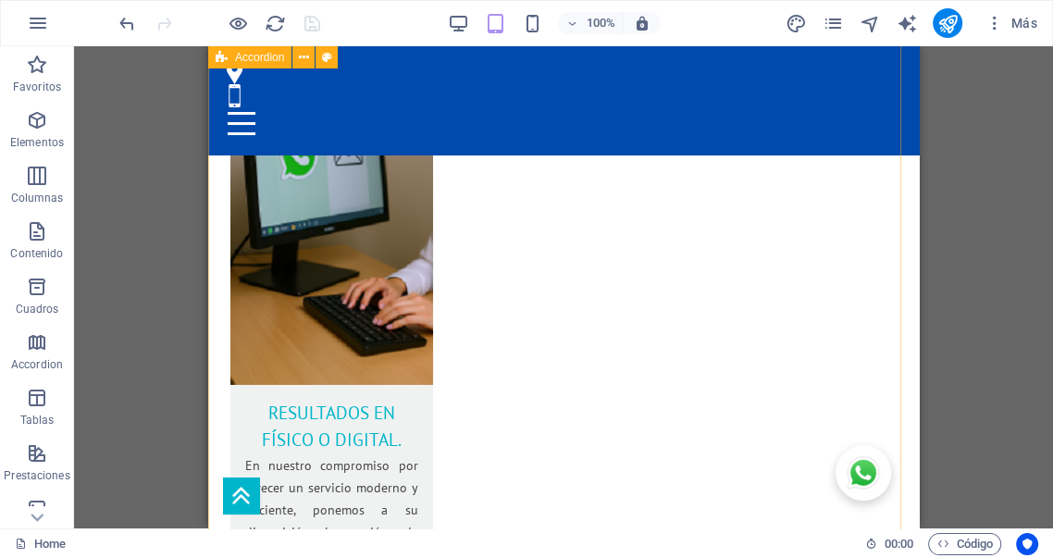
scroll to position [3994, 0]
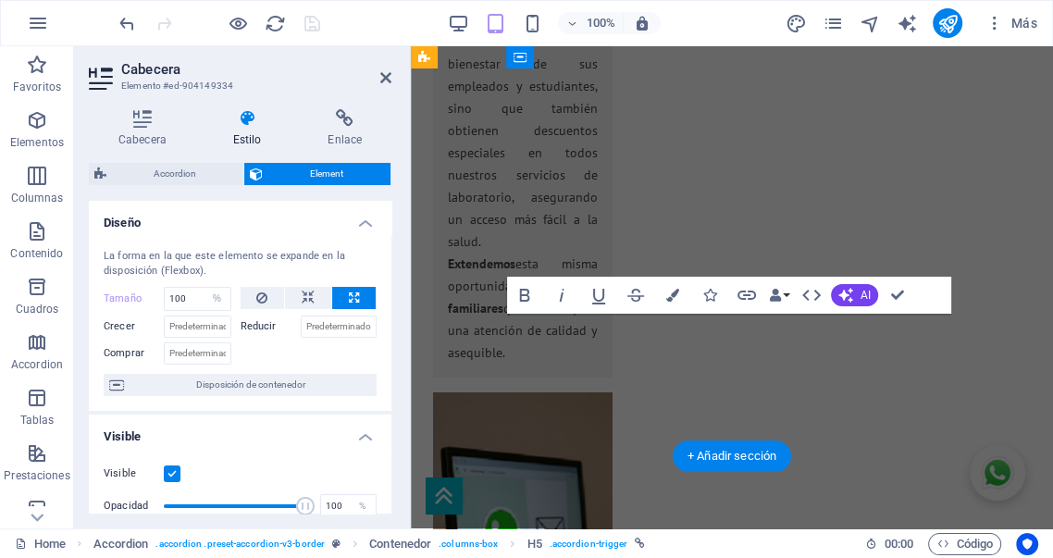
scroll to position [4246, 0]
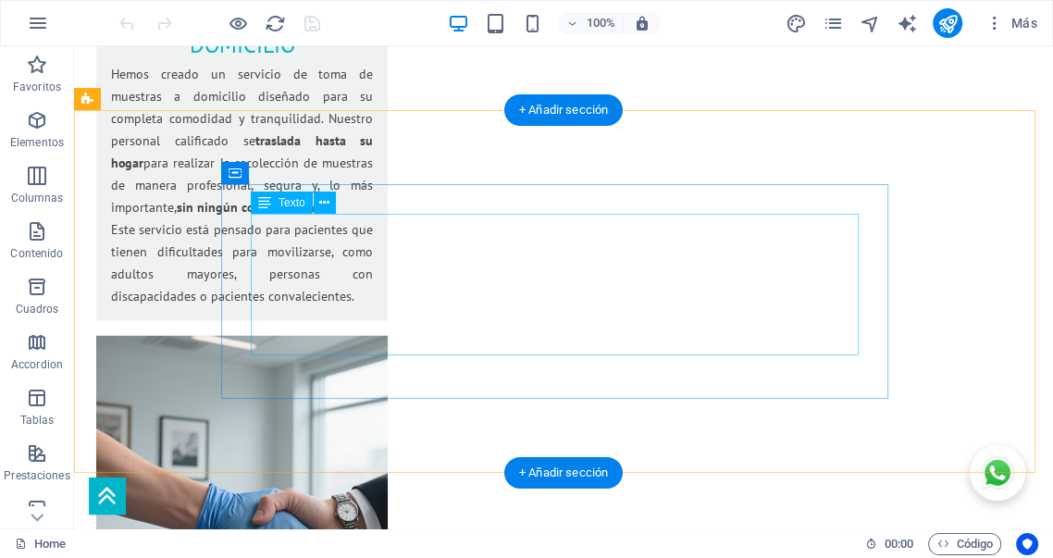
scroll to position [2703, 0]
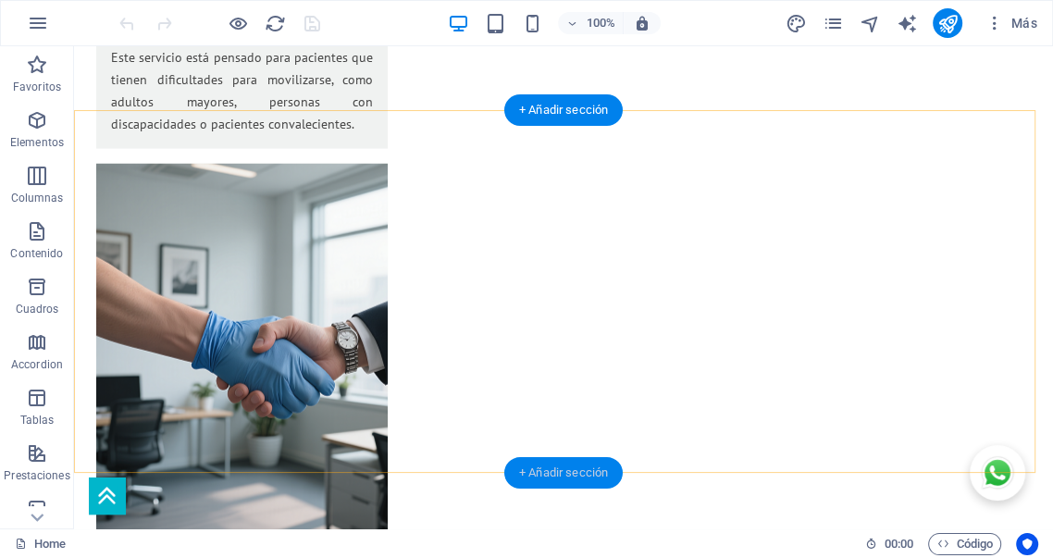
click at [561, 468] on div "+ Añadir sección" at bounding box center [563, 472] width 118 height 31
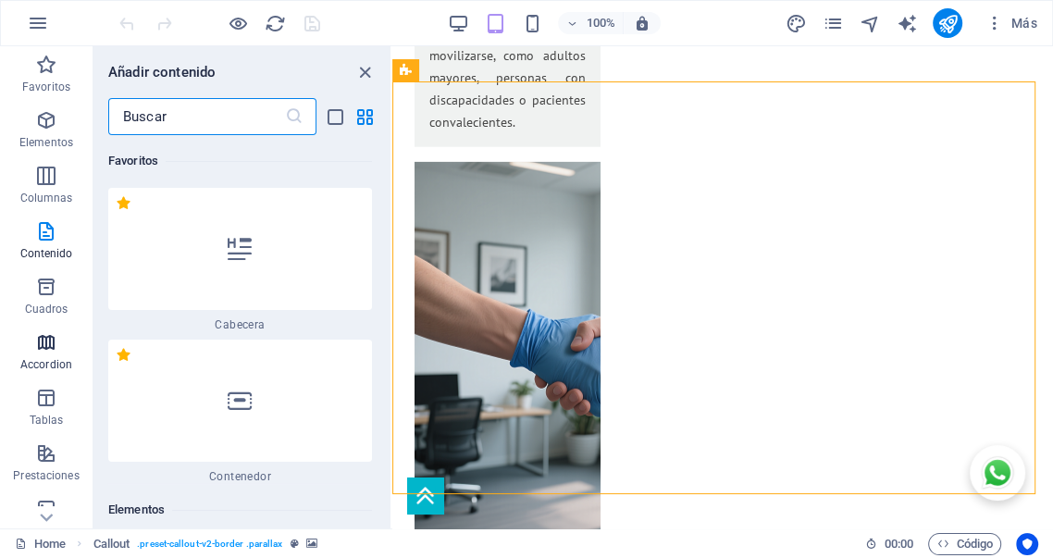
scroll to position [5992, 0]
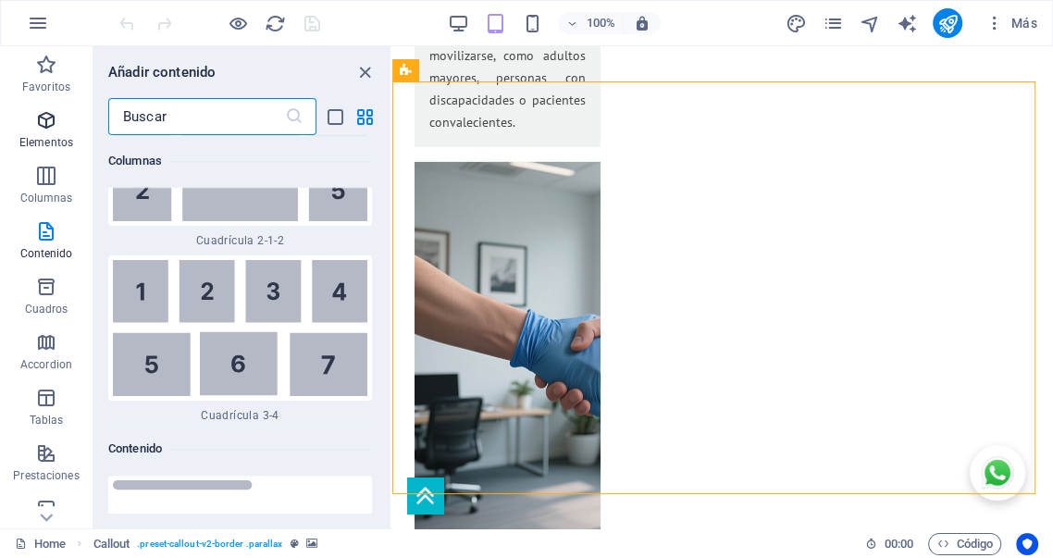
click at [47, 135] on p "Elementos" at bounding box center [46, 142] width 54 height 15
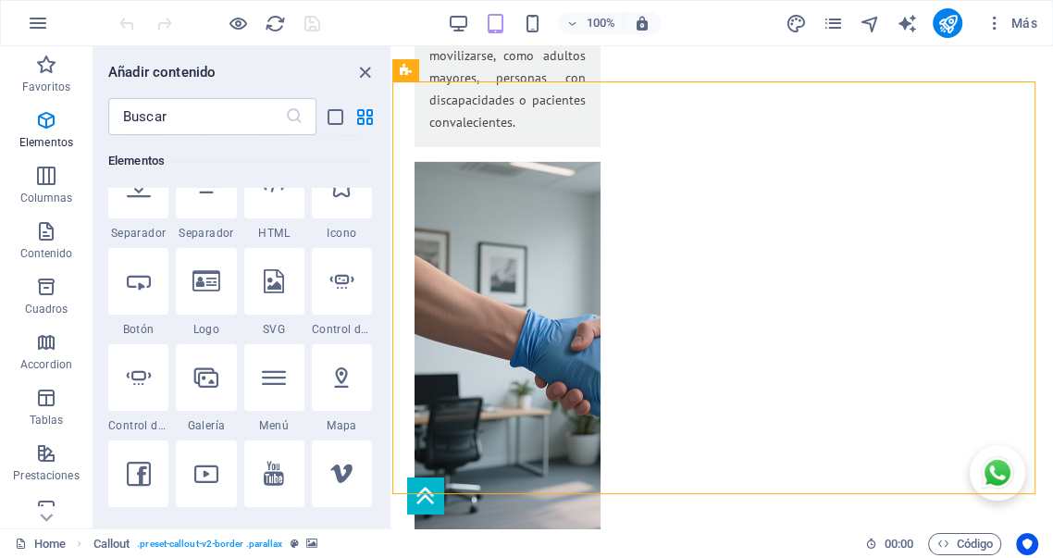
scroll to position [348, 0]
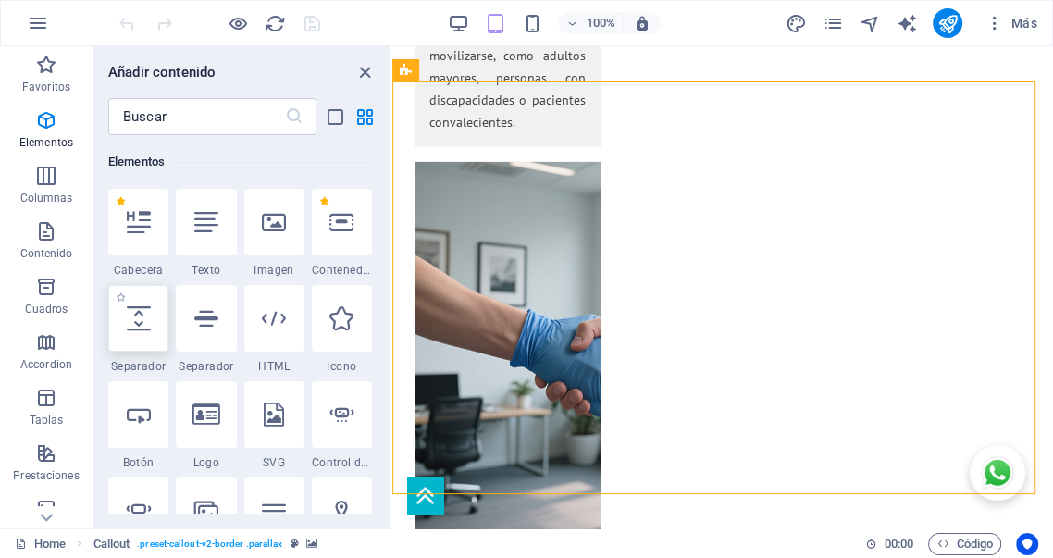
click at [142, 325] on icon at bounding box center [139, 318] width 24 height 24
click at [392, 325] on div "Arrastra aquí para reemplazar el contenido existente. Si quieres crear un eleme…" at bounding box center [722, 287] width 661 height 482
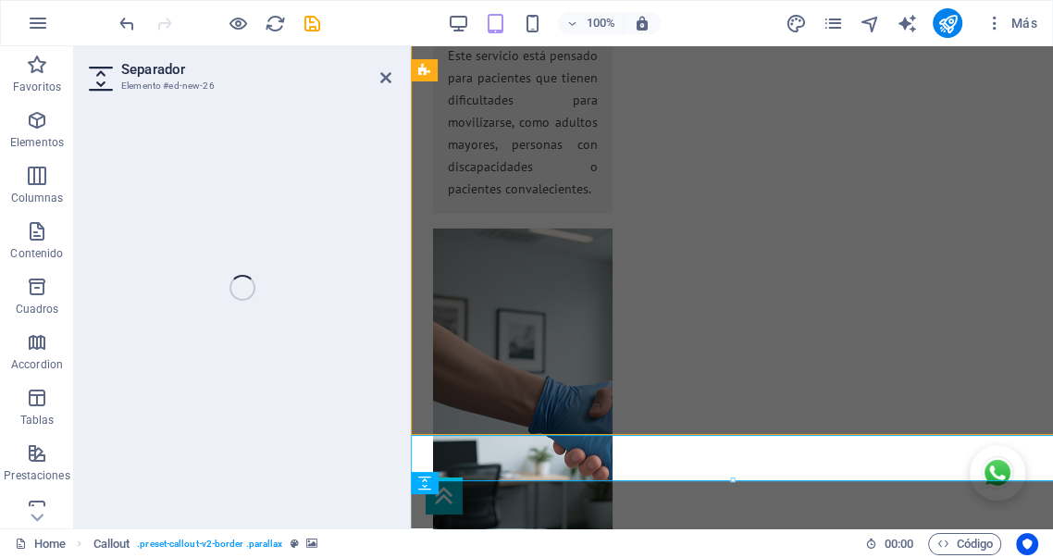
select select "px"
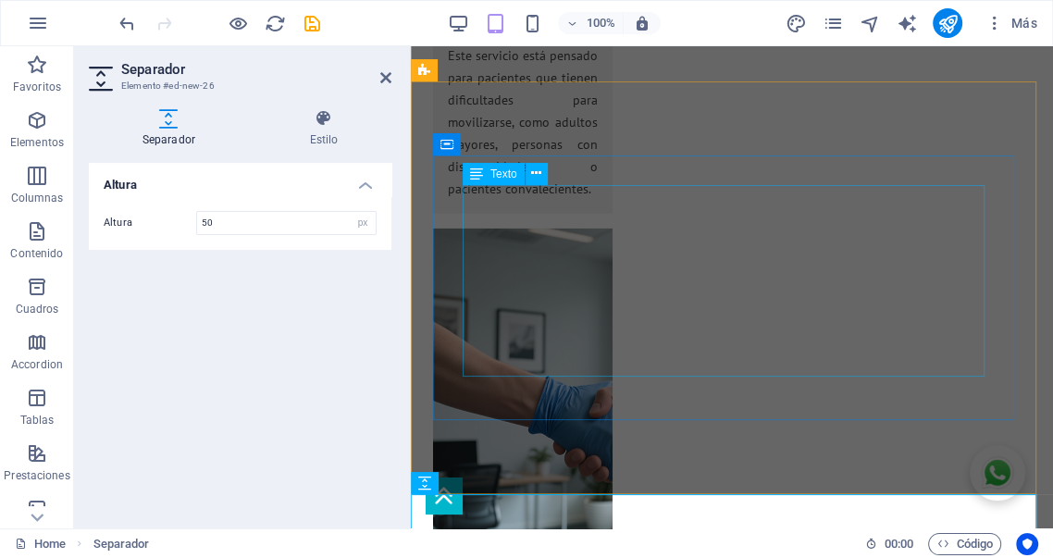
scroll to position [3305, 0]
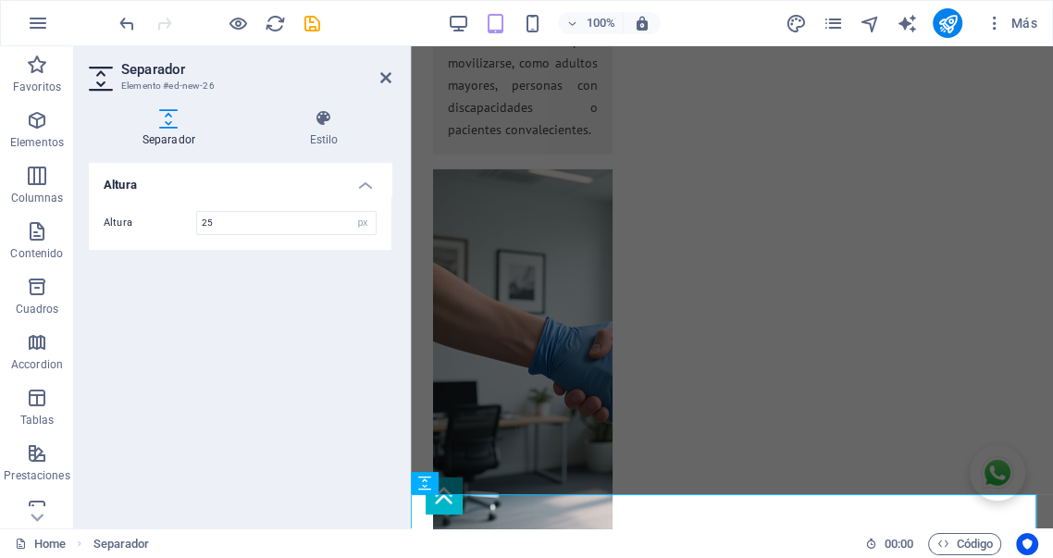
type input "25"
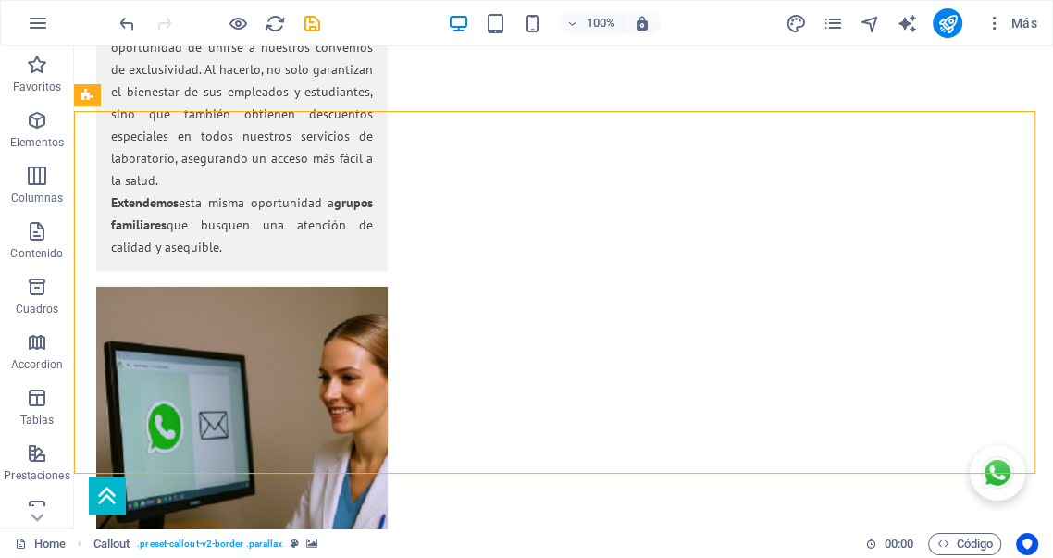
scroll to position [2706, 0]
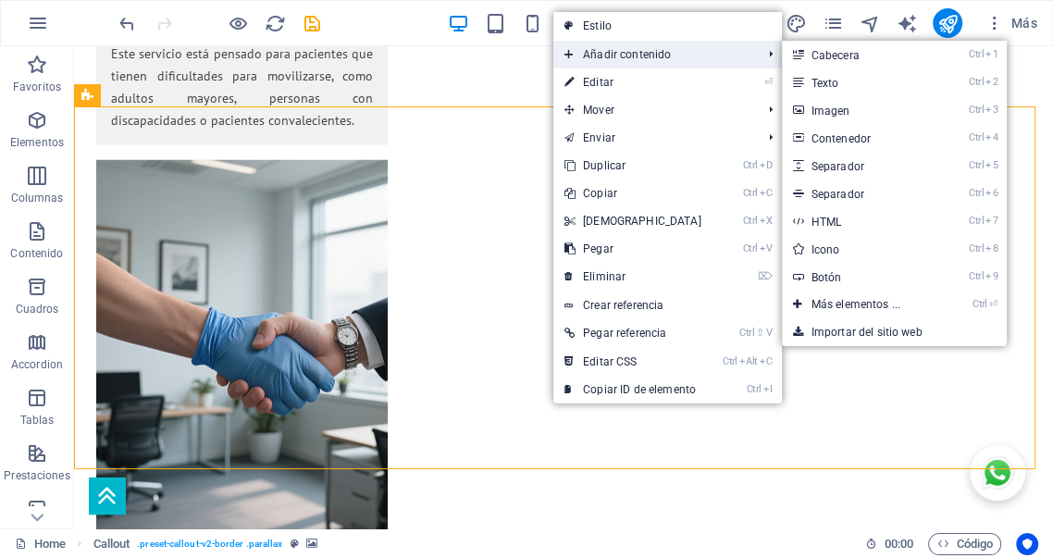
click at [616, 59] on span "Añadir contenido" at bounding box center [653, 55] width 201 height 28
click at [837, 272] on link "Ctrl 9 Botón" at bounding box center [859, 277] width 155 height 28
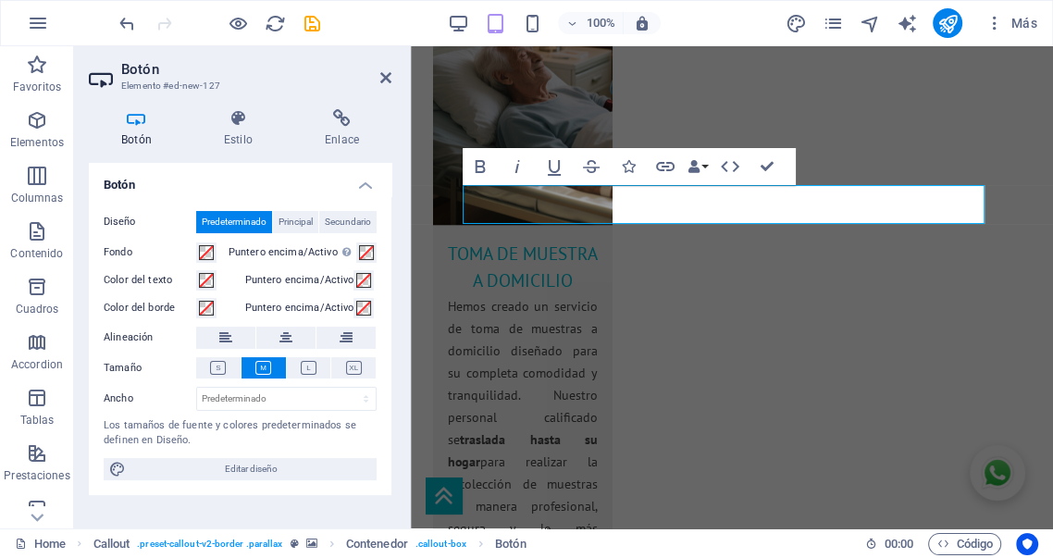
scroll to position [3305, 0]
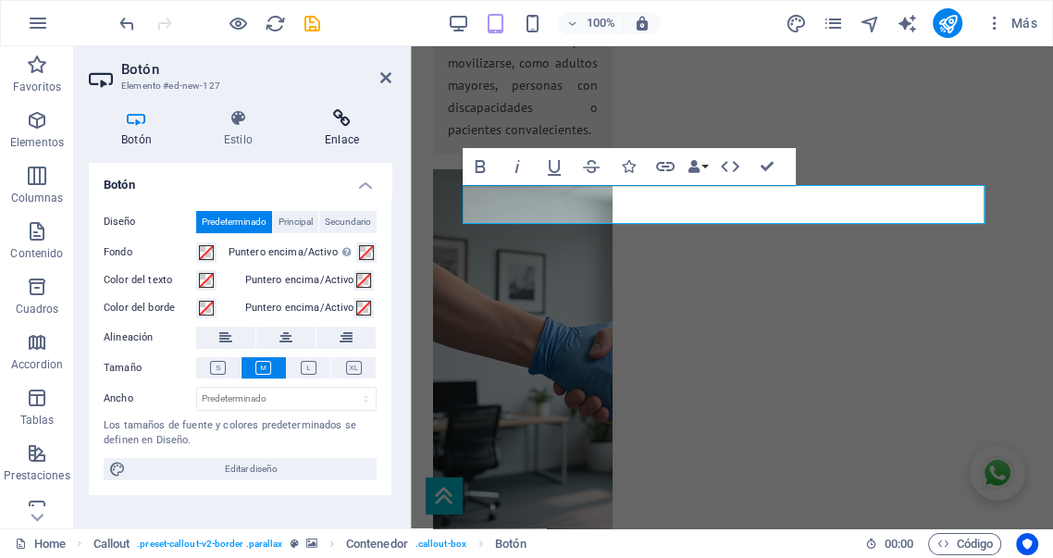
click at [342, 127] on icon at bounding box center [341, 118] width 99 height 19
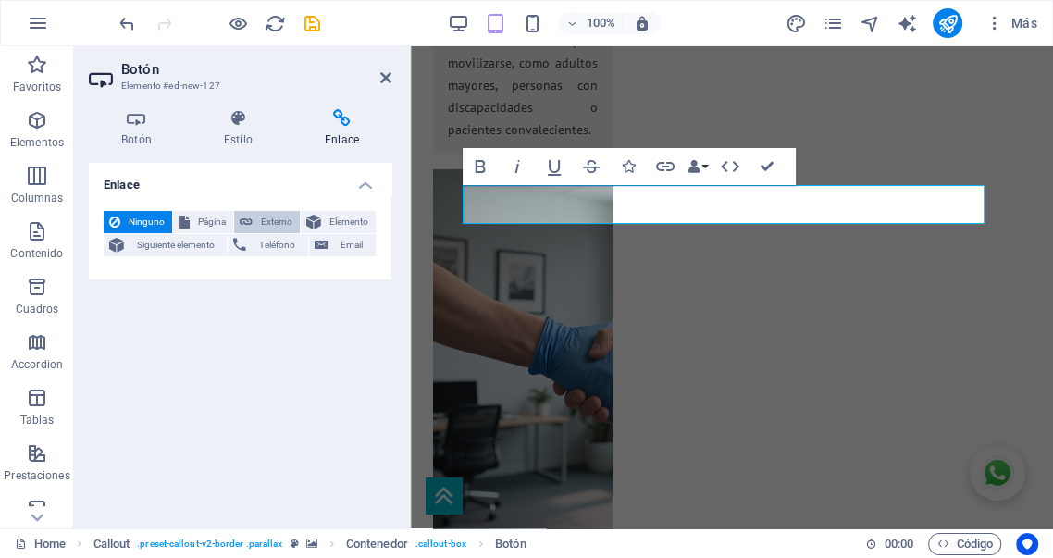
click at [282, 220] on span "Externo" at bounding box center [276, 222] width 36 height 22
select select "blank"
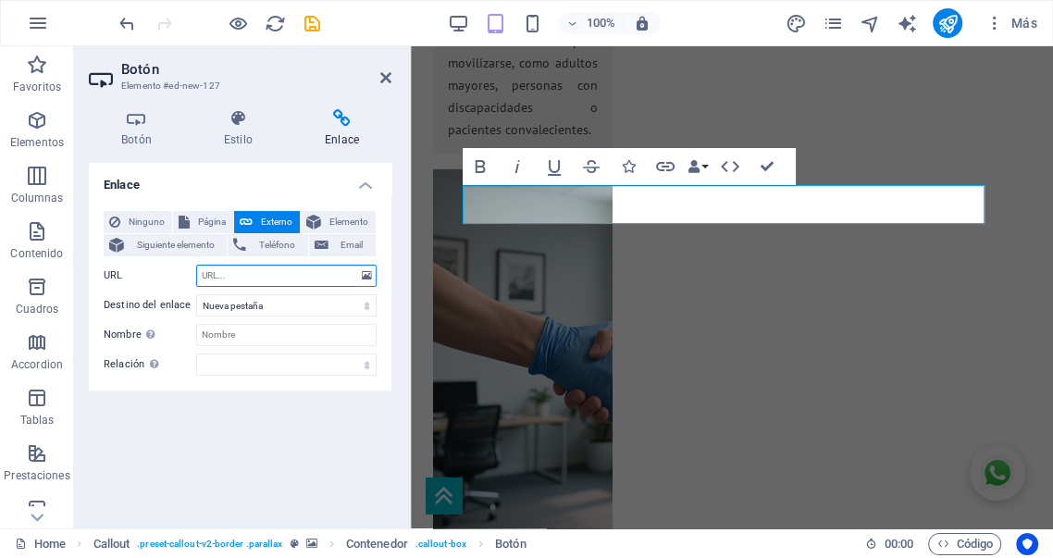
click at [241, 271] on input "URL" at bounding box center [286, 276] width 180 height 22
type input "[URL][DOMAIN_NAME]"
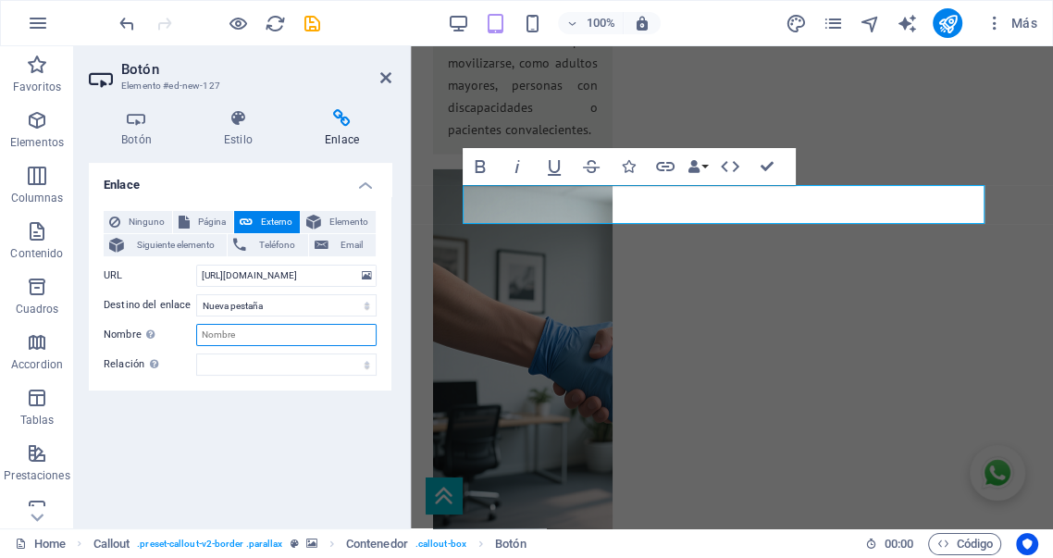
click at [267, 332] on input "Nombre Una descripción adicional del enlace no debería ser igual al texto del e…" at bounding box center [286, 335] width 180 height 22
click at [231, 125] on icon at bounding box center [238, 118] width 93 height 19
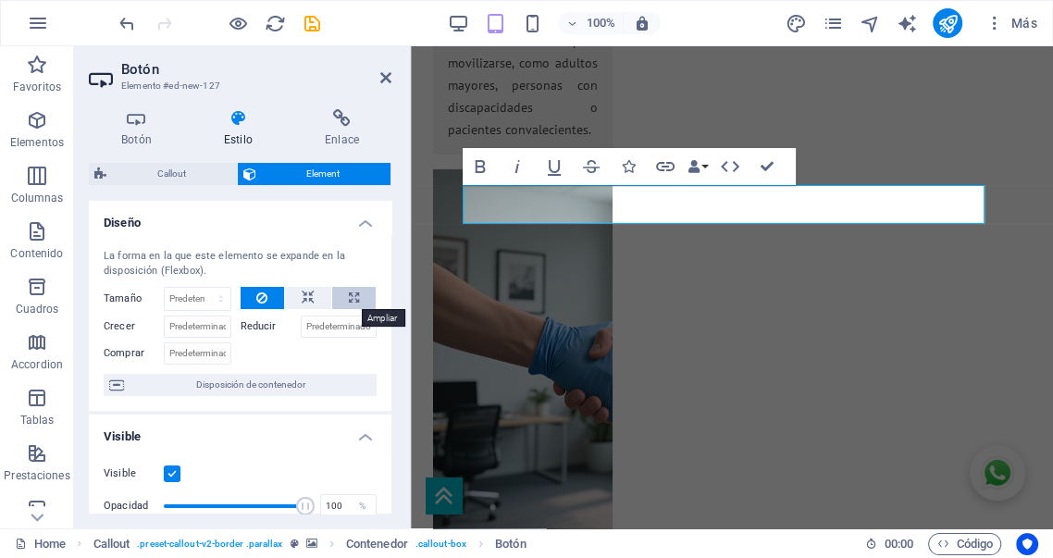
click at [349, 297] on icon at bounding box center [354, 298] width 10 height 22
type input "100"
select select "%"
click at [308, 296] on icon at bounding box center [308, 298] width 13 height 22
select select "DISABLED_OPTION_VALUE"
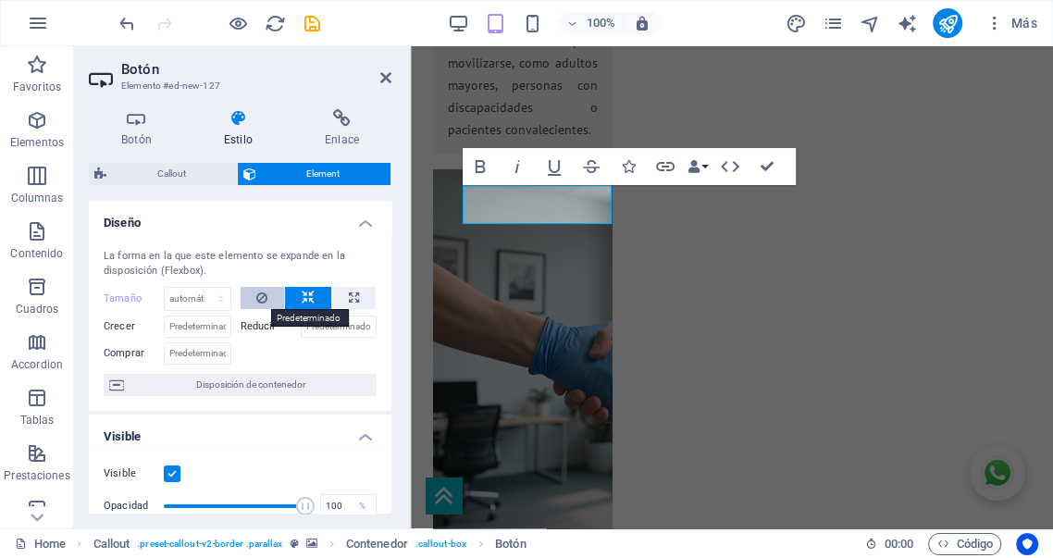
click at [256, 293] on icon at bounding box center [261, 298] width 11 height 22
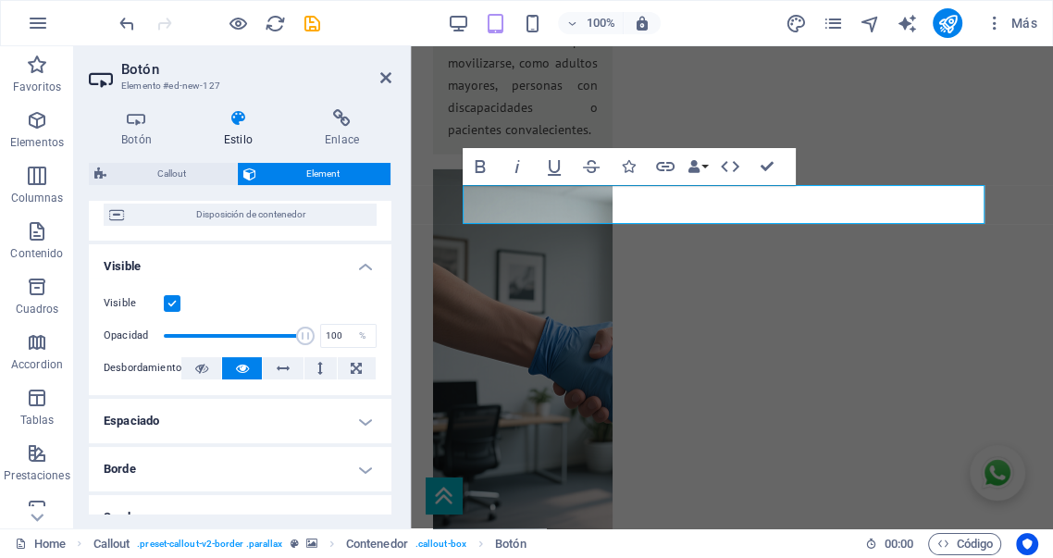
scroll to position [170, 0]
click at [199, 360] on icon at bounding box center [201, 368] width 13 height 22
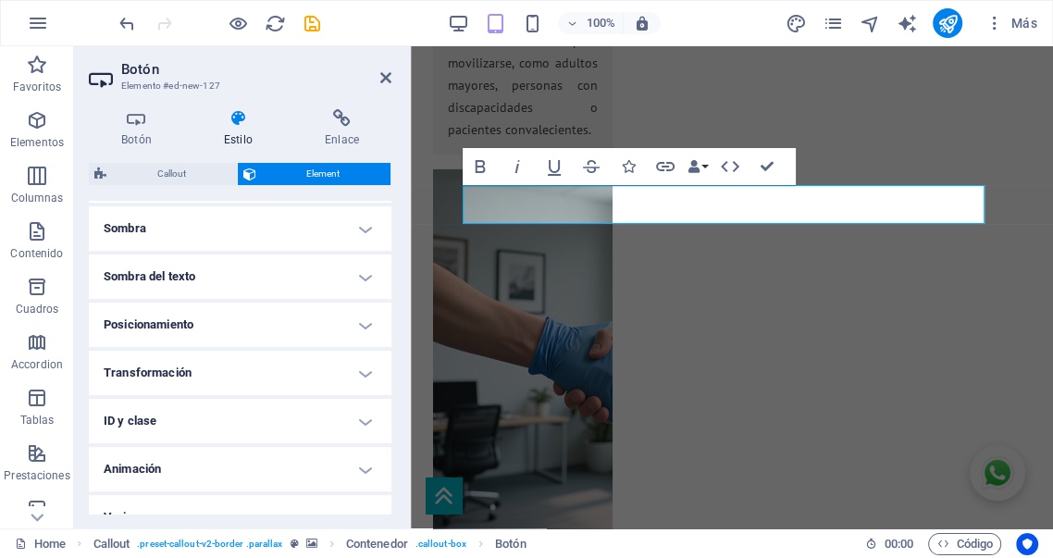
scroll to position [484, 0]
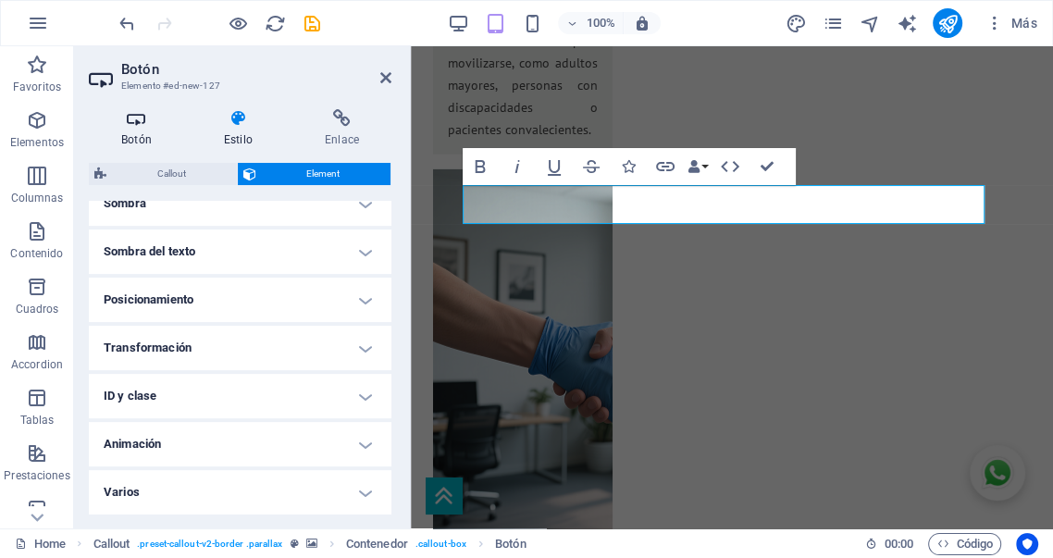
click at [135, 125] on icon at bounding box center [136, 118] width 95 height 19
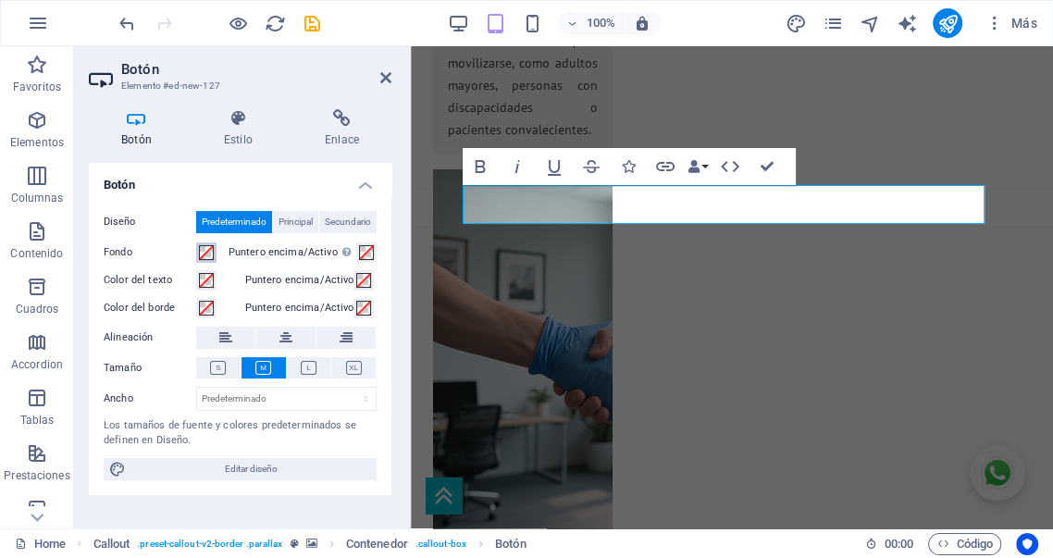
click at [206, 252] on span at bounding box center [206, 252] width 15 height 15
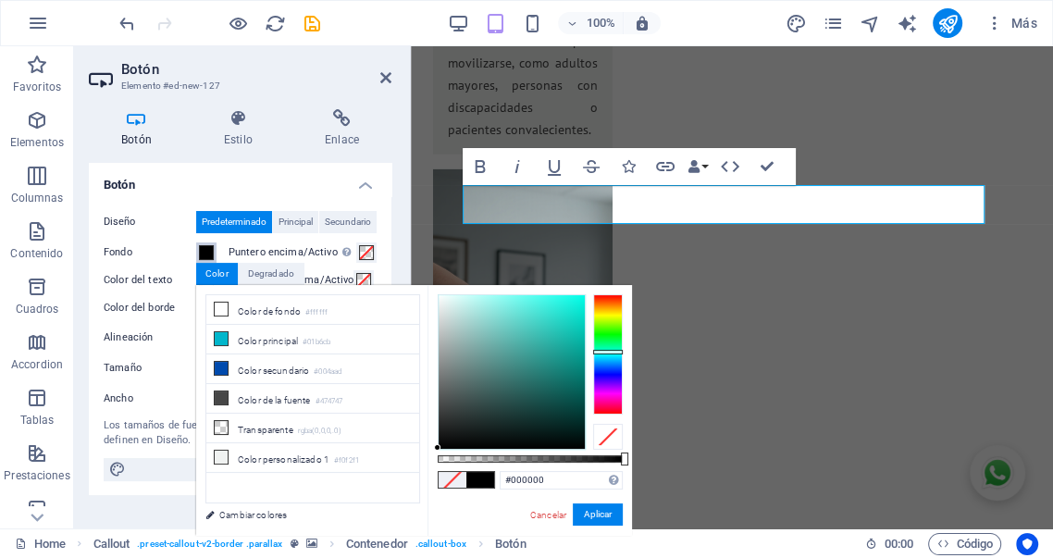
click at [607, 352] on div at bounding box center [608, 354] width 30 height 120
drag, startPoint x: 554, startPoint y: 324, endPoint x: 567, endPoint y: 307, distance: 21.1
click at [567, 307] on div at bounding box center [512, 372] width 146 height 154
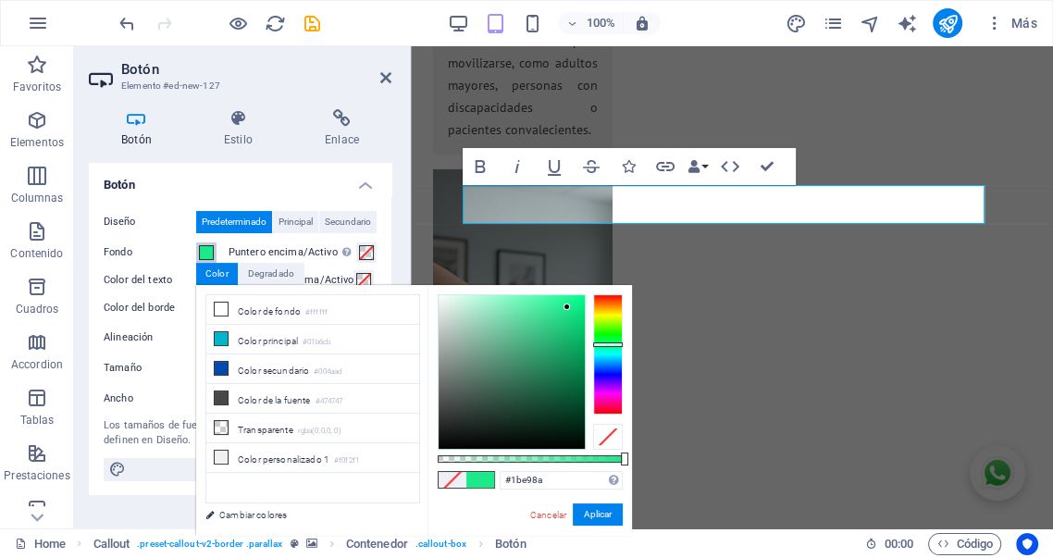
click at [600, 344] on div at bounding box center [608, 354] width 30 height 120
type input "#39db91"
drag, startPoint x: 559, startPoint y: 312, endPoint x: 546, endPoint y: 316, distance: 13.5
click at [546, 316] on div at bounding box center [512, 372] width 146 height 154
click at [586, 516] on button "Aplicar" at bounding box center [598, 514] width 50 height 22
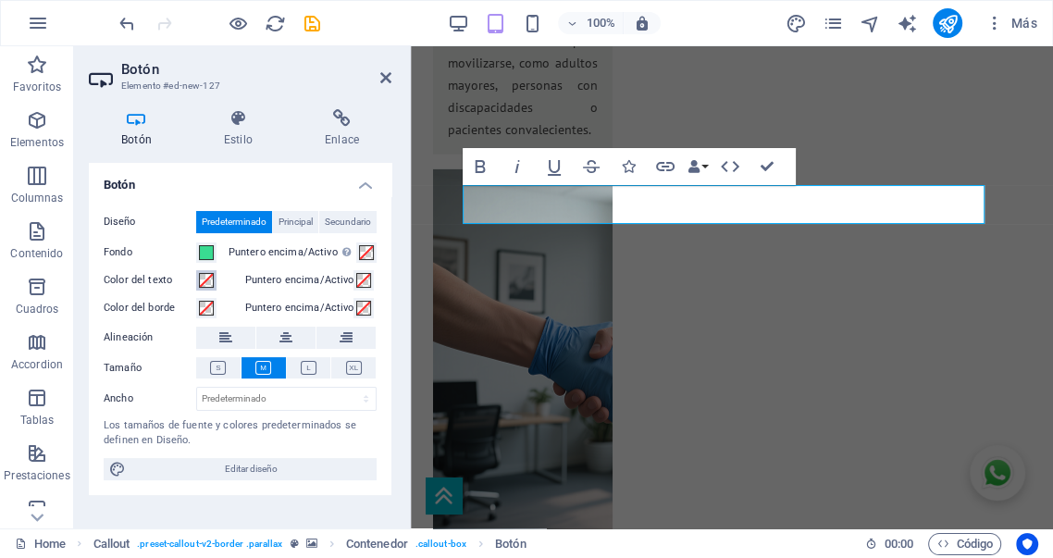
click at [206, 280] on span at bounding box center [206, 280] width 15 height 15
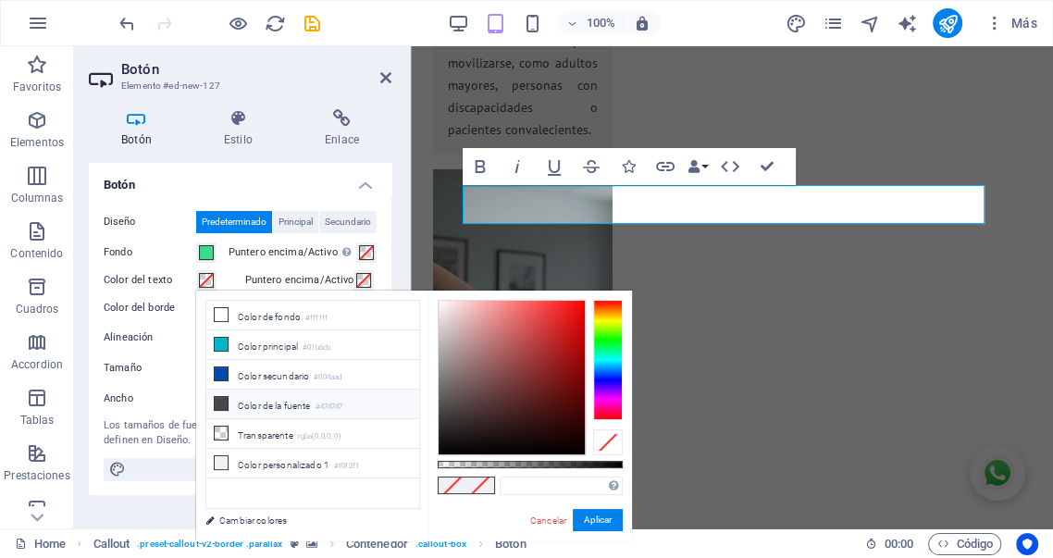
click at [255, 402] on li "Color de la fuente #474747" at bounding box center [312, 405] width 213 height 30
type input "#474747"
click at [590, 522] on button "Aplicar" at bounding box center [598, 520] width 50 height 22
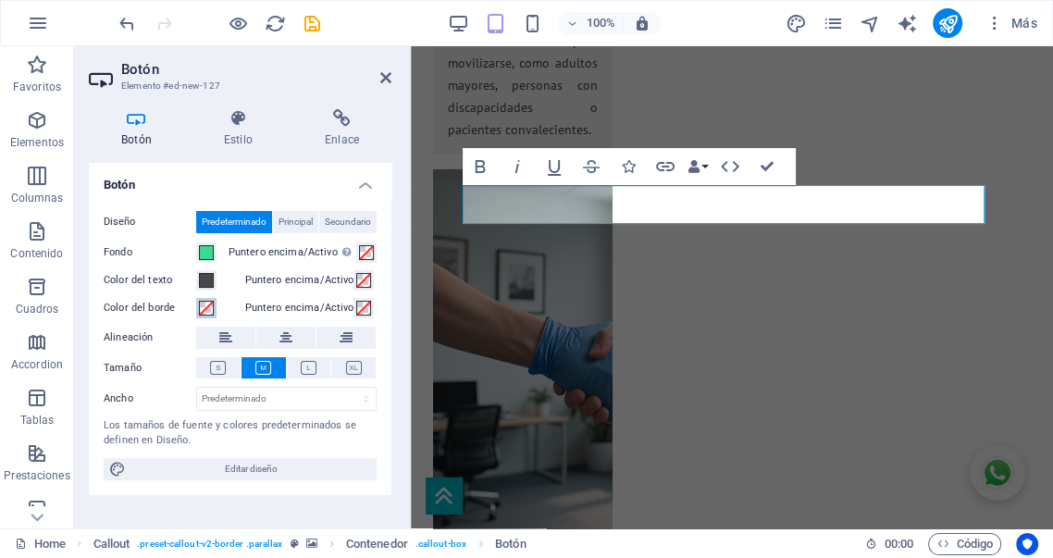
click at [205, 304] on span at bounding box center [206, 308] width 15 height 15
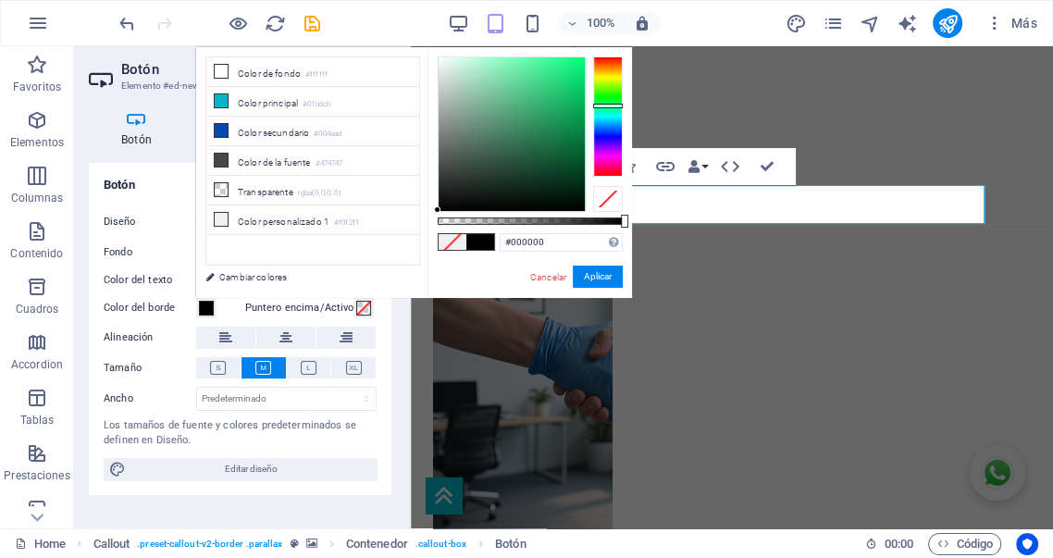
click at [608, 106] on div at bounding box center [608, 116] width 30 height 120
click at [609, 96] on div at bounding box center [608, 116] width 30 height 120
click at [607, 104] on div at bounding box center [608, 116] width 30 height 120
click at [607, 106] on div at bounding box center [608, 107] width 30 height 5
type input "#26d884"
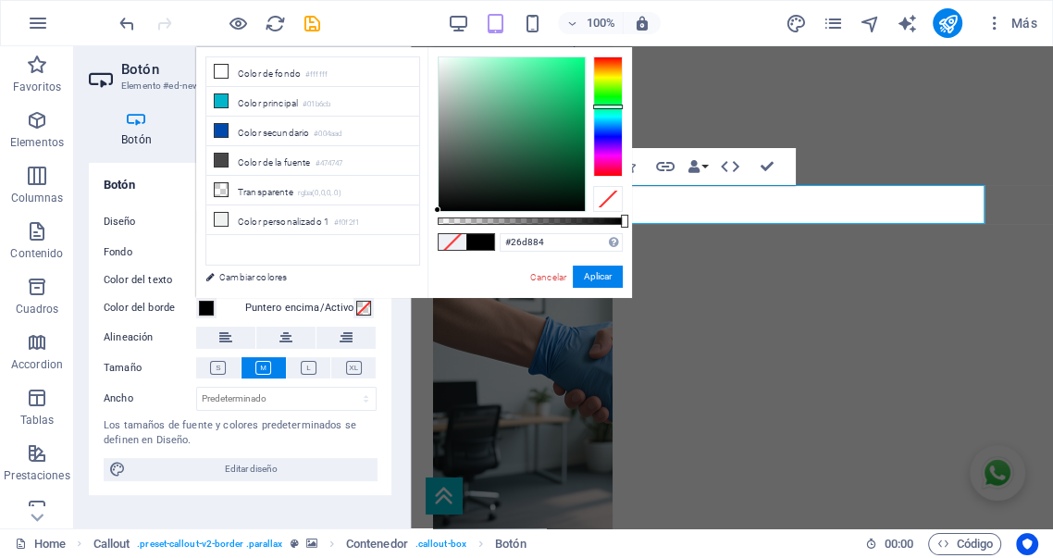
click at [558, 80] on div at bounding box center [512, 134] width 146 height 154
click at [593, 270] on button "Aplicar" at bounding box center [598, 277] width 50 height 22
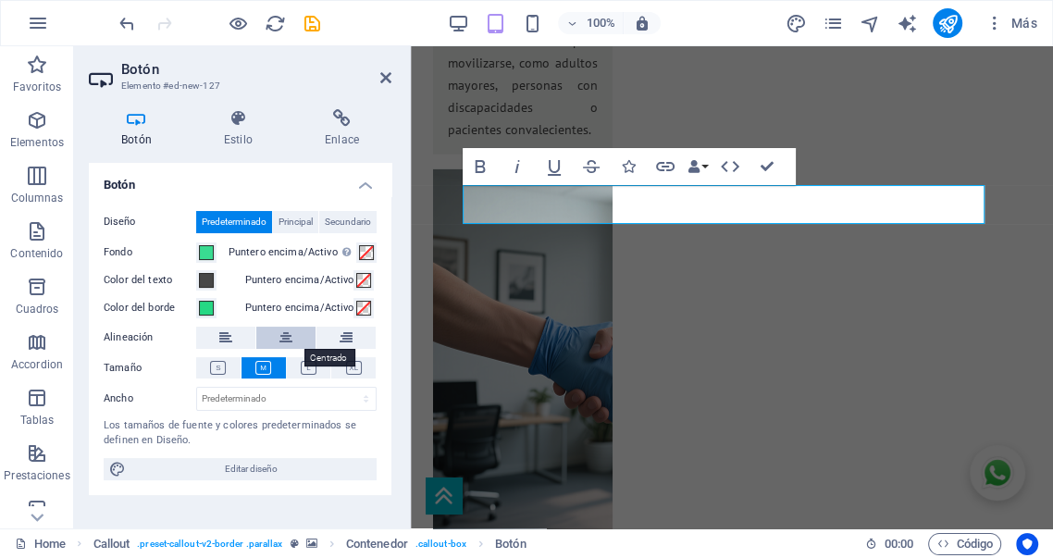
click at [286, 337] on icon at bounding box center [286, 338] width 13 height 22
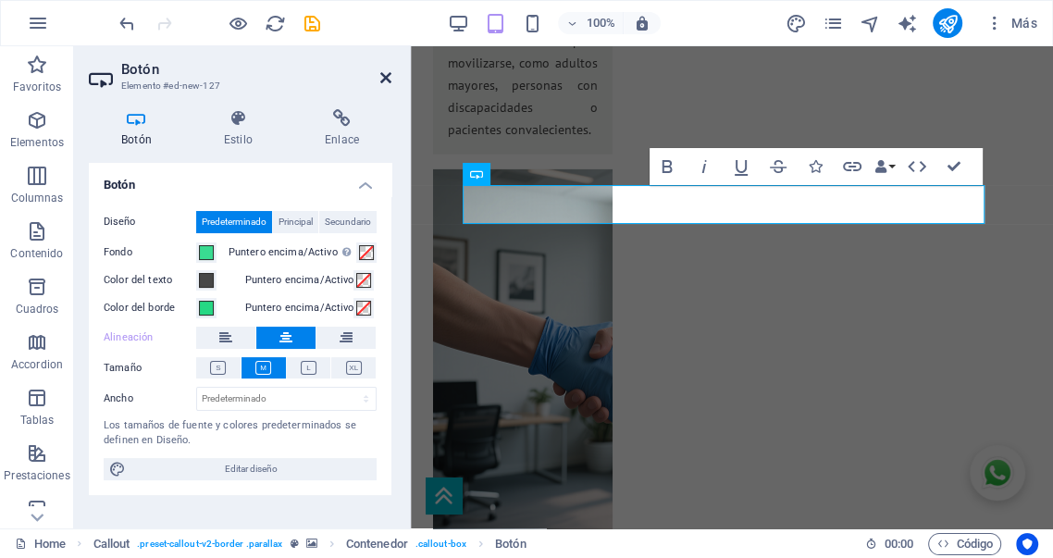
click at [385, 76] on icon at bounding box center [385, 77] width 11 height 15
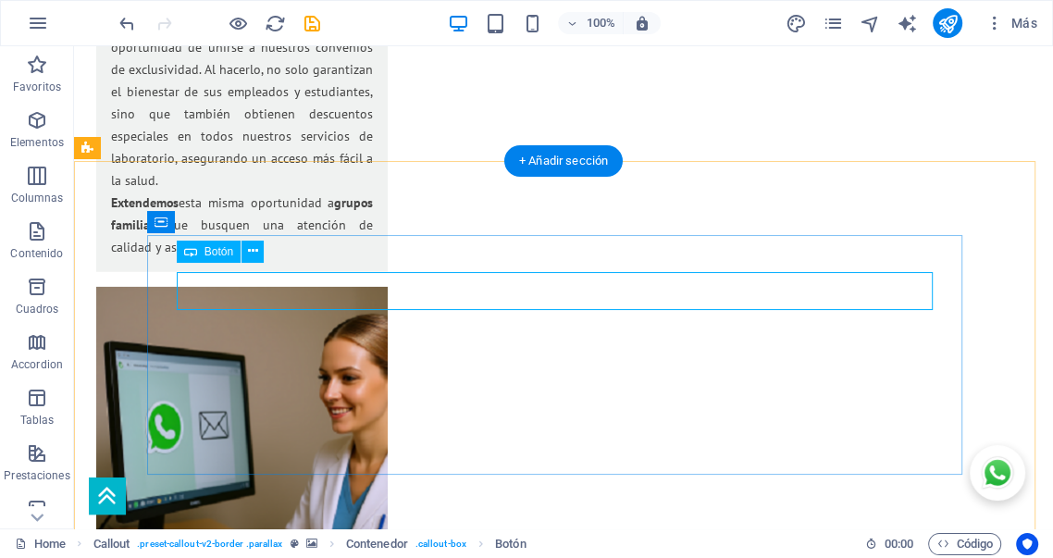
scroll to position [2651, 0]
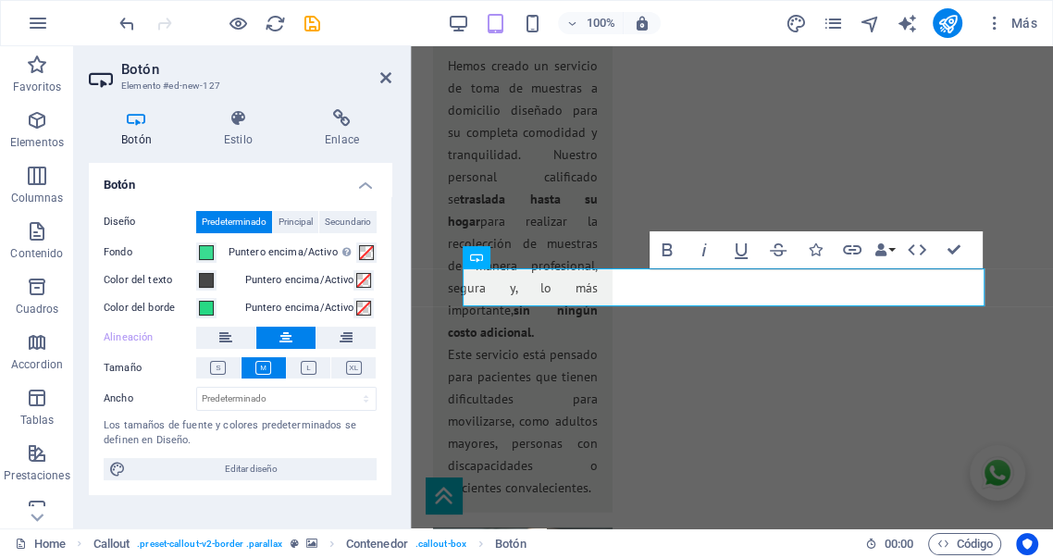
scroll to position [3222, 0]
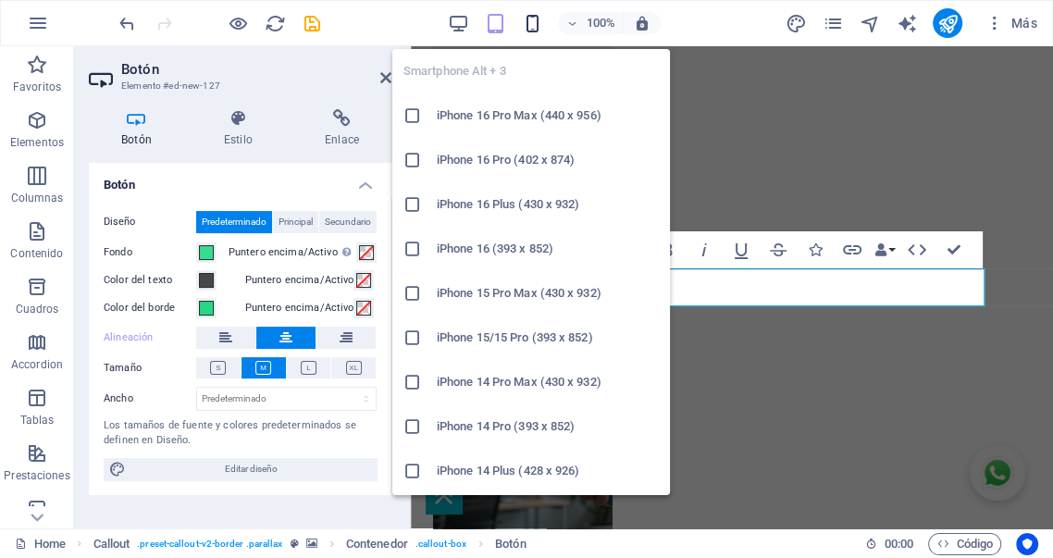
click at [531, 19] on icon "button" at bounding box center [532, 23] width 21 height 21
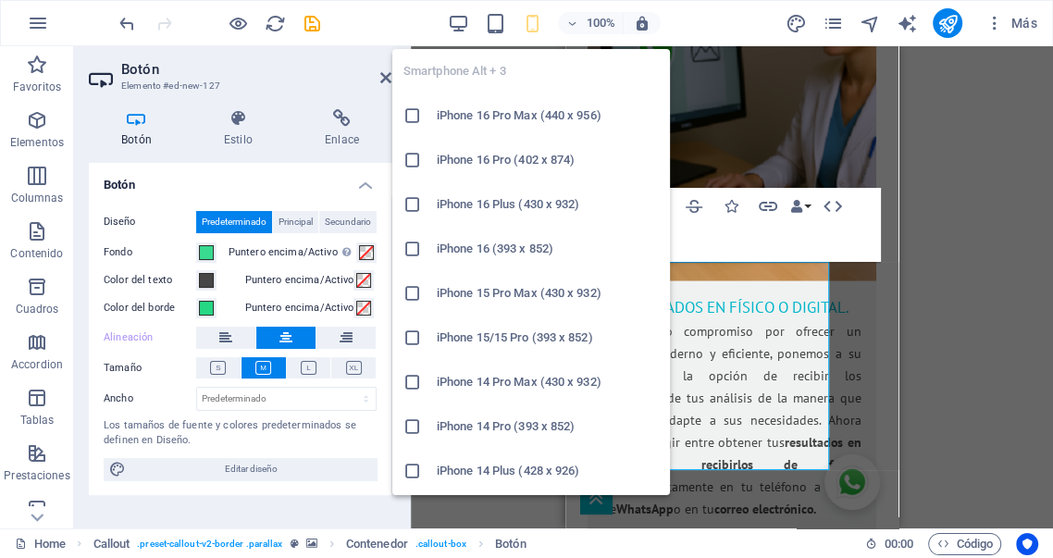
scroll to position [4801, 0]
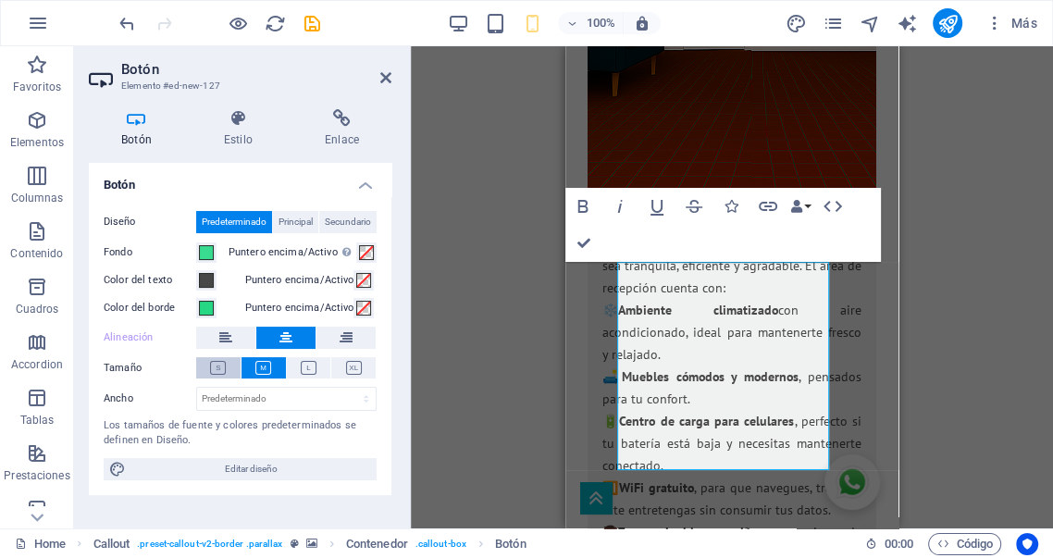
click at [219, 367] on icon at bounding box center [218, 368] width 16 height 14
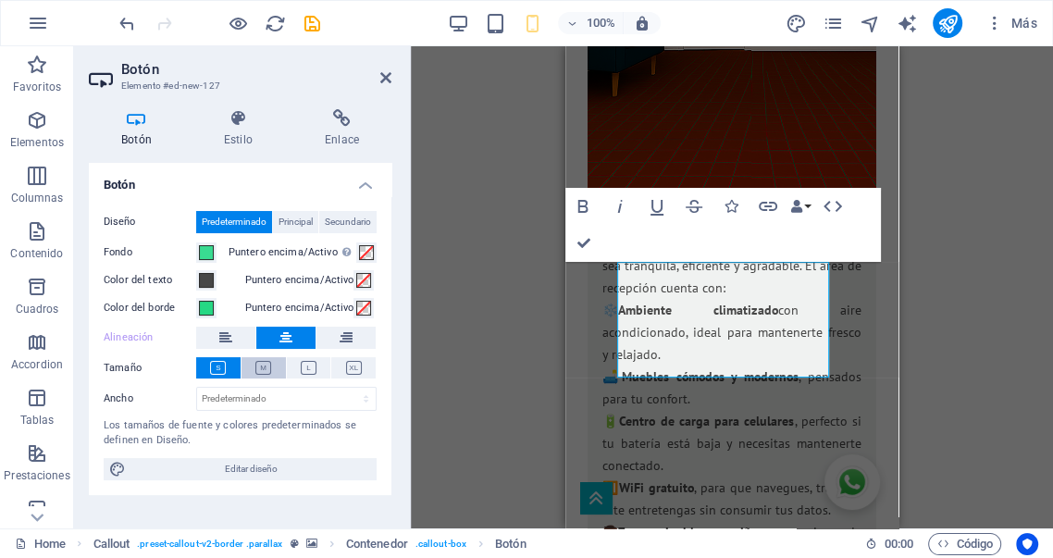
click at [263, 364] on icon at bounding box center [263, 368] width 16 height 14
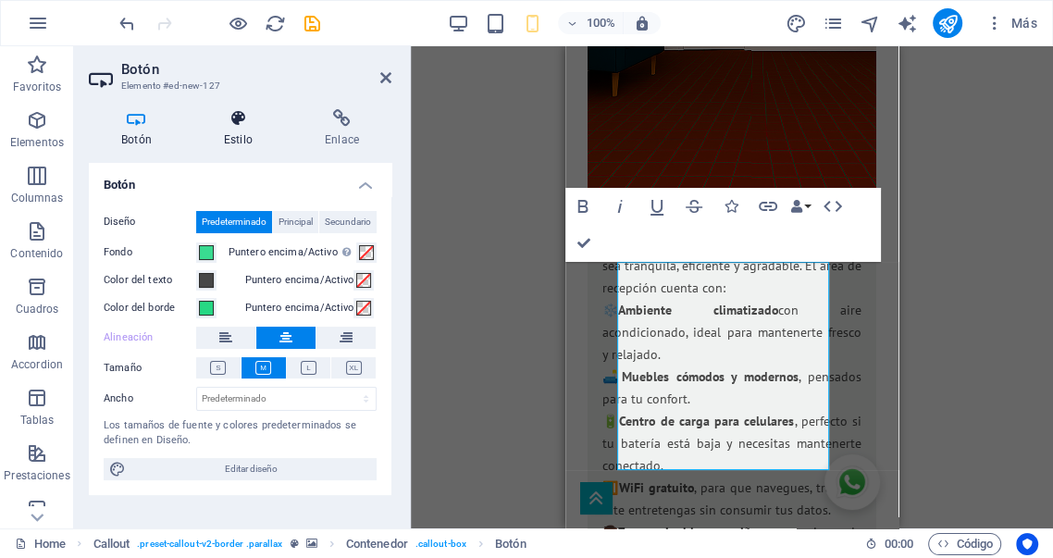
click at [238, 127] on icon at bounding box center [238, 118] width 93 height 19
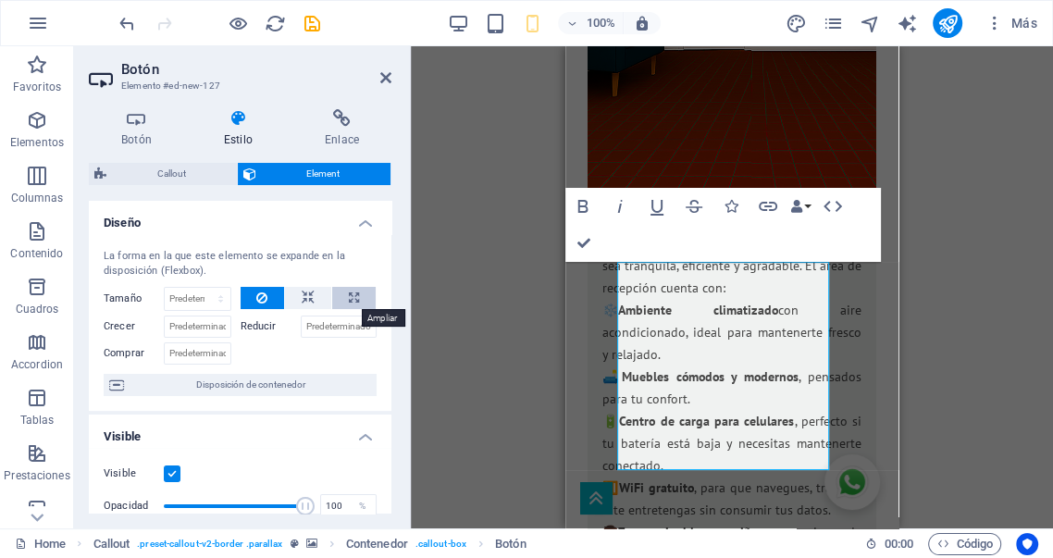
click at [351, 300] on icon at bounding box center [354, 298] width 10 height 22
type input "100"
select select "%"
click at [308, 300] on icon at bounding box center [308, 298] width 13 height 22
select select "DISABLED_OPTION_VALUE"
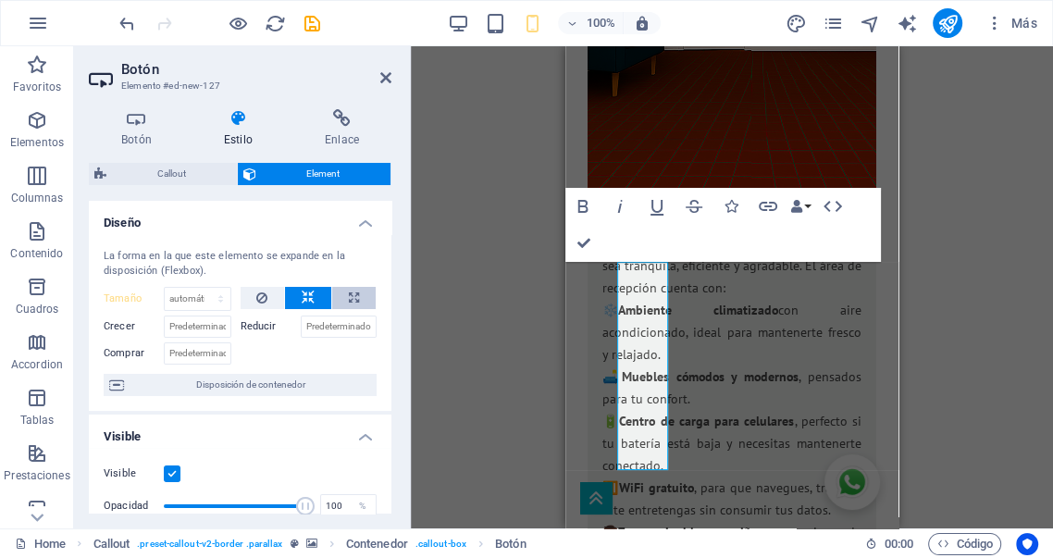
click at [349, 295] on icon at bounding box center [354, 298] width 10 height 22
type input "100"
select select "%"
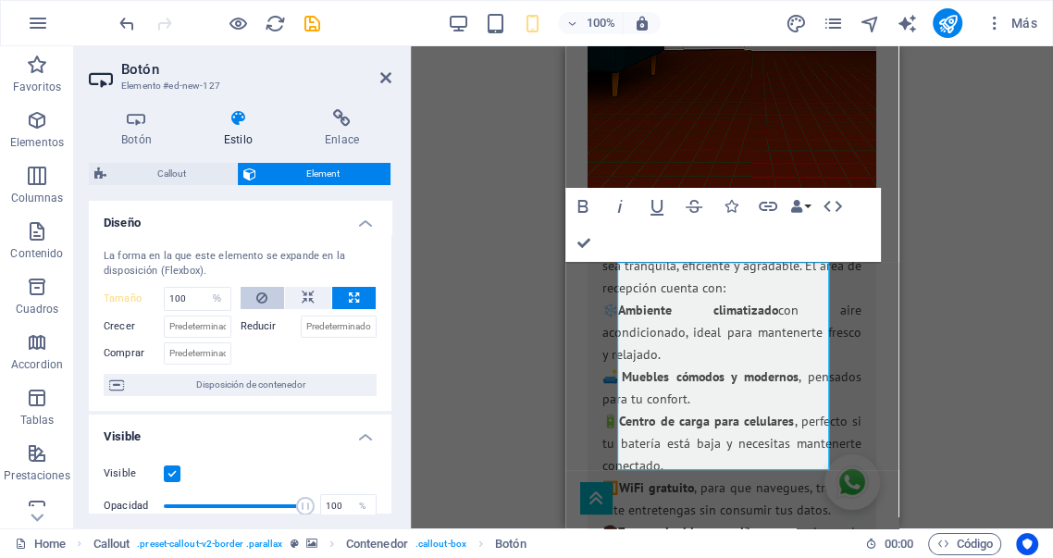
click at [258, 299] on icon at bounding box center [261, 298] width 11 height 22
select select "DISABLED_OPTION_VALUE"
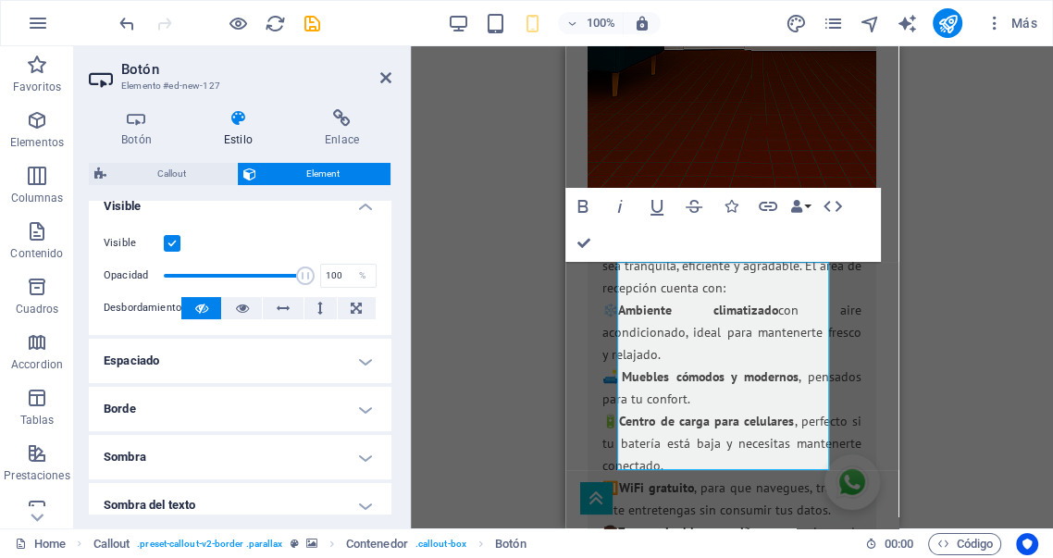
scroll to position [240, 0]
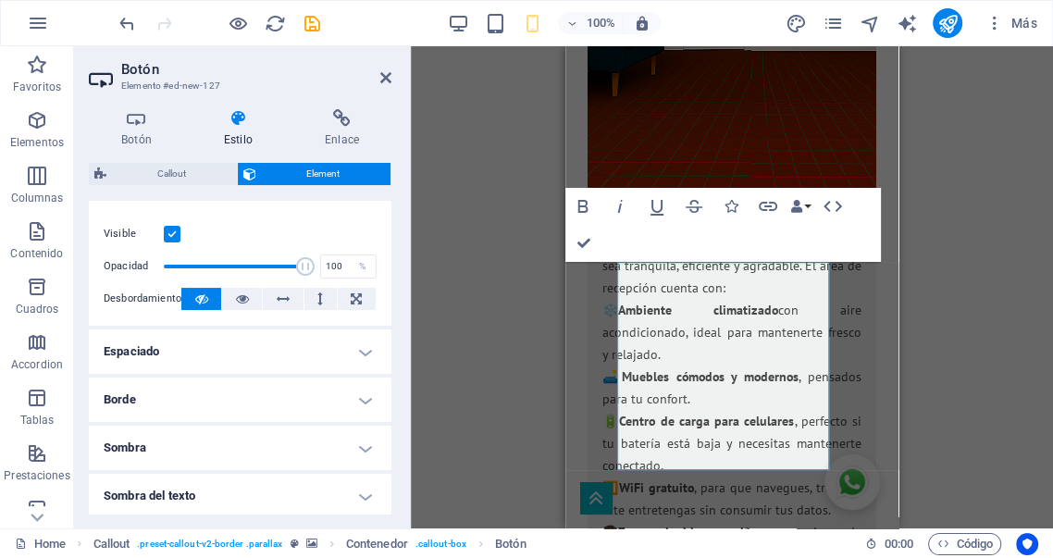
click at [326, 357] on h4 "Espaciado" at bounding box center [240, 351] width 303 height 44
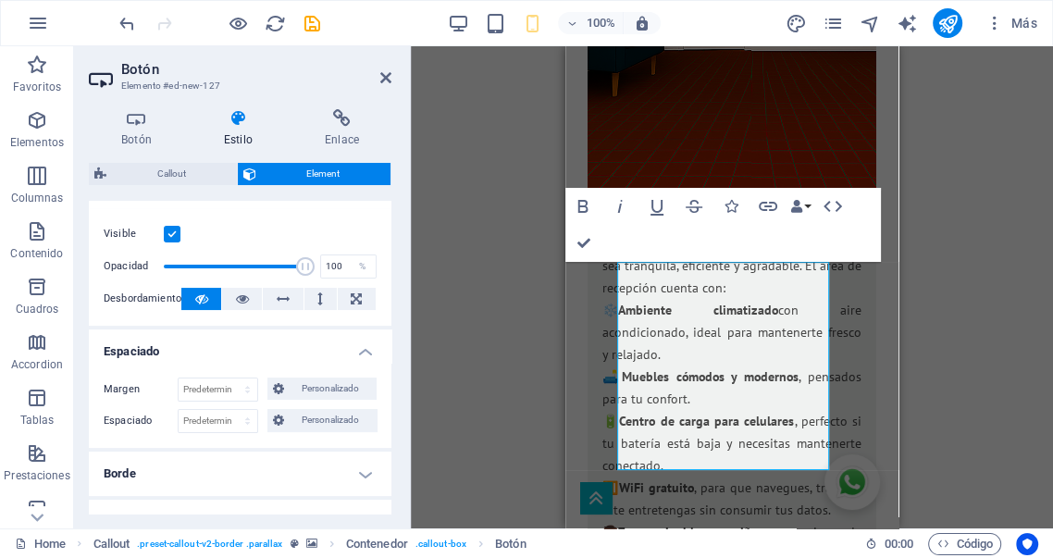
click at [329, 356] on h4 "Espaciado" at bounding box center [240, 345] width 303 height 33
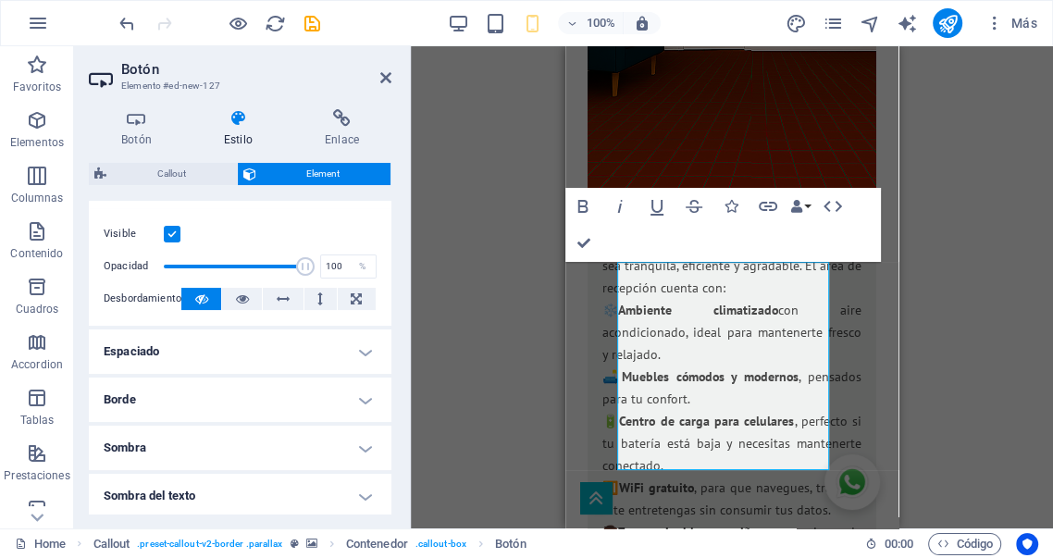
click at [328, 404] on h4 "Borde" at bounding box center [240, 400] width 303 height 44
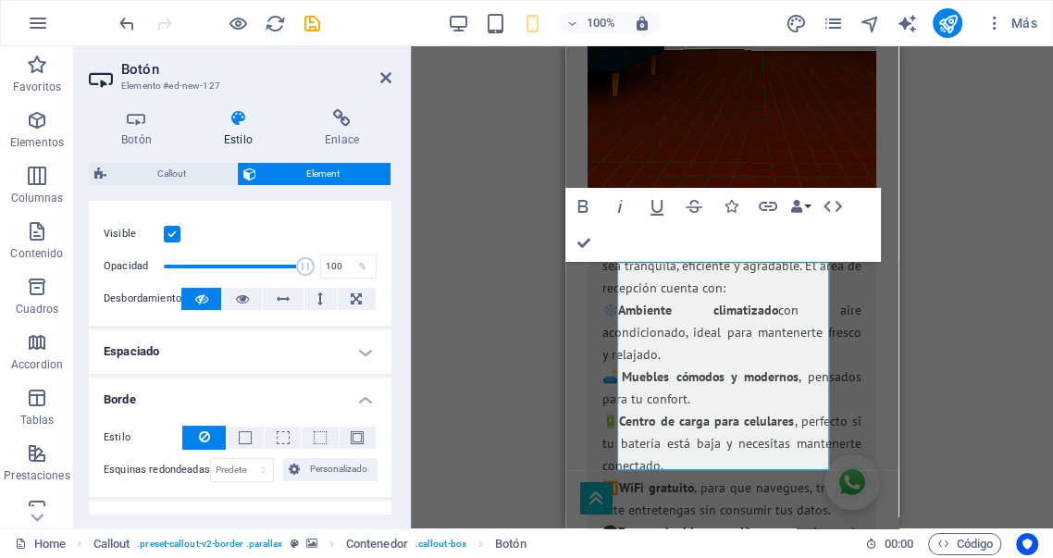
click at [328, 404] on h4 "Borde" at bounding box center [240, 394] width 303 height 33
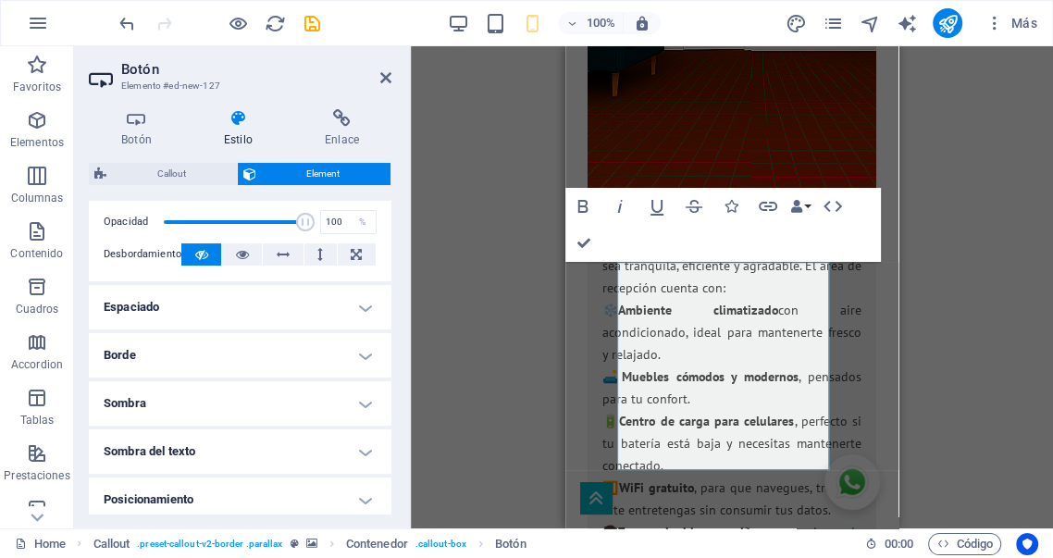
scroll to position [411, 0]
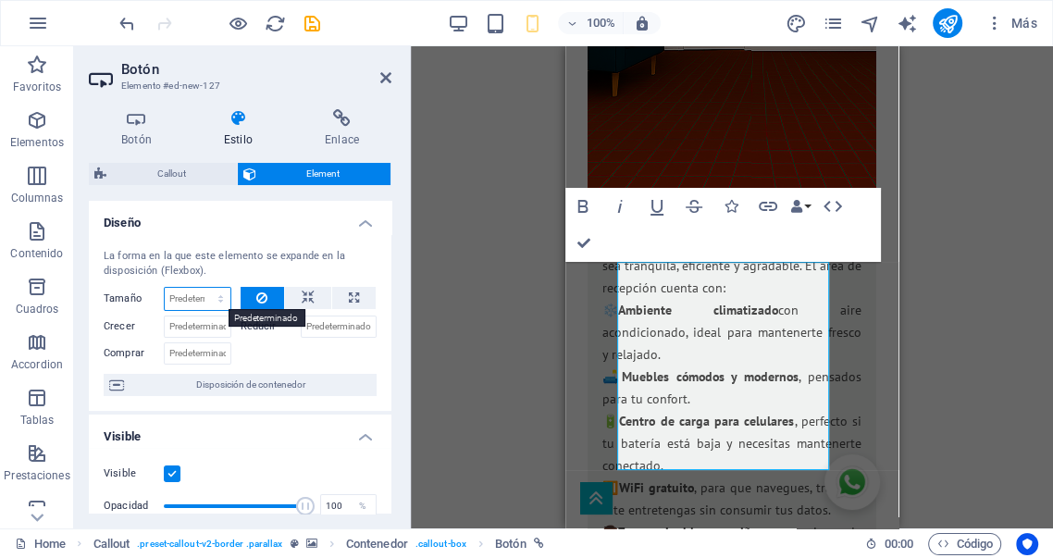
click at [218, 294] on select "Predeterminado automático px % 1/1 1/2 1/3 1/4 1/5 1/6 1/7 1/8 1/9 1/10" at bounding box center [198, 299] width 66 height 22
select select "1/1"
click at [202, 288] on select "Predeterminado automático px % 1/1 1/2 1/3 1/4 1/5 1/6 1/7 1/8 1/9 1/10" at bounding box center [198, 299] width 66 height 22
type input "100"
click at [217, 299] on select "Predeterminado automático px % 1/1 1/2 1/3 1/4 1/5 1/6 1/7 1/8 1/9 1/10" at bounding box center [218, 299] width 26 height 22
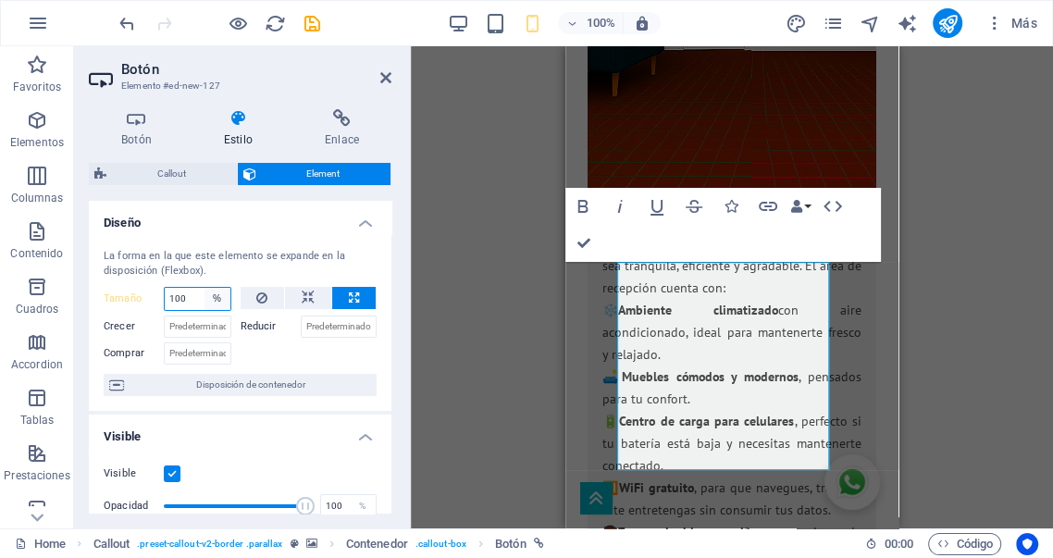
select select "auto"
click at [205, 288] on select "Predeterminado automático px % 1/1 1/2 1/3 1/4 1/5 1/6 1/7 1/8 1/9 1/10" at bounding box center [218, 299] width 26 height 22
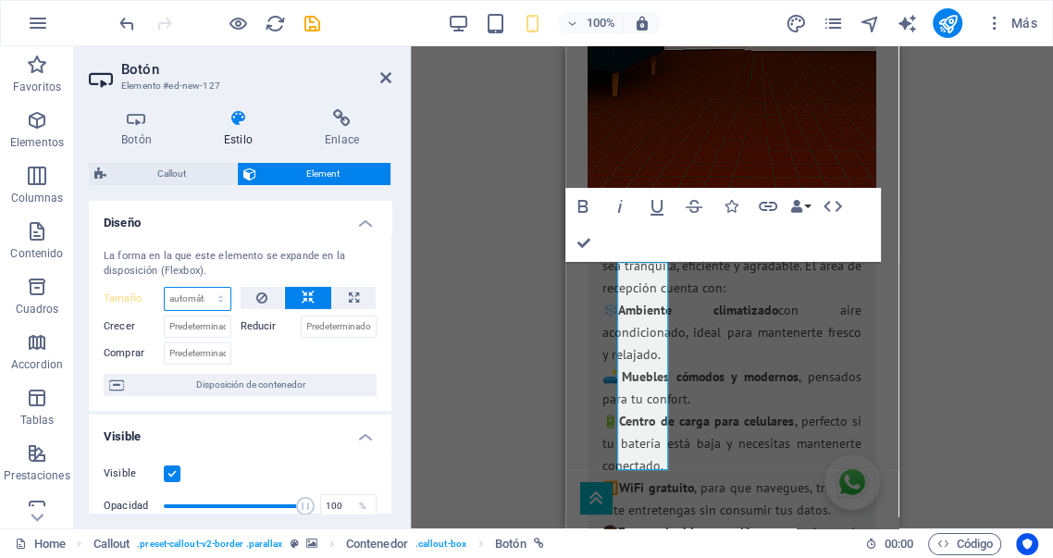
click at [210, 304] on select "Predeterminado automático px % 1/1 1/2 1/3 1/4 1/5 1/6 1/7 1/8 1/9 1/10" at bounding box center [198, 299] width 66 height 22
click at [165, 288] on select "Predeterminado automático px % 1/1 1/2 1/3 1/4 1/5 1/6 1/7 1/8 1/9 1/10" at bounding box center [198, 299] width 66 height 22
select select "DISABLED_OPTION_VALUE"
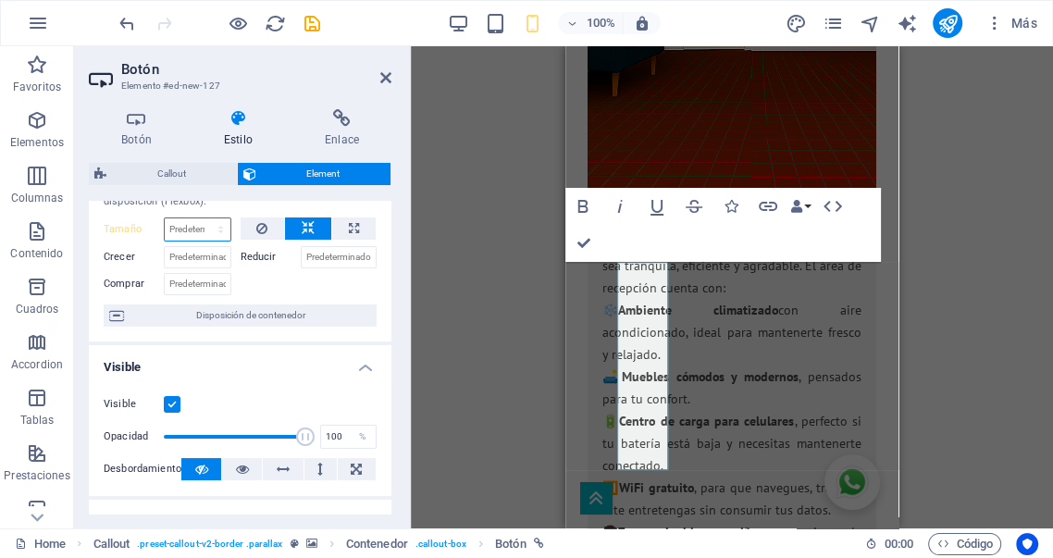
scroll to position [103, 0]
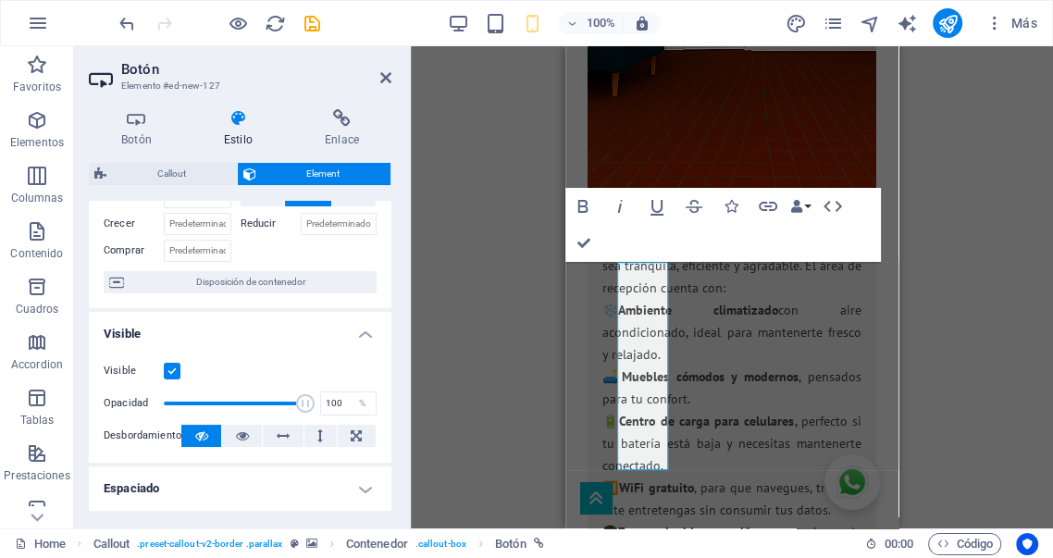
click at [292, 352] on div "Visible Opacidad 100 % Desbordamiento" at bounding box center [240, 404] width 303 height 118
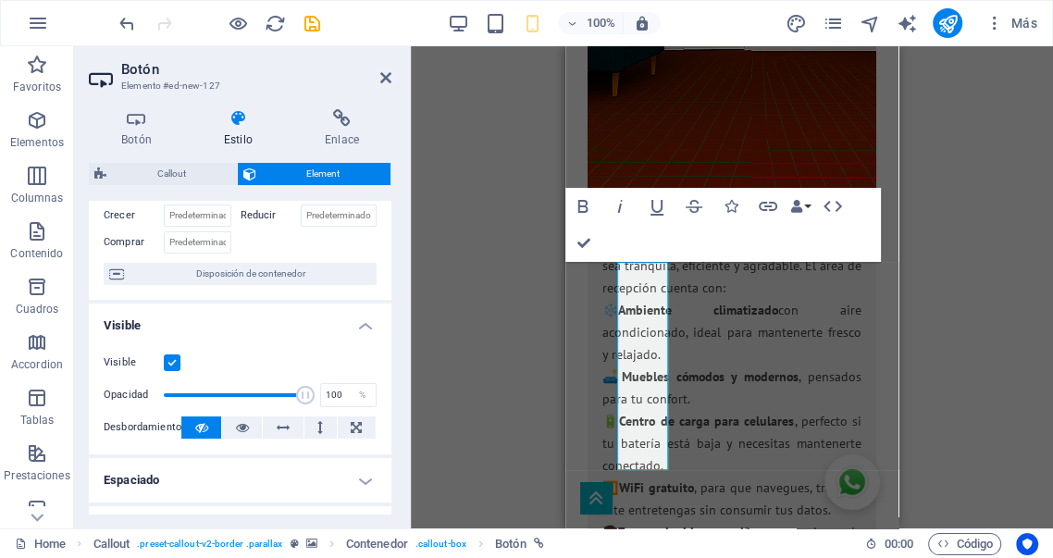
scroll to position [0, 0]
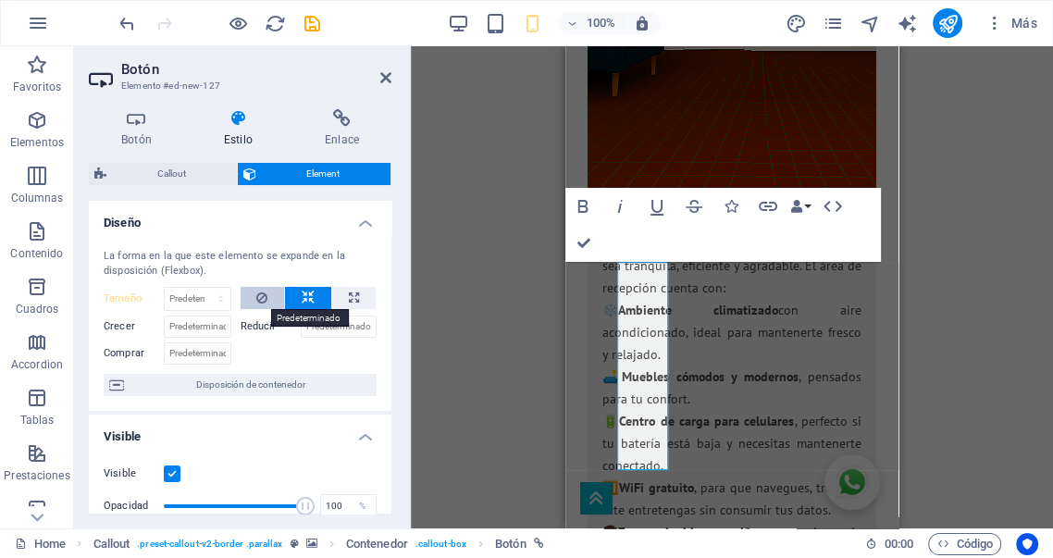
click at [266, 297] on icon at bounding box center [261, 298] width 11 height 22
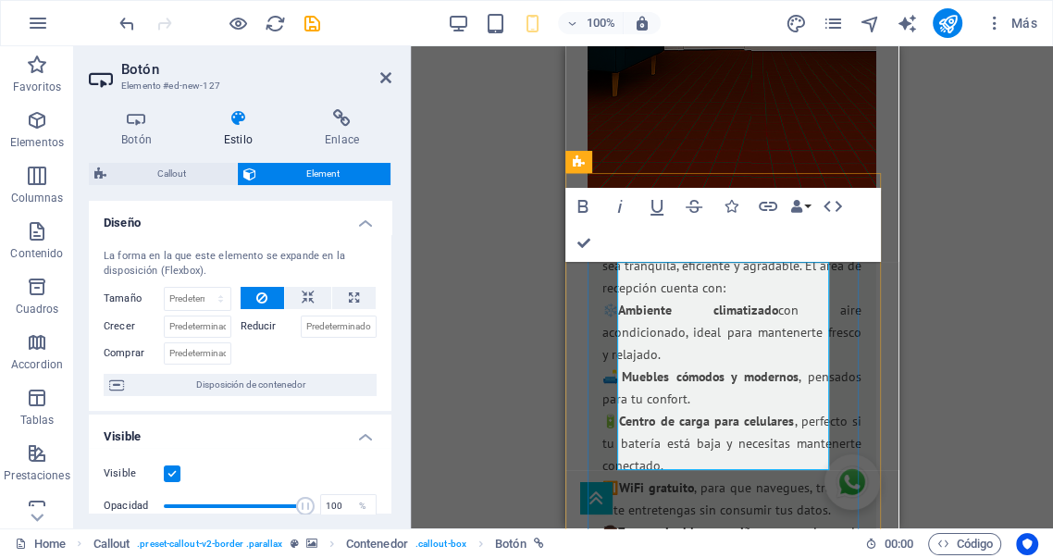
click at [619, 202] on icon "button" at bounding box center [620, 206] width 22 height 22
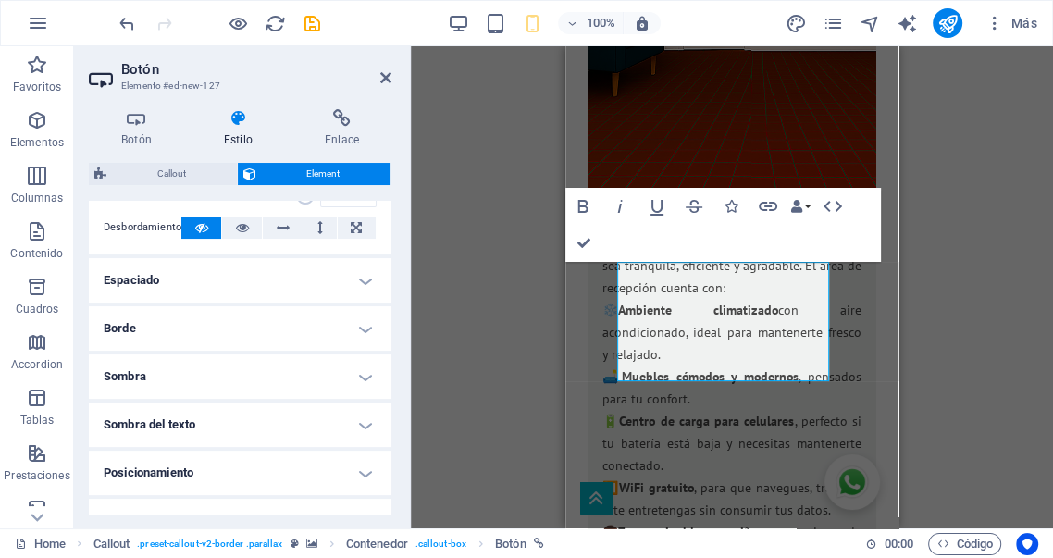
scroll to position [342, 0]
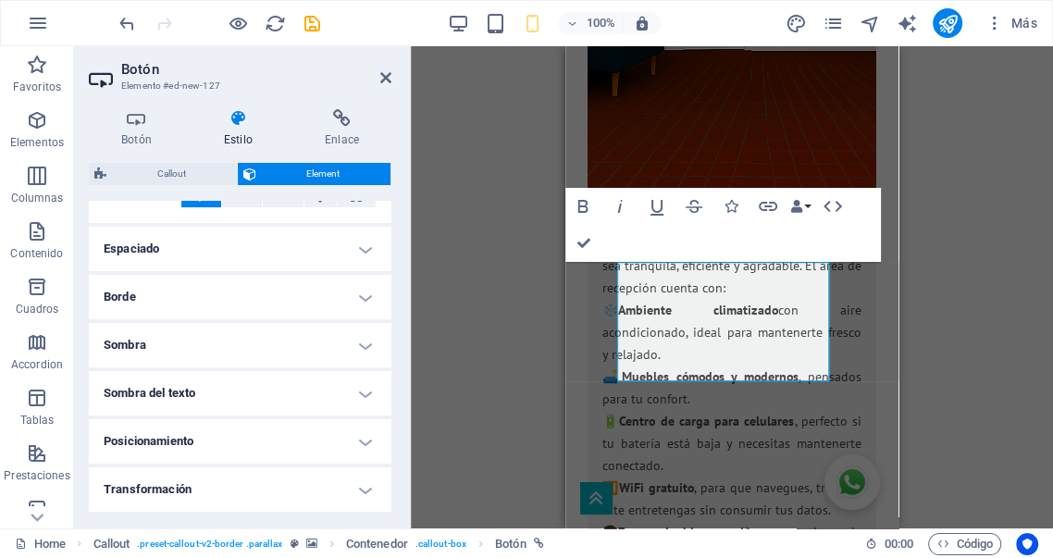
click at [248, 257] on h4 "Espaciado" at bounding box center [240, 249] width 303 height 44
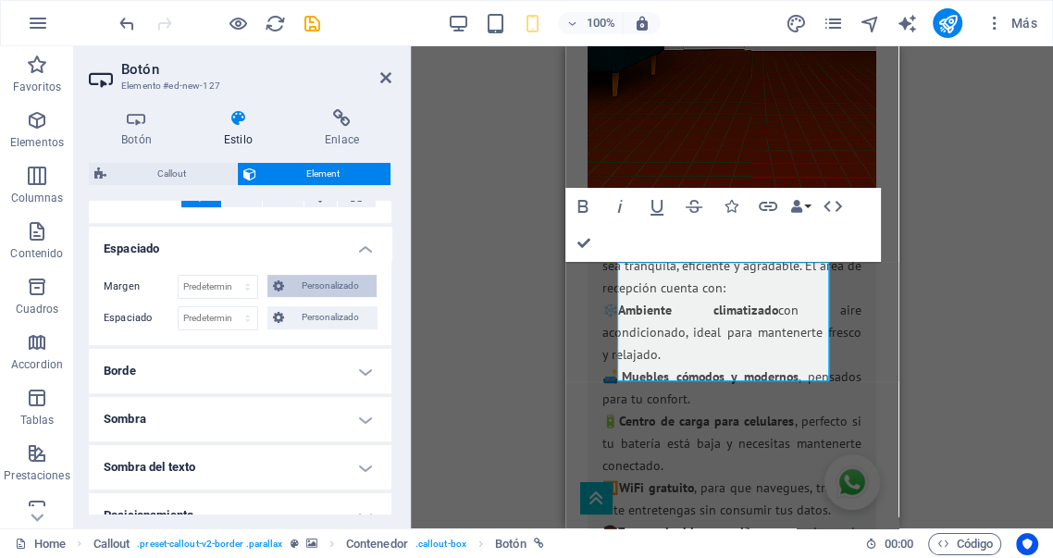
click at [320, 283] on span "Personalizado" at bounding box center [330, 286] width 81 height 22
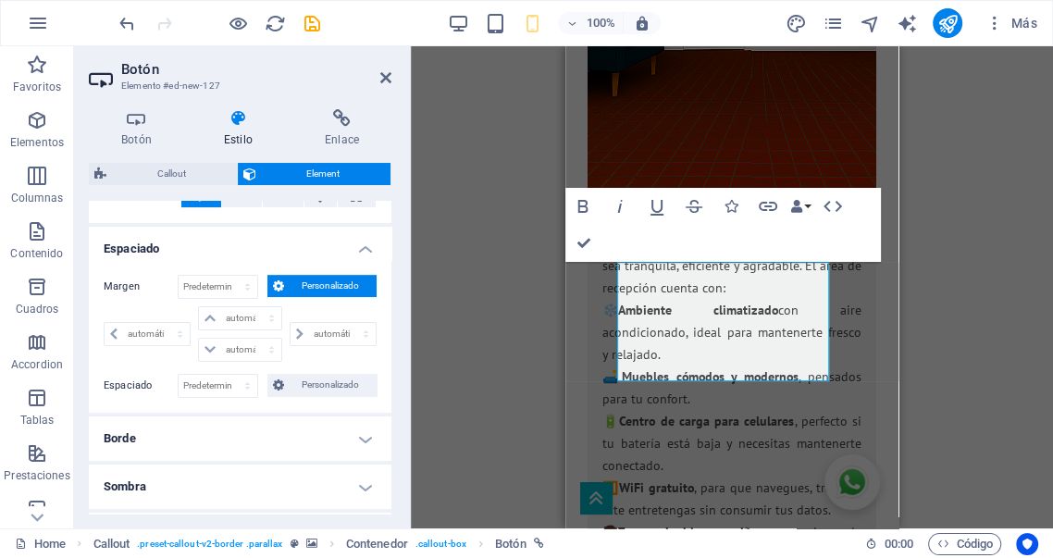
click at [320, 283] on span "Personalizado" at bounding box center [330, 286] width 81 height 22
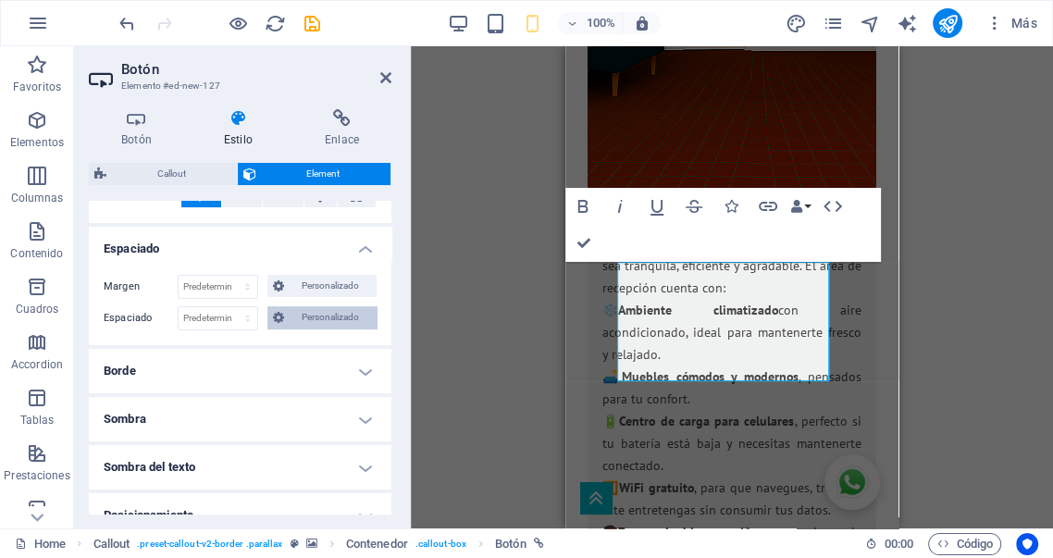
click at [326, 315] on span "Personalizado" at bounding box center [330, 317] width 81 height 22
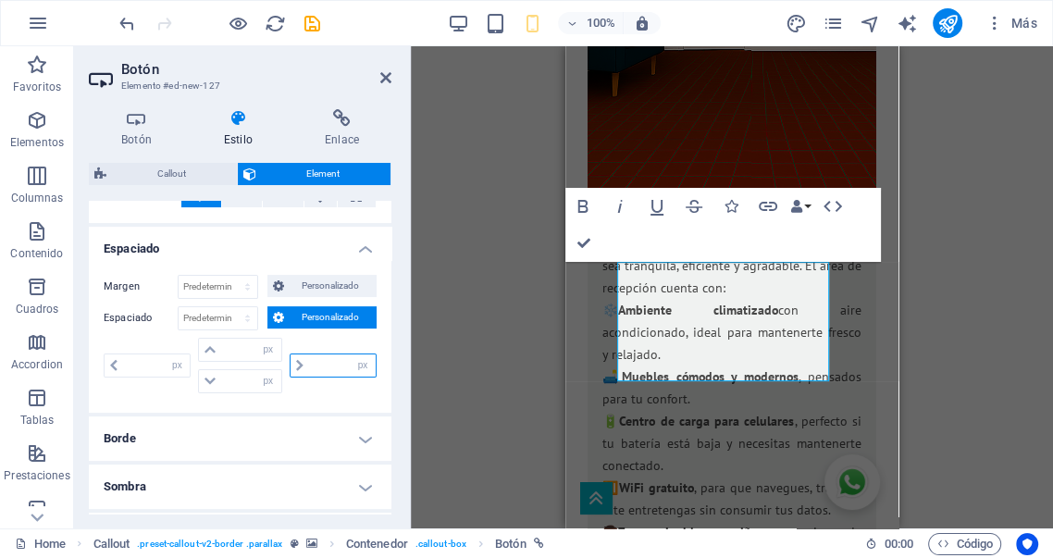
click at [319, 367] on input "number" at bounding box center [342, 365] width 67 height 22
type input "5"
type input "0"
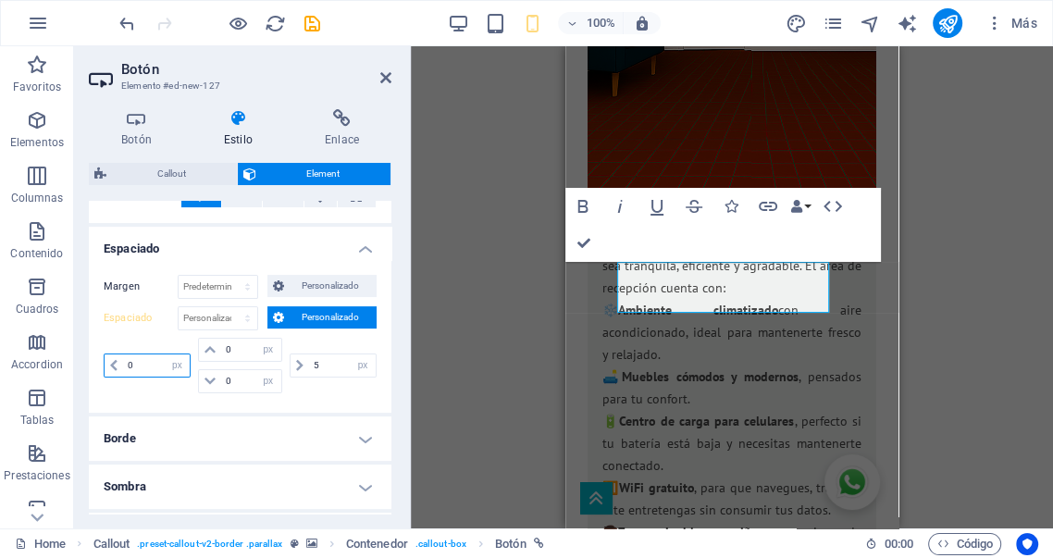
click at [150, 366] on input "0" at bounding box center [156, 365] width 67 height 22
drag, startPoint x: 143, startPoint y: 364, endPoint x: 45, endPoint y: 352, distance: 97.9
click at [45, 352] on section "Favoritos Elementos Columnas Contenido Cuadros Accordion Tablas Prestaciones Im…" at bounding box center [526, 287] width 1053 height 482
type input "0"
drag, startPoint x: 326, startPoint y: 365, endPoint x: 265, endPoint y: 362, distance: 61.1
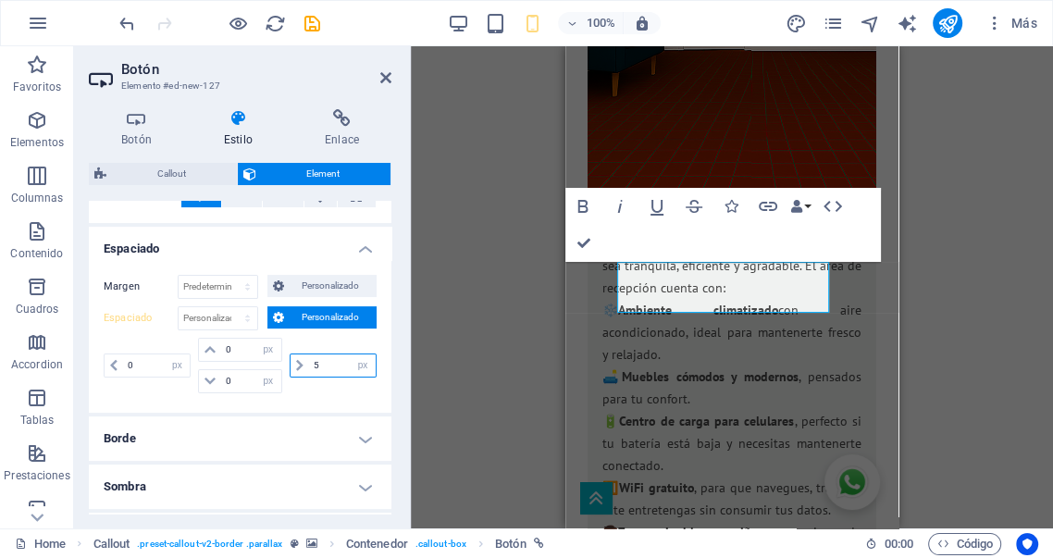
click at [275, 364] on div "0 px rem % vh vw 0 px rem % vh vw 0 px rem % vh vw 5 px rem % vh vw" at bounding box center [240, 366] width 273 height 56
type input "0"
select select "px"
click at [227, 284] on select "Predeterminado automático px % rem vw vh Personalizado" at bounding box center [218, 287] width 79 height 22
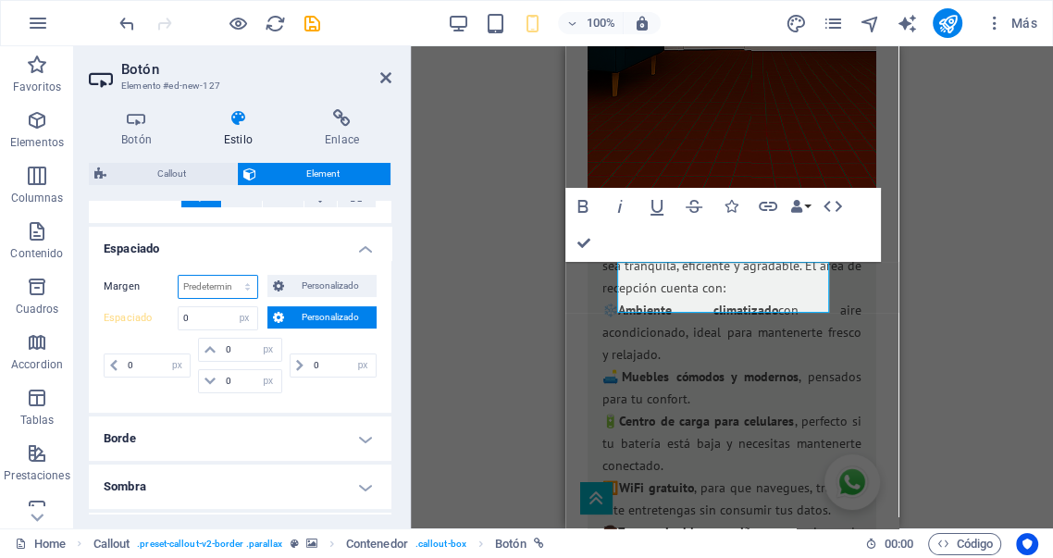
select select "px"
click at [230, 276] on select "Predeterminado automático px % rem vw vh Personalizado" at bounding box center [218, 287] width 79 height 22
type input "0"
click at [296, 319] on span "Personalizado" at bounding box center [330, 317] width 81 height 22
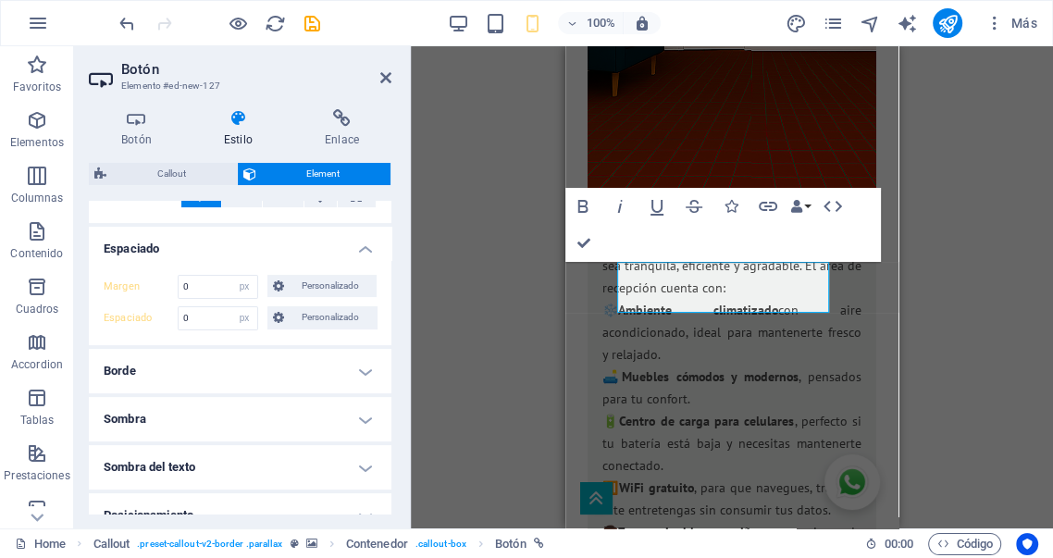
click at [119, 285] on label "Margen" at bounding box center [141, 287] width 74 height 22
select select "DISABLED_OPTION_VALUE"
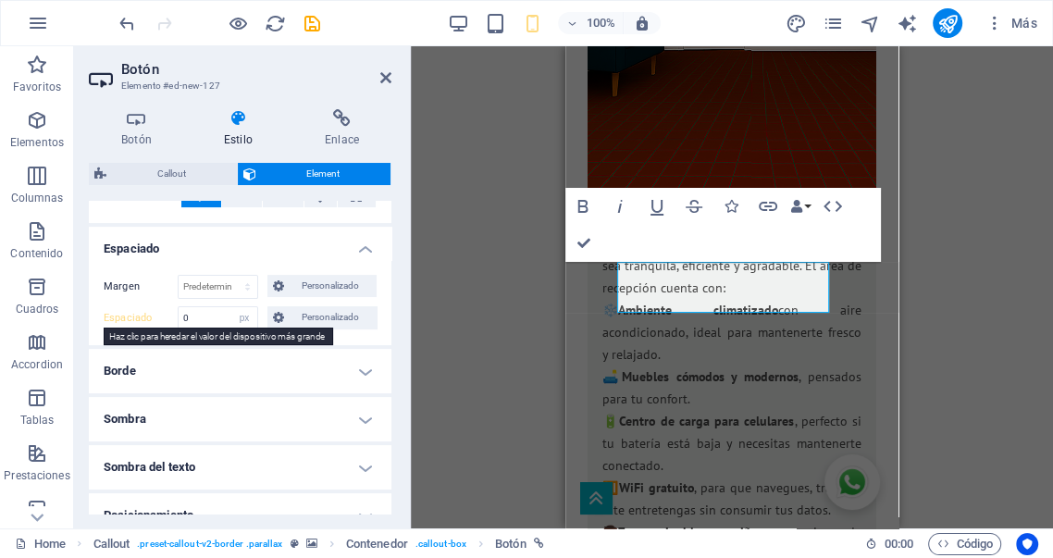
click at [126, 314] on label "Espaciado" at bounding box center [141, 318] width 74 height 22
select select "DISABLED_OPTION_VALUE"
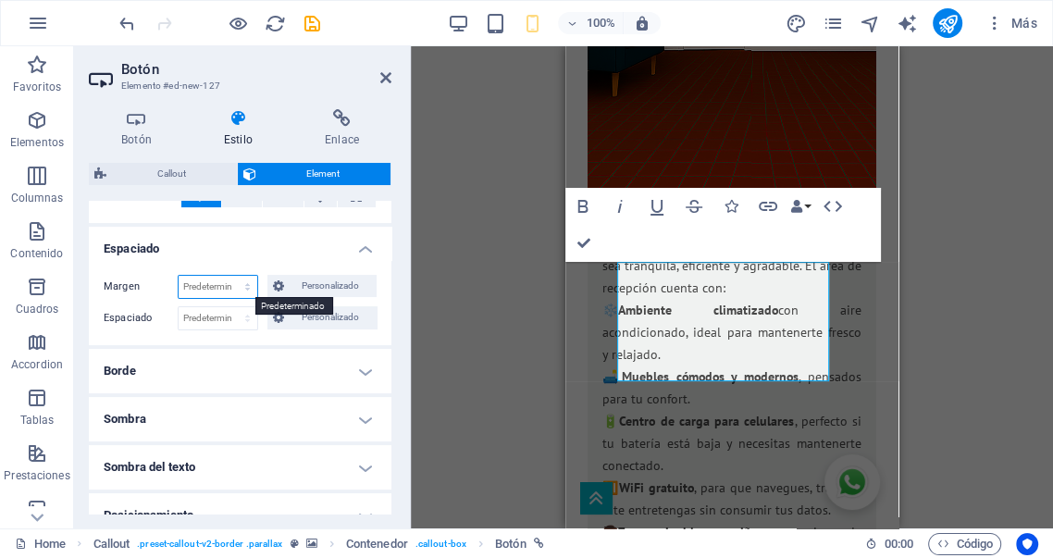
click at [250, 287] on select "Predeterminado automático px % rem vw vh Personalizado" at bounding box center [218, 287] width 79 height 22
select select "px"
click at [230, 276] on select "Predeterminado automático px % rem vw vh Personalizado" at bounding box center [218, 287] width 79 height 22
type input "0"
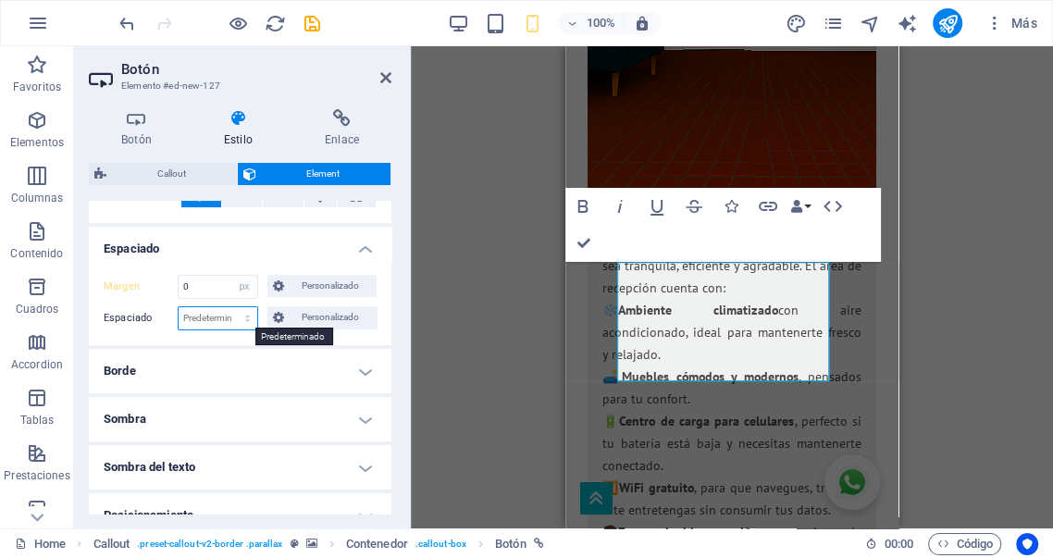
click at [247, 319] on select "Predeterminado px rem % vh vw Personalizado" at bounding box center [218, 318] width 79 height 22
select select "px"
click at [230, 307] on select "Predeterminado px rem % vh vw Personalizado" at bounding box center [218, 318] width 79 height 22
type input "0"
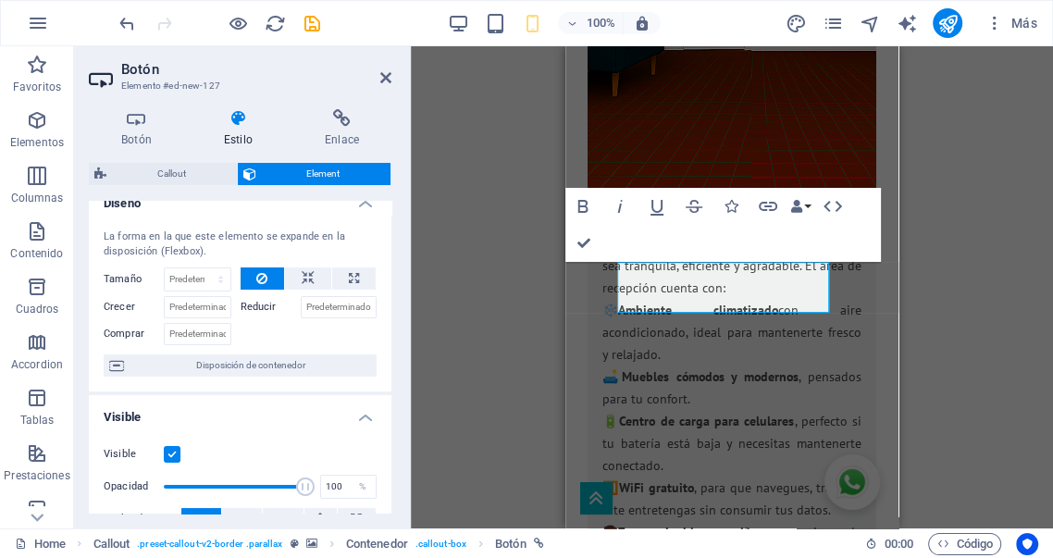
scroll to position [0, 0]
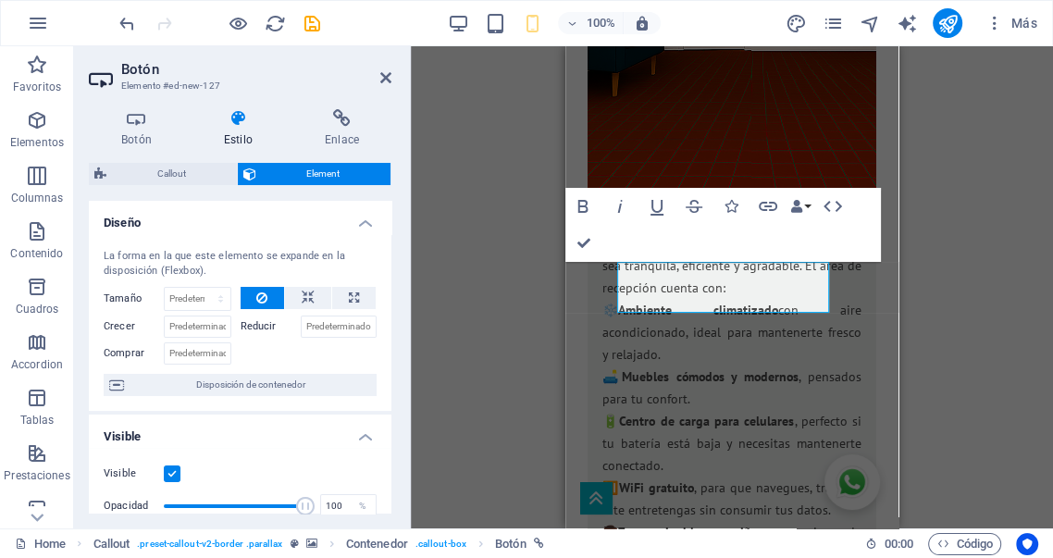
click at [238, 130] on h4 "Estilo" at bounding box center [242, 128] width 101 height 39
click at [143, 134] on h4 "Botón" at bounding box center [140, 128] width 103 height 39
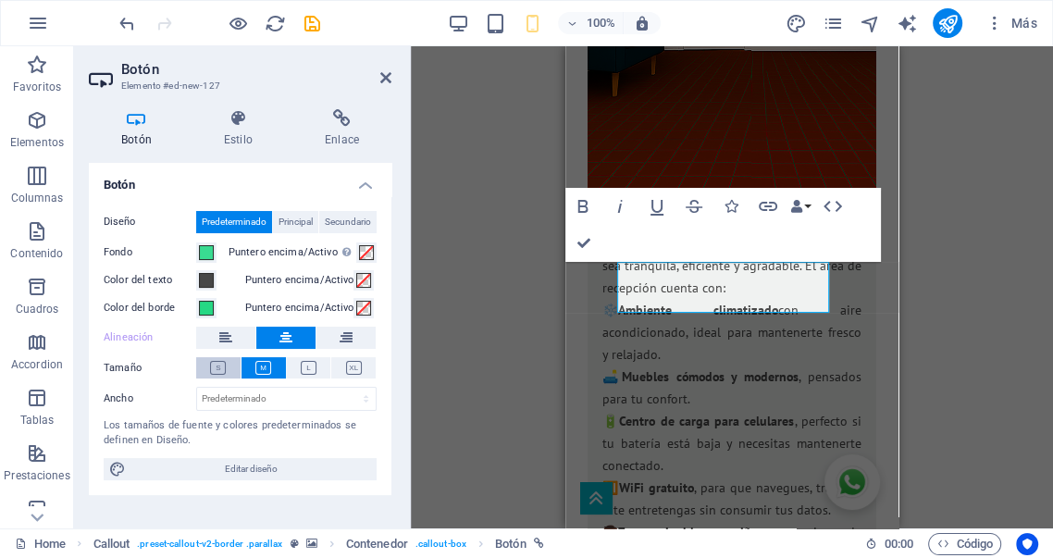
click at [223, 363] on icon at bounding box center [218, 368] width 16 height 14
click at [263, 367] on icon at bounding box center [263, 368] width 16 height 14
click at [311, 367] on icon at bounding box center [309, 368] width 16 height 14
click at [357, 365] on icon at bounding box center [354, 368] width 16 height 14
click at [268, 366] on icon at bounding box center [263, 368] width 16 height 14
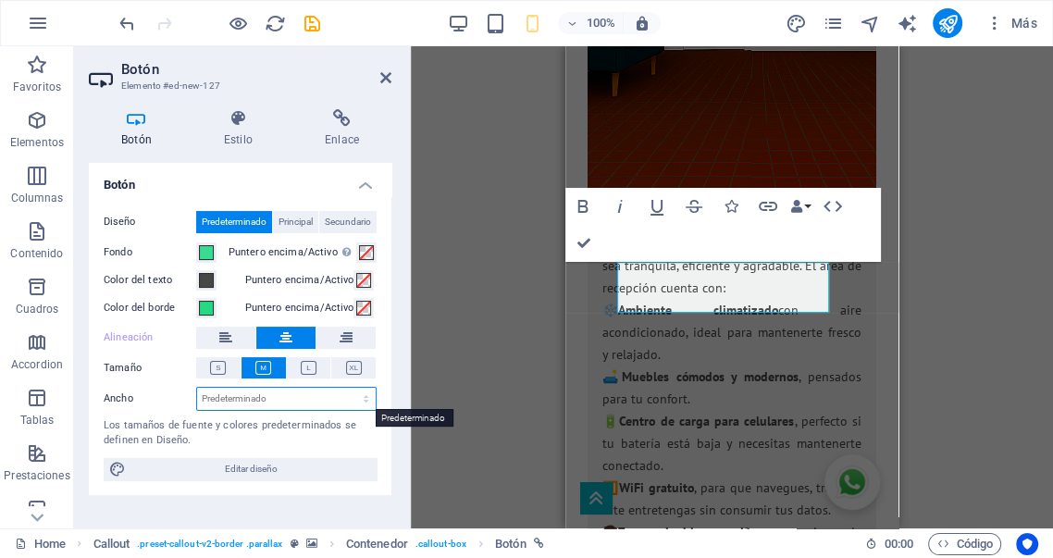
click at [257, 403] on select "Predeterminado px rem % em vh vw" at bounding box center [286, 399] width 179 height 22
select select "px"
click at [350, 388] on select "Predeterminado px rem % em vh vw" at bounding box center [286, 399] width 179 height 22
type input "100"
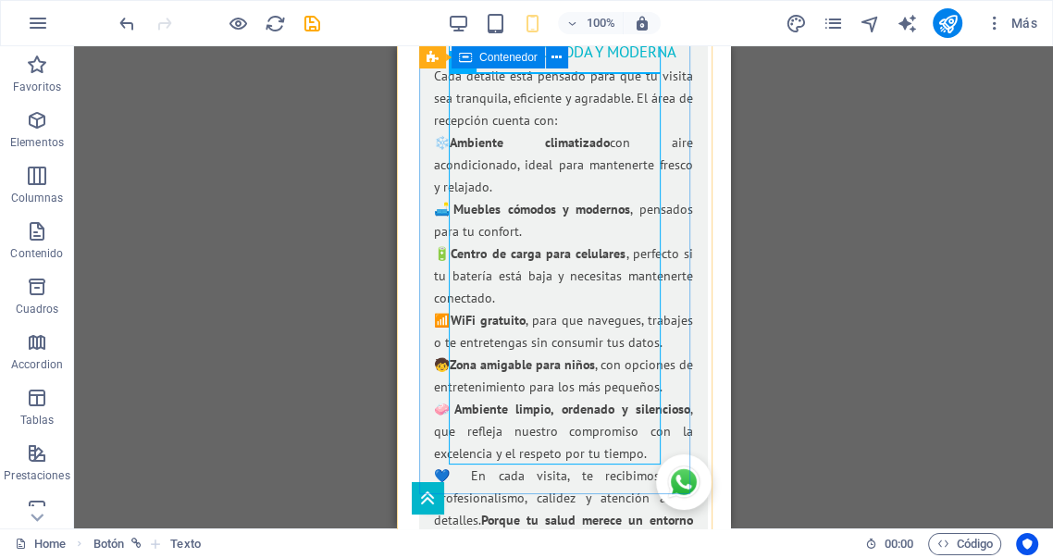
scroll to position [5040, 0]
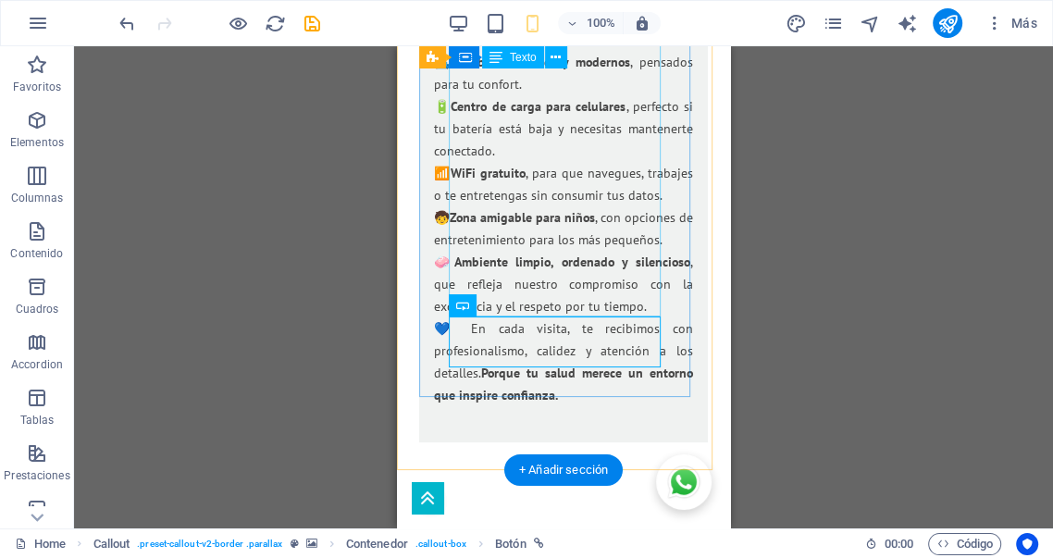
scroll to position [5143, 0]
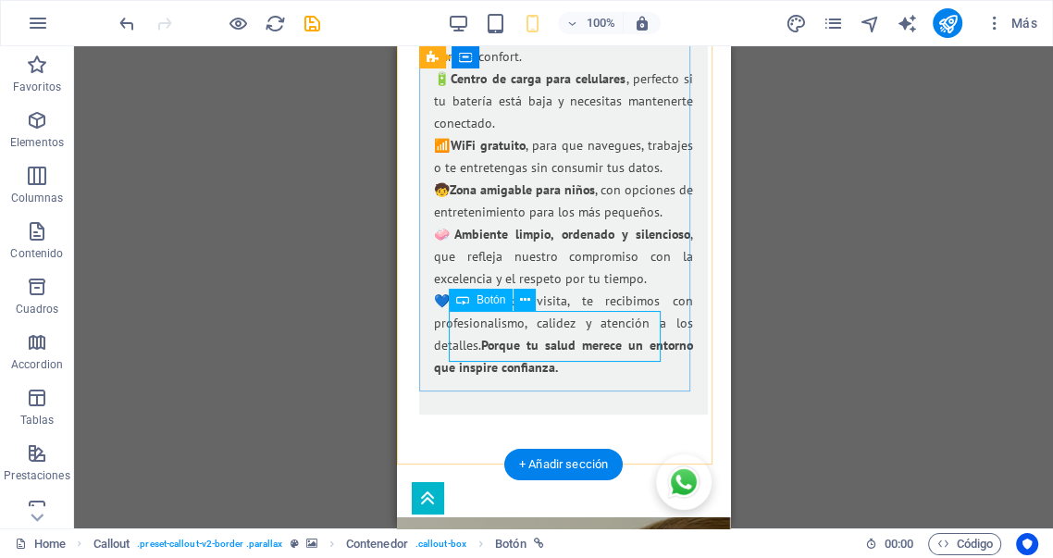
select select "px"
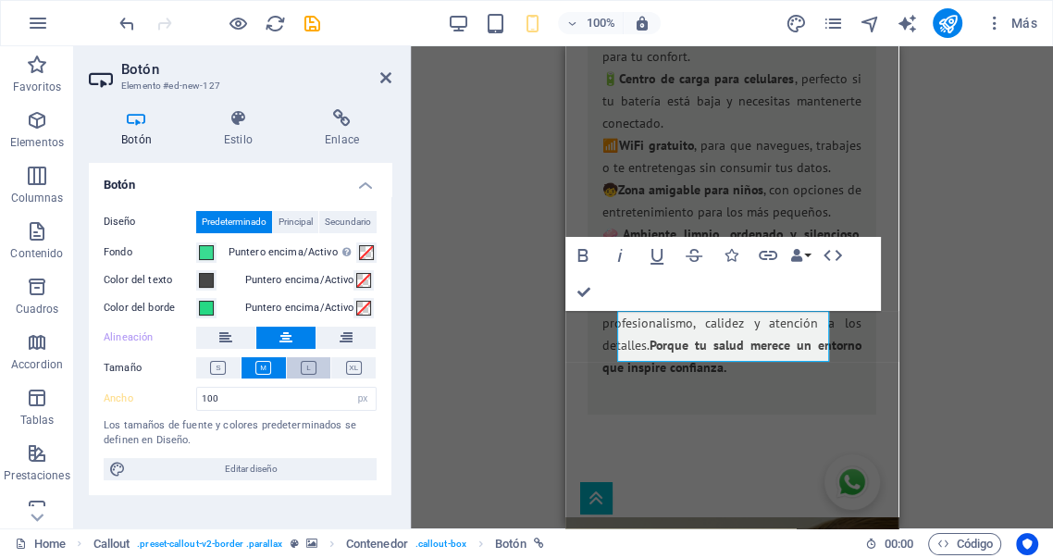
click at [311, 367] on icon at bounding box center [309, 368] width 16 height 14
click at [264, 367] on icon at bounding box center [263, 368] width 16 height 14
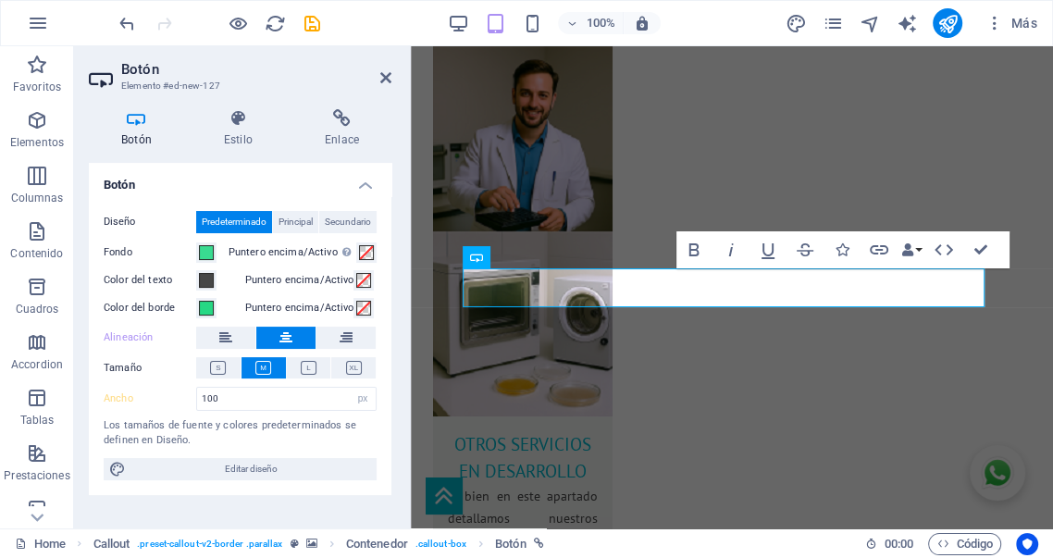
scroll to position [3413, 0]
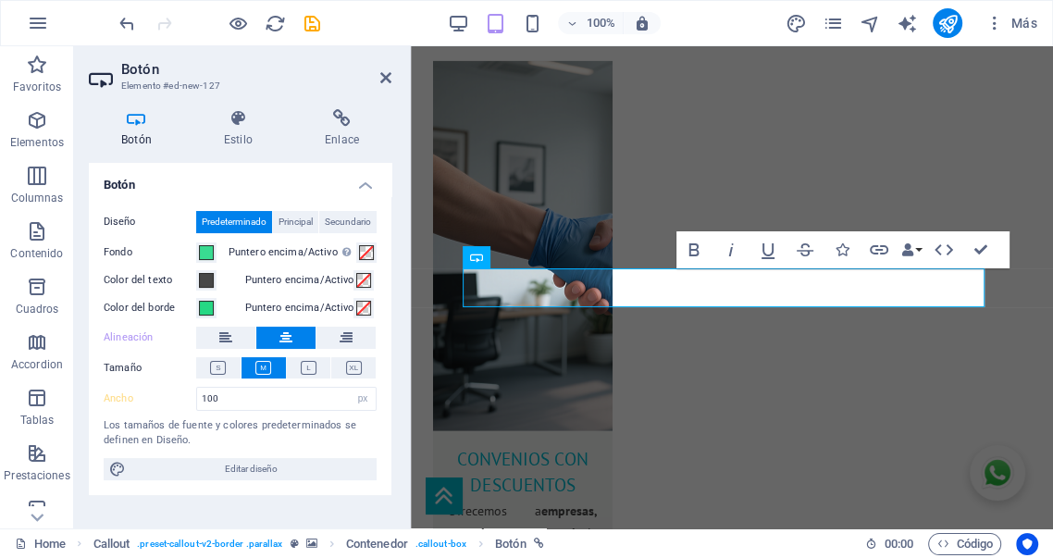
select select "DISABLED_OPTION_VALUE"
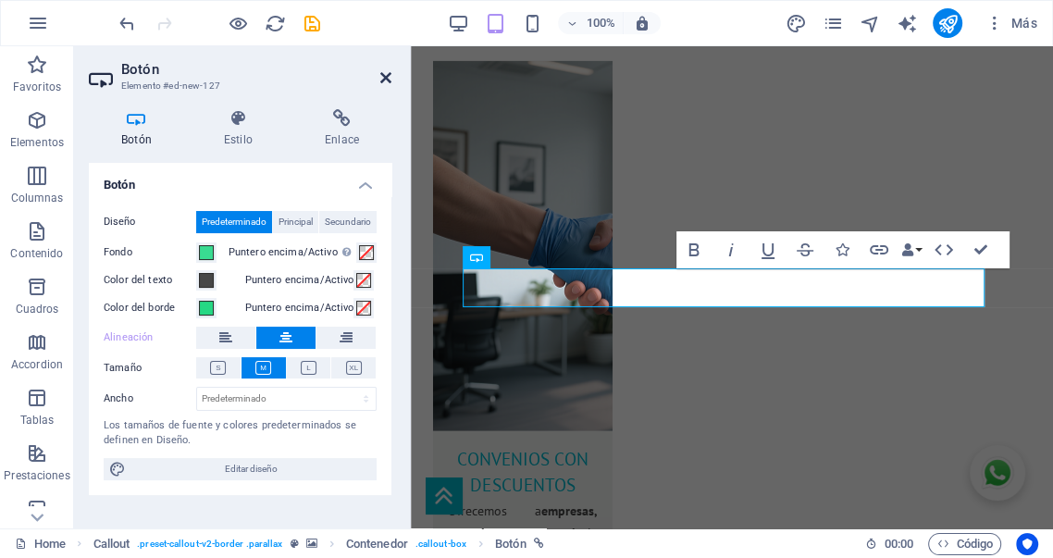
click at [385, 75] on icon at bounding box center [385, 77] width 11 height 15
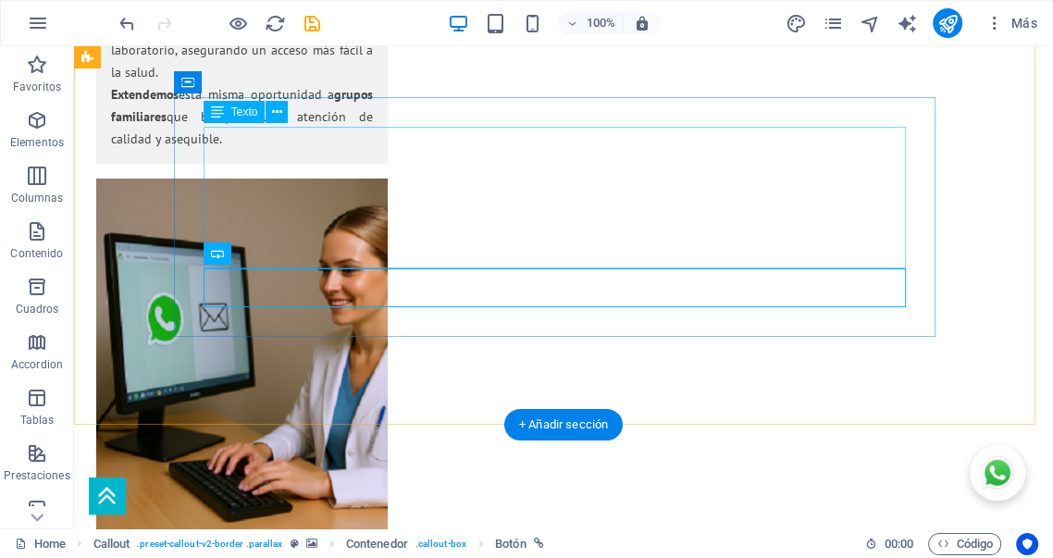
scroll to position [2799, 0]
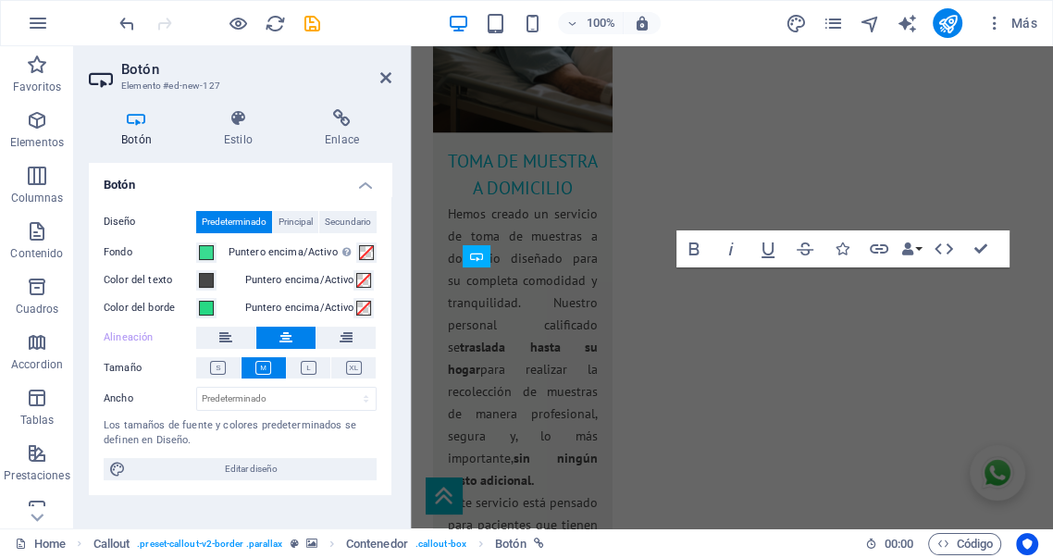
scroll to position [3413, 0]
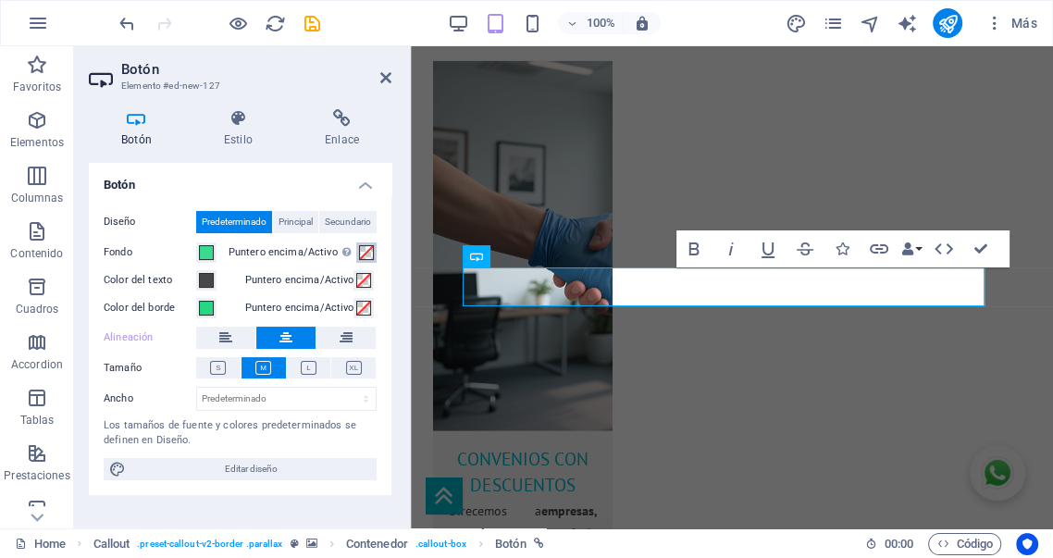
click at [366, 255] on span at bounding box center [366, 252] width 15 height 15
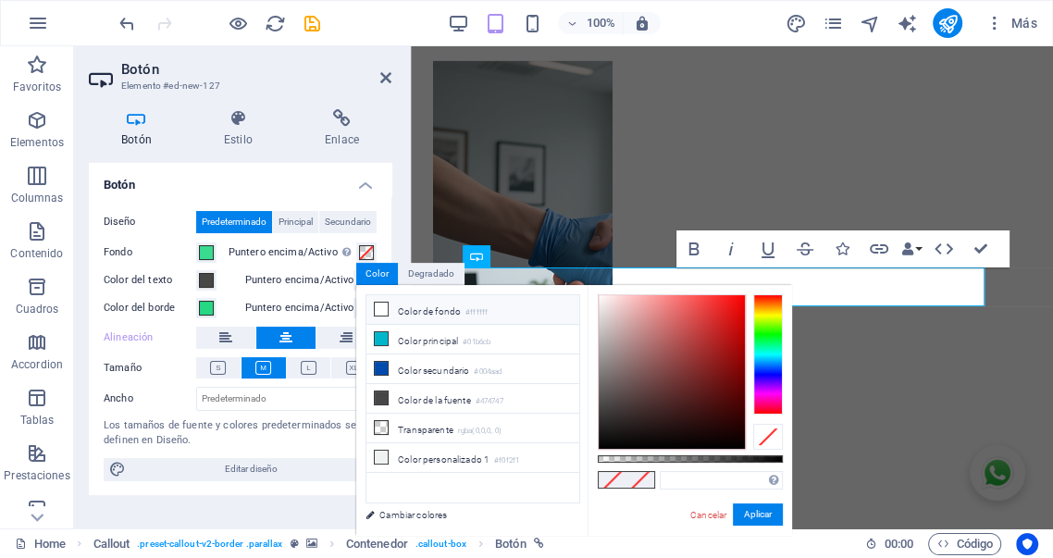
click at [410, 311] on li "Color de fondo #ffffff" at bounding box center [473, 310] width 213 height 30
type input "#ffffff"
click at [755, 513] on button "Aplicar" at bounding box center [758, 514] width 50 height 22
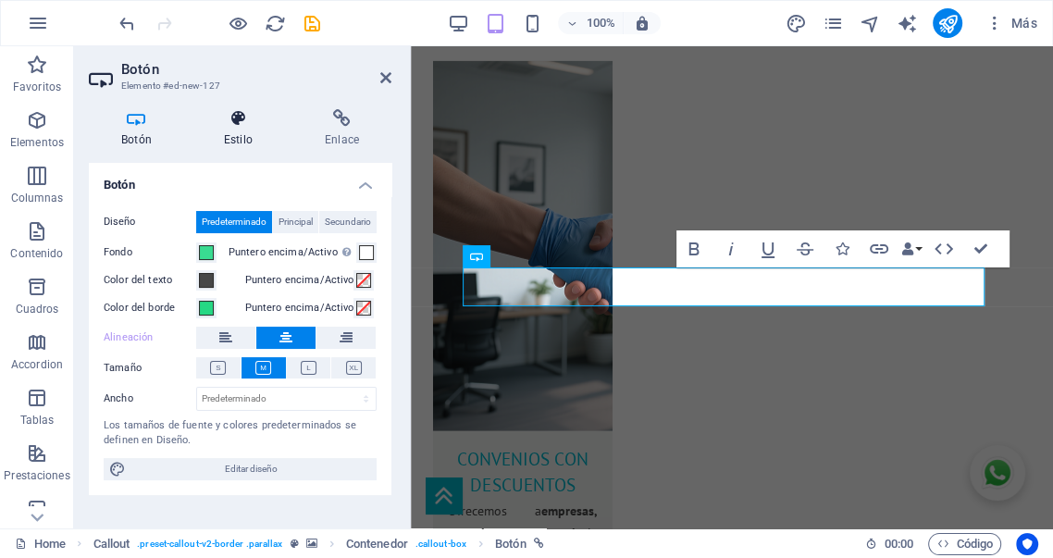
click at [237, 122] on icon at bounding box center [238, 118] width 93 height 19
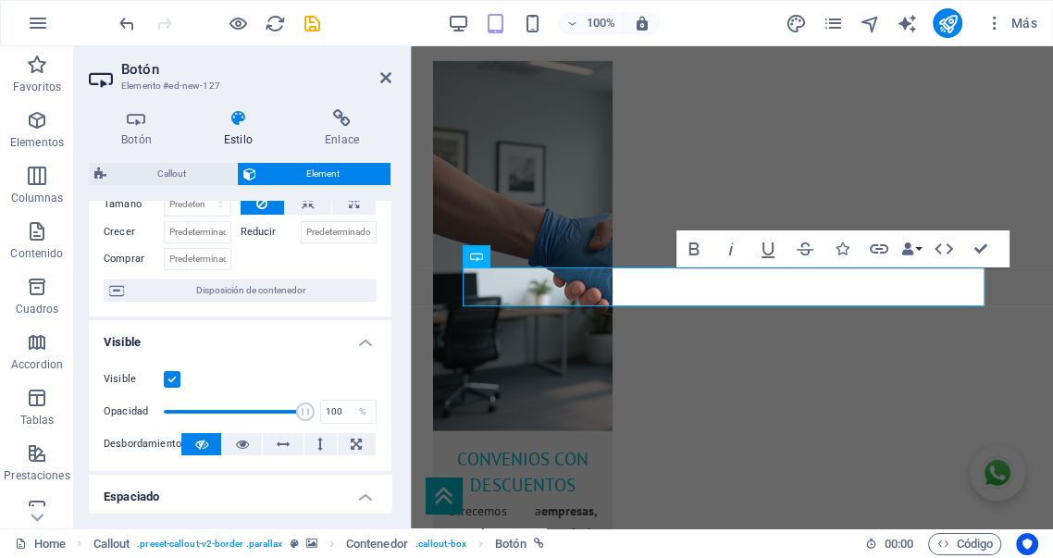
scroll to position [137, 0]
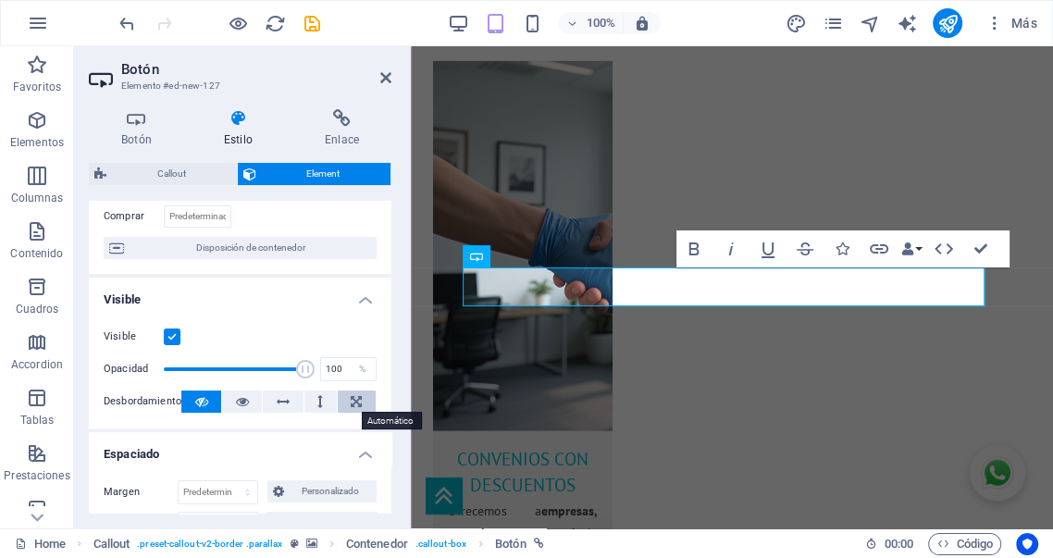
click at [351, 400] on icon at bounding box center [356, 402] width 11 height 22
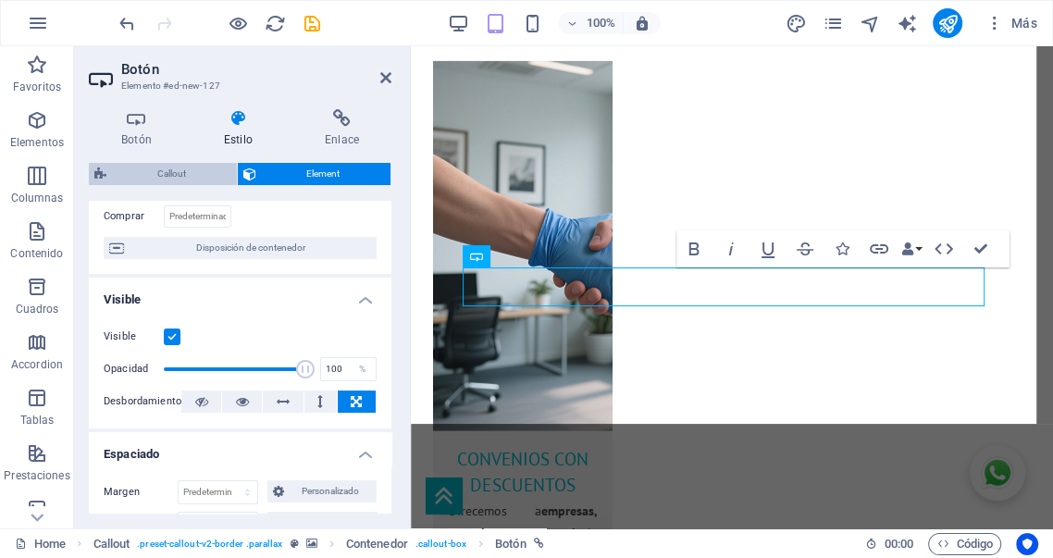
click at [191, 175] on span "Callout" at bounding box center [171, 174] width 119 height 22
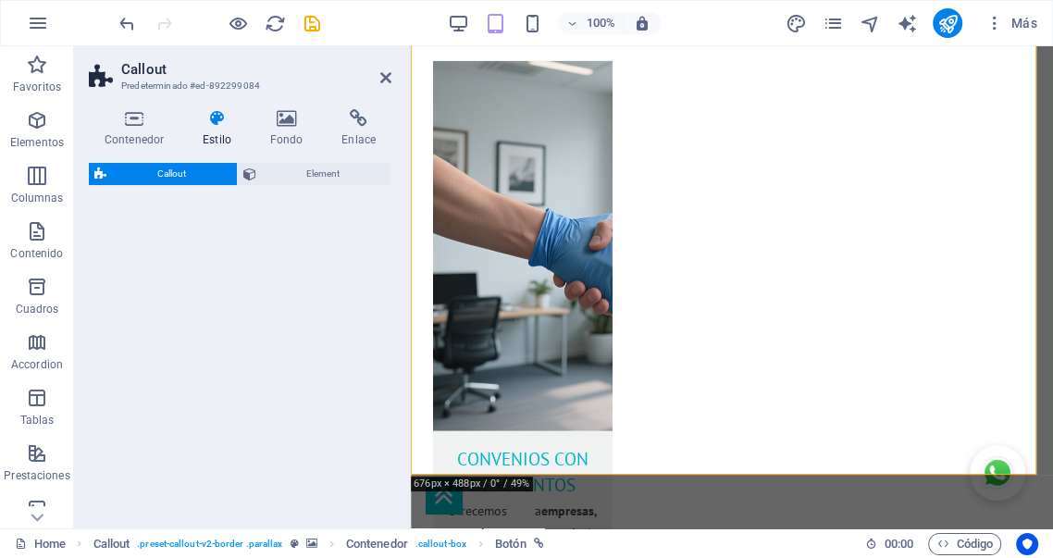
scroll to position [3362, 0]
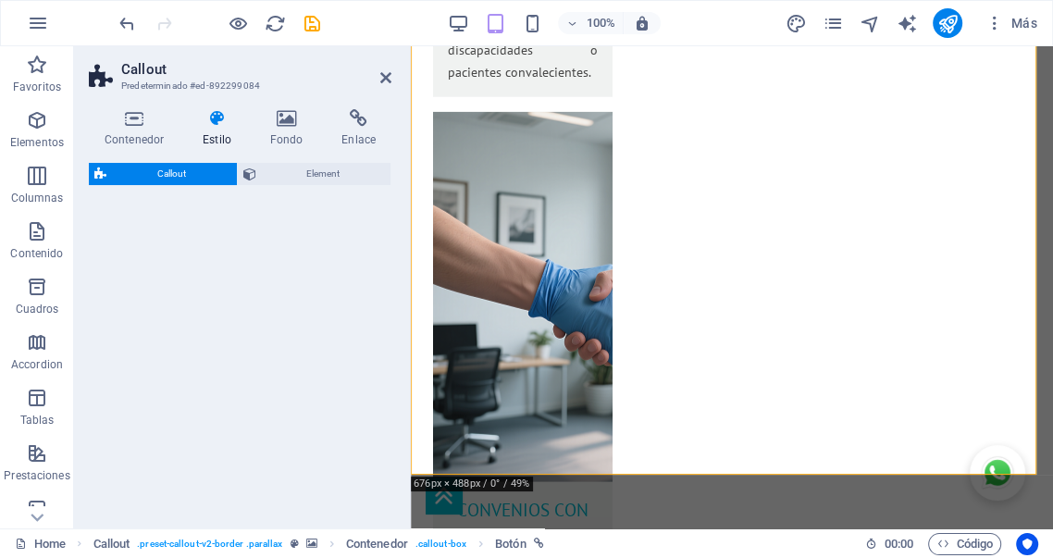
select select "%"
select select "rem"
select select "px"
select select "preset-callout-v2-border"
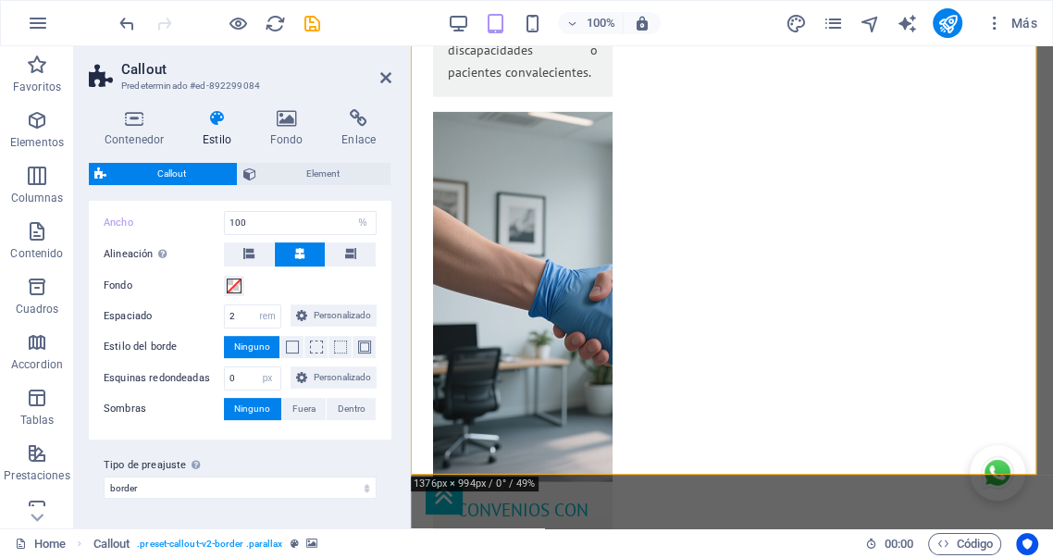
scroll to position [404, 0]
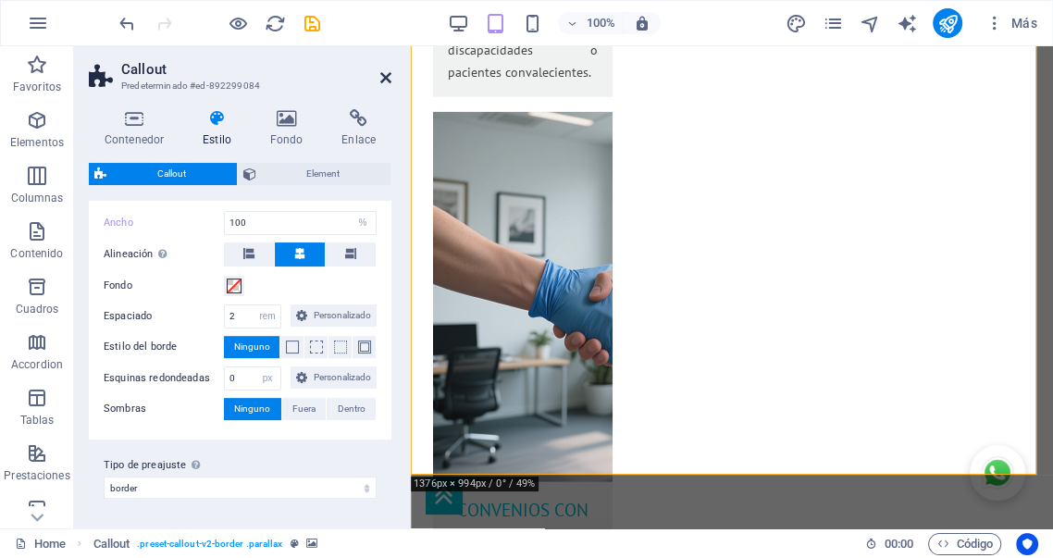
click at [384, 74] on icon at bounding box center [385, 77] width 11 height 15
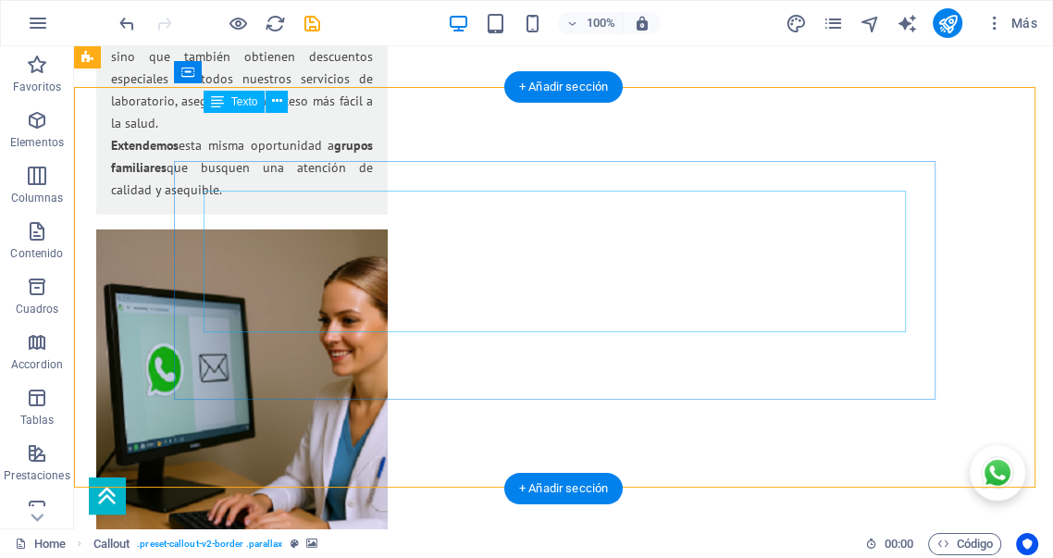
scroll to position [2731, 0]
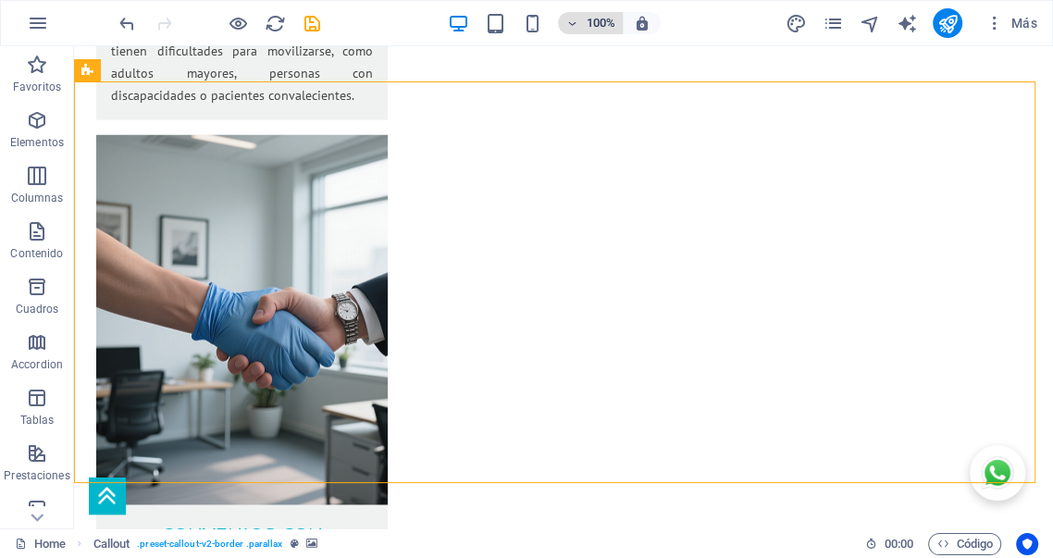
click at [592, 22] on h6 "100%" at bounding box center [601, 23] width 30 height 22
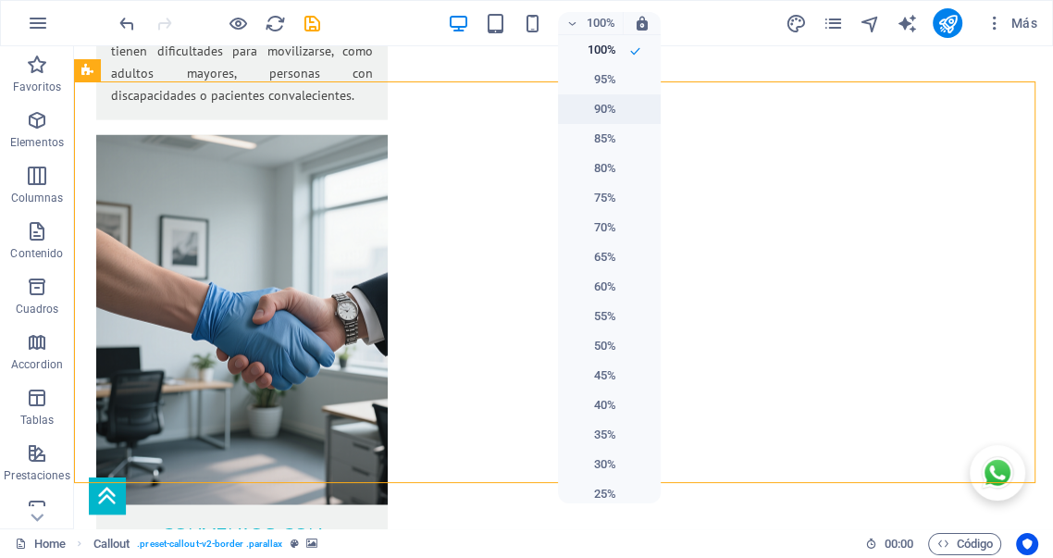
click at [590, 109] on h6 "90%" at bounding box center [592, 109] width 47 height 22
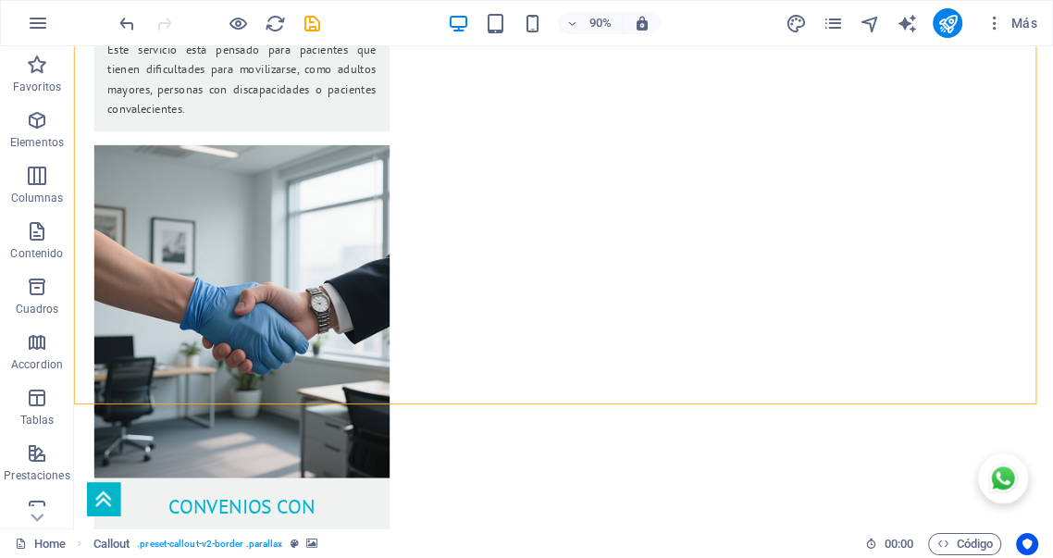
scroll to position [2774, 0]
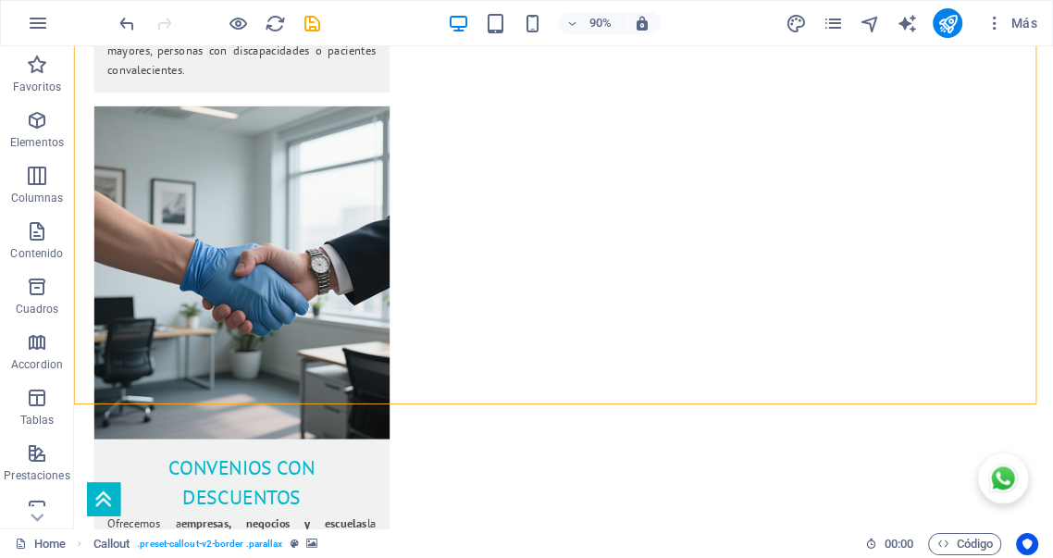
drag, startPoint x: 1078, startPoint y: 46, endPoint x: 684, endPoint y: 109, distance: 399.3
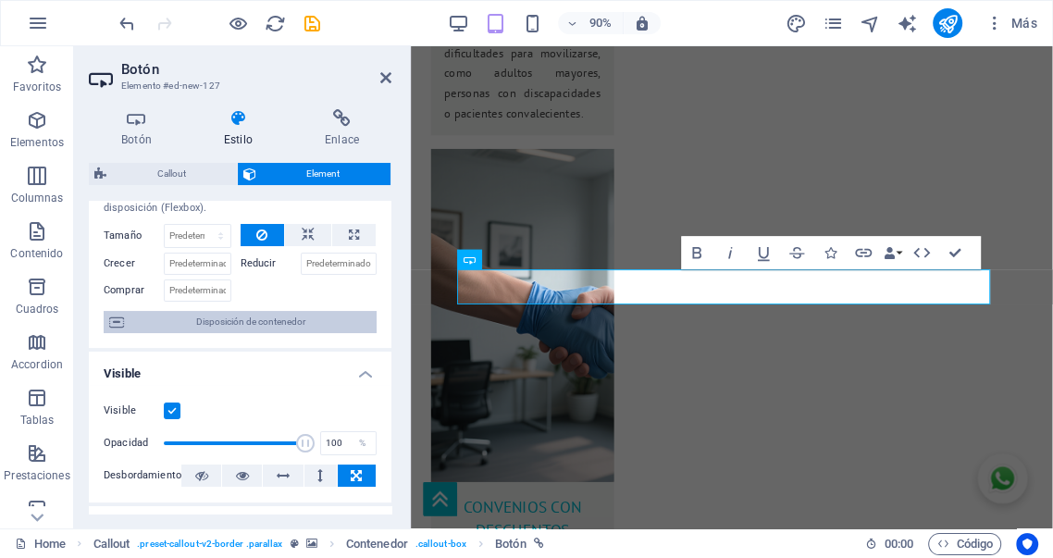
scroll to position [0, 0]
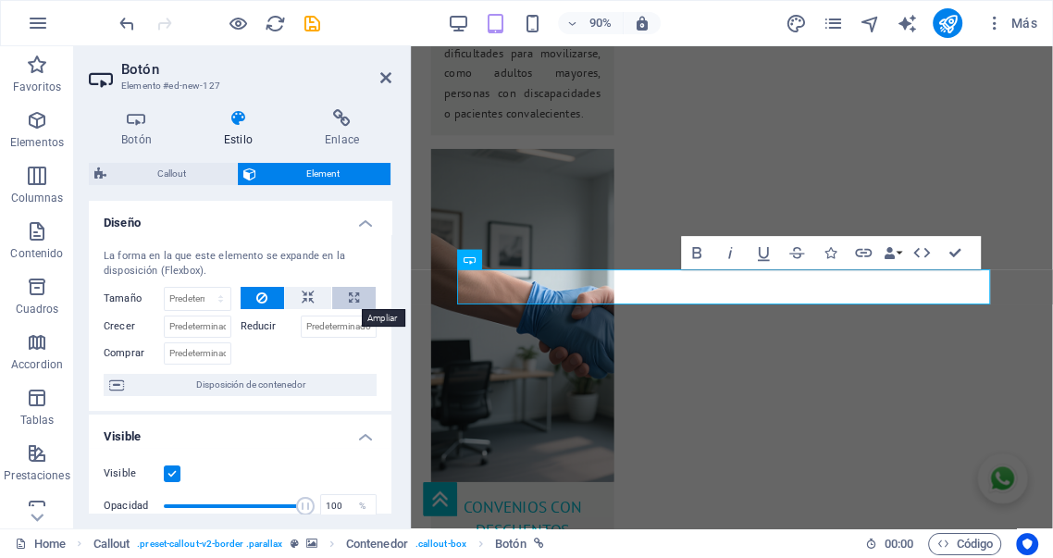
click at [355, 293] on button at bounding box center [353, 298] width 43 height 22
type input "100"
select select "%"
drag, startPoint x: 349, startPoint y: 34, endPoint x: 388, endPoint y: 78, distance: 58.3
click at [388, 78] on icon at bounding box center [385, 77] width 11 height 15
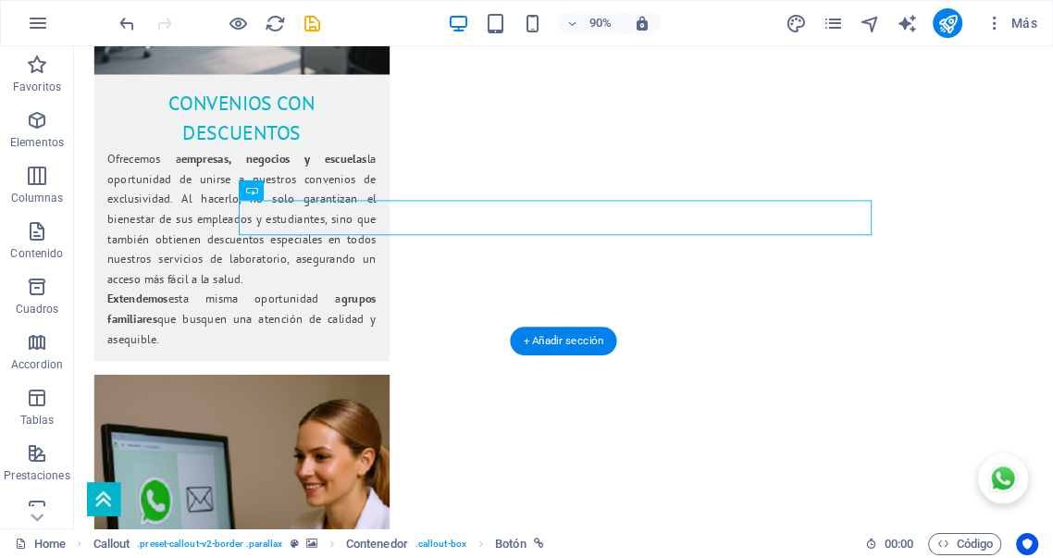
scroll to position [2769, 0]
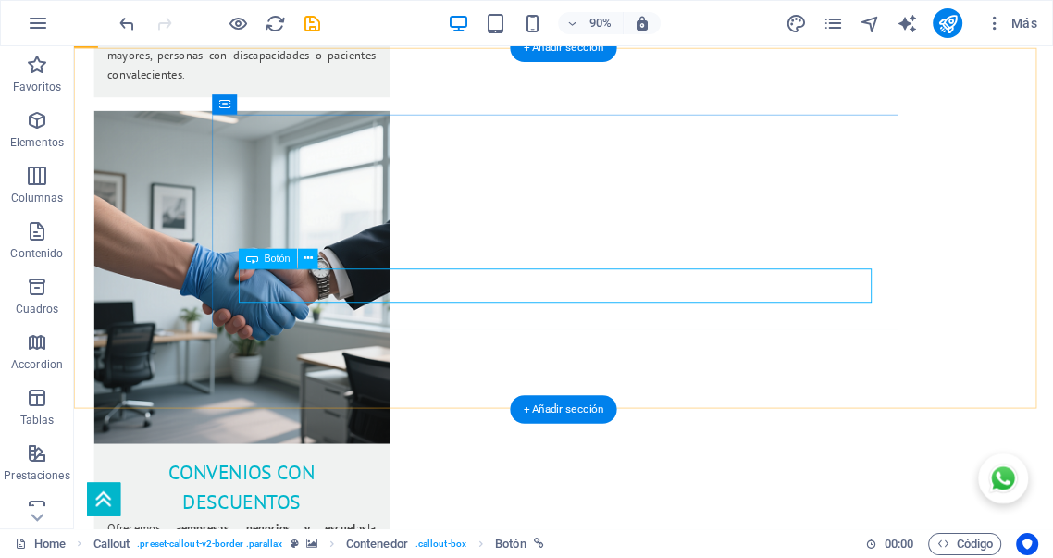
select select "%"
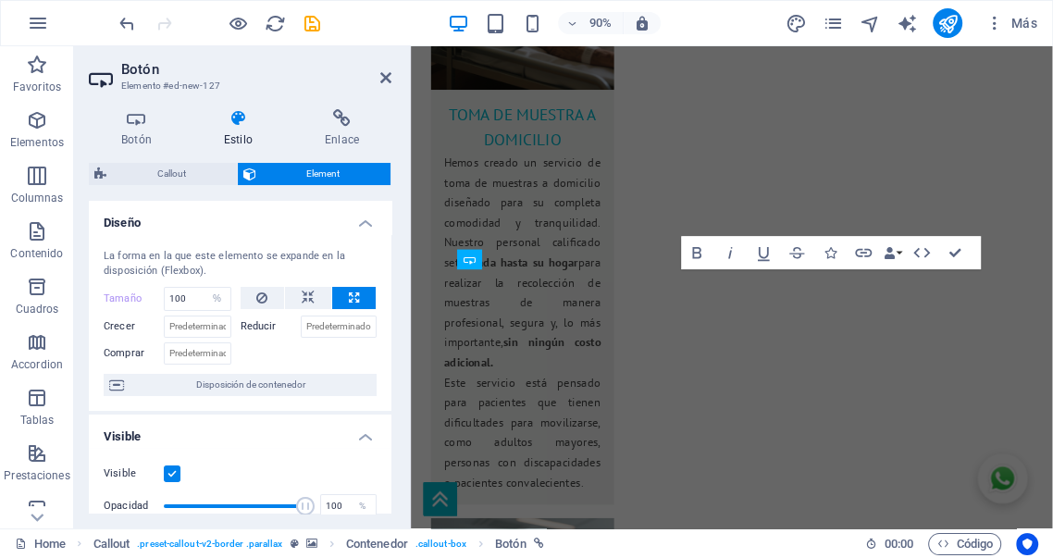
scroll to position [3179, 0]
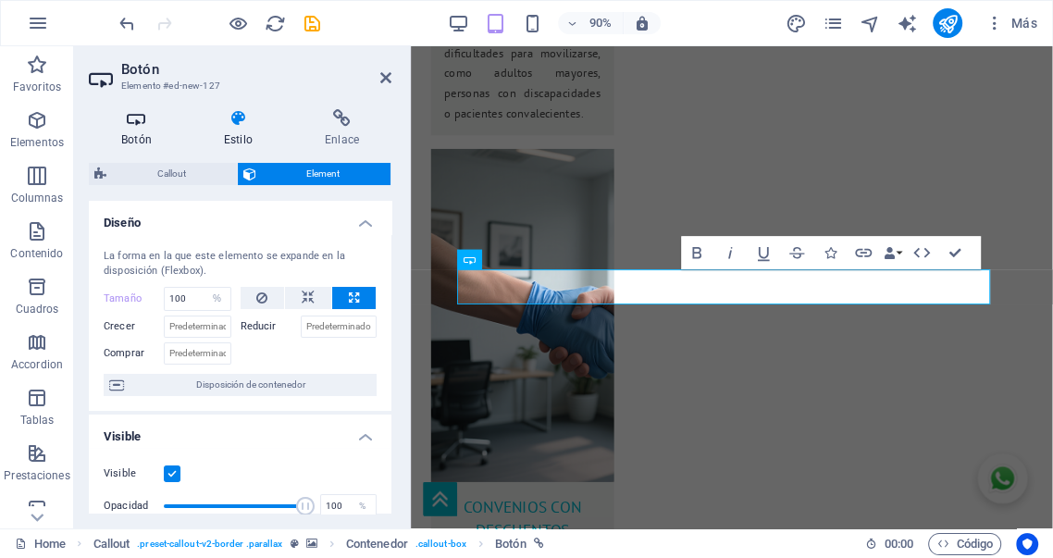
click at [142, 127] on icon at bounding box center [136, 118] width 95 height 19
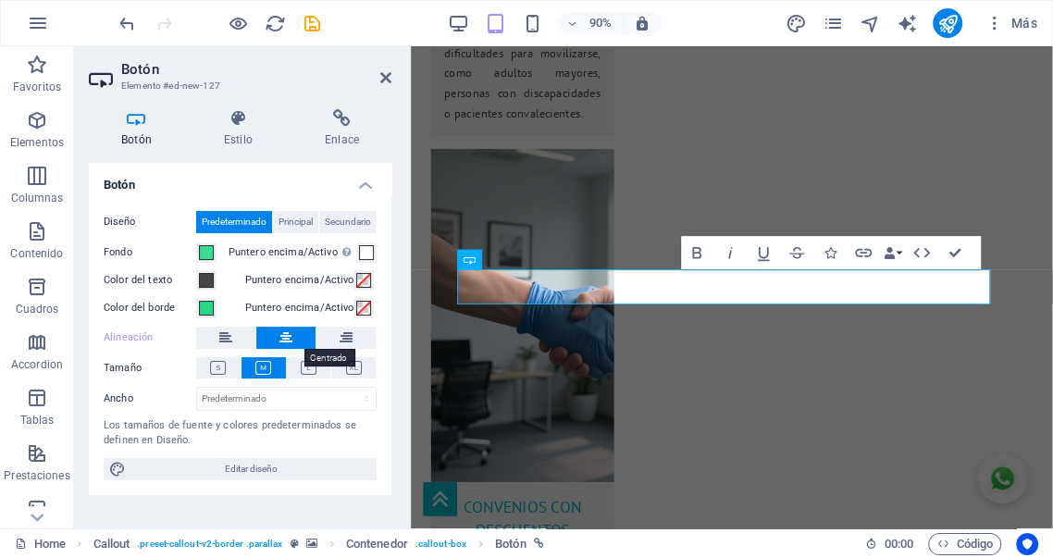
click at [294, 336] on button at bounding box center [285, 338] width 59 height 22
click at [296, 333] on button at bounding box center [285, 338] width 59 height 22
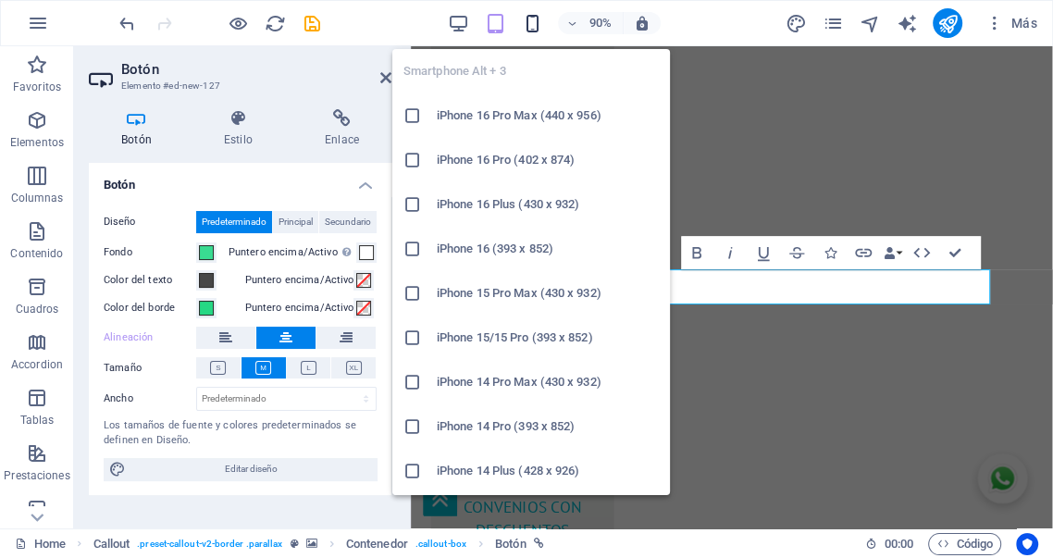
click at [533, 25] on icon "button" at bounding box center [532, 23] width 21 height 21
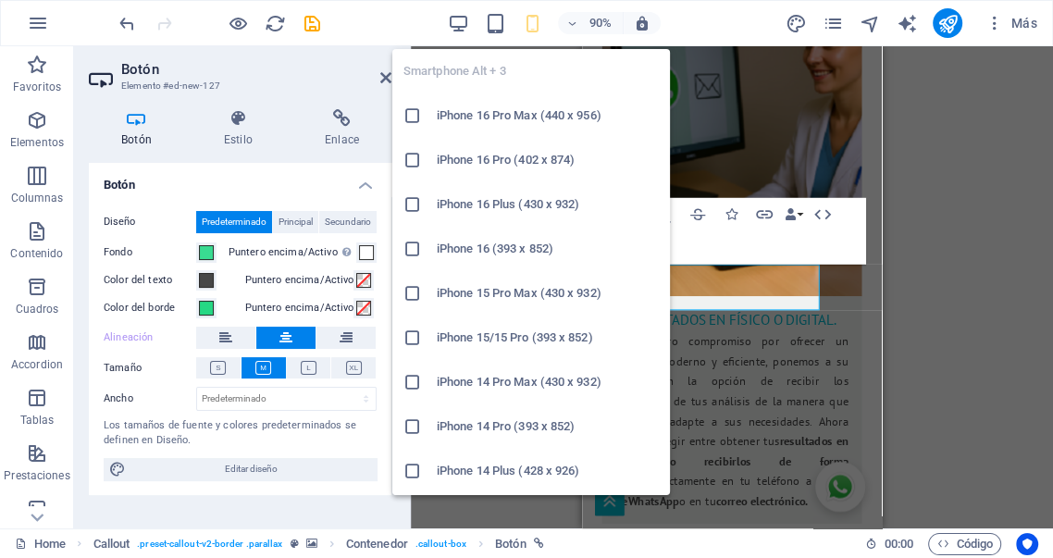
type input "100"
select select "px"
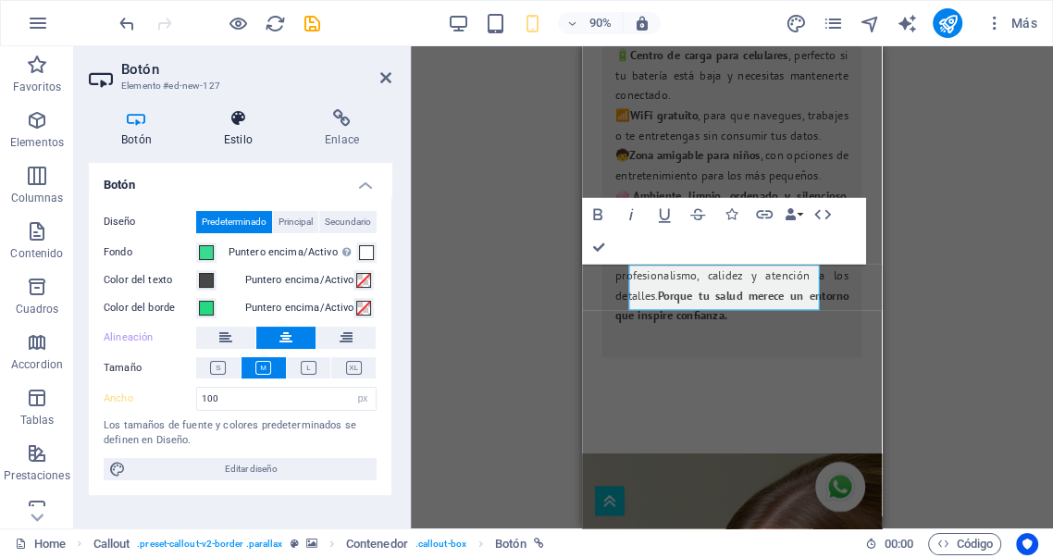
click at [237, 135] on h4 "Estilo" at bounding box center [242, 128] width 101 height 39
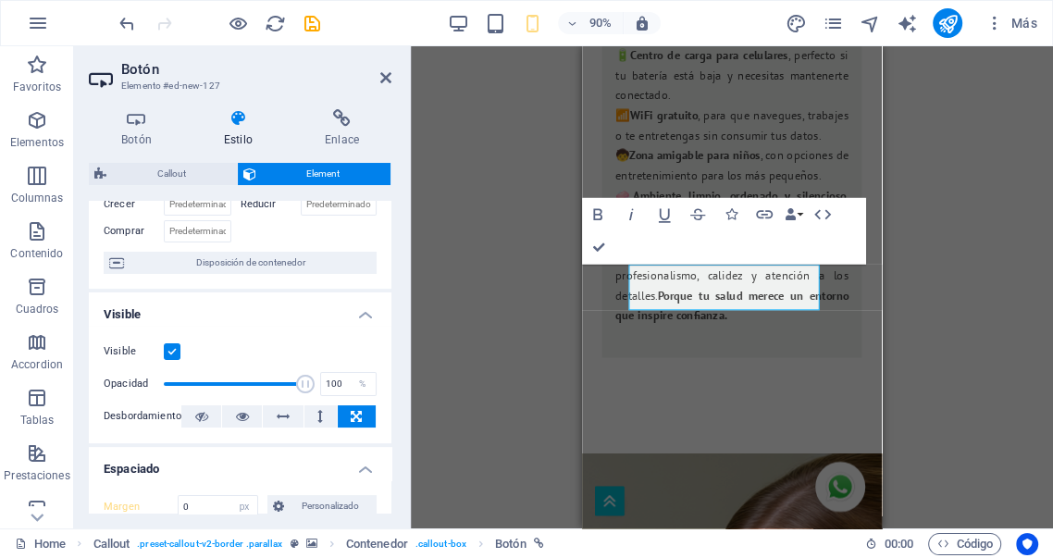
scroll to position [137, 0]
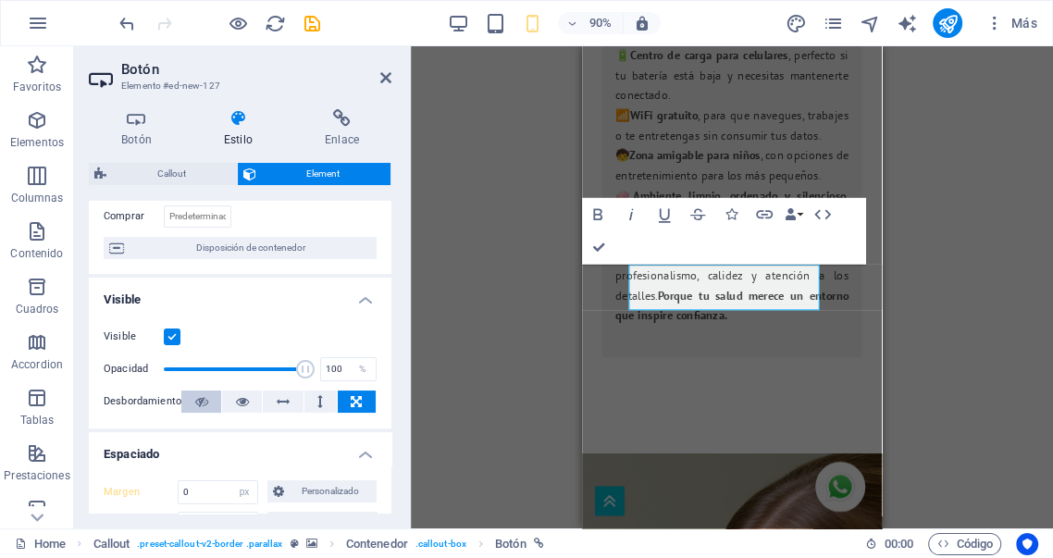
click at [199, 401] on icon at bounding box center [201, 402] width 13 height 22
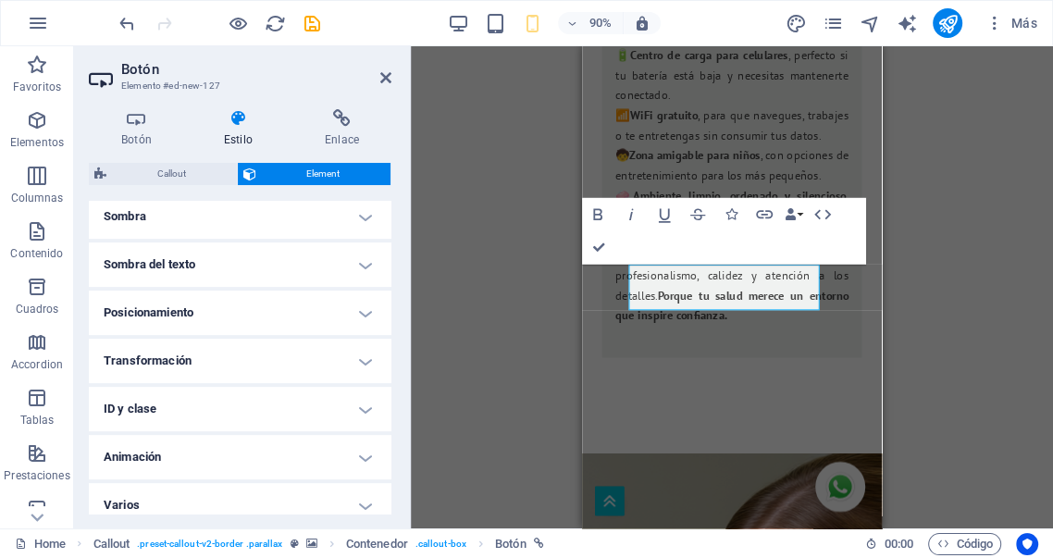
scroll to position [548, 0]
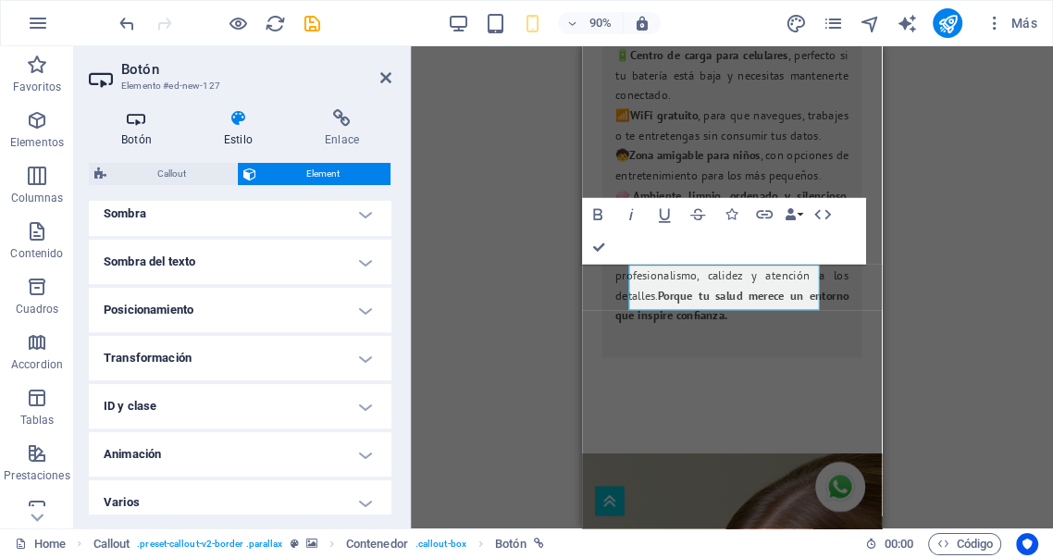
click at [141, 129] on h4 "Botón" at bounding box center [140, 128] width 103 height 39
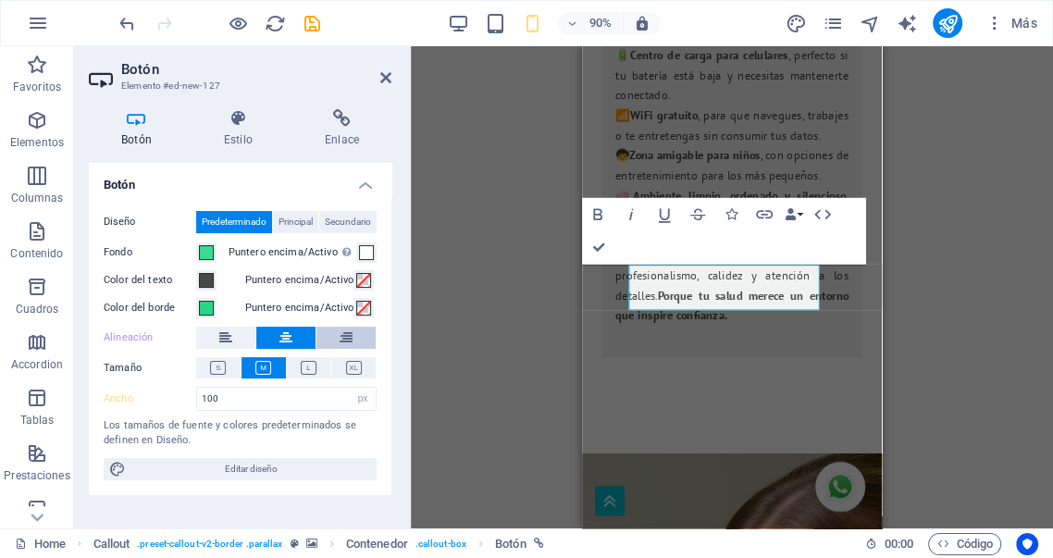
click at [352, 337] on icon at bounding box center [346, 338] width 13 height 22
click at [228, 337] on icon at bounding box center [225, 338] width 13 height 22
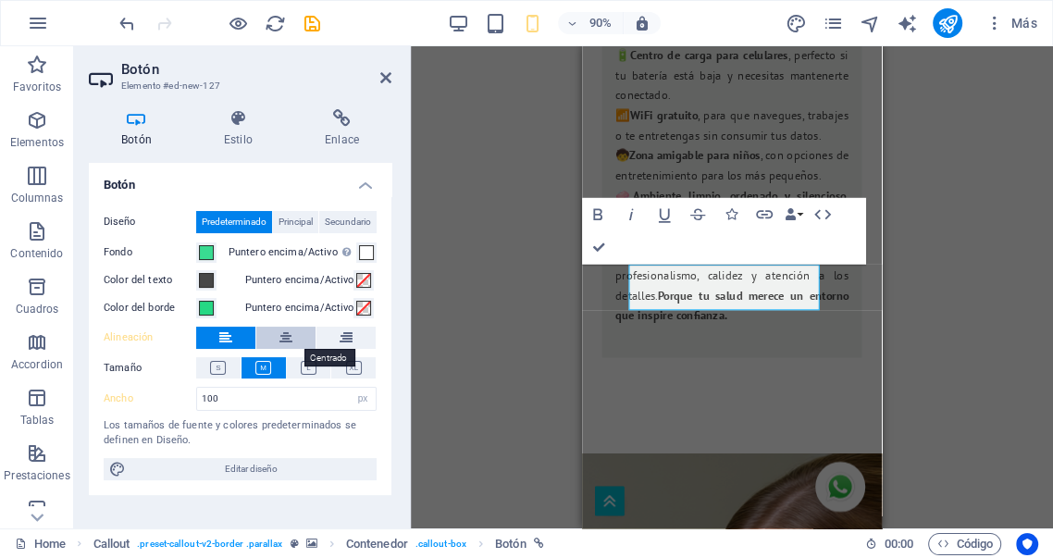
click at [289, 336] on icon at bounding box center [286, 338] width 13 height 22
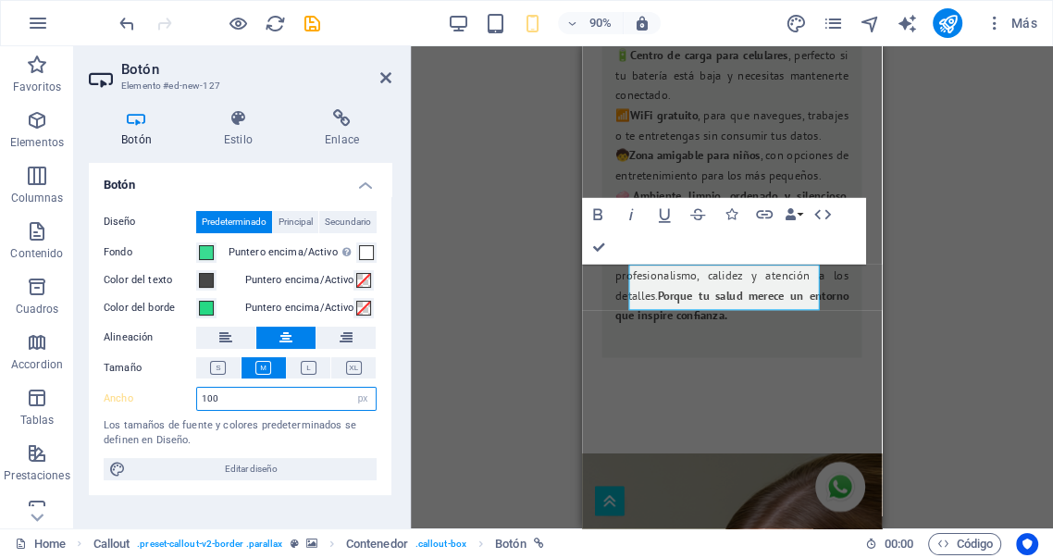
drag, startPoint x: 233, startPoint y: 398, endPoint x: 152, endPoint y: 393, distance: 81.6
click at [152, 393] on div "Ancho 100 Predeterminado px rem % em vh vw" at bounding box center [240, 399] width 273 height 24
type input "130"
click at [360, 281] on span at bounding box center [363, 280] width 15 height 15
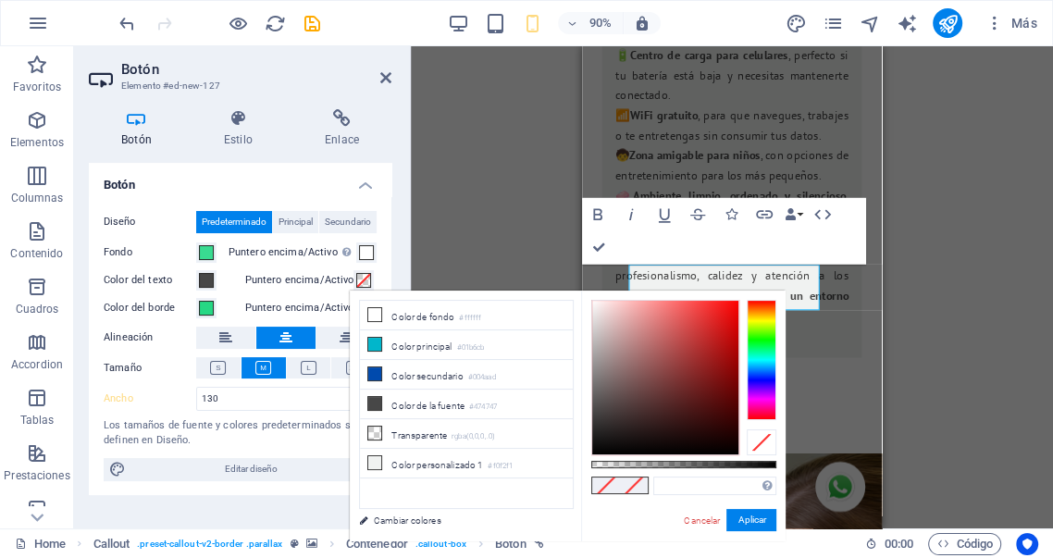
click at [360, 281] on span at bounding box center [363, 280] width 15 height 15
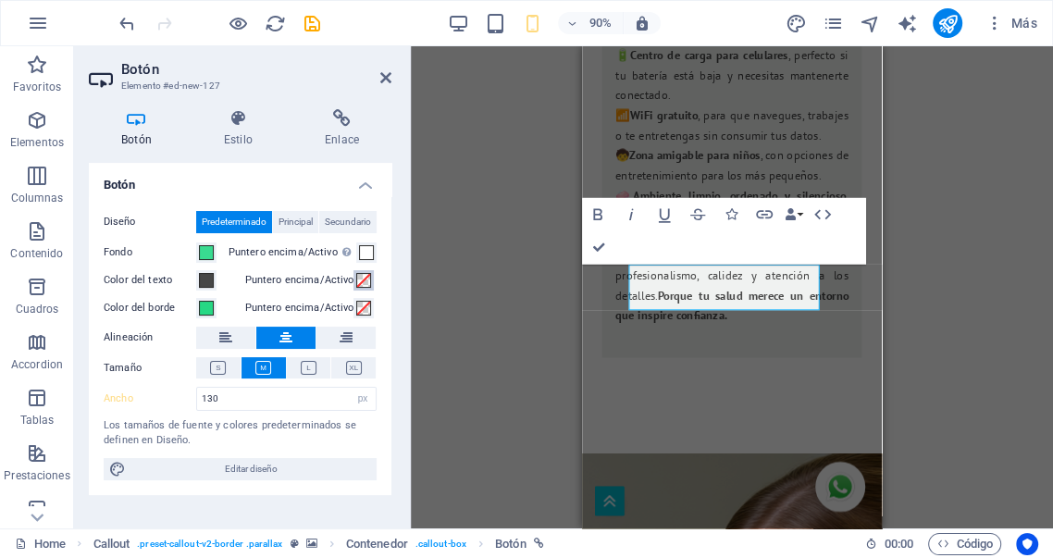
click at [360, 281] on span at bounding box center [363, 280] width 15 height 15
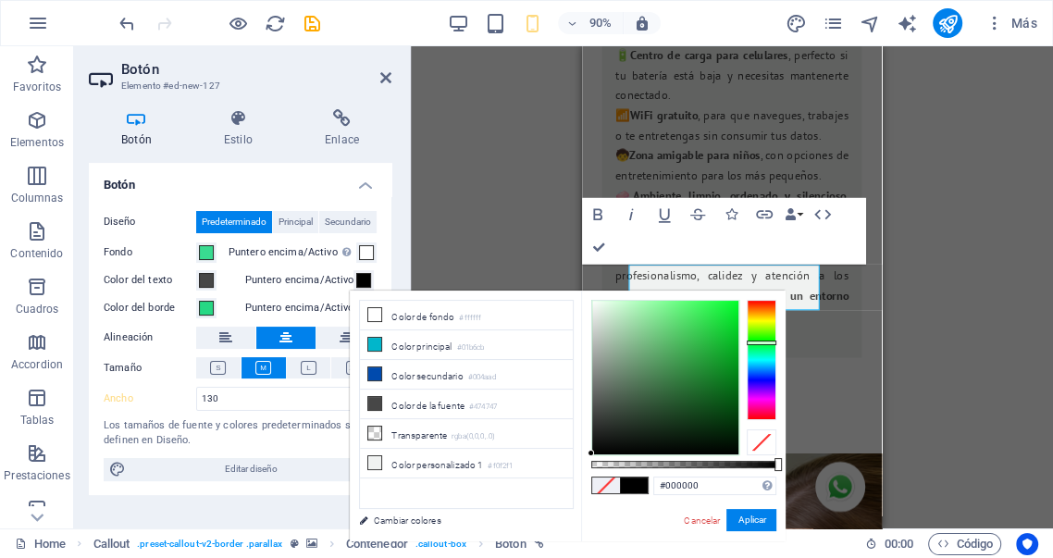
click at [759, 342] on div at bounding box center [762, 360] width 30 height 120
type input "#37d251"
click at [700, 327] on div at bounding box center [665, 378] width 146 height 154
drag, startPoint x: 739, startPoint y: 514, endPoint x: 170, endPoint y: 516, distance: 569.2
click at [739, 514] on button "Aplicar" at bounding box center [752, 520] width 50 height 22
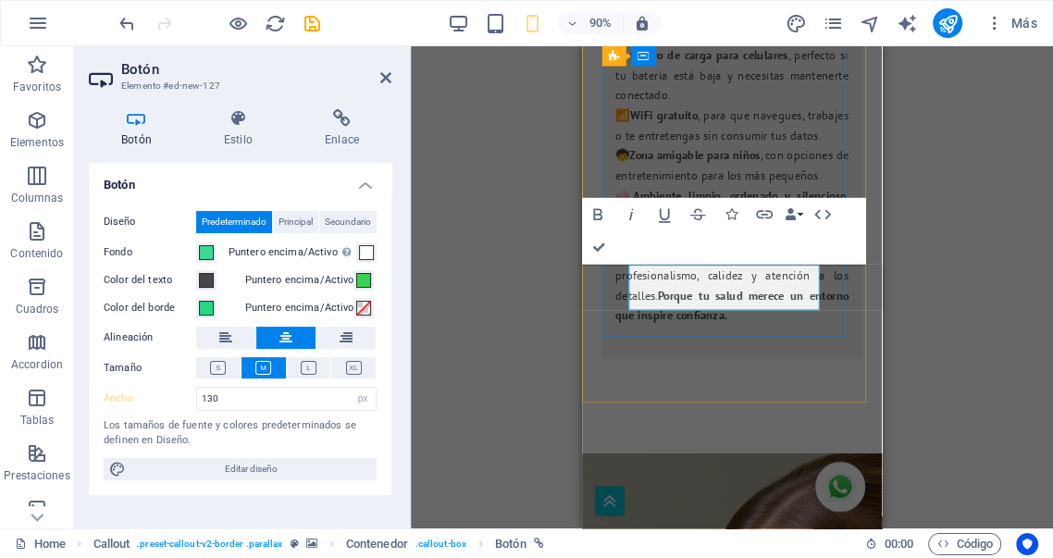
click at [386, 78] on icon at bounding box center [385, 77] width 11 height 15
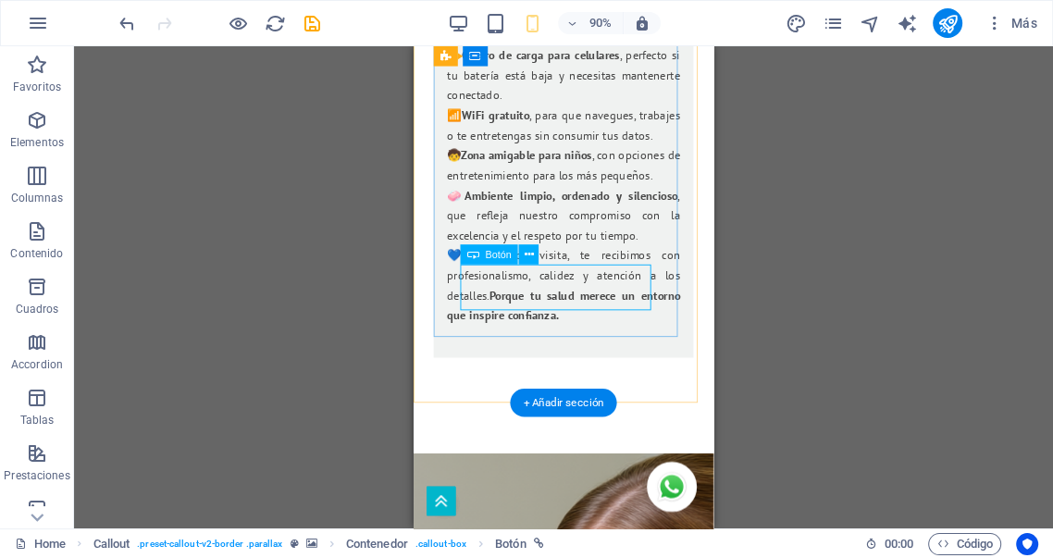
select select "px"
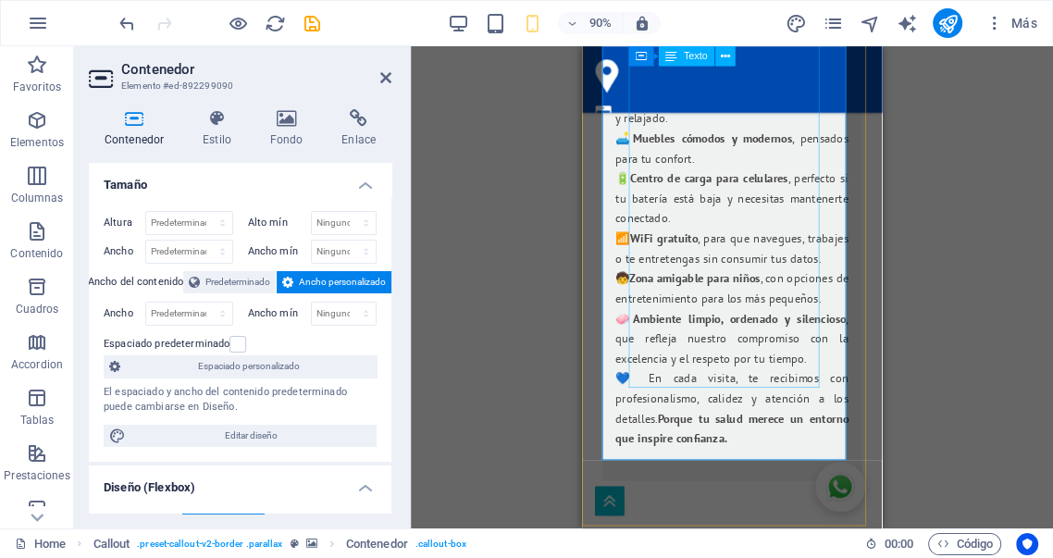
scroll to position [4891, 0]
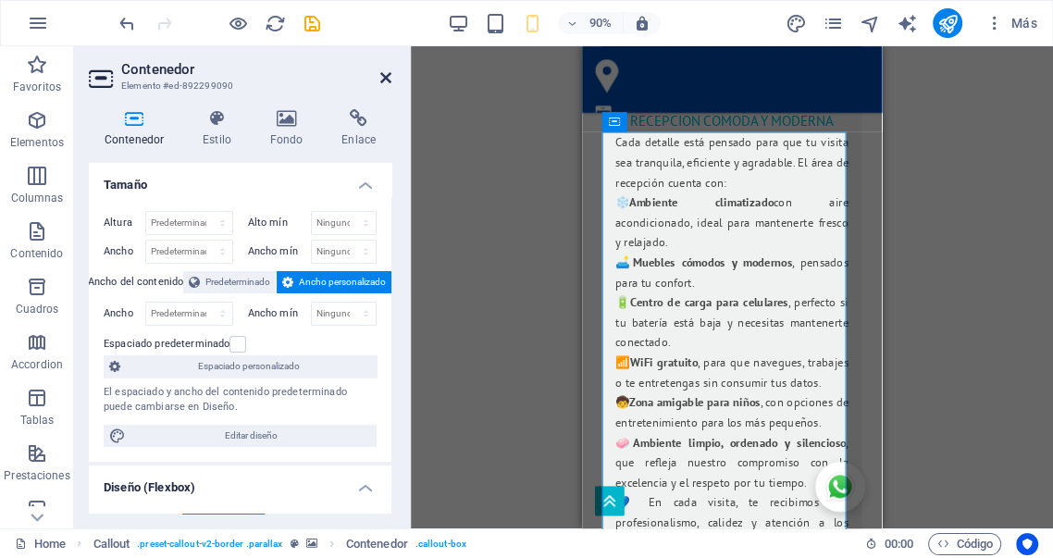
click at [388, 76] on icon at bounding box center [385, 77] width 11 height 15
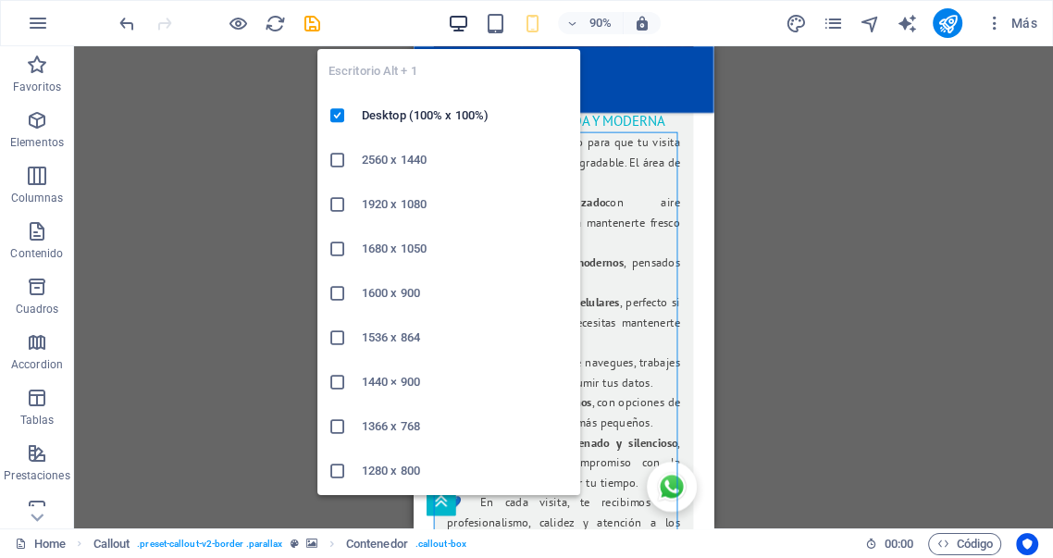
click at [296, 98] on icon "button" at bounding box center [166, 128] width 259 height 61
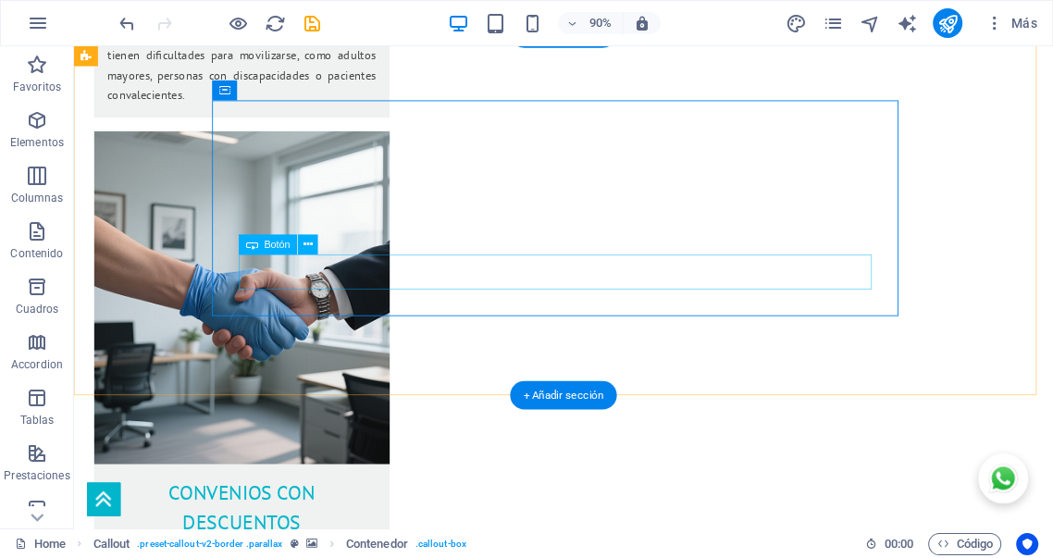
scroll to position [2784, 0]
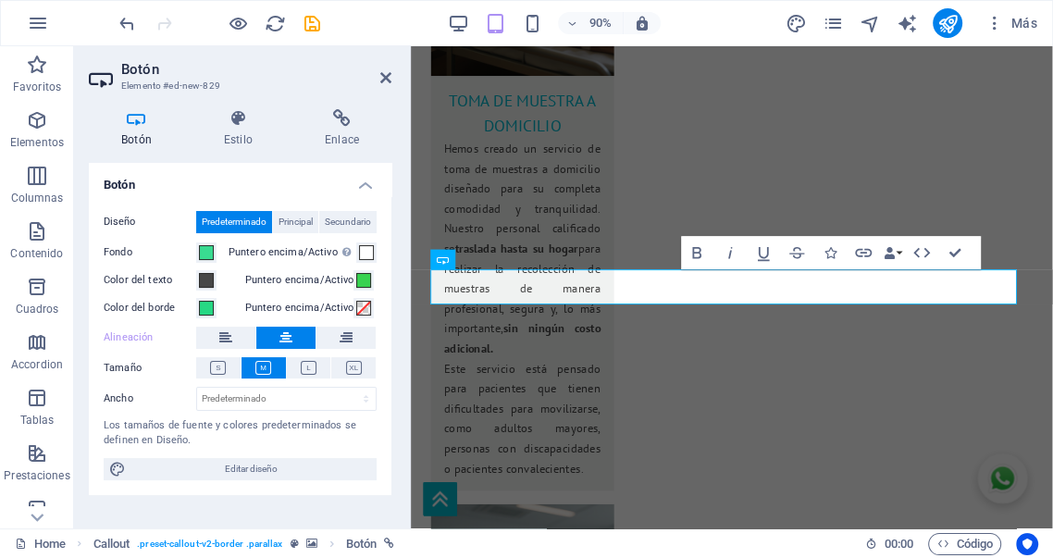
scroll to position [3209, 0]
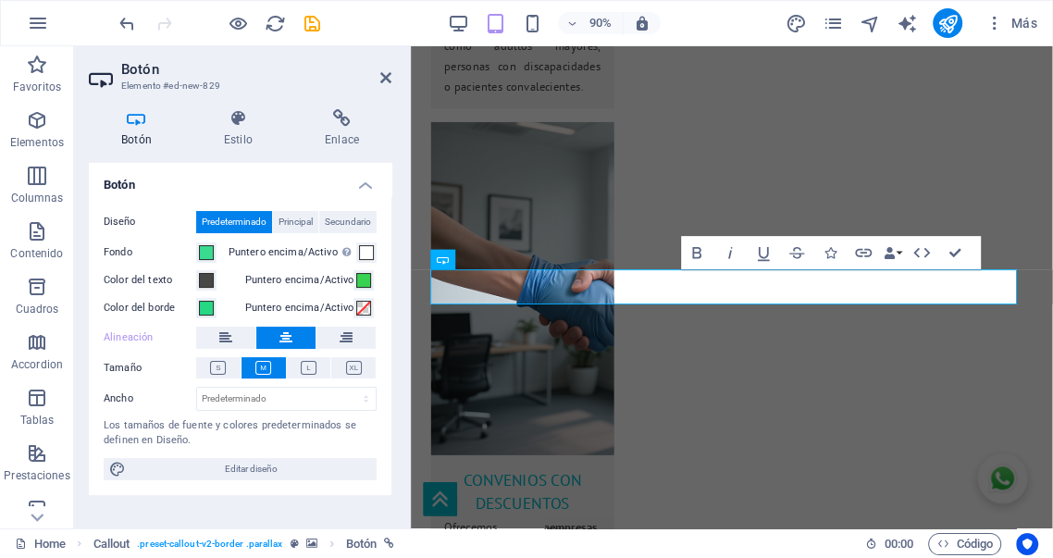
click at [286, 337] on icon at bounding box center [286, 338] width 13 height 22
click at [353, 338] on button at bounding box center [346, 338] width 59 height 22
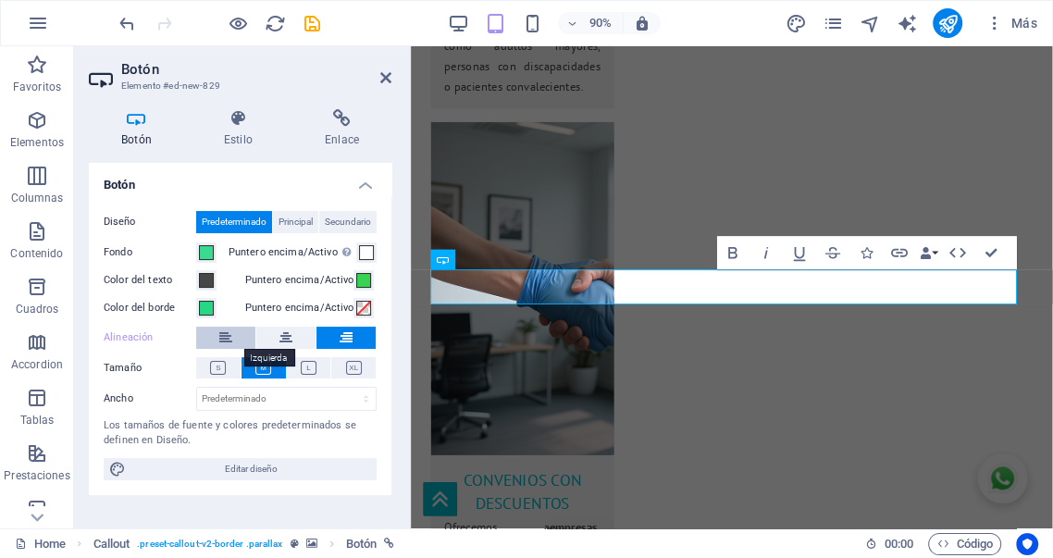
click at [230, 337] on icon at bounding box center [225, 338] width 13 height 22
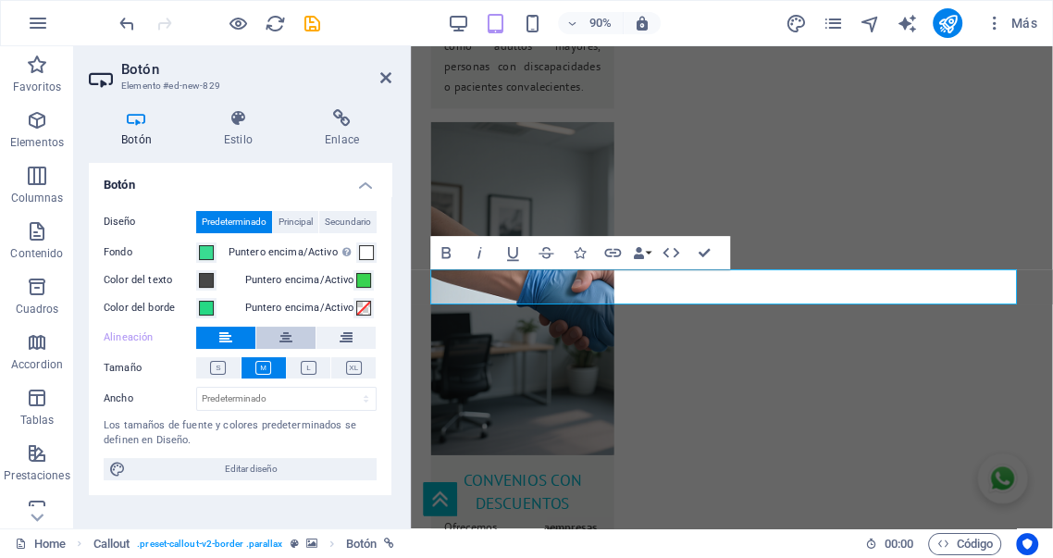
click at [292, 336] on icon at bounding box center [286, 338] width 13 height 22
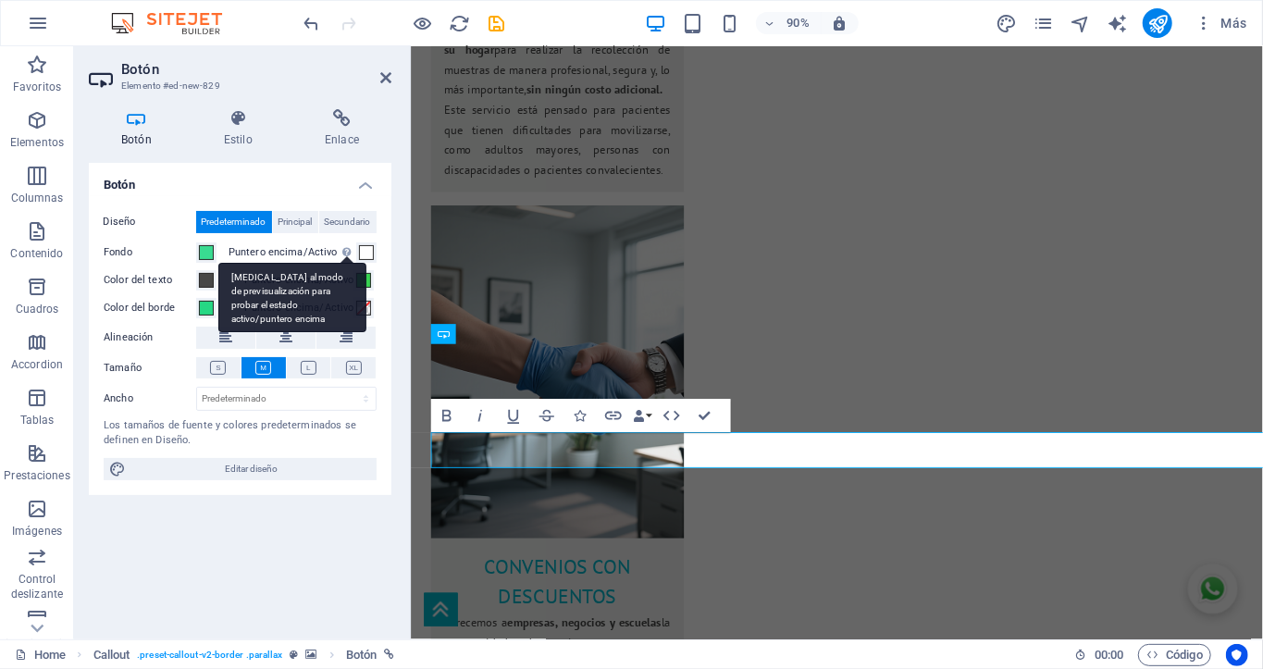
scroll to position [2805, 0]
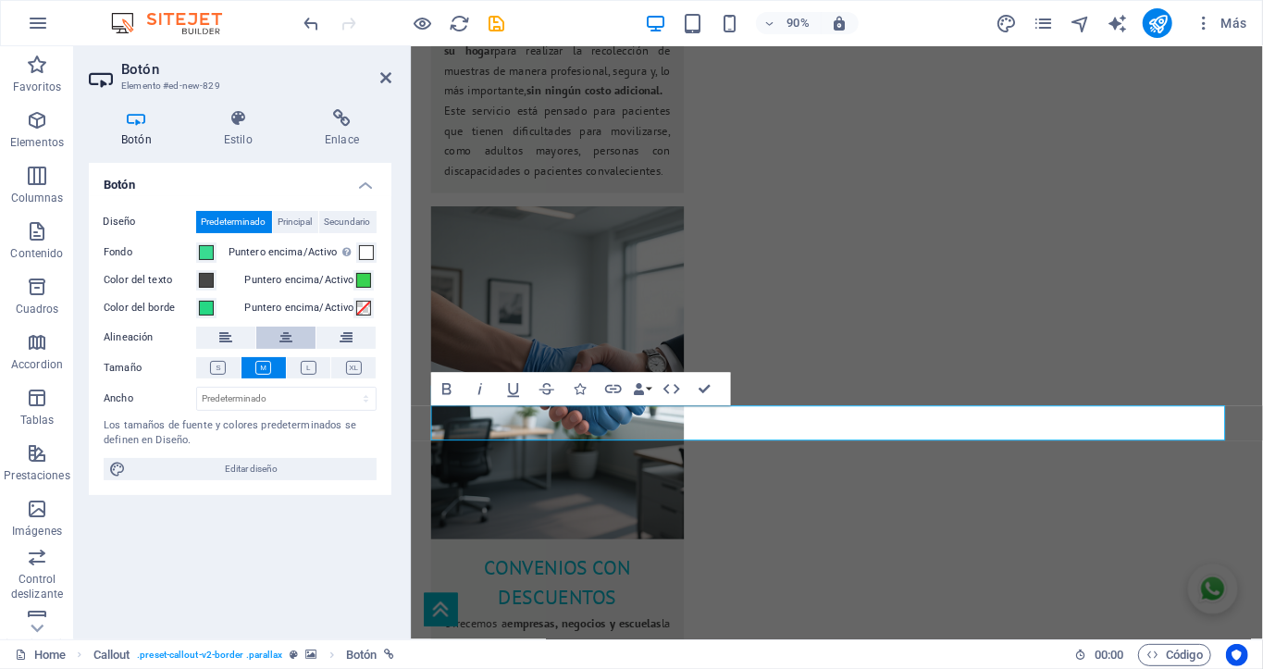
click at [291, 337] on icon at bounding box center [286, 338] width 13 height 22
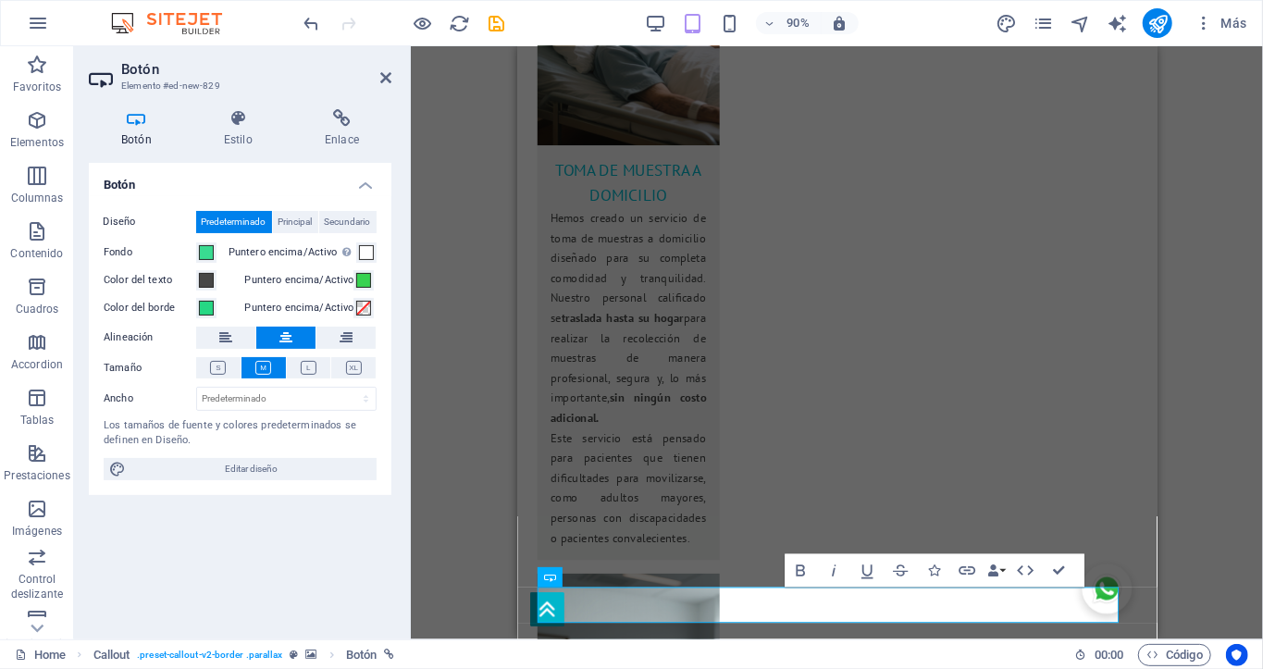
scroll to position [2973, 0]
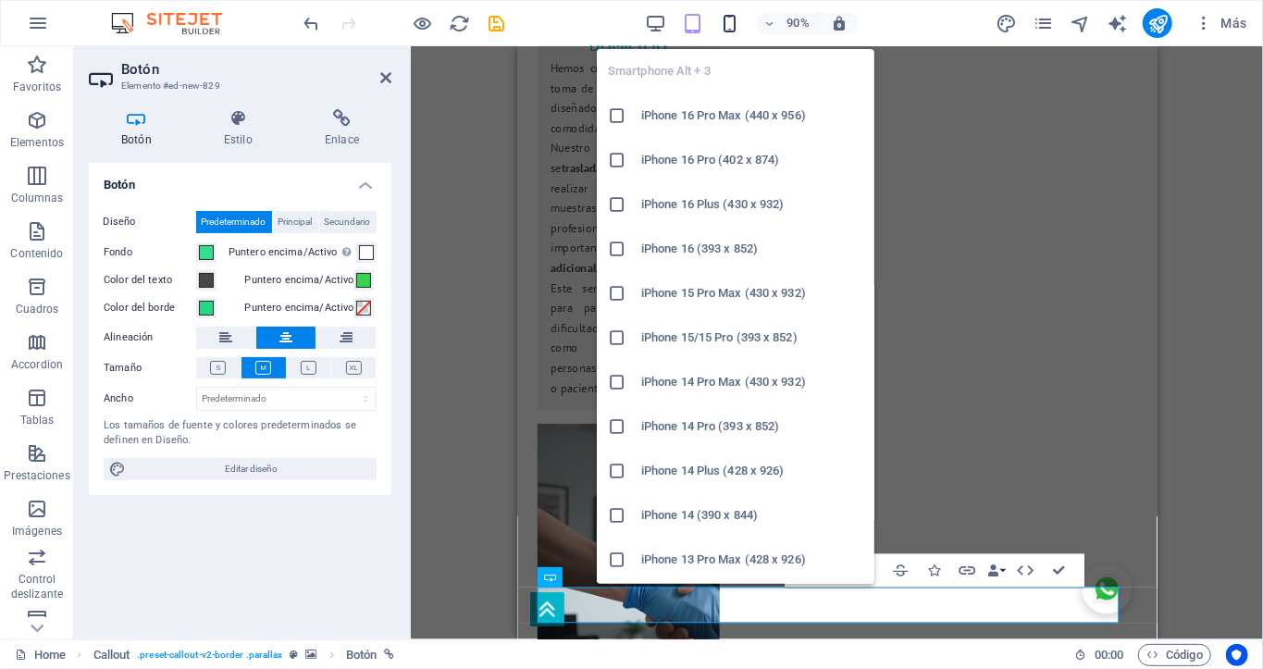
click at [729, 18] on icon "button" at bounding box center [729, 23] width 21 height 21
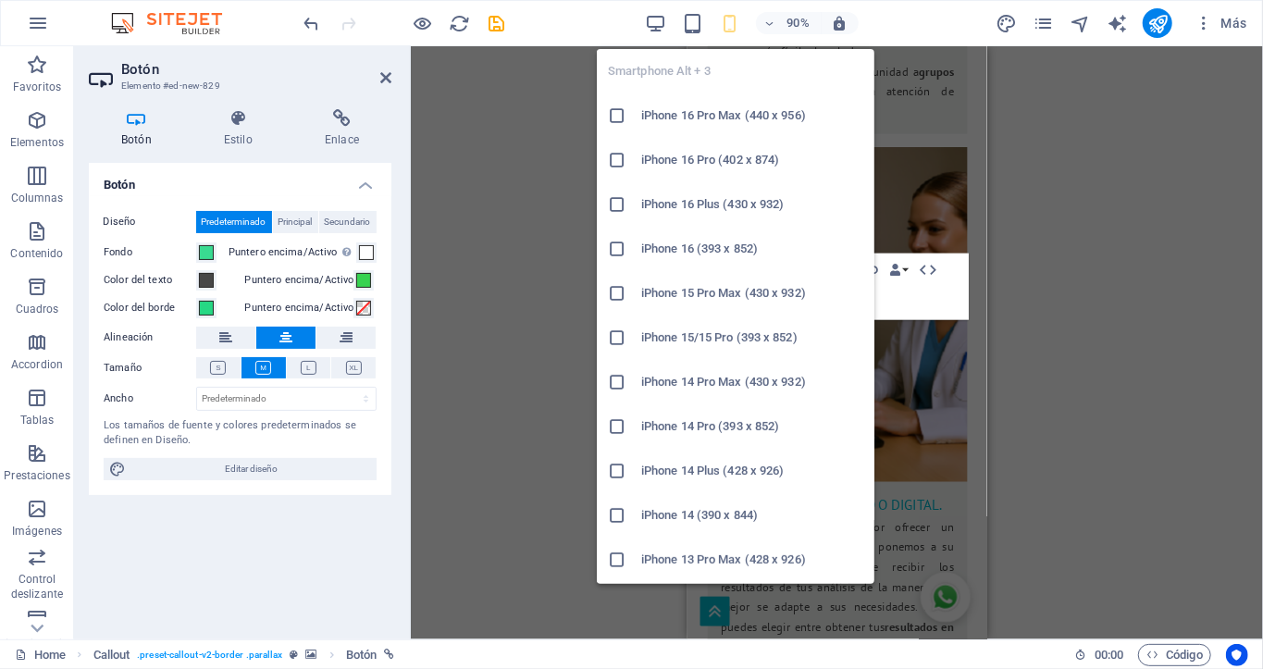
type input "130"
select select "px"
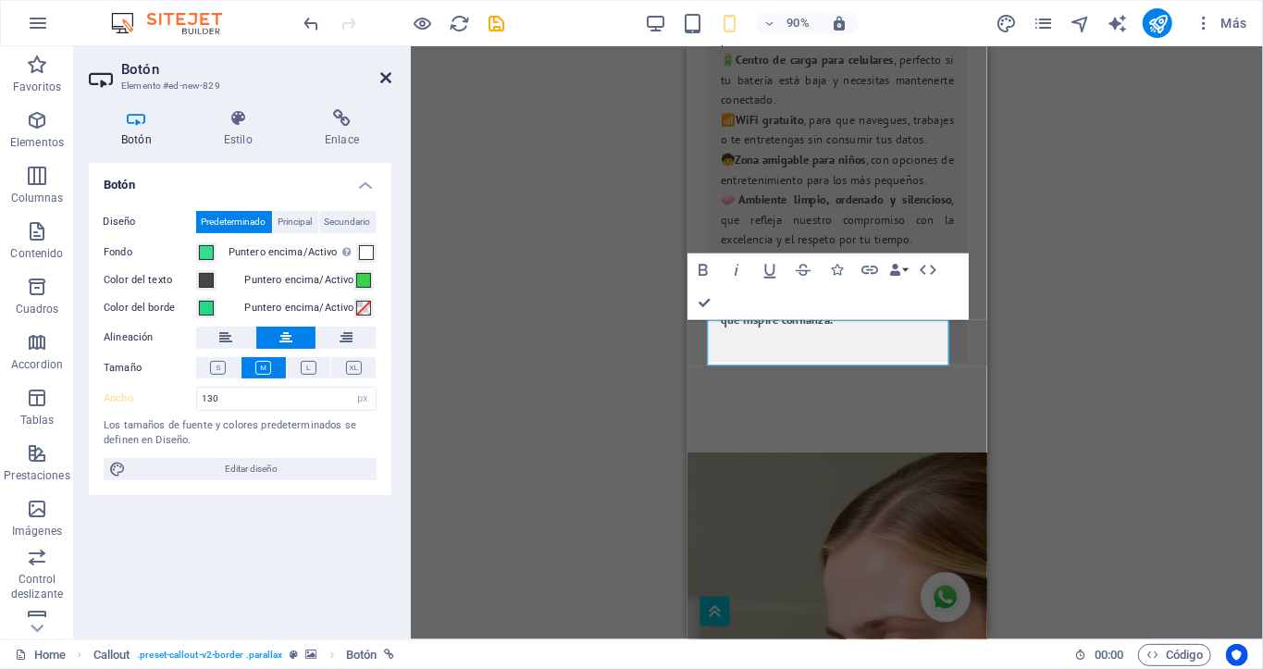
click at [386, 80] on icon at bounding box center [385, 77] width 11 height 15
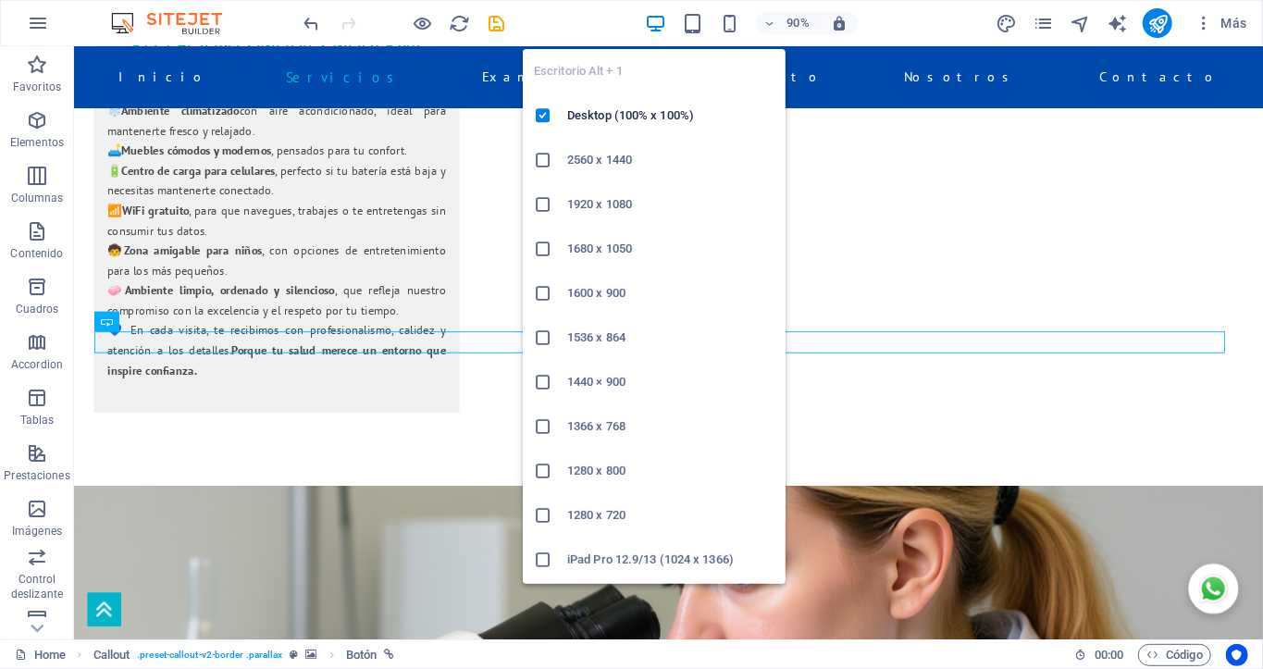
scroll to position [2779, 0]
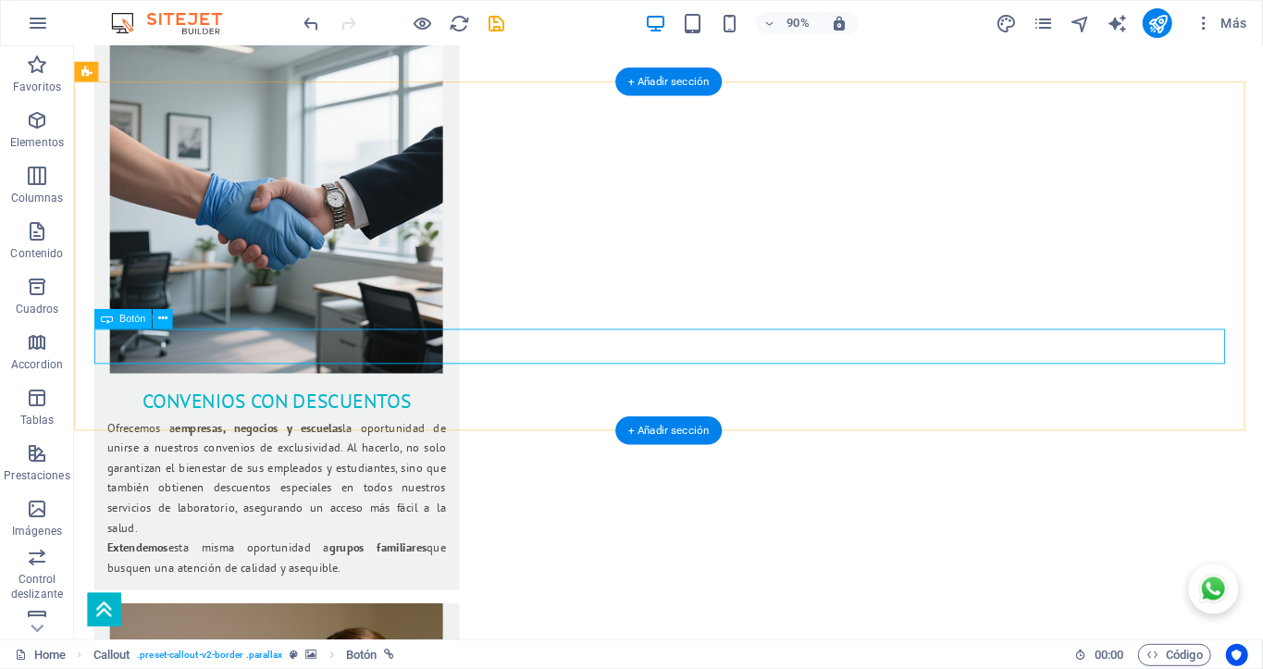
select select "px"
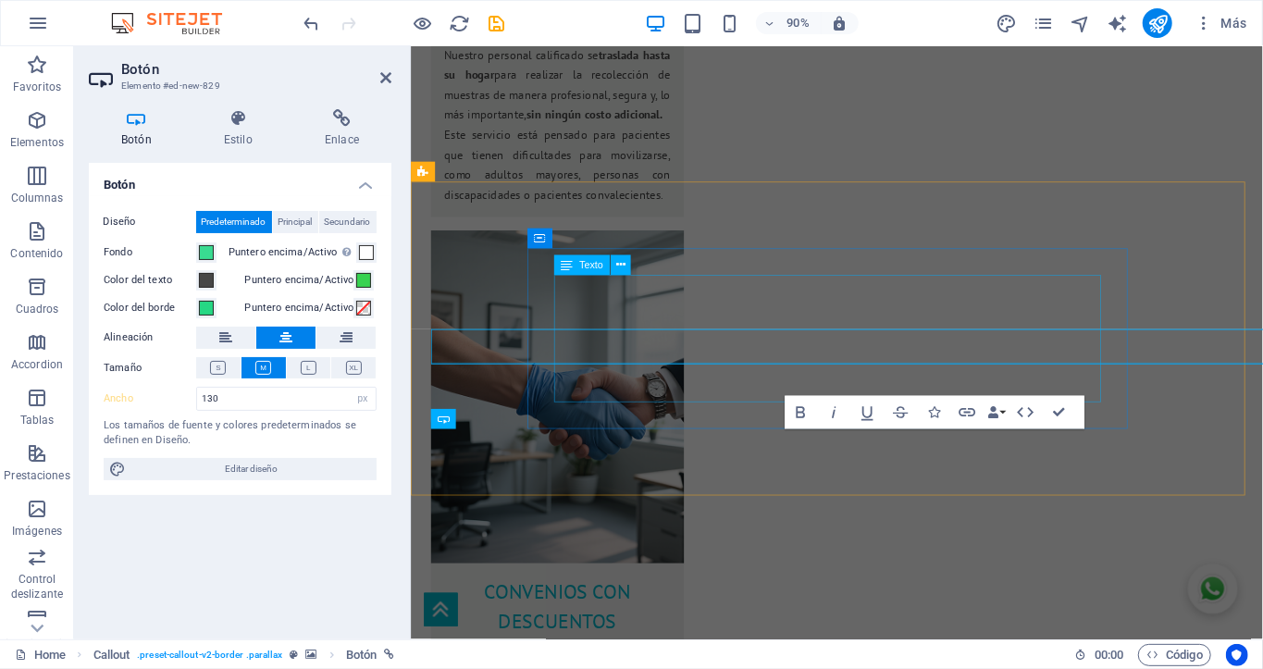
select select "DISABLED_OPTION_VALUE"
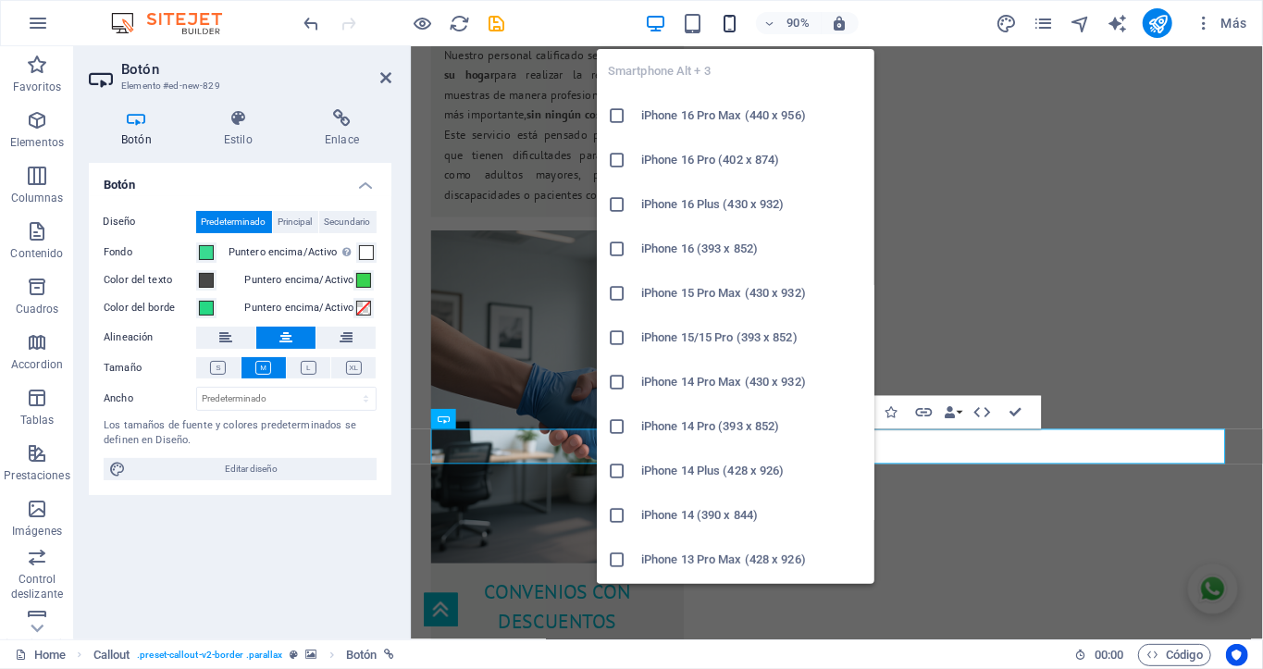
click at [729, 27] on icon "button" at bounding box center [729, 23] width 21 height 21
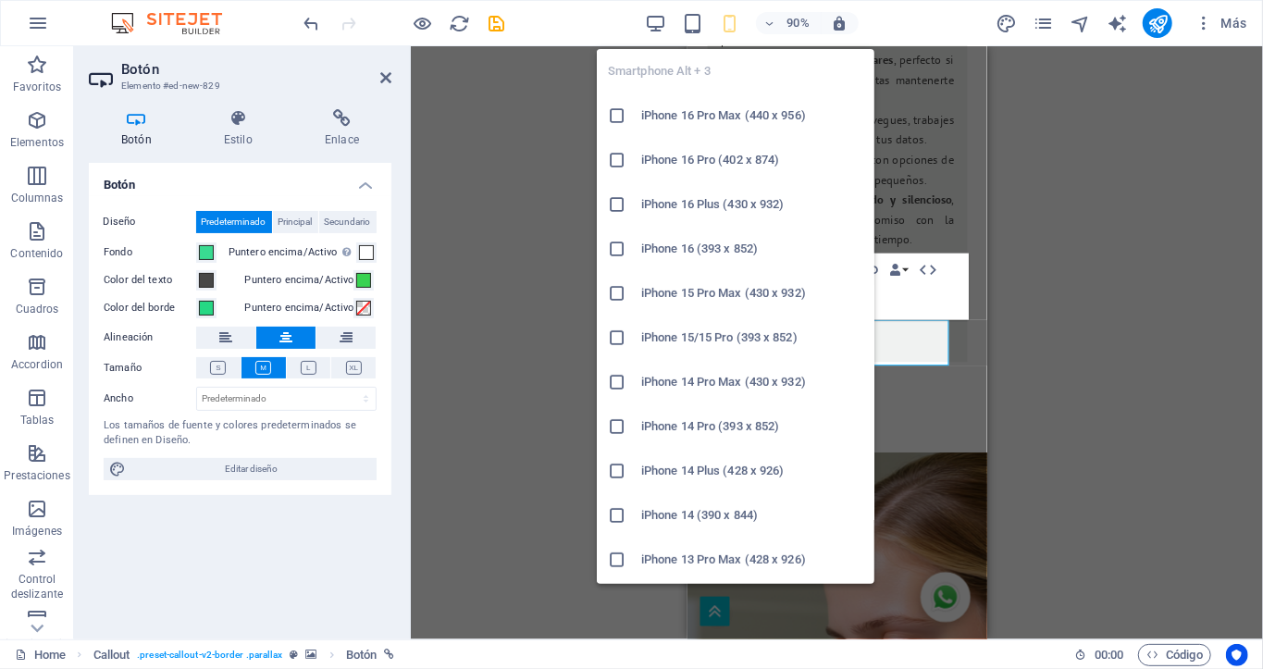
type input "130"
select select "px"
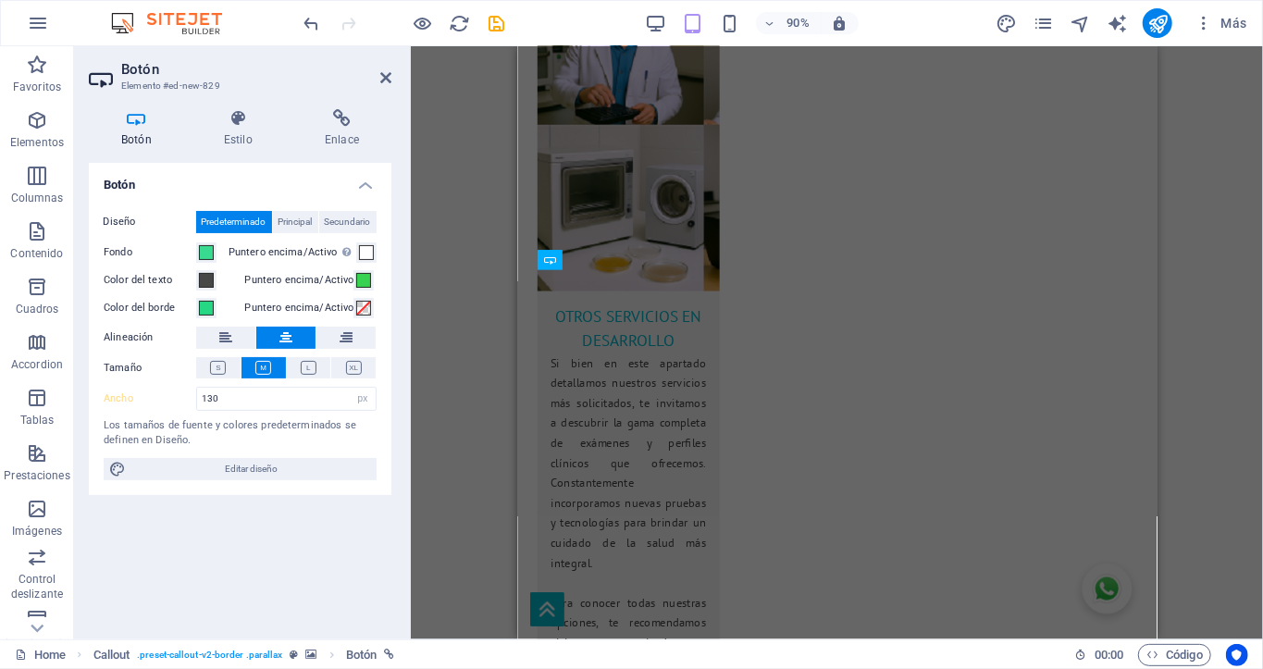
scroll to position [3264, 0]
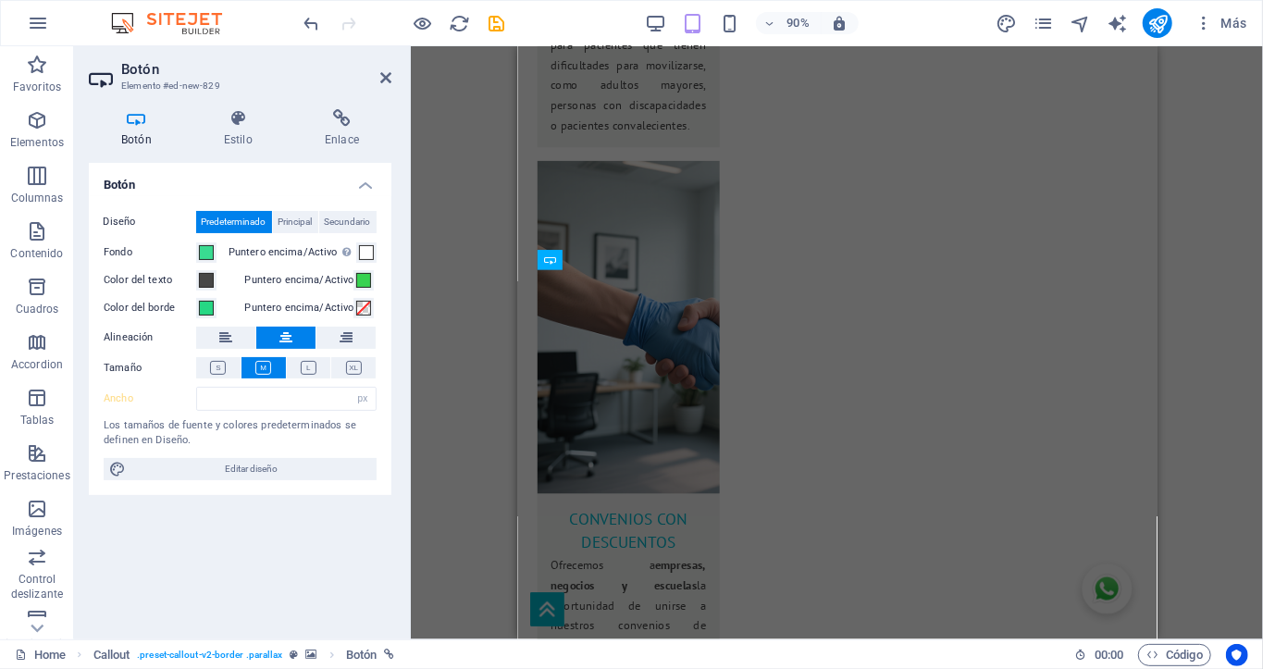
select select "DISABLED_OPTION_VALUE"
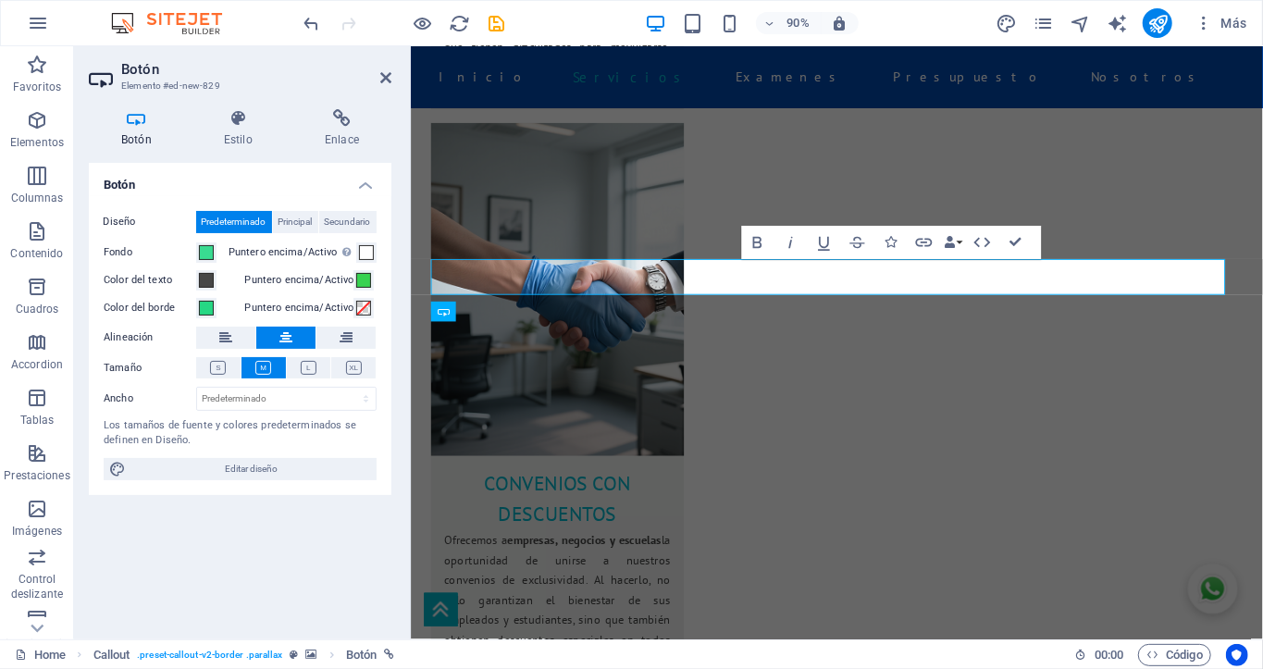
scroll to position [2899, 0]
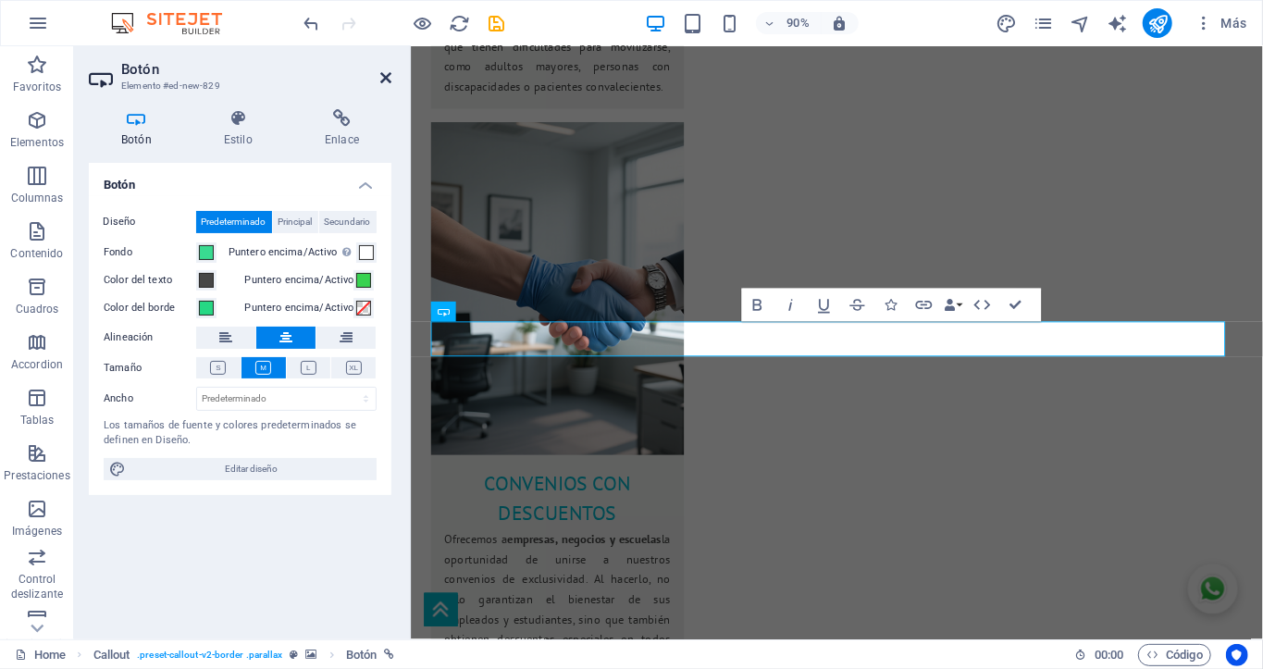
drag, startPoint x: 389, startPoint y: 78, endPoint x: 351, endPoint y: 36, distance: 56.3
click at [389, 78] on icon at bounding box center [385, 77] width 11 height 15
